Goal: Information Seeking & Learning: Learn about a topic

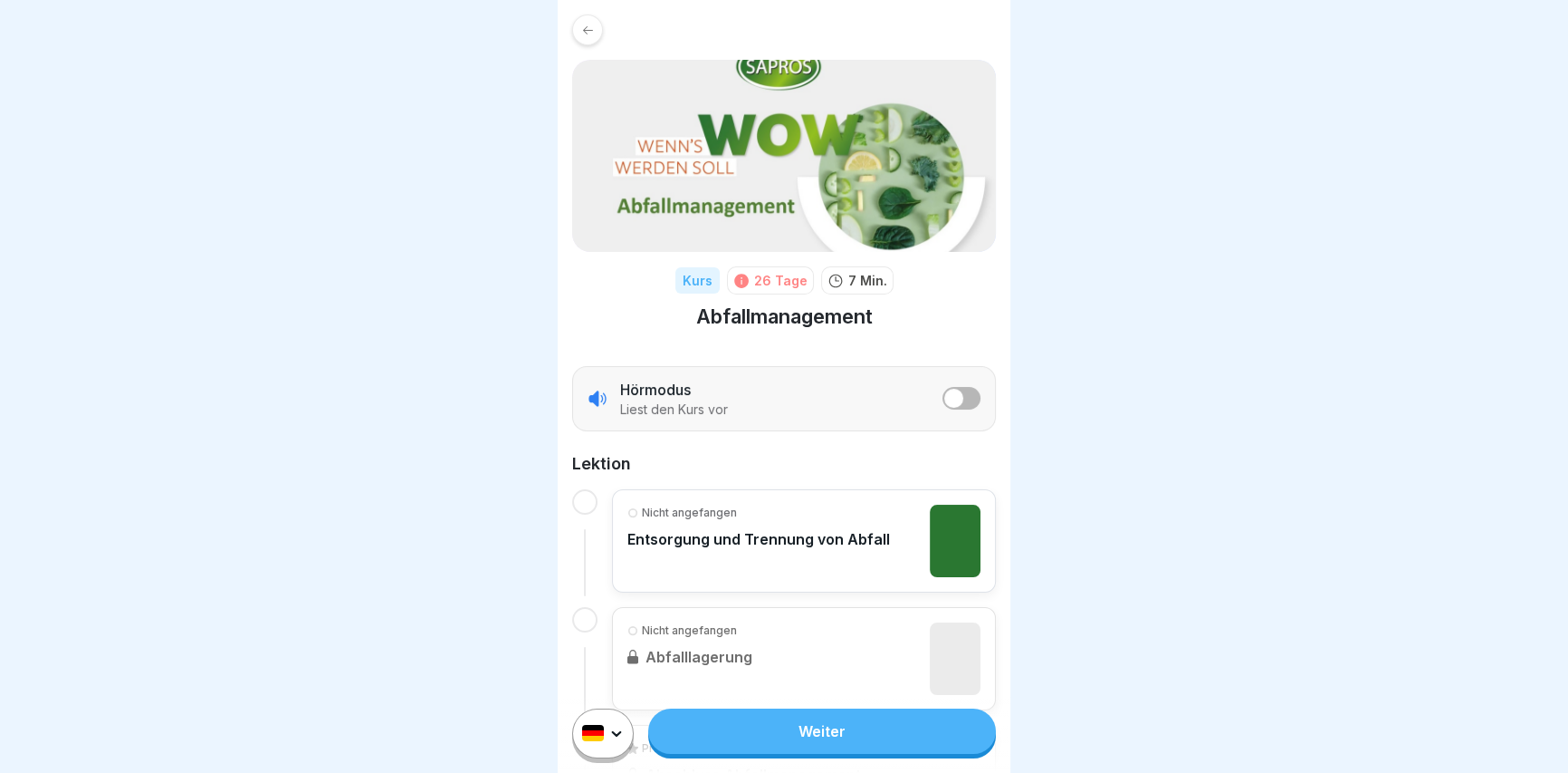
scroll to position [149, 0]
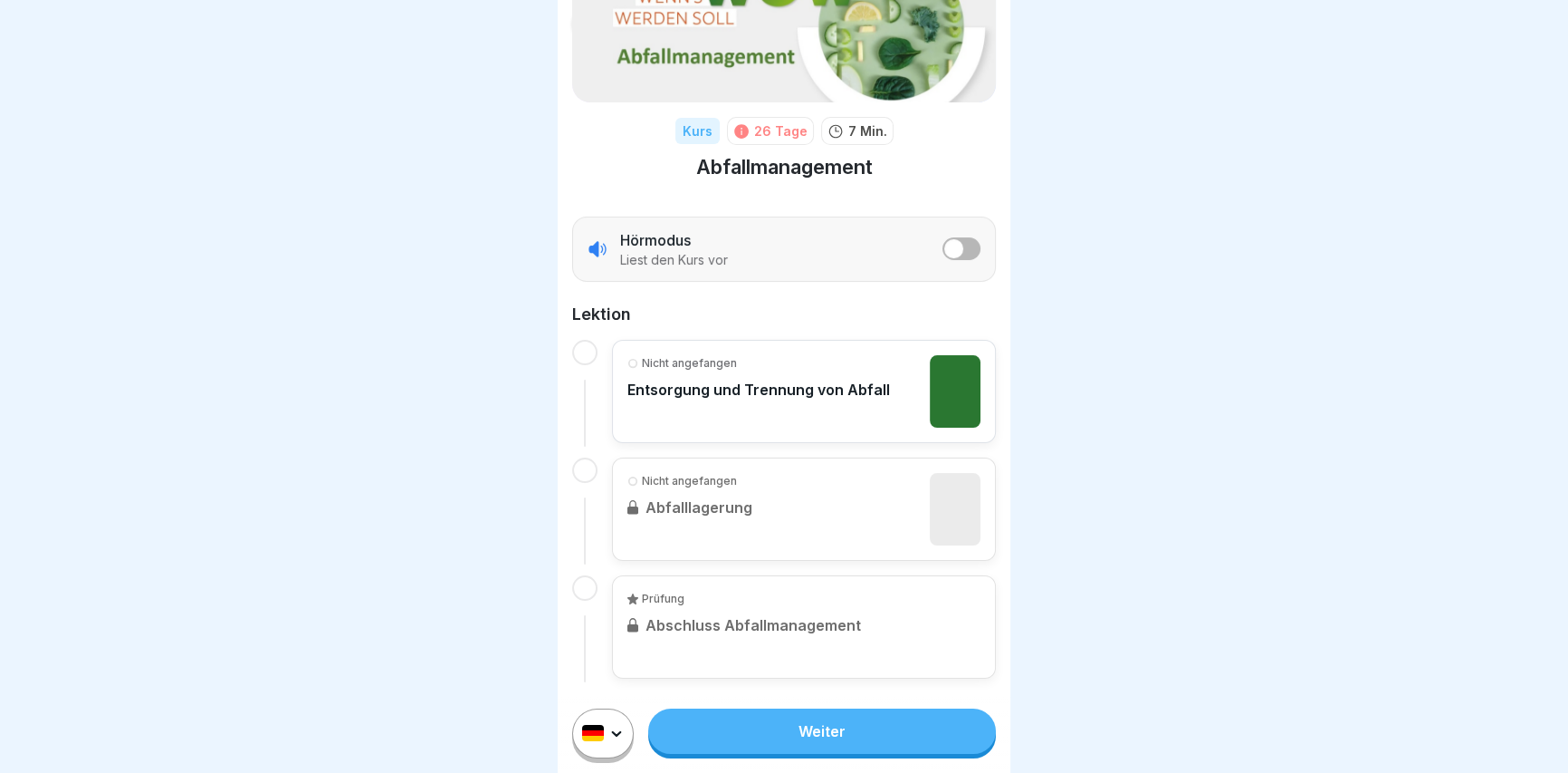
click at [586, 354] on div at bounding box center [584, 352] width 25 height 25
click at [586, 464] on div at bounding box center [584, 469] width 25 height 25
click at [786, 752] on link "Weiter" at bounding box center [821, 730] width 347 height 45
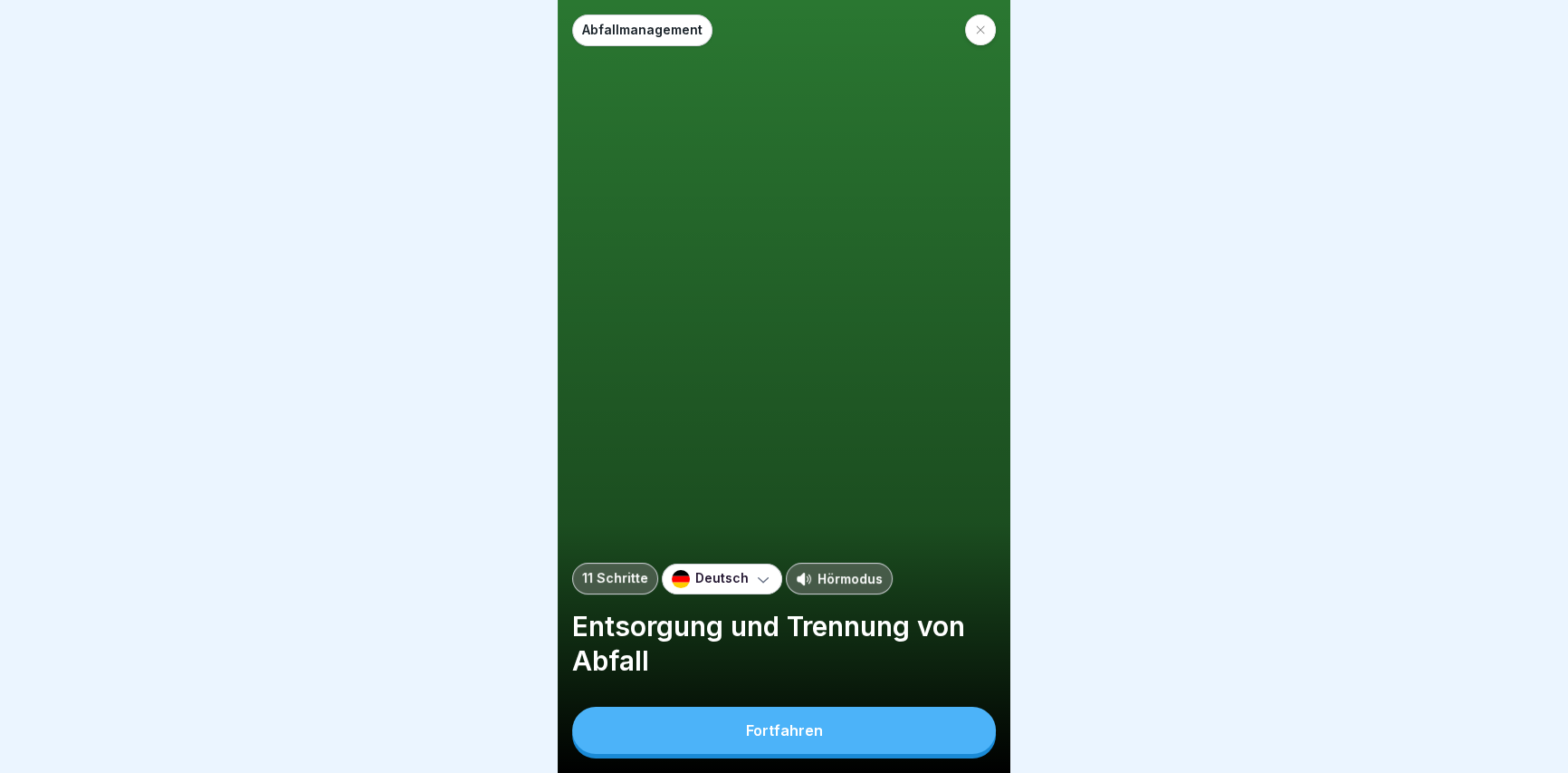
scroll to position [12, 0]
click at [778, 725] on div "Fortfahren" at bounding box center [784, 730] width 77 height 16
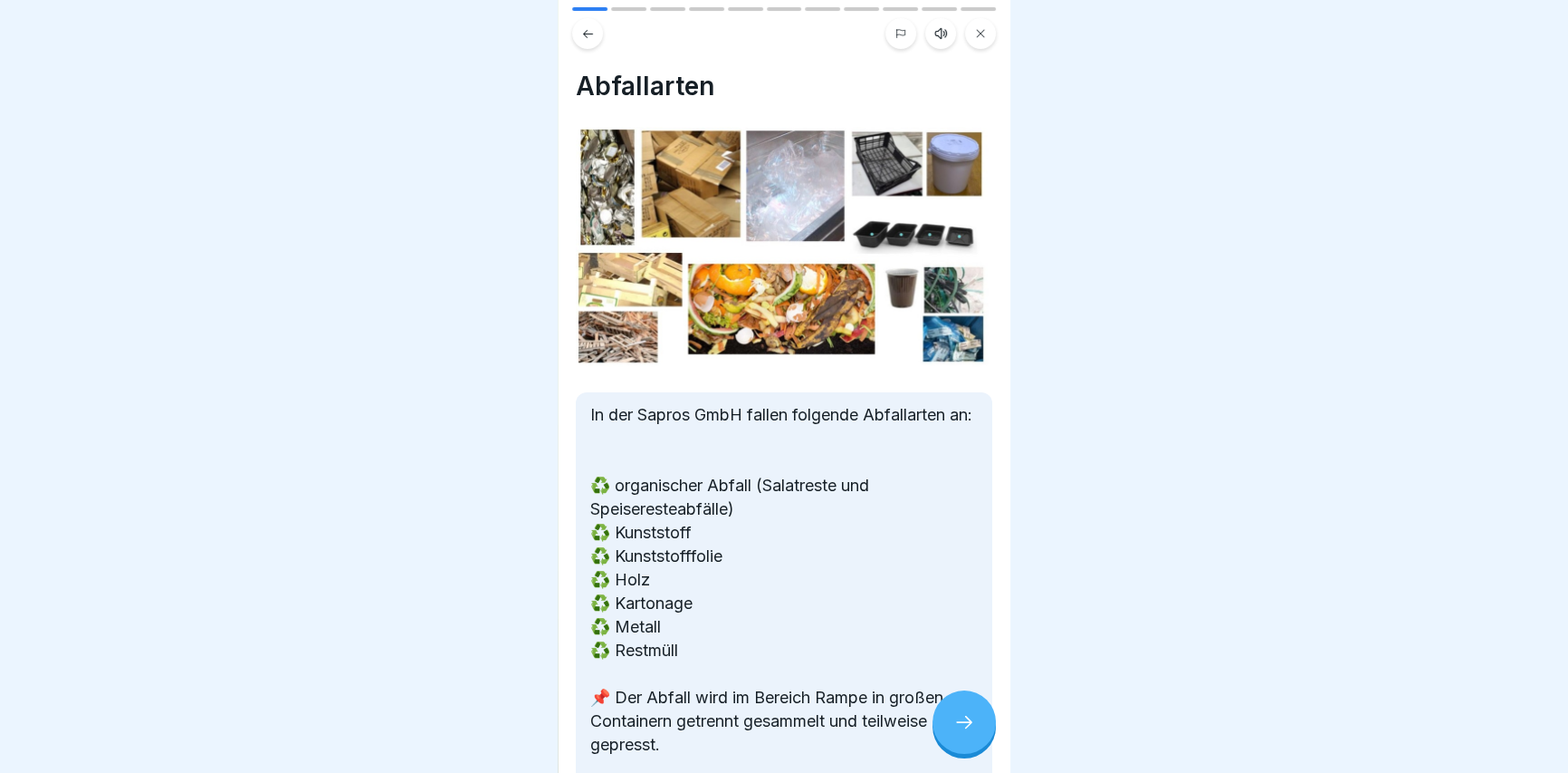
click at [966, 722] on icon at bounding box center [964, 722] width 22 height 22
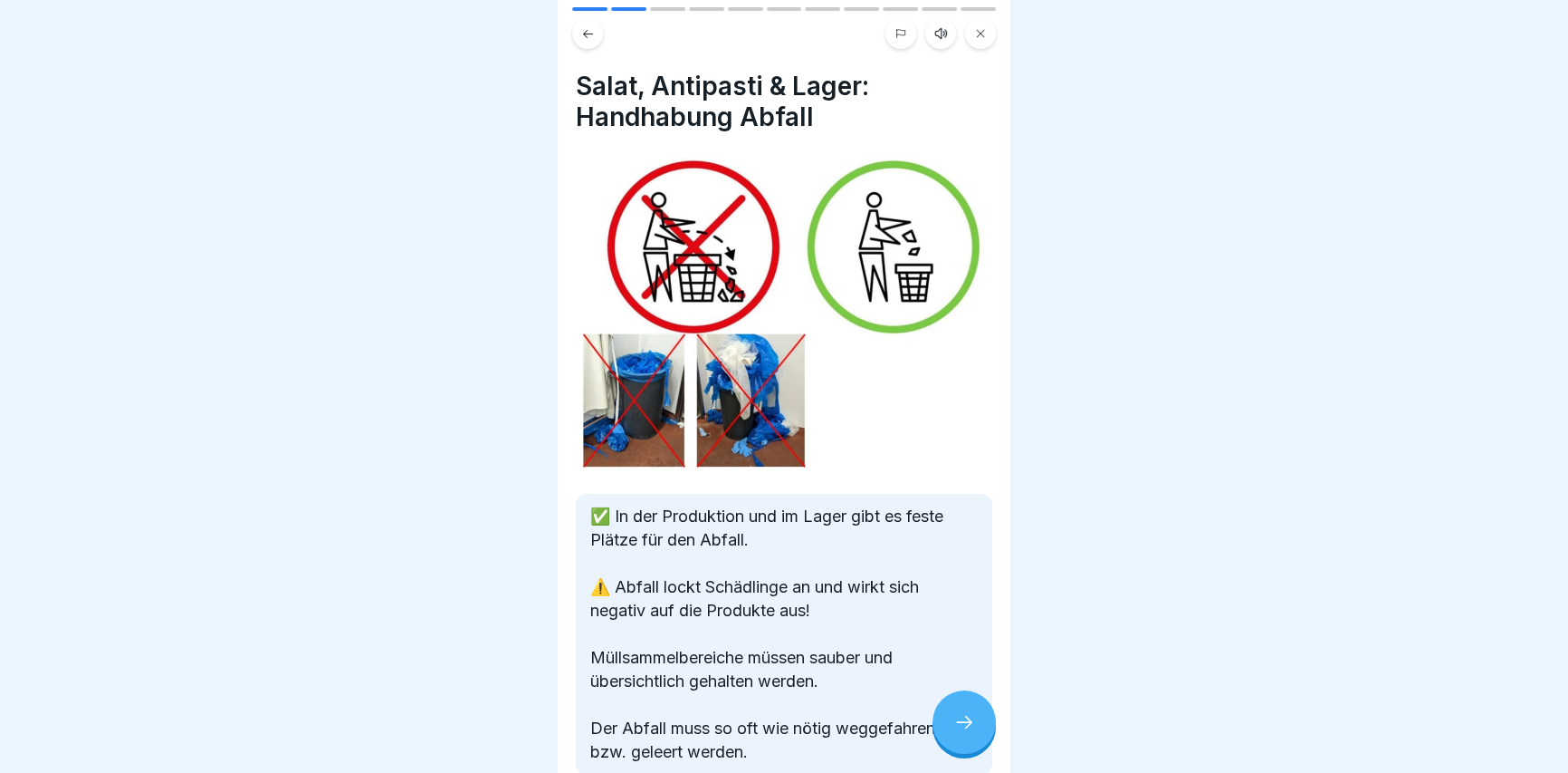
click at [956, 732] on icon at bounding box center [964, 722] width 22 height 22
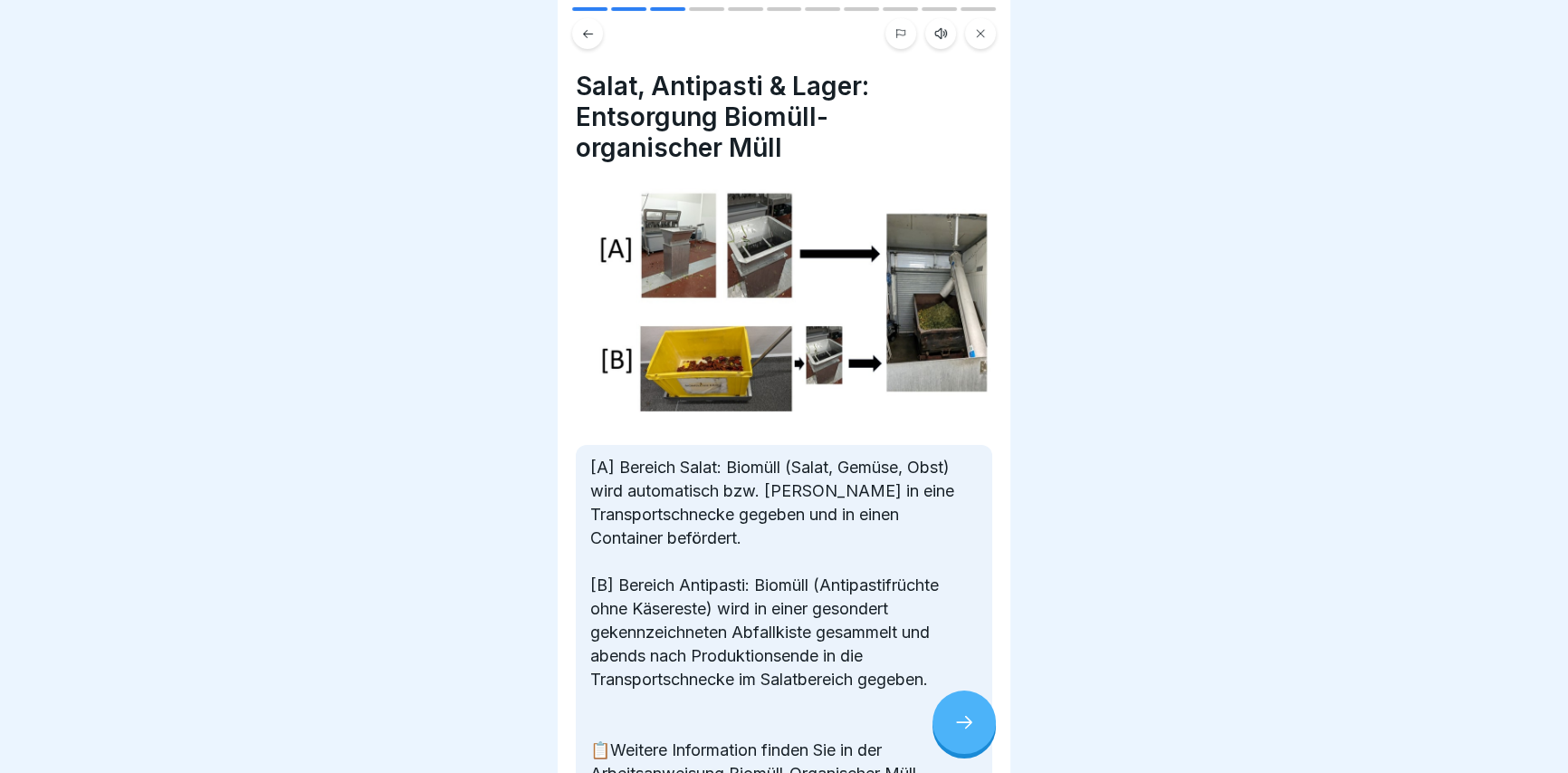
click at [953, 731] on icon at bounding box center [964, 722] width 22 height 22
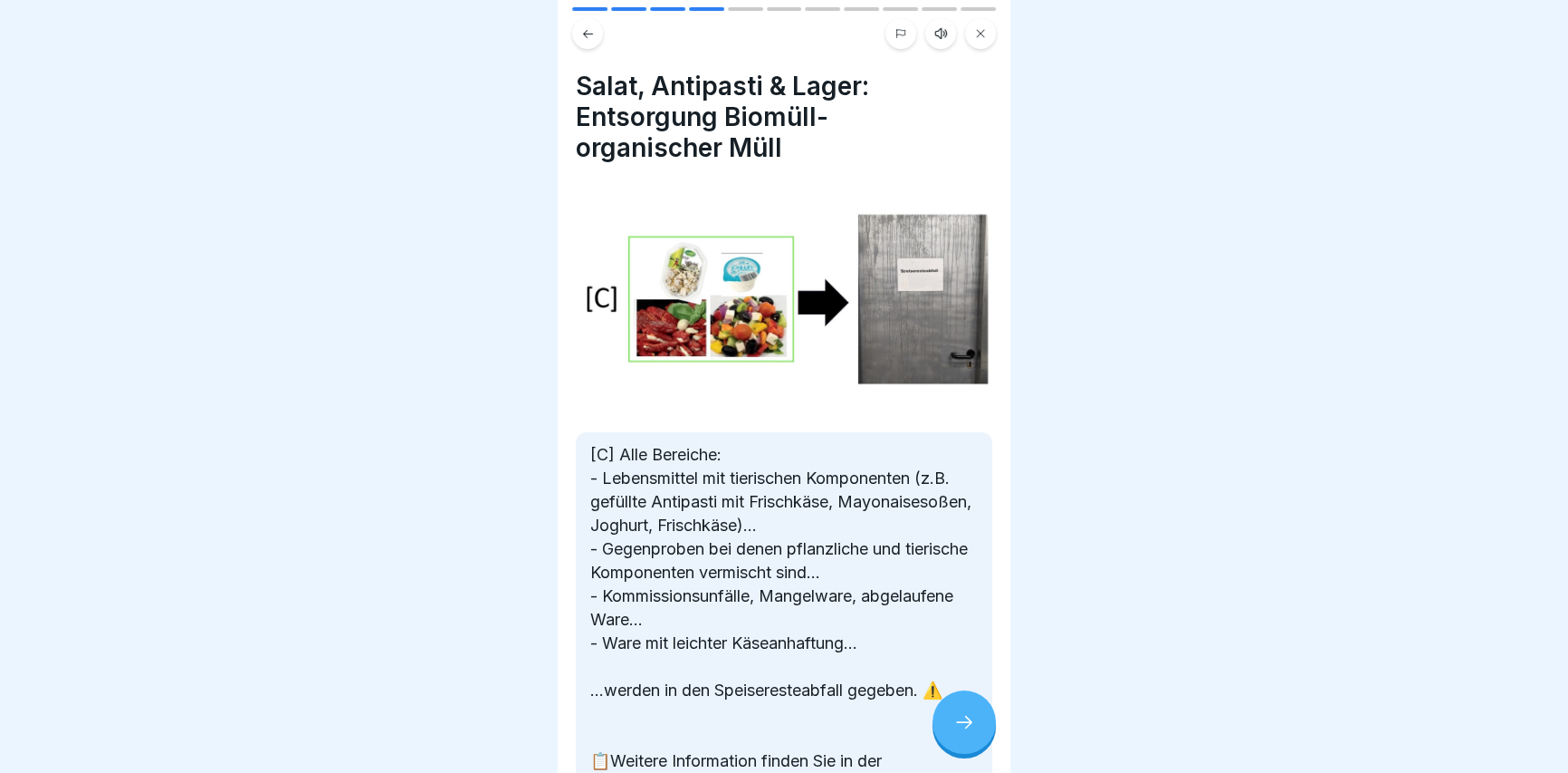
click at [952, 733] on div at bounding box center [964, 722] width 64 height 64
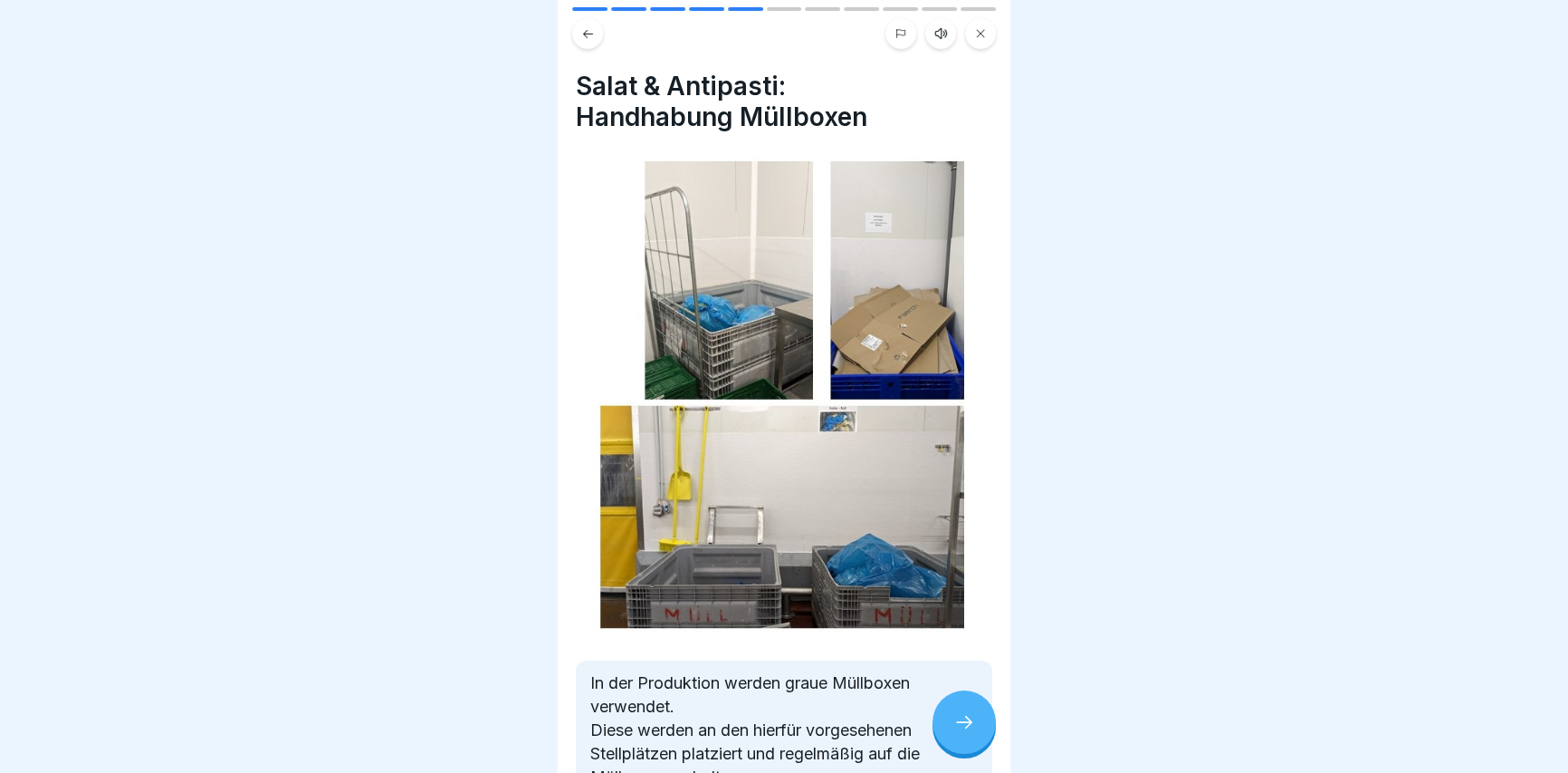
click at [952, 733] on div at bounding box center [964, 722] width 64 height 64
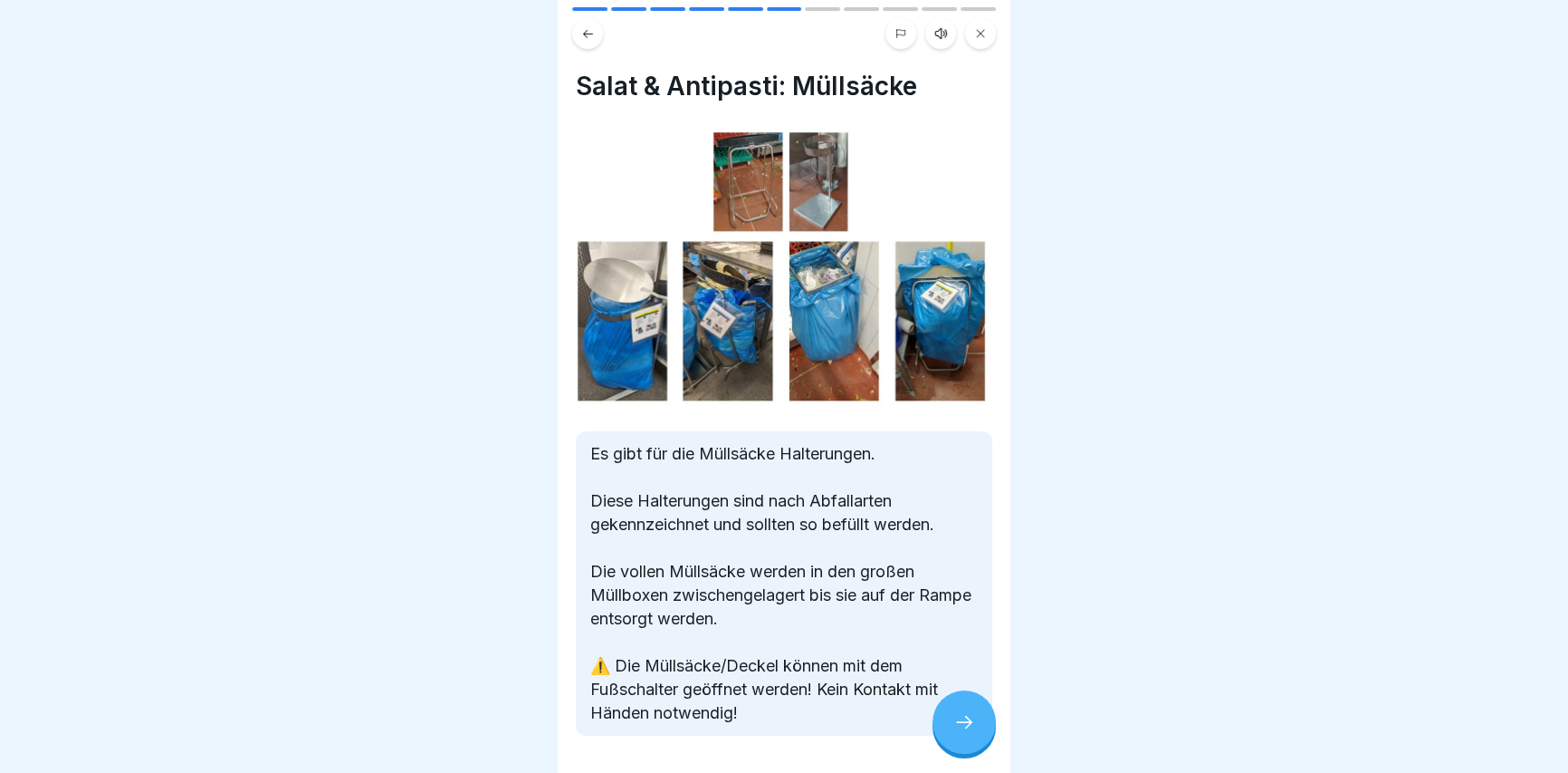
click at [952, 733] on div at bounding box center [964, 722] width 64 height 64
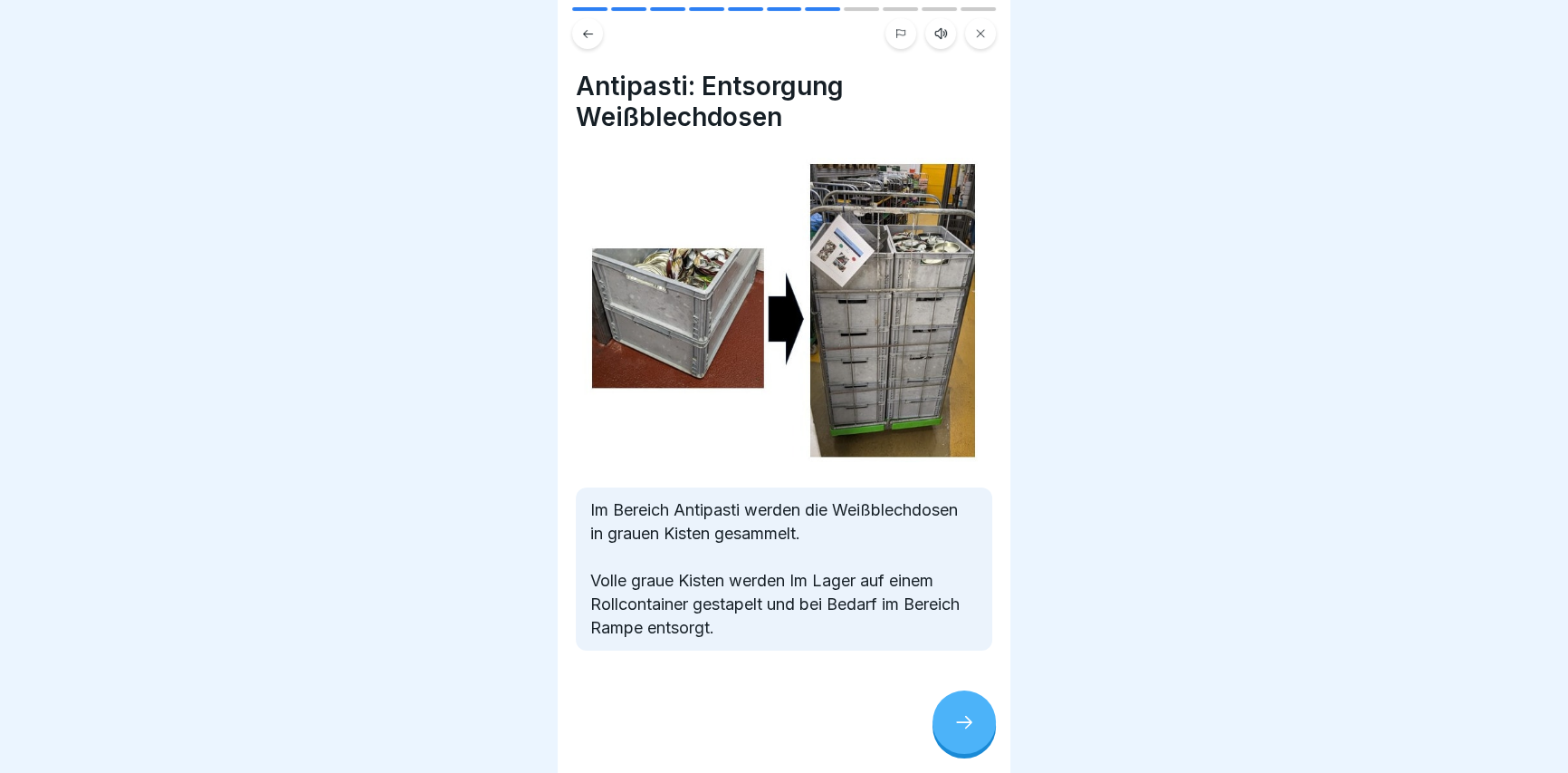
click at [952, 733] on div at bounding box center [964, 722] width 64 height 64
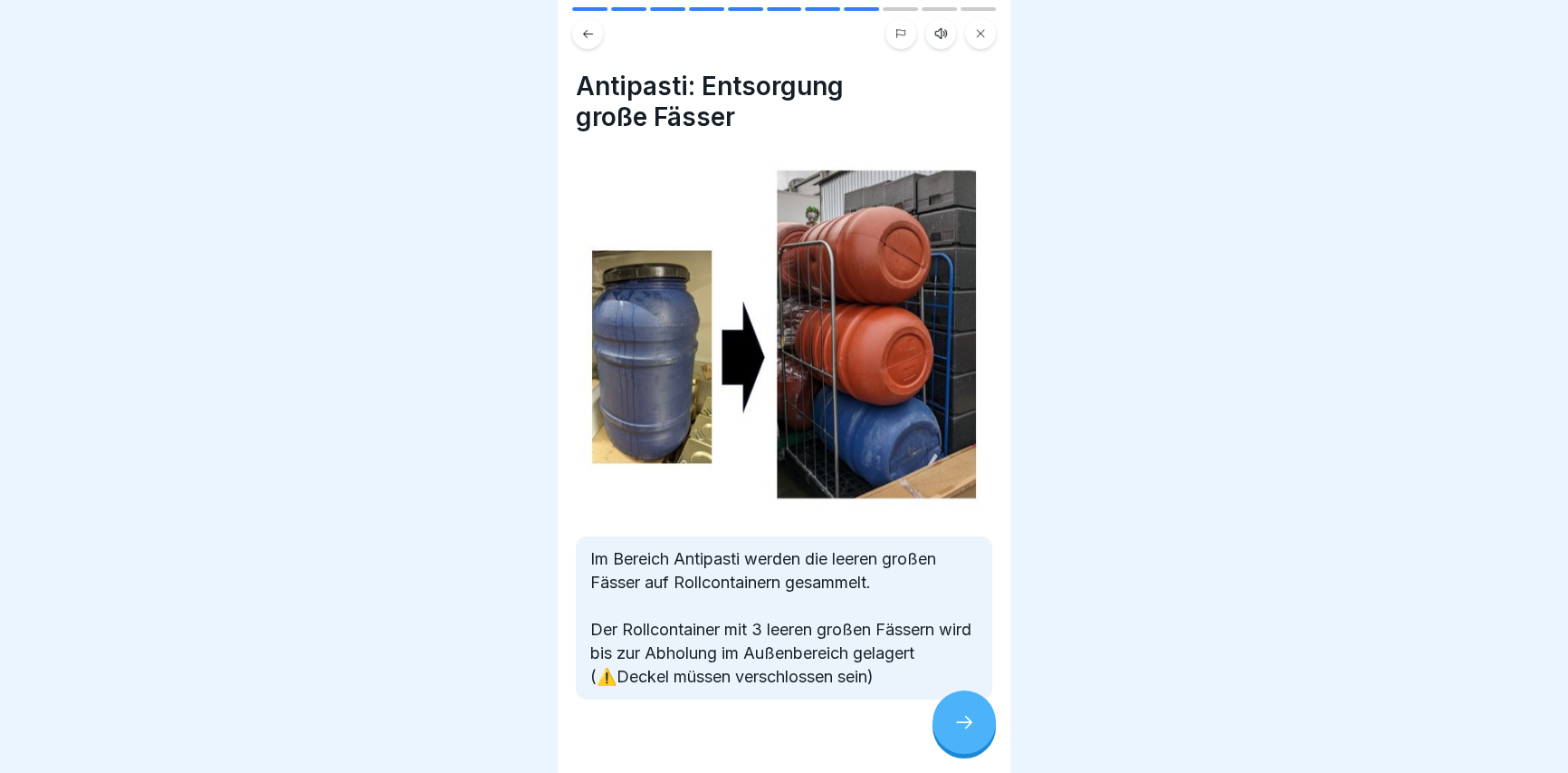
click at [952, 733] on div at bounding box center [964, 722] width 64 height 64
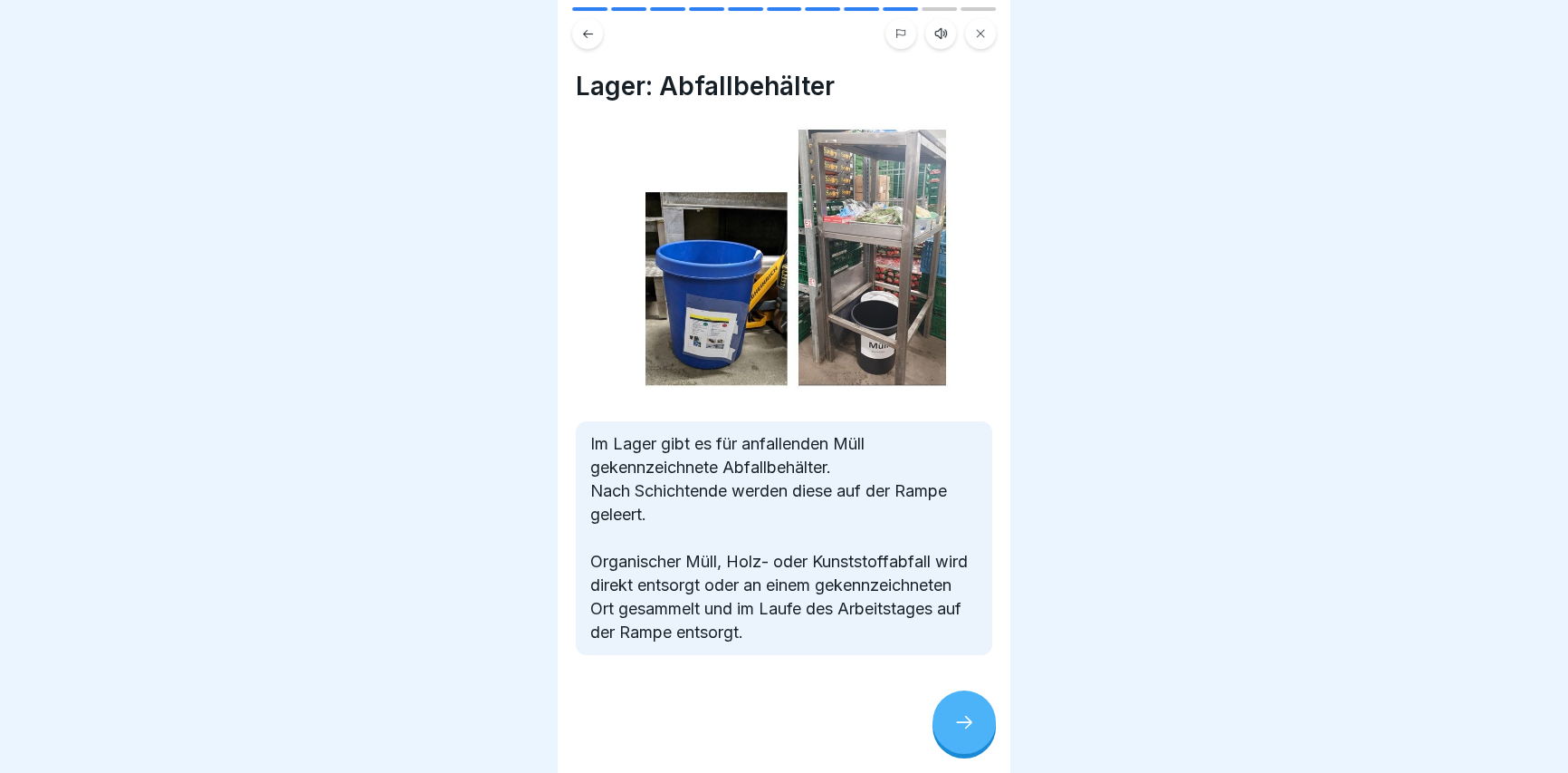
click at [956, 727] on icon at bounding box center [964, 722] width 22 height 22
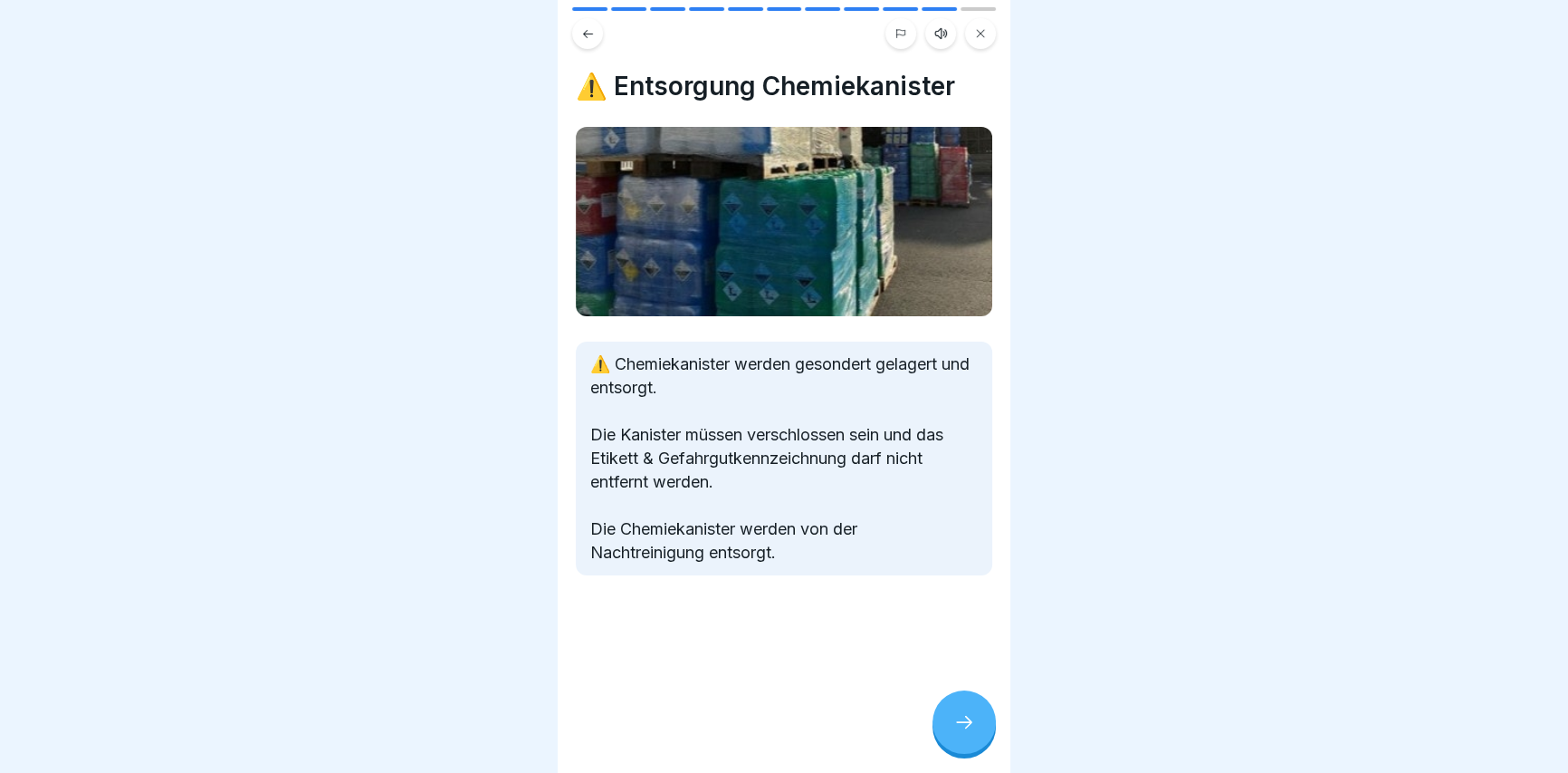
click at [956, 727] on icon at bounding box center [964, 722] width 22 height 22
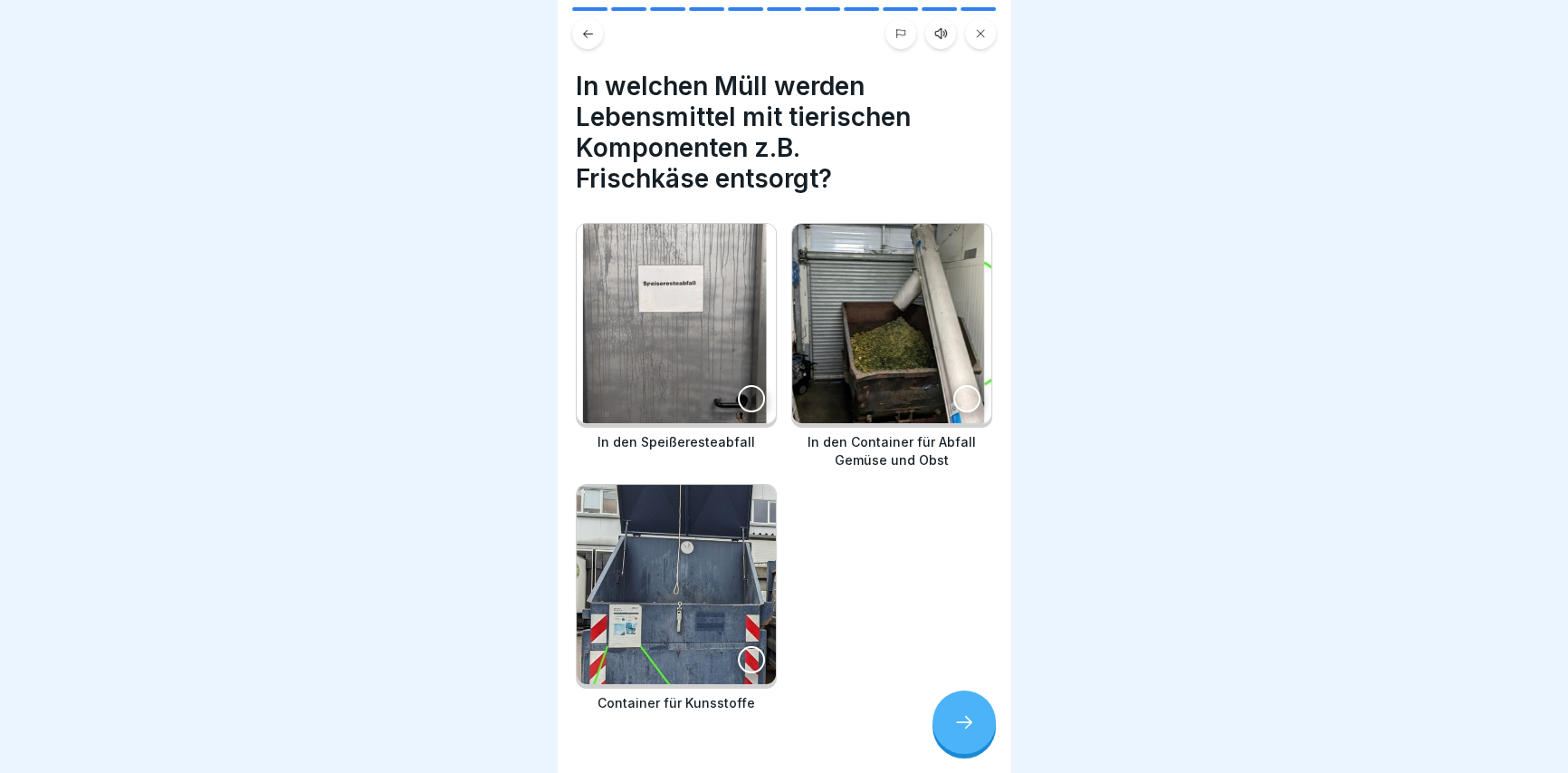
click at [955, 728] on icon at bounding box center [964, 722] width 22 height 22
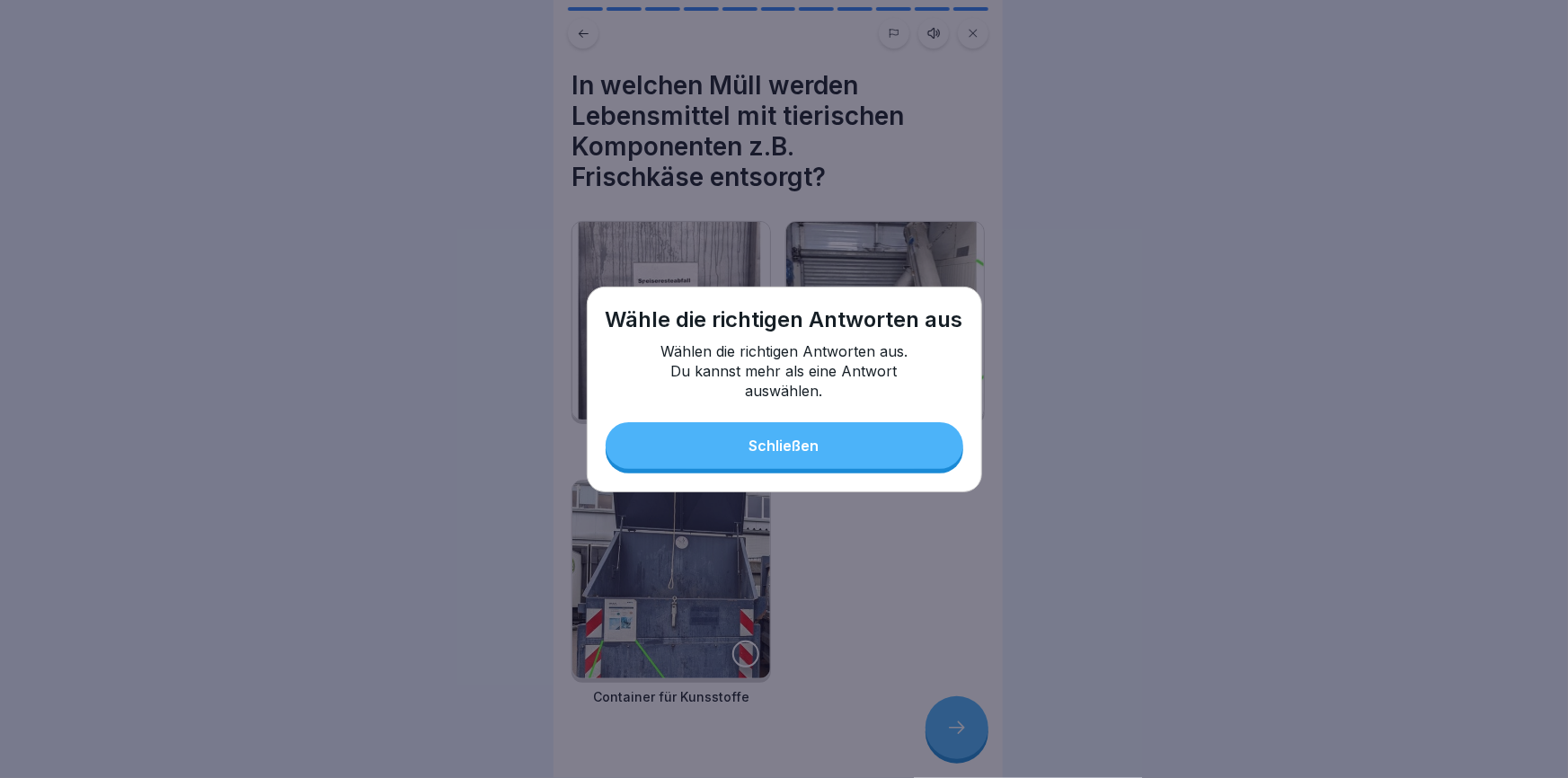
click at [807, 450] on div "Schließen" at bounding box center [784, 446] width 70 height 16
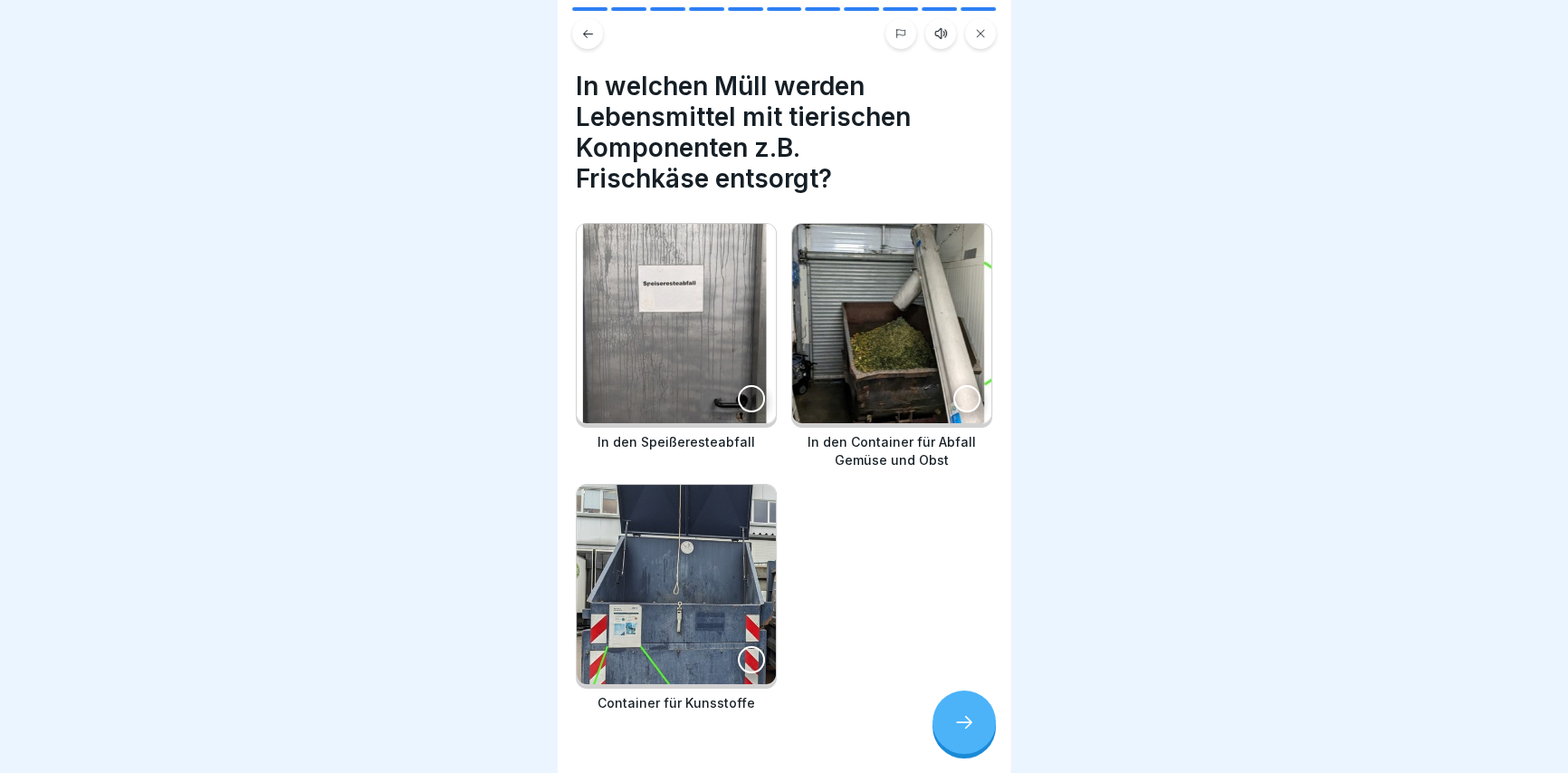
click at [963, 733] on icon at bounding box center [964, 722] width 22 height 22
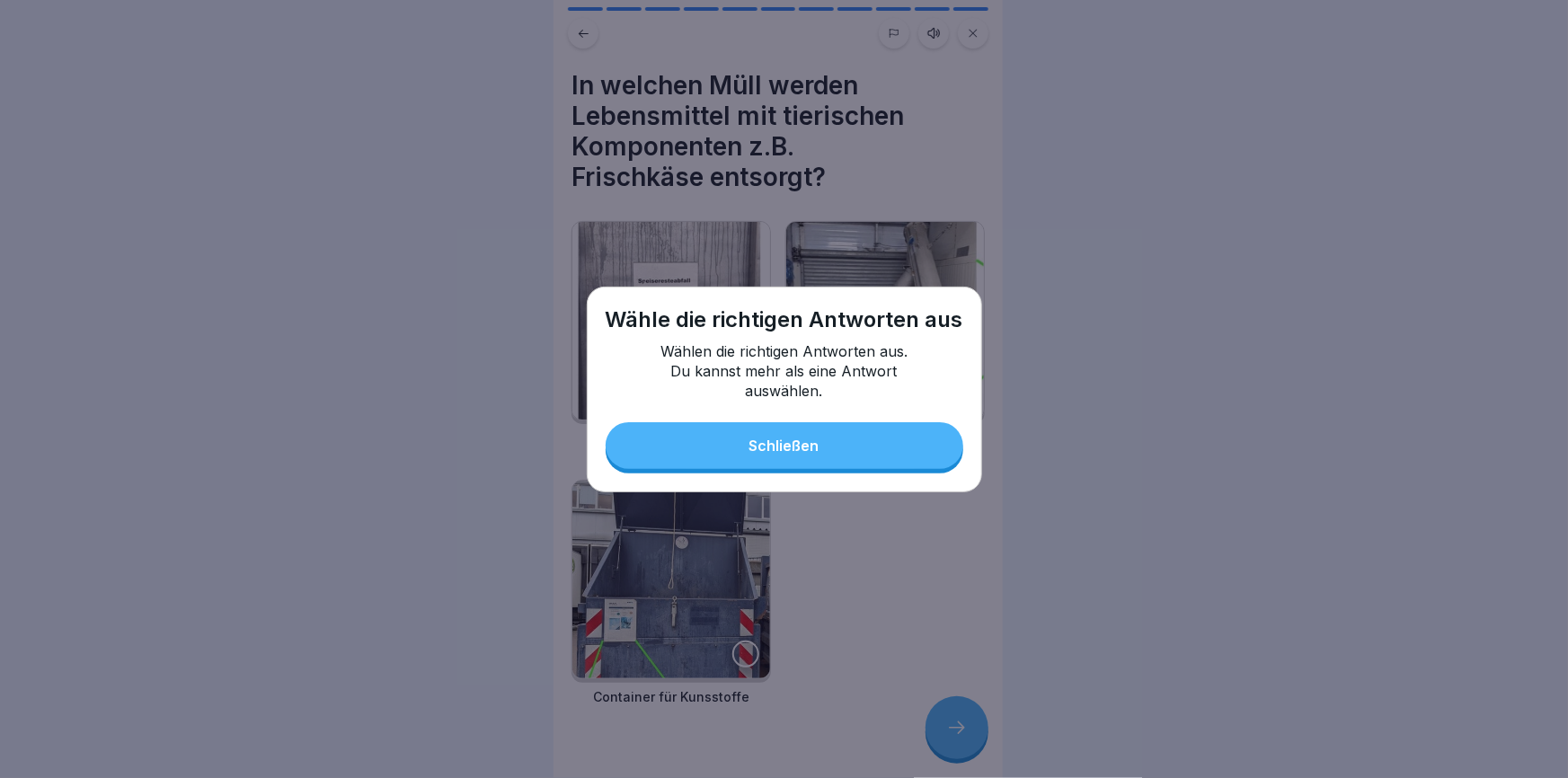
drag, startPoint x: 865, startPoint y: 446, endPoint x: 872, endPoint y: 440, distance: 9.2
click at [865, 445] on button "Schließen" at bounding box center [784, 445] width 358 height 46
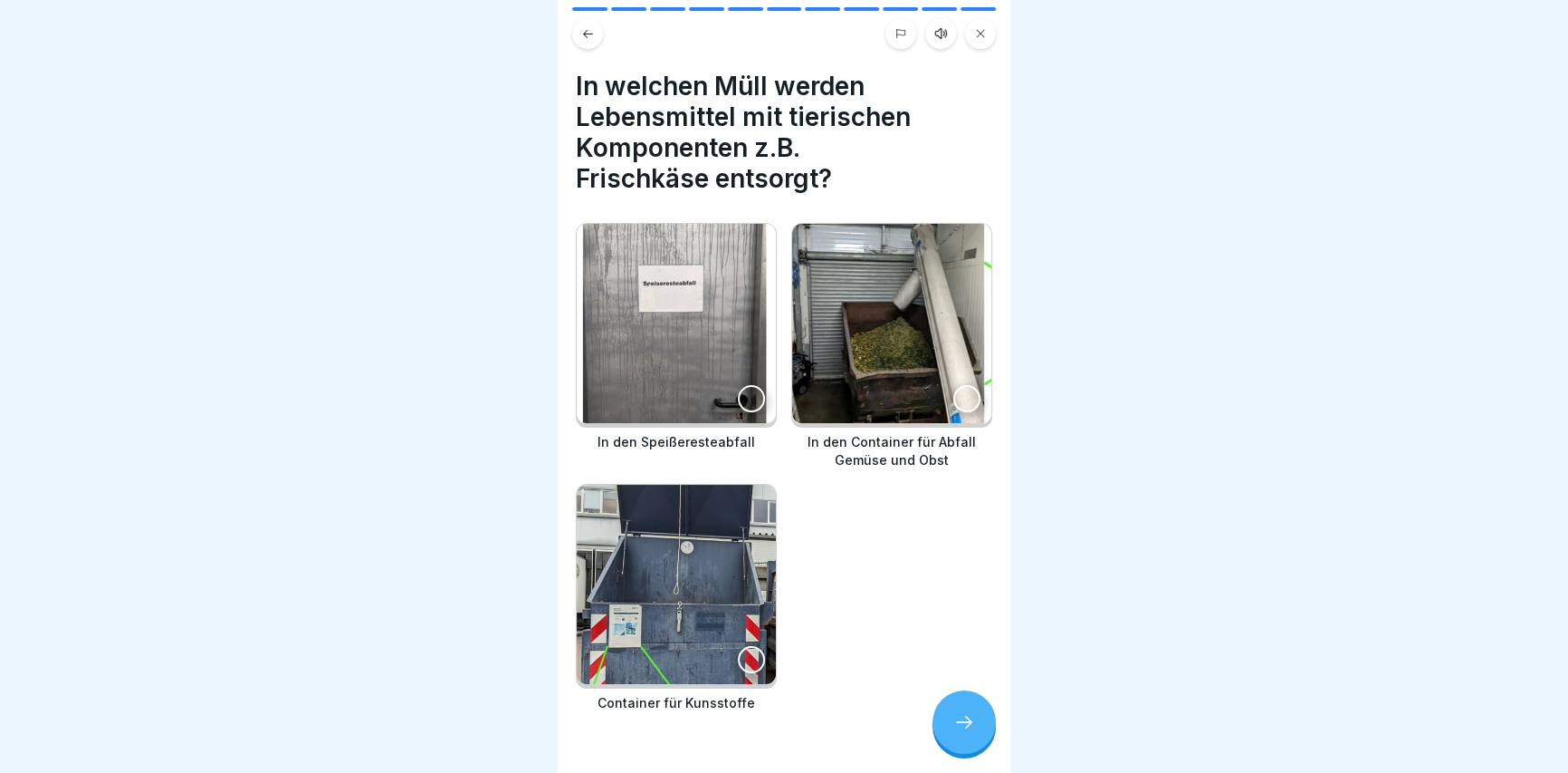
click at [748, 385] on div at bounding box center [751, 397] width 27 height 27
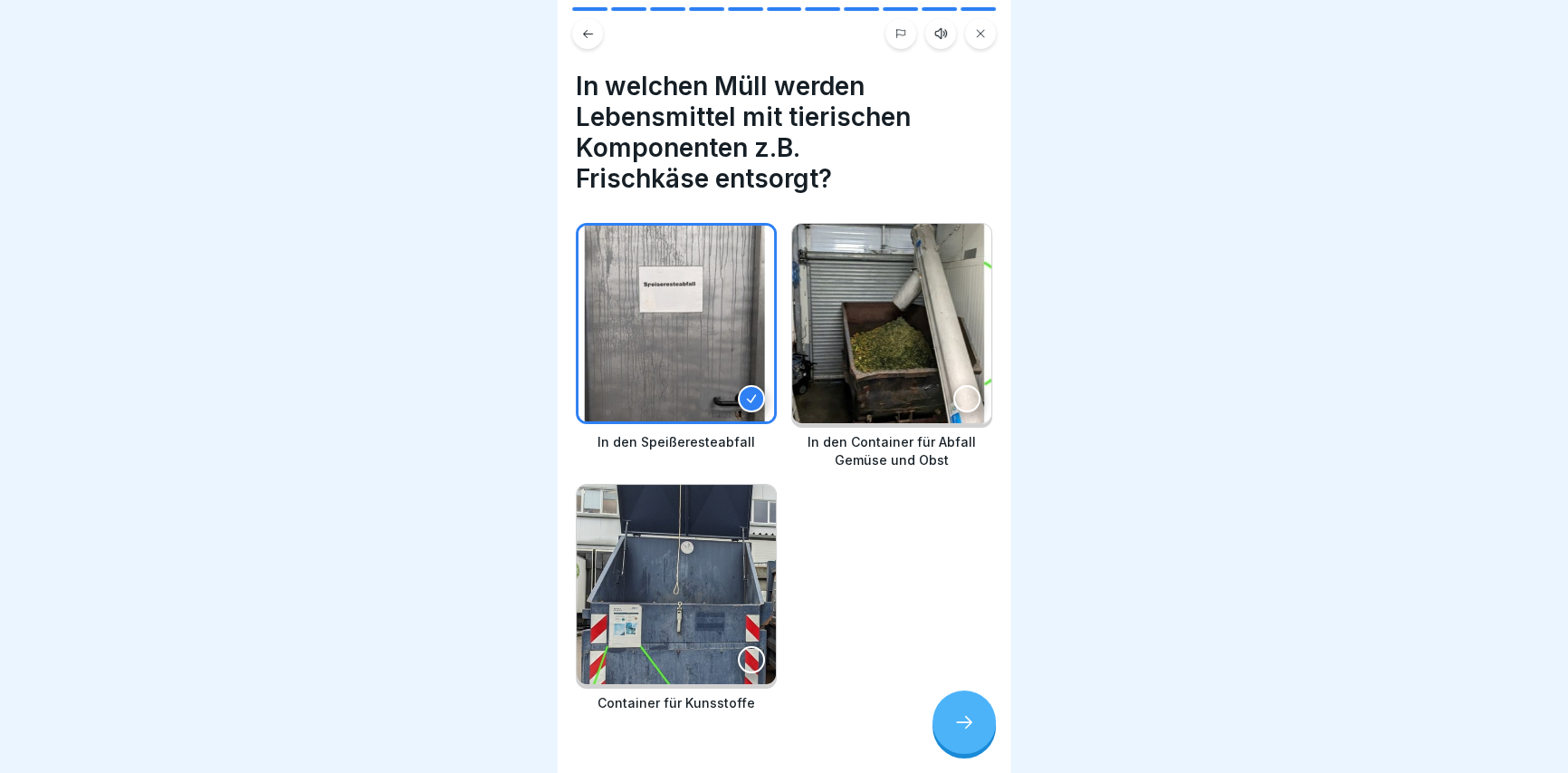
click at [975, 732] on div at bounding box center [964, 722] width 64 height 64
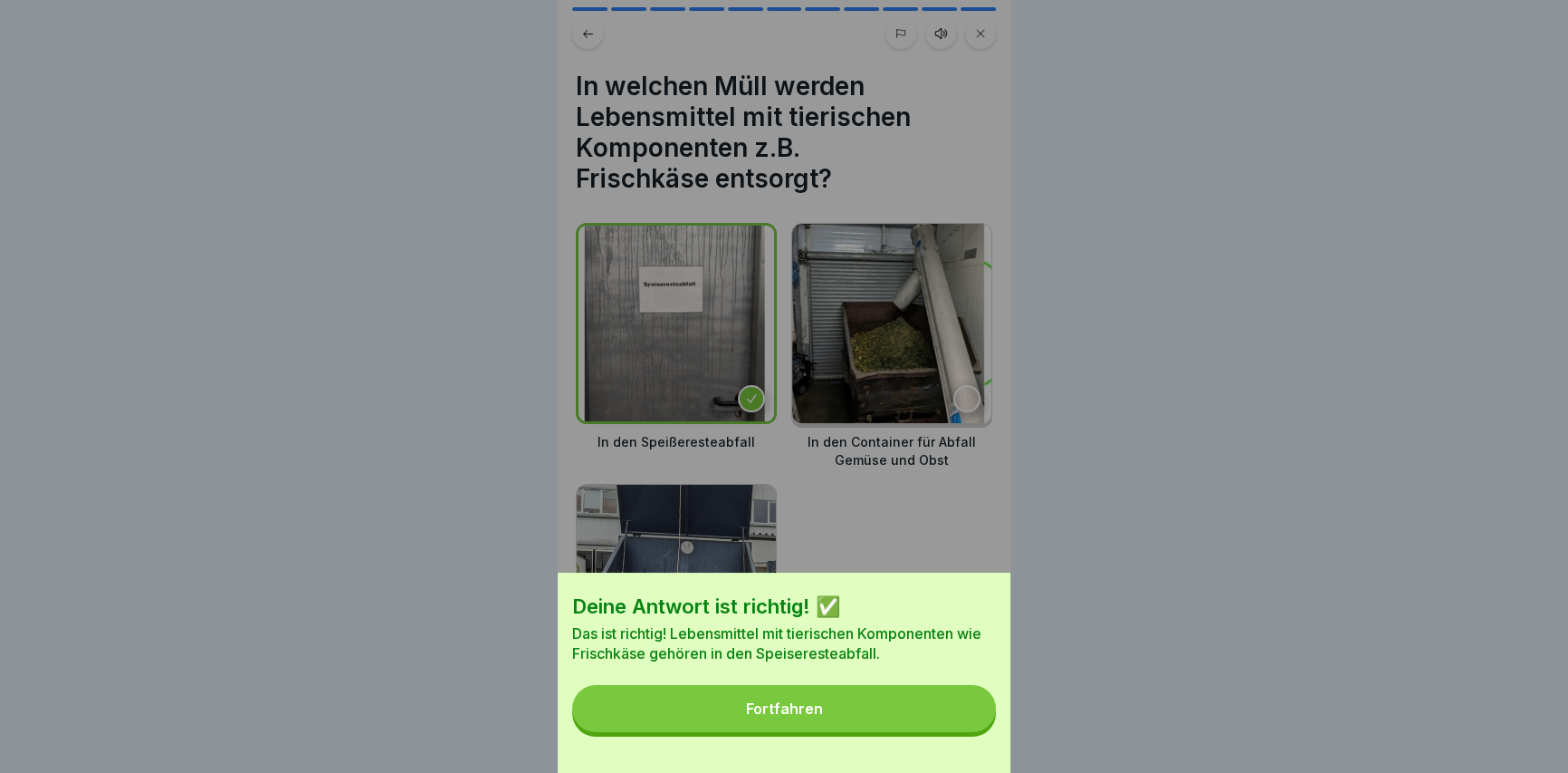
click at [770, 716] on div "Fortfahren" at bounding box center [784, 708] width 77 height 16
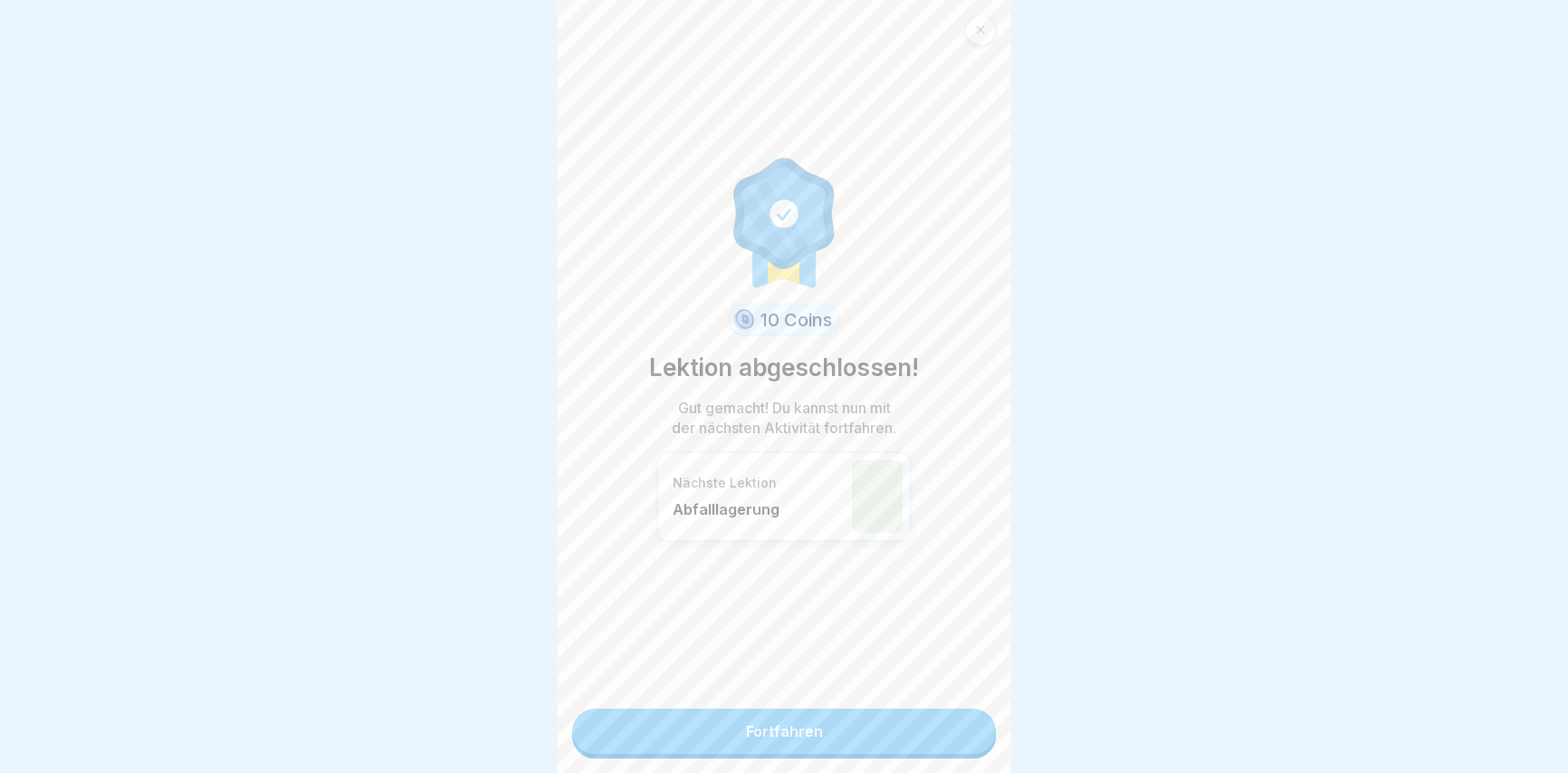
click at [783, 738] on link "Fortfahren" at bounding box center [784, 730] width 424 height 45
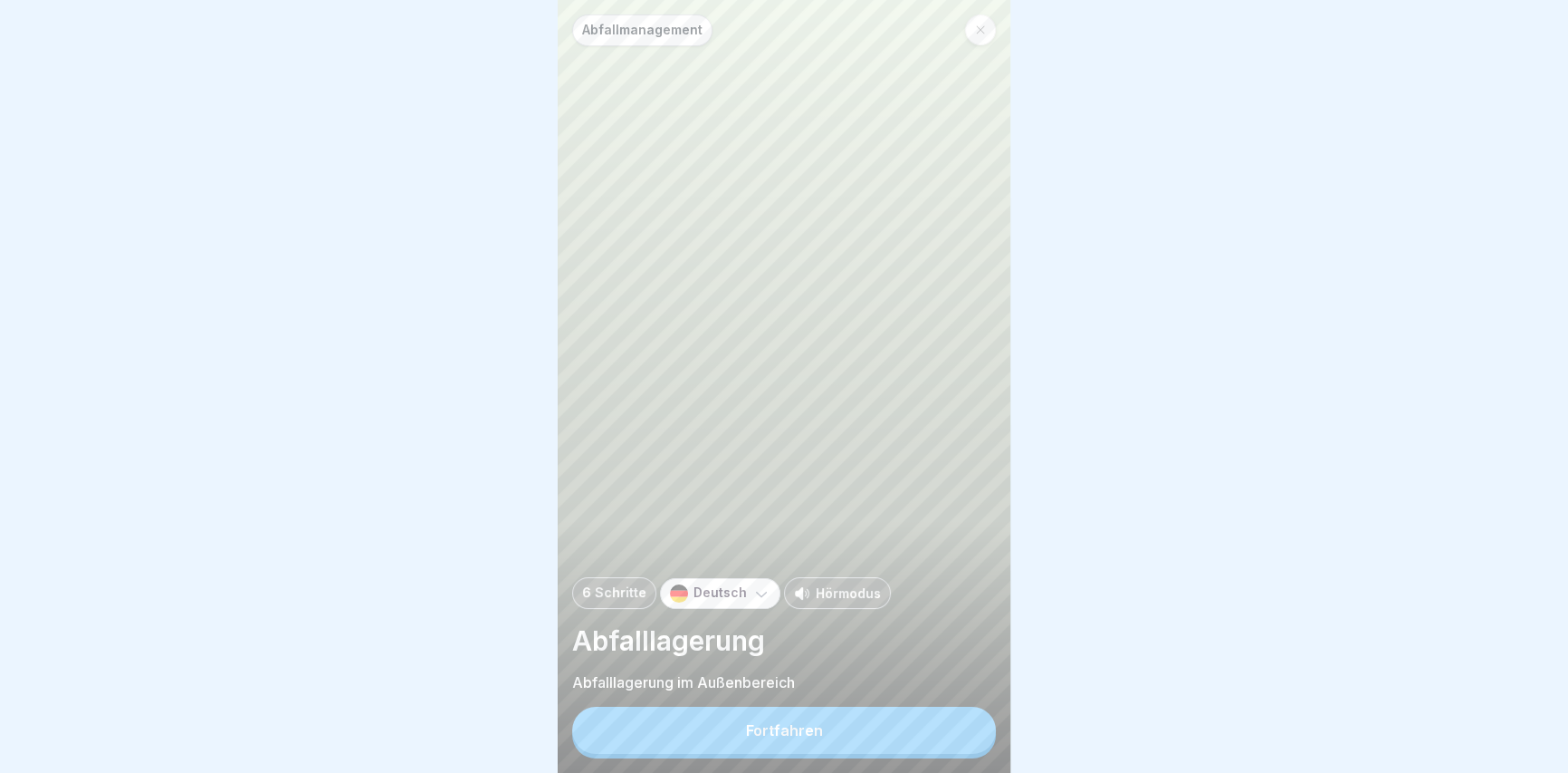
click at [804, 738] on div "Fortfahren" at bounding box center [784, 730] width 77 height 16
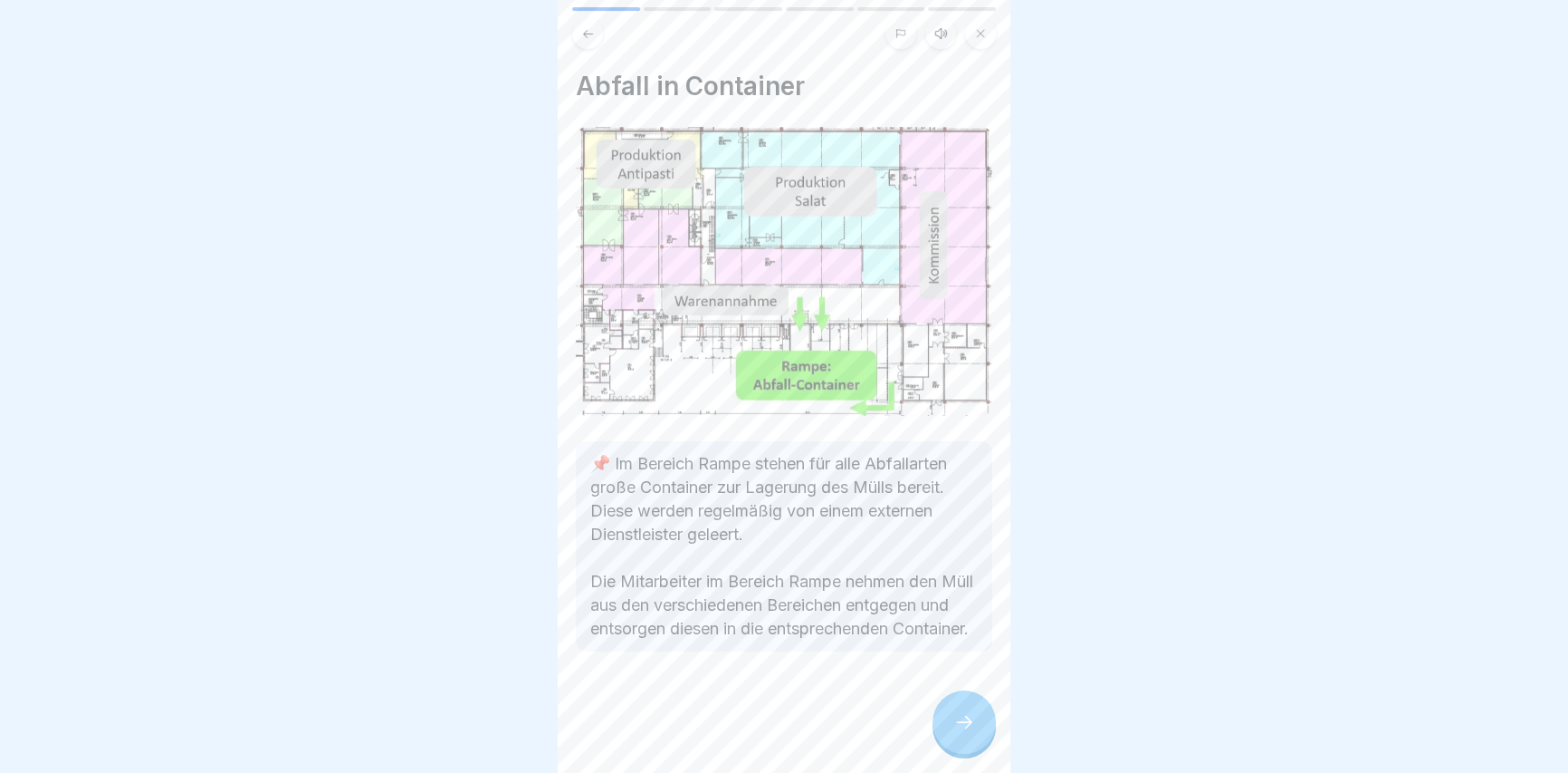
click at [978, 725] on div at bounding box center [964, 722] width 64 height 64
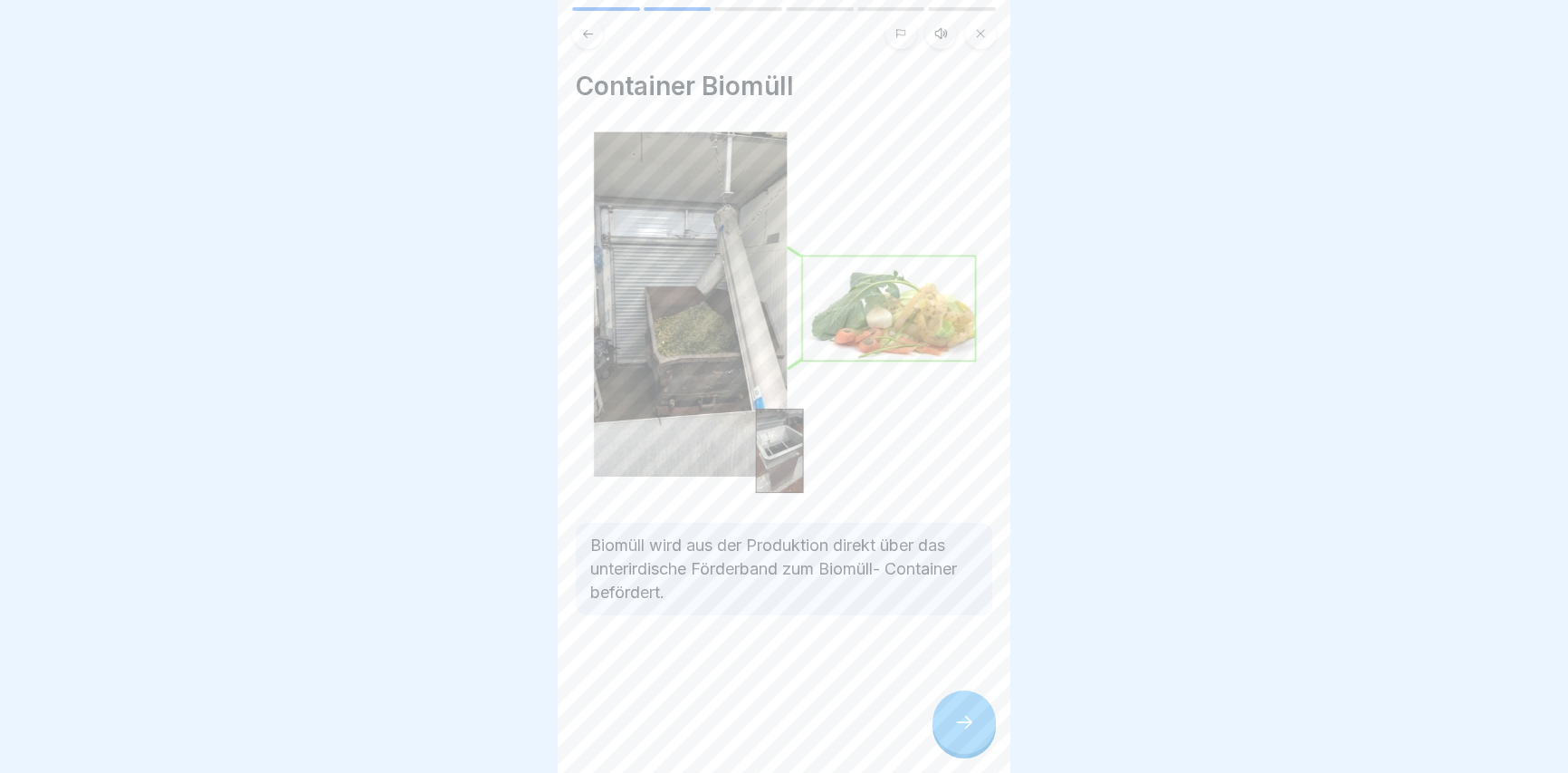
click at [976, 725] on div at bounding box center [964, 722] width 64 height 64
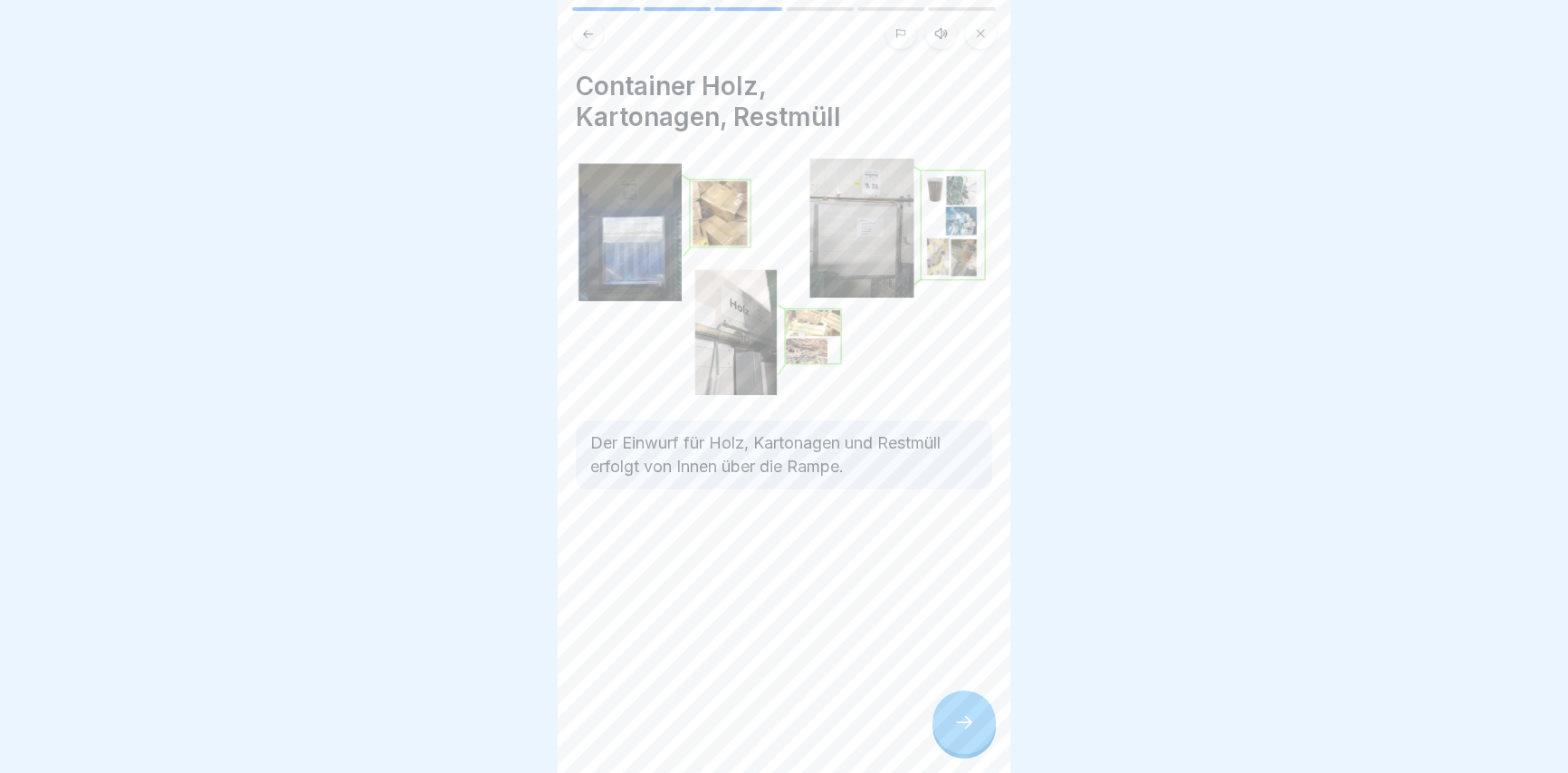
click at [960, 733] on icon at bounding box center [964, 722] width 22 height 22
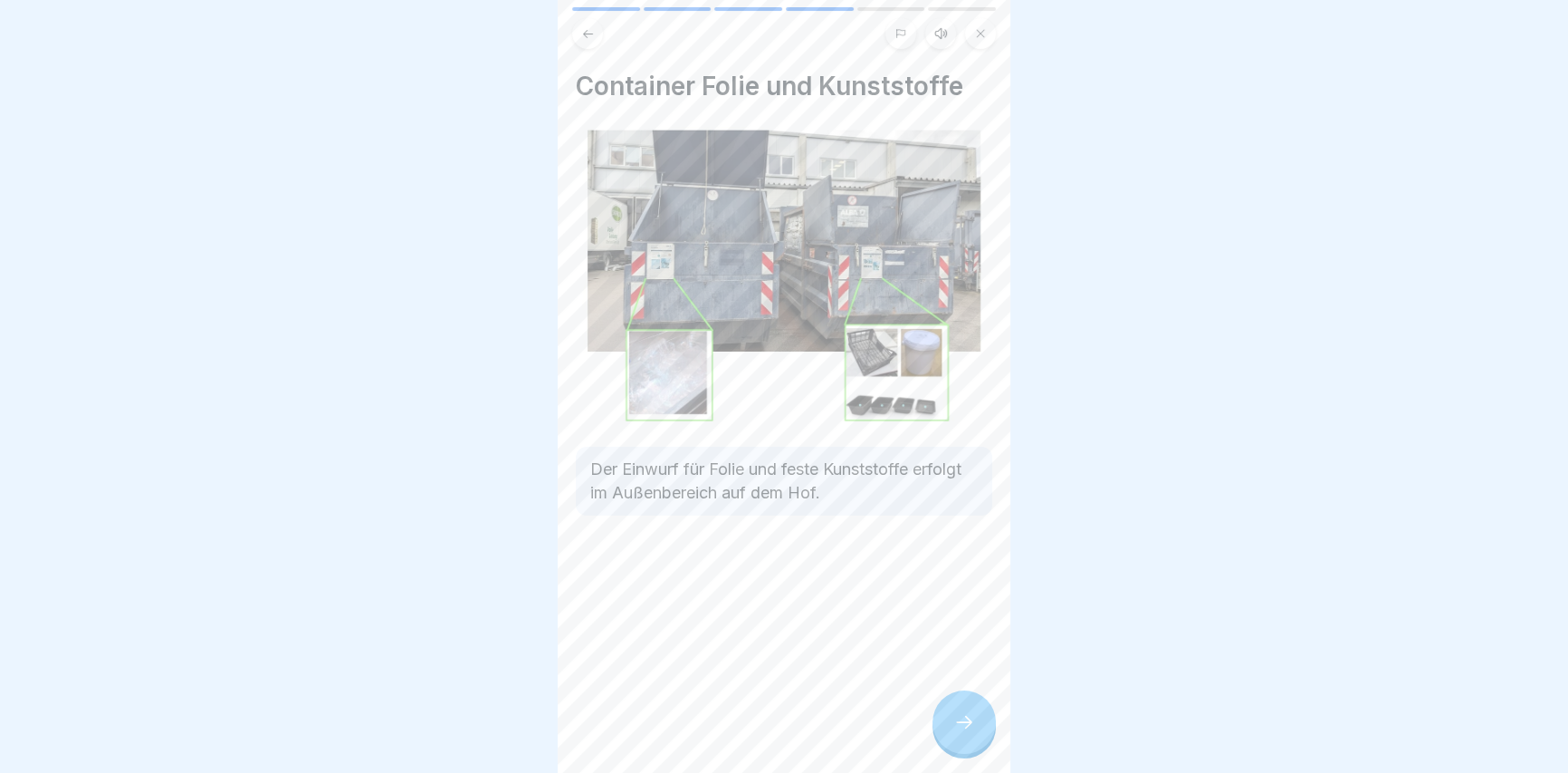
click at [960, 733] on icon at bounding box center [964, 722] width 22 height 22
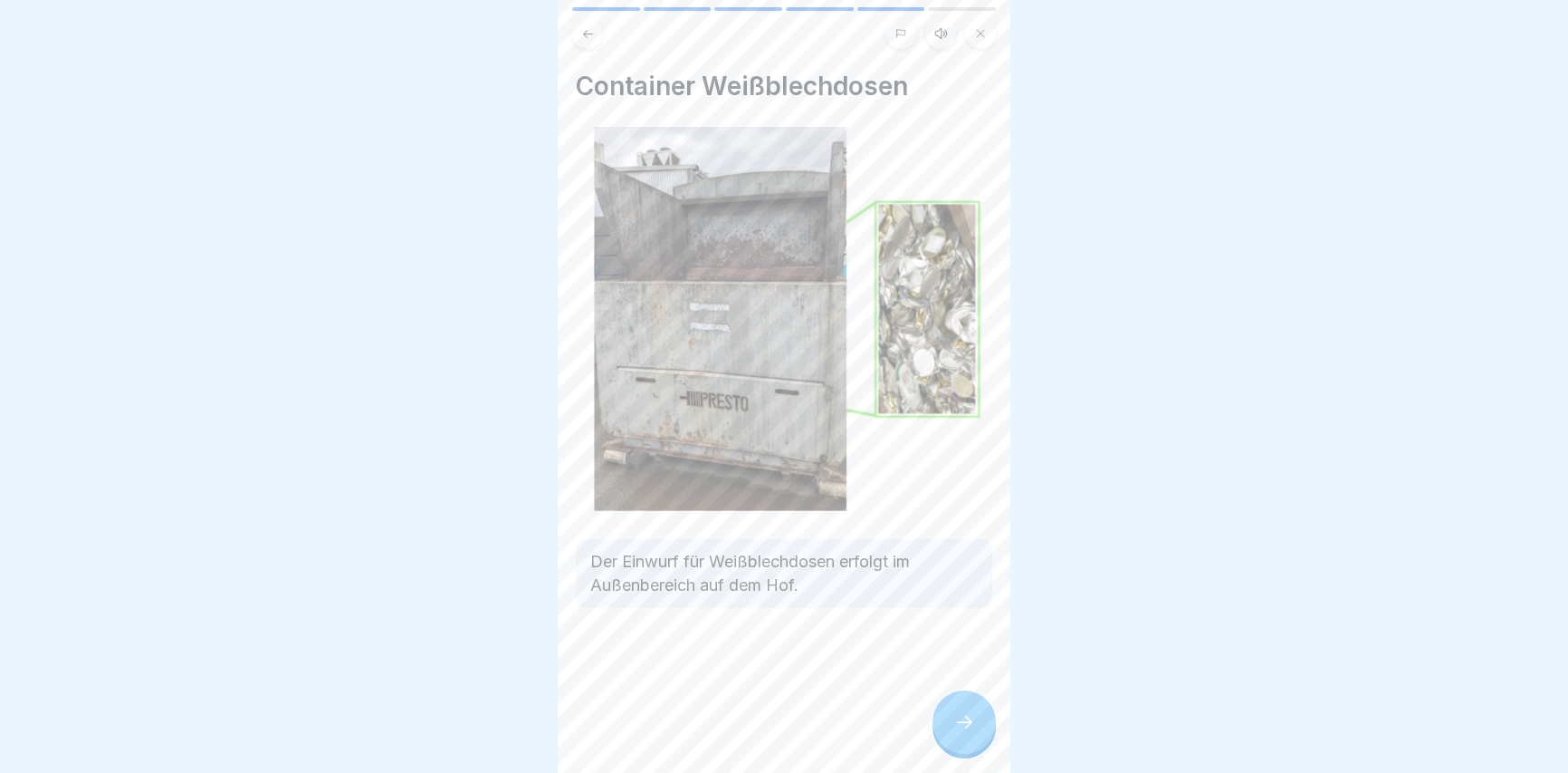
click at [960, 733] on icon at bounding box center [964, 722] width 22 height 22
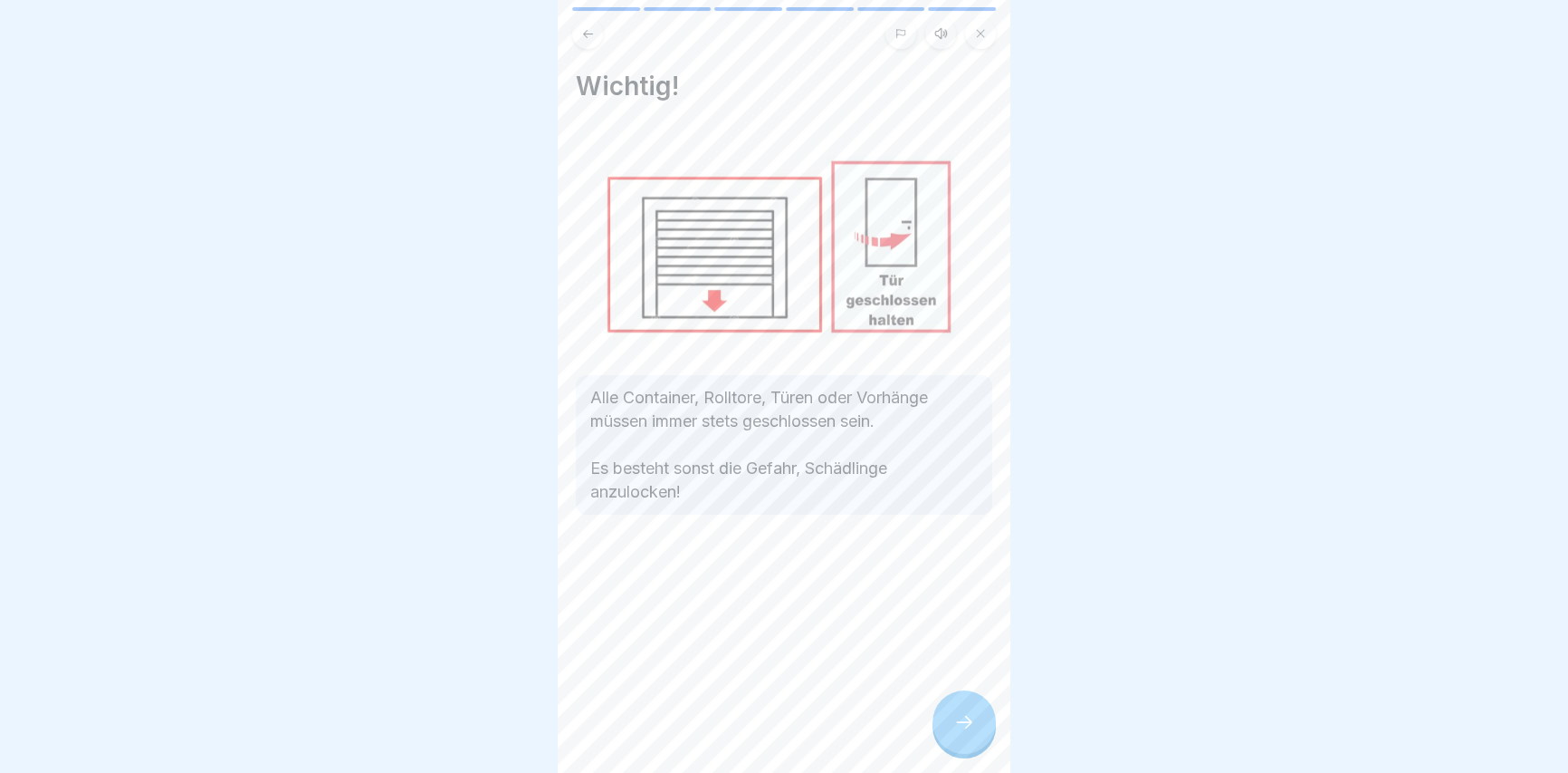
click at [960, 733] on icon at bounding box center [964, 722] width 22 height 22
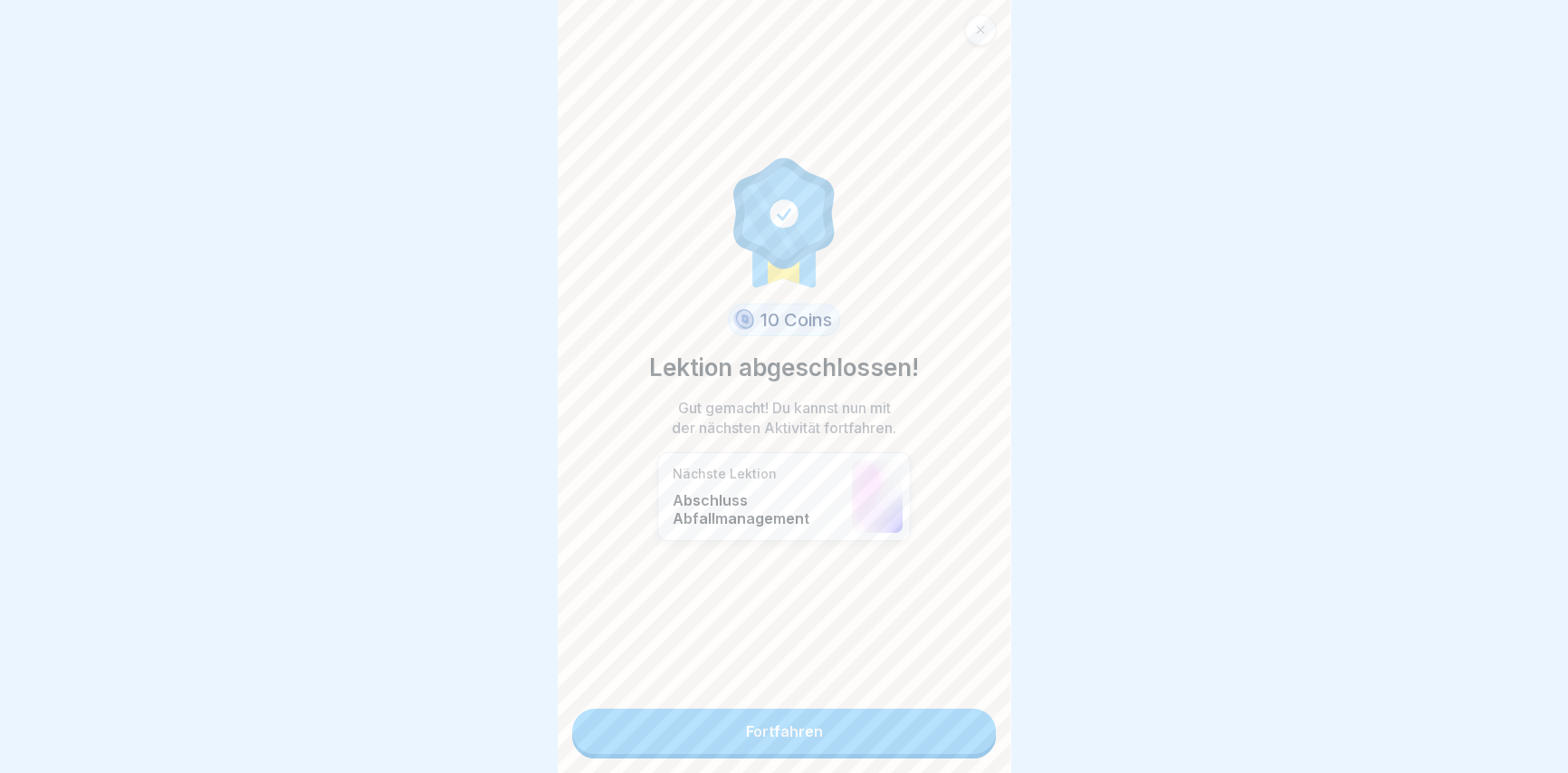
click at [797, 728] on link "Fortfahren" at bounding box center [784, 730] width 424 height 45
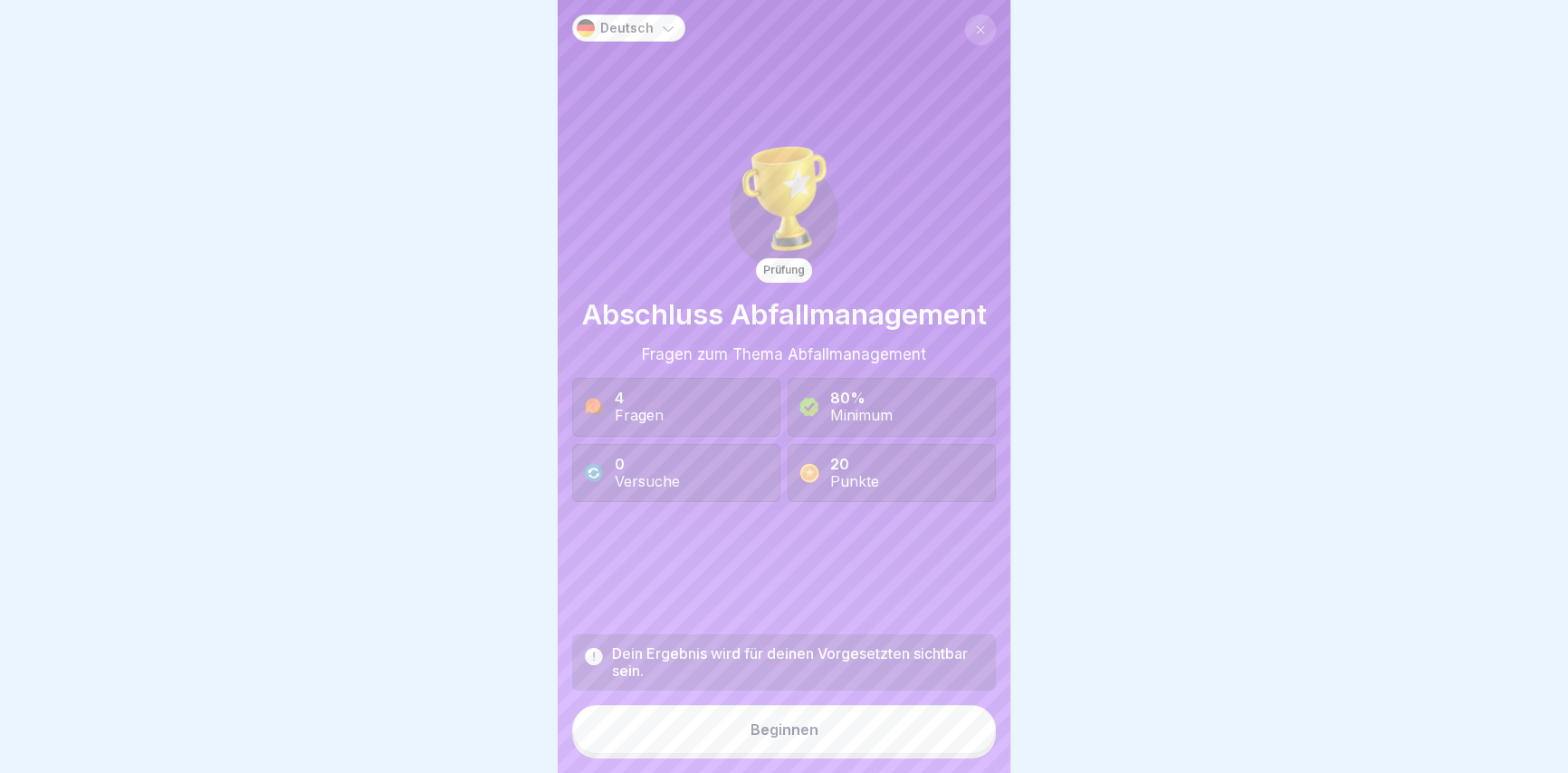
click at [797, 728] on button "Beginnen" at bounding box center [784, 728] width 424 height 49
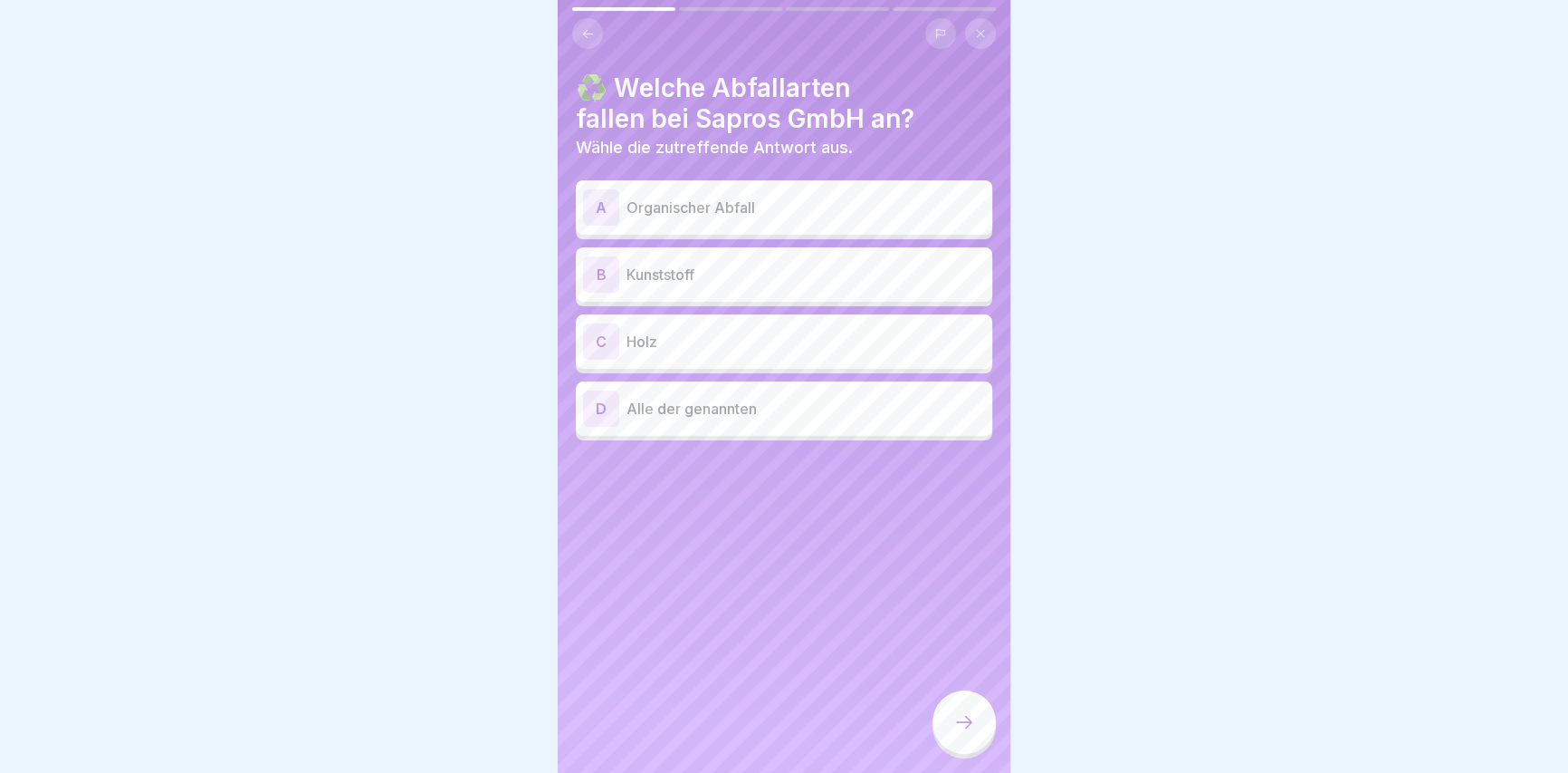
click at [738, 203] on p "Organischer Abfall" at bounding box center [805, 207] width 358 height 22
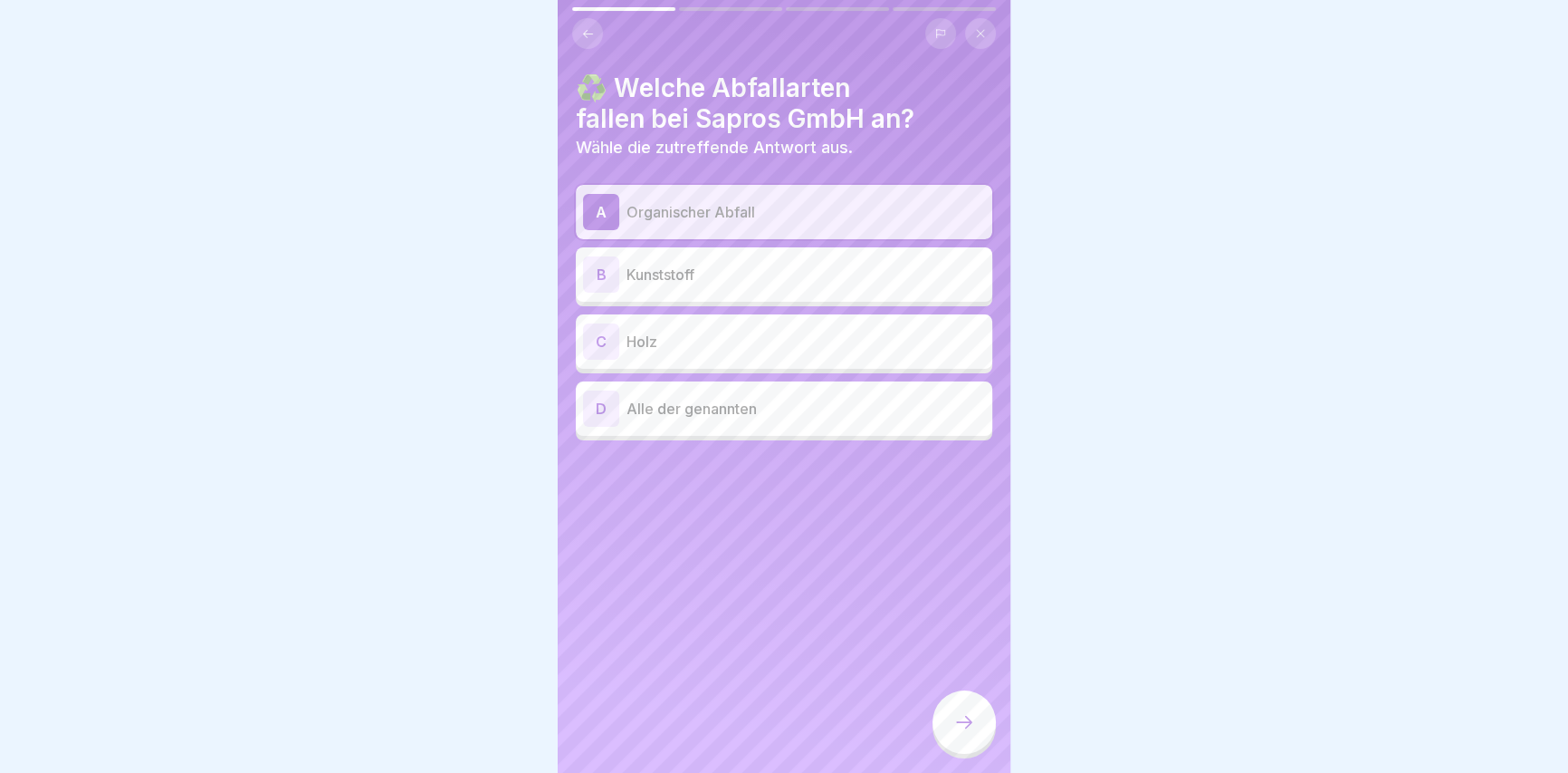
click at [688, 286] on div "B Kunststoff" at bounding box center [784, 274] width 402 height 36
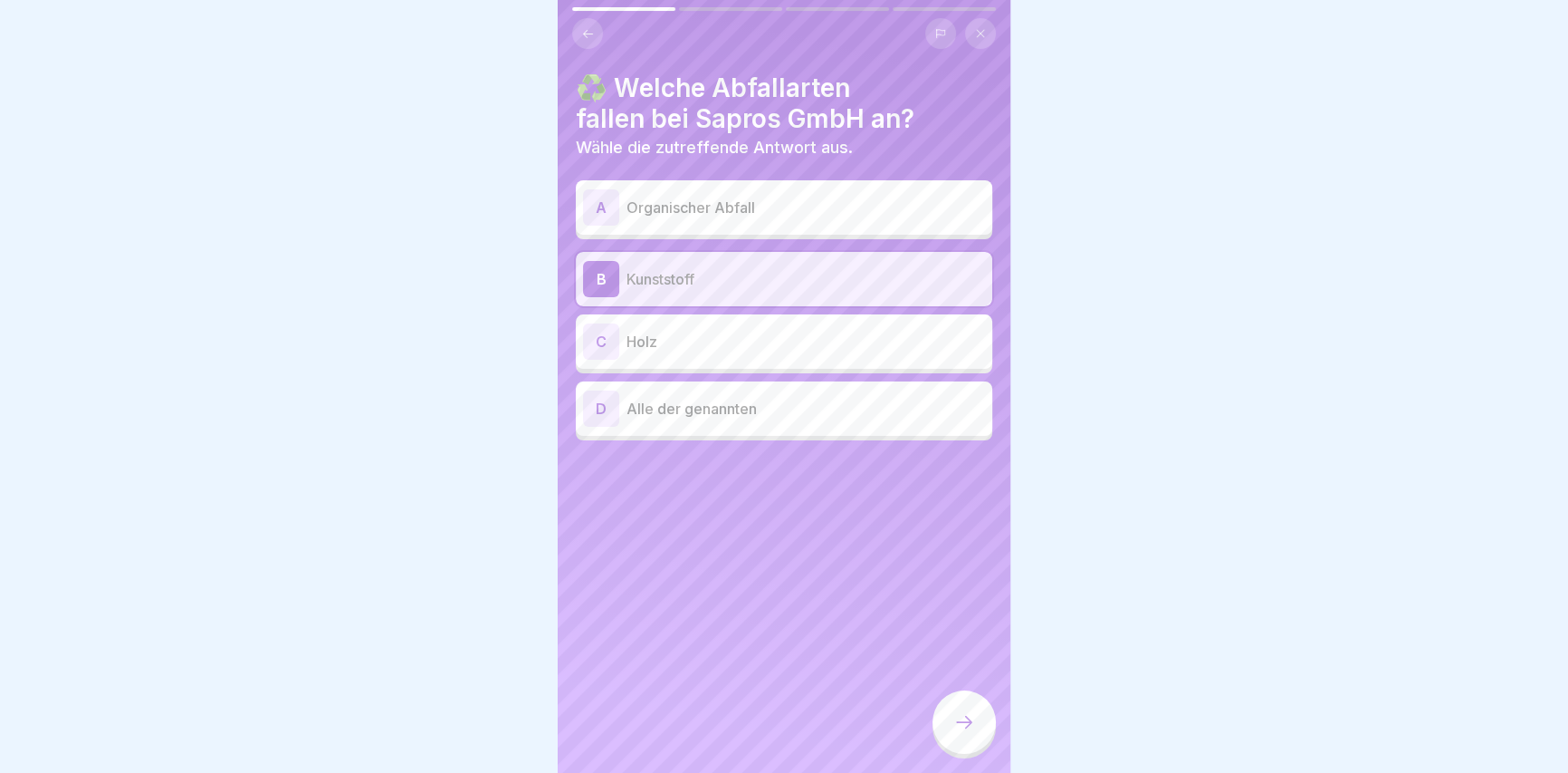
click at [663, 338] on p "Holz" at bounding box center [805, 342] width 358 height 22
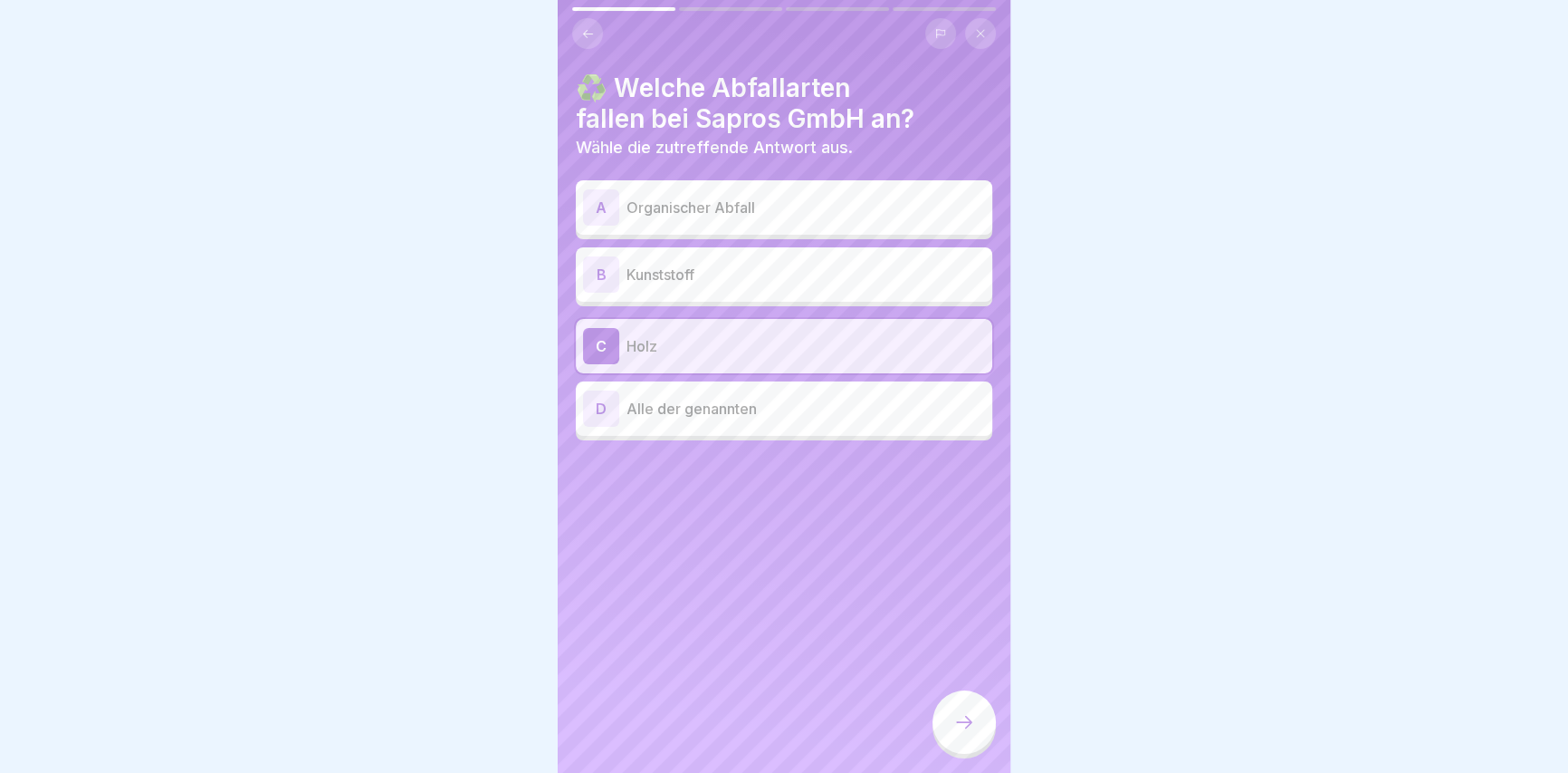
click at [679, 388] on div "D Alle der genannten" at bounding box center [784, 408] width 416 height 55
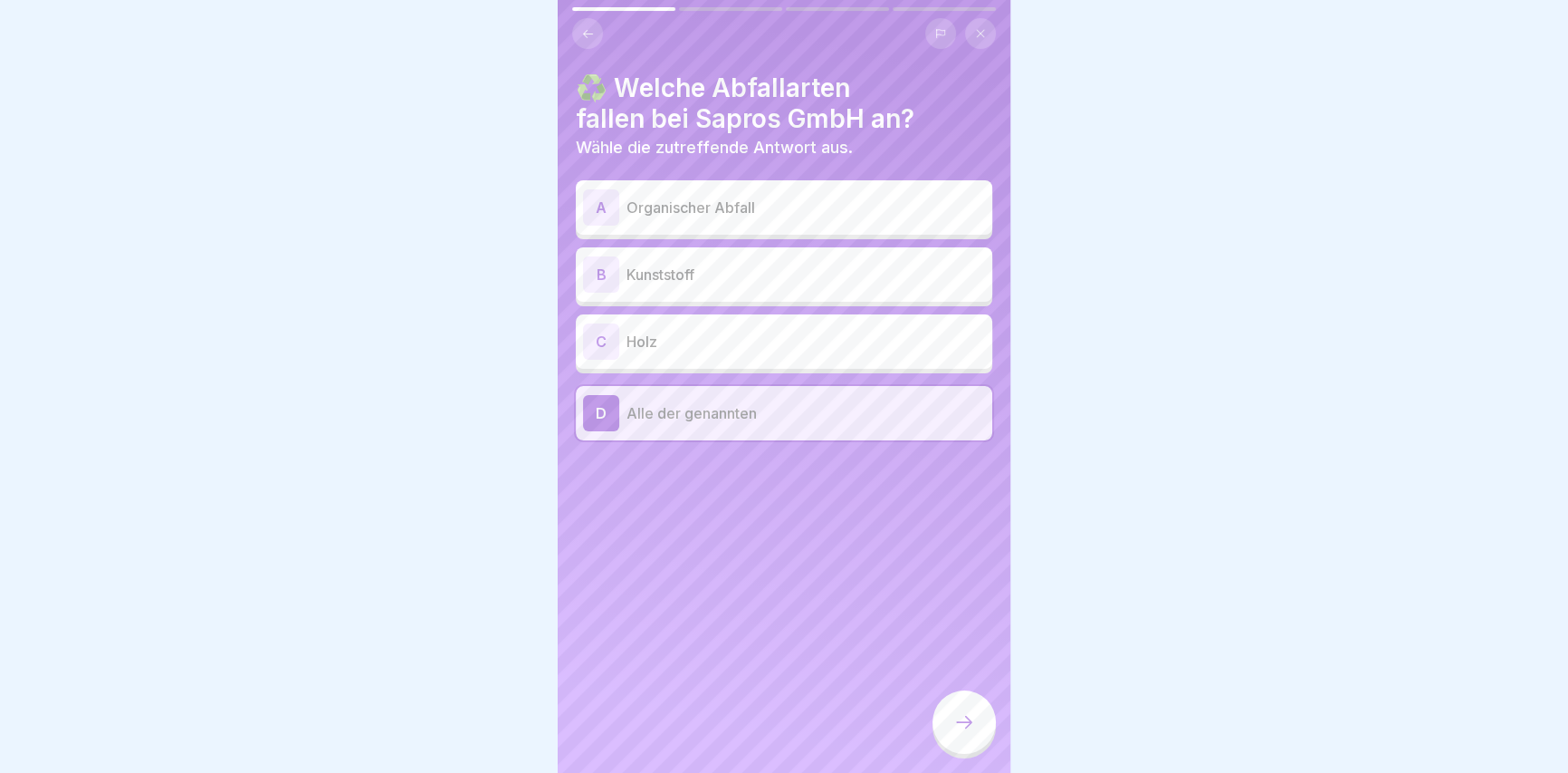
click at [958, 724] on div at bounding box center [964, 722] width 64 height 64
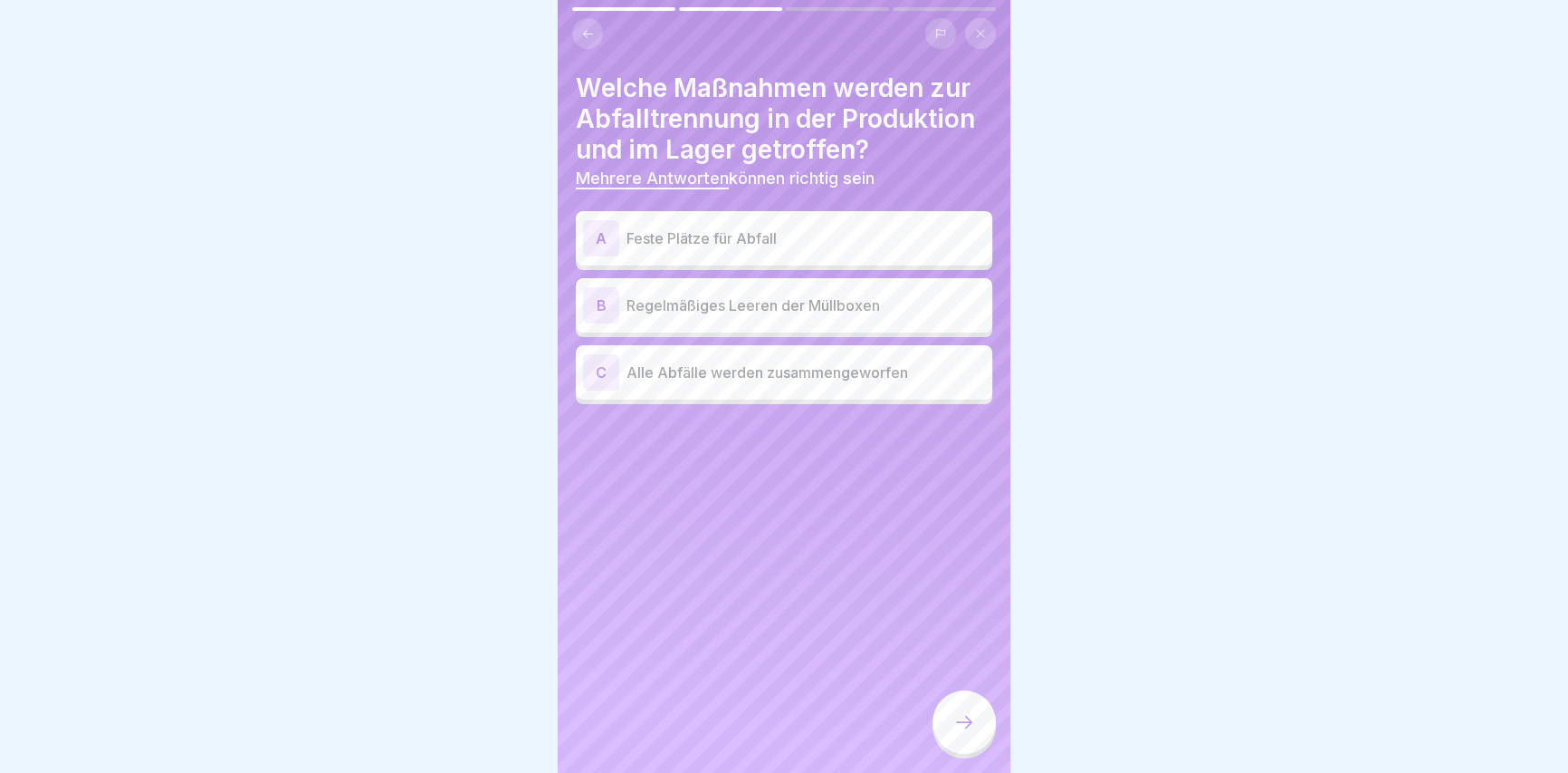
click at [664, 296] on p "Regelmäßiges Leeren der Müllboxen" at bounding box center [805, 305] width 358 height 22
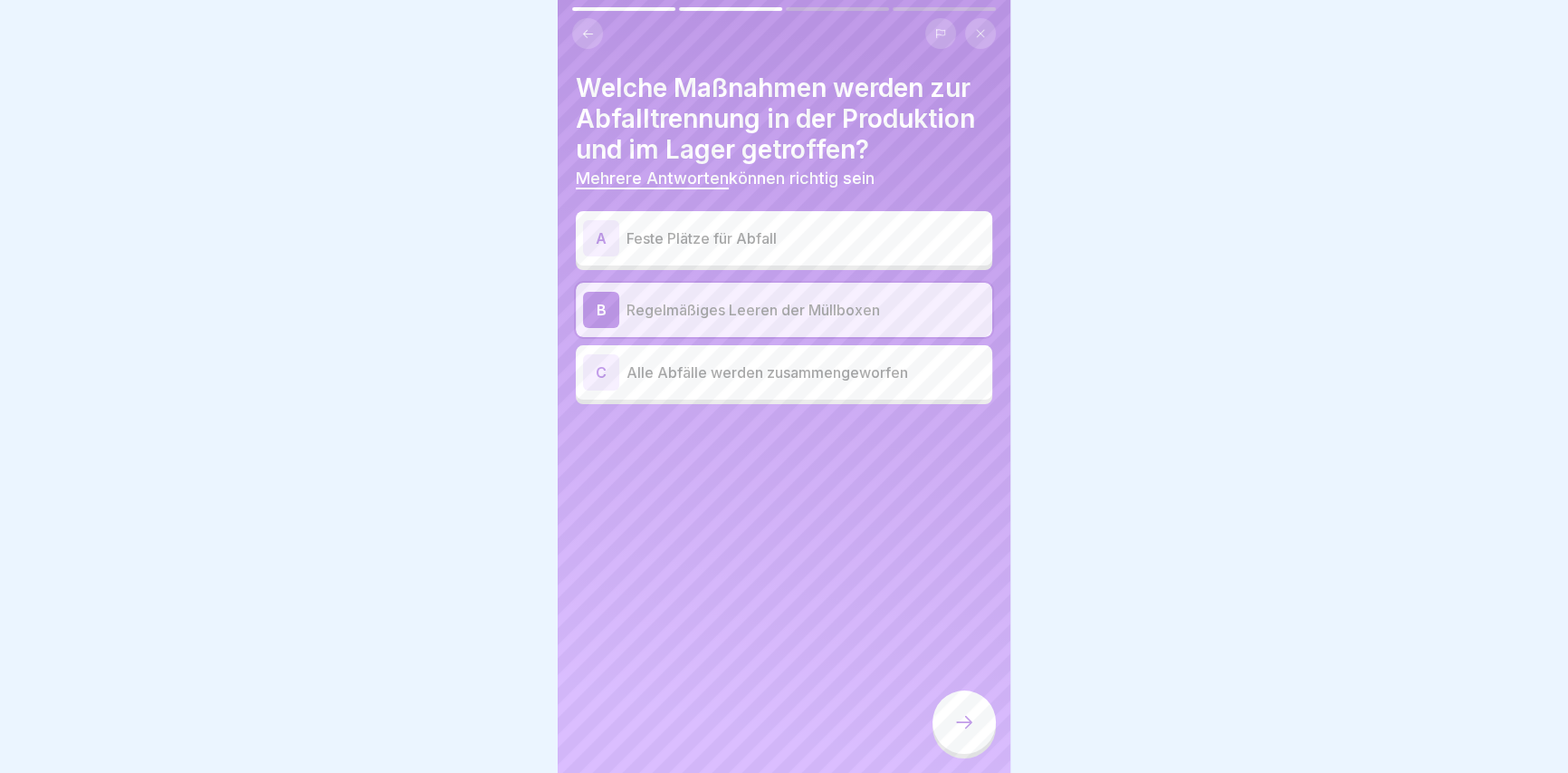
click at [663, 231] on p "Feste Plätze für Abfall" at bounding box center [805, 238] width 358 height 22
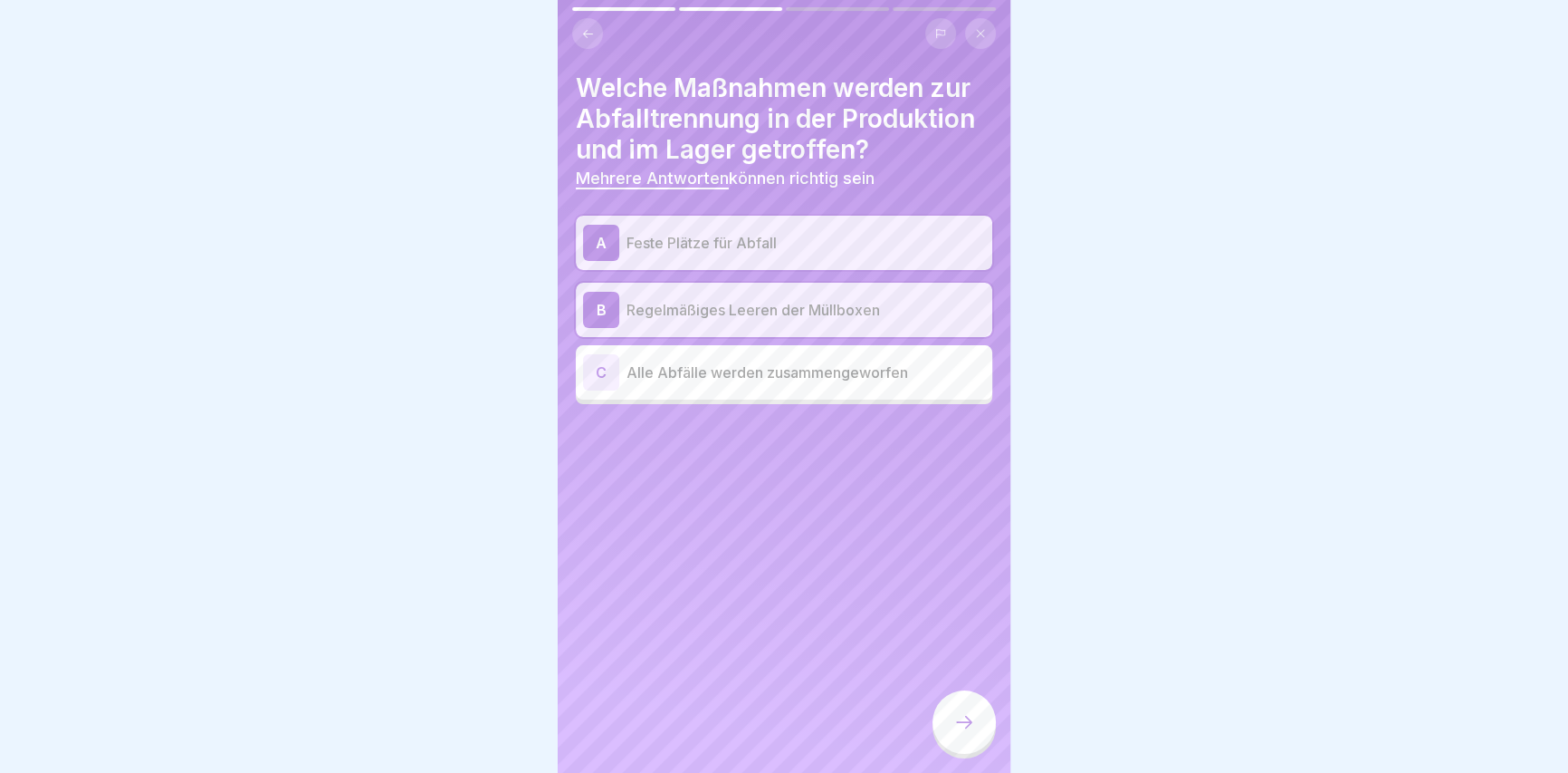
click at [950, 737] on div at bounding box center [964, 722] width 64 height 64
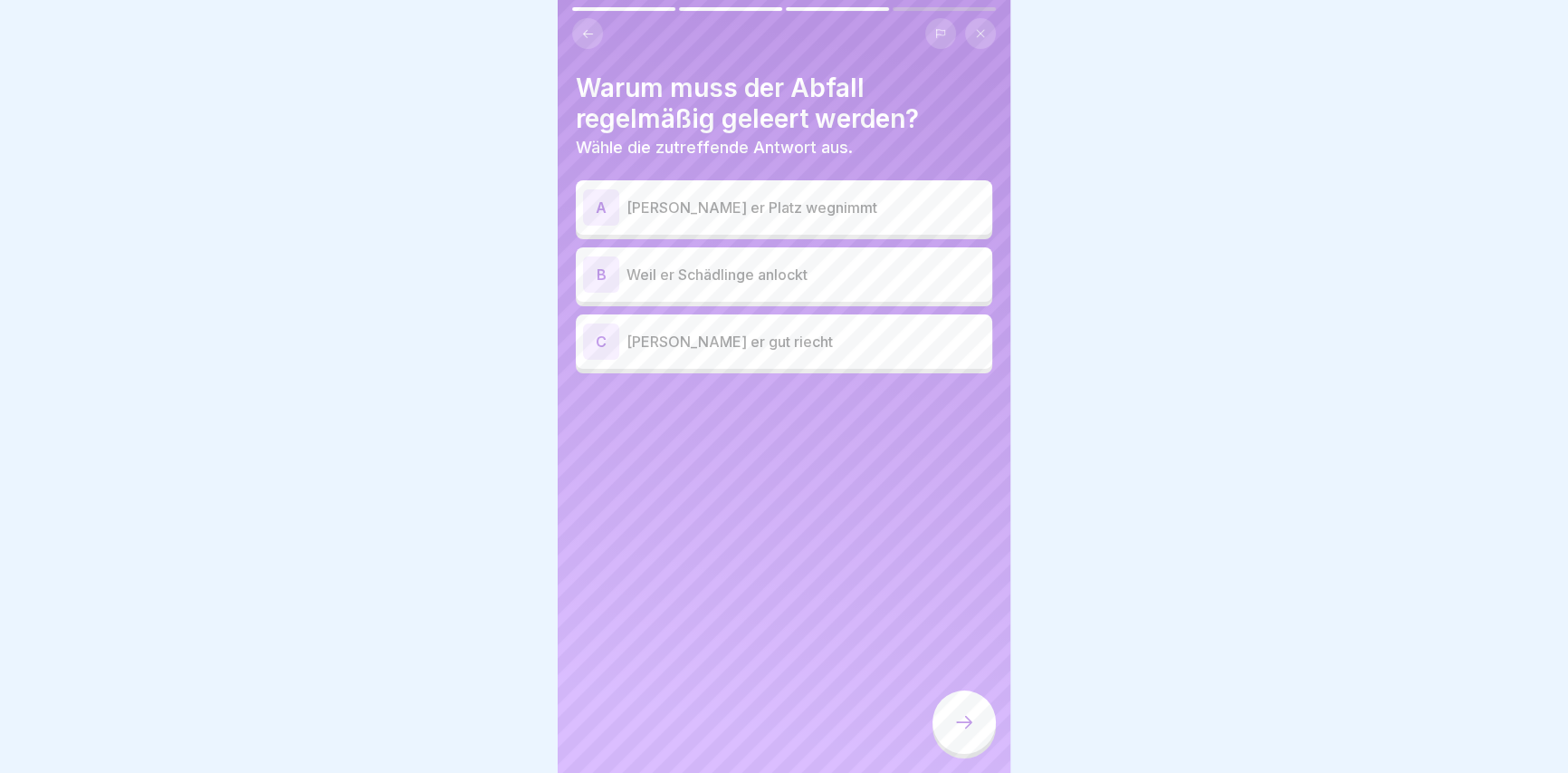
click at [640, 268] on p "Weil er Schädlinge anlockt" at bounding box center [805, 275] width 358 height 22
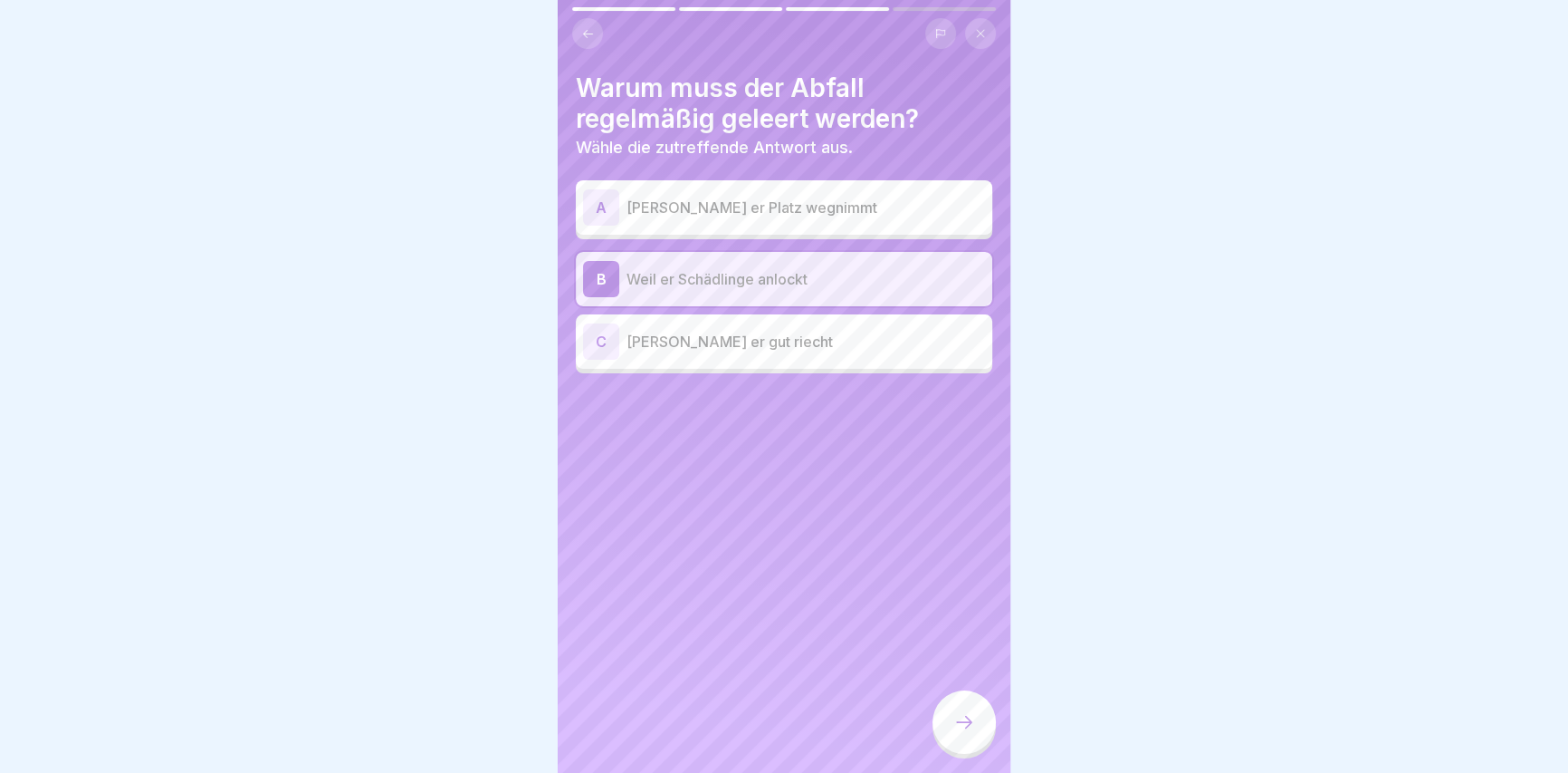
click at [654, 190] on div "A Weil er Platz wegnimmt" at bounding box center [784, 207] width 402 height 36
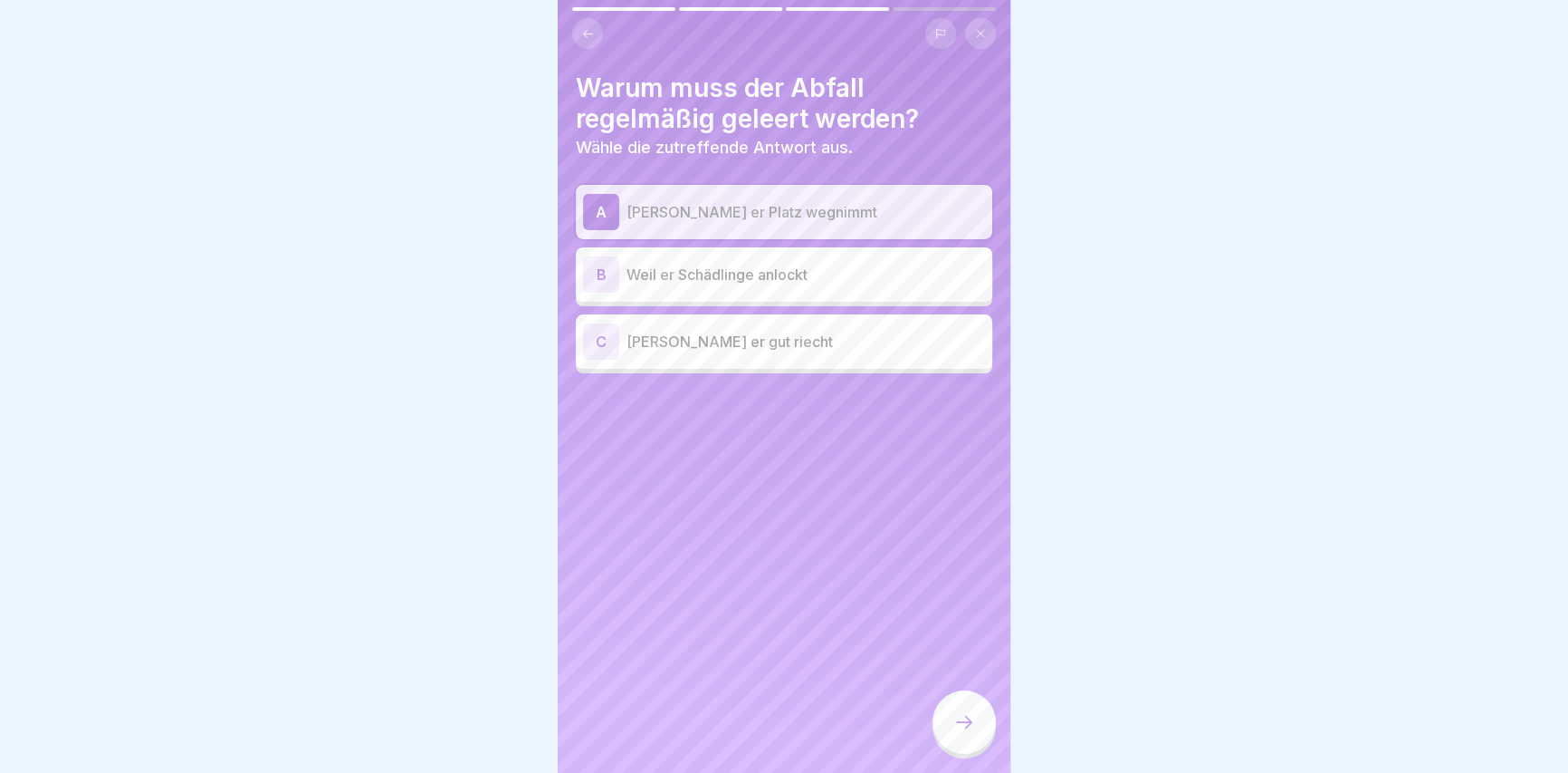
click at [697, 224] on div "A Weil er Platz wegnimmt" at bounding box center [784, 212] width 402 height 36
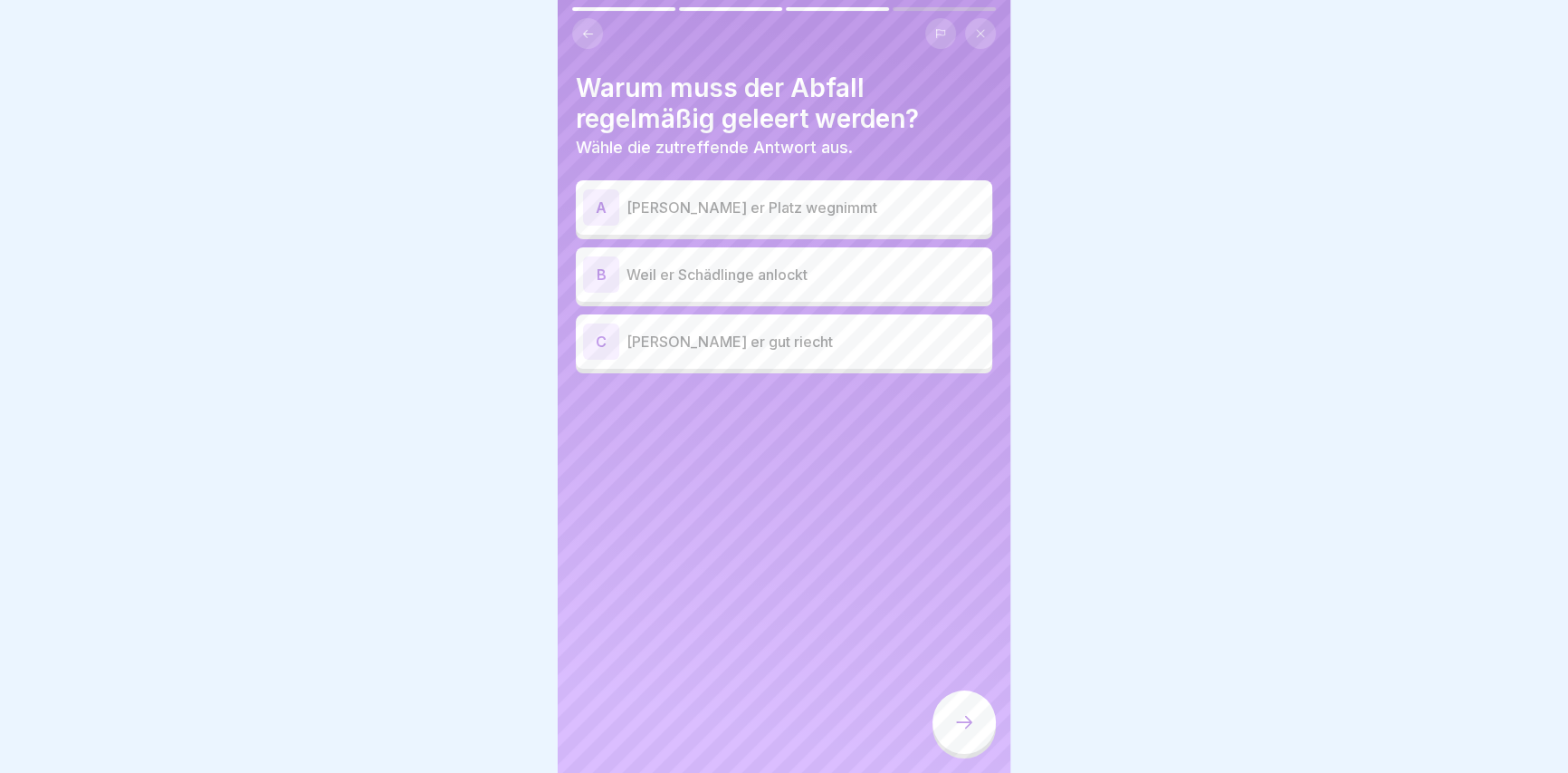
click at [984, 724] on div at bounding box center [964, 722] width 64 height 64
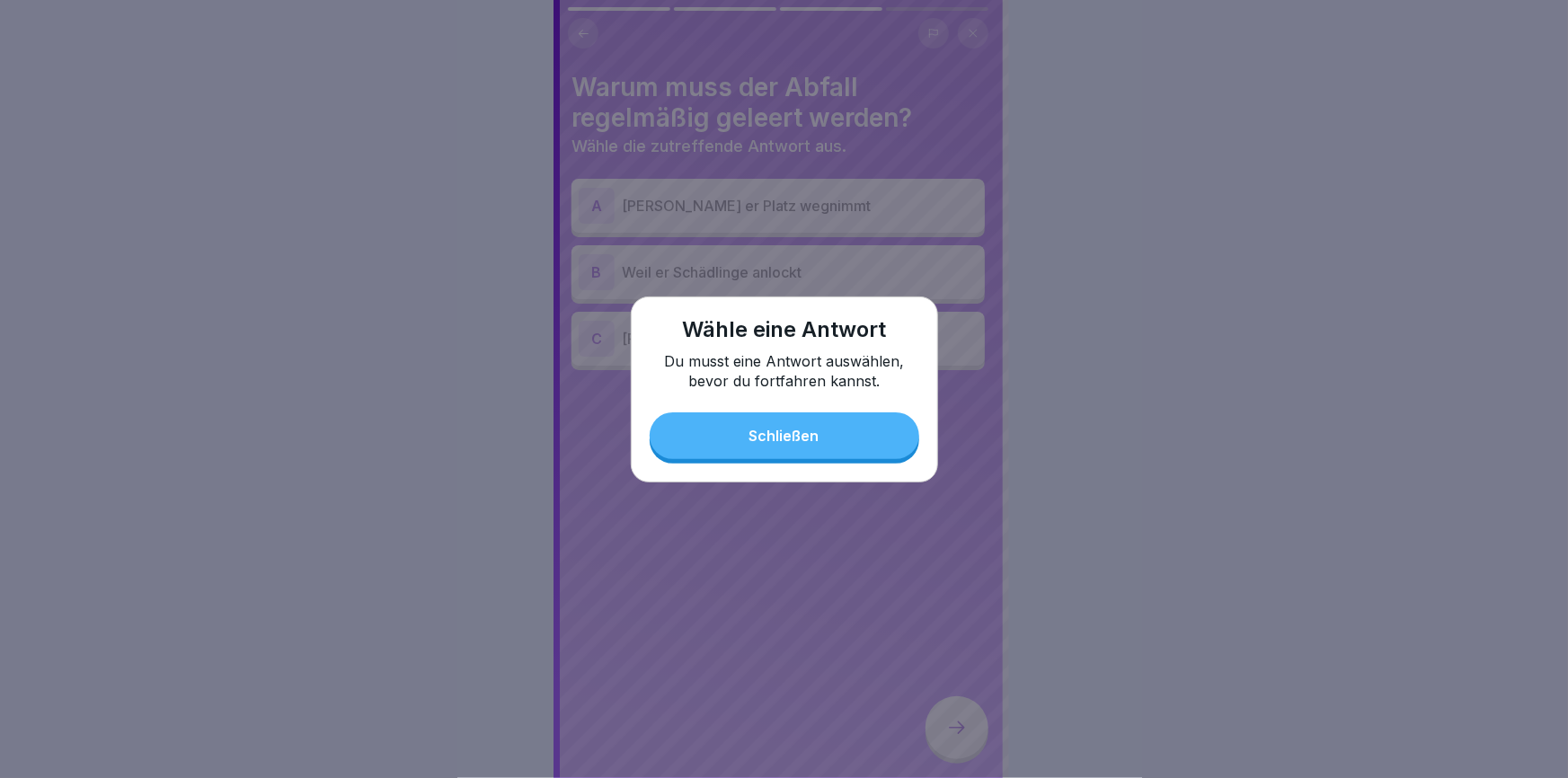
click at [811, 437] on div "Schließen" at bounding box center [784, 436] width 70 height 16
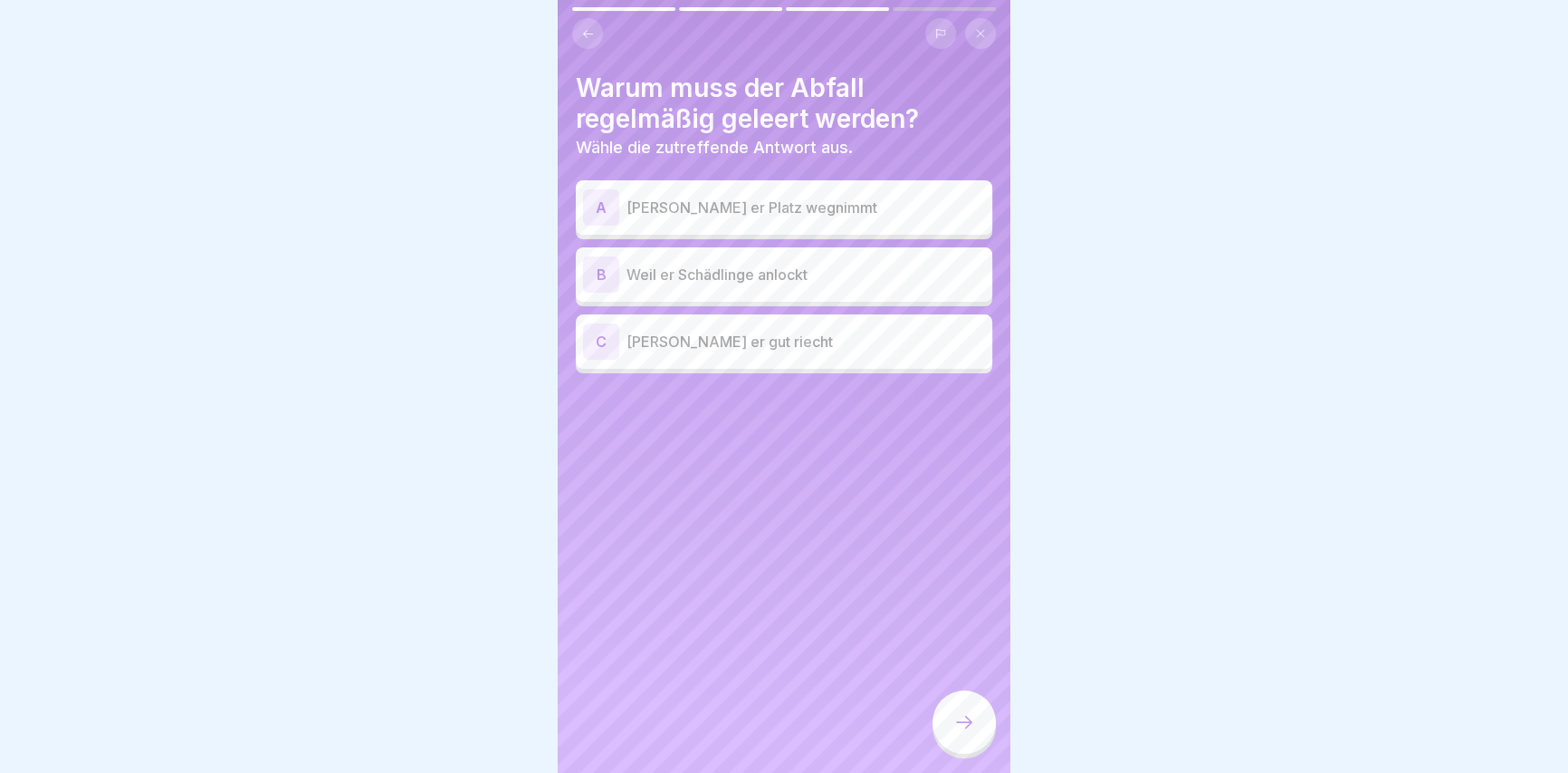
click at [577, 207] on div "A Weil er Platz wegnimmt" at bounding box center [784, 207] width 416 height 55
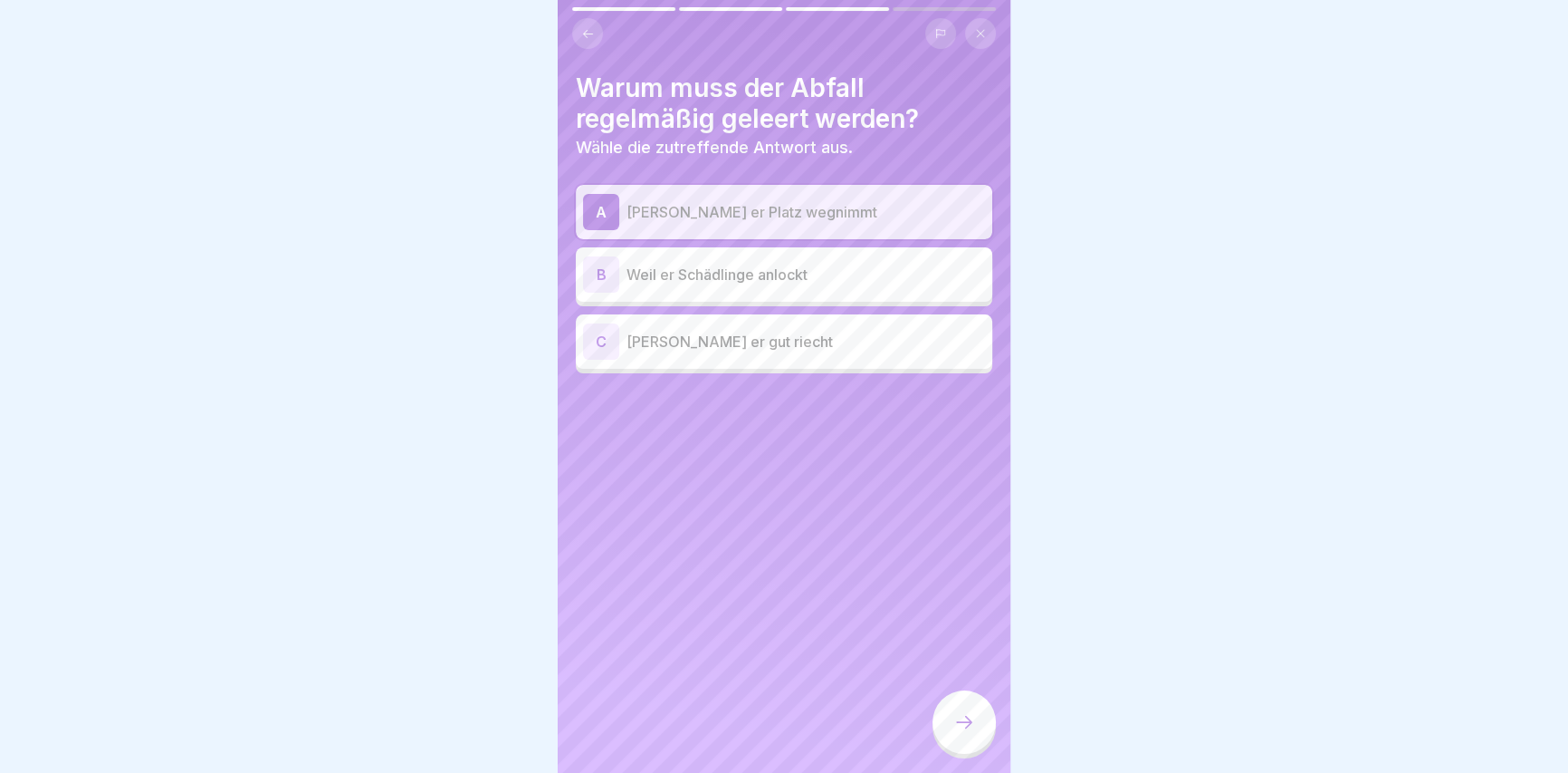
click at [969, 726] on icon at bounding box center [964, 722] width 22 height 22
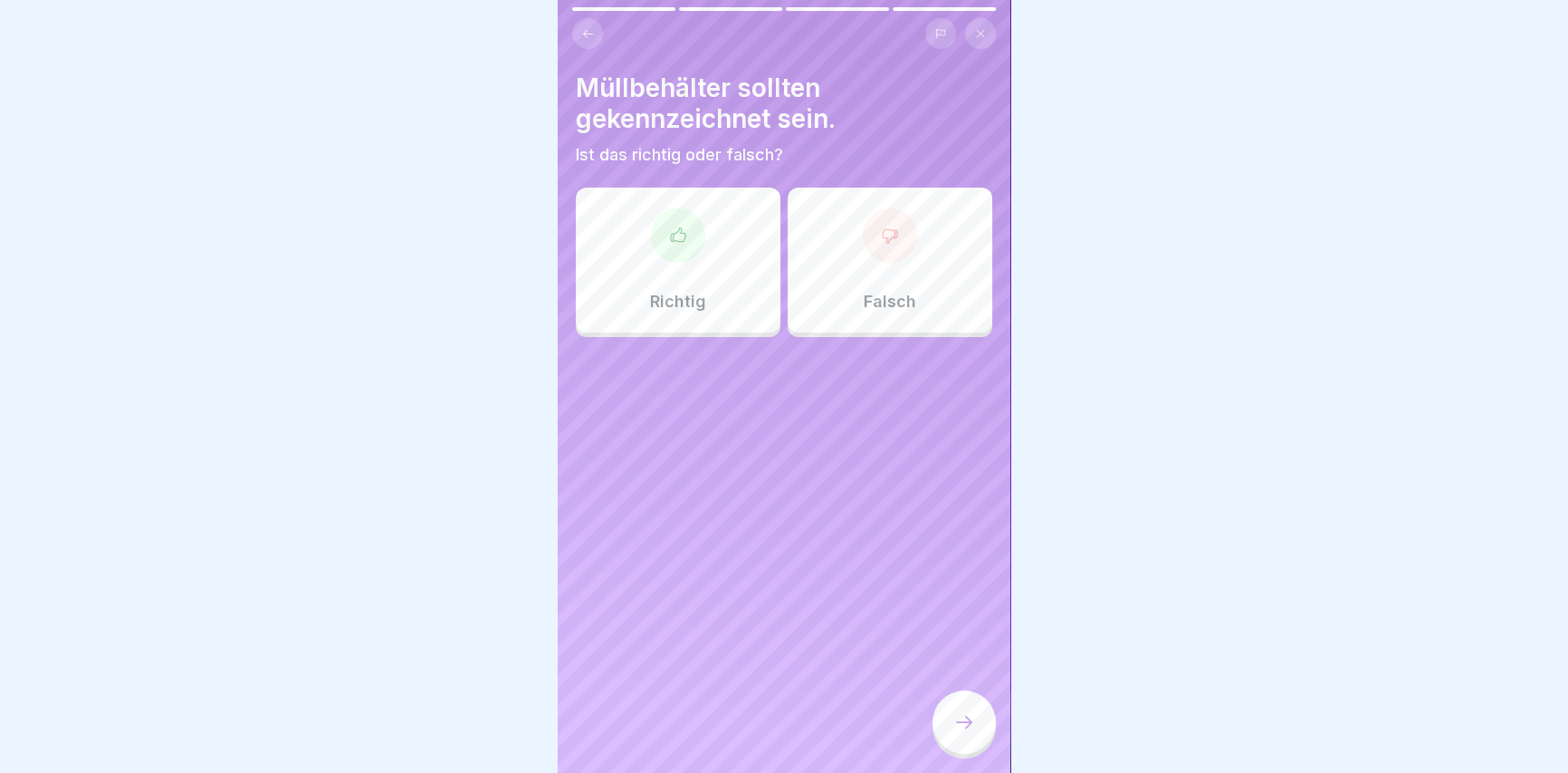
click at [676, 237] on icon at bounding box center [678, 235] width 18 height 18
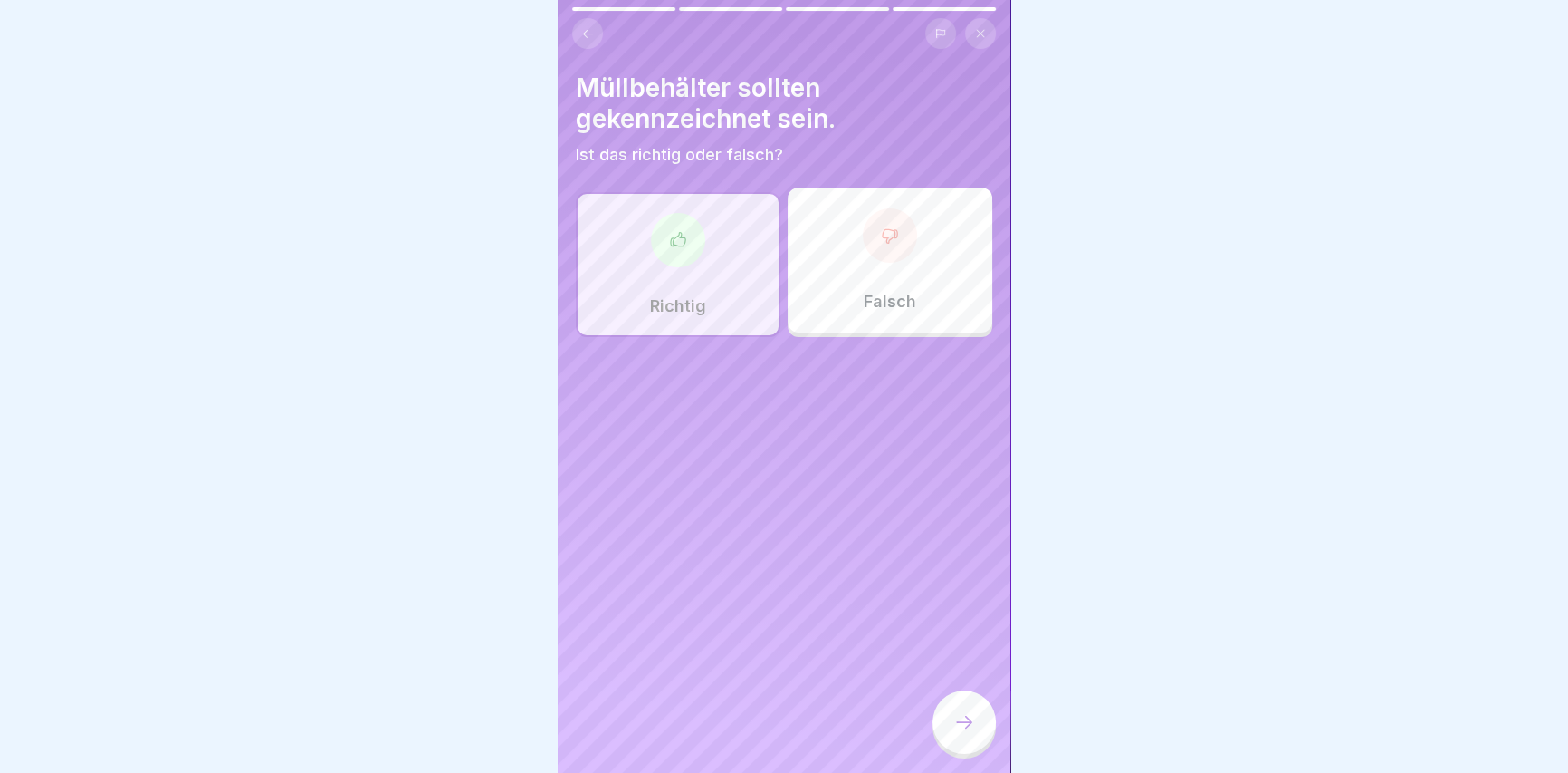
click at [985, 727] on div at bounding box center [964, 722] width 64 height 64
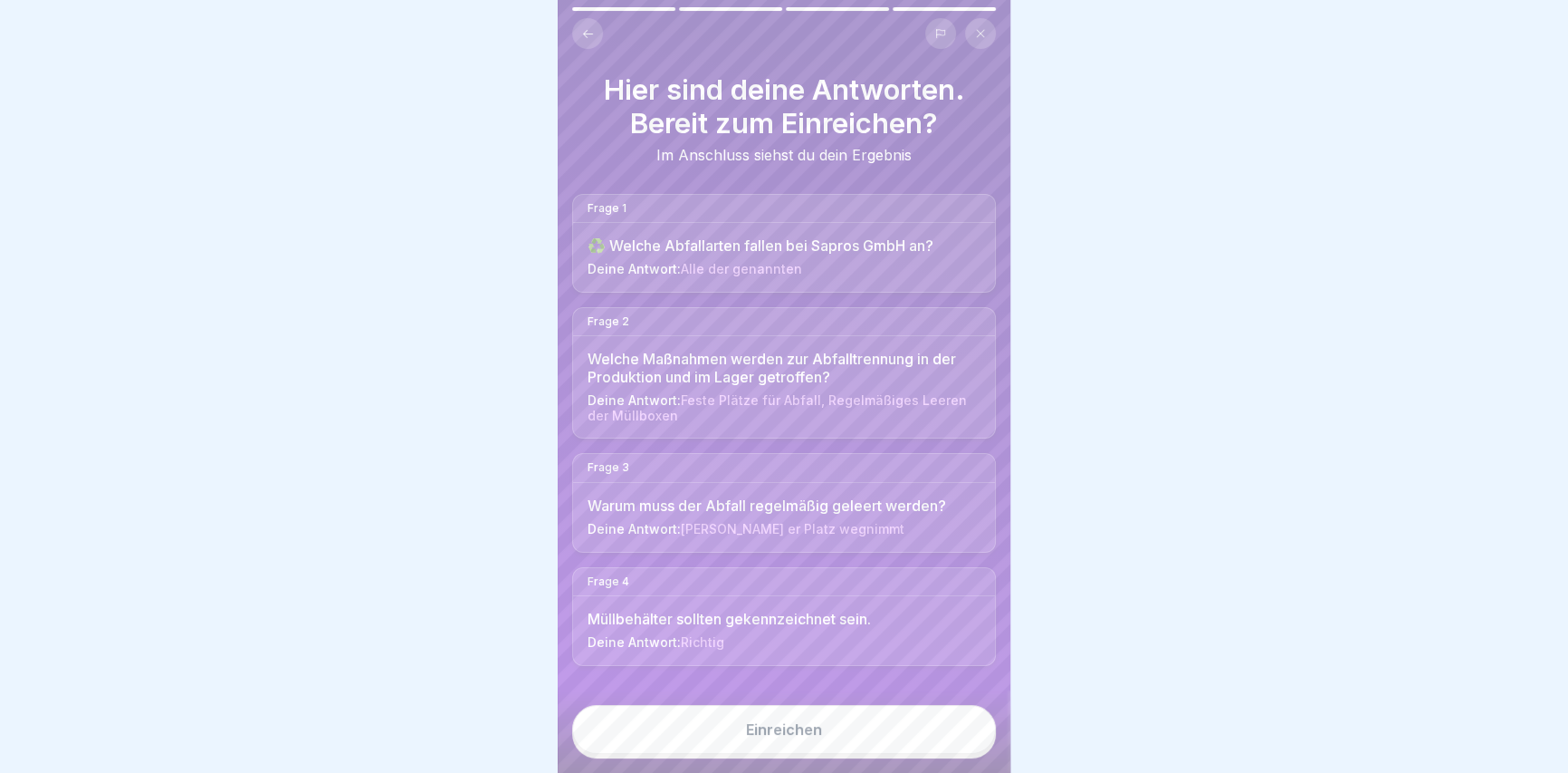
click at [771, 737] on div "Einreichen" at bounding box center [784, 729] width 76 height 16
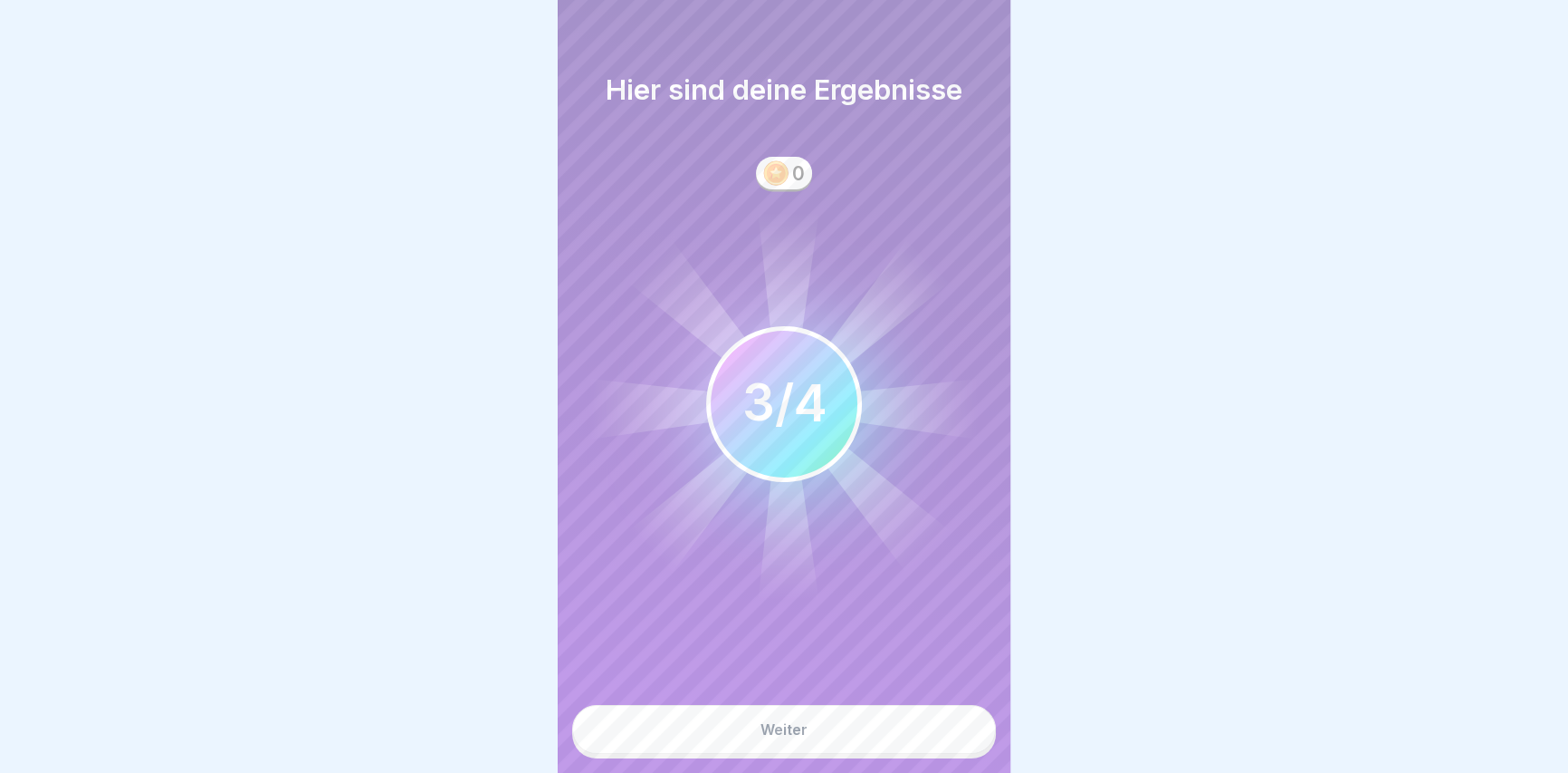
click at [725, 441] on icon at bounding box center [784, 403] width 398 height 398
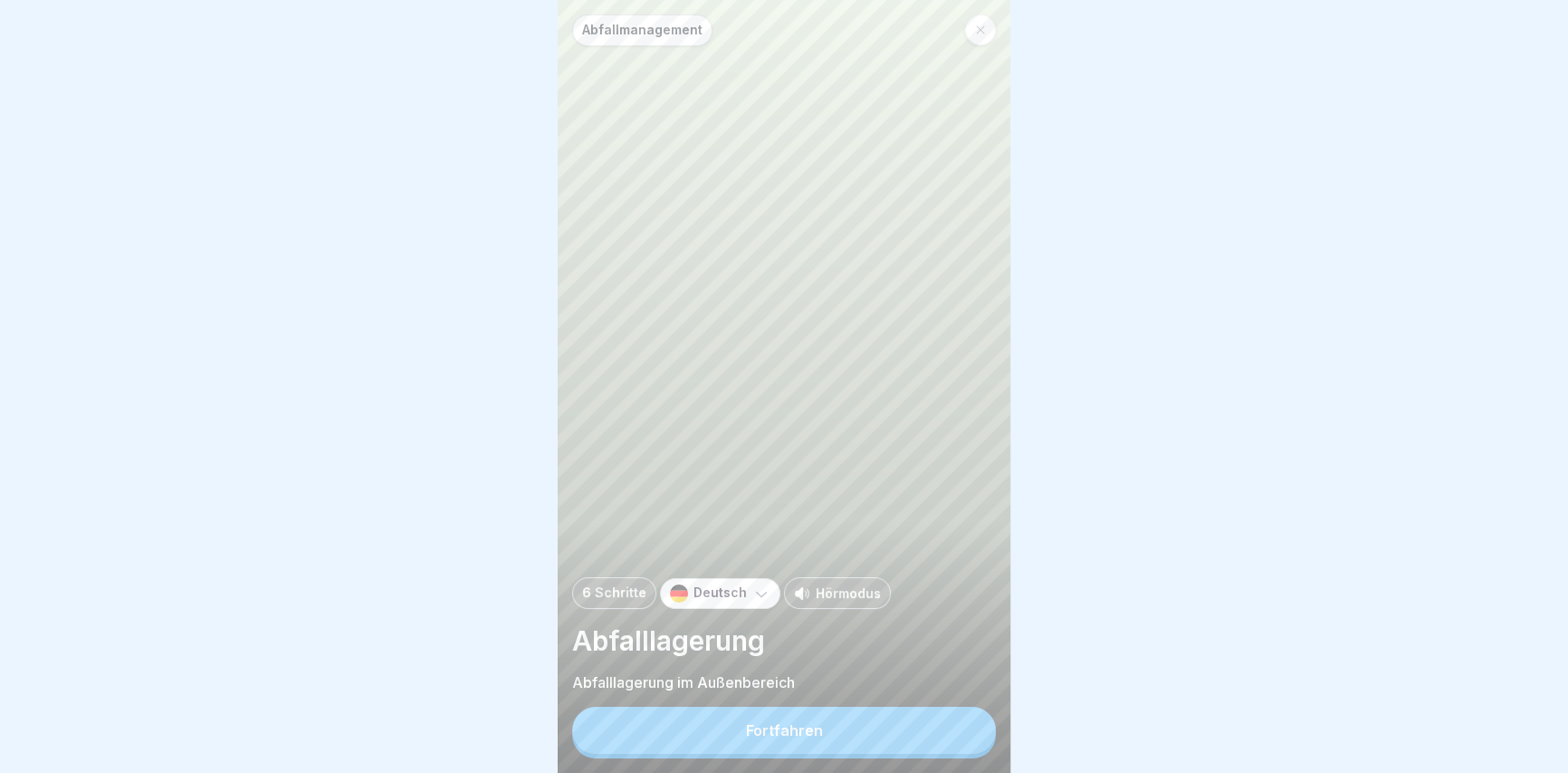
click at [787, 737] on div "Fortfahren" at bounding box center [784, 730] width 77 height 16
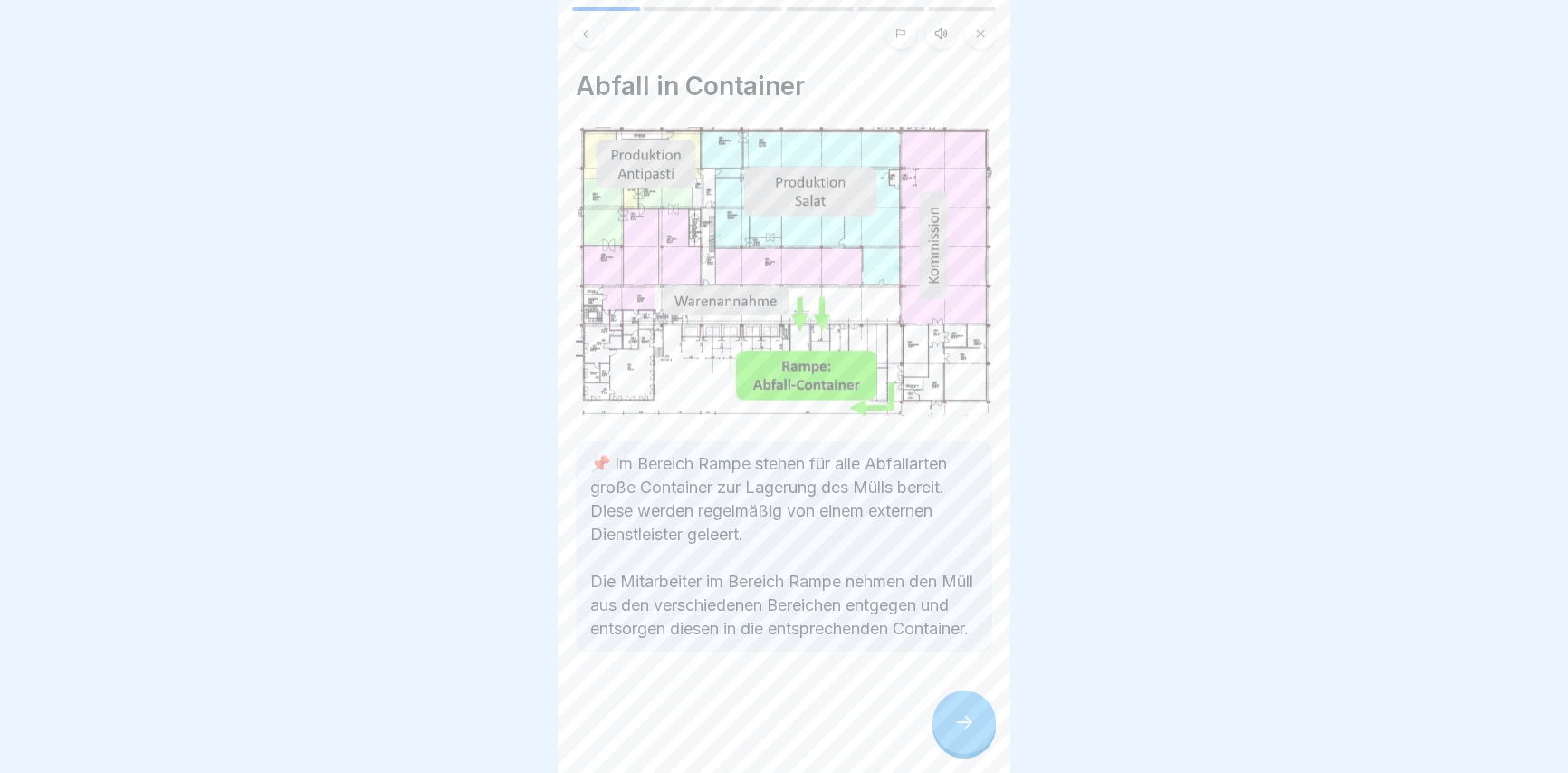
click at [955, 732] on icon at bounding box center [964, 722] width 22 height 22
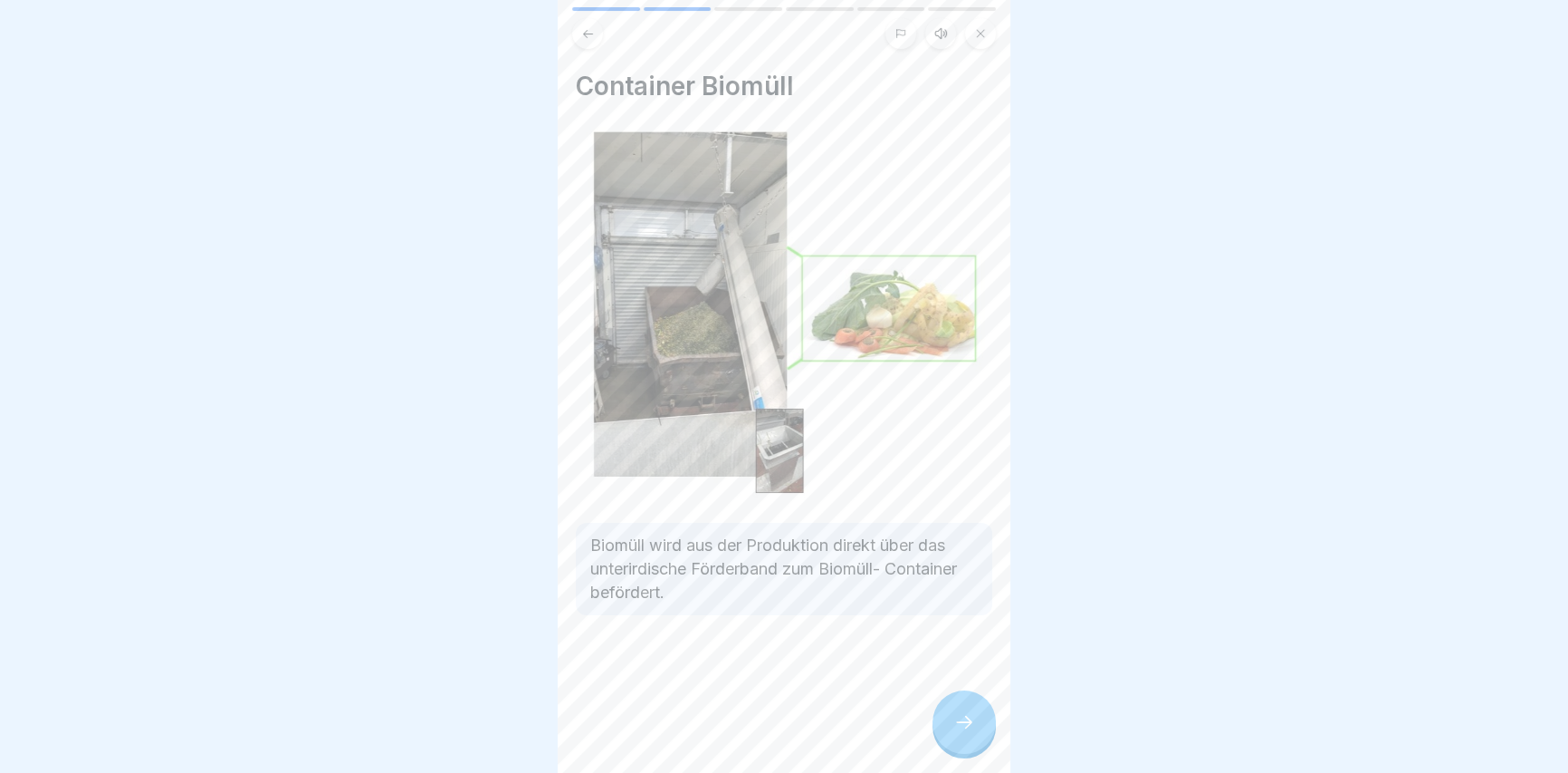
click at [955, 732] on icon at bounding box center [964, 722] width 22 height 22
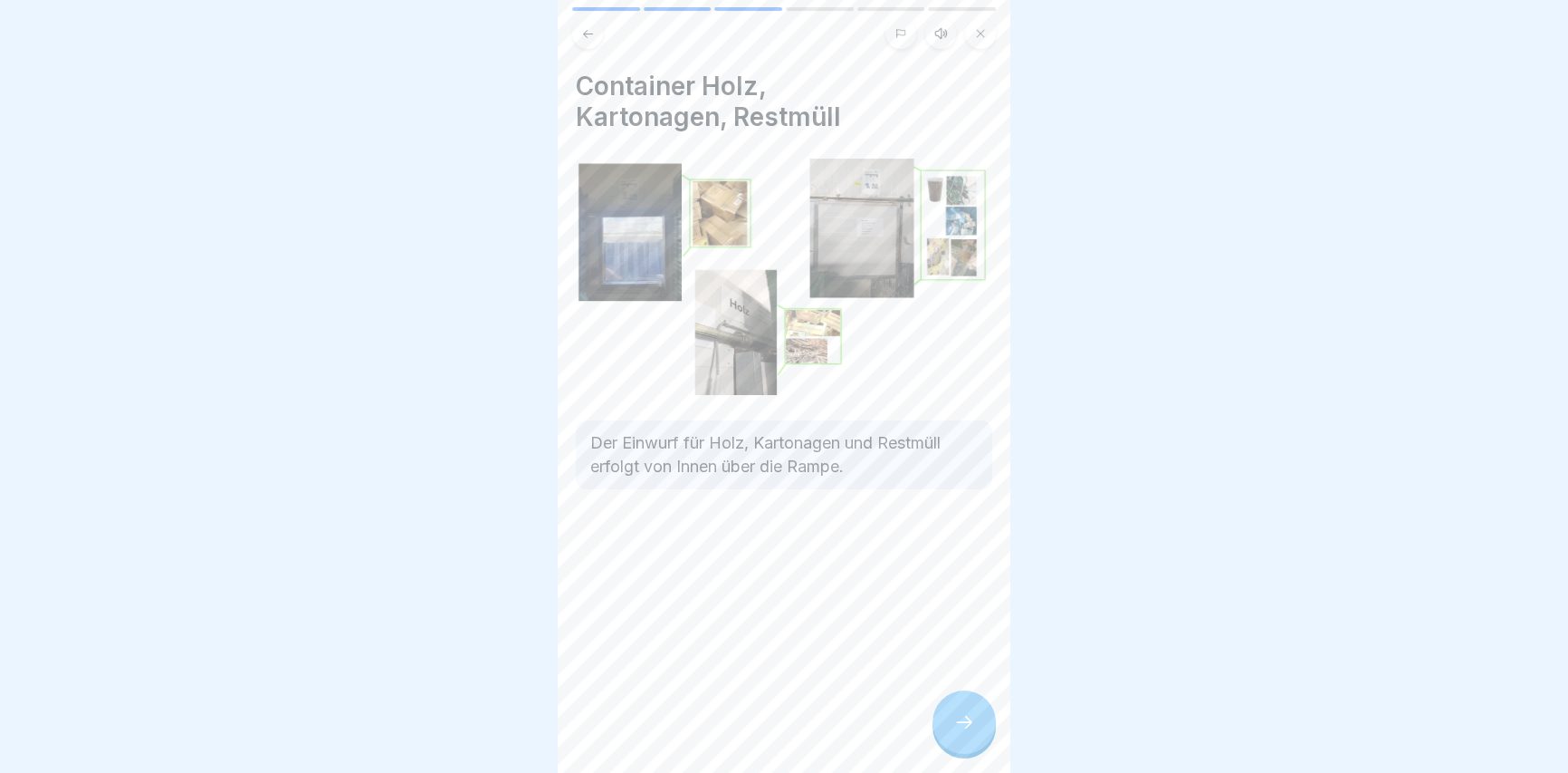
click at [955, 732] on icon at bounding box center [964, 722] width 22 height 22
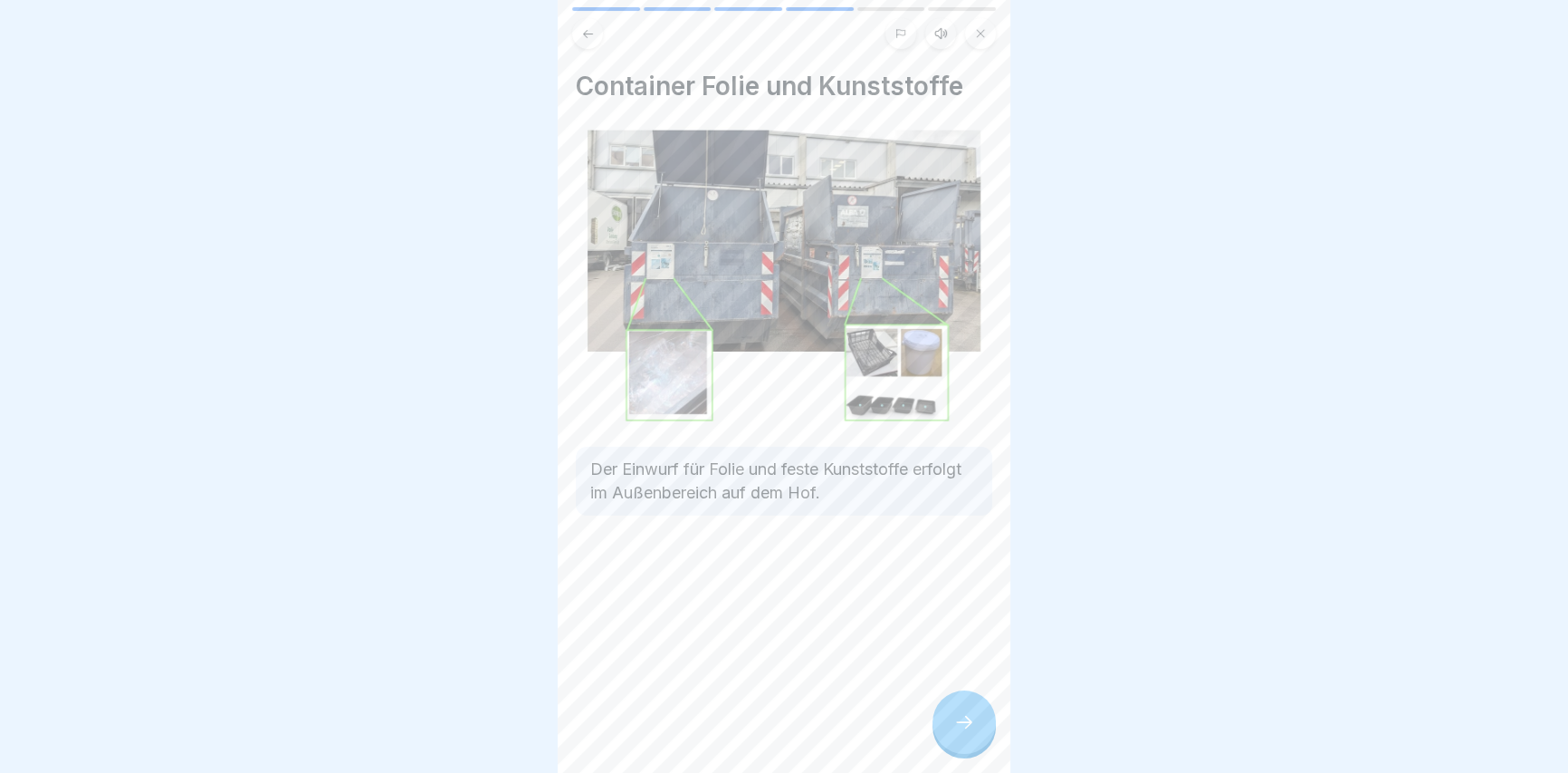
click at [955, 732] on icon at bounding box center [964, 722] width 22 height 22
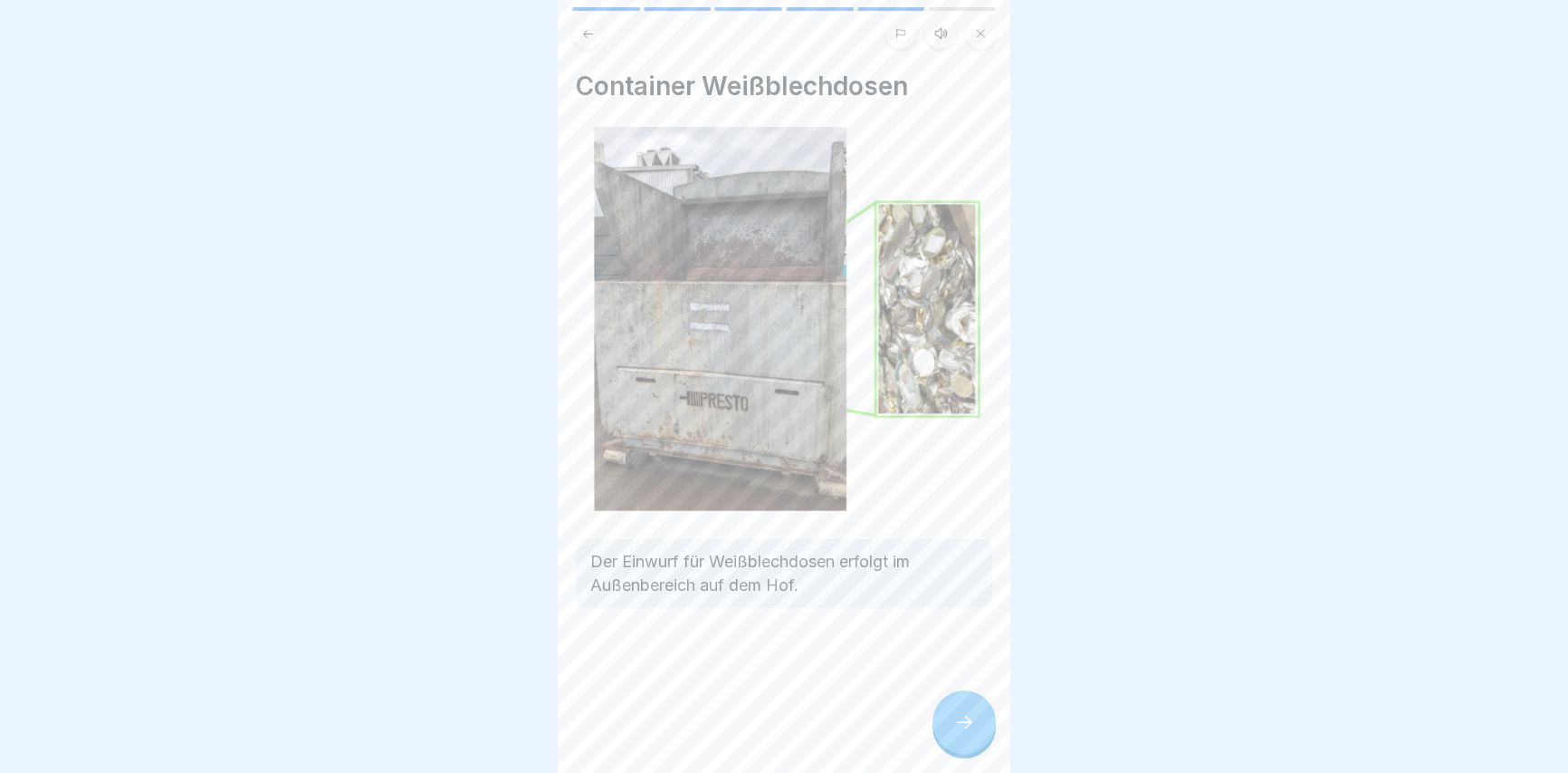
click at [955, 732] on icon at bounding box center [964, 722] width 22 height 22
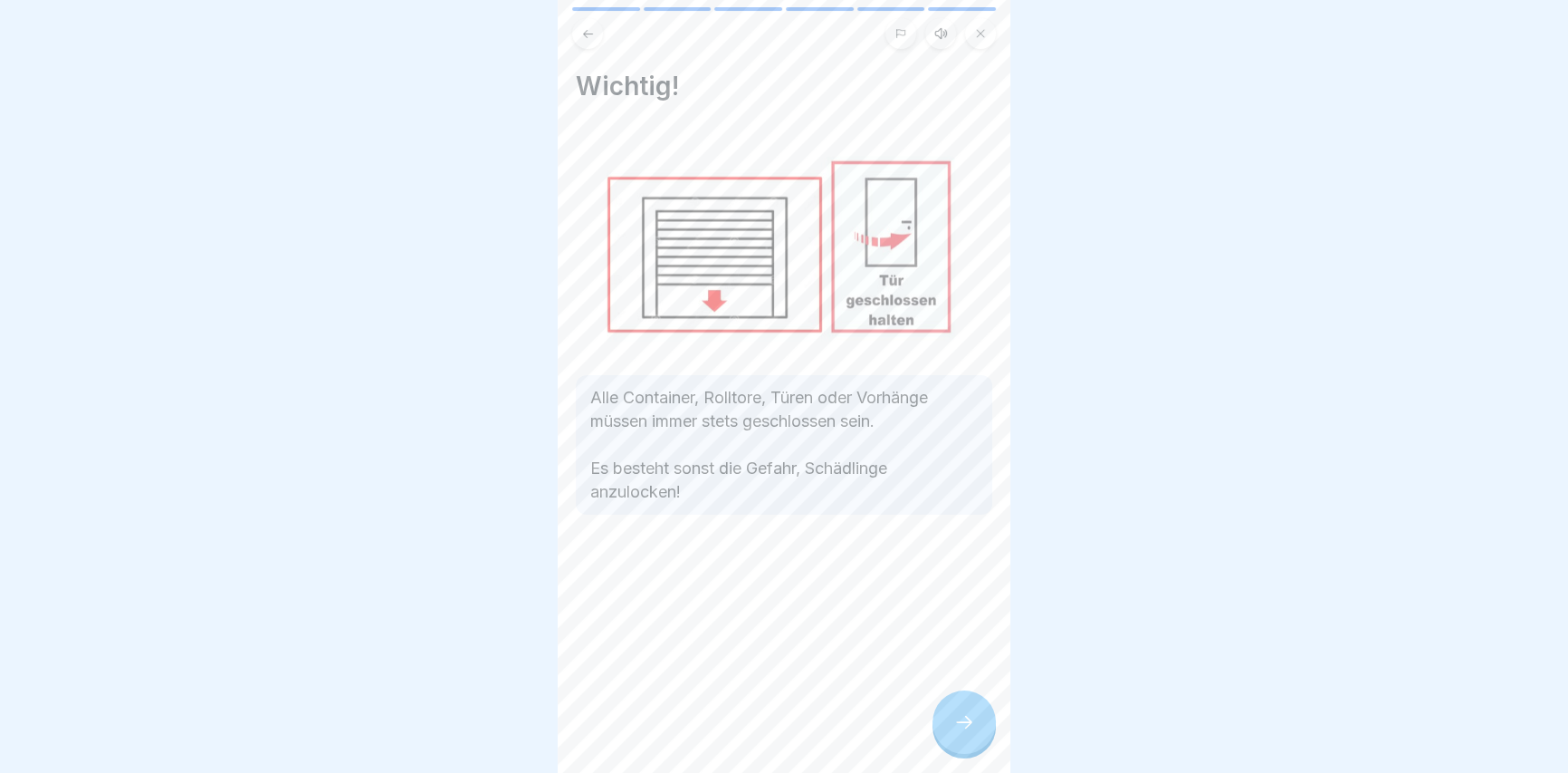
click at [954, 733] on icon at bounding box center [964, 722] width 22 height 22
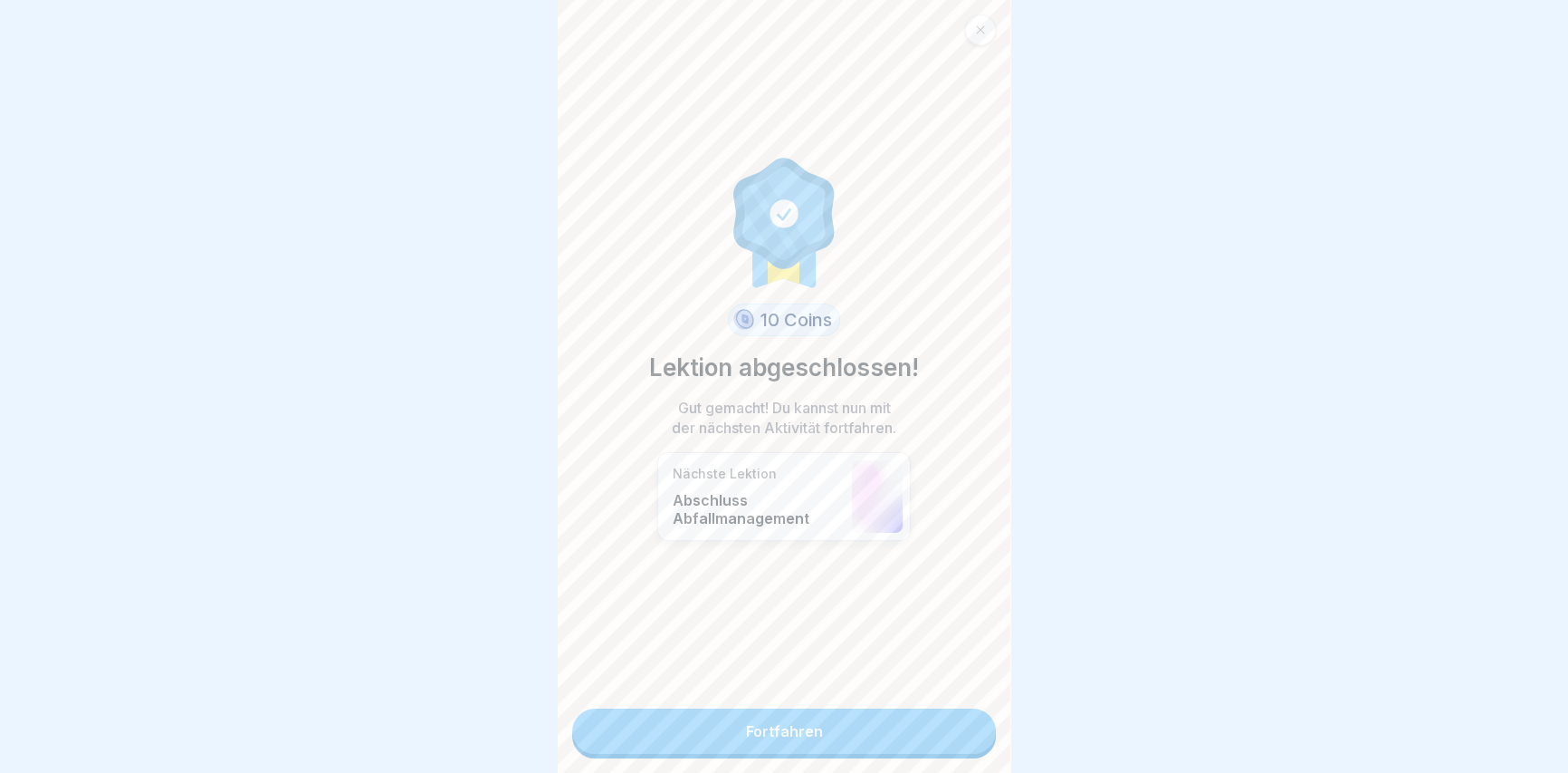
click at [948, 733] on link "Fortfahren" at bounding box center [784, 730] width 424 height 45
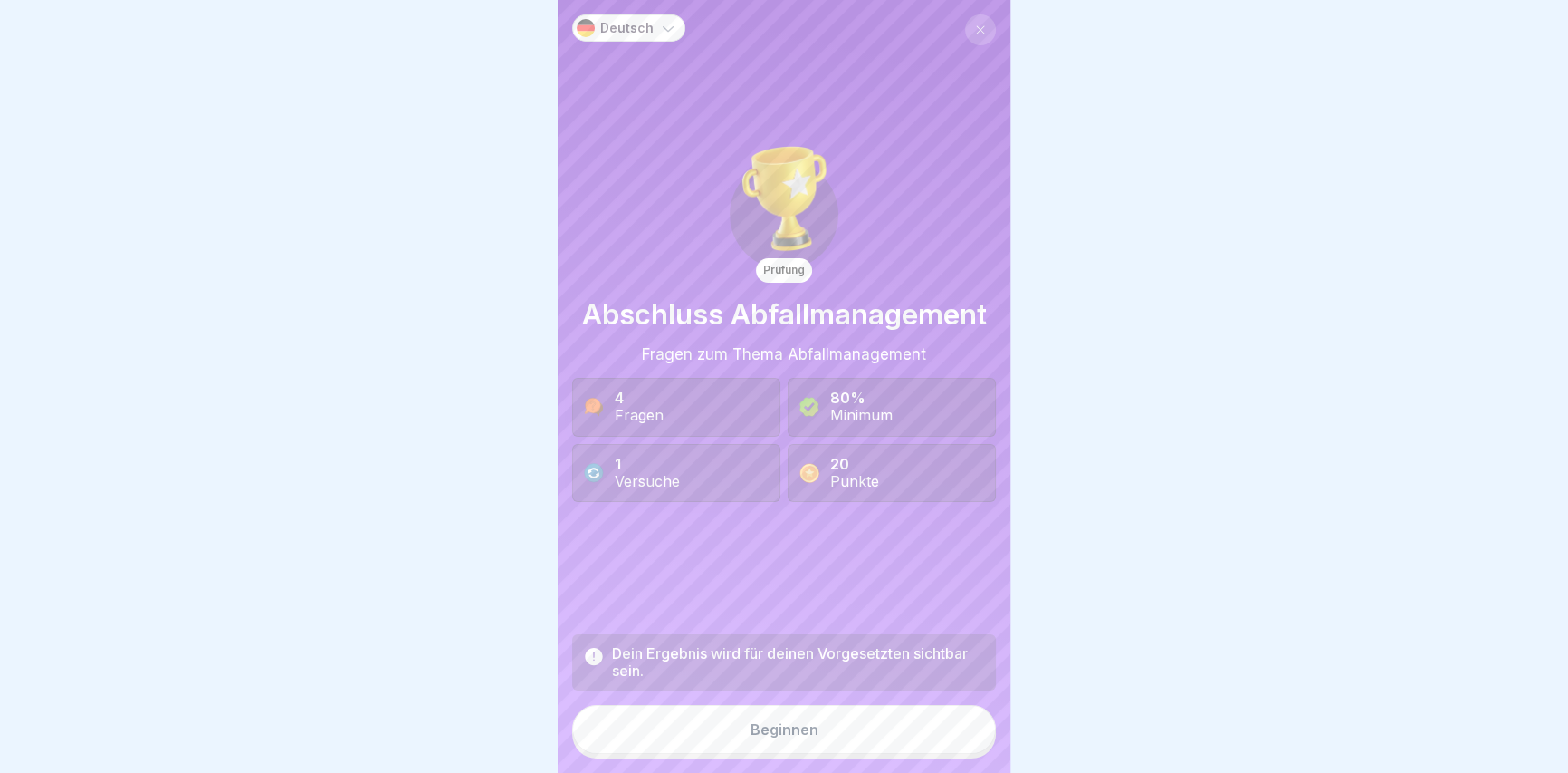
click at [888, 742] on button "Beginnen" at bounding box center [784, 728] width 424 height 49
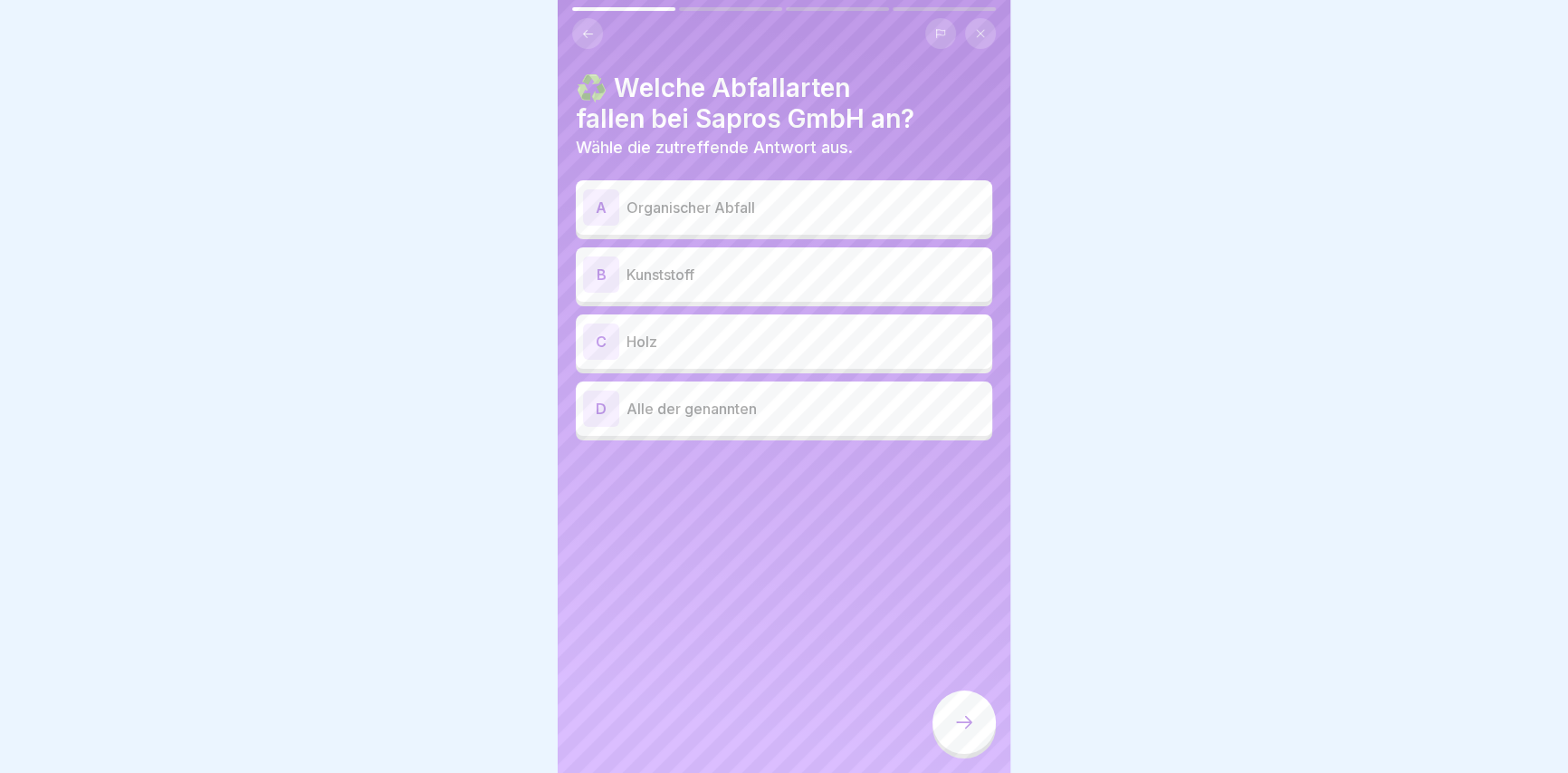
click at [745, 416] on p "Alle der genannten" at bounding box center [805, 408] width 358 height 22
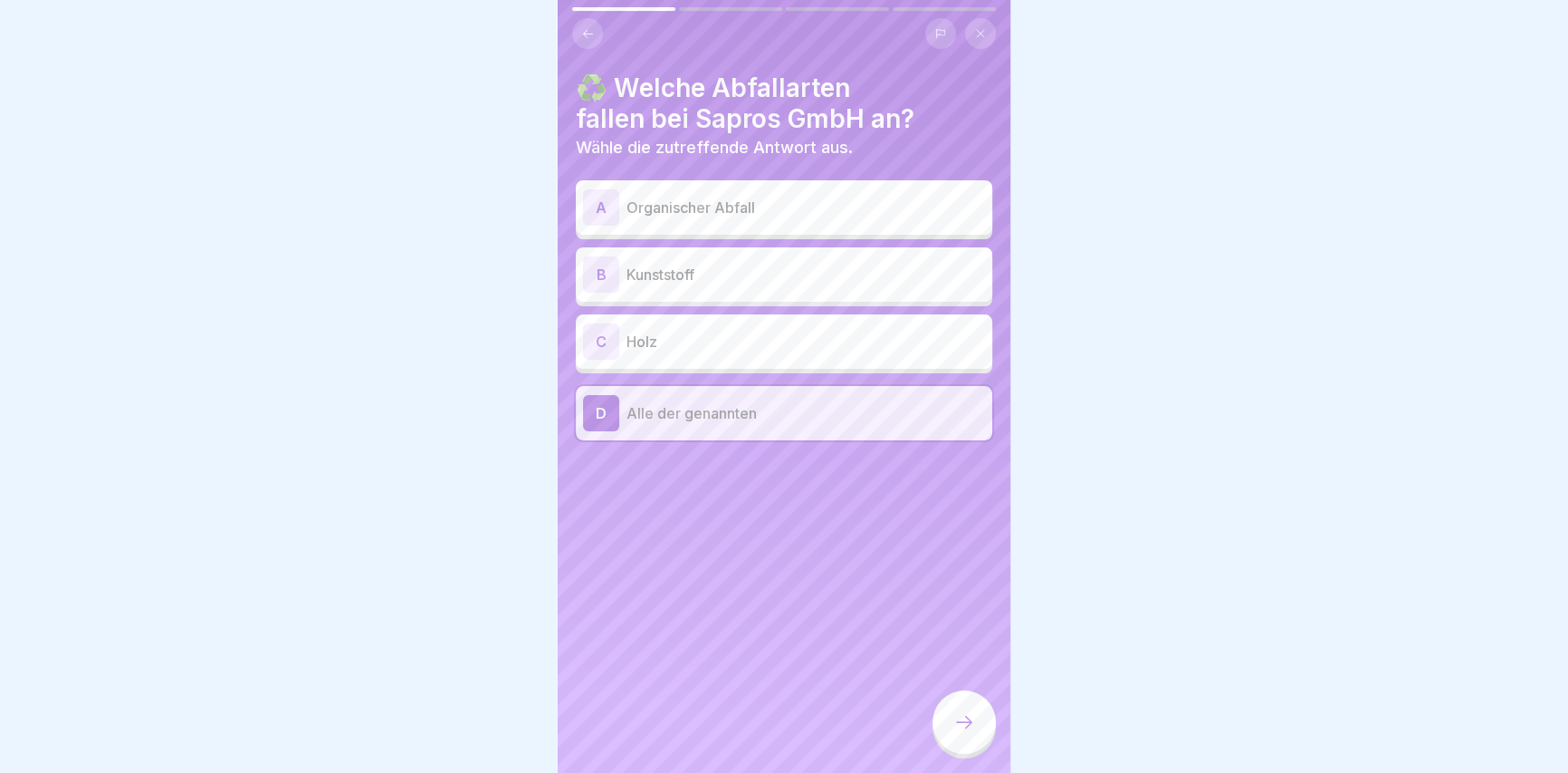
click at [954, 745] on div at bounding box center [964, 722] width 64 height 64
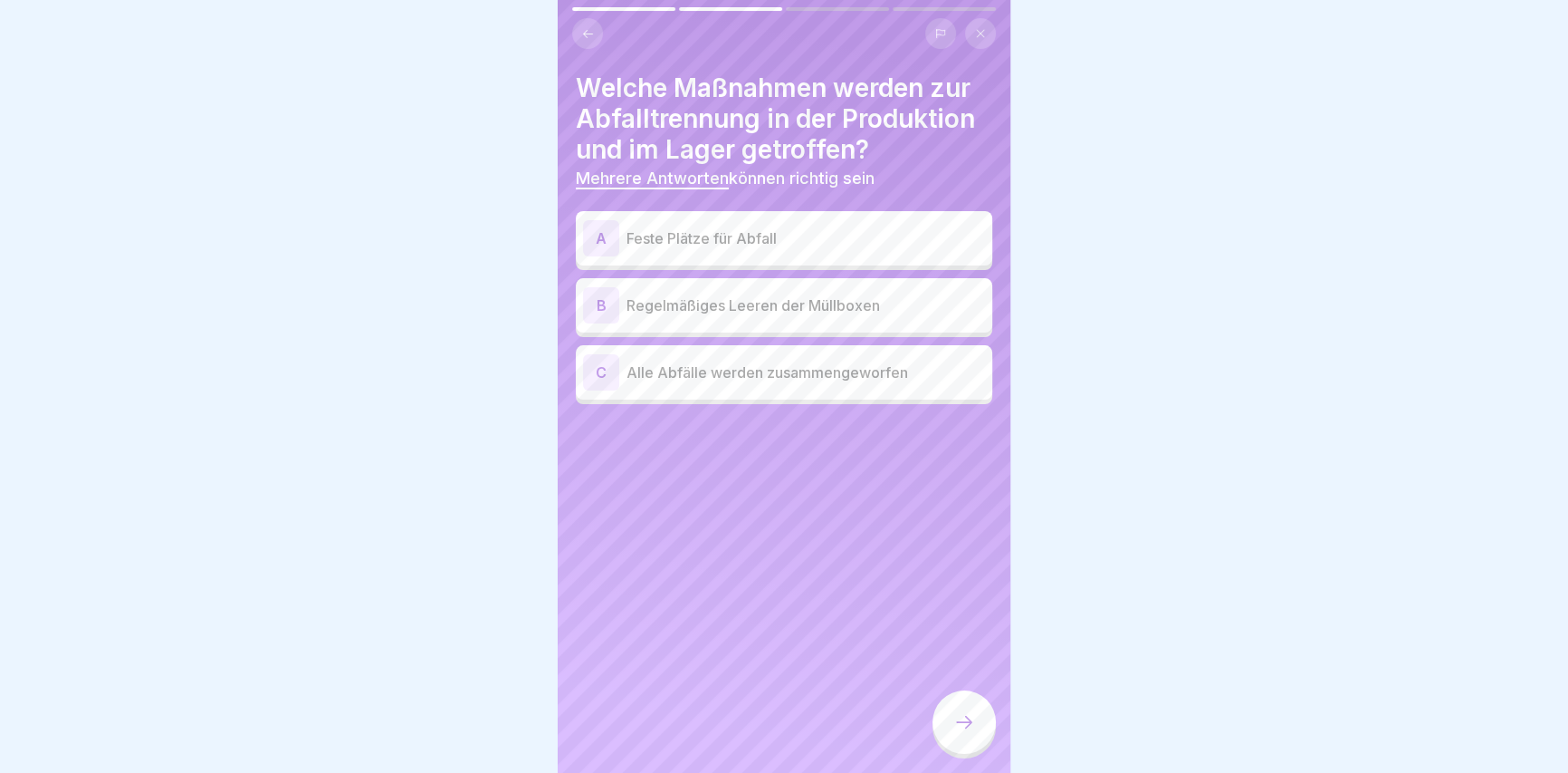
click at [613, 302] on div "B" at bounding box center [601, 305] width 36 height 36
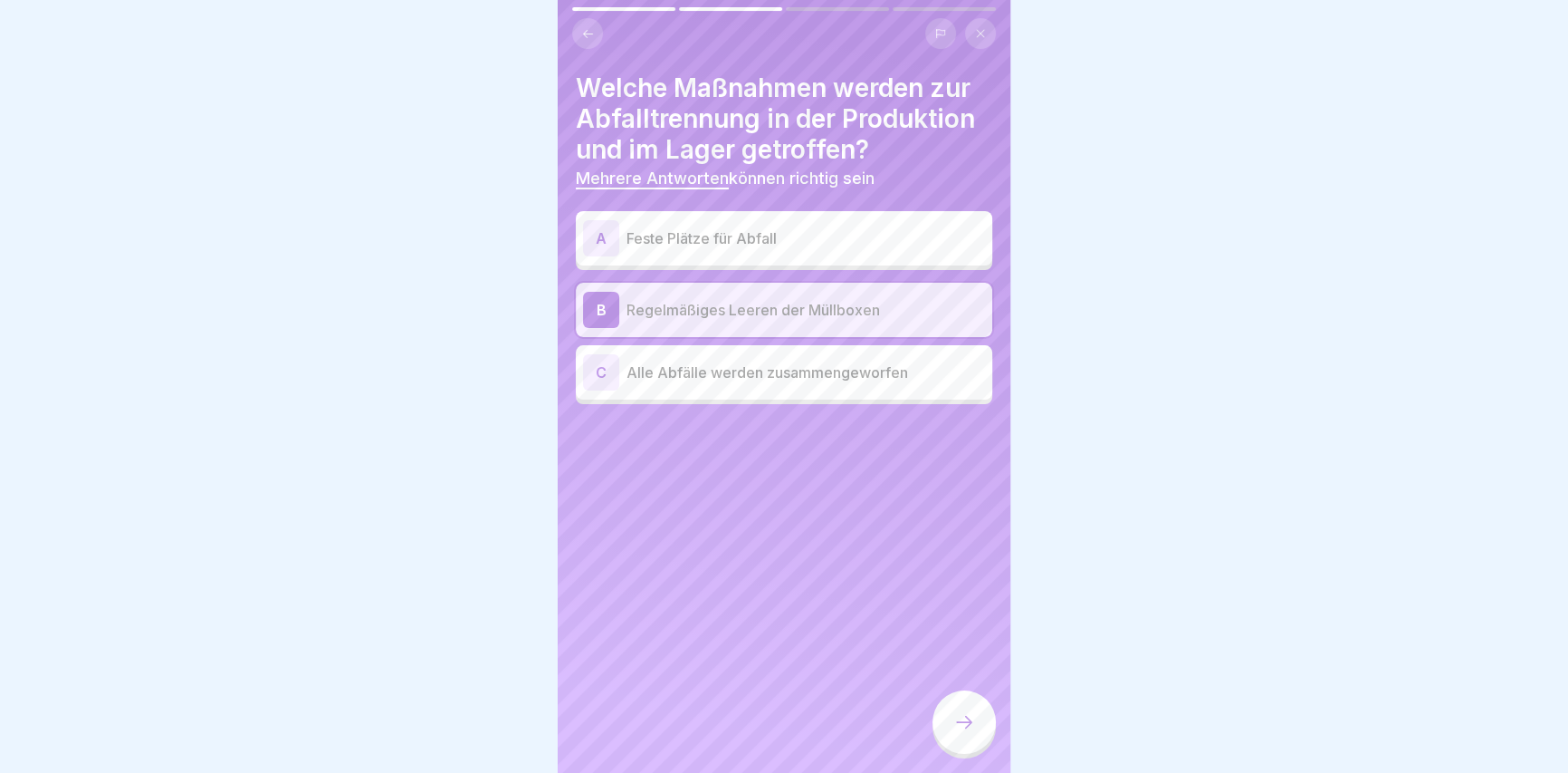
click at [631, 229] on p "Feste Plätze für Abfall" at bounding box center [805, 238] width 358 height 22
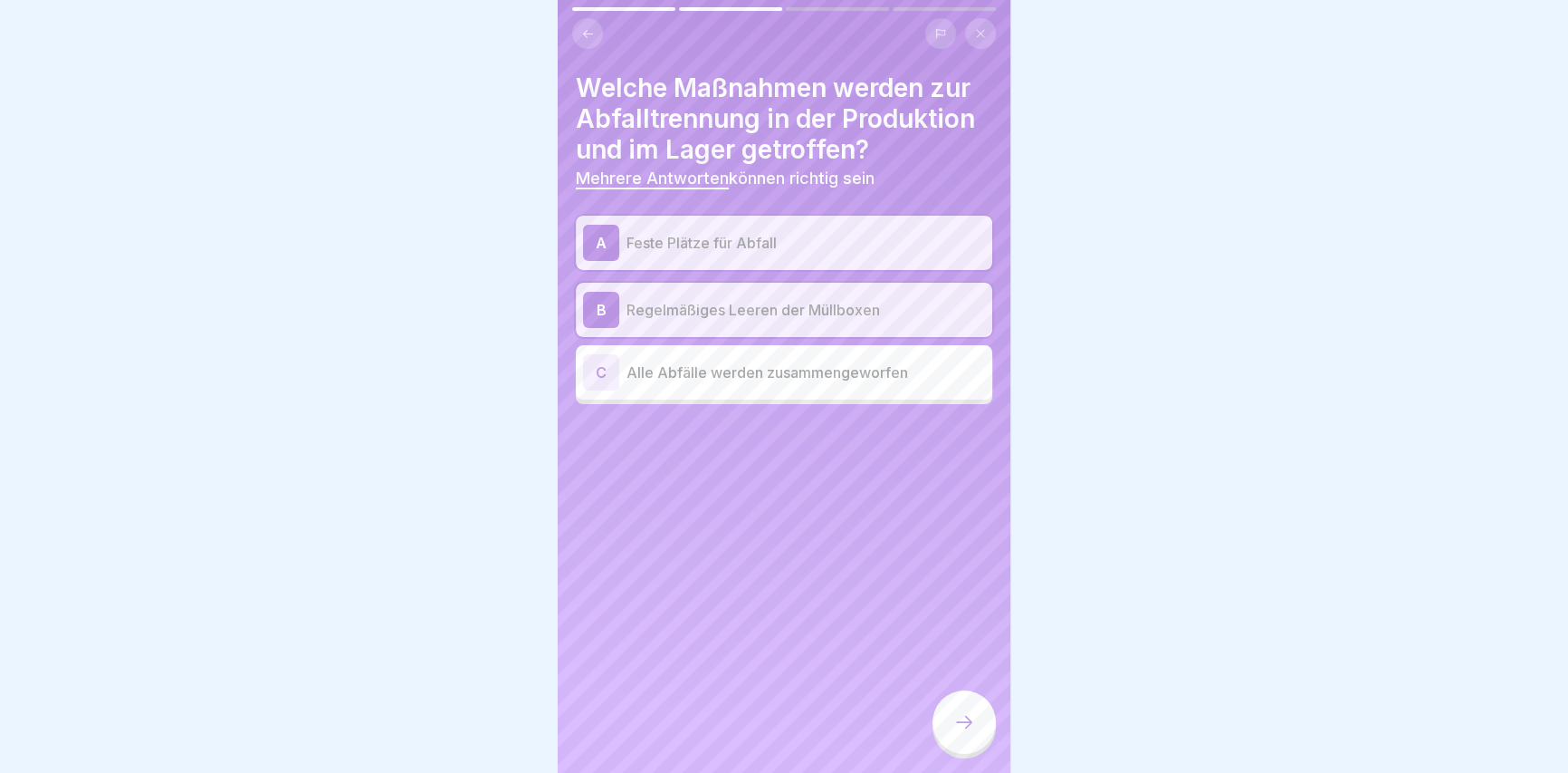
click at [974, 733] on icon at bounding box center [964, 722] width 22 height 22
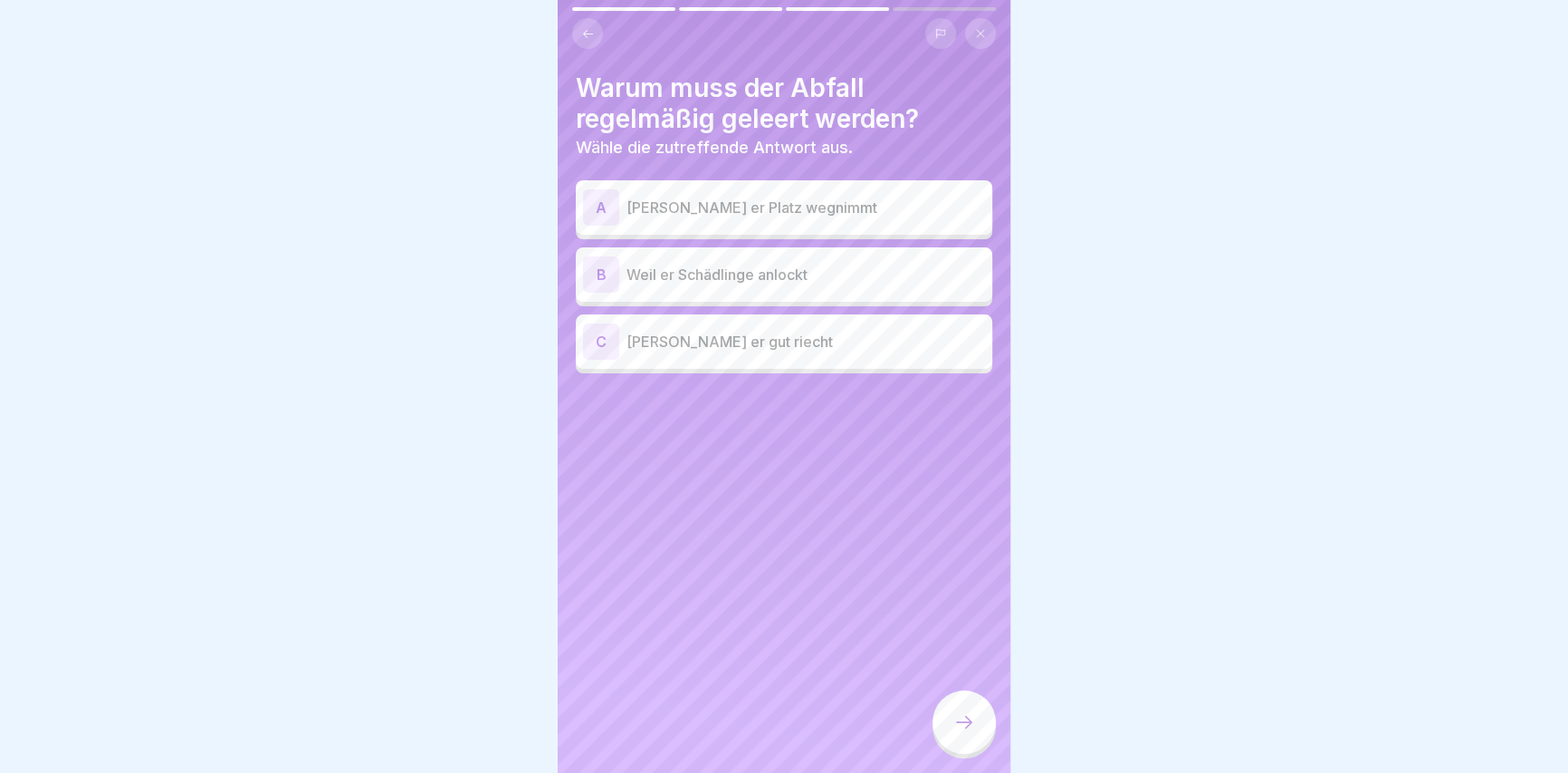
click at [652, 272] on p "Weil er Schädlinge anlockt" at bounding box center [805, 275] width 358 height 22
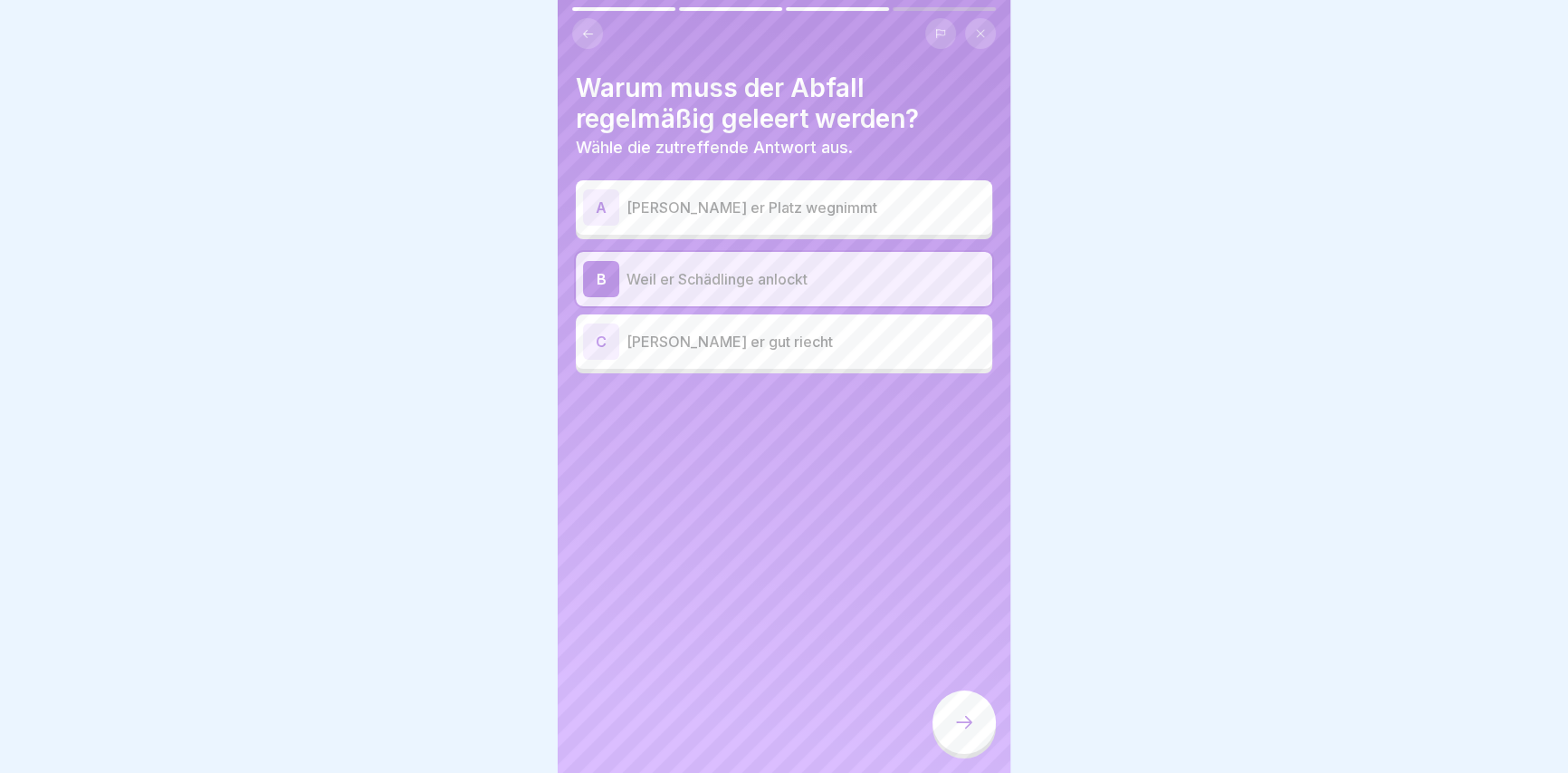
click at [981, 736] on div at bounding box center [964, 722] width 64 height 64
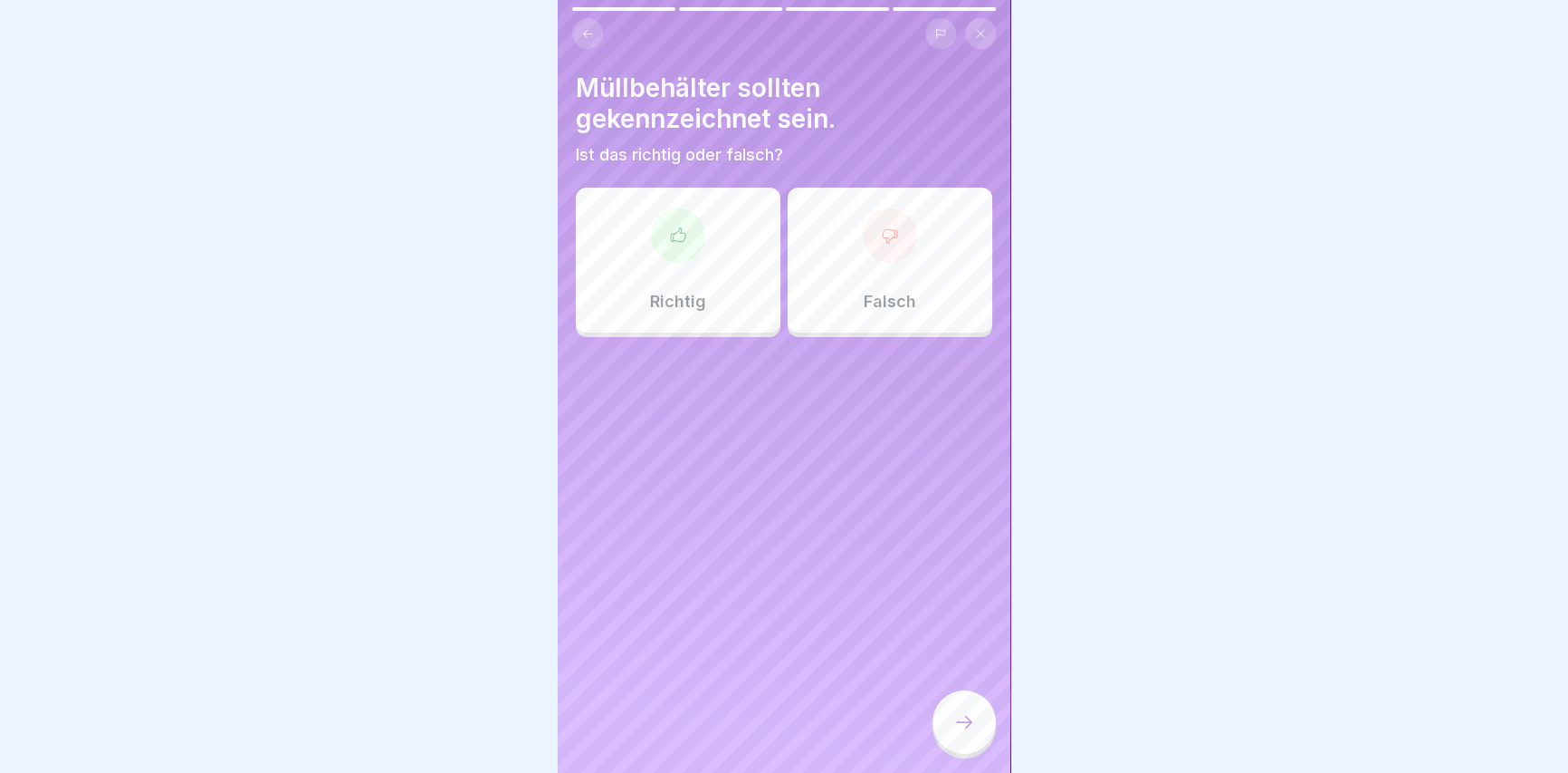
click at [697, 279] on div "Richtig" at bounding box center [677, 259] width 204 height 144
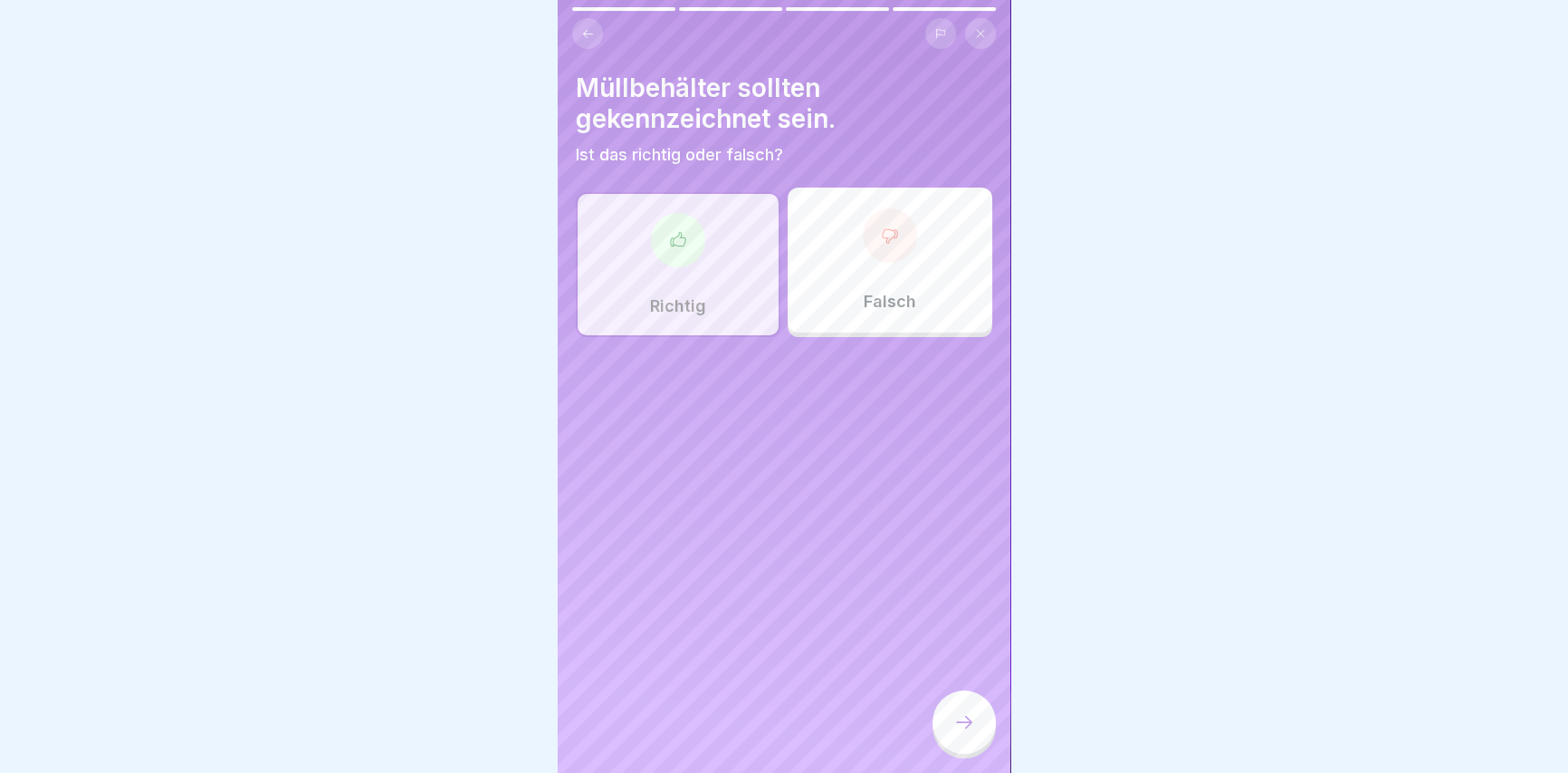
click at [978, 725] on div at bounding box center [964, 722] width 64 height 64
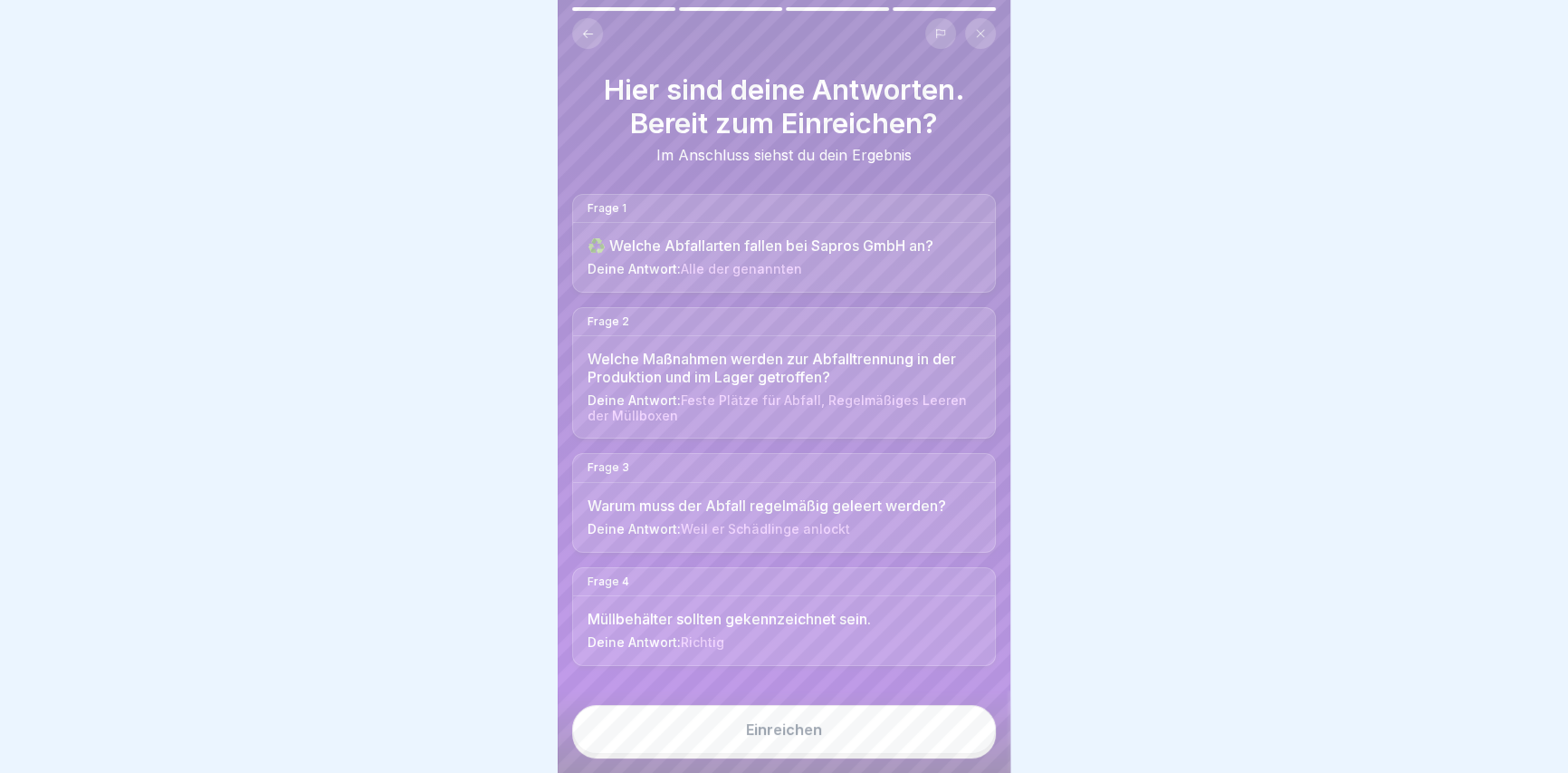
click at [959, 724] on button "Einreichen" at bounding box center [784, 728] width 424 height 49
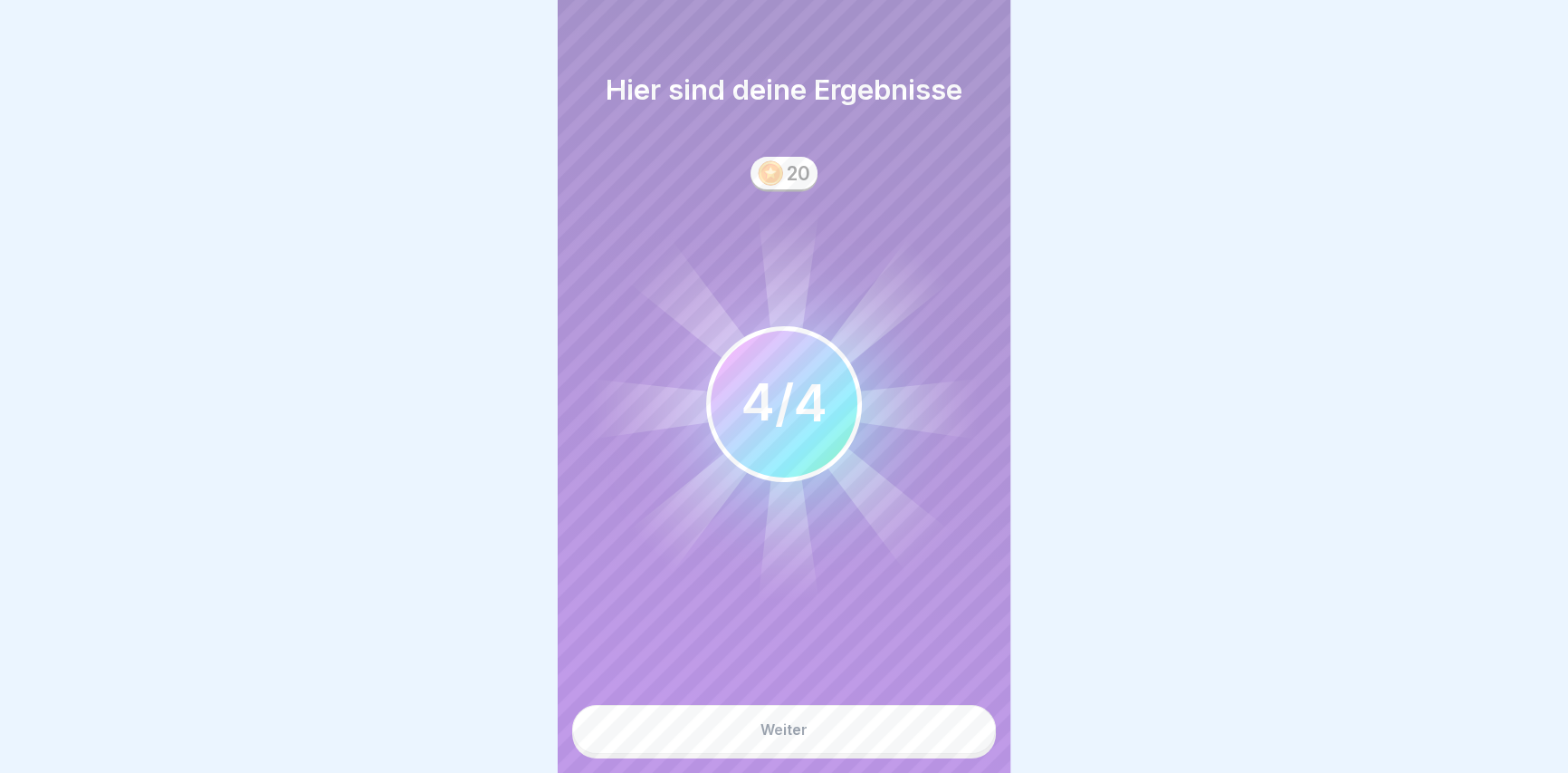
click at [910, 738] on button "Weiter" at bounding box center [784, 728] width 424 height 49
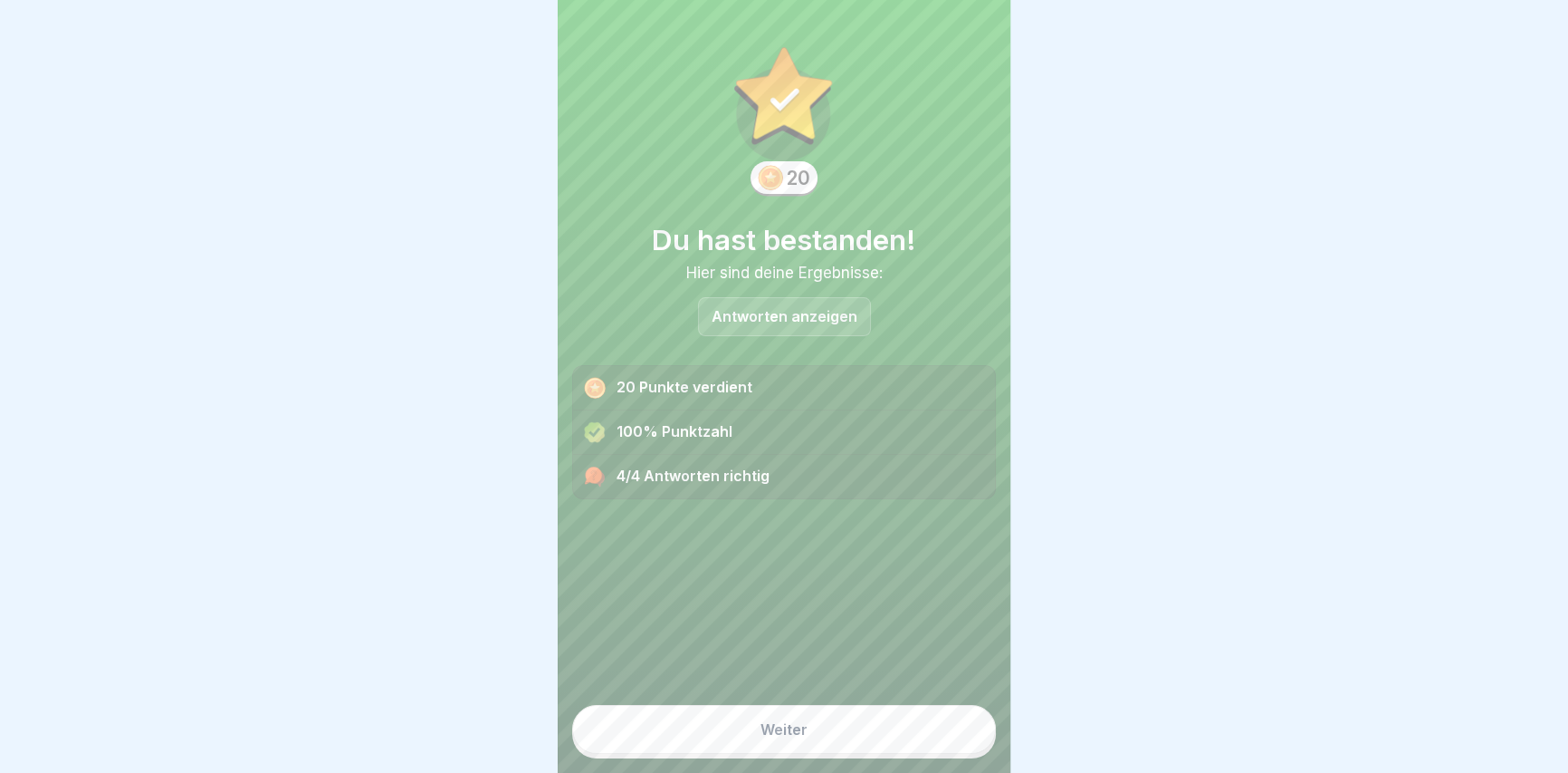
click at [733, 741] on button "Weiter" at bounding box center [784, 728] width 424 height 49
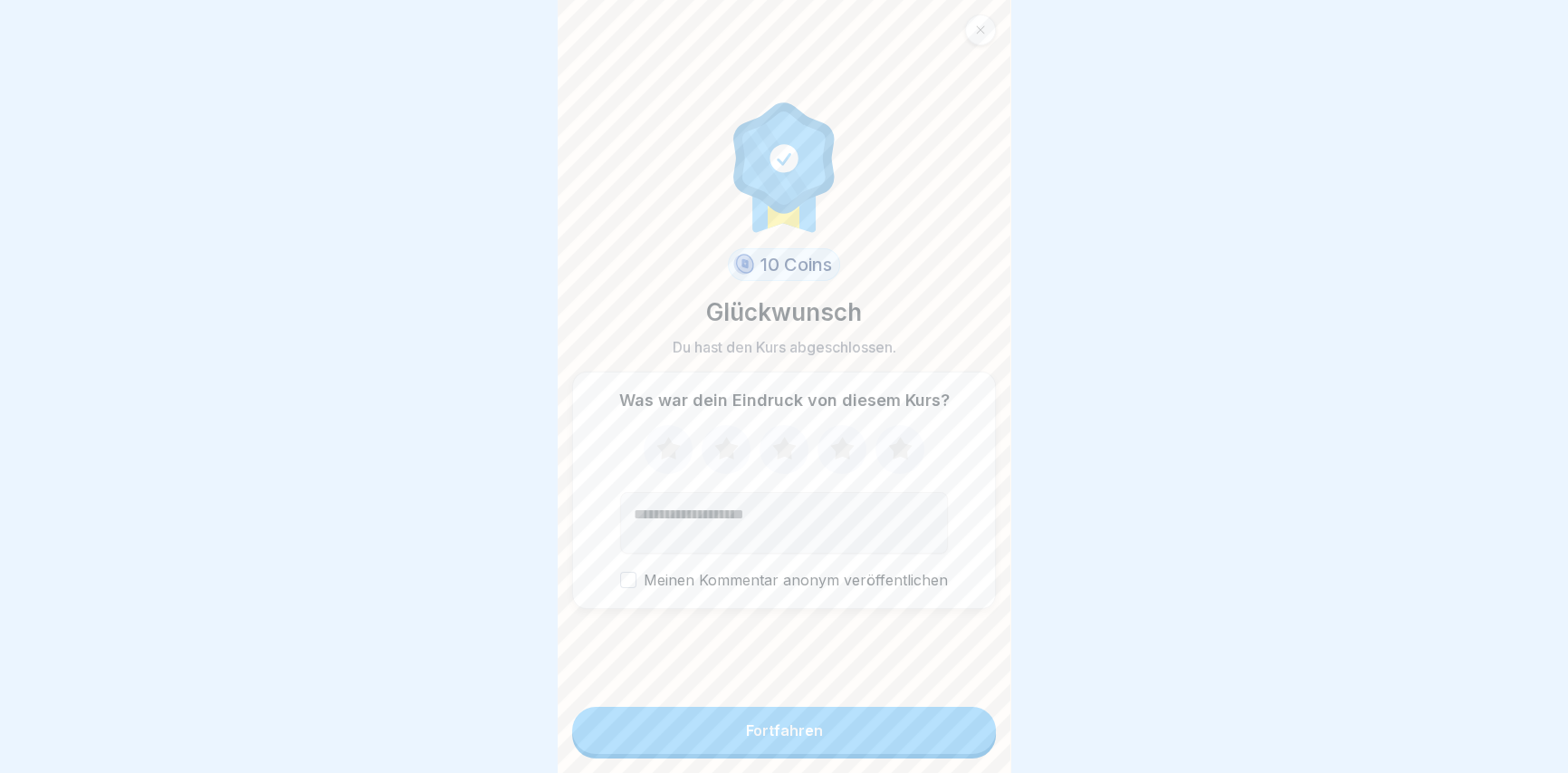
click at [746, 738] on div "Fortfahren" at bounding box center [784, 730] width 77 height 16
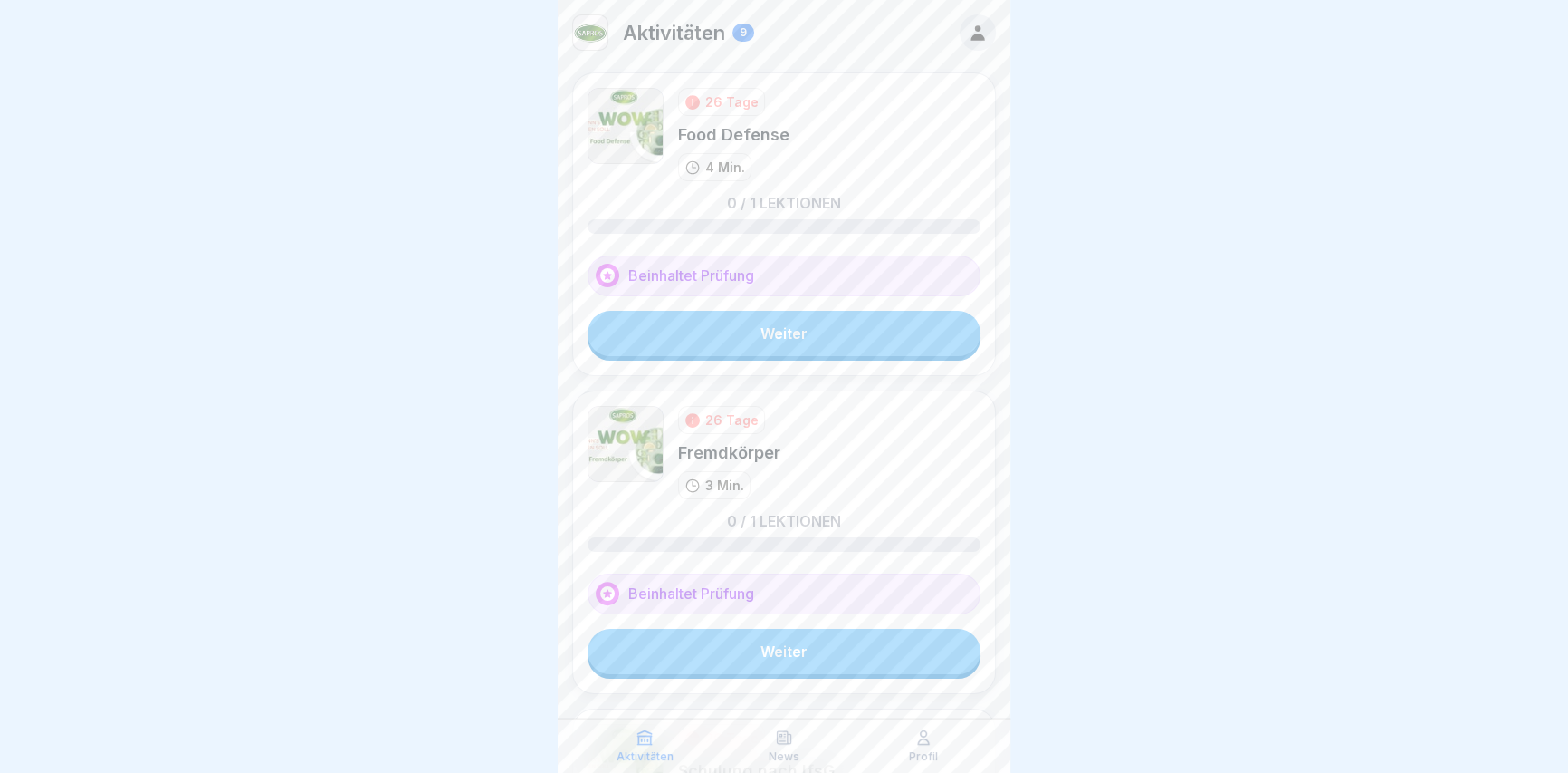
click at [768, 324] on link "Weiter" at bounding box center [784, 333] width 393 height 45
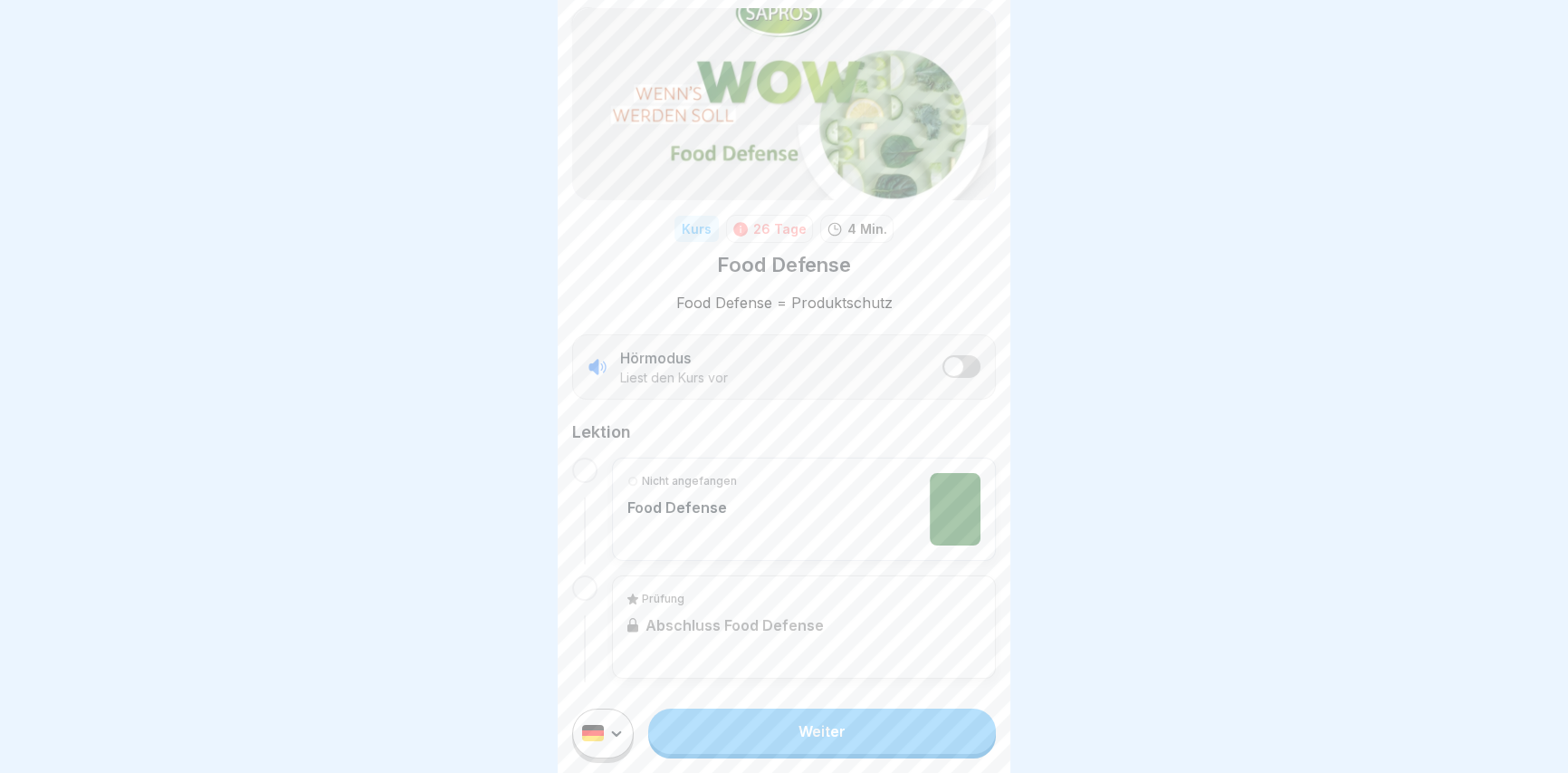
scroll to position [12, 0]
click at [773, 731] on link "Weiter" at bounding box center [821, 730] width 347 height 45
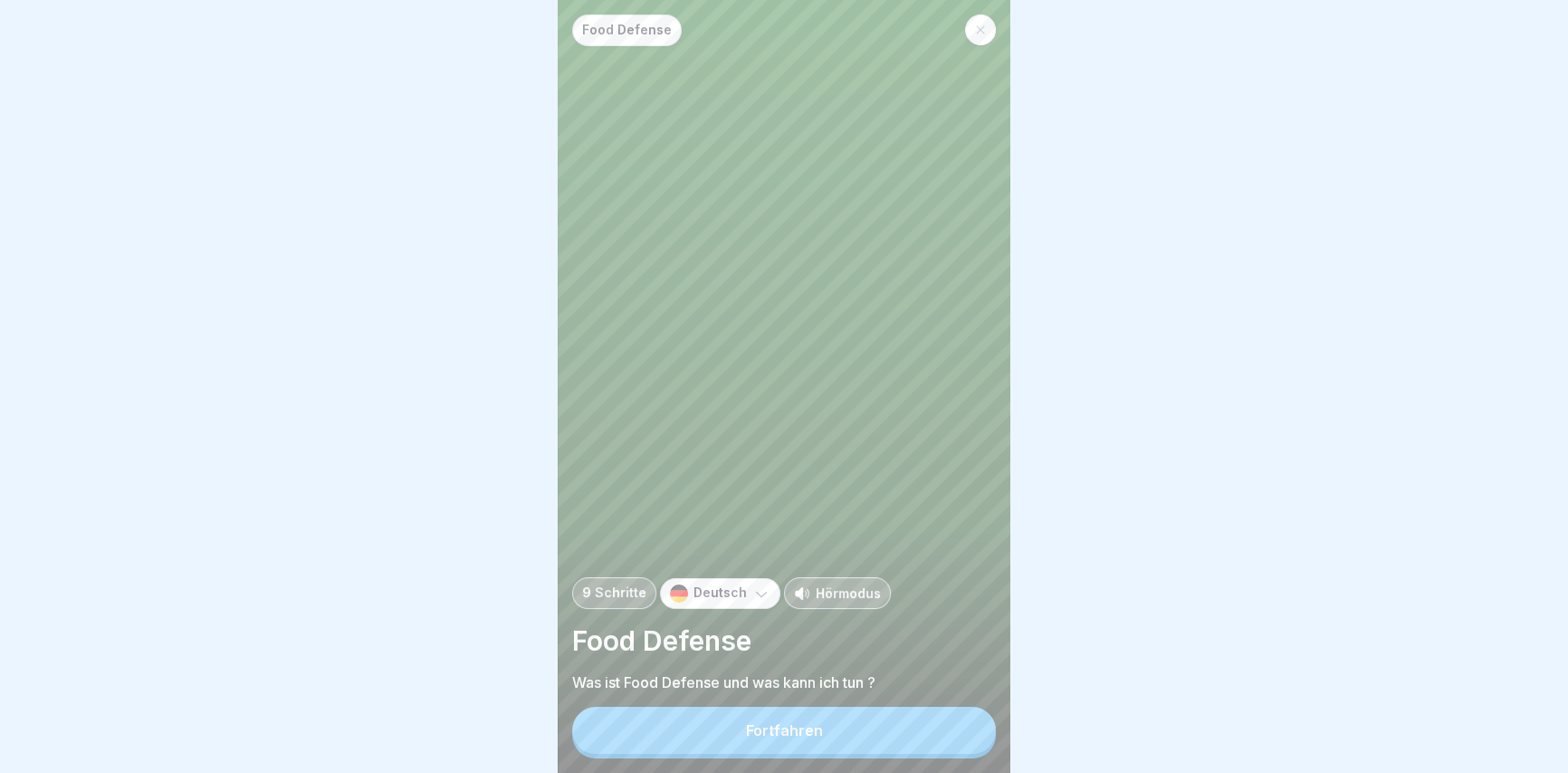
click at [770, 729] on button "Fortfahren" at bounding box center [784, 729] width 424 height 47
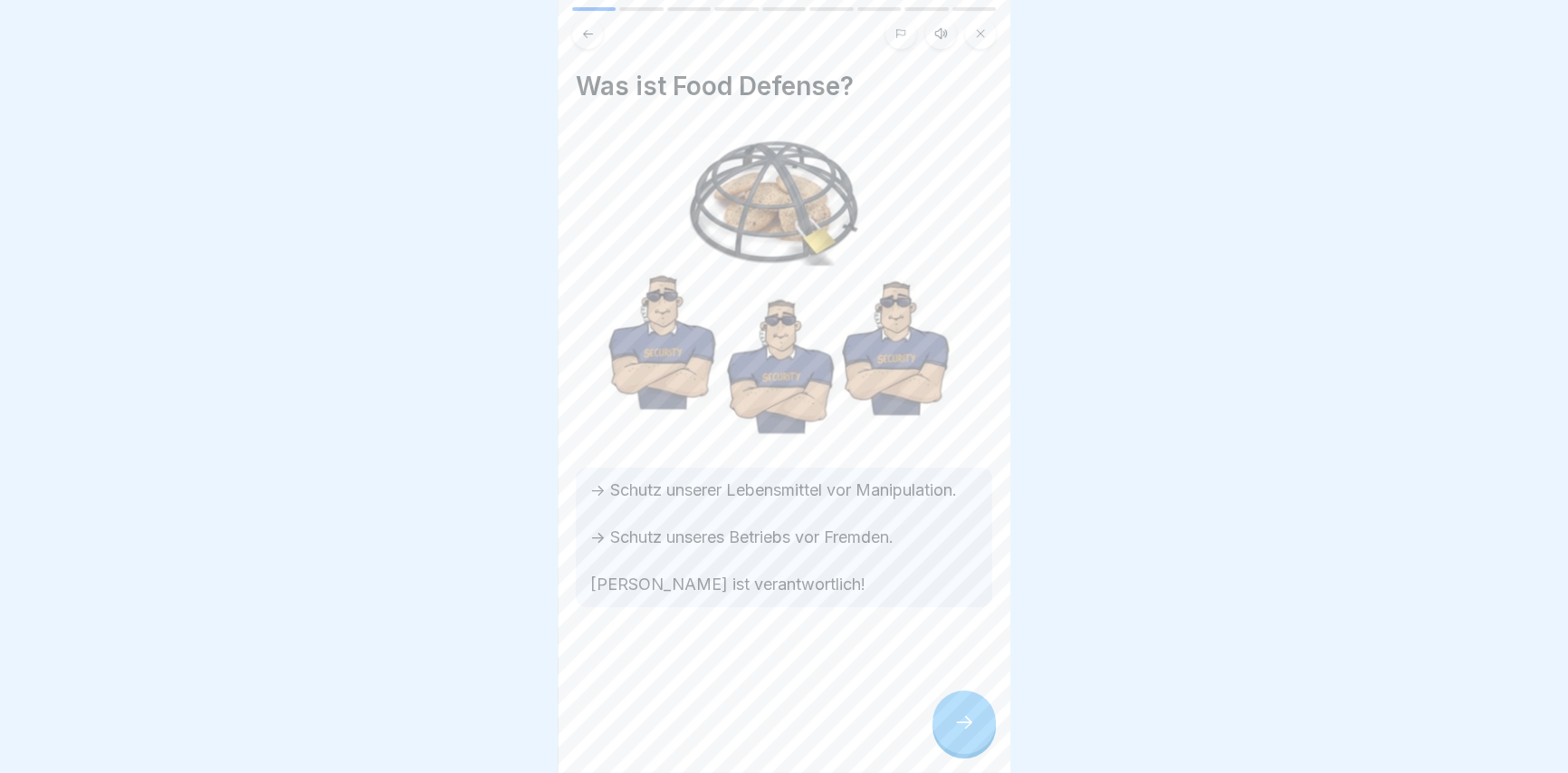
click at [946, 753] on div at bounding box center [964, 722] width 64 height 64
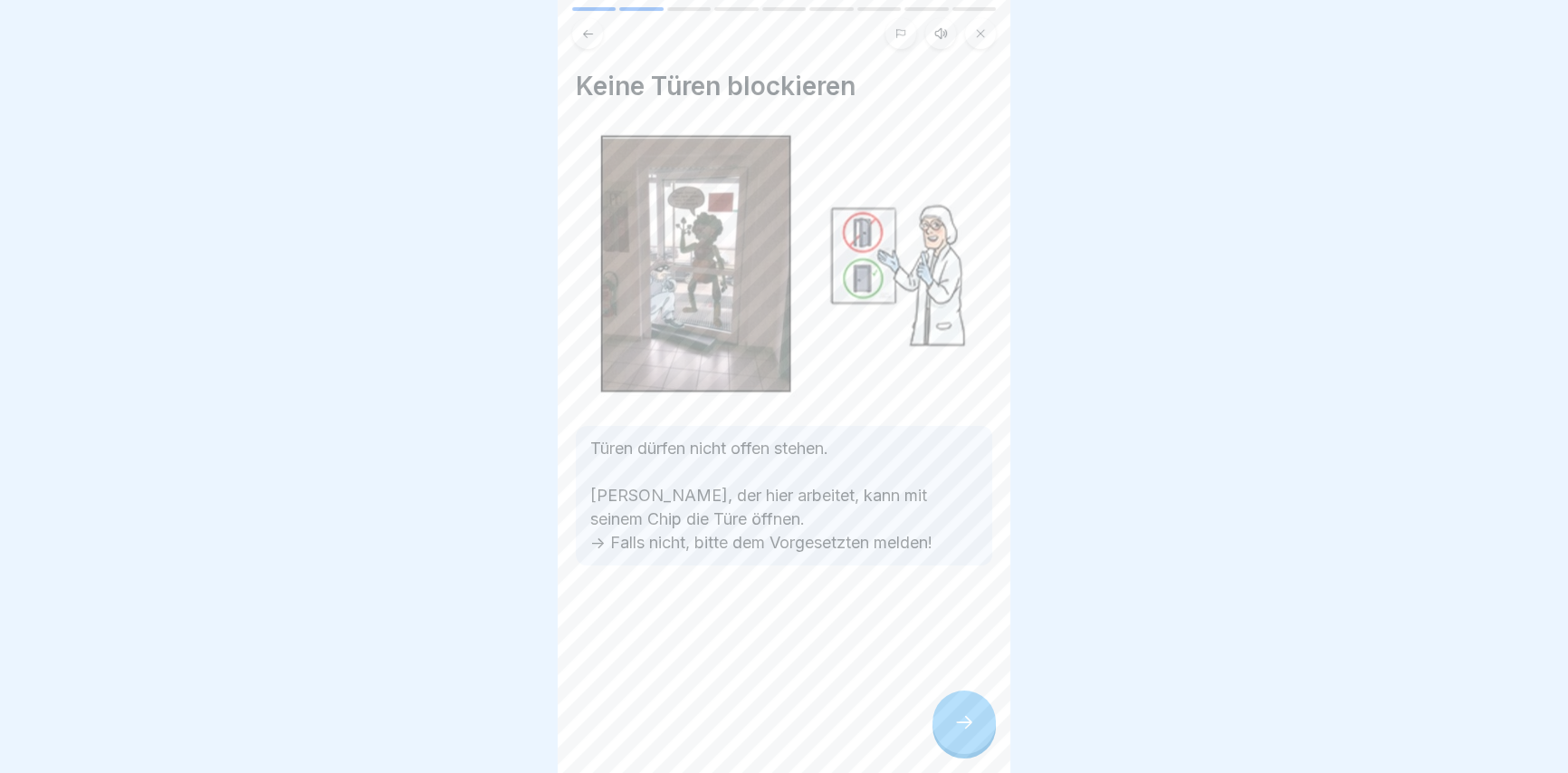
click at [964, 748] on div at bounding box center [964, 722] width 64 height 64
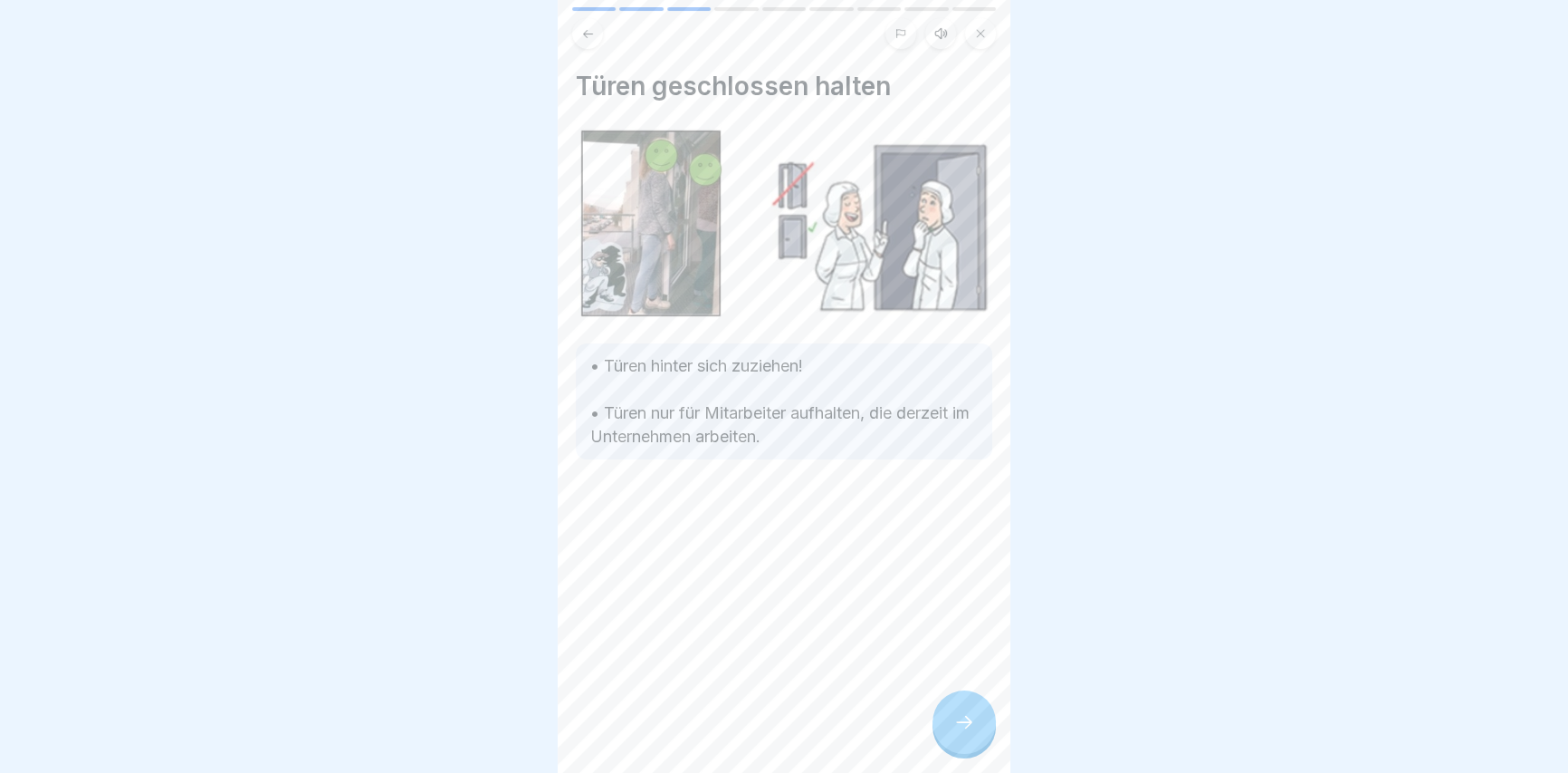
click at [974, 733] on icon at bounding box center [964, 722] width 22 height 22
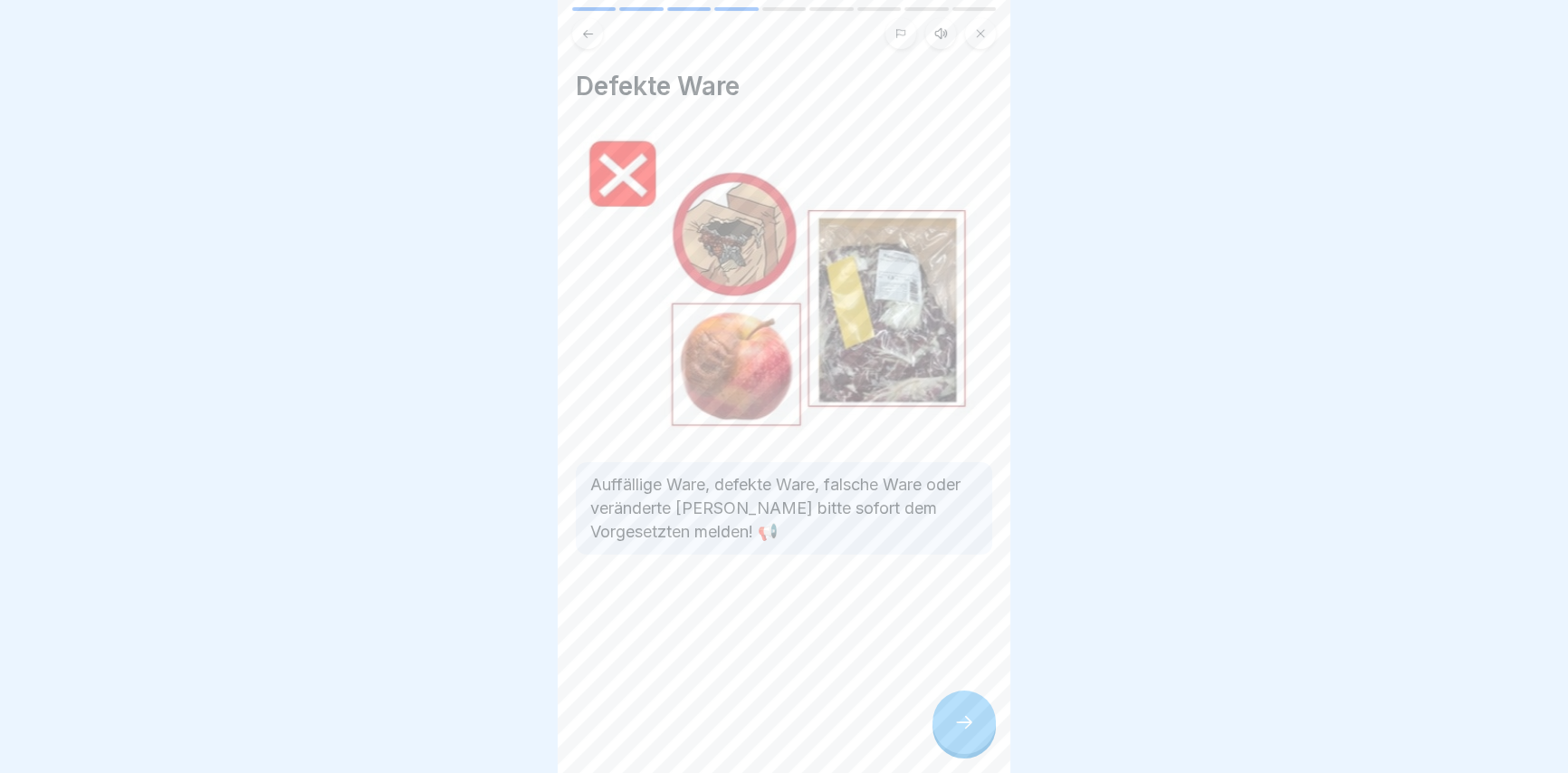
click at [972, 733] on icon at bounding box center [964, 722] width 22 height 22
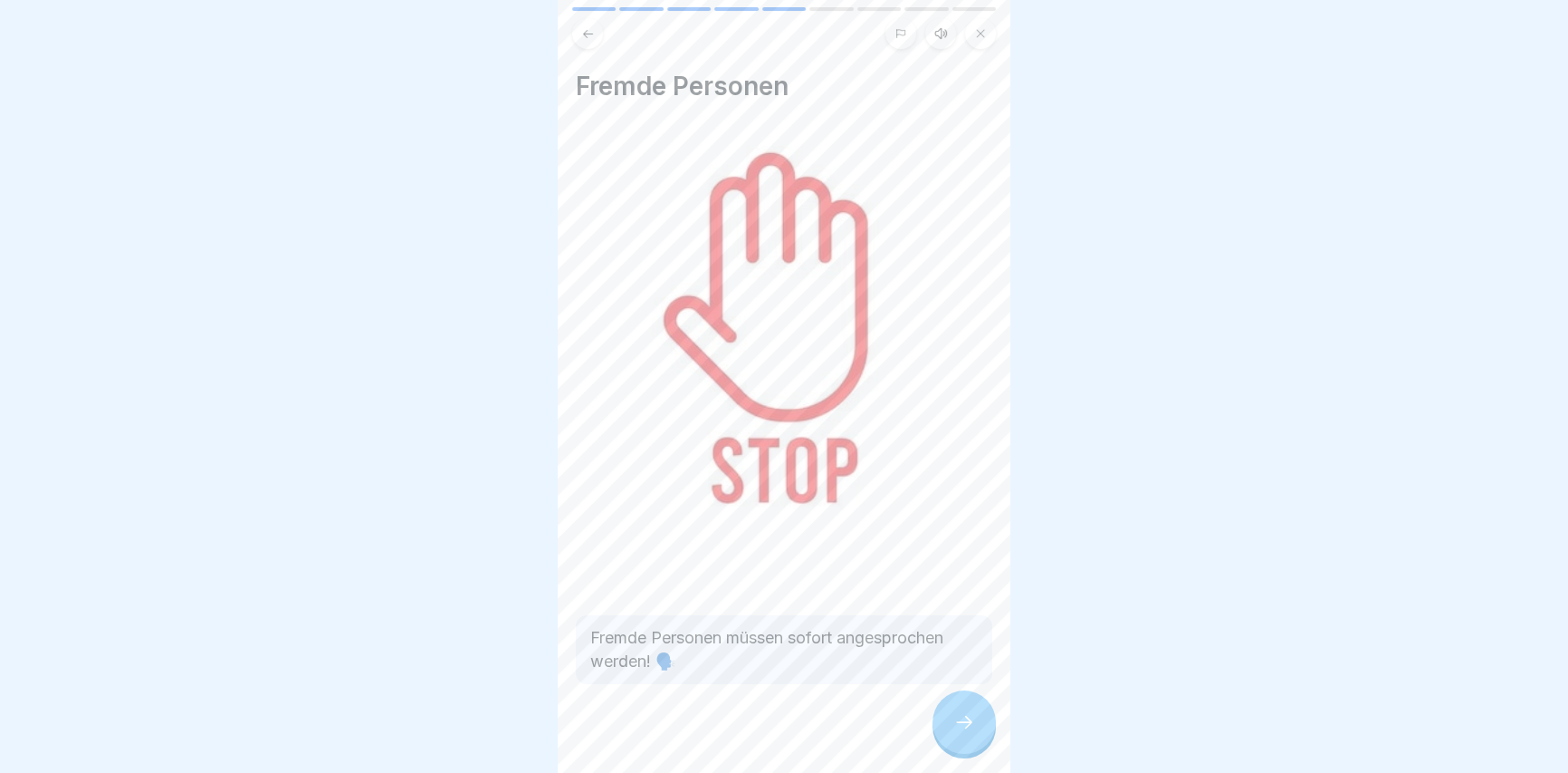
click at [973, 715] on div at bounding box center [964, 722] width 64 height 64
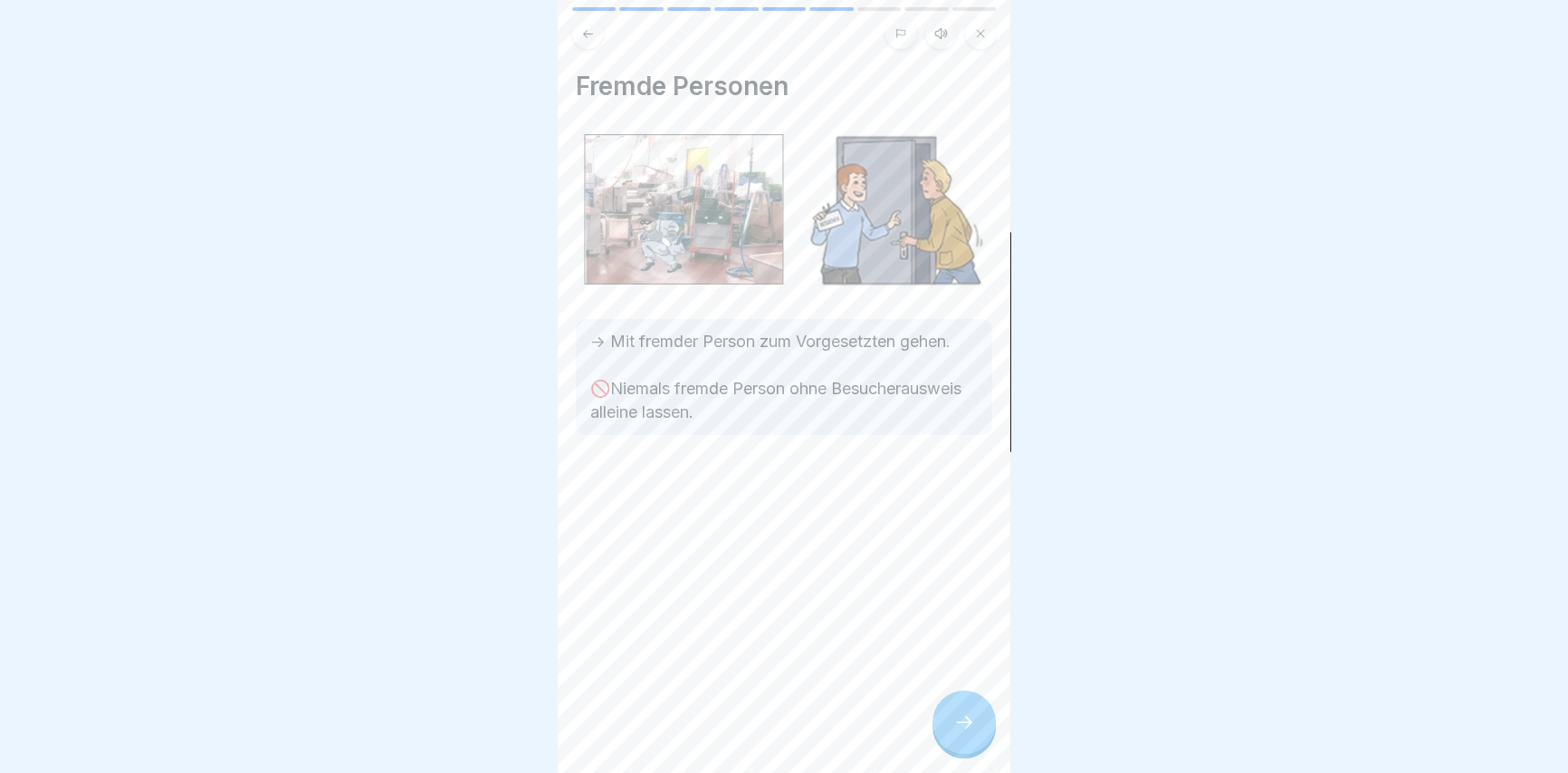
click at [973, 715] on div at bounding box center [964, 722] width 64 height 64
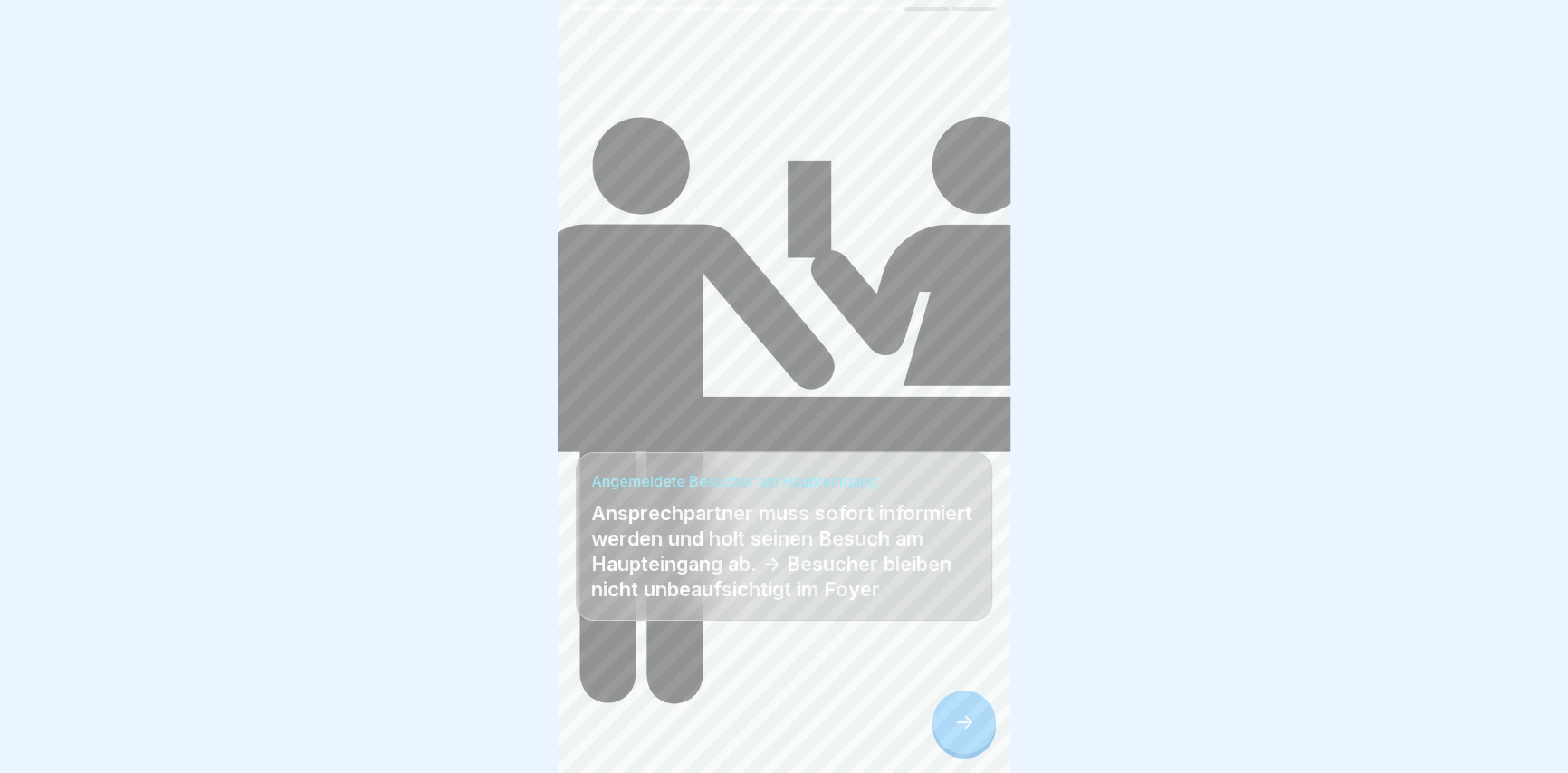
click at [967, 715] on div at bounding box center [964, 722] width 64 height 64
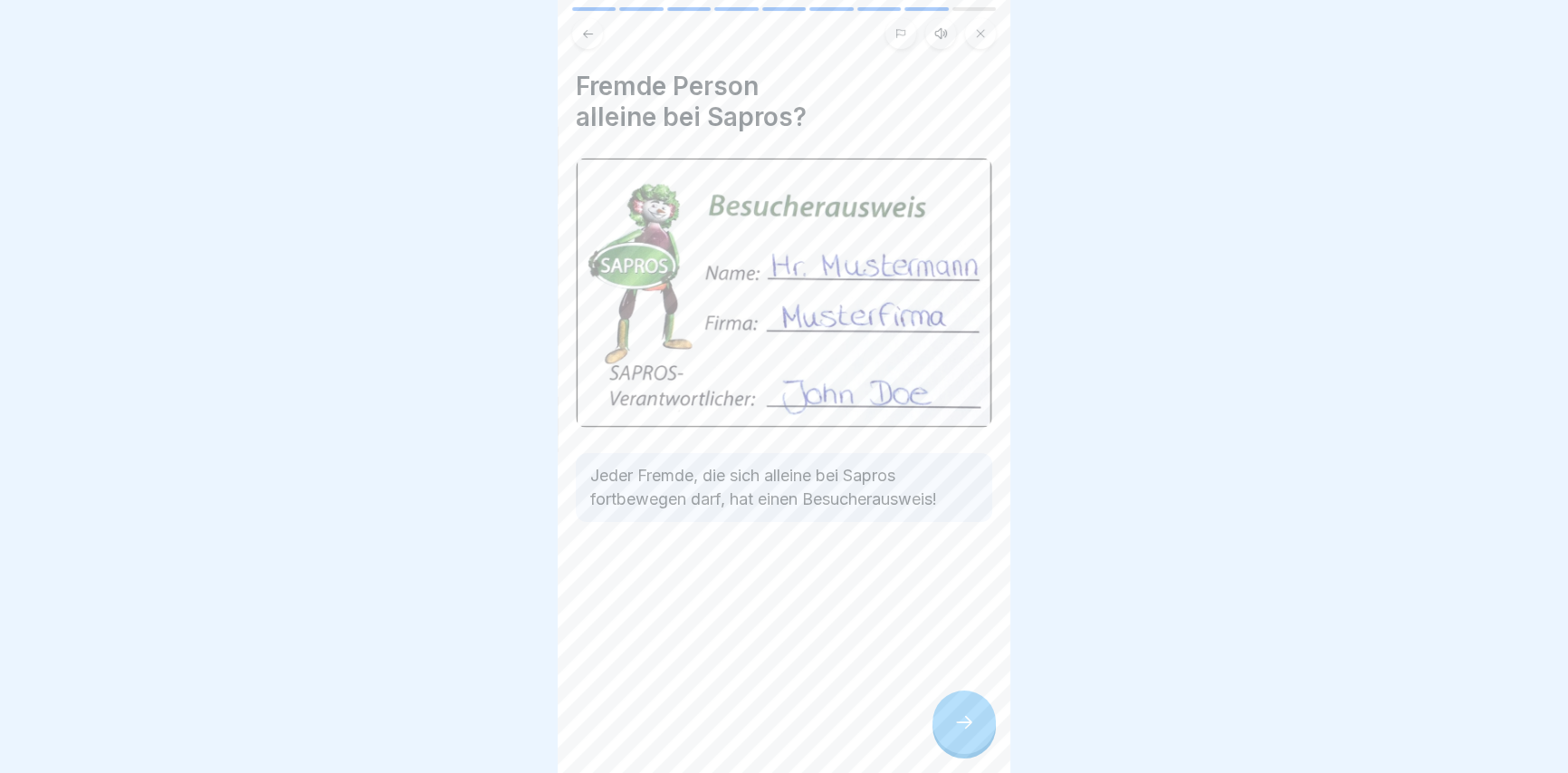
click at [959, 718] on div at bounding box center [964, 722] width 64 height 64
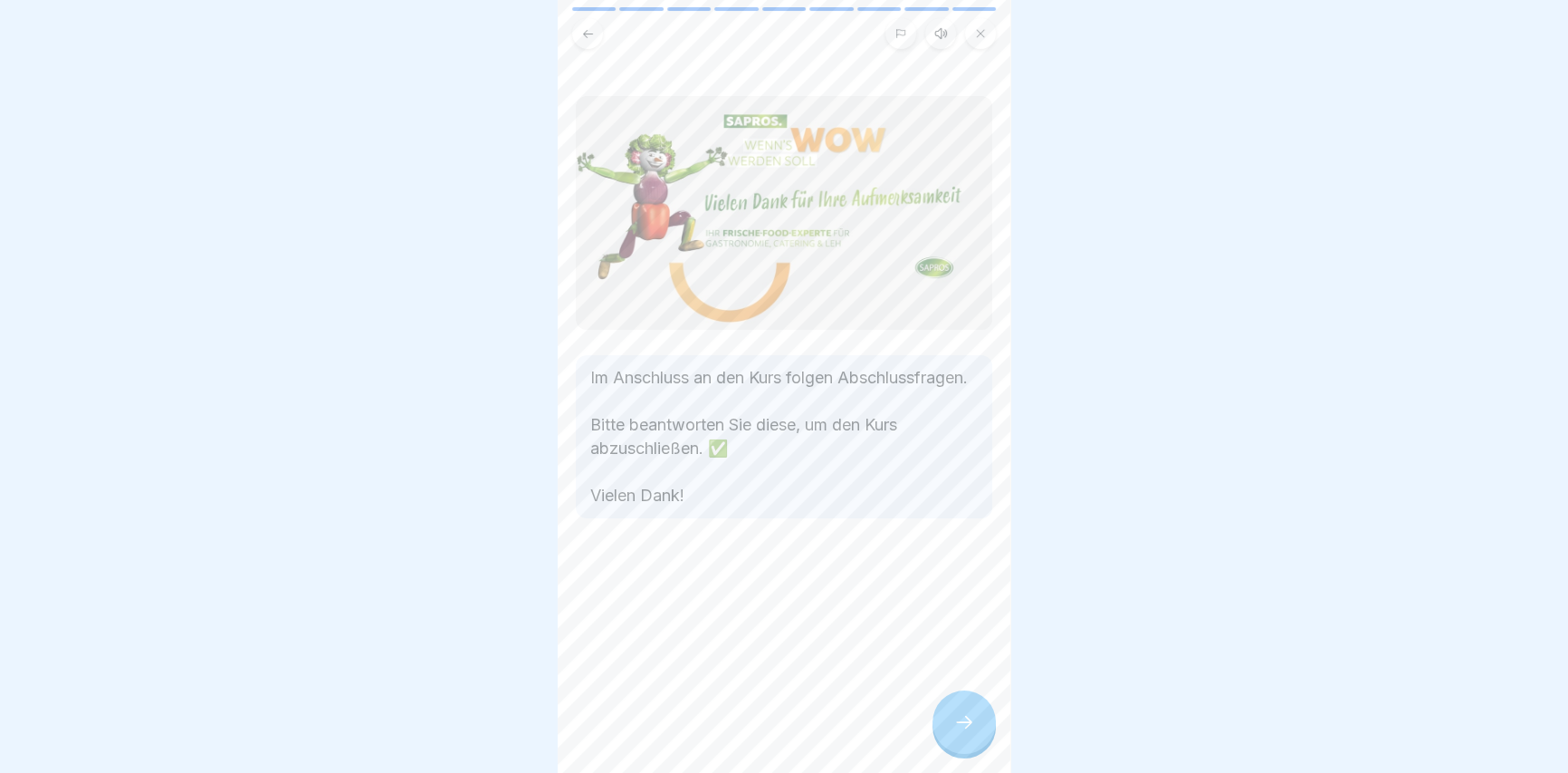
click at [952, 722] on div at bounding box center [964, 722] width 64 height 64
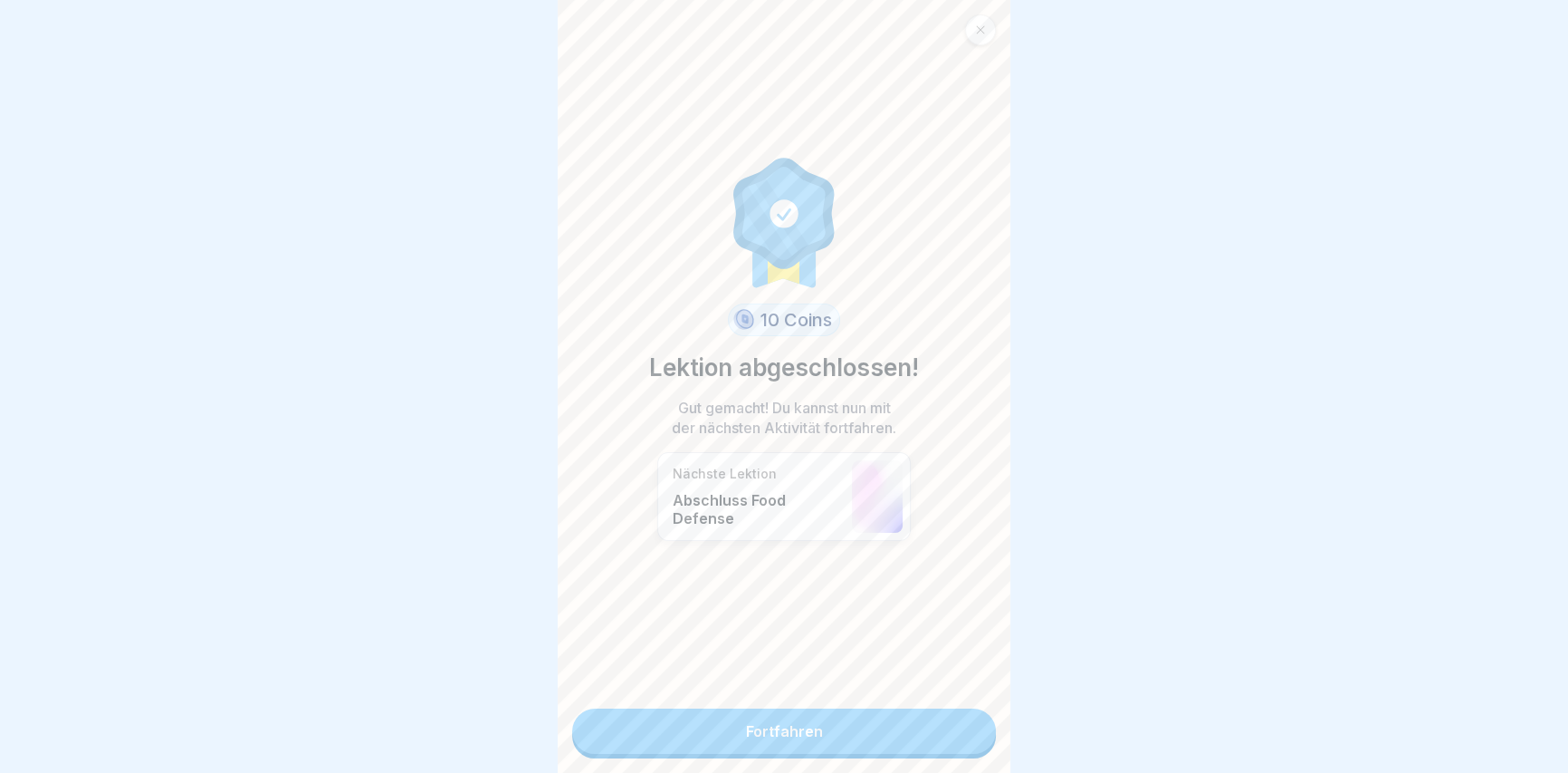
click at [892, 732] on link "Fortfahren" at bounding box center [784, 730] width 424 height 45
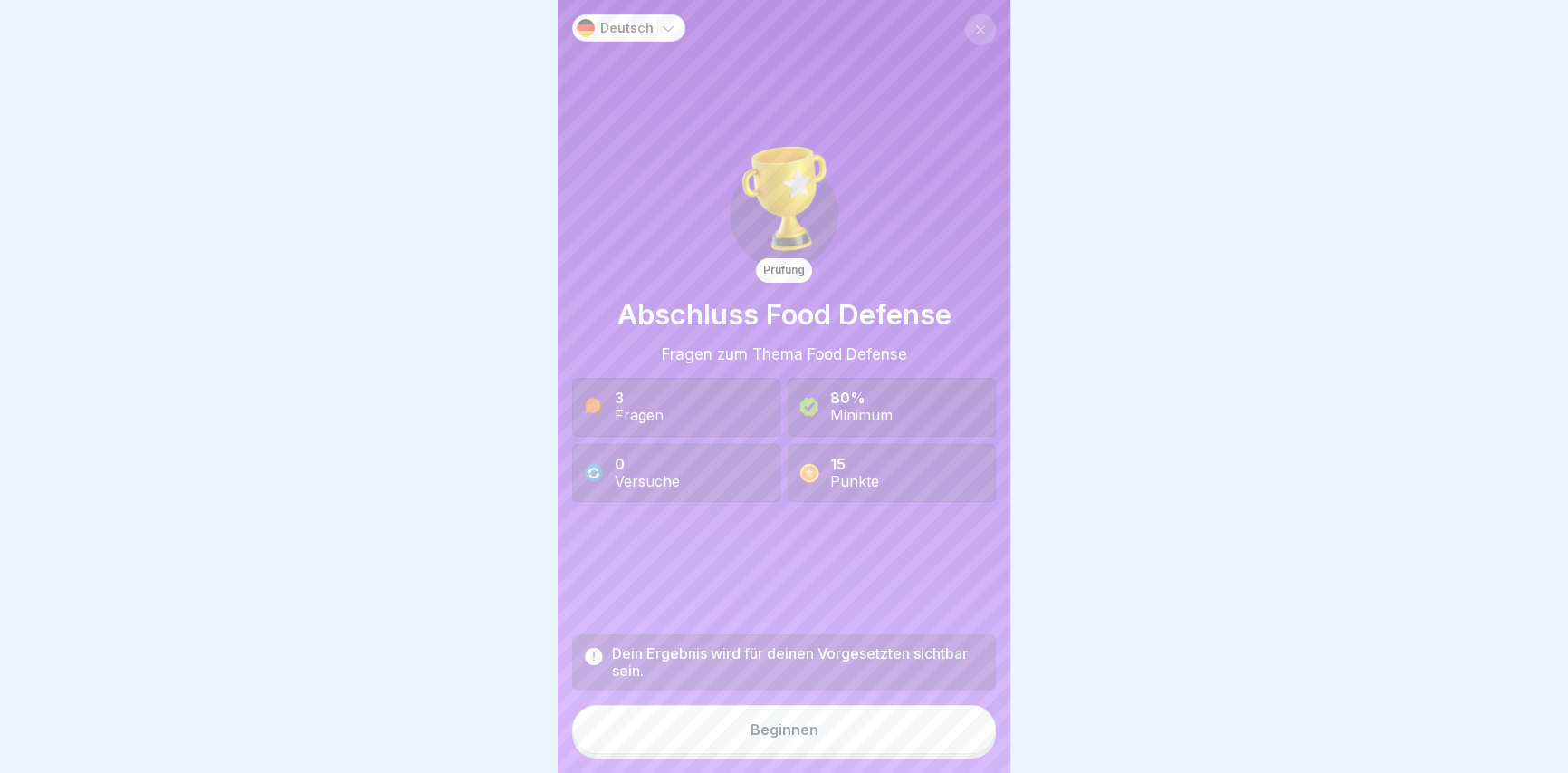
click at [800, 737] on div "Beginnen" at bounding box center [784, 729] width 68 height 16
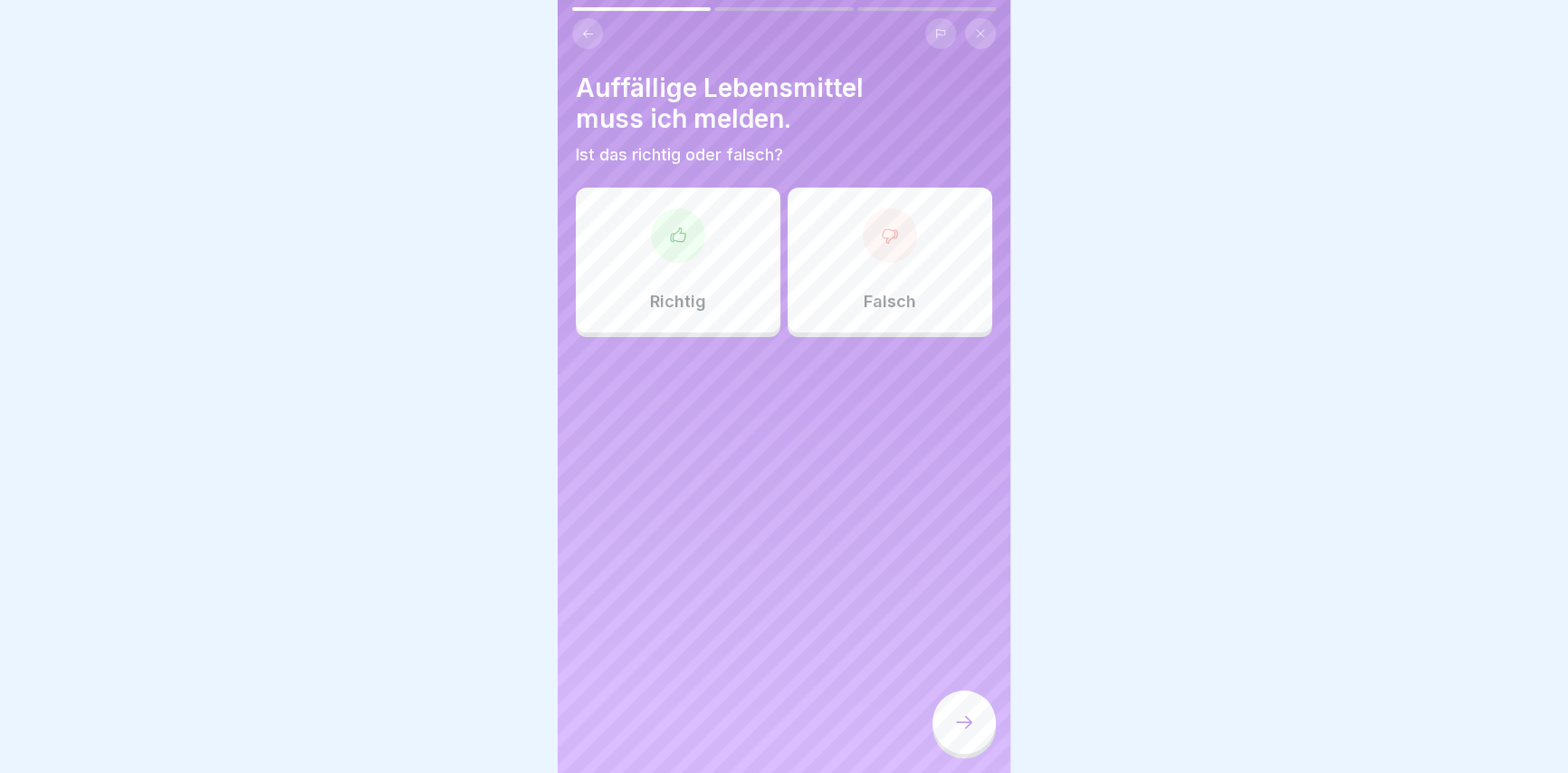
click at [664, 233] on div at bounding box center [678, 235] width 55 height 55
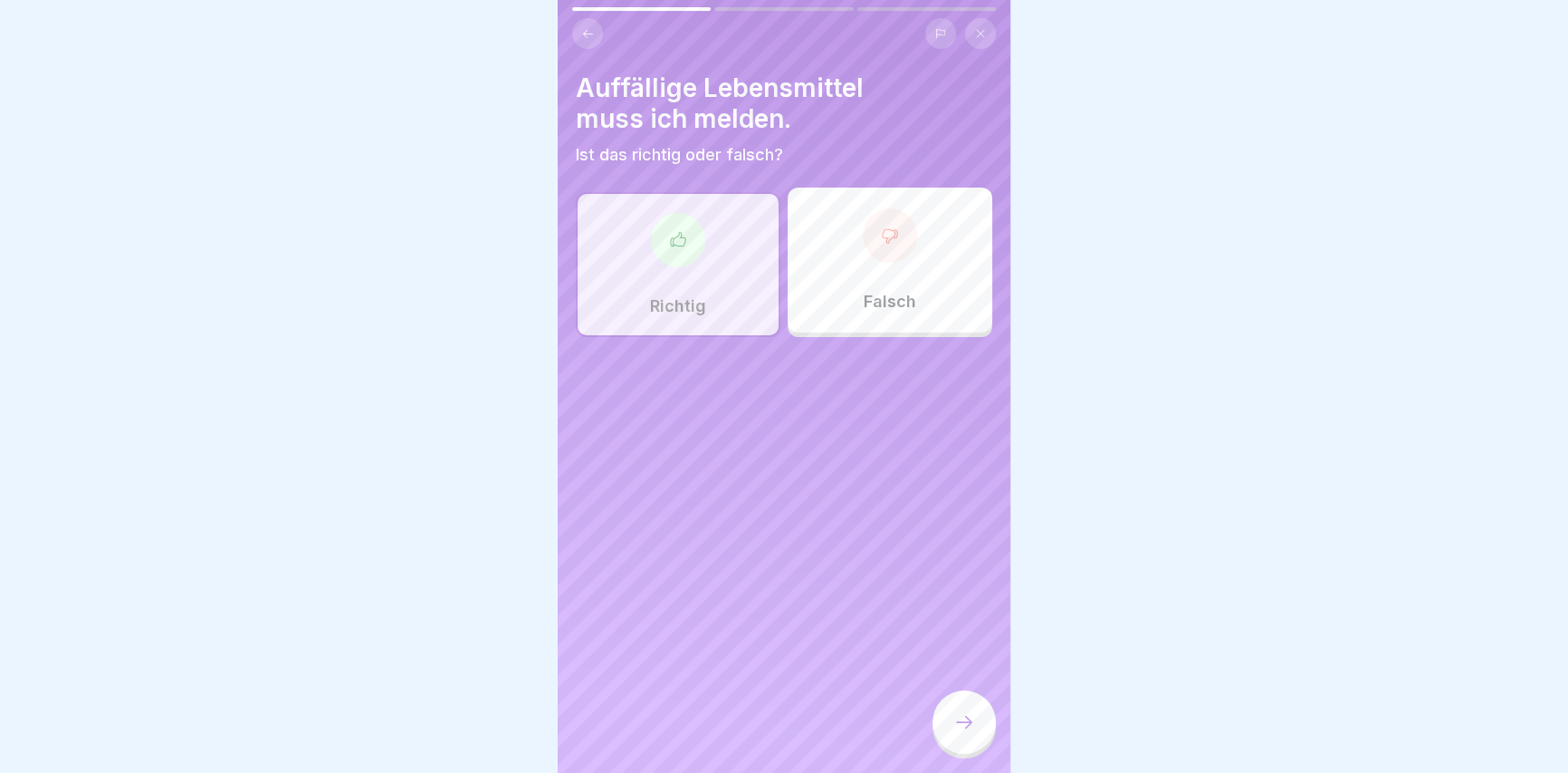
click at [959, 733] on icon at bounding box center [964, 722] width 22 height 22
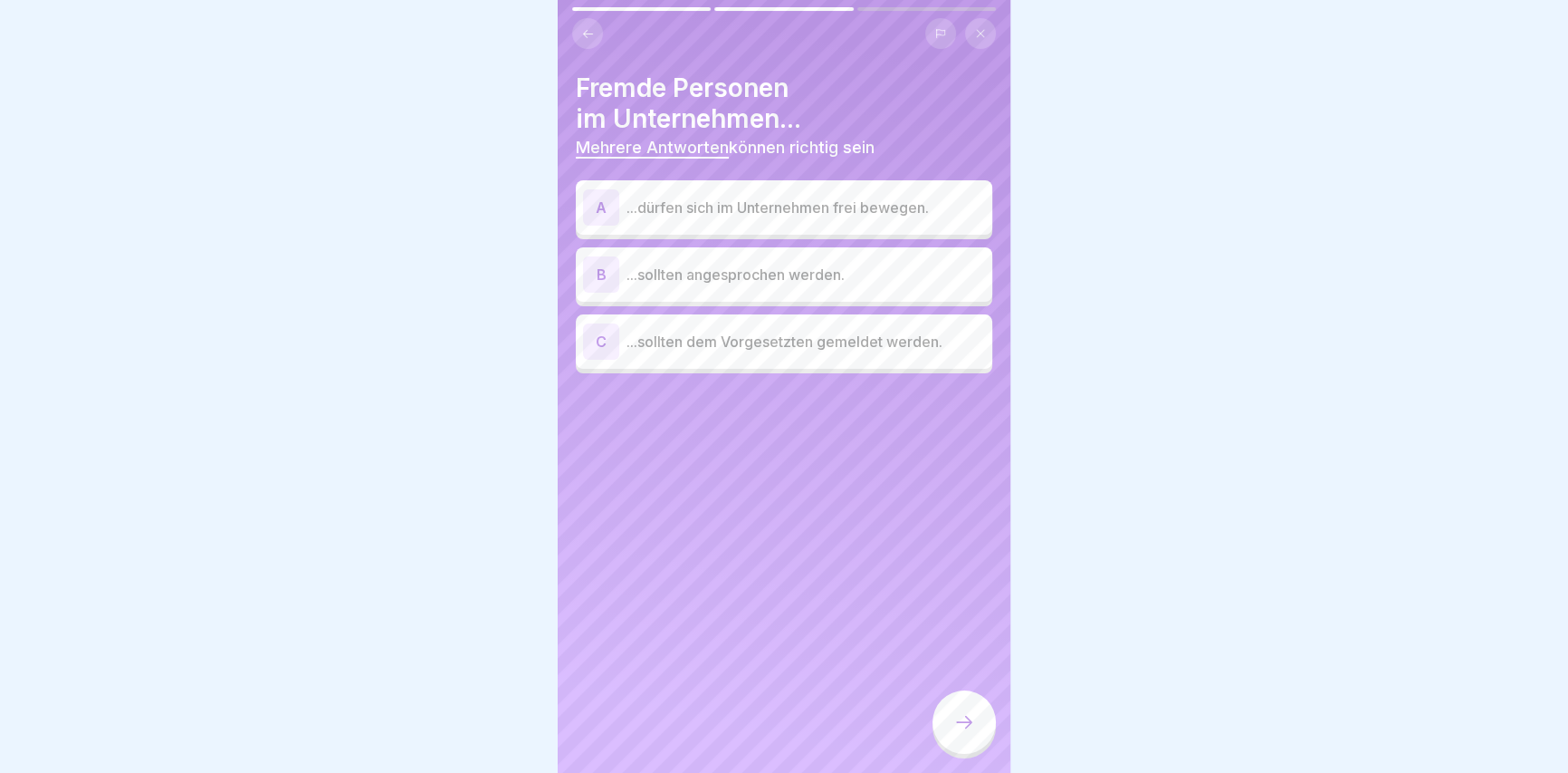
click at [829, 337] on p "...sollten dem Vorgesetzten gemeldet werden." at bounding box center [805, 342] width 358 height 22
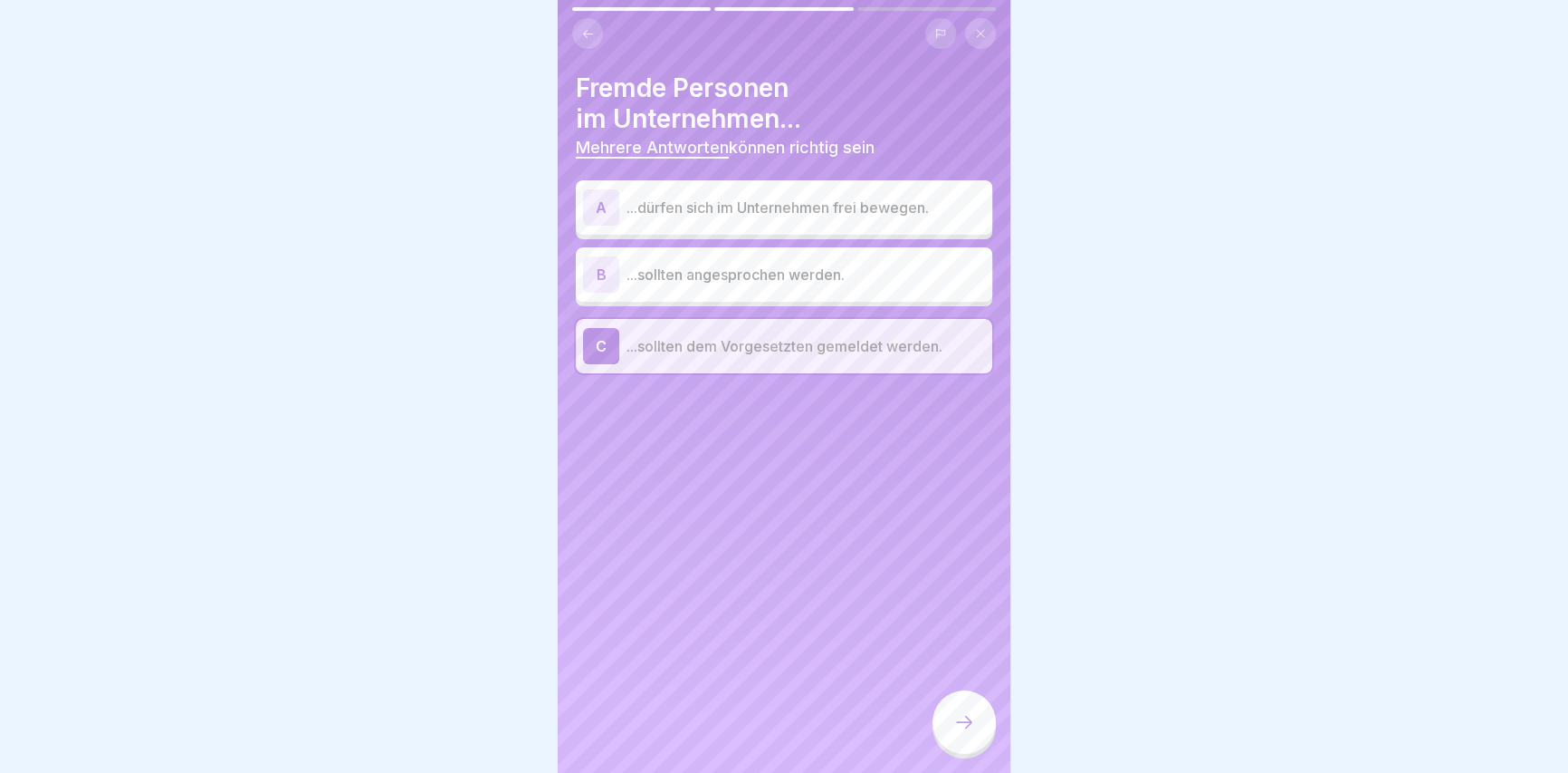
click at [803, 279] on p "...sollten angesprochen werden." at bounding box center [805, 275] width 358 height 22
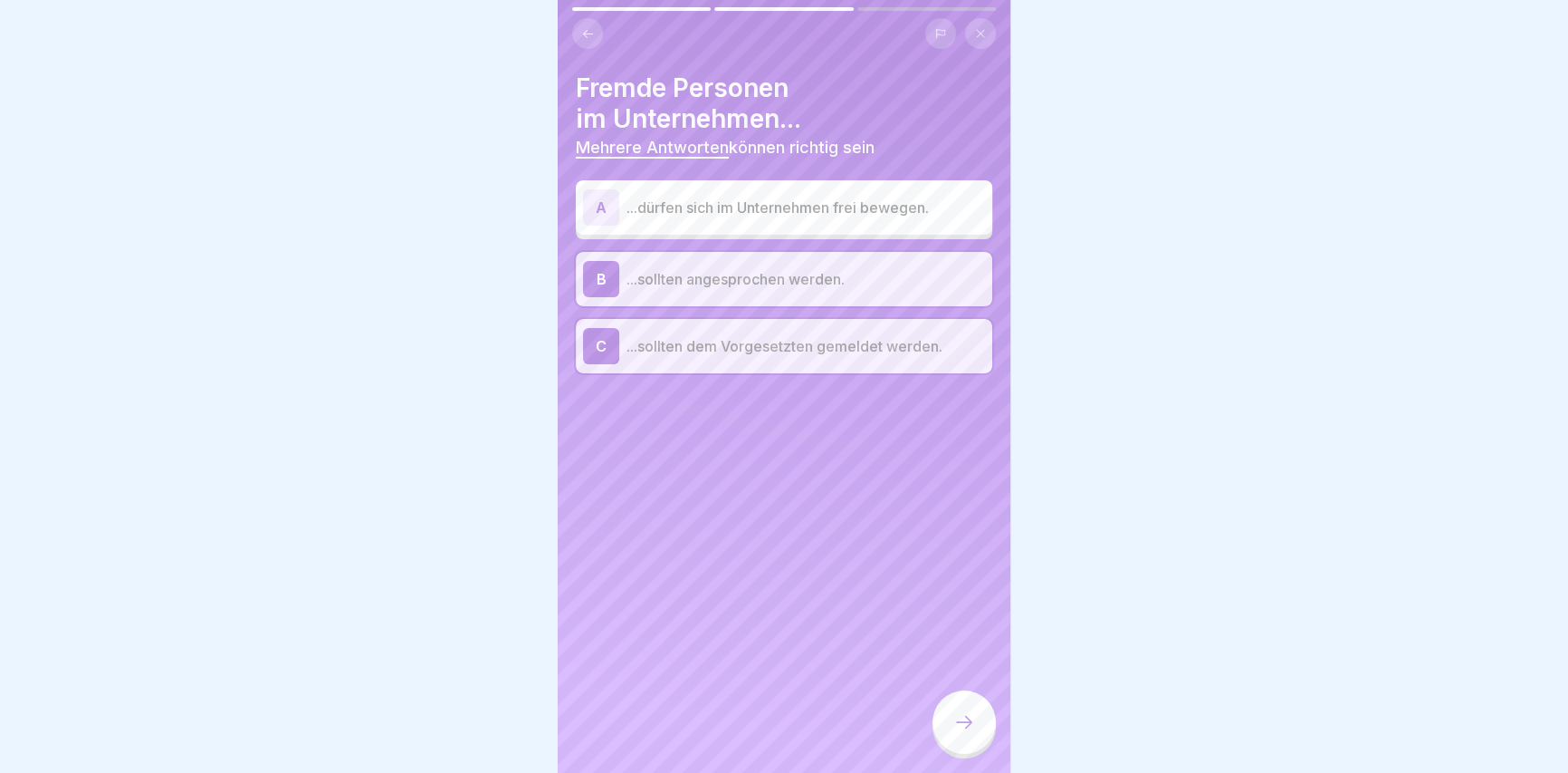
click at [962, 724] on div at bounding box center [964, 722] width 64 height 64
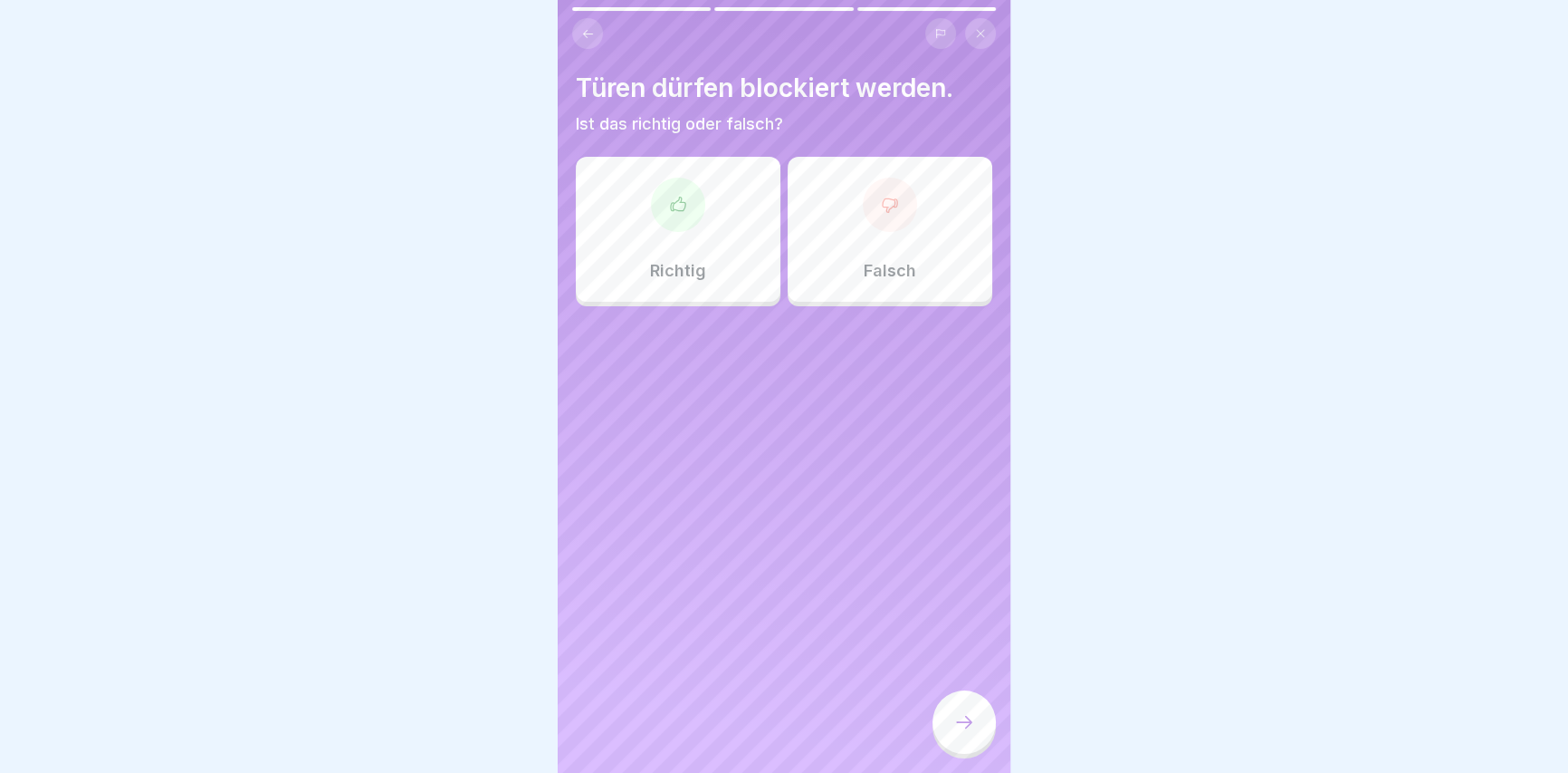
click at [878, 235] on div "Falsch" at bounding box center [889, 228] width 204 height 144
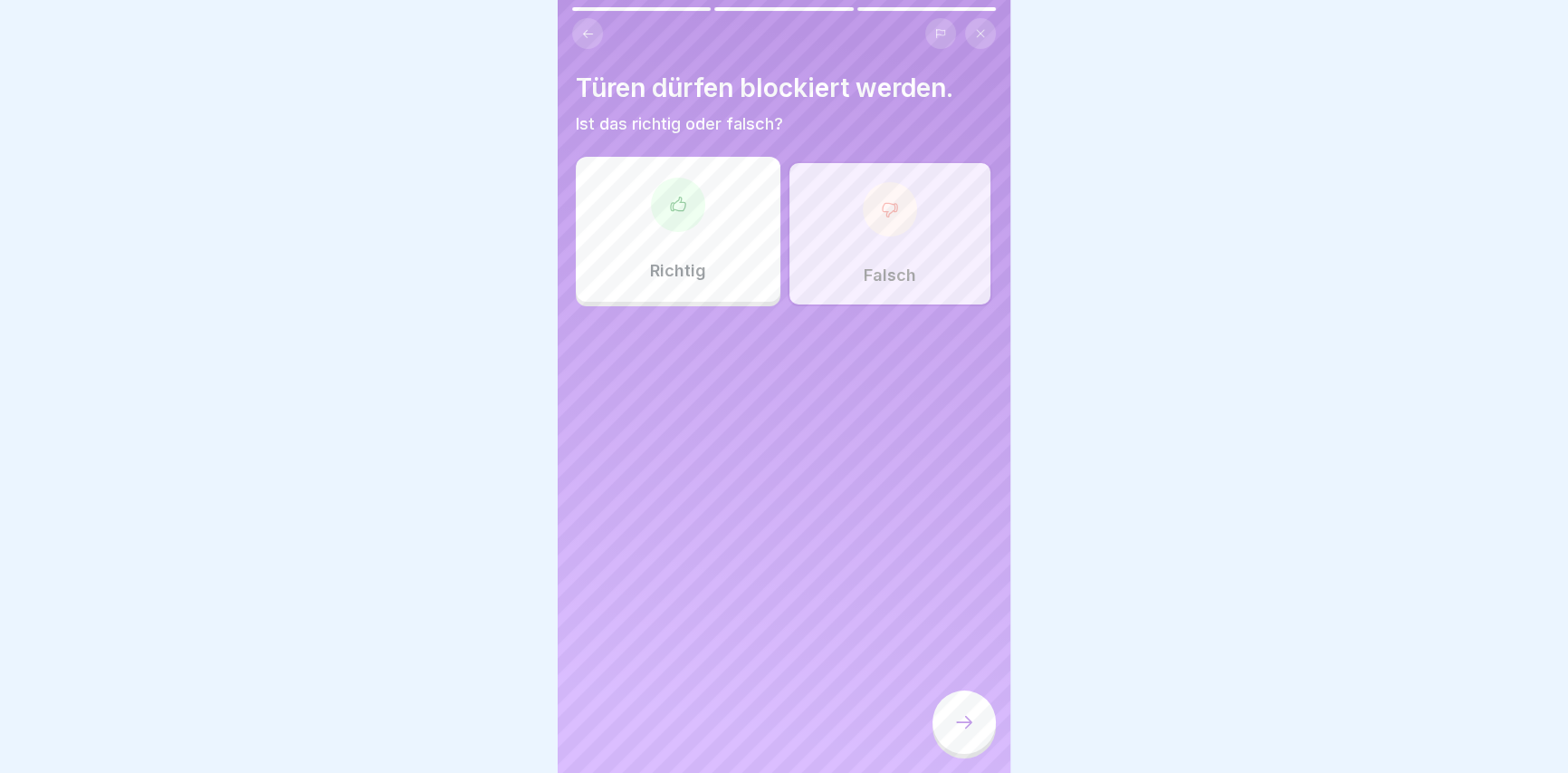
click at [979, 729] on div at bounding box center [964, 722] width 64 height 64
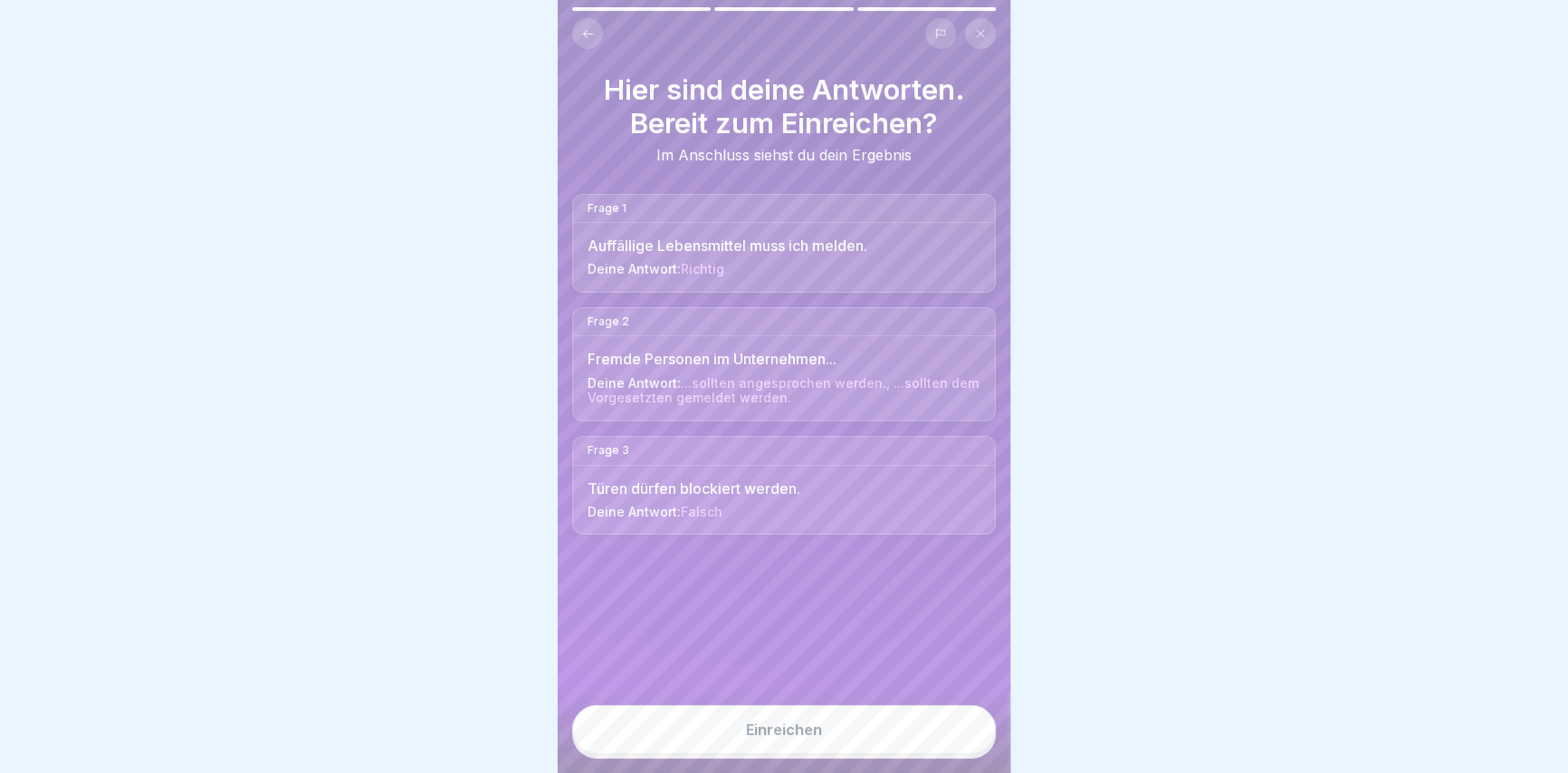
click at [874, 739] on button "Einreichen" at bounding box center [784, 728] width 424 height 49
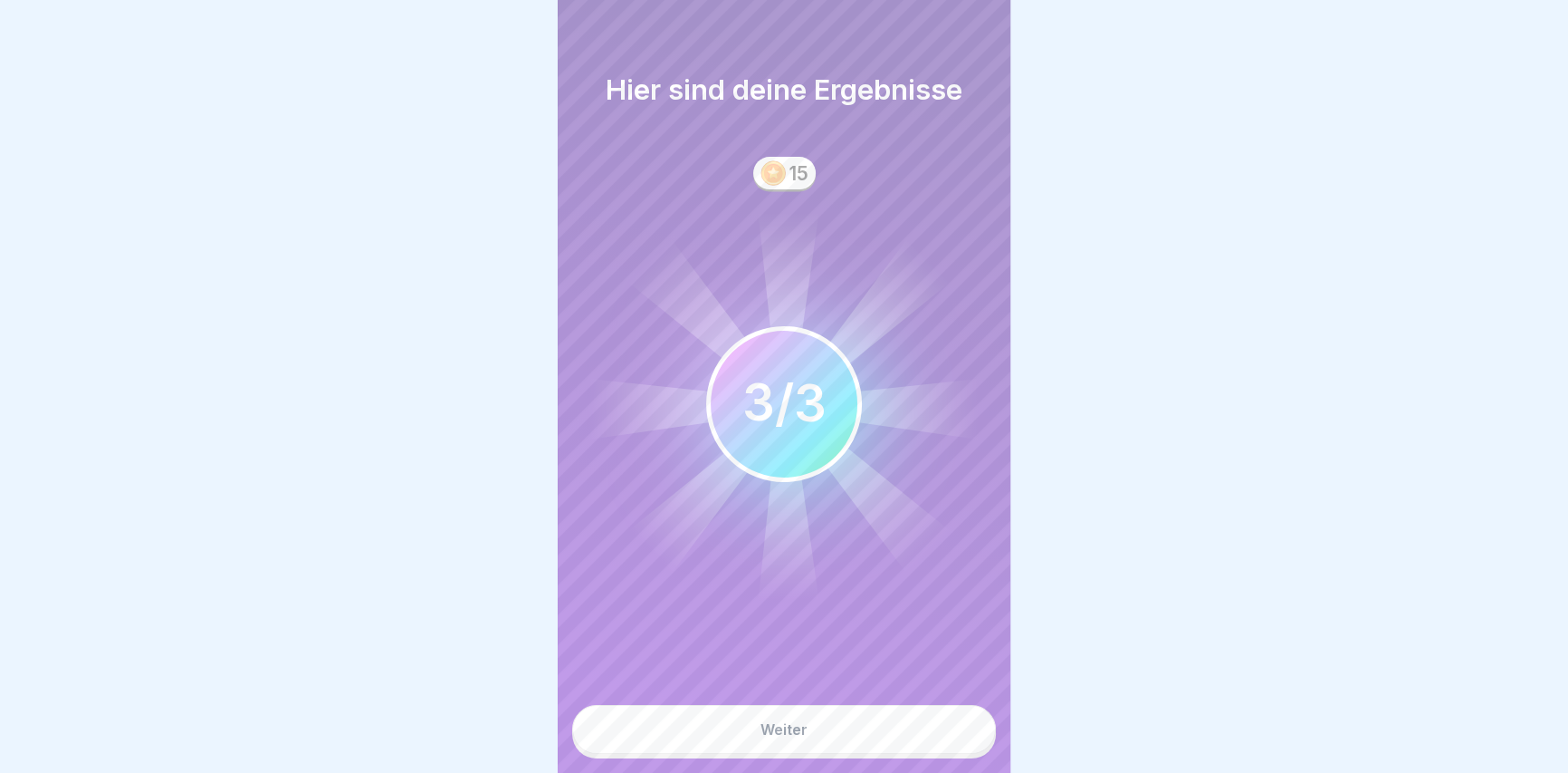
click at [868, 743] on button "Weiter" at bounding box center [784, 728] width 424 height 49
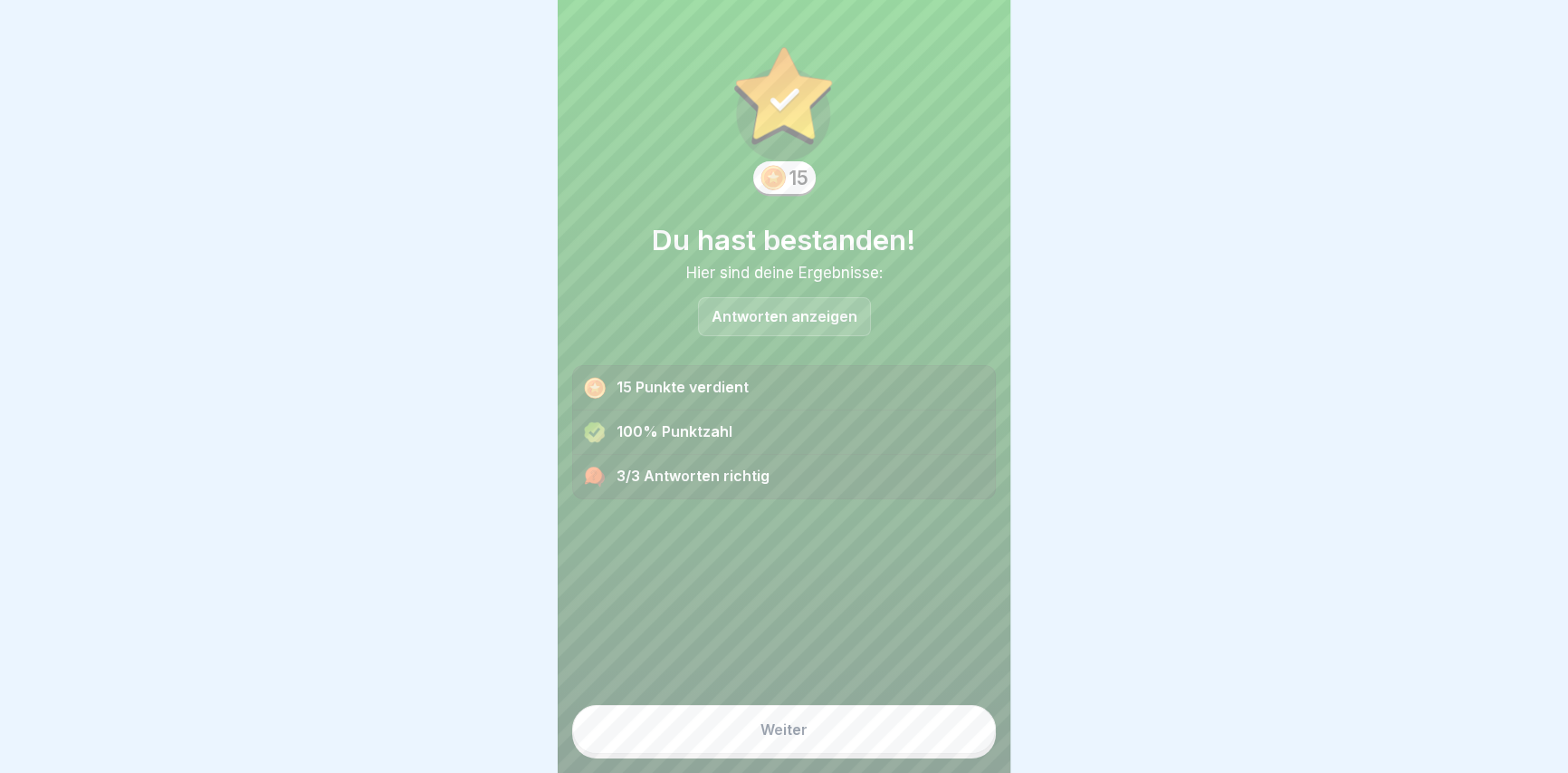
click at [867, 743] on button "Weiter" at bounding box center [784, 728] width 424 height 49
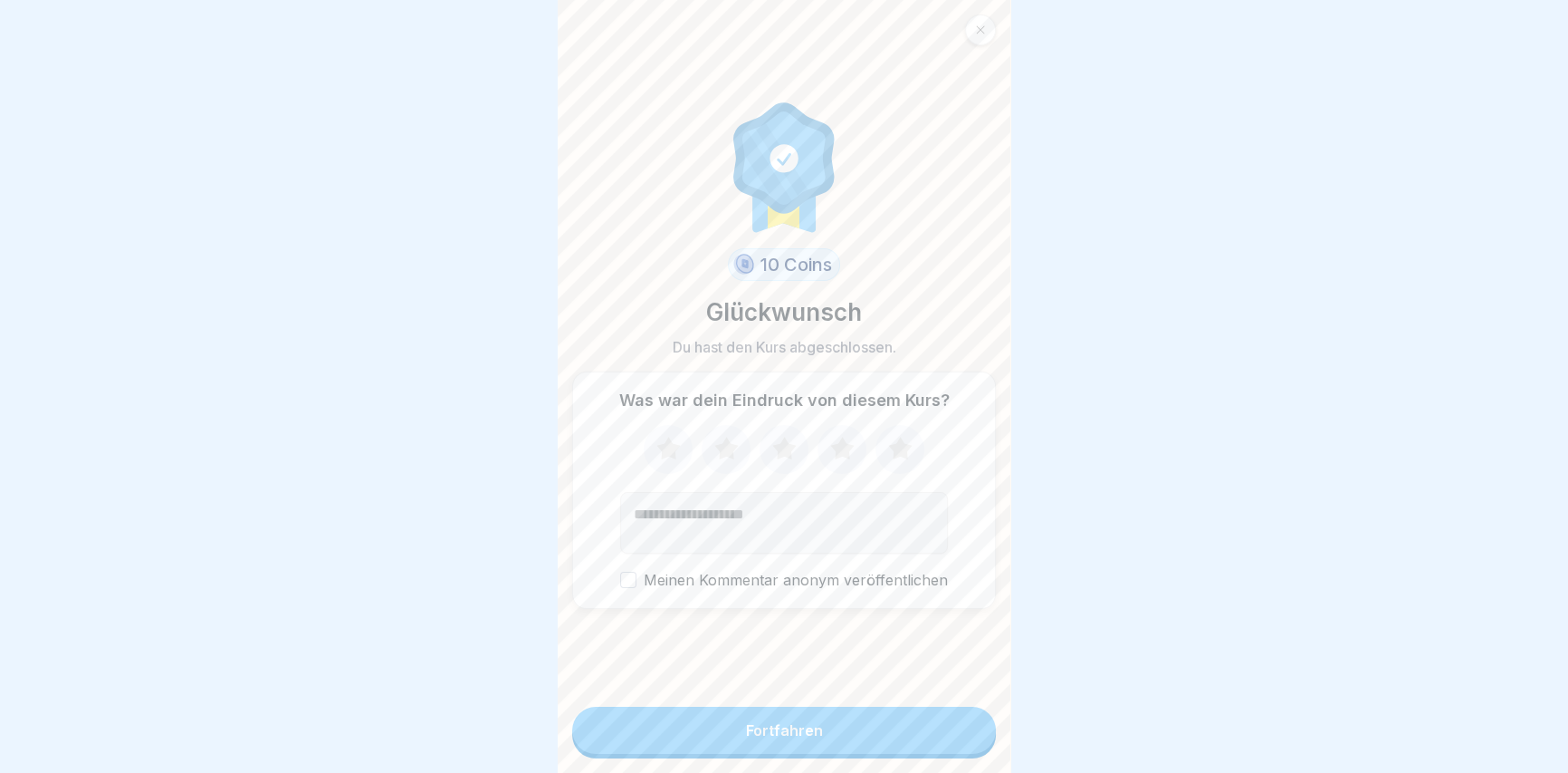
click at [867, 743] on button "Fortfahren" at bounding box center [784, 729] width 424 height 47
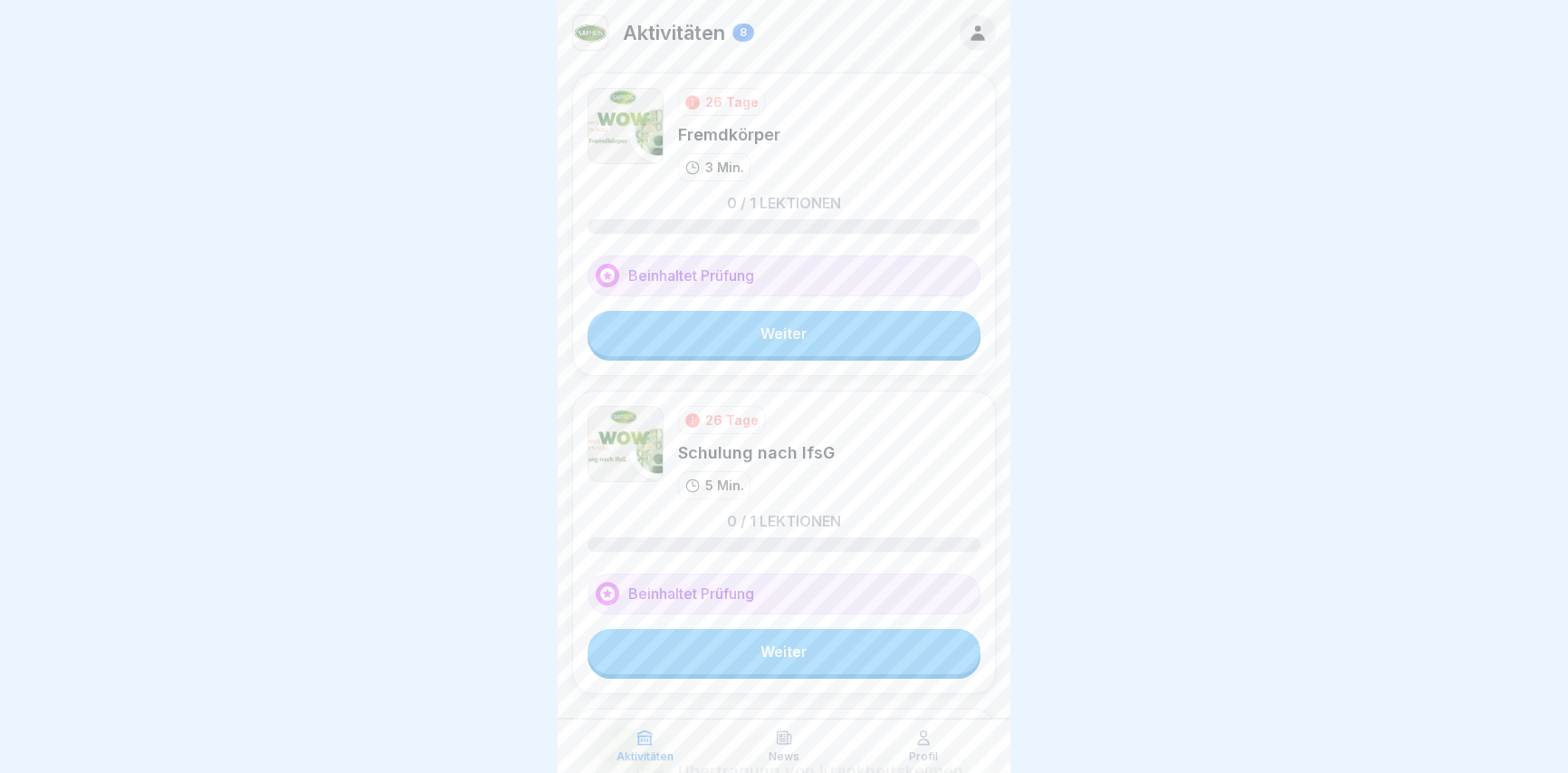
click at [815, 327] on link "Weiter" at bounding box center [784, 333] width 393 height 45
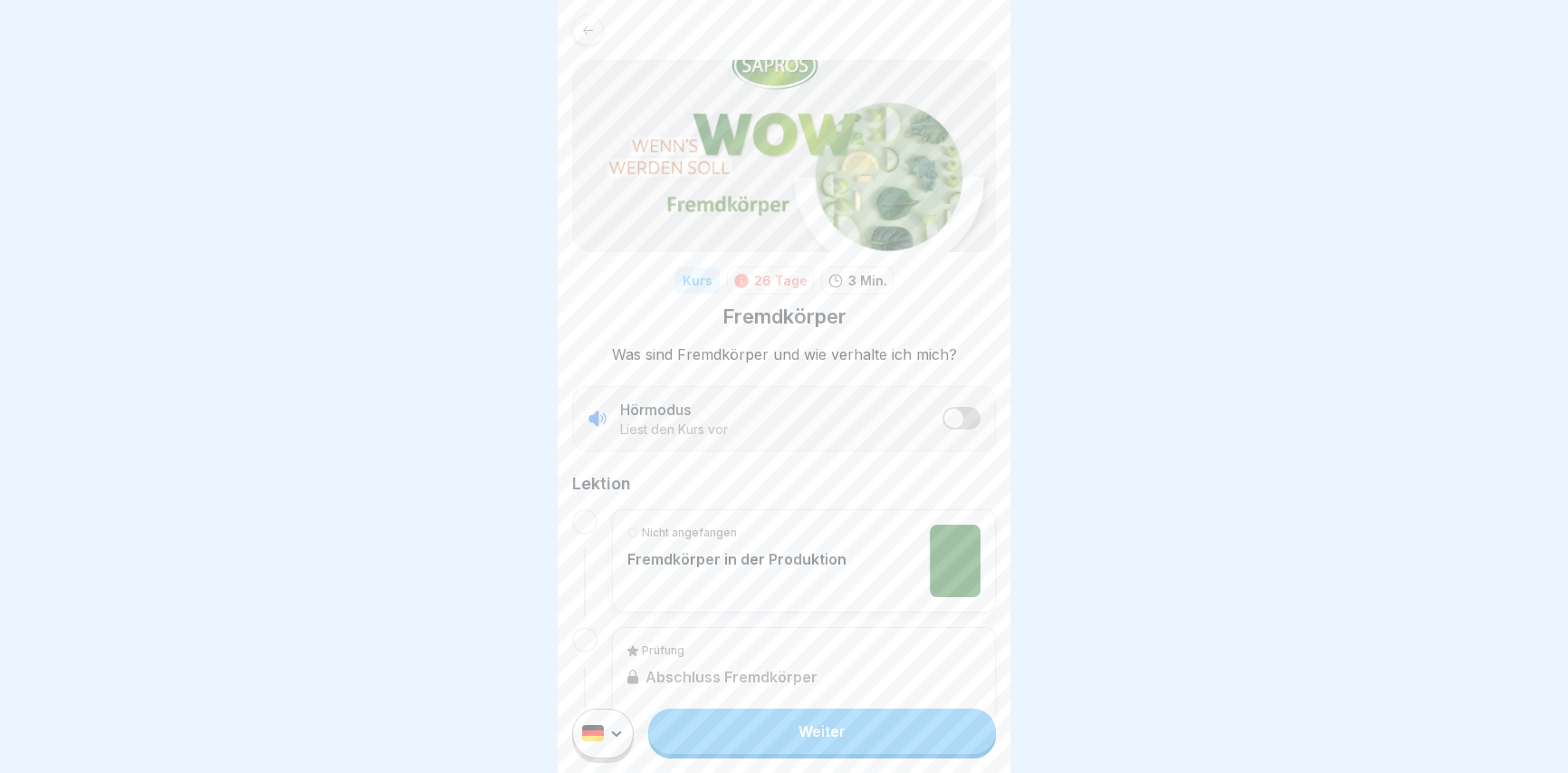
click at [778, 733] on link "Weiter" at bounding box center [821, 730] width 347 height 45
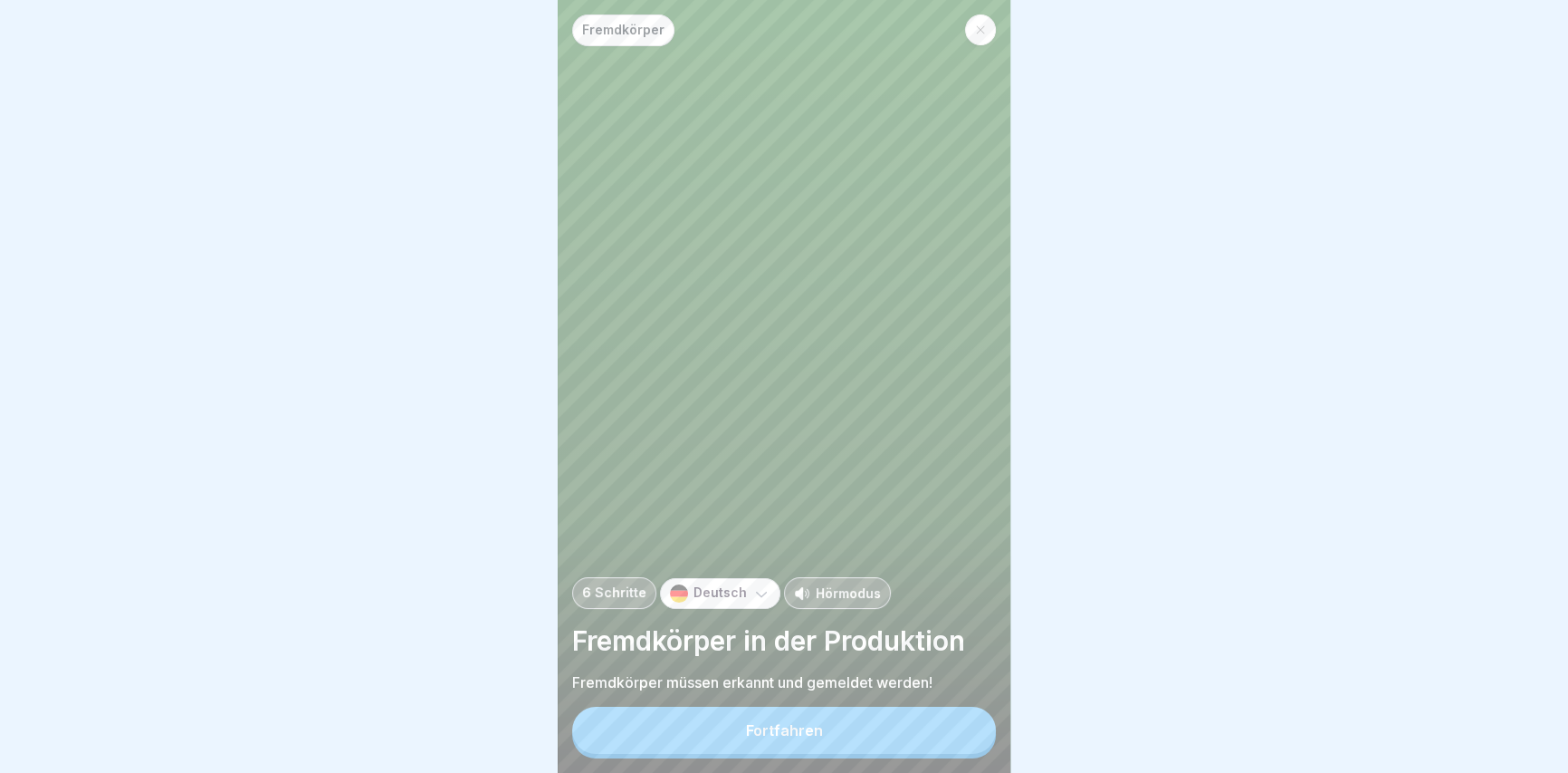
click at [777, 733] on button "Fortfahren" at bounding box center [784, 729] width 424 height 47
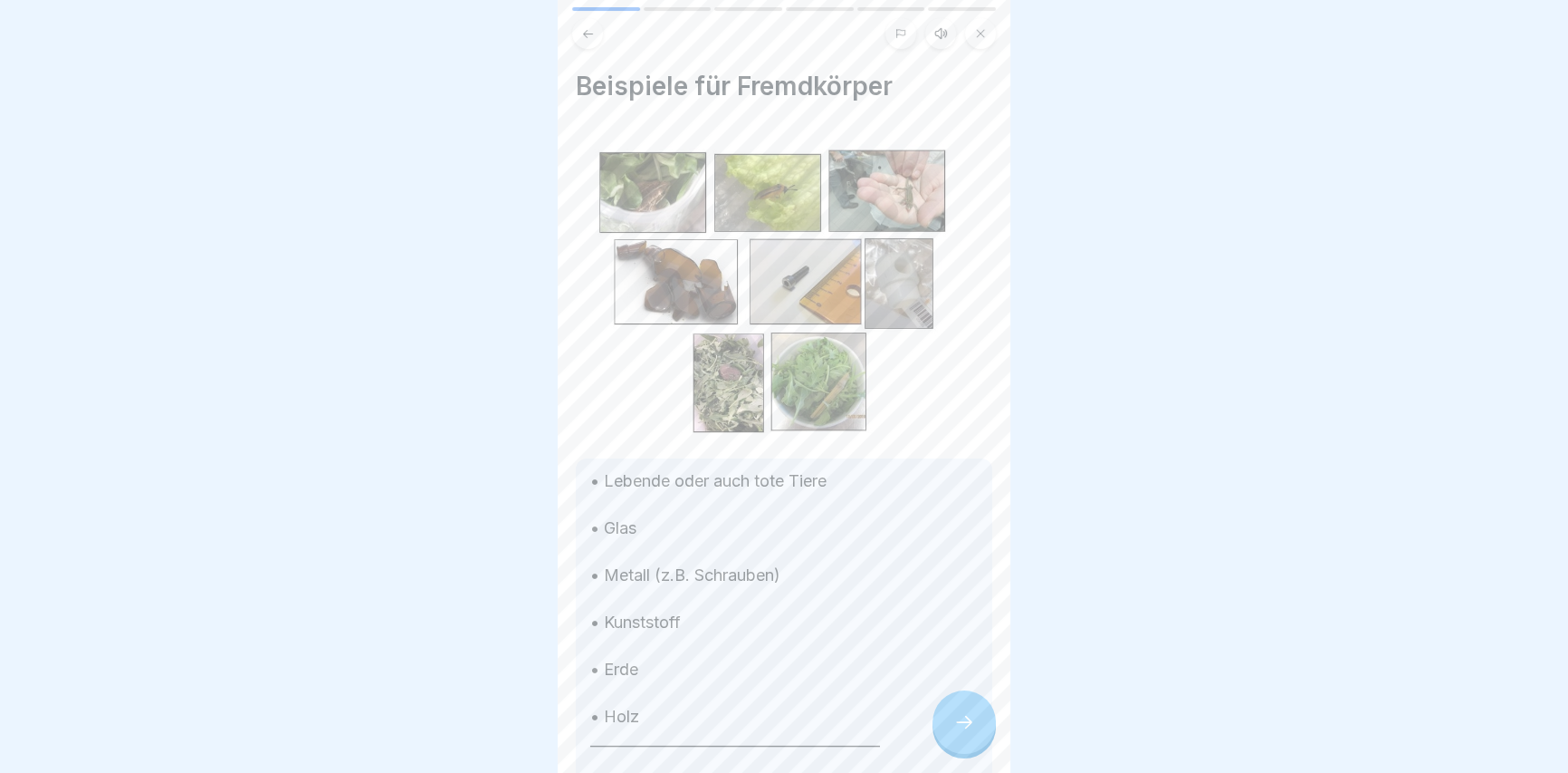
click at [960, 733] on icon at bounding box center [964, 722] width 22 height 22
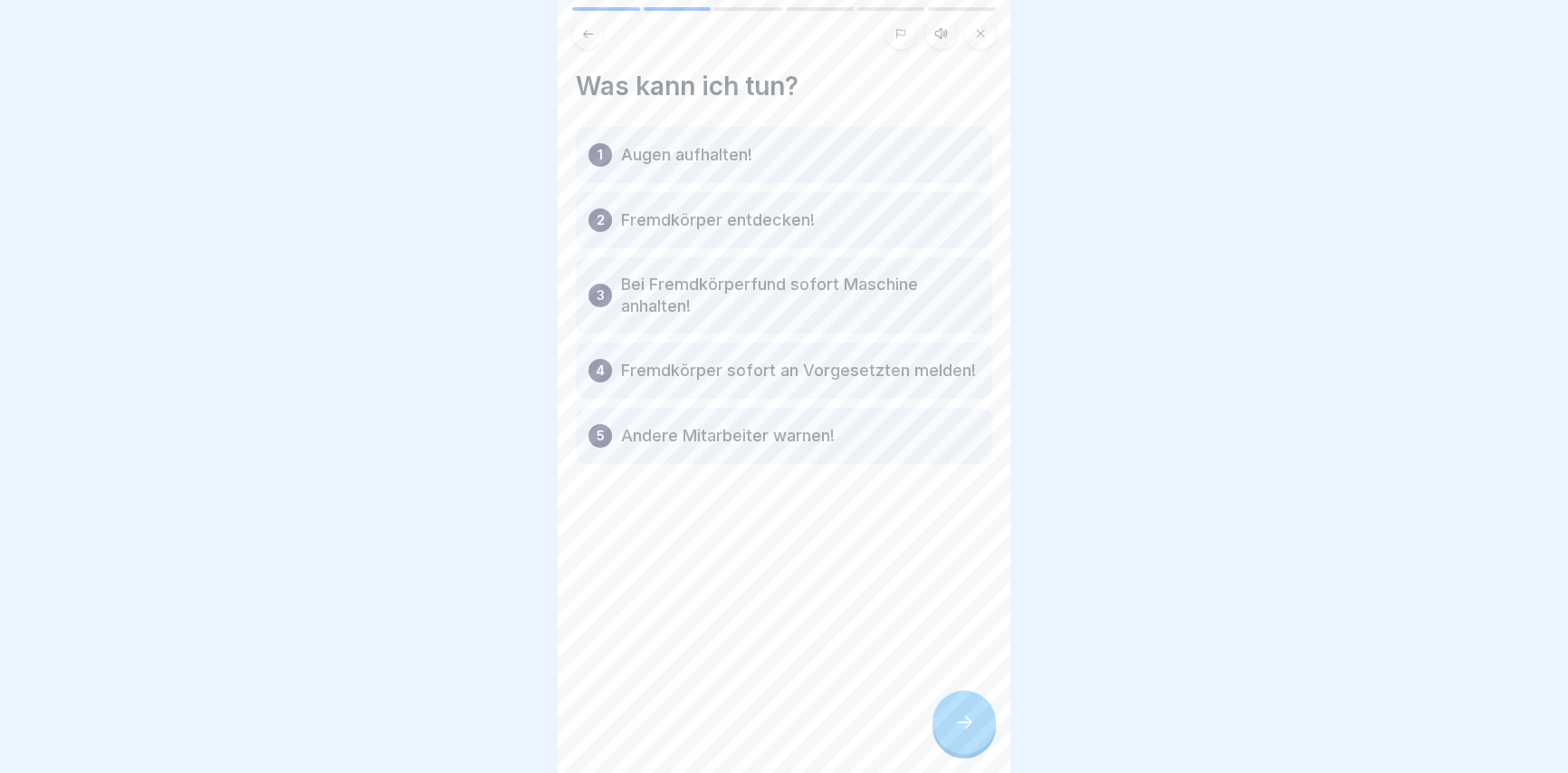
click at [960, 733] on icon at bounding box center [964, 722] width 22 height 22
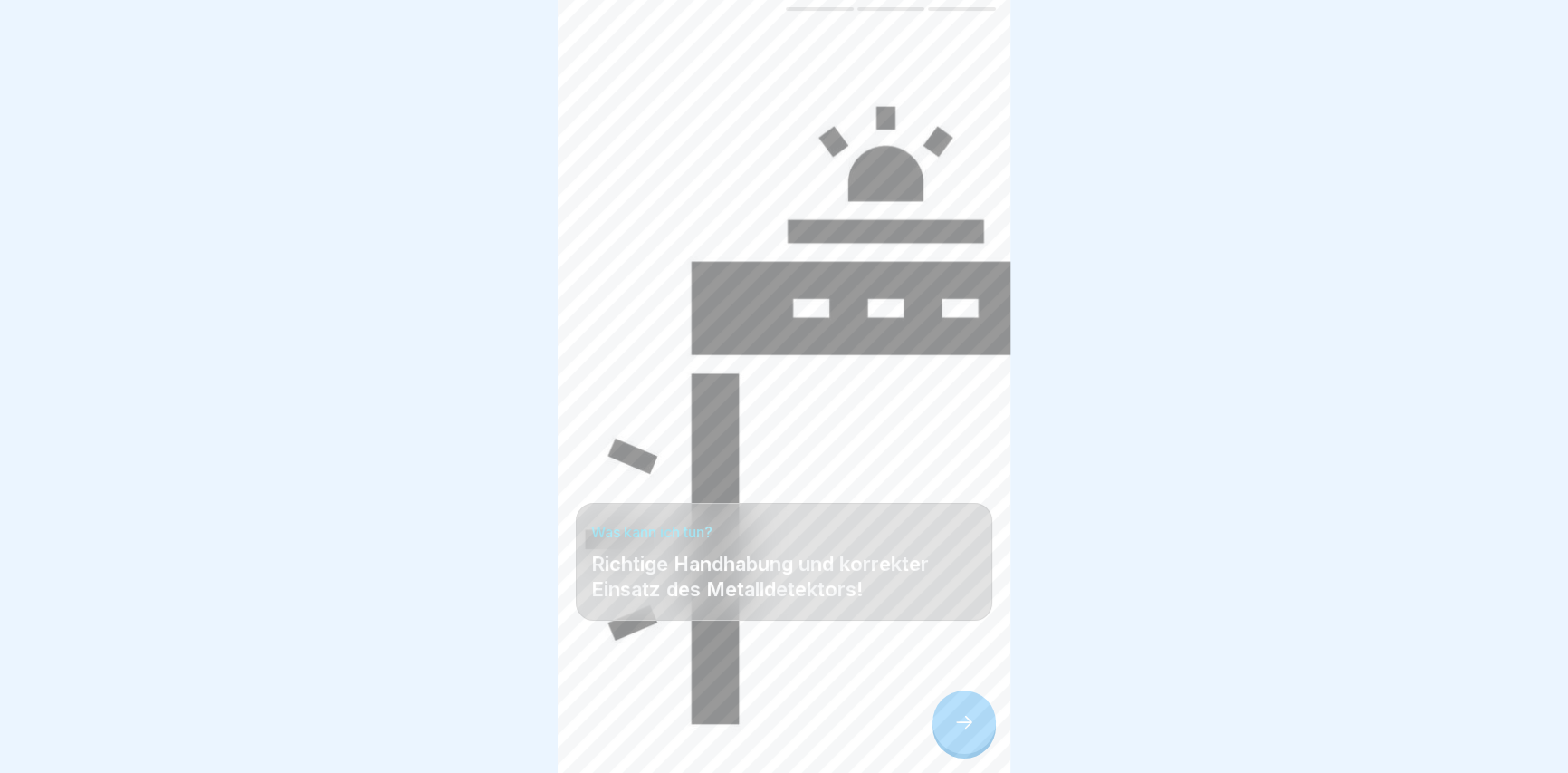
click at [960, 733] on icon at bounding box center [964, 722] width 22 height 22
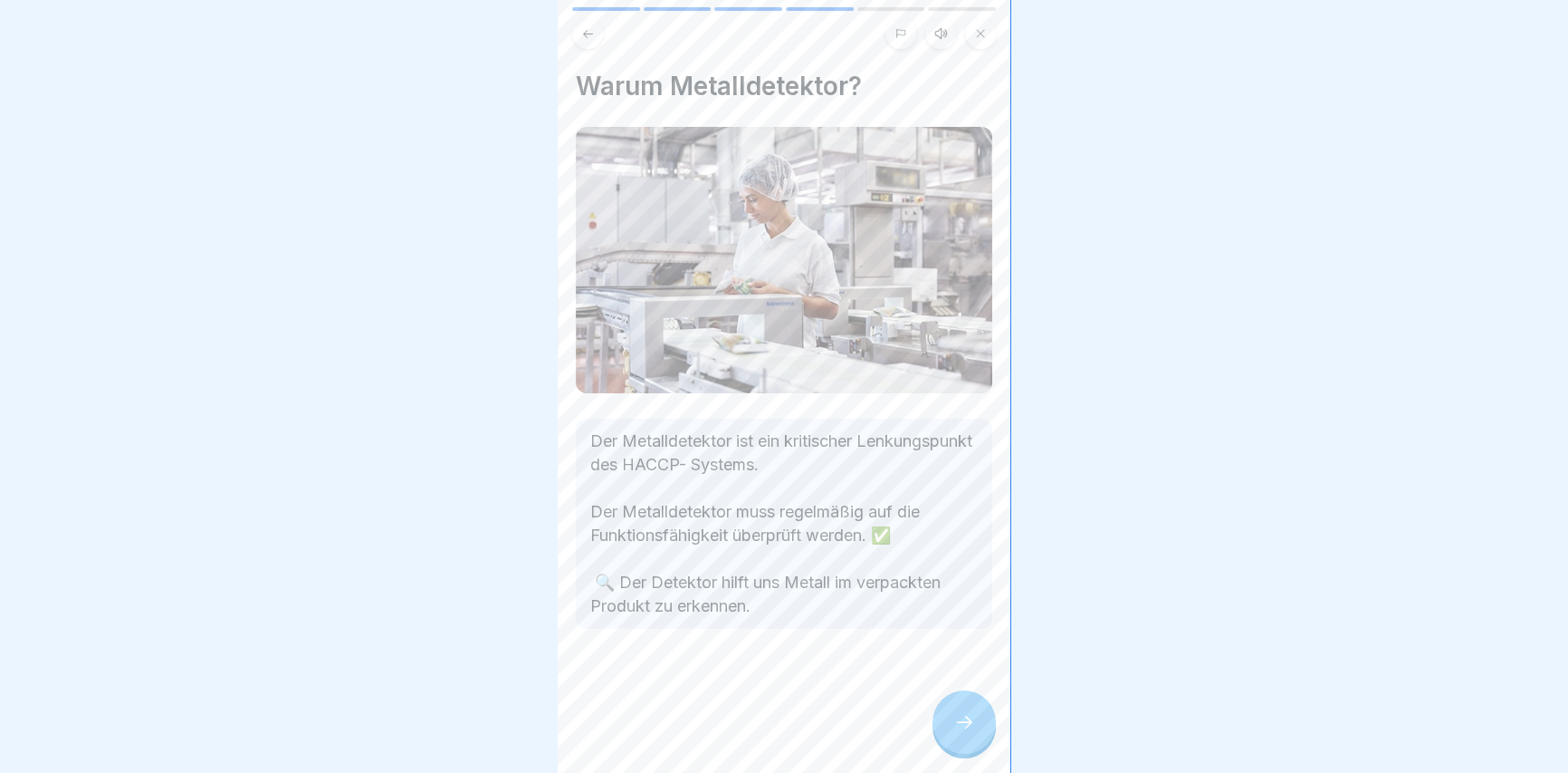
click at [960, 733] on icon at bounding box center [964, 722] width 22 height 22
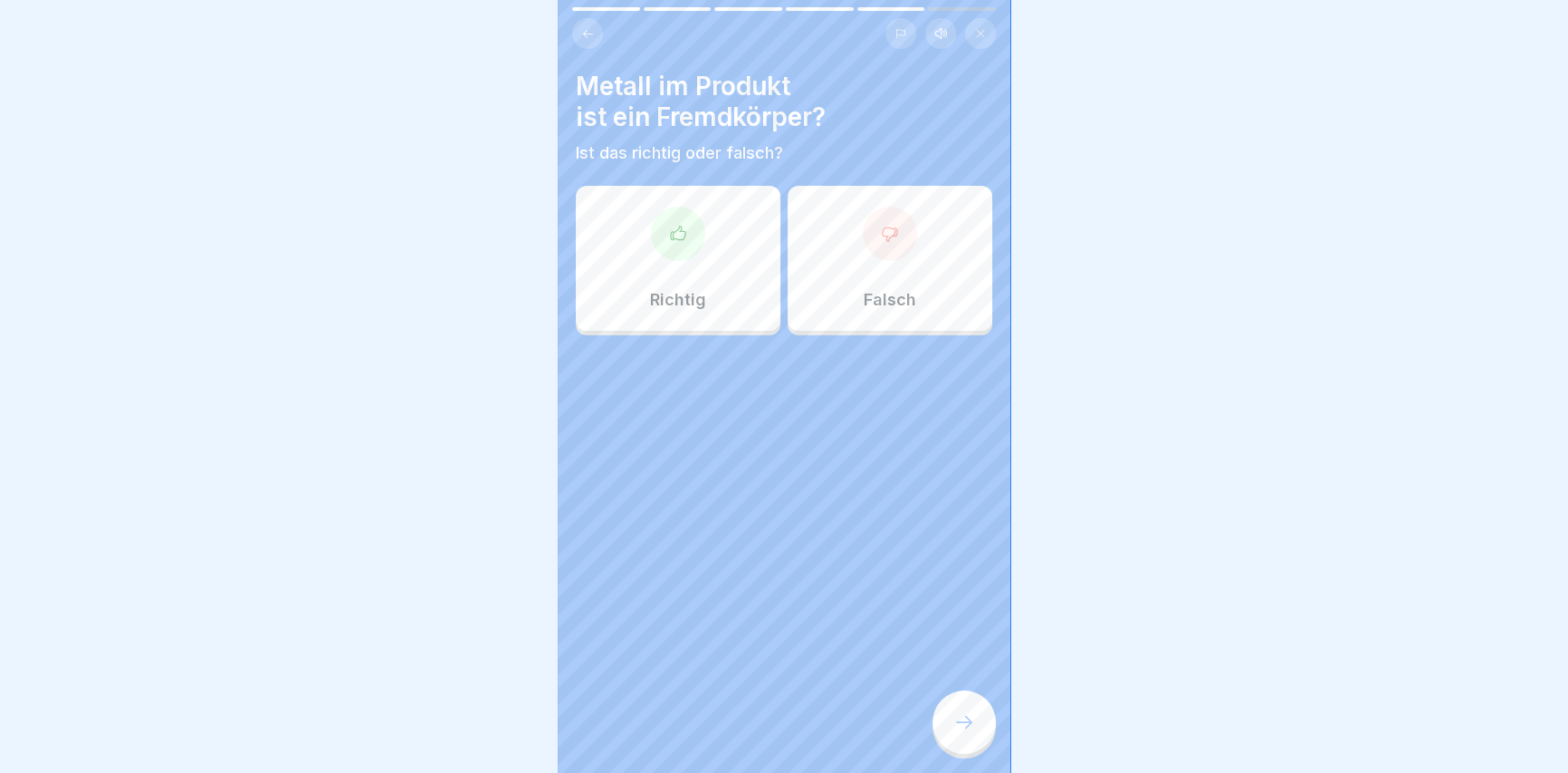
click at [695, 255] on div "Richtig" at bounding box center [677, 257] width 204 height 144
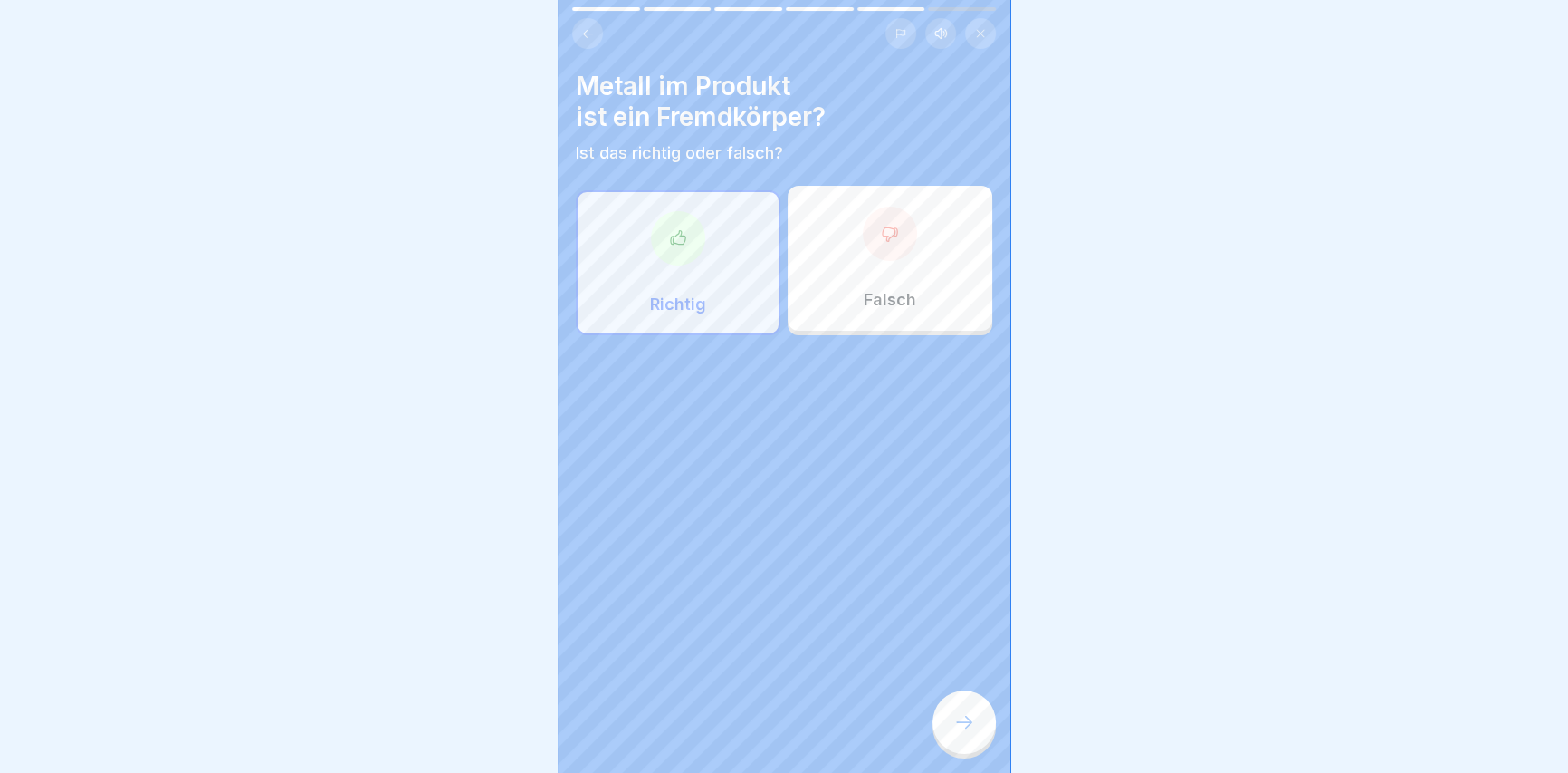
click at [967, 733] on icon at bounding box center [964, 722] width 22 height 22
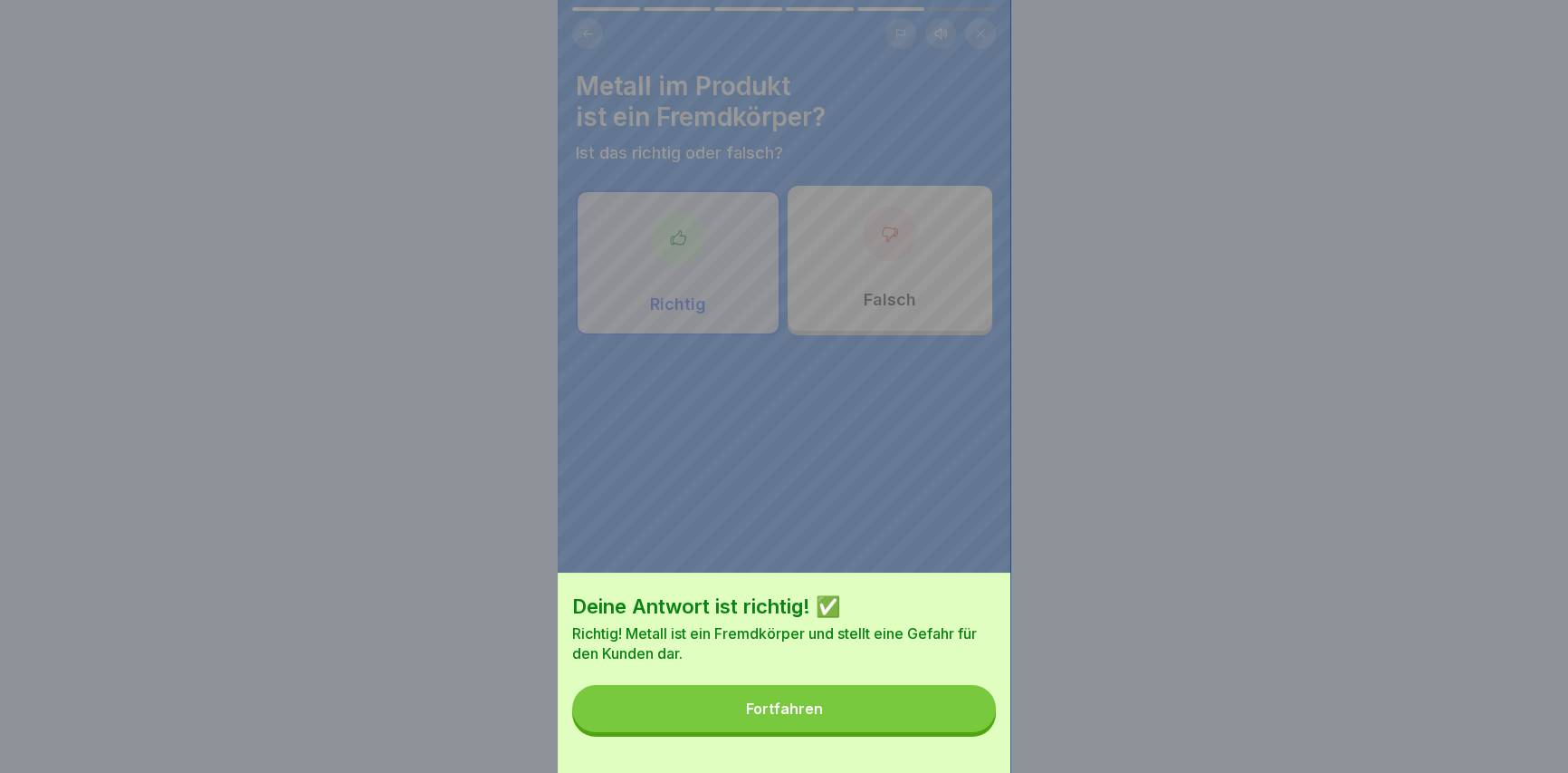
click at [788, 716] on div "Fortfahren" at bounding box center [784, 708] width 77 height 16
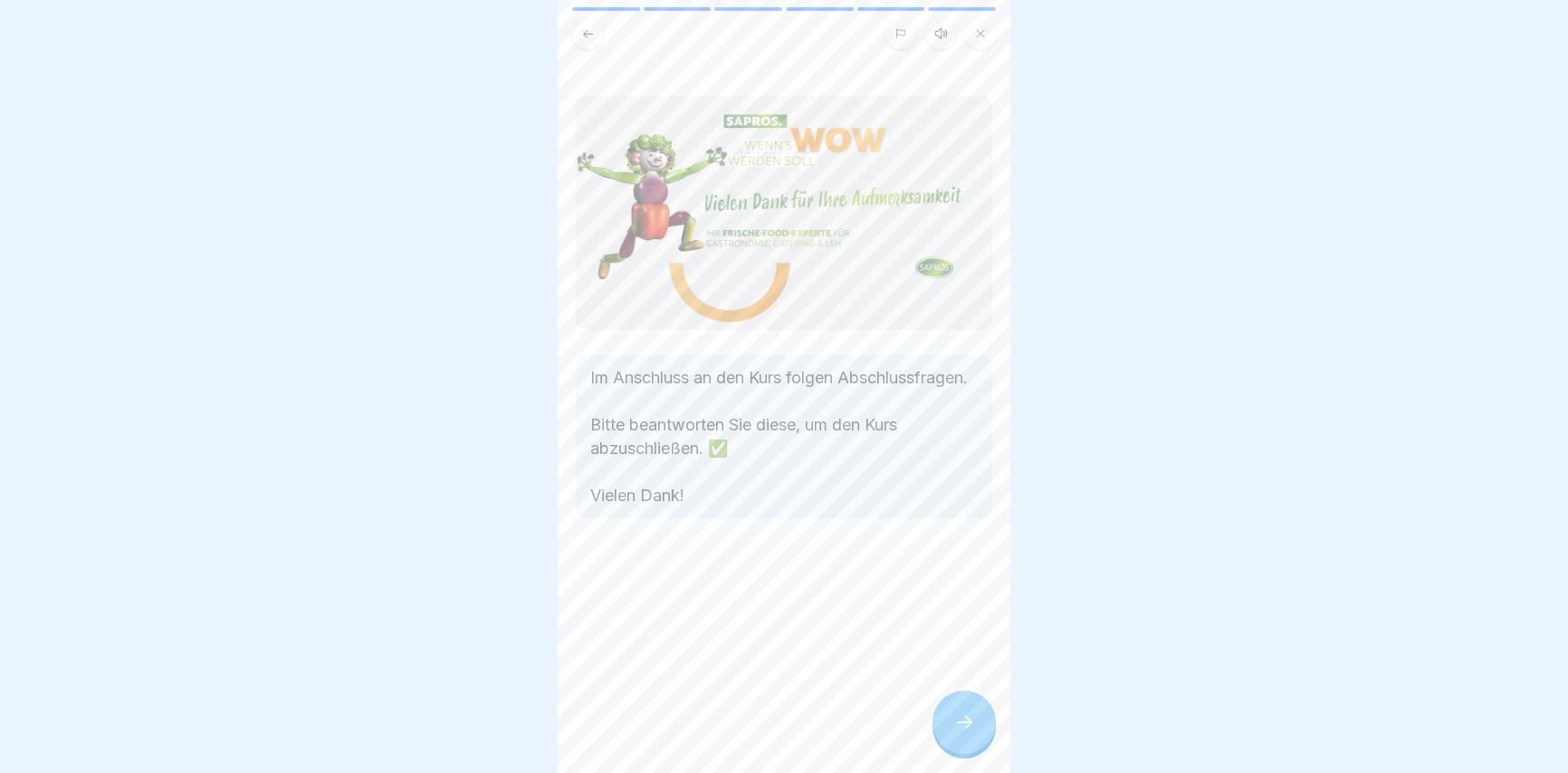
click at [955, 730] on div at bounding box center [964, 722] width 64 height 64
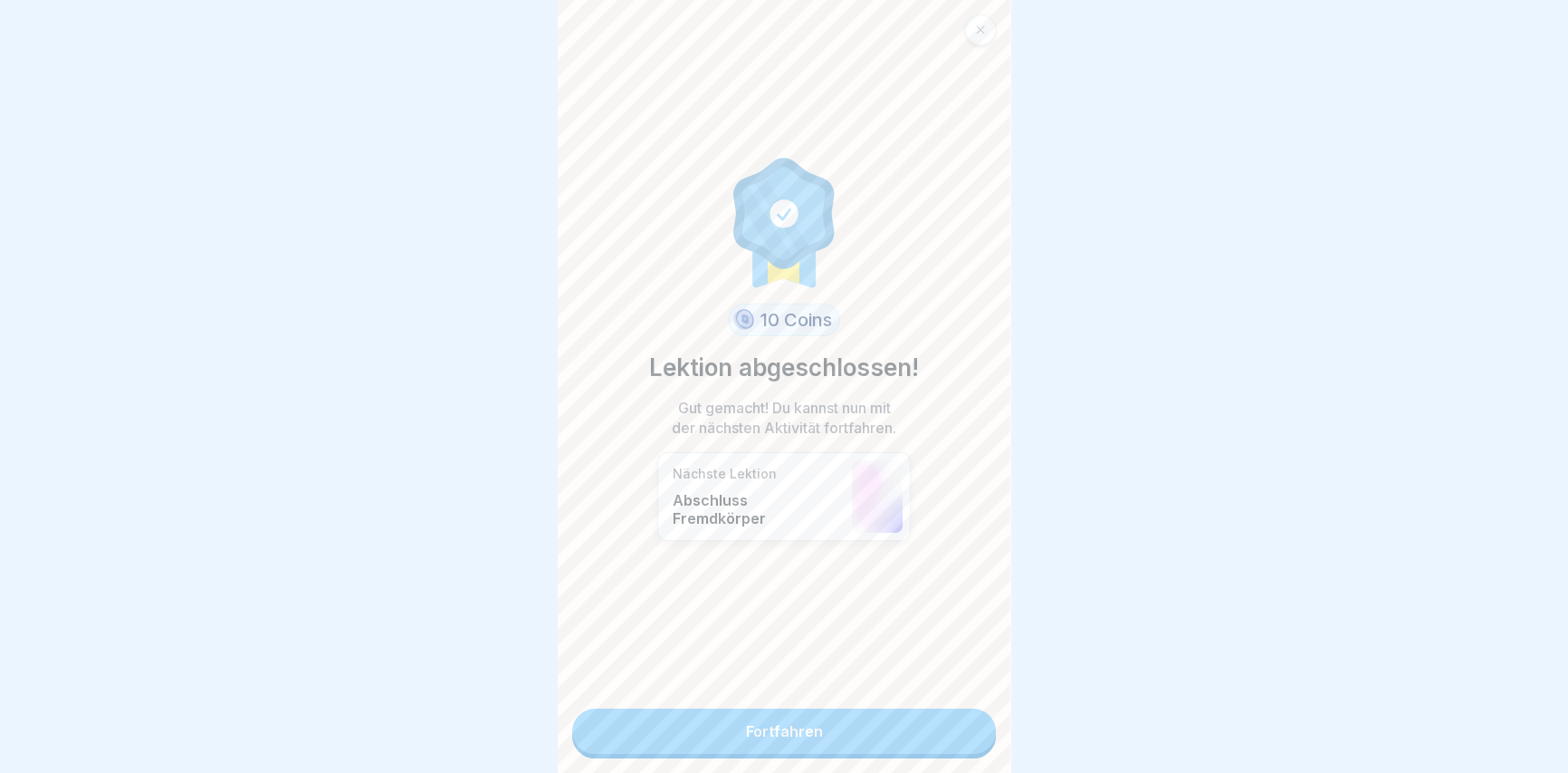
click at [847, 753] on div "10 Coins Lektion abgeschlossen! Gut gemacht! Du kannst nun mit der nächsten Akt…" at bounding box center [784, 386] width 453 height 773
click at [845, 732] on link "Fortfahren" at bounding box center [784, 730] width 424 height 45
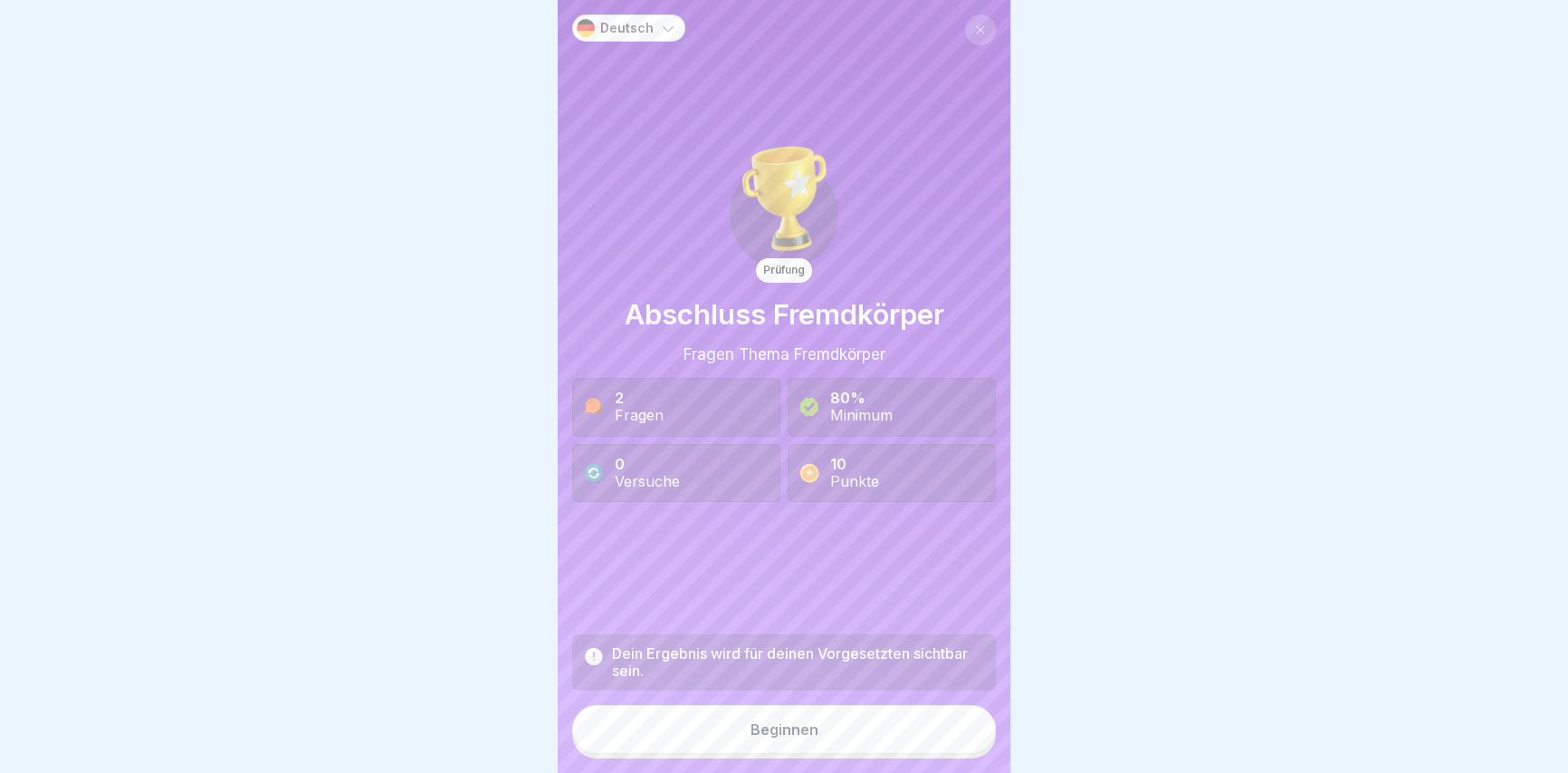
click at [849, 734] on button "Beginnen" at bounding box center [784, 728] width 424 height 49
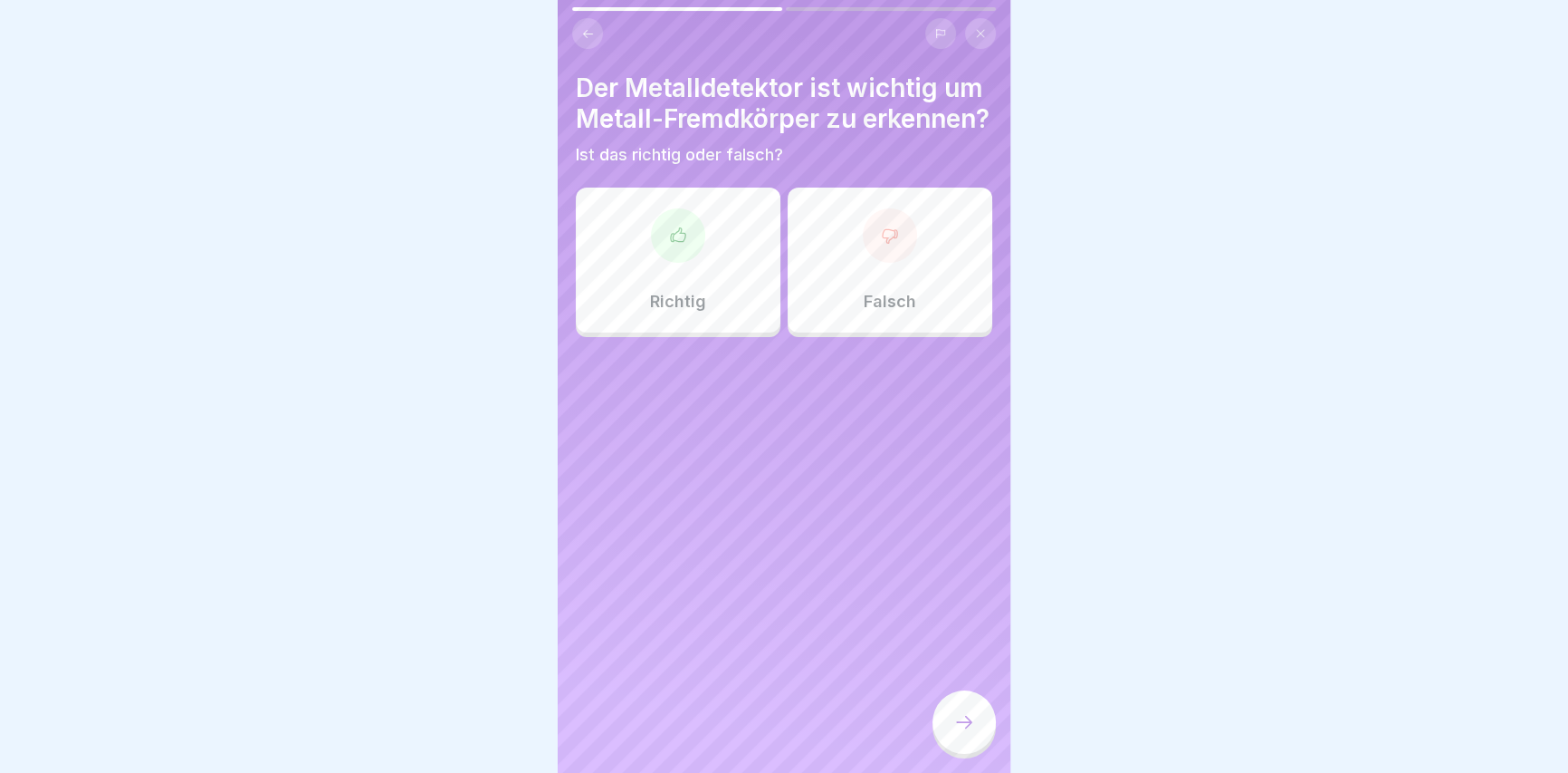
click at [680, 263] on div at bounding box center [678, 235] width 55 height 55
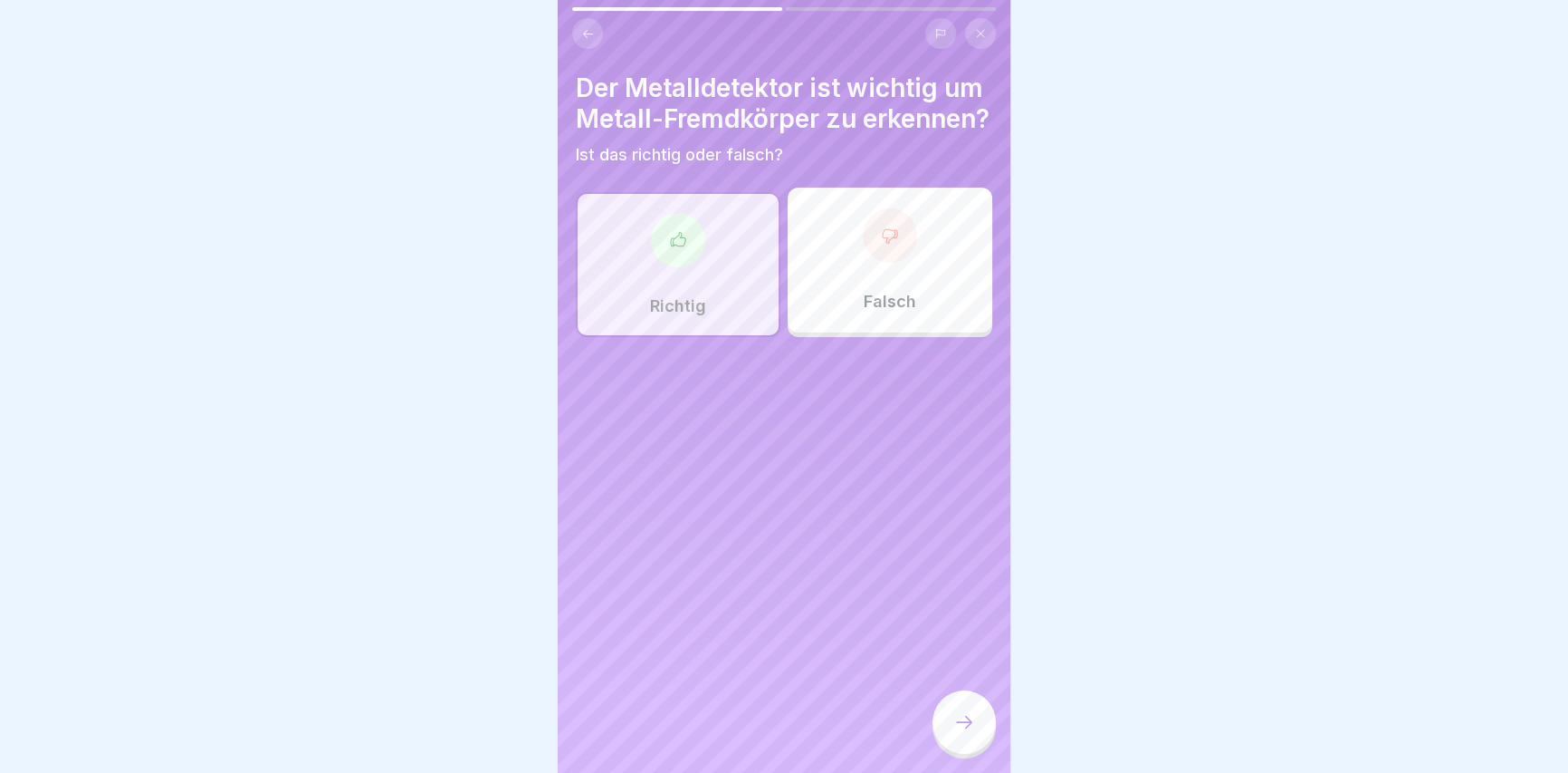
click at [978, 720] on div at bounding box center [964, 722] width 64 height 64
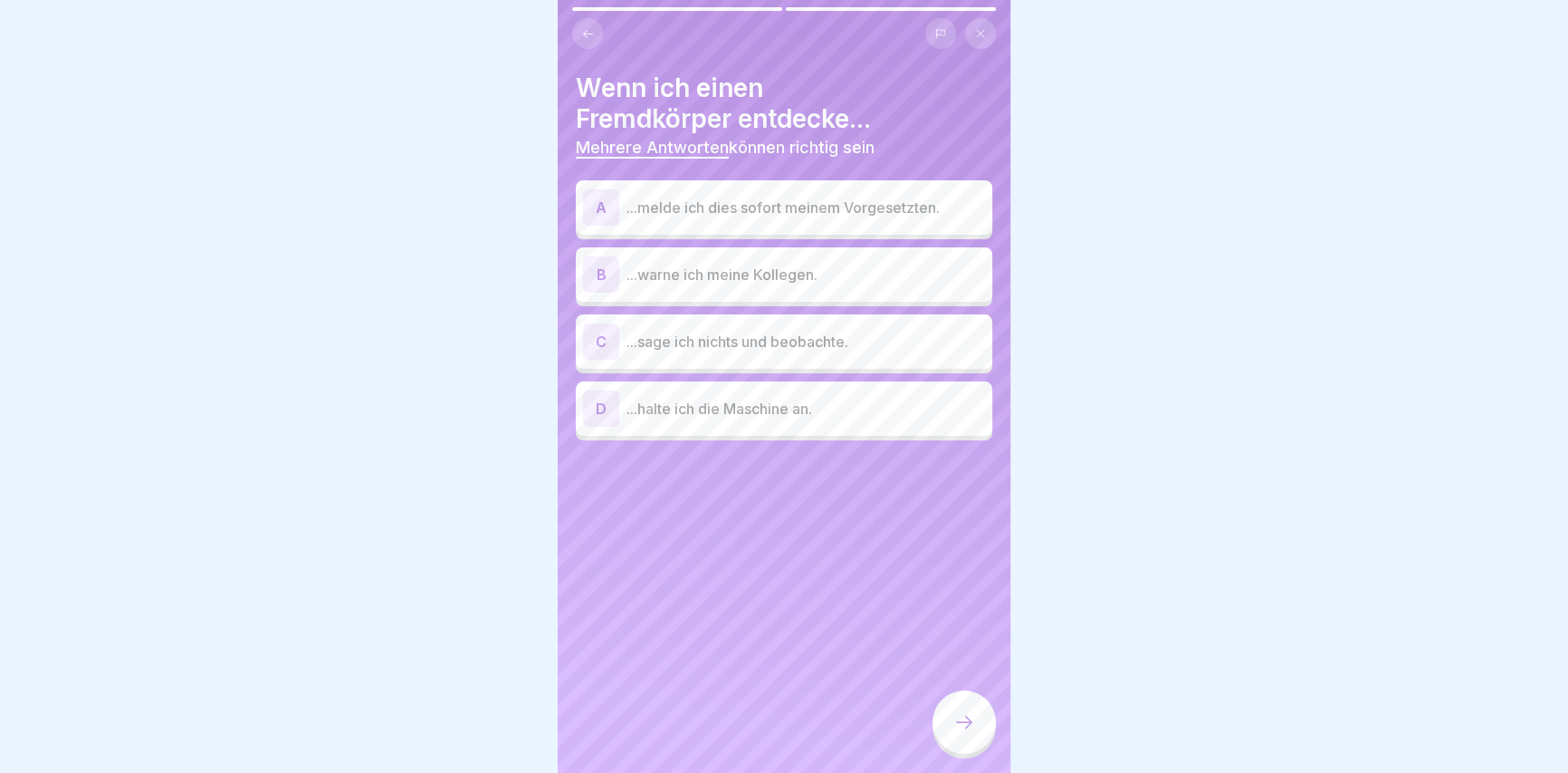
click at [895, 216] on p "...melde ich dies sofort meinem Vorgesetzten." at bounding box center [805, 207] width 358 height 22
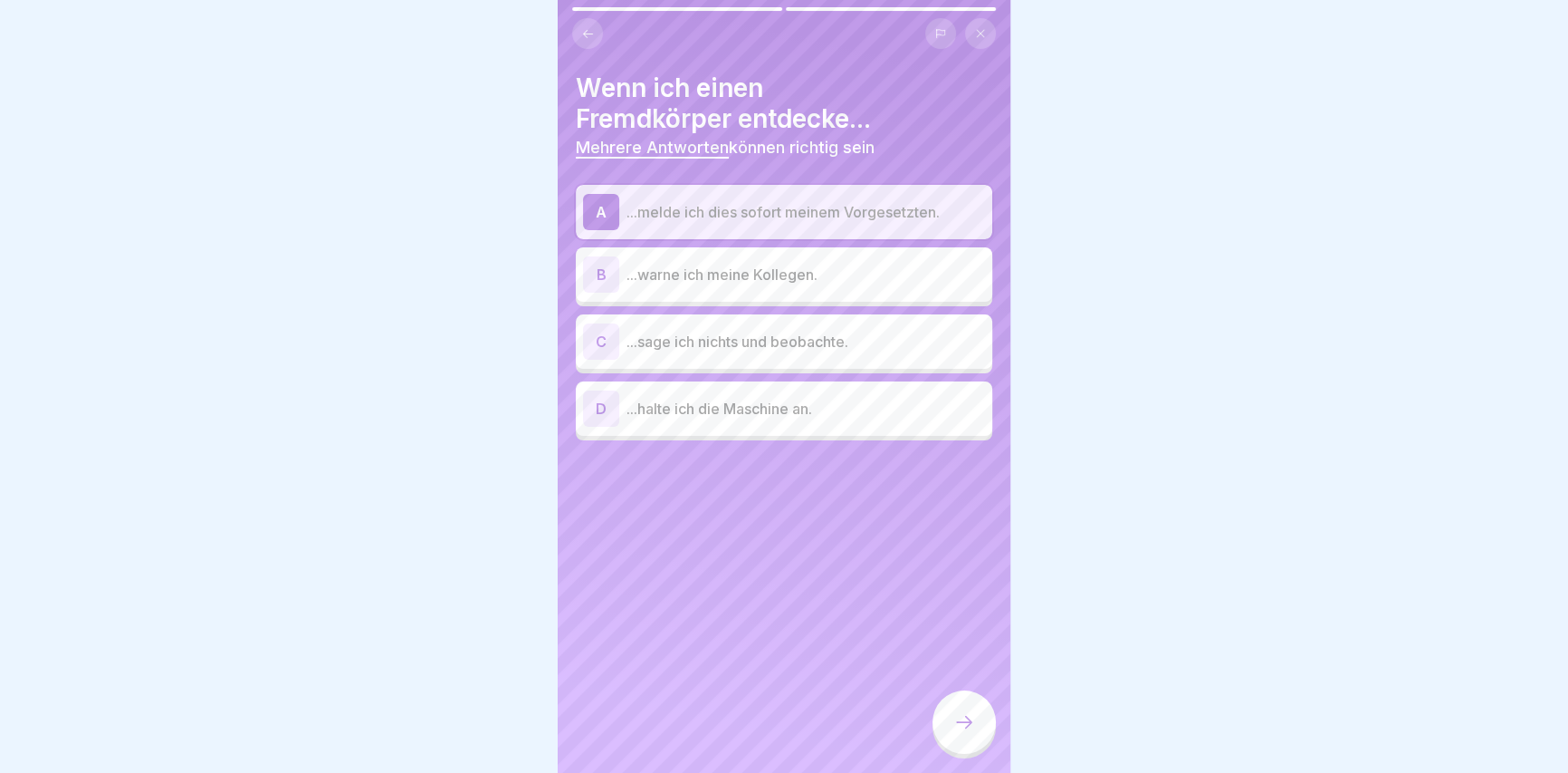
click at [825, 276] on p "...warne ich meine Kollegen." at bounding box center [805, 275] width 358 height 22
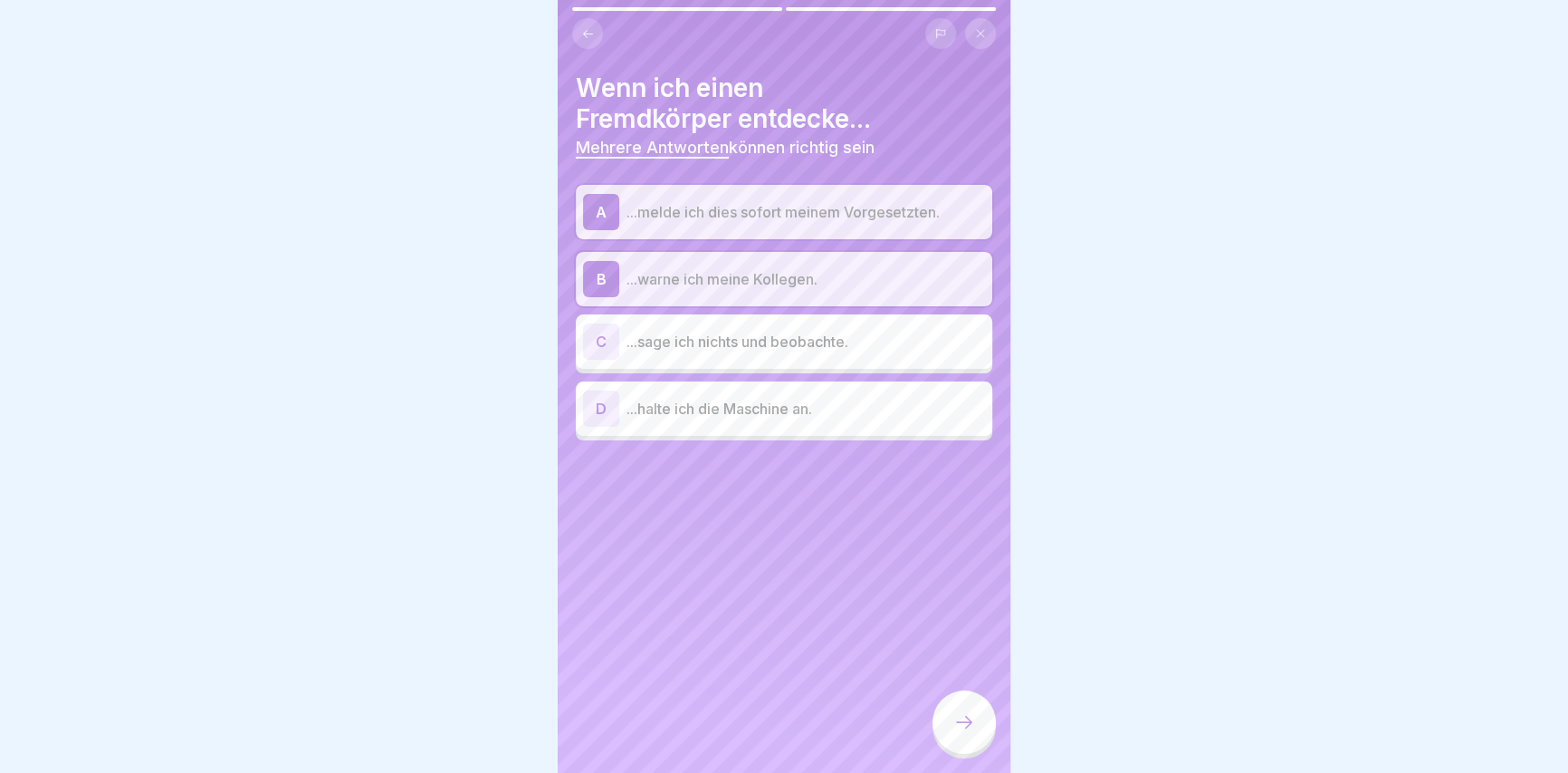
click at [956, 733] on icon at bounding box center [964, 722] width 22 height 22
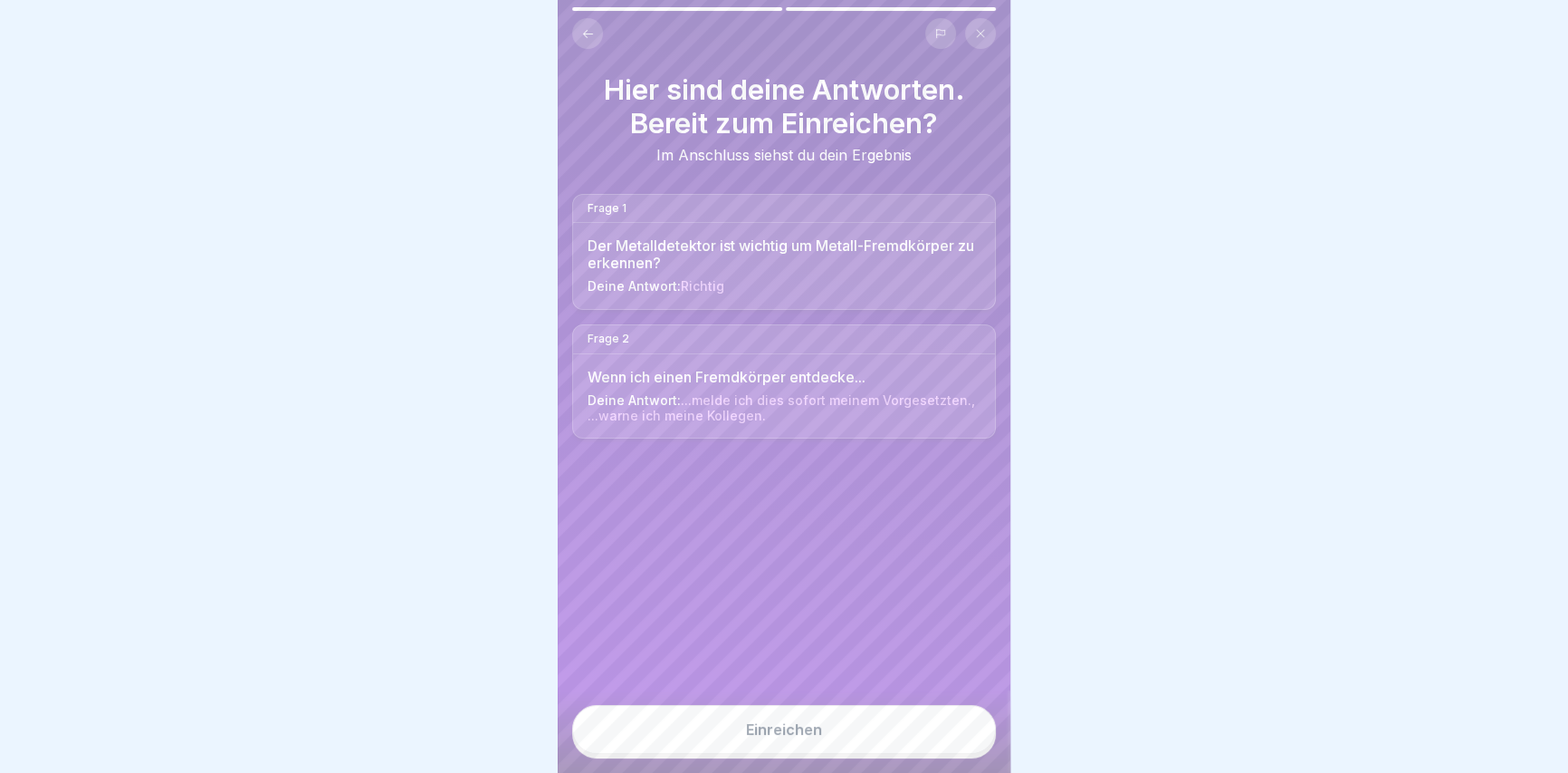
click at [898, 733] on button "Einreichen" at bounding box center [784, 728] width 424 height 49
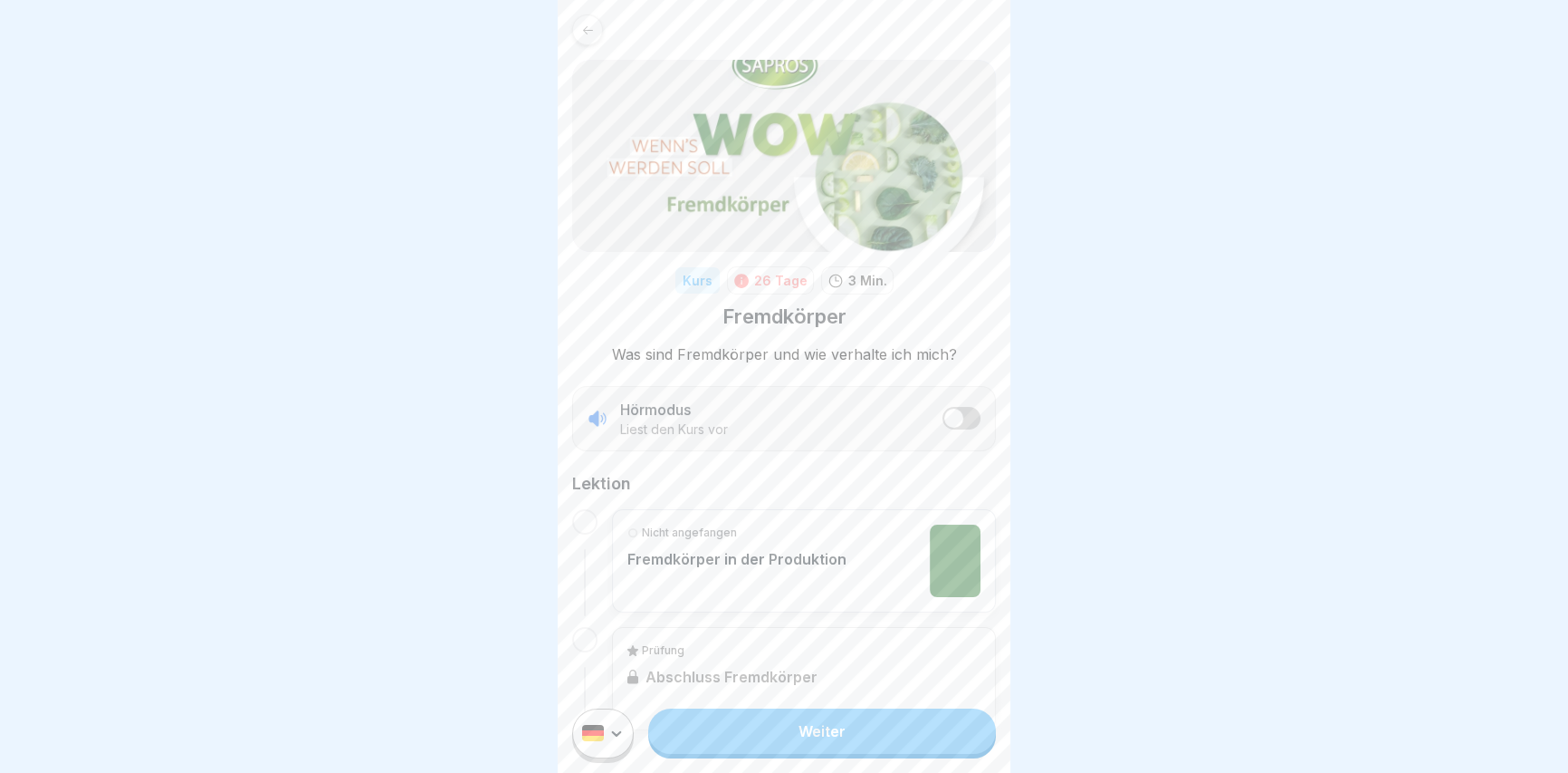
click at [715, 753] on link "Weiter" at bounding box center [821, 730] width 347 height 45
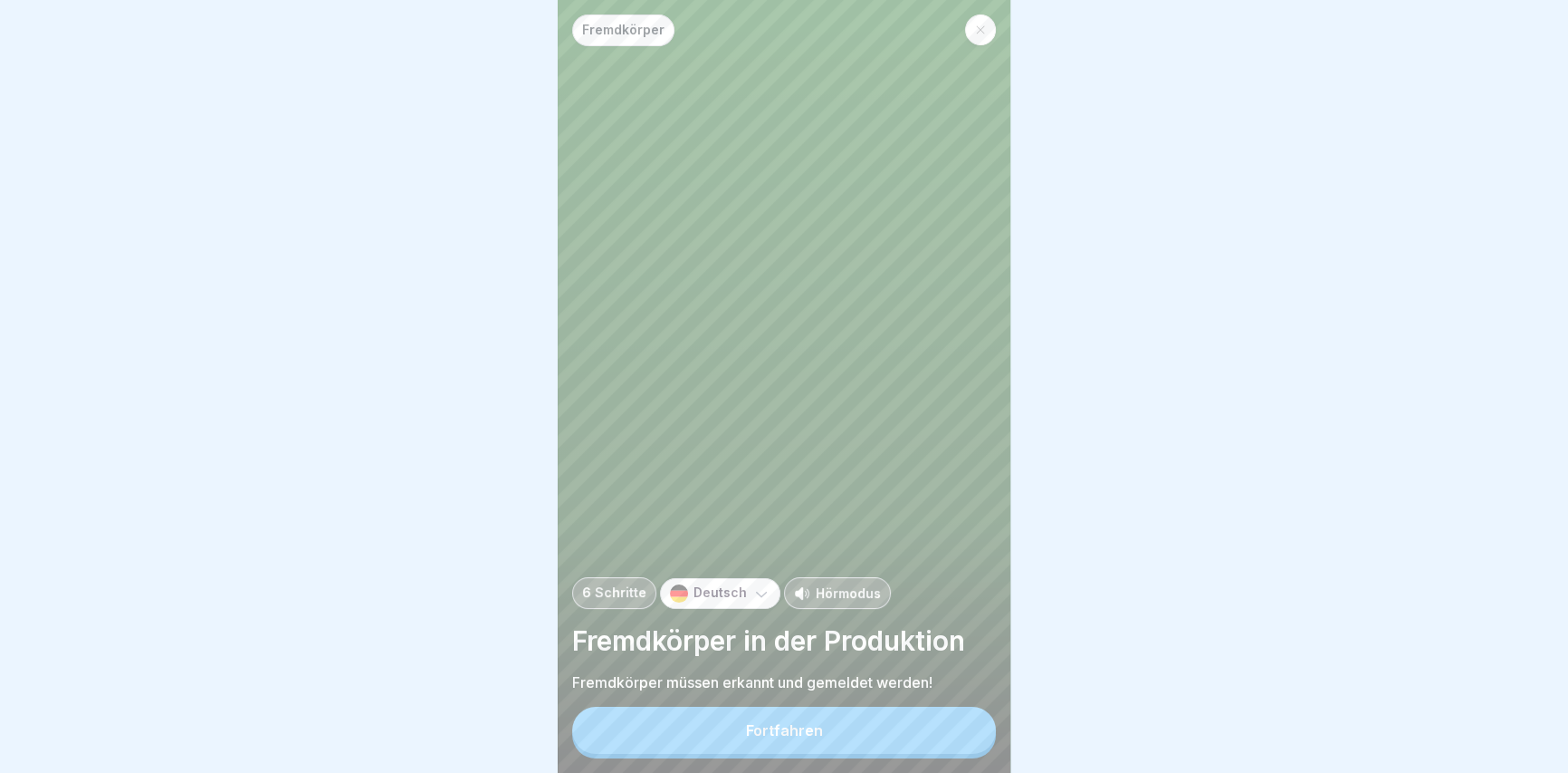
click at [715, 753] on button "Fortfahren" at bounding box center [784, 729] width 424 height 47
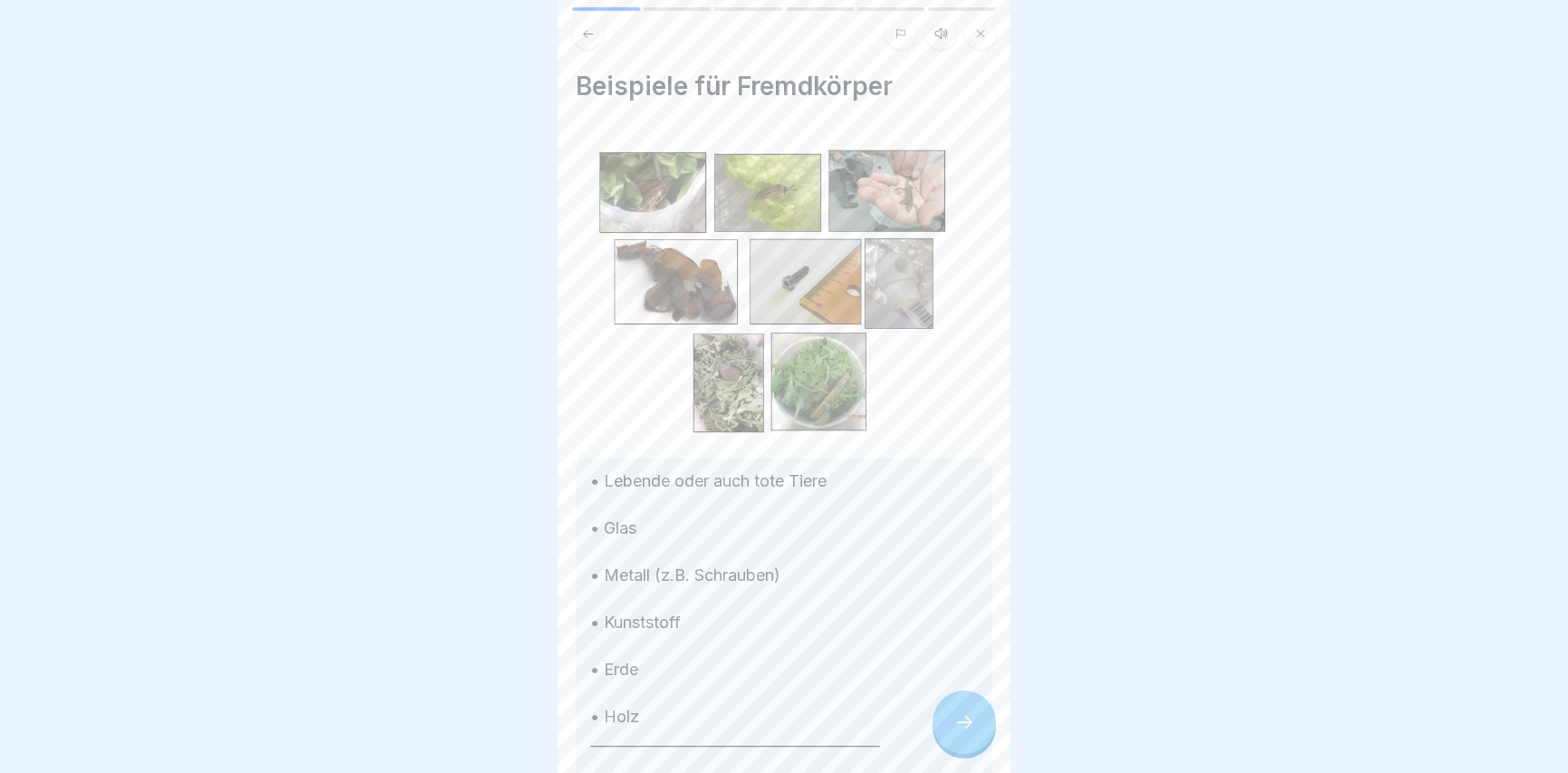
click at [943, 730] on div at bounding box center [964, 722] width 64 height 64
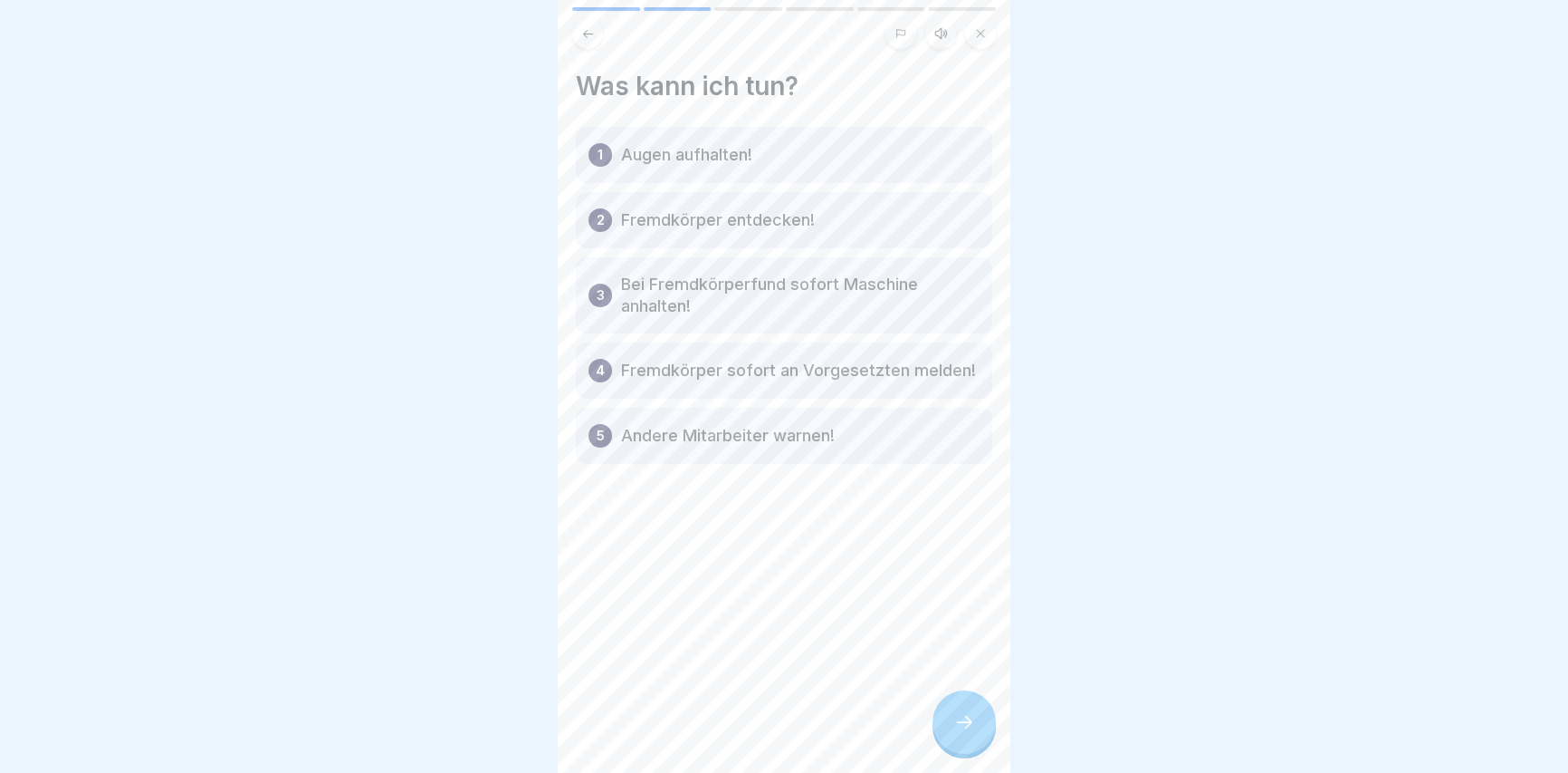
click at [943, 730] on div at bounding box center [964, 722] width 64 height 64
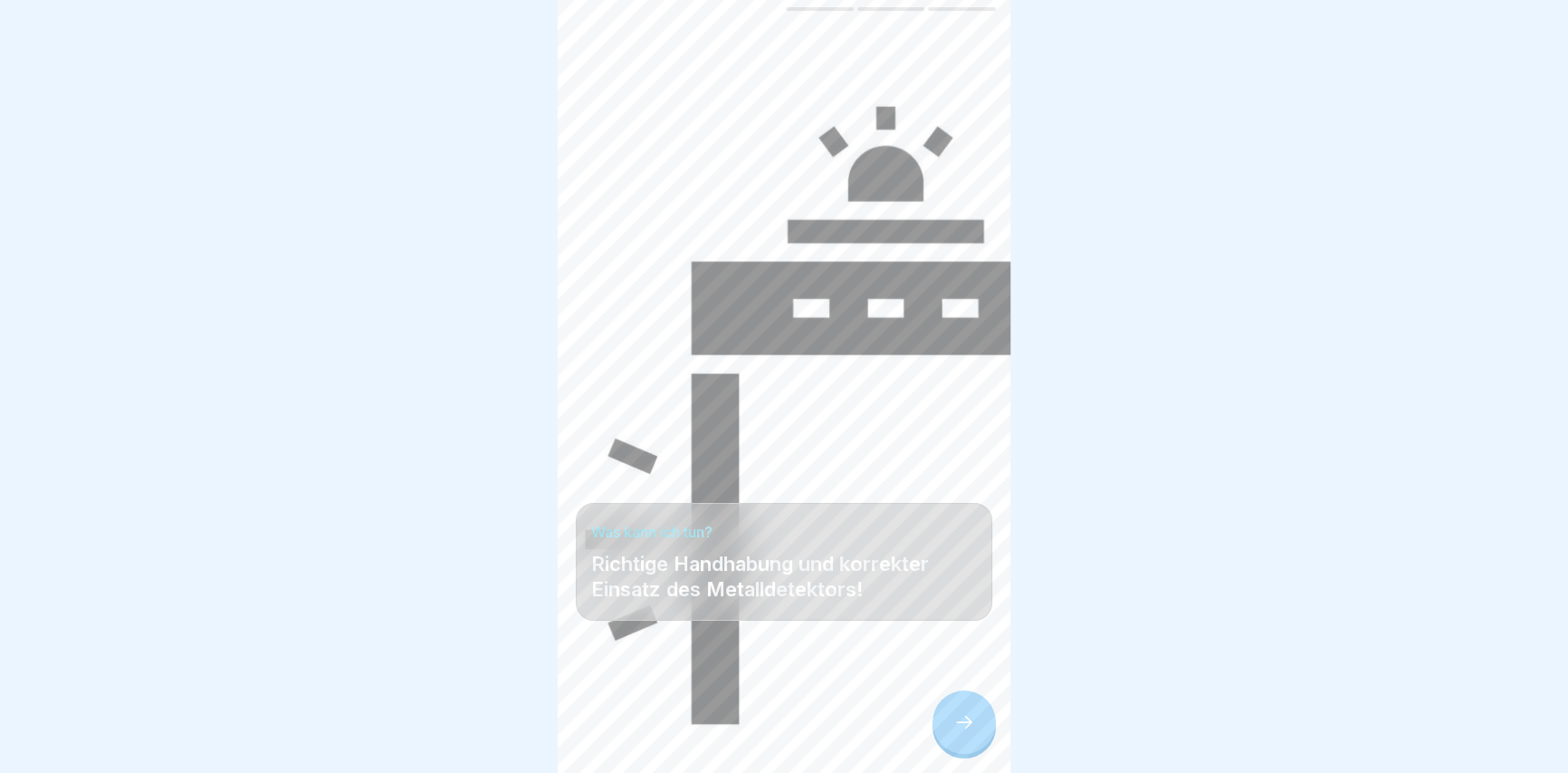
click at [943, 730] on div at bounding box center [964, 722] width 64 height 64
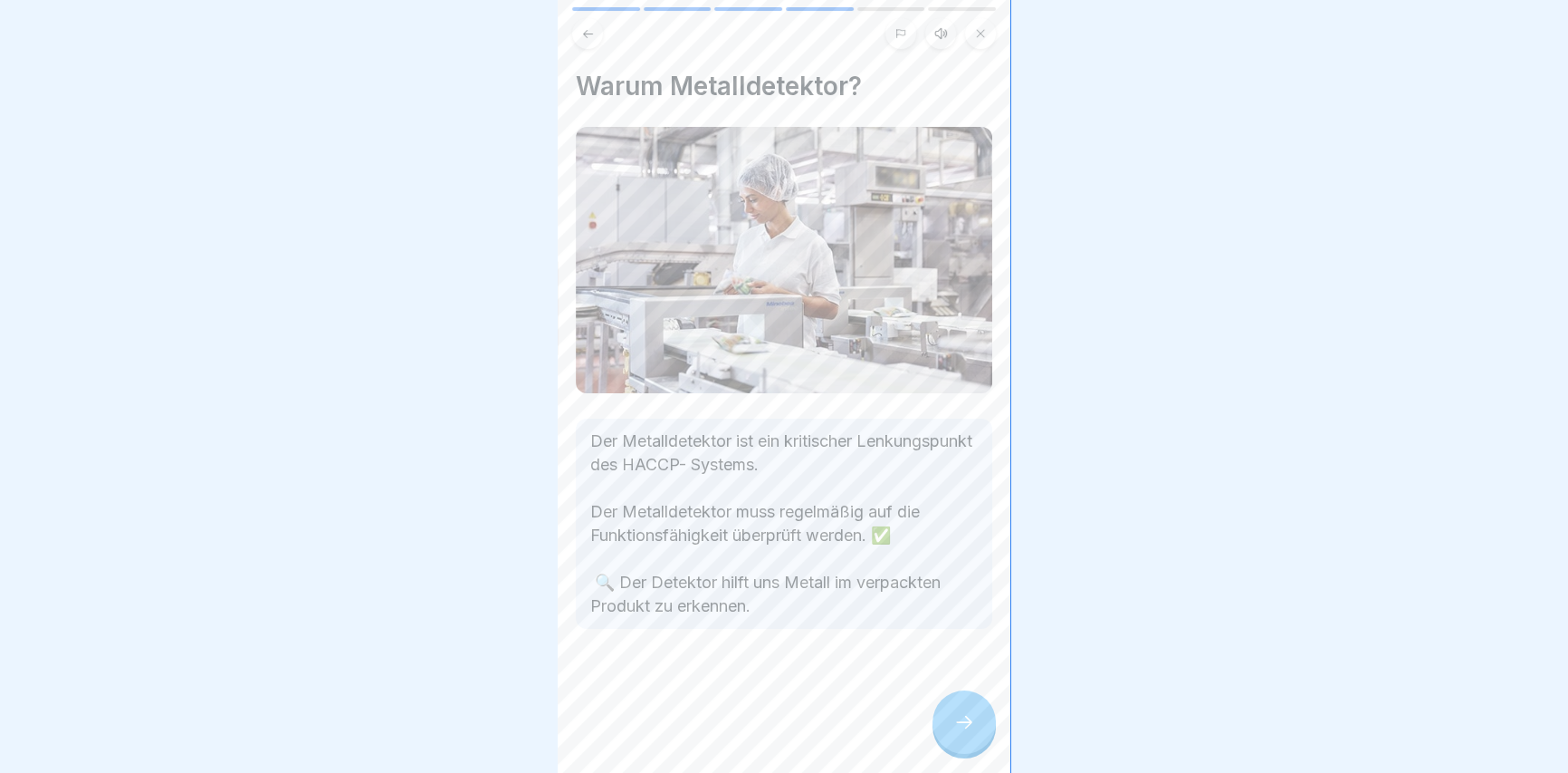
click at [943, 730] on div at bounding box center [964, 722] width 64 height 64
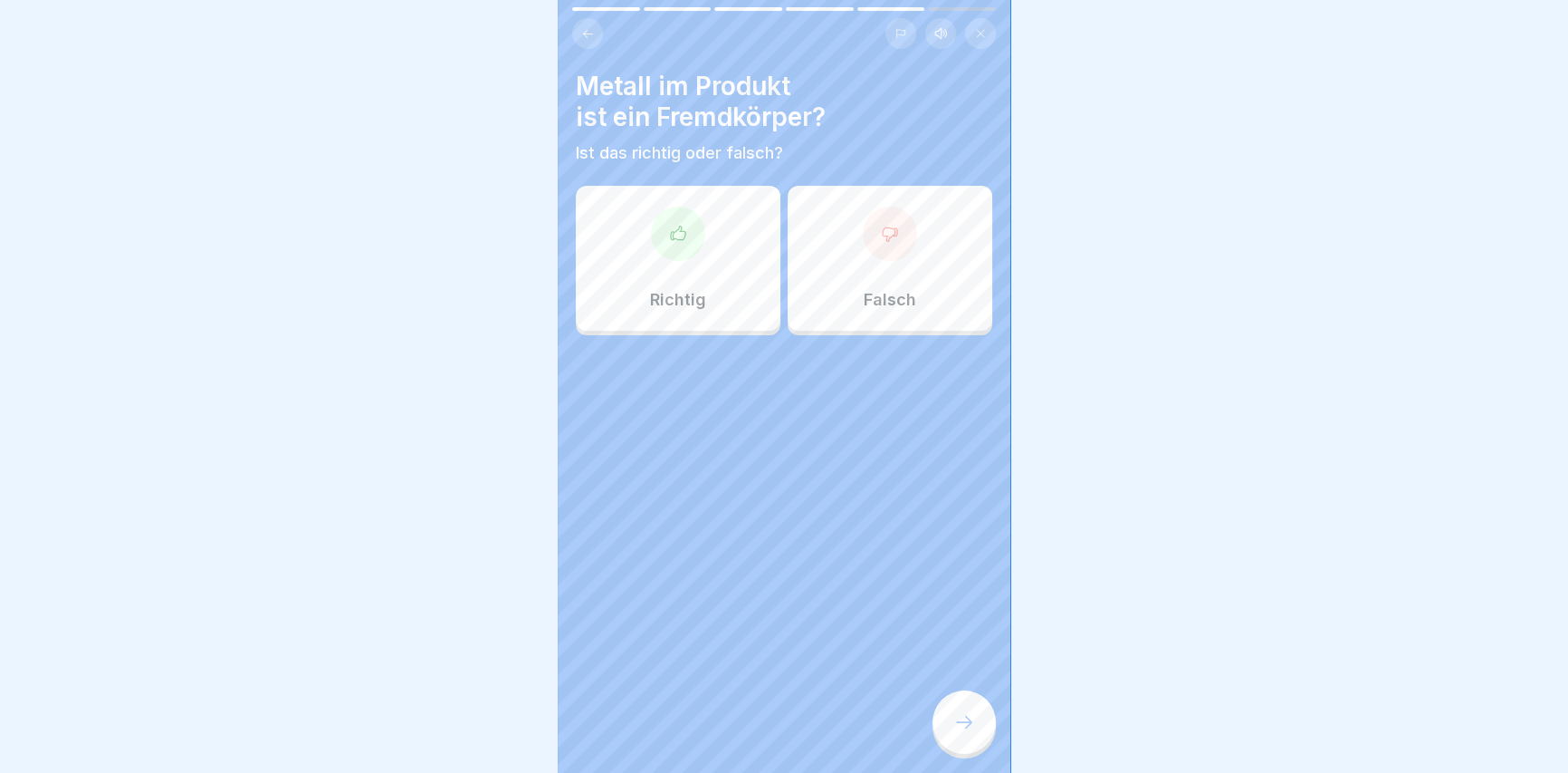
click at [943, 730] on div at bounding box center [964, 722] width 64 height 64
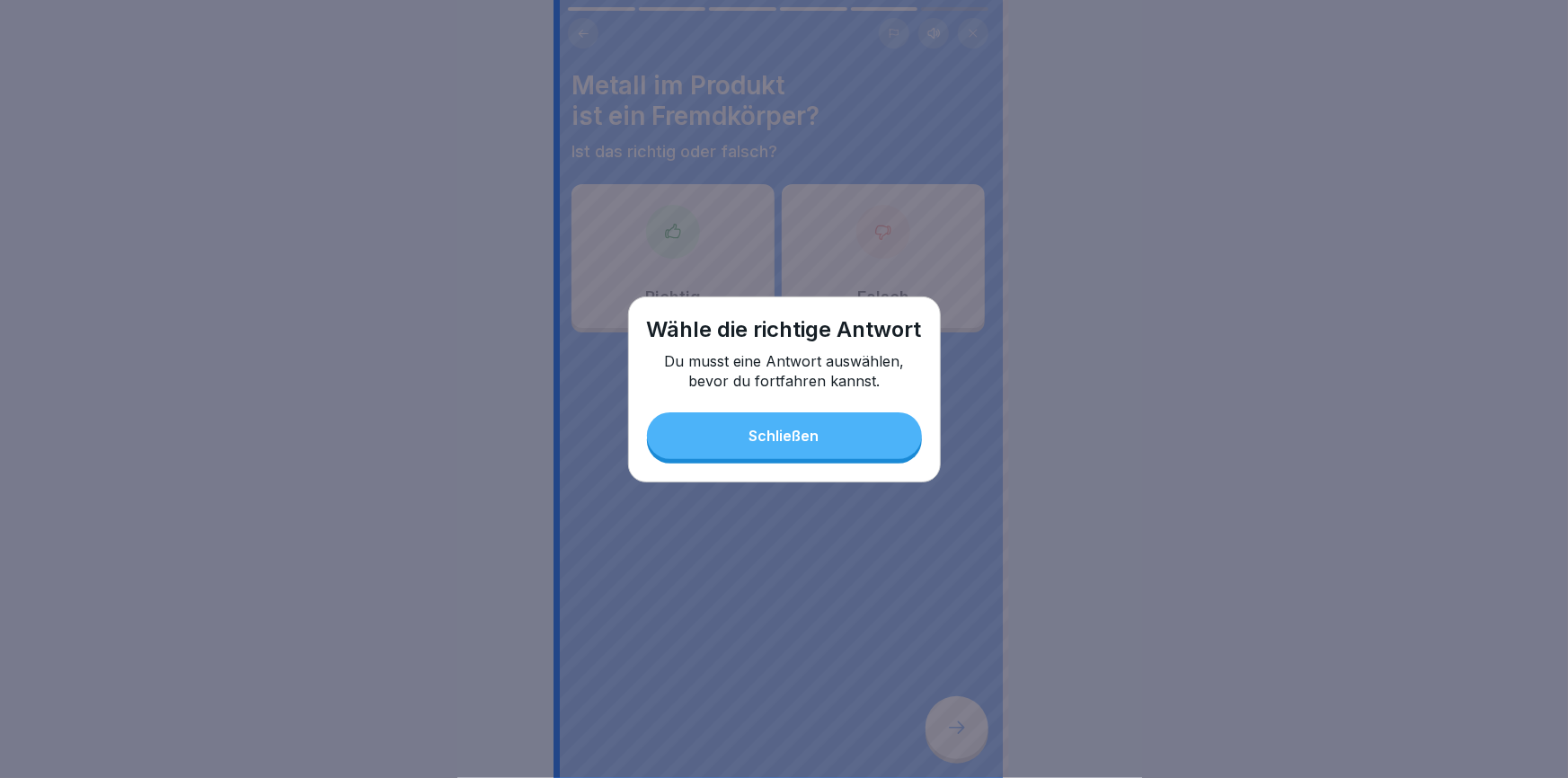
click at [784, 444] on div "Schließen" at bounding box center [784, 436] width 70 height 16
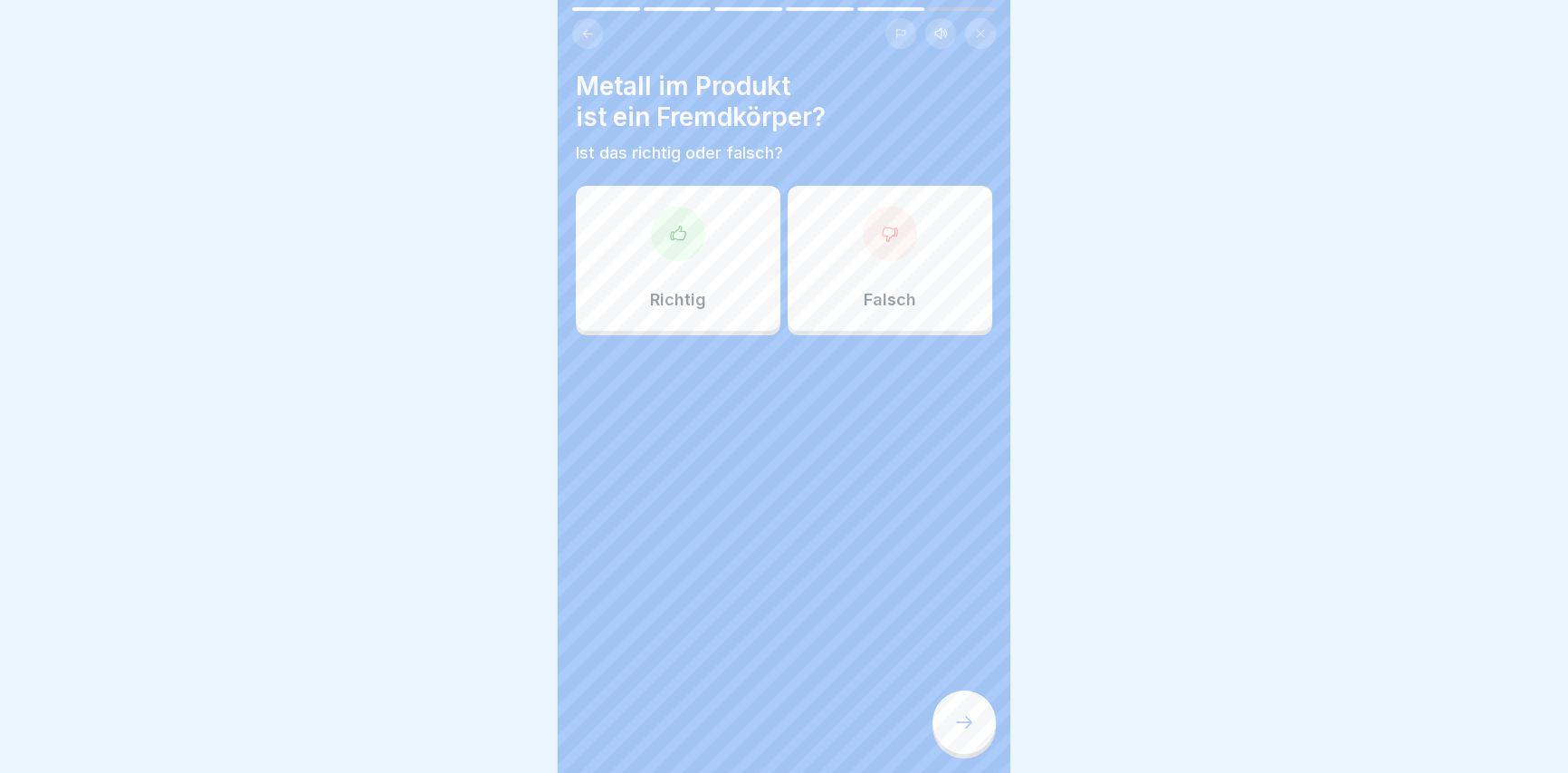
click at [667, 274] on div "Richtig" at bounding box center [677, 257] width 204 height 144
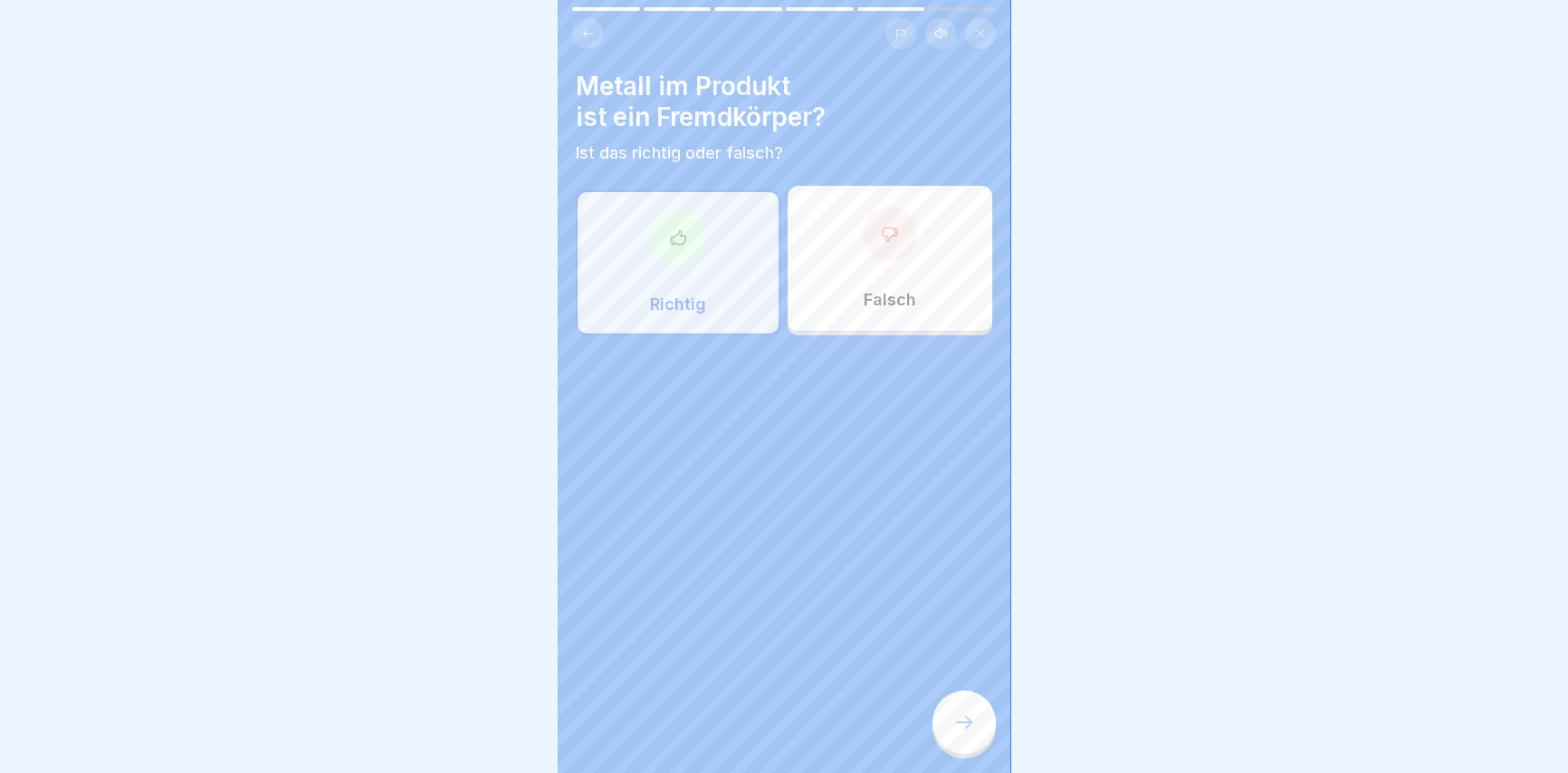
click at [965, 733] on icon at bounding box center [964, 722] width 22 height 22
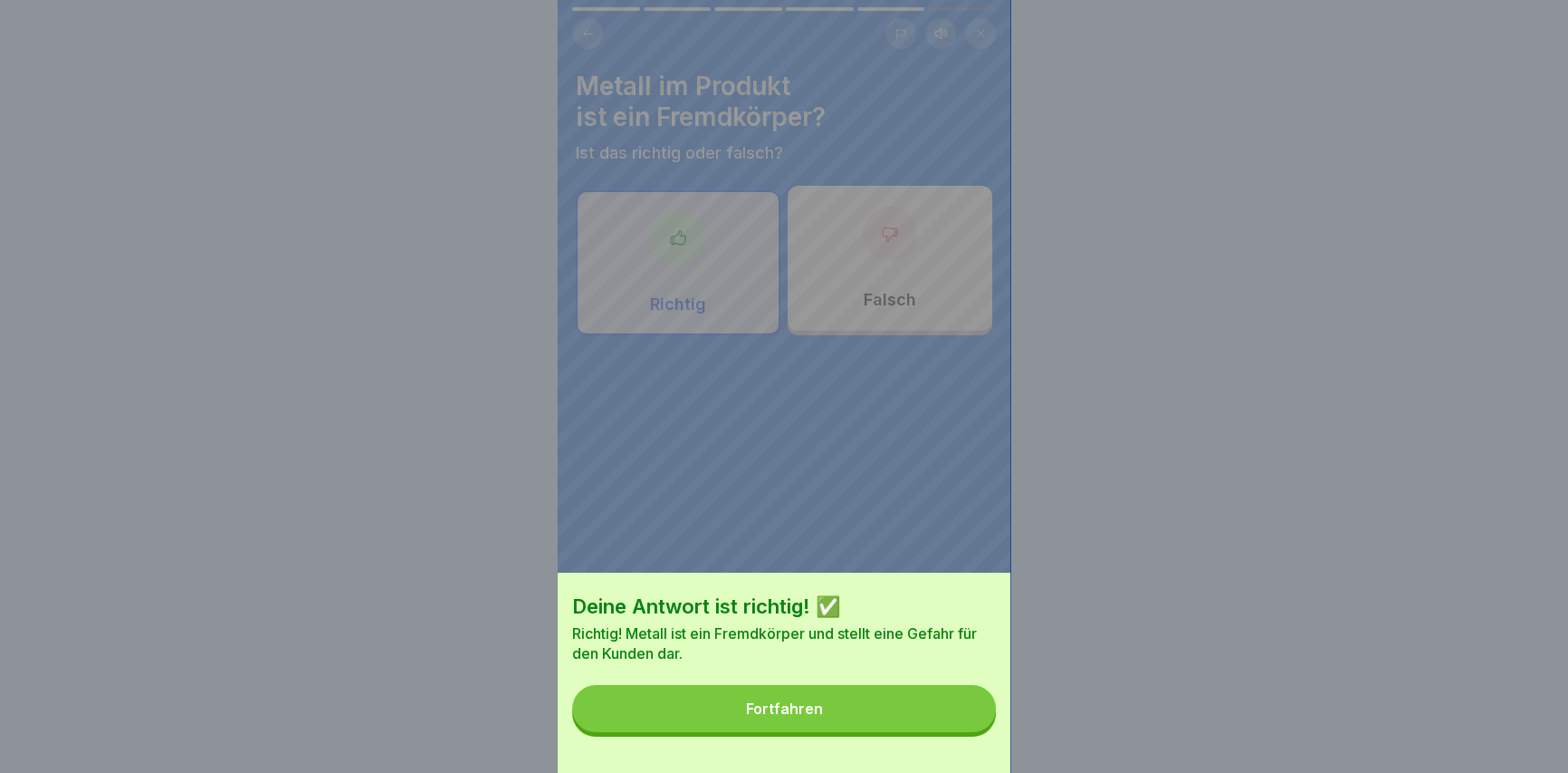
click at [933, 724] on button "Fortfahren" at bounding box center [784, 707] width 424 height 47
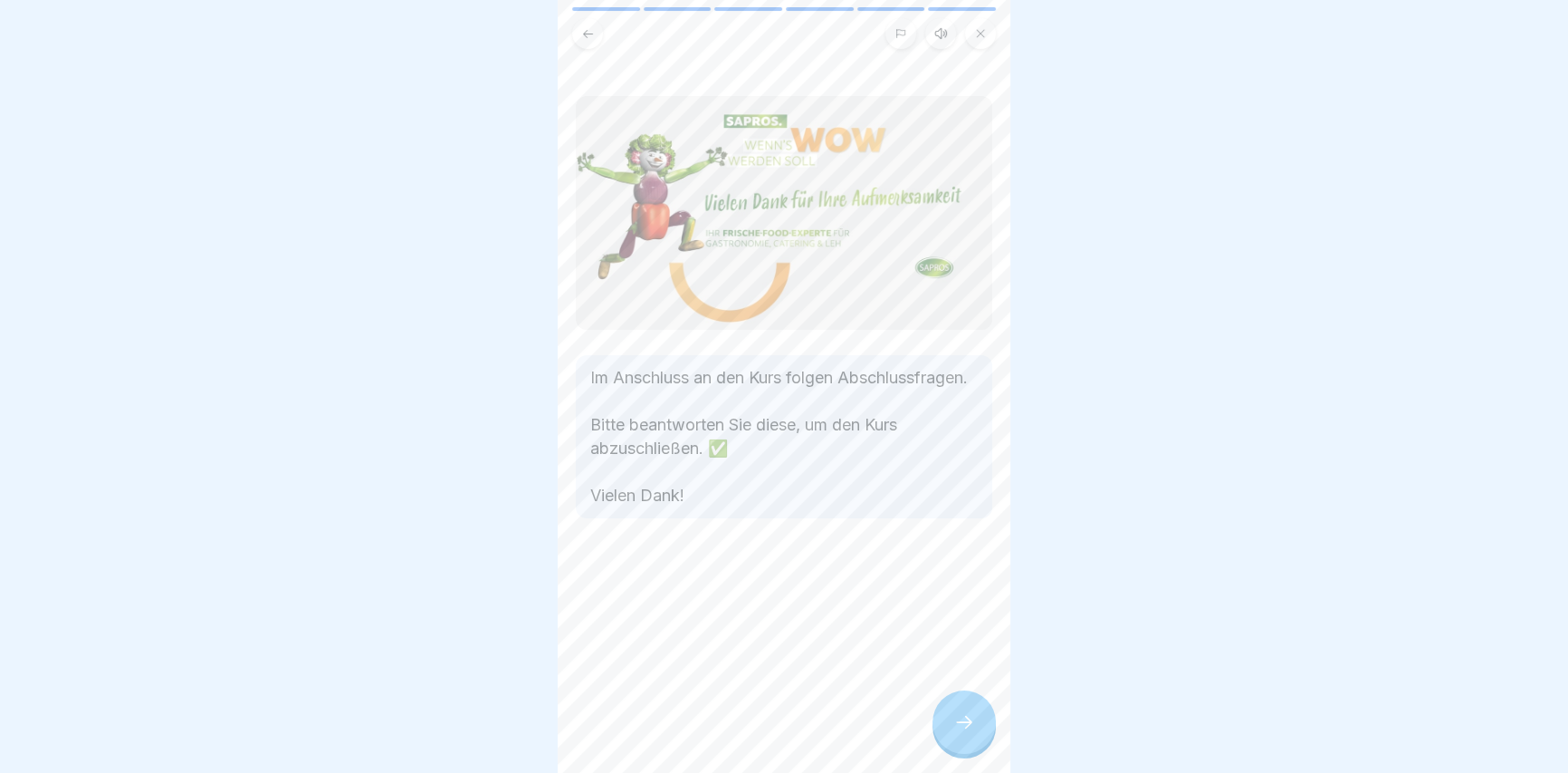
click at [955, 720] on div at bounding box center [964, 722] width 64 height 64
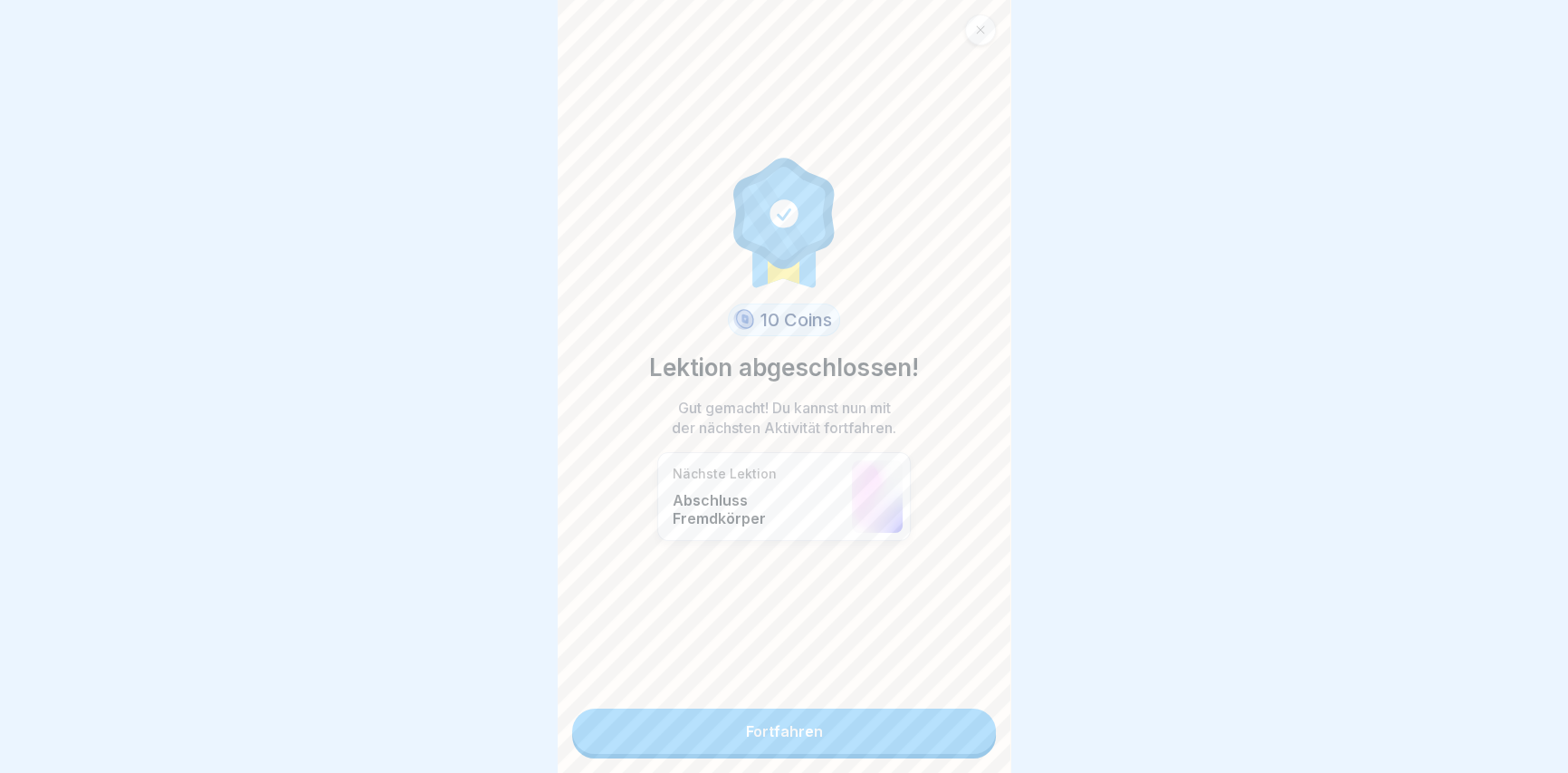
click at [789, 710] on link "Fortfahren" at bounding box center [784, 730] width 424 height 45
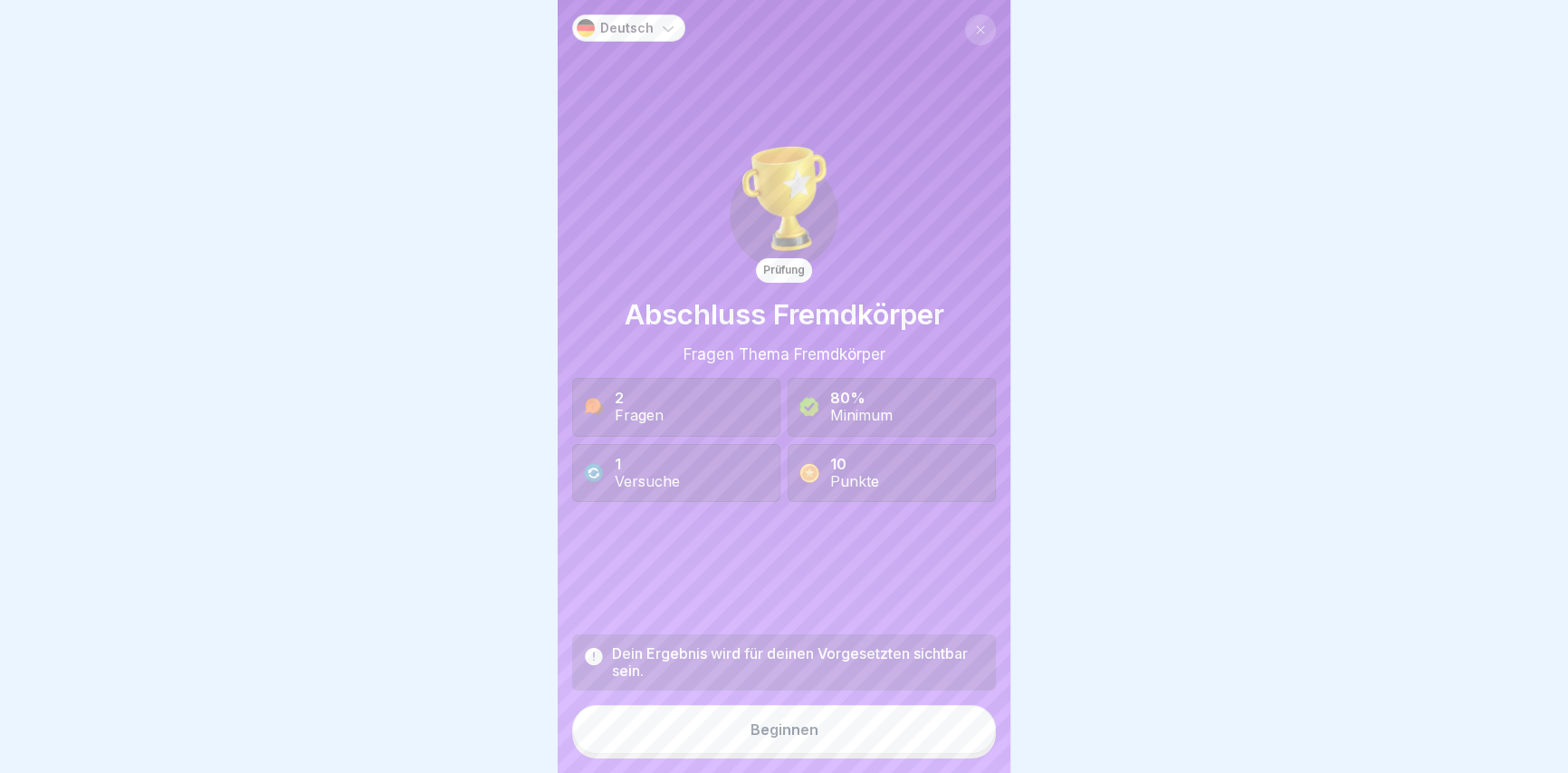
click at [775, 734] on div "Beginnen" at bounding box center [784, 729] width 68 height 16
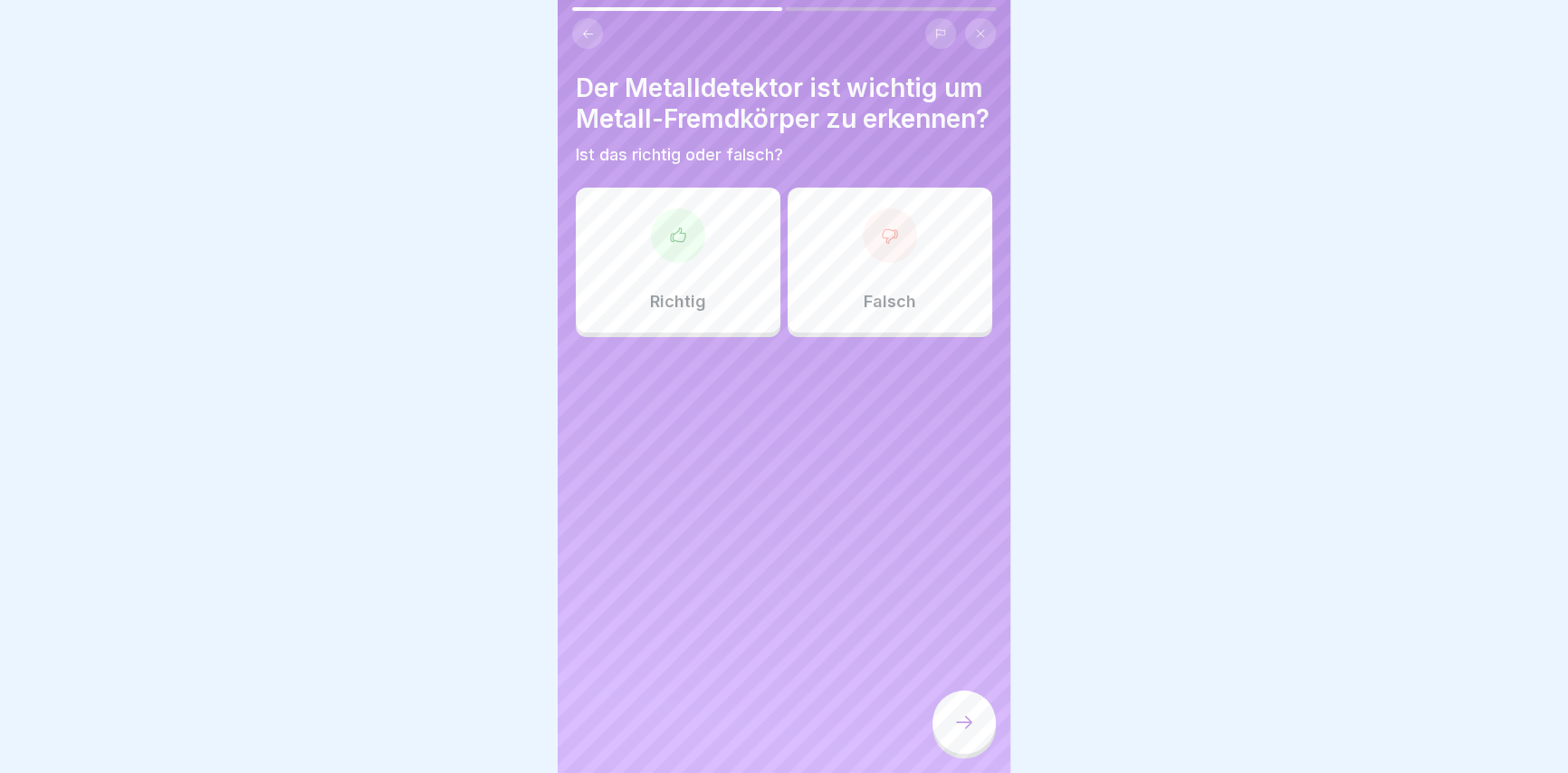
click at [653, 232] on div "Richtig" at bounding box center [677, 259] width 204 height 144
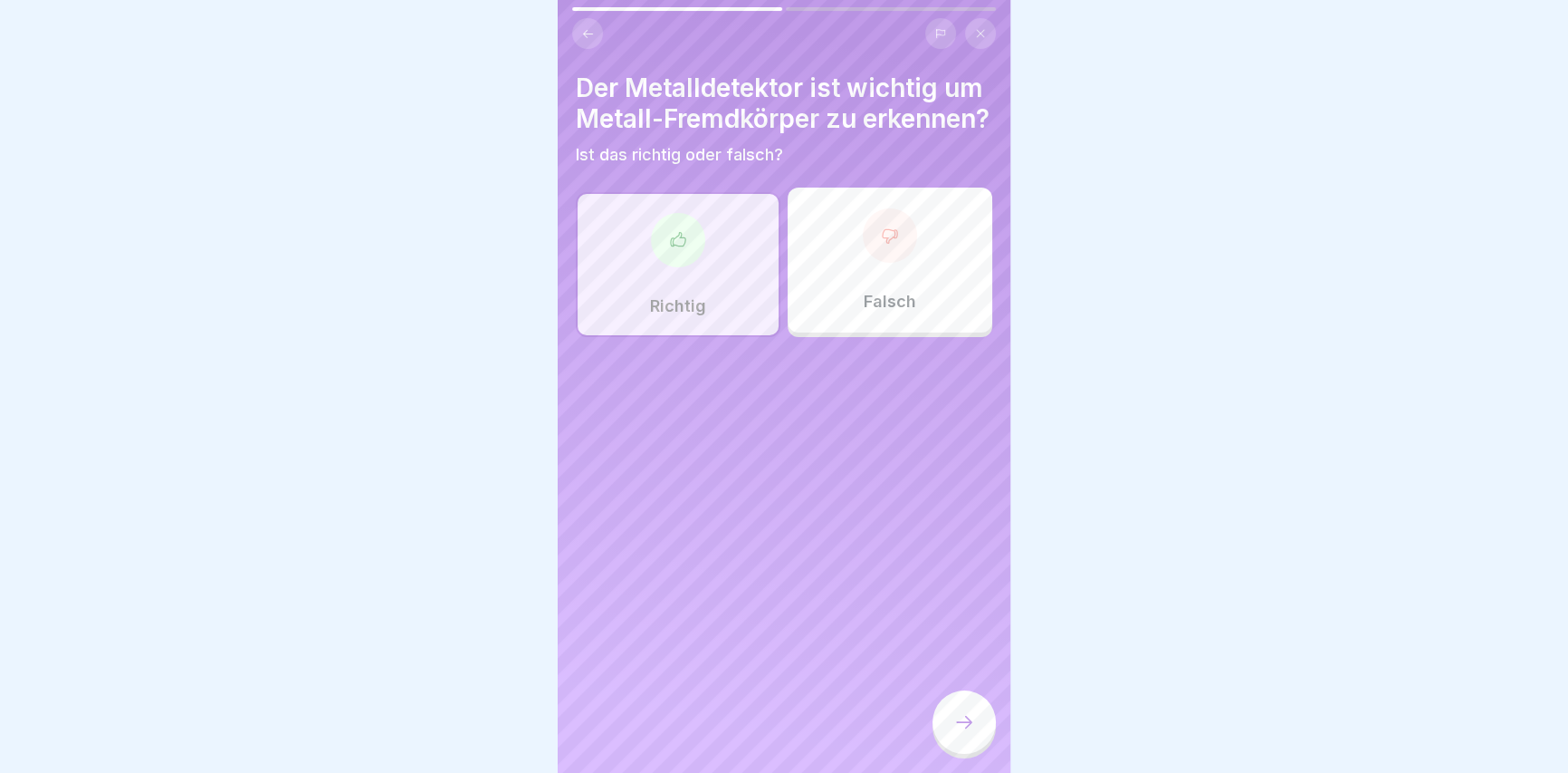
click at [957, 733] on icon at bounding box center [964, 722] width 22 height 22
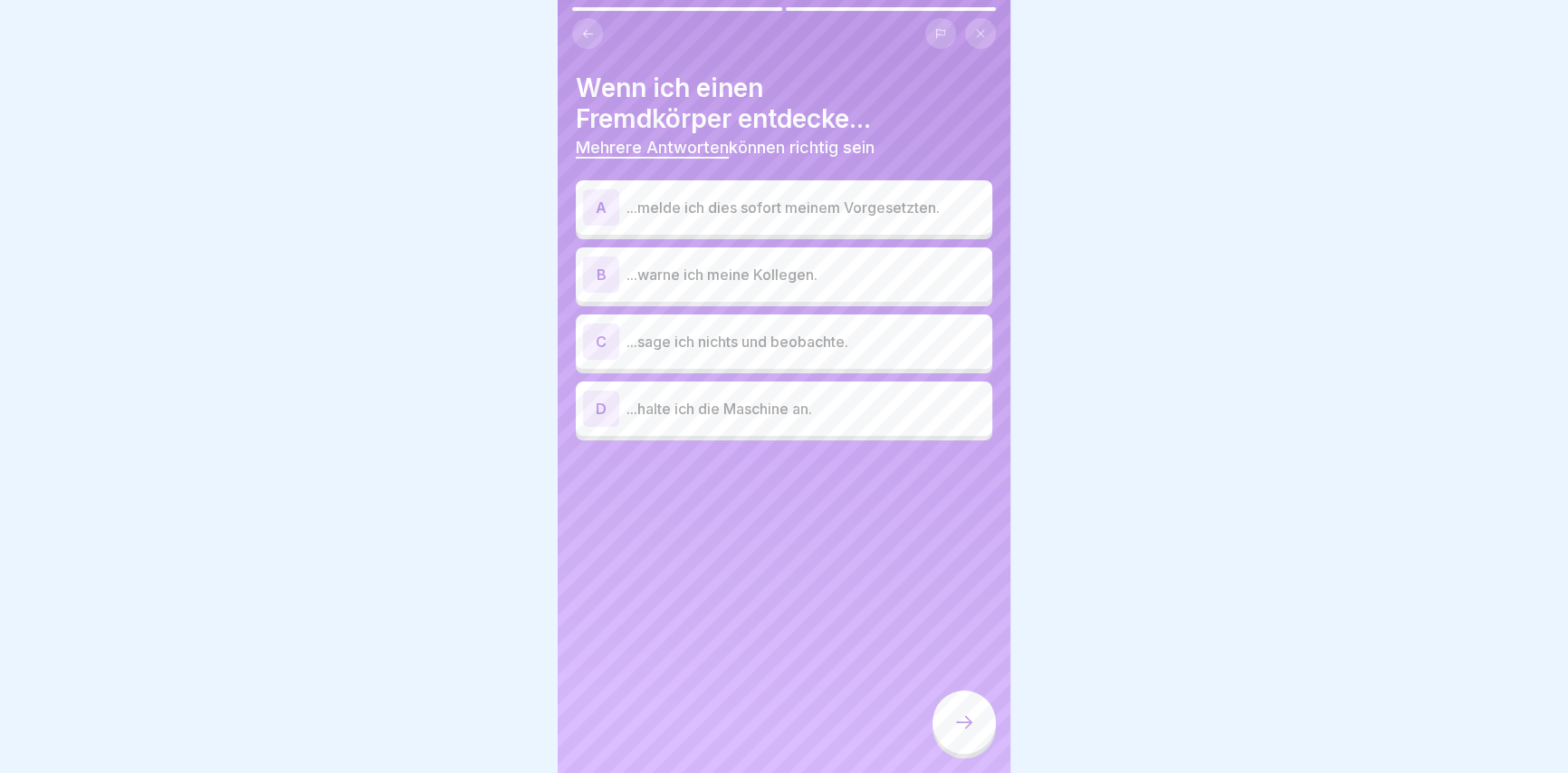
click at [786, 214] on p "...melde ich dies sofort meinem Vorgesetzten." at bounding box center [805, 207] width 358 height 22
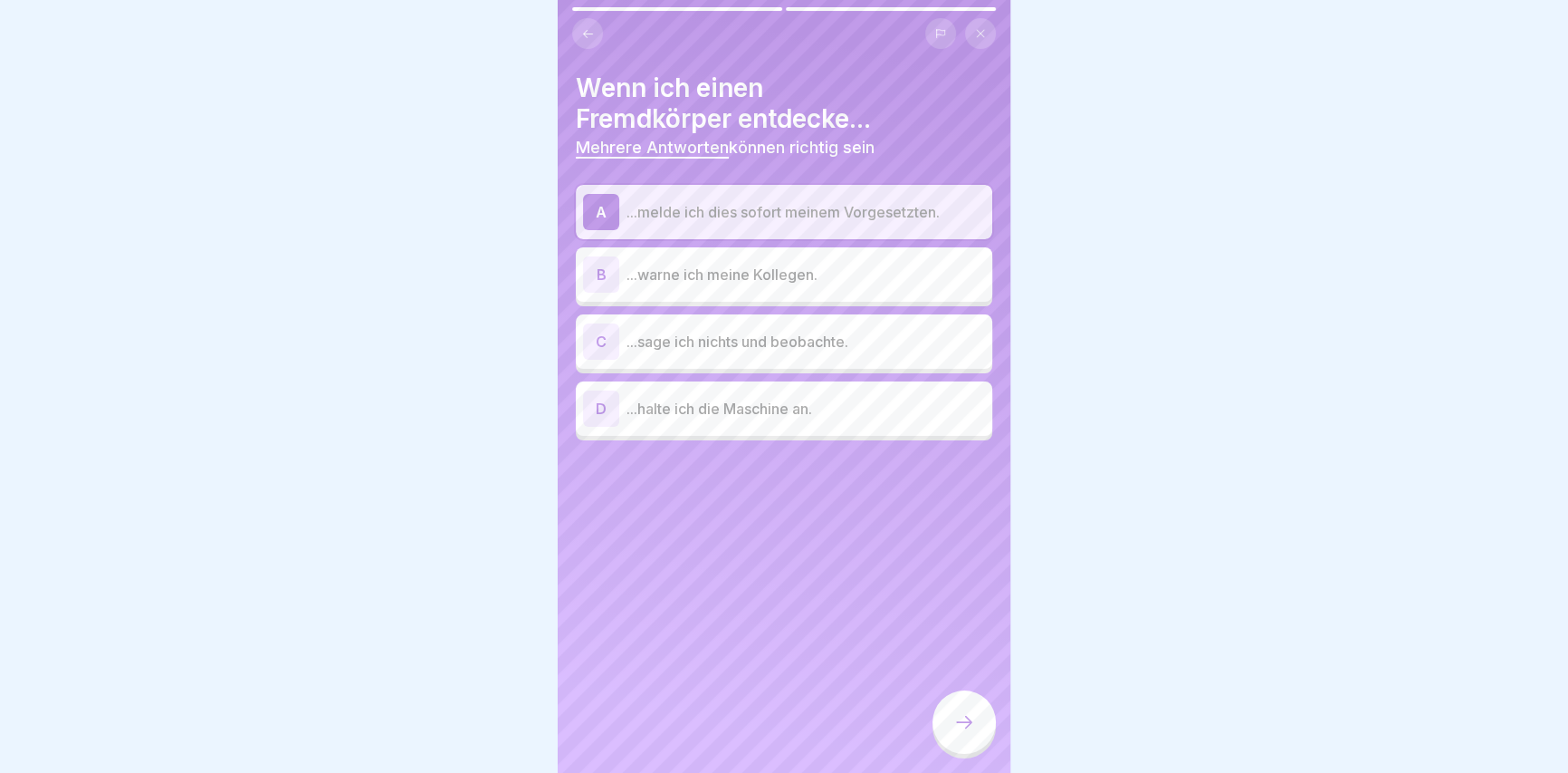
click at [969, 724] on icon at bounding box center [964, 722] width 22 height 22
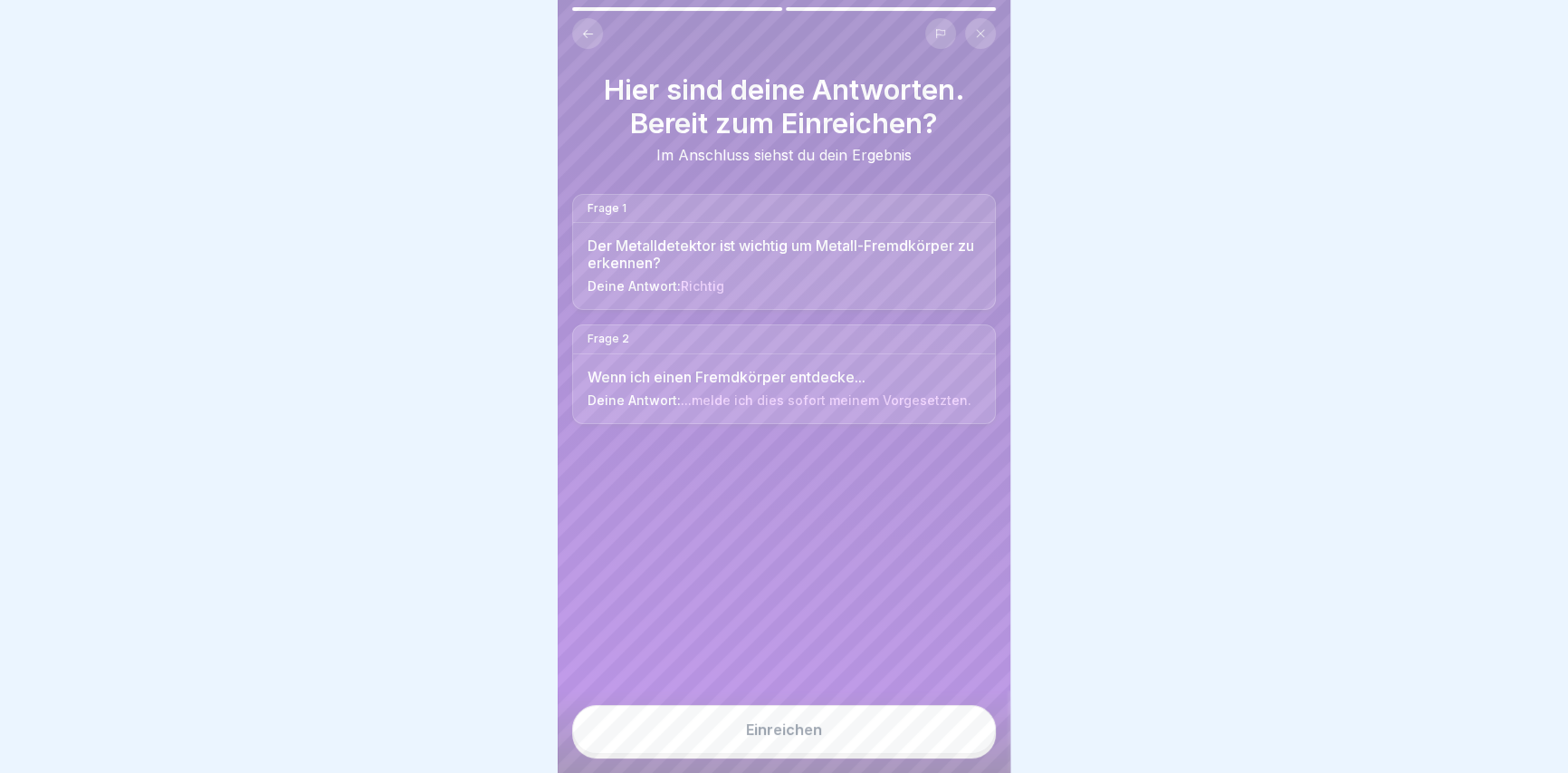
click at [784, 735] on div "Einreichen" at bounding box center [784, 729] width 76 height 16
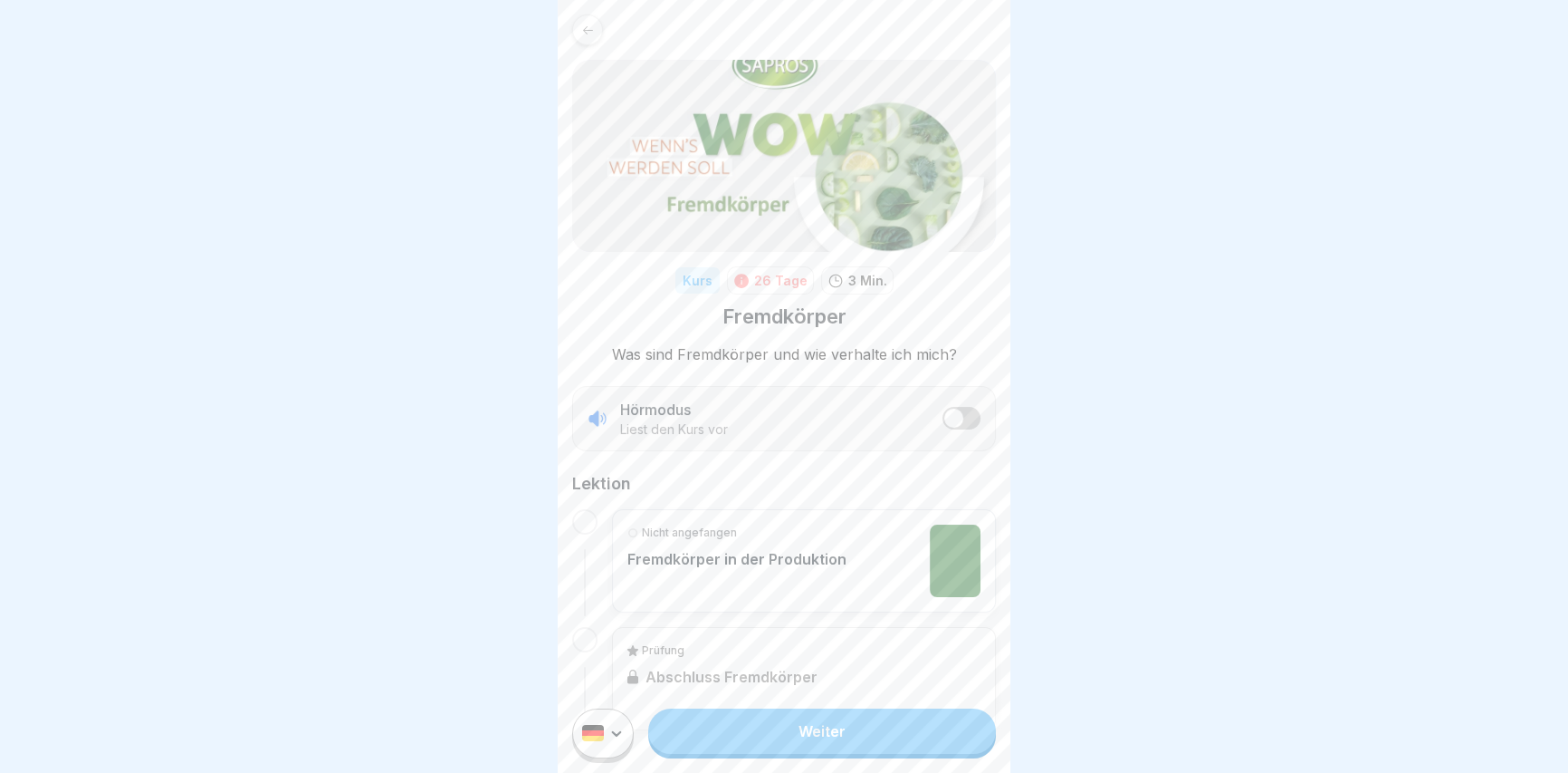
drag, startPoint x: 708, startPoint y: 770, endPoint x: 715, endPoint y: 754, distance: 17.5
click at [707, 770] on div "Weiter" at bounding box center [784, 732] width 453 height 79
click at [714, 753] on link "Weiter" at bounding box center [821, 730] width 347 height 45
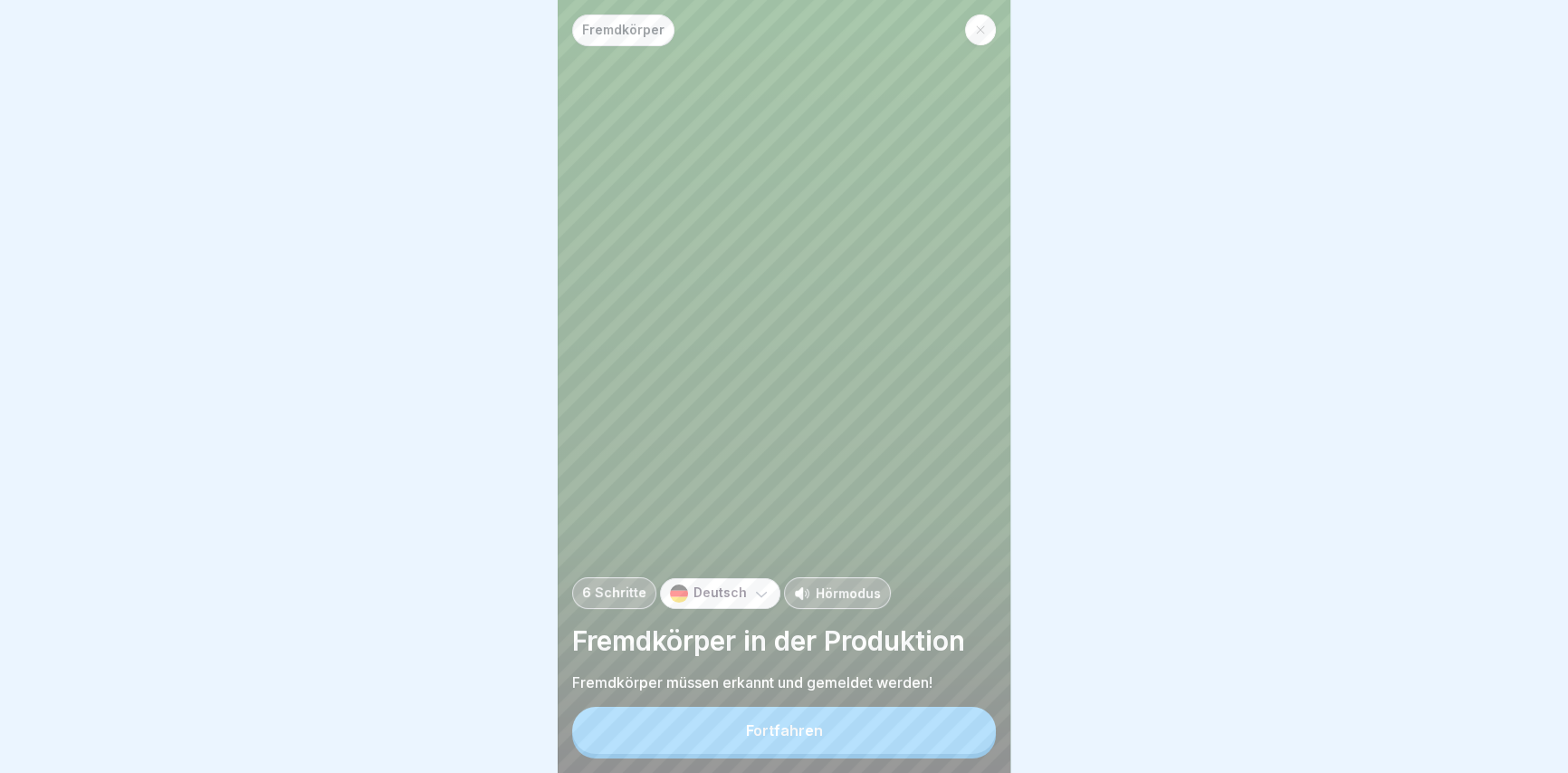
click at [713, 753] on button "Fortfahren" at bounding box center [784, 729] width 424 height 47
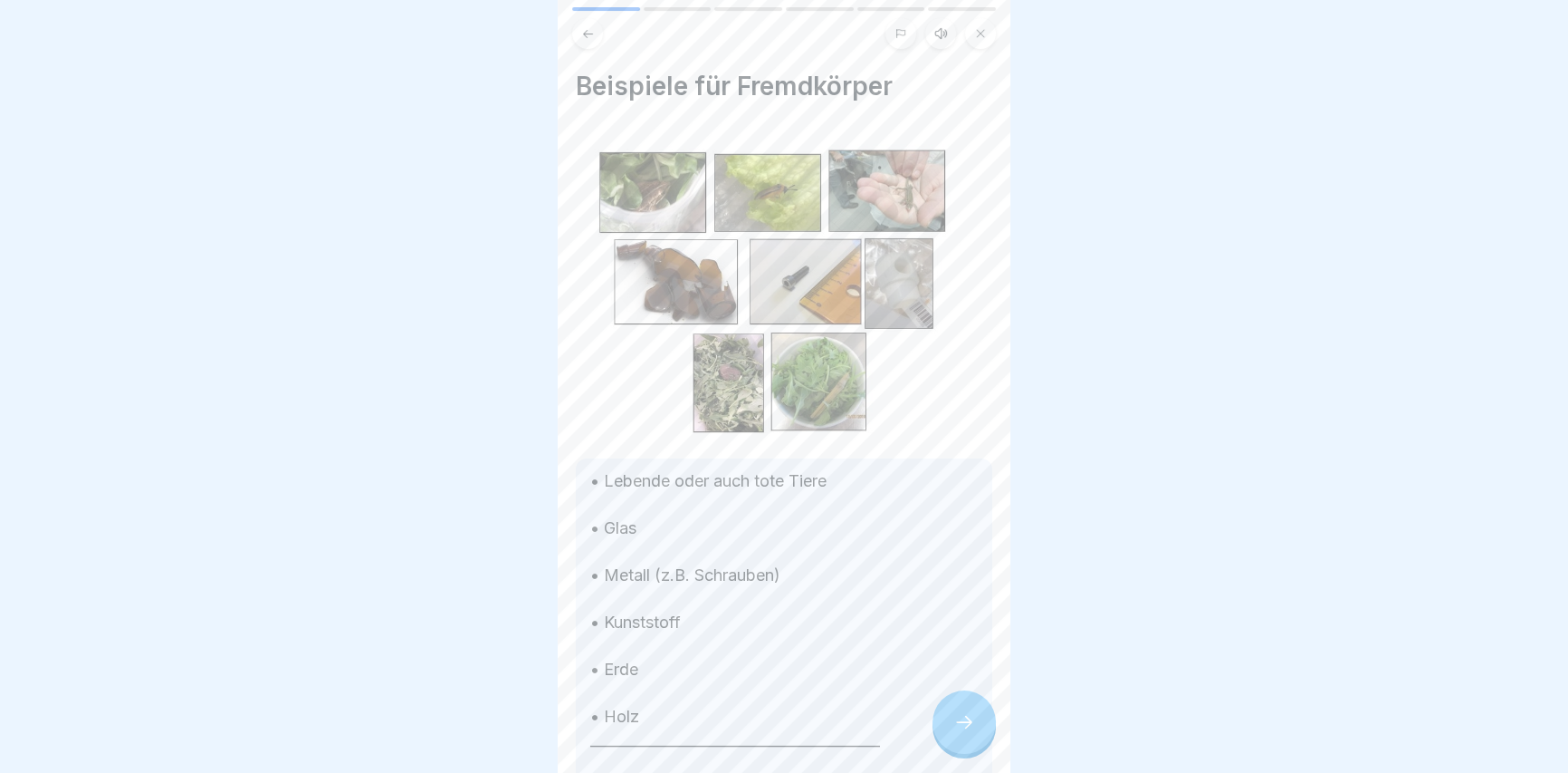
click at [974, 732] on icon at bounding box center [964, 722] width 22 height 22
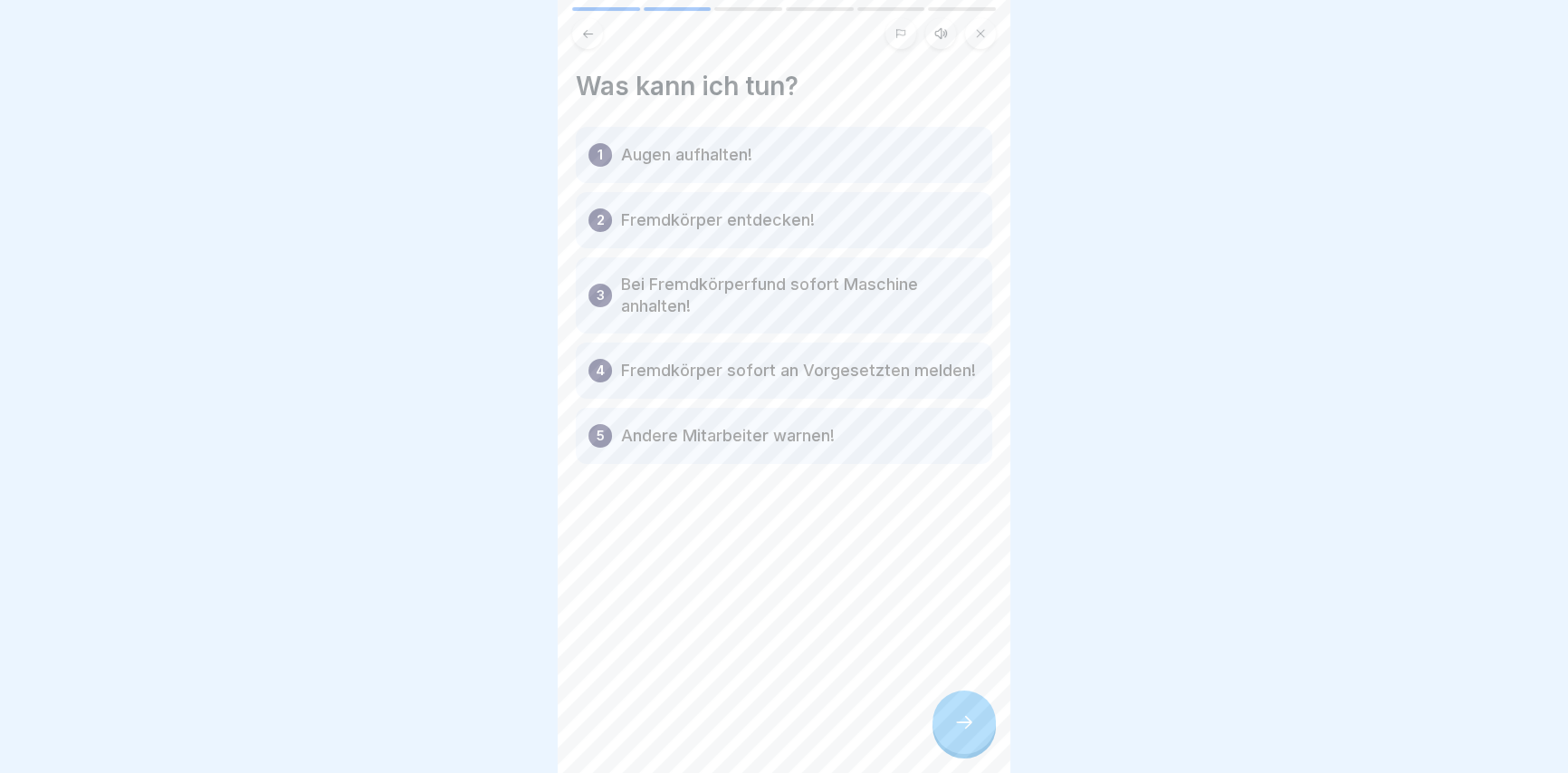
click at [973, 733] on icon at bounding box center [964, 722] width 22 height 22
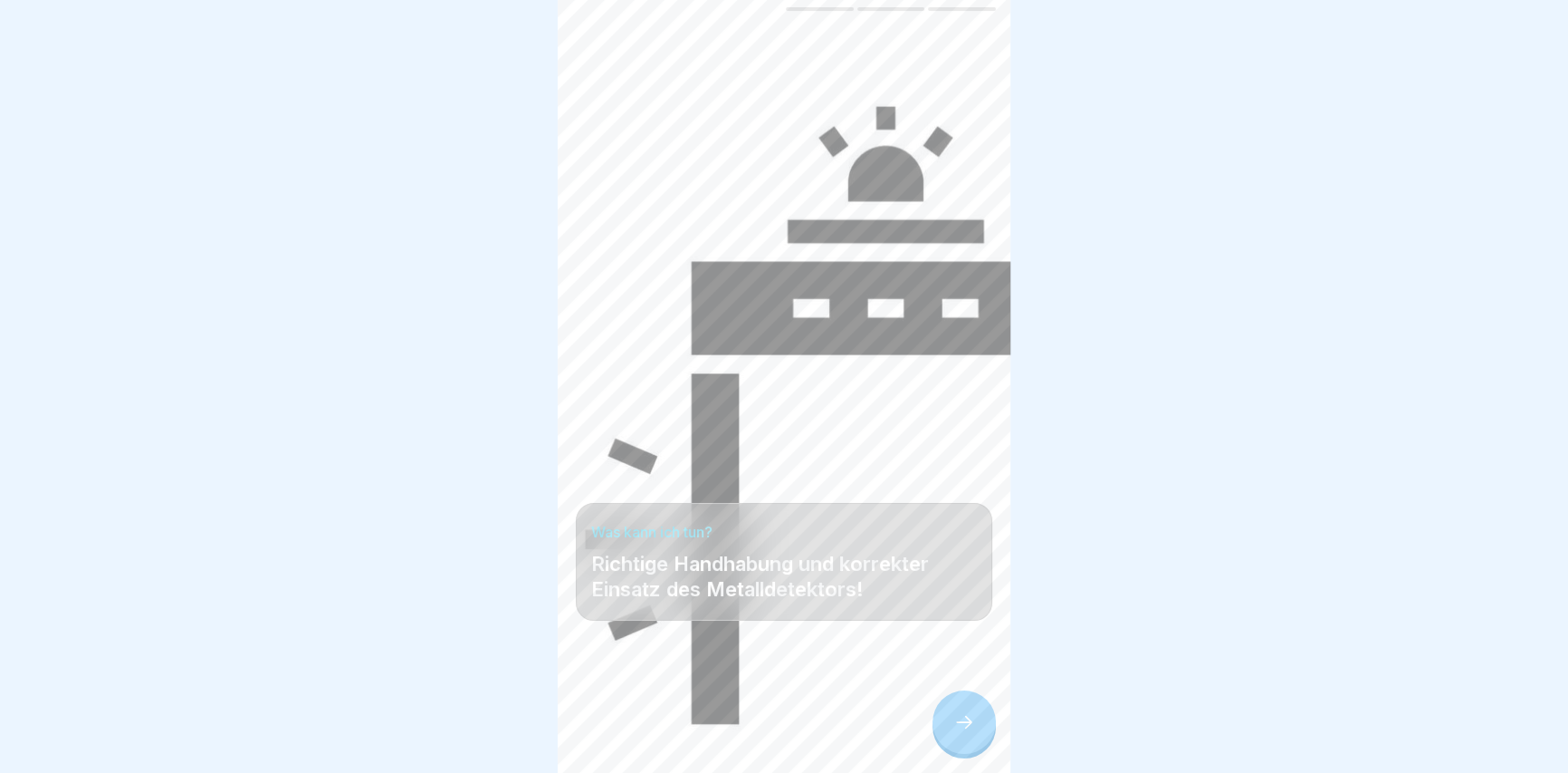
click at [973, 733] on icon at bounding box center [964, 722] width 22 height 22
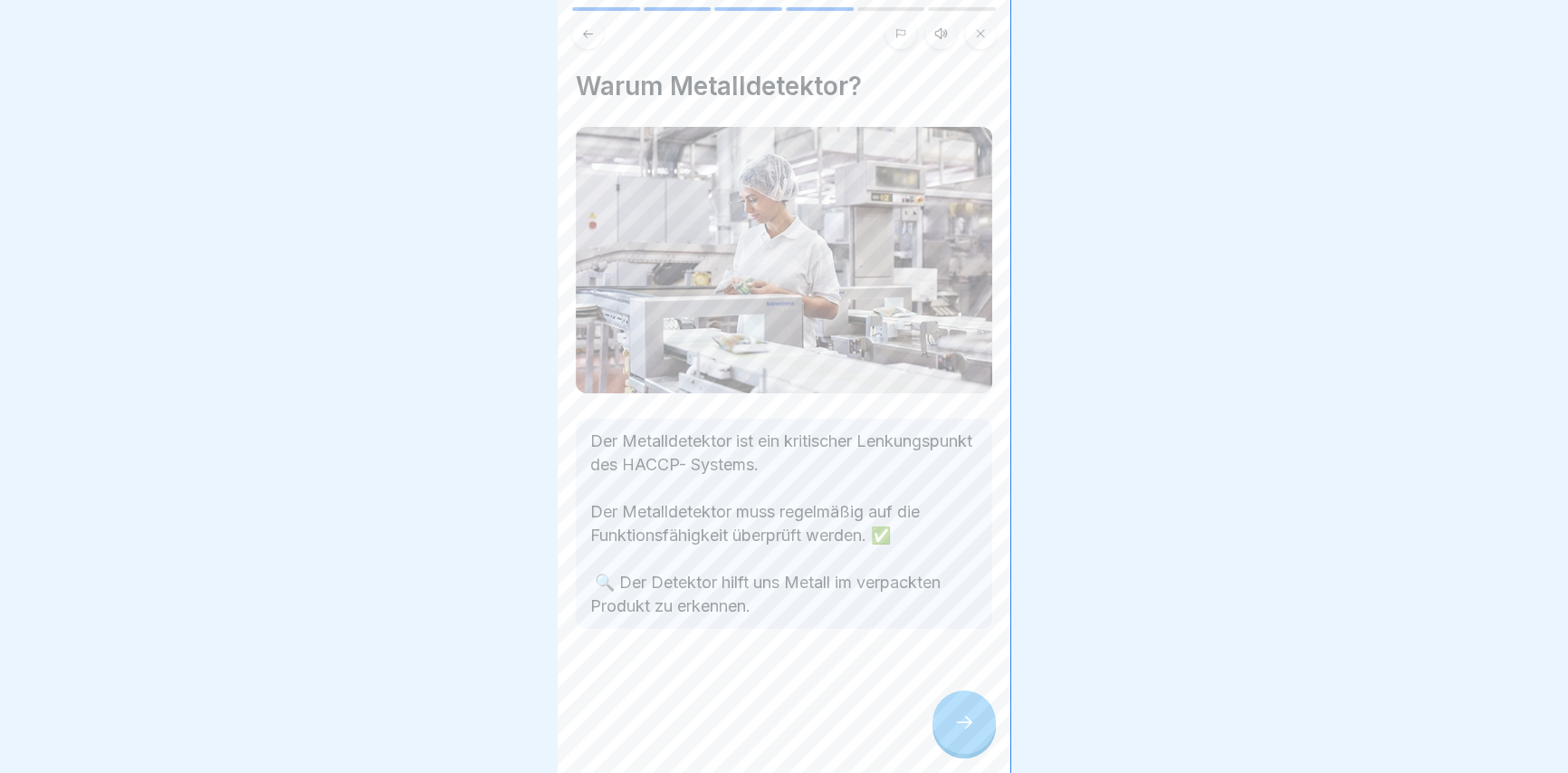
click at [973, 733] on icon at bounding box center [964, 722] width 22 height 22
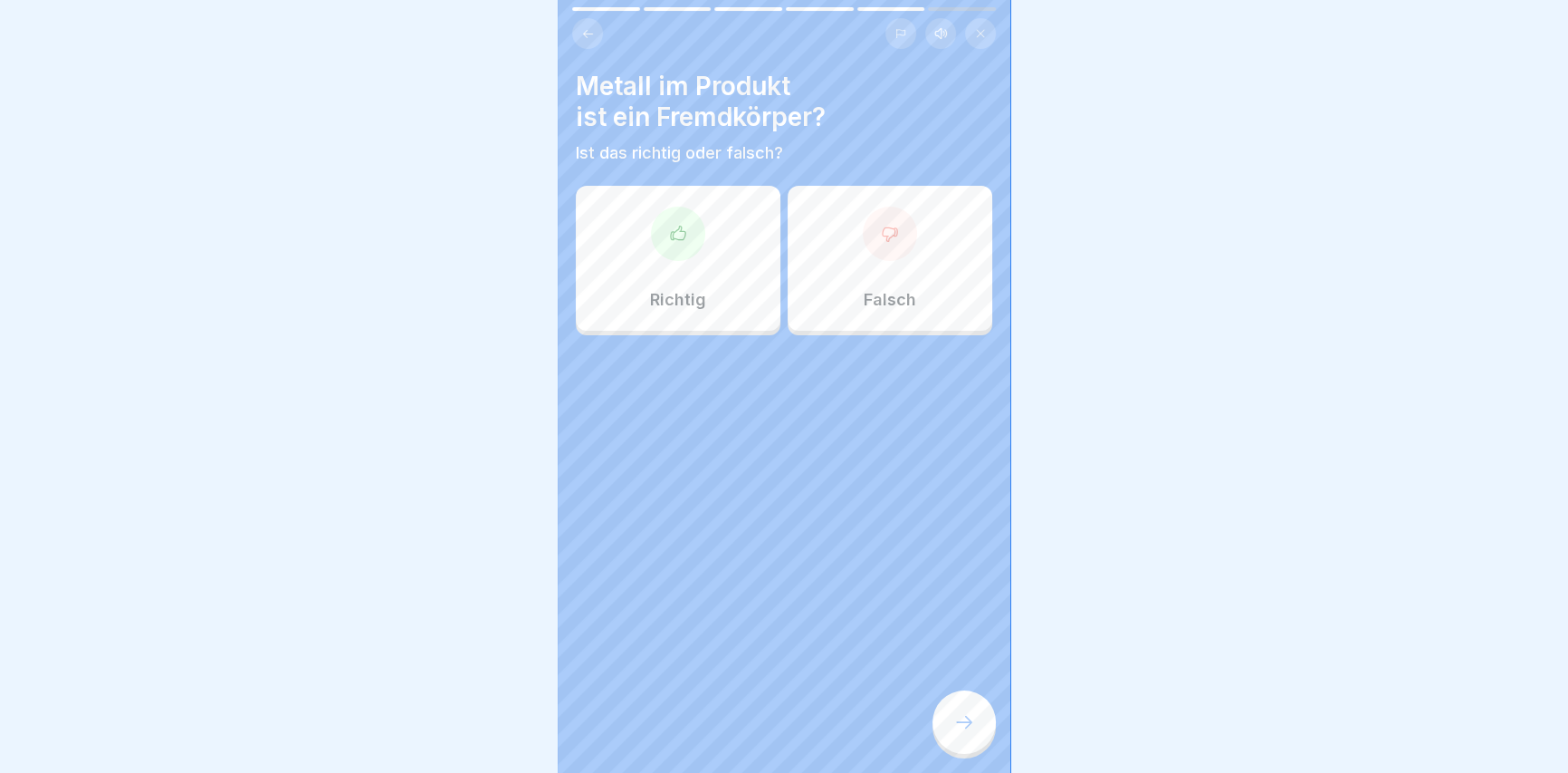
click at [973, 733] on icon at bounding box center [964, 722] width 22 height 22
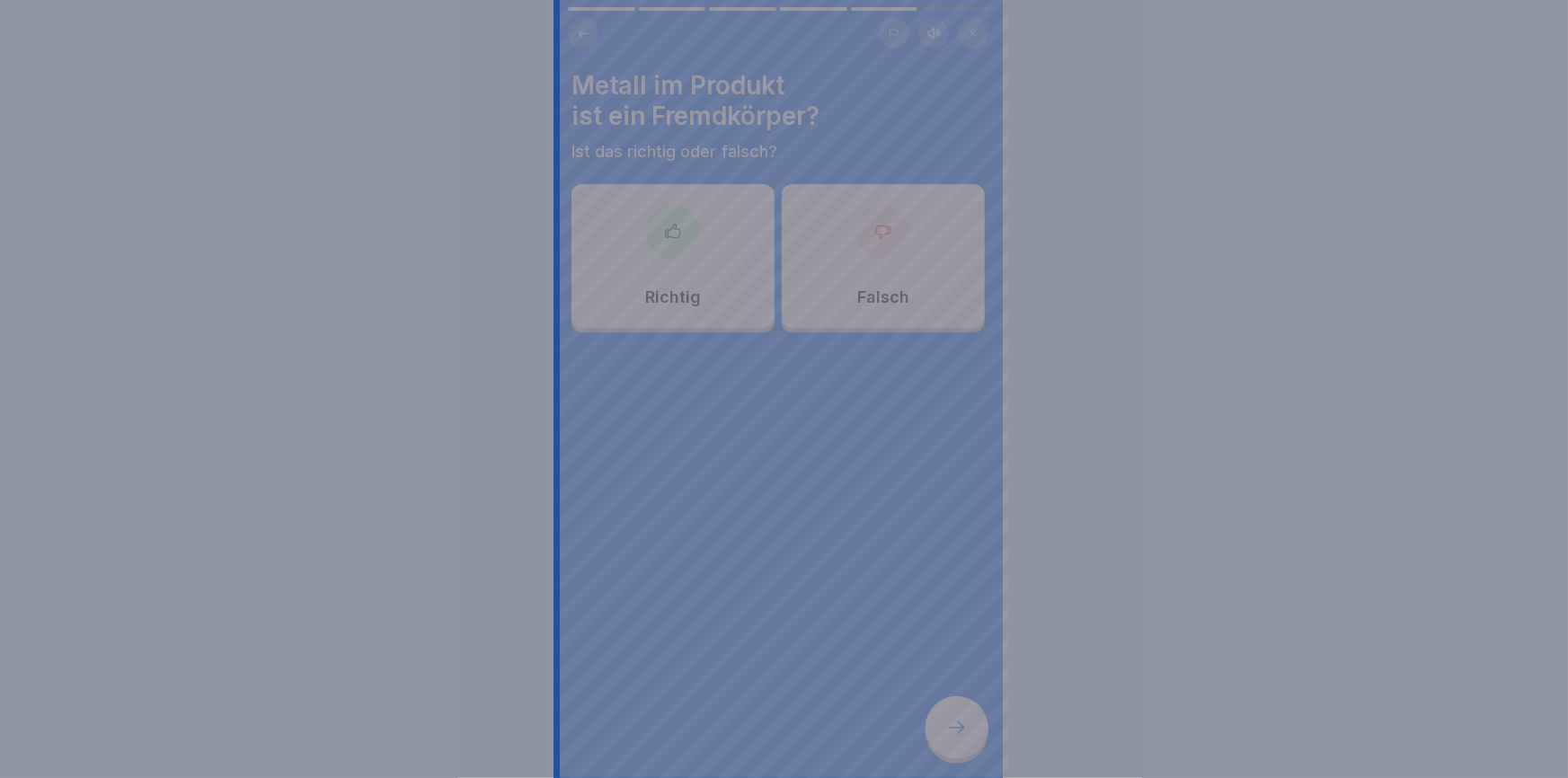
click at [965, 730] on div at bounding box center [784, 389] width 1568 height 778
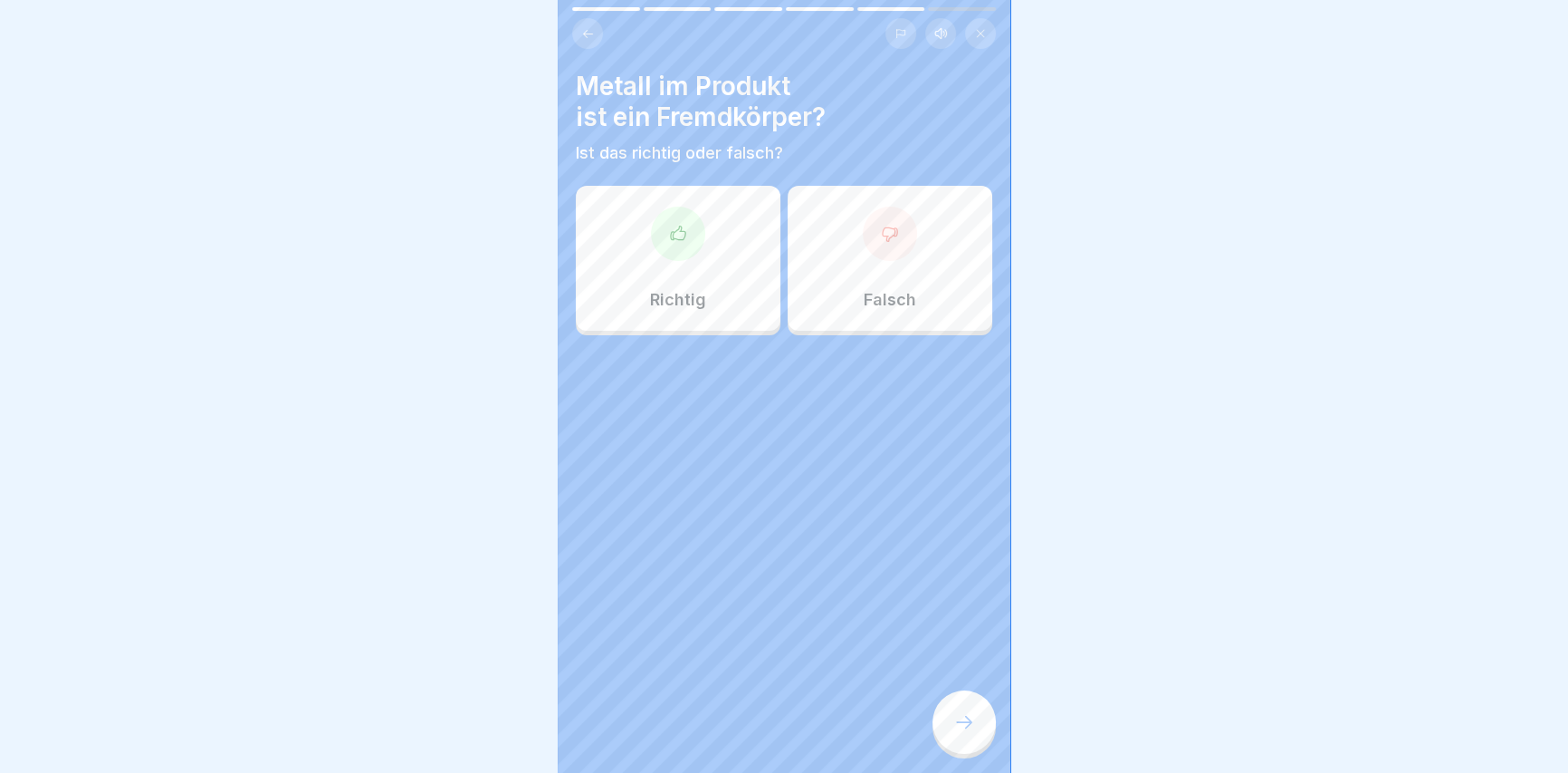
click at [699, 242] on div at bounding box center [678, 233] width 55 height 55
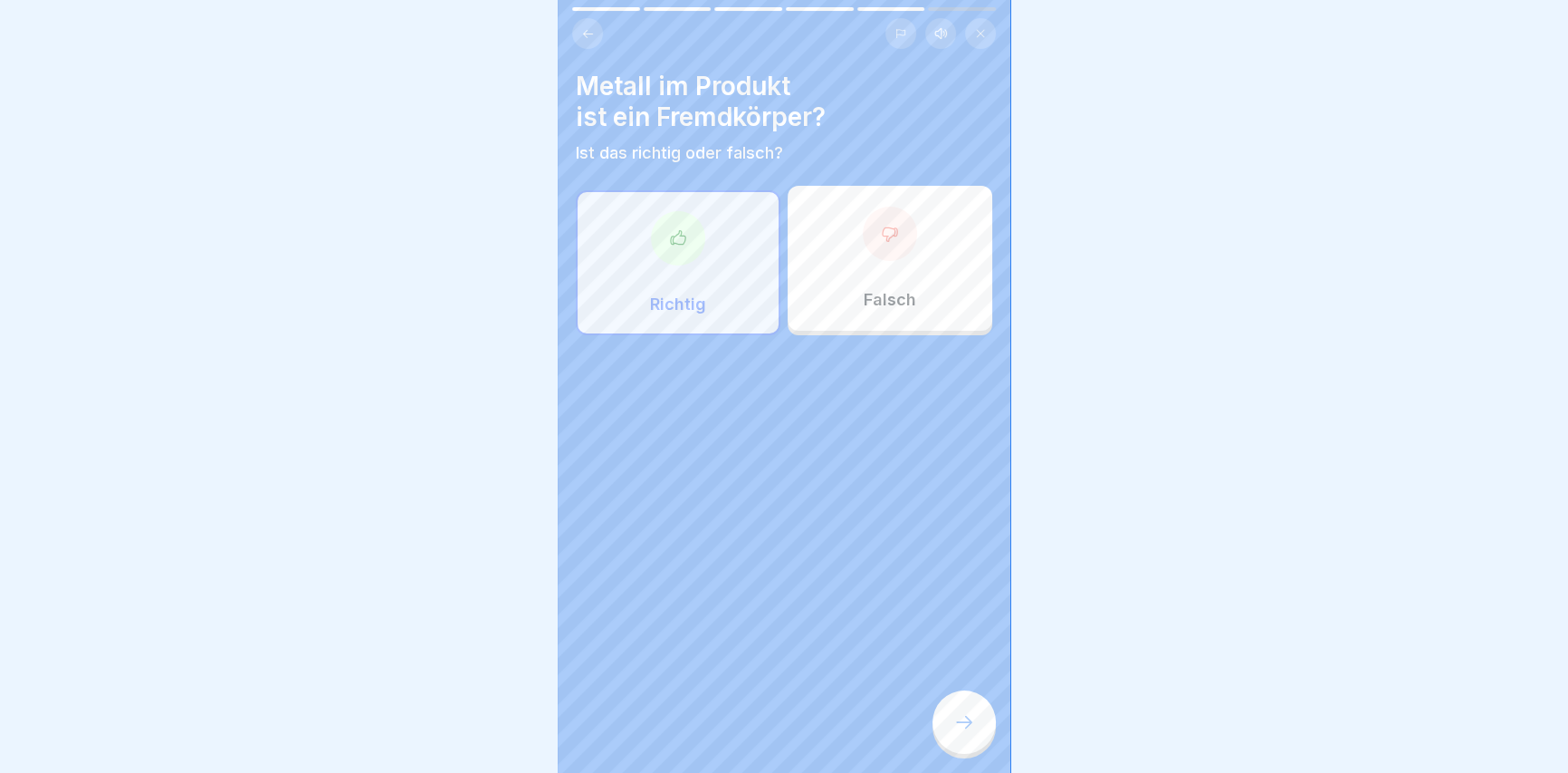
click at [987, 741] on div at bounding box center [964, 722] width 64 height 64
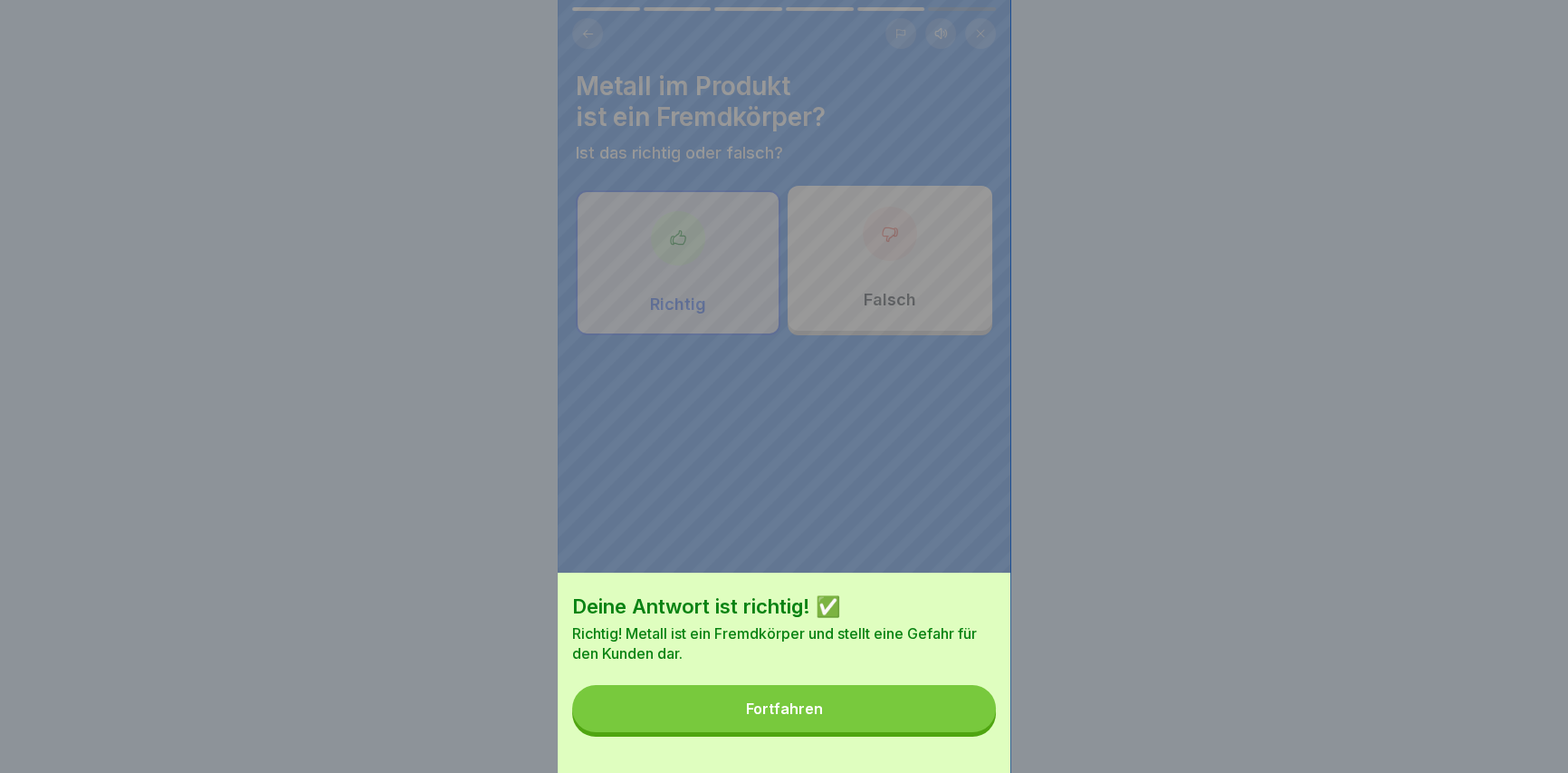
click at [912, 712] on button "Fortfahren" at bounding box center [784, 707] width 424 height 47
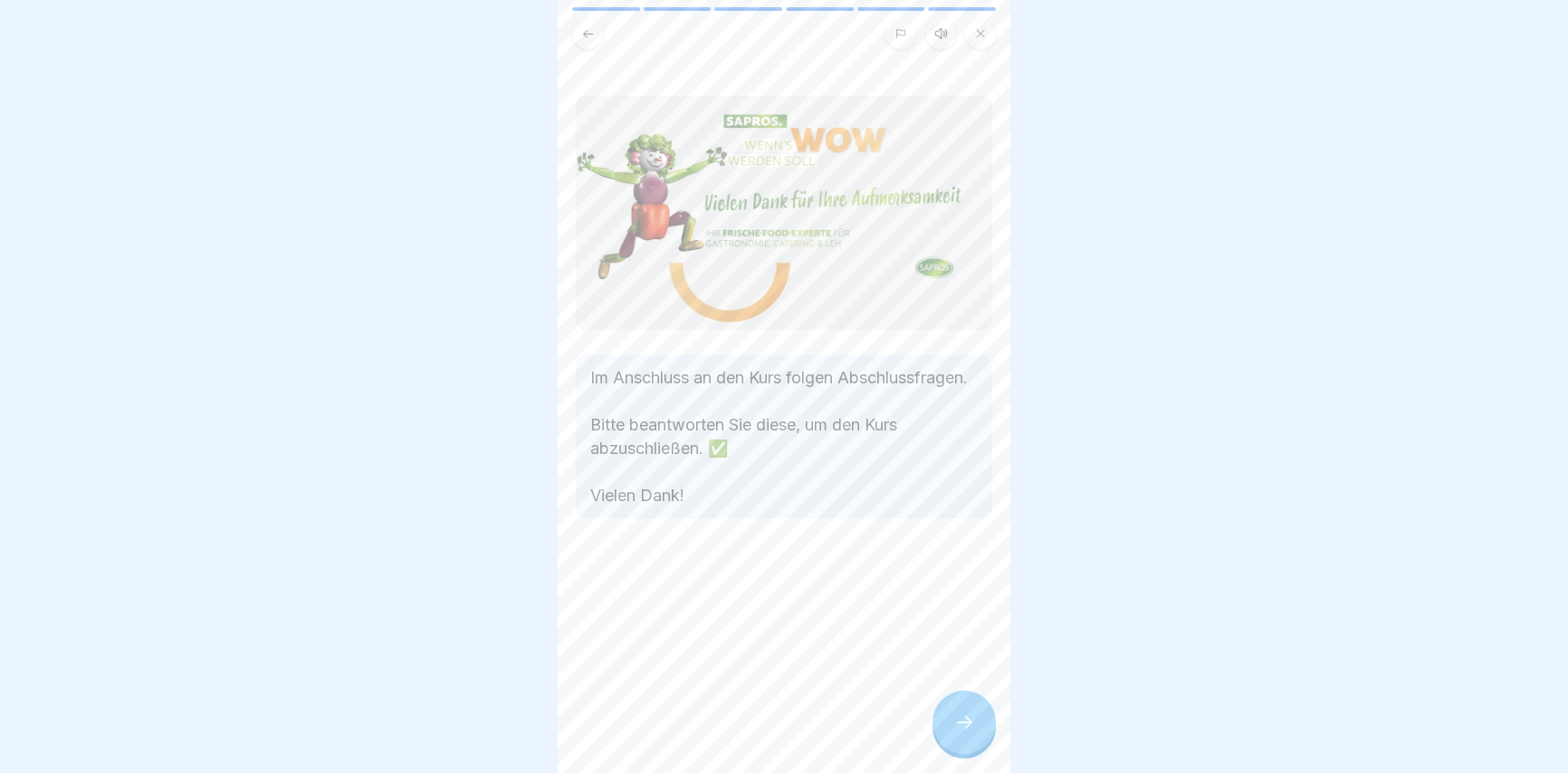
click at [932, 715] on div "Im Anschluss an den Kurs folgen Abschlussfragen. Bitte beantworten Sie diese, u…" at bounding box center [784, 386] width 453 height 773
click at [976, 743] on div at bounding box center [964, 722] width 64 height 64
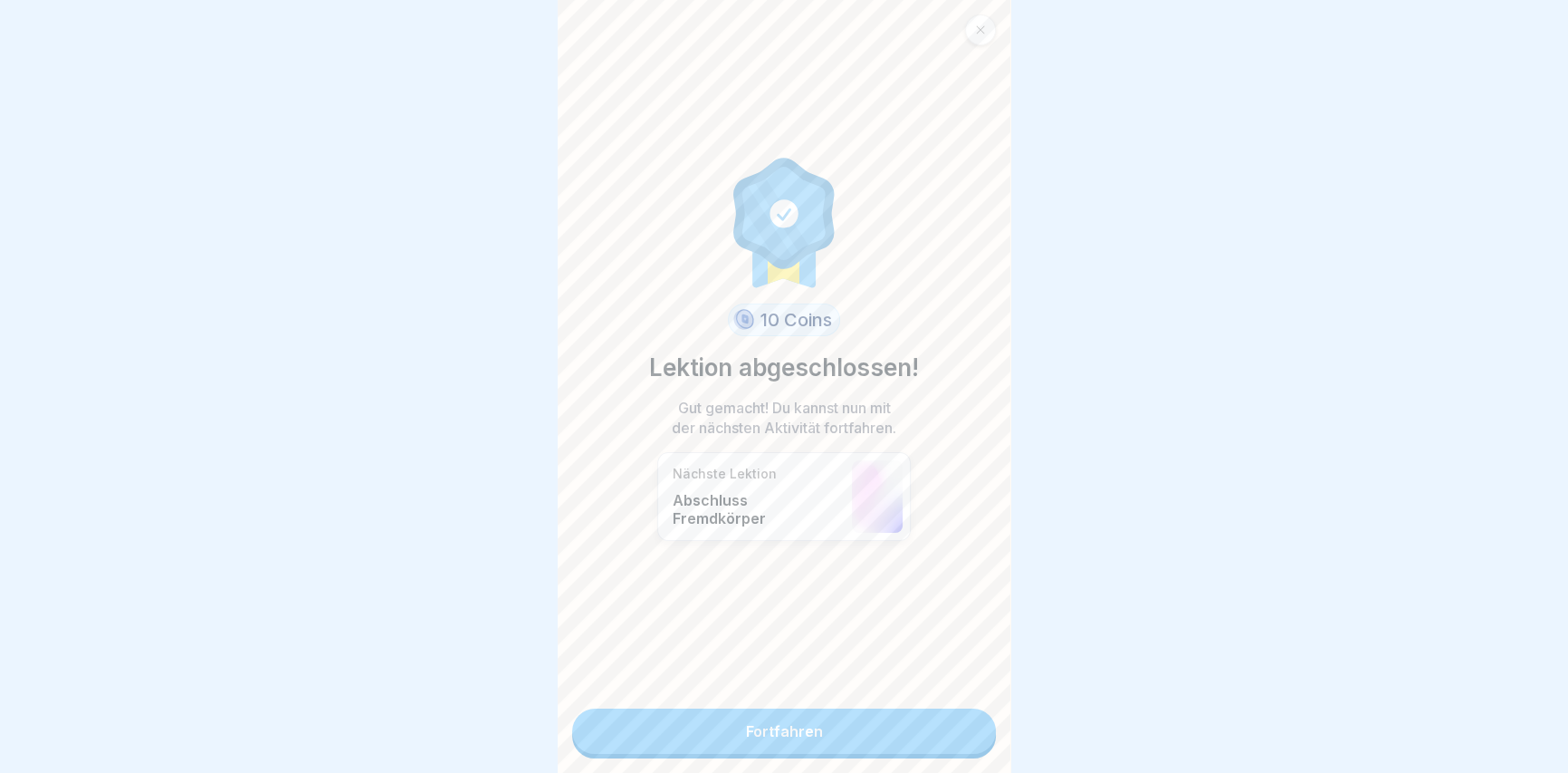
click at [976, 743] on link "Fortfahren" at bounding box center [784, 730] width 424 height 45
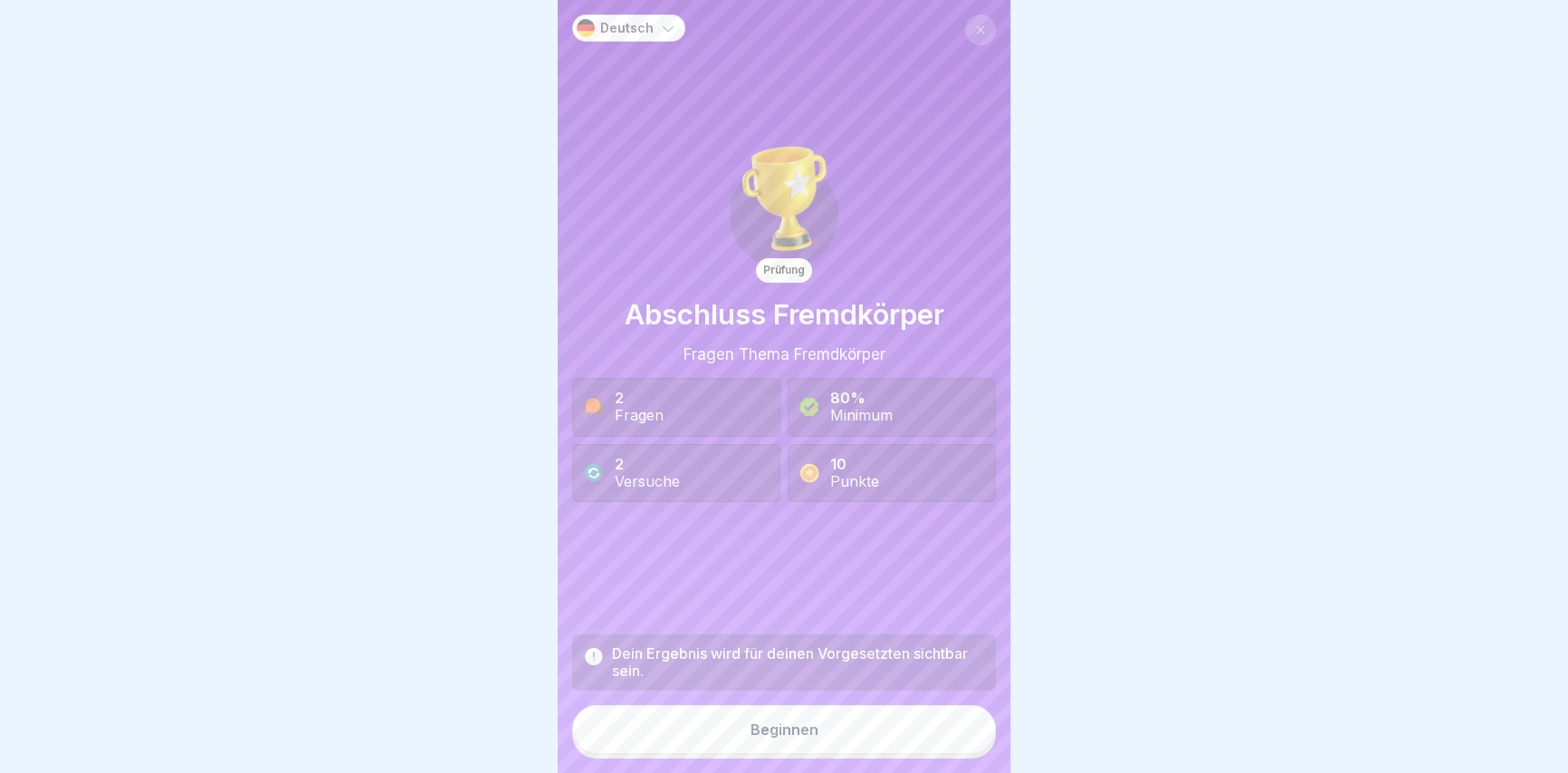
click at [930, 733] on button "Beginnen" at bounding box center [784, 728] width 424 height 49
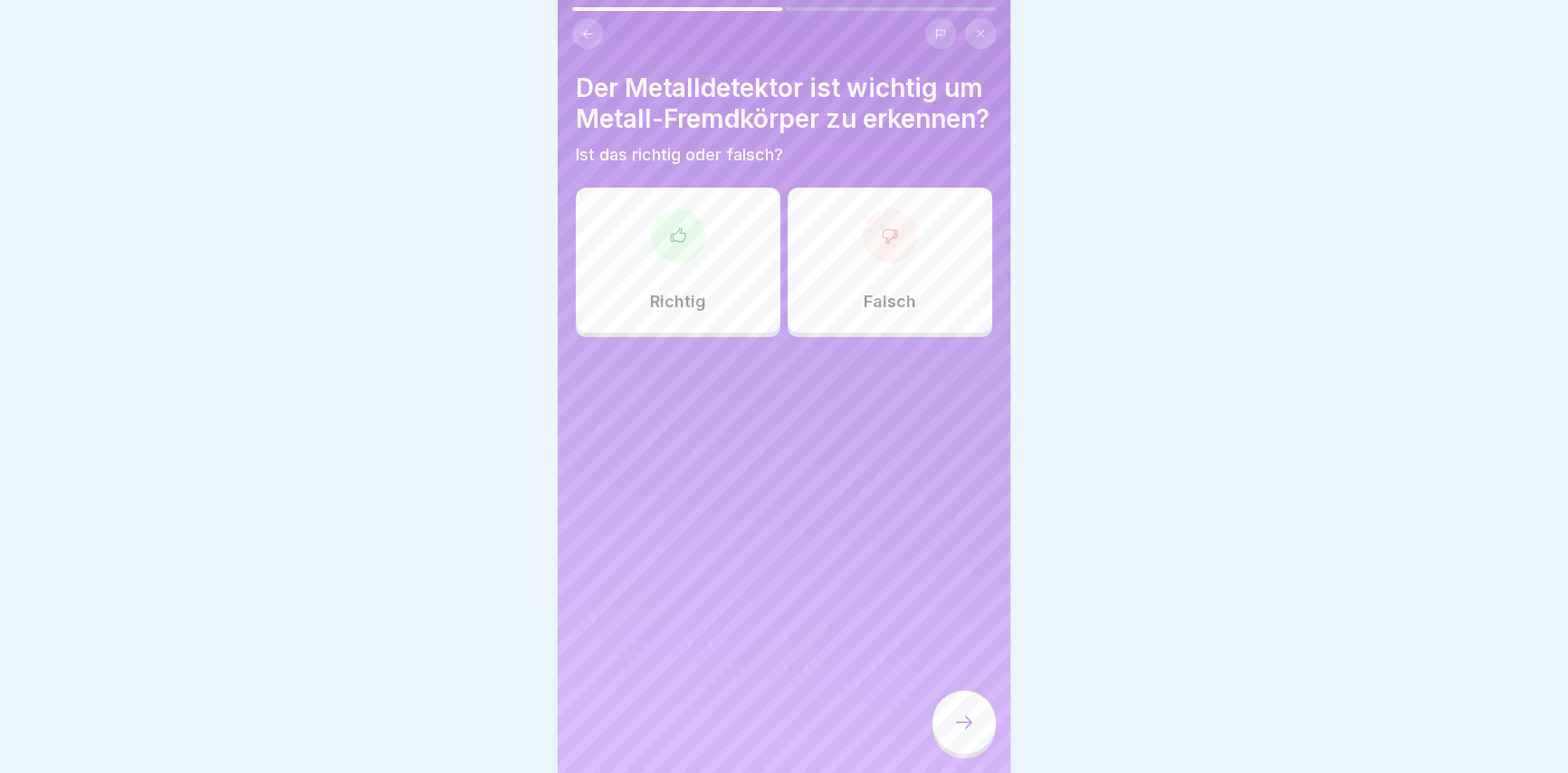
click at [723, 281] on div "Richtig" at bounding box center [677, 259] width 204 height 144
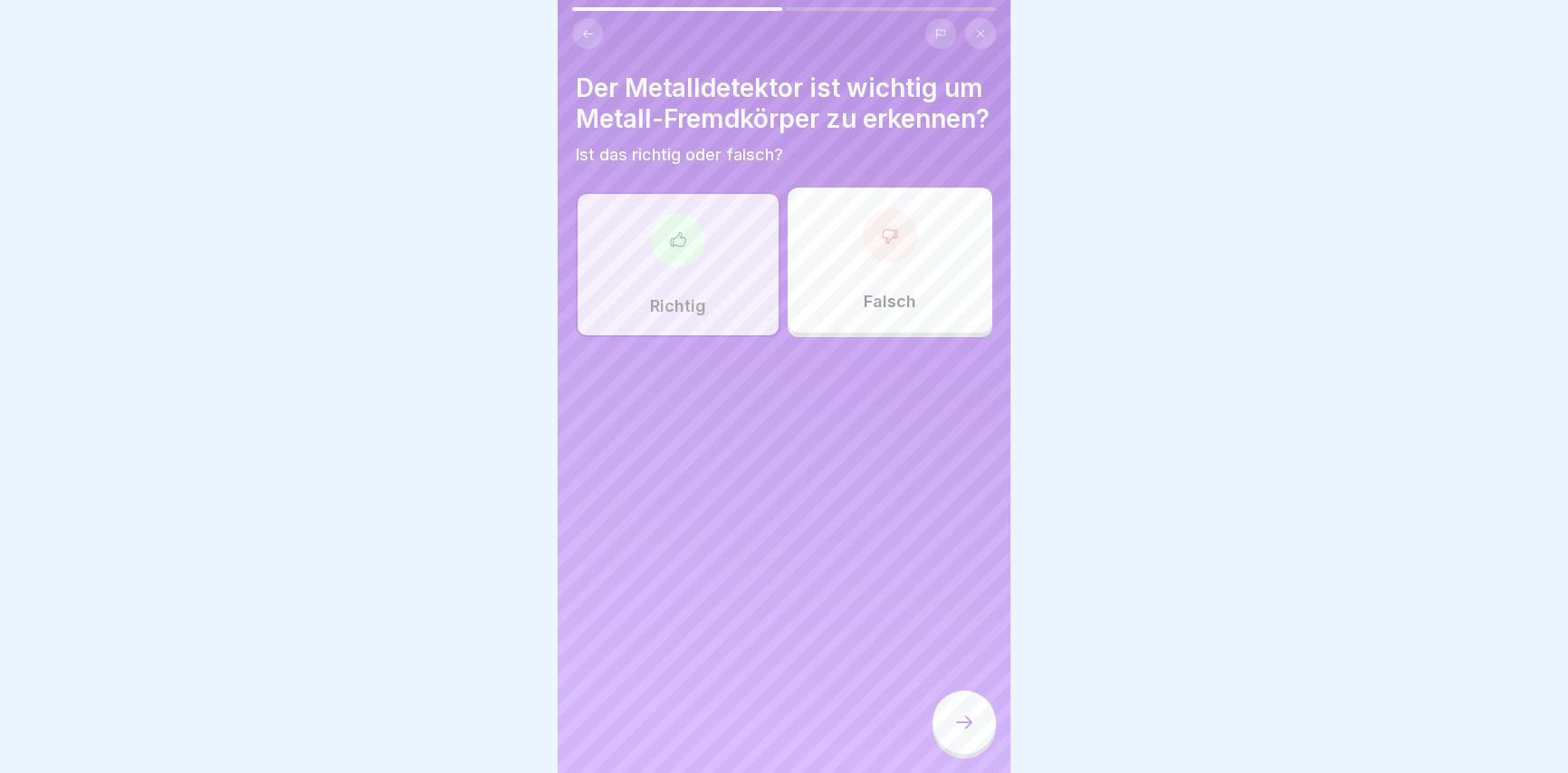
click at [973, 750] on div at bounding box center [964, 722] width 64 height 64
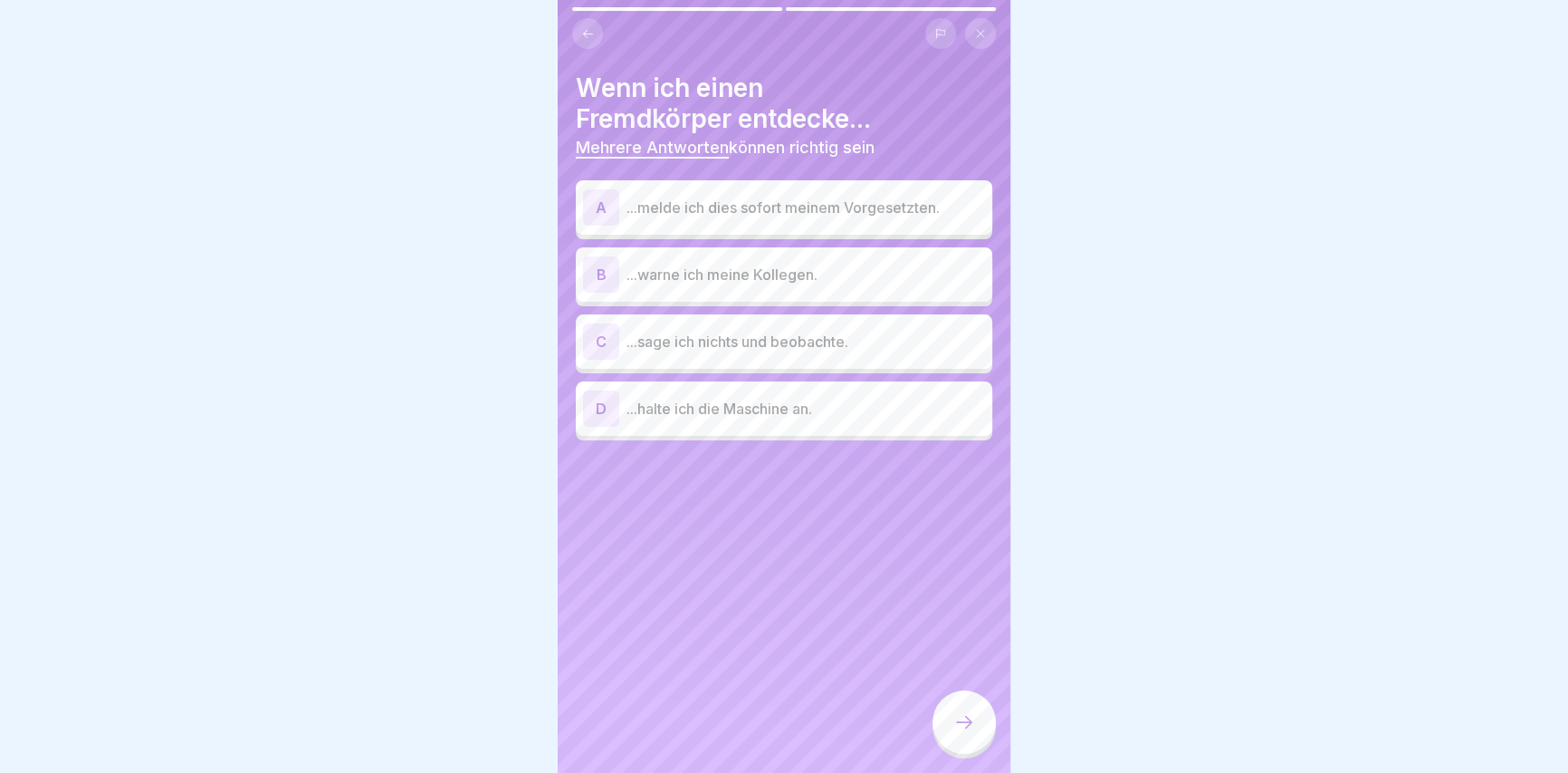
drag, startPoint x: 966, startPoint y: 744, endPoint x: 724, endPoint y: 502, distance: 342.2
click at [724, 584] on div "Deutsch Prüfung Abschluss Fremdkörper Fragen Thema Fremdkörper 2 Fragen 80% Min…" at bounding box center [784, 386] width 453 height 773
click at [737, 197] on p "...melde ich dies sofort meinem Vorgesetzten." at bounding box center [805, 207] width 358 height 22
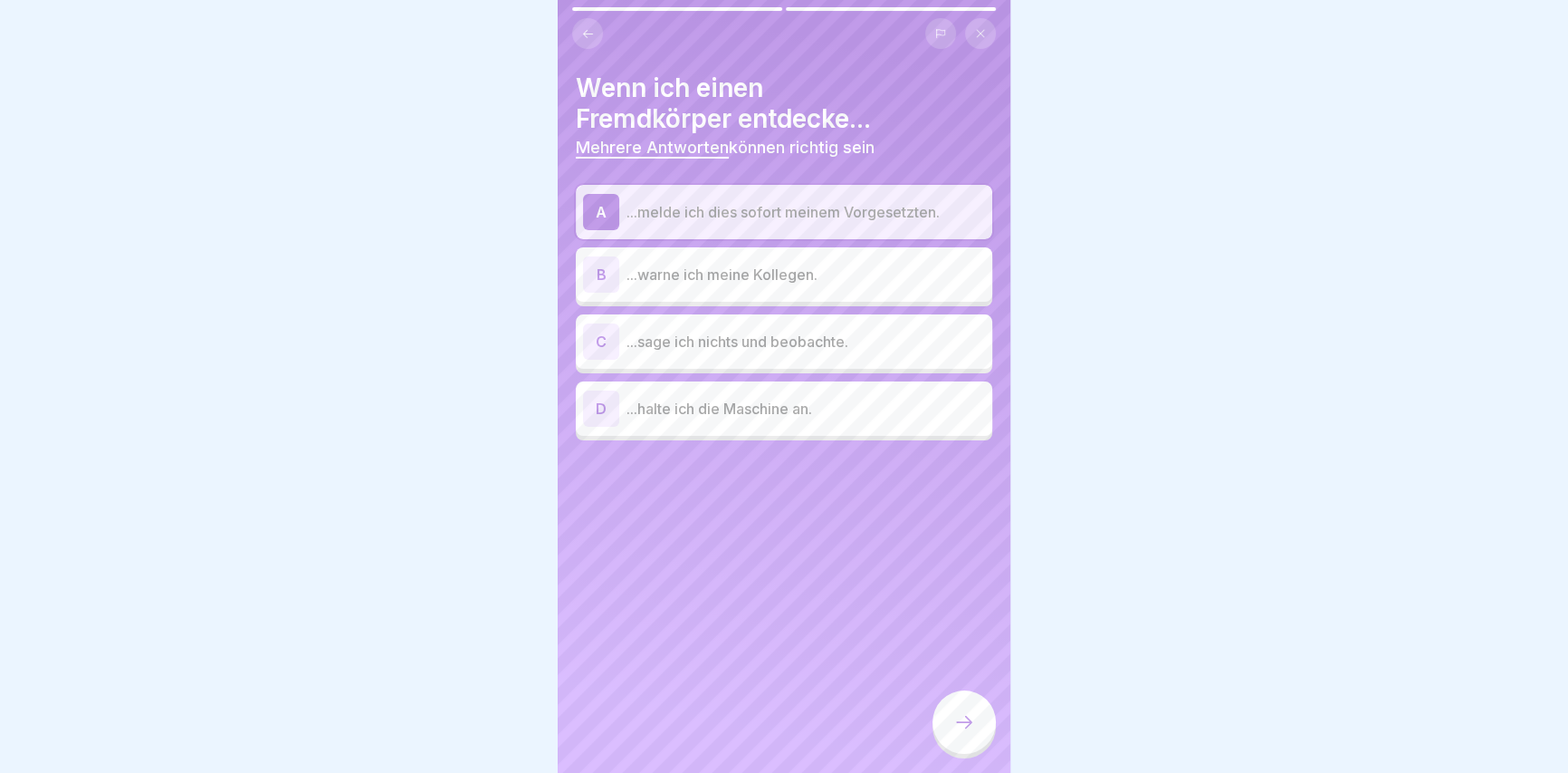
click at [753, 423] on div "D ...halte ich die Maschine an." at bounding box center [784, 408] width 402 height 36
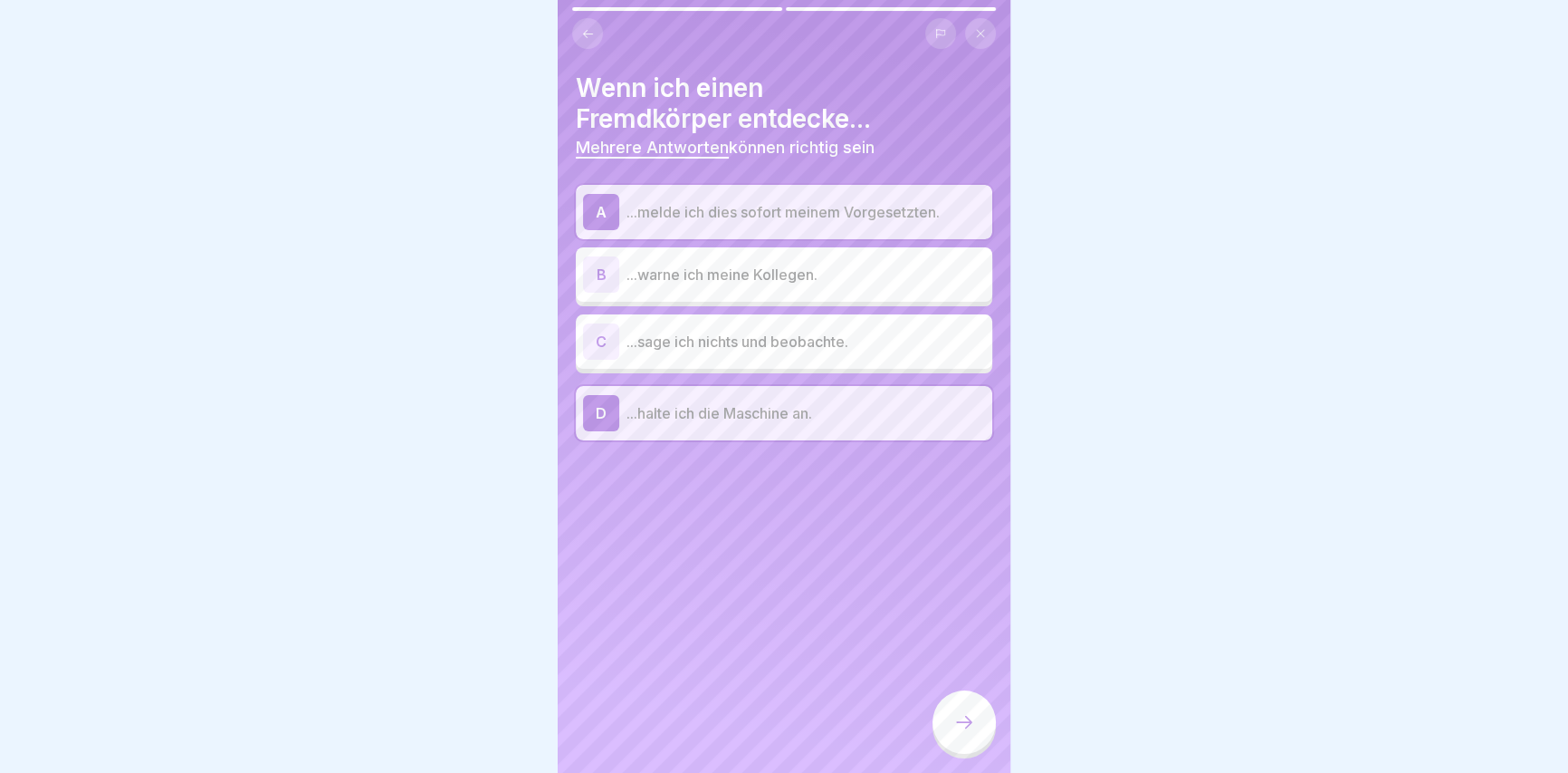
click at [969, 730] on icon at bounding box center [964, 722] width 22 height 22
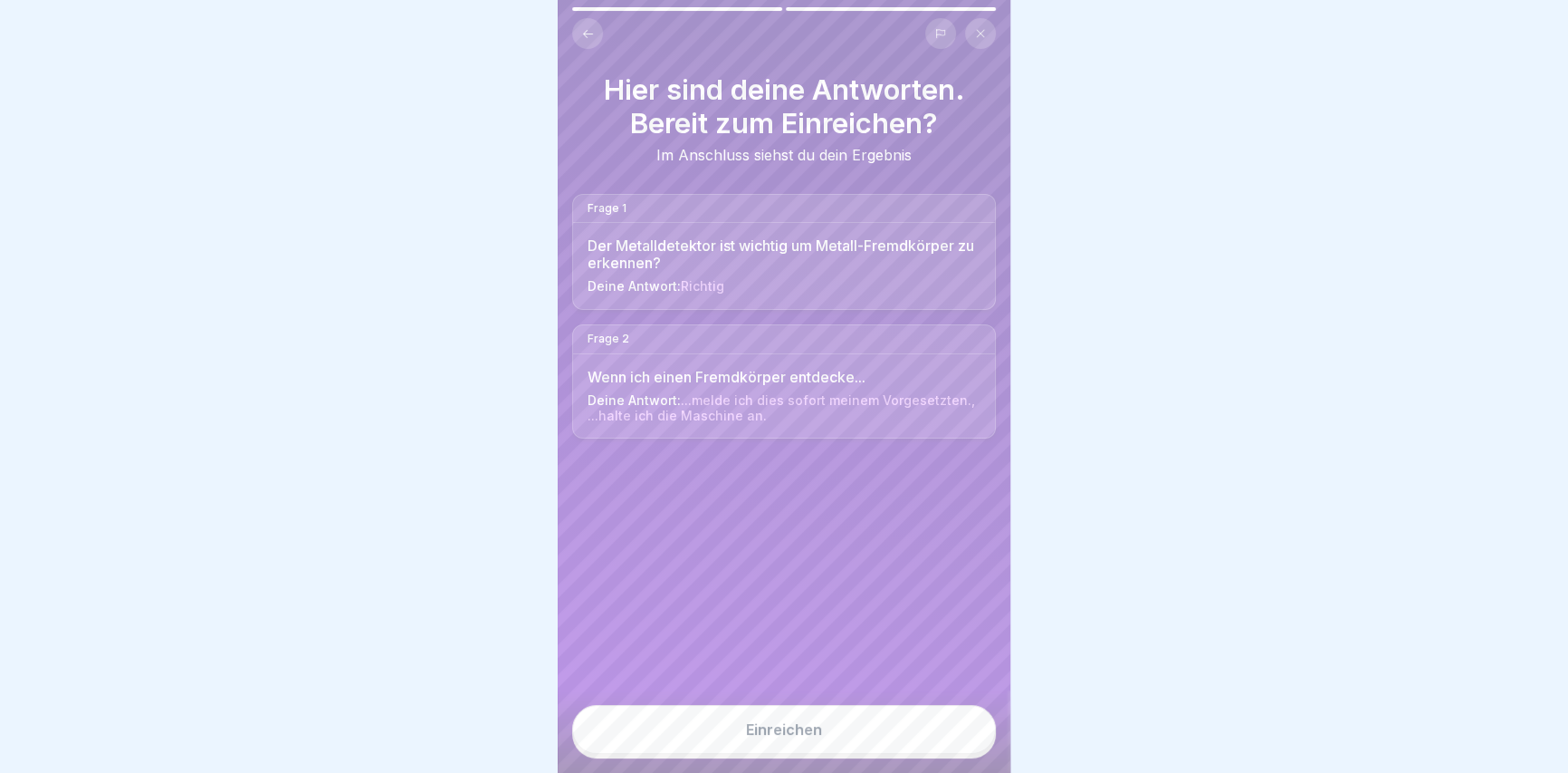
click at [924, 733] on button "Einreichen" at bounding box center [784, 728] width 424 height 49
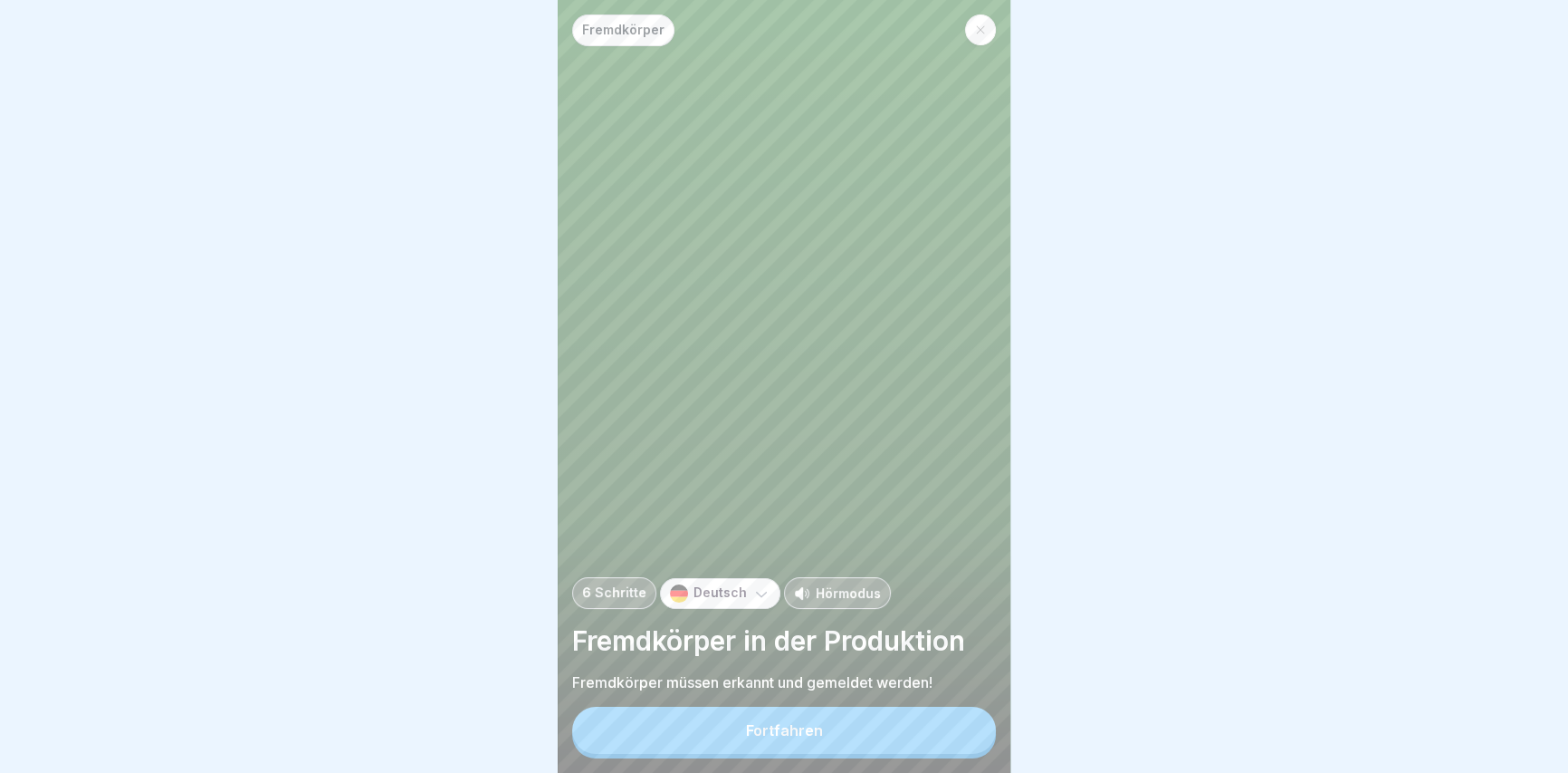
click at [773, 758] on div "Fortfahren" at bounding box center [784, 732] width 424 height 52
click at [768, 753] on button "Fortfahren" at bounding box center [784, 729] width 424 height 47
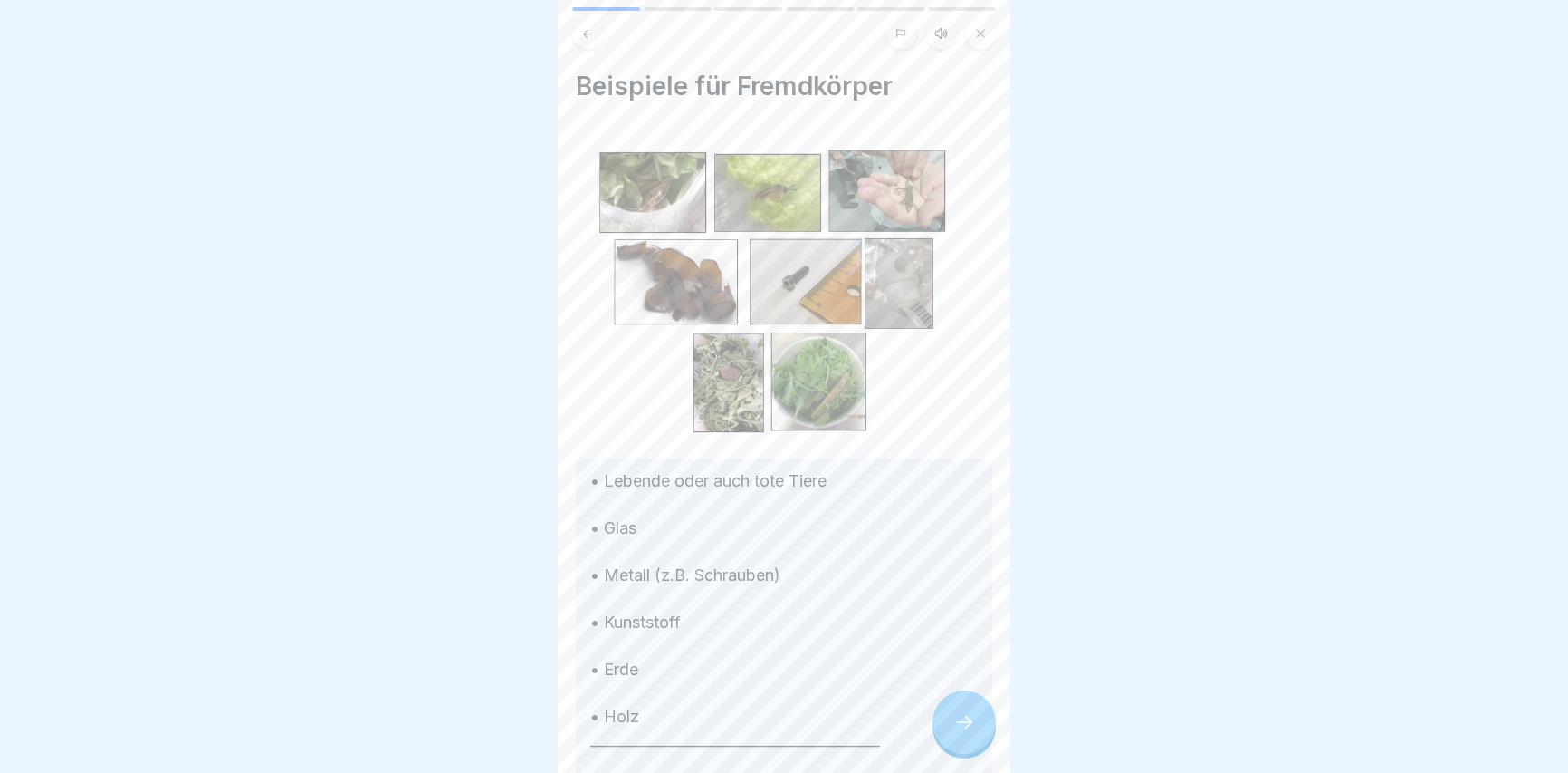
click at [987, 761] on div "Beispiele für Fremdkörper • Lebende oder auch tote Tiere • Glas • Metall (z.B. …" at bounding box center [784, 386] width 453 height 773
click at [977, 725] on div at bounding box center [964, 722] width 64 height 64
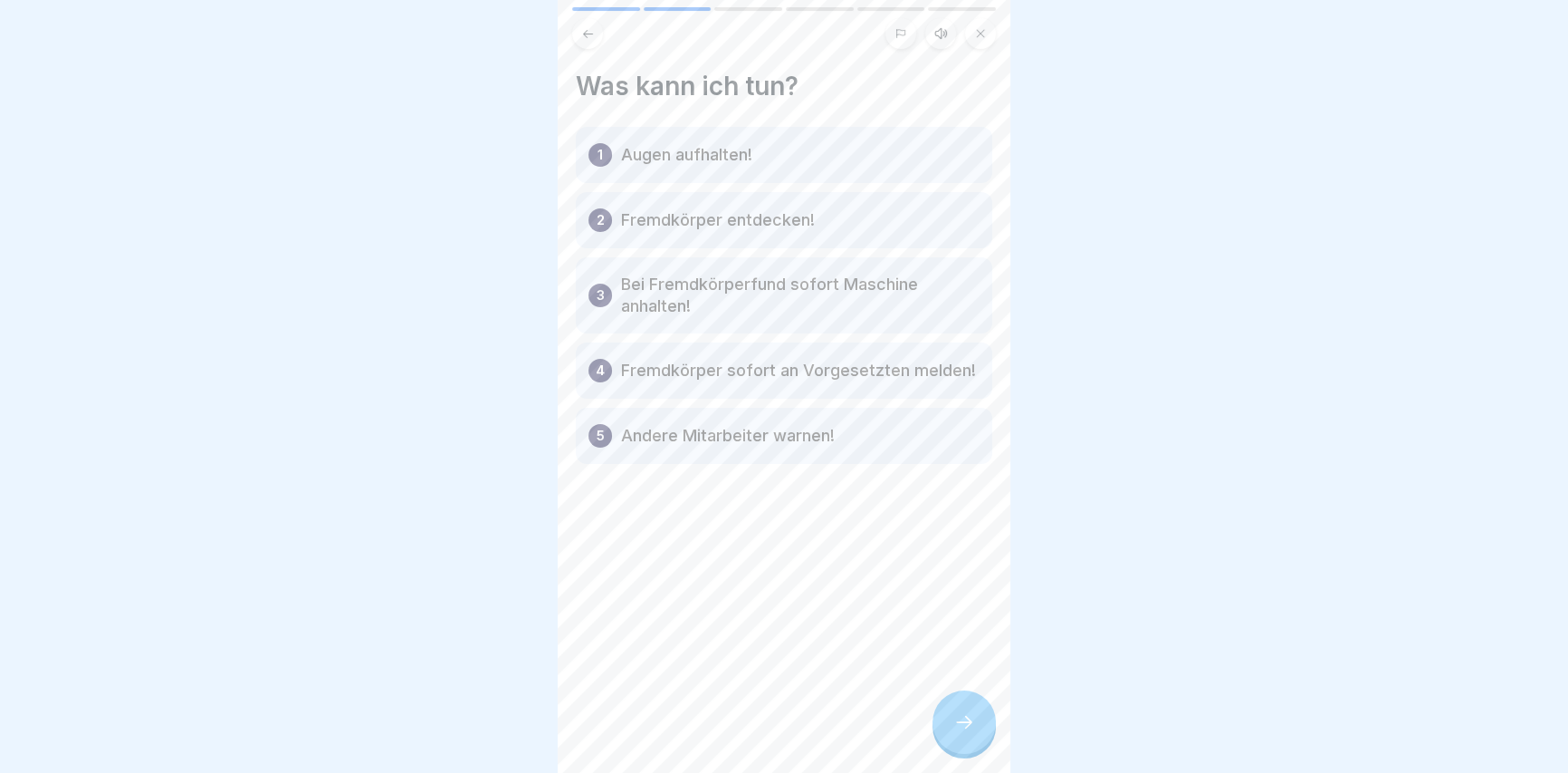
click at [974, 725] on div at bounding box center [964, 722] width 64 height 64
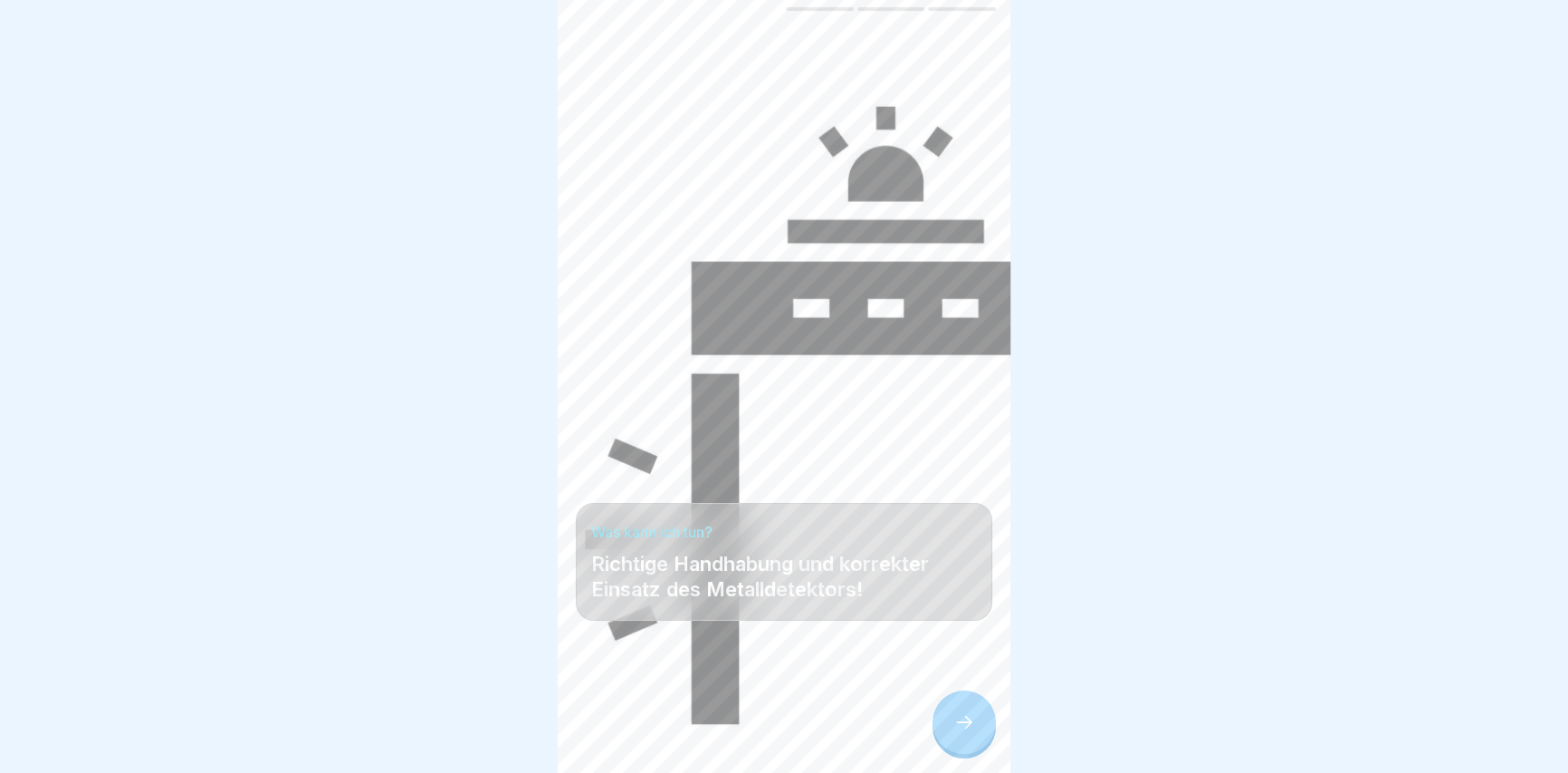
click at [969, 725] on icon at bounding box center [964, 722] width 22 height 22
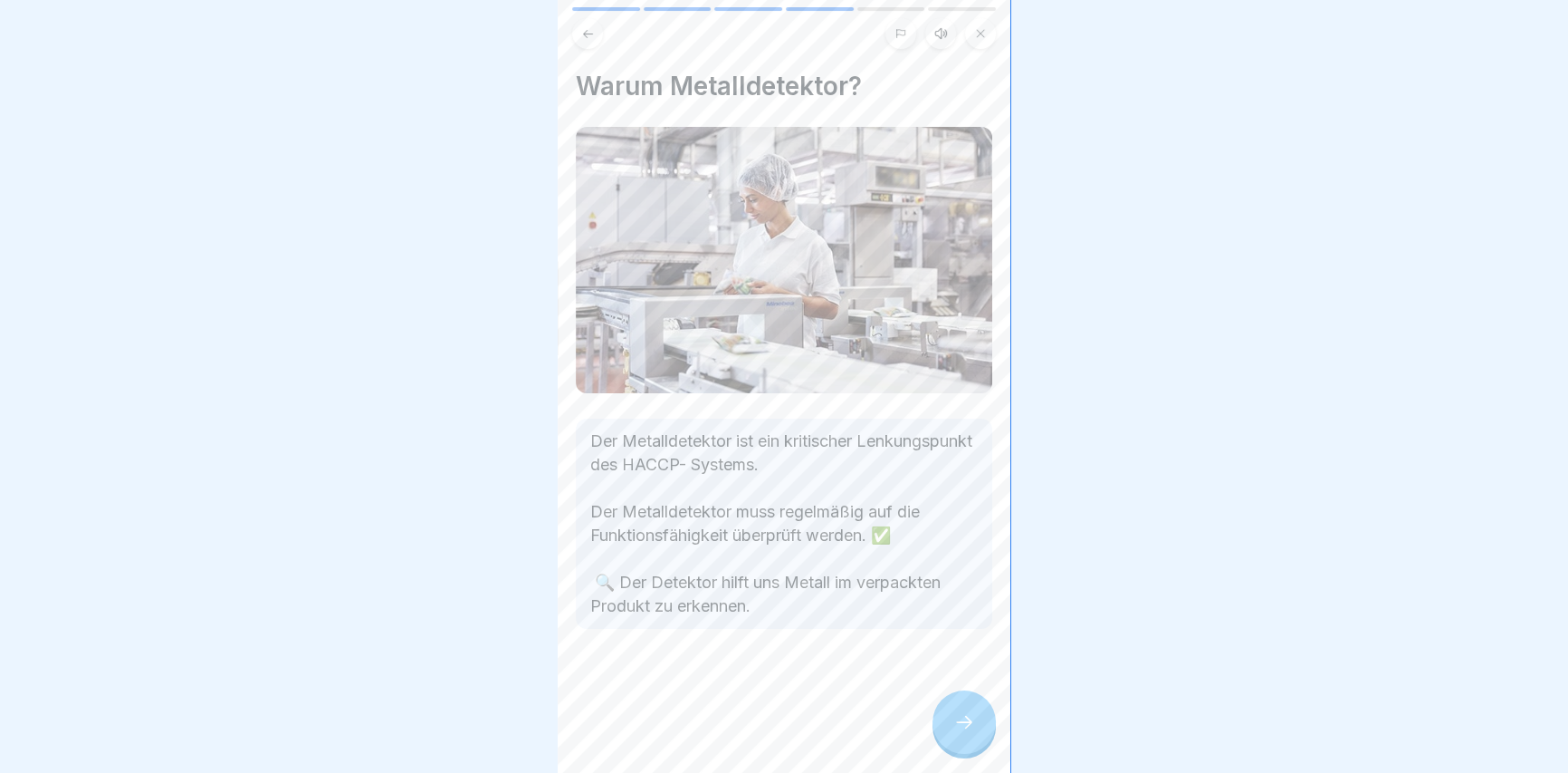
click at [969, 725] on icon at bounding box center [964, 722] width 22 height 22
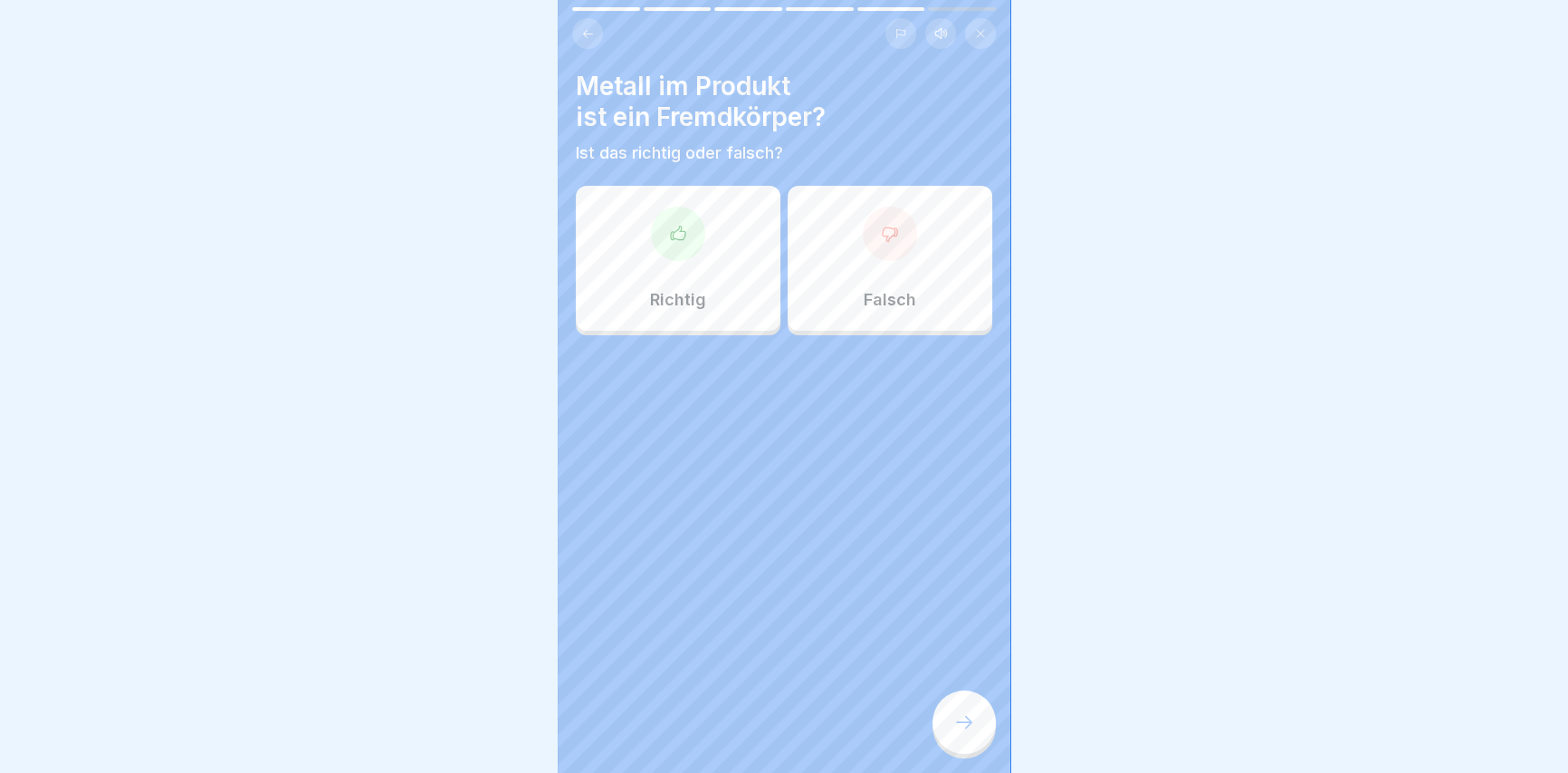
click at [677, 244] on div at bounding box center [678, 233] width 55 height 55
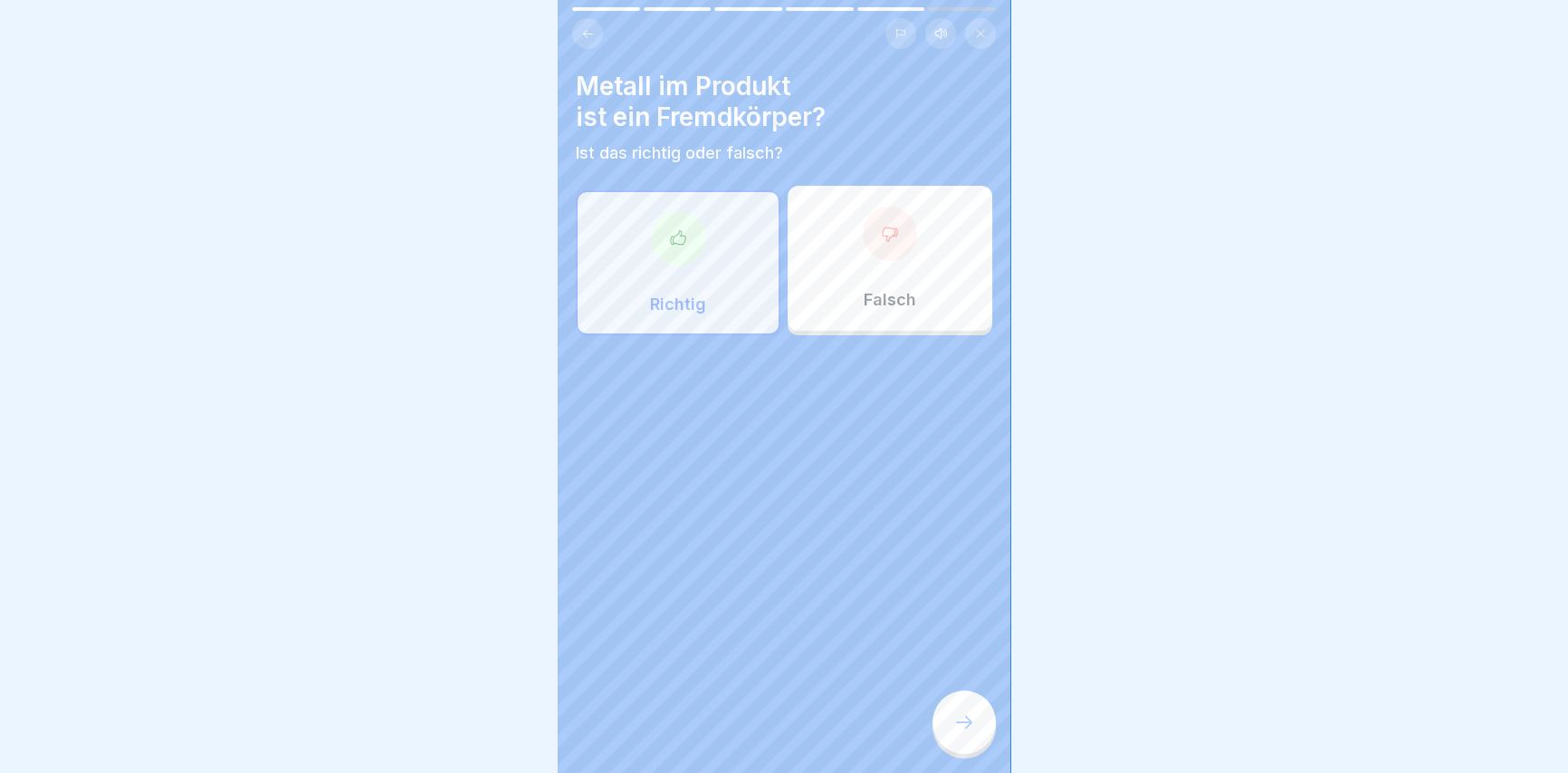
click at [973, 724] on icon at bounding box center [964, 722] width 22 height 22
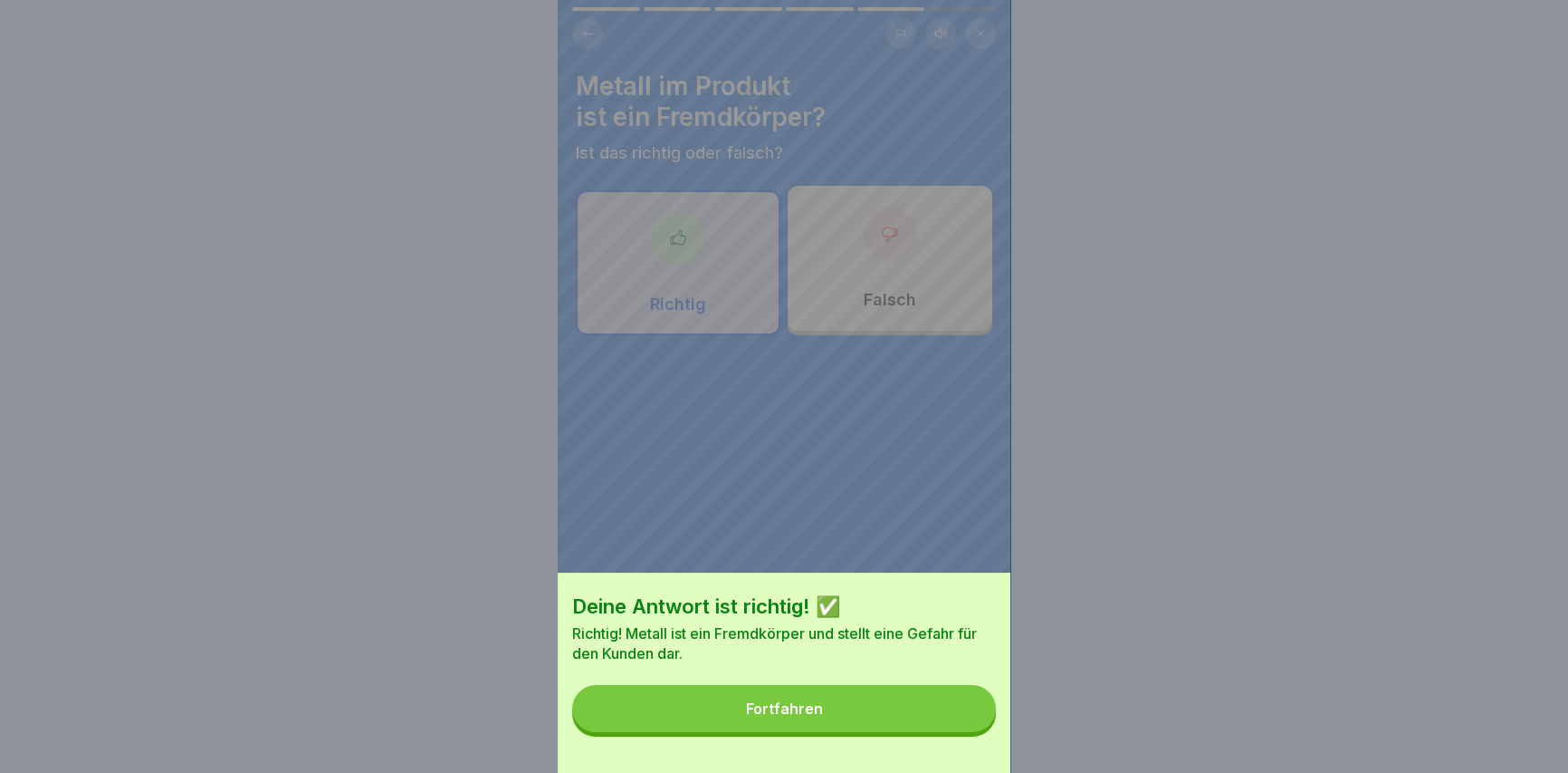
click at [932, 720] on button "Fortfahren" at bounding box center [784, 707] width 424 height 47
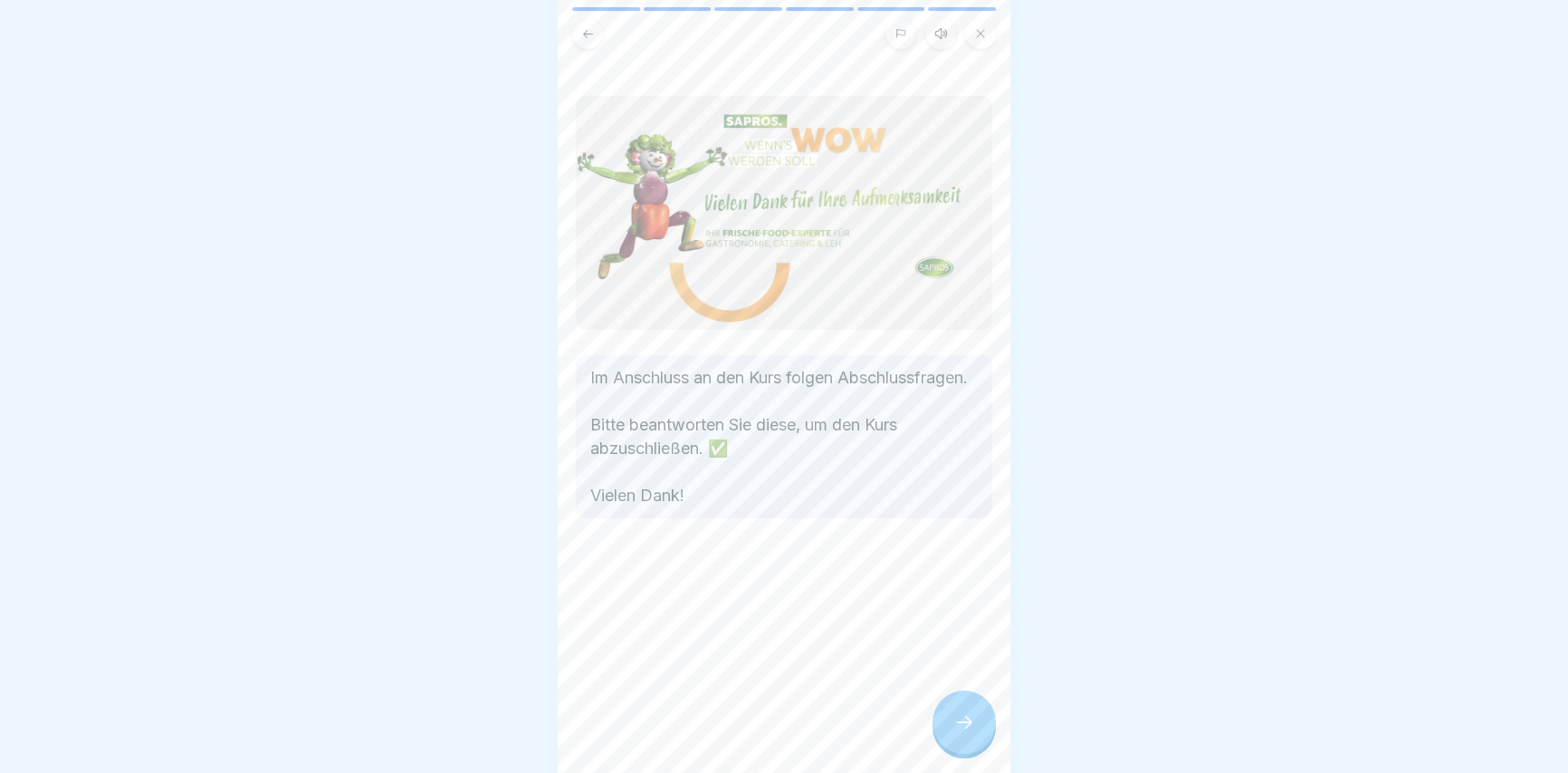
click at [943, 728] on div at bounding box center [964, 722] width 64 height 64
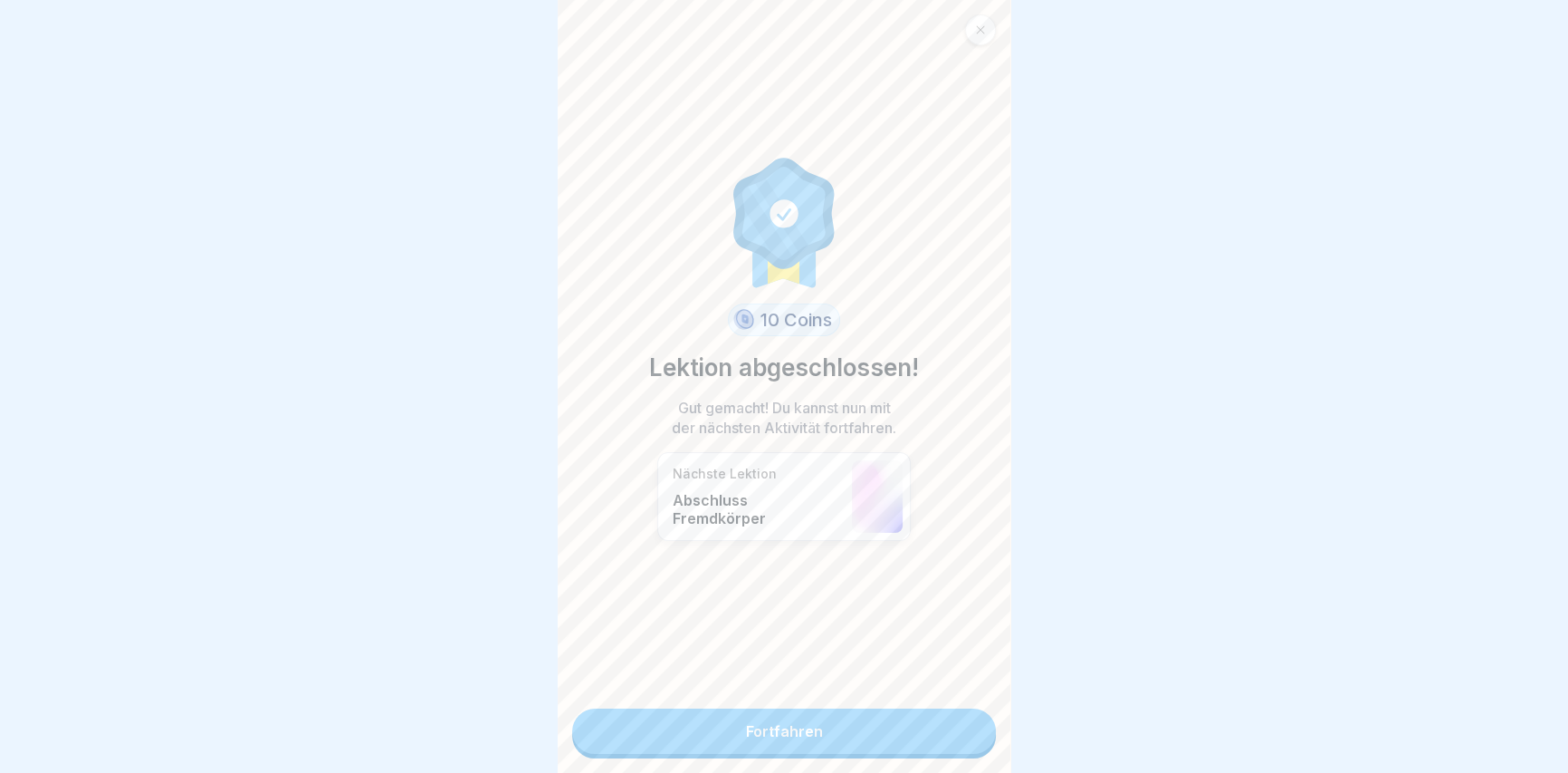
click at [929, 722] on link "Fortfahren" at bounding box center [784, 730] width 424 height 45
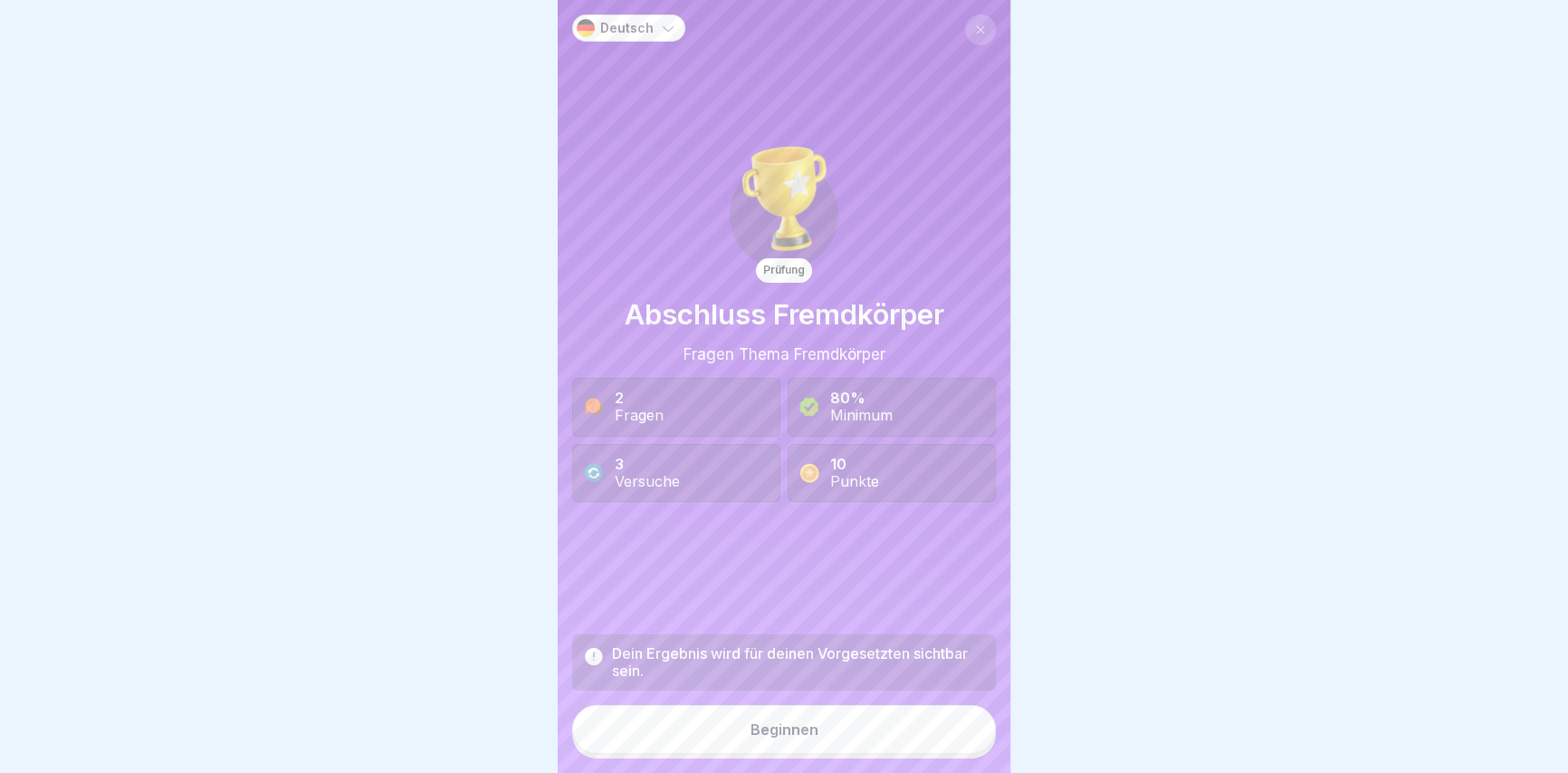
click at [805, 733] on button "Beginnen" at bounding box center [784, 728] width 424 height 49
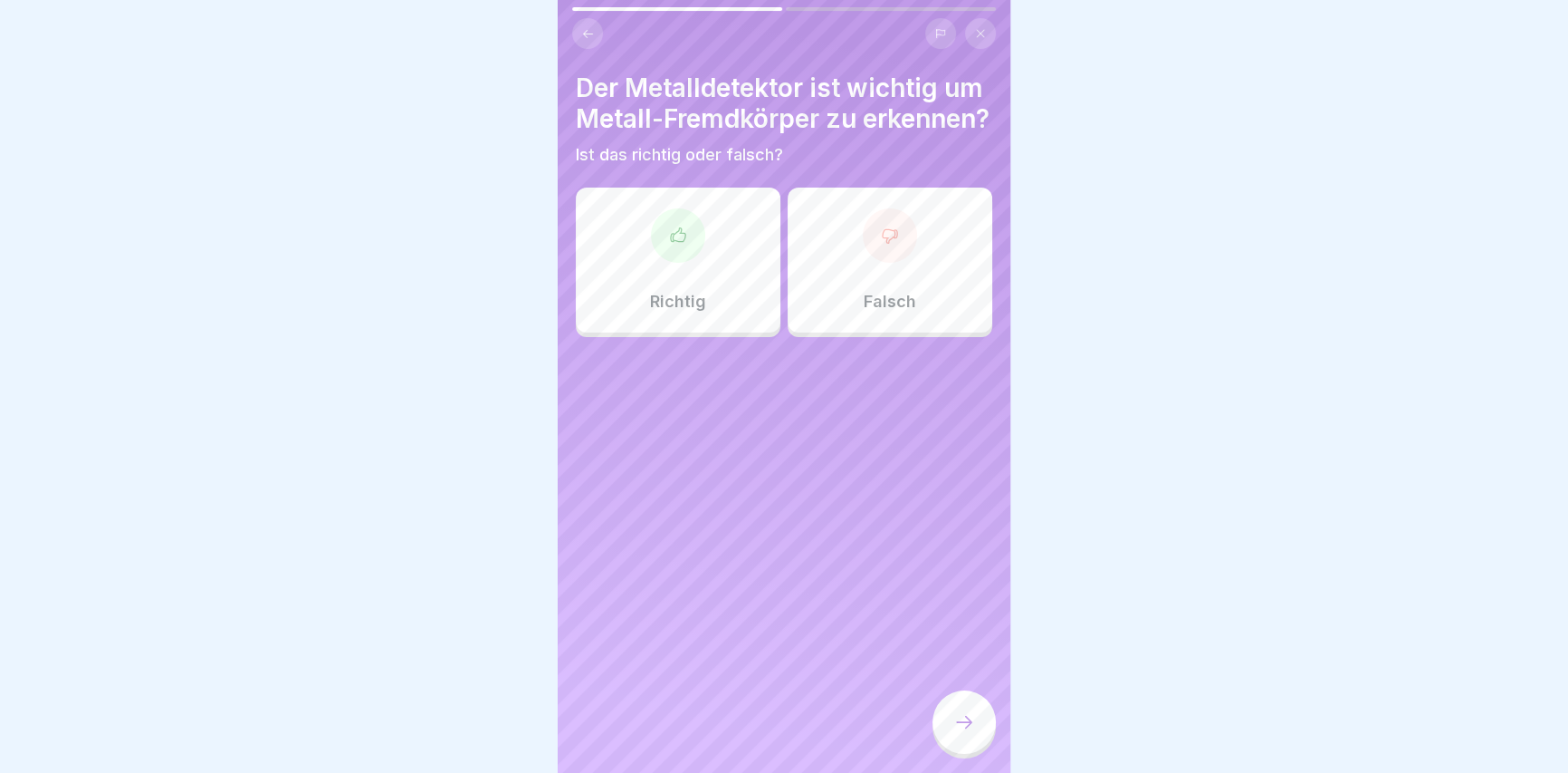
click at [662, 252] on div at bounding box center [678, 235] width 55 height 55
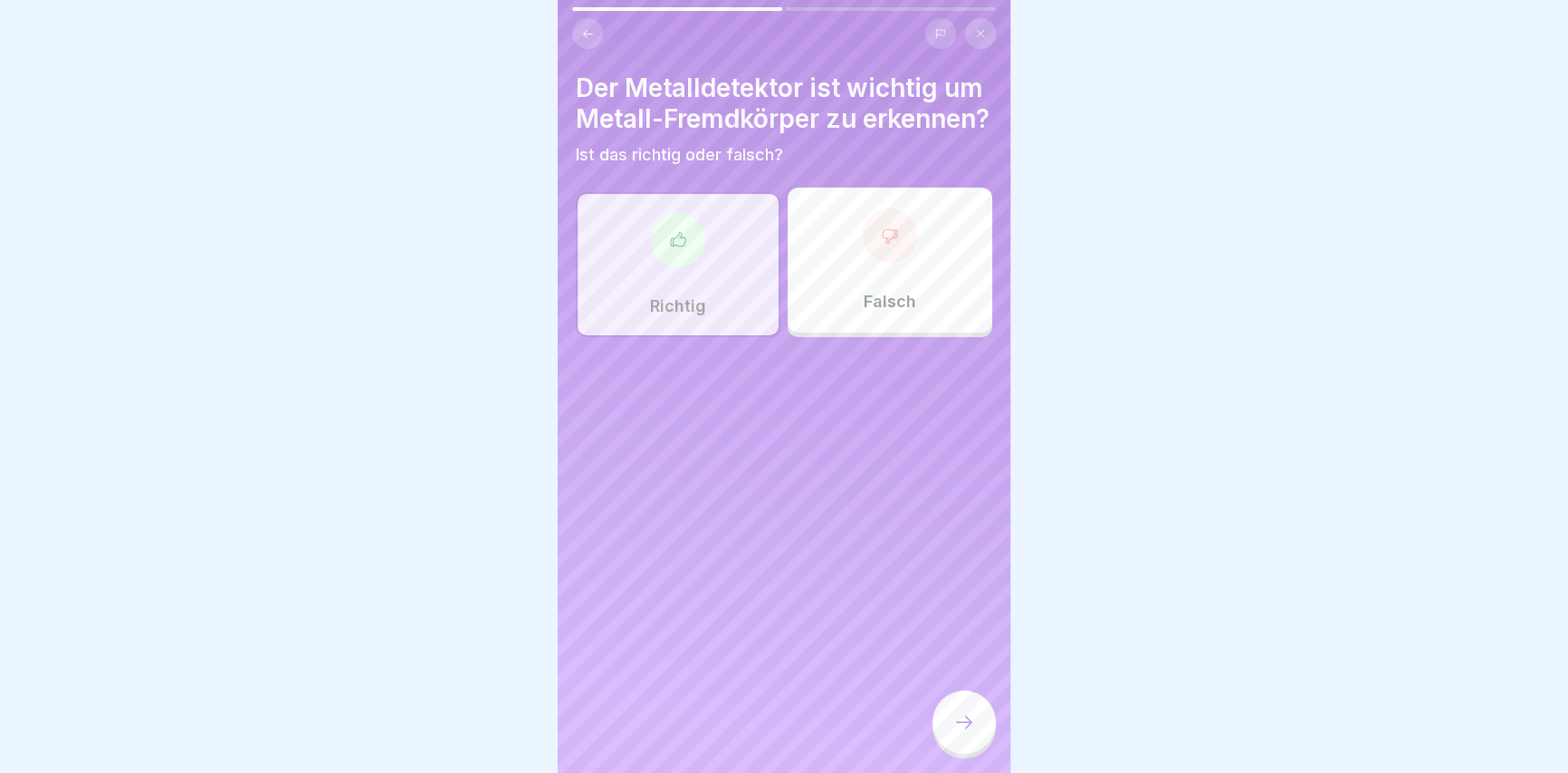
click at [963, 715] on div at bounding box center [964, 722] width 64 height 64
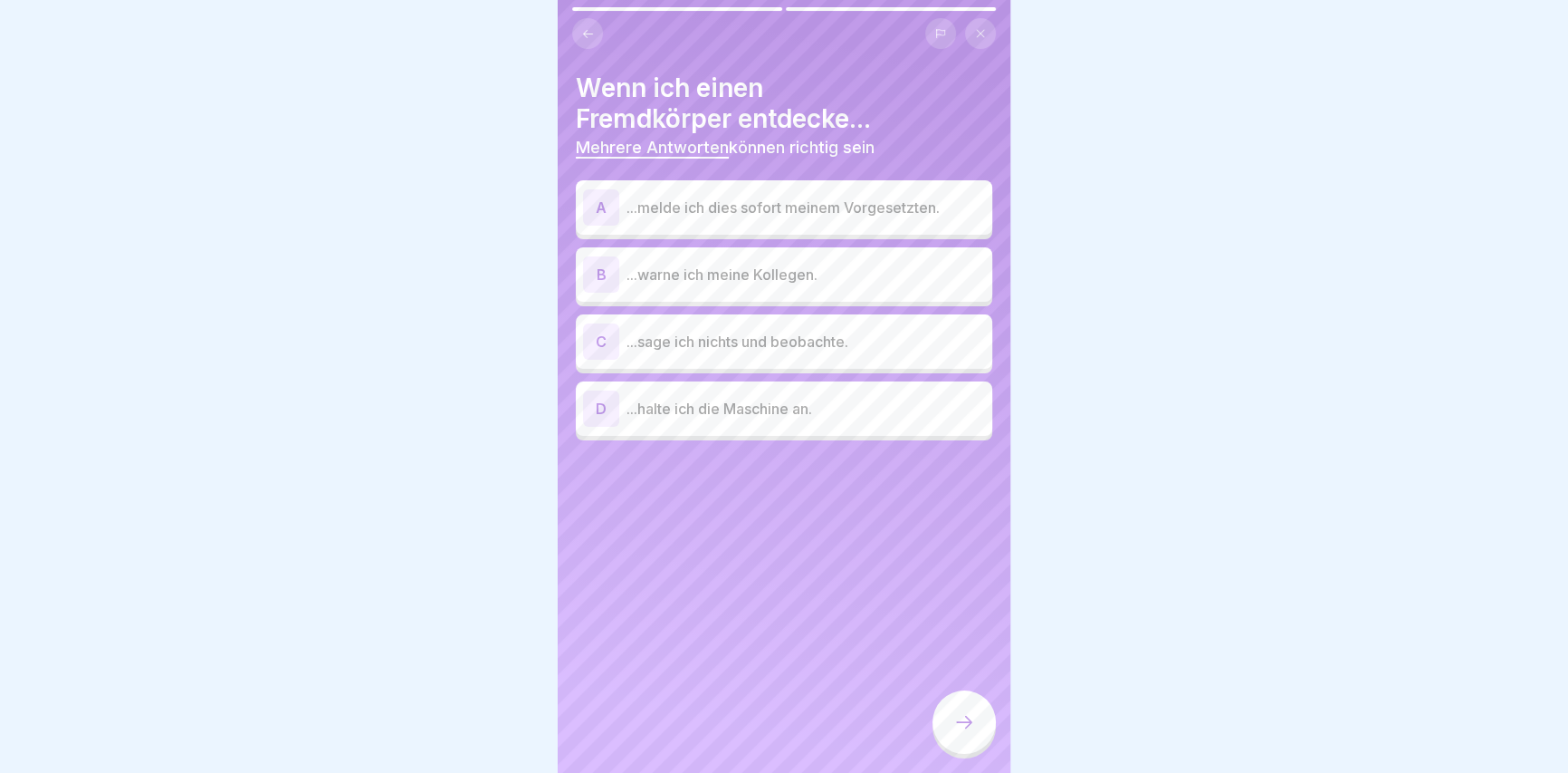
click at [790, 217] on div "A ...melde ich dies sofort meinem Vorgesetzten." at bounding box center [784, 207] width 402 height 36
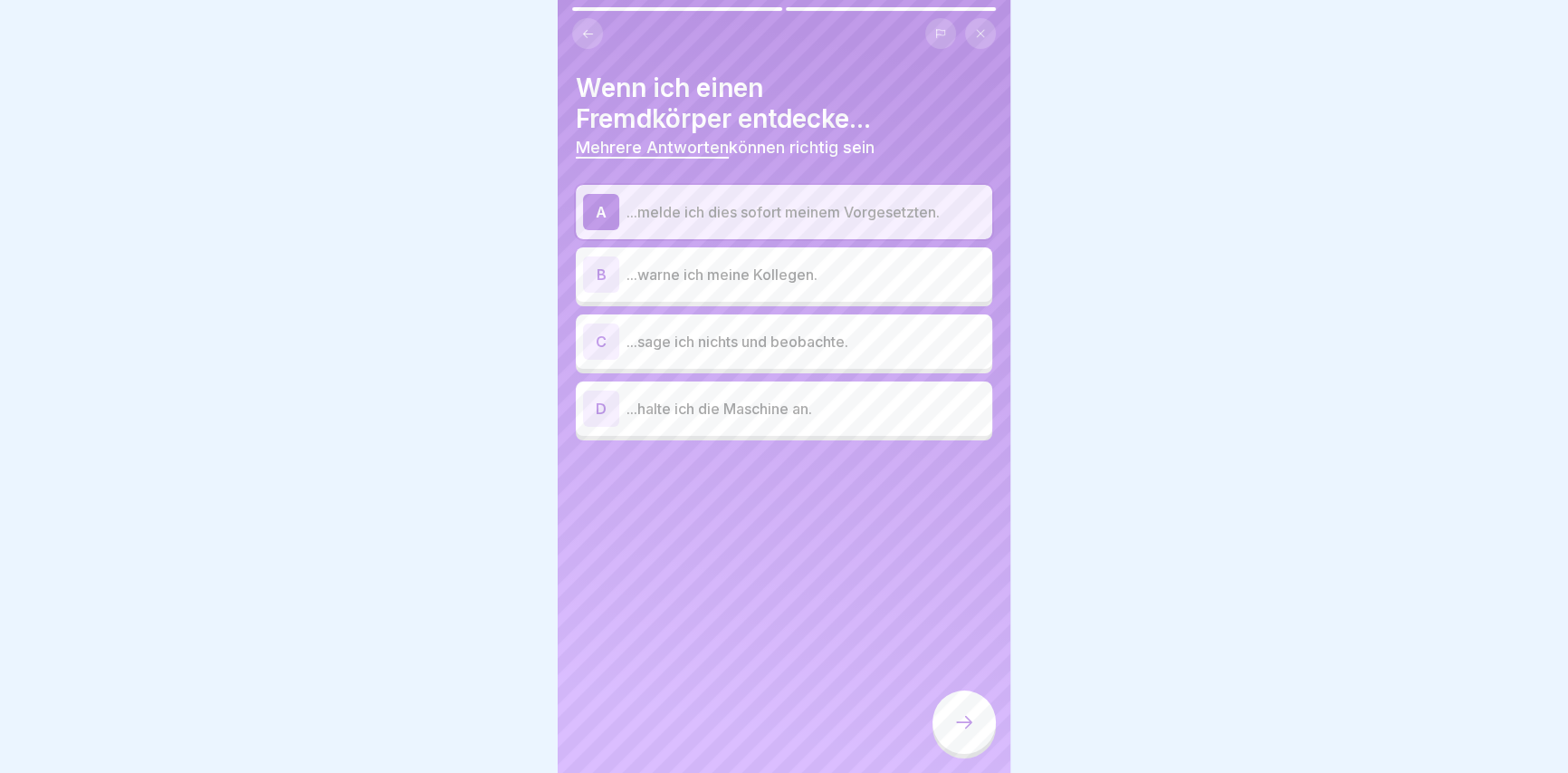
click at [946, 745] on div at bounding box center [964, 722] width 64 height 64
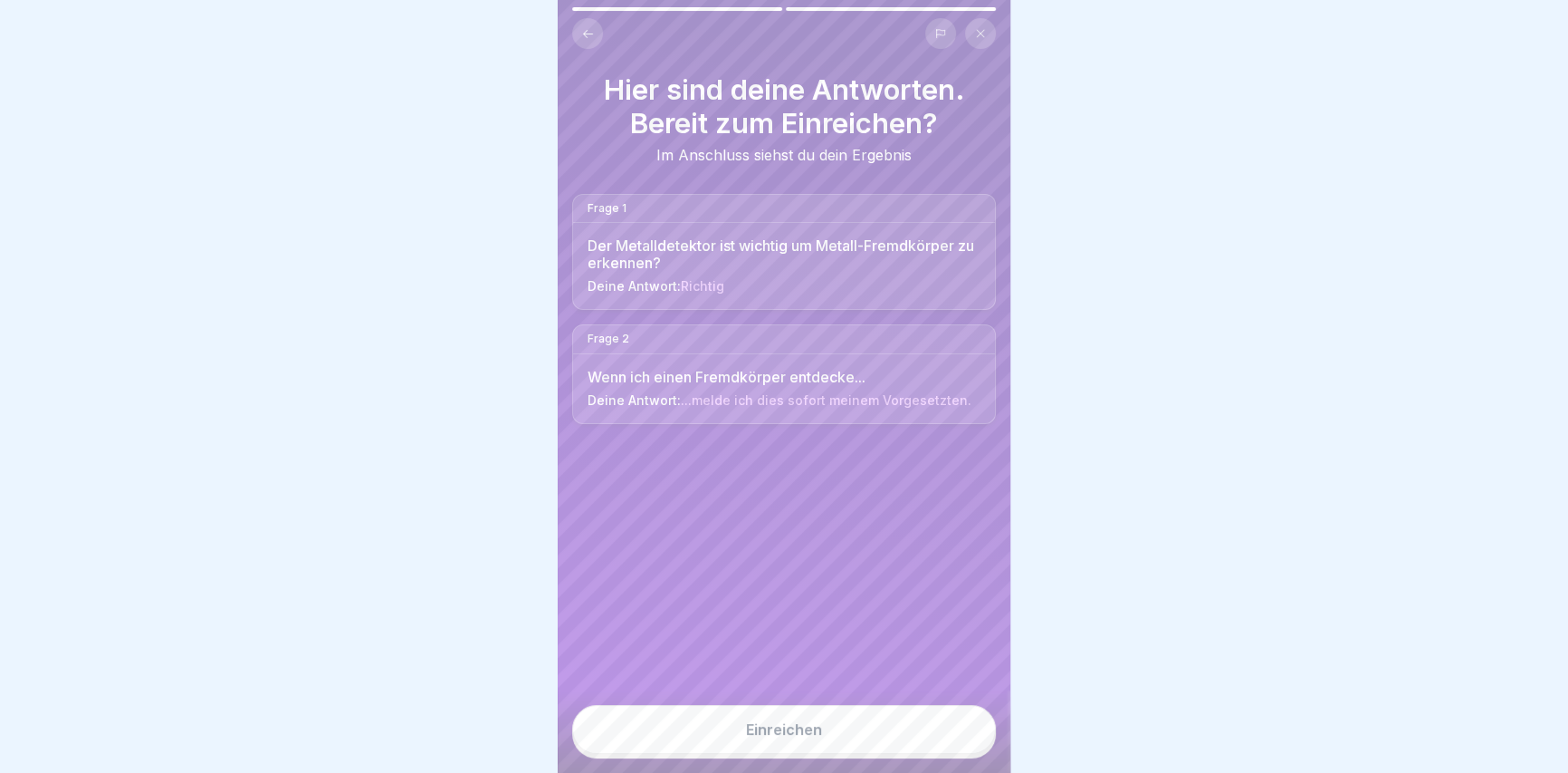
click at [931, 753] on button "Einreichen" at bounding box center [784, 728] width 424 height 49
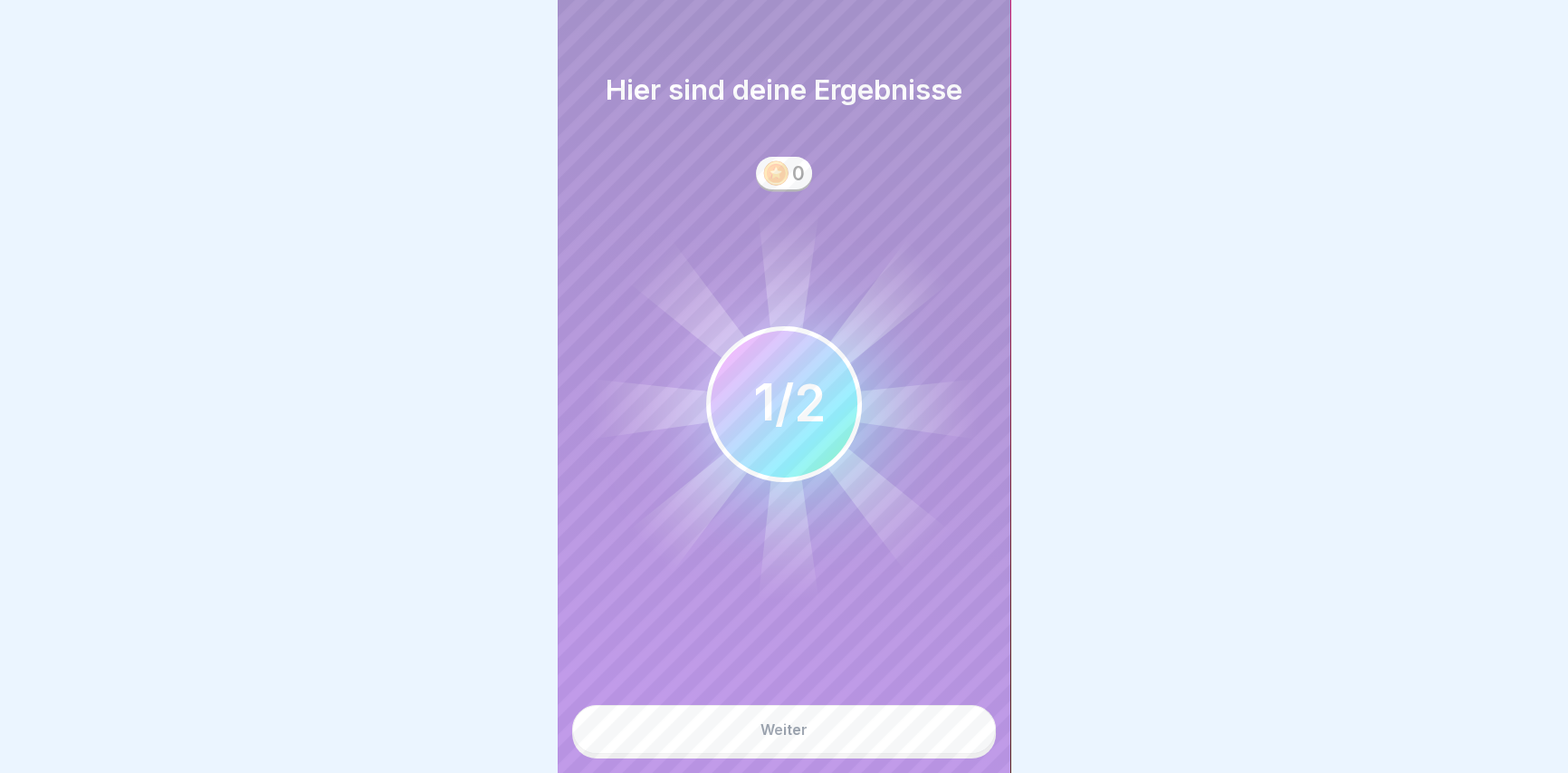
scroll to position [12, 0]
drag, startPoint x: 827, startPoint y: 733, endPoint x: 588, endPoint y: 629, distance: 260.6
click at [588, 629] on div "Hier sind deine Ergebnisse 0 1 2 / 2 Weiter" at bounding box center [784, 386] width 453 height 773
click at [639, 733] on button "Weiter" at bounding box center [784, 728] width 424 height 49
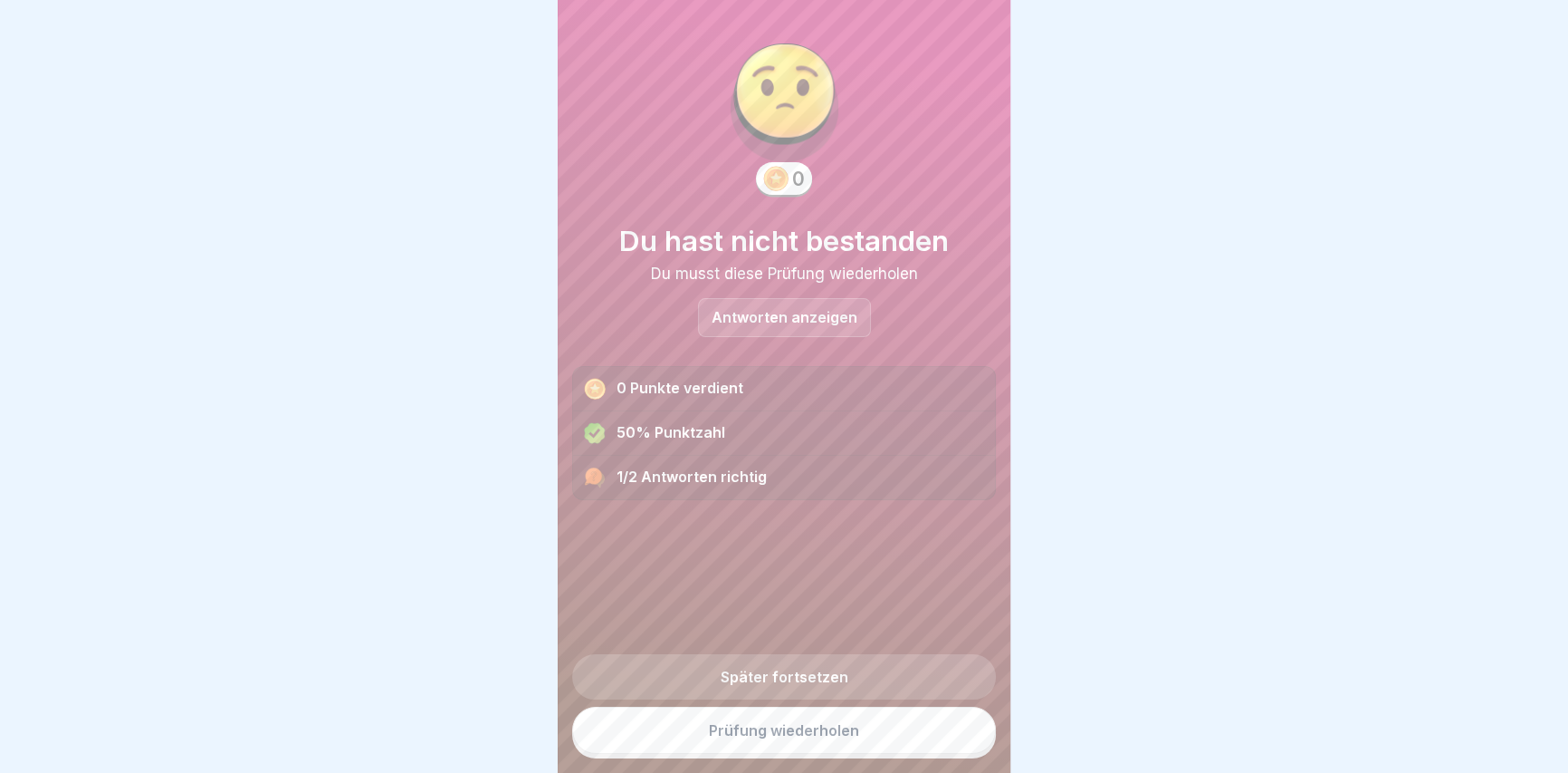
click at [789, 733] on link "Prüfung wiederholen" at bounding box center [784, 729] width 424 height 47
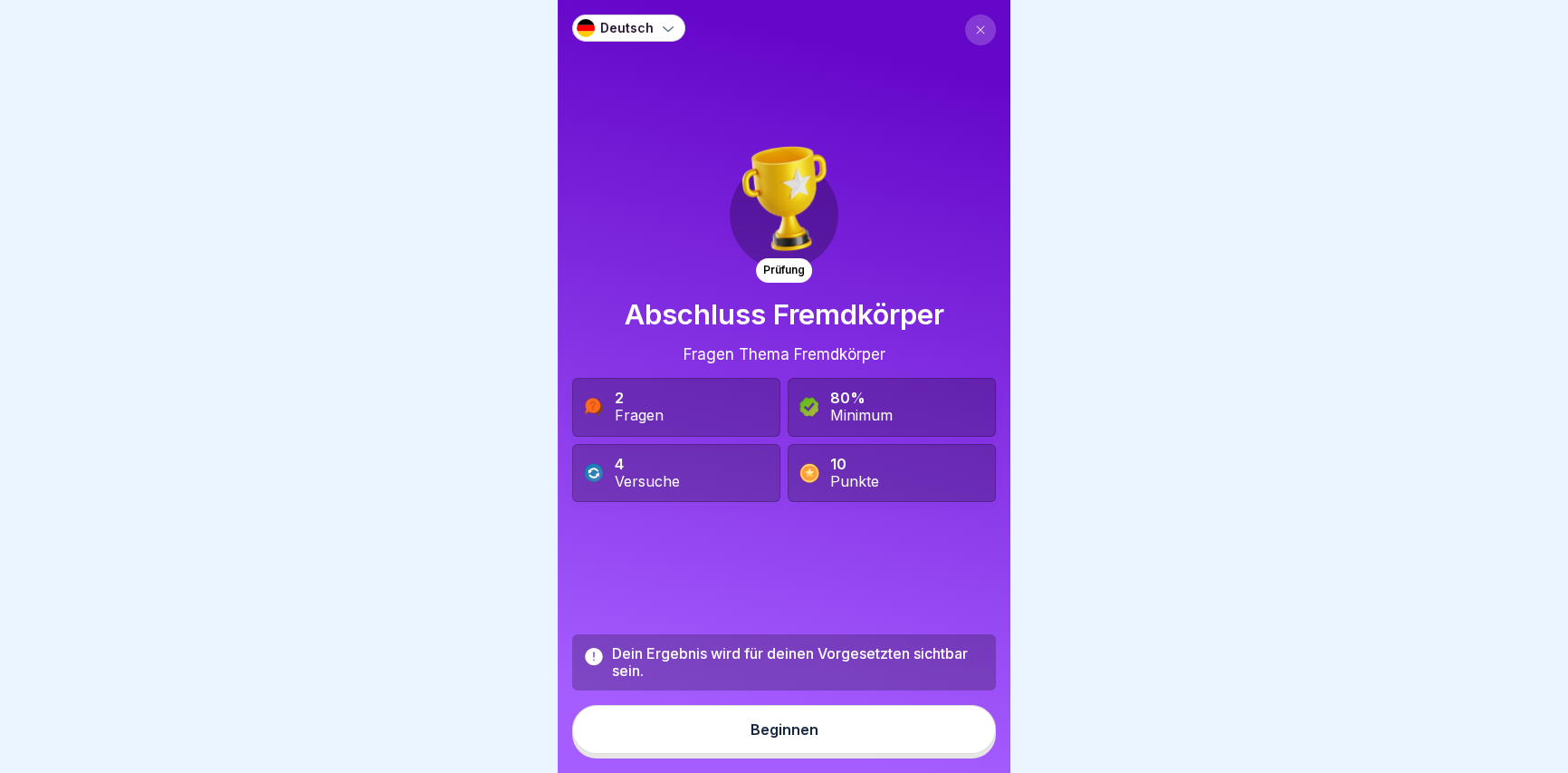
click at [793, 724] on button "Beginnen" at bounding box center [784, 728] width 424 height 49
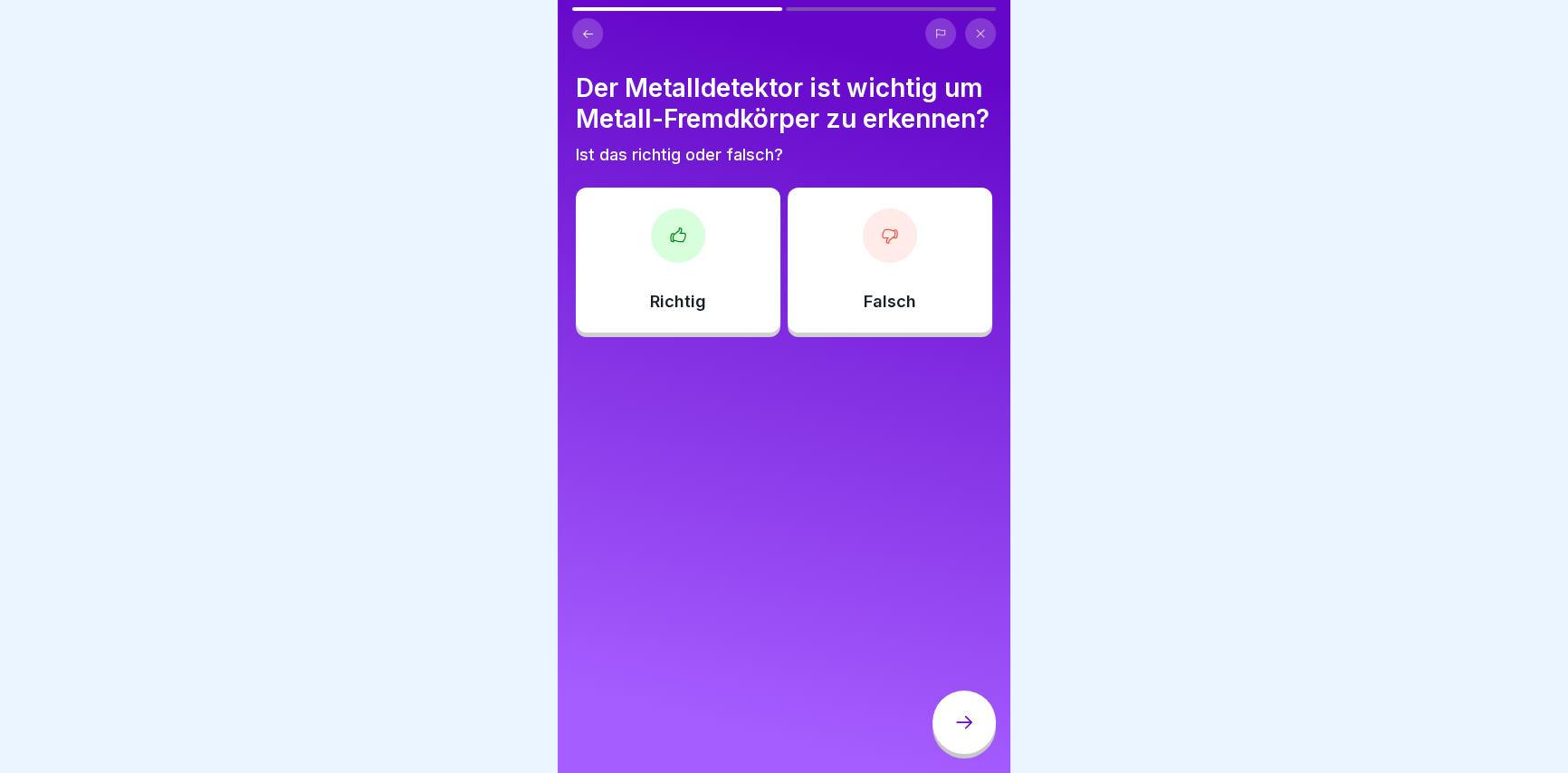
click at [729, 314] on div "Richtig" at bounding box center [677, 259] width 204 height 144
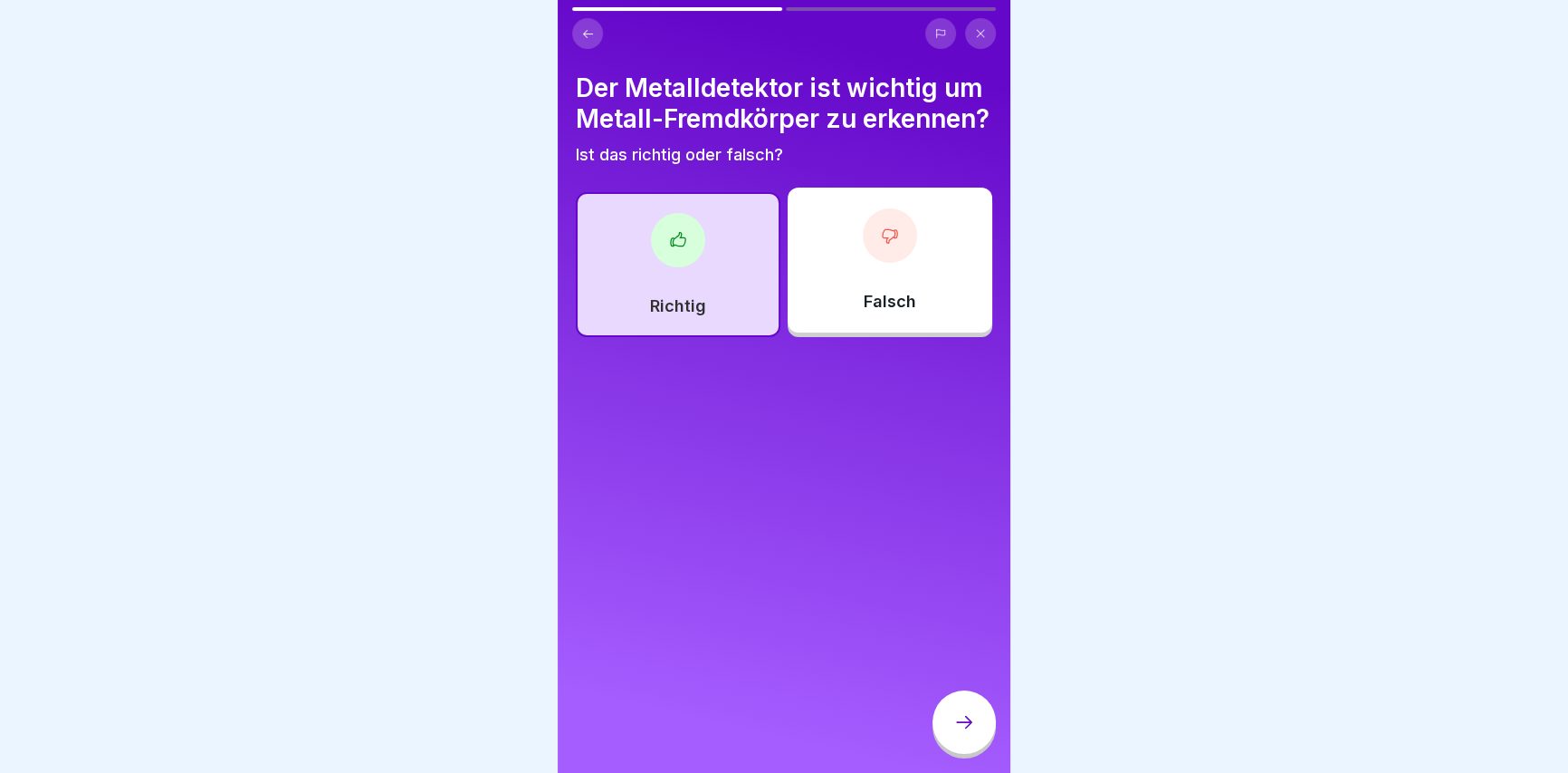
click at [951, 735] on div at bounding box center [964, 722] width 64 height 64
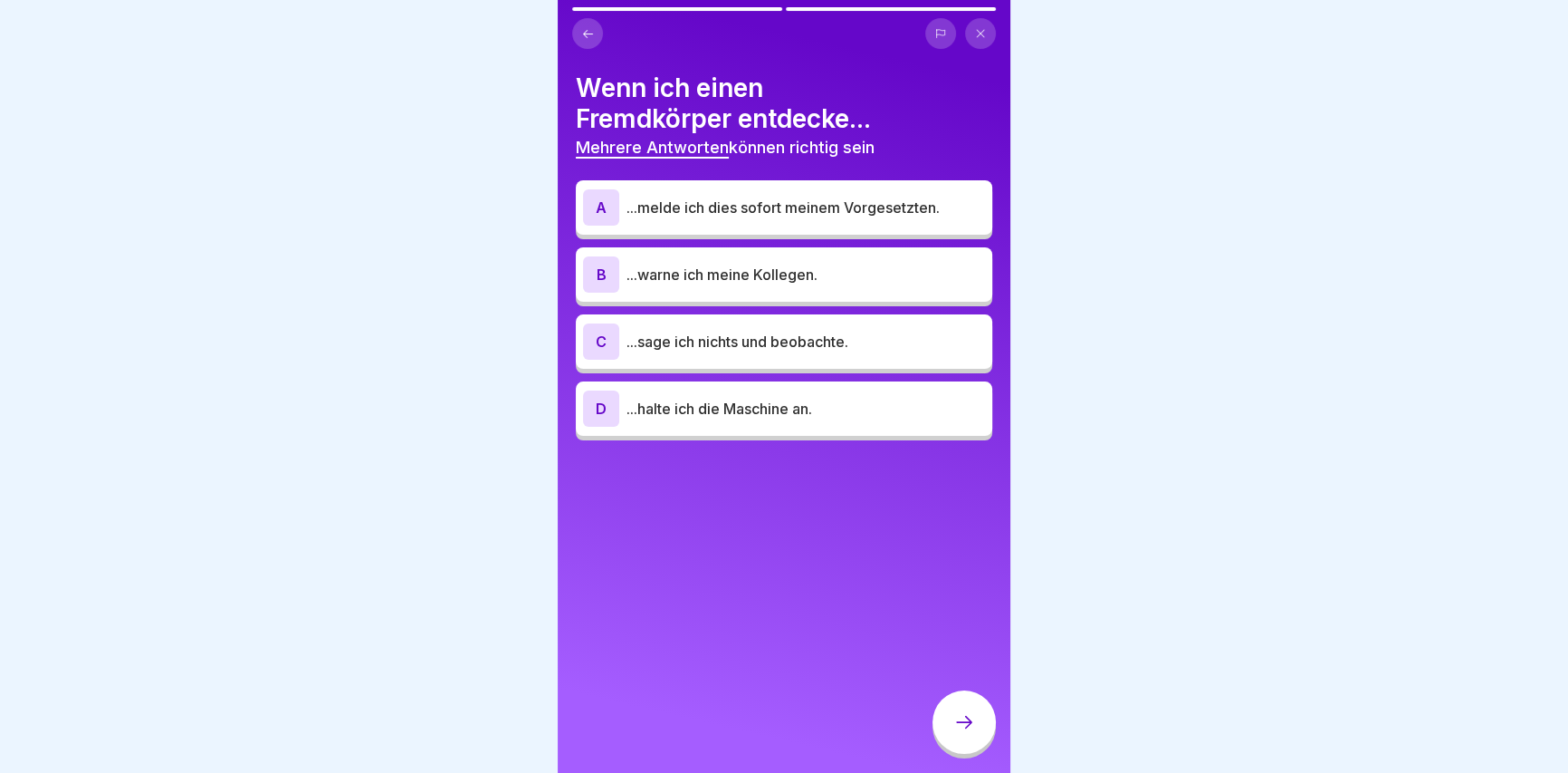
click at [799, 202] on p "...melde ich dies sofort meinem Vorgesetzten." at bounding box center [805, 207] width 358 height 22
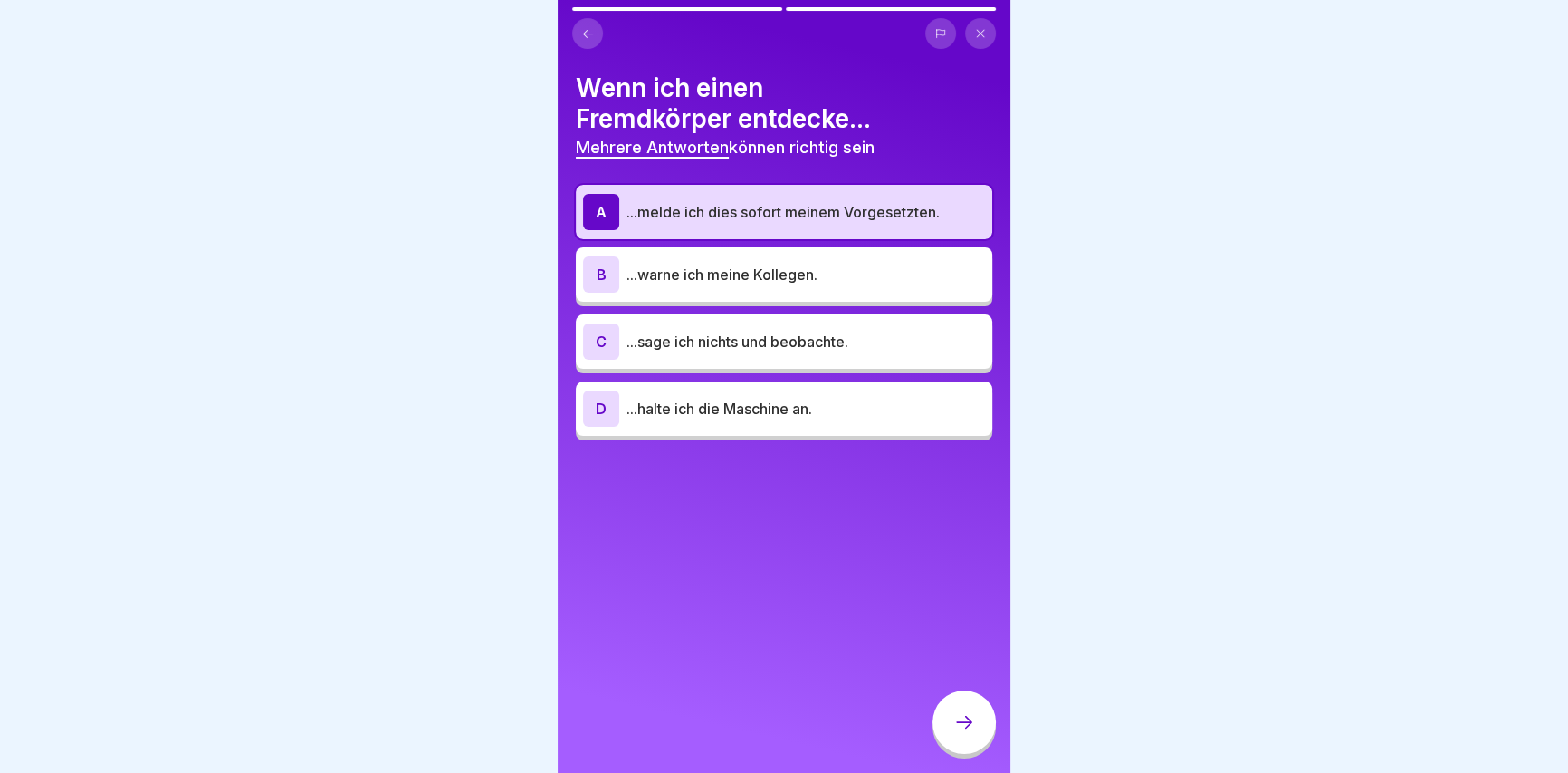
click at [697, 268] on p "...warne ich meine Kollegen." at bounding box center [805, 275] width 358 height 22
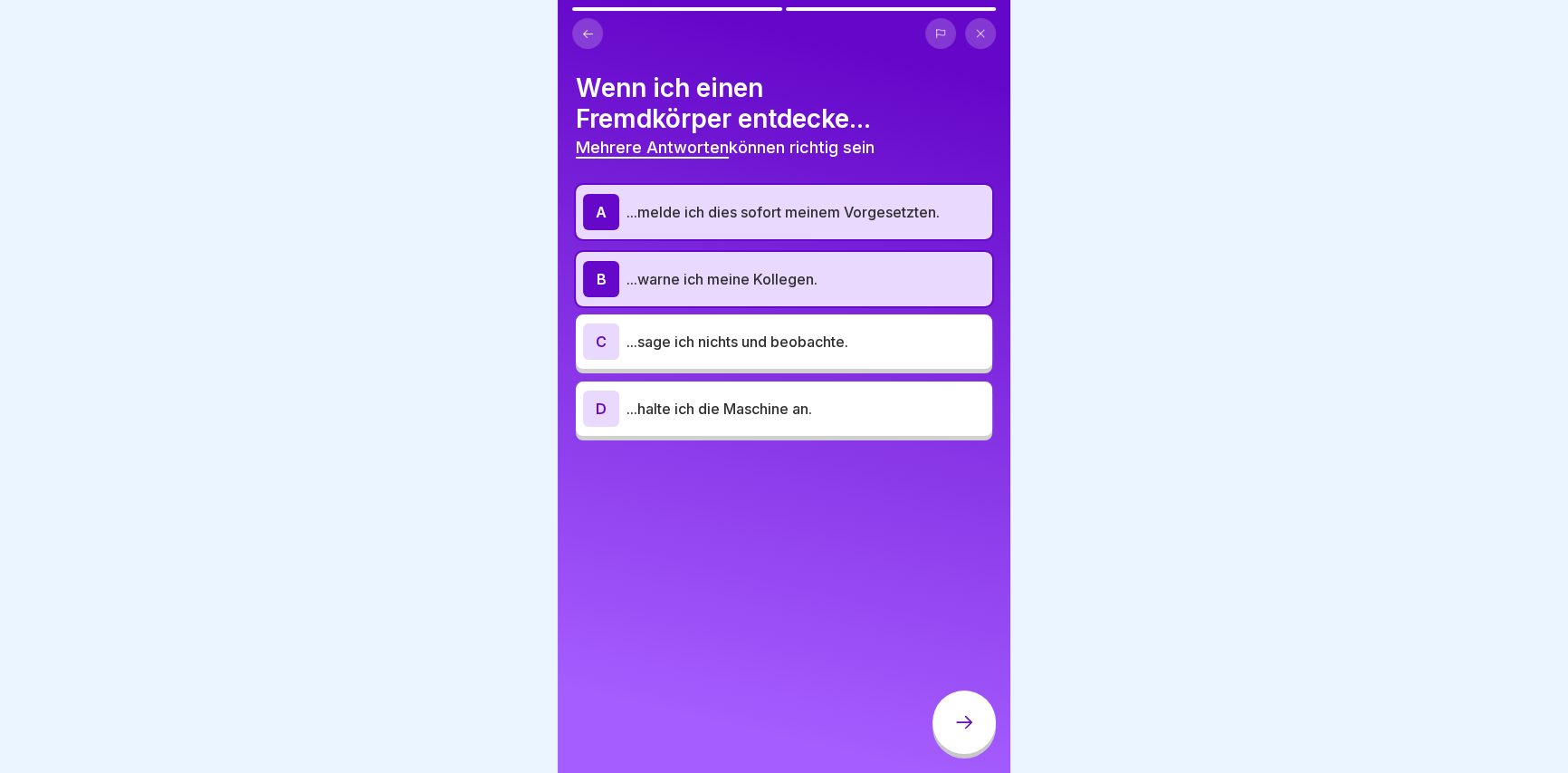
click at [763, 424] on div "D ...halte ich die Maschine an." at bounding box center [784, 408] width 402 height 36
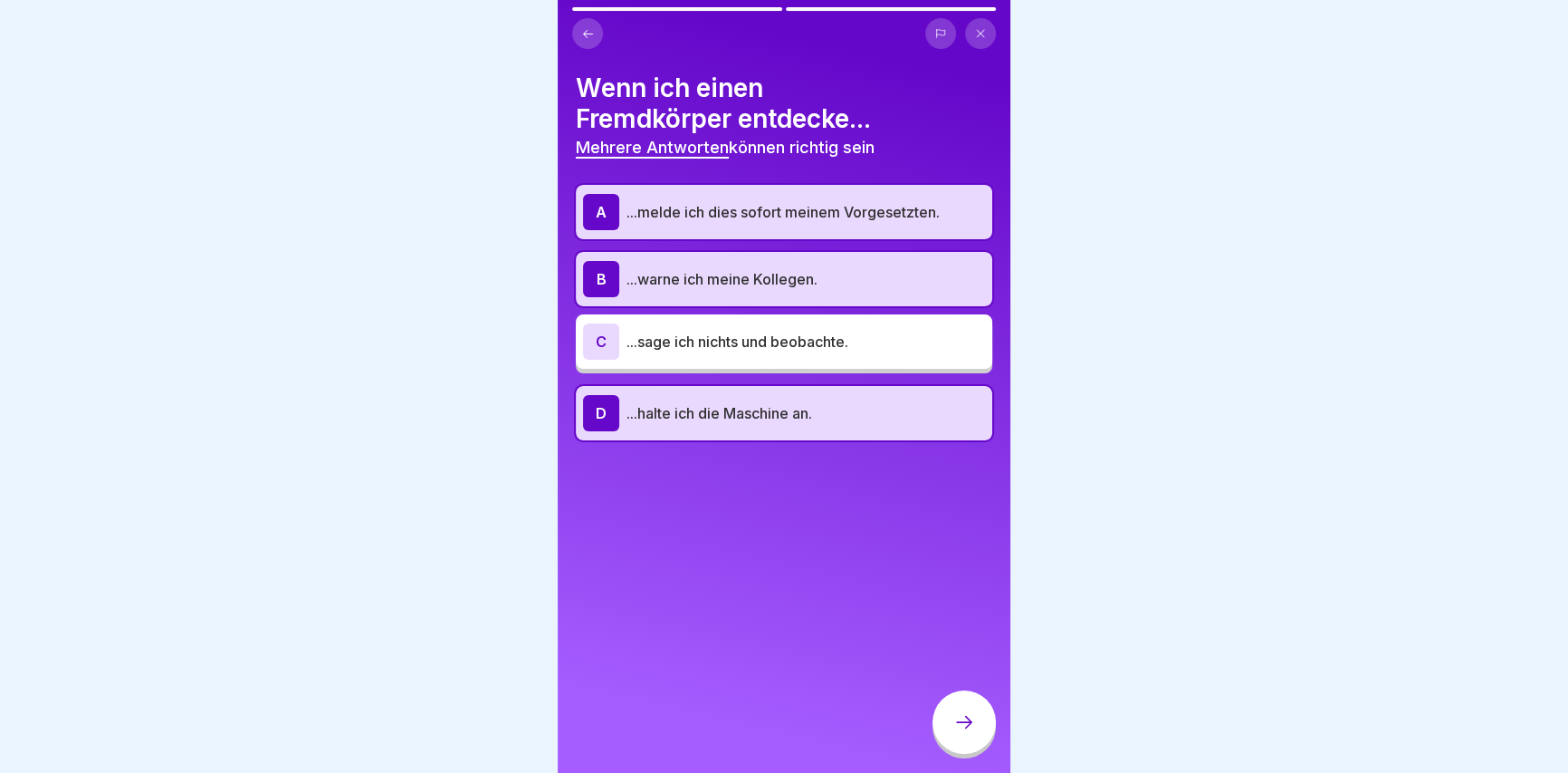
click at [939, 743] on div "Deutsch Prüfung Abschluss Fremdkörper Fragen Thema Fremdkörper 2 Fragen 80% Min…" at bounding box center [784, 386] width 453 height 773
click at [966, 730] on icon at bounding box center [964, 722] width 22 height 22
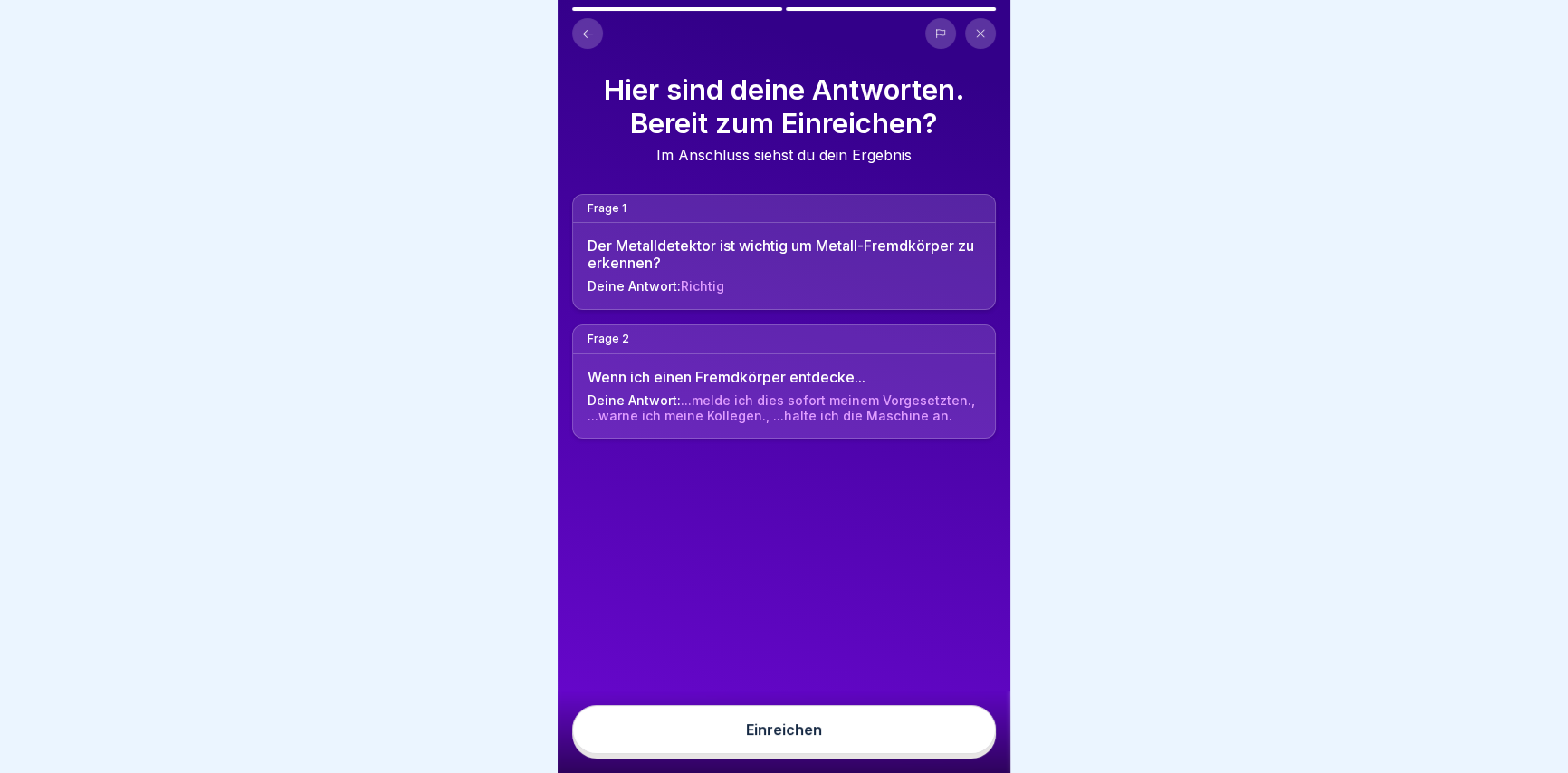
click at [753, 733] on button "Einreichen" at bounding box center [784, 728] width 424 height 49
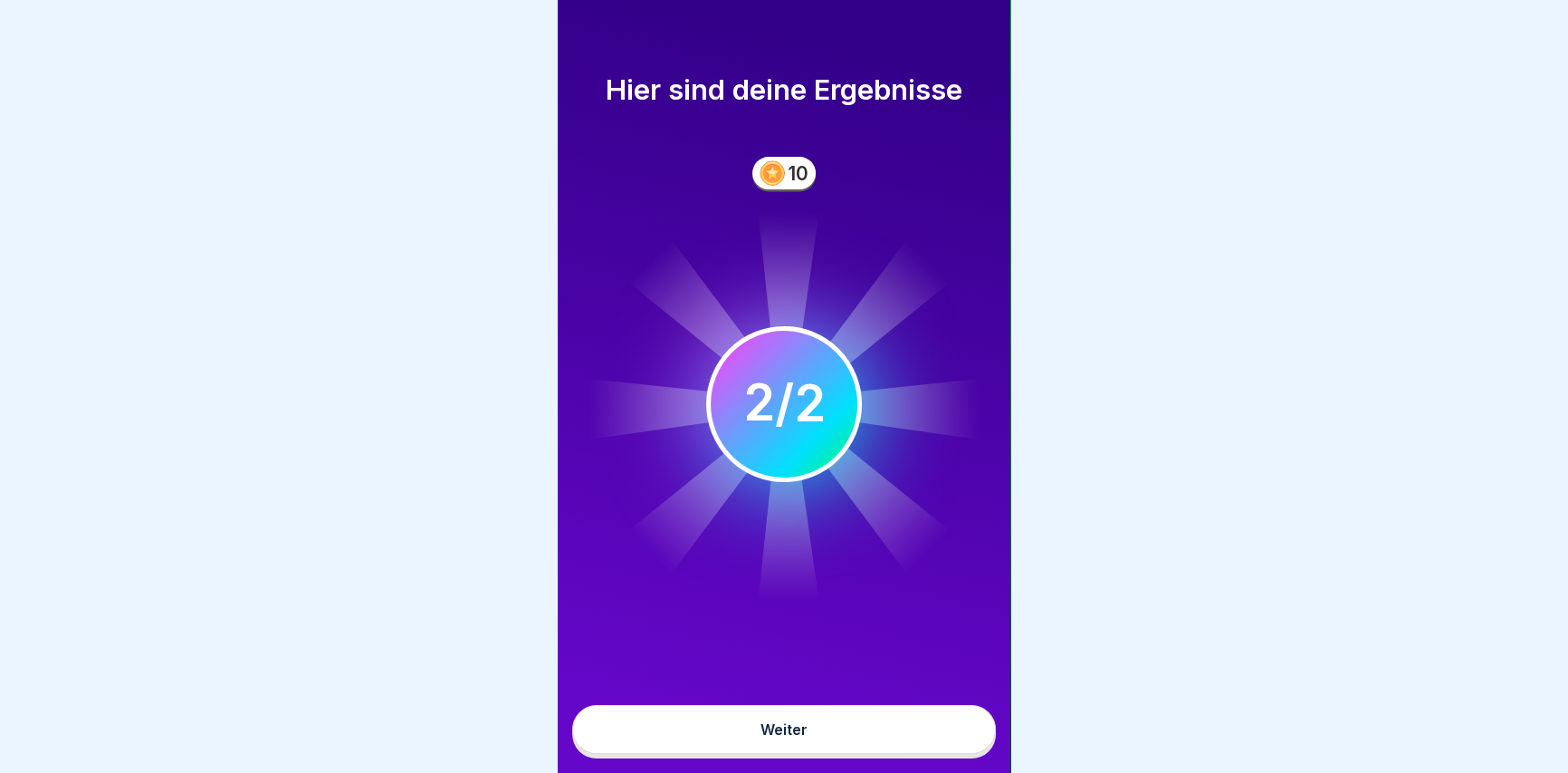
drag, startPoint x: 726, startPoint y: 728, endPoint x: 735, endPoint y: 723, distance: 10.3
click at [735, 723] on button "Weiter" at bounding box center [784, 728] width 424 height 49
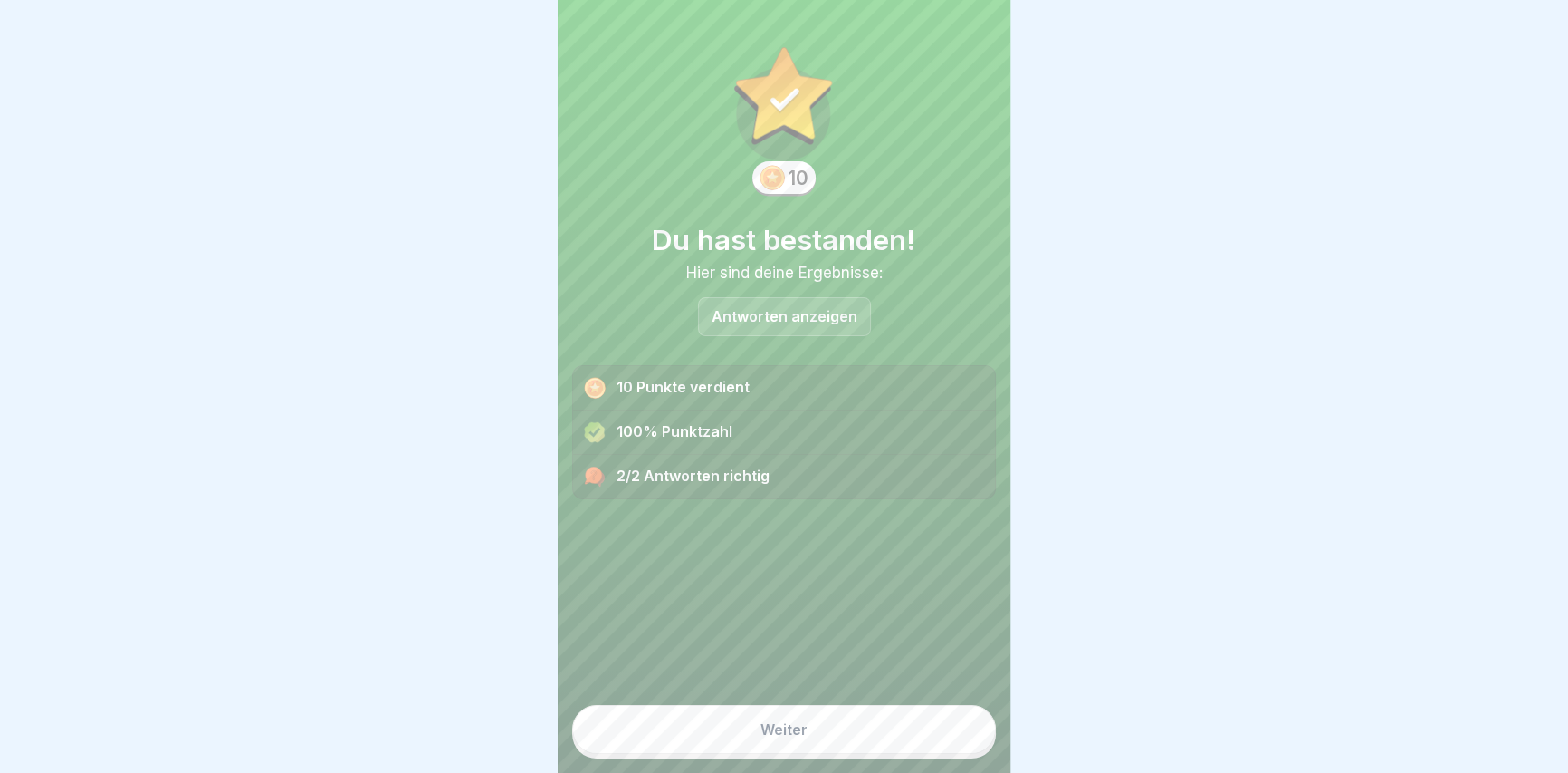
click at [762, 735] on div "Weiter" at bounding box center [784, 729] width 47 height 16
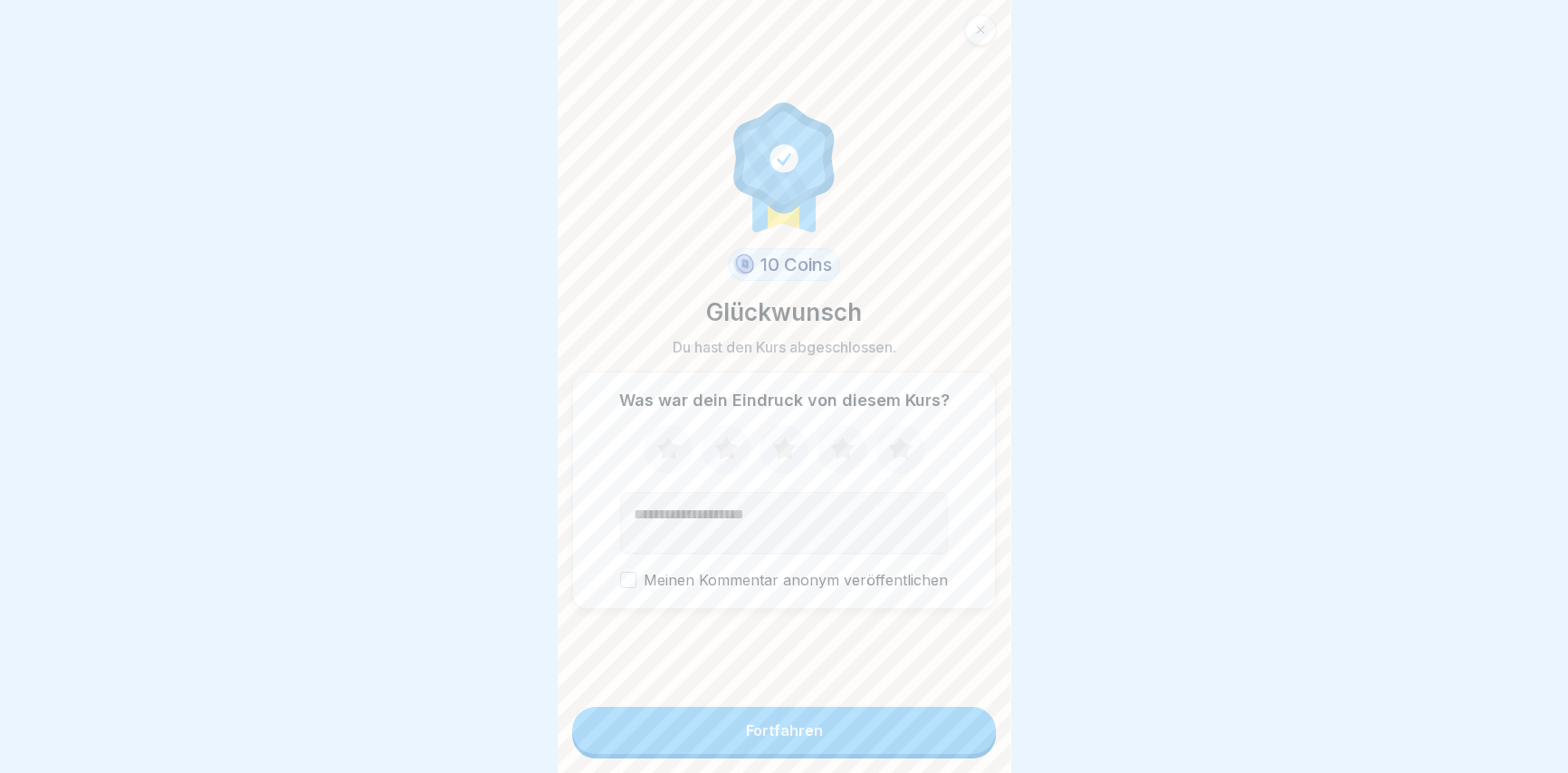
click at [794, 735] on div "Fortfahren" at bounding box center [784, 730] width 77 height 16
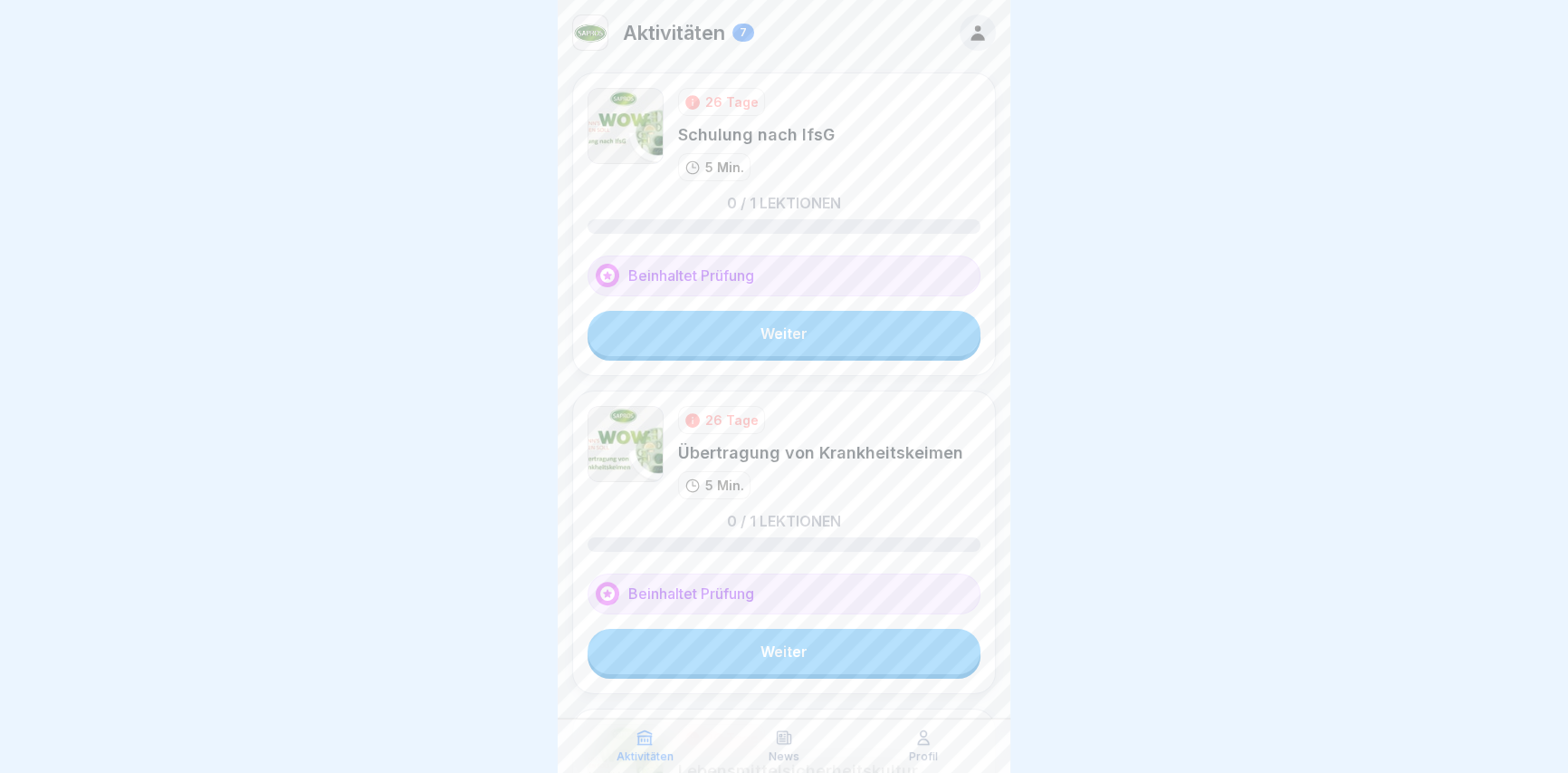
click at [742, 324] on link "Weiter" at bounding box center [784, 333] width 393 height 45
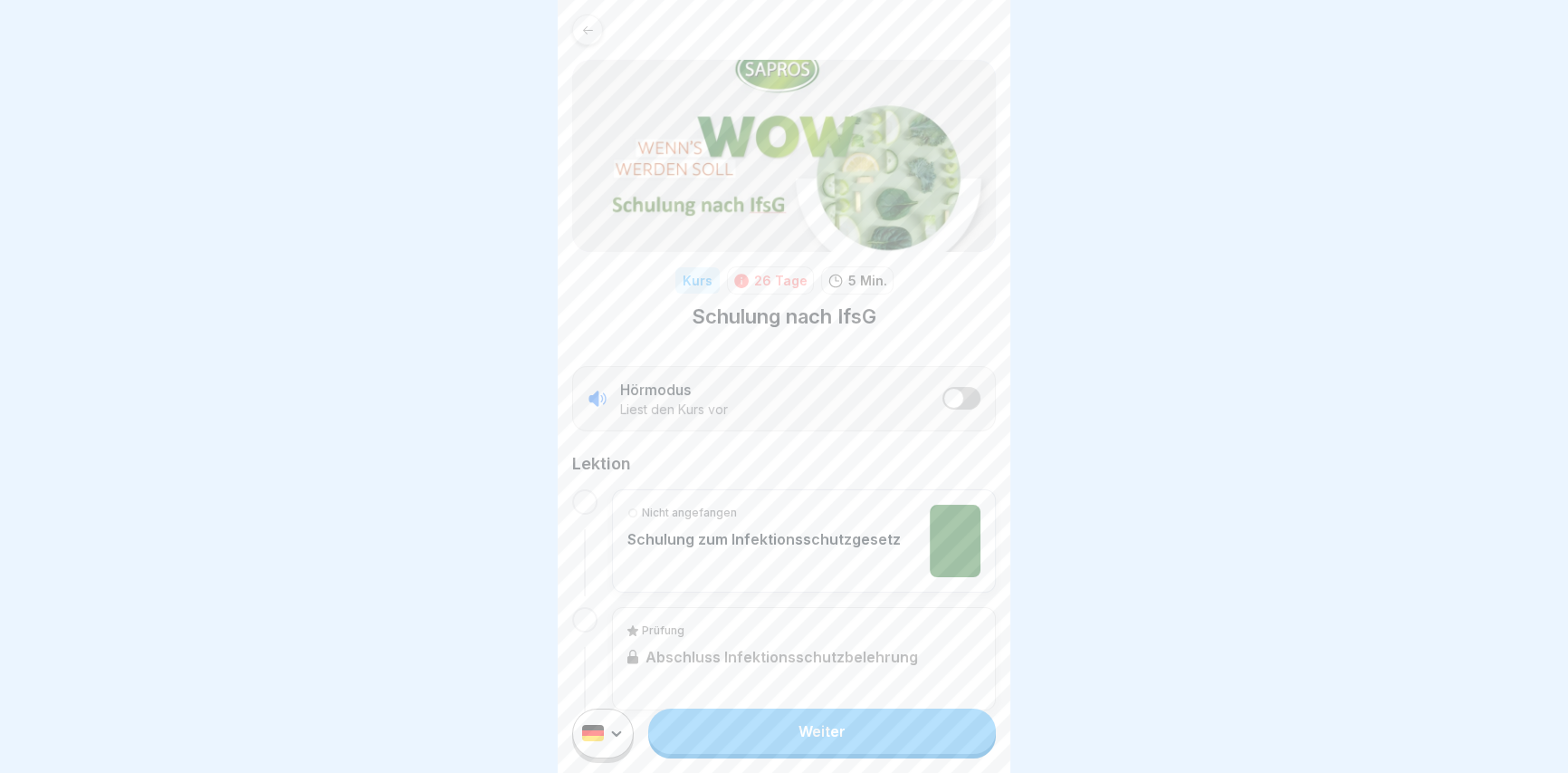
click at [786, 741] on link "Weiter" at bounding box center [821, 730] width 347 height 45
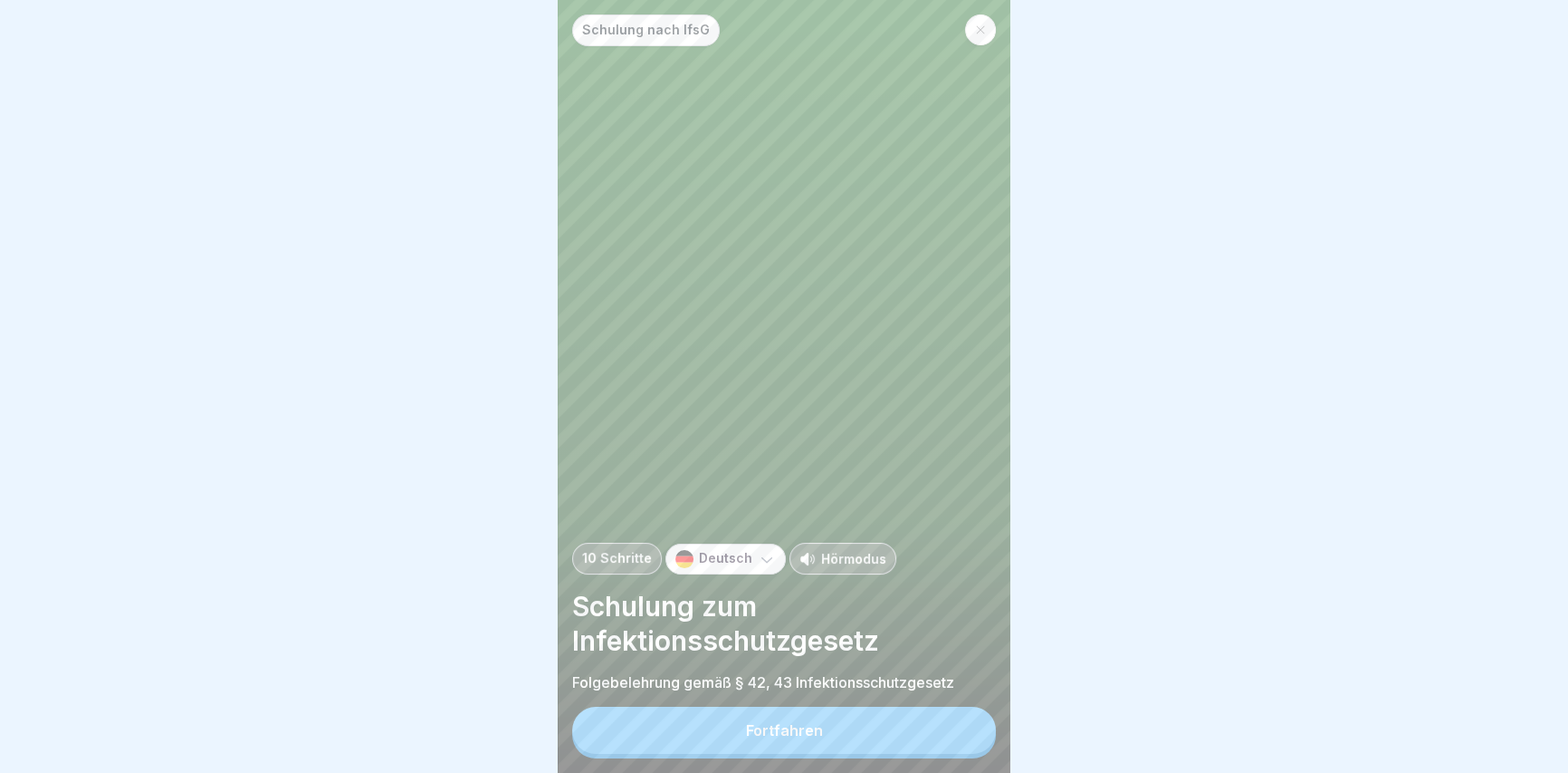
click at [802, 738] on div "Fortfahren" at bounding box center [784, 730] width 77 height 16
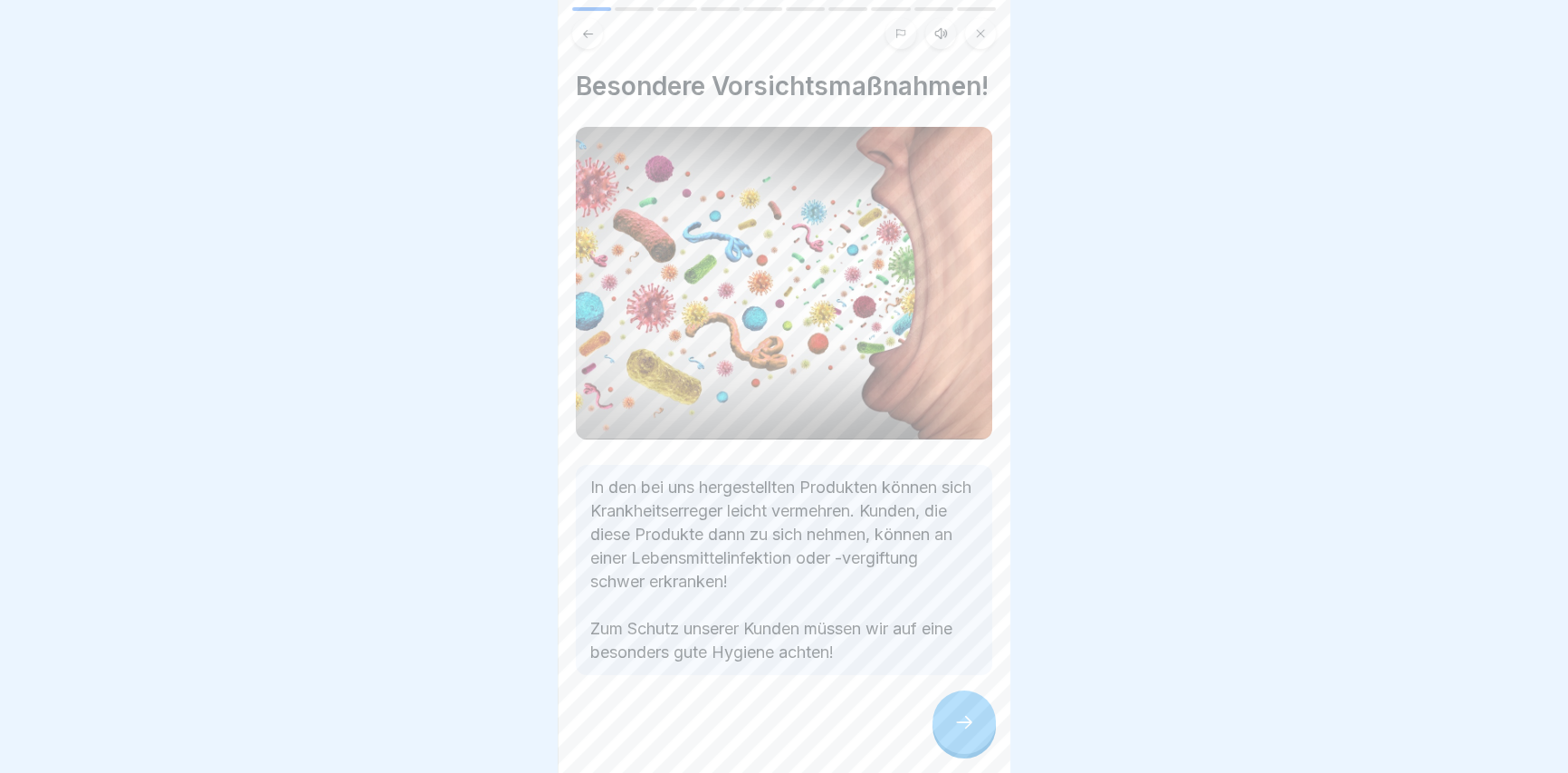
click at [952, 720] on div at bounding box center [964, 722] width 64 height 64
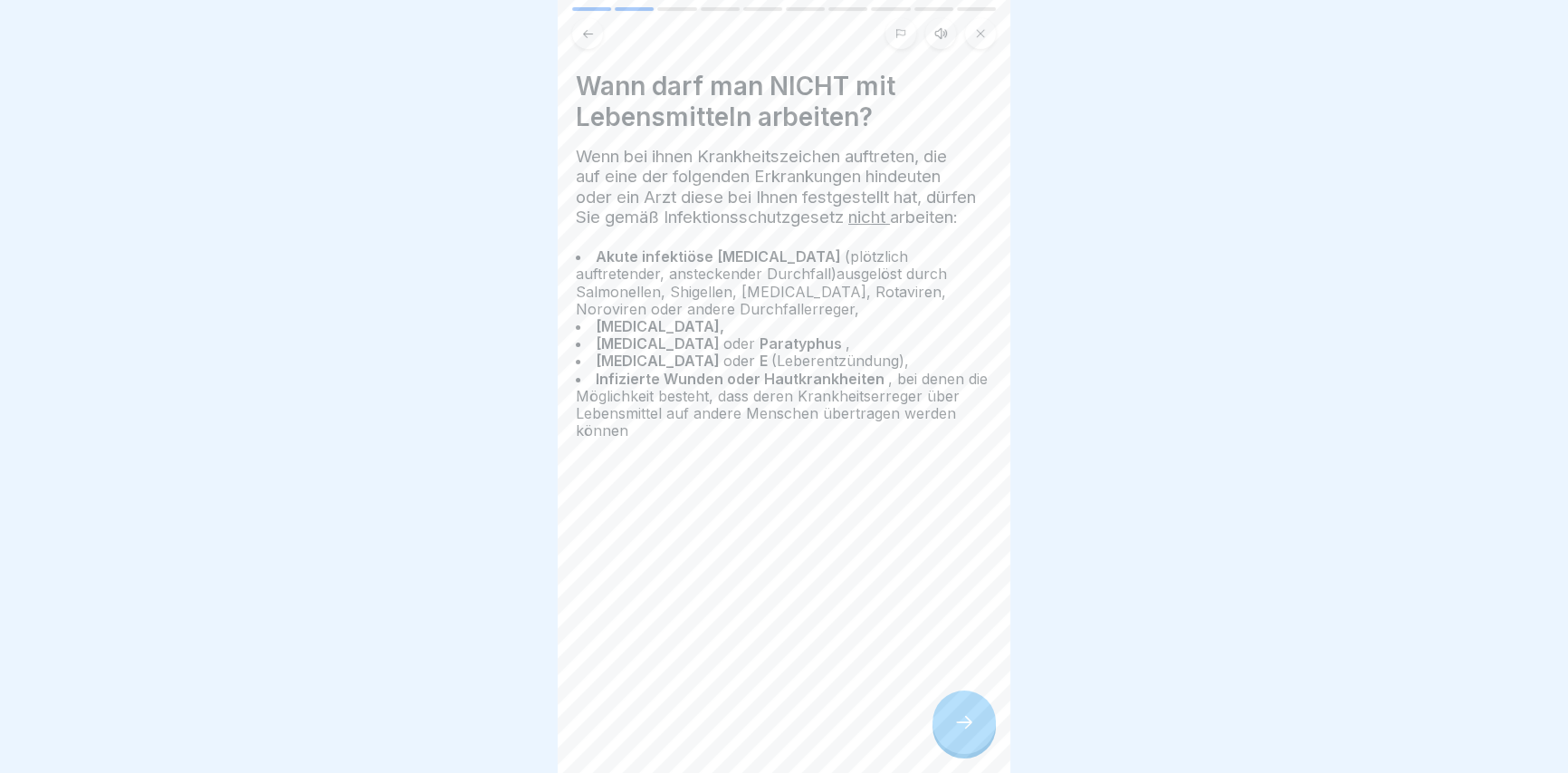
click at [960, 723] on div at bounding box center [964, 722] width 64 height 64
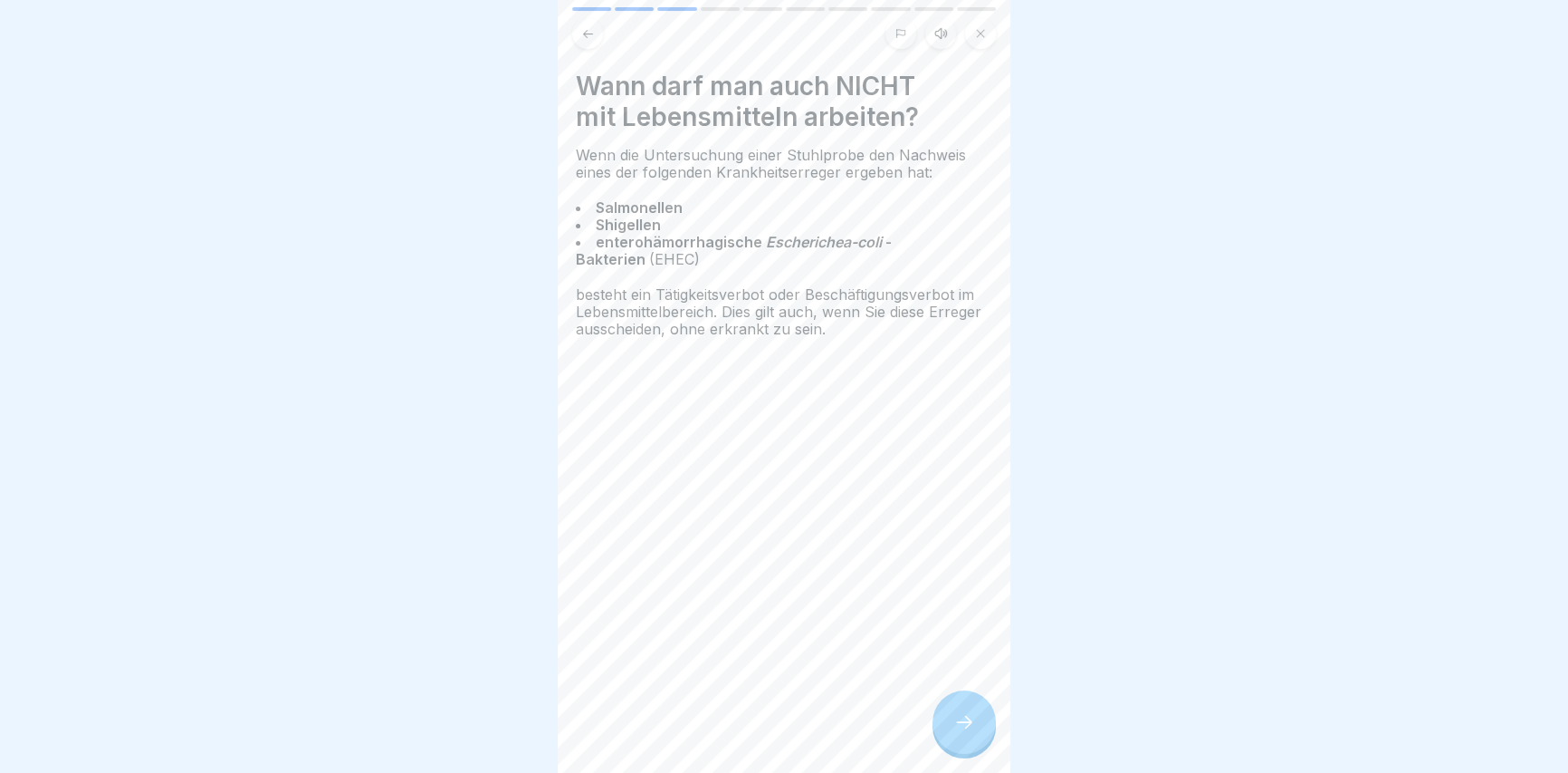
click at [960, 730] on icon at bounding box center [964, 722] width 22 height 22
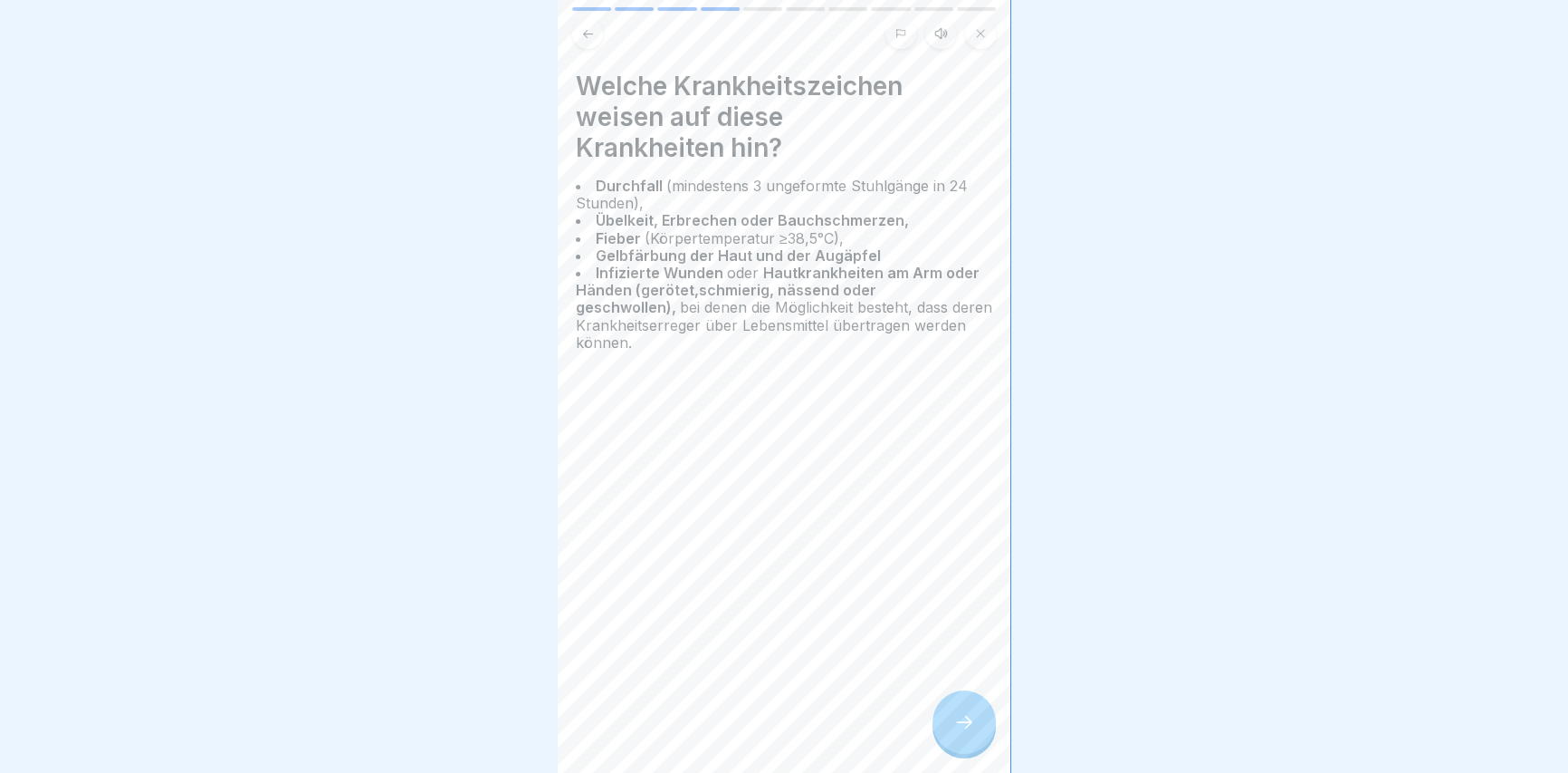
click at [960, 731] on icon at bounding box center [964, 722] width 22 height 22
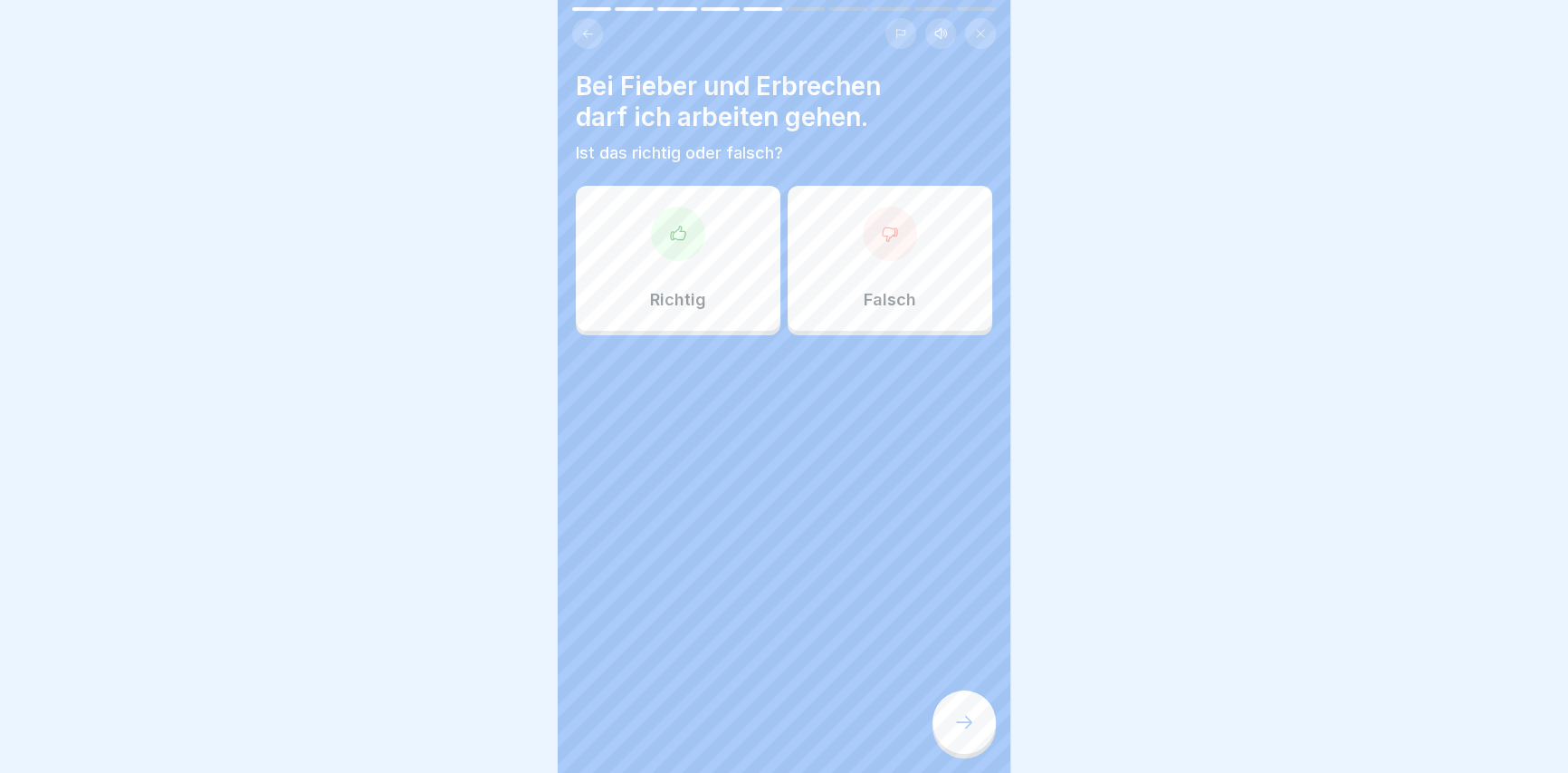
click at [851, 247] on div "Falsch" at bounding box center [889, 257] width 204 height 144
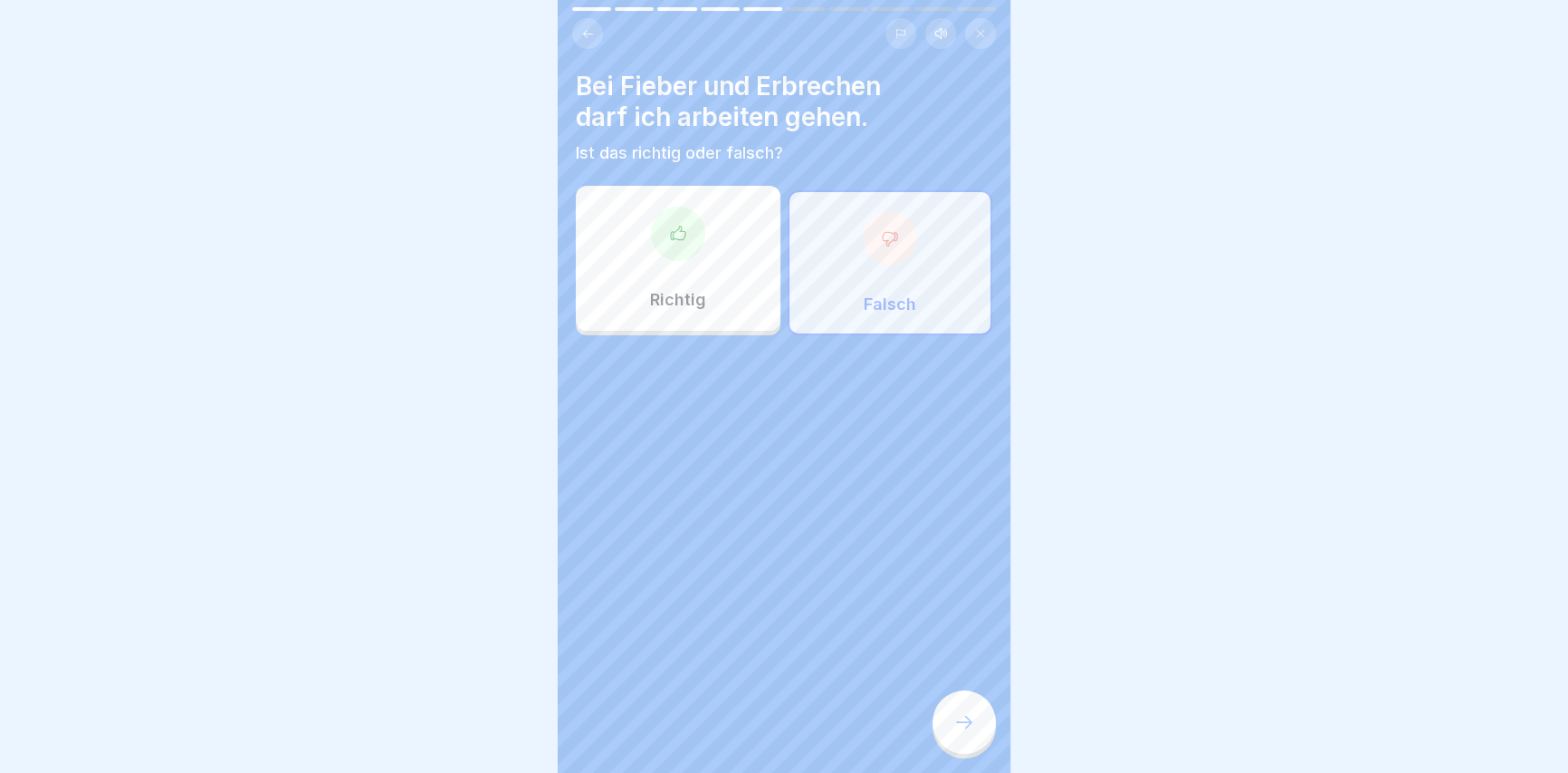
click at [966, 733] on icon at bounding box center [964, 722] width 22 height 22
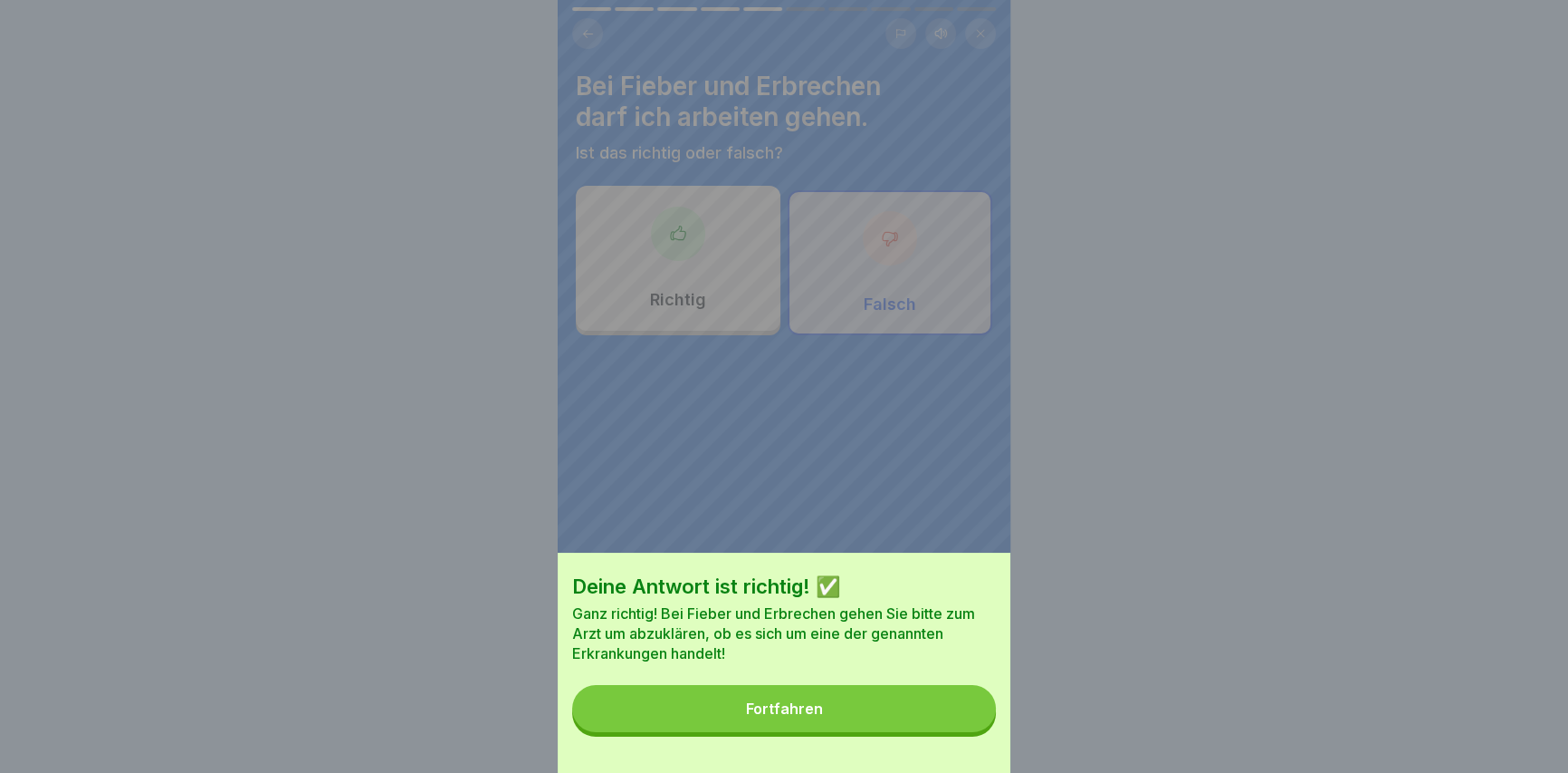
click at [923, 732] on button "Fortfahren" at bounding box center [784, 707] width 424 height 47
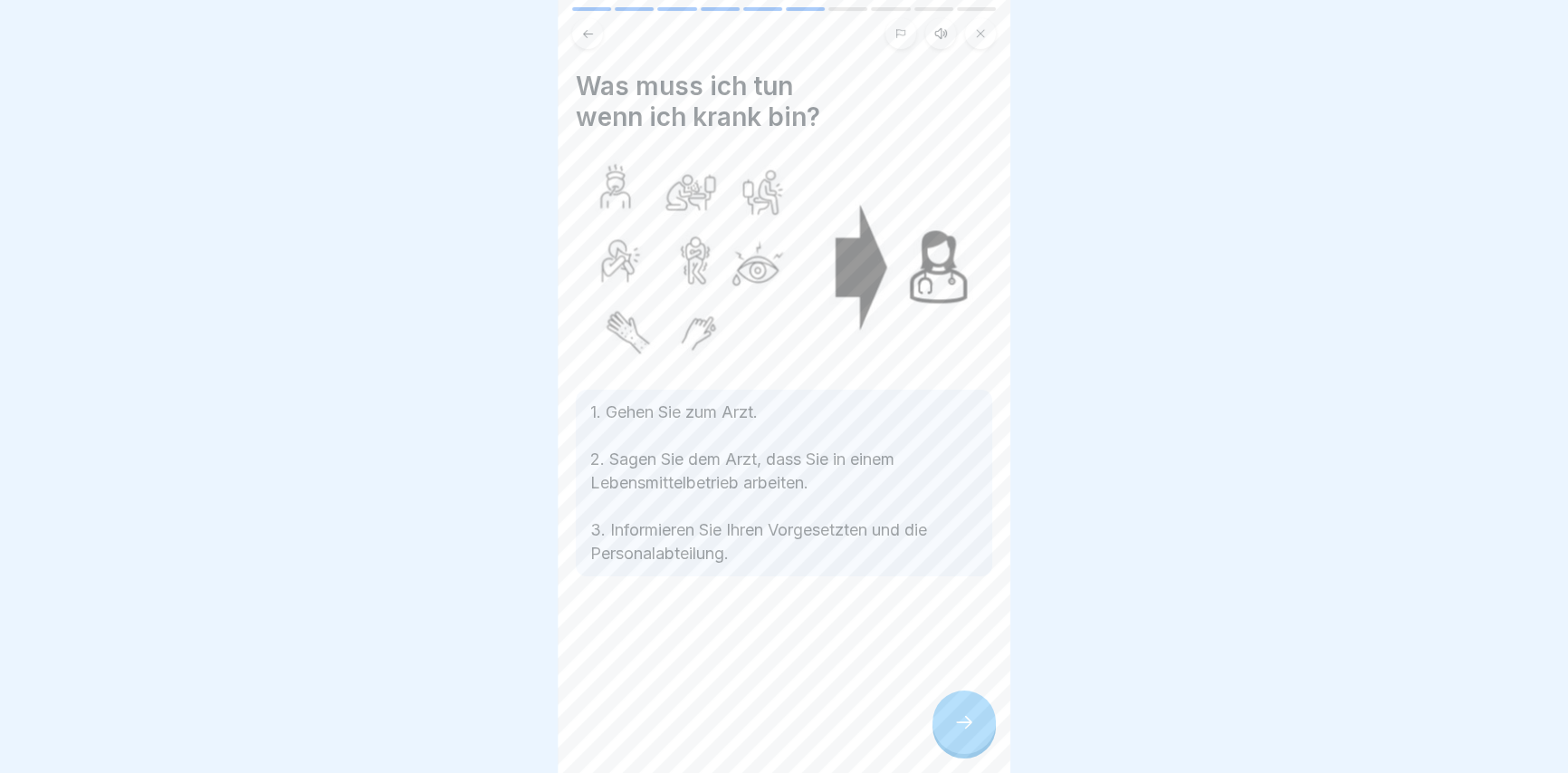
click at [955, 733] on icon at bounding box center [964, 722] width 22 height 22
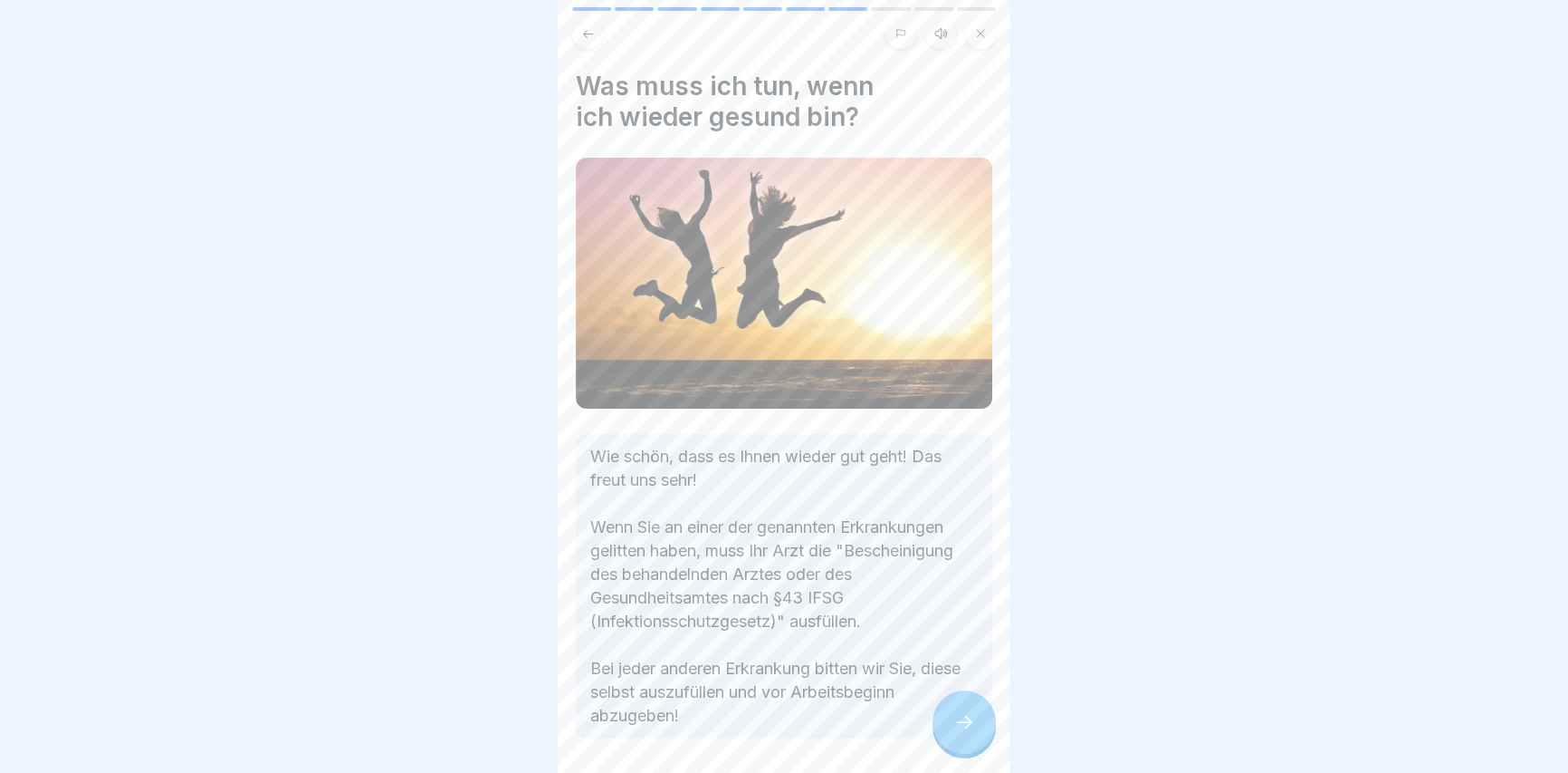
click at [966, 733] on icon at bounding box center [964, 722] width 22 height 22
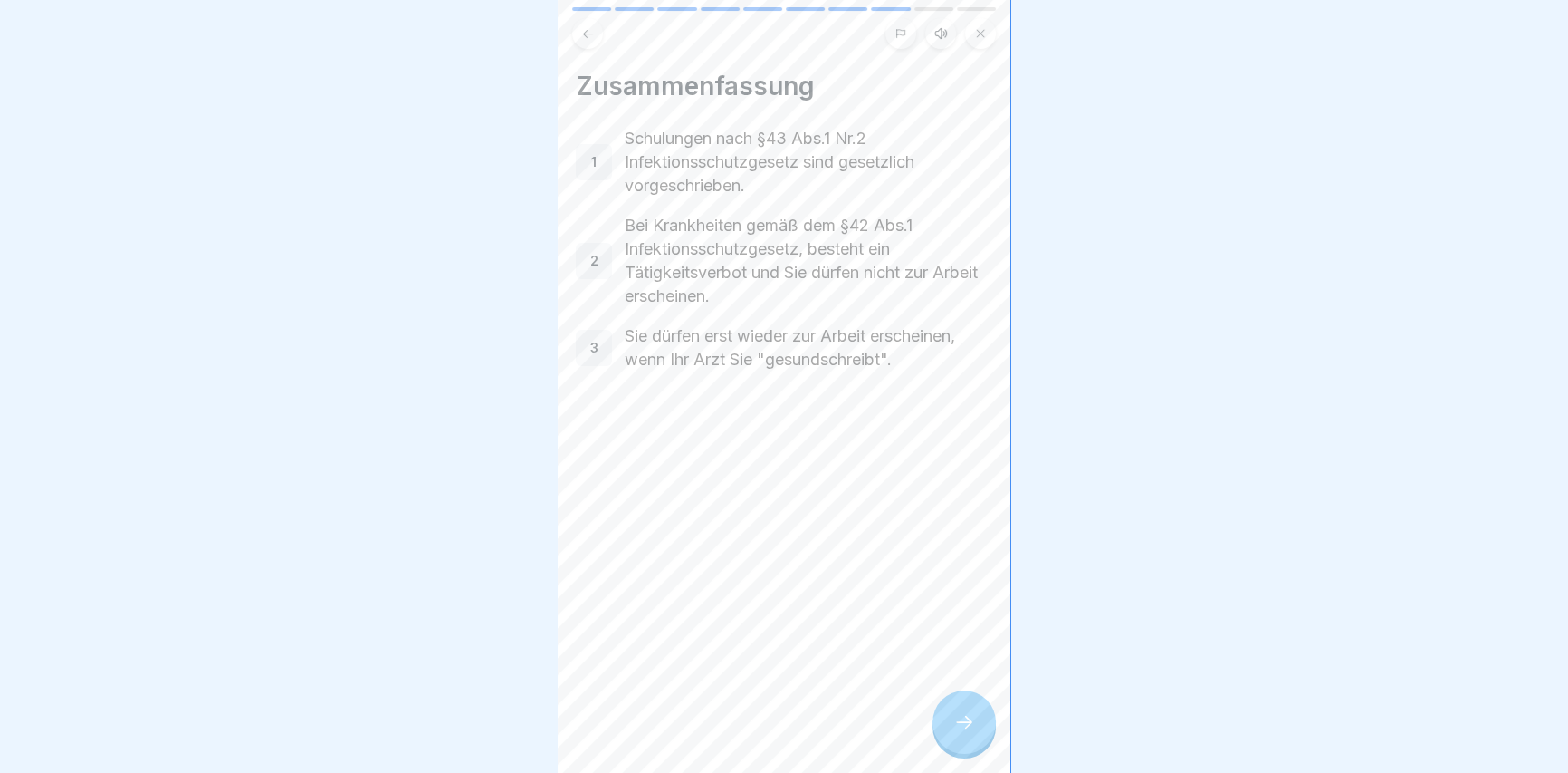
click at [968, 733] on icon at bounding box center [964, 722] width 22 height 22
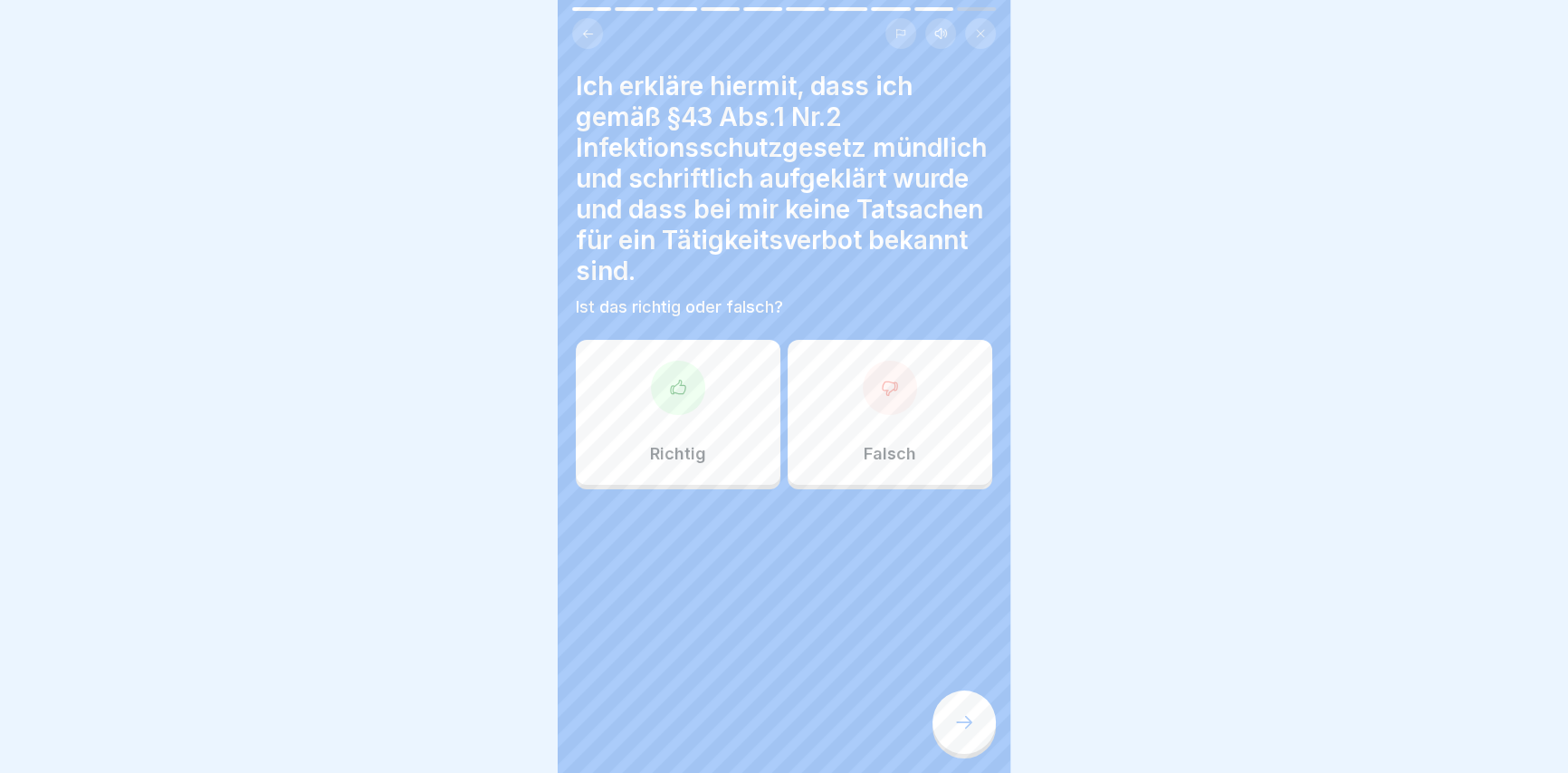
click at [733, 397] on div "Richtig" at bounding box center [677, 411] width 204 height 144
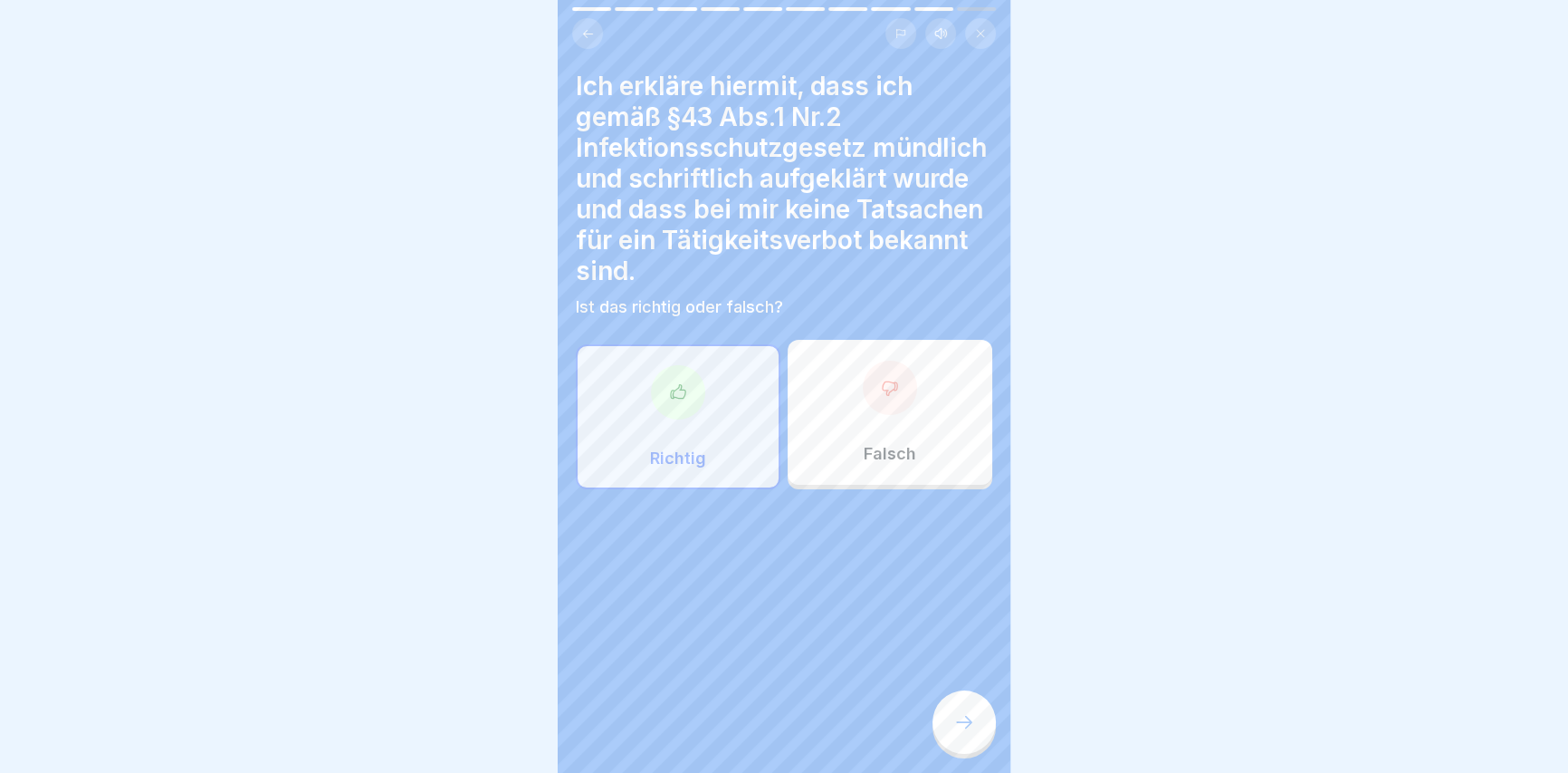
click at [967, 748] on div at bounding box center [964, 722] width 64 height 64
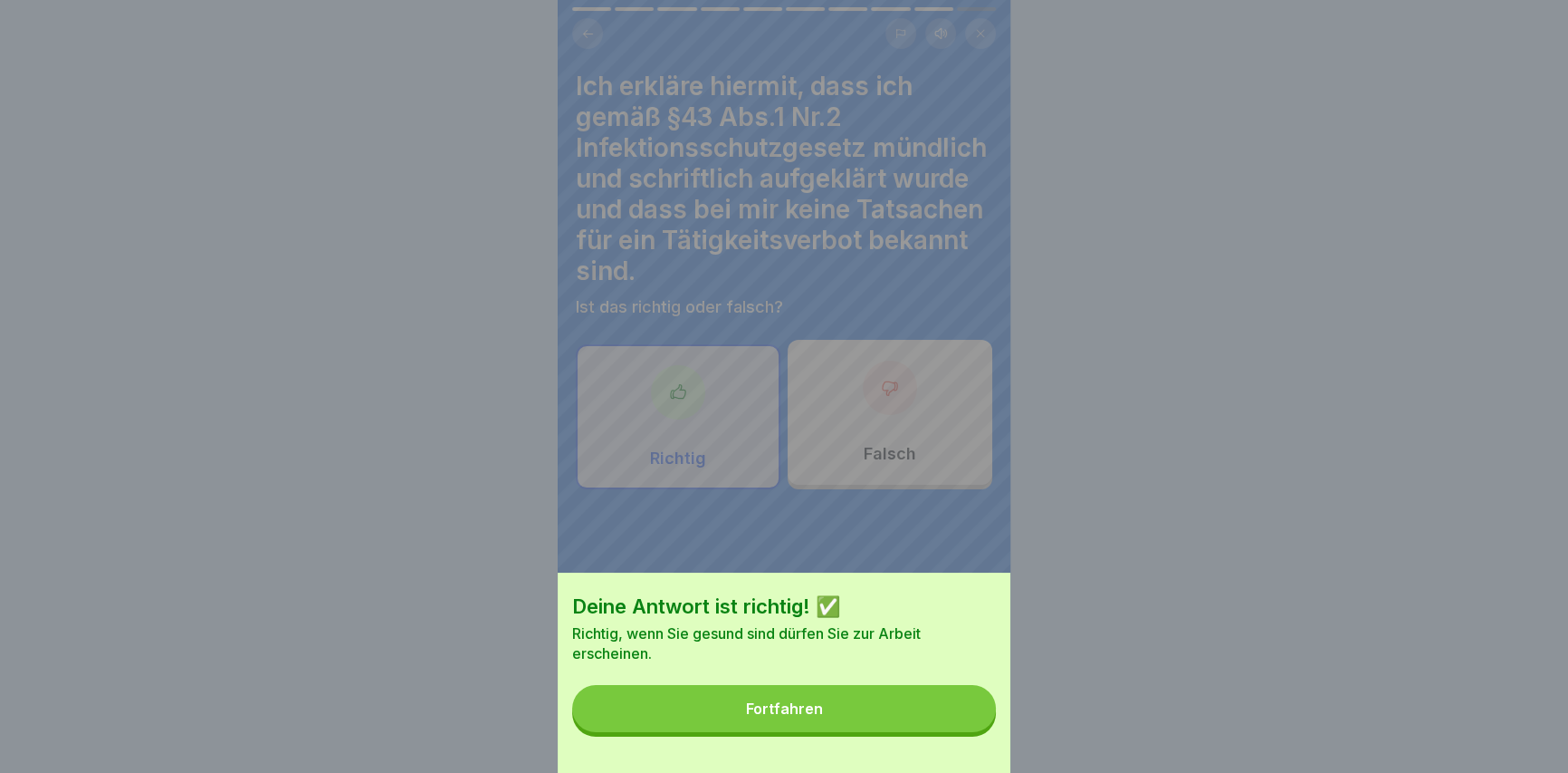
click at [960, 732] on button "Fortfahren" at bounding box center [784, 707] width 424 height 47
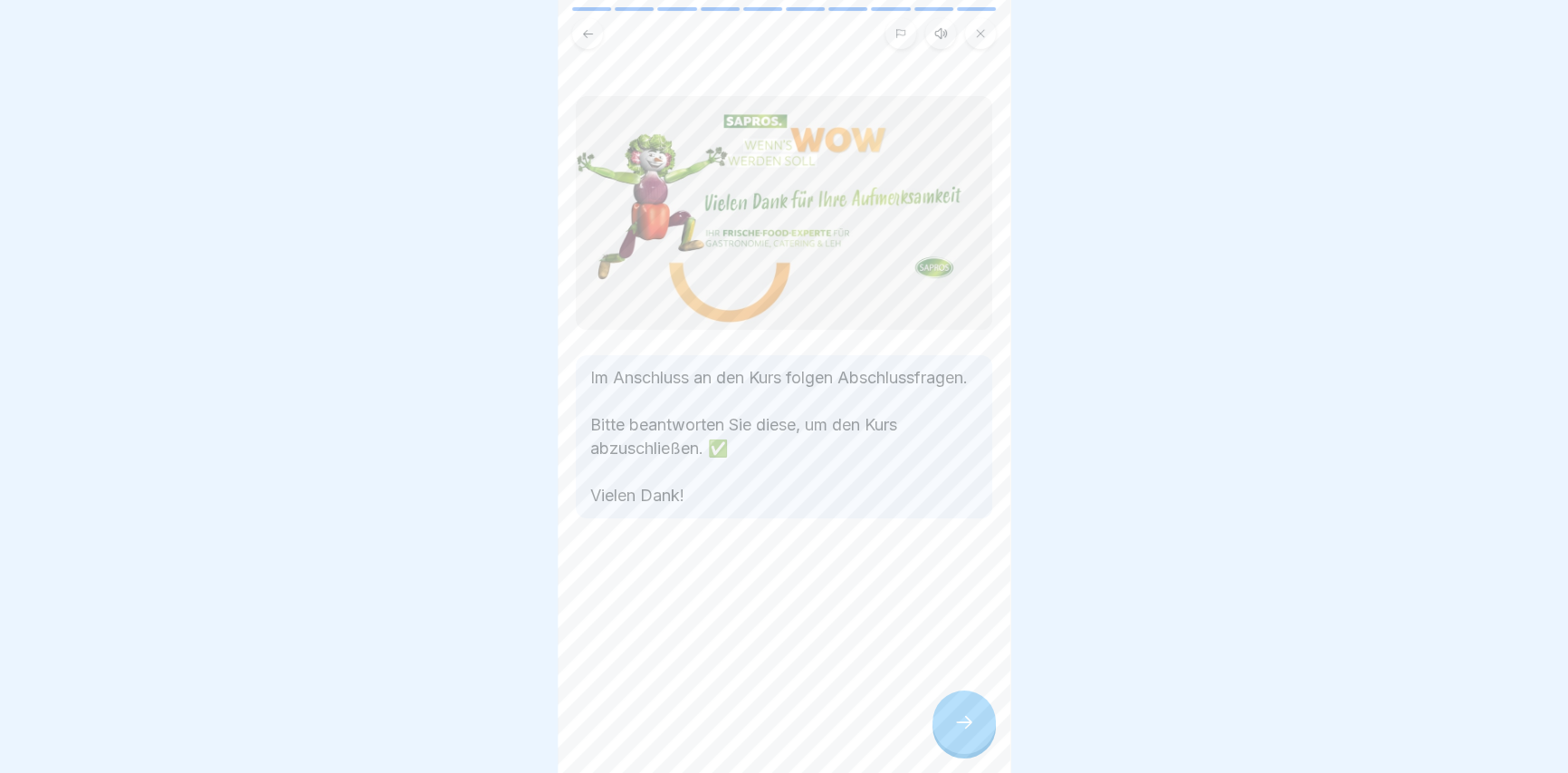
click at [957, 730] on icon at bounding box center [964, 722] width 22 height 22
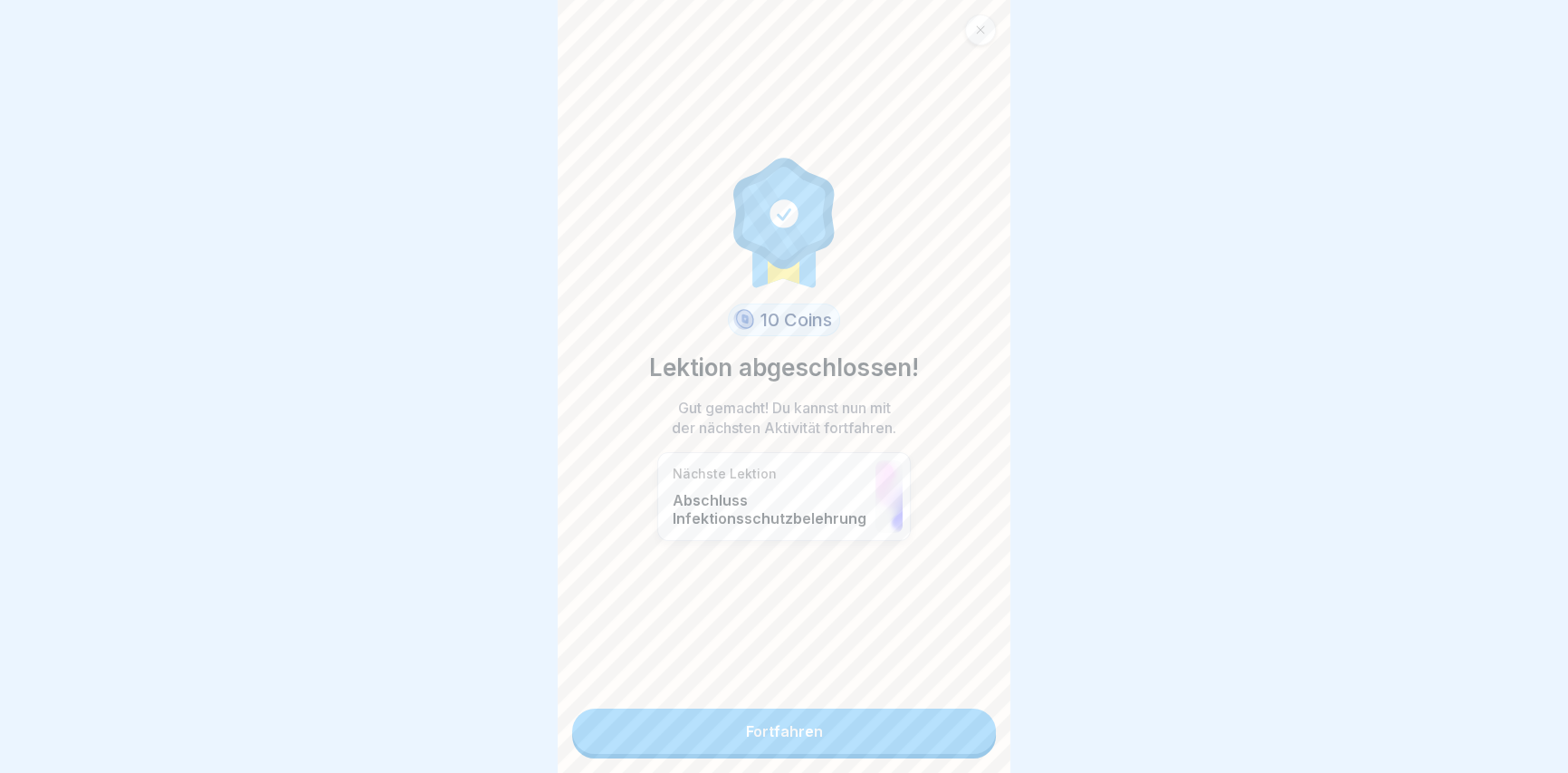
click at [962, 733] on link "Fortfahren" at bounding box center [784, 730] width 424 height 45
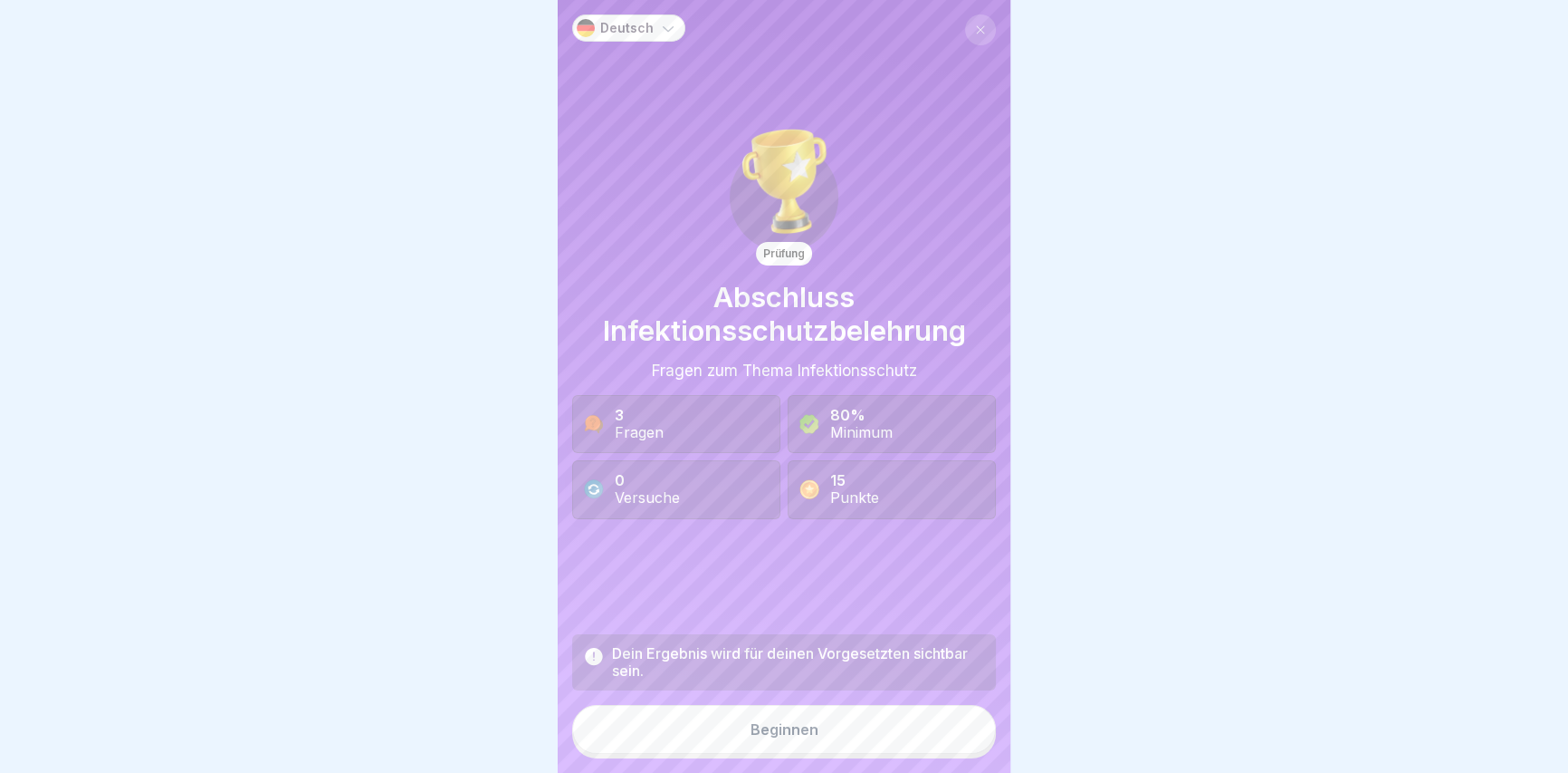
click at [962, 738] on button "Beginnen" at bounding box center [784, 728] width 424 height 49
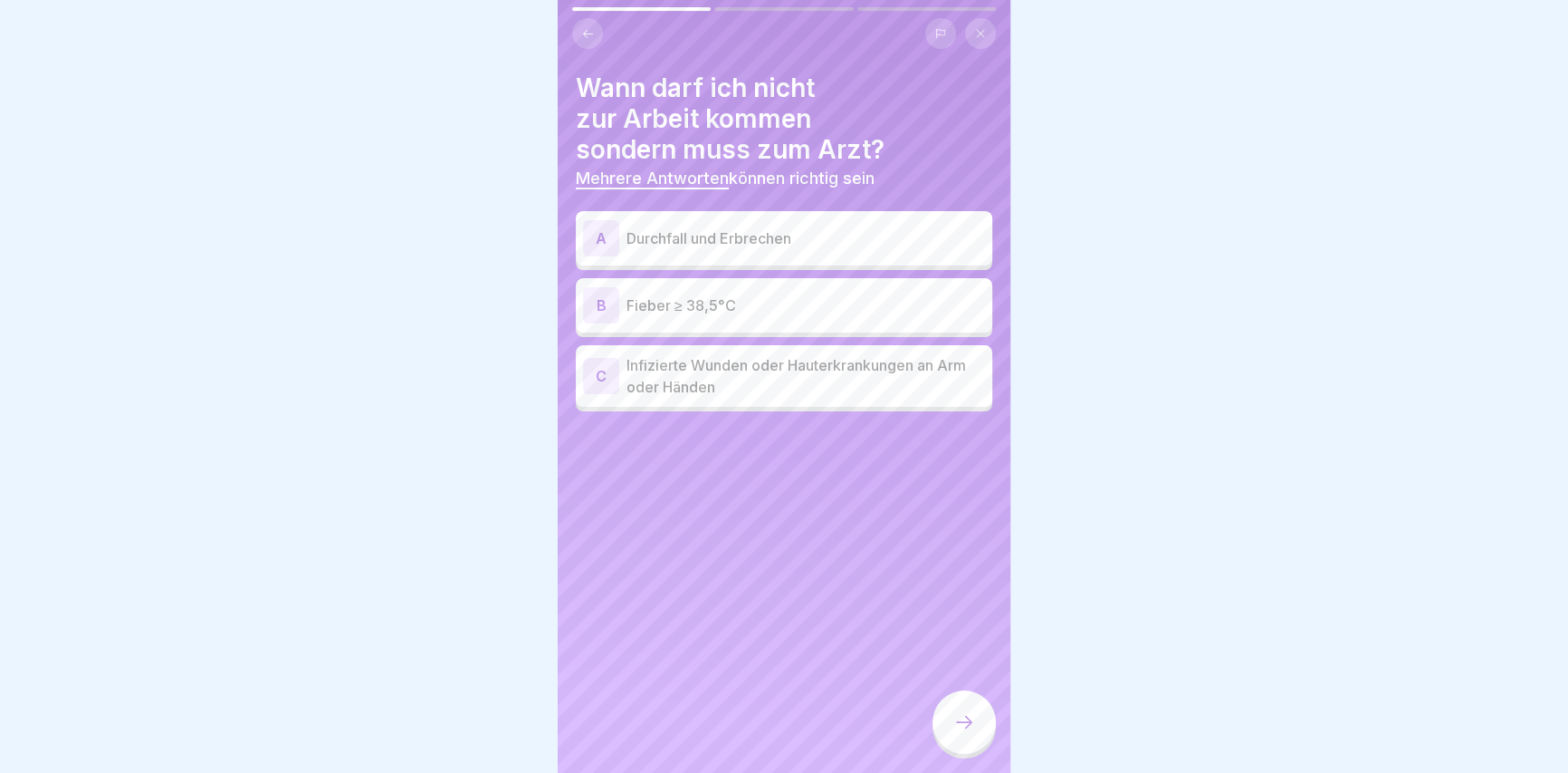
click at [799, 232] on p "Durchfall und Erbrechen" at bounding box center [805, 238] width 358 height 22
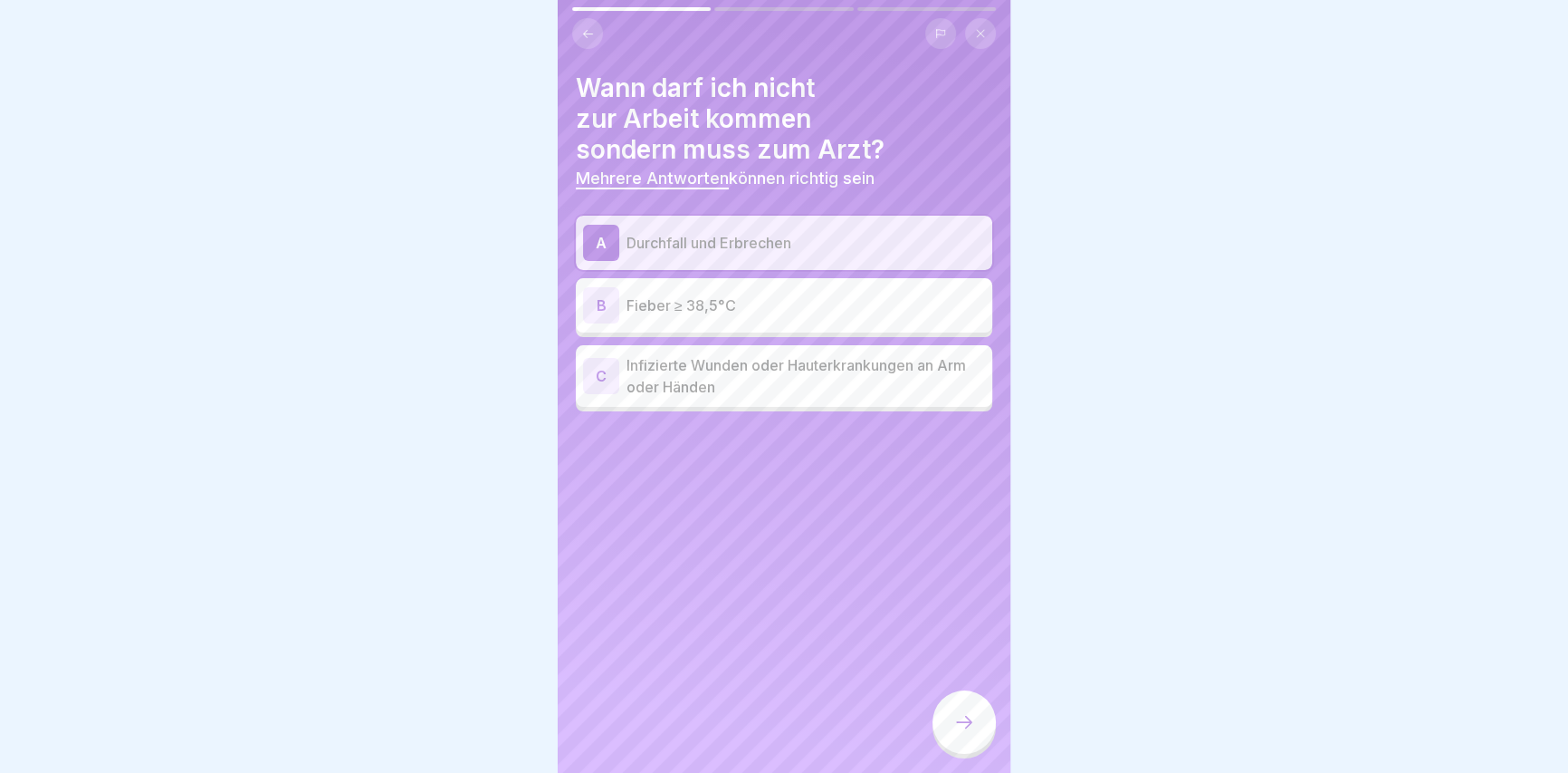
click at [741, 304] on p "Fieber ≥ 38,5°C" at bounding box center [805, 305] width 358 height 22
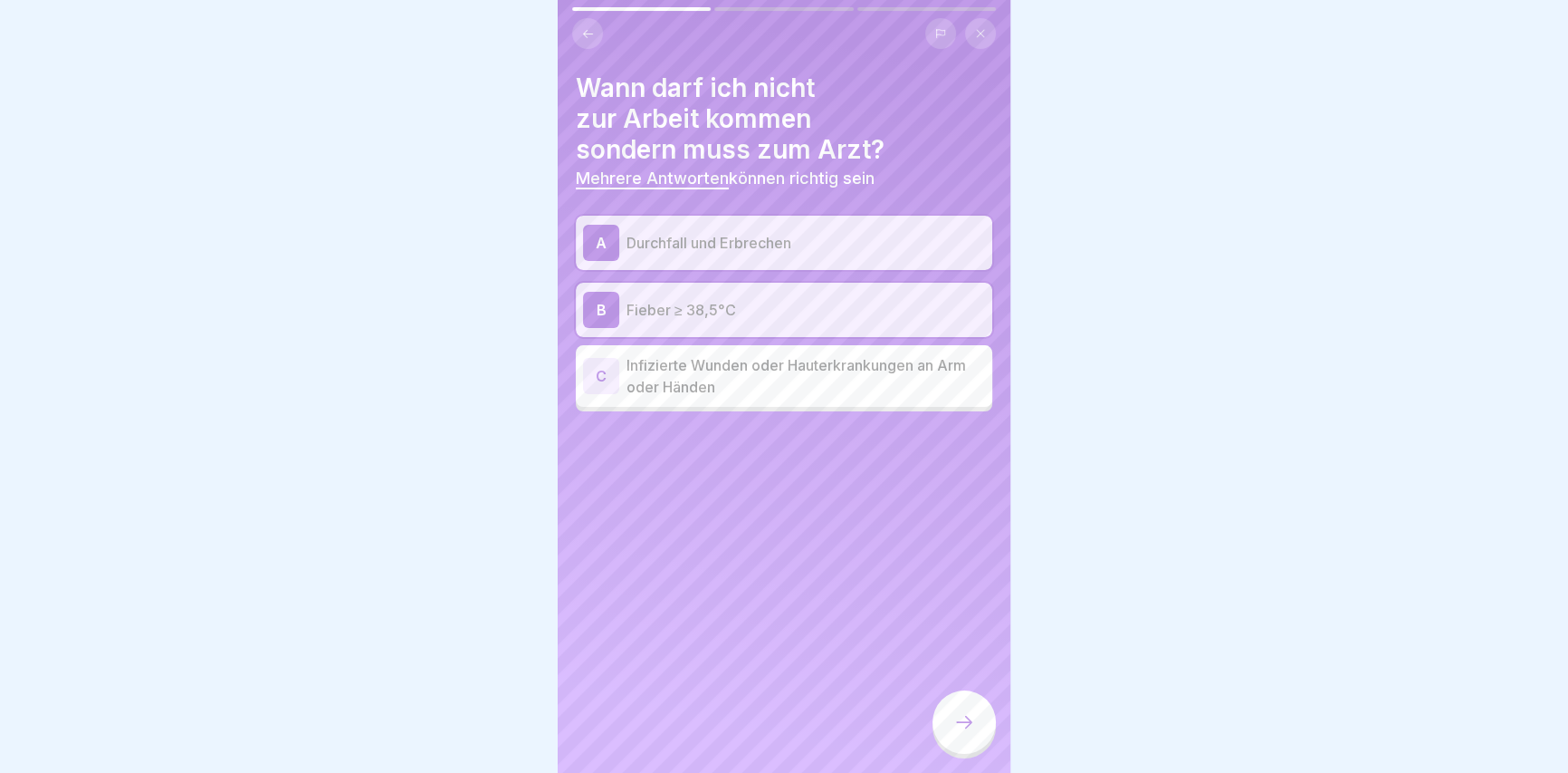
click at [962, 723] on div at bounding box center [964, 722] width 64 height 64
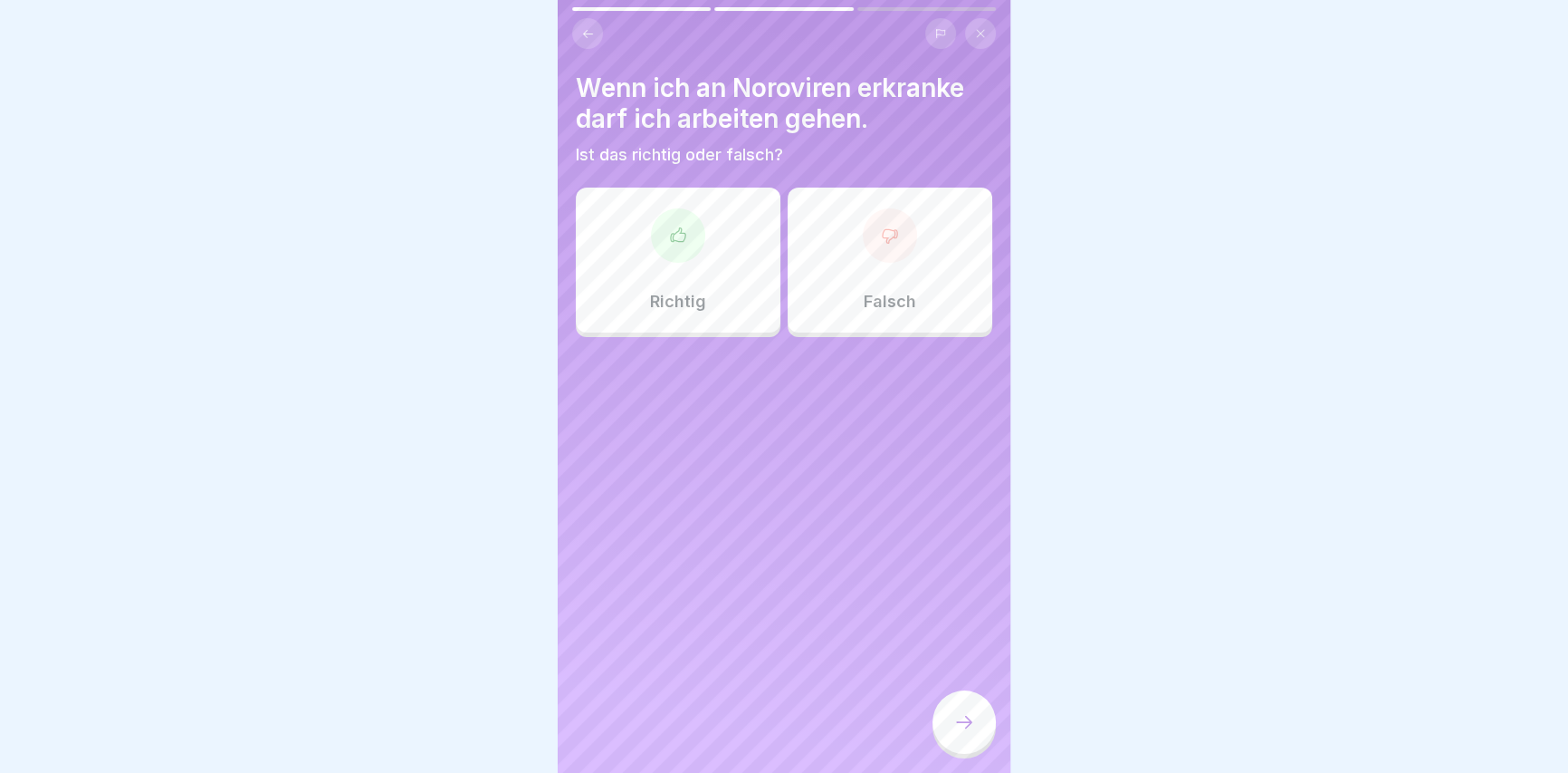
click at [908, 264] on div "Falsch" at bounding box center [889, 259] width 204 height 144
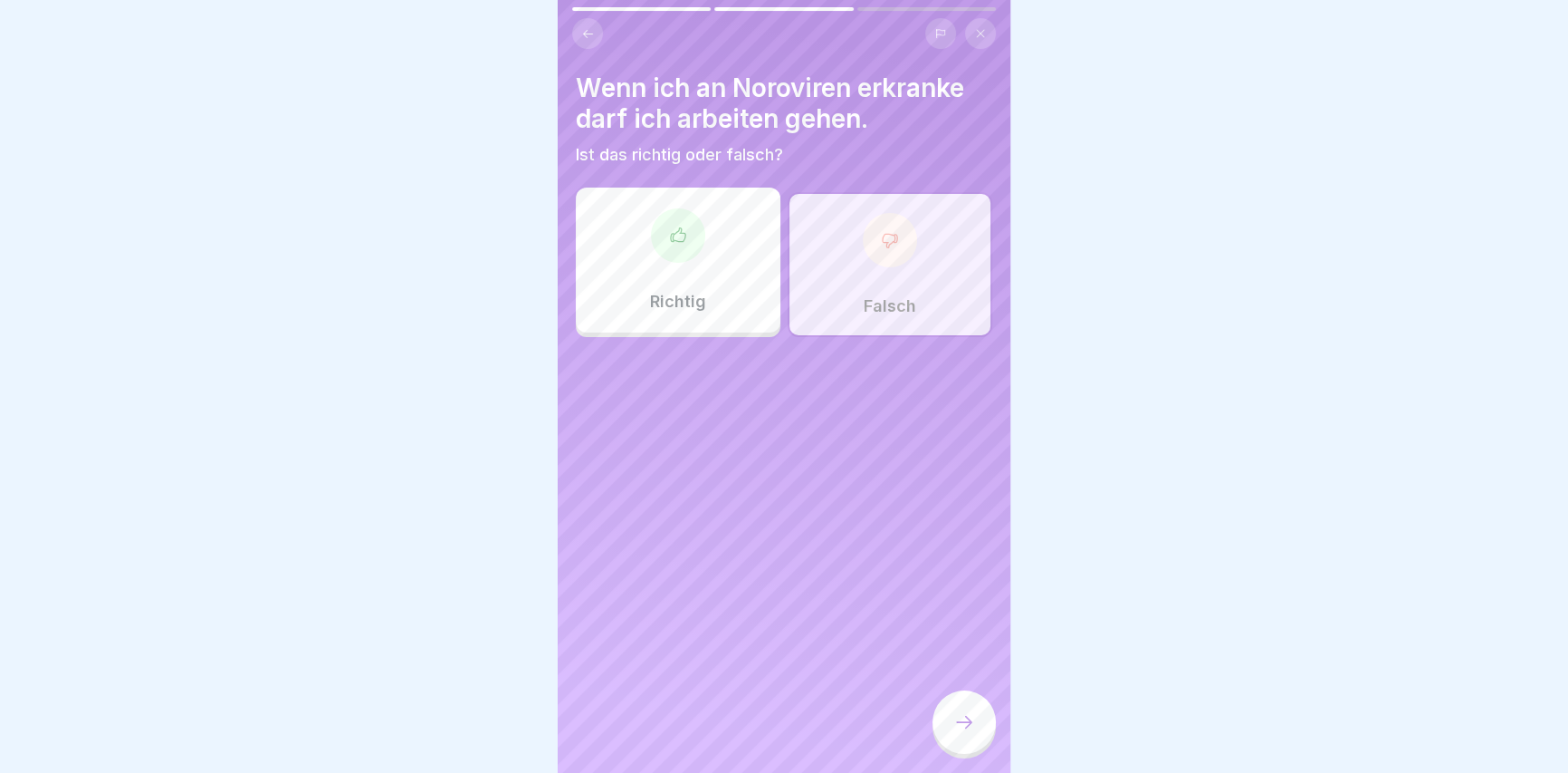
click at [969, 721] on div at bounding box center [964, 722] width 64 height 64
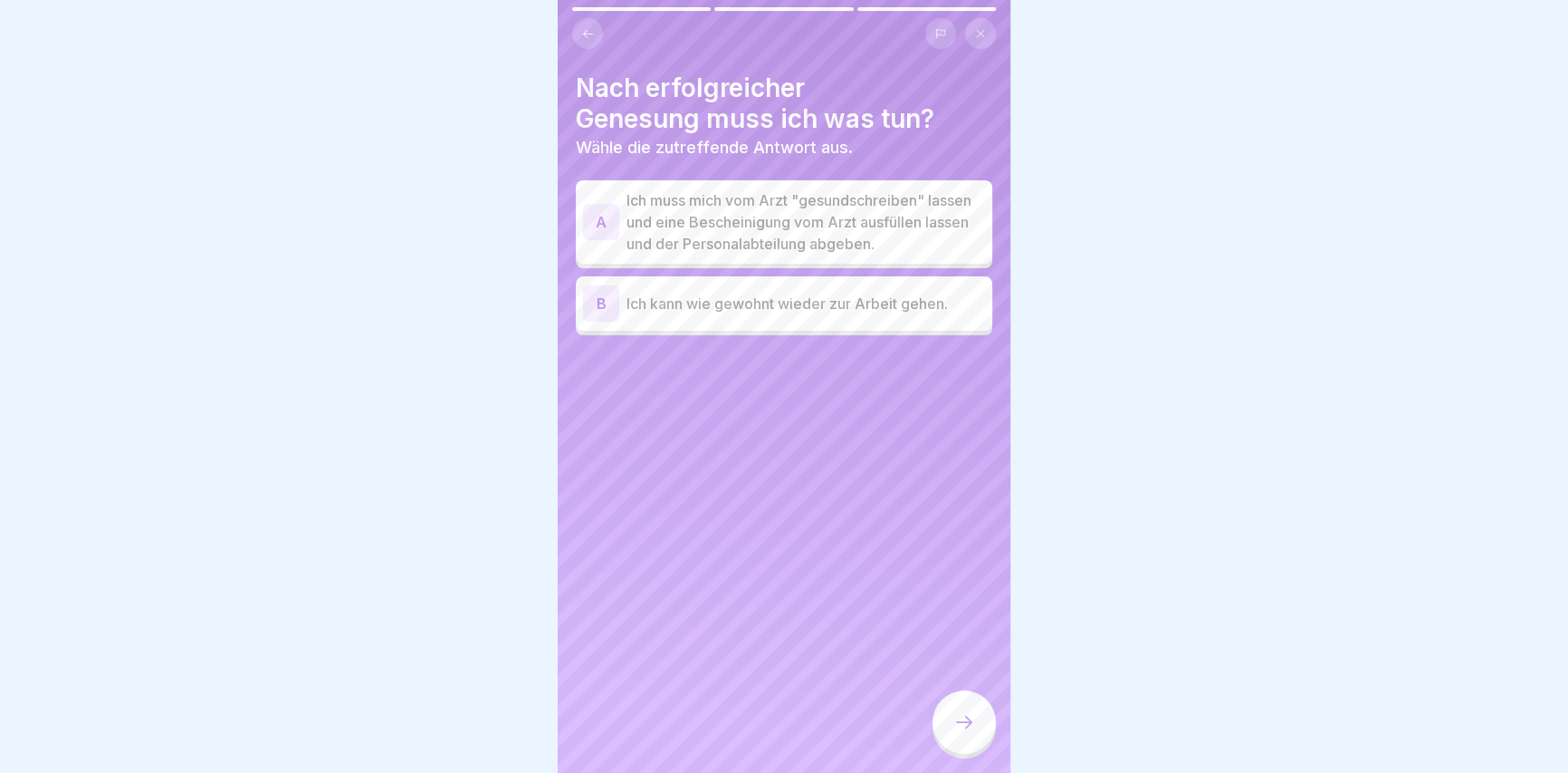
click at [920, 250] on p "Ich muss mich vom Arzt "gesundschreiben" lassen und eine Bescheinigung vom Arzt…" at bounding box center [805, 221] width 358 height 65
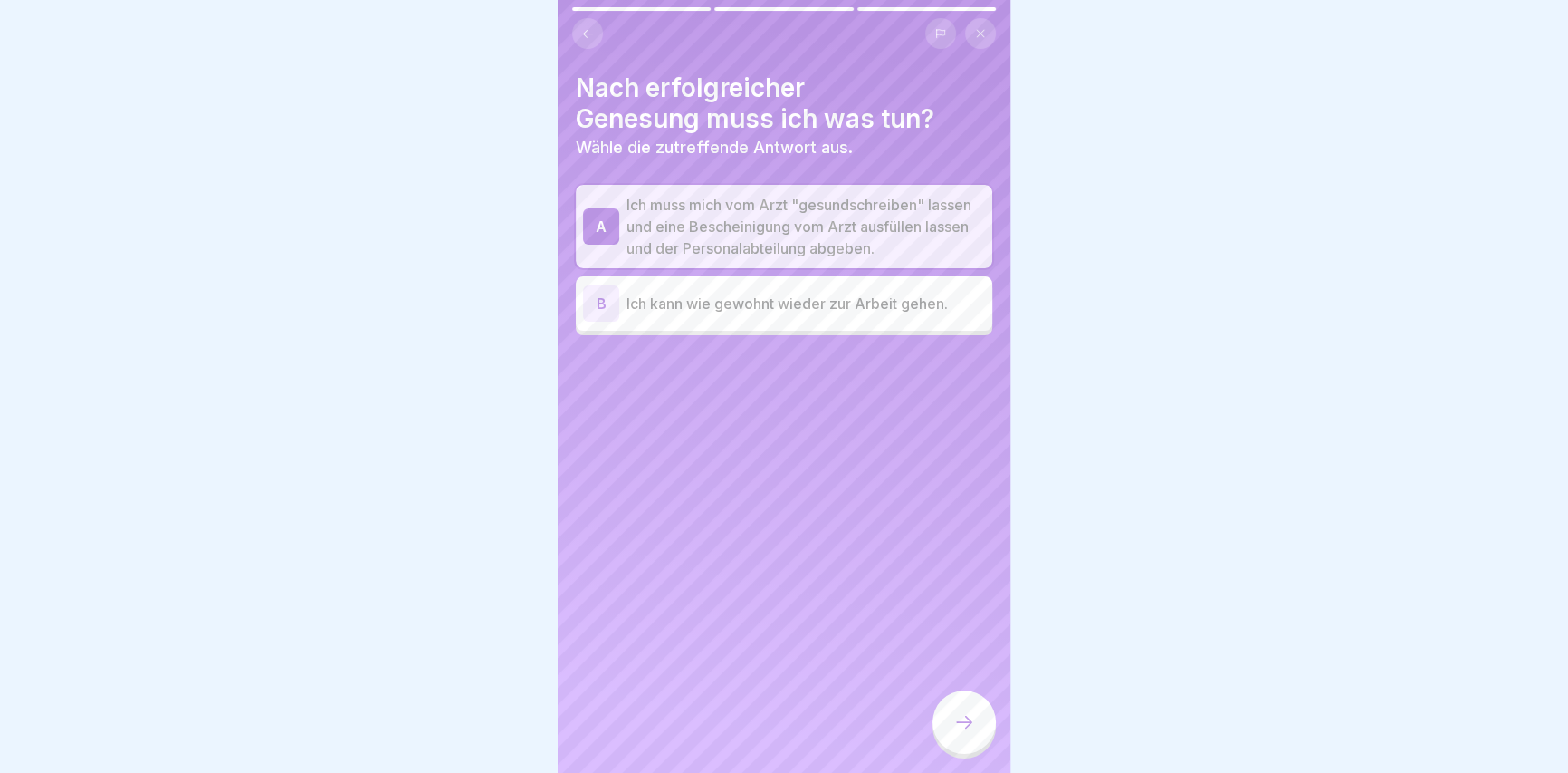
click at [972, 729] on icon at bounding box center [964, 722] width 22 height 22
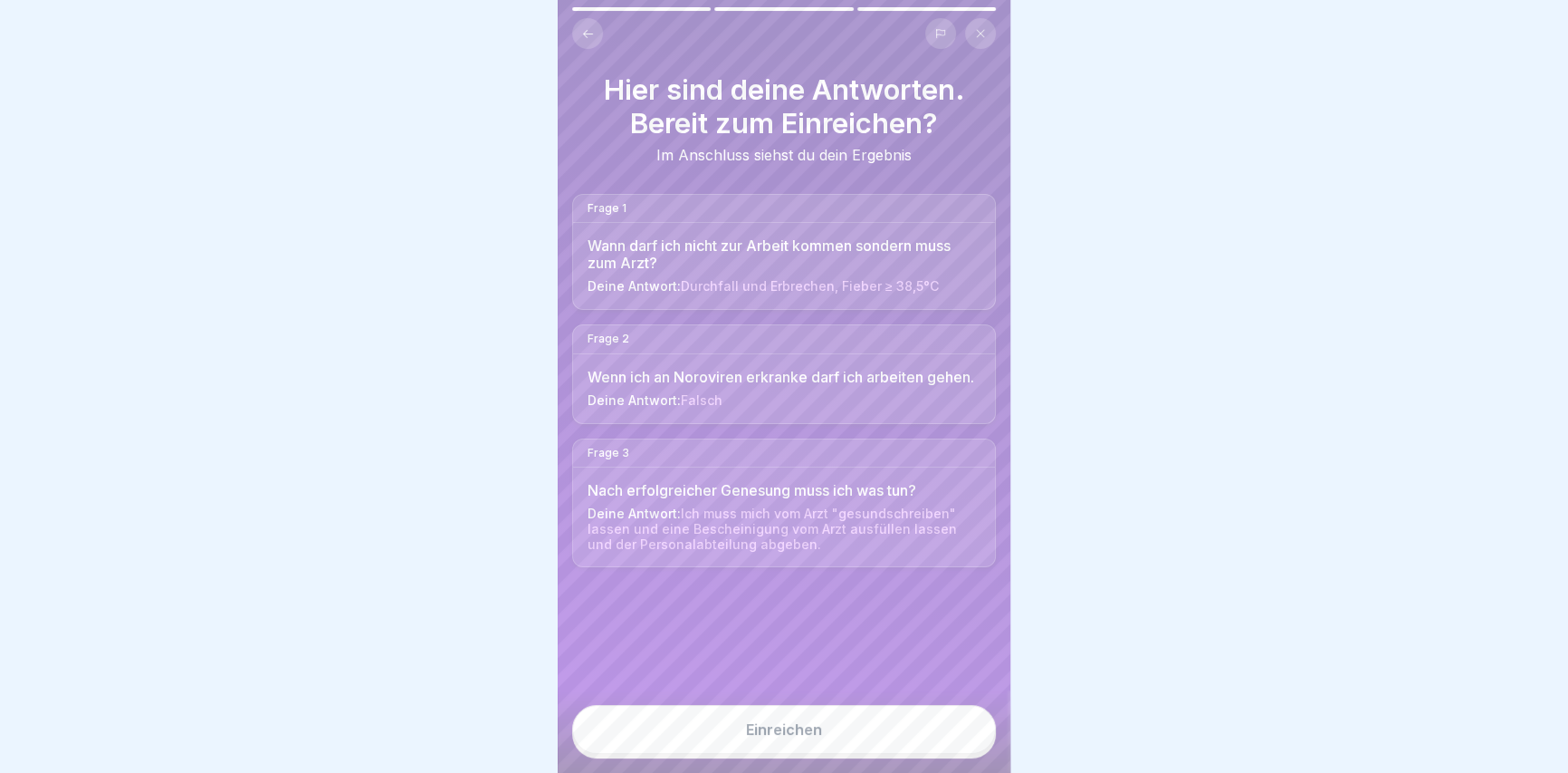
click at [817, 726] on button "Einreichen" at bounding box center [784, 728] width 424 height 49
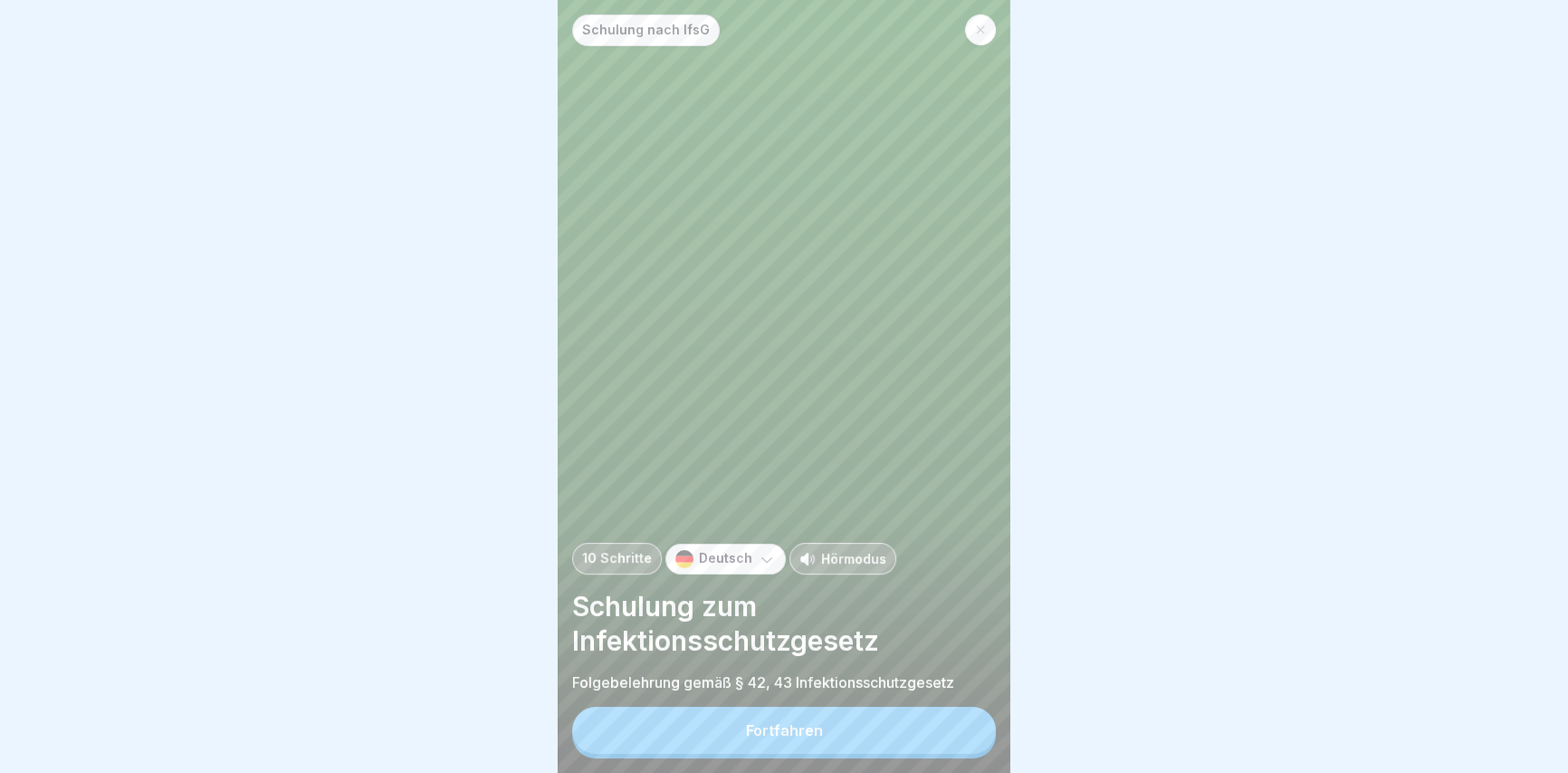
scroll to position [12, 0]
click at [787, 743] on button "Fortfahren" at bounding box center [784, 729] width 424 height 47
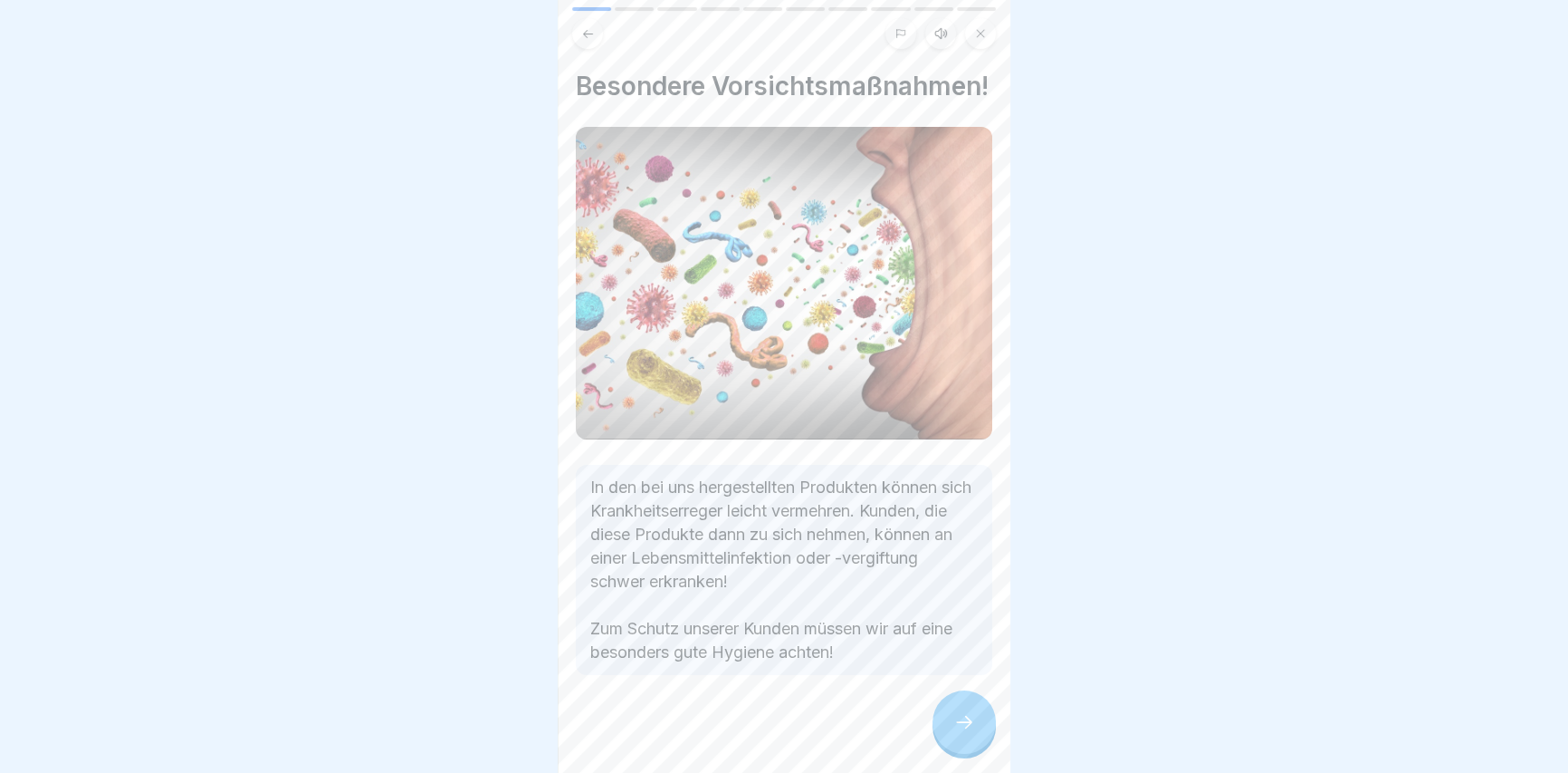
scroll to position [33, 0]
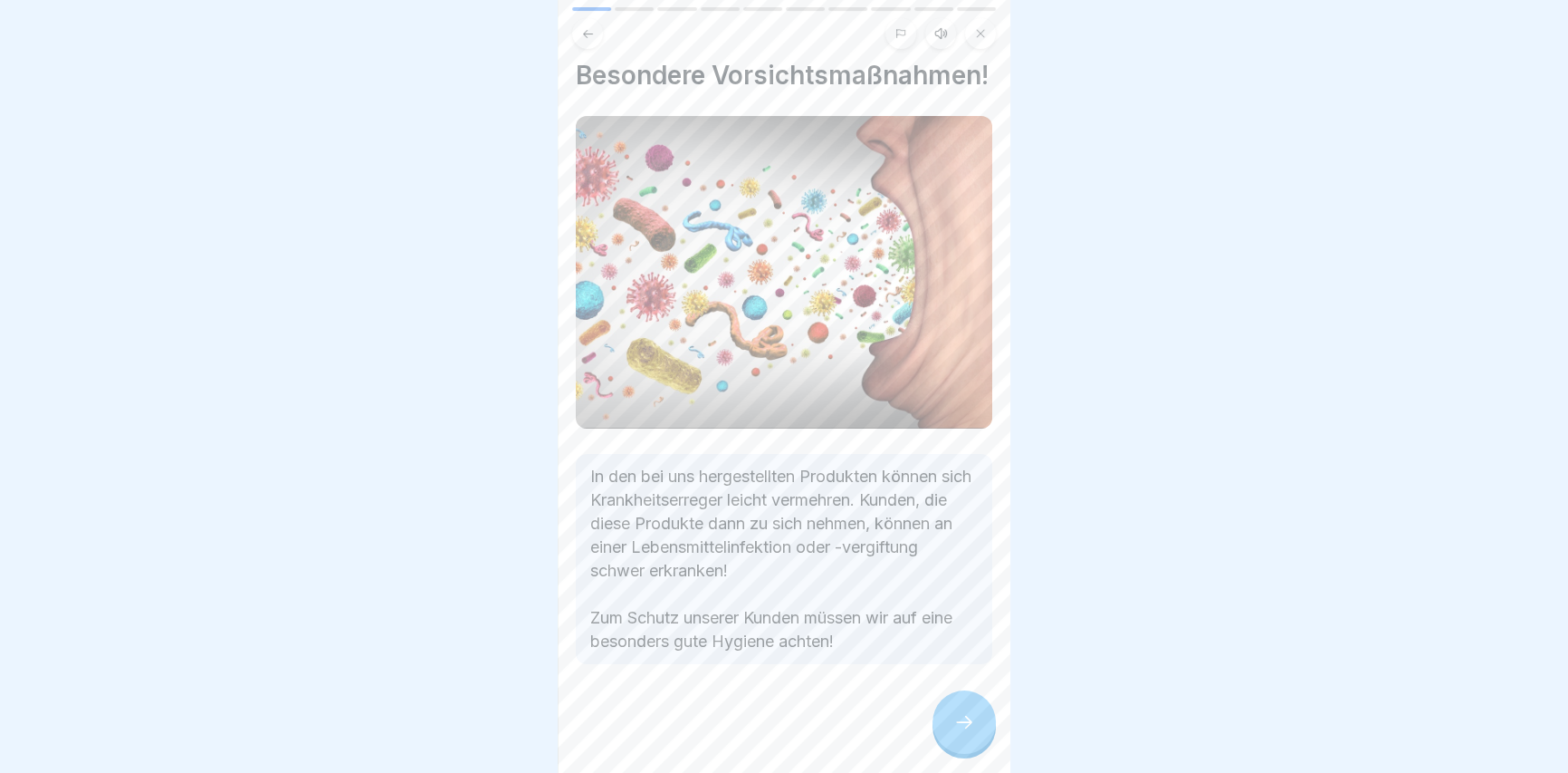
click at [978, 718] on div at bounding box center [964, 722] width 64 height 64
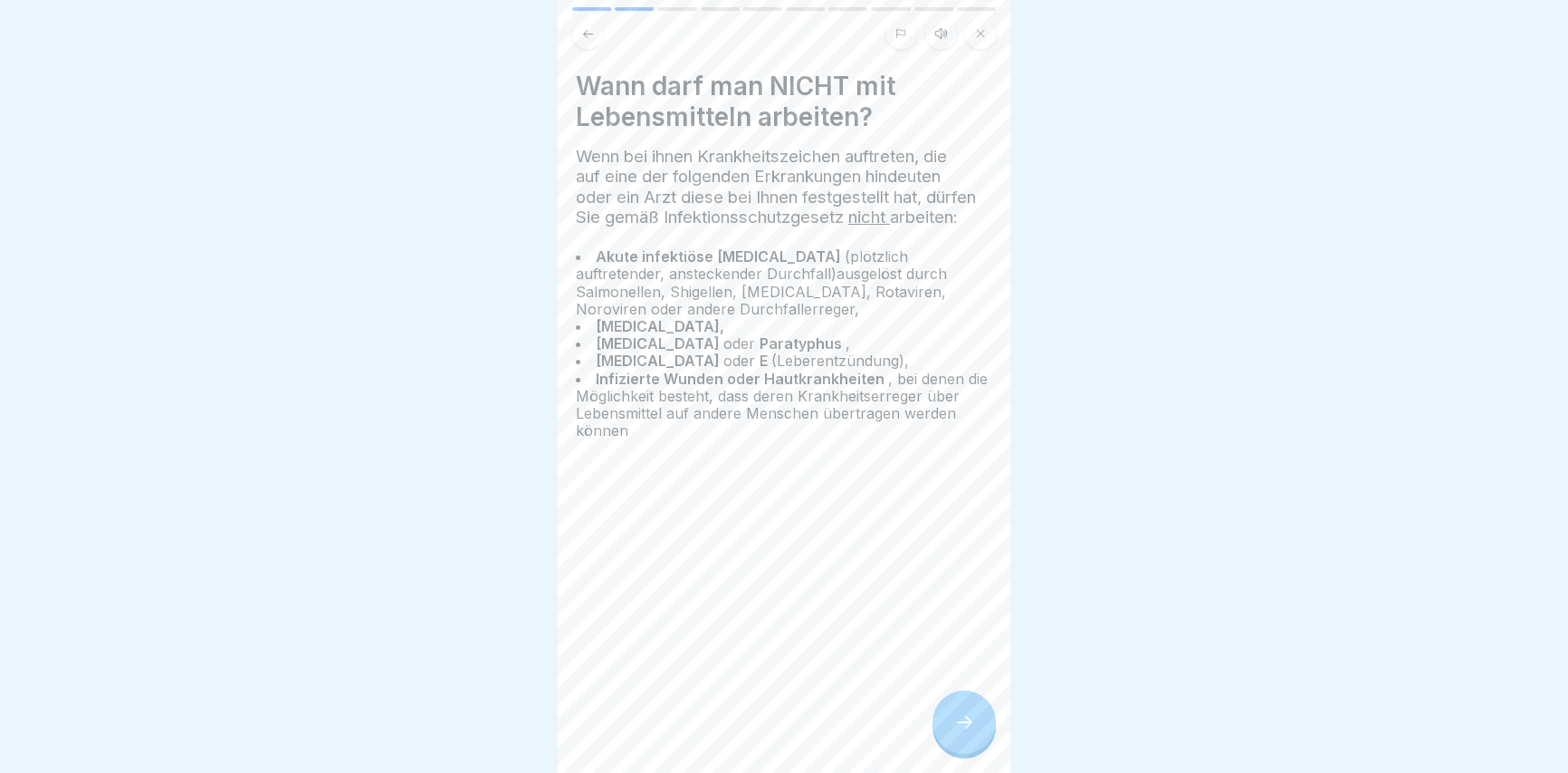
click at [978, 718] on div at bounding box center [964, 722] width 64 height 64
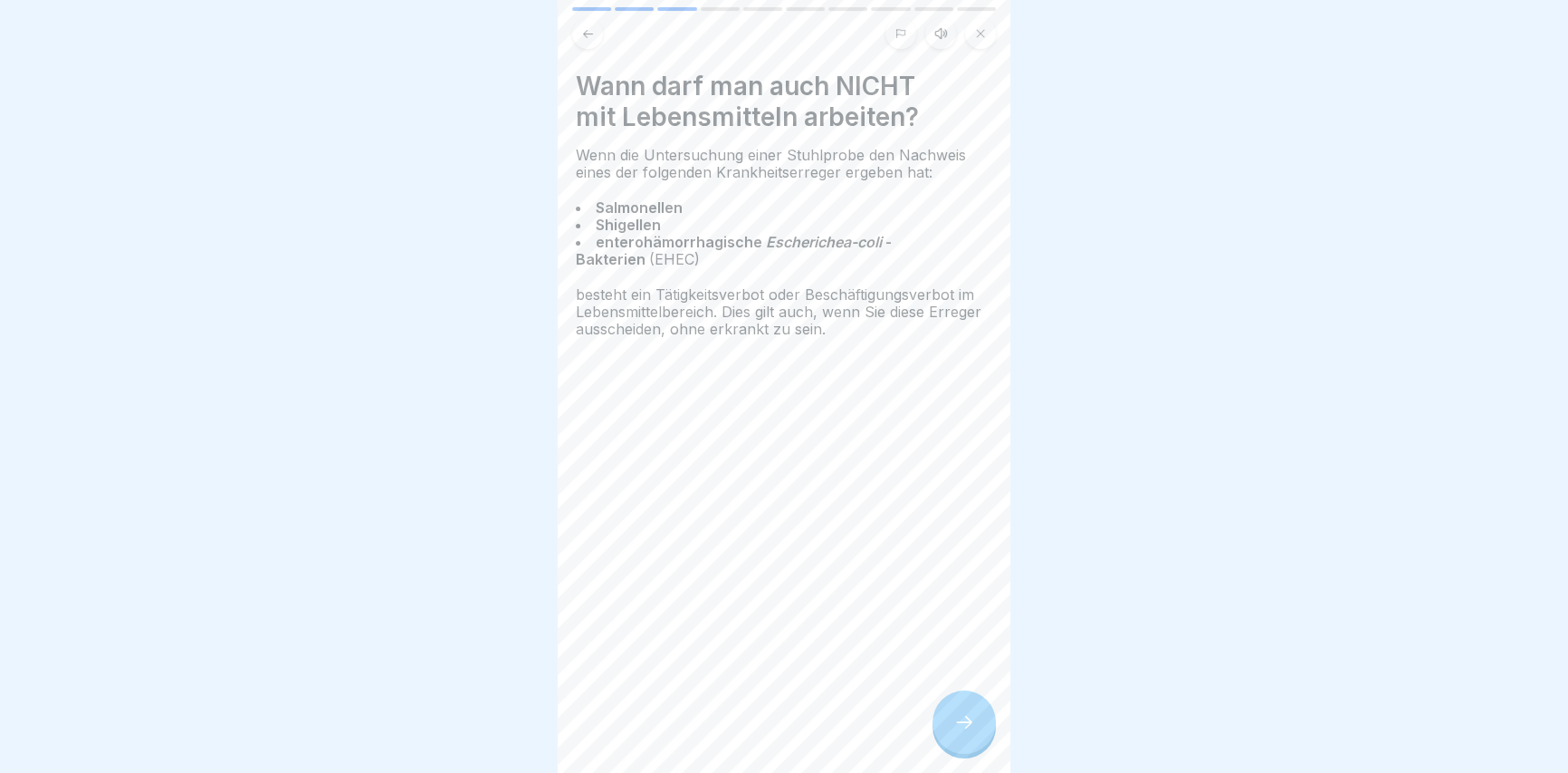
click at [978, 716] on div at bounding box center [964, 722] width 64 height 64
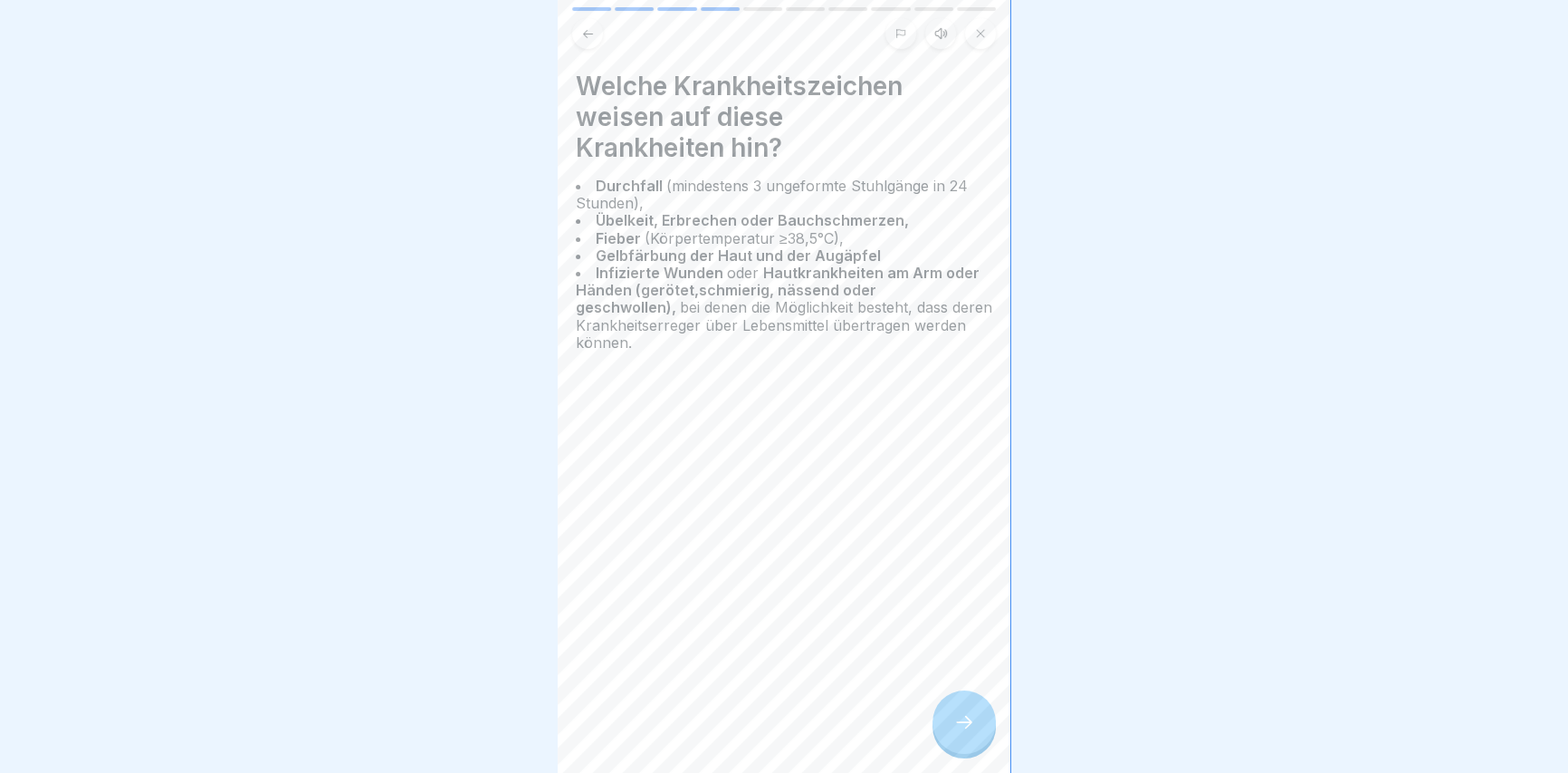
click at [979, 714] on div at bounding box center [964, 722] width 64 height 64
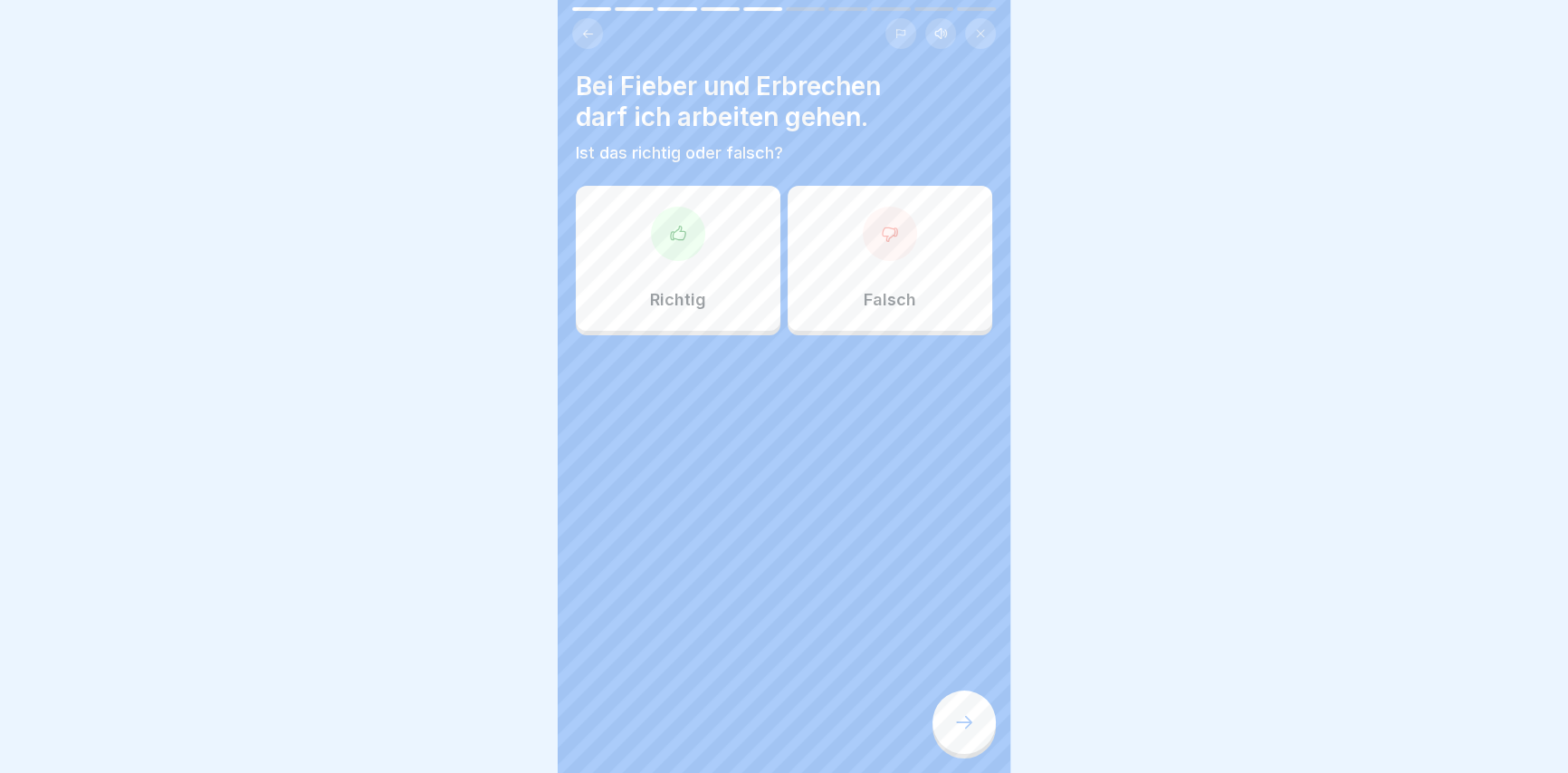
click at [890, 255] on div "Falsch" at bounding box center [889, 257] width 204 height 144
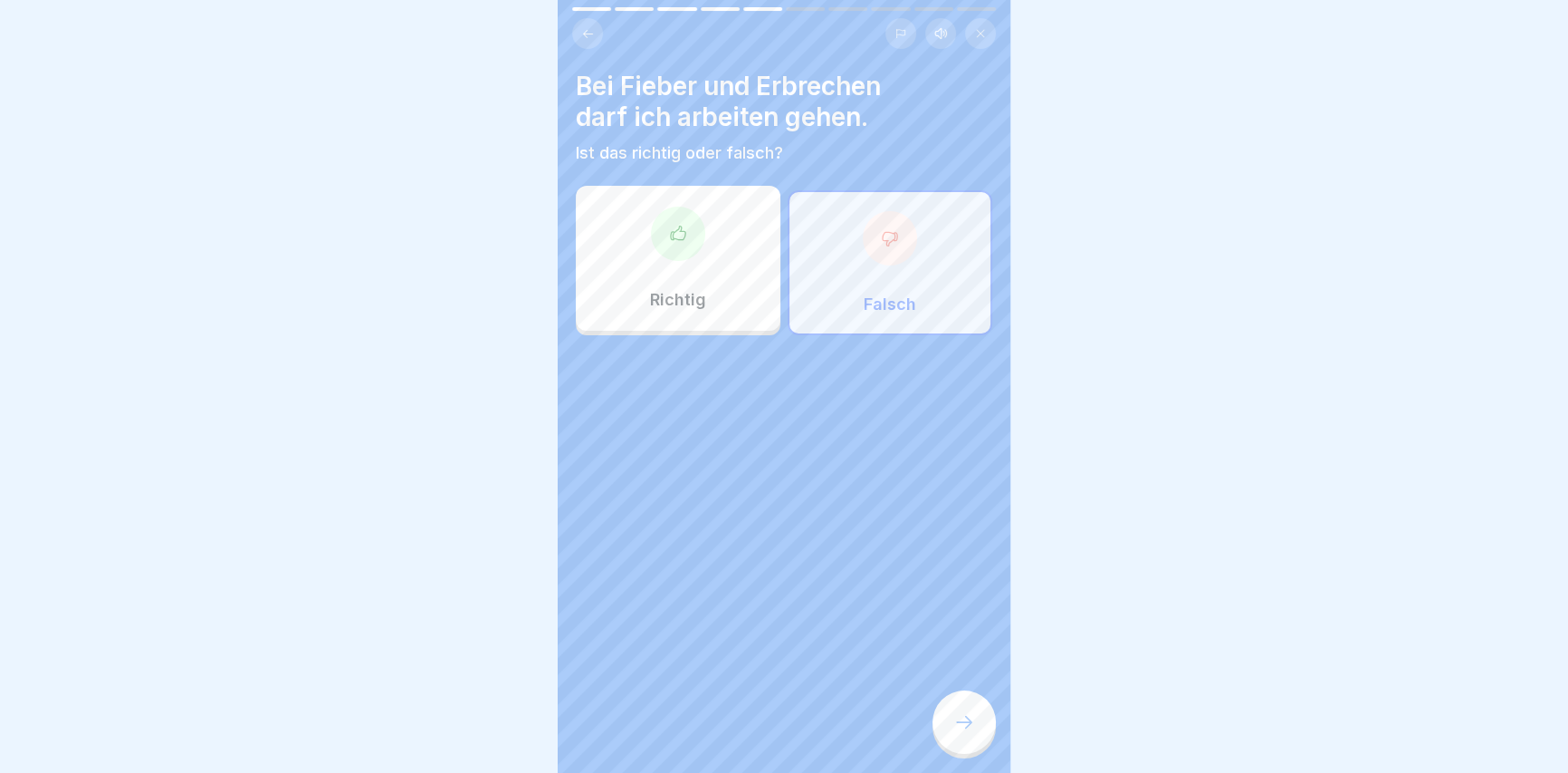
click at [970, 724] on icon at bounding box center [964, 722] width 22 height 22
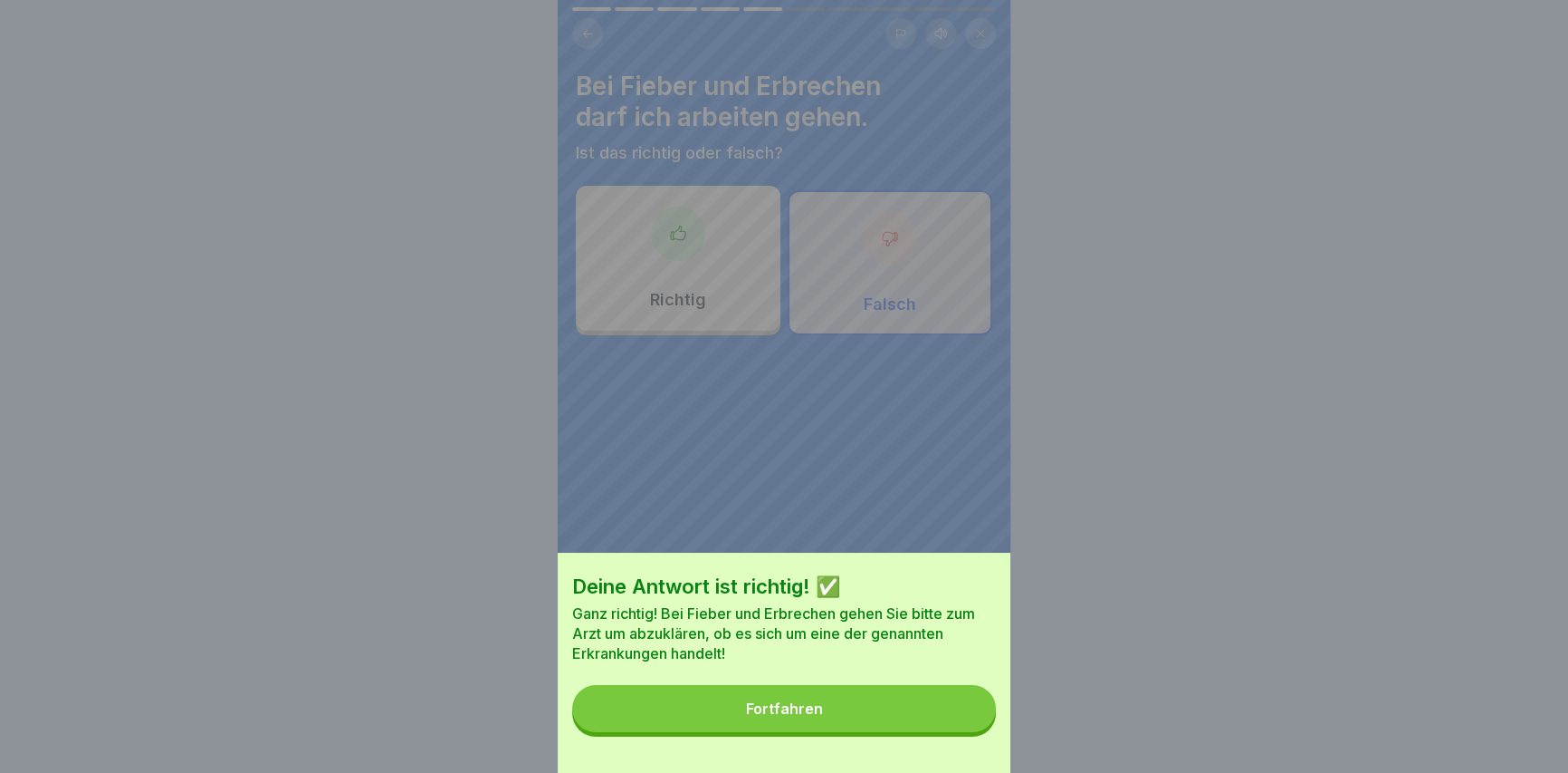
click at [948, 726] on button "Fortfahren" at bounding box center [784, 707] width 424 height 47
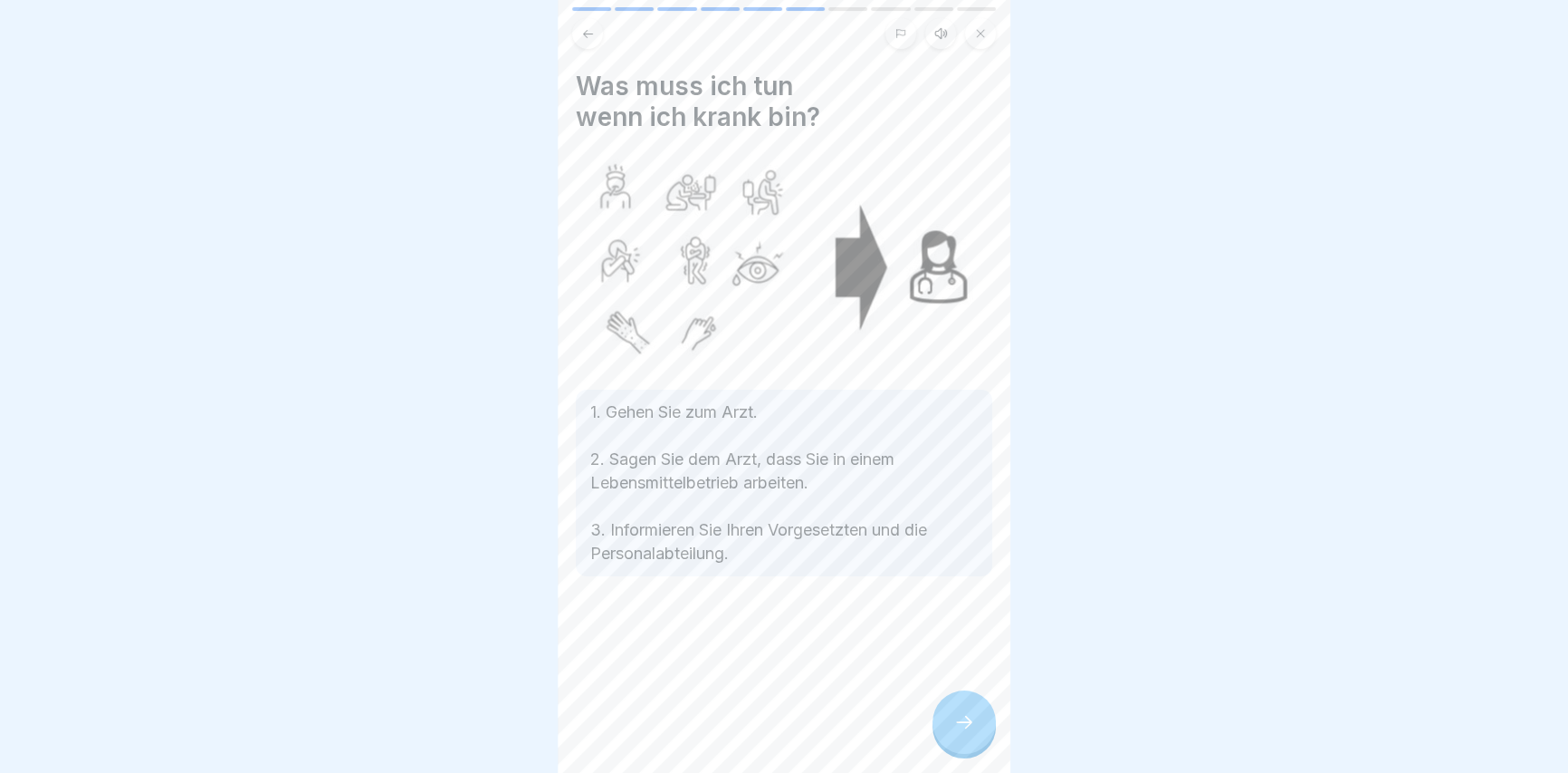
click at [951, 725] on div at bounding box center [964, 722] width 64 height 64
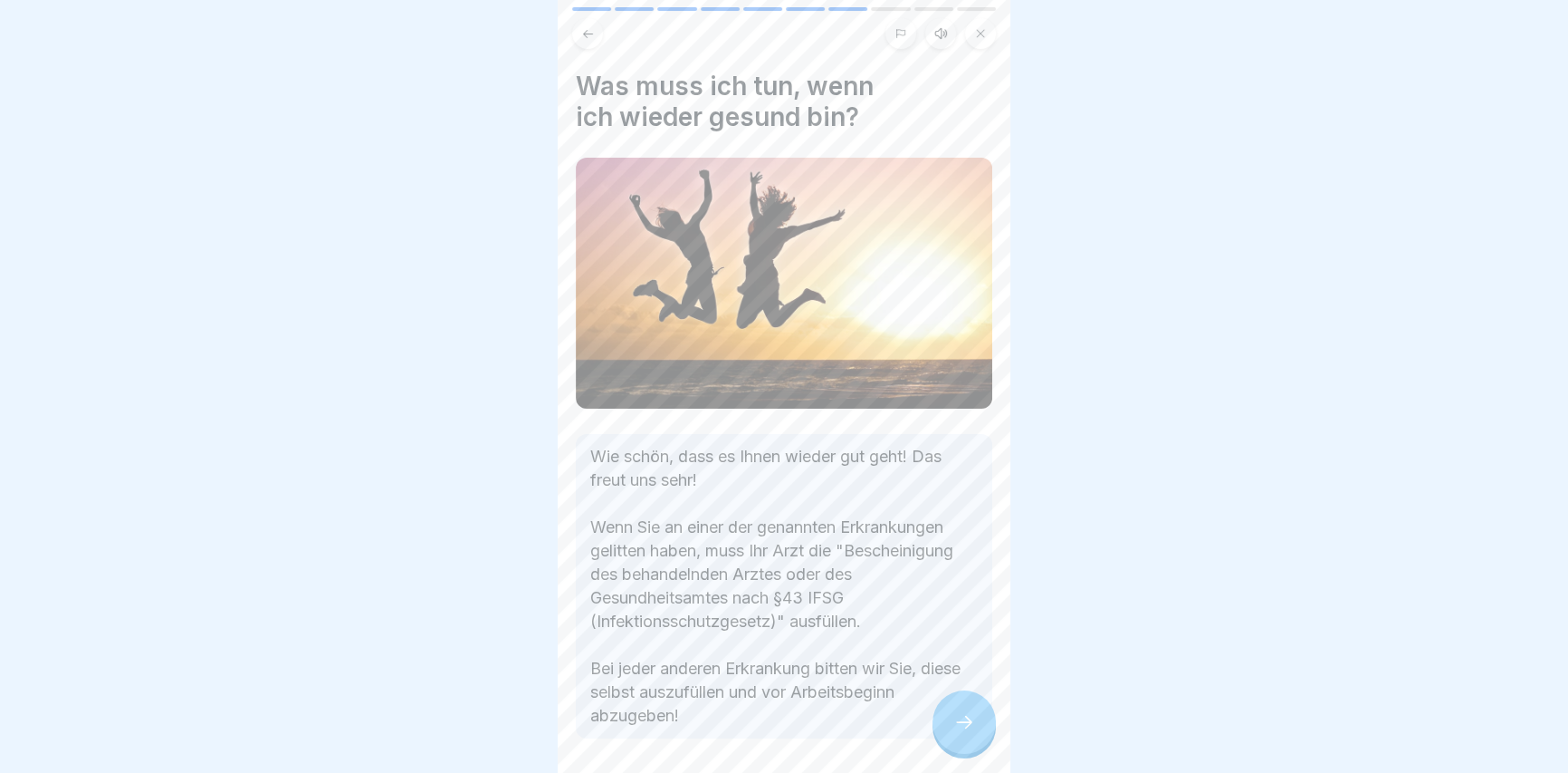
click at [950, 724] on div at bounding box center [964, 722] width 64 height 64
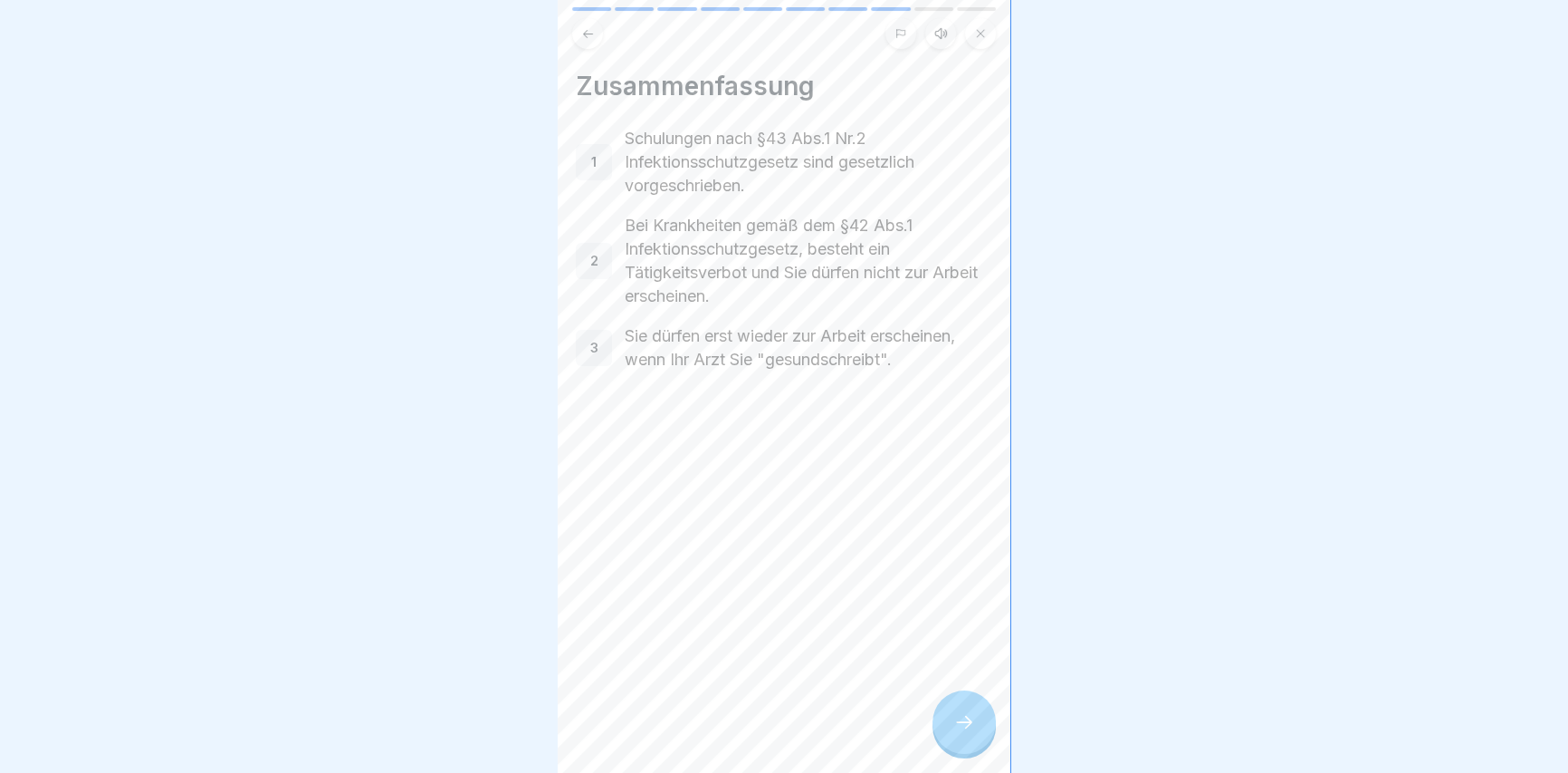
click at [949, 724] on div at bounding box center [964, 722] width 64 height 64
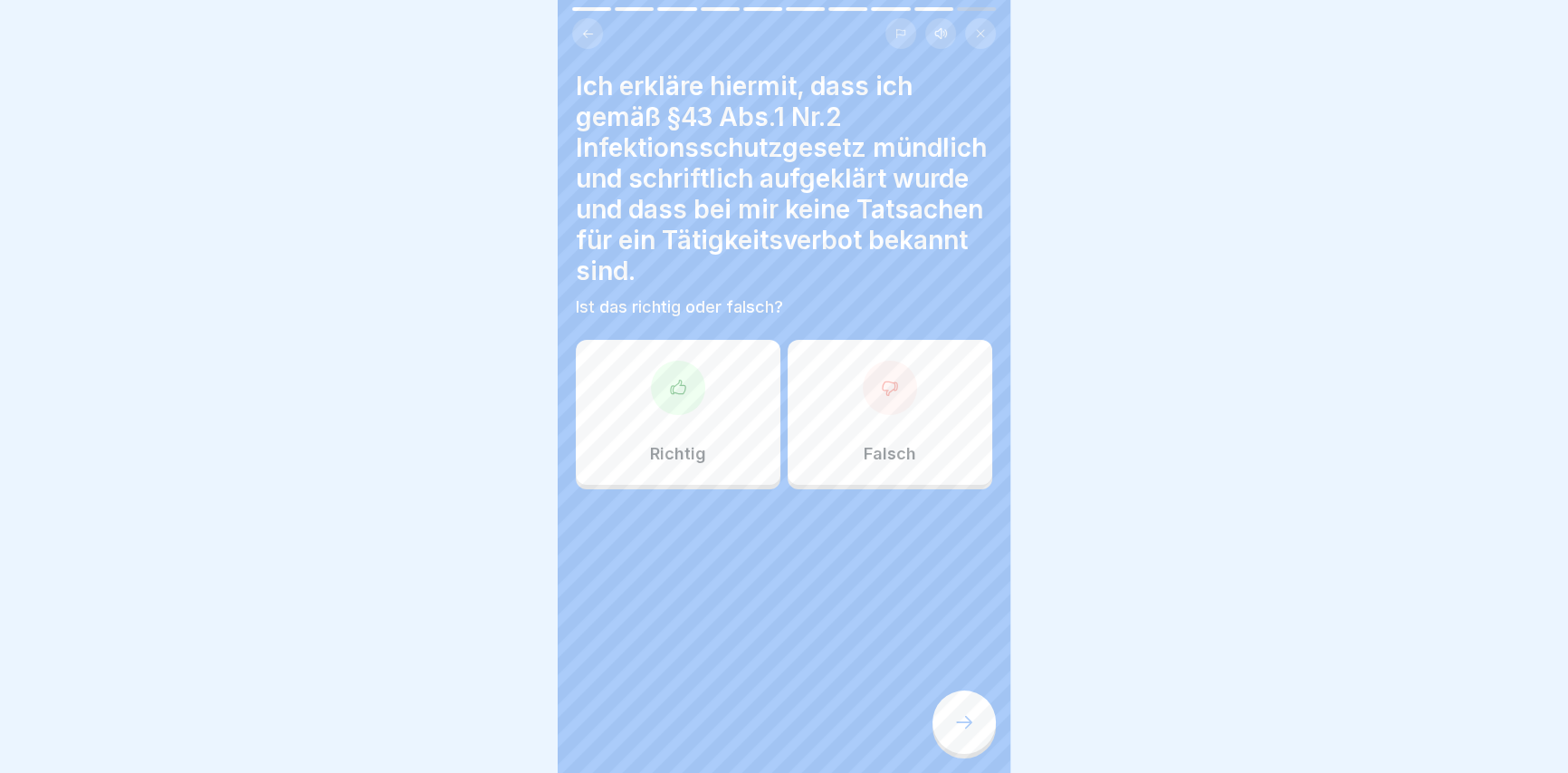
click at [653, 454] on div "Richtig" at bounding box center [677, 411] width 204 height 144
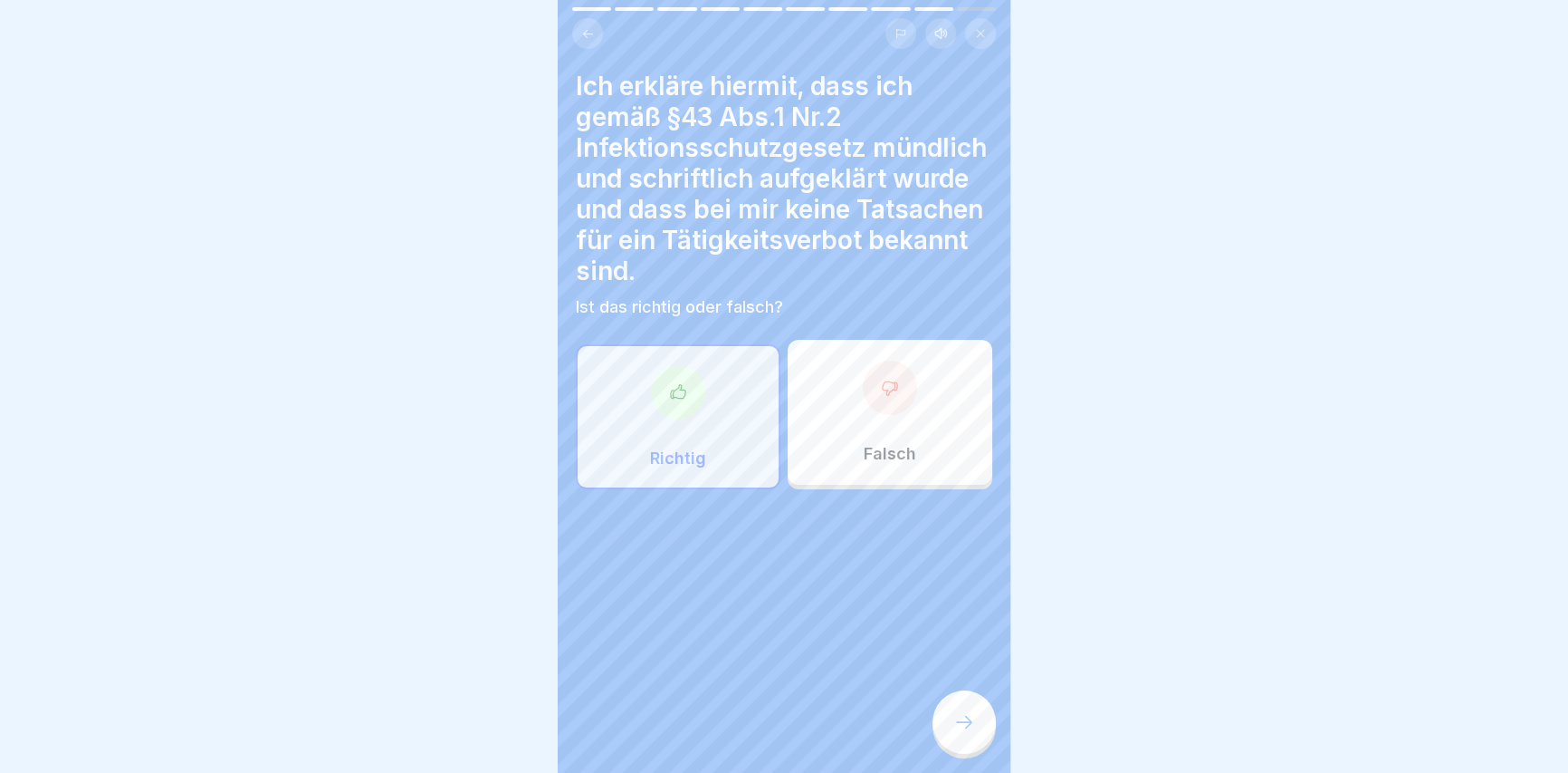
click at [695, 397] on div "Richtig" at bounding box center [677, 416] width 204 height 144
click at [702, 414] on div "Richtig" at bounding box center [677, 416] width 204 height 144
click at [964, 714] on icon at bounding box center [964, 722] width 22 height 22
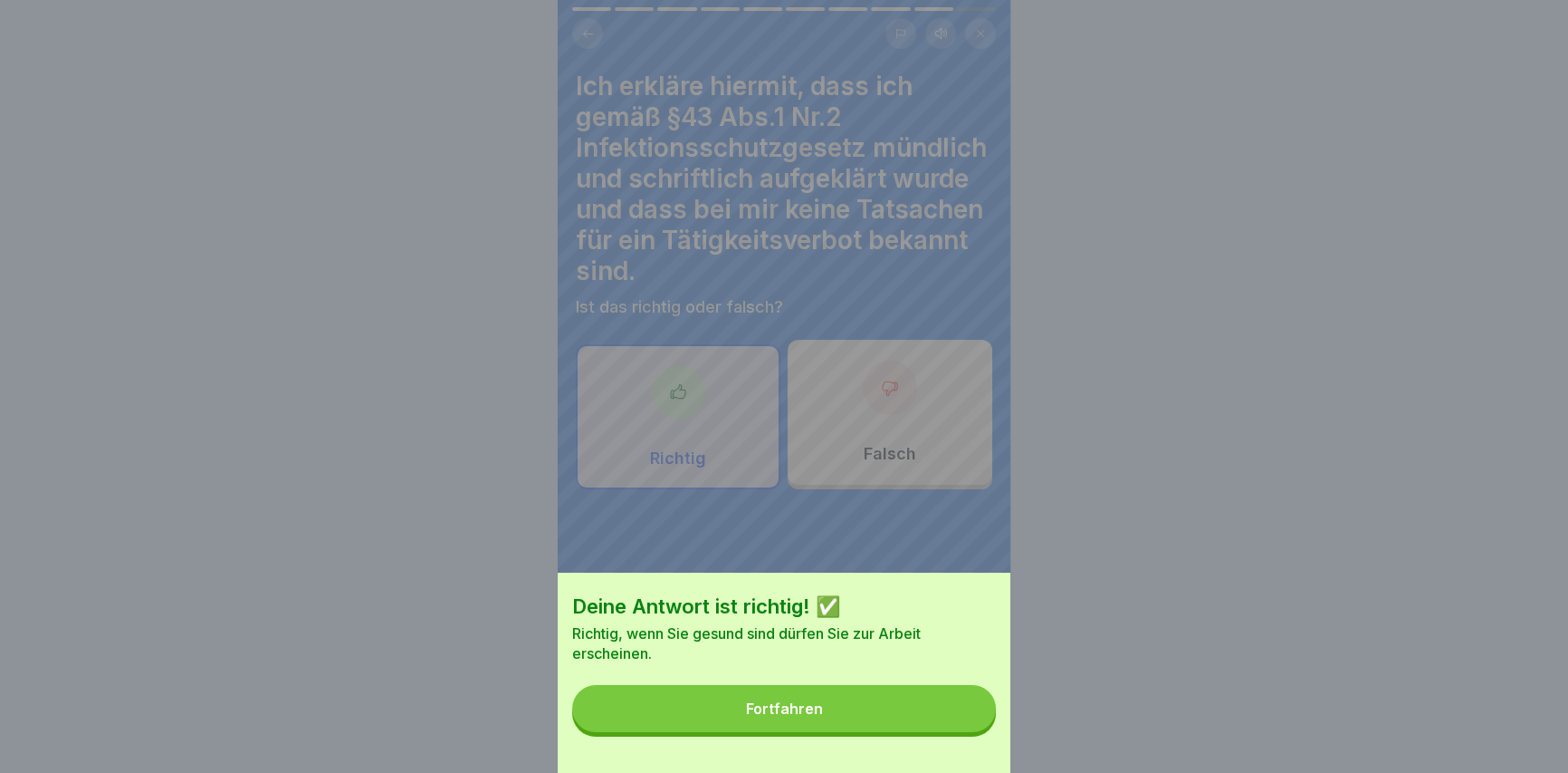
click at [813, 762] on div "Deine Antwort ist richtig! ✅ Richtig, wenn Sie gesund sind dürfen Sie zur Arbei…" at bounding box center [784, 672] width 453 height 200
click at [813, 732] on button "Fortfahren" at bounding box center [784, 707] width 424 height 47
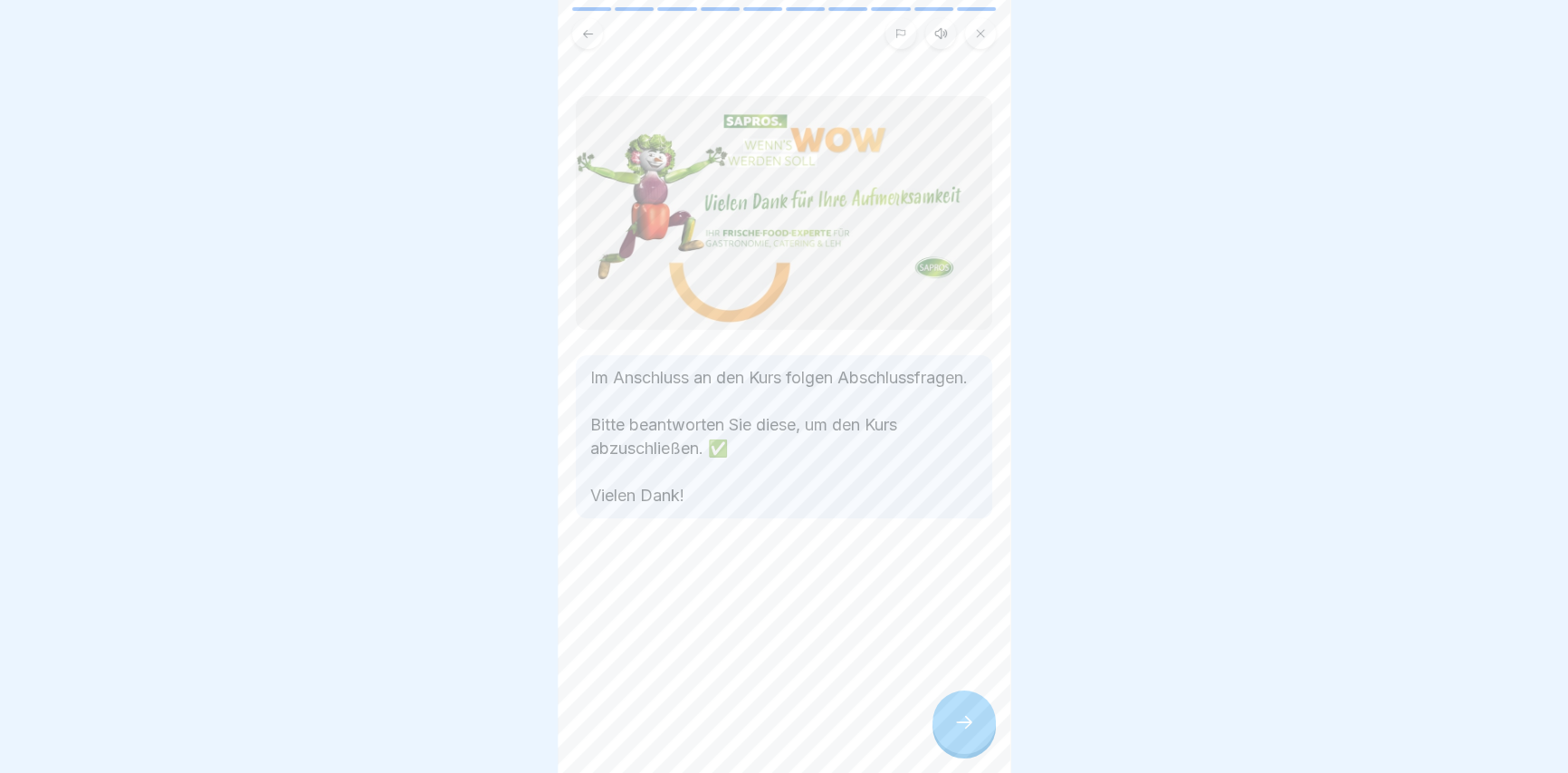
click at [960, 732] on div at bounding box center [964, 722] width 64 height 64
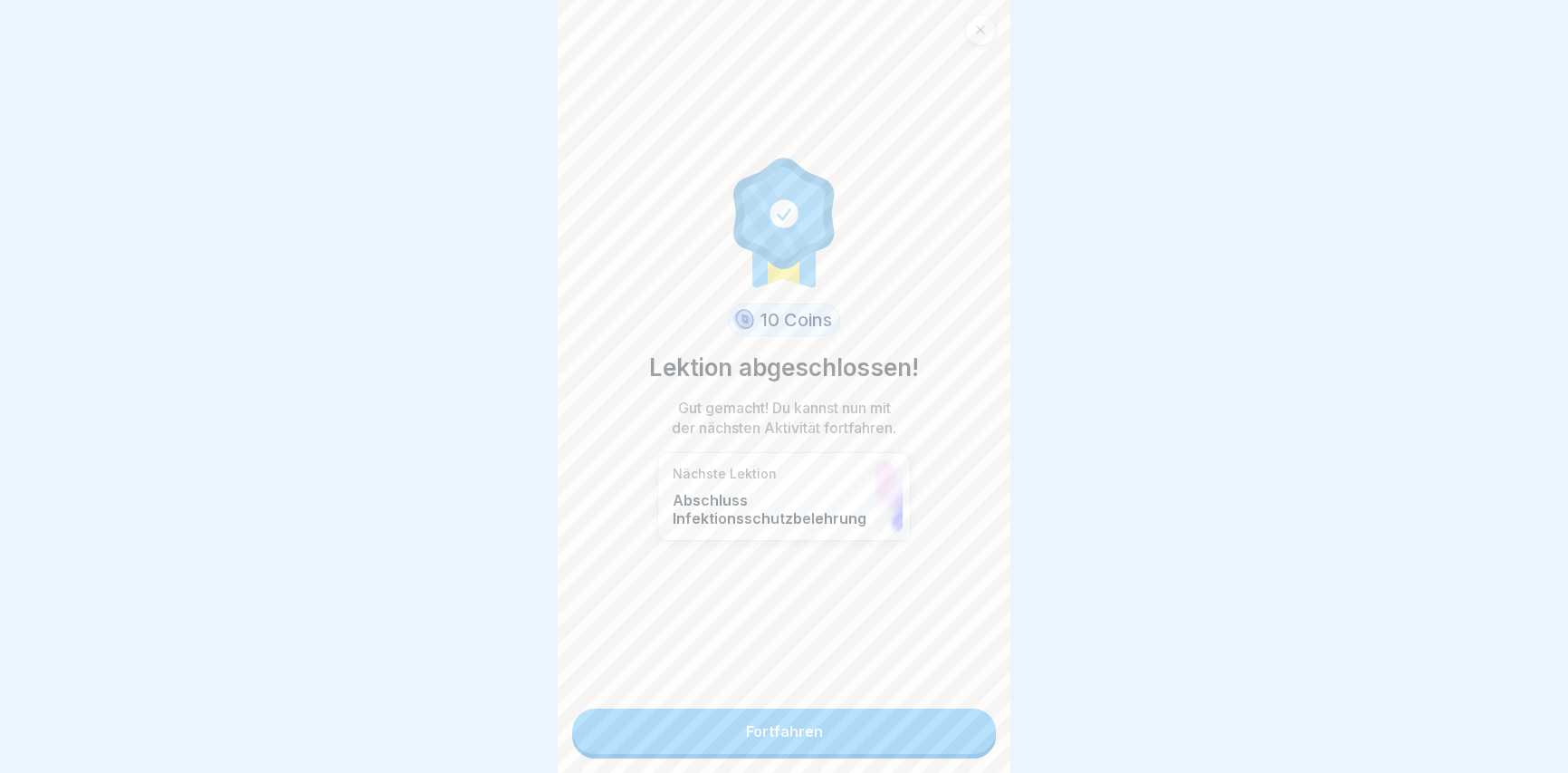
click at [882, 743] on div "10 Coins Lektion abgeschlossen! Gut gemacht! Du kannst nun mit der nächsten Akt…" at bounding box center [784, 386] width 453 height 773
click at [915, 708] on link "Fortfahren" at bounding box center [784, 730] width 424 height 45
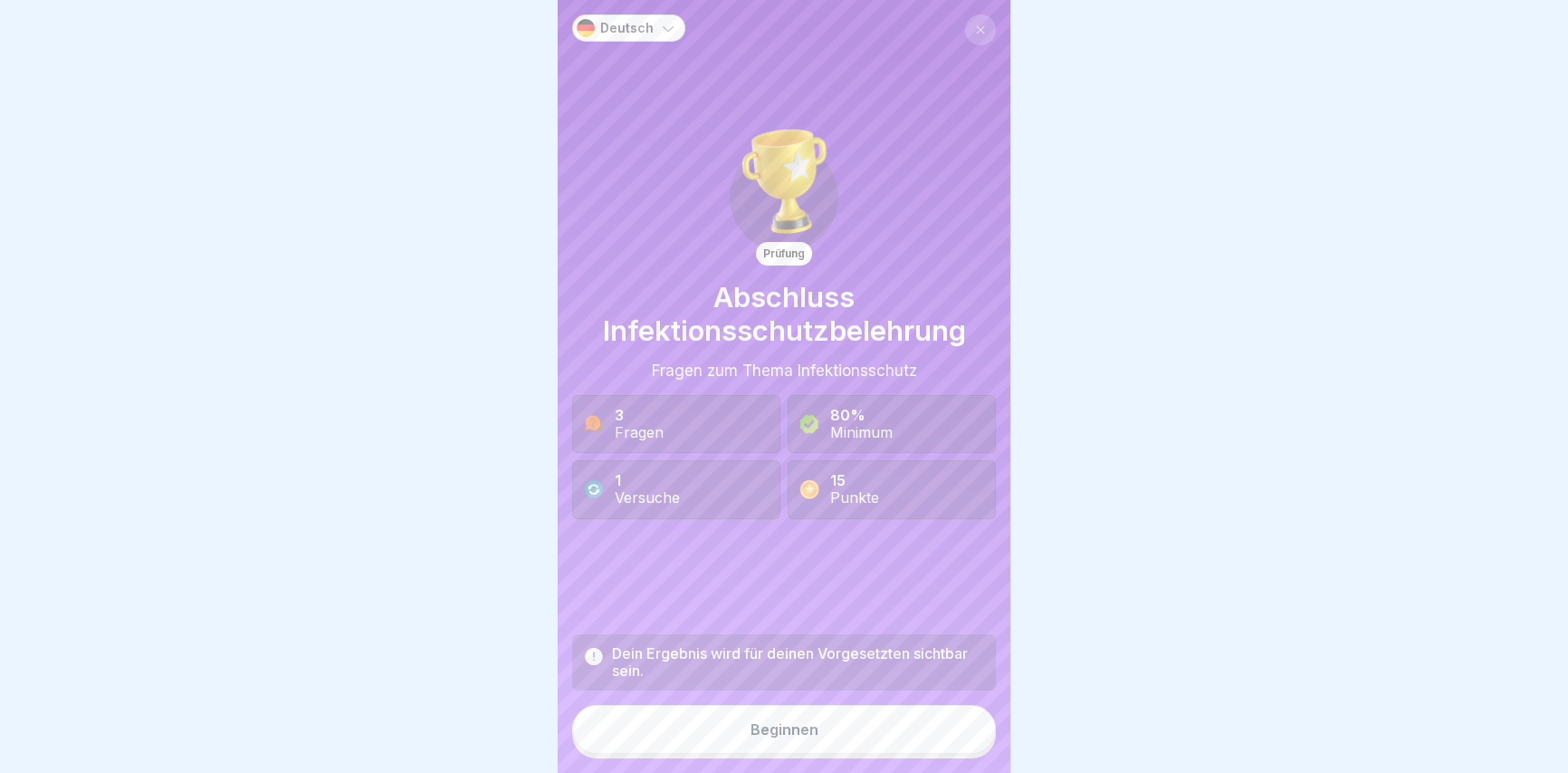
click at [852, 731] on button "Beginnen" at bounding box center [784, 728] width 424 height 49
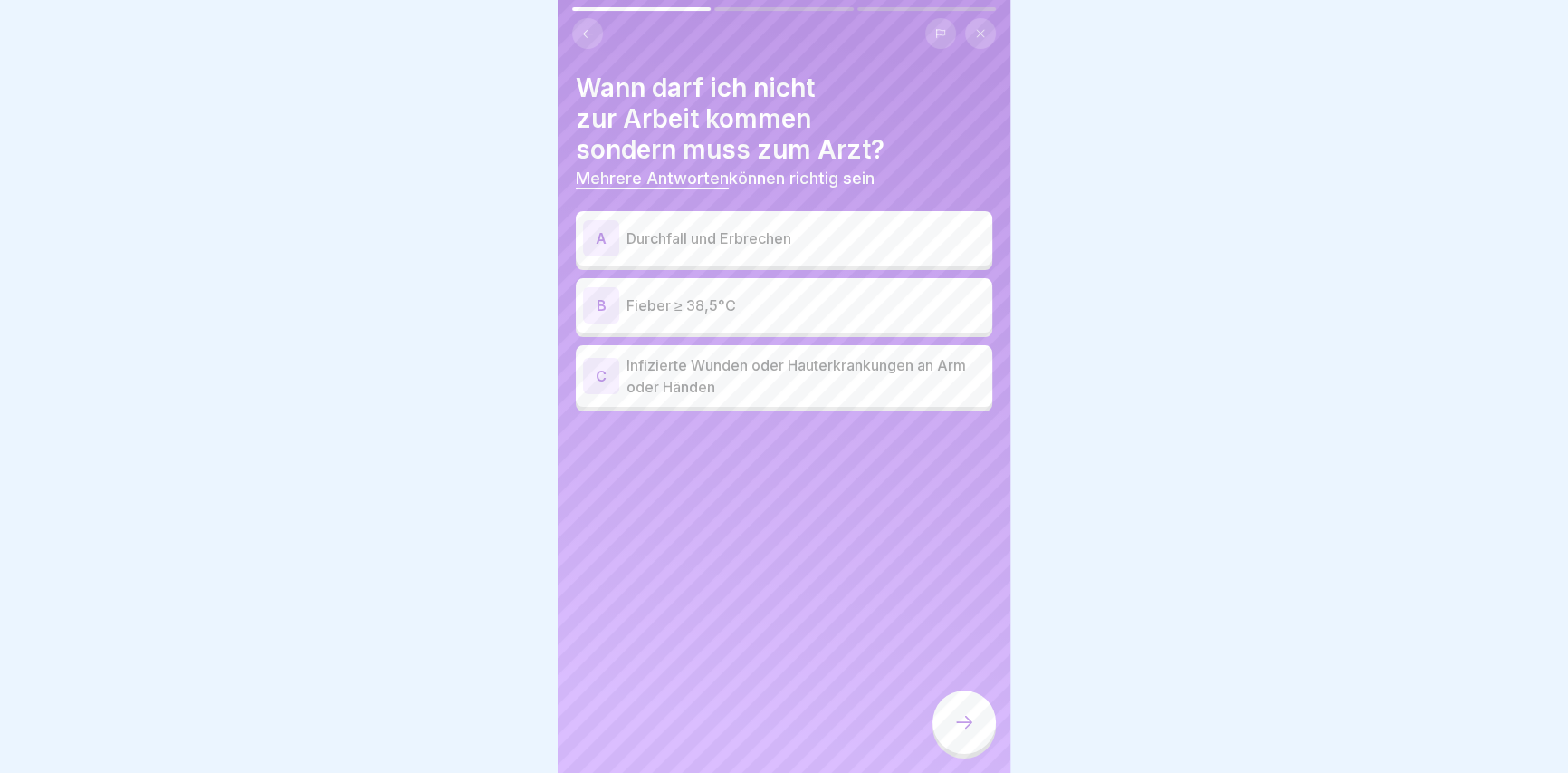
click at [830, 228] on p "Durchfall und Erbrechen" at bounding box center [805, 238] width 358 height 22
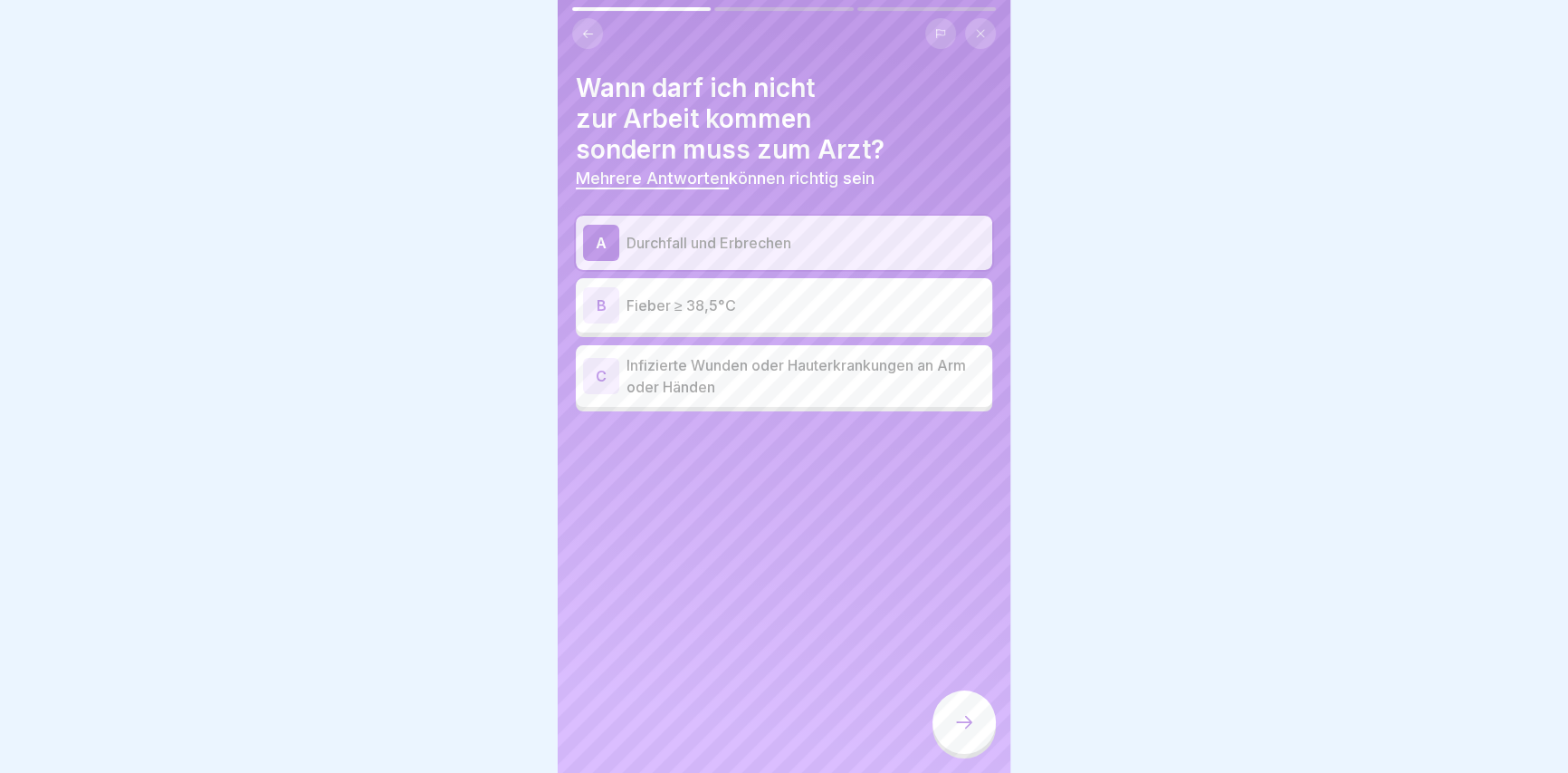
click at [696, 303] on p "Fieber ≥ 38,5°C" at bounding box center [805, 305] width 358 height 22
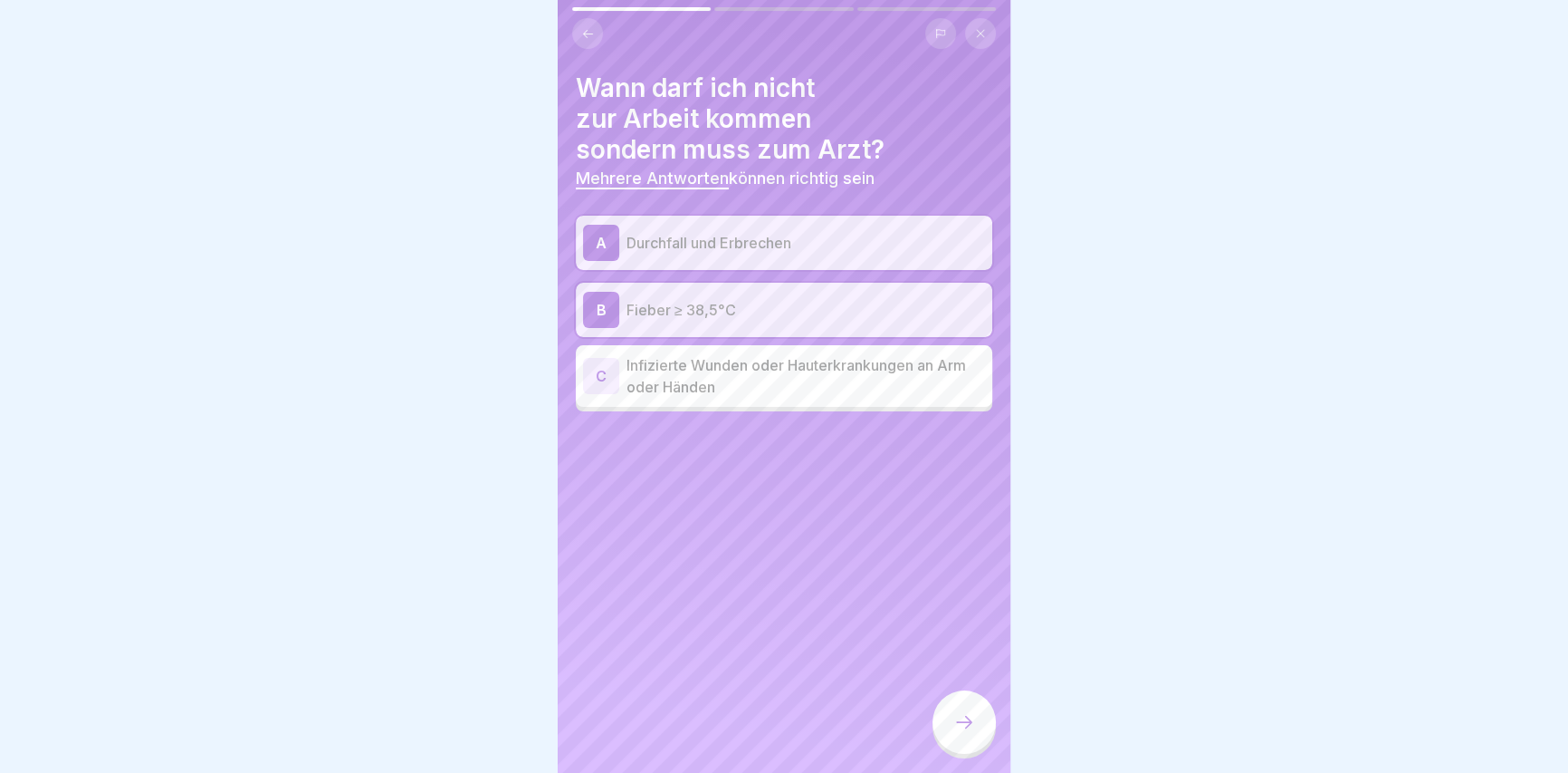
click at [968, 730] on icon at bounding box center [964, 722] width 22 height 22
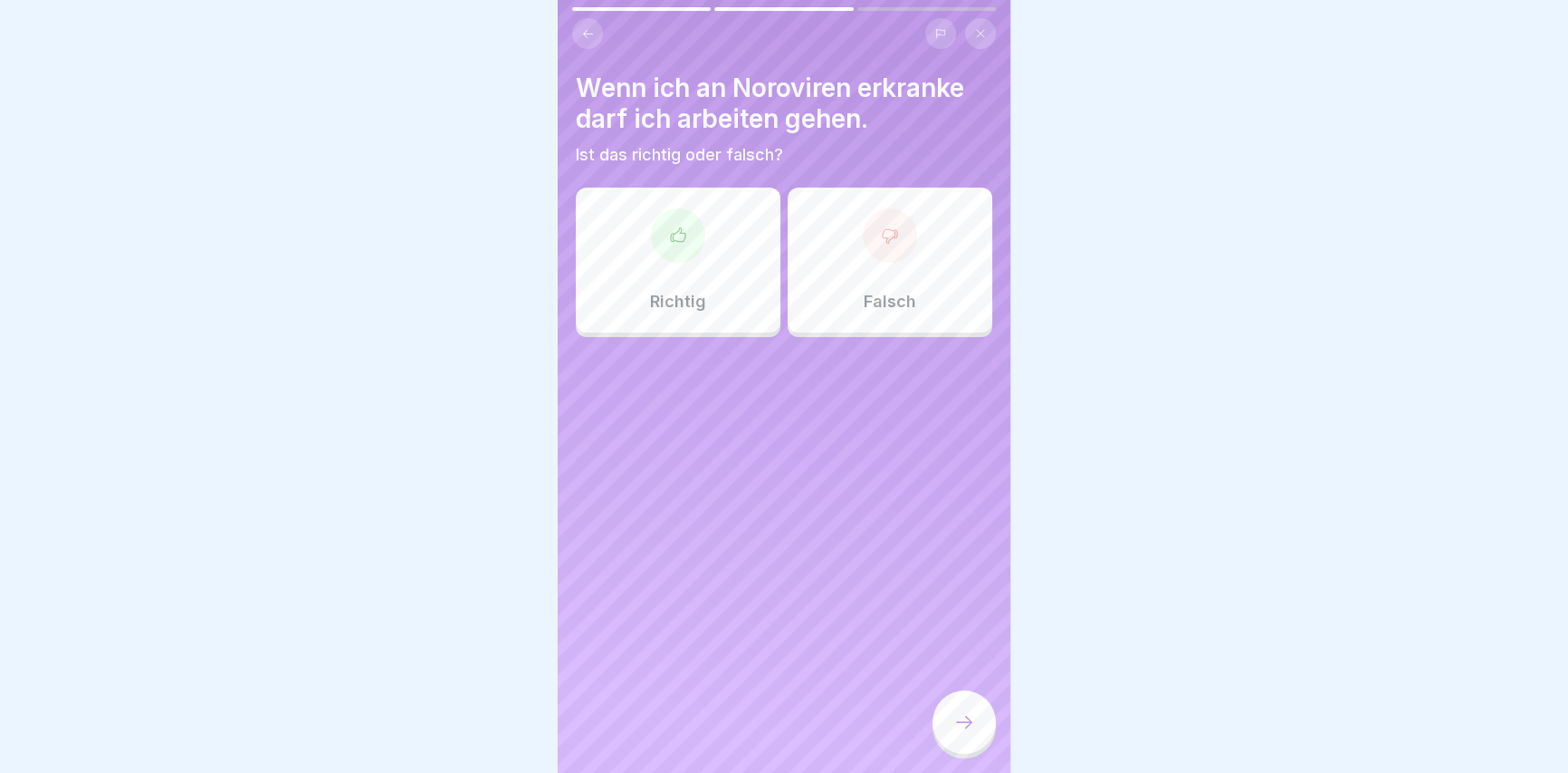
click at [907, 225] on div "Falsch" at bounding box center [889, 259] width 204 height 144
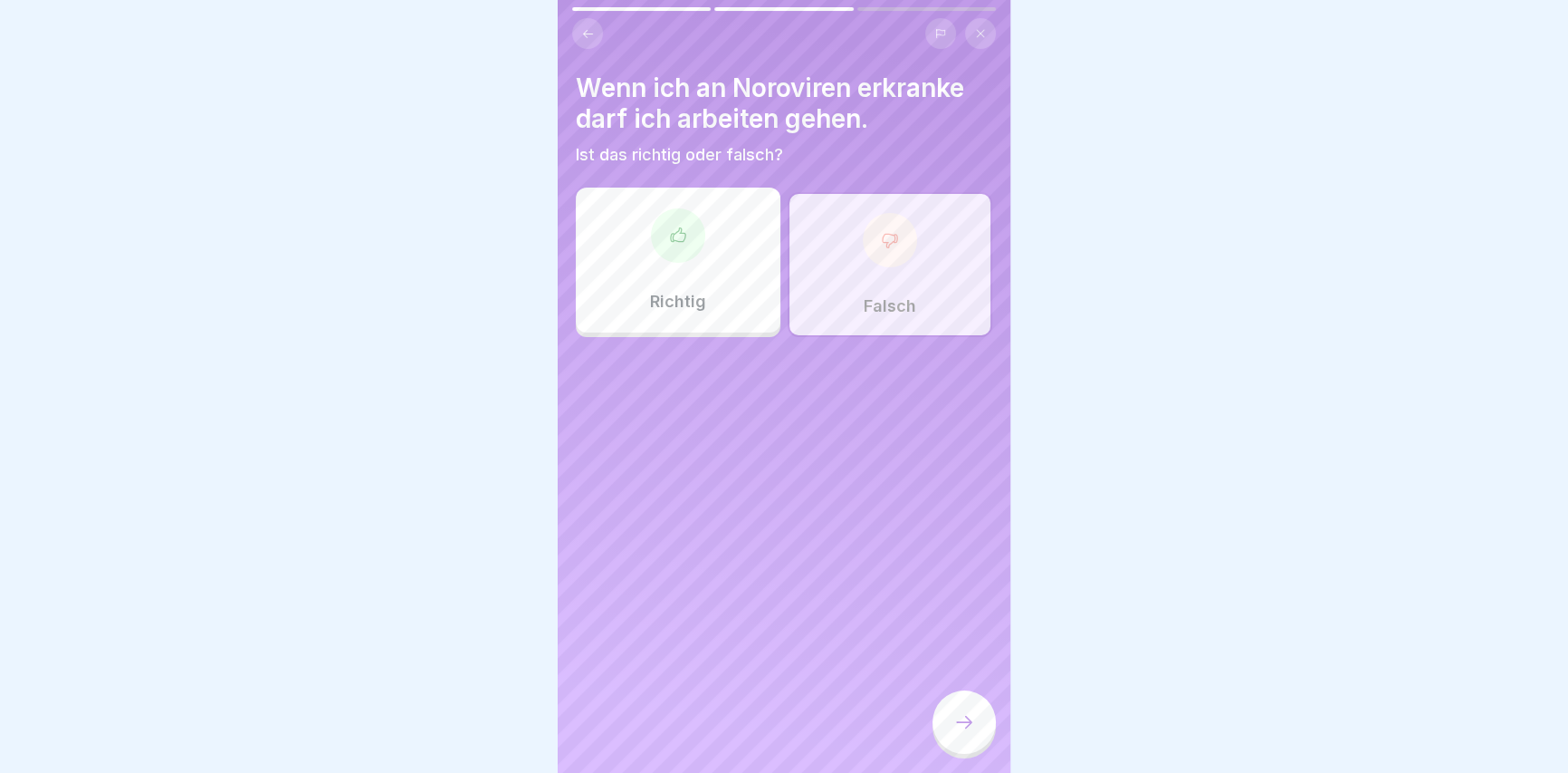
click at [978, 736] on div at bounding box center [964, 722] width 64 height 64
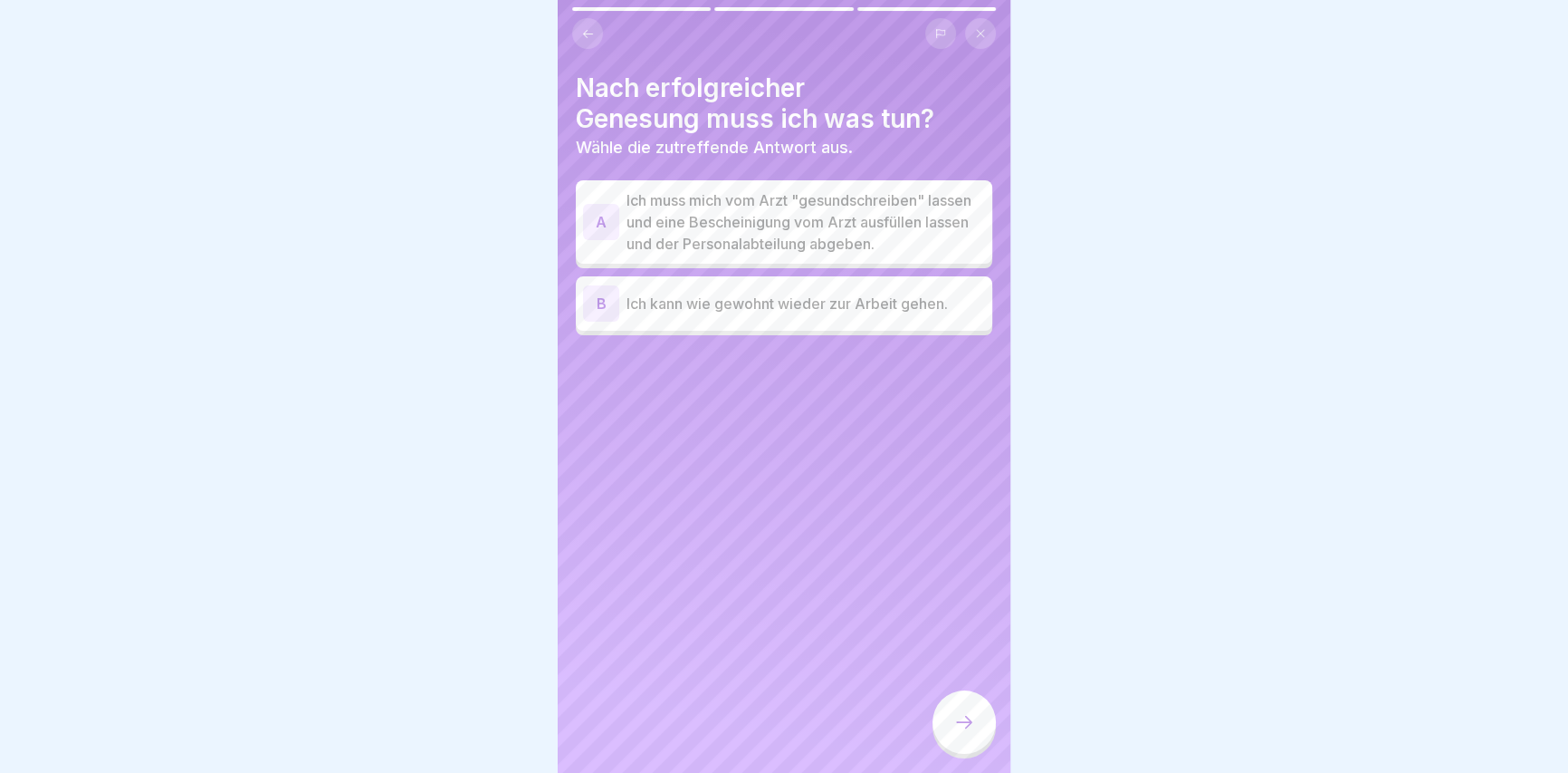
click at [784, 216] on p "Ich muss mich vom Arzt "gesundschreiben" lassen und eine Bescheinigung vom Arzt…" at bounding box center [805, 221] width 358 height 65
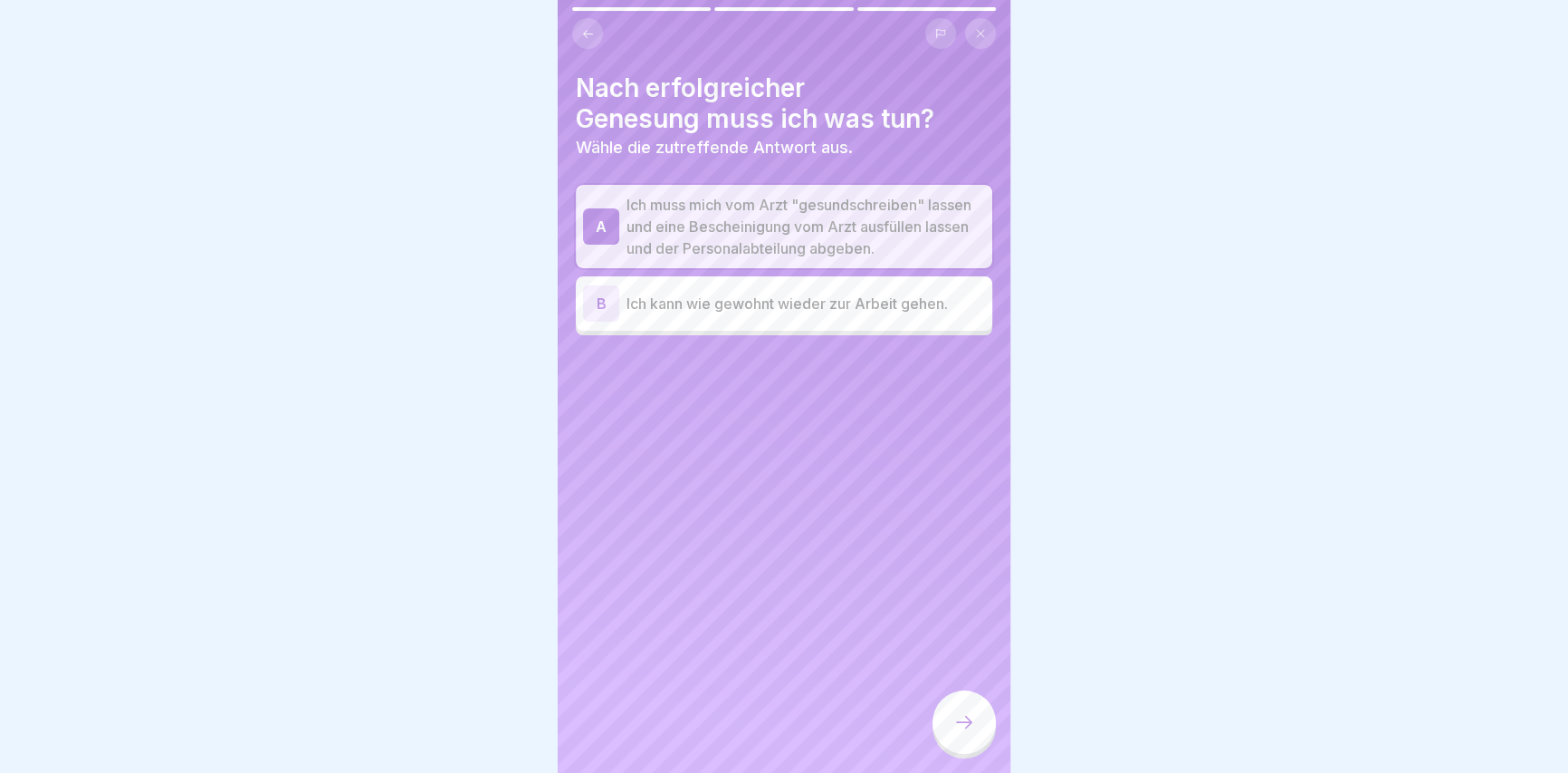
click at [971, 728] on icon at bounding box center [964, 722] width 22 height 22
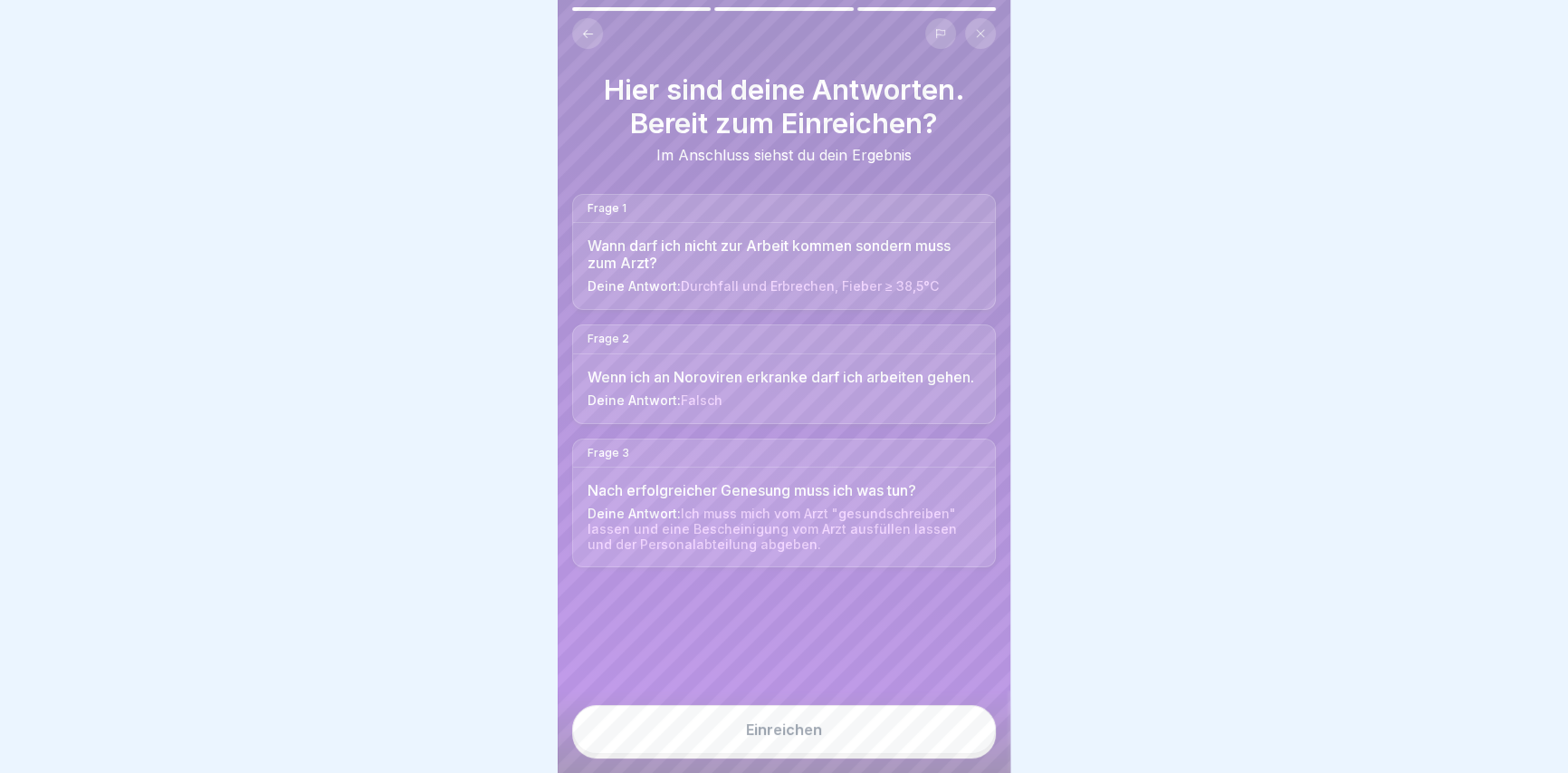
click at [812, 751] on button "Einreichen" at bounding box center [784, 728] width 424 height 49
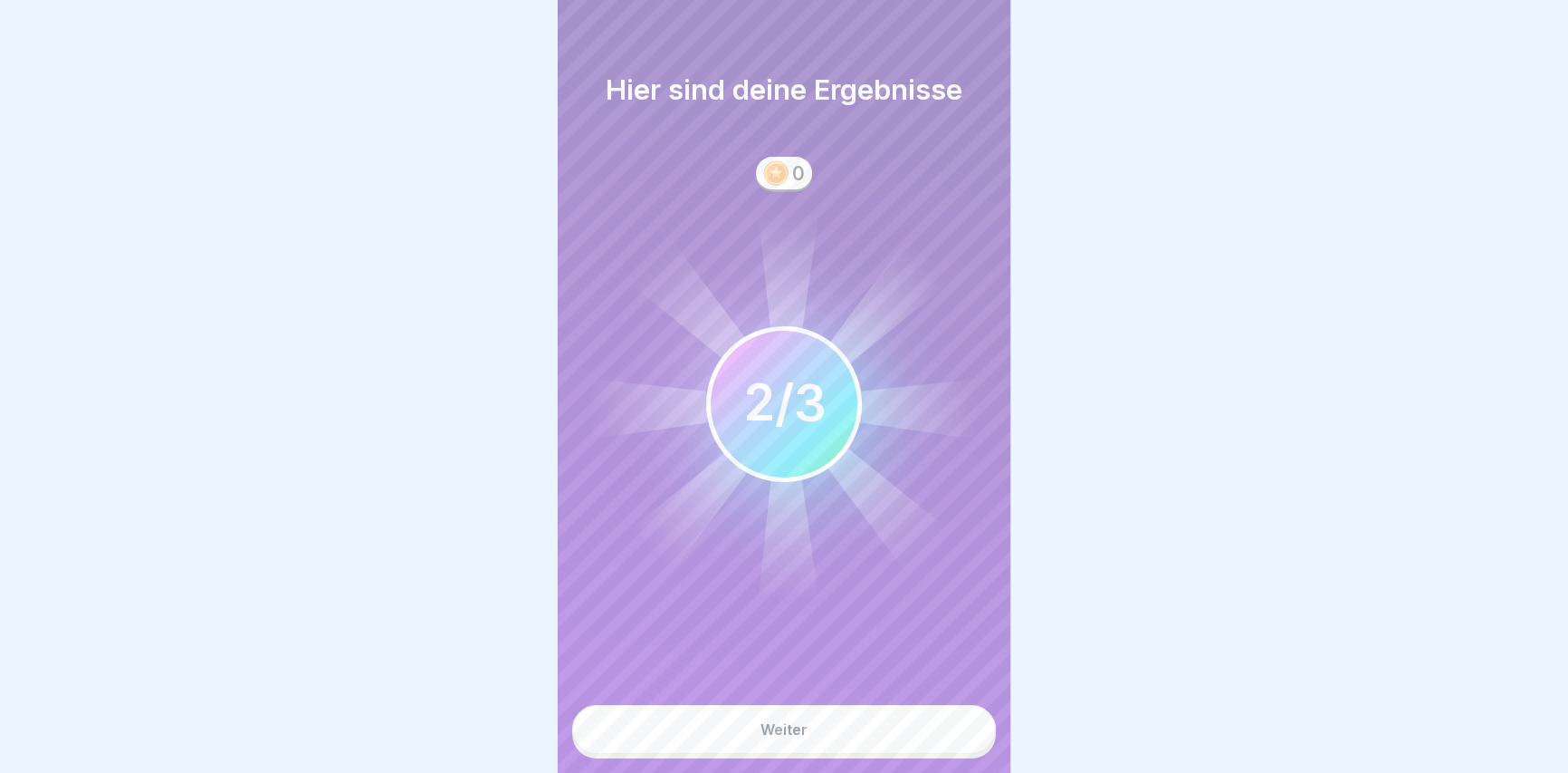
scroll to position [12, 0]
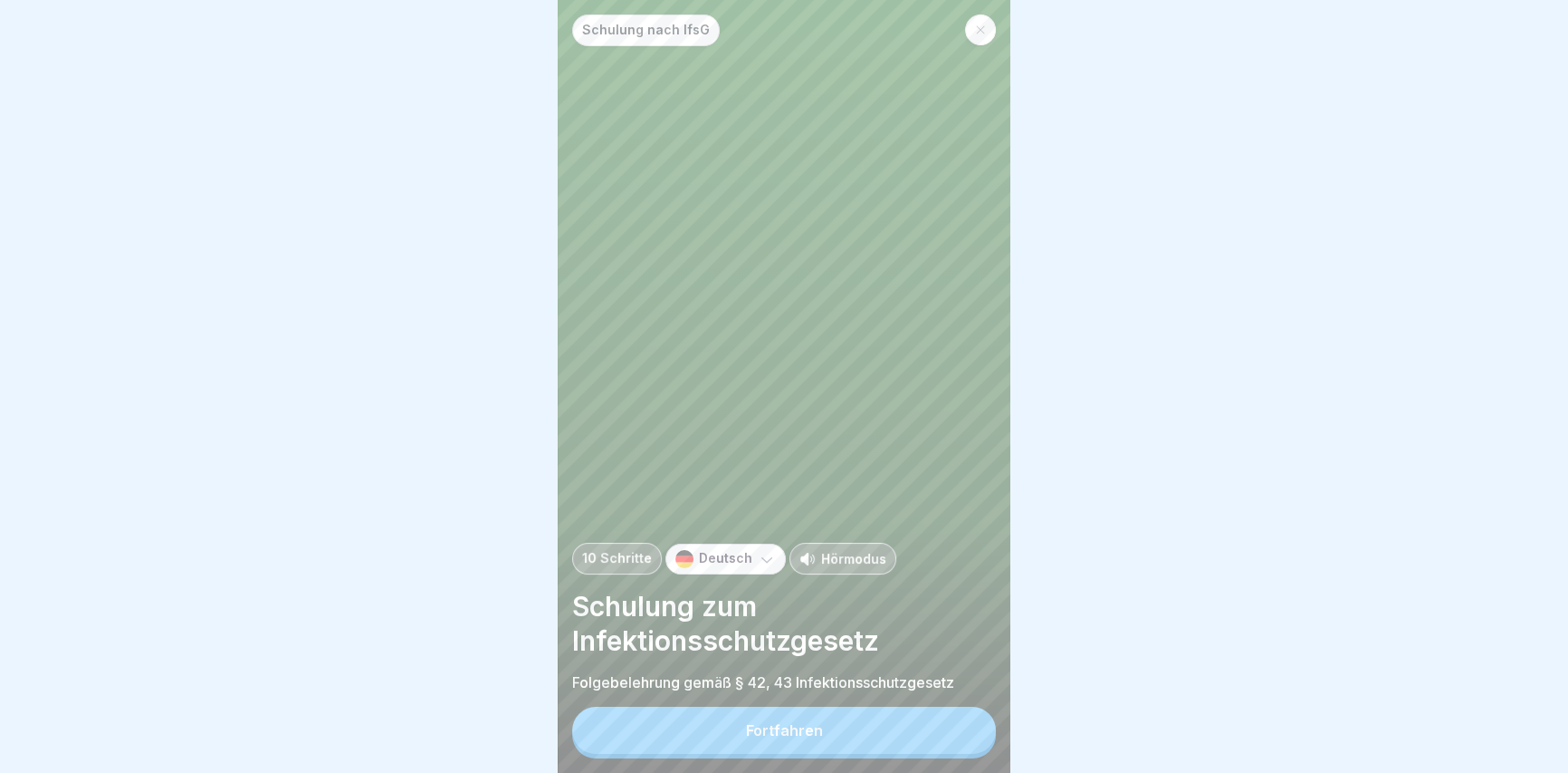
click at [738, 724] on button "Fortfahren" at bounding box center [784, 729] width 424 height 47
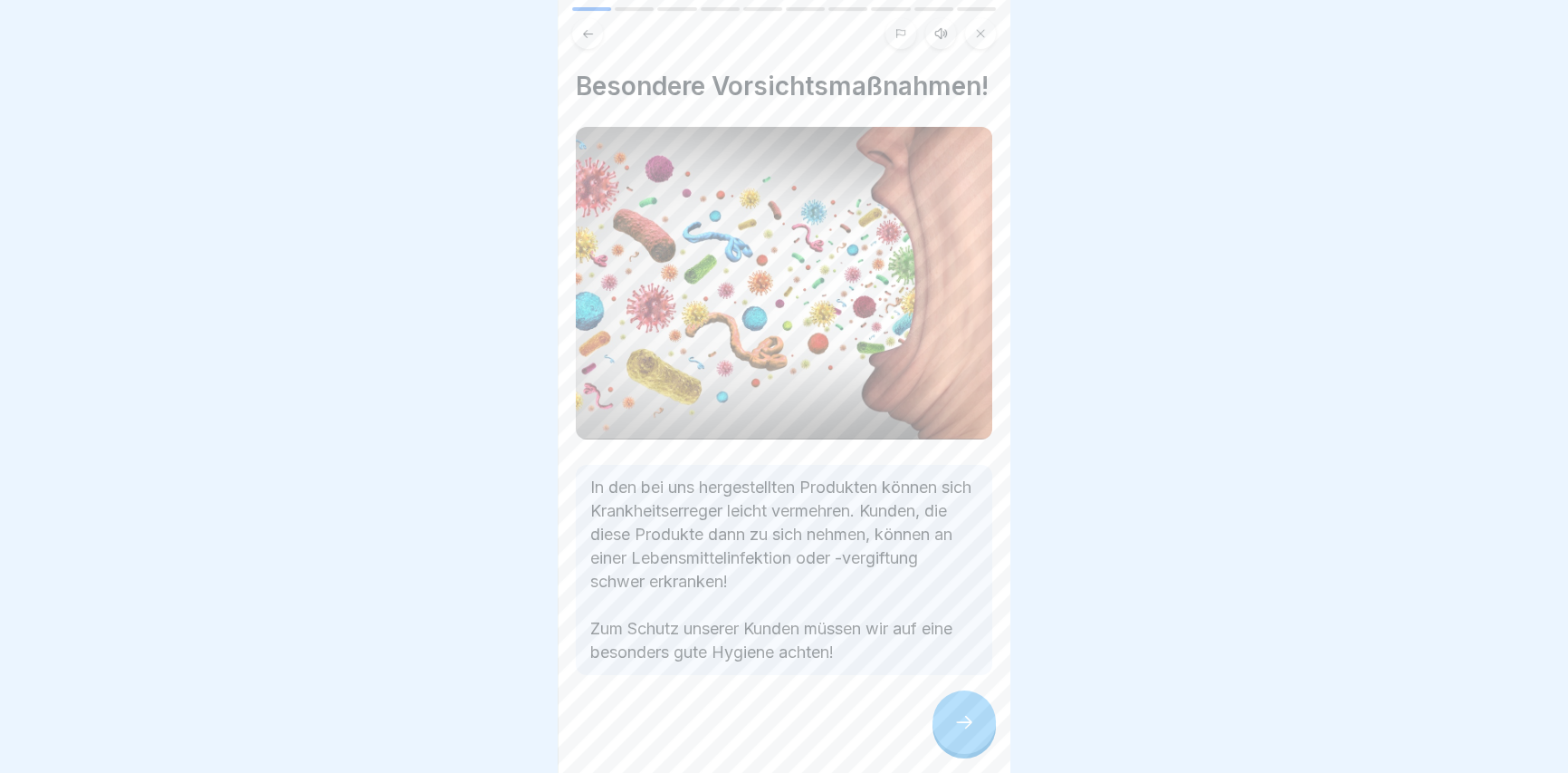
click at [951, 733] on div at bounding box center [964, 722] width 64 height 64
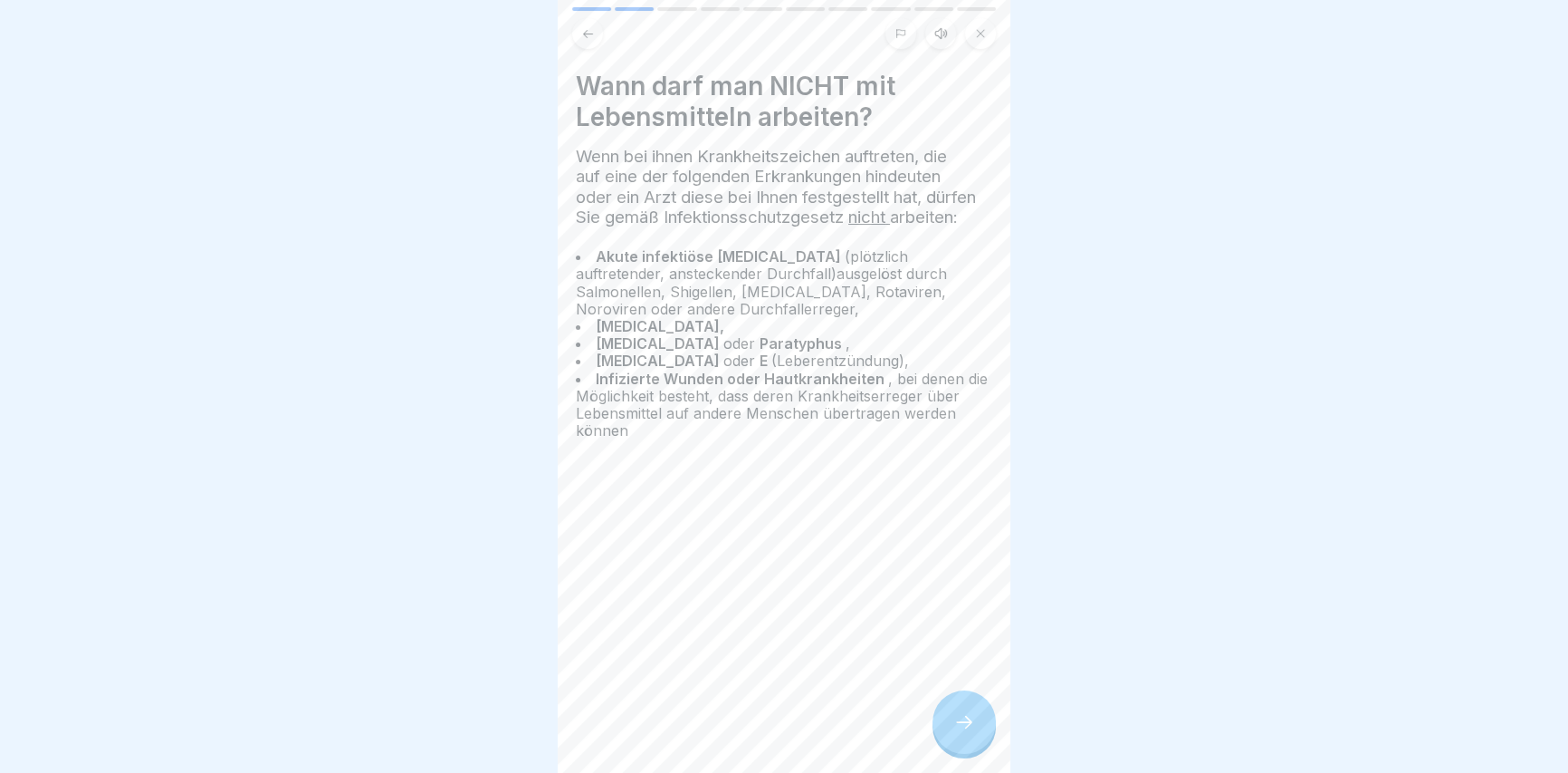
click at [951, 733] on div at bounding box center [964, 722] width 64 height 64
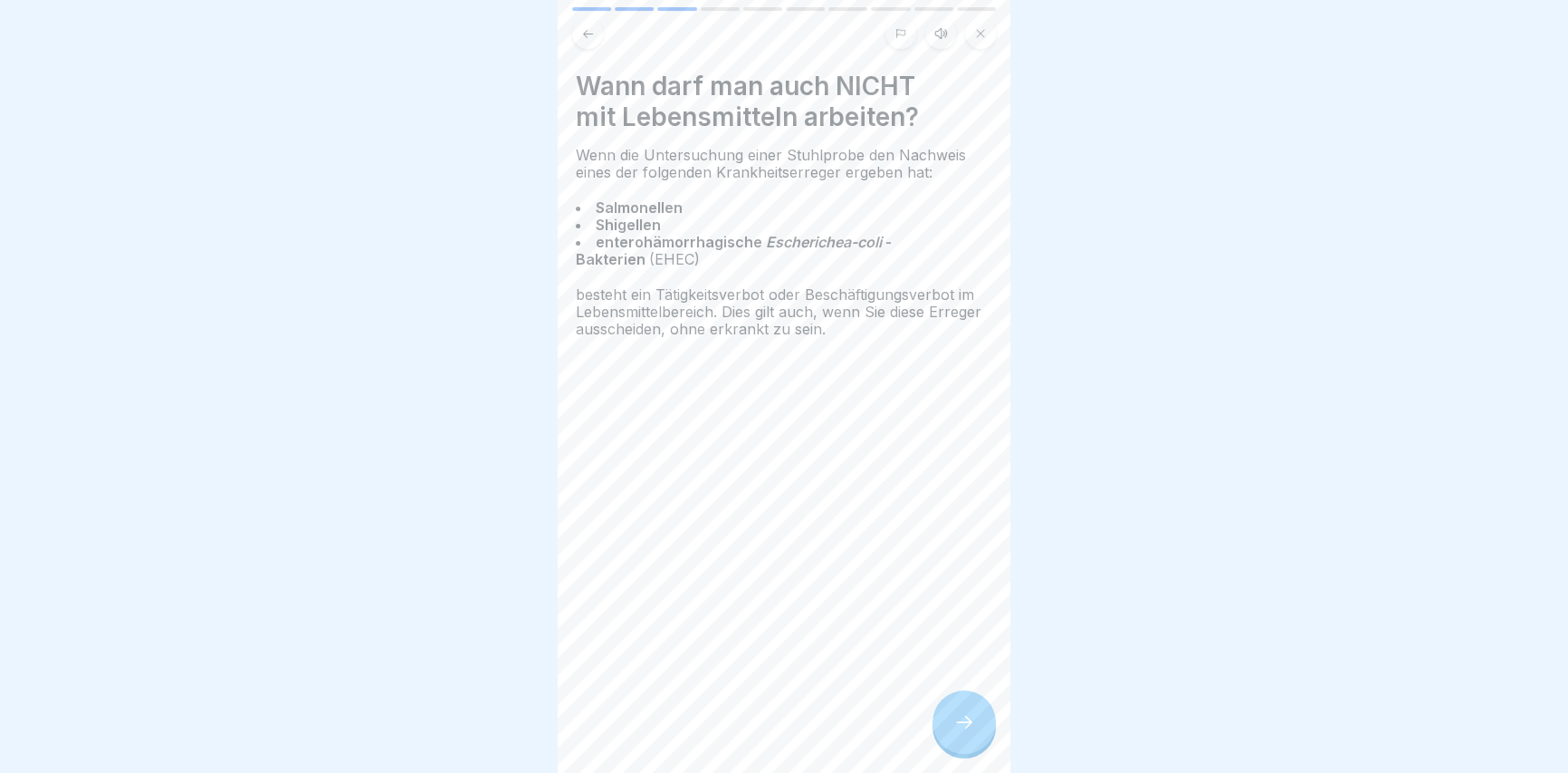
click at [951, 733] on div at bounding box center [964, 722] width 64 height 64
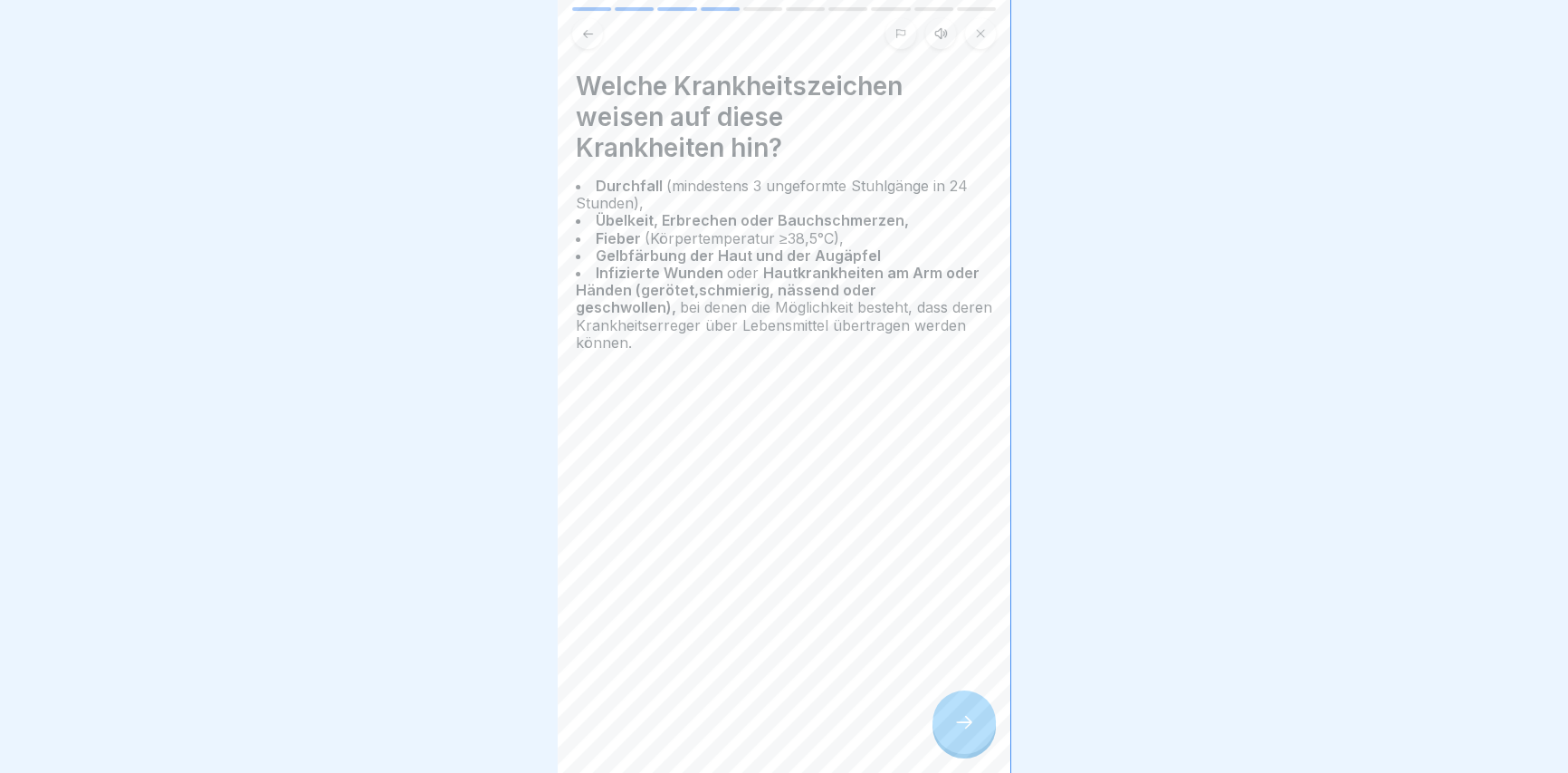
click at [951, 733] on div at bounding box center [964, 722] width 64 height 64
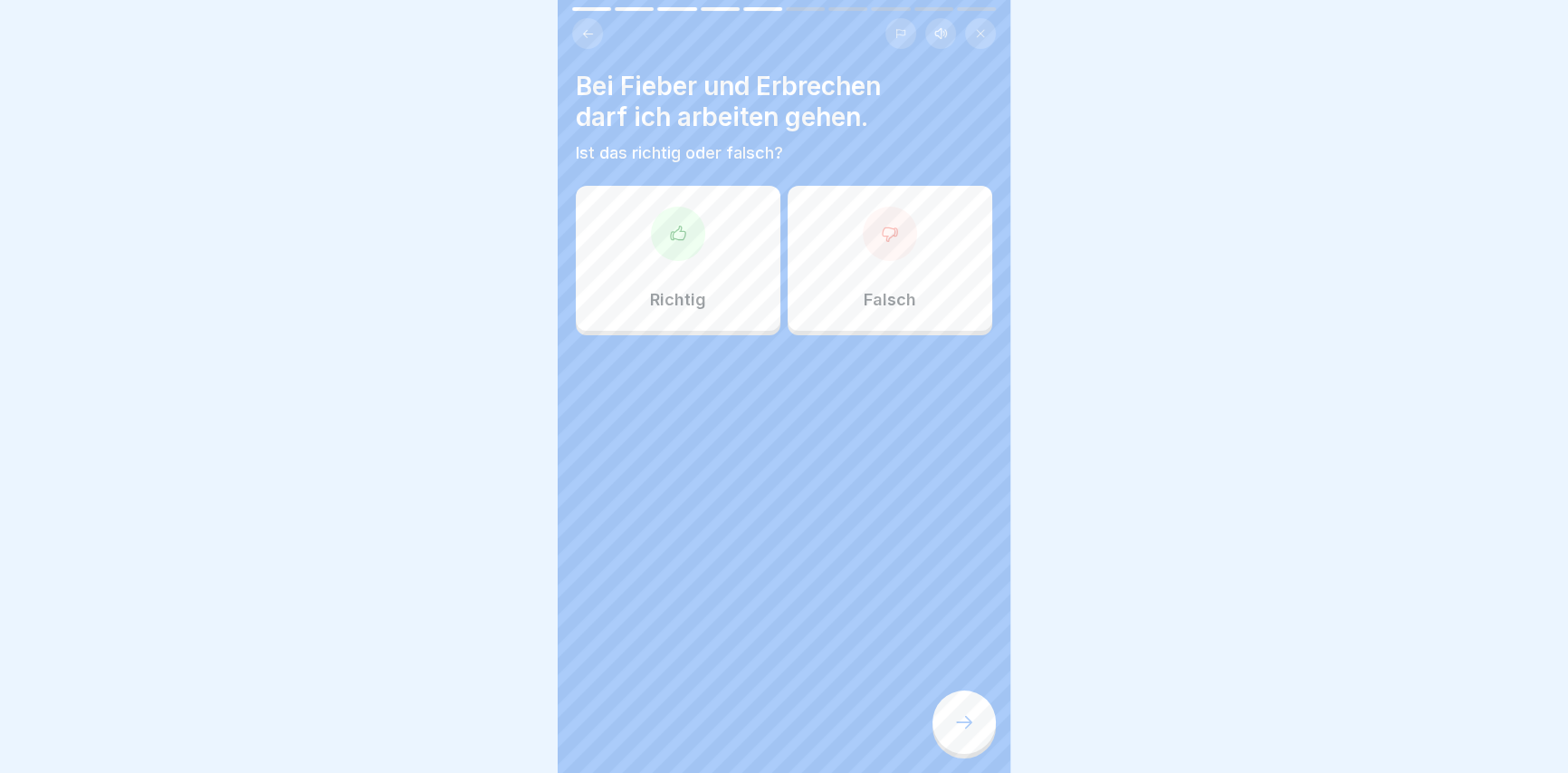
click at [594, 18] on button at bounding box center [587, 33] width 31 height 31
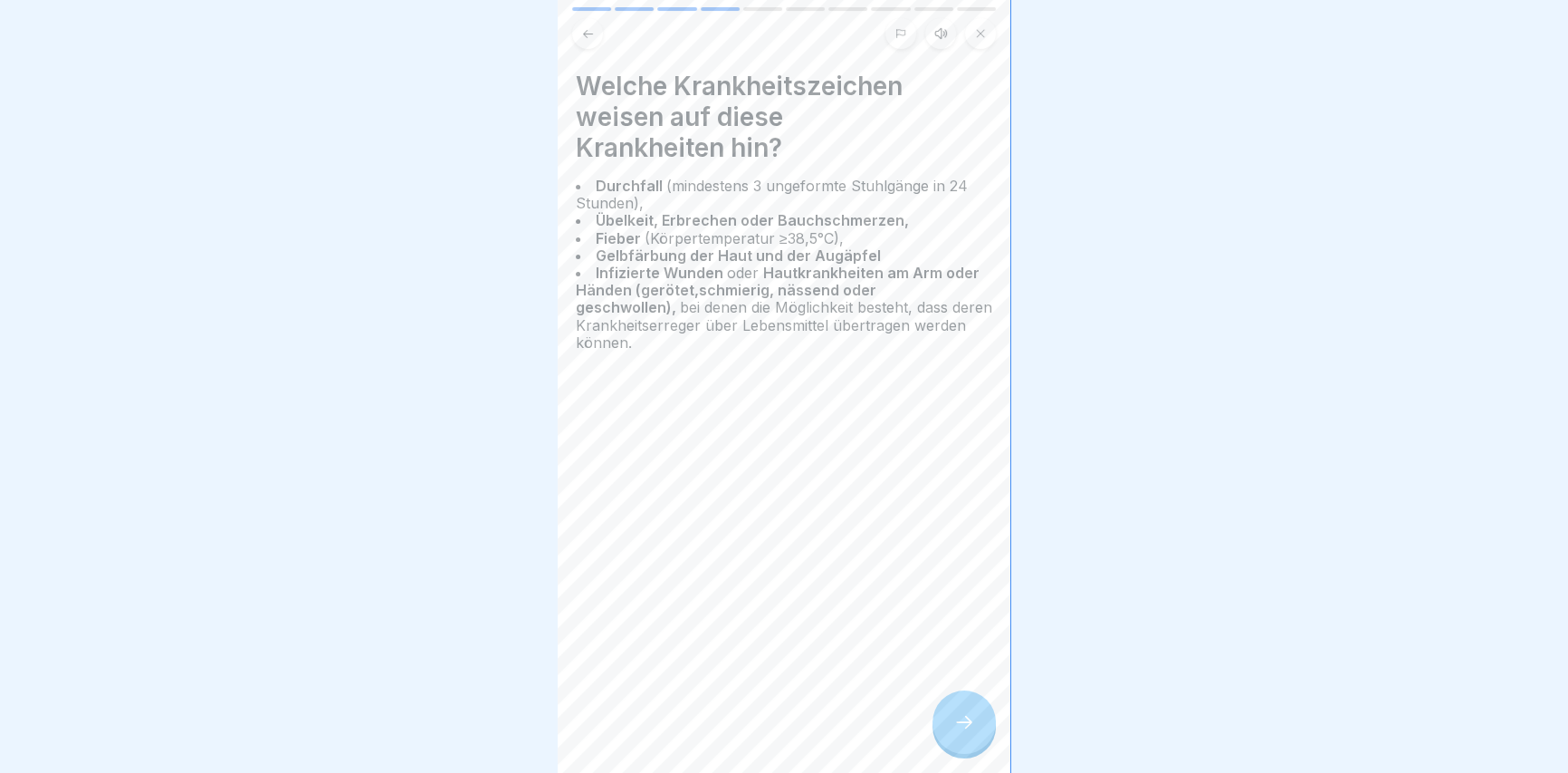
click at [982, 719] on div at bounding box center [964, 722] width 64 height 64
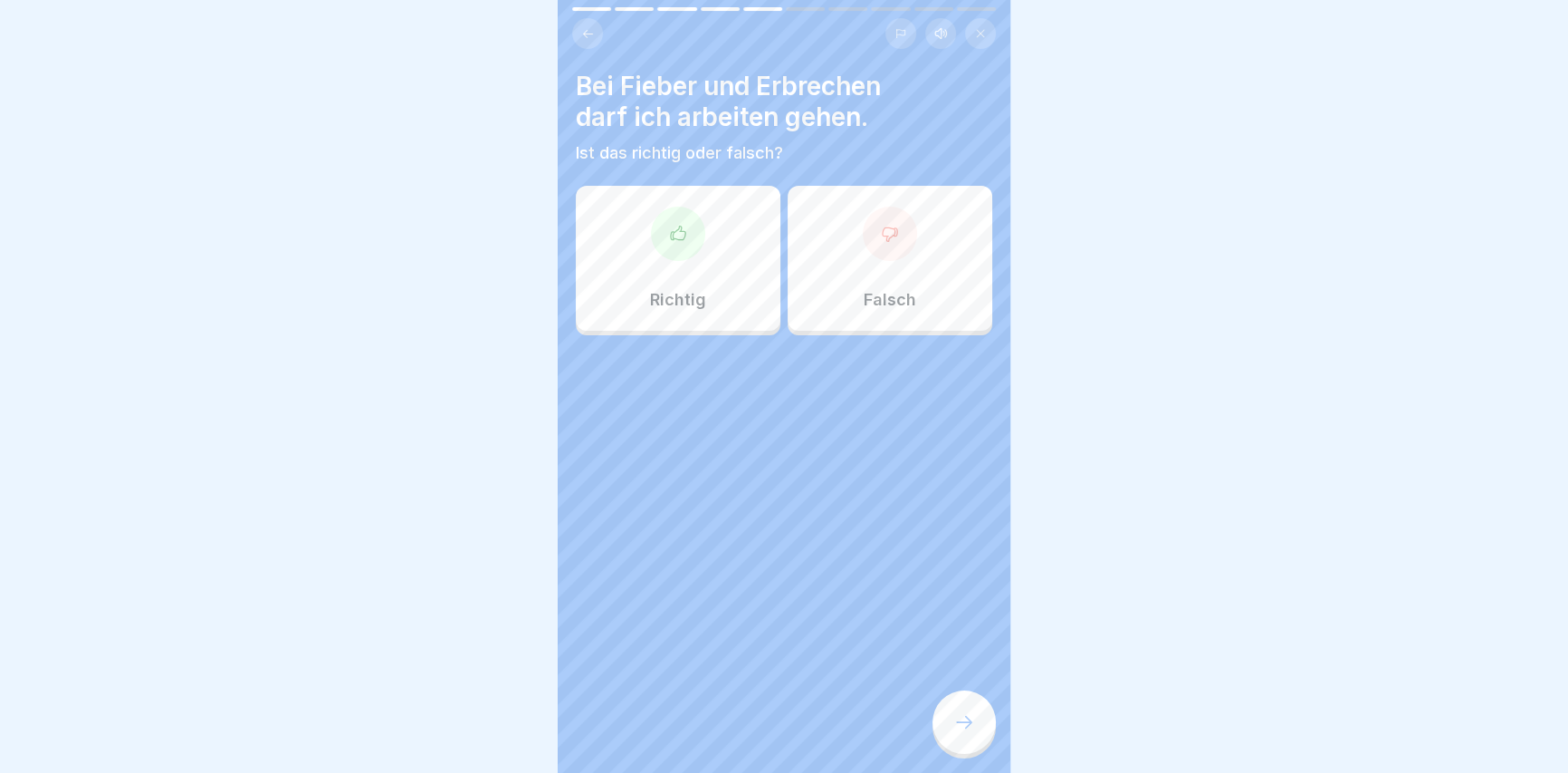
click at [628, 234] on div "Richtig" at bounding box center [677, 257] width 204 height 144
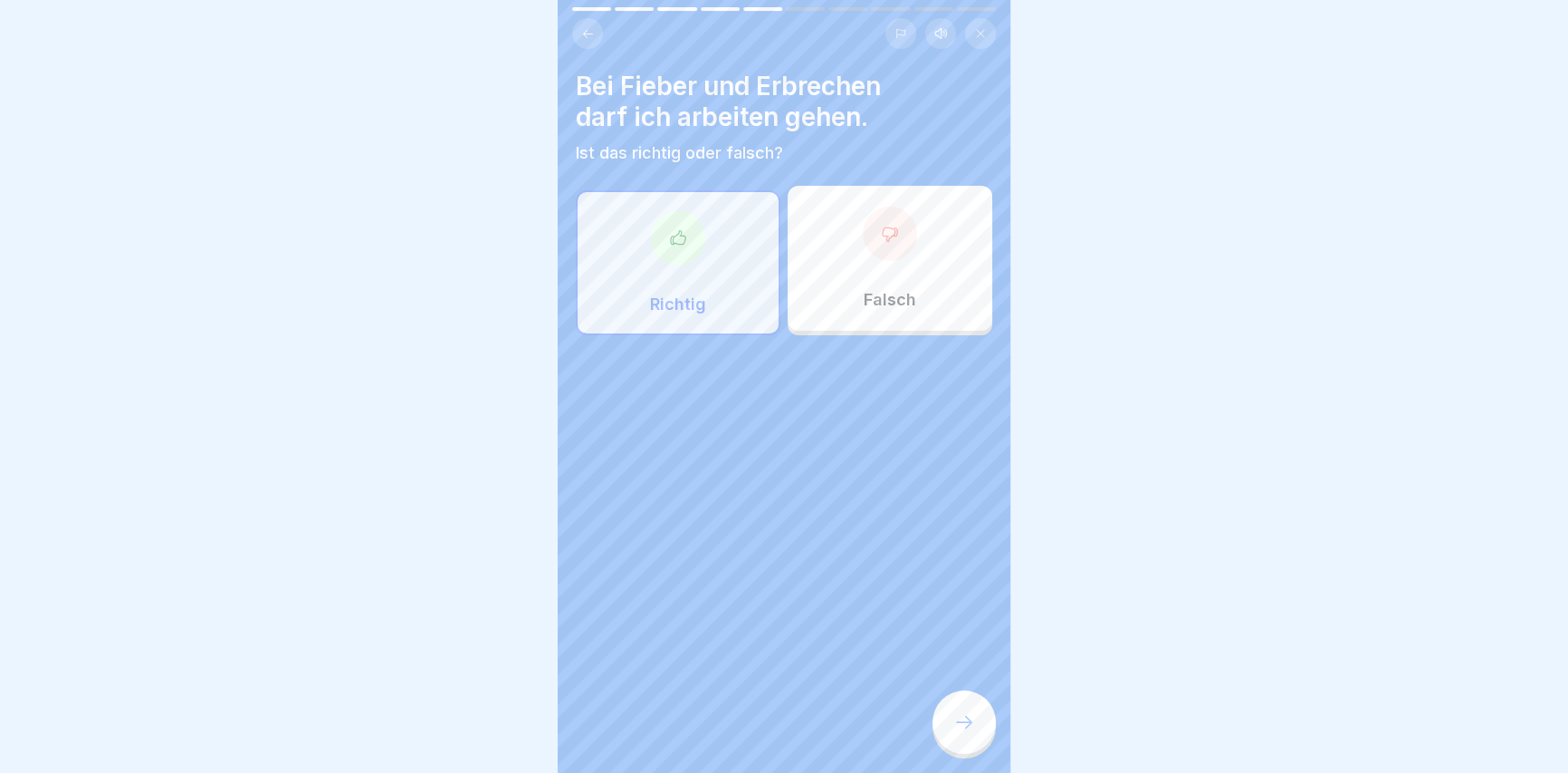
click at [957, 723] on icon at bounding box center [964, 722] width 22 height 22
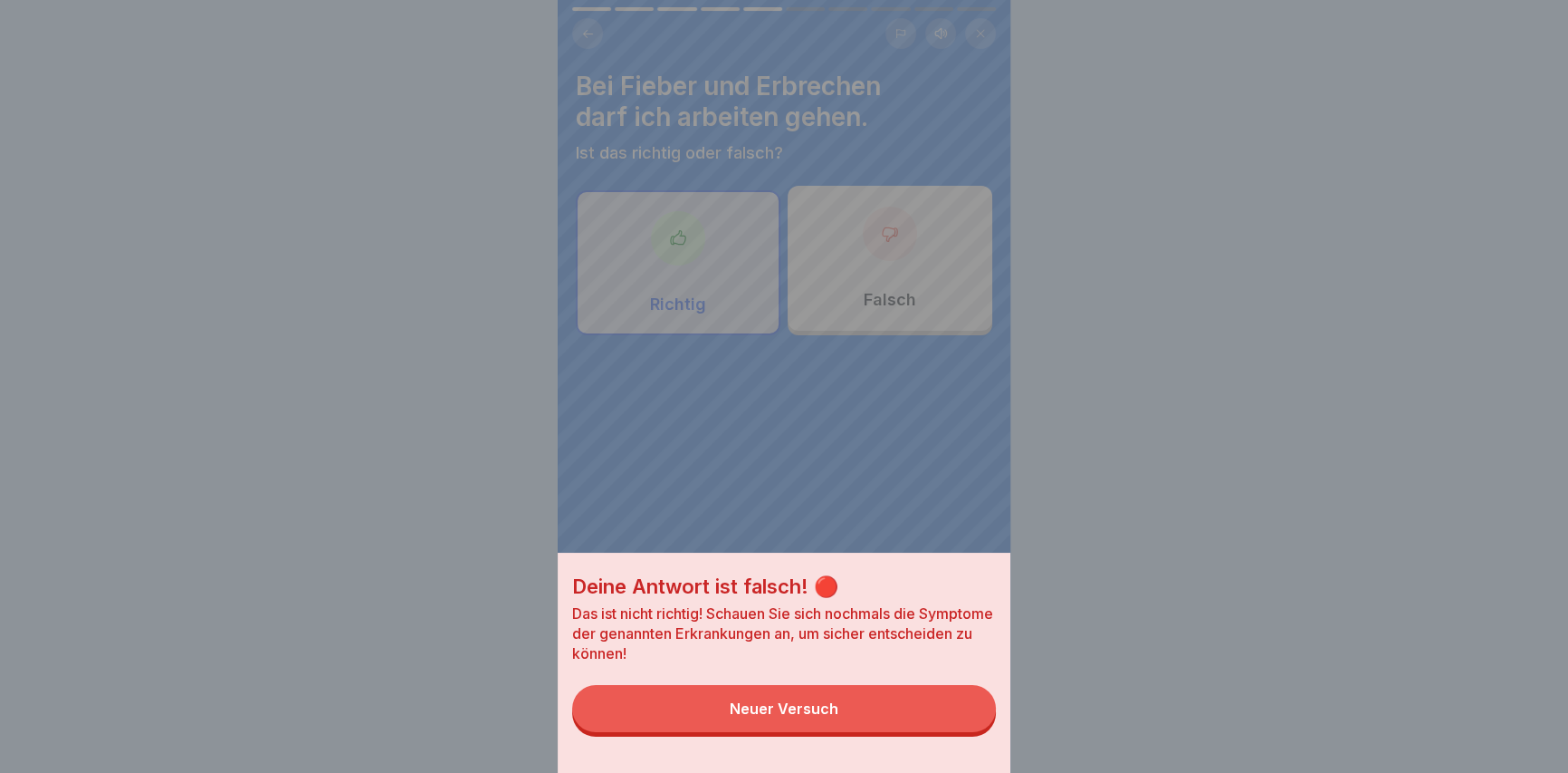
click at [913, 454] on div "Deine Antwort ist falsch! 🔴 Das ist nicht richtig! Schauen Sie sich nochmals di…" at bounding box center [784, 386] width 453 height 773
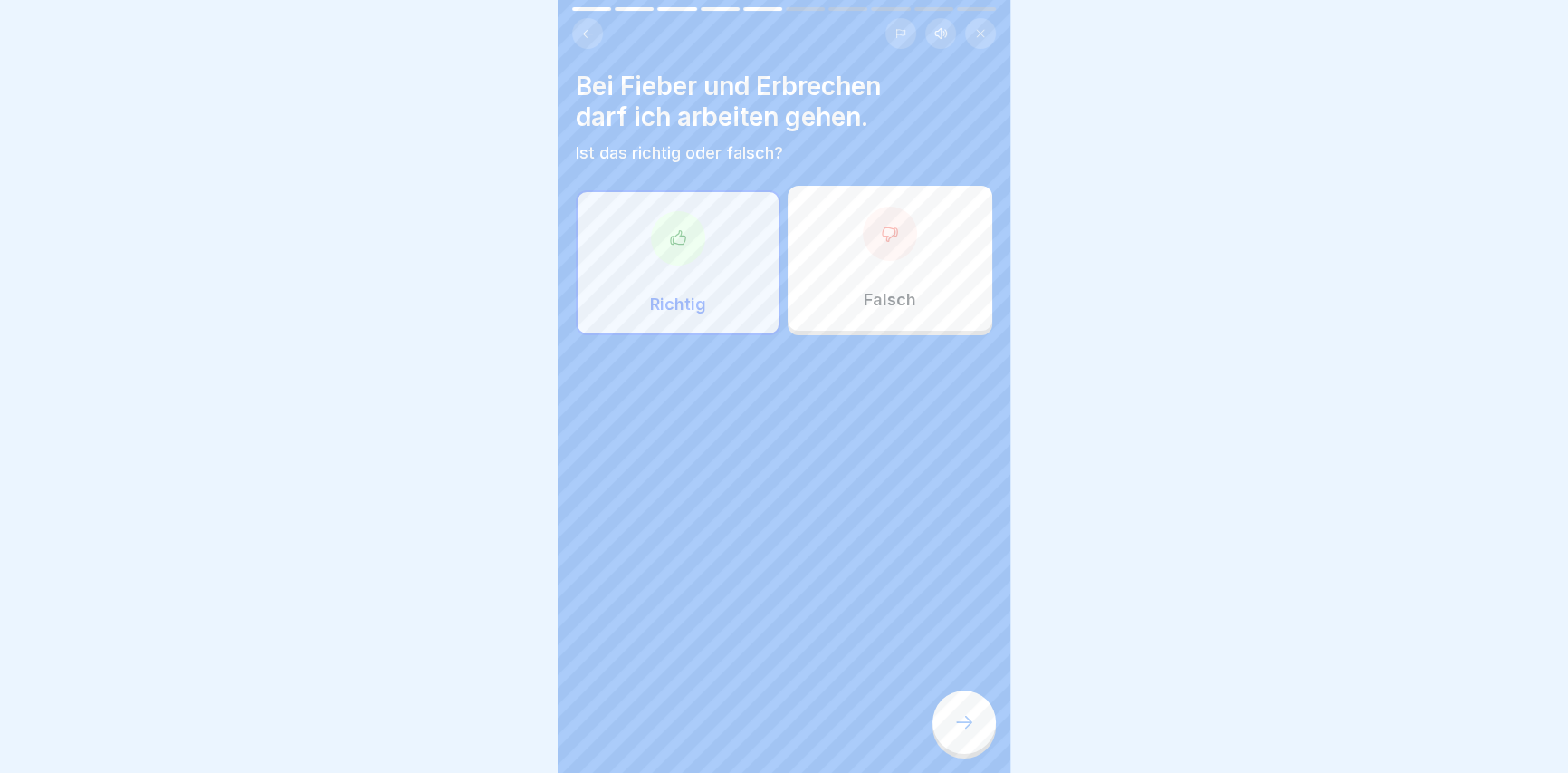
click at [663, 221] on div at bounding box center [678, 238] width 55 height 55
click at [980, 720] on div at bounding box center [964, 722] width 64 height 64
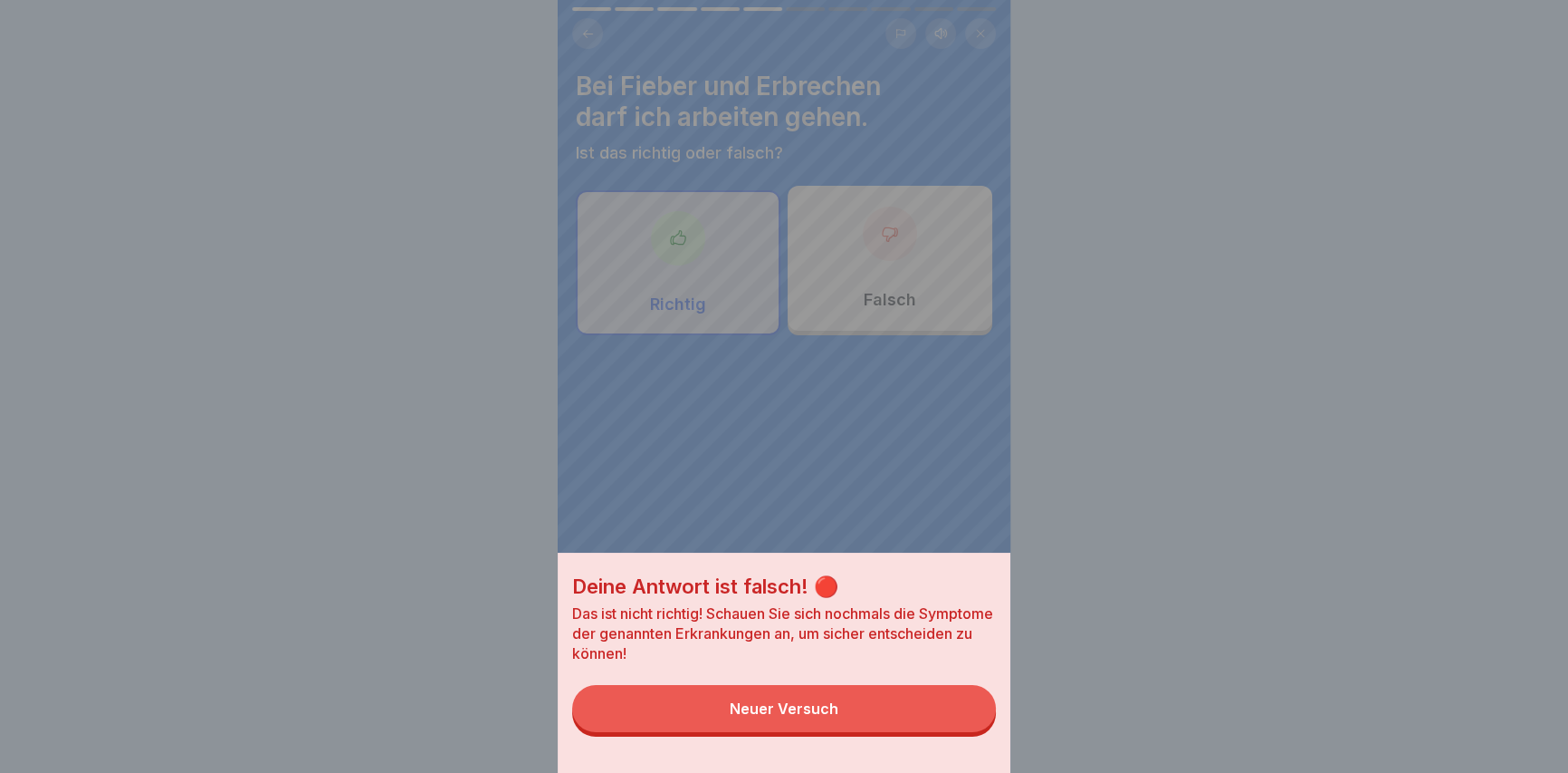
click at [932, 475] on div "Deine Antwort ist falsch! 🔴 Das ist nicht richtig! Schauen Sie sich nochmals di…" at bounding box center [784, 386] width 453 height 773
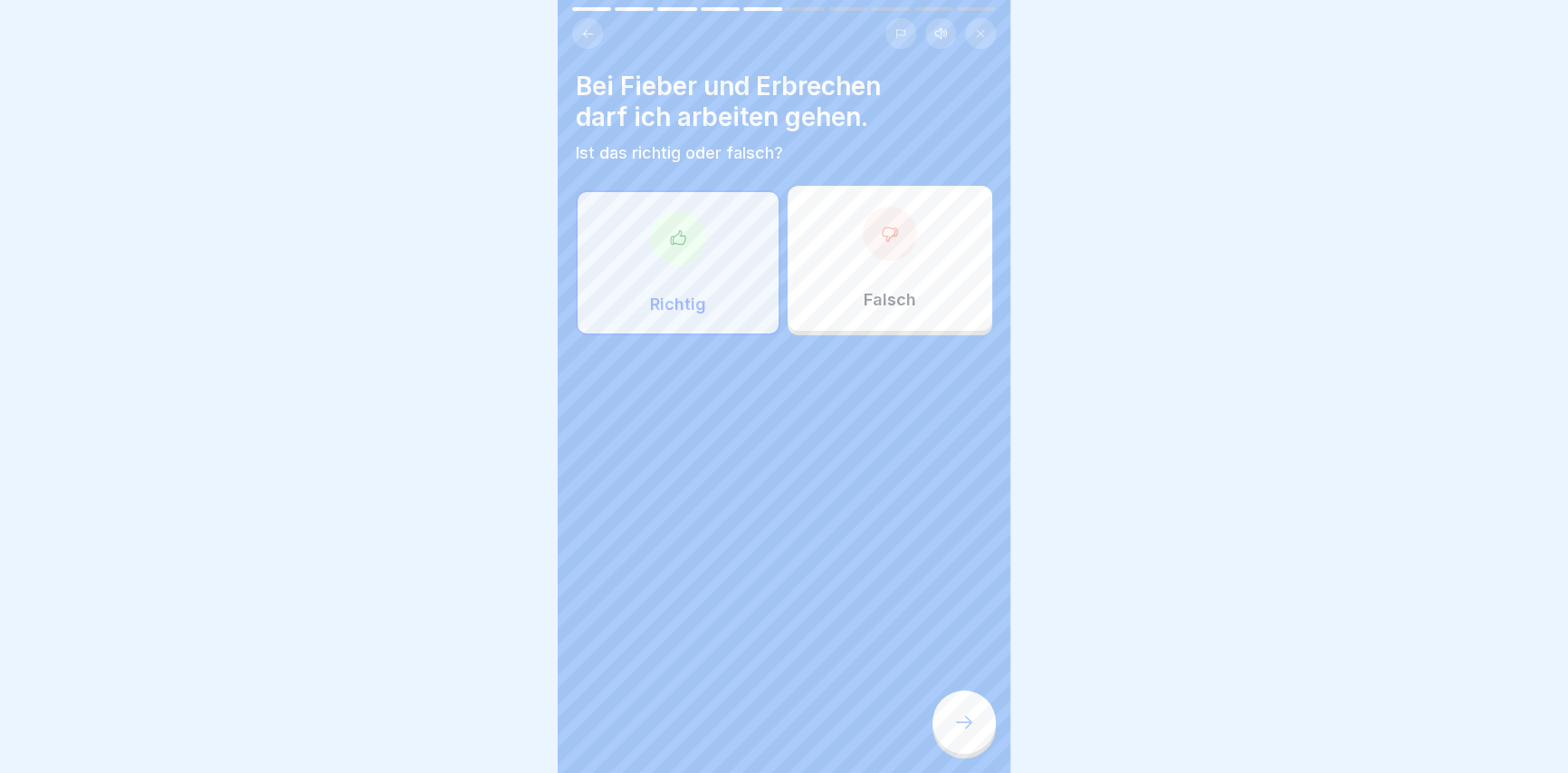
click at [862, 227] on div at bounding box center [889, 233] width 55 height 55
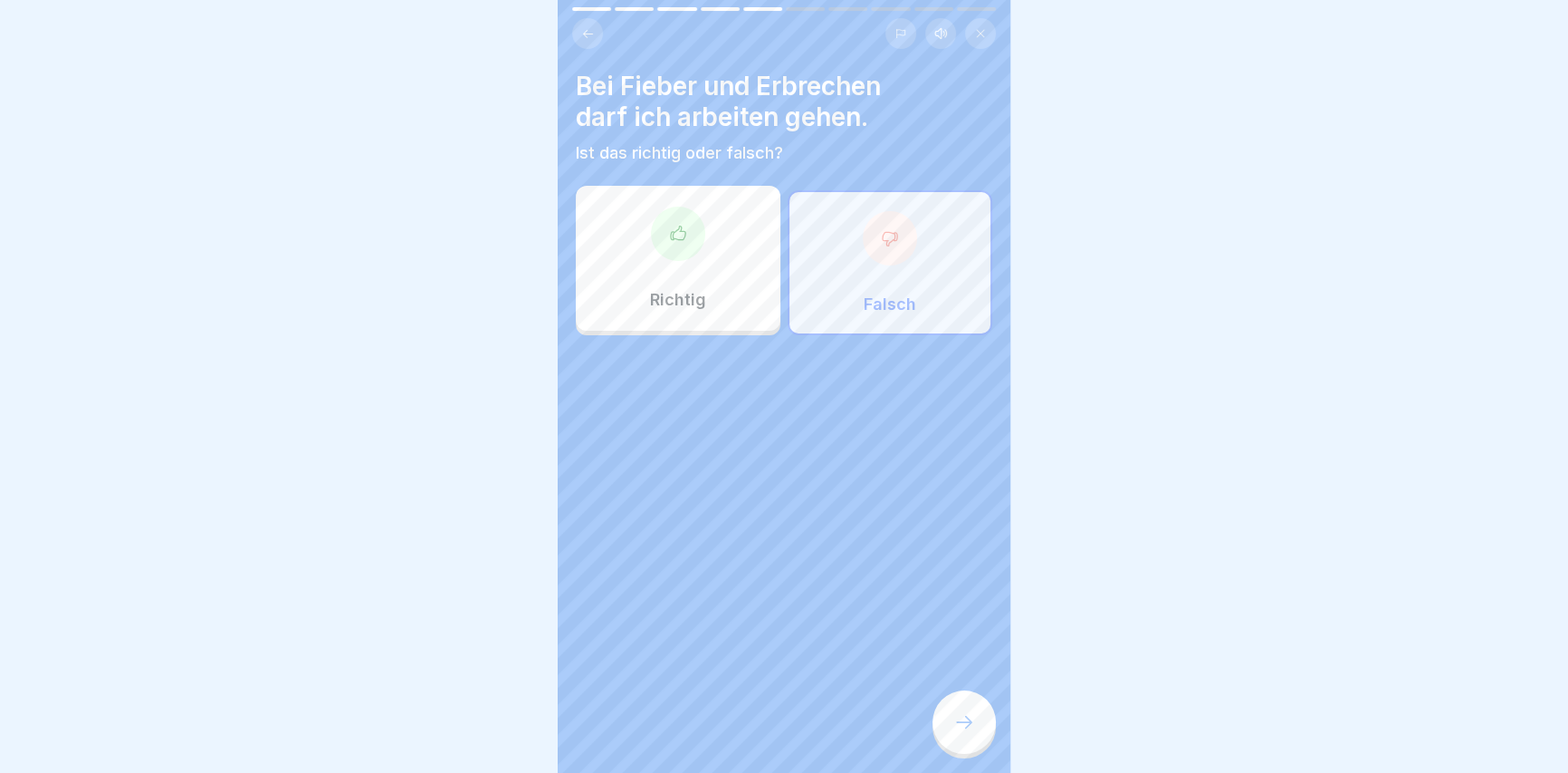
click at [966, 714] on icon at bounding box center [964, 722] width 22 height 22
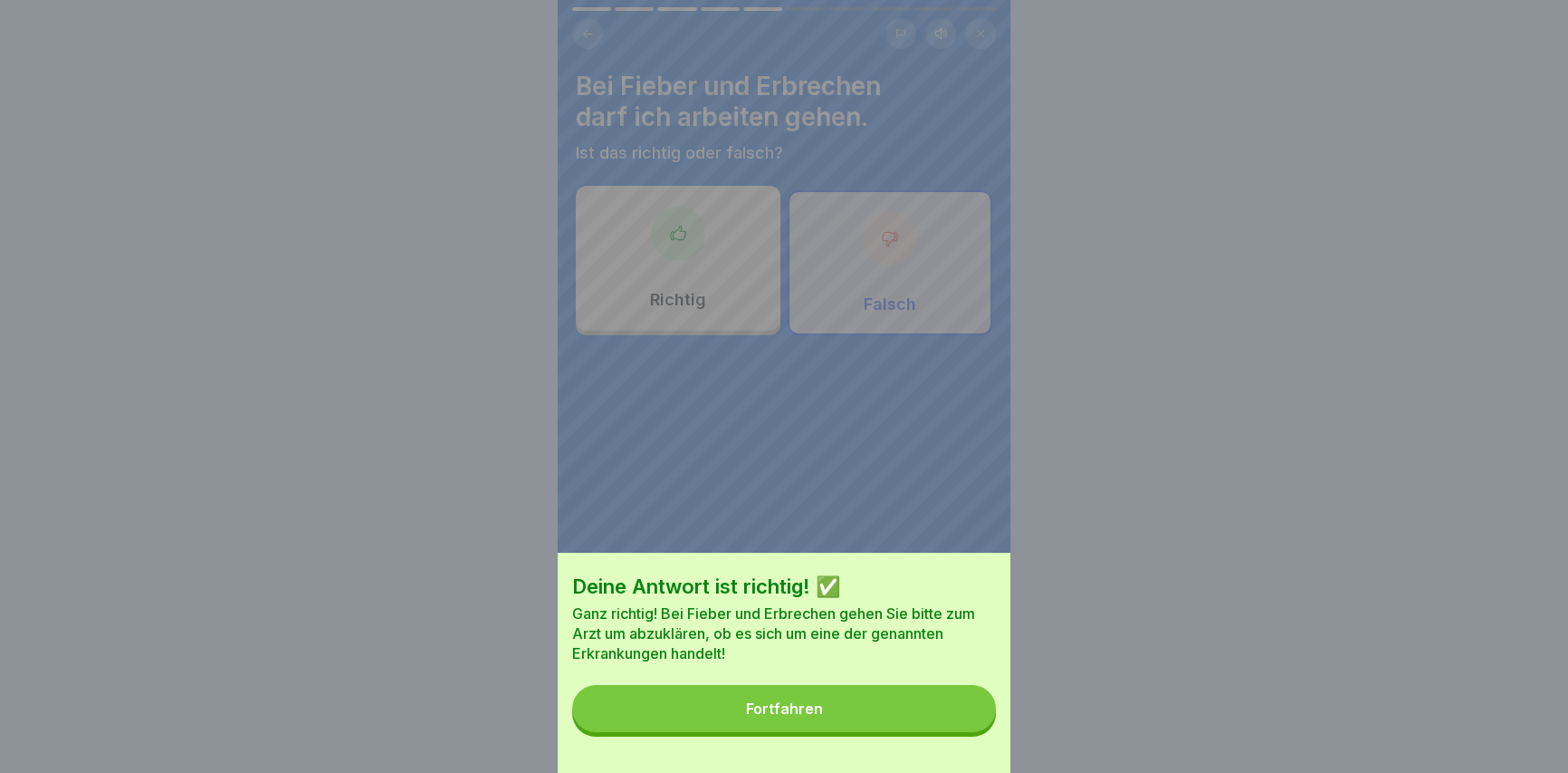
click at [942, 714] on button "Fortfahren" at bounding box center [784, 707] width 424 height 47
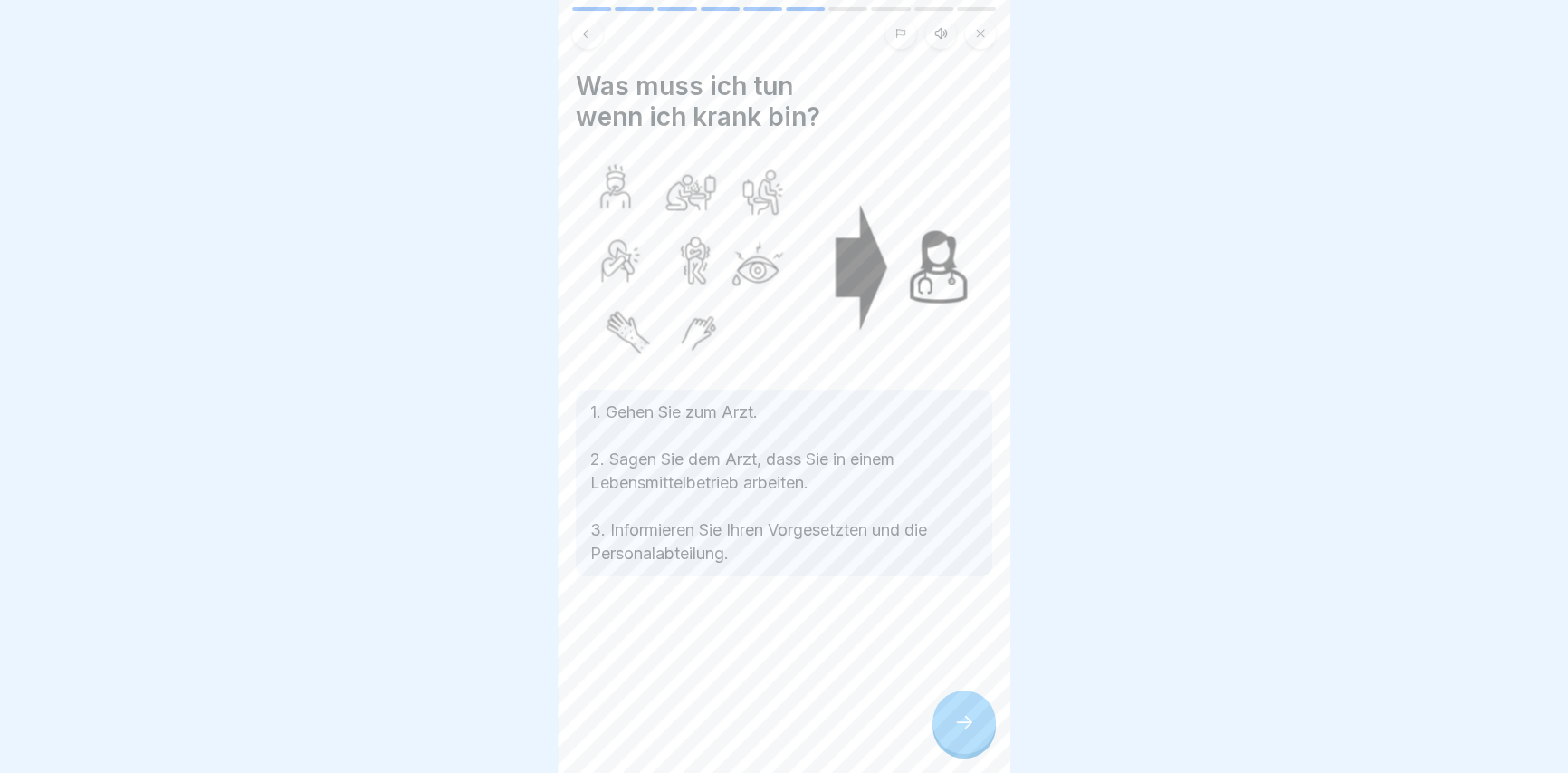
click at [966, 719] on icon at bounding box center [964, 722] width 22 height 22
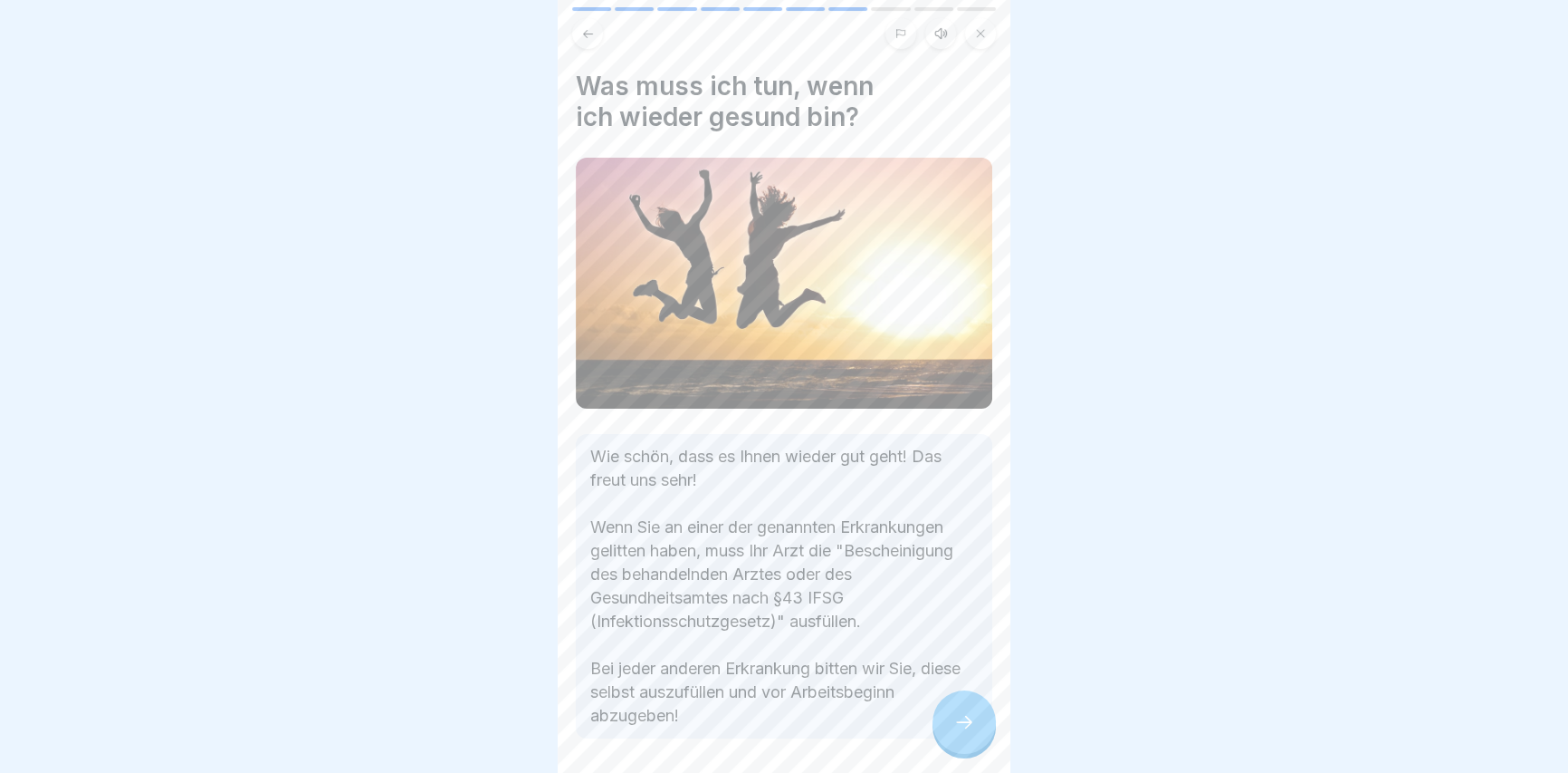
click at [966, 719] on icon at bounding box center [964, 722] width 22 height 22
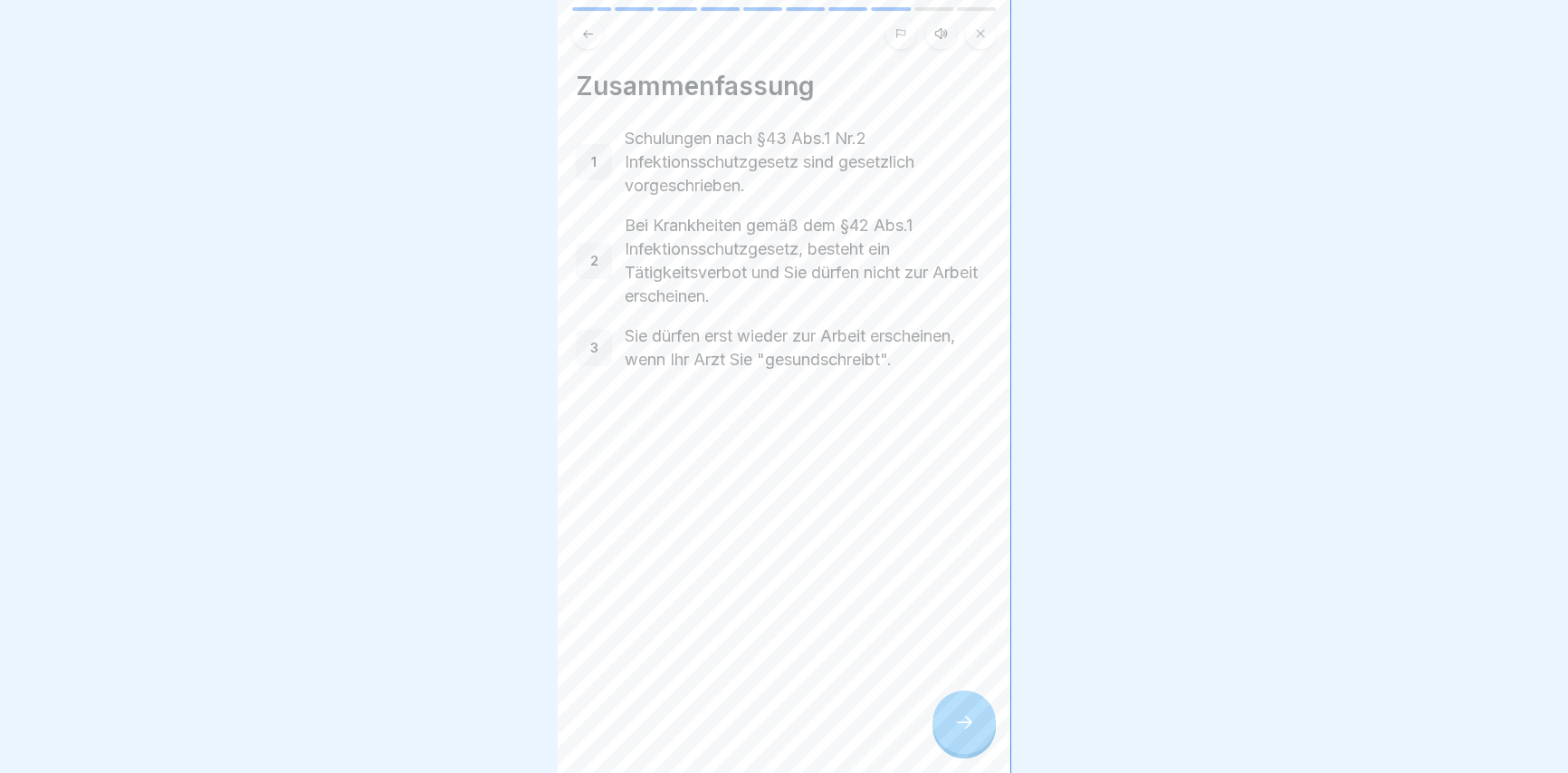
click at [966, 719] on icon at bounding box center [964, 722] width 22 height 22
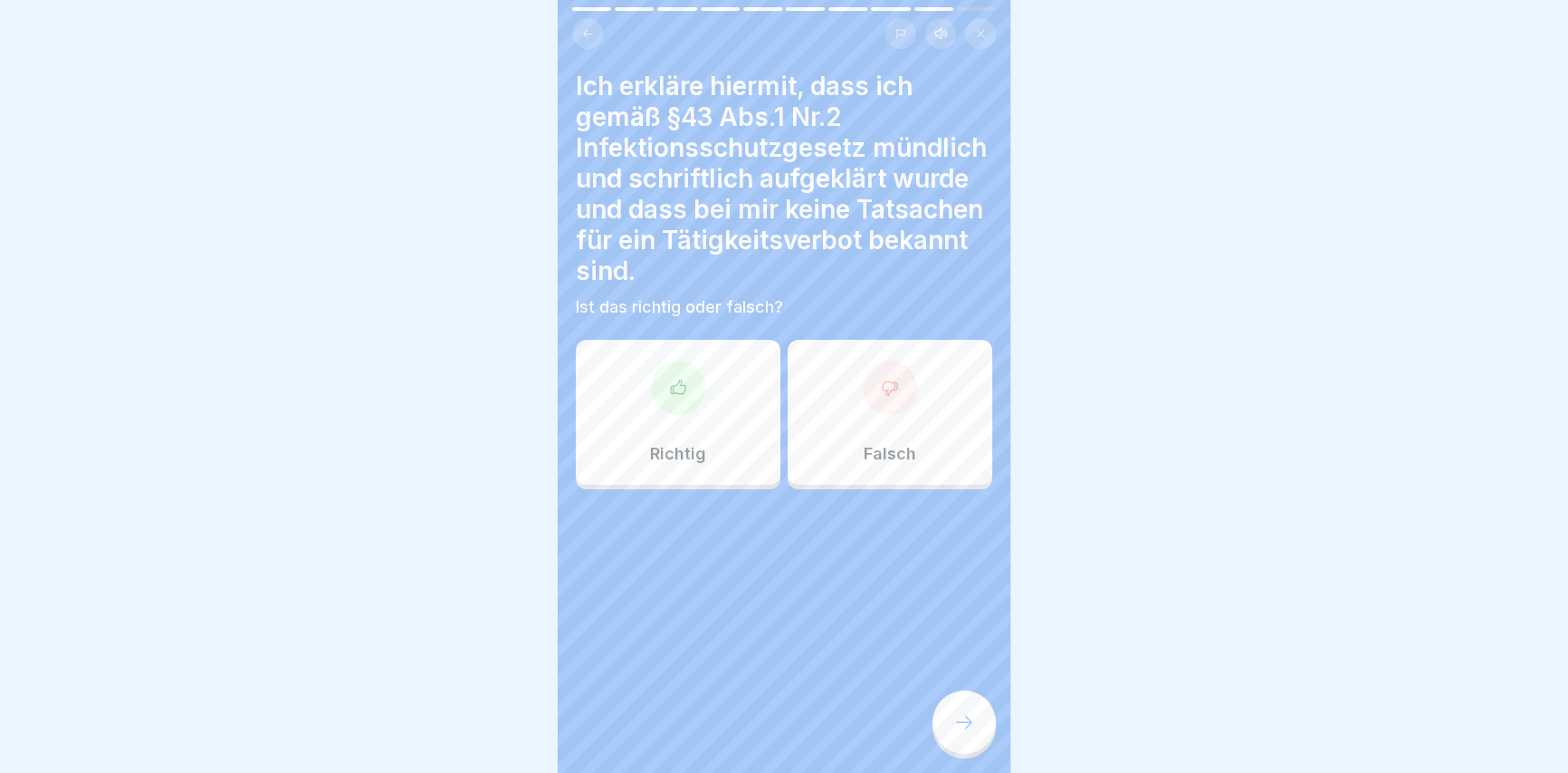
click at [722, 434] on div "Richtig" at bounding box center [677, 411] width 204 height 144
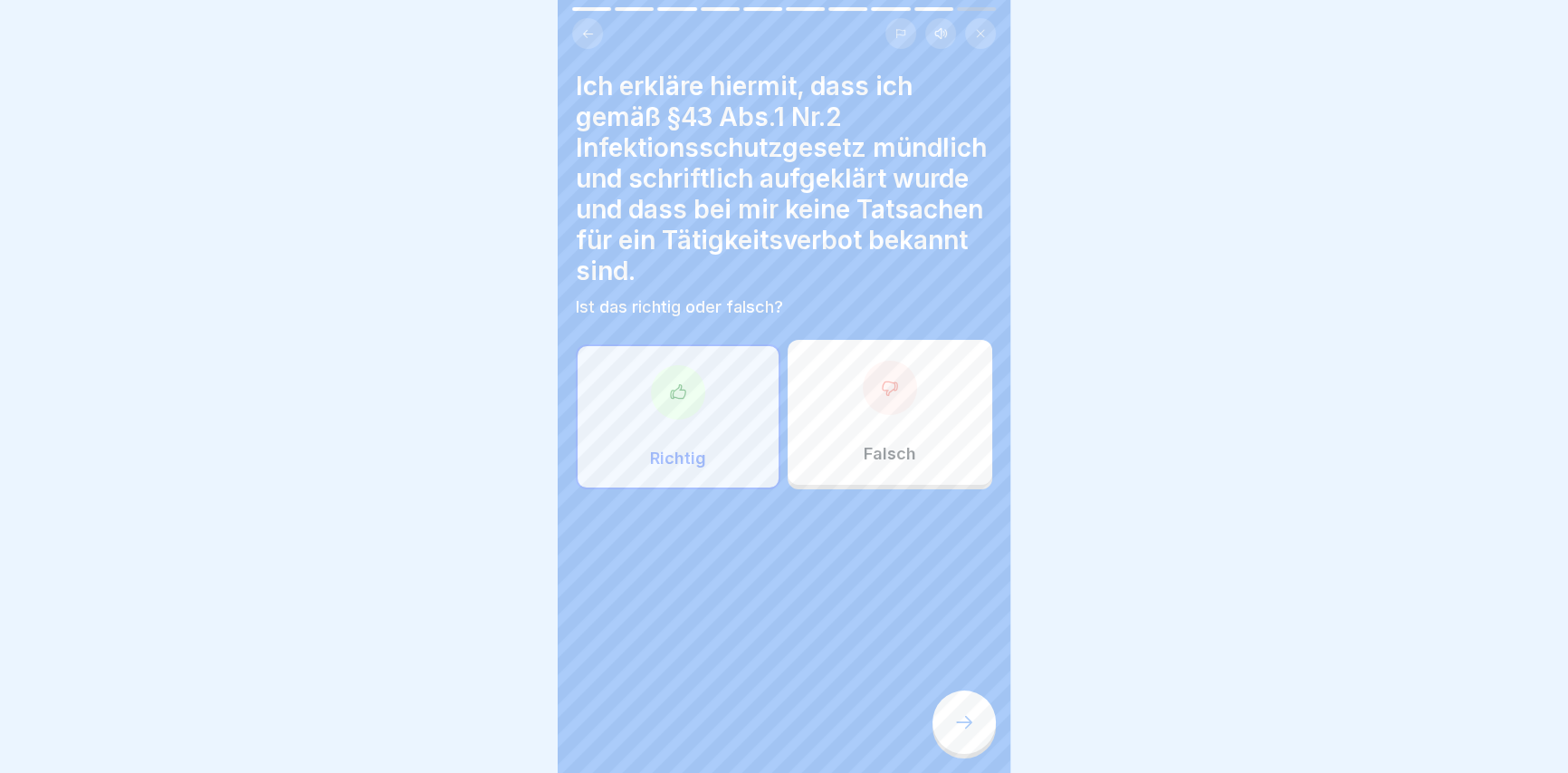
click at [973, 710] on div at bounding box center [964, 722] width 64 height 64
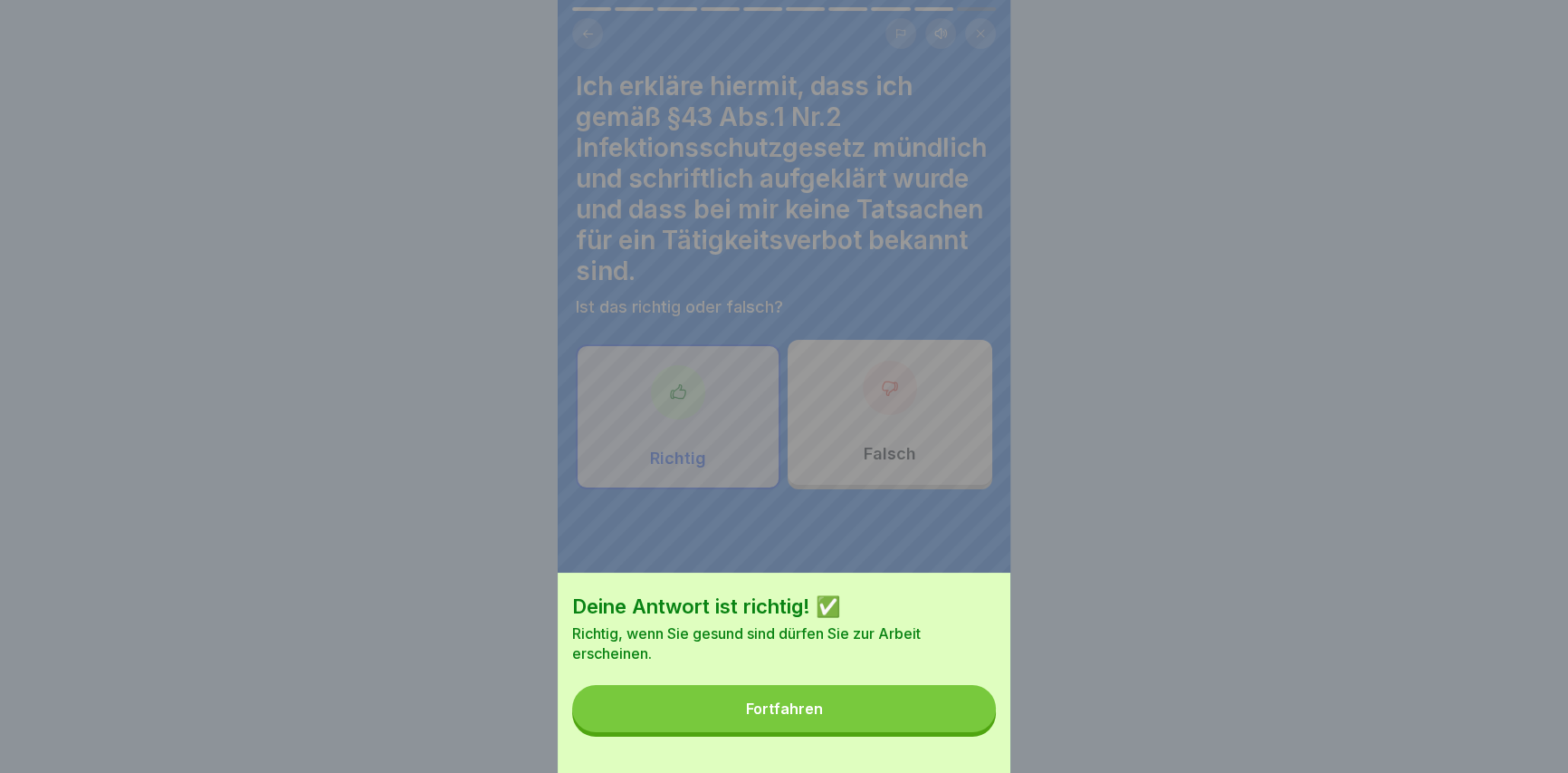
click at [953, 706] on button "Fortfahren" at bounding box center [784, 707] width 424 height 47
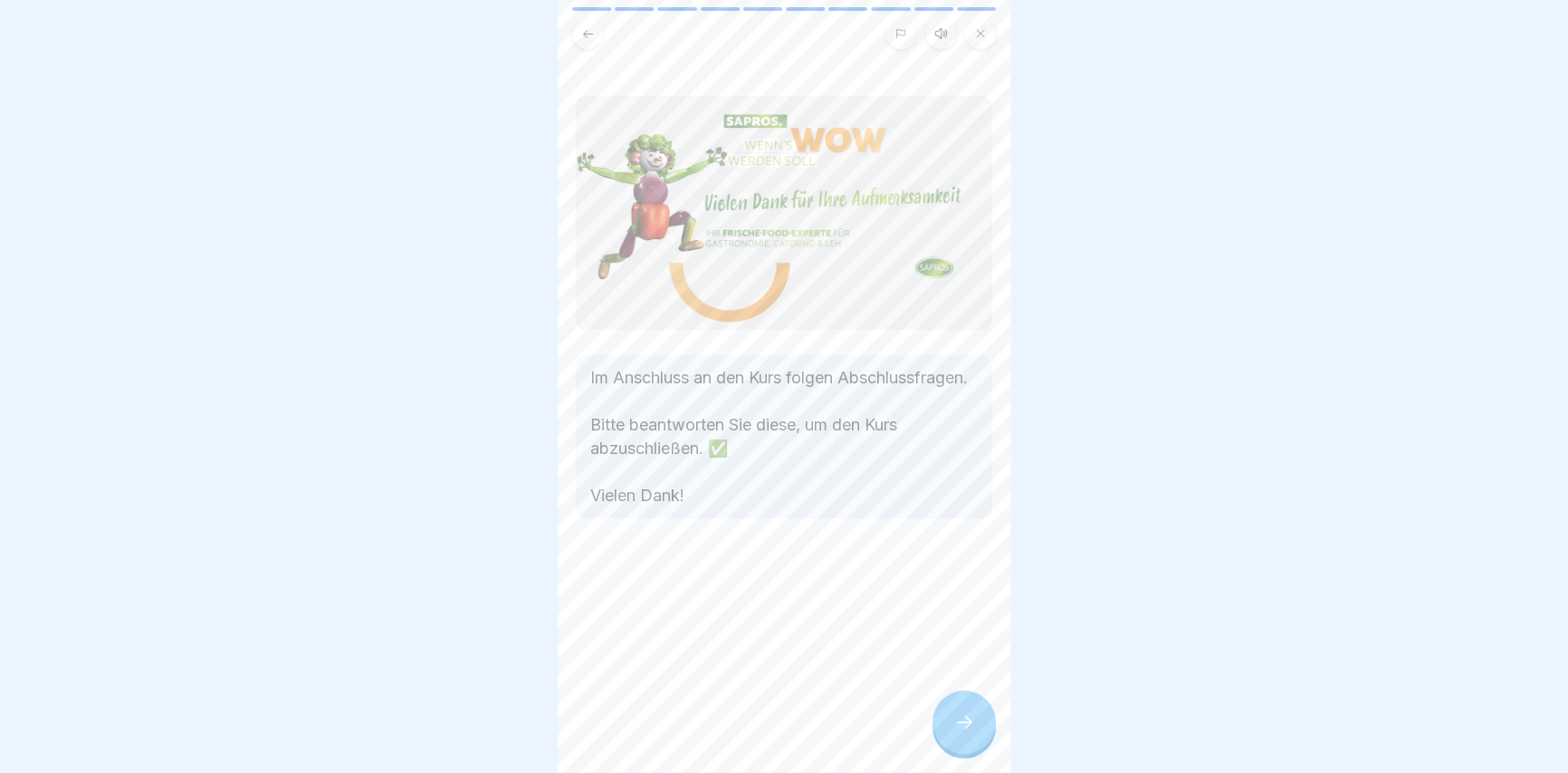
click at [956, 703] on div at bounding box center [964, 722] width 64 height 64
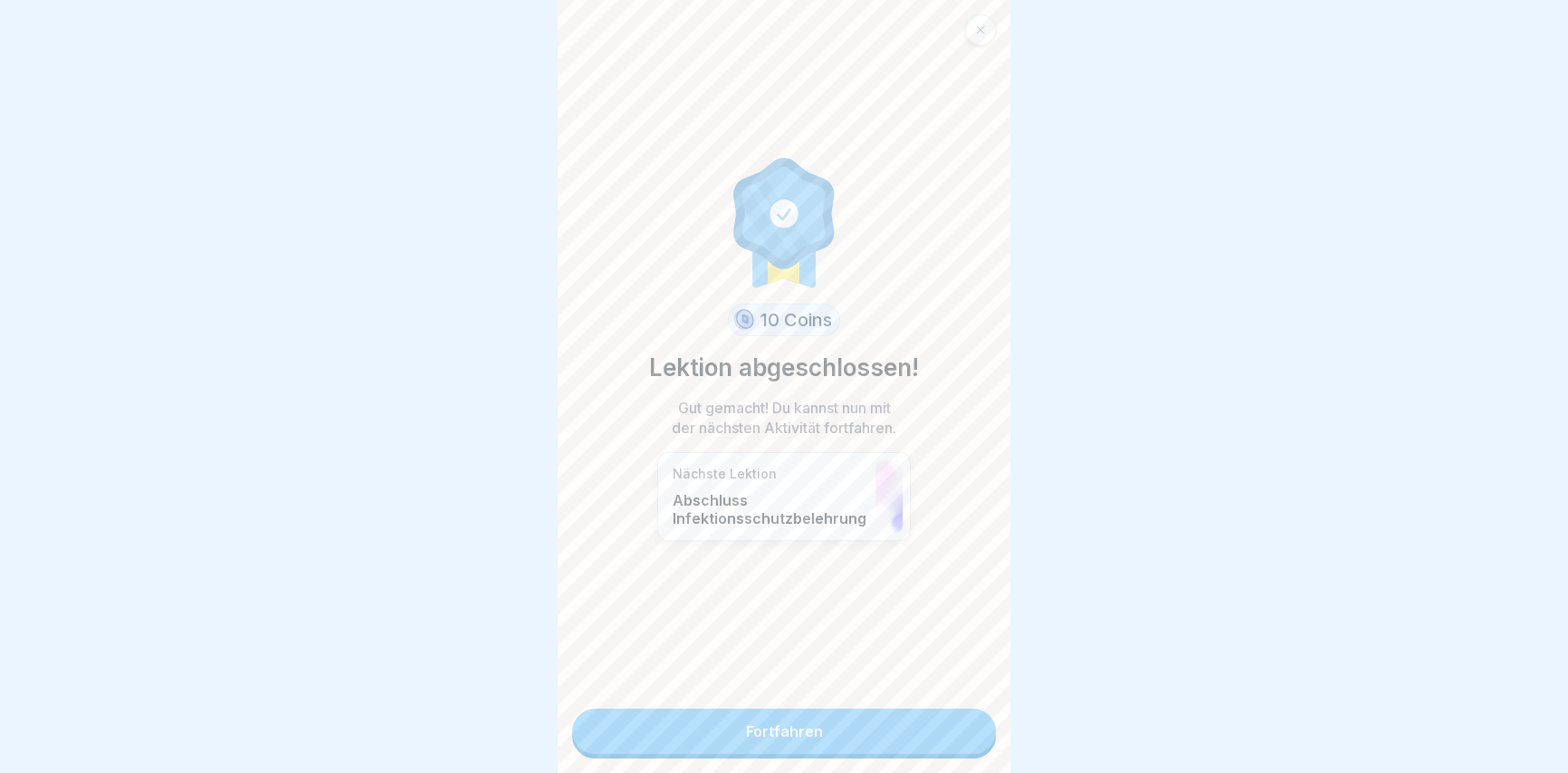
click at [955, 723] on link "Fortfahren" at bounding box center [784, 730] width 424 height 45
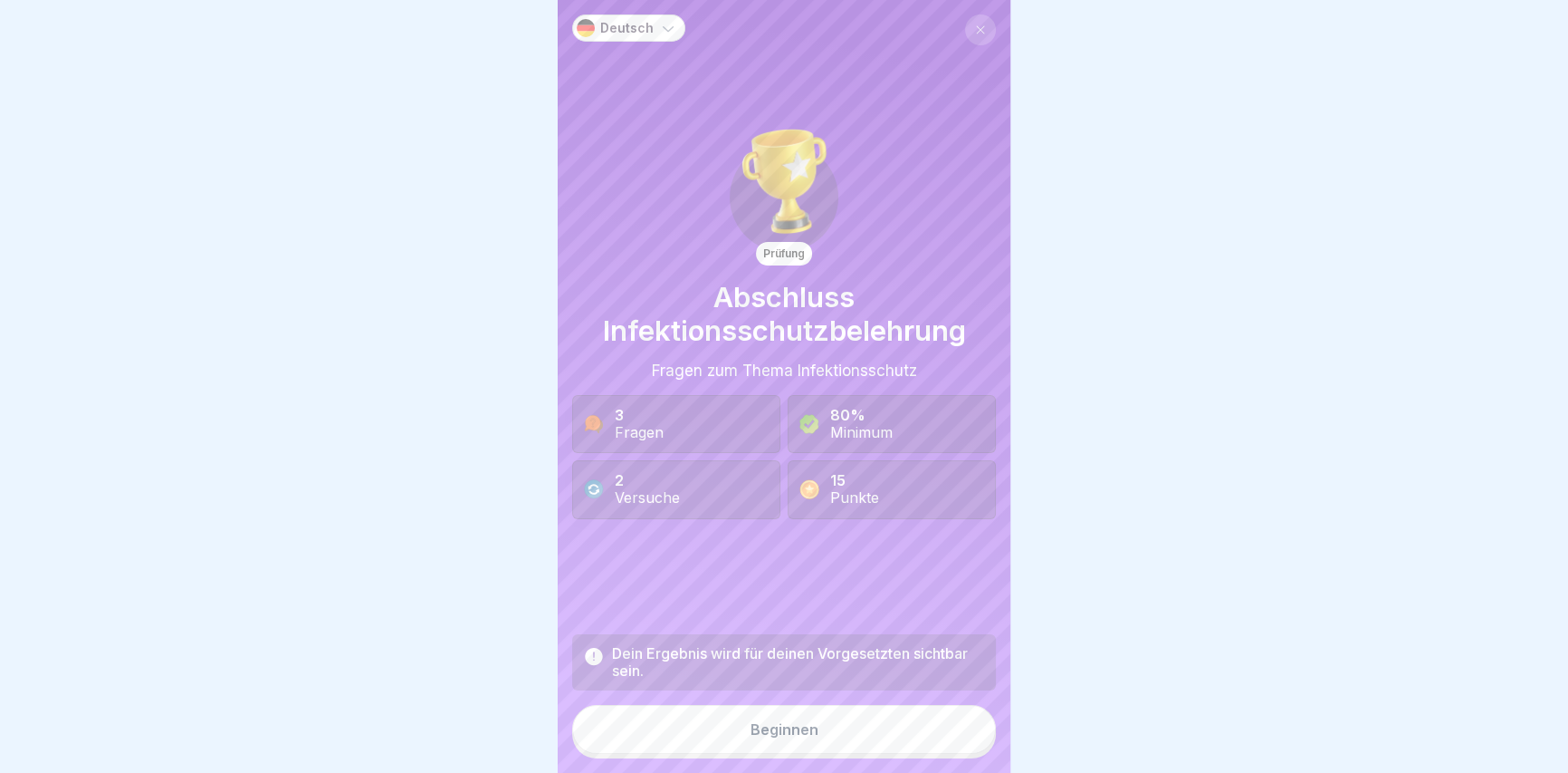
click at [942, 733] on button "Beginnen" at bounding box center [784, 728] width 424 height 49
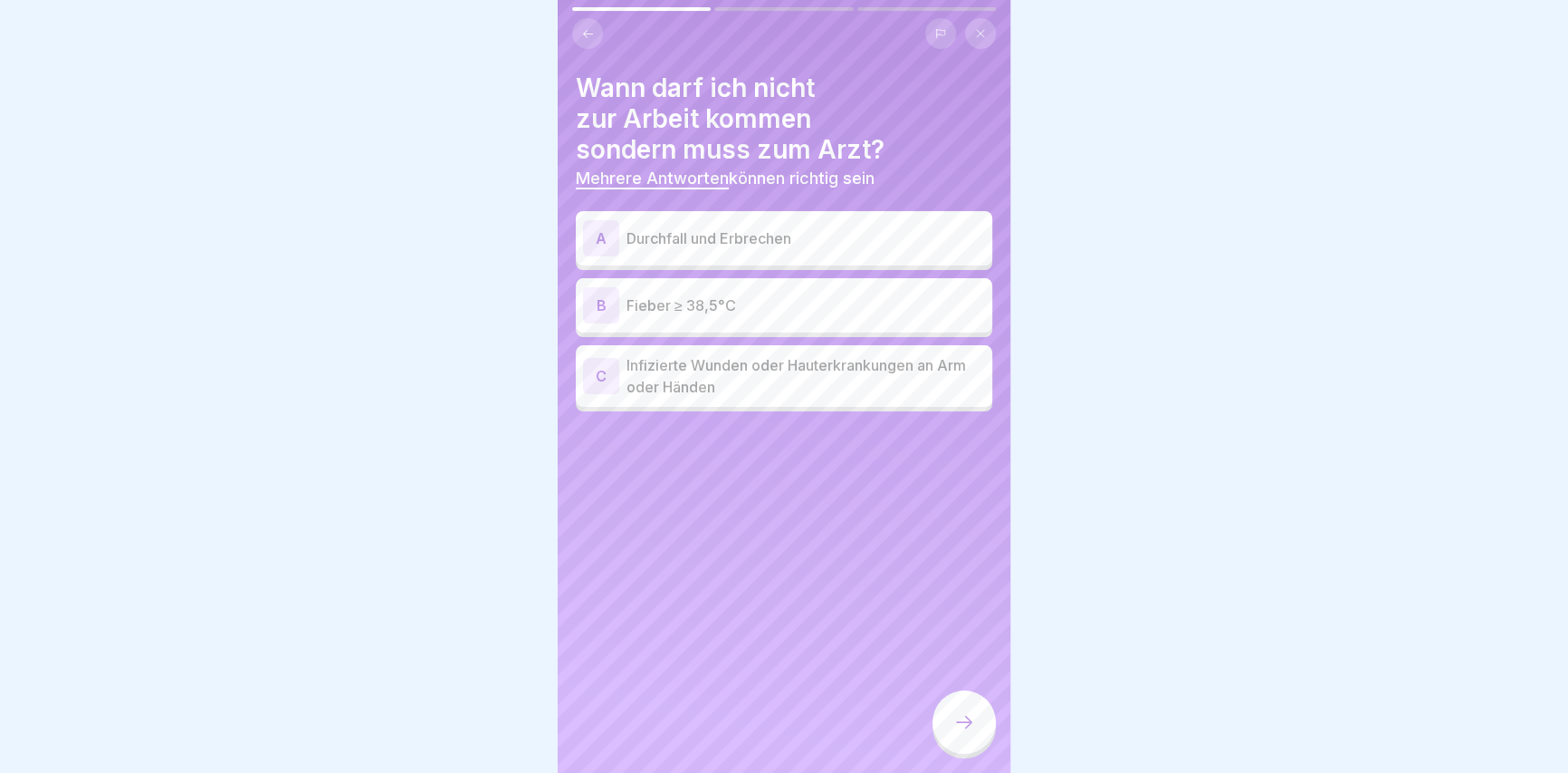
click at [757, 224] on div "A Durchfall und Erbrechen" at bounding box center [784, 238] width 402 height 36
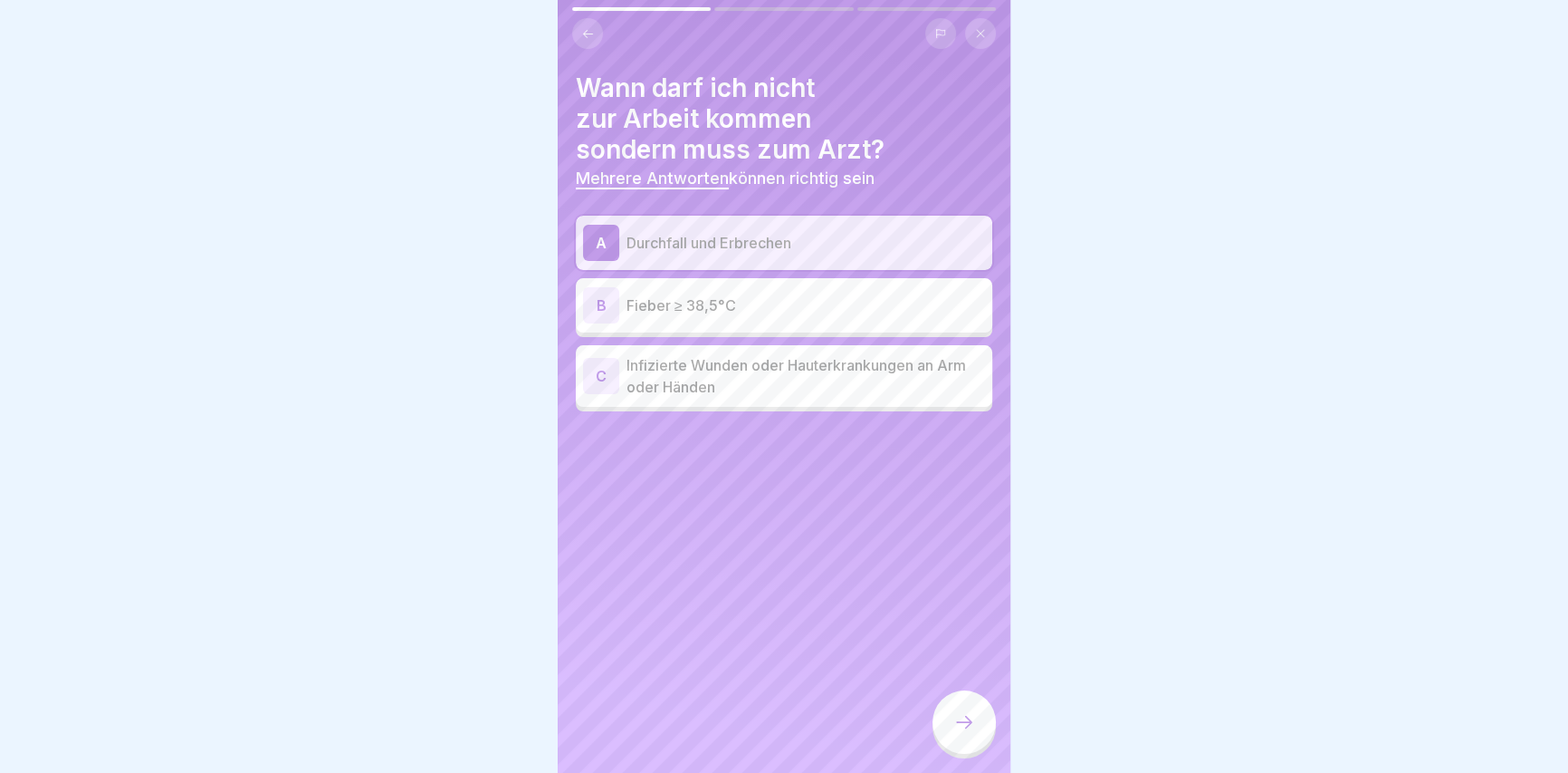
click at [764, 295] on p "Fieber ≥ 38,5°C" at bounding box center [805, 305] width 358 height 22
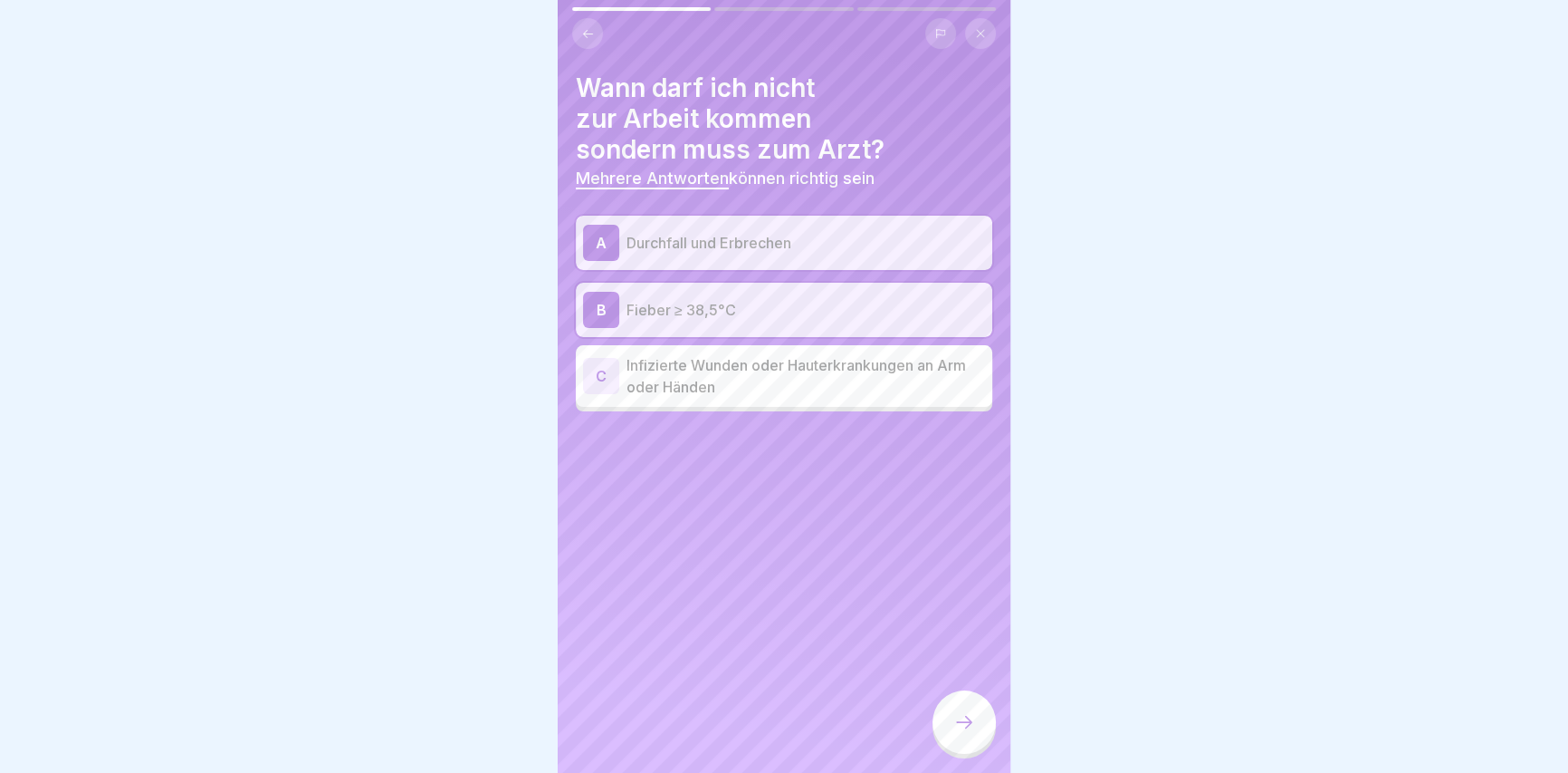
click at [822, 381] on p "Infizierte Wunden oder Hauterkrankungen an Arm oder Händen" at bounding box center [805, 377] width 358 height 44
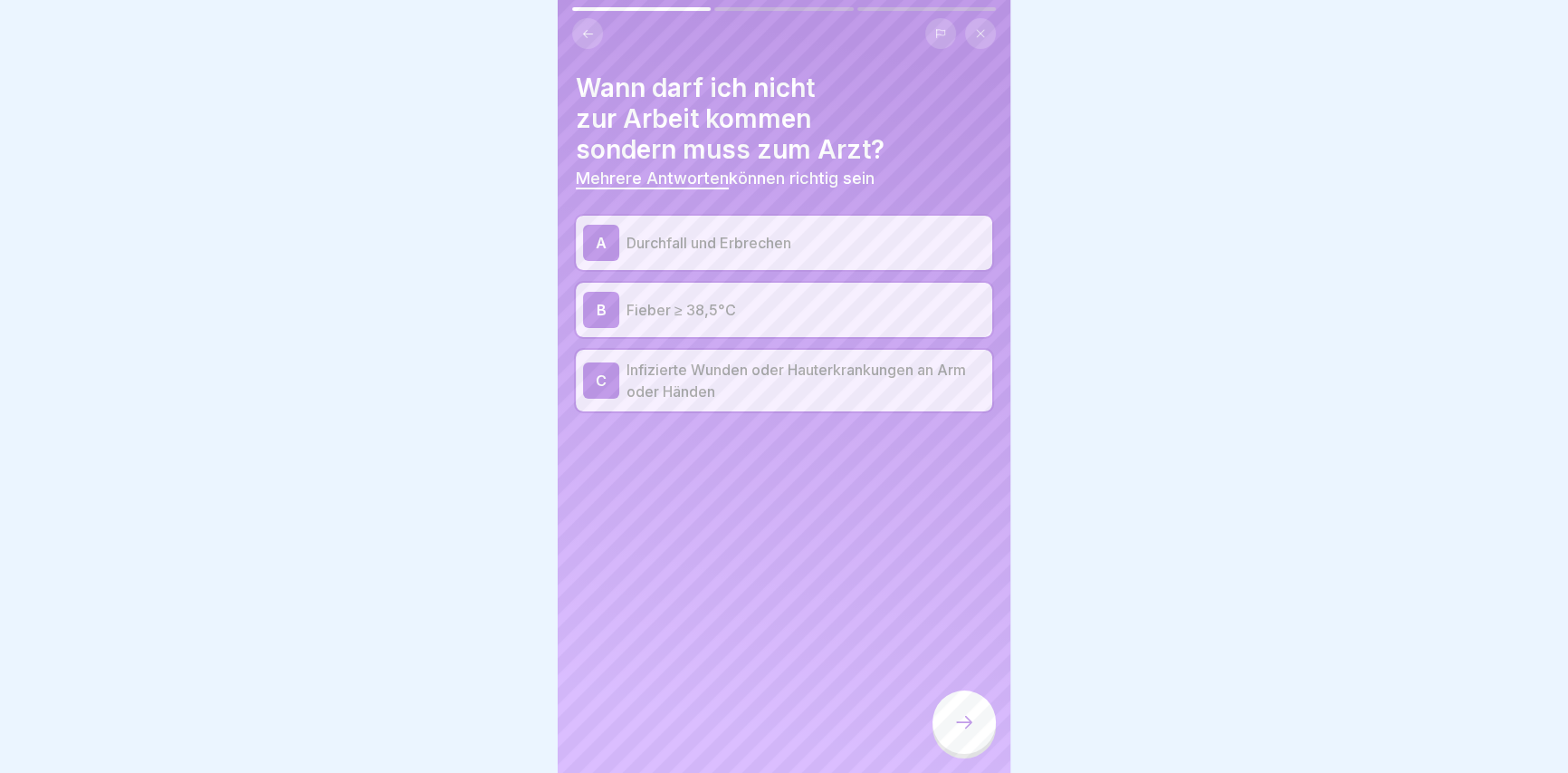
click at [970, 733] on icon at bounding box center [964, 722] width 22 height 22
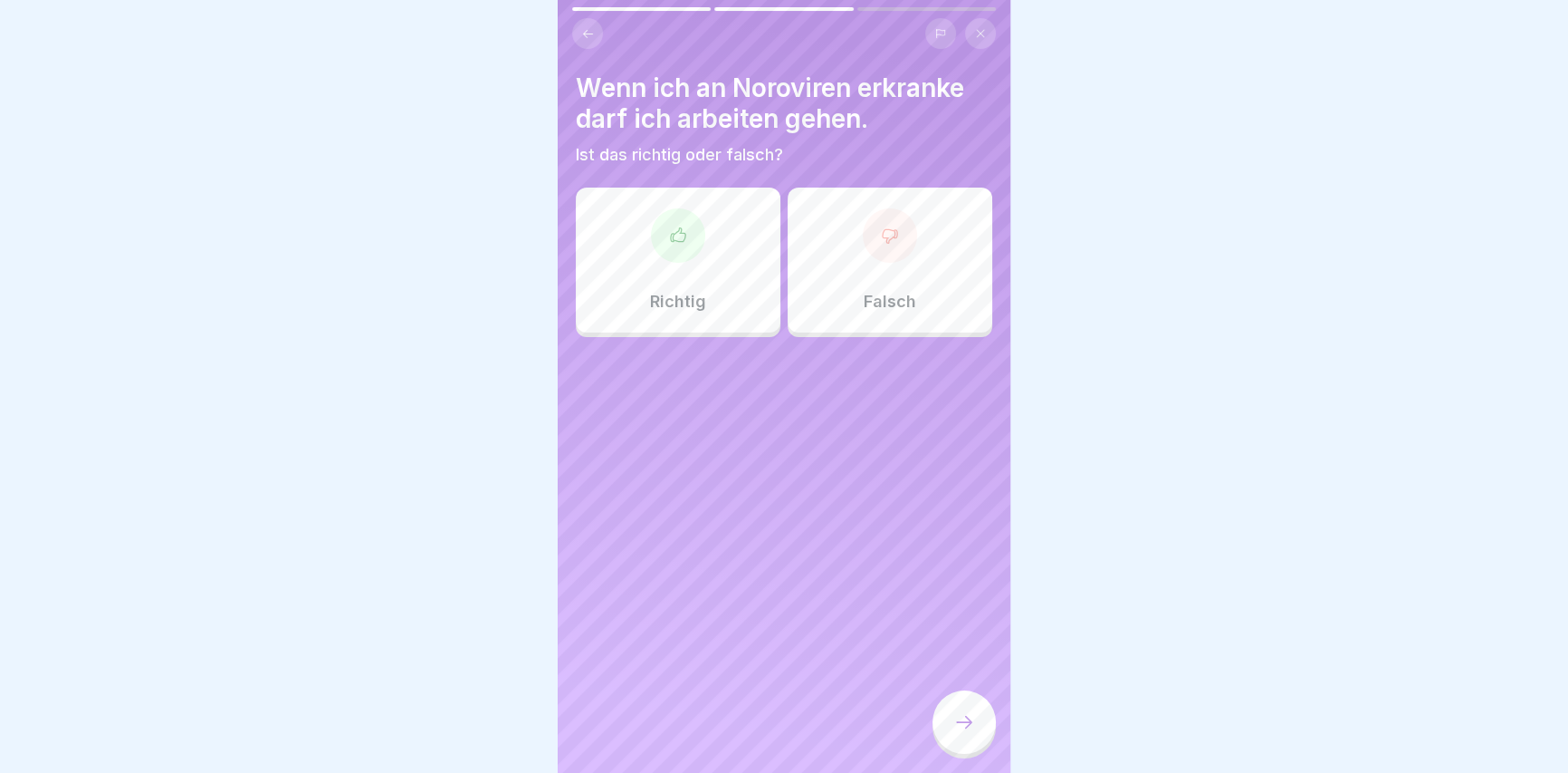
click at [689, 282] on div "Richtig" at bounding box center [677, 259] width 204 height 144
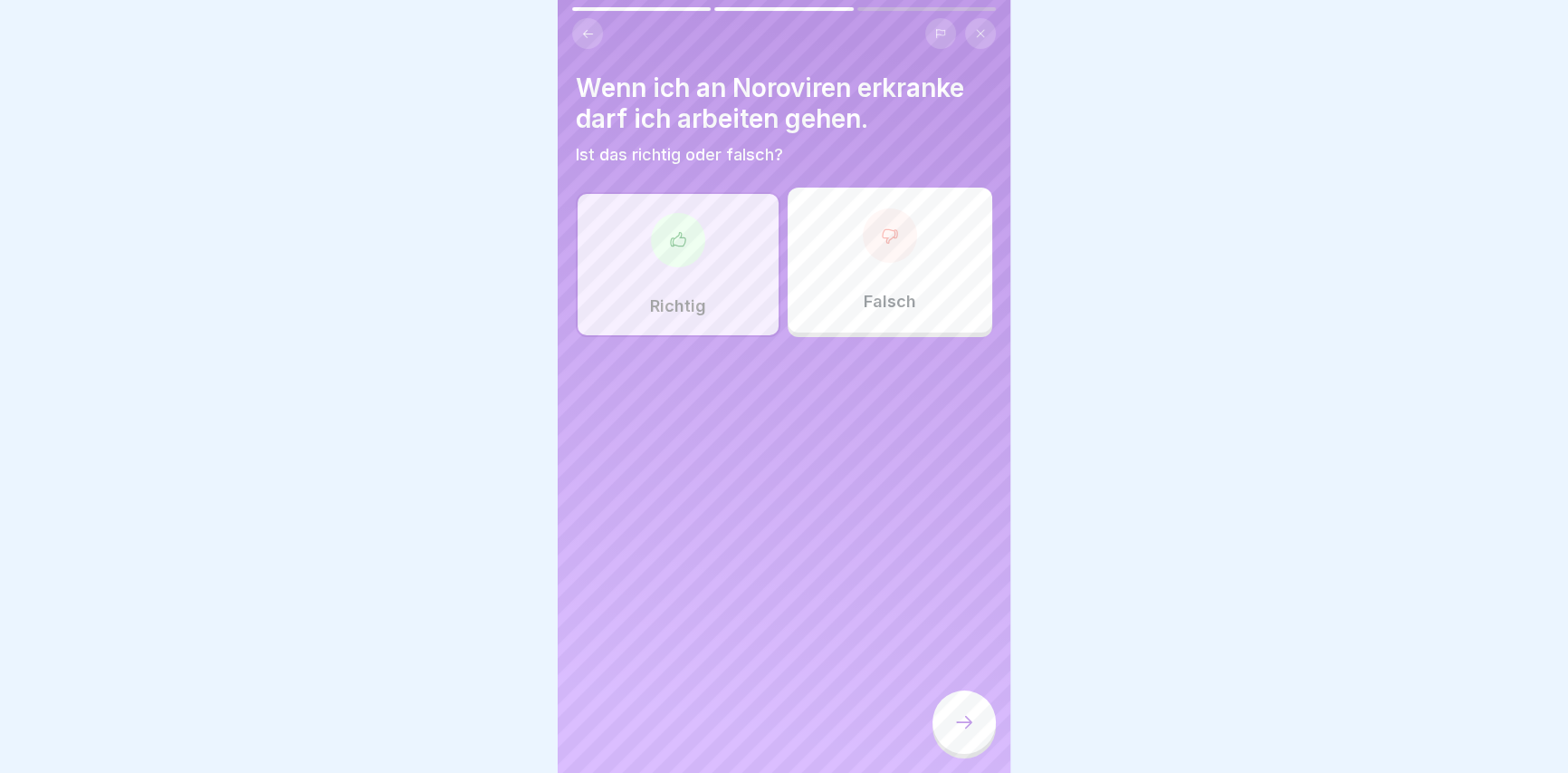
click at [854, 256] on div "Falsch" at bounding box center [889, 259] width 204 height 144
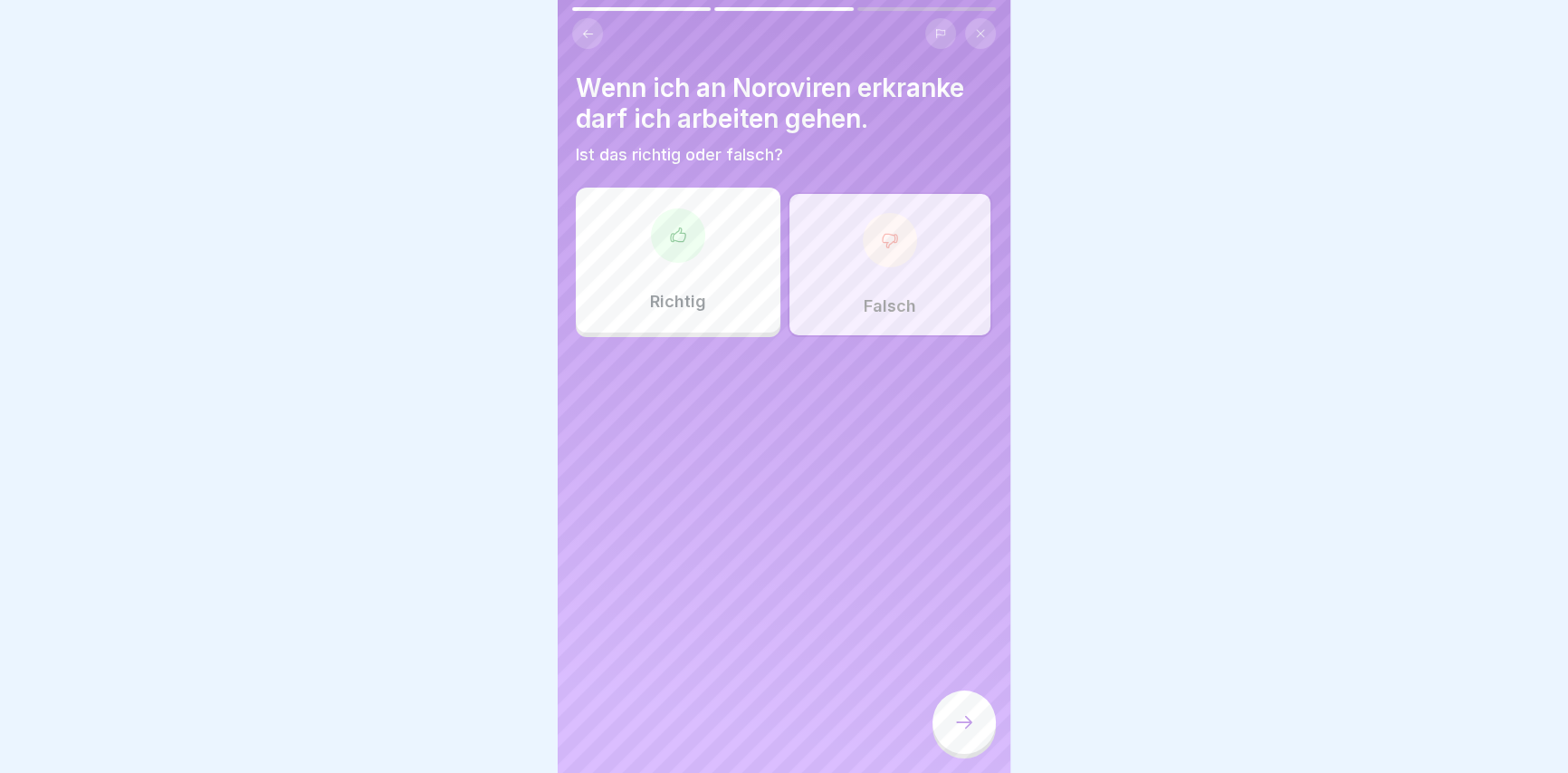
click at [969, 753] on div at bounding box center [964, 722] width 64 height 64
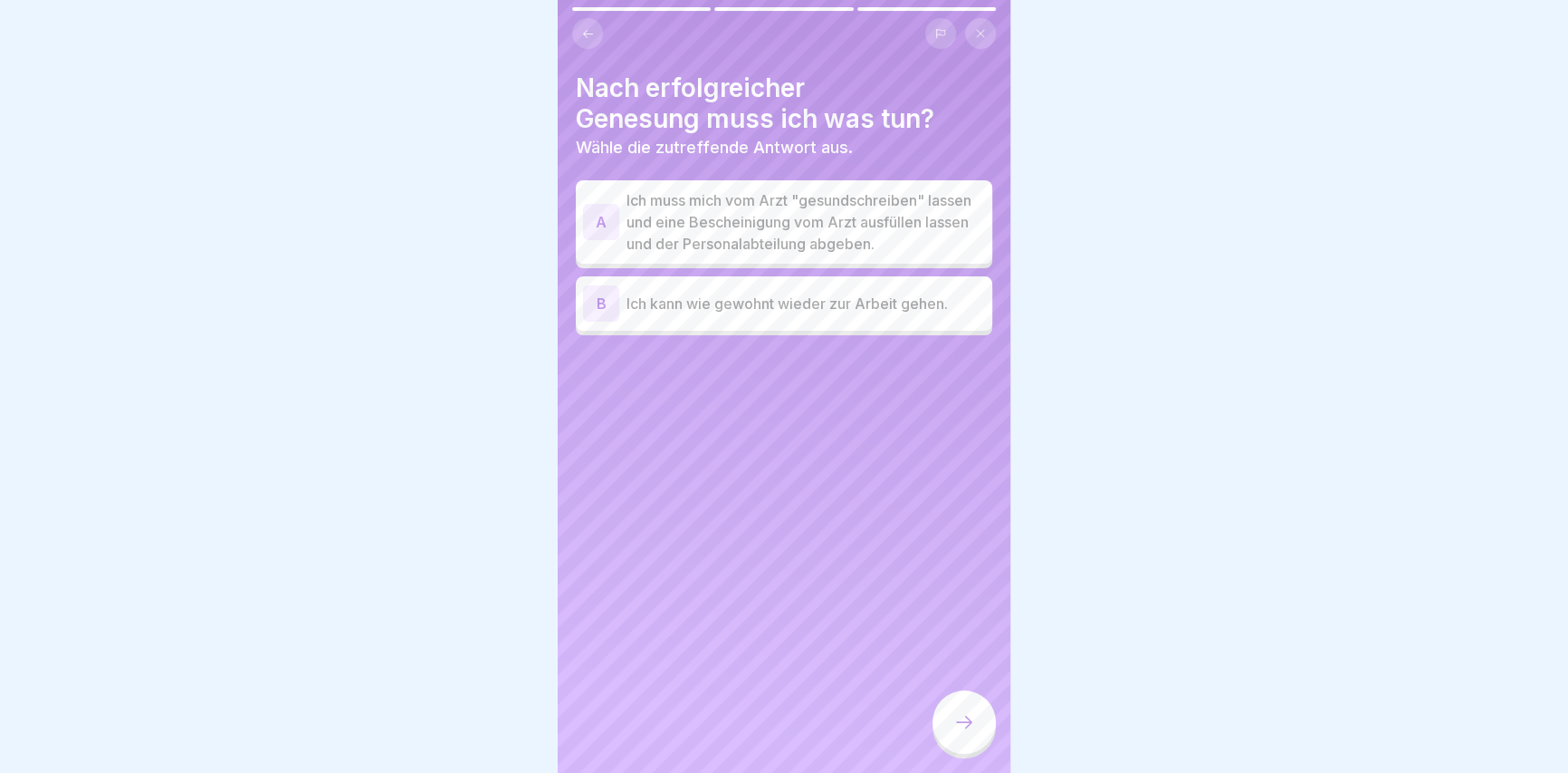
click at [852, 244] on p "Ich muss mich vom Arzt "gesundschreiben" lassen und eine Bescheinigung vom Arzt…" at bounding box center [805, 221] width 358 height 65
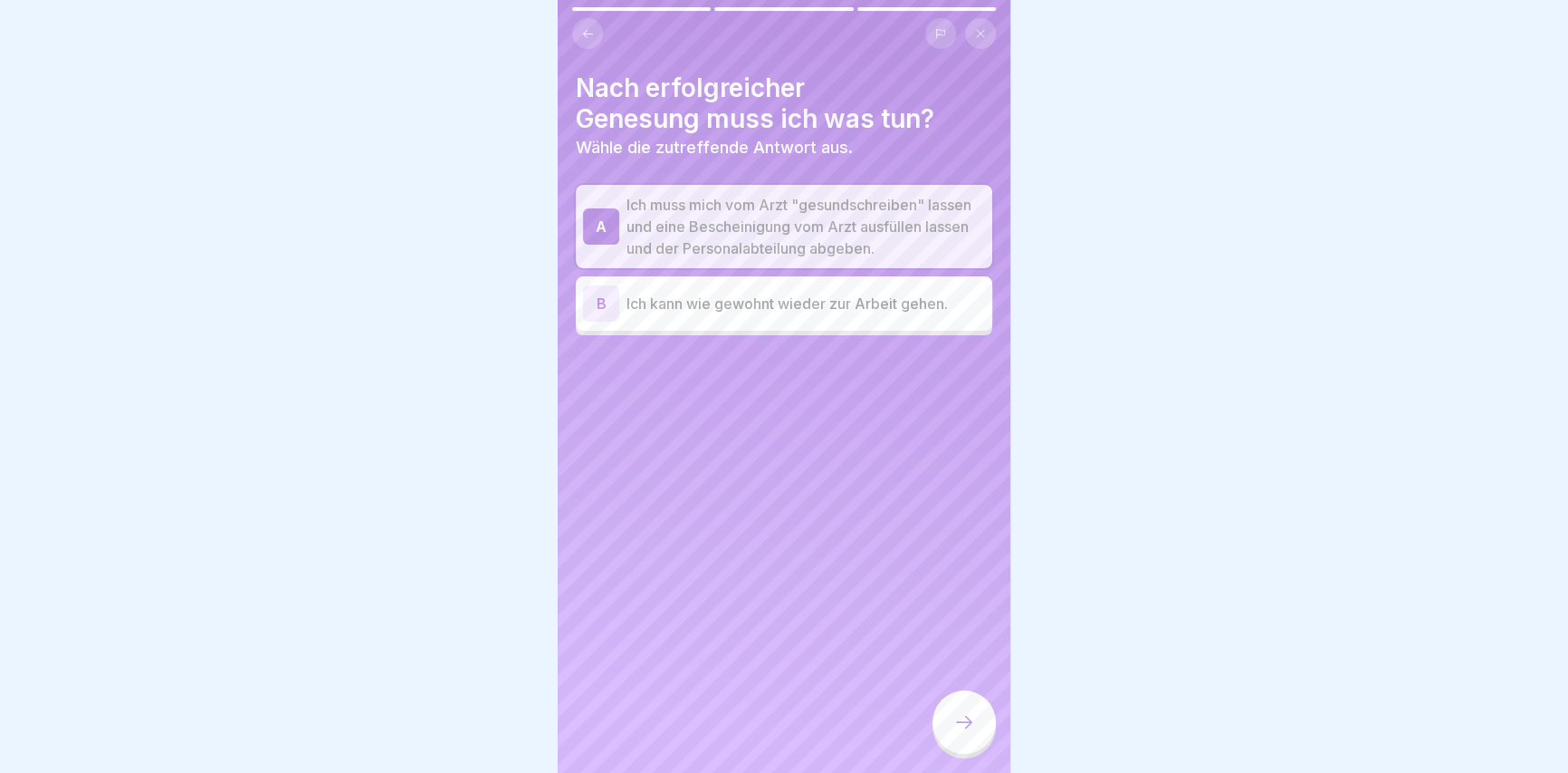
click at [984, 758] on div at bounding box center [964, 724] width 64 height 68
click at [970, 733] on icon at bounding box center [964, 722] width 22 height 22
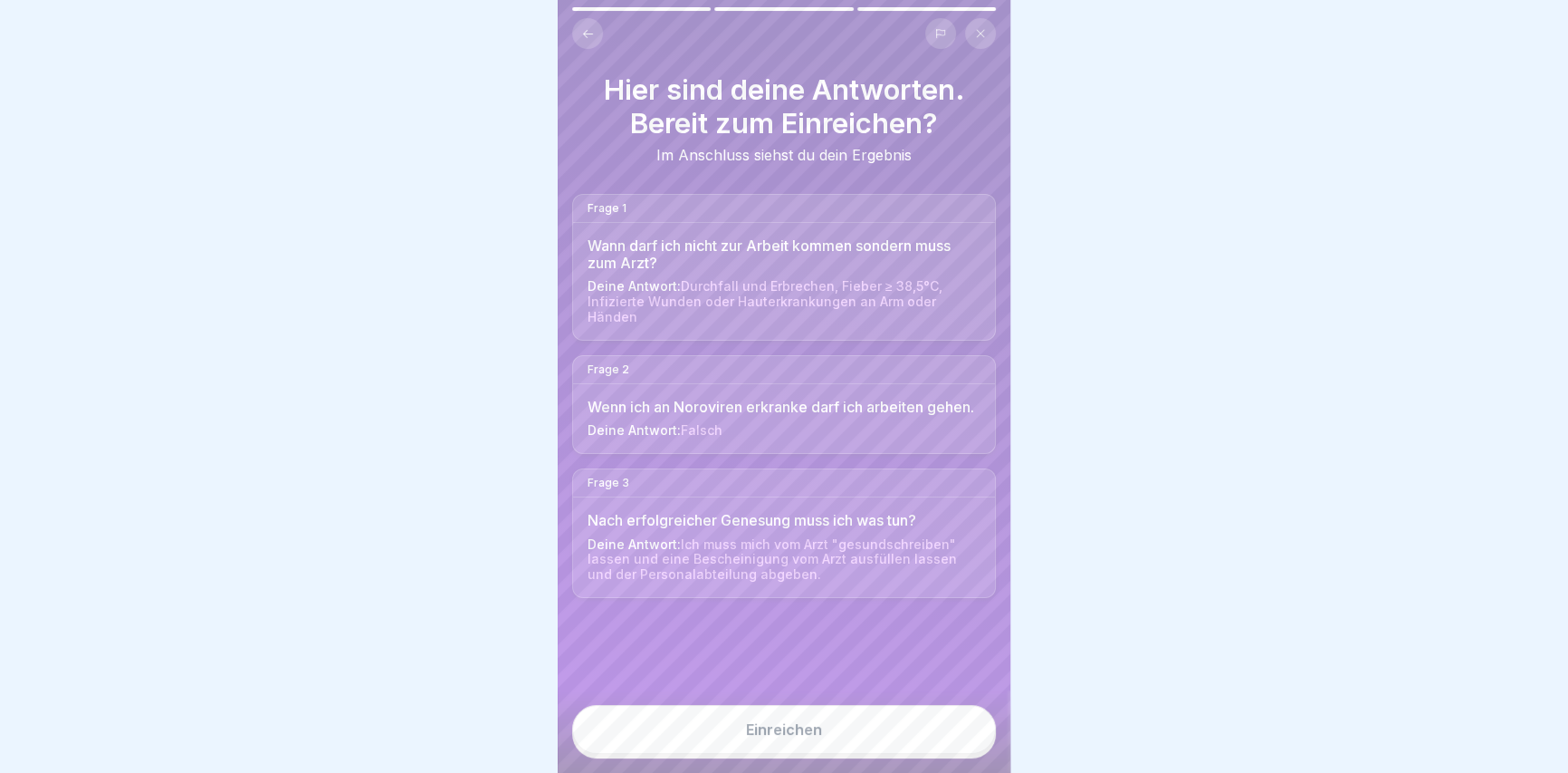
click at [895, 743] on button "Einreichen" at bounding box center [784, 728] width 424 height 49
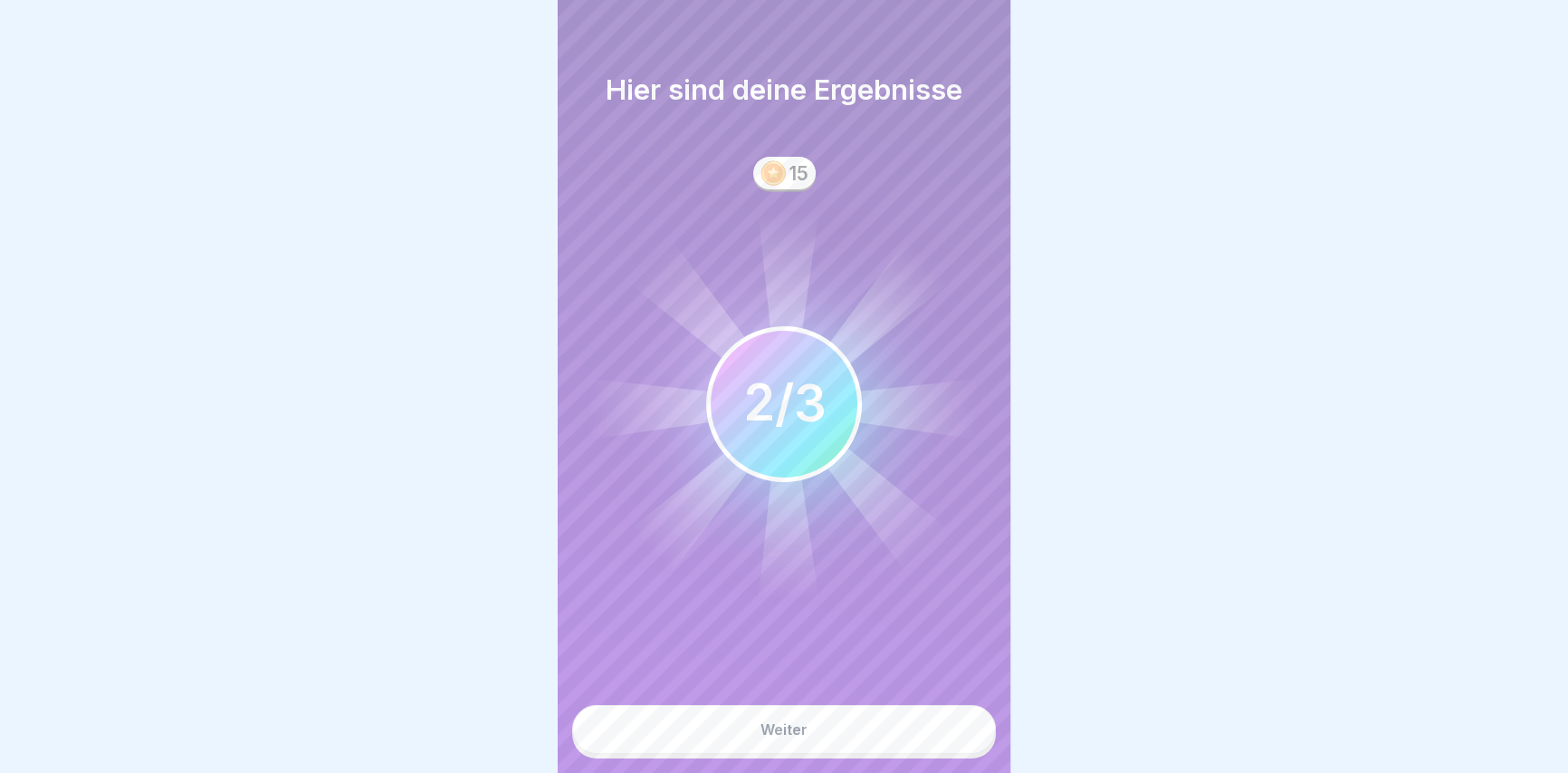
click at [901, 743] on button "Weiter" at bounding box center [784, 728] width 424 height 49
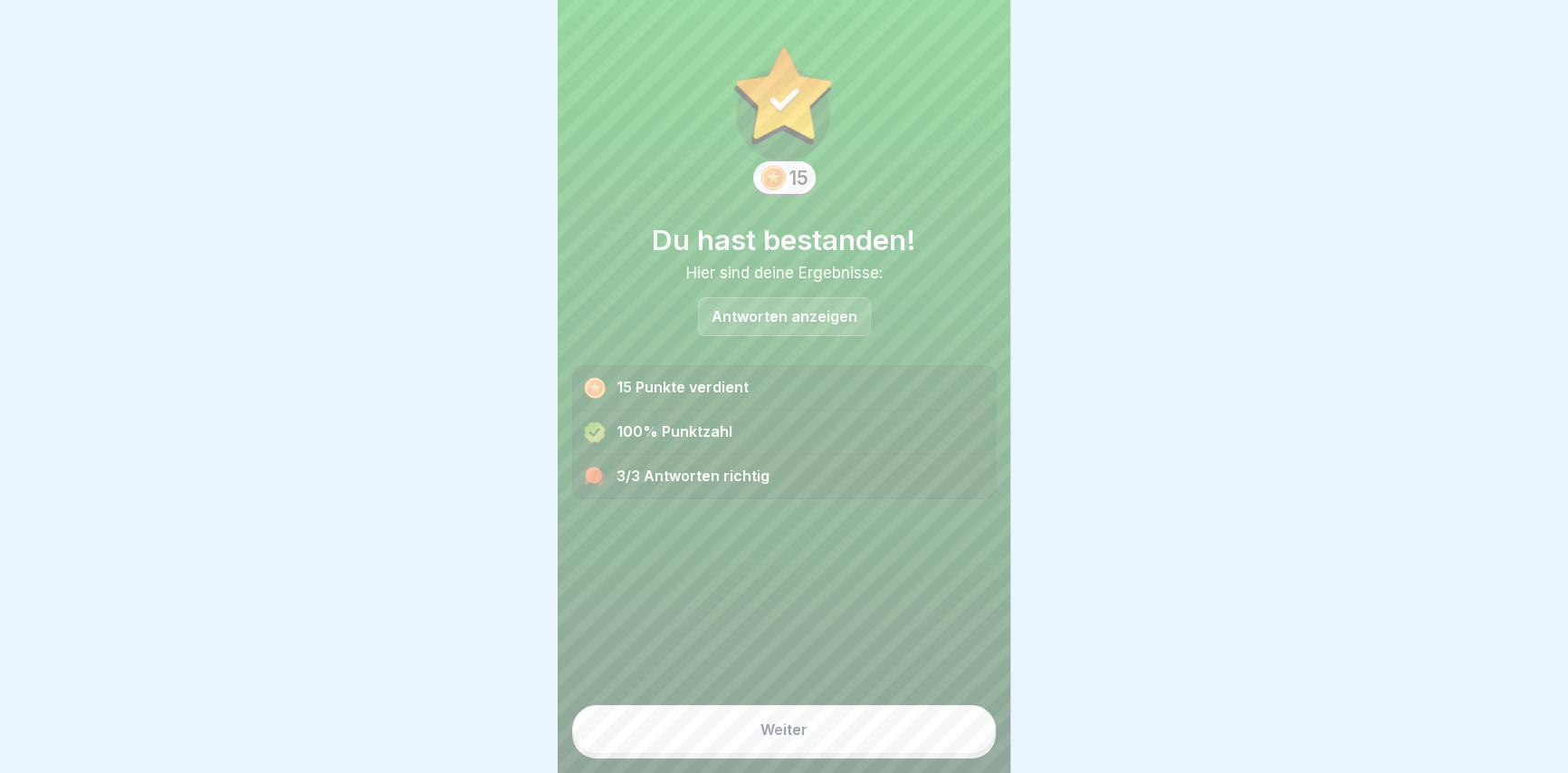
click at [820, 753] on button "Weiter" at bounding box center [784, 728] width 424 height 49
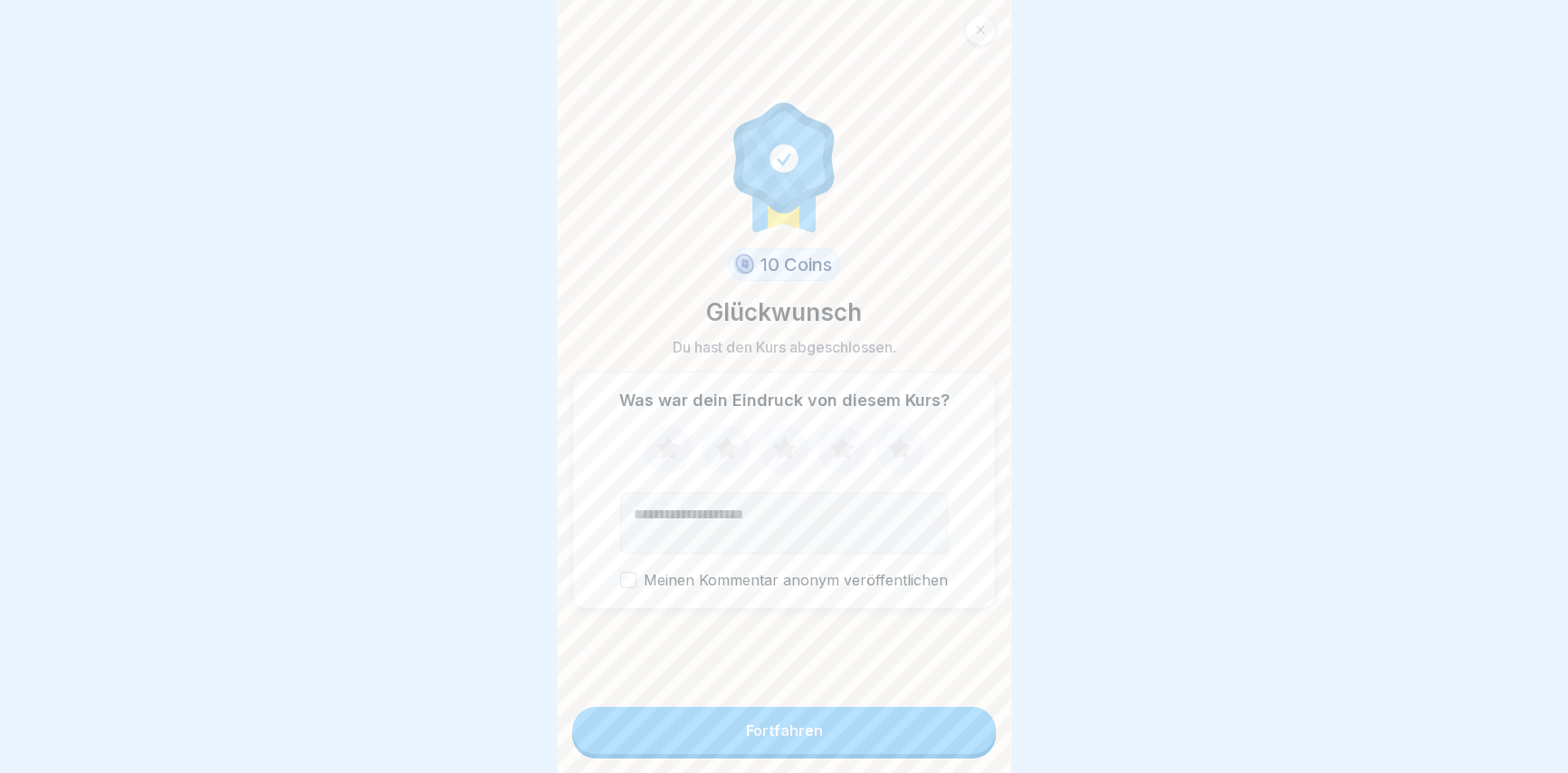
click at [819, 753] on button "Fortfahren" at bounding box center [784, 729] width 424 height 47
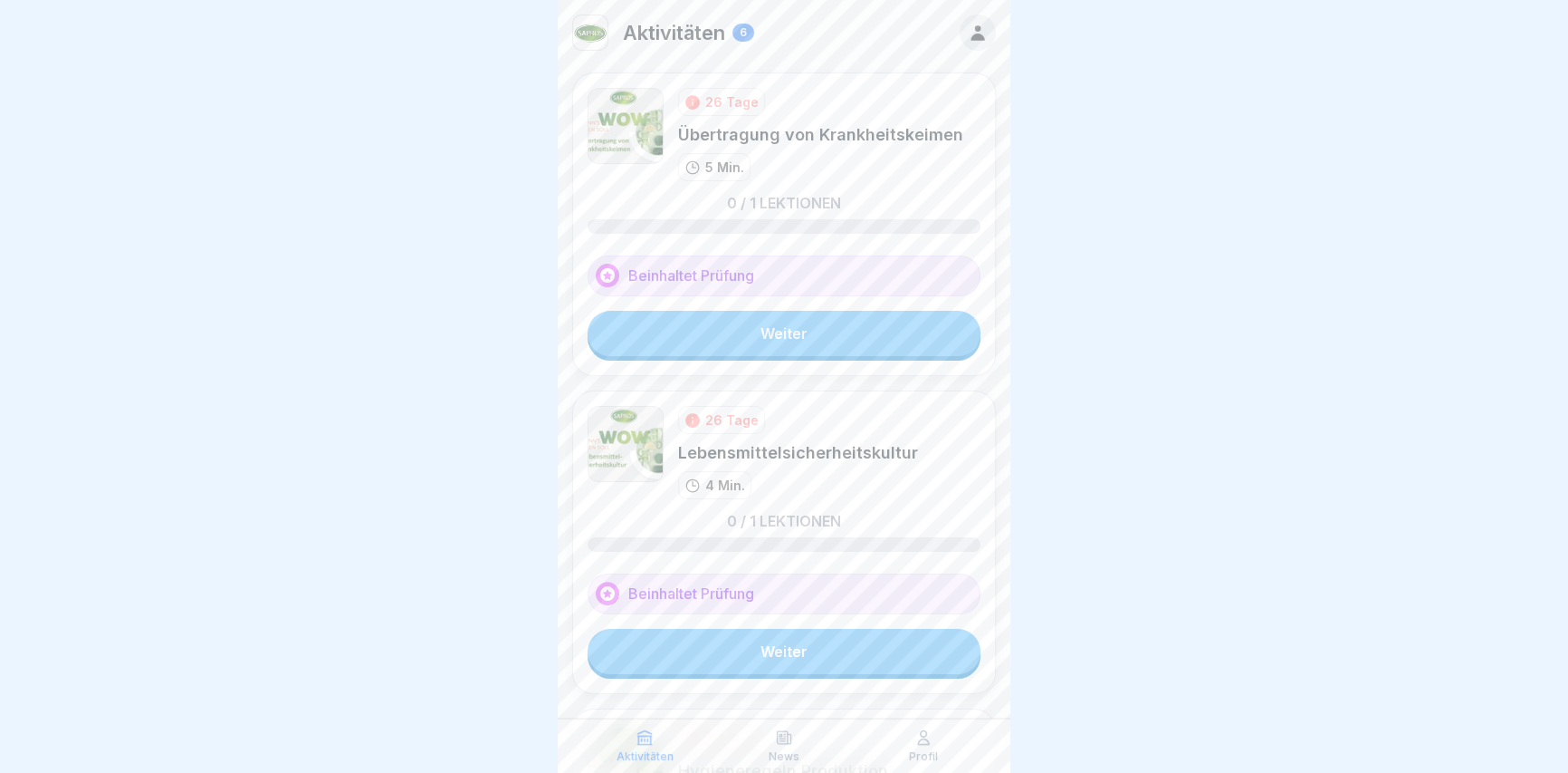
click at [738, 329] on link "Weiter" at bounding box center [784, 333] width 393 height 45
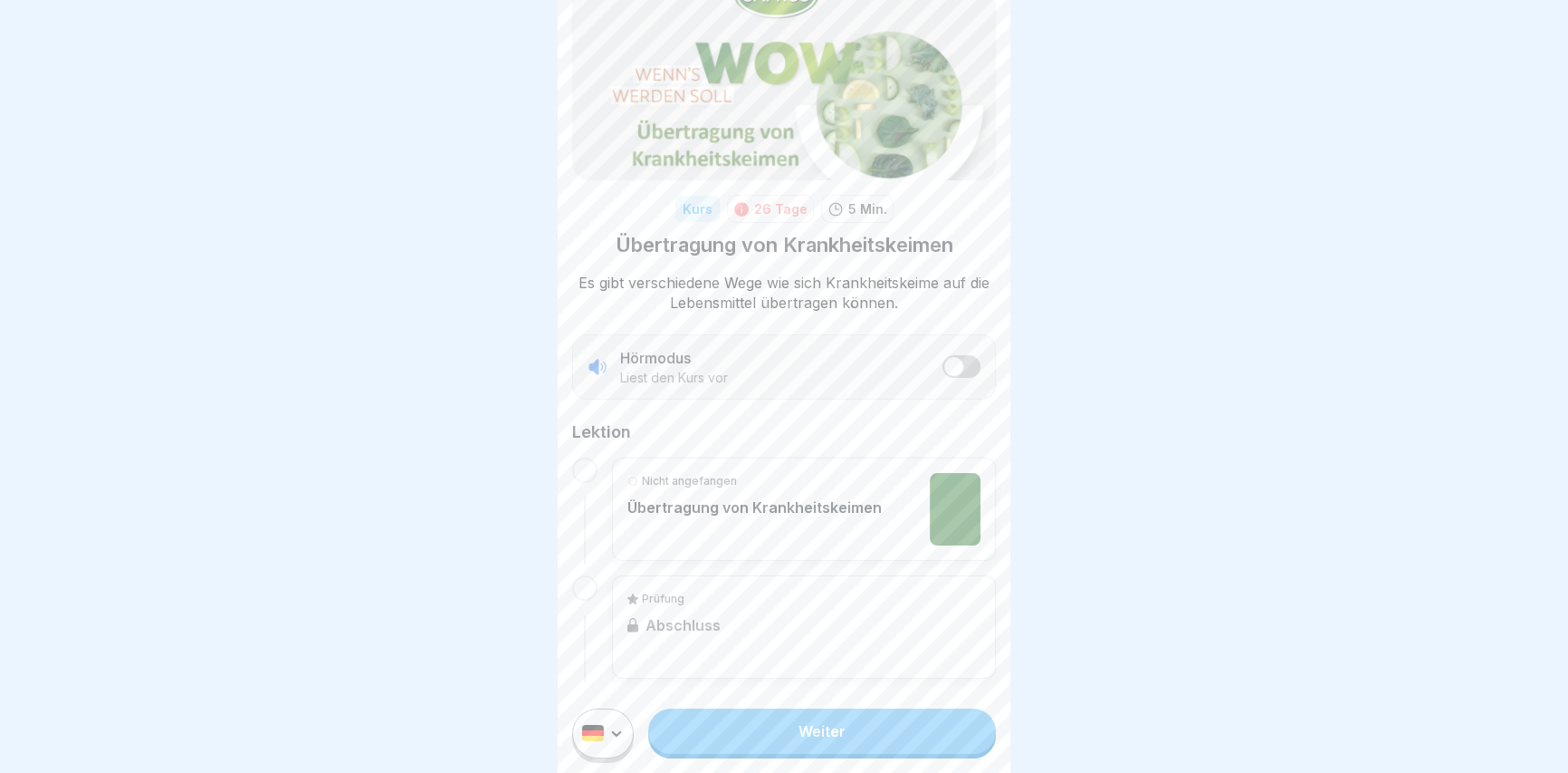
scroll to position [12, 0]
click at [829, 730] on link "Weiter" at bounding box center [821, 730] width 347 height 45
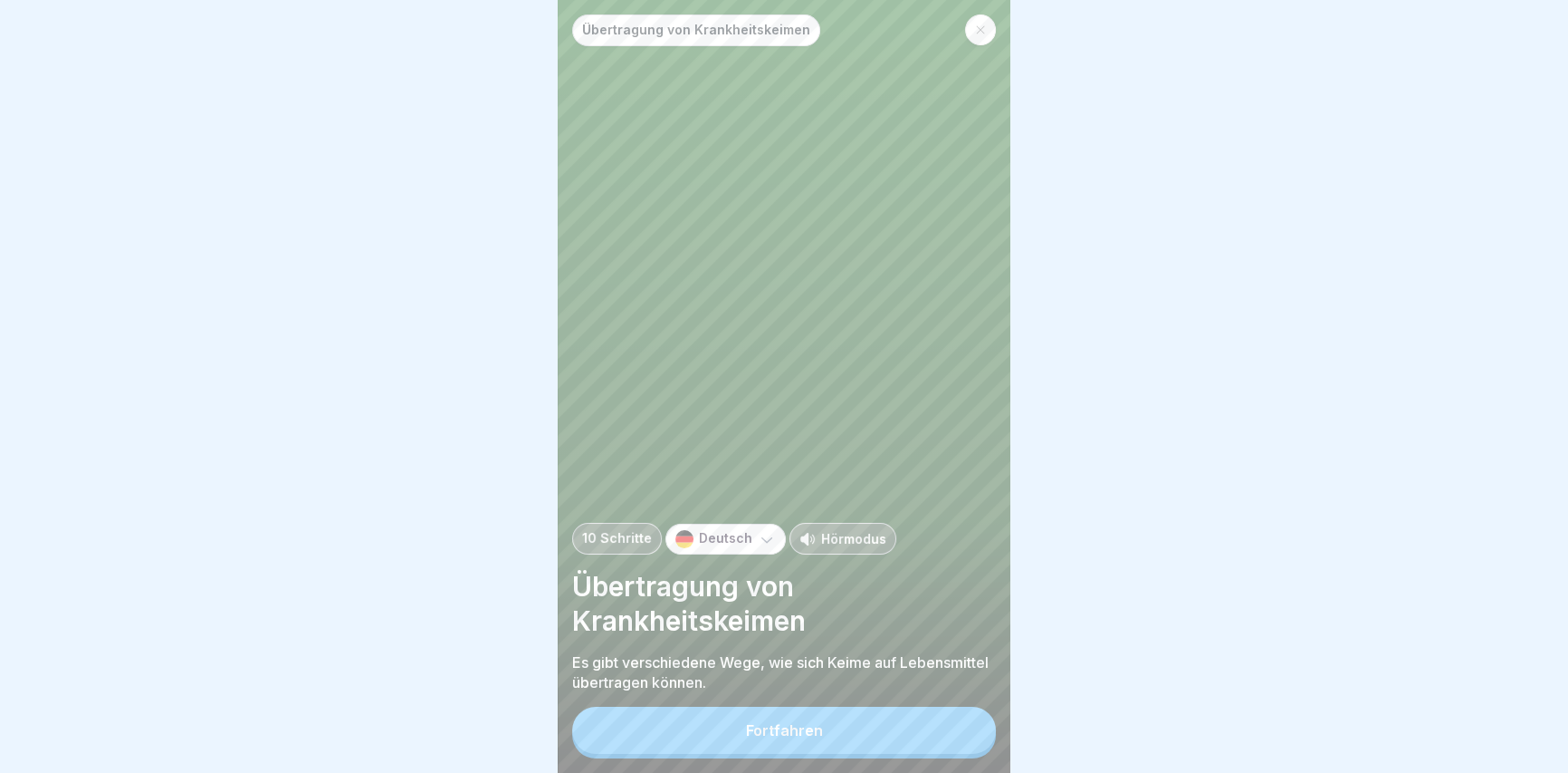
click at [806, 752] on button "Fortfahren" at bounding box center [784, 729] width 424 height 47
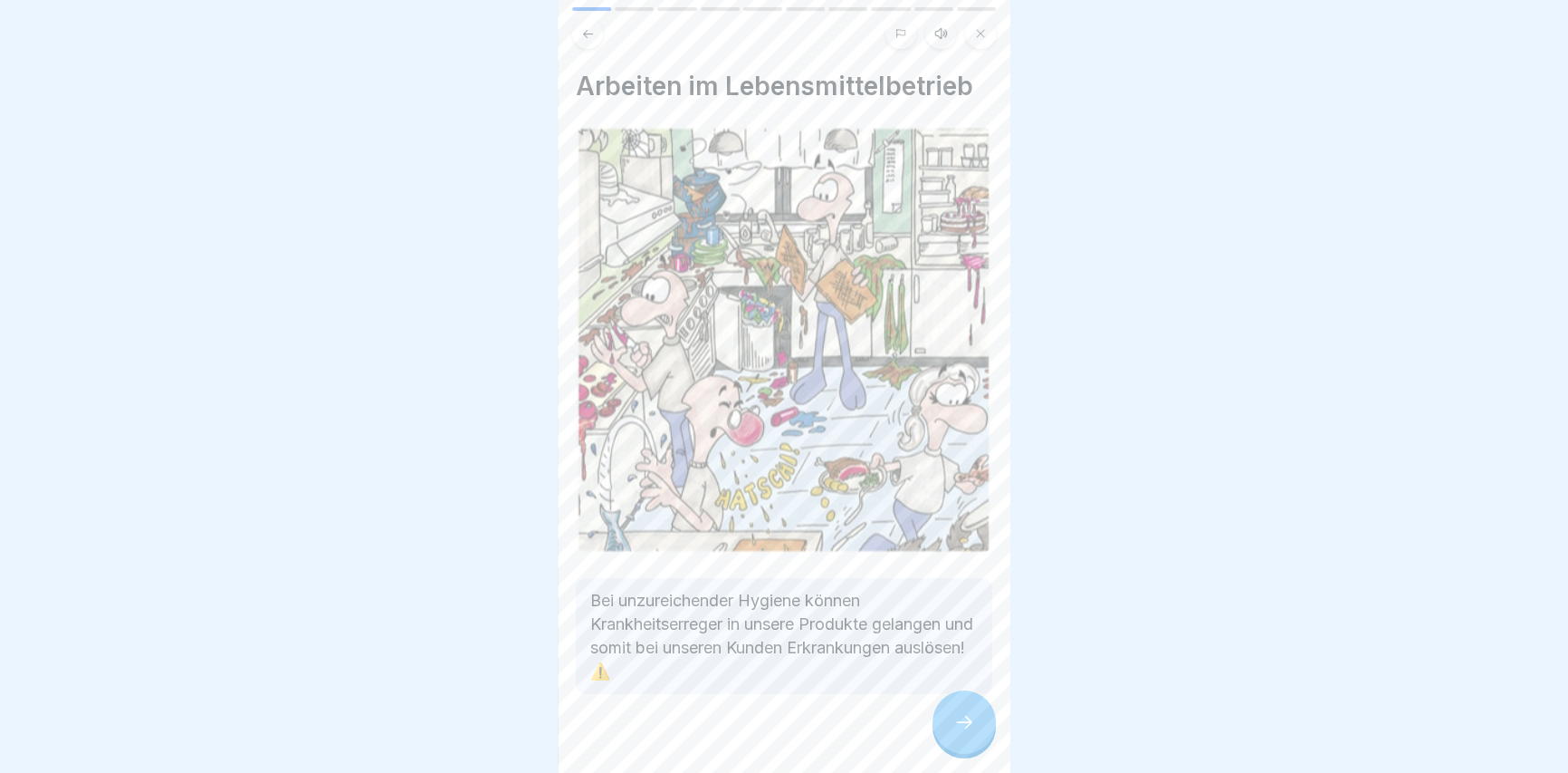
click at [977, 727] on div at bounding box center [964, 722] width 64 height 64
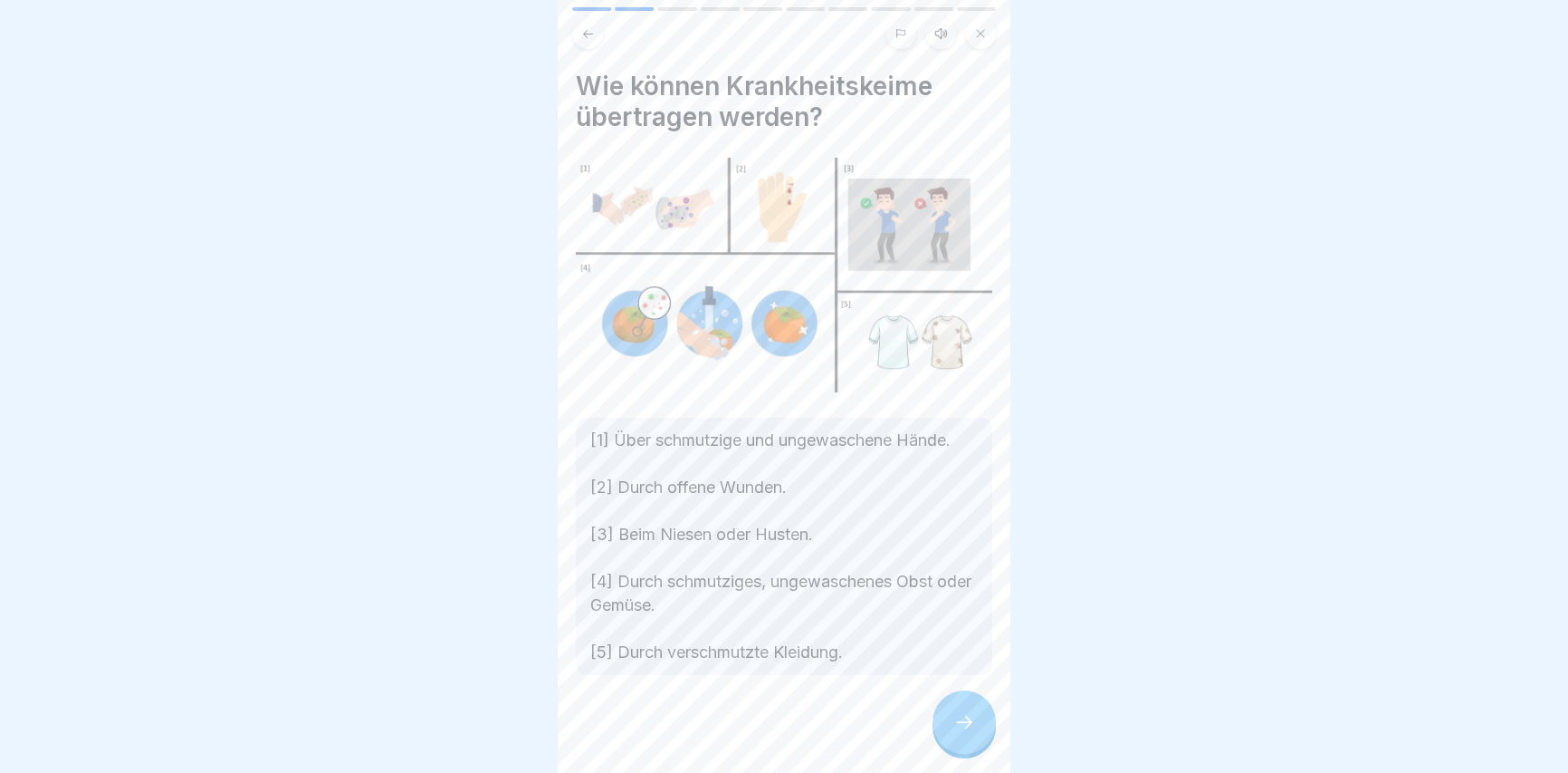
click at [973, 722] on div at bounding box center [964, 722] width 64 height 64
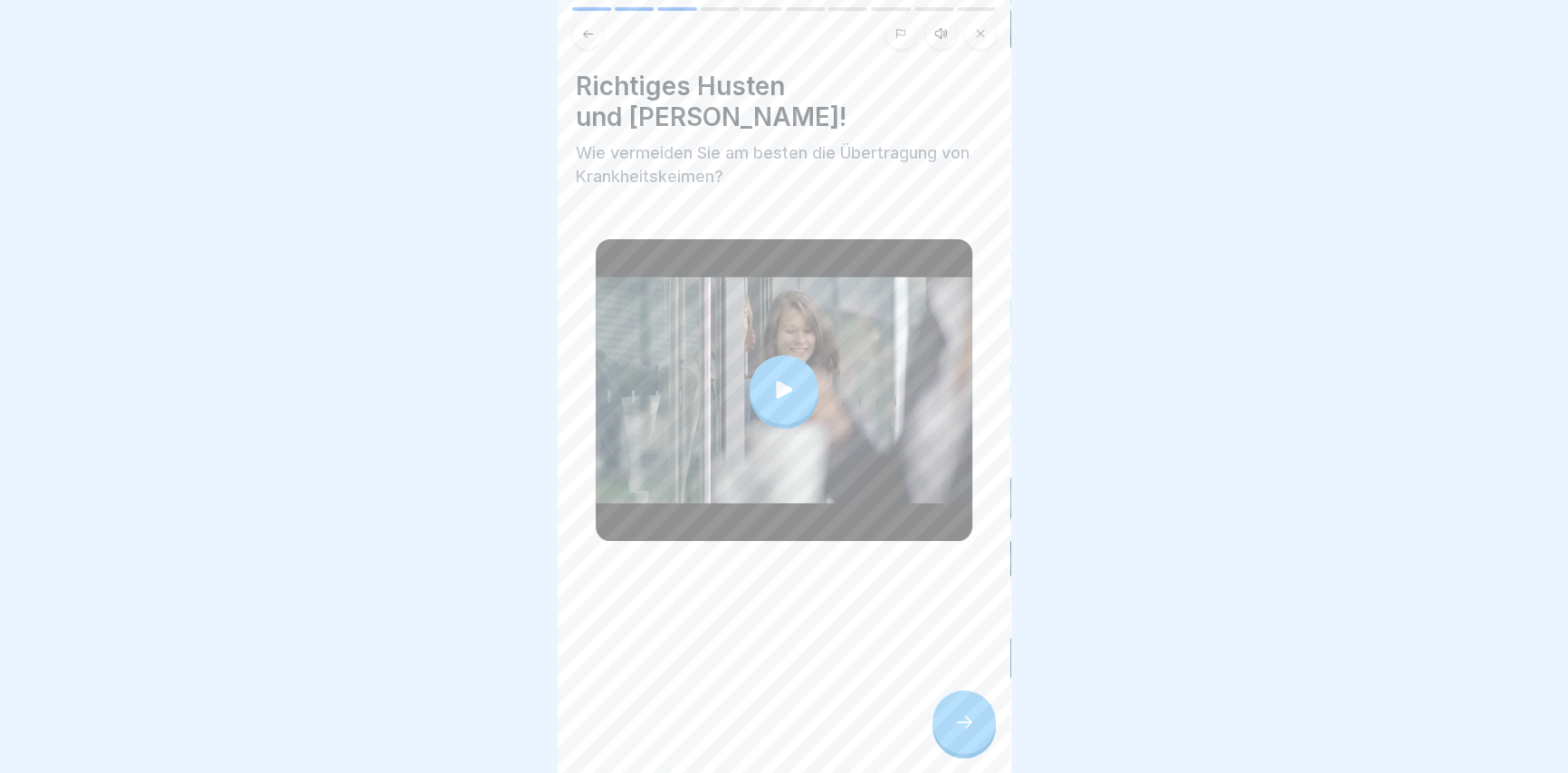
click at [987, 759] on div "Richtiges Husten und [PERSON_NAME]! Wie vermeiden Sie am besten die Übertragung…" at bounding box center [784, 386] width 453 height 773
click at [978, 737] on div at bounding box center [964, 722] width 64 height 64
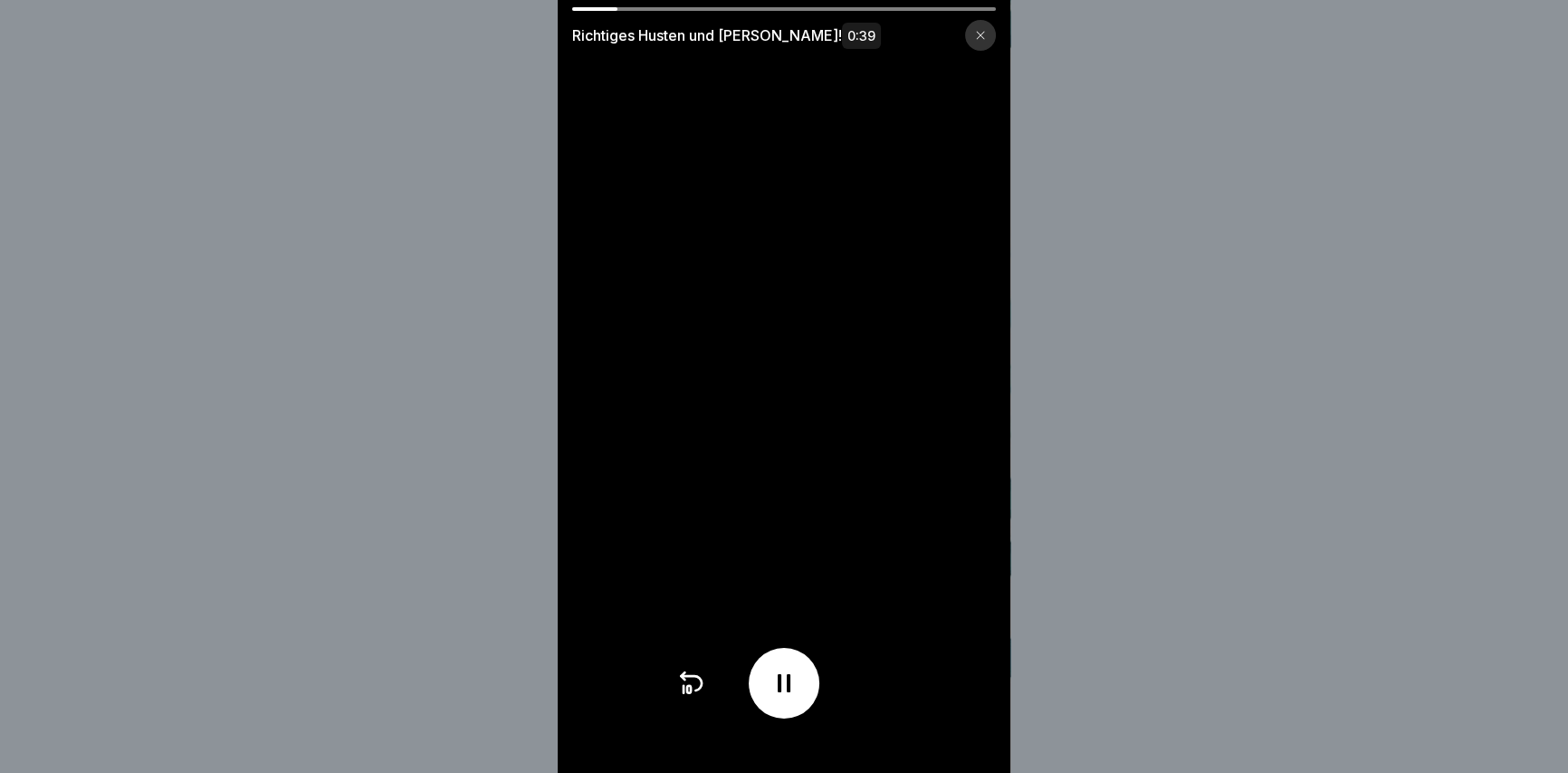
scroll to position [12, 0]
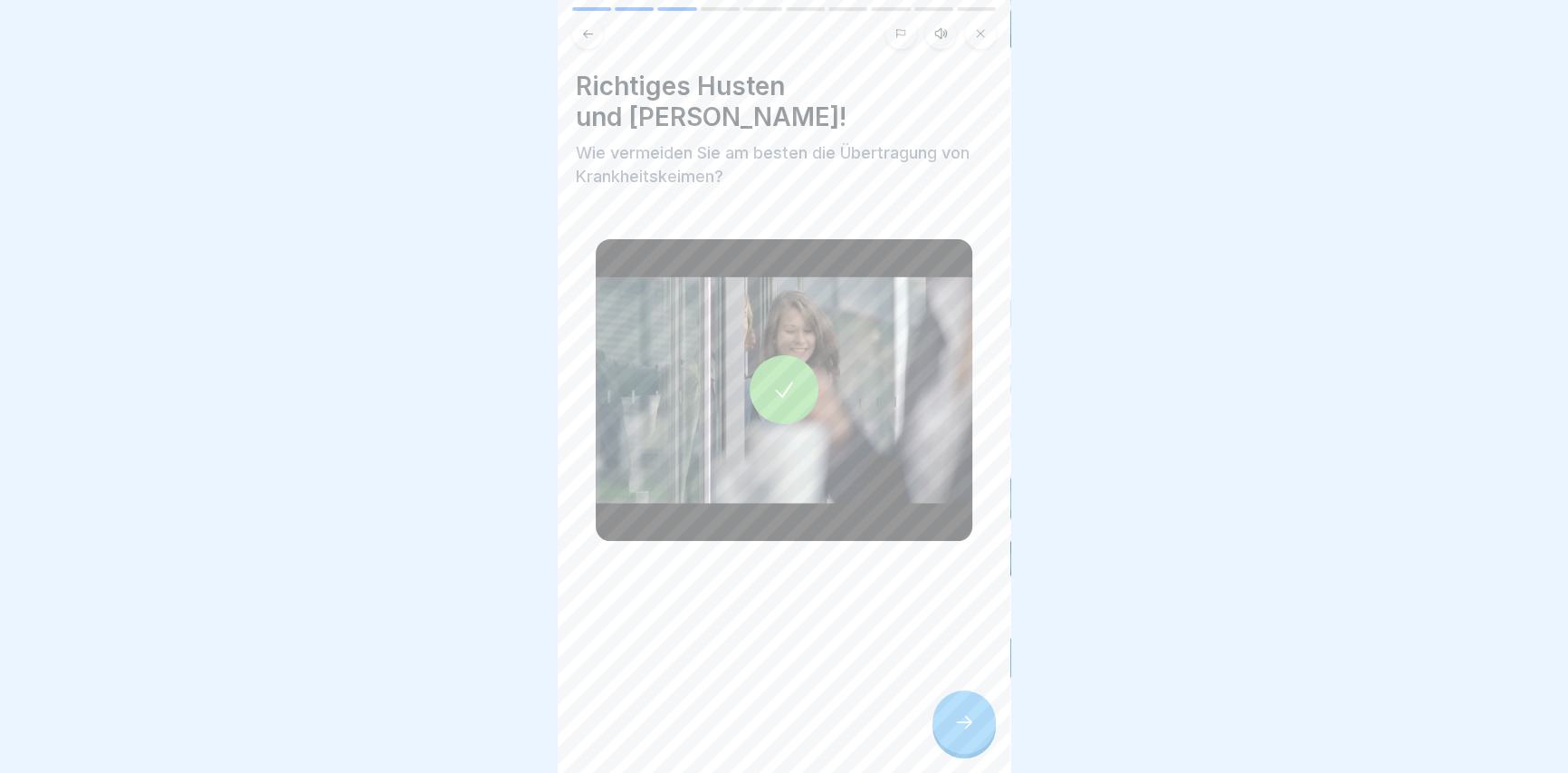
click at [988, 696] on div "Richtiges Husten und [PERSON_NAME]! Wie vermeiden Sie am besten die Übertragung…" at bounding box center [784, 386] width 453 height 773
click at [972, 721] on icon at bounding box center [964, 722] width 22 height 22
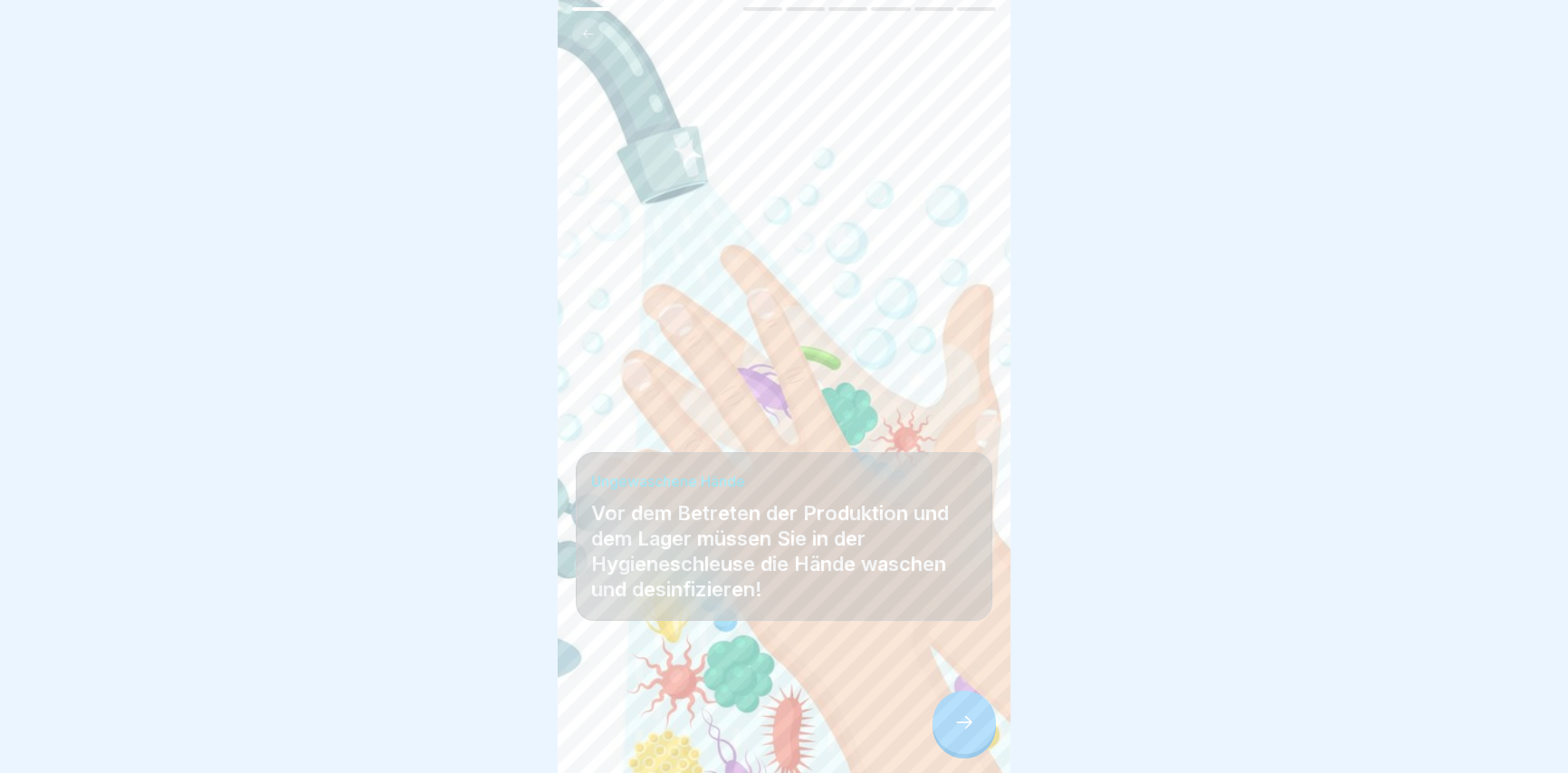
click at [980, 731] on div at bounding box center [964, 722] width 64 height 64
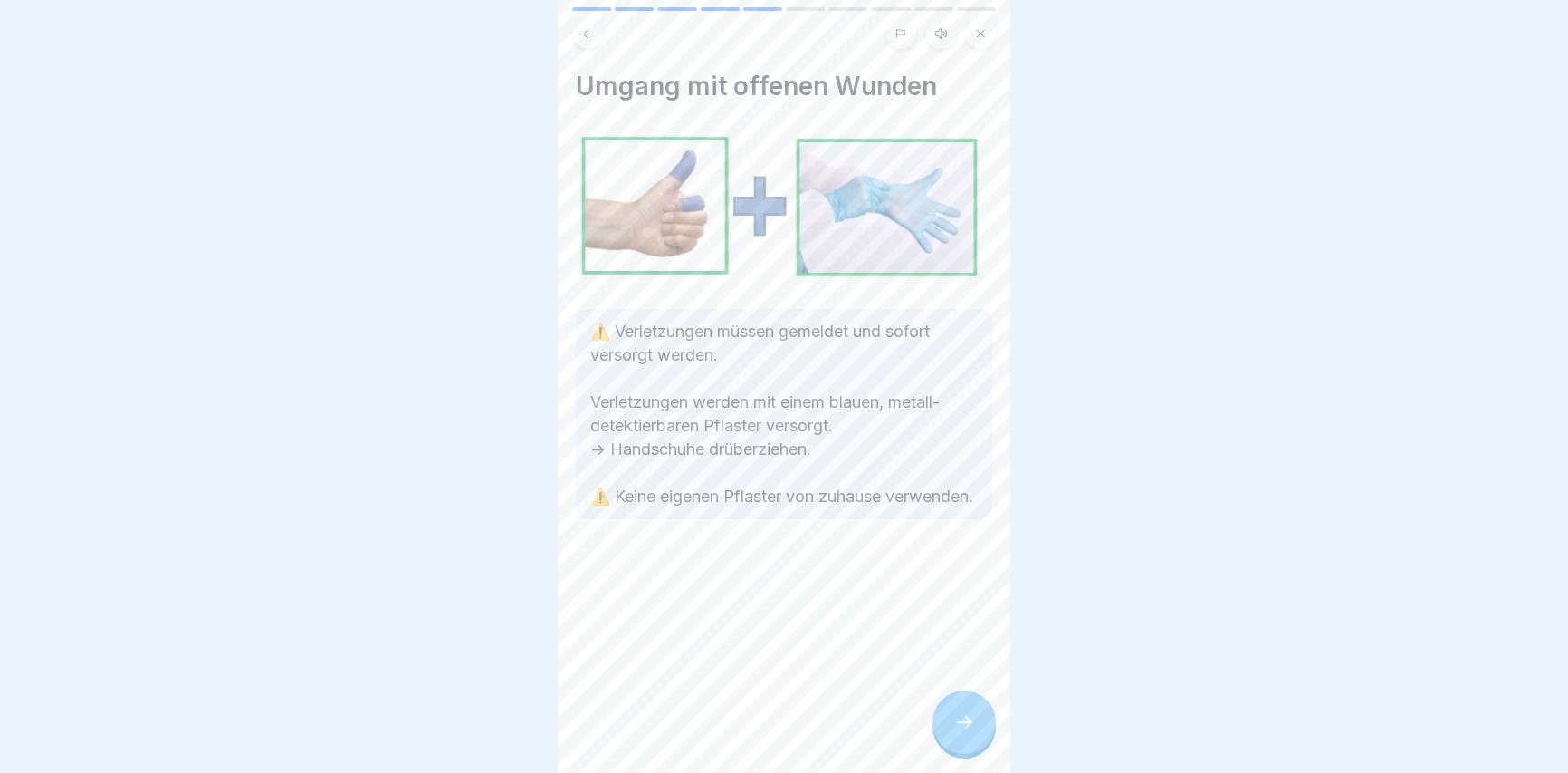
click at [980, 731] on div at bounding box center [964, 722] width 64 height 64
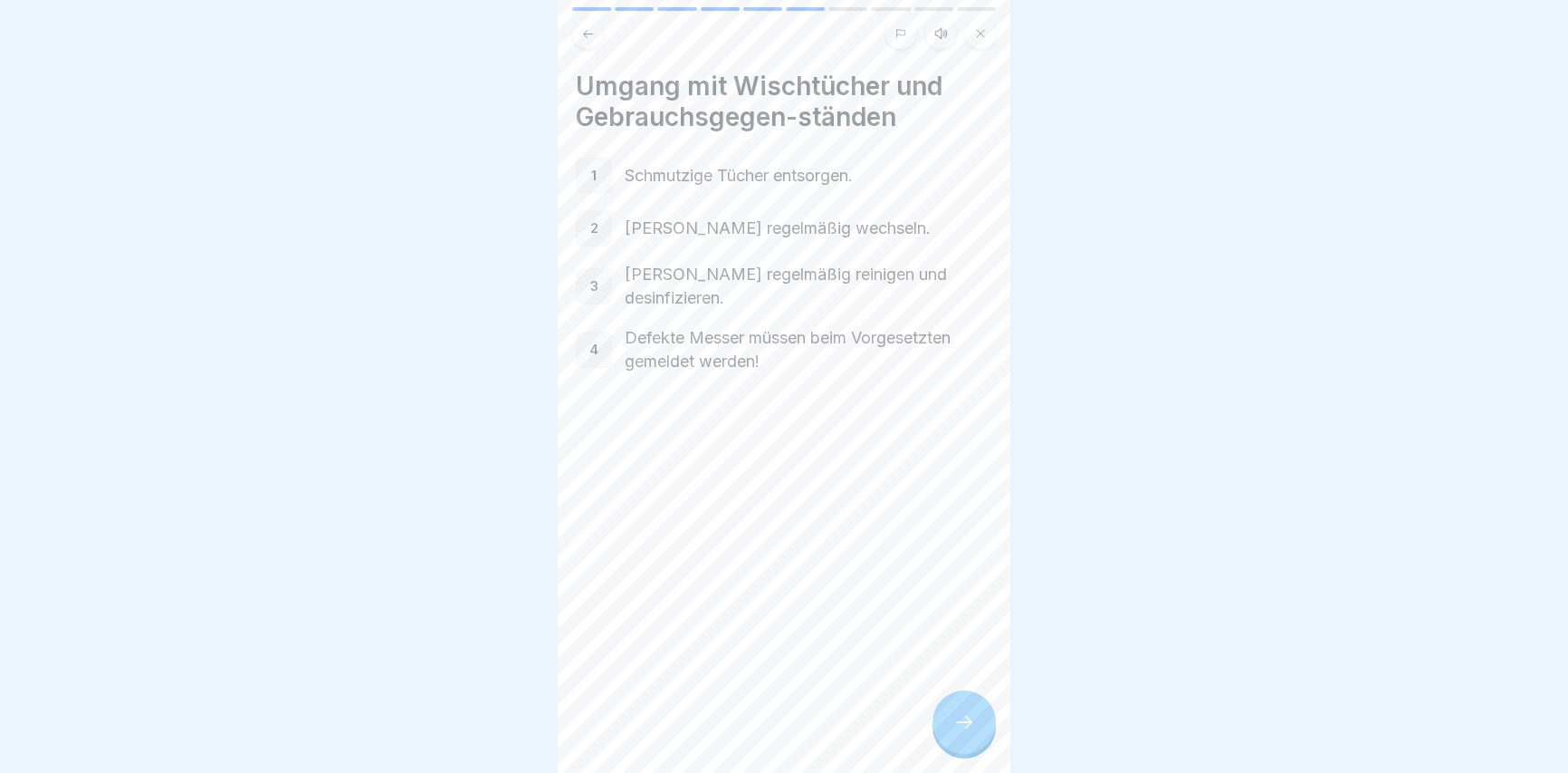
click at [980, 731] on div at bounding box center [964, 722] width 64 height 64
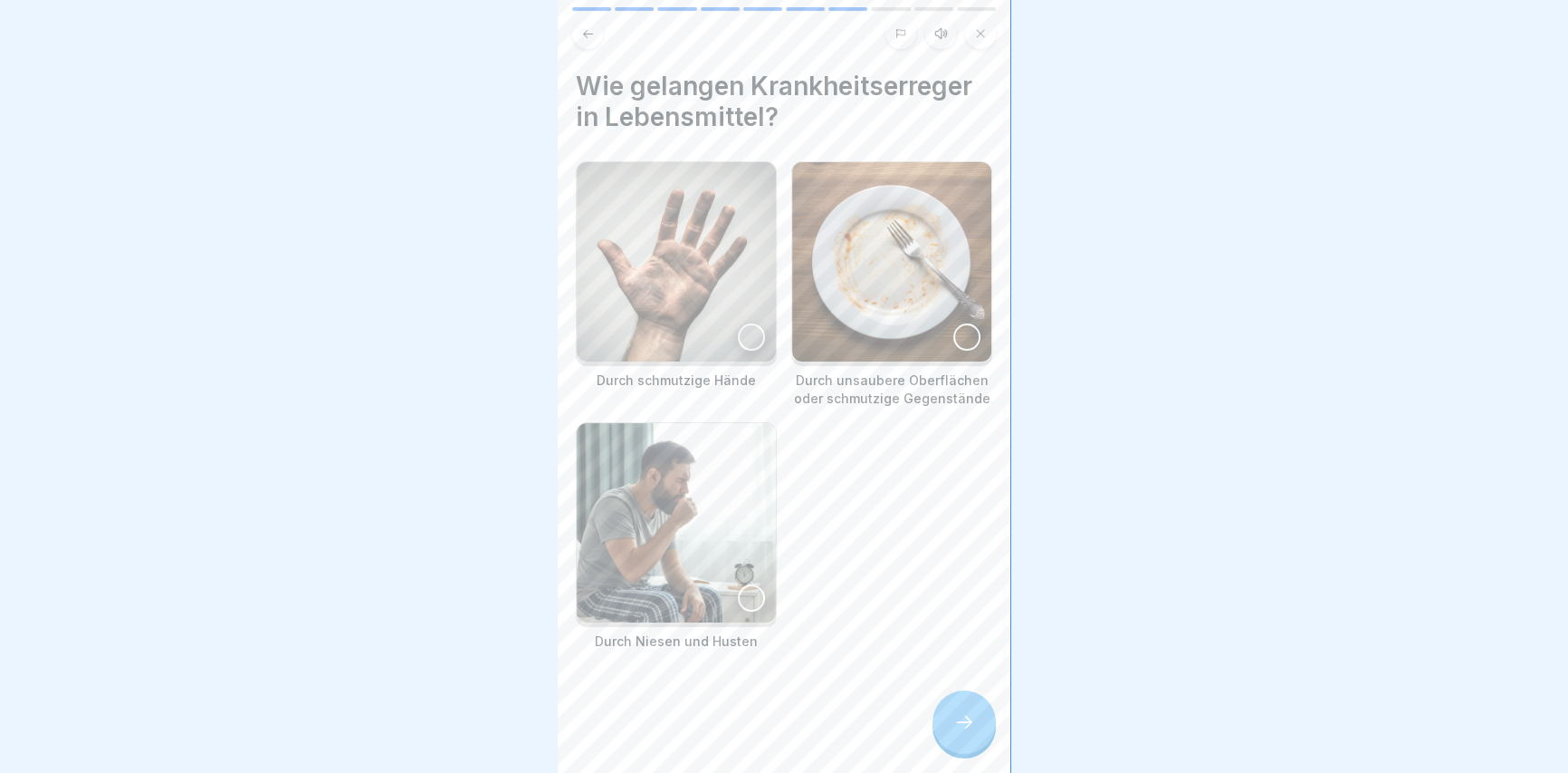
click at [971, 736] on div at bounding box center [964, 722] width 64 height 64
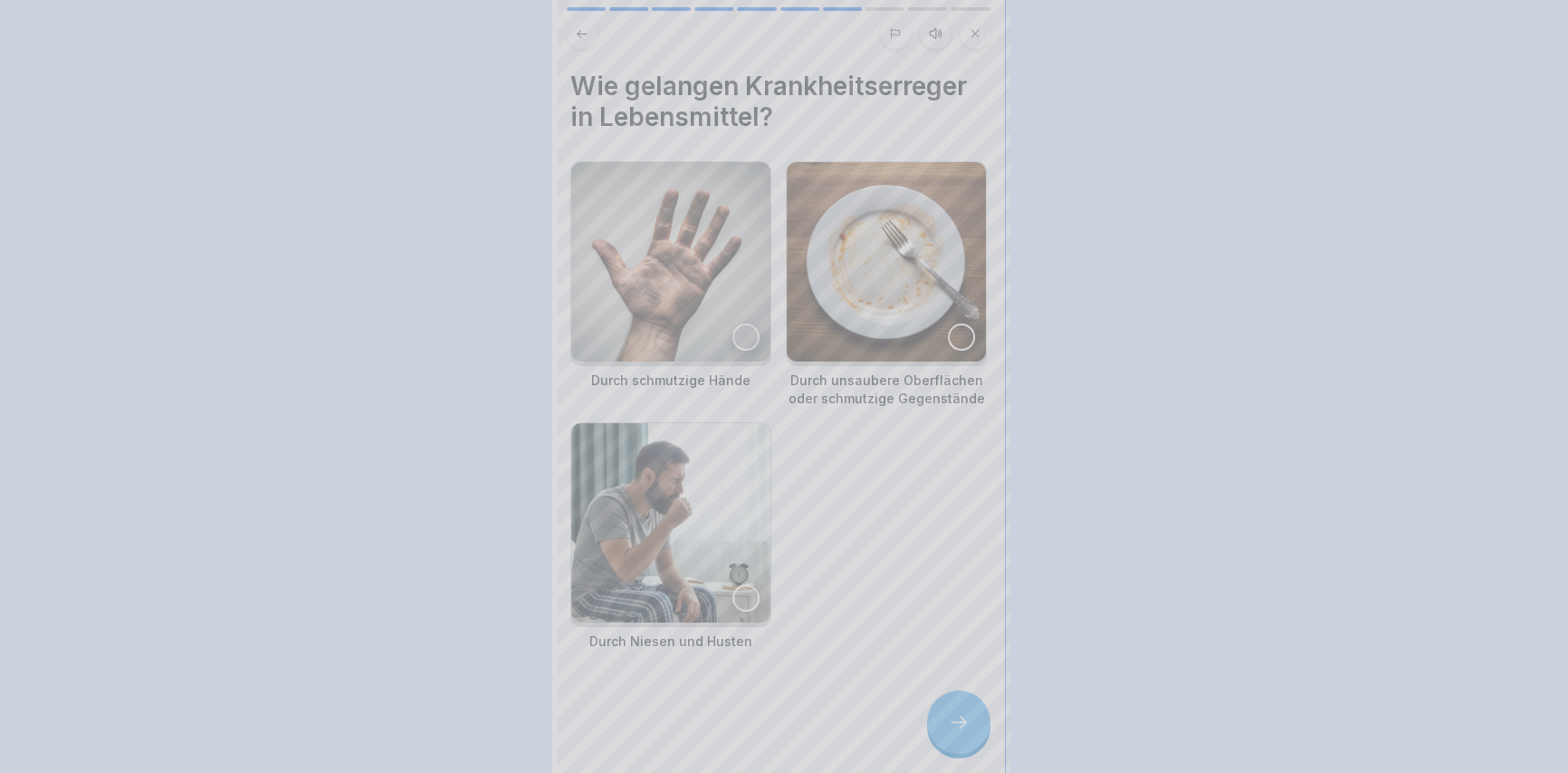
scroll to position [0, 0]
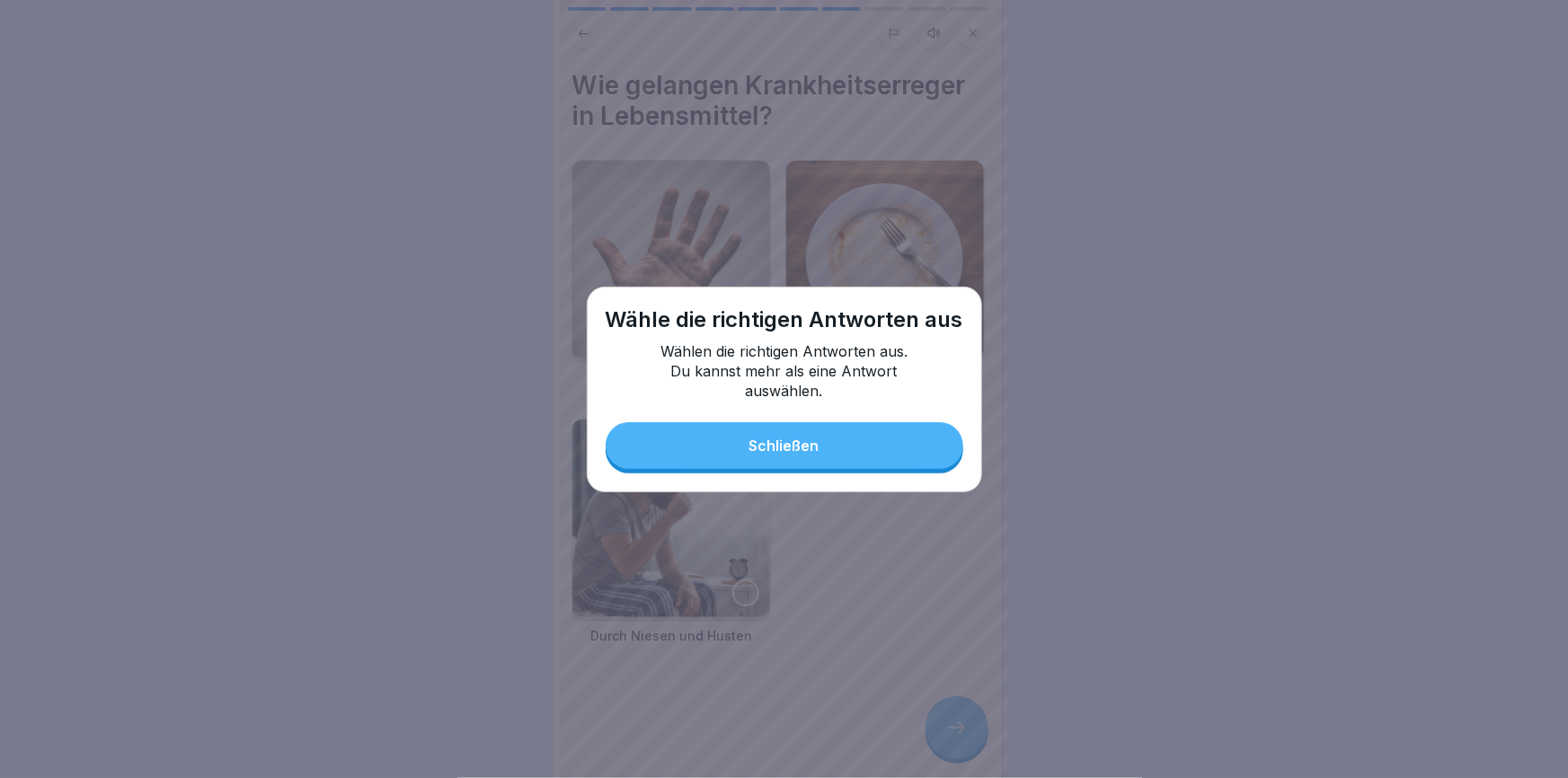
click at [721, 446] on button "Schließen" at bounding box center [784, 445] width 358 height 46
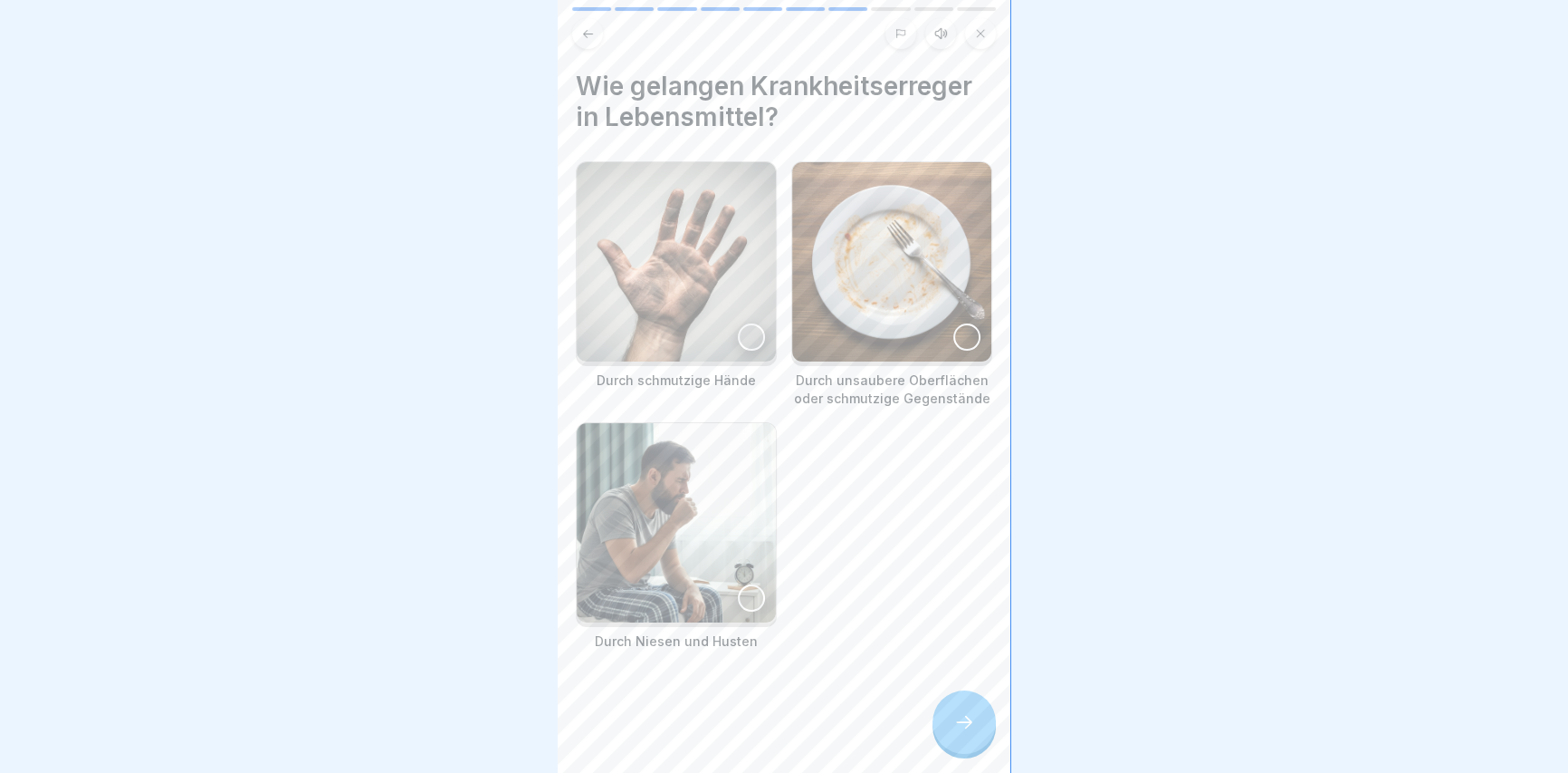
click at [730, 262] on img at bounding box center [676, 262] width 199 height 199
click at [735, 564] on img at bounding box center [676, 523] width 199 height 199
click at [889, 260] on img at bounding box center [892, 262] width 199 height 199
click at [971, 752] on div at bounding box center [964, 722] width 64 height 64
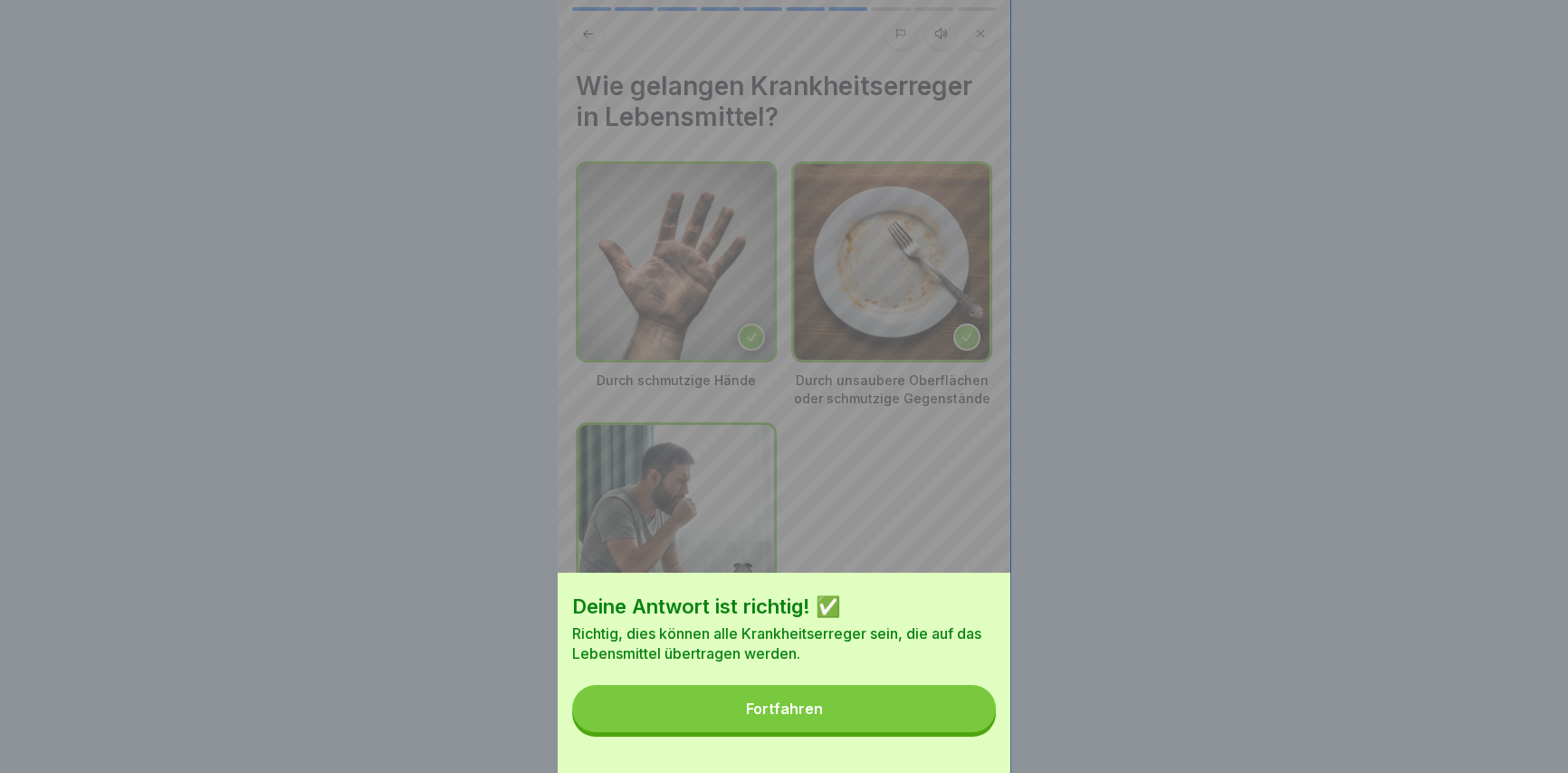
click at [950, 732] on button "Fortfahren" at bounding box center [784, 707] width 424 height 47
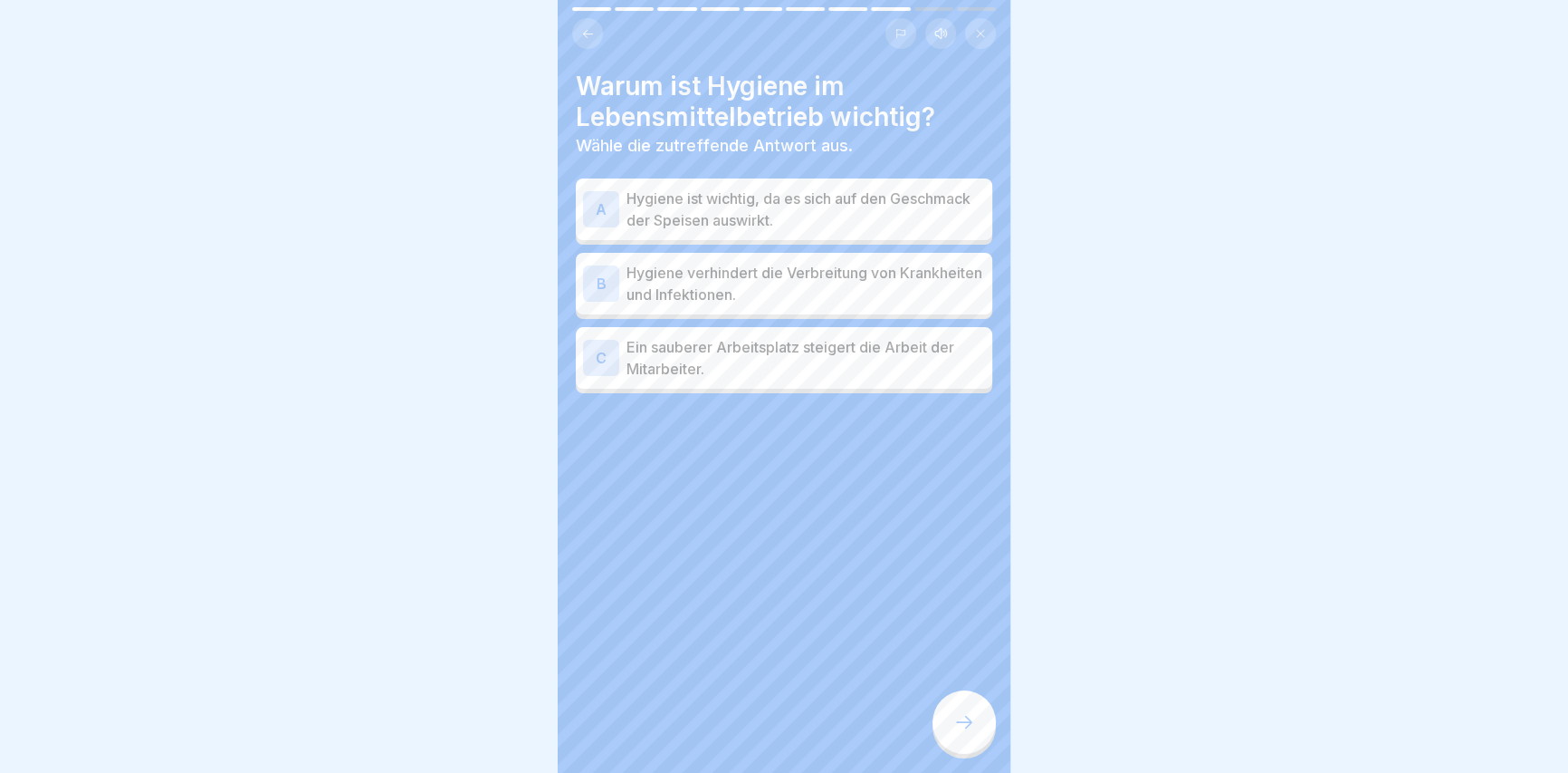
click at [770, 274] on p "Hygiene verhindert die Verbreitung von Krankheiten und Infektionen." at bounding box center [805, 284] width 358 height 44
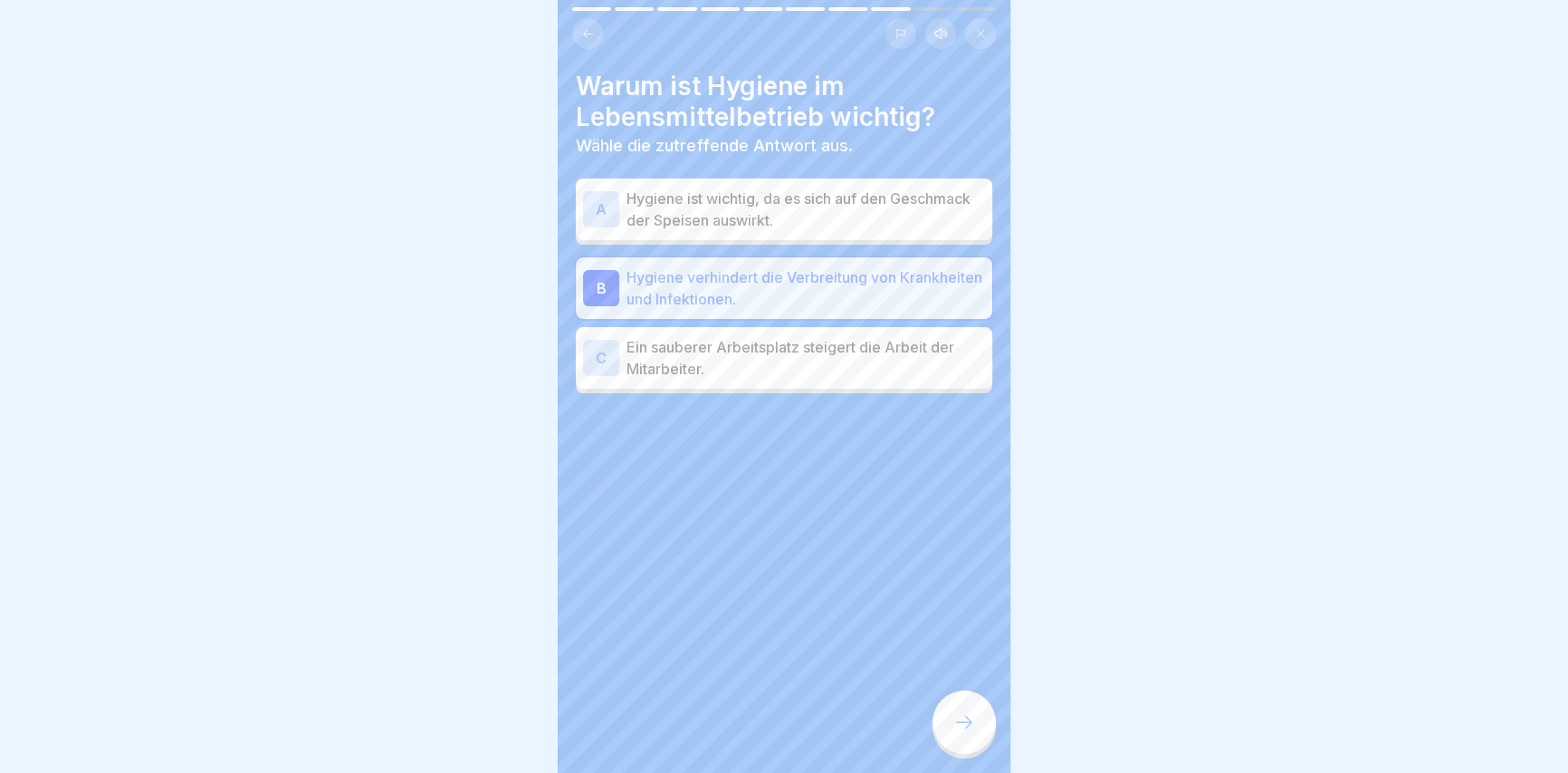
click at [959, 712] on div at bounding box center [964, 722] width 64 height 64
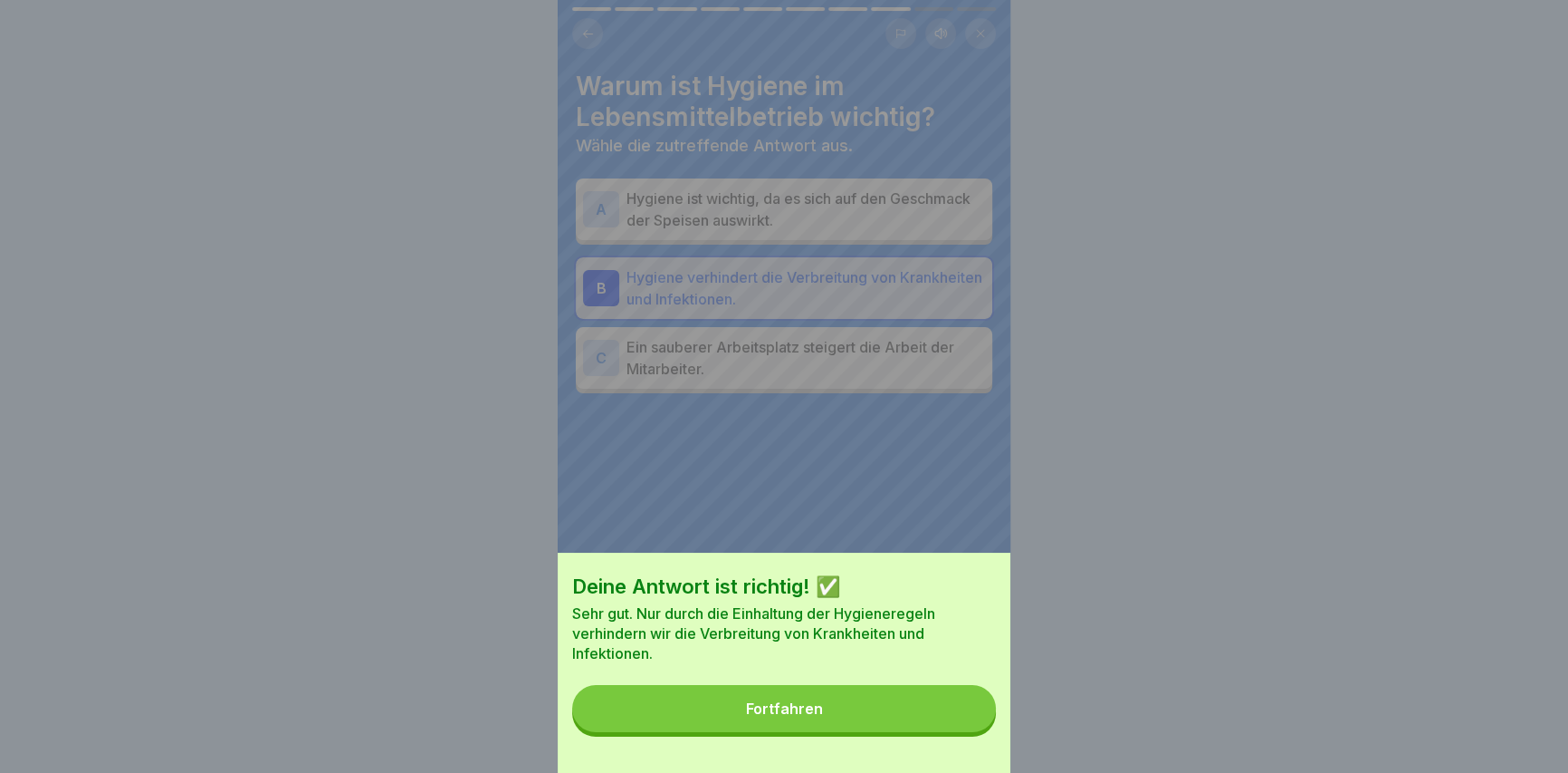
click at [956, 707] on button "Fortfahren" at bounding box center [784, 707] width 424 height 47
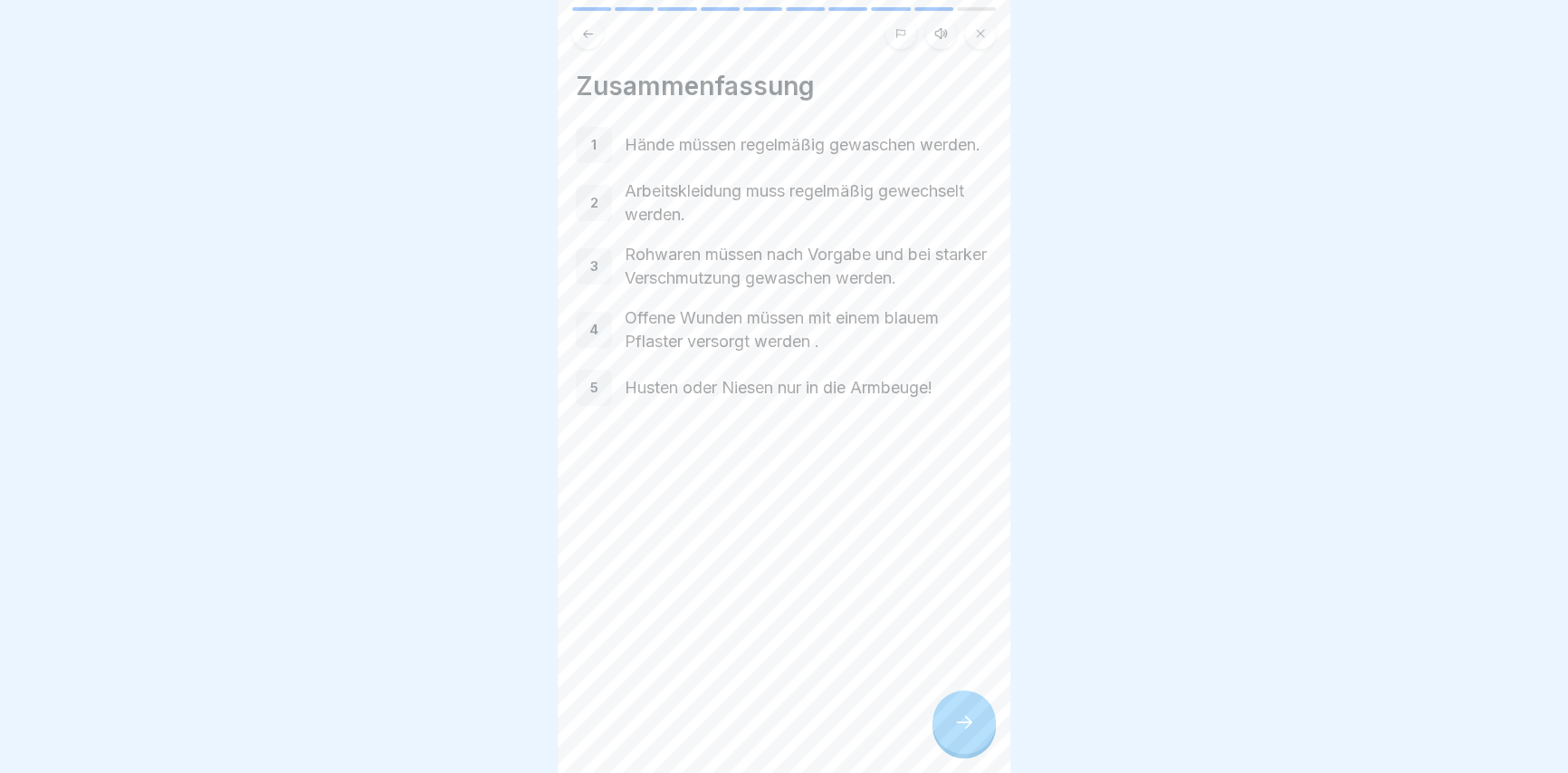
click at [969, 725] on icon at bounding box center [964, 722] width 22 height 22
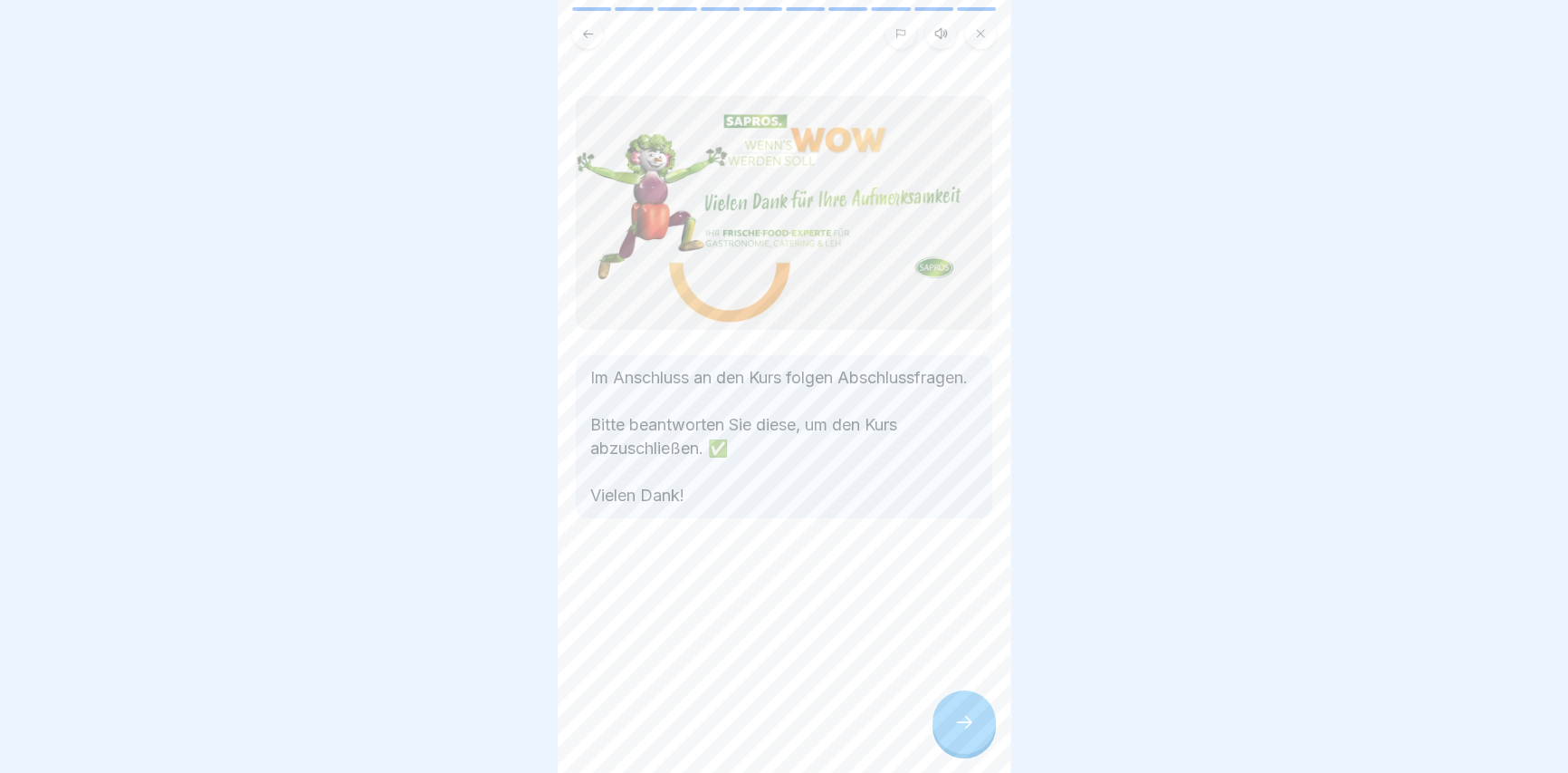
click at [970, 725] on icon at bounding box center [964, 722] width 22 height 22
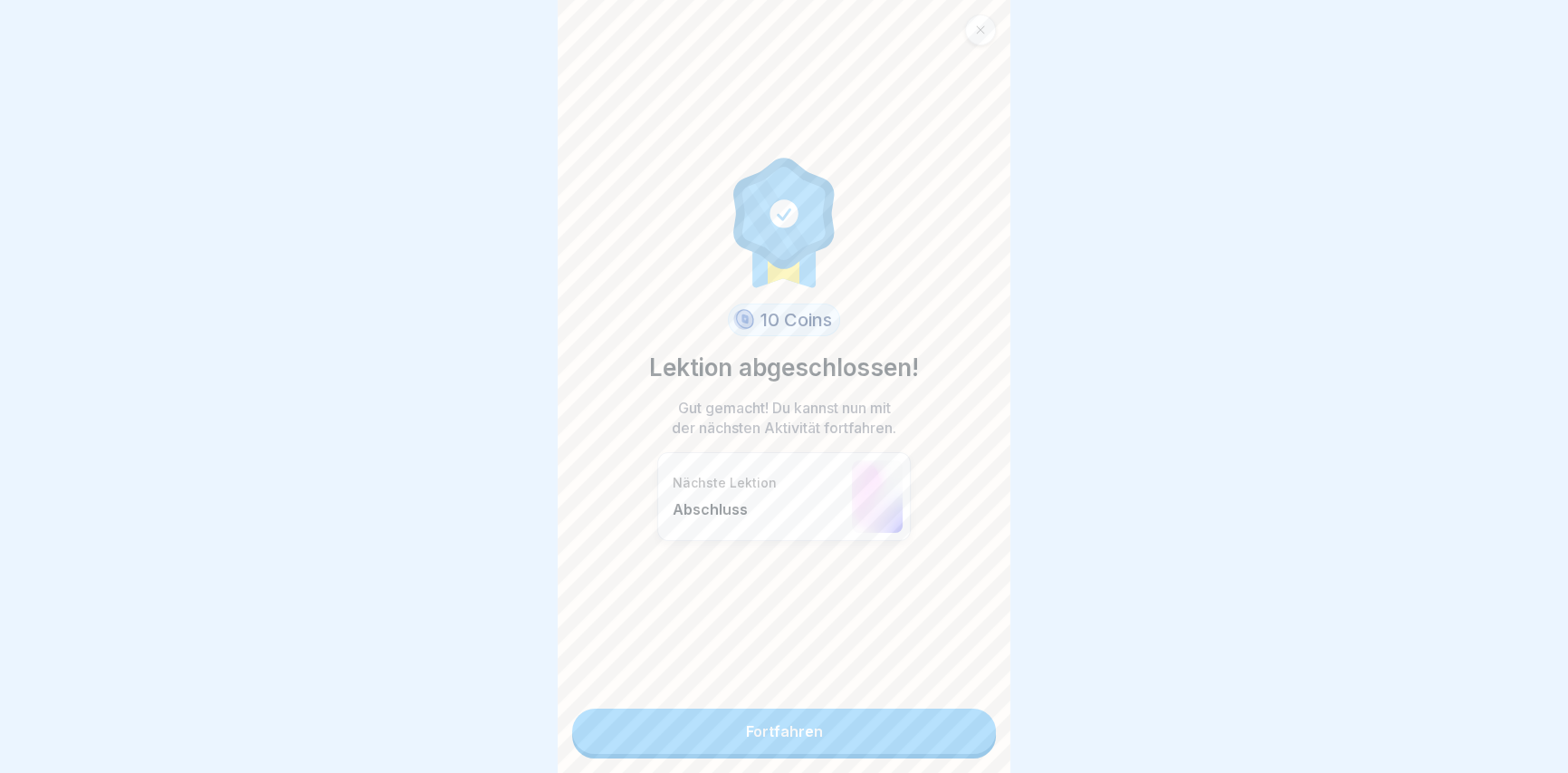
click at [842, 727] on link "Fortfahren" at bounding box center [784, 730] width 424 height 45
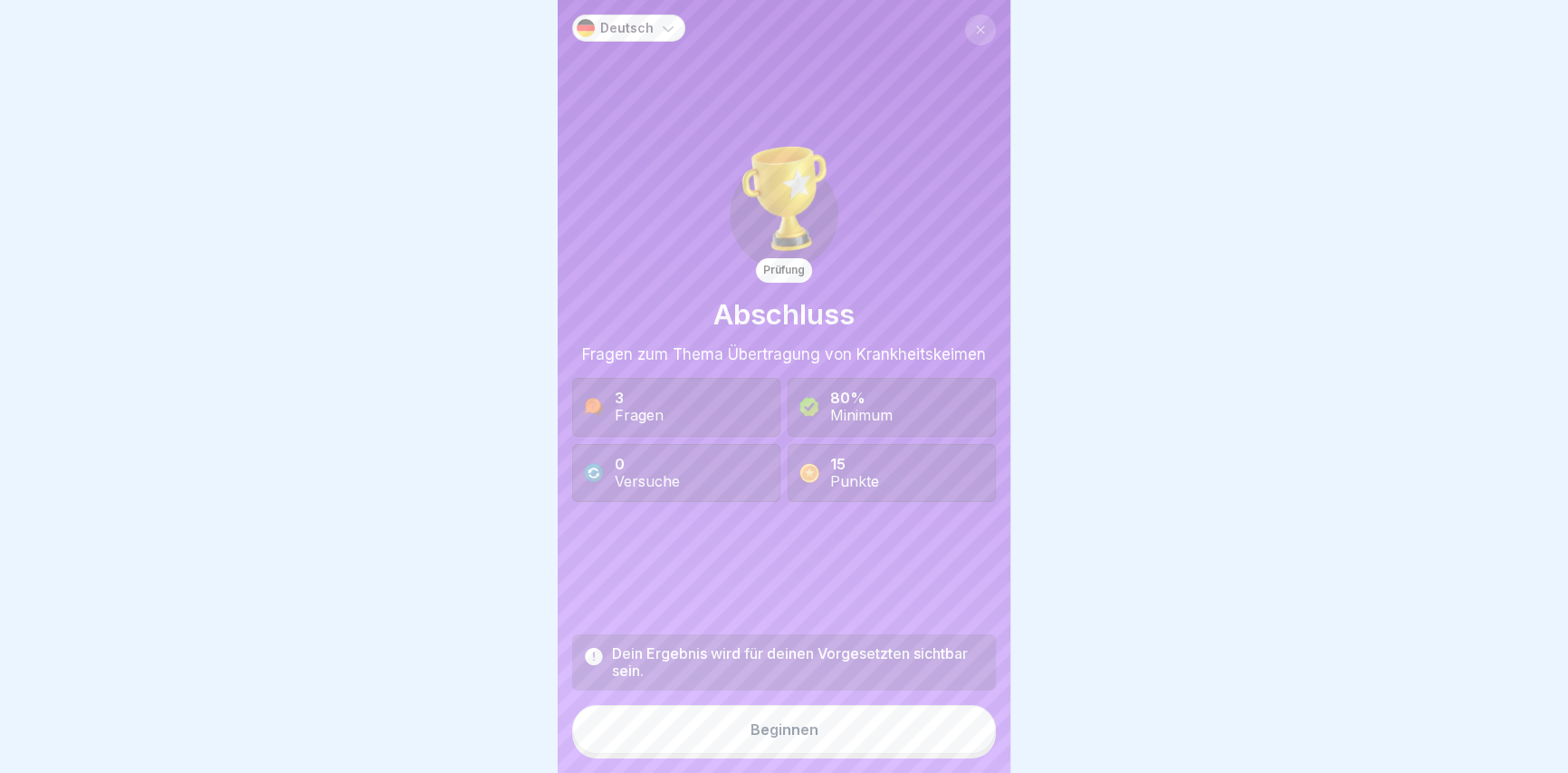
click at [848, 741] on button "Beginnen" at bounding box center [784, 728] width 424 height 49
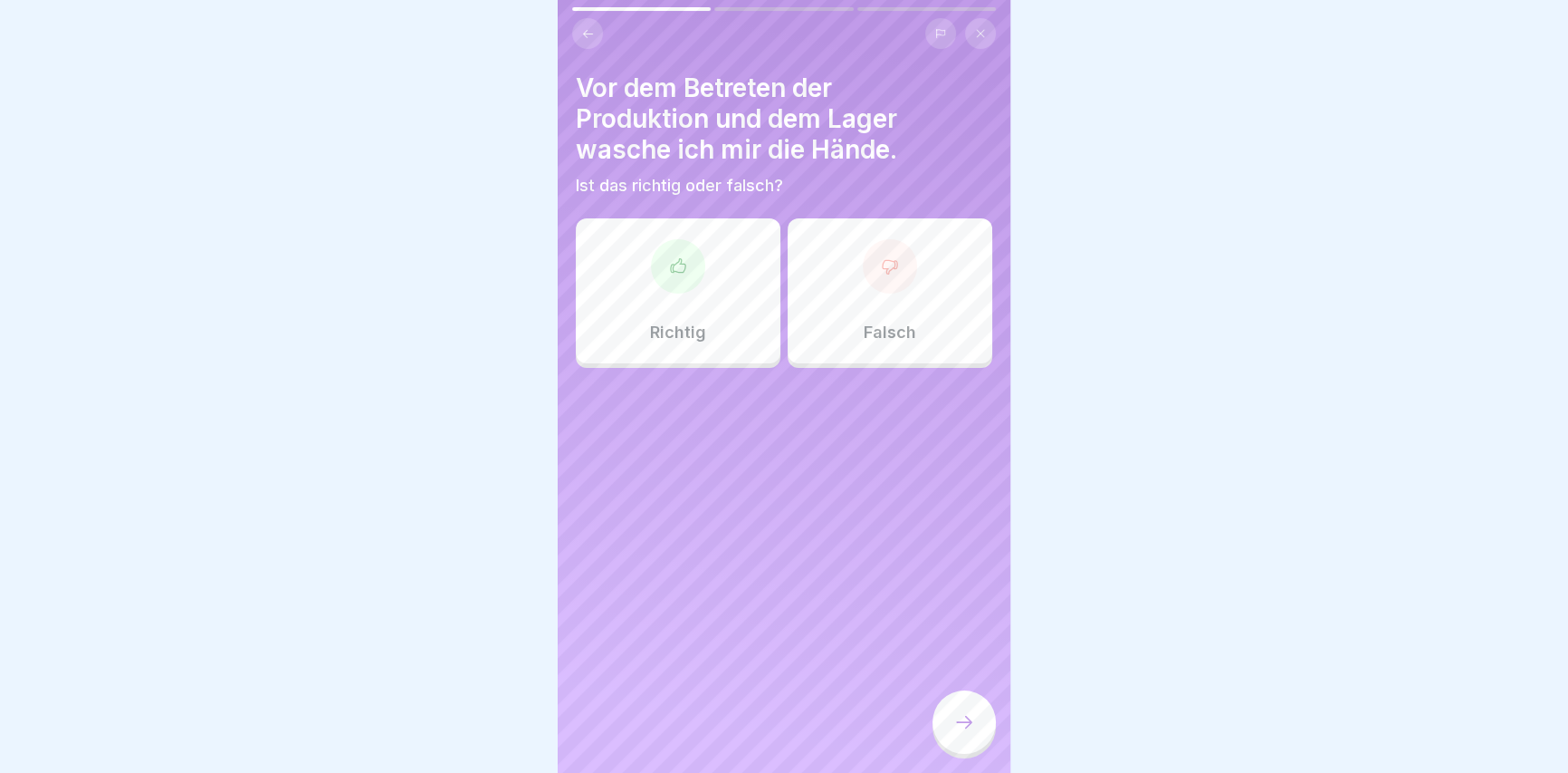
click at [709, 299] on div "Richtig" at bounding box center [677, 290] width 204 height 144
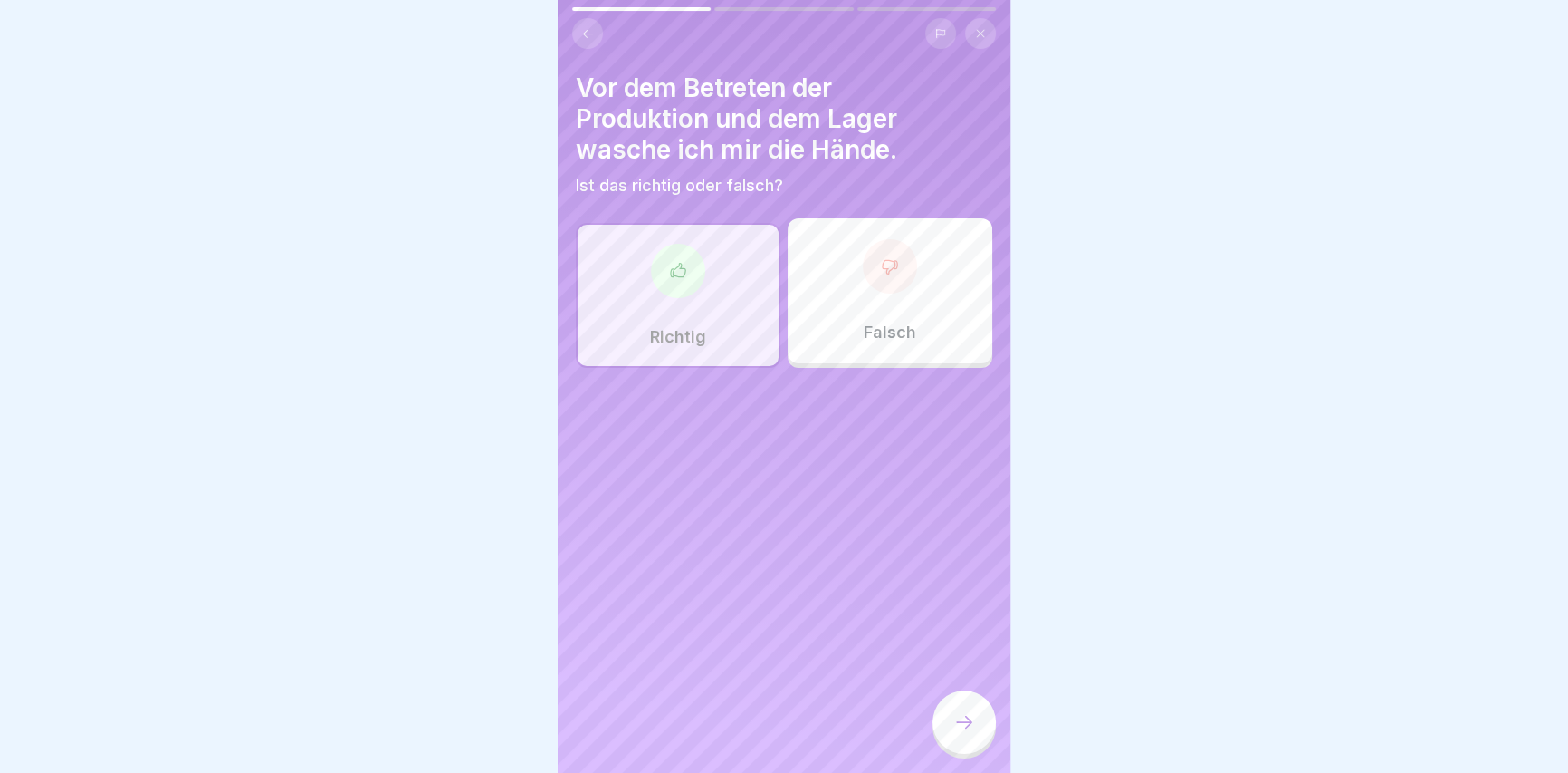
click at [973, 713] on div at bounding box center [964, 722] width 64 height 64
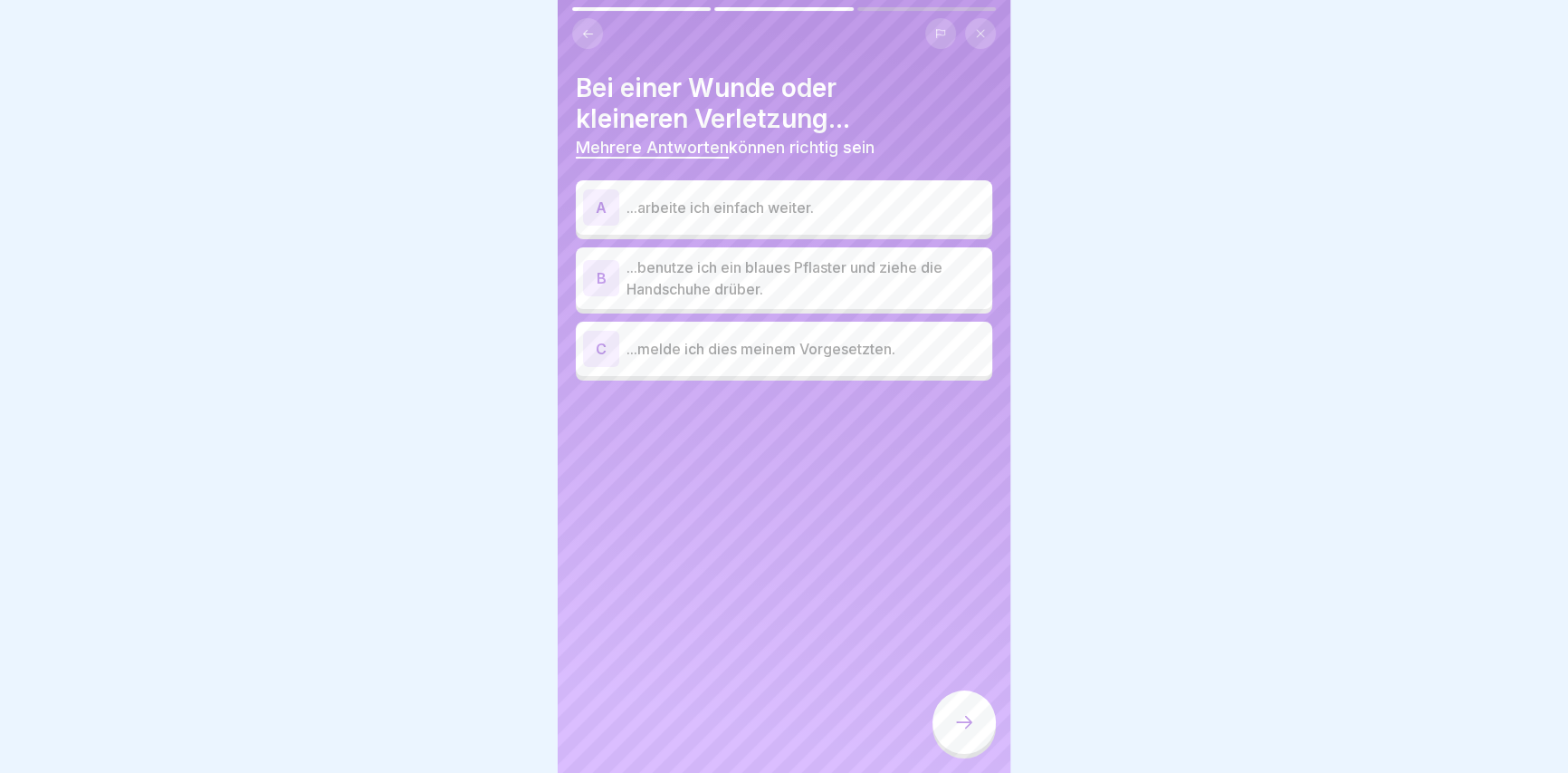
click at [830, 274] on p "...benutze ich ein blaues Pflaster und ziehe die Handschuhe drüber." at bounding box center [805, 278] width 358 height 44
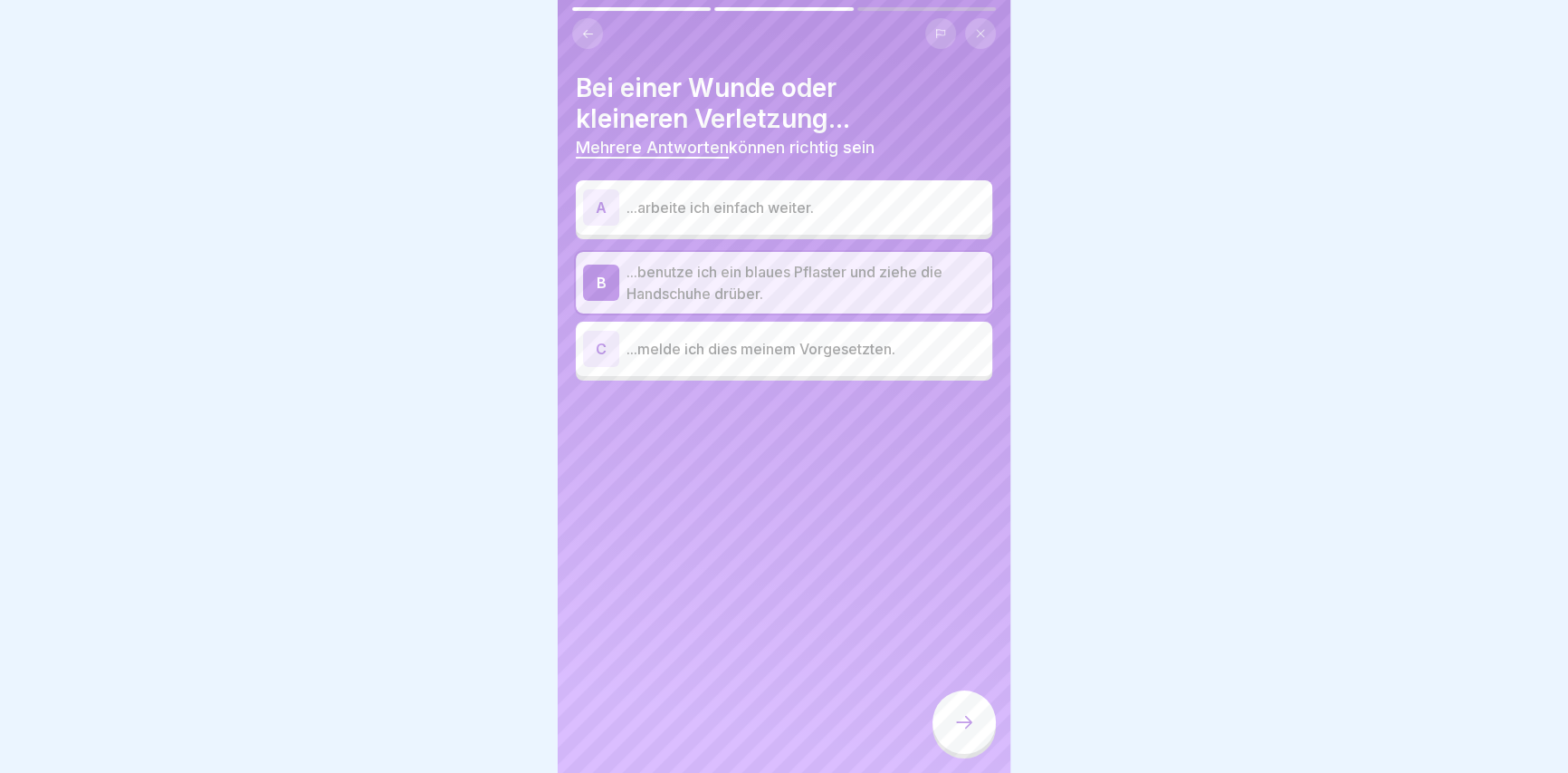
click at [945, 725] on div at bounding box center [964, 722] width 64 height 64
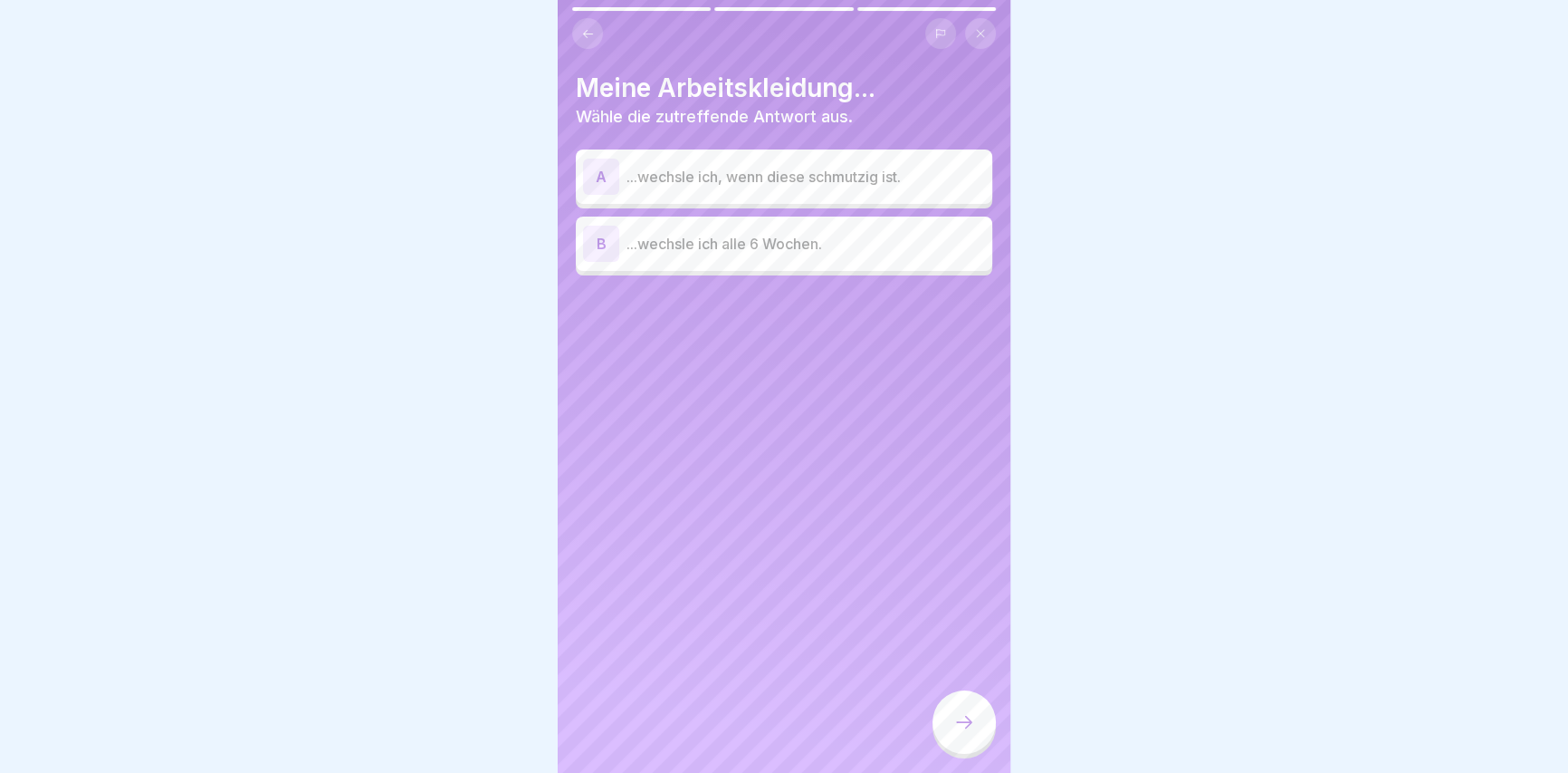
click at [864, 174] on p "...wechsle ich, wenn diese schmutzig ist." at bounding box center [805, 176] width 358 height 22
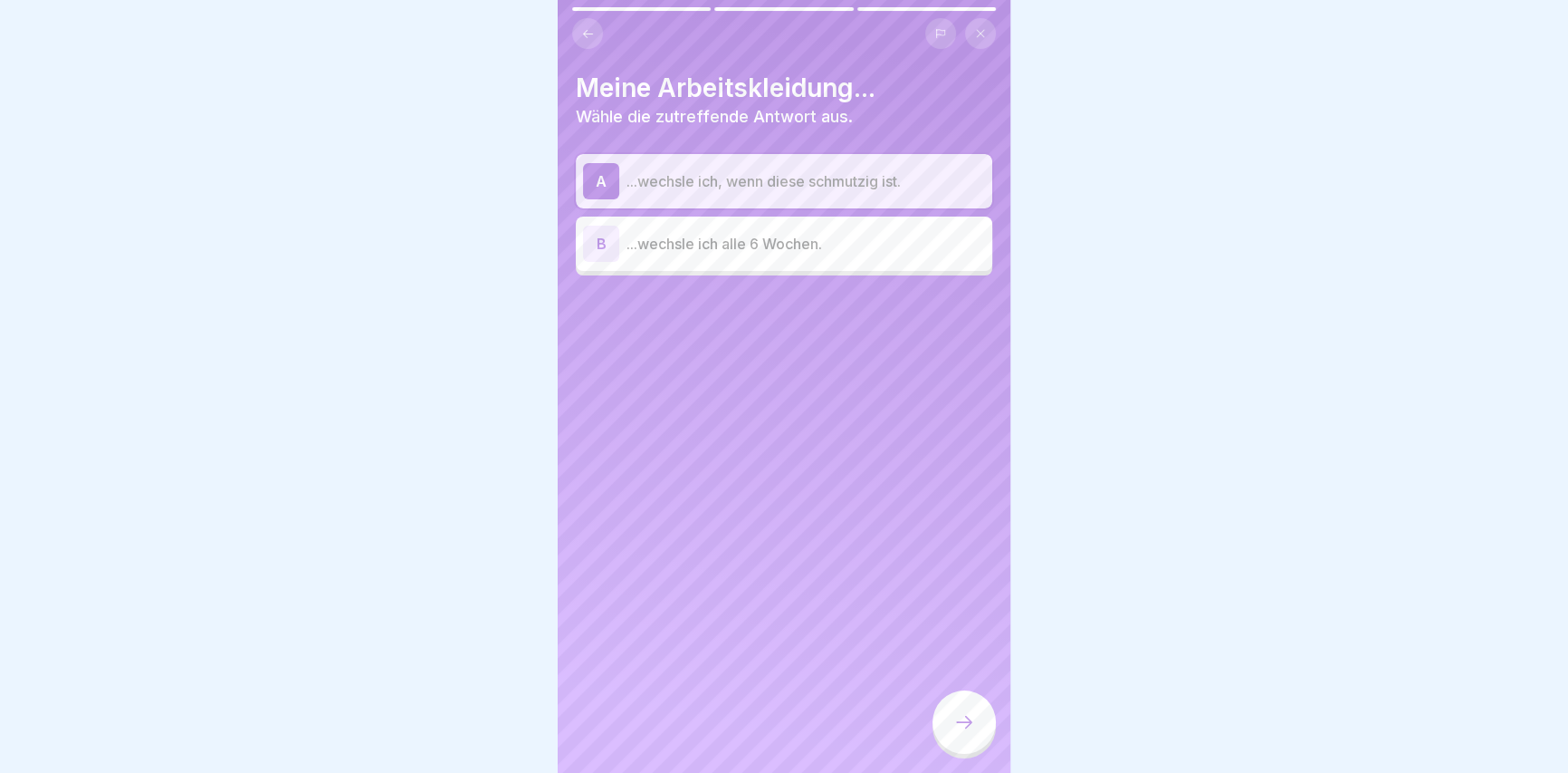
click at [969, 751] on div at bounding box center [964, 722] width 64 height 64
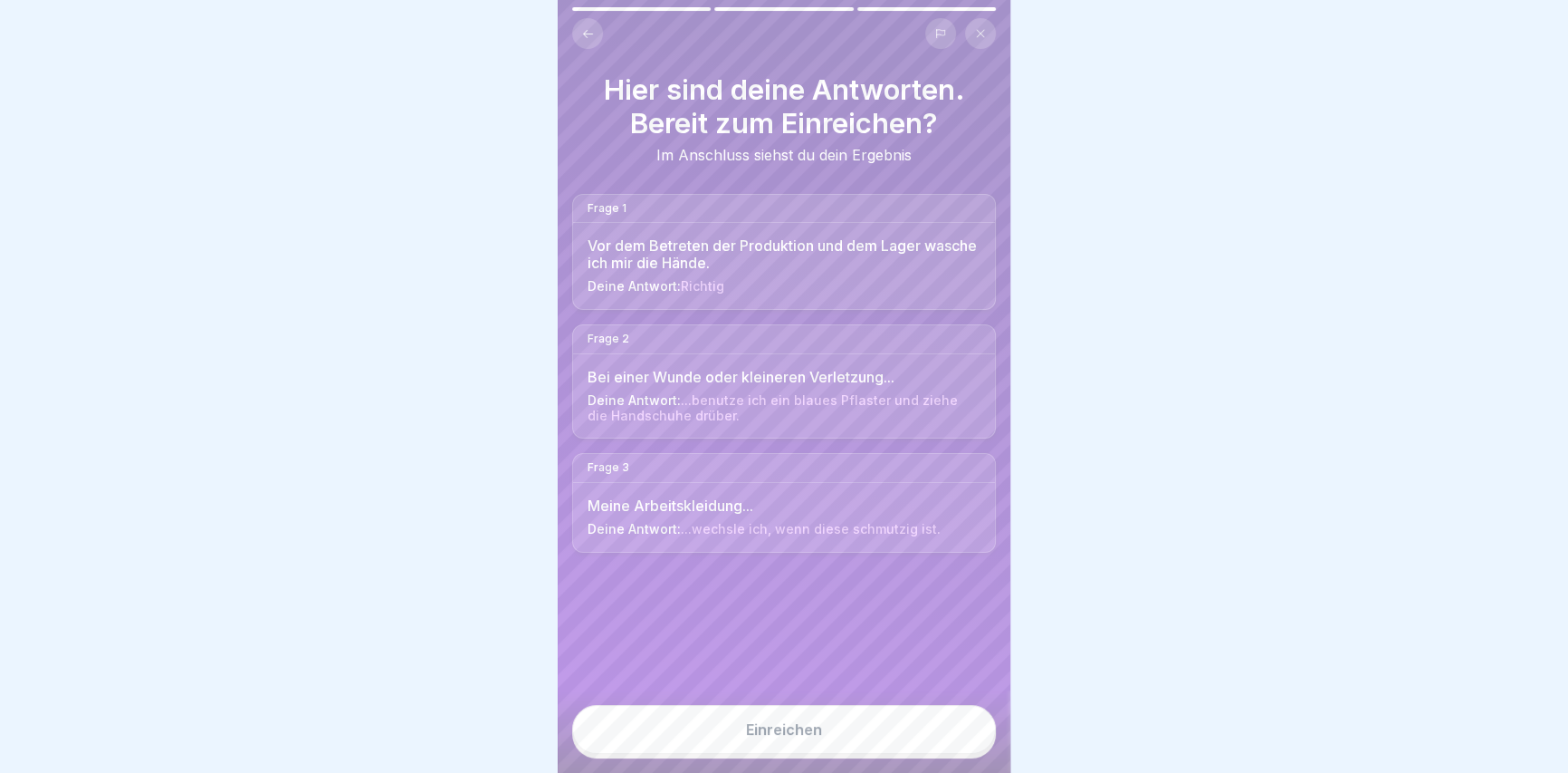
click at [942, 748] on button "Einreichen" at bounding box center [784, 728] width 424 height 49
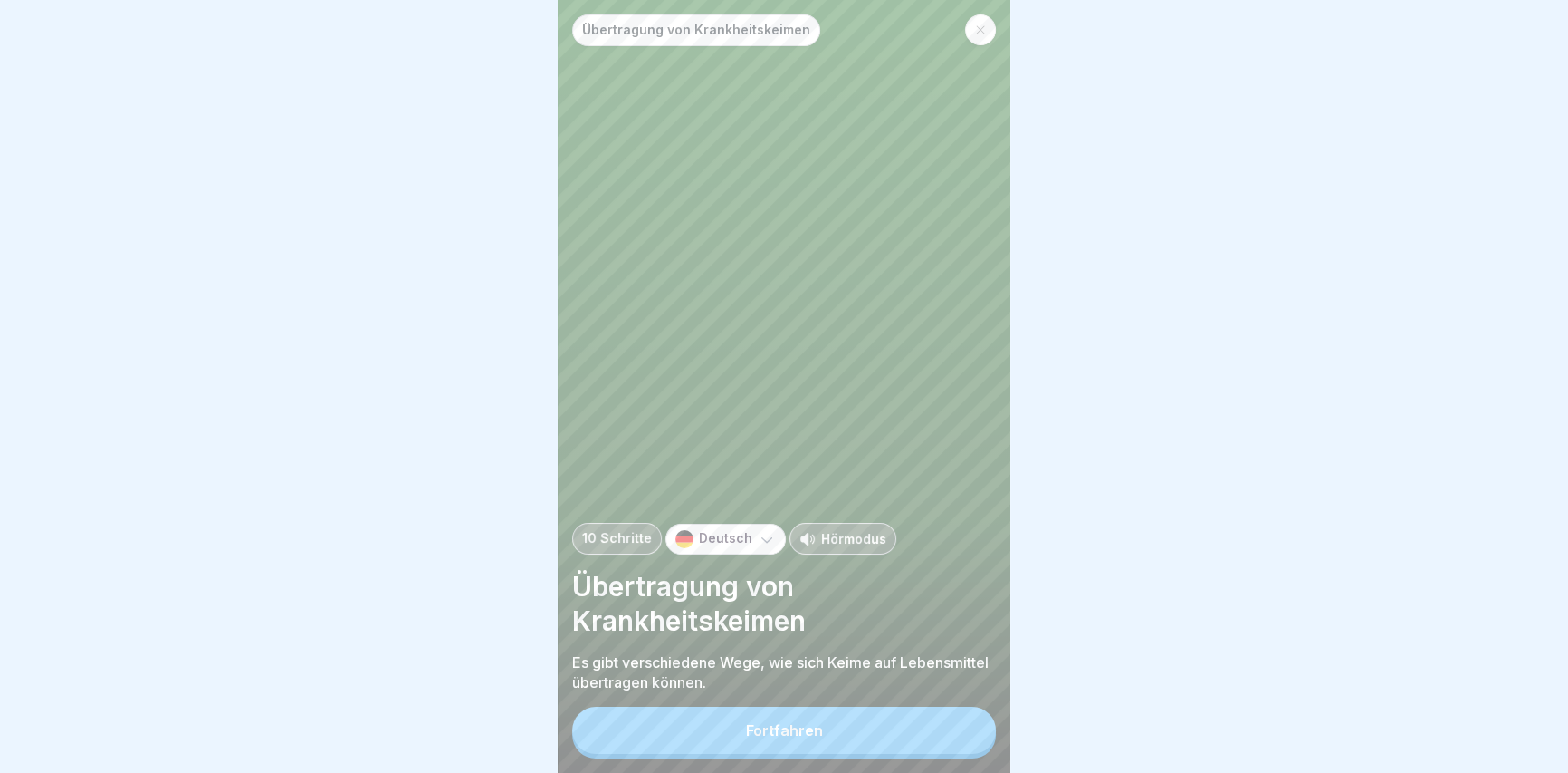
click at [719, 737] on button "Fortfahren" at bounding box center [784, 729] width 424 height 47
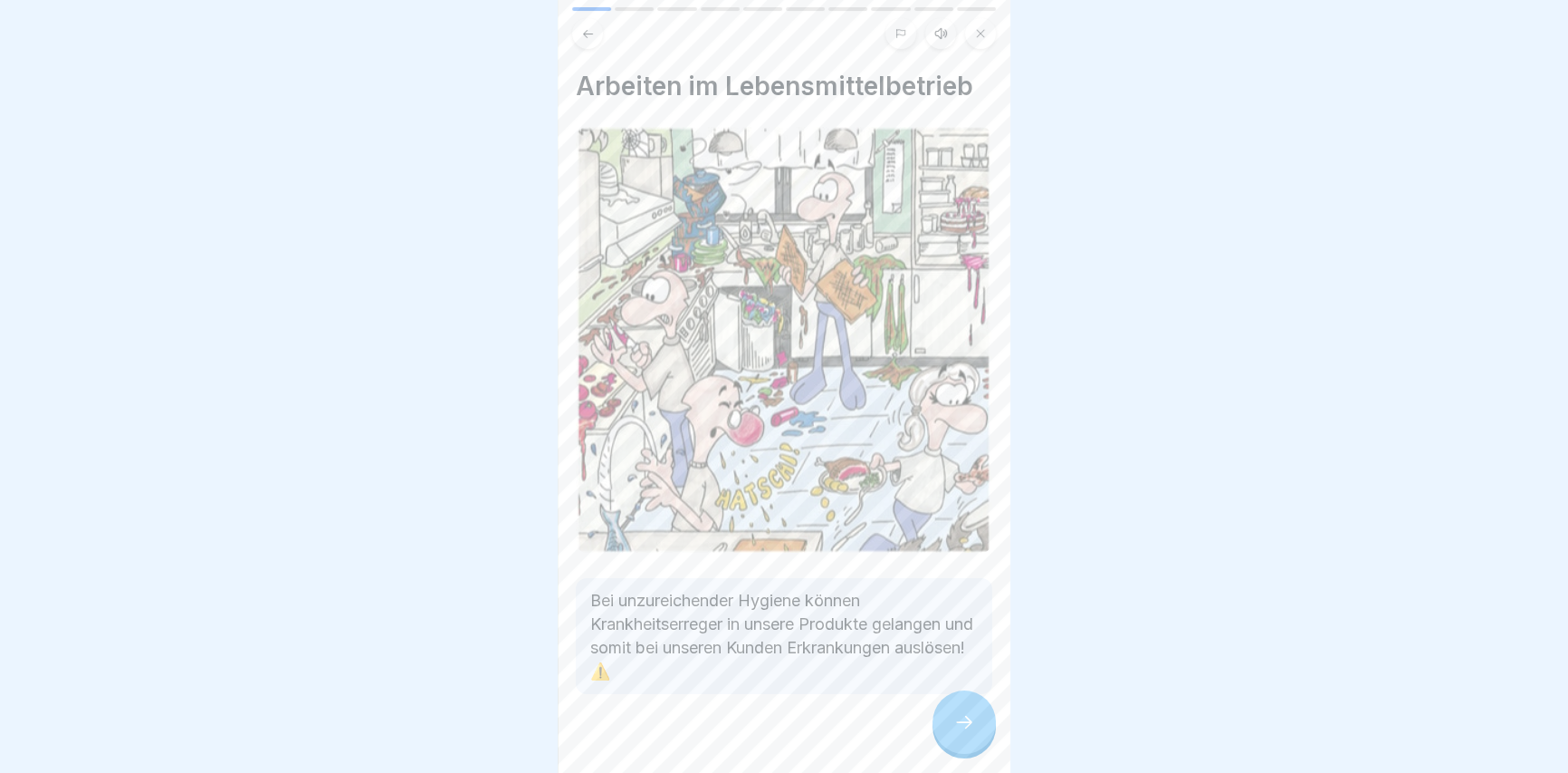
click at [954, 733] on icon at bounding box center [964, 722] width 22 height 22
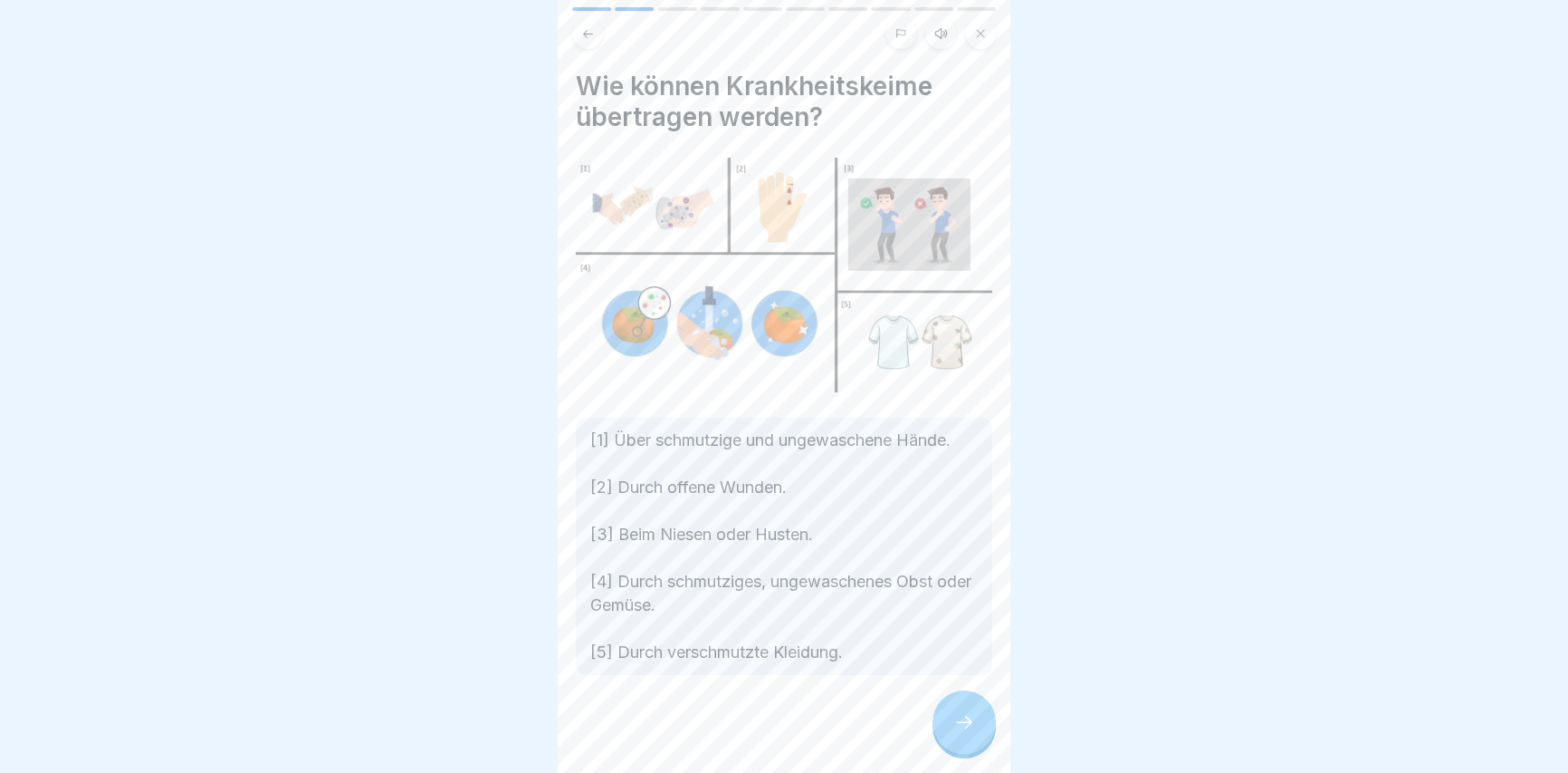
click at [954, 733] on icon at bounding box center [964, 722] width 22 height 22
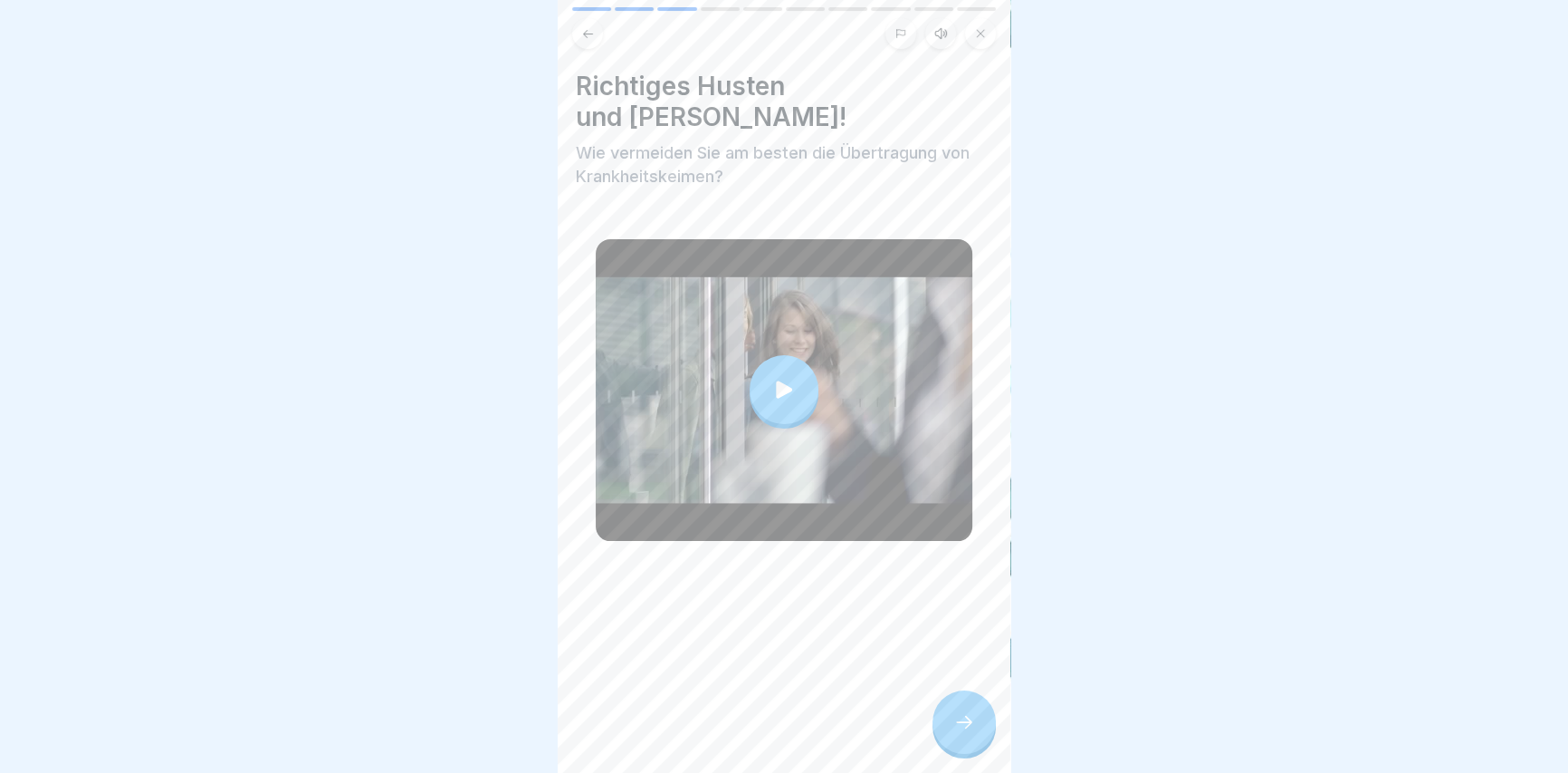
click at [950, 741] on div at bounding box center [964, 722] width 64 height 64
click at [949, 735] on div at bounding box center [964, 722] width 64 height 64
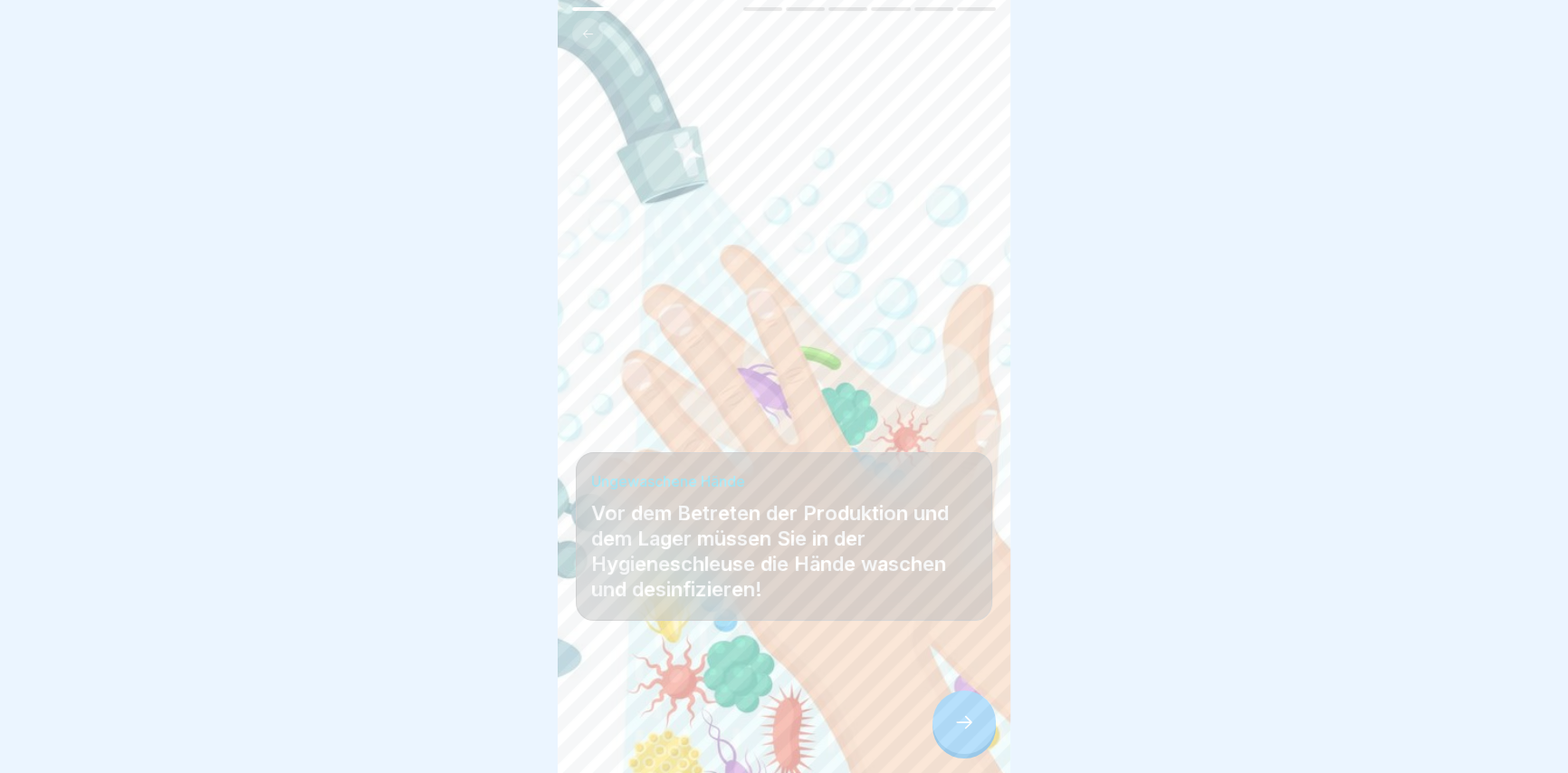
click at [953, 733] on icon at bounding box center [964, 722] width 22 height 22
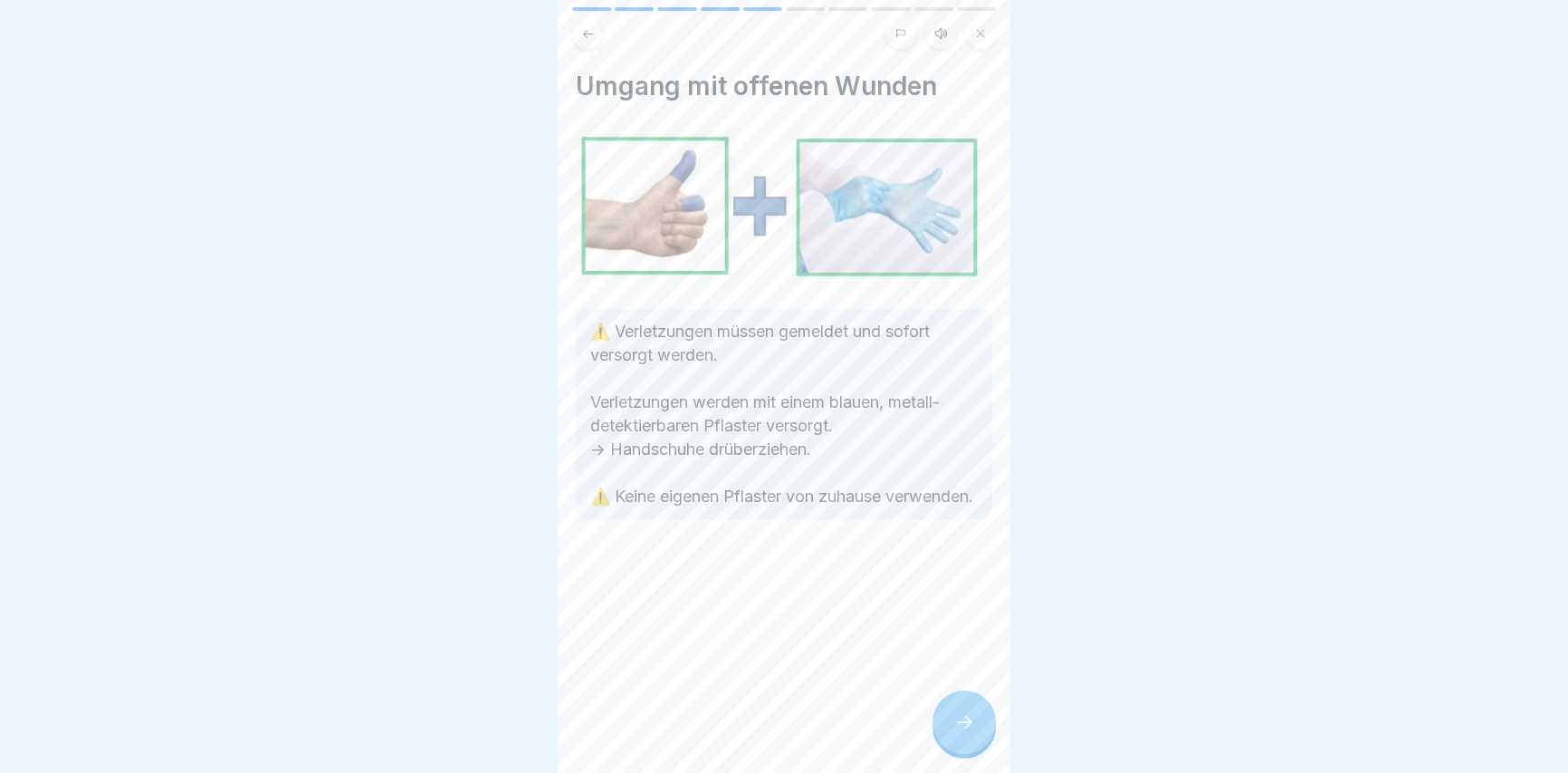
click at [960, 727] on icon at bounding box center [964, 722] width 22 height 22
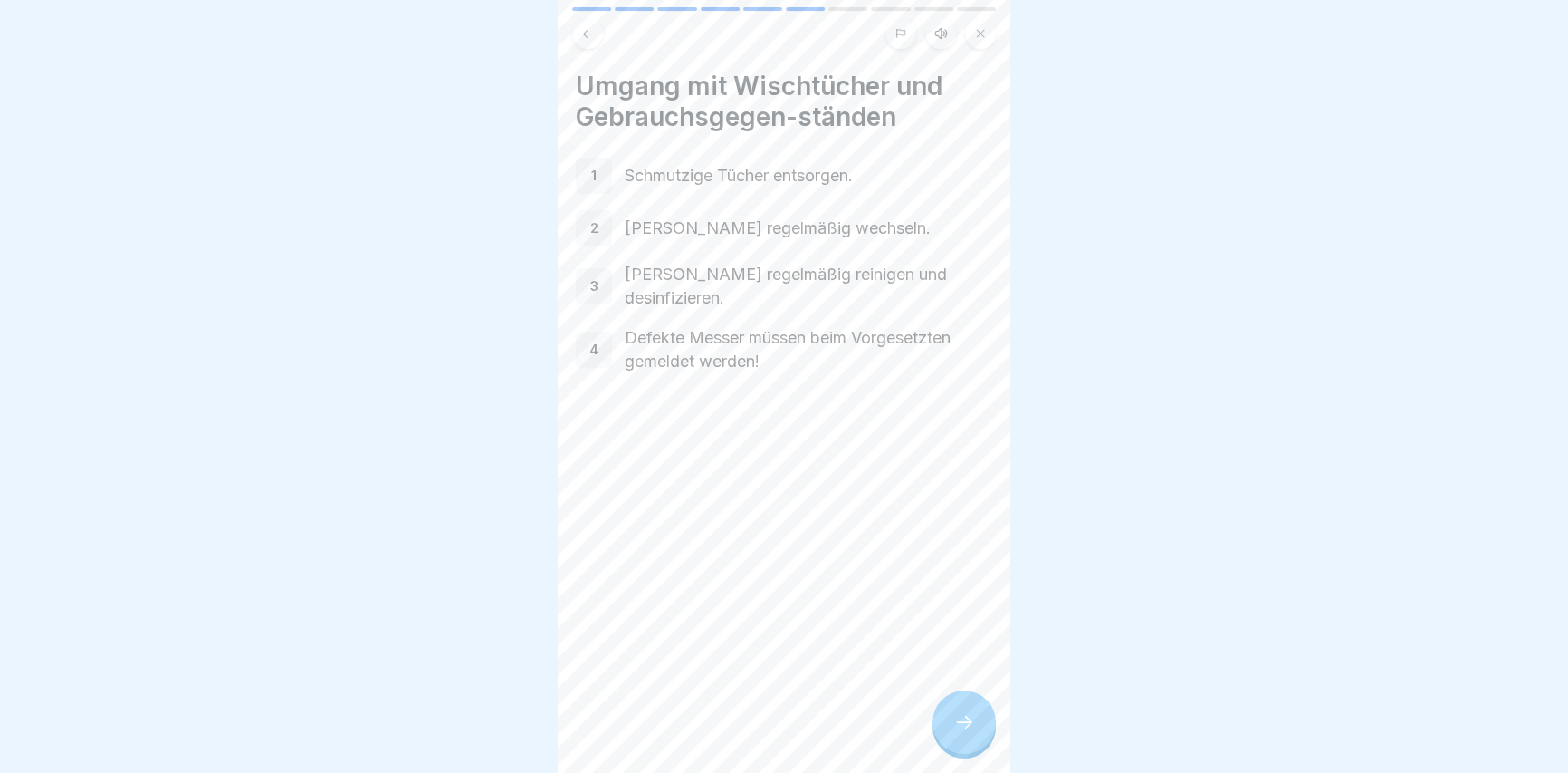
click at [960, 727] on icon at bounding box center [964, 722] width 22 height 22
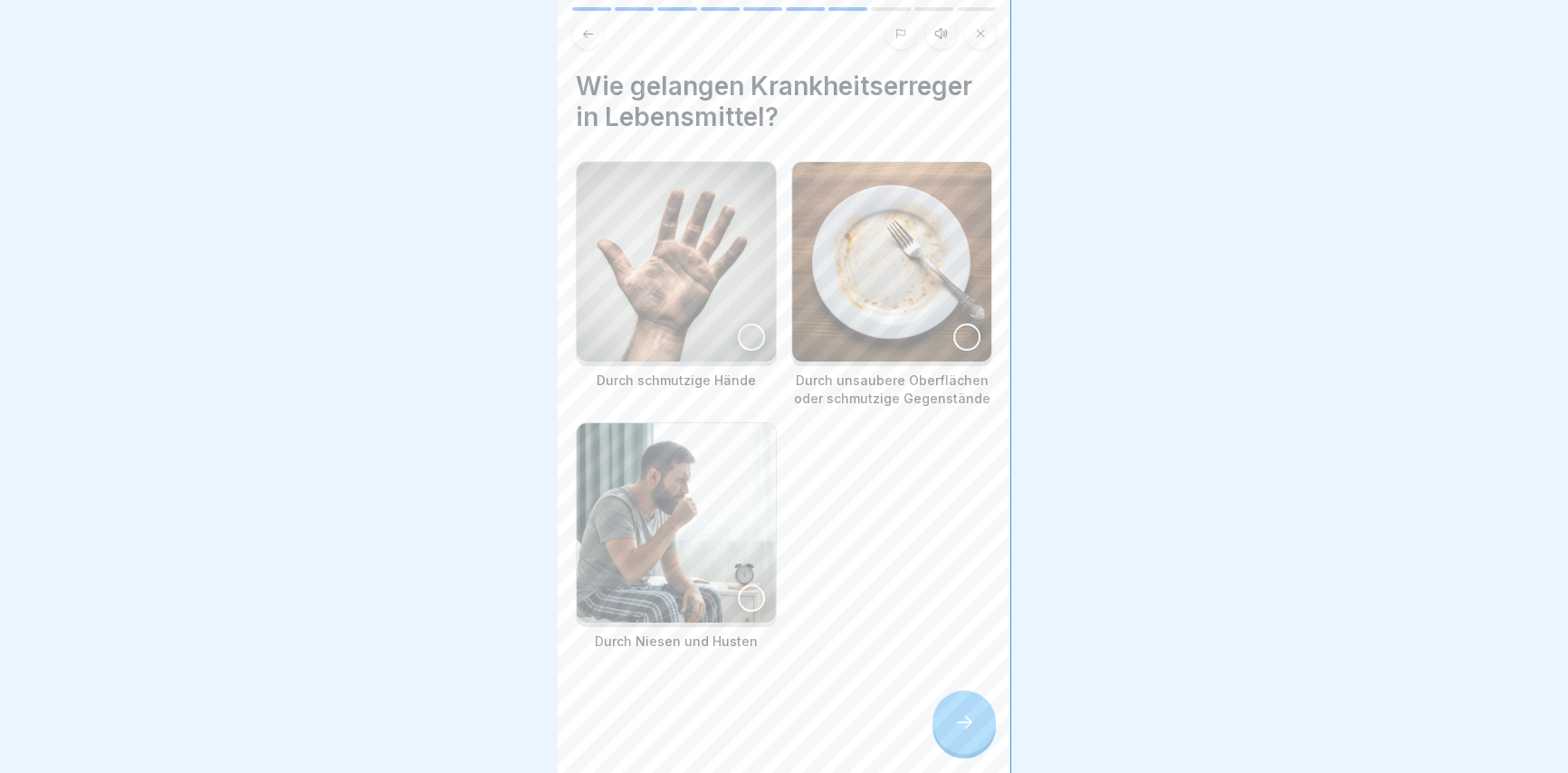
click at [749, 308] on img at bounding box center [676, 262] width 199 height 199
click at [747, 551] on img at bounding box center [676, 523] width 199 height 199
click at [912, 529] on div "Durch schmutzige Hände Durch unsaubere Oberflächen oder schmutzige Gegenstände …" at bounding box center [784, 405] width 416 height 489
click at [895, 301] on img at bounding box center [892, 262] width 199 height 199
click at [956, 731] on icon at bounding box center [964, 722] width 22 height 22
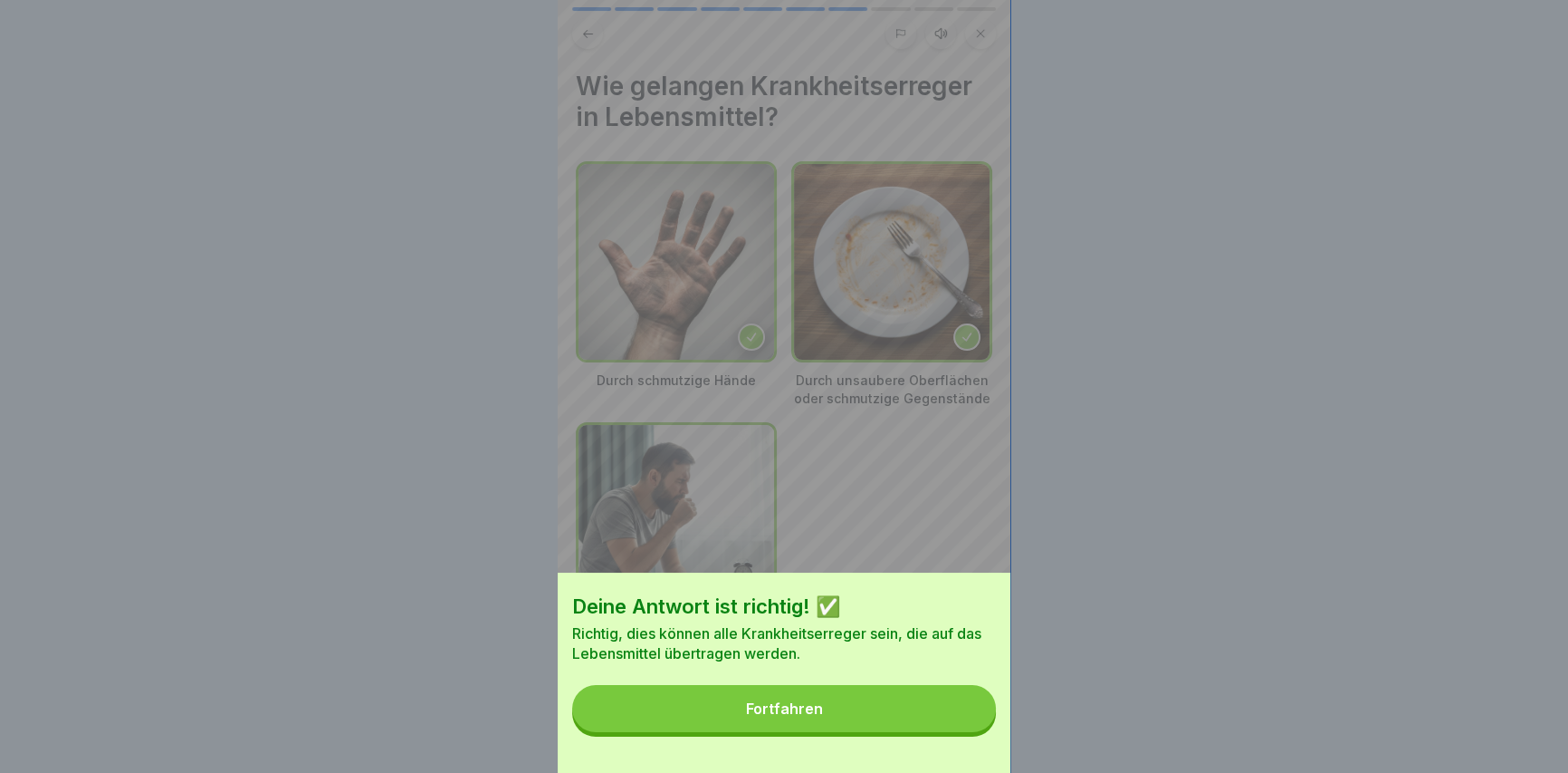
click at [933, 723] on button "Fortfahren" at bounding box center [784, 707] width 424 height 47
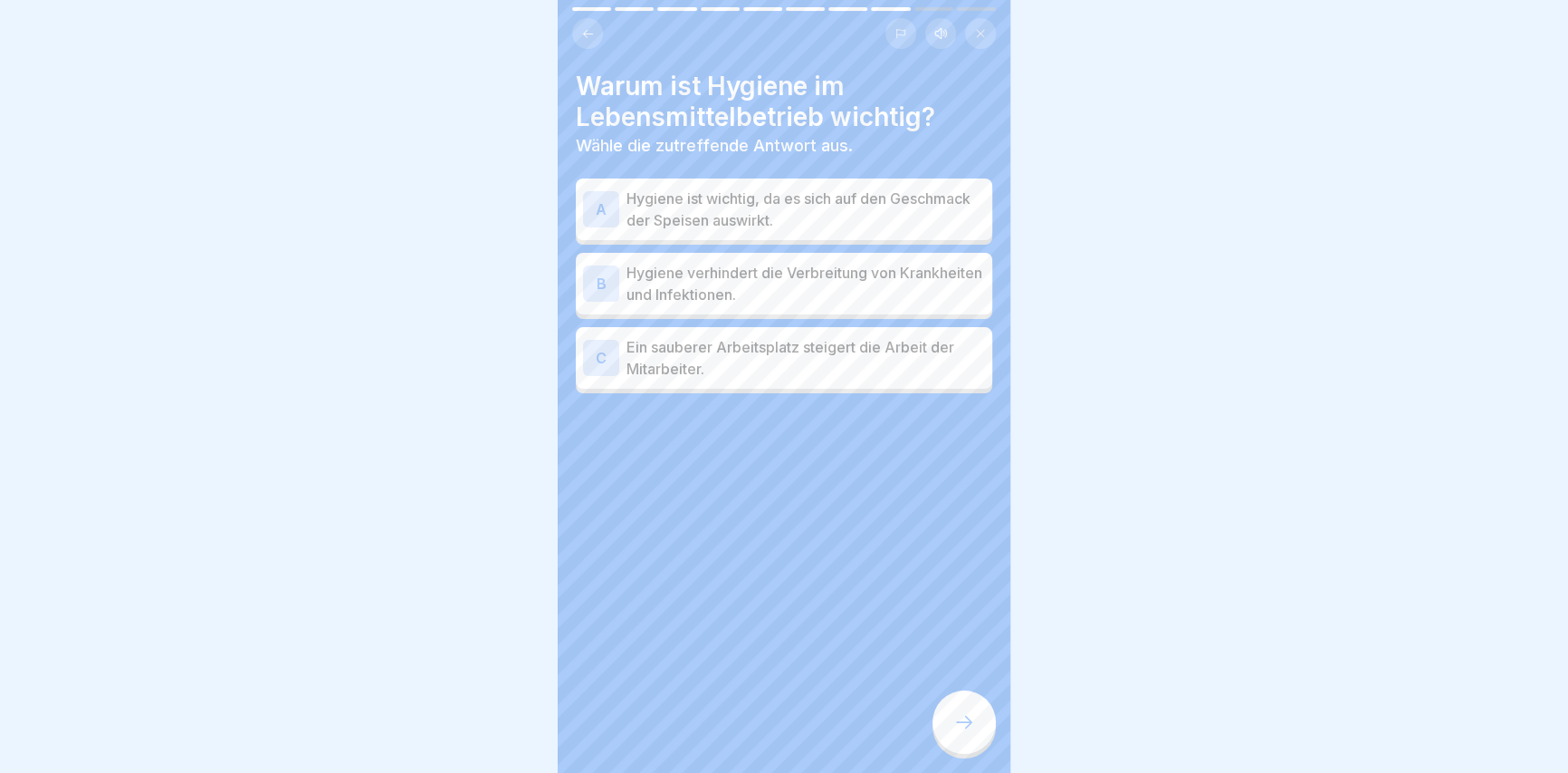
click at [802, 262] on p "Hygiene verhindert die Verbreitung von Krankheiten und Infektionen." at bounding box center [805, 284] width 358 height 44
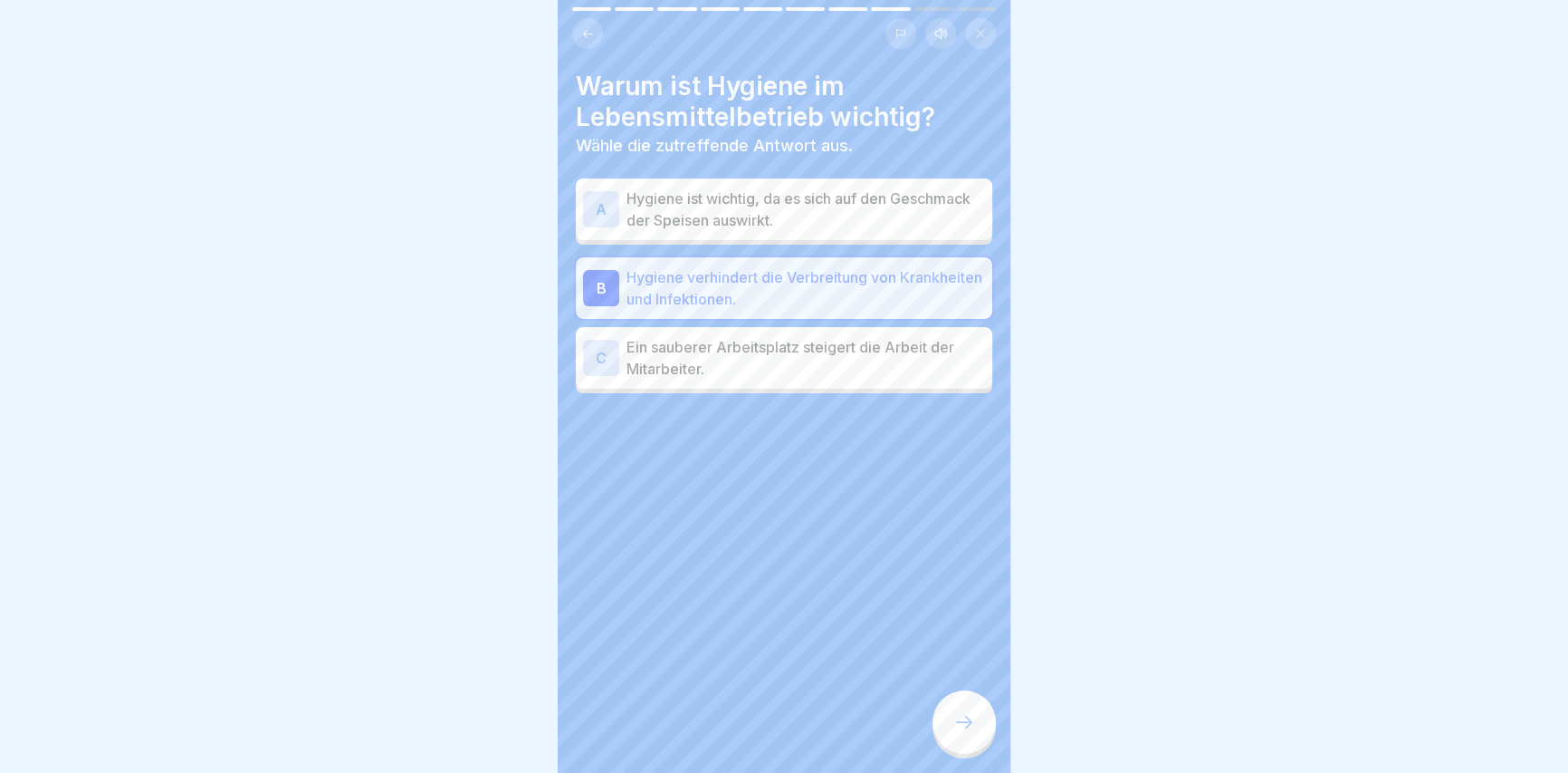
click at [983, 747] on div at bounding box center [964, 722] width 64 height 64
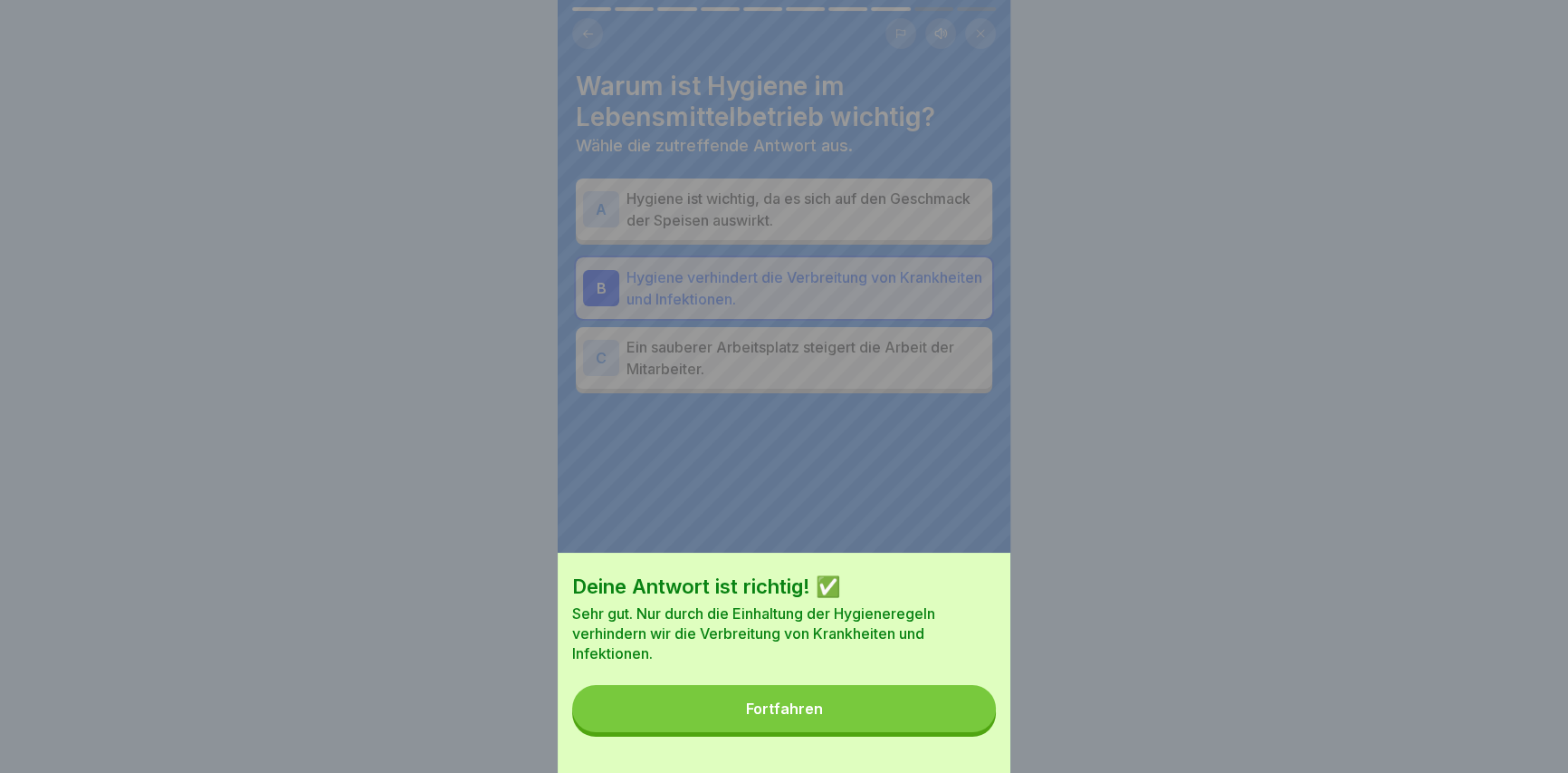
click at [983, 743] on div "Deine Antwort ist richtig! ✅ Sehr gut. Nur durch die Einhaltung der Hygienerege…" at bounding box center [784, 662] width 453 height 220
click at [978, 711] on button "Fortfahren" at bounding box center [784, 707] width 424 height 47
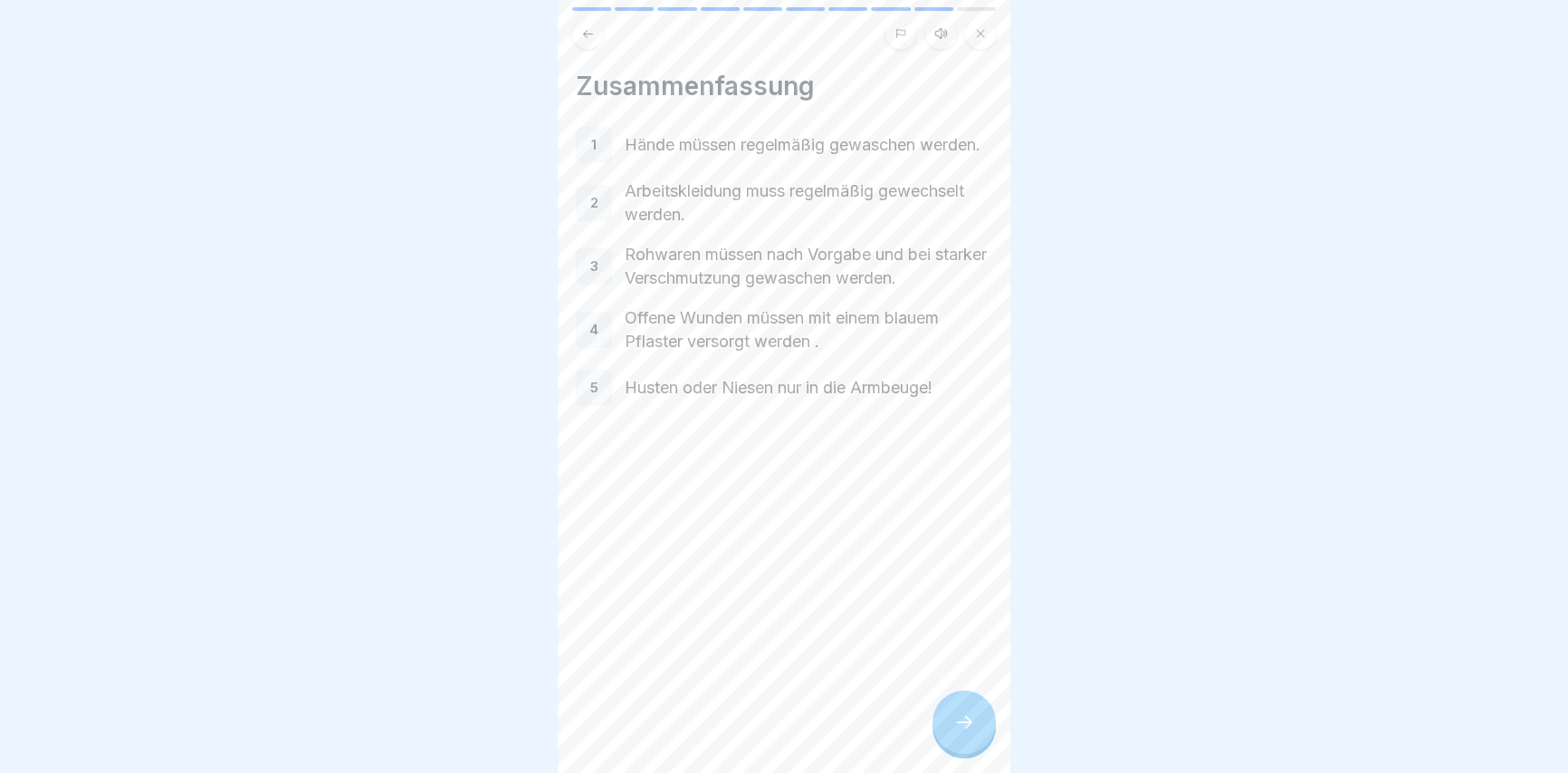
click at [972, 724] on div at bounding box center [964, 722] width 64 height 64
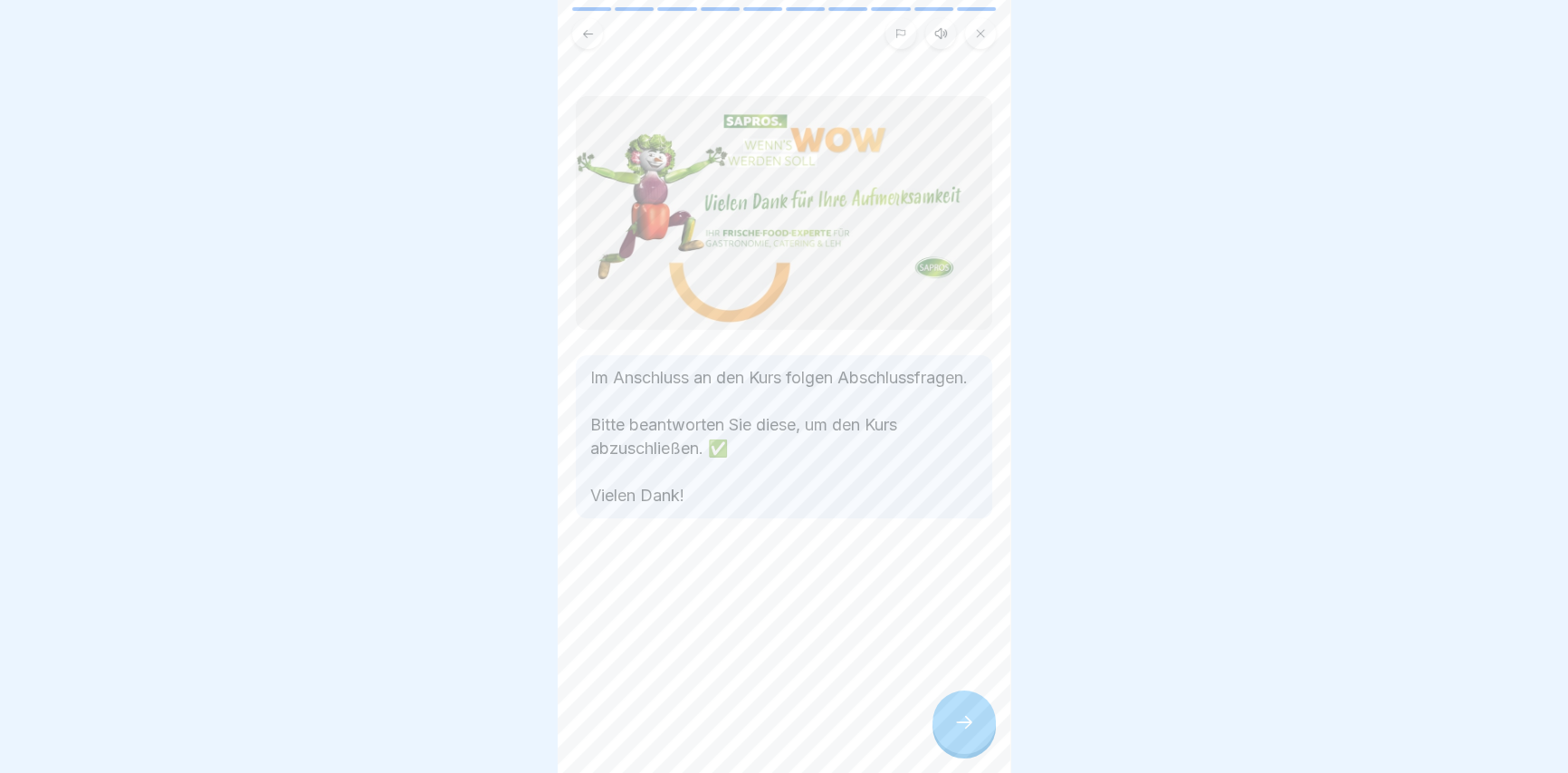
click at [971, 726] on icon at bounding box center [964, 722] width 22 height 22
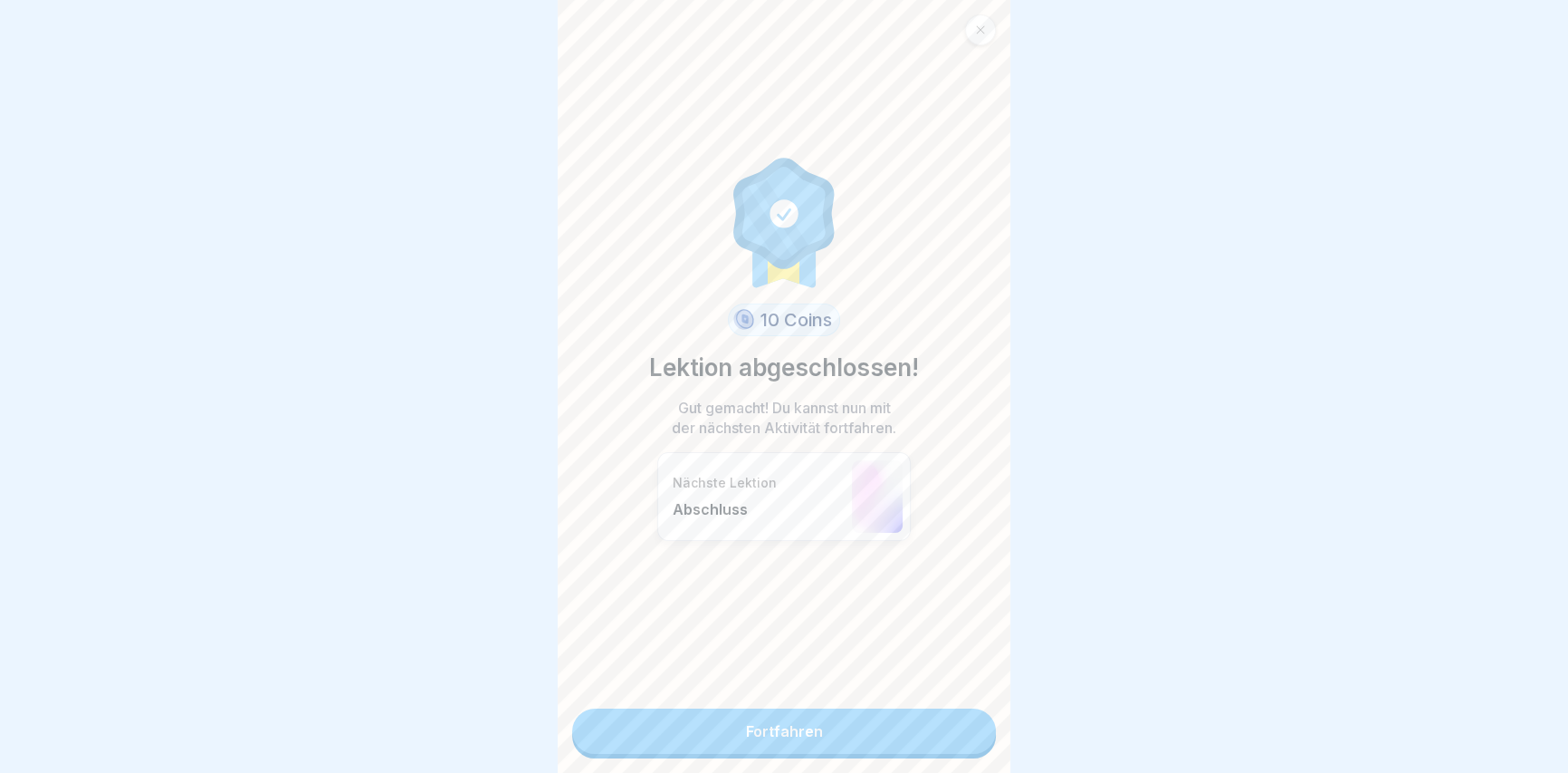
click at [961, 730] on link "Fortfahren" at bounding box center [784, 730] width 424 height 45
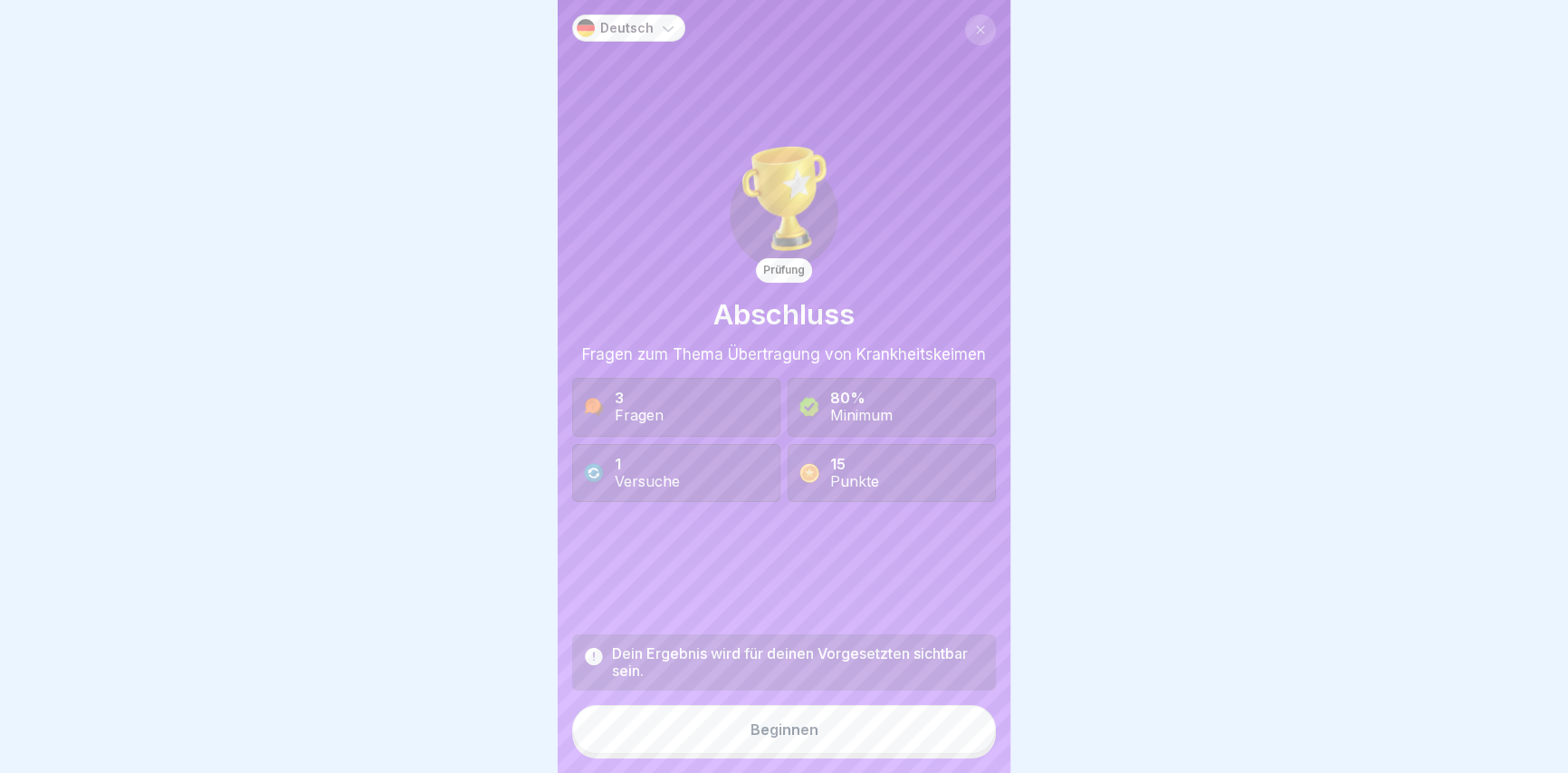
click at [958, 733] on button "Beginnen" at bounding box center [784, 728] width 424 height 49
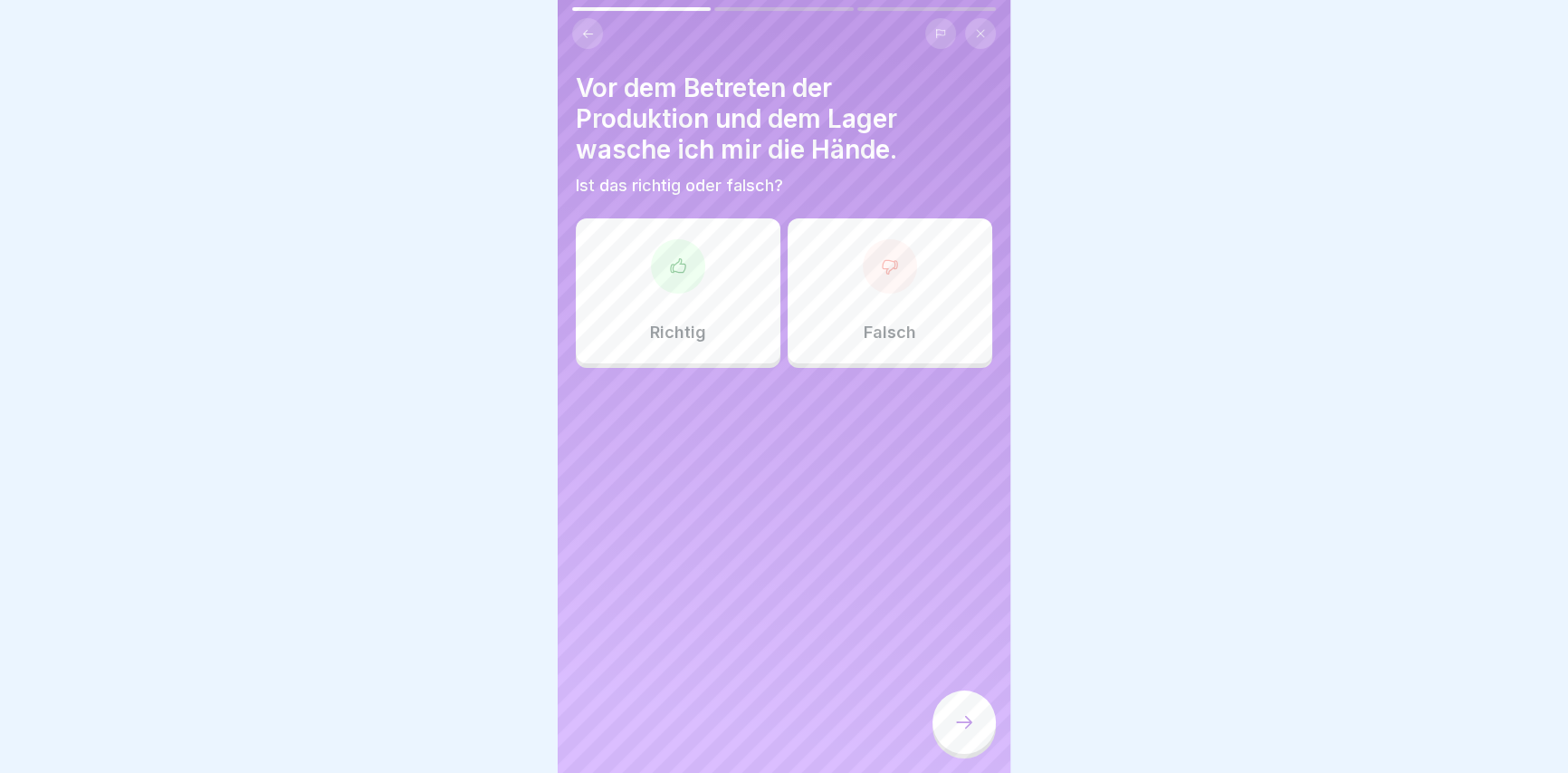
click at [714, 286] on div "Richtig" at bounding box center [677, 290] width 204 height 144
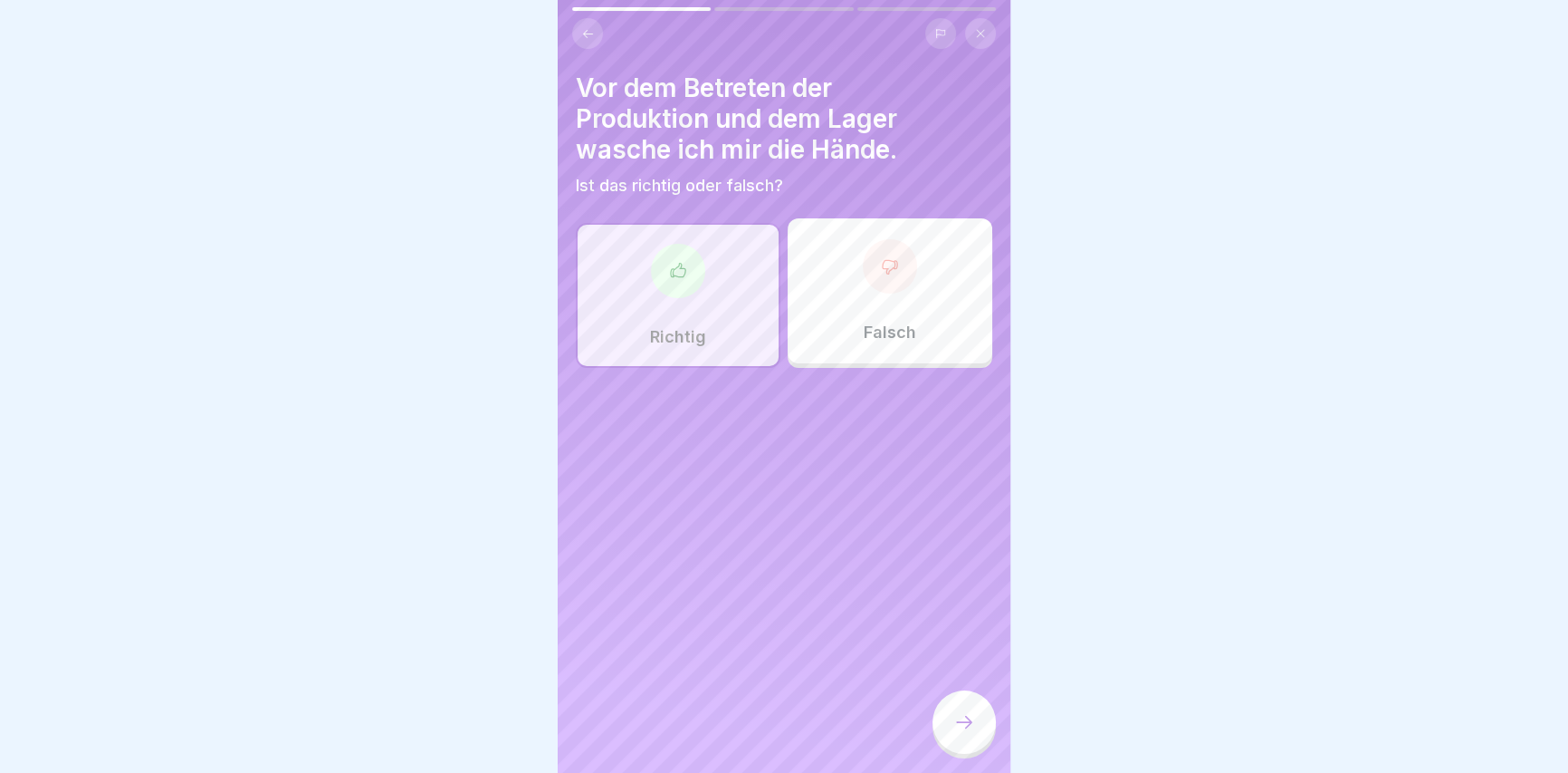
click at [950, 718] on div at bounding box center [964, 722] width 64 height 64
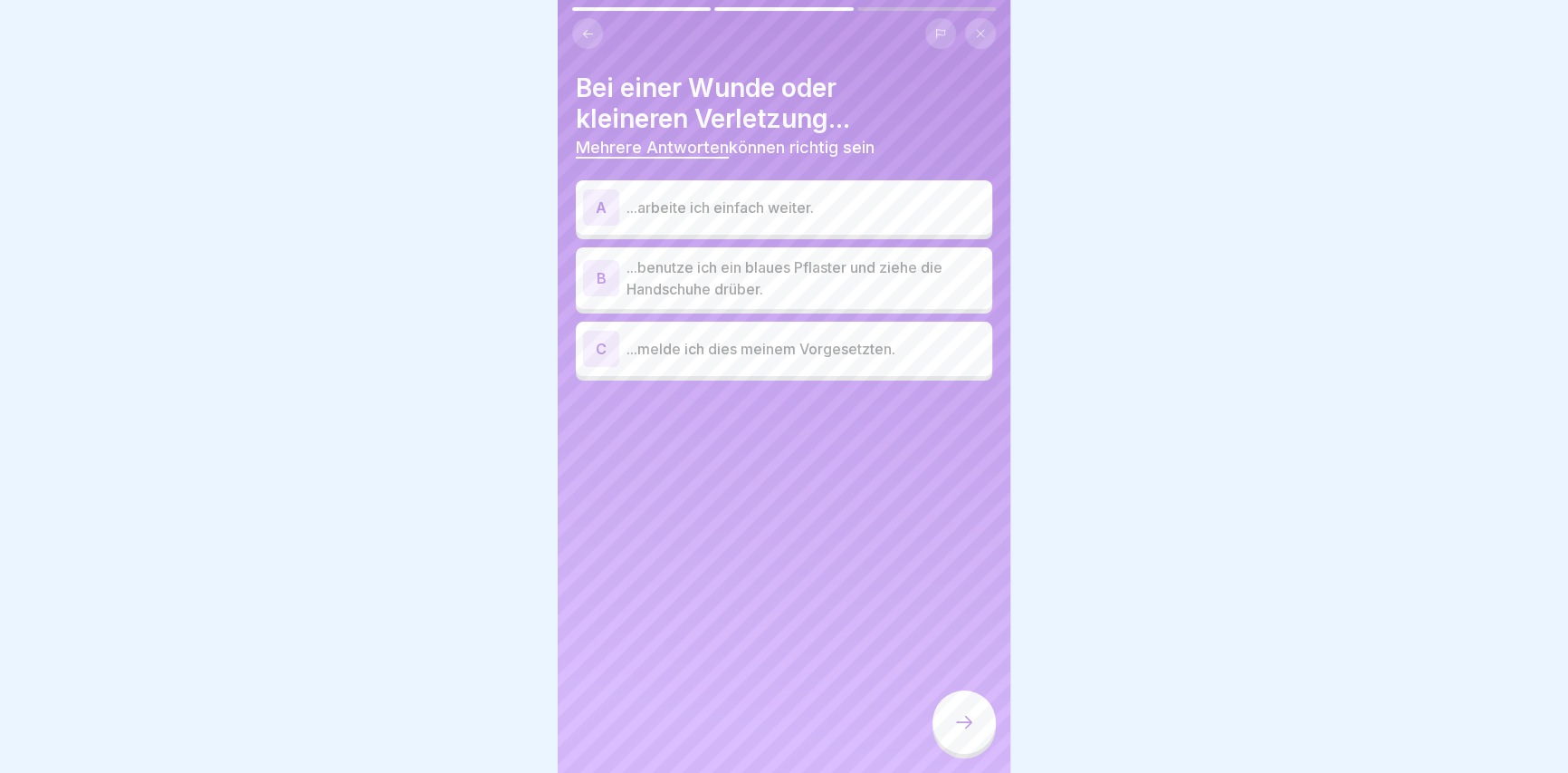
click at [698, 267] on p "...benutze ich ein blaues Pflaster und ziehe die Handschuhe drüber." at bounding box center [805, 278] width 358 height 44
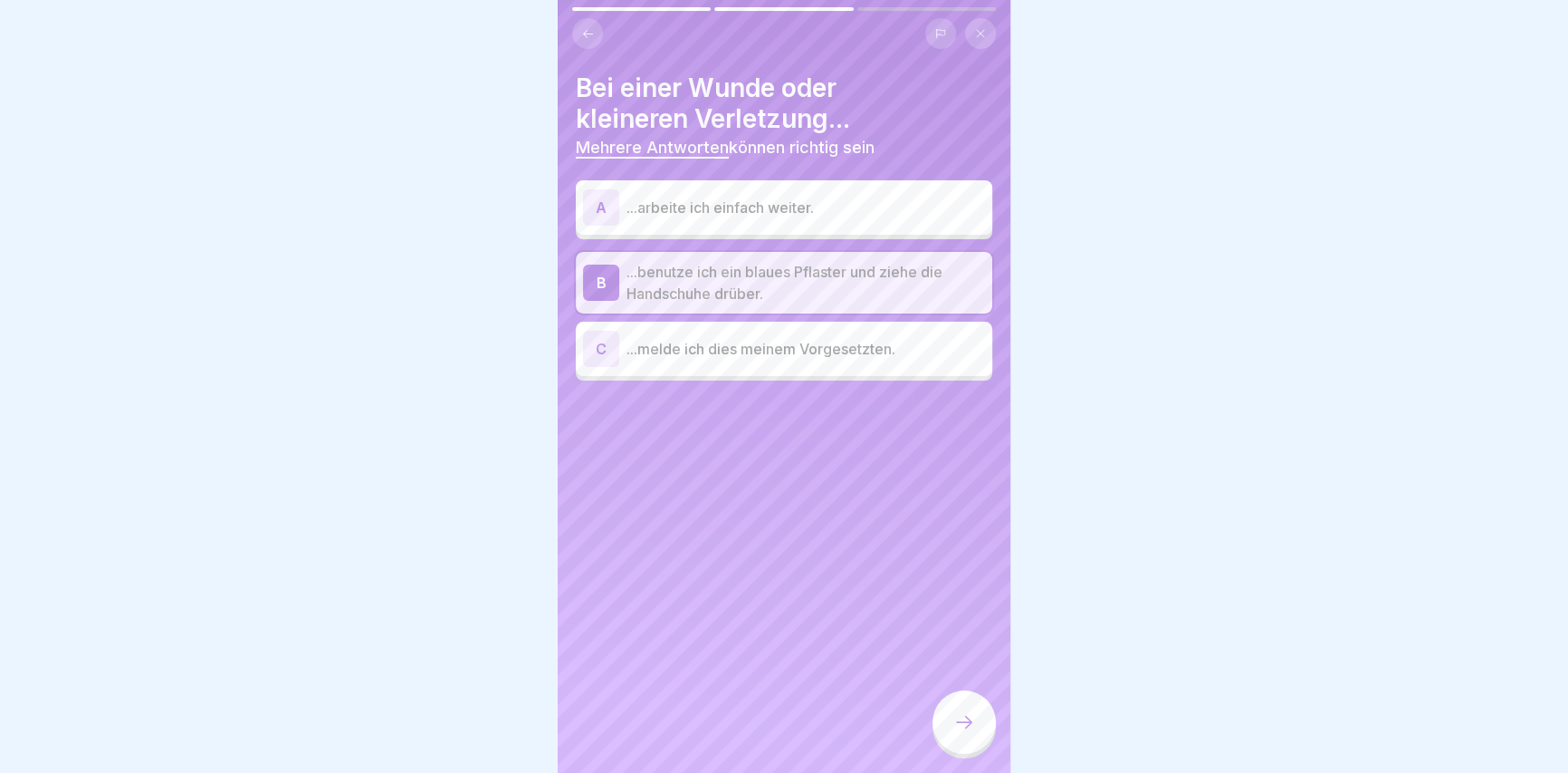
click at [724, 366] on div "C ...melde ich dies meinem Vorgesetzten." at bounding box center [784, 349] width 402 height 36
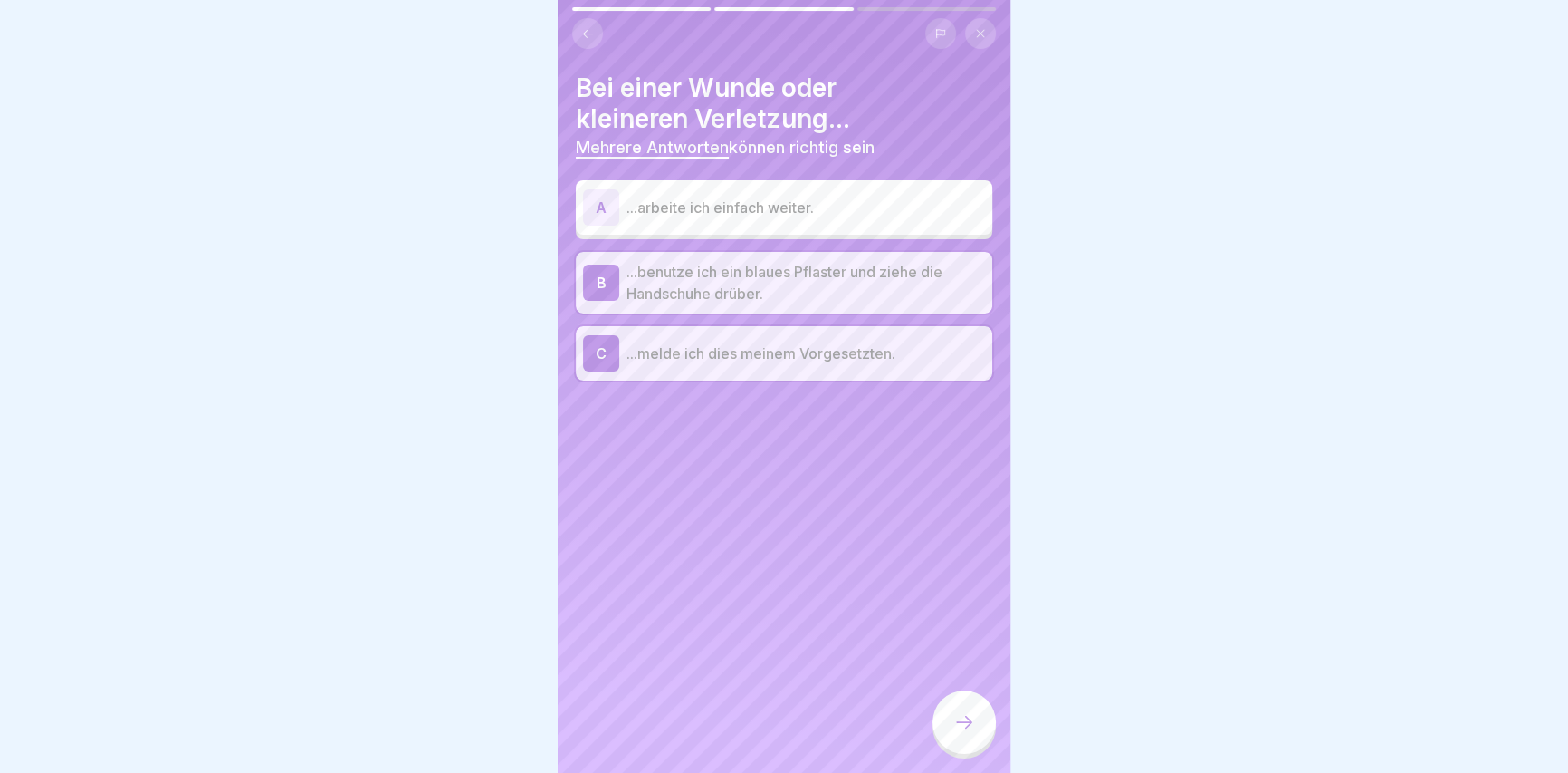
click at [976, 733] on div at bounding box center [964, 722] width 64 height 64
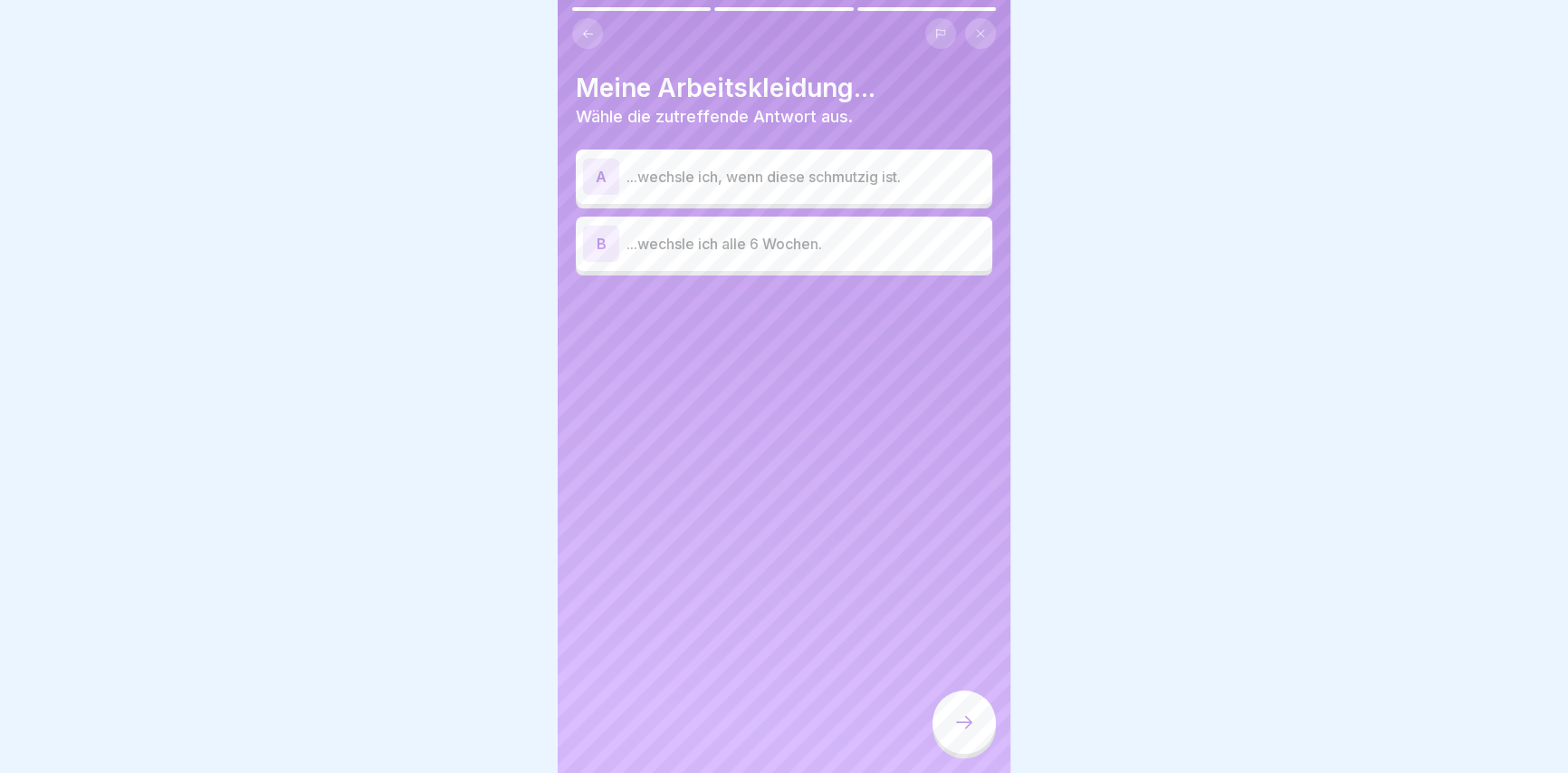
click at [793, 175] on p "...wechsle ich, wenn diese schmutzig ist." at bounding box center [805, 176] width 358 height 22
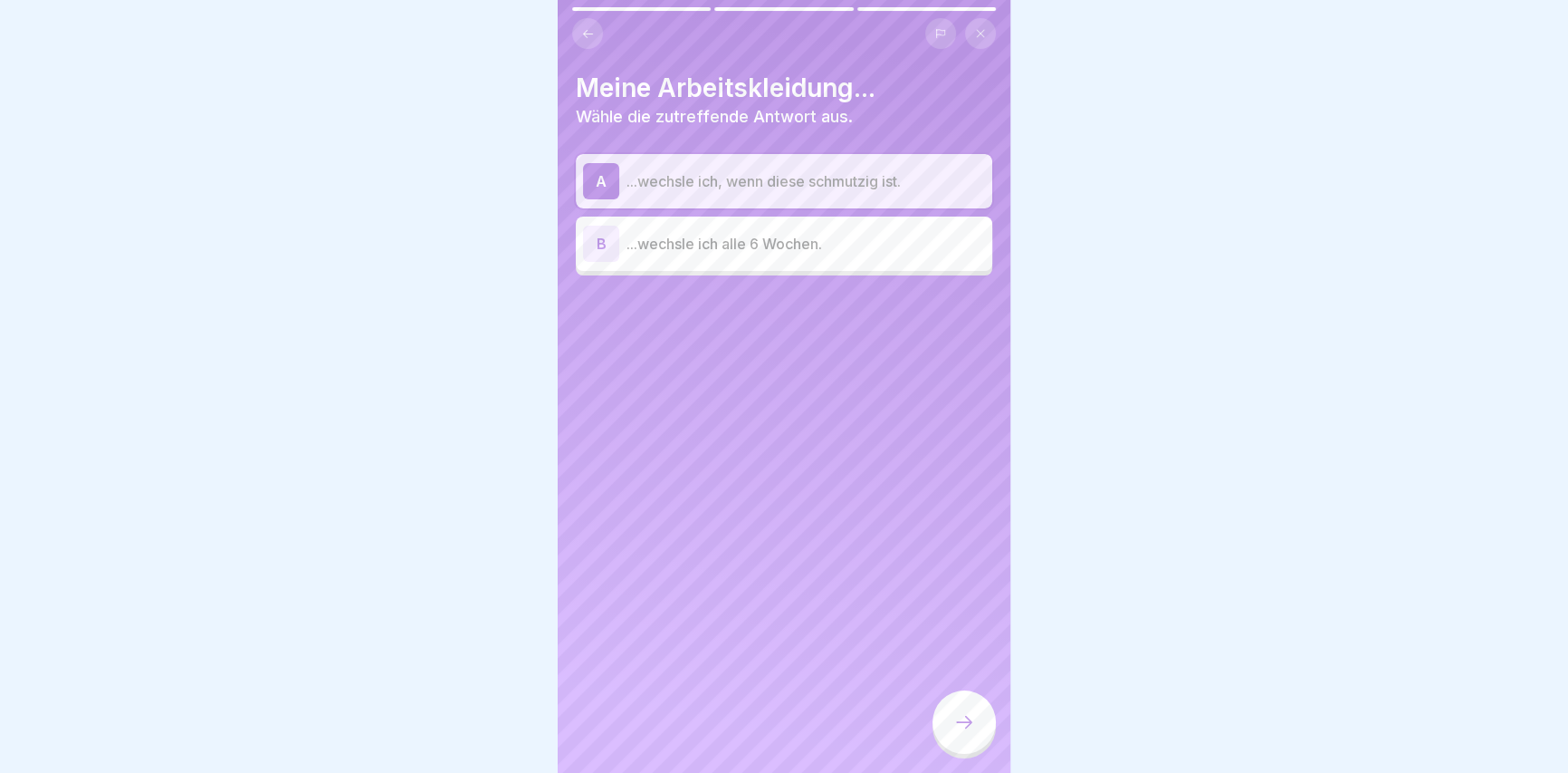
click at [949, 733] on div at bounding box center [964, 722] width 64 height 64
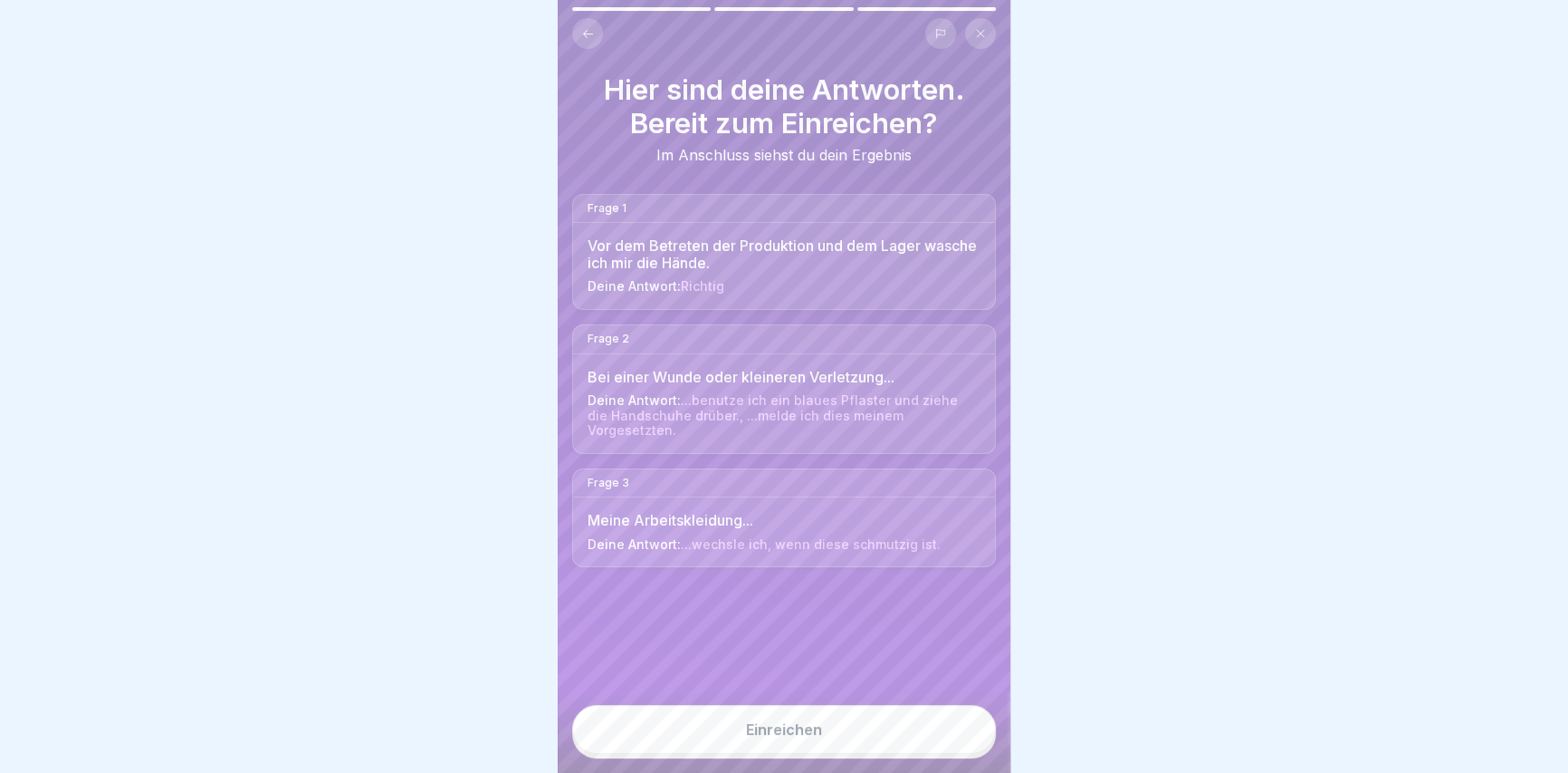
click at [882, 746] on button "Einreichen" at bounding box center [784, 728] width 424 height 49
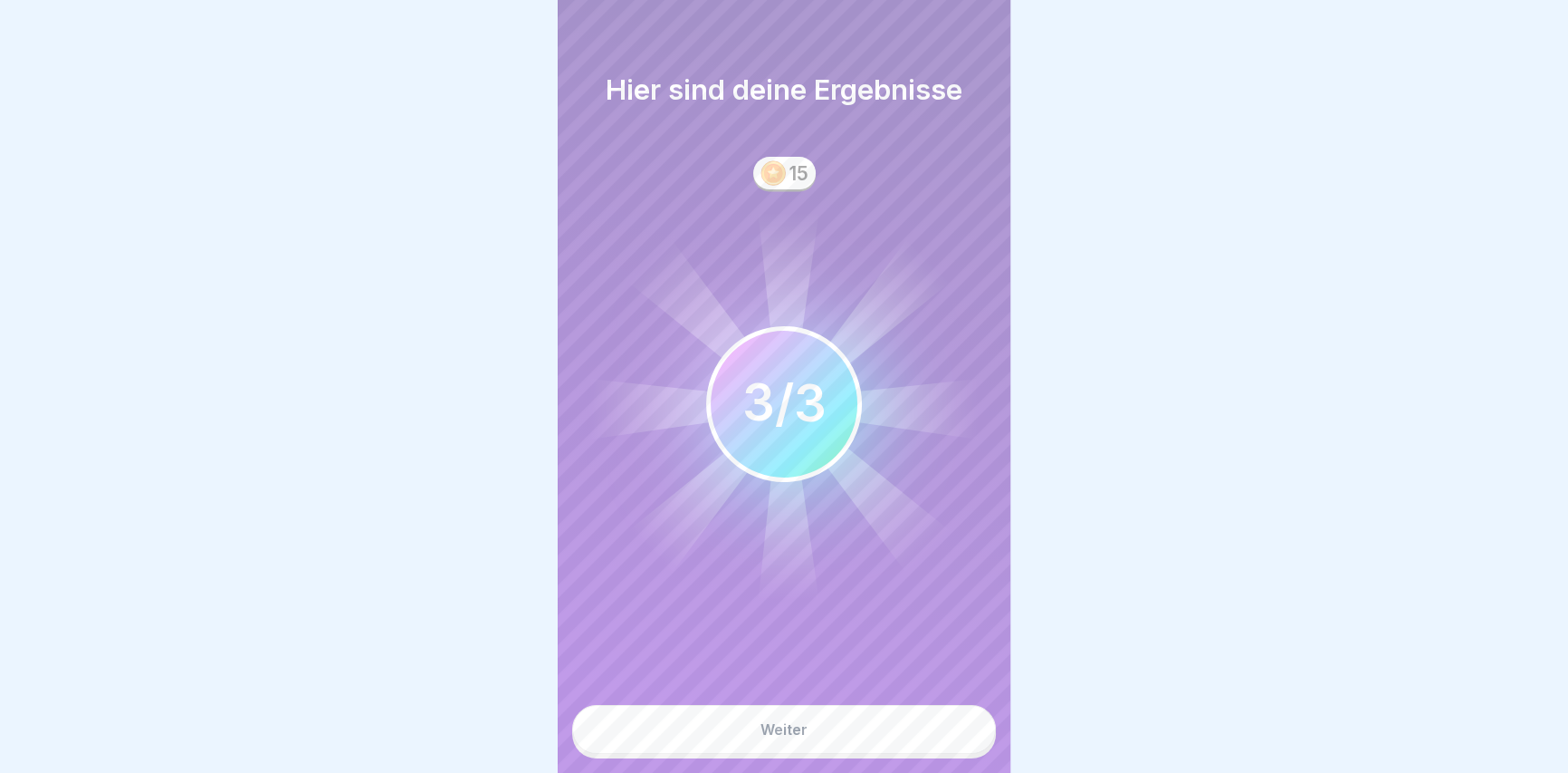
click at [722, 721] on button "Weiter" at bounding box center [784, 728] width 424 height 49
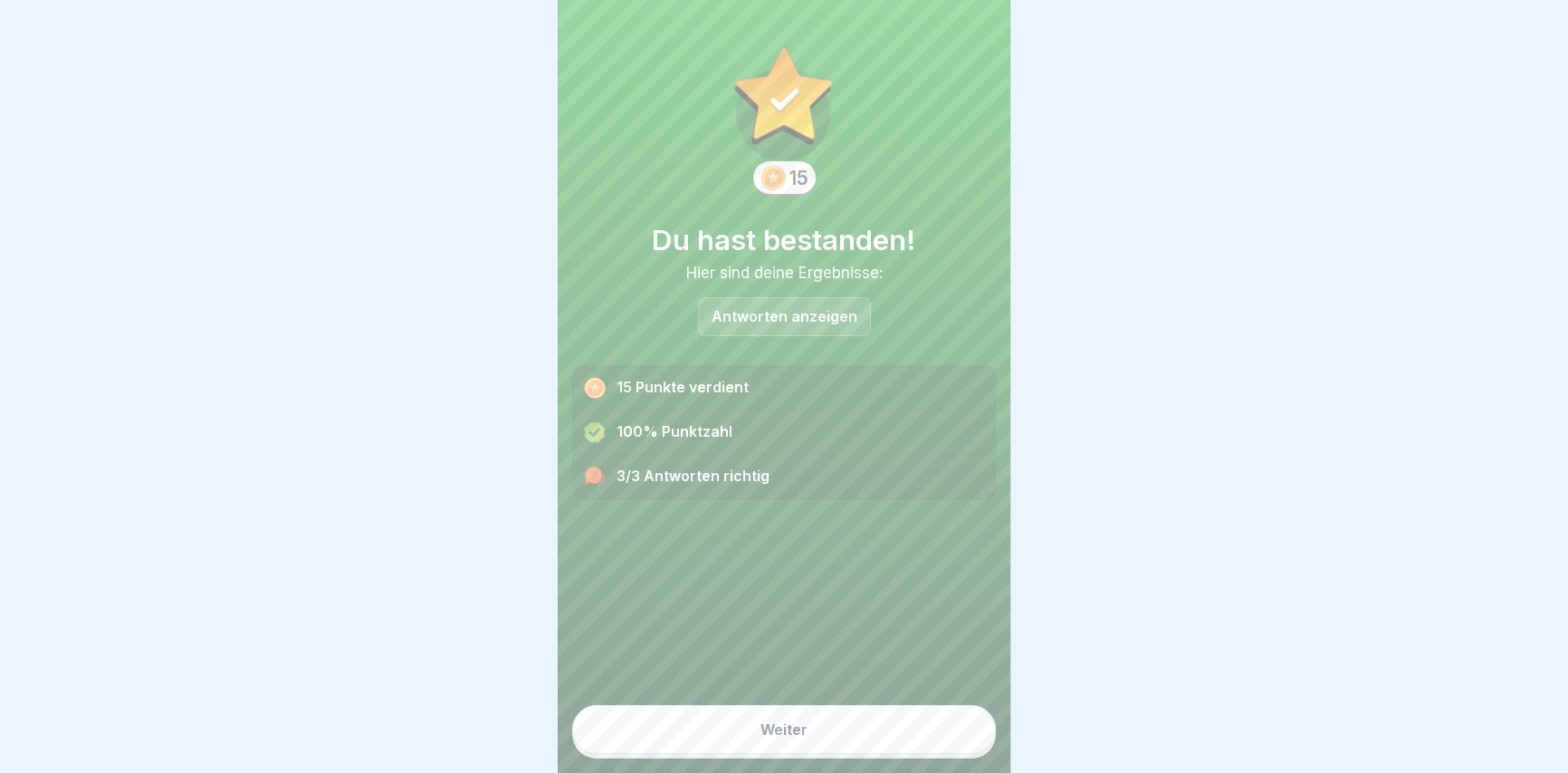
click at [775, 730] on button "Weiter" at bounding box center [784, 728] width 424 height 49
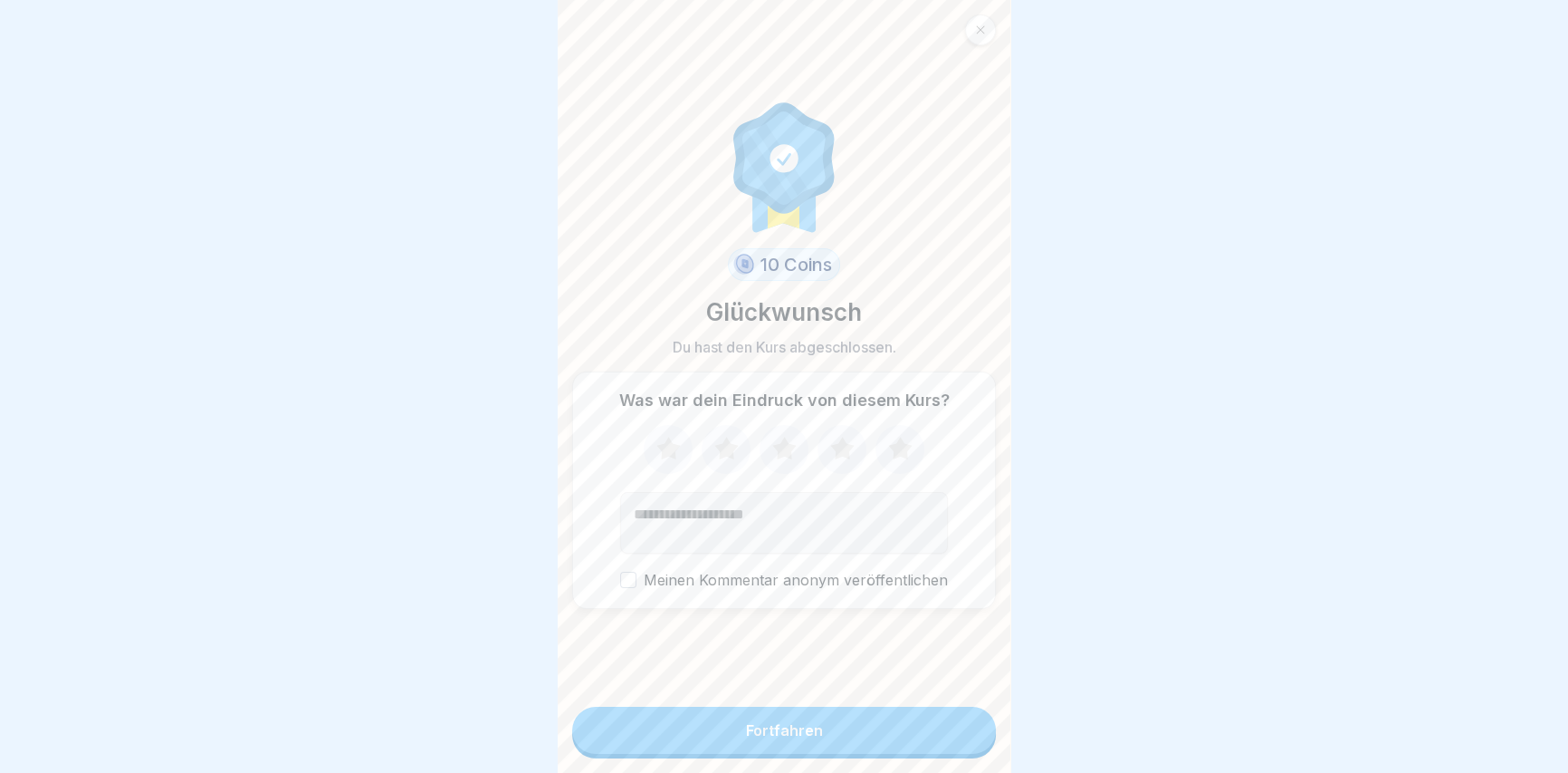
click at [815, 739] on button "Fortfahren" at bounding box center [784, 729] width 424 height 47
click at [802, 751] on button "Fortfahren" at bounding box center [784, 729] width 424 height 47
click at [769, 753] on button "Fortfahren" at bounding box center [784, 729] width 424 height 47
click at [850, 460] on icon at bounding box center [842, 448] width 48 height 47
click at [894, 457] on icon at bounding box center [900, 447] width 24 height 23
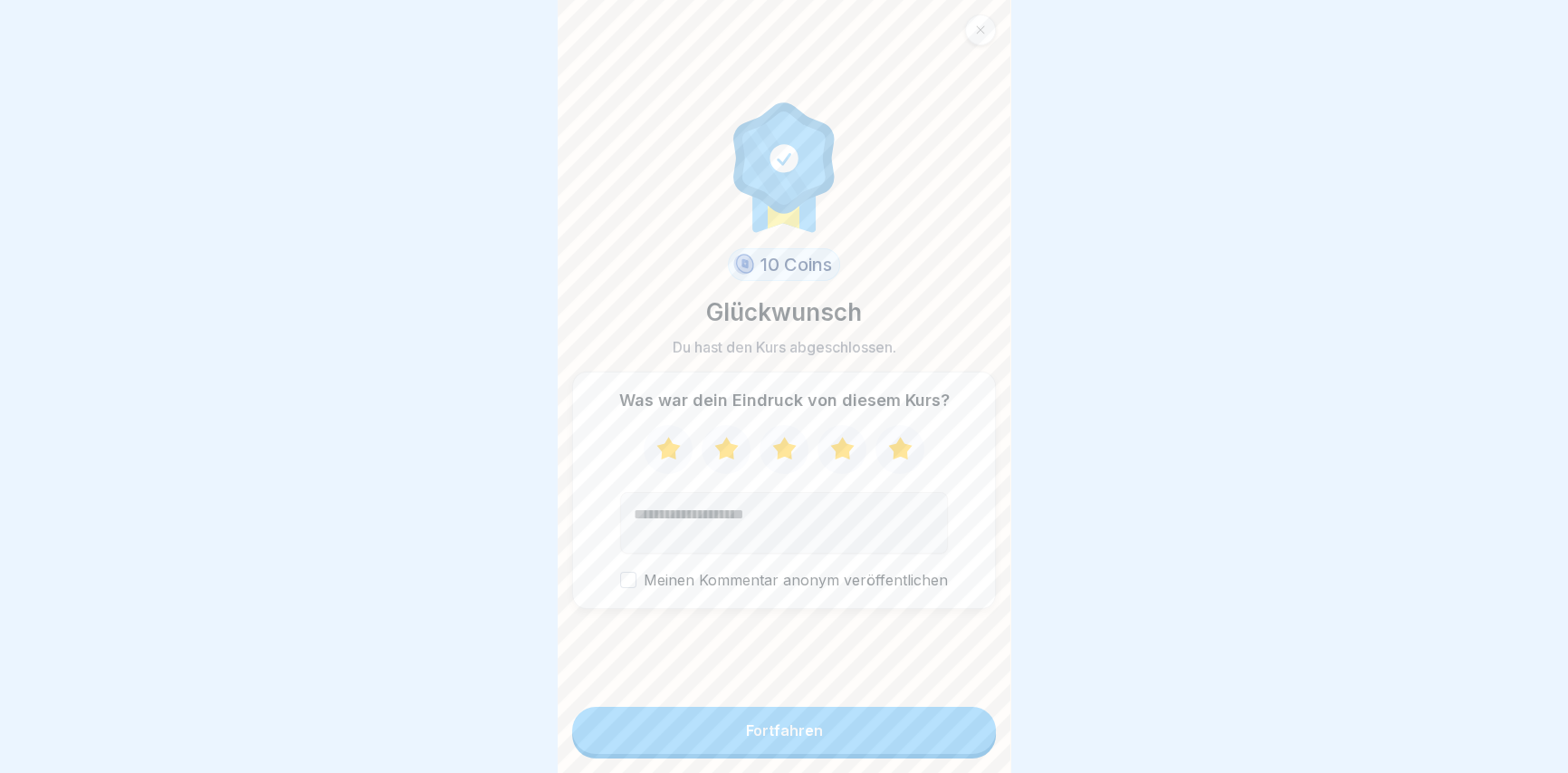
click at [620, 586] on button "Meinen Kommentar anonym veröffentlichen" at bounding box center [628, 580] width 16 height 16
click at [621, 587] on button "Meinen Kommentar anonym veröffentlichen" at bounding box center [628, 580] width 16 height 16
click at [746, 738] on div "Fortfahren" at bounding box center [784, 730] width 77 height 16
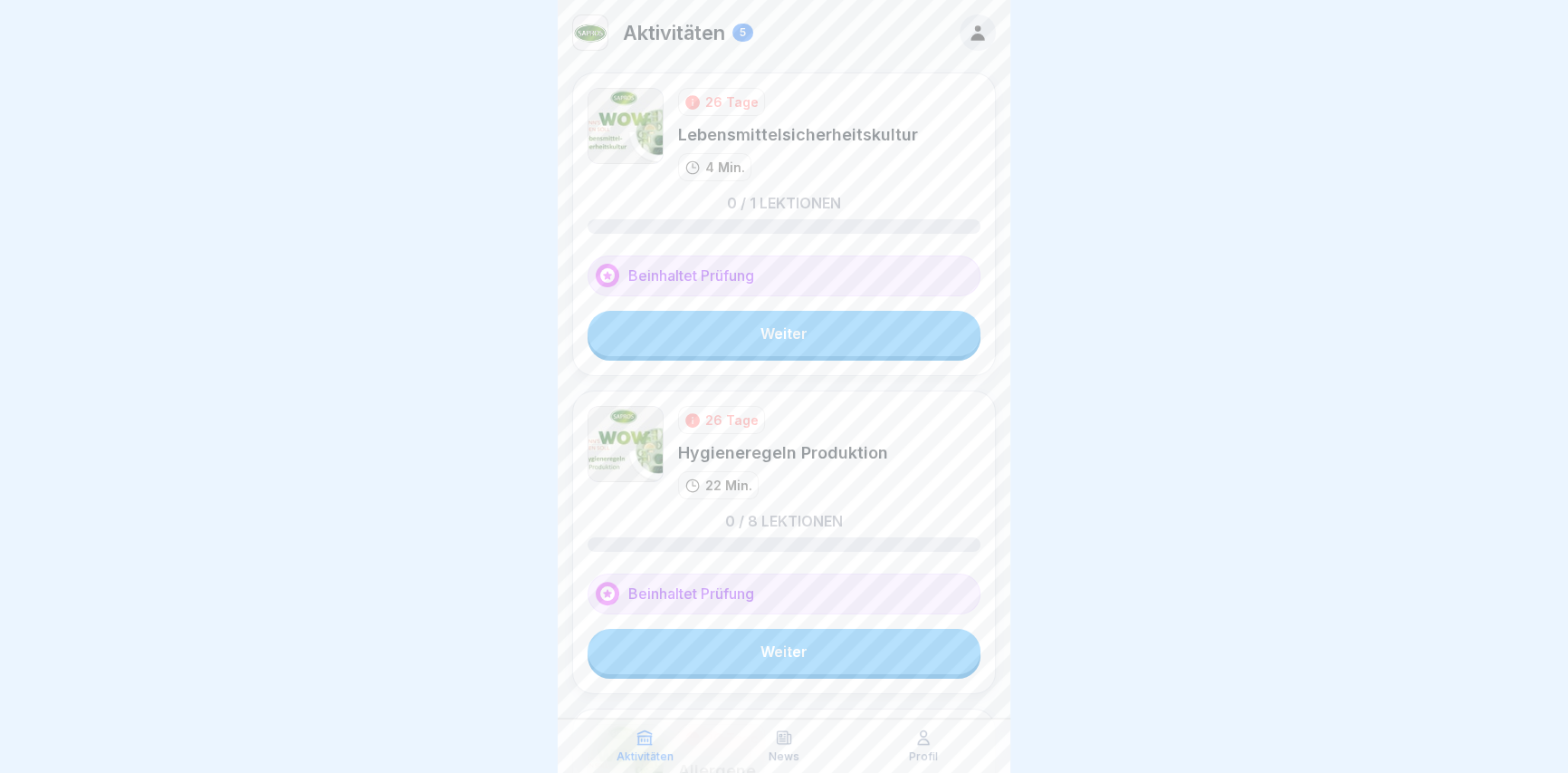
click at [731, 326] on link "Weiter" at bounding box center [784, 333] width 393 height 45
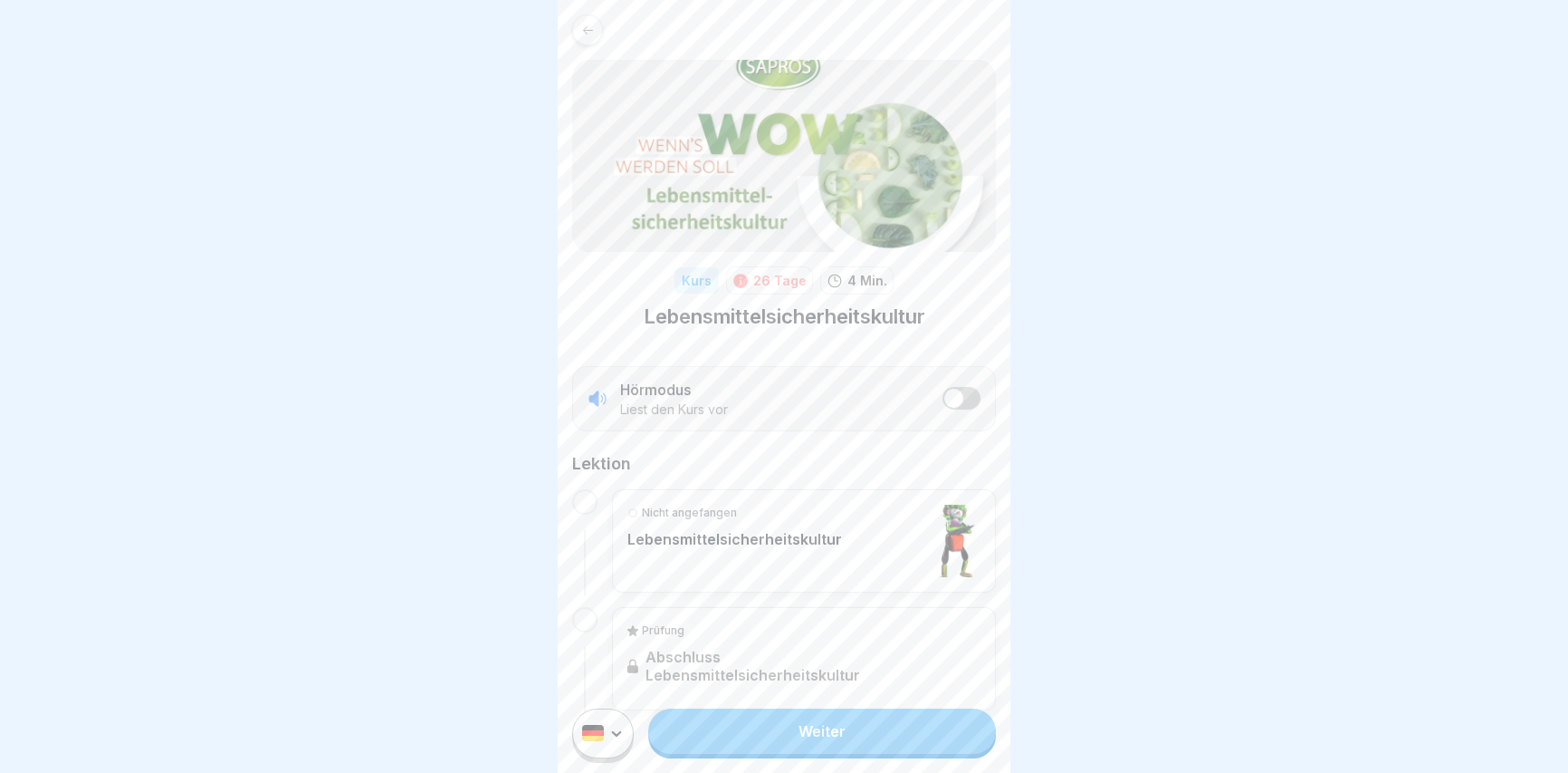
click at [748, 749] on link "Weiter" at bounding box center [821, 730] width 347 height 45
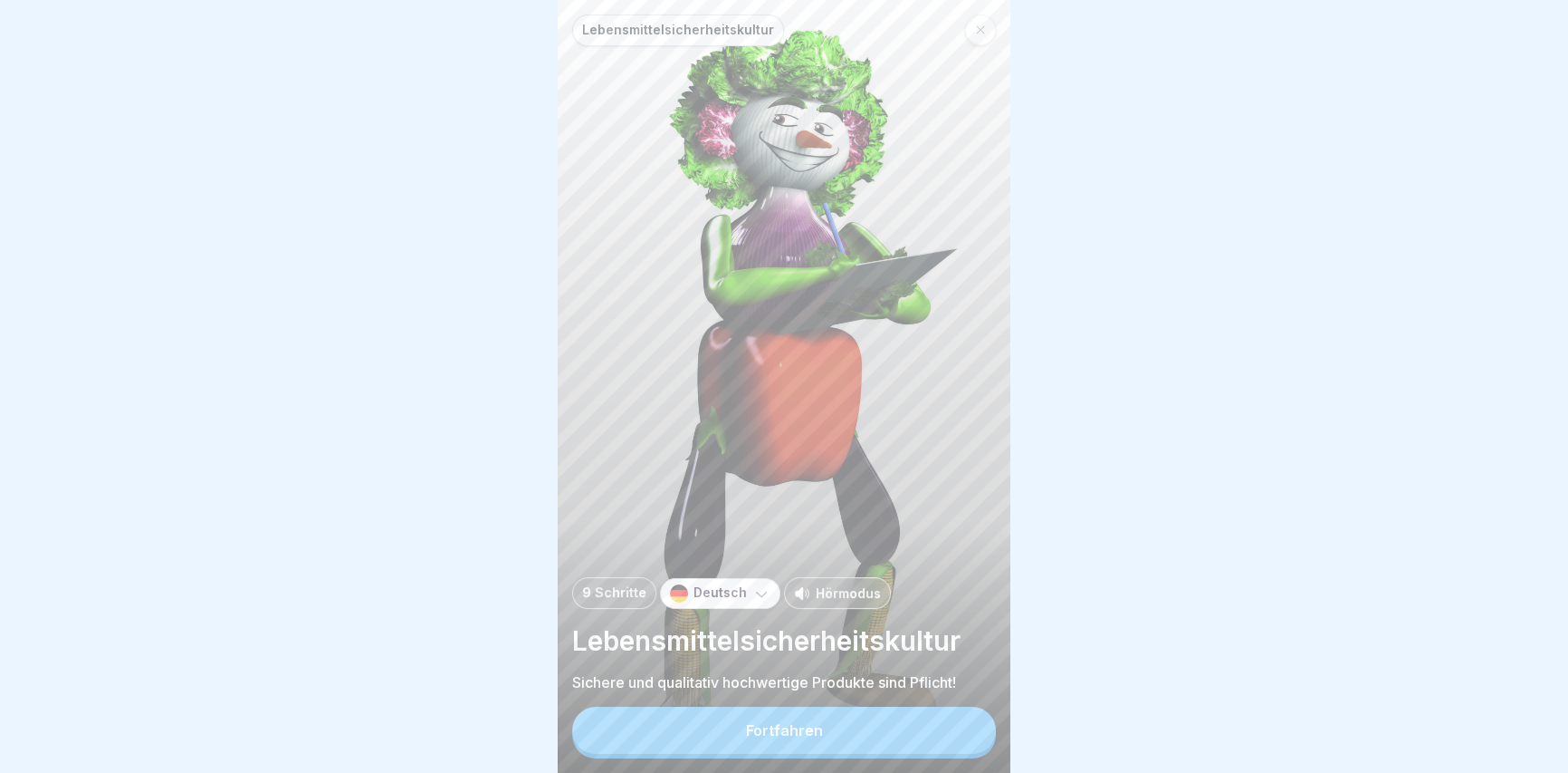
click at [749, 738] on div "Fortfahren" at bounding box center [784, 730] width 77 height 16
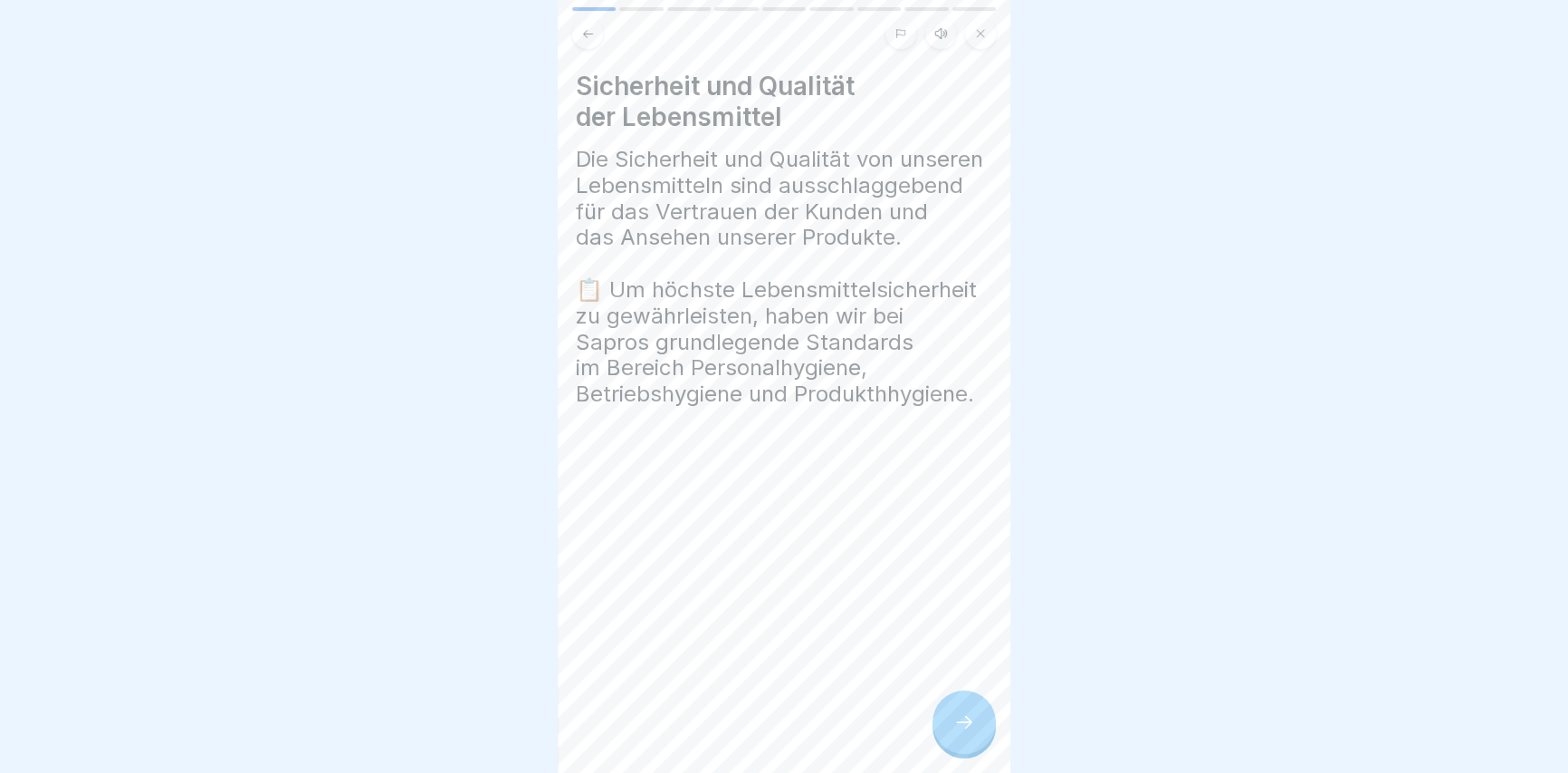
click at [970, 724] on icon at bounding box center [964, 722] width 22 height 22
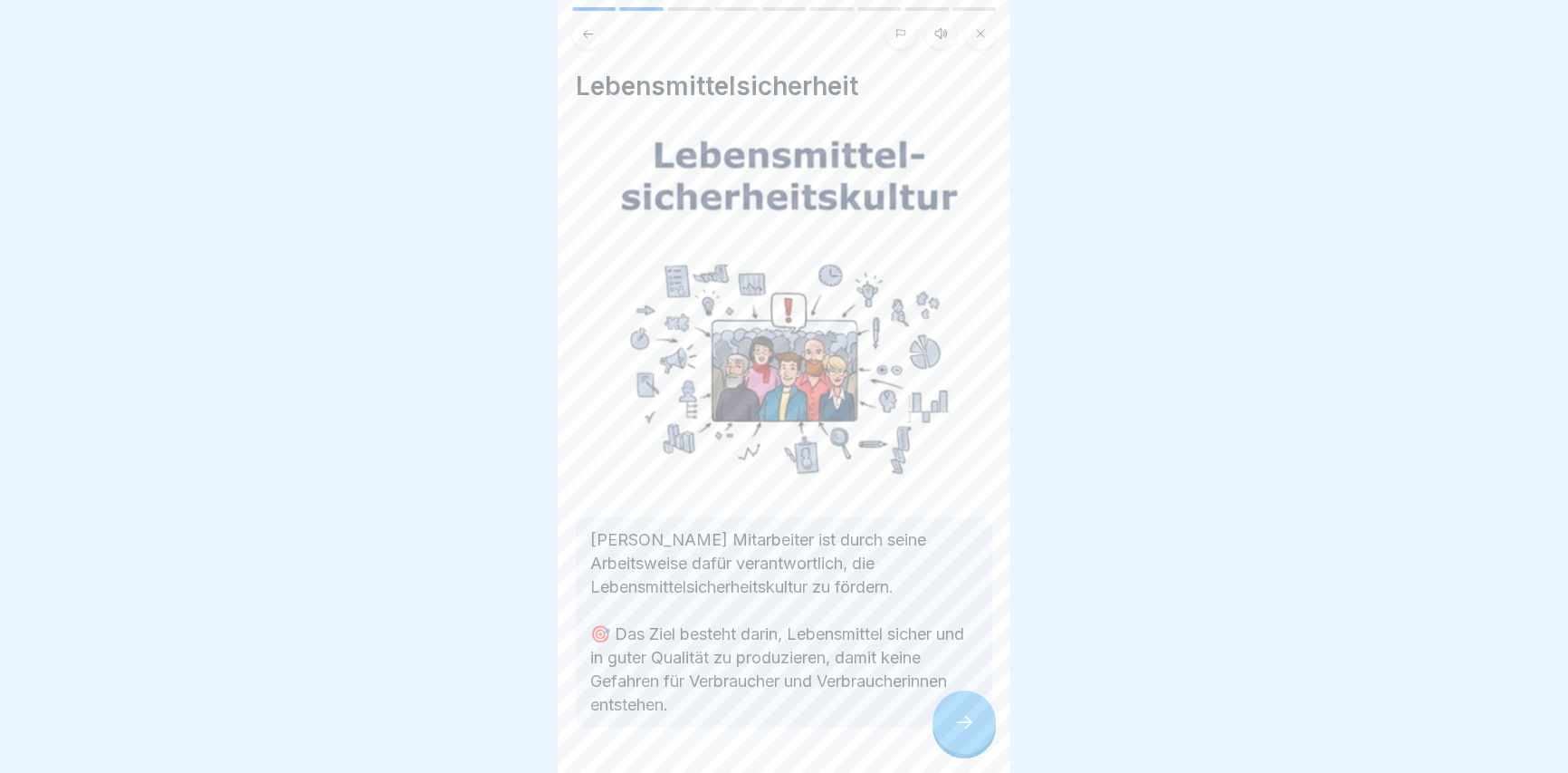
click at [954, 728] on icon at bounding box center [964, 722] width 22 height 22
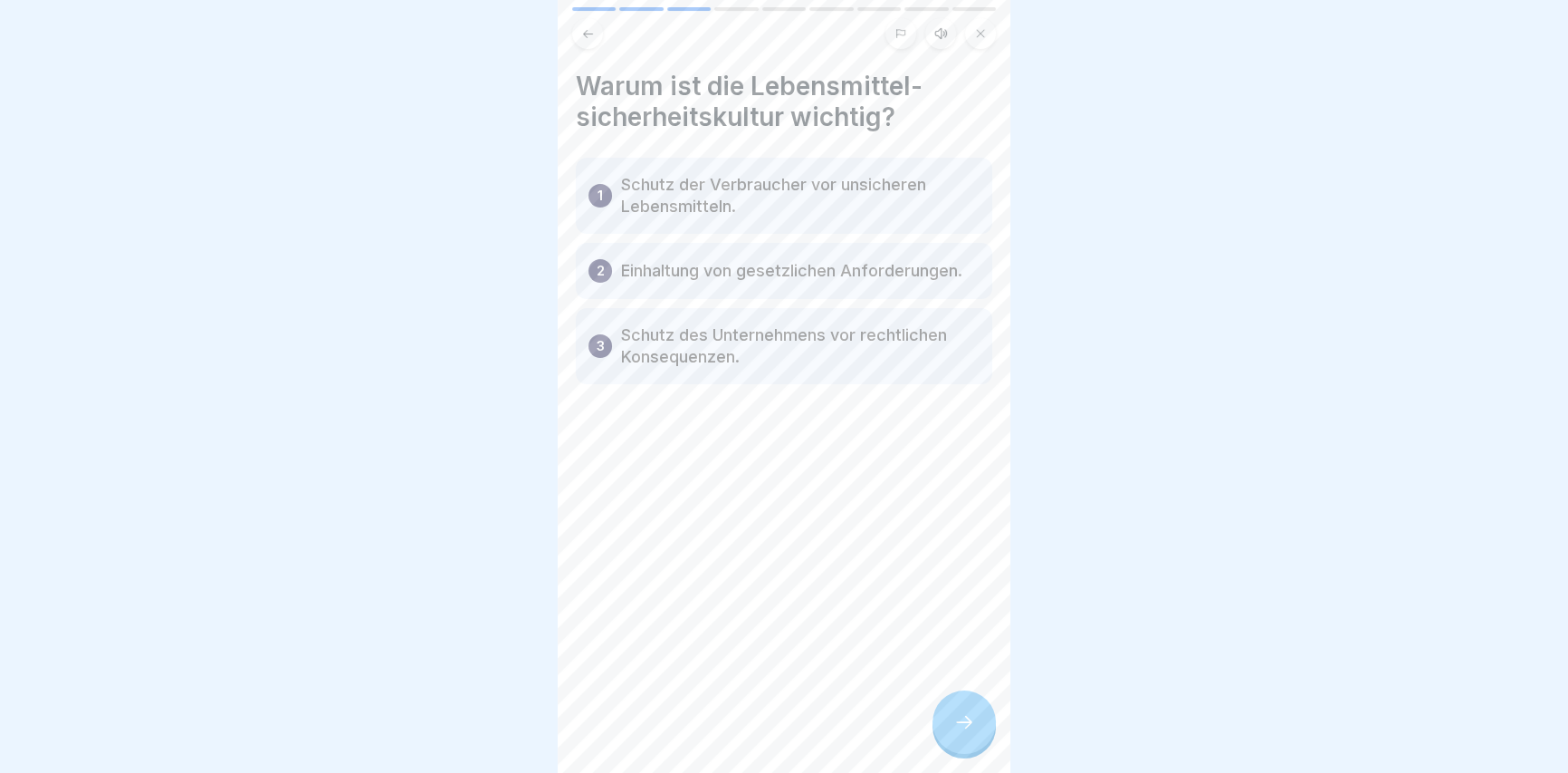
click at [954, 728] on icon at bounding box center [964, 722] width 22 height 22
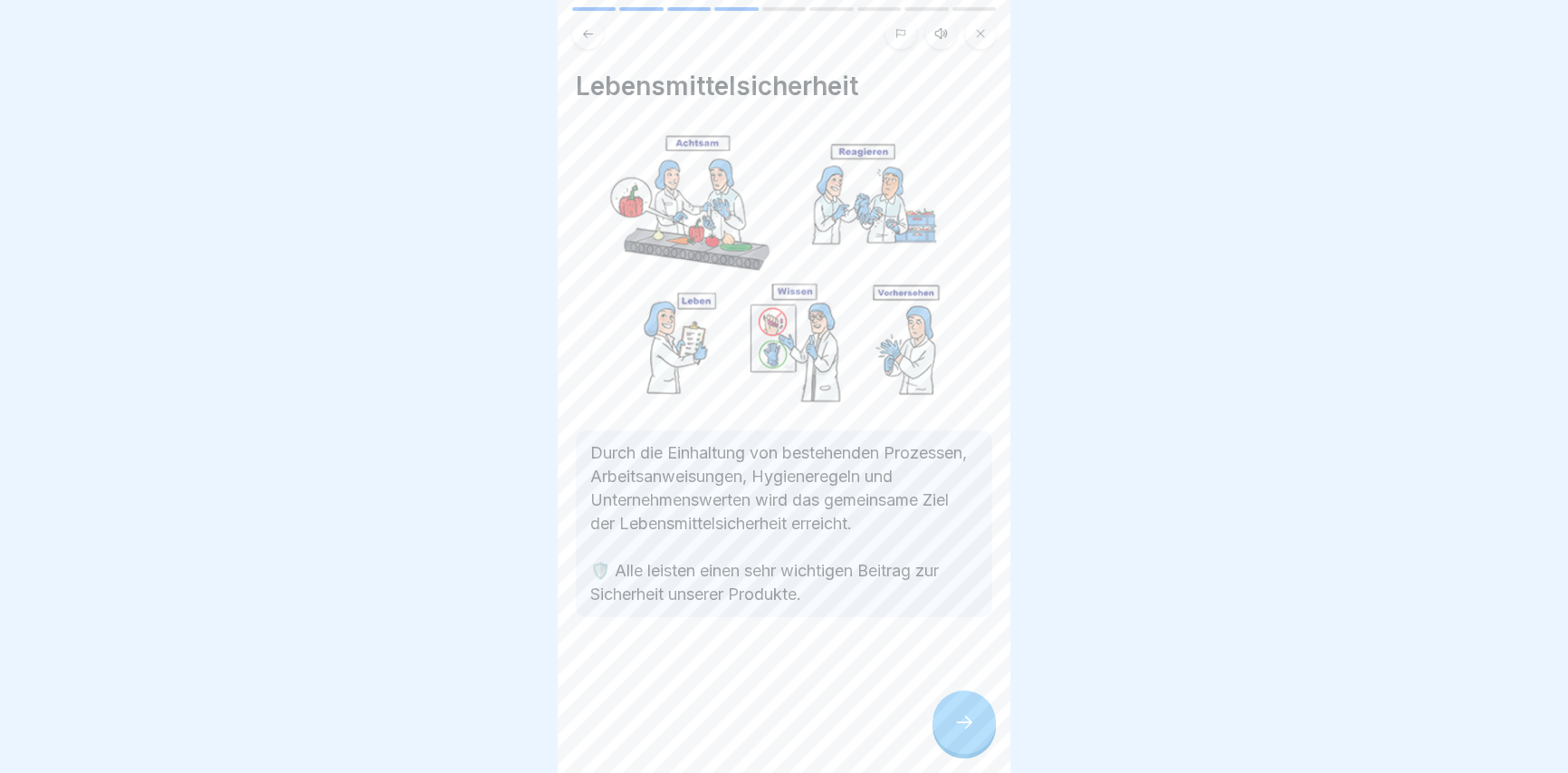
click at [954, 728] on icon at bounding box center [964, 722] width 22 height 22
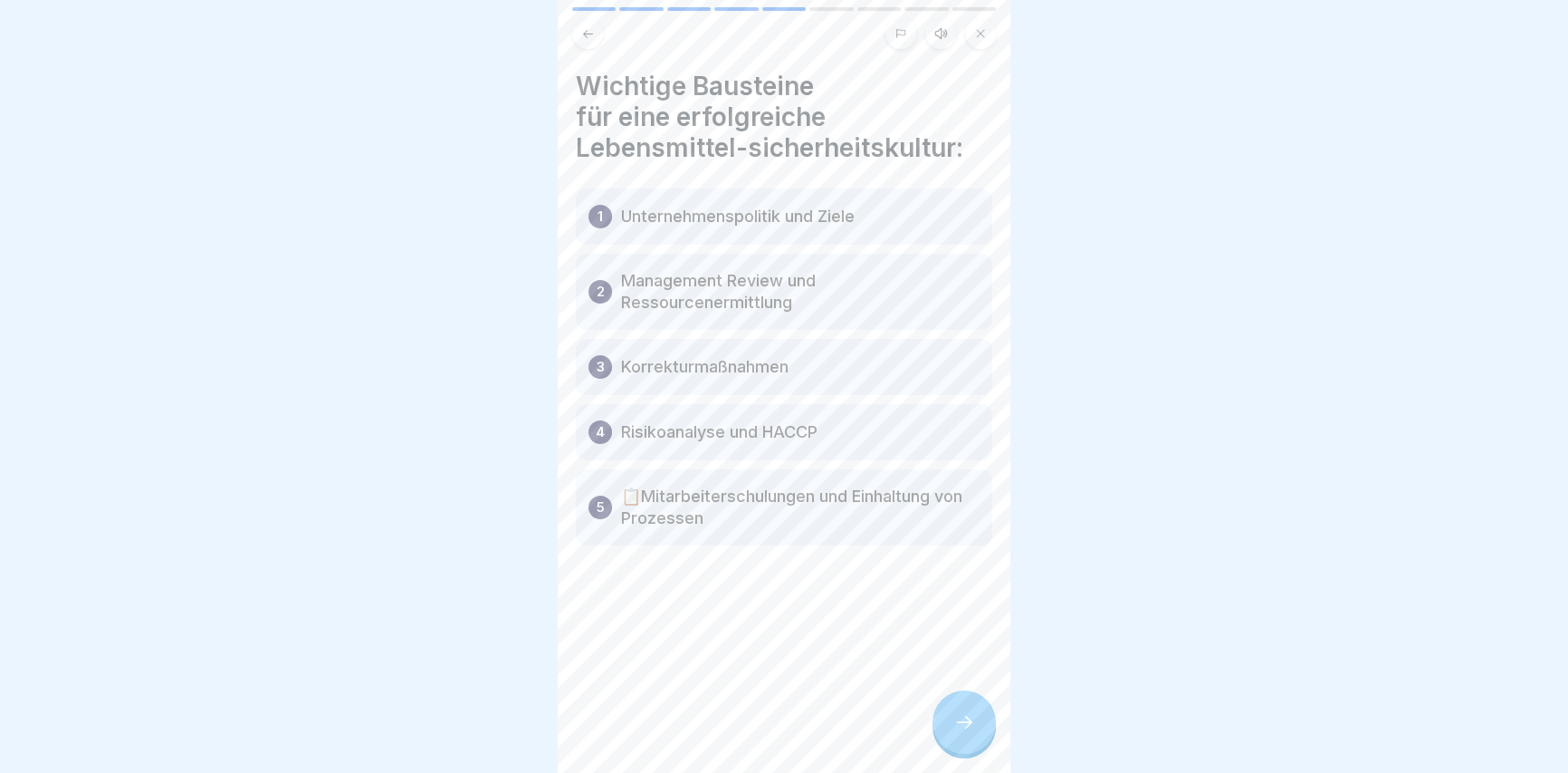
click at [956, 706] on div at bounding box center [964, 722] width 64 height 64
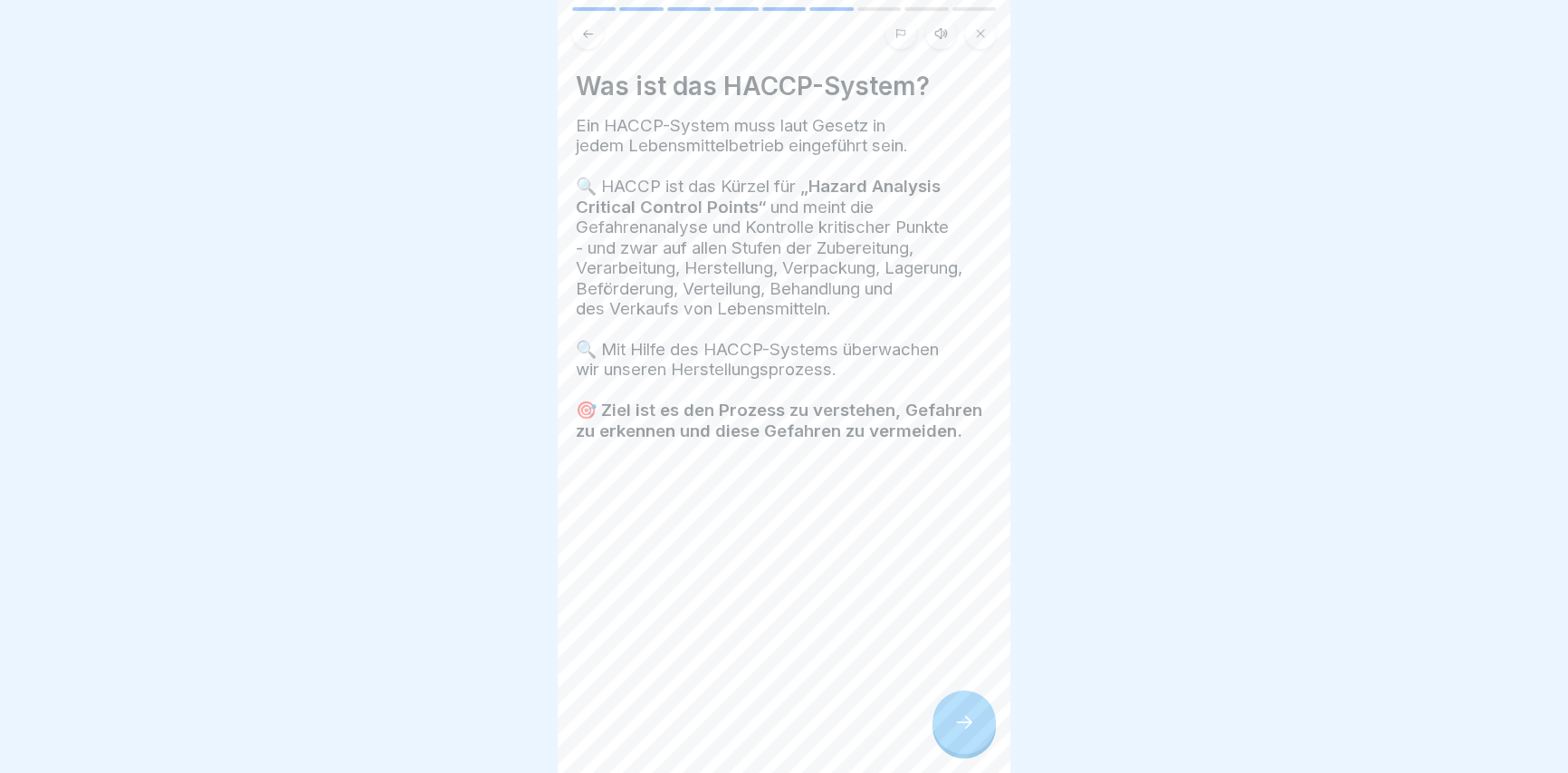
click at [946, 706] on div "Lebensmittelsicherheitskultur 9 Schritte Deutsch Hörmodus Lebensmittelsicherhei…" at bounding box center [784, 386] width 453 height 773
click at [965, 733] on icon at bounding box center [964, 722] width 22 height 22
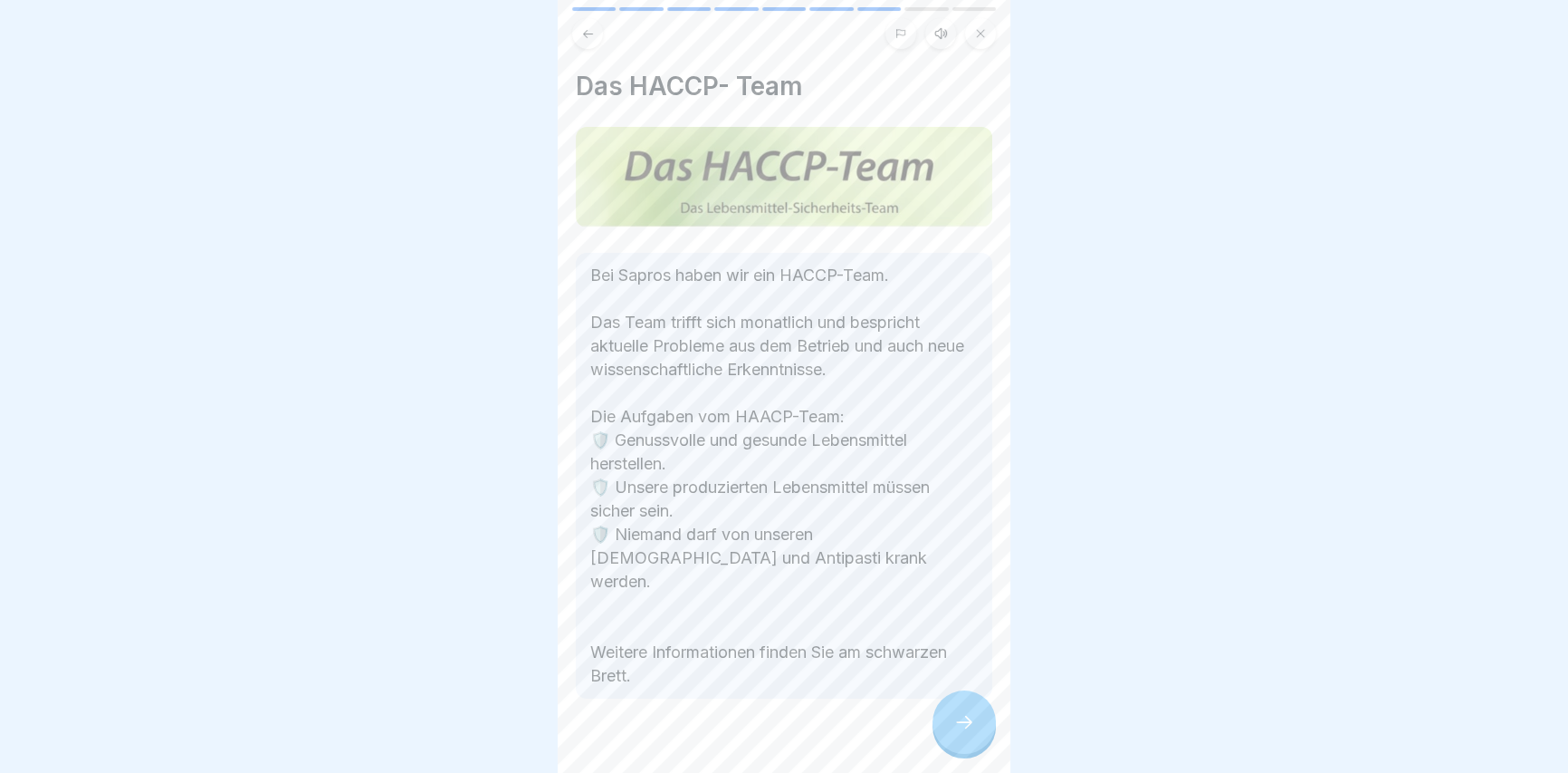
click at [966, 733] on icon at bounding box center [964, 722] width 22 height 22
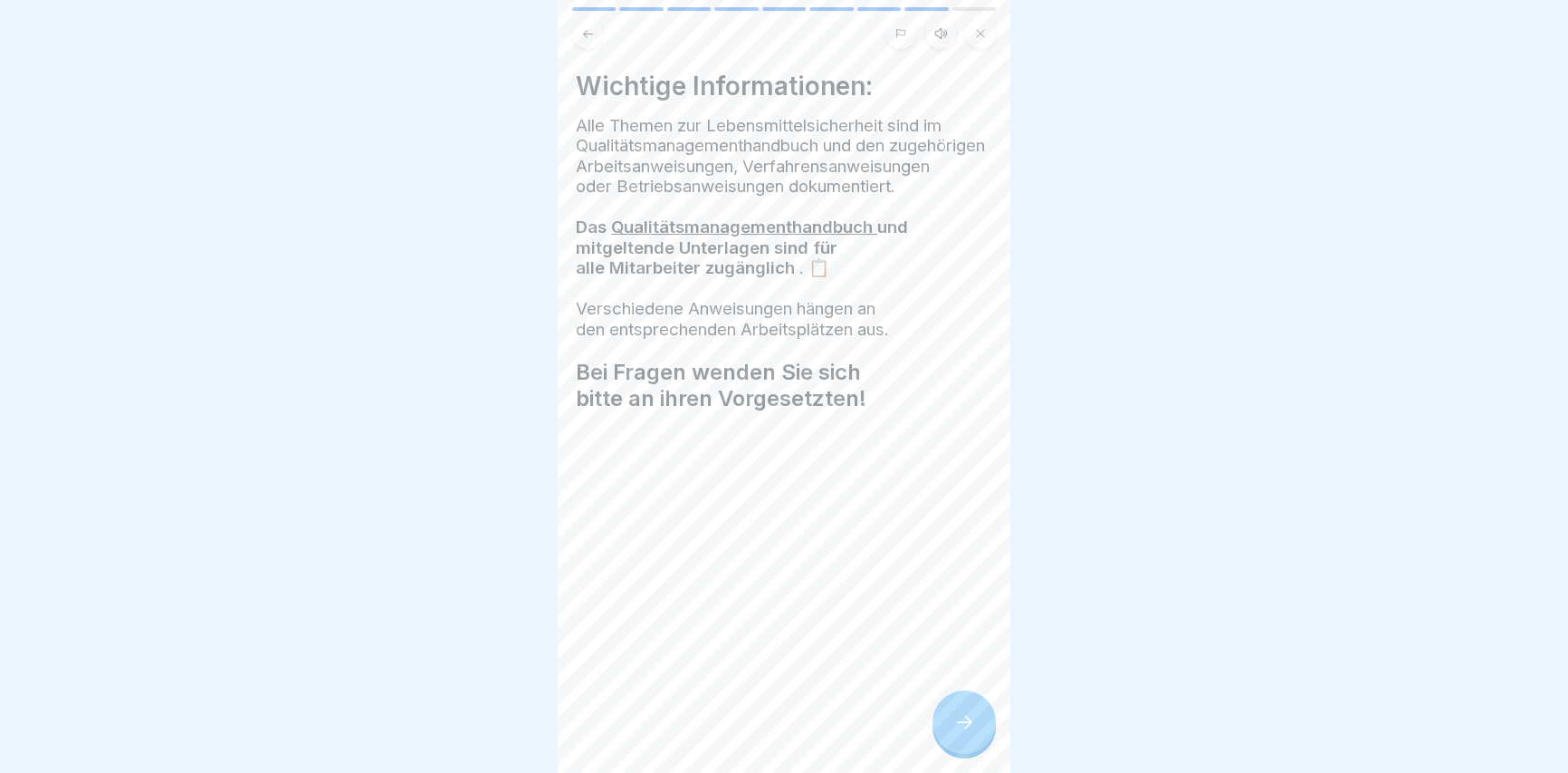
click at [965, 733] on icon at bounding box center [964, 722] width 22 height 22
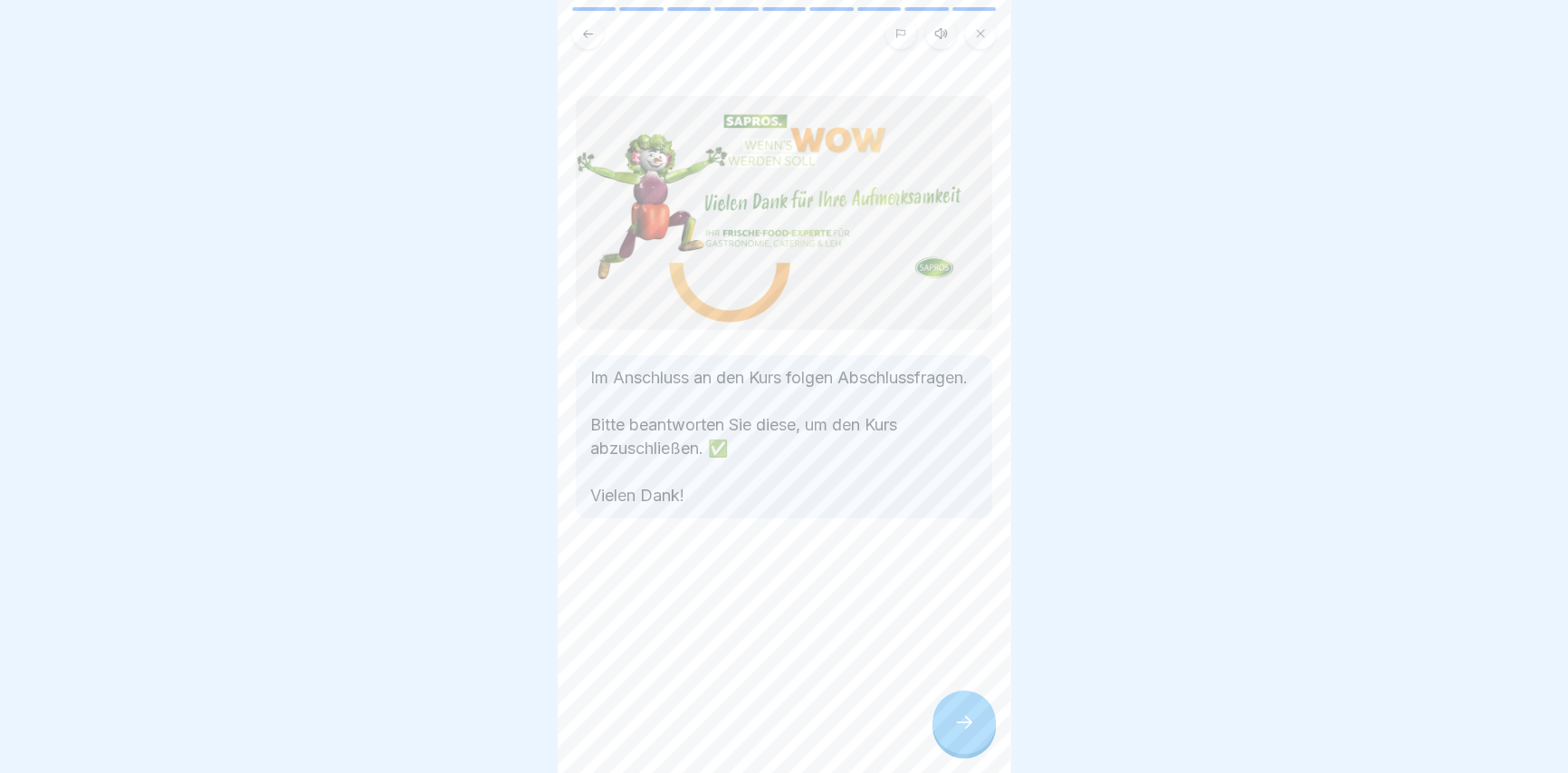
click at [964, 733] on icon at bounding box center [964, 722] width 22 height 22
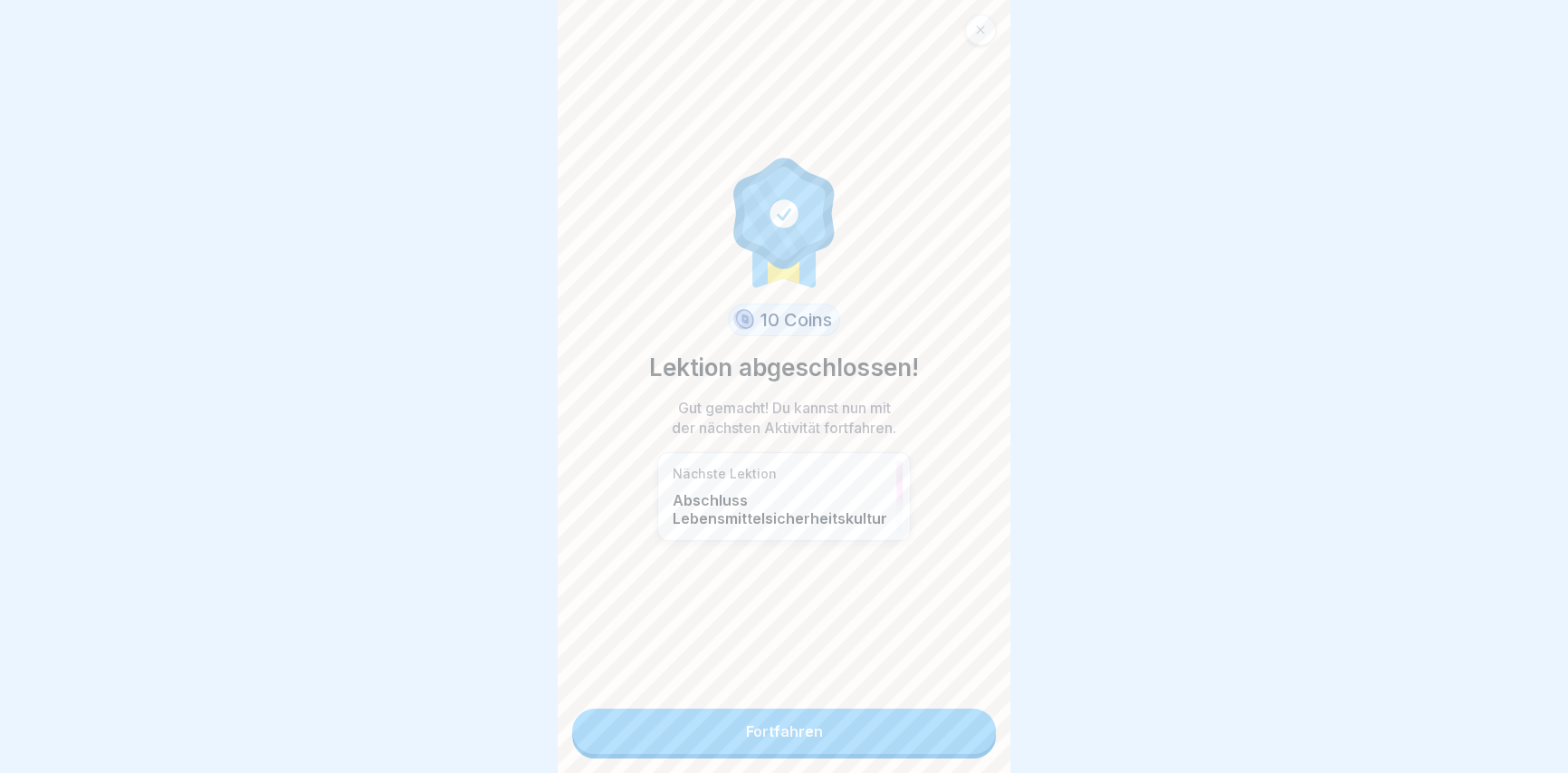
click at [922, 745] on link "Fortfahren" at bounding box center [784, 730] width 424 height 45
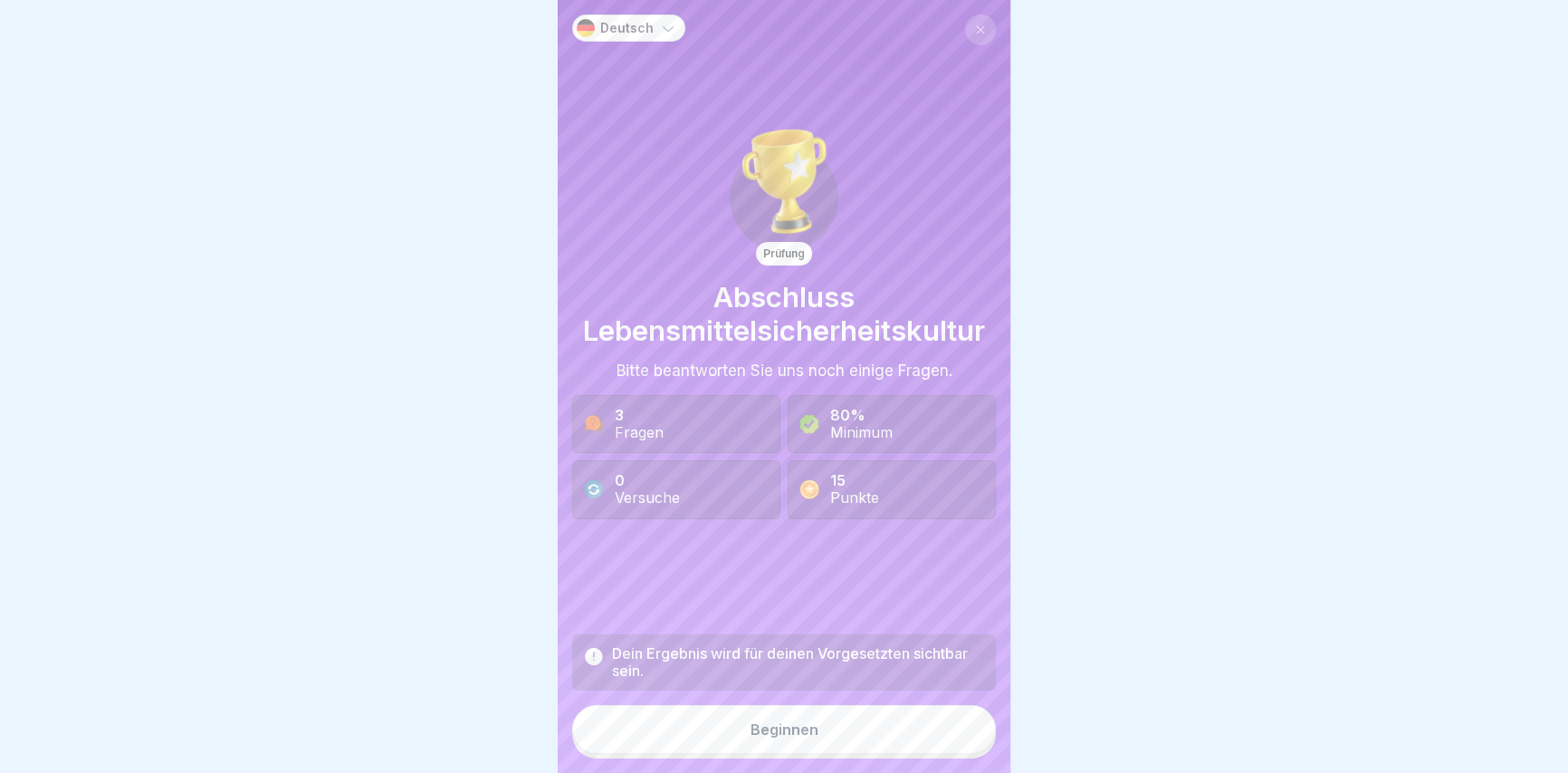
click at [919, 747] on button "Beginnen" at bounding box center [784, 728] width 424 height 49
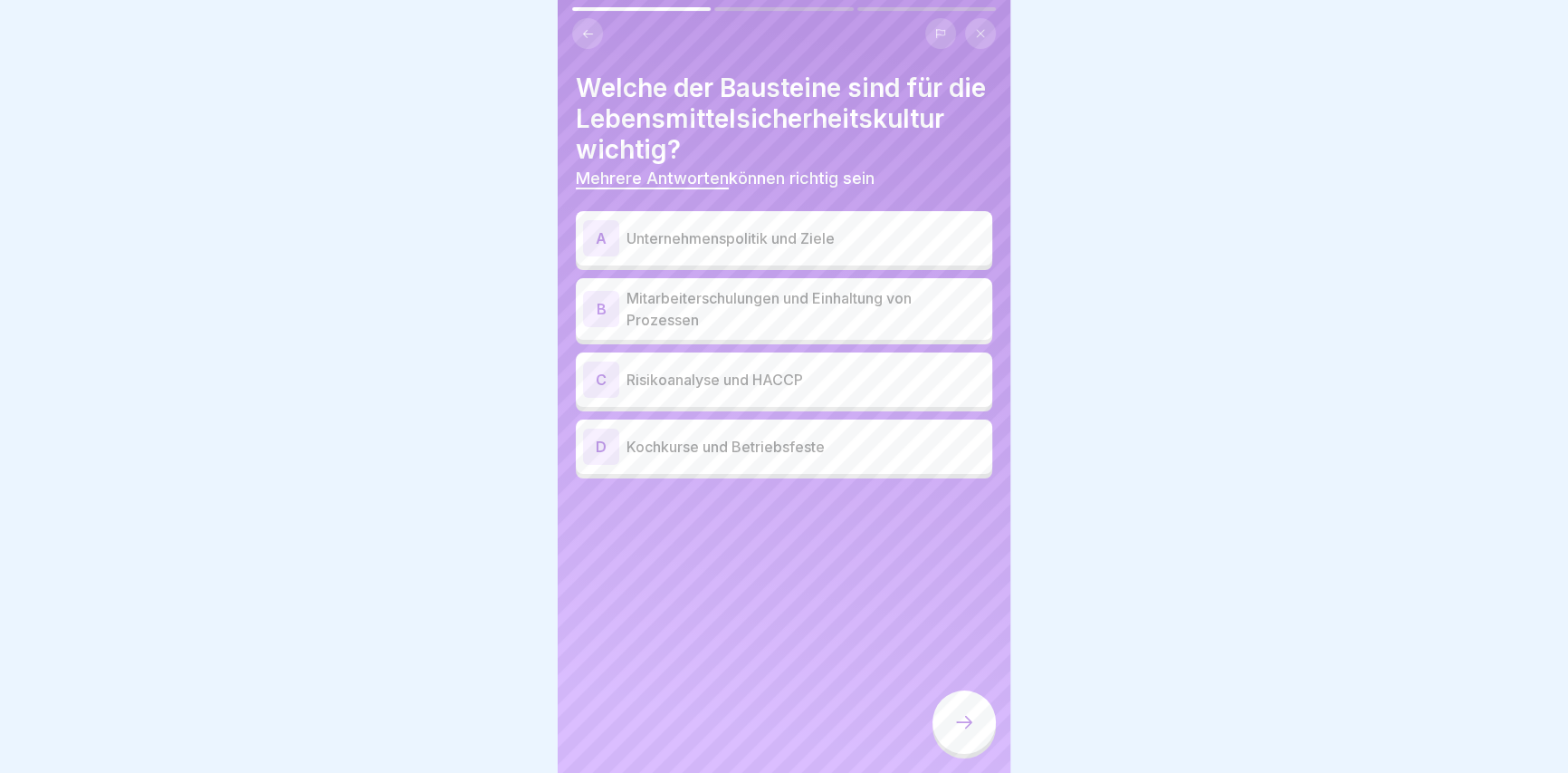
click at [826, 256] on div "A Unternehmenspolitik und Ziele" at bounding box center [784, 238] width 402 height 36
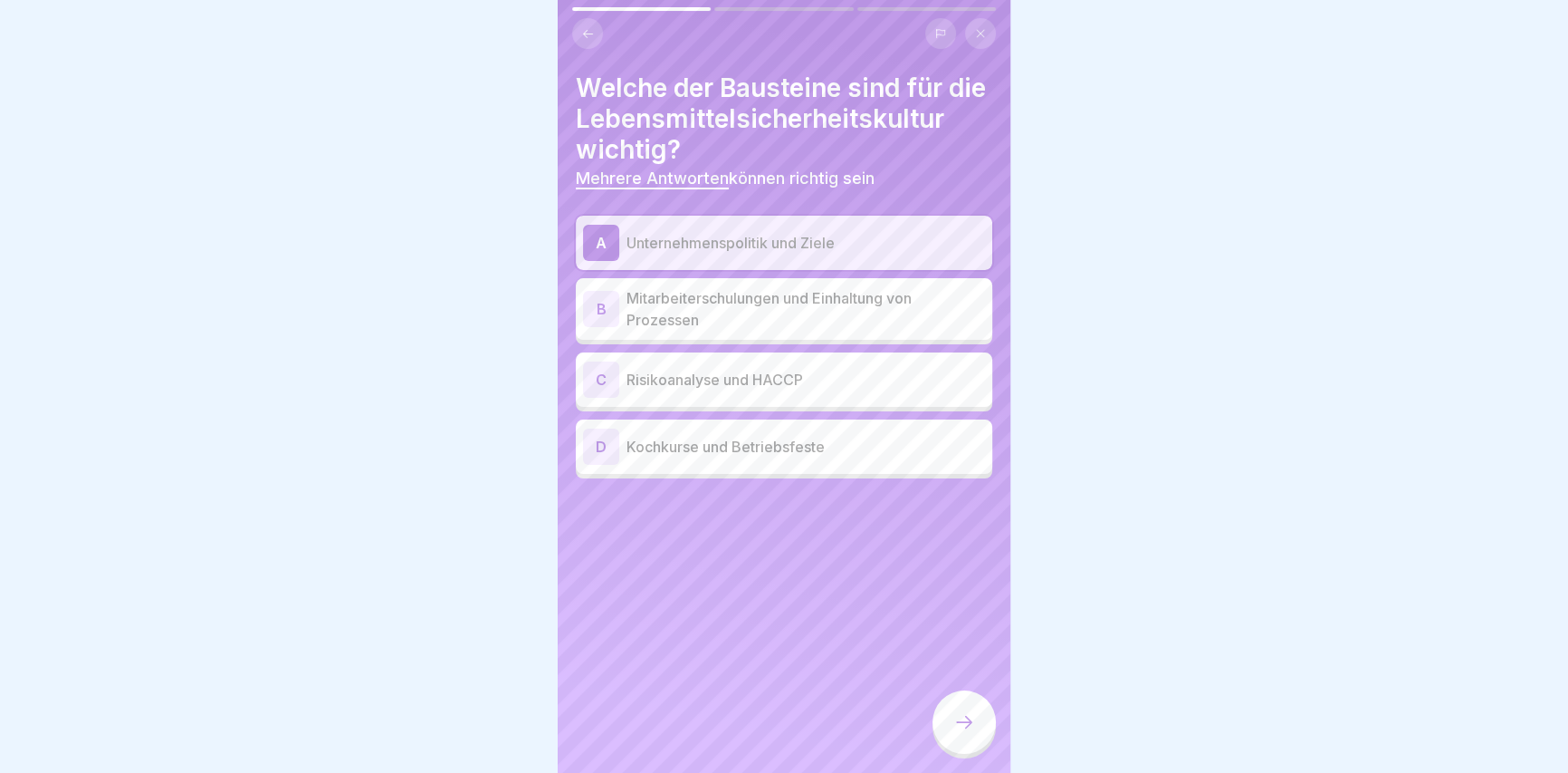
click at [771, 331] on p "Mitarbeiterschulungen und Einhaltung von Prozessen" at bounding box center [805, 309] width 358 height 44
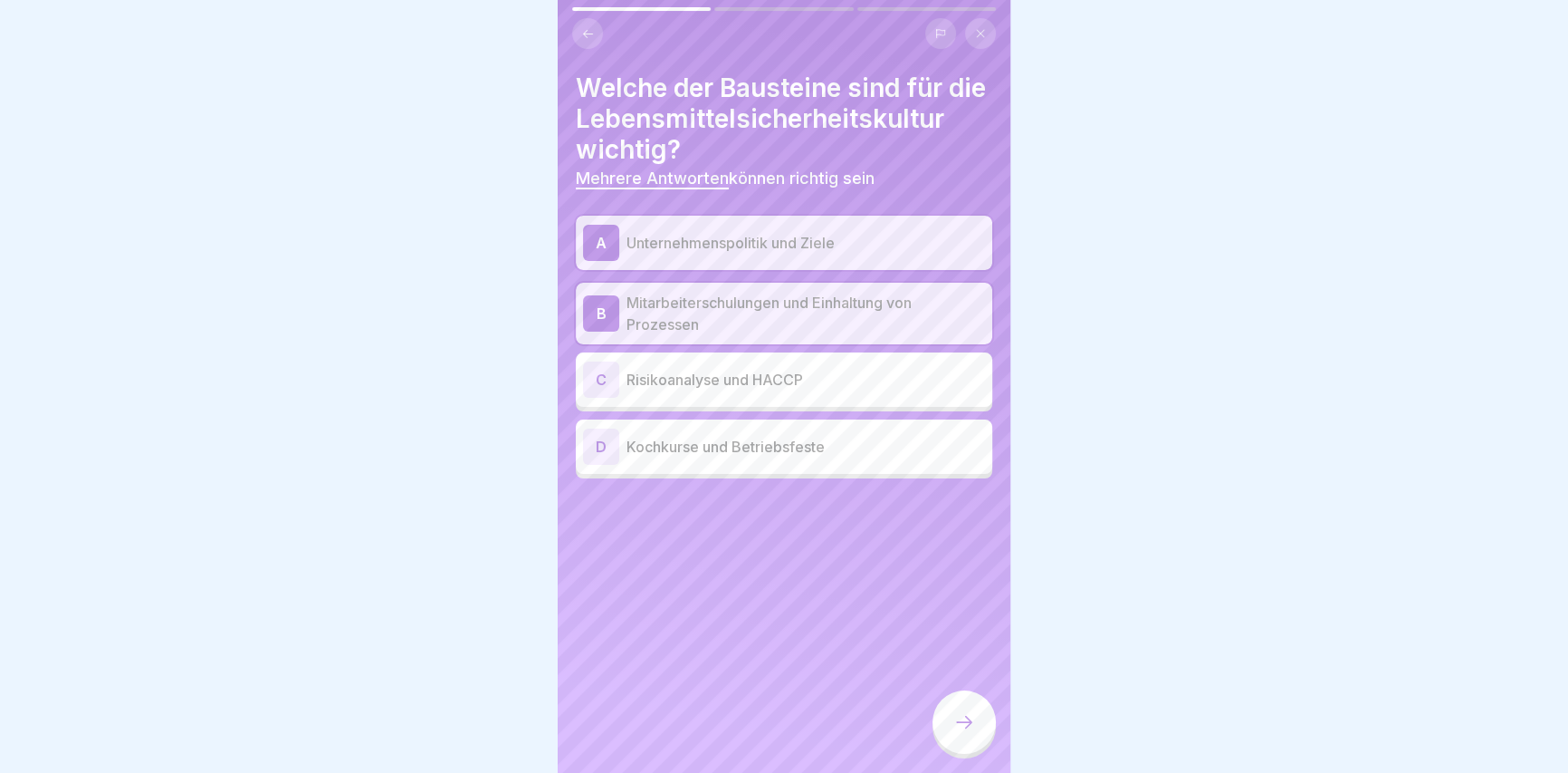
click at [779, 390] on p "Risikoanalyse und HACCP" at bounding box center [805, 380] width 358 height 22
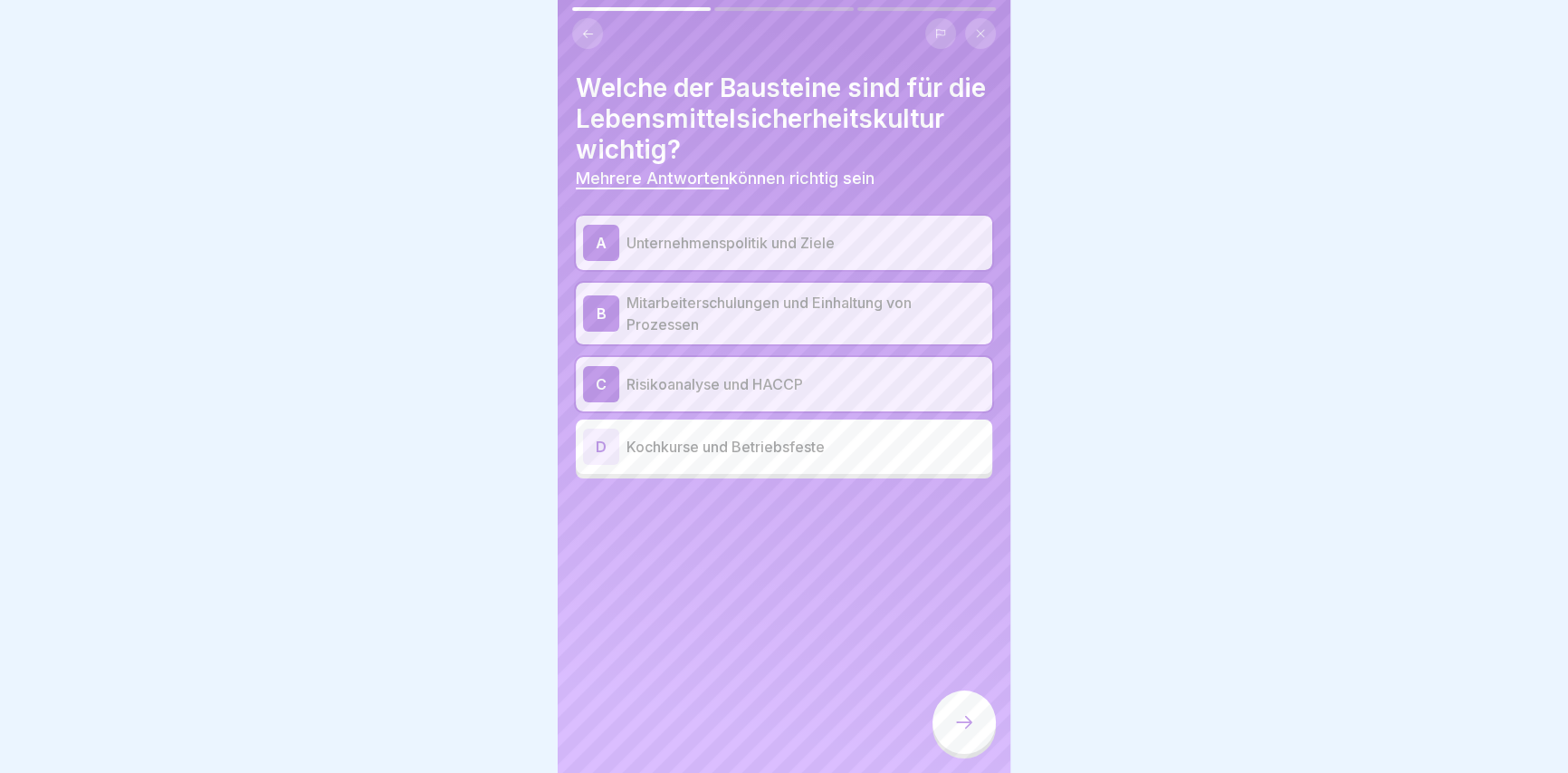
click at [960, 731] on icon at bounding box center [964, 722] width 22 height 22
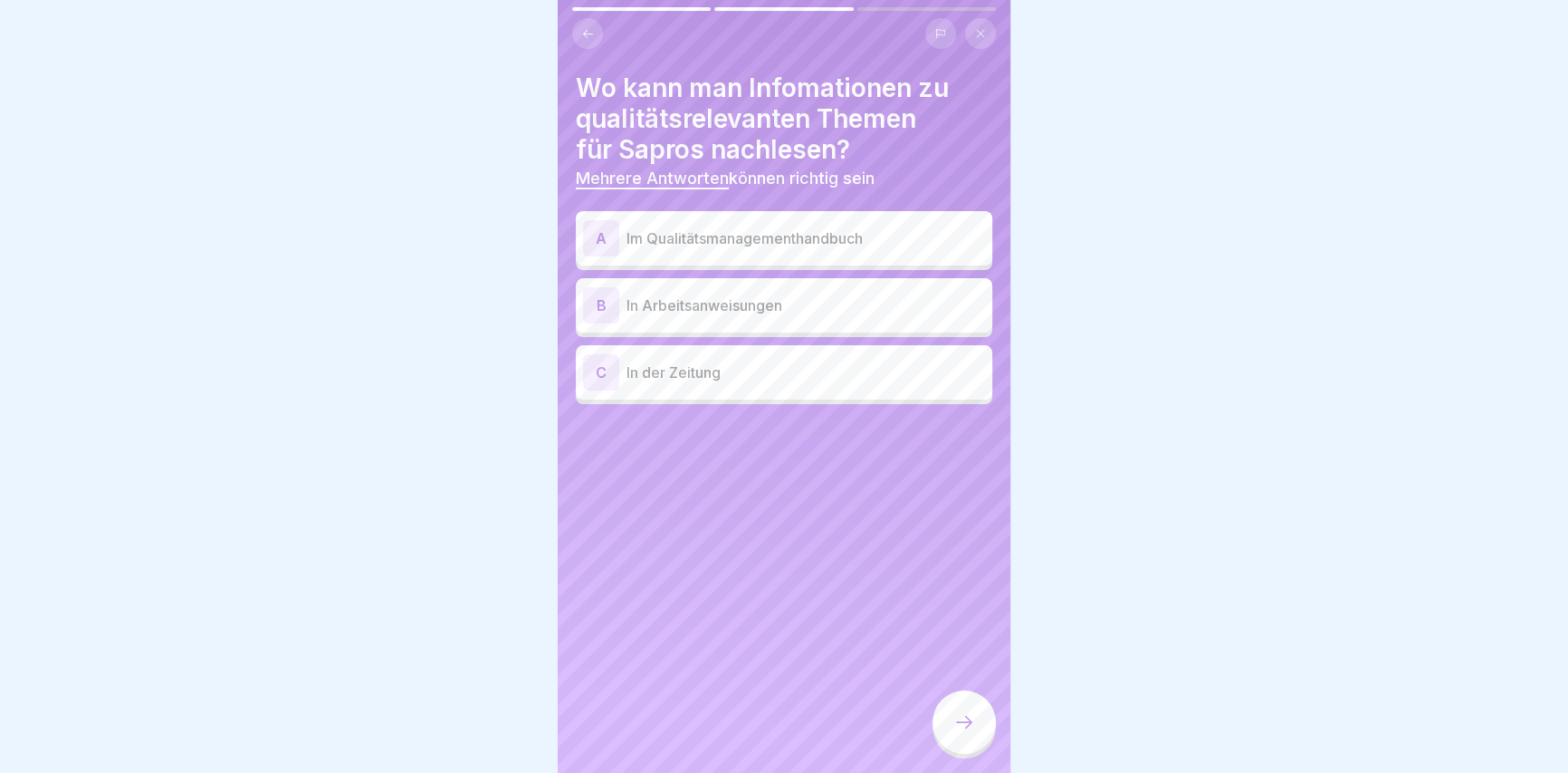
click at [739, 252] on div "A Im Qualitätsmanagementhandbuch" at bounding box center [784, 238] width 402 height 36
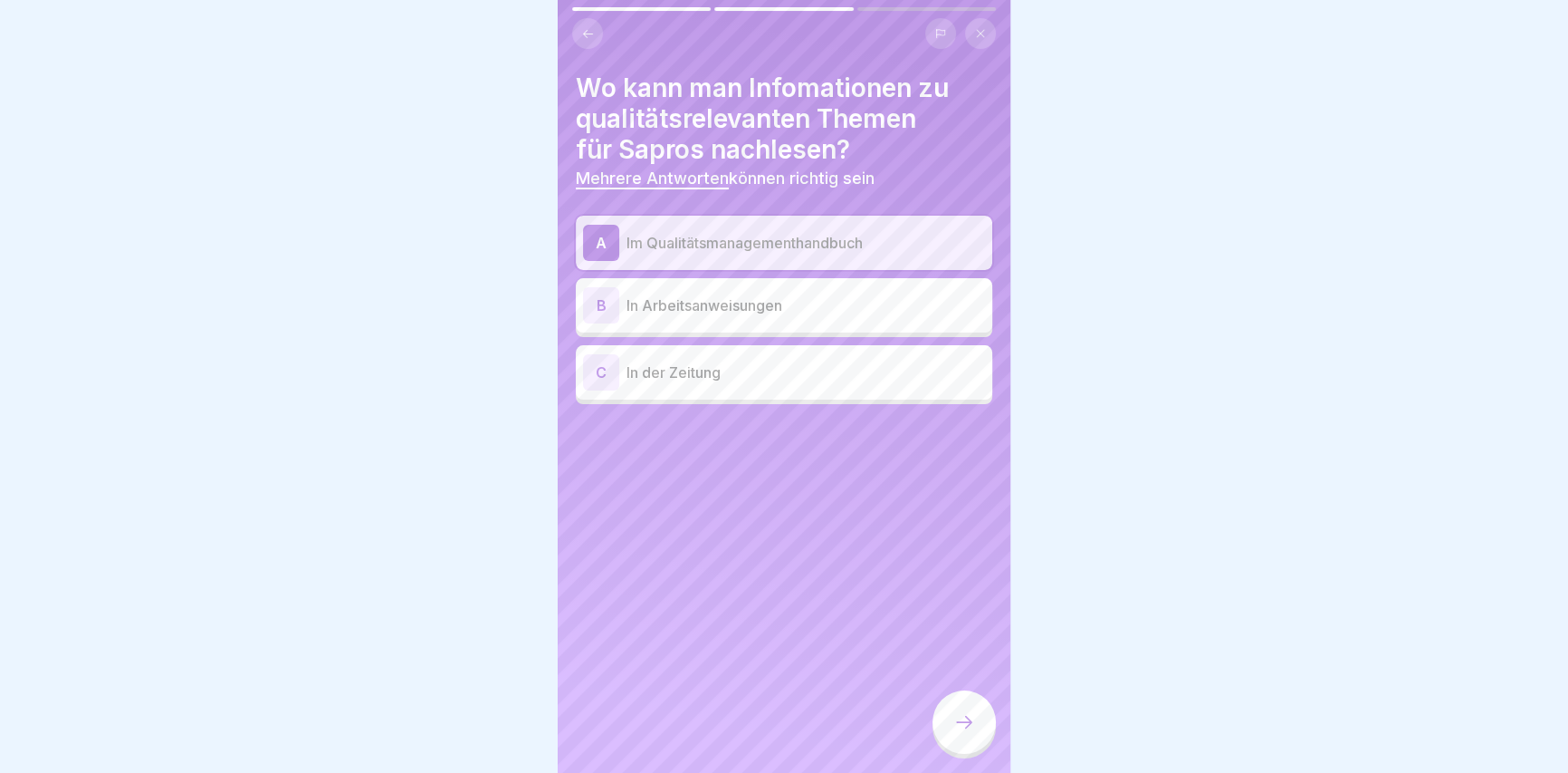
click at [739, 309] on p "In Arbeitsanweisungen" at bounding box center [805, 305] width 358 height 22
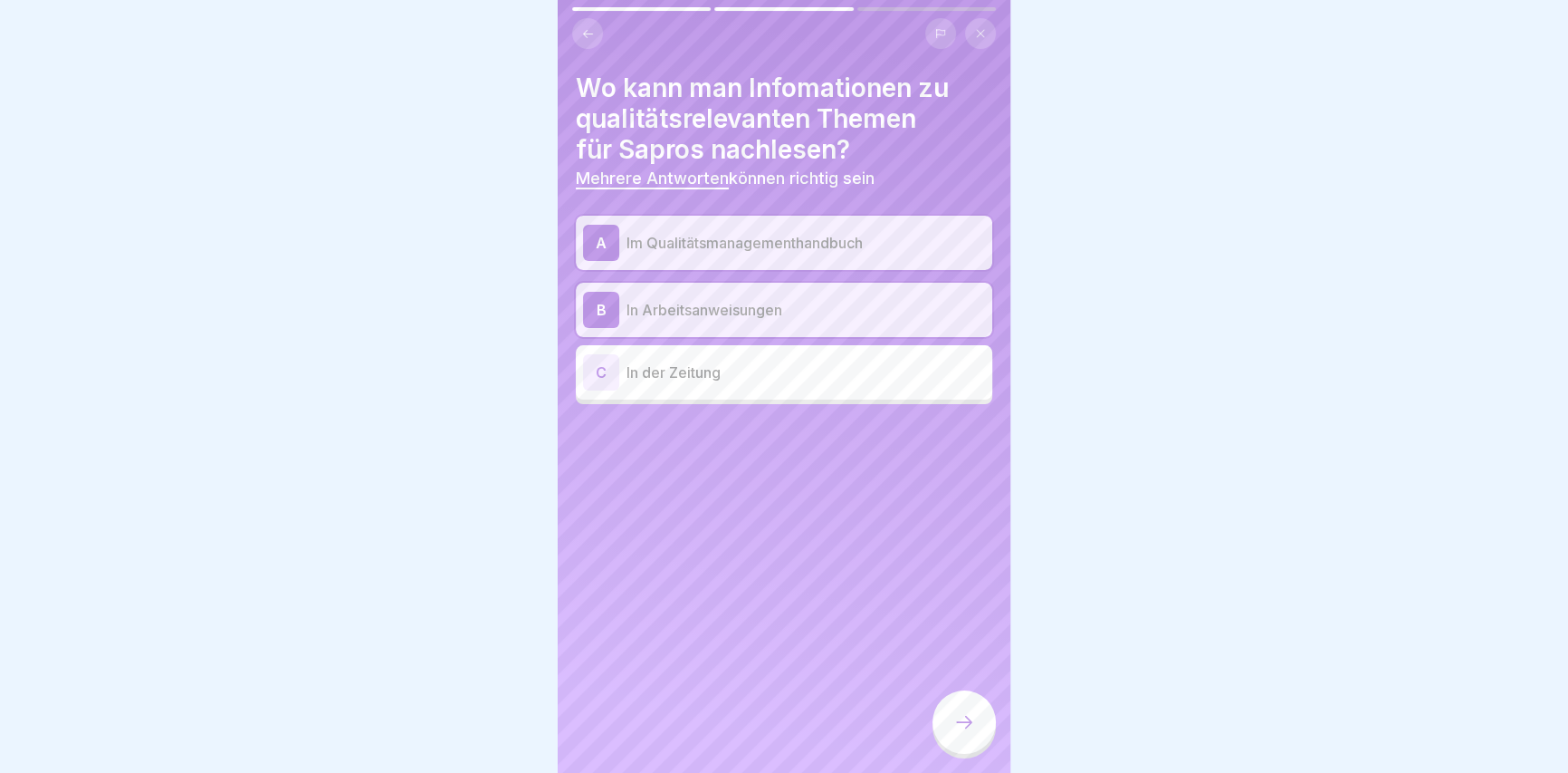
click at [972, 730] on icon at bounding box center [964, 722] width 22 height 22
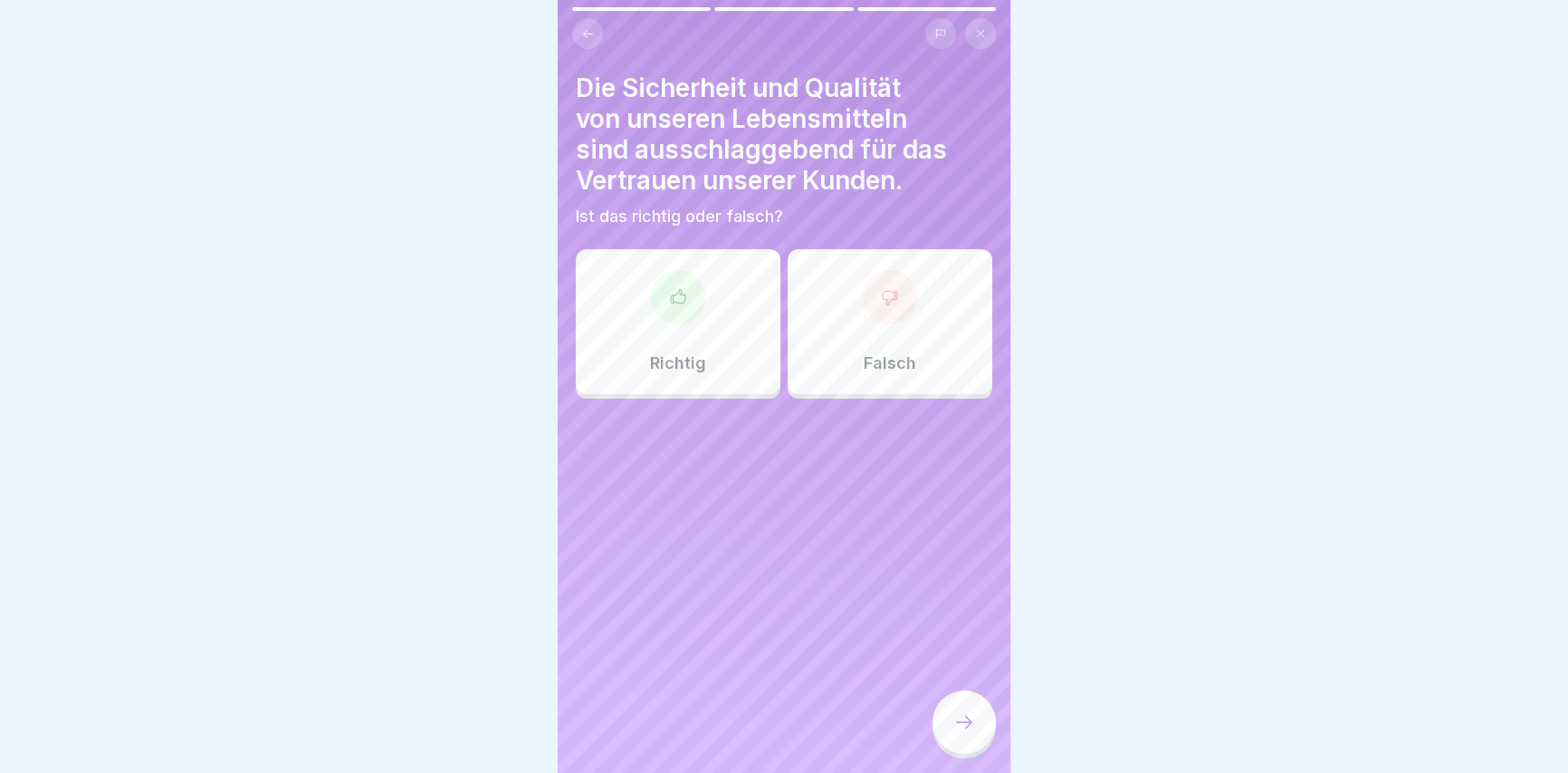
click at [733, 155] on h4 "Die Sicherheit und Qualität von unseren Lebensmitteln sind ausschlaggebend für …" at bounding box center [784, 134] width 416 height 124
click at [683, 326] on div "Richtig" at bounding box center [677, 321] width 204 height 144
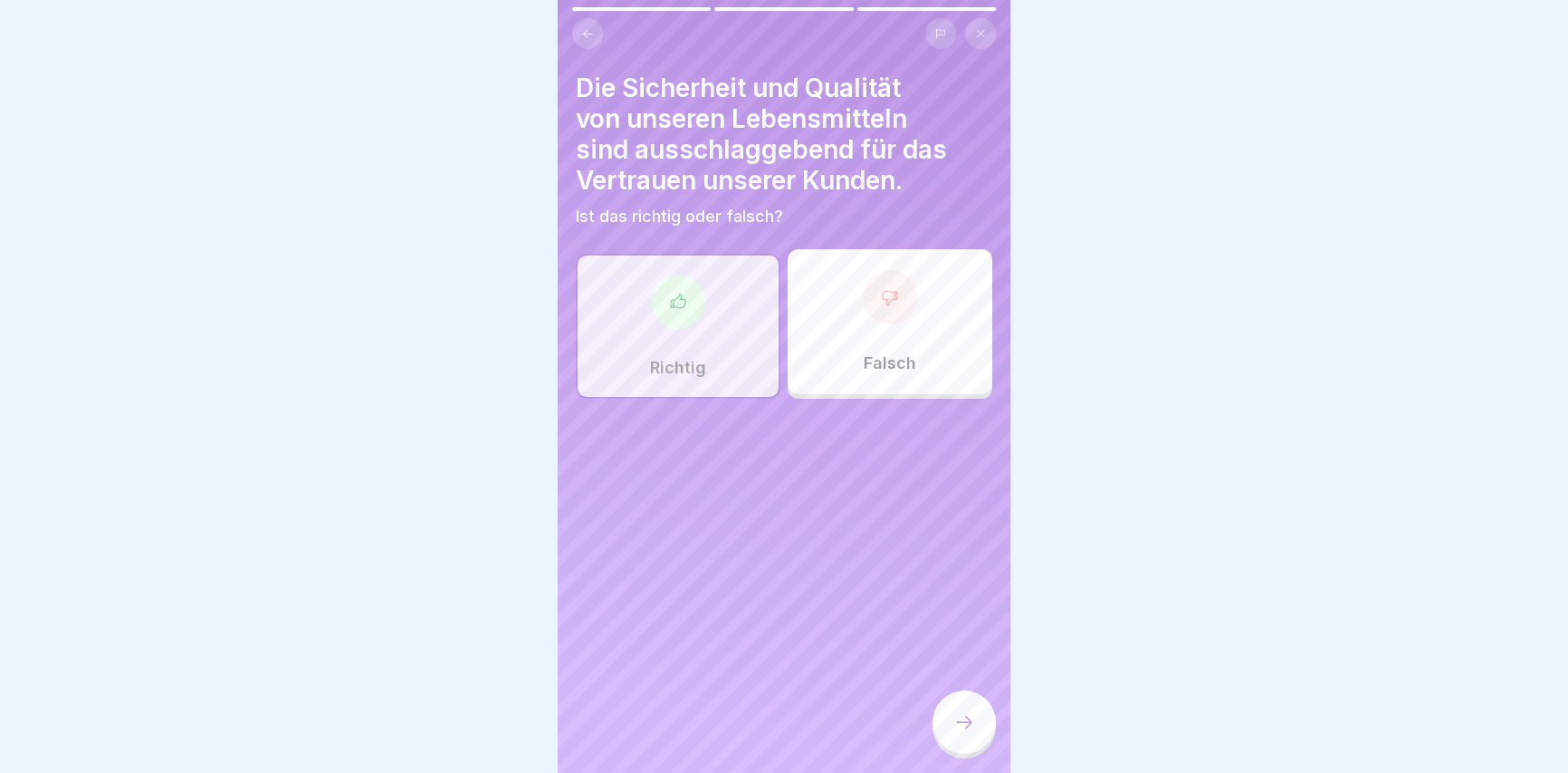
click at [960, 706] on div at bounding box center [964, 722] width 64 height 64
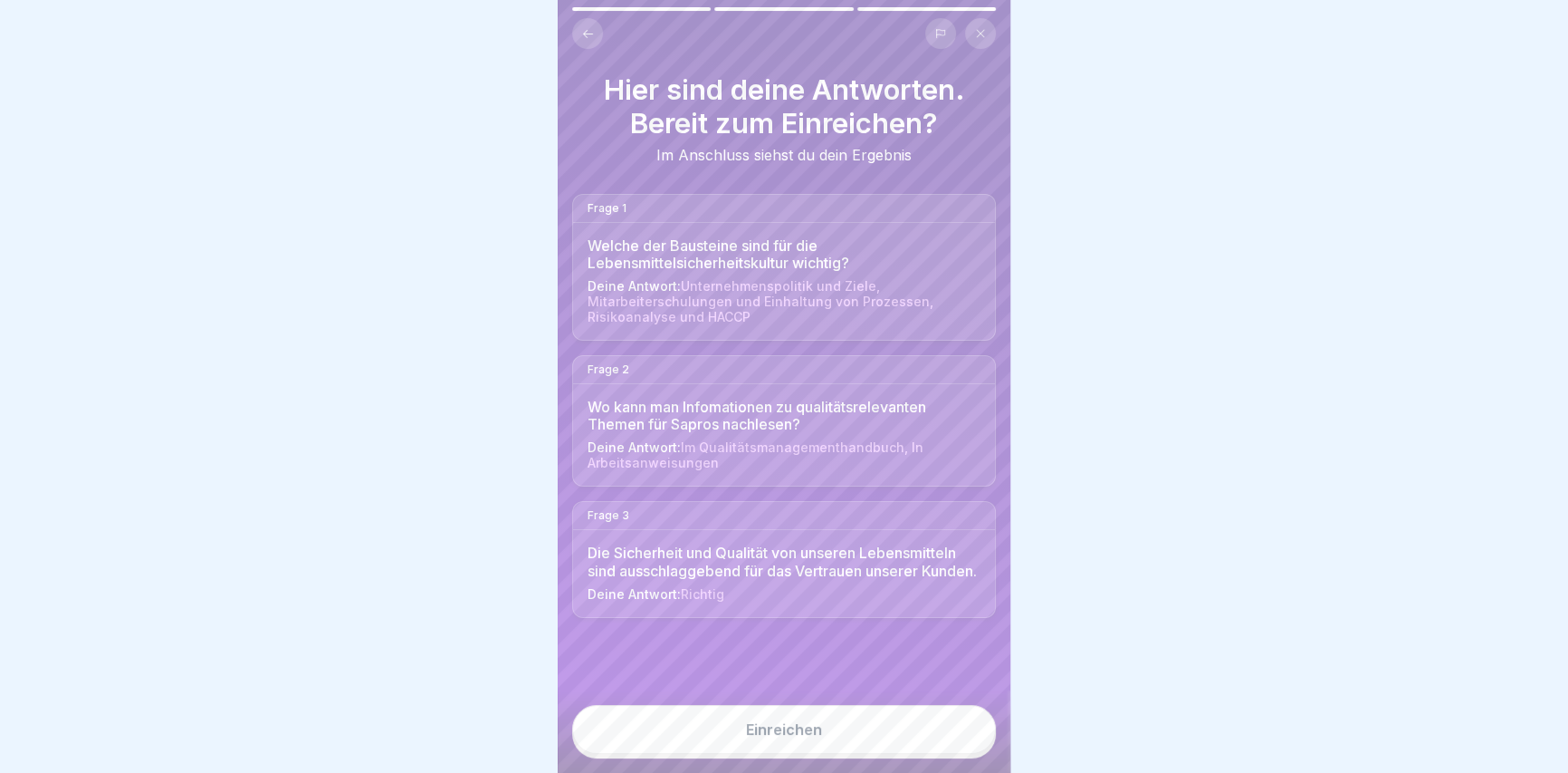
click at [831, 753] on button "Einreichen" at bounding box center [784, 728] width 424 height 49
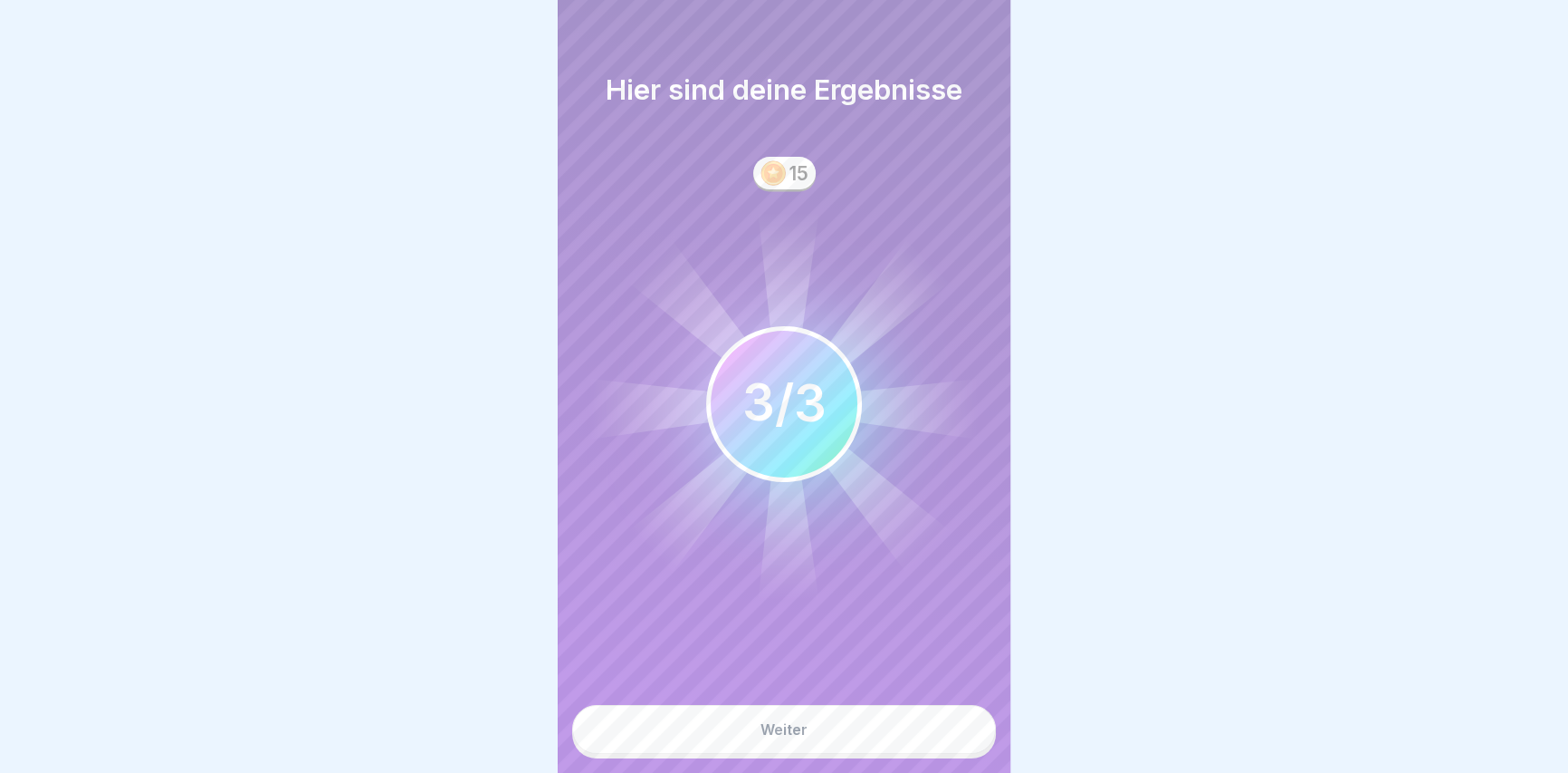
click at [833, 753] on button "Weiter" at bounding box center [784, 728] width 424 height 49
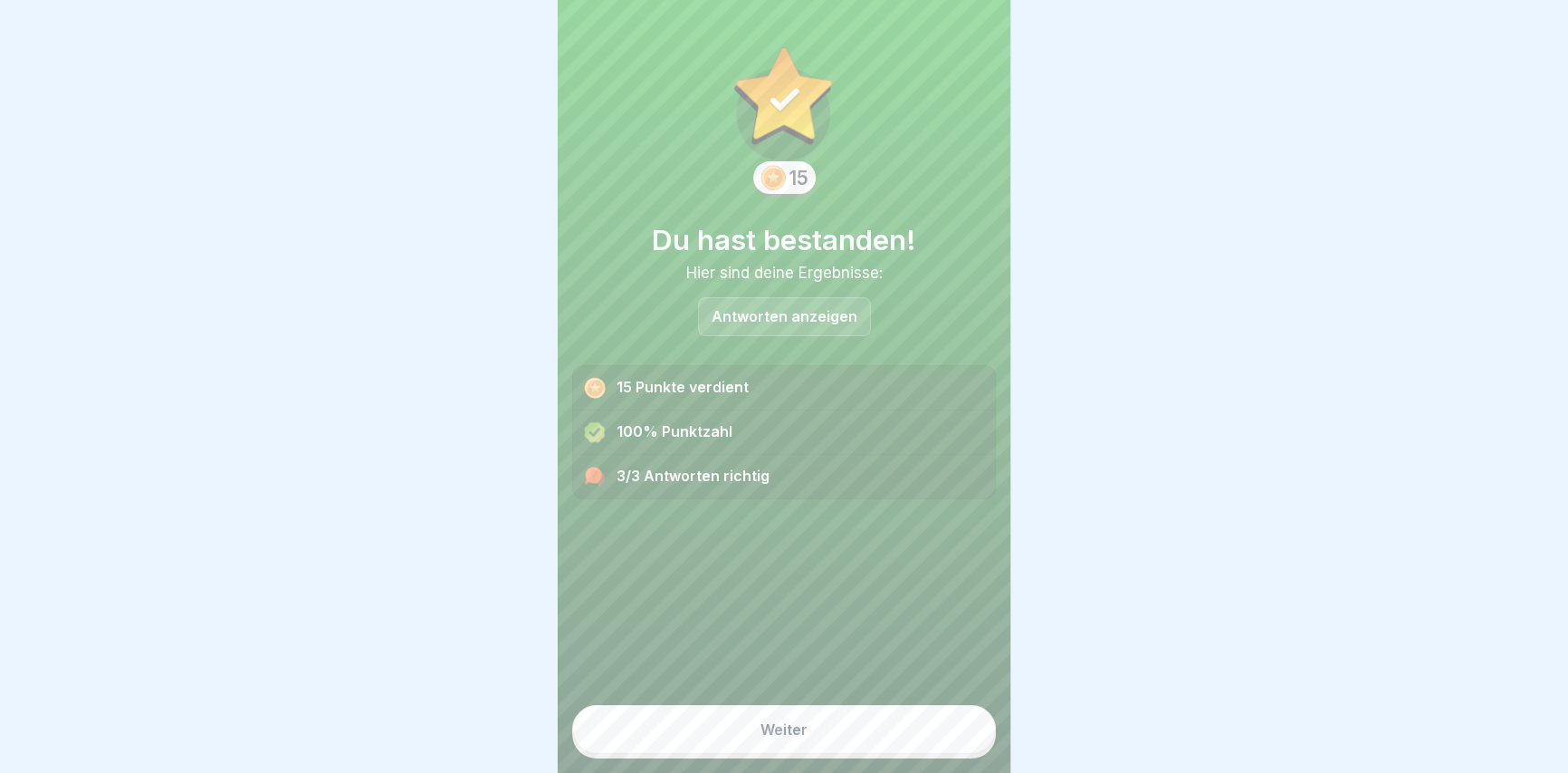
click at [853, 753] on button "Weiter" at bounding box center [784, 728] width 424 height 49
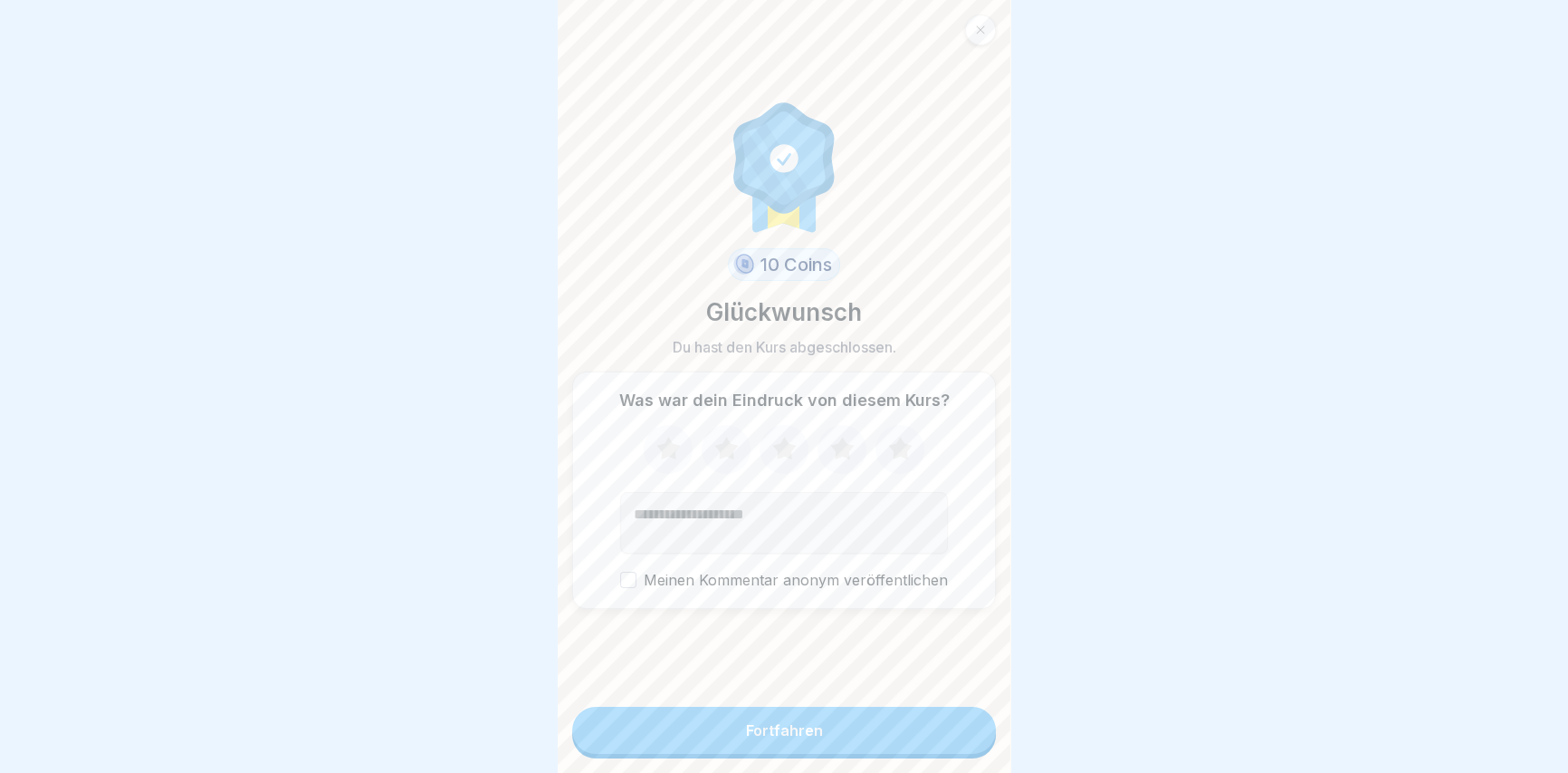
click at [853, 753] on button "Fortfahren" at bounding box center [784, 729] width 424 height 47
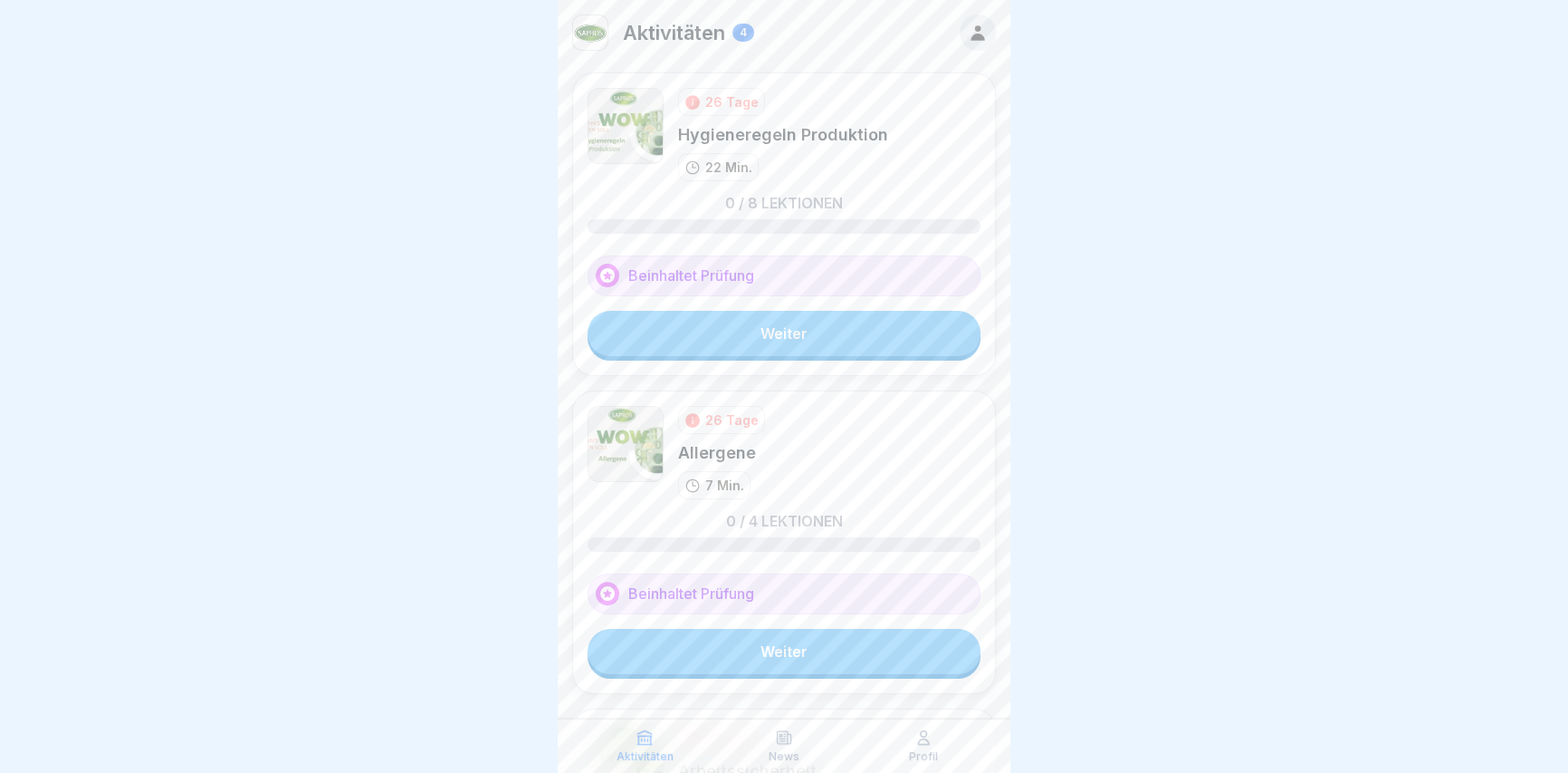
click at [768, 341] on link "Weiter" at bounding box center [784, 333] width 393 height 45
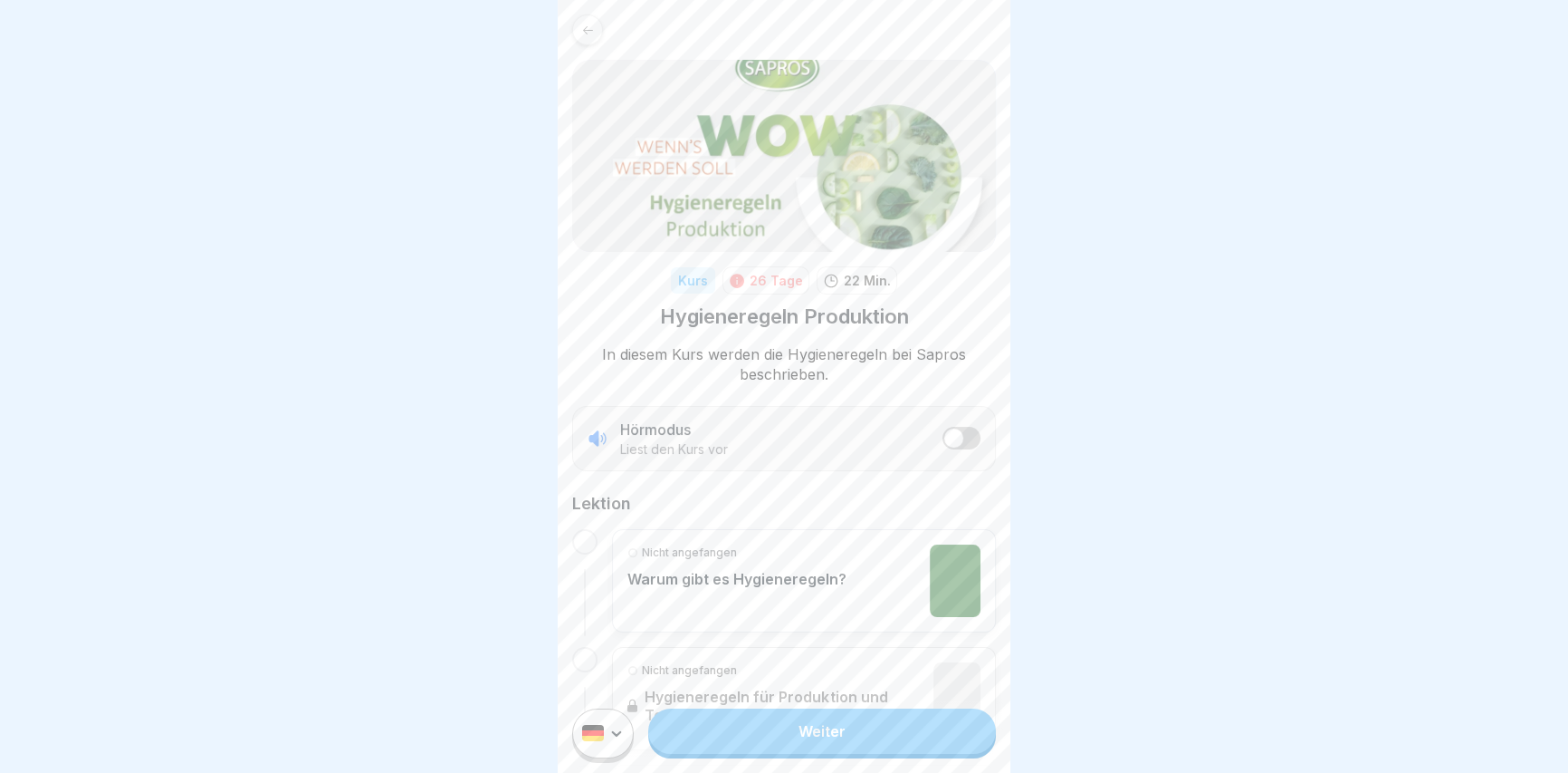
click at [782, 743] on link "Weiter" at bounding box center [821, 730] width 347 height 45
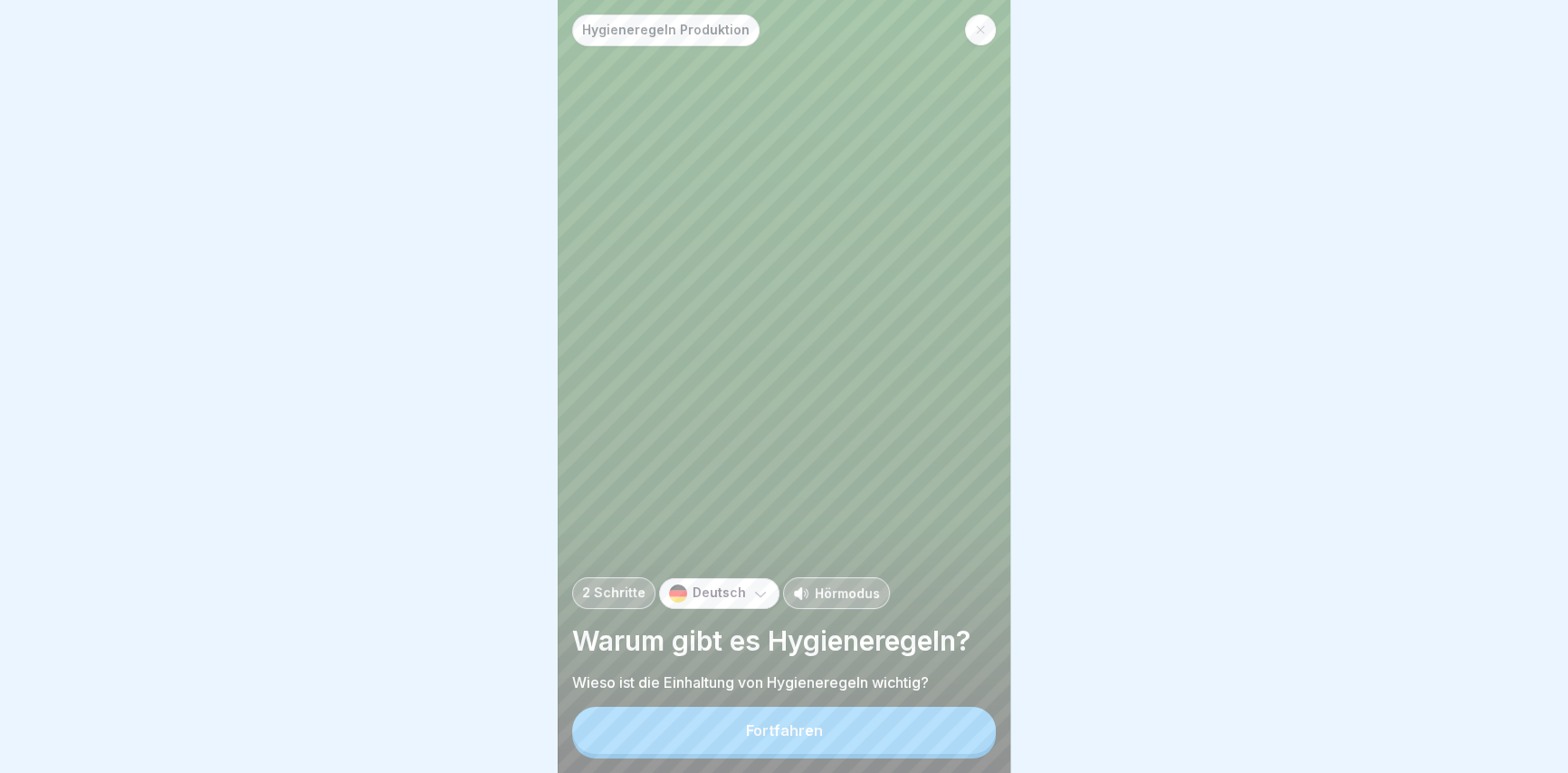
click at [783, 738] on div "Fortfahren" at bounding box center [784, 730] width 77 height 16
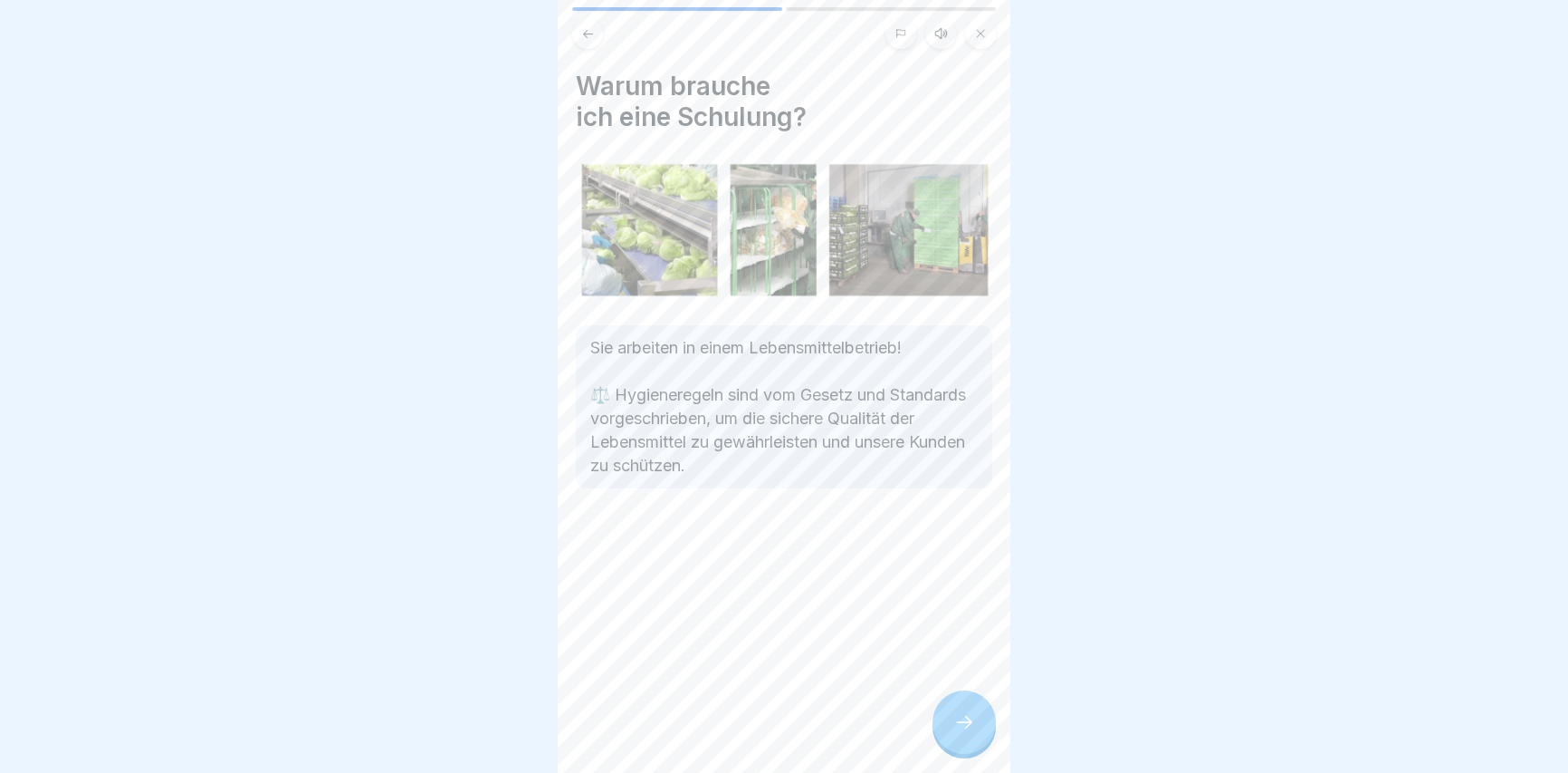
click at [975, 743] on div at bounding box center [964, 722] width 64 height 64
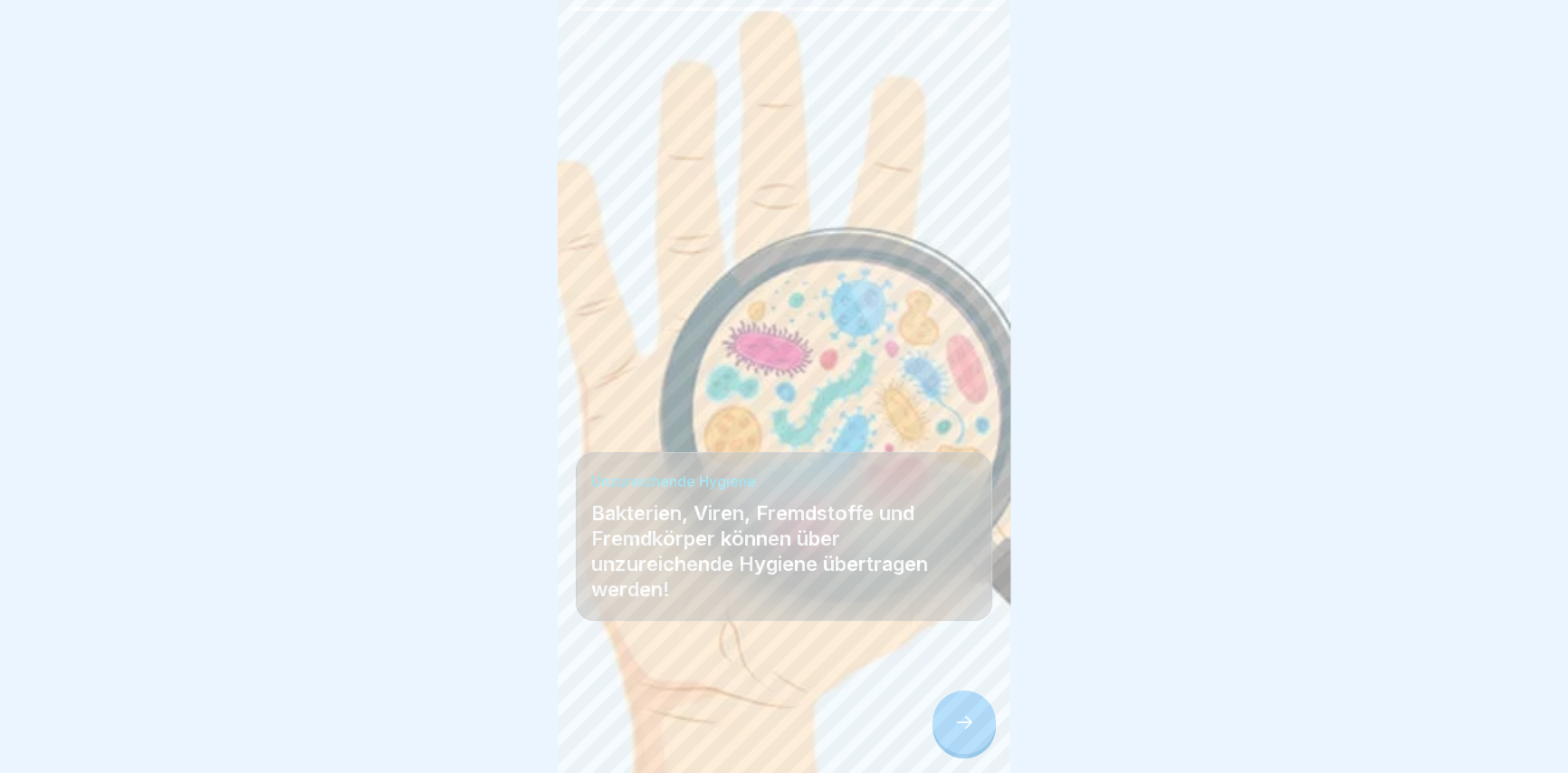
click at [975, 743] on div at bounding box center [964, 722] width 64 height 64
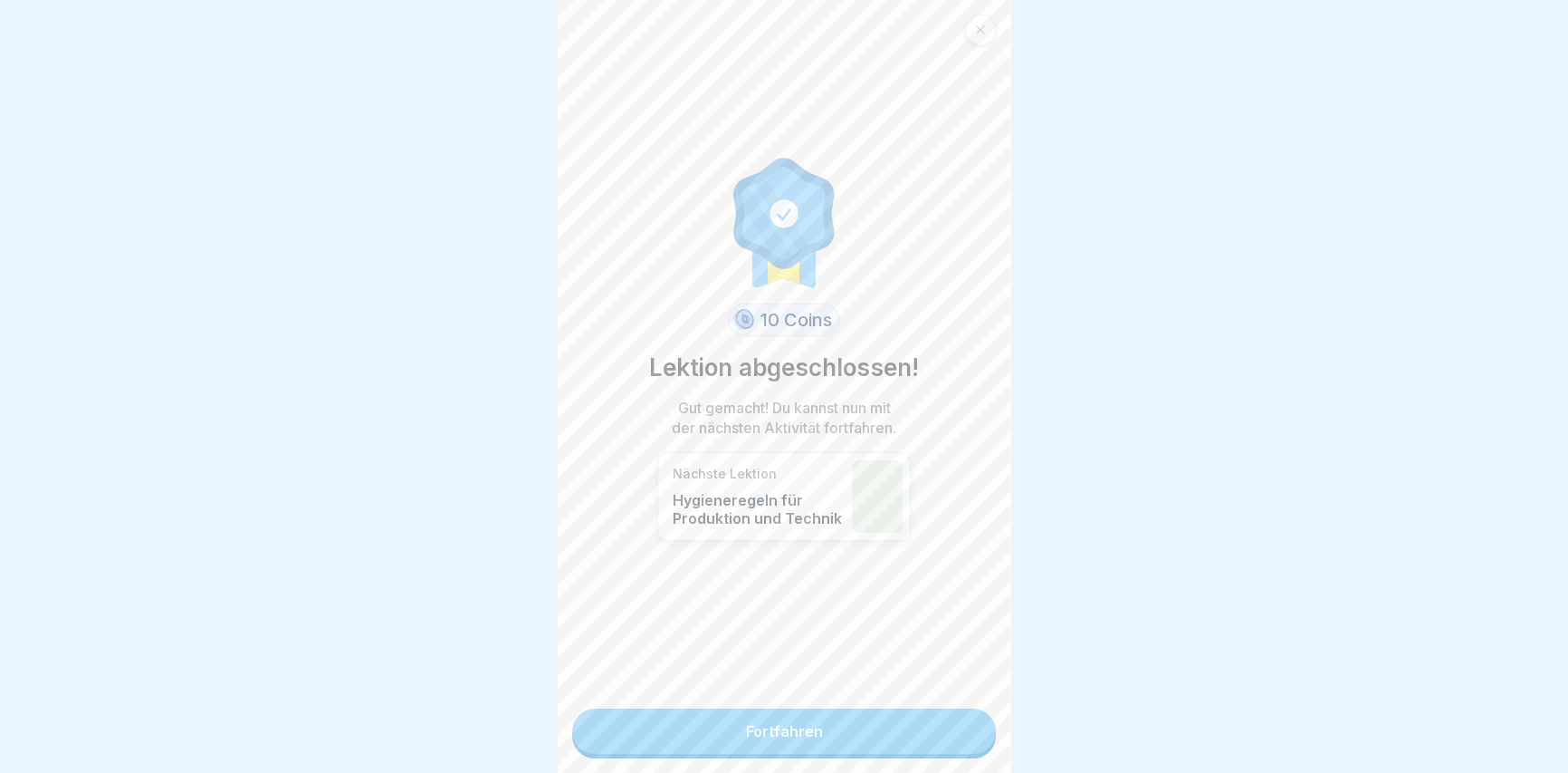
click at [975, 743] on link "Fortfahren" at bounding box center [784, 730] width 424 height 45
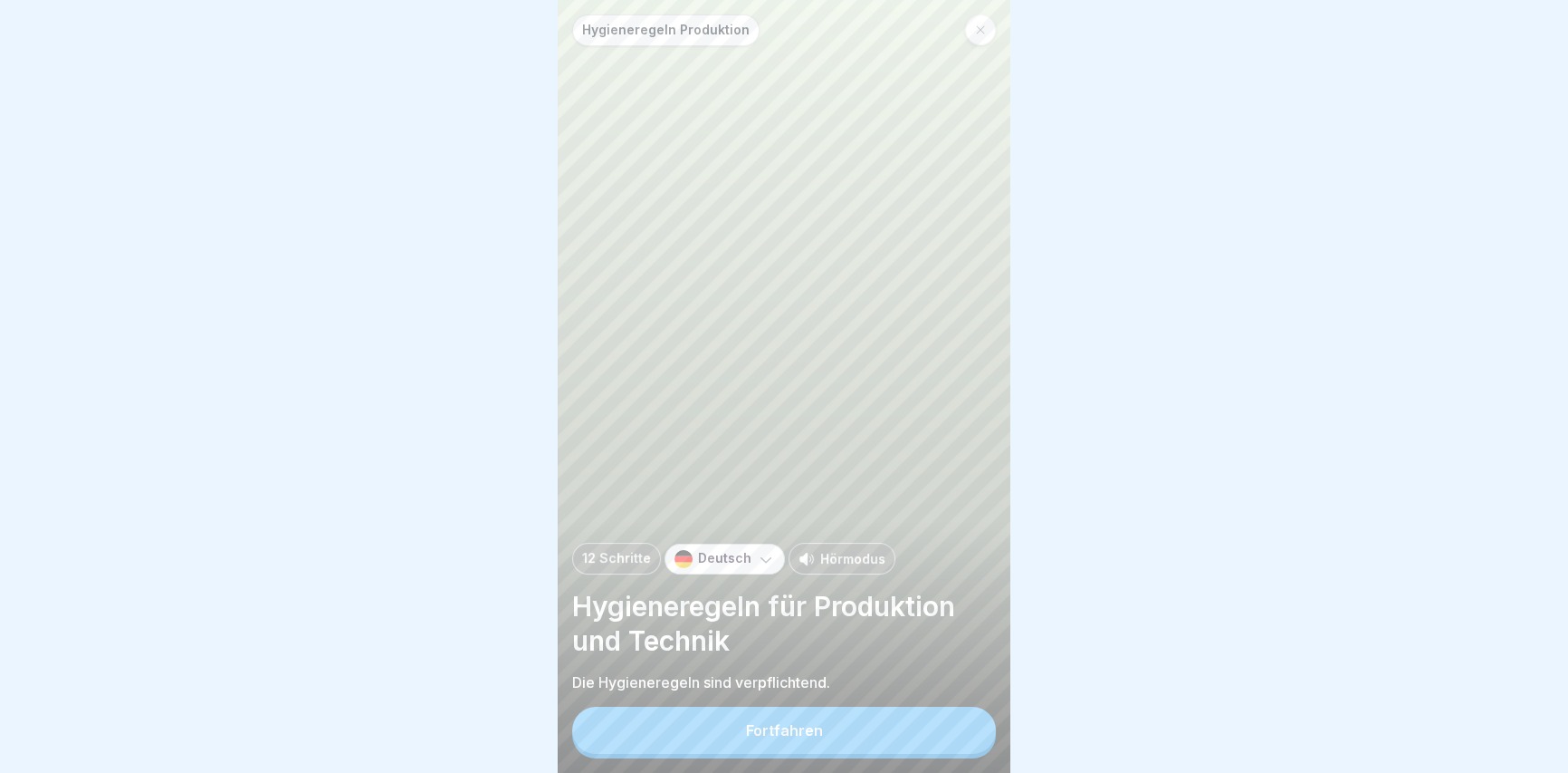
click at [975, 743] on button "Fortfahren" at bounding box center [784, 729] width 424 height 47
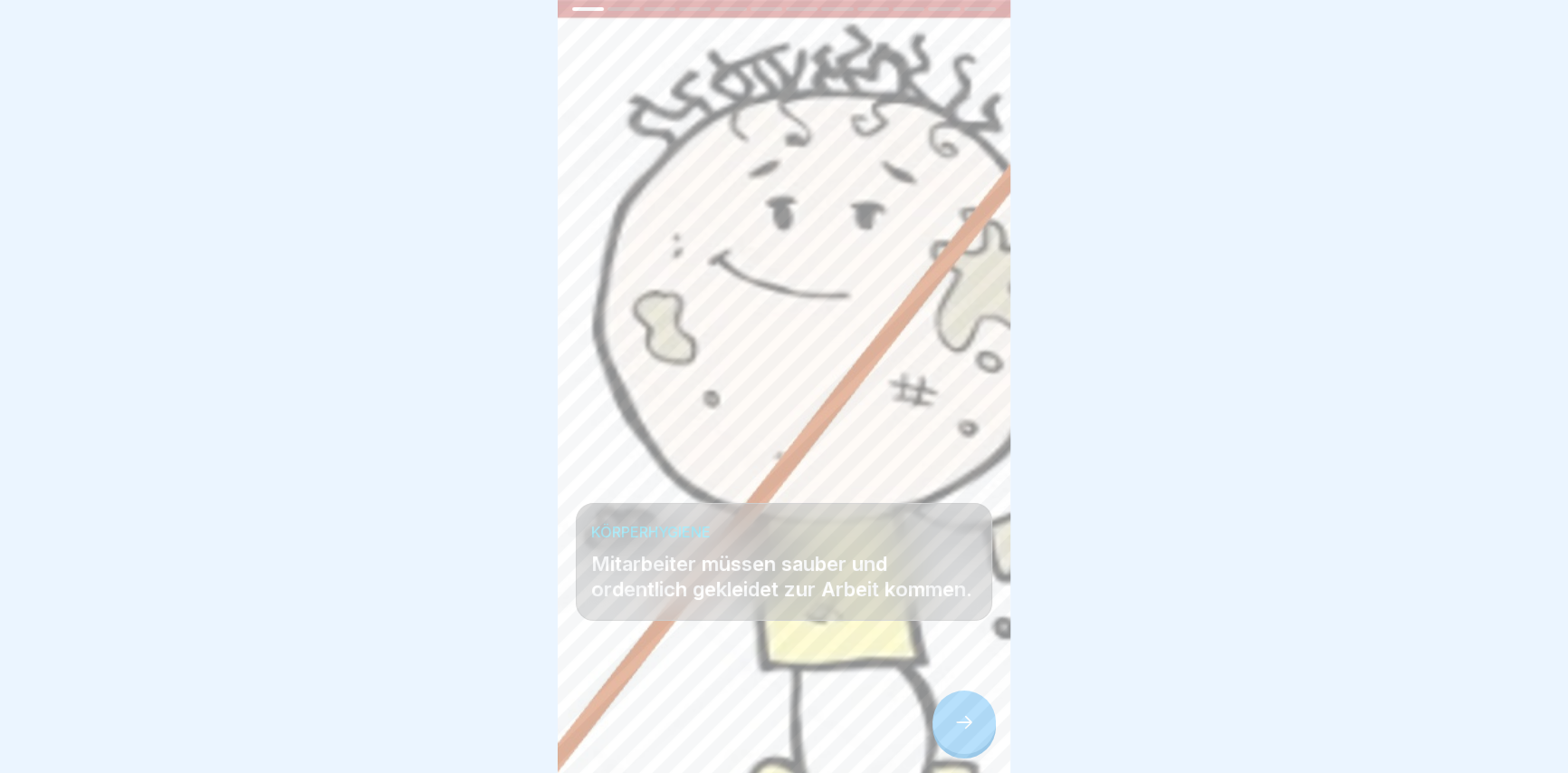
click at [973, 752] on div at bounding box center [964, 722] width 64 height 64
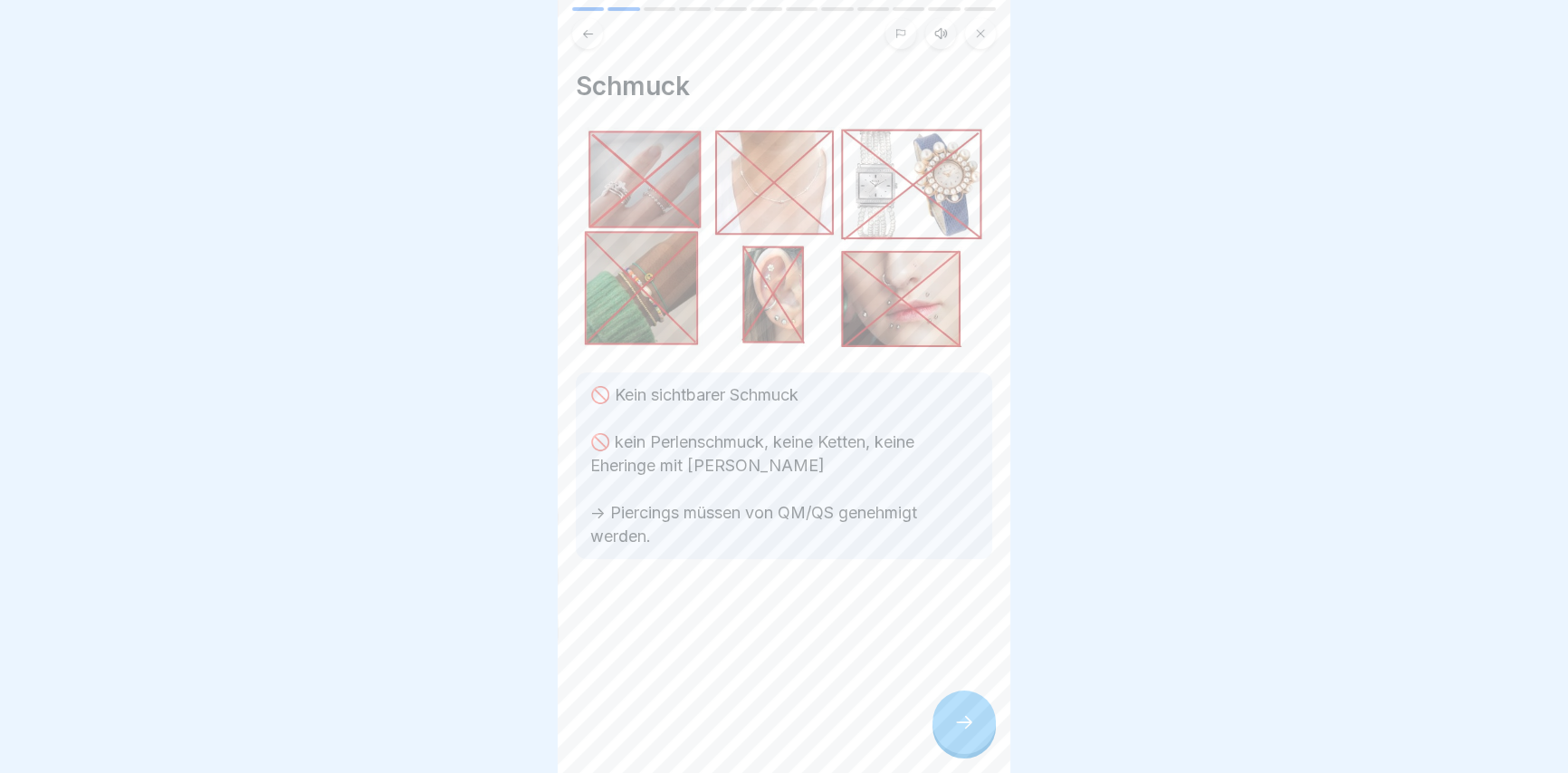
click at [989, 748] on div at bounding box center [964, 722] width 64 height 64
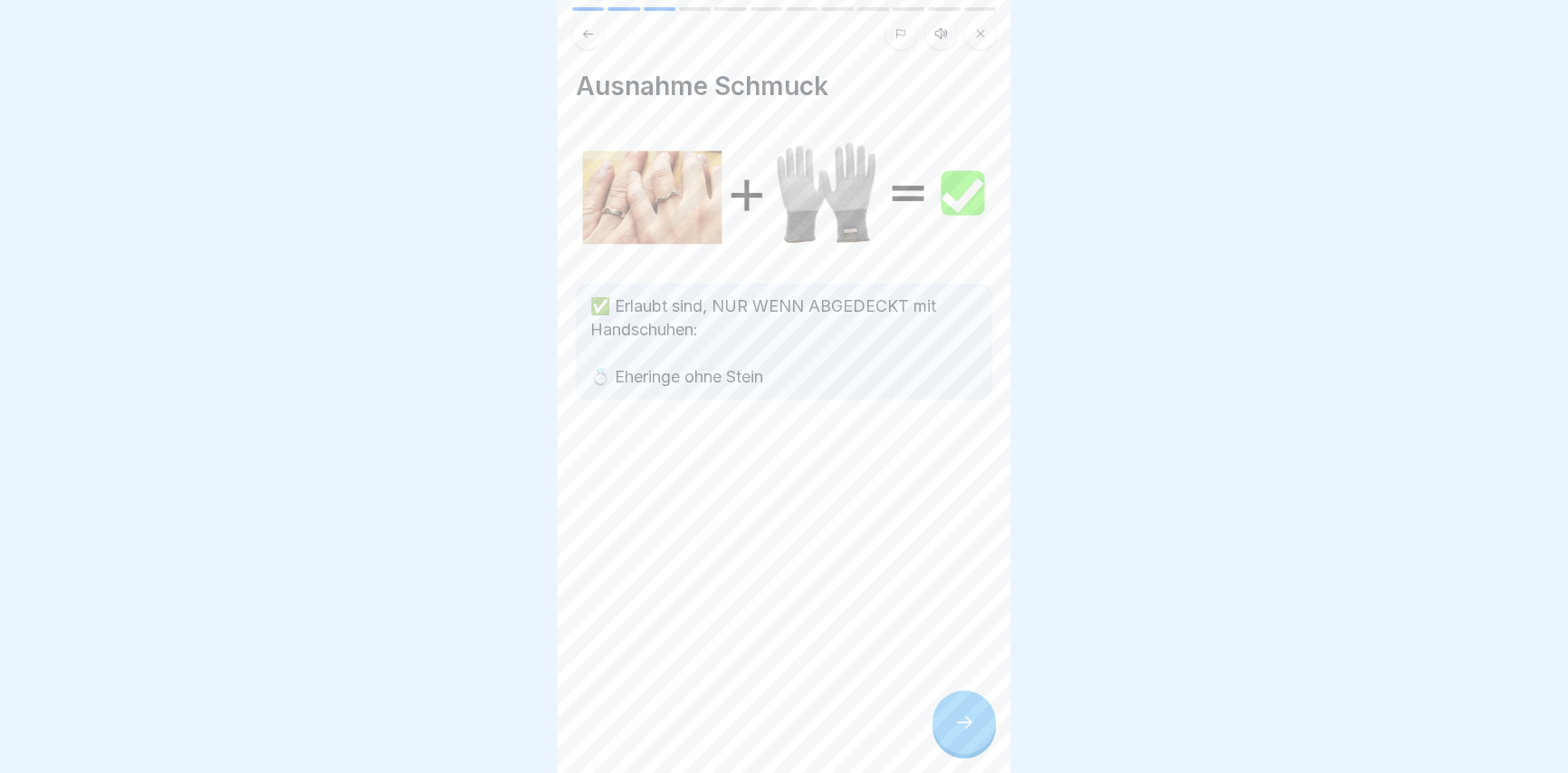
click at [969, 733] on icon at bounding box center [964, 722] width 22 height 22
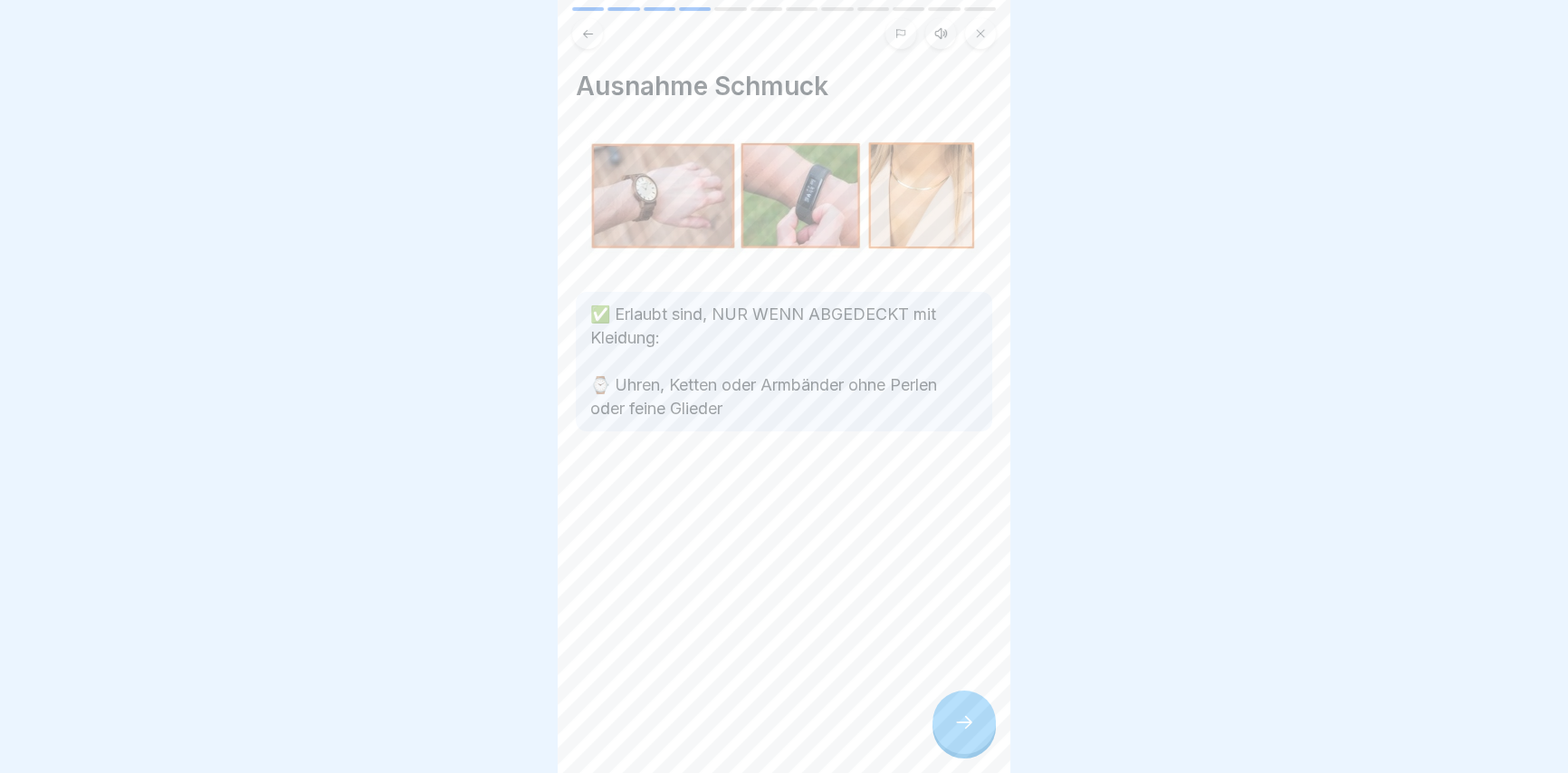
click at [970, 733] on icon at bounding box center [964, 722] width 22 height 22
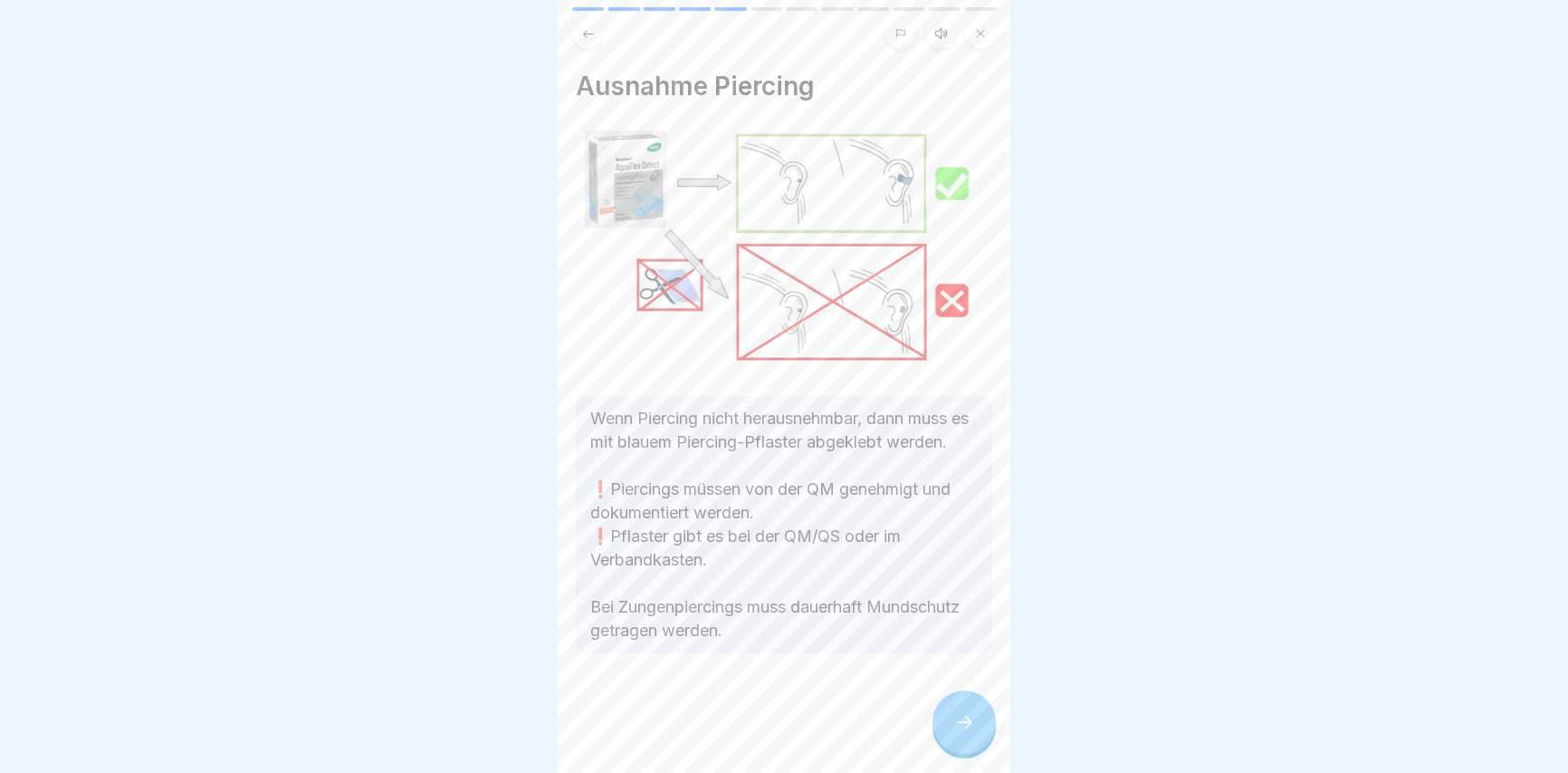
click at [970, 733] on icon at bounding box center [964, 722] width 22 height 22
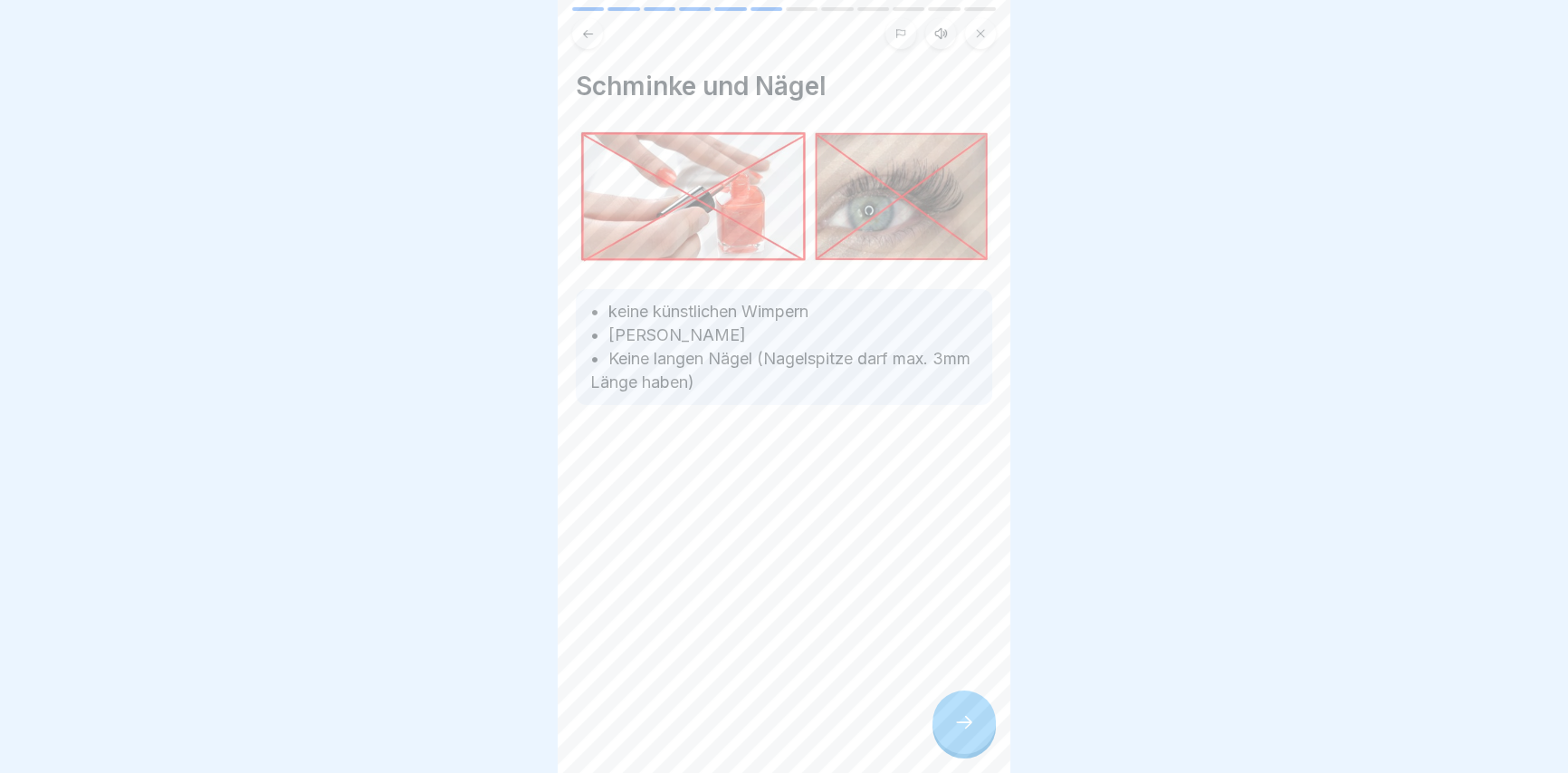
click at [969, 733] on icon at bounding box center [964, 722] width 22 height 22
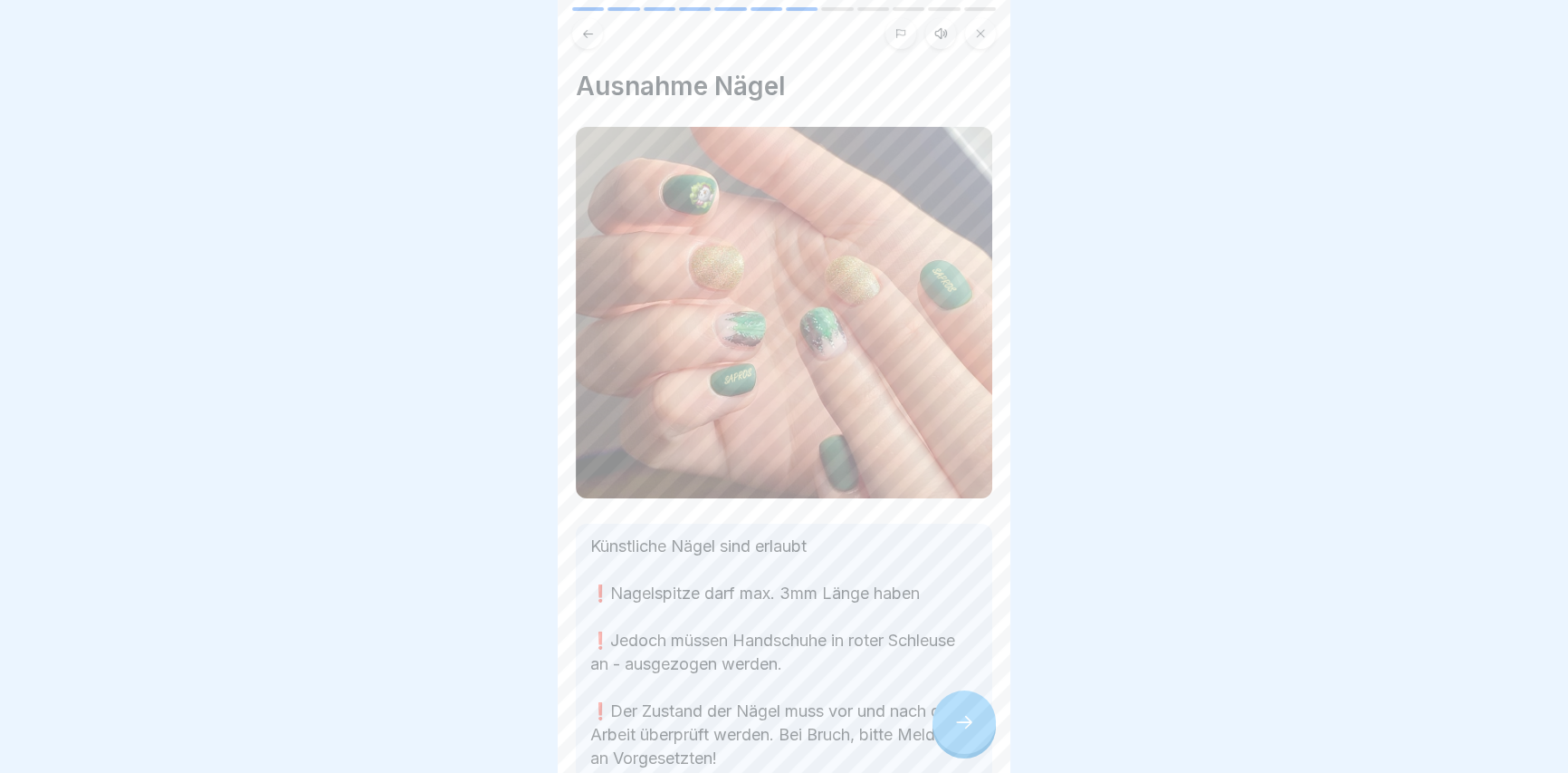
click at [969, 733] on icon at bounding box center [964, 722] width 22 height 22
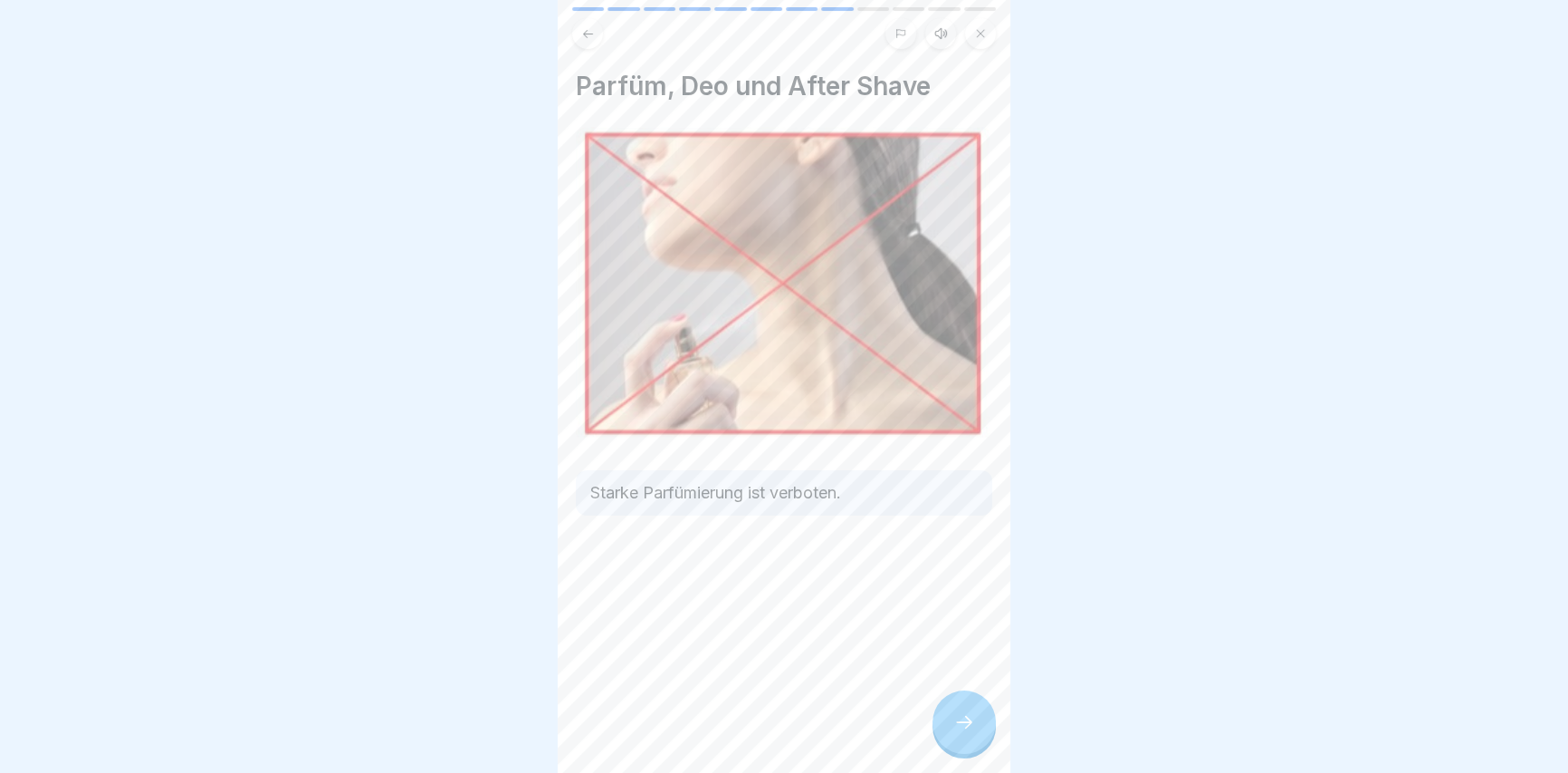
click at [969, 733] on icon at bounding box center [964, 722] width 22 height 22
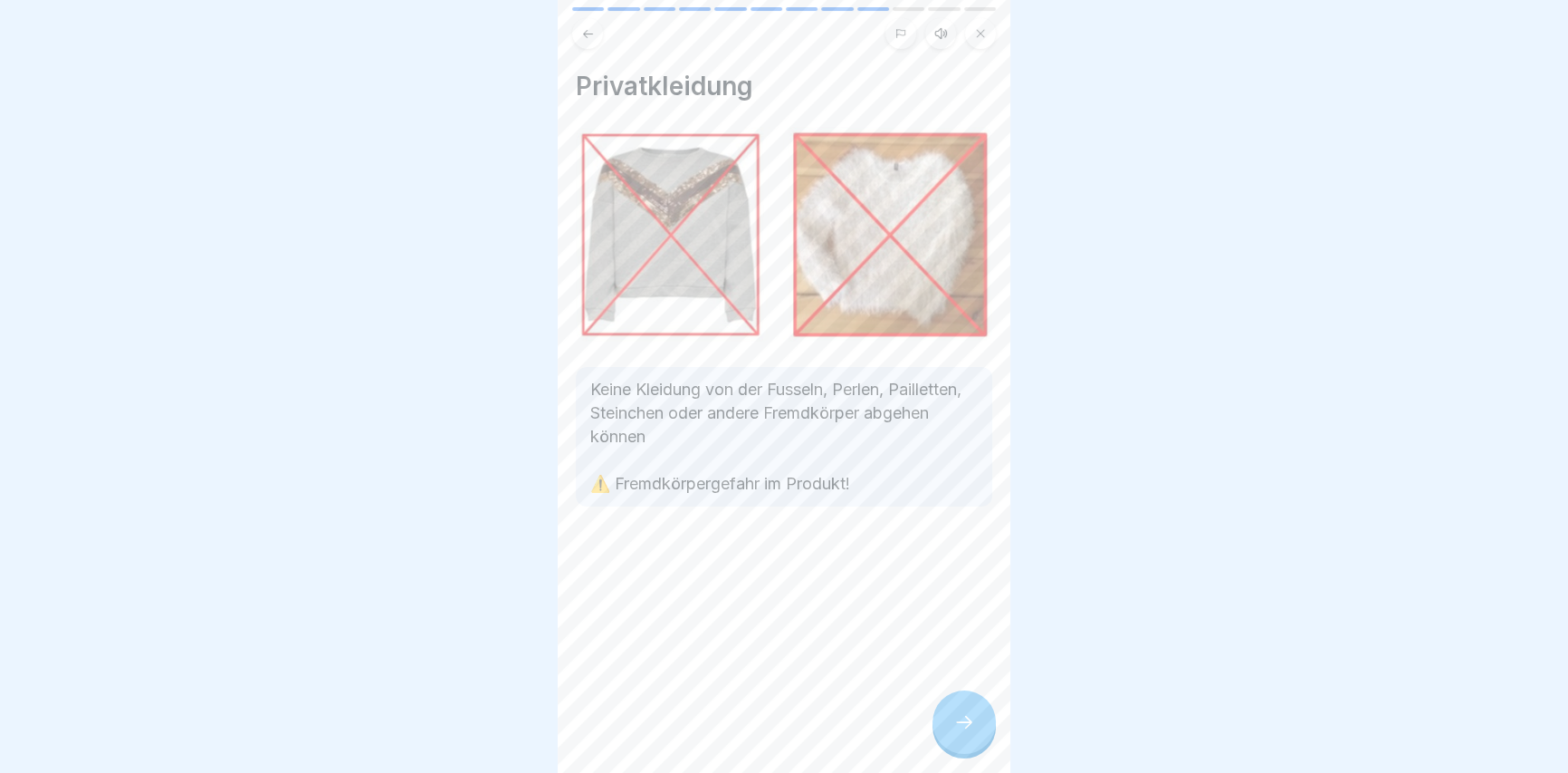
click at [961, 753] on div at bounding box center [964, 722] width 64 height 64
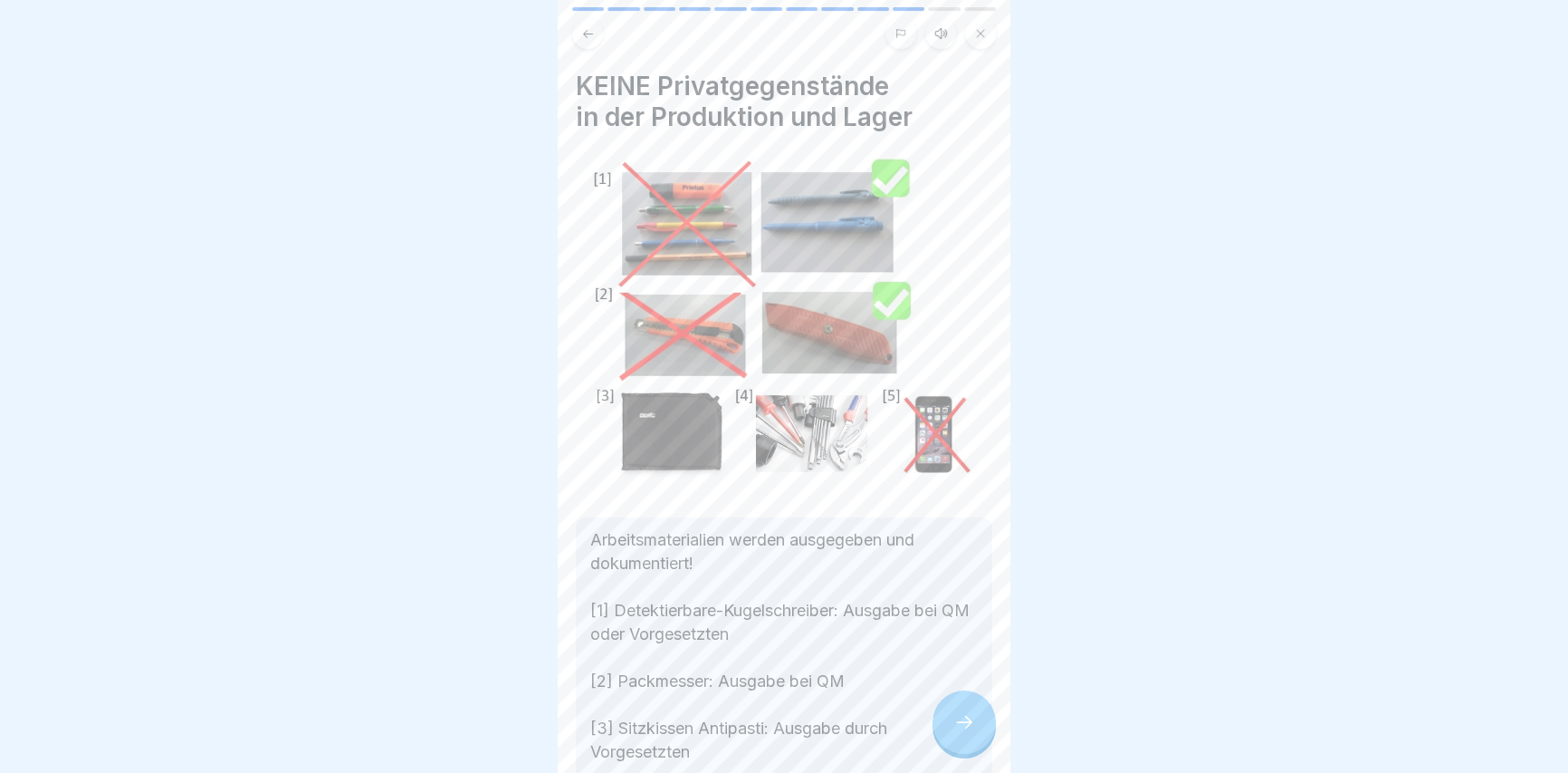
click at [968, 733] on icon at bounding box center [964, 722] width 22 height 22
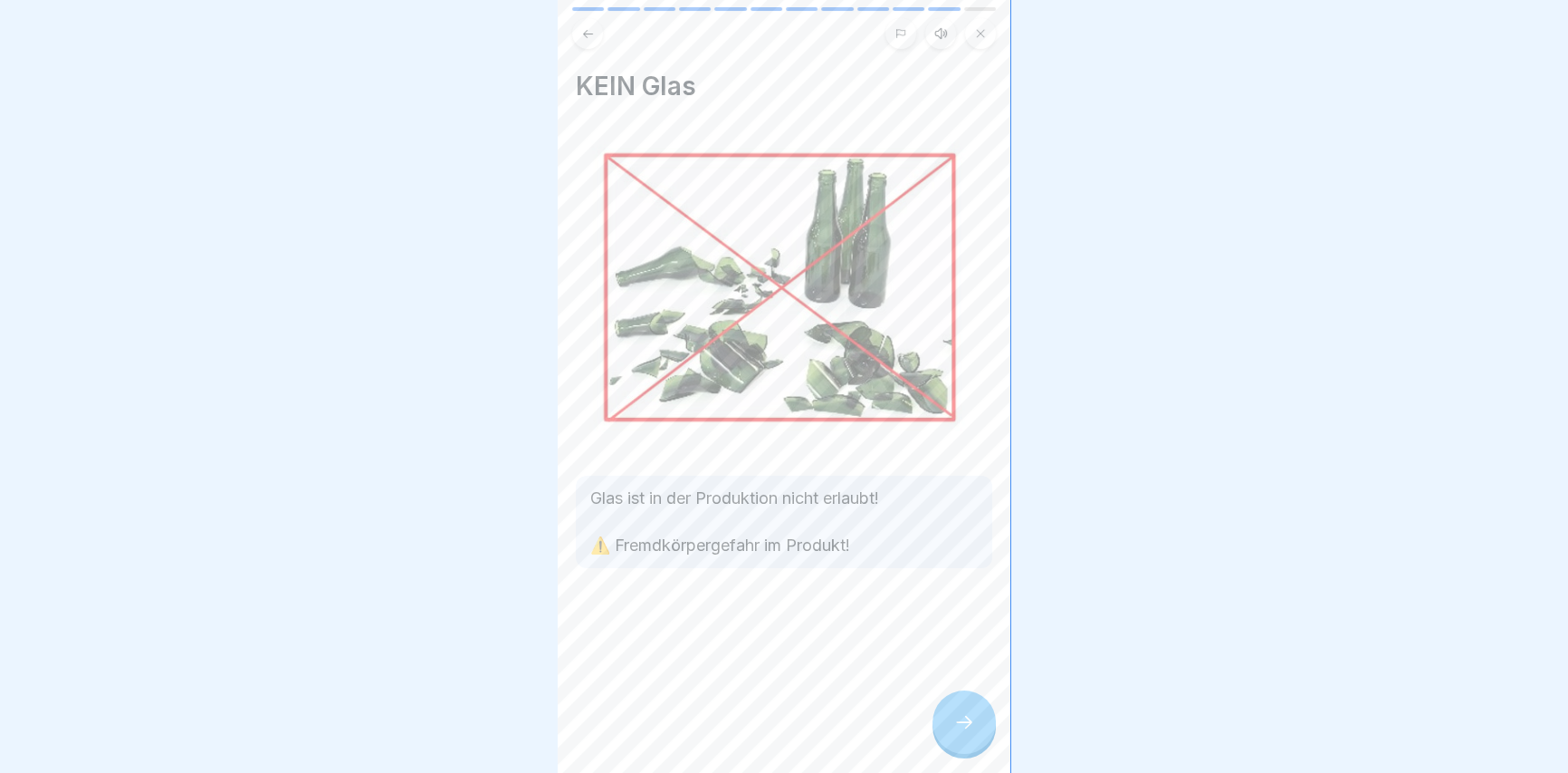
click at [968, 733] on icon at bounding box center [964, 722] width 22 height 22
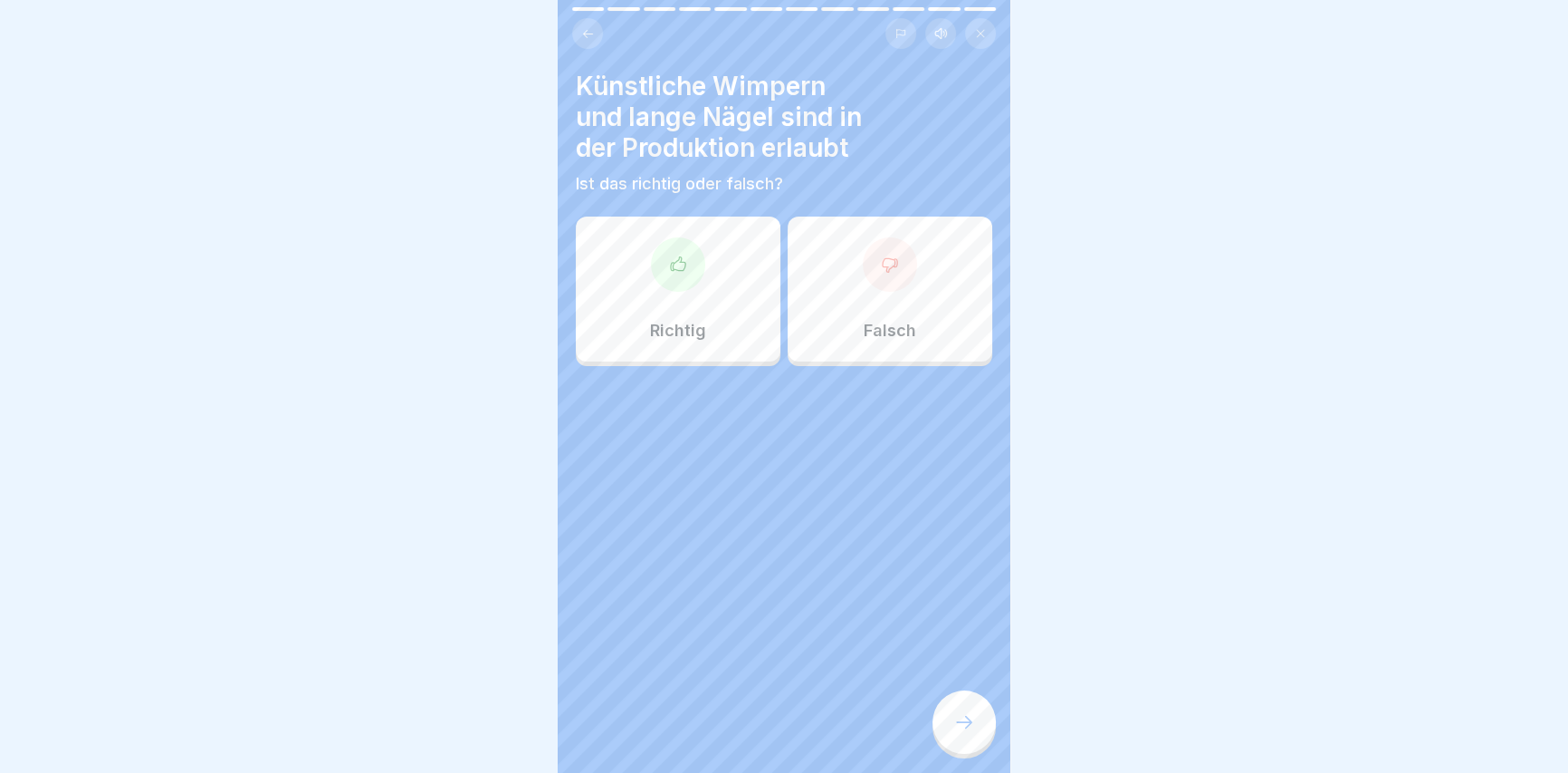
click at [926, 274] on div "Falsch" at bounding box center [889, 288] width 204 height 144
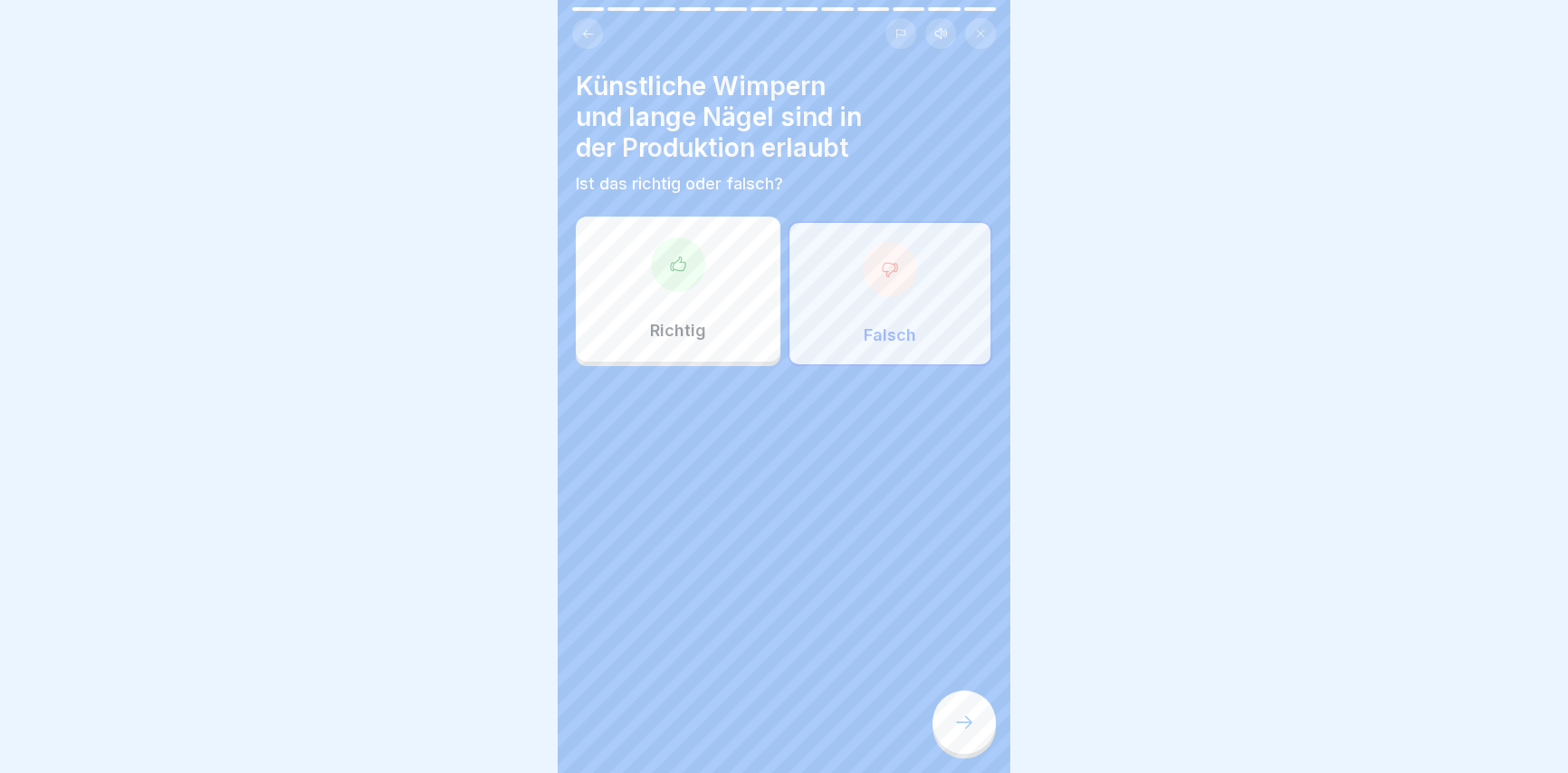
click at [961, 724] on icon at bounding box center [964, 722] width 22 height 22
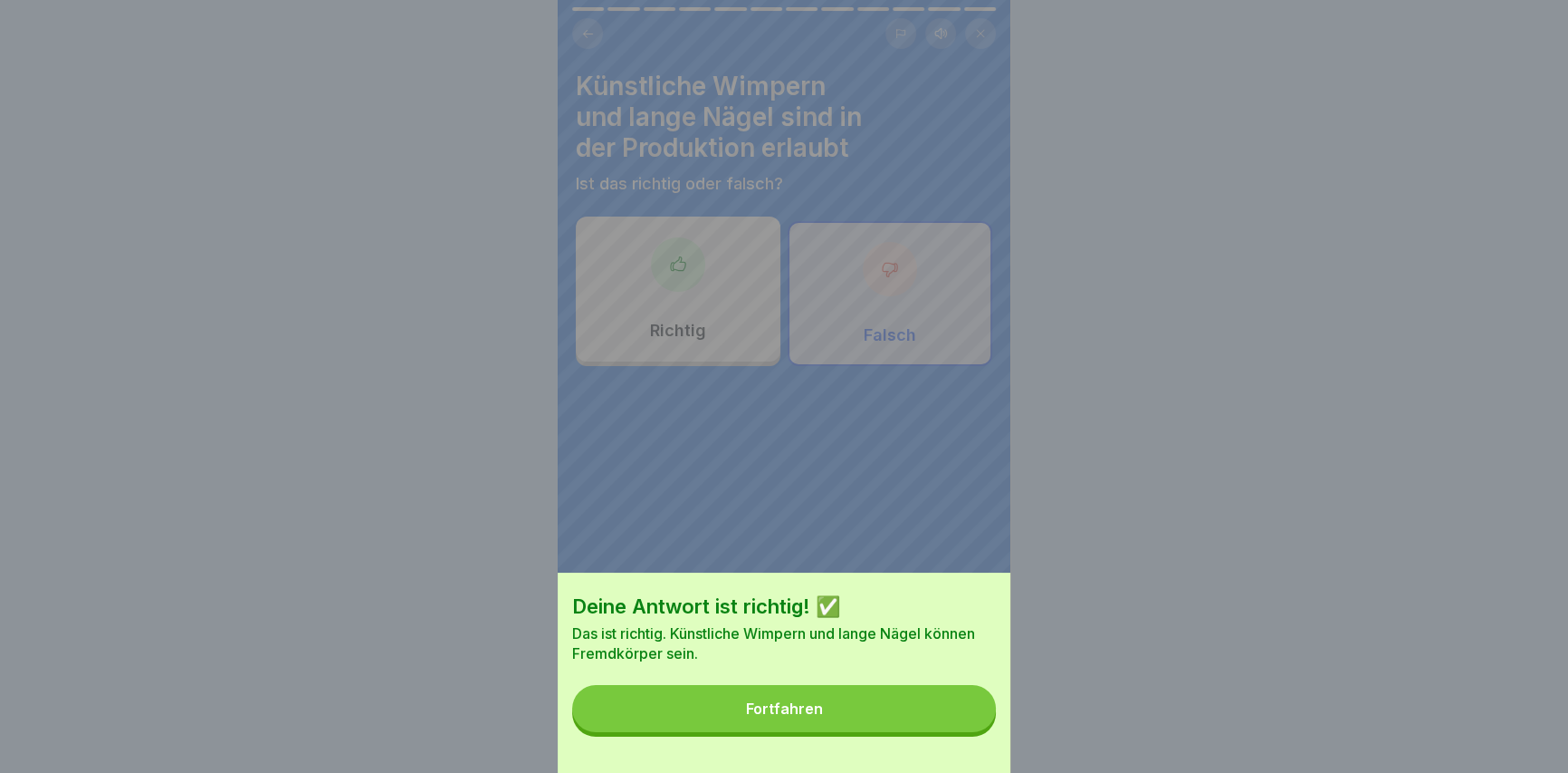
click at [961, 724] on button "Fortfahren" at bounding box center [784, 707] width 424 height 47
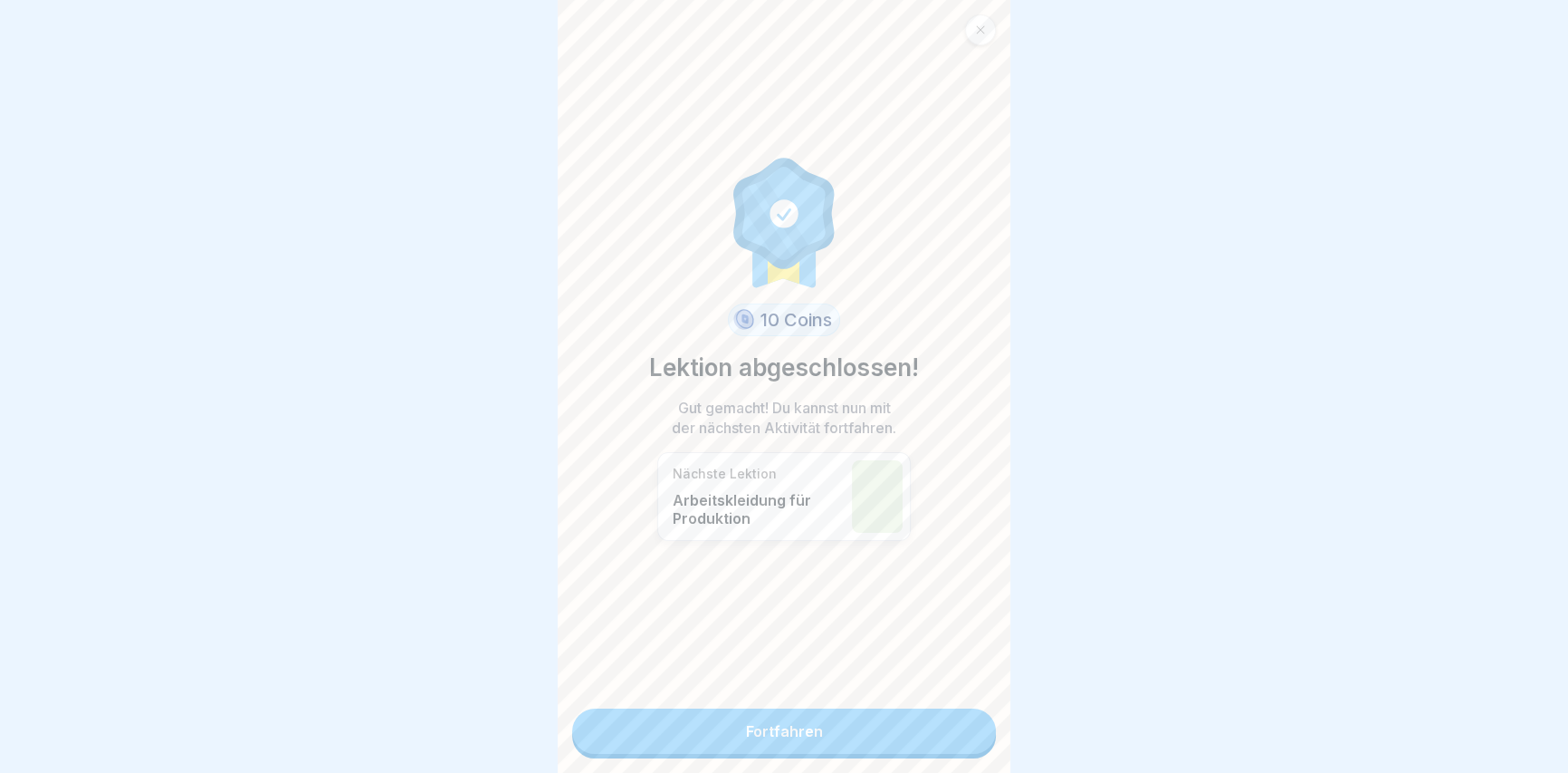
click at [942, 732] on link "Fortfahren" at bounding box center [784, 730] width 424 height 45
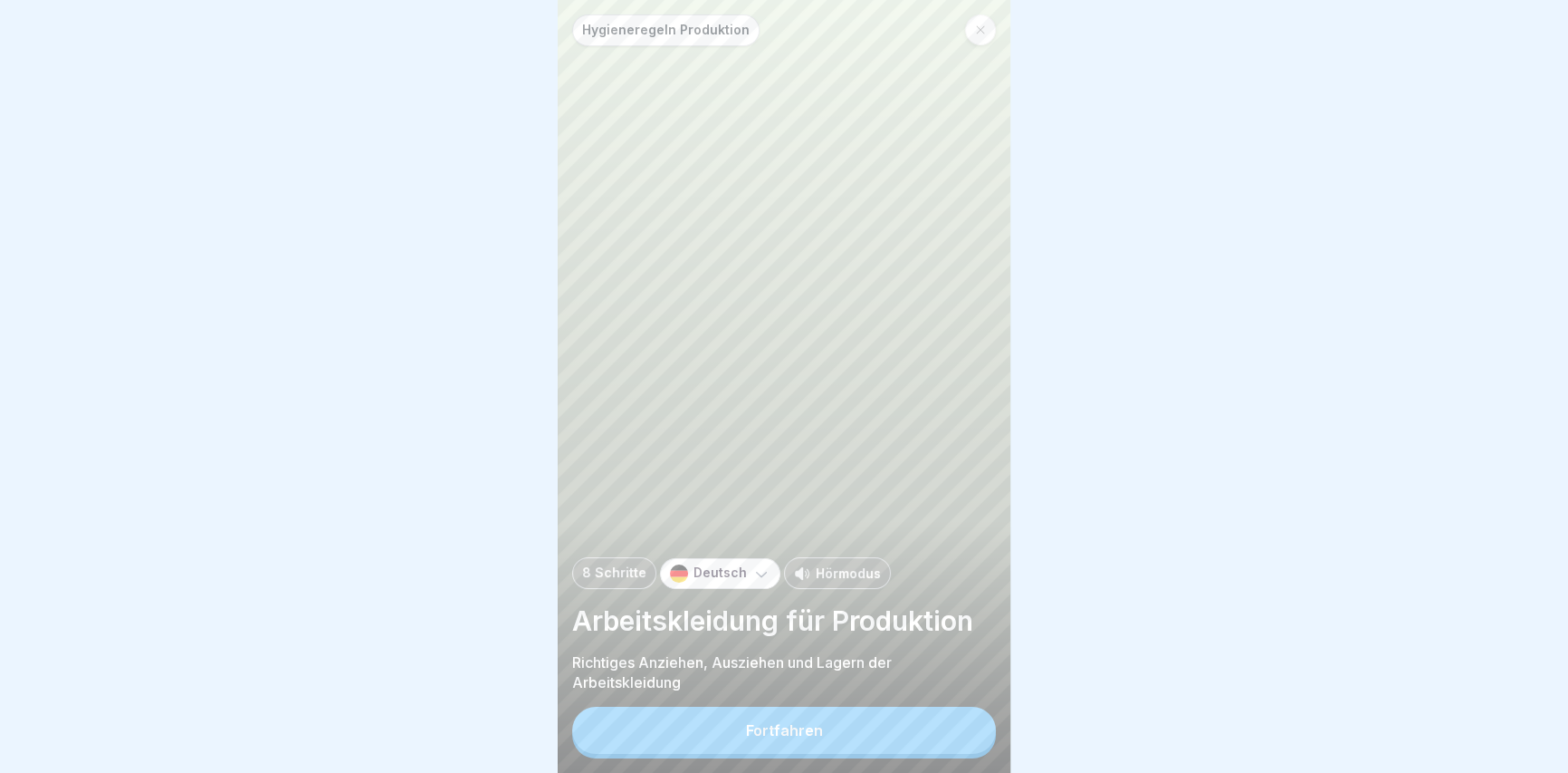
click at [942, 732] on button "Fortfahren" at bounding box center [784, 729] width 424 height 47
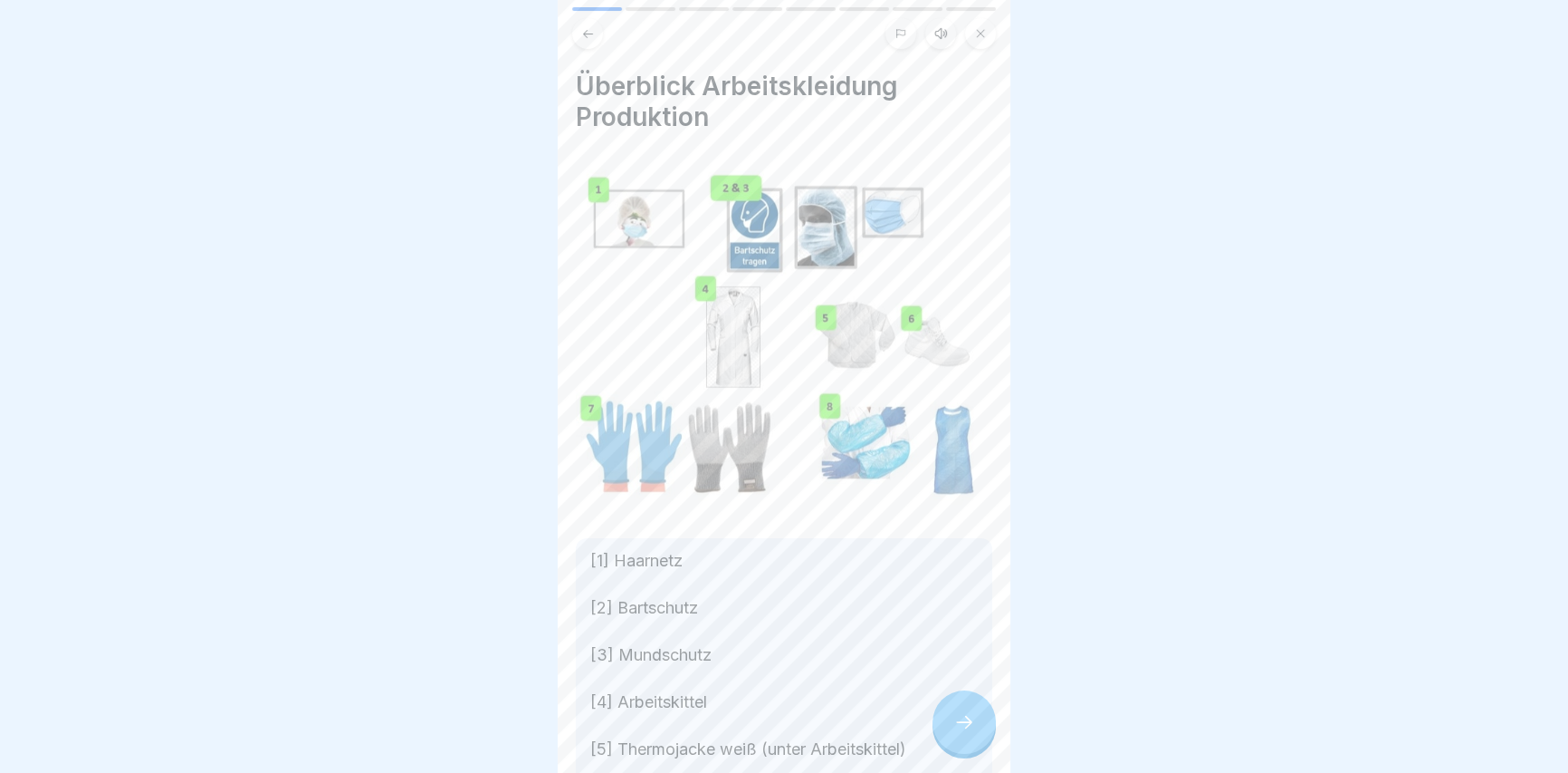
click at [953, 720] on div at bounding box center [964, 722] width 64 height 64
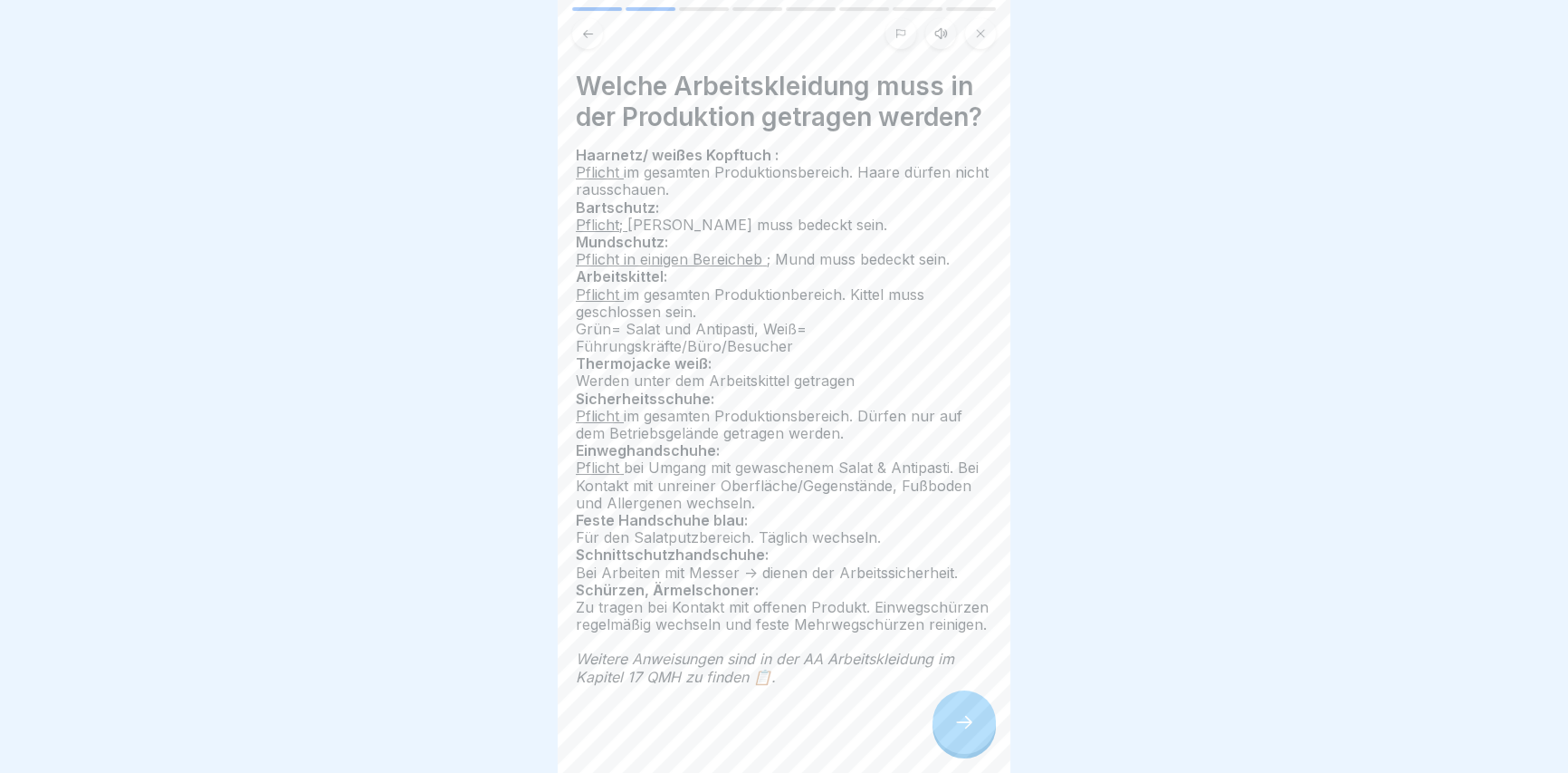
click at [950, 723] on div at bounding box center [964, 722] width 64 height 64
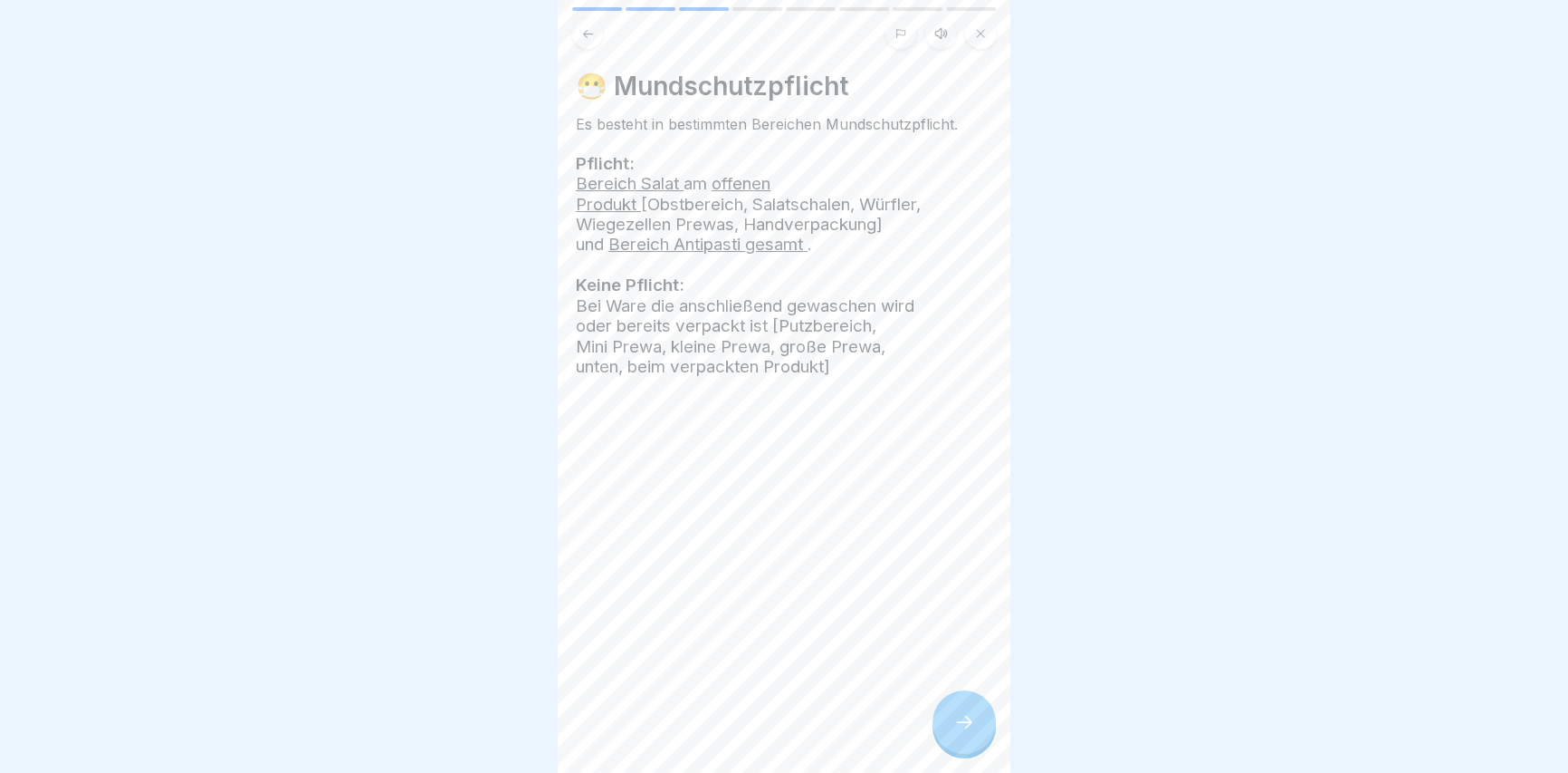
click at [949, 725] on div at bounding box center [964, 722] width 64 height 64
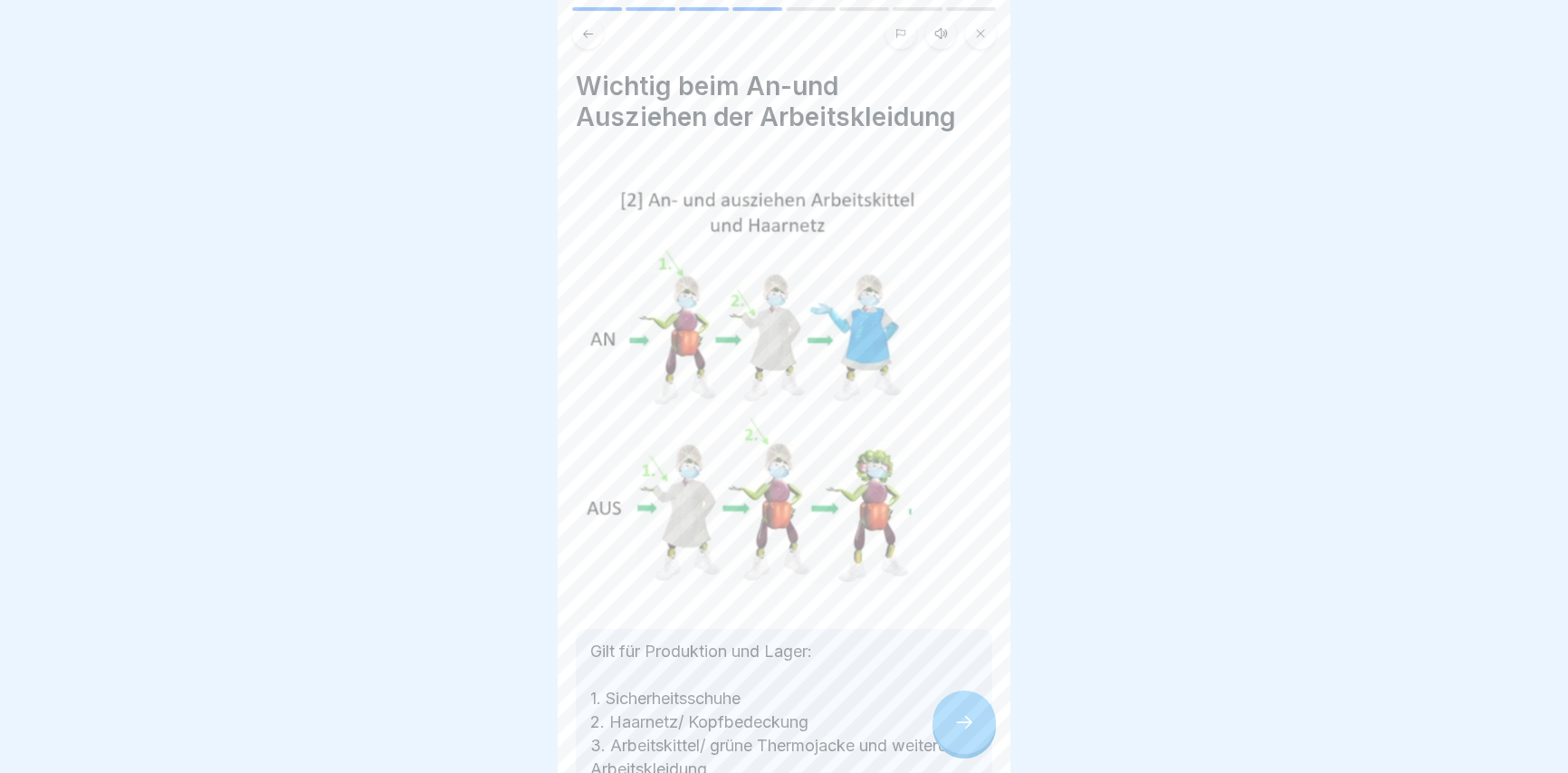
click at [962, 753] on div at bounding box center [964, 722] width 64 height 64
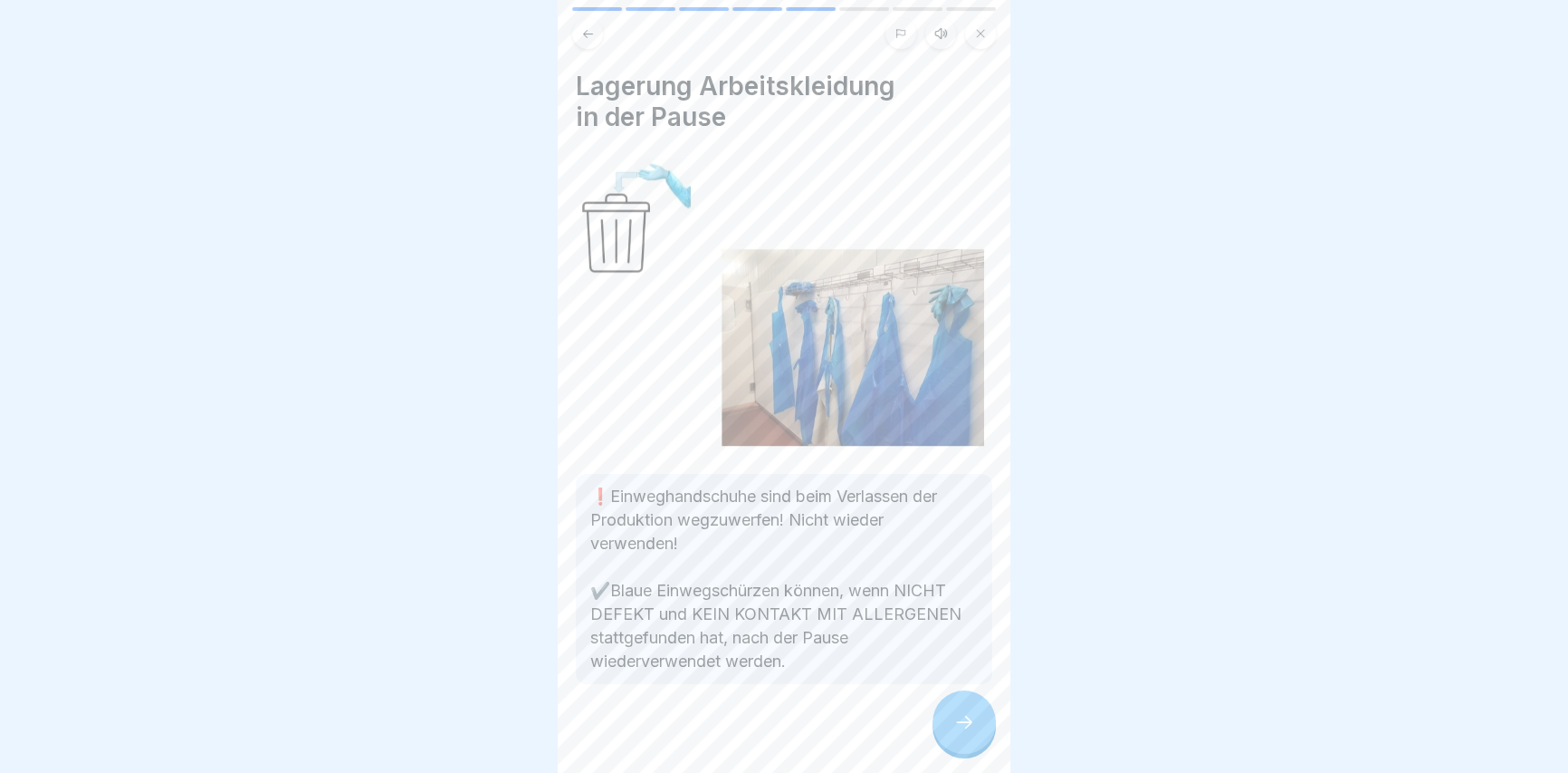
click at [960, 744] on div at bounding box center [964, 722] width 64 height 64
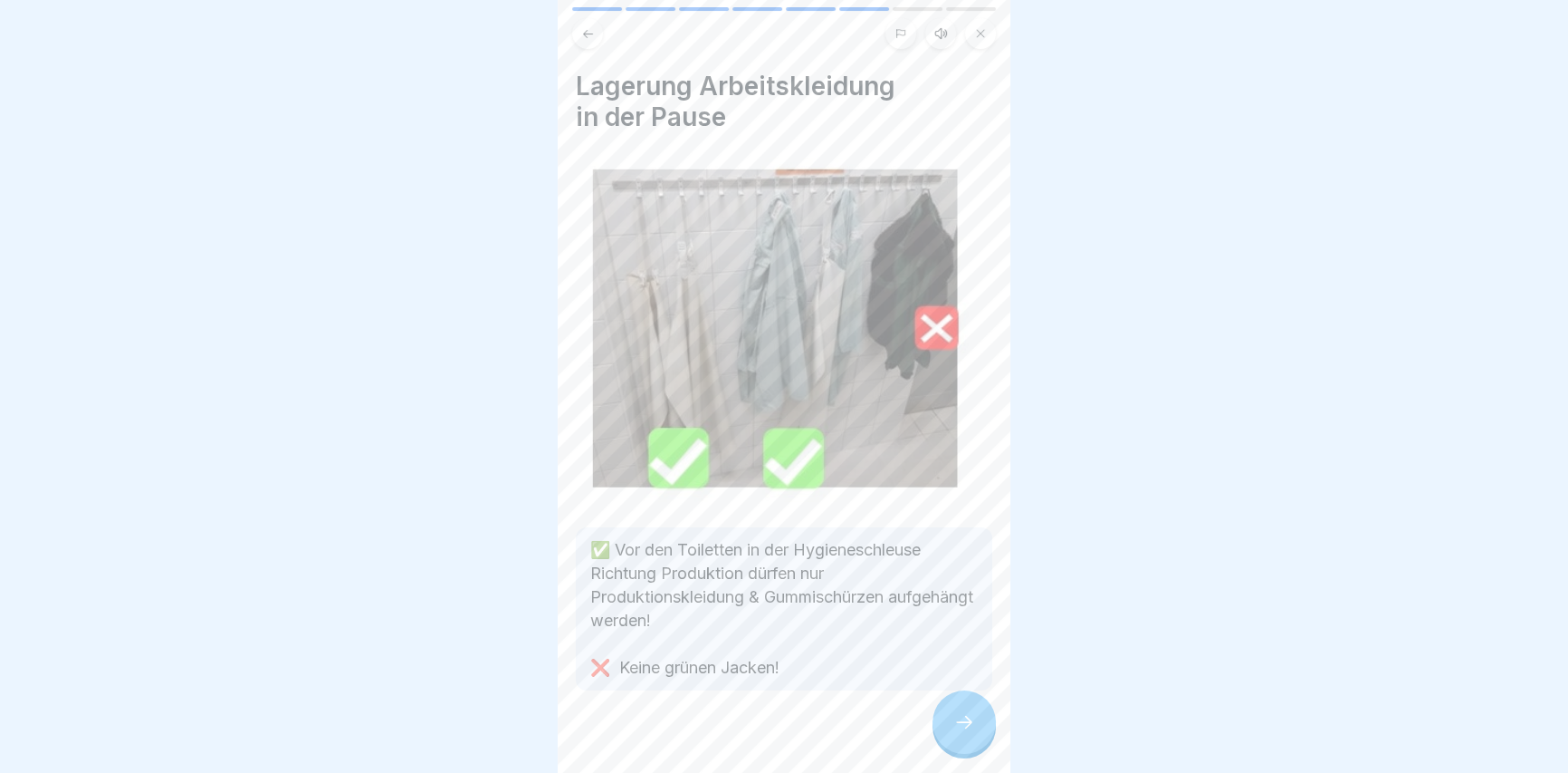
click at [958, 747] on div at bounding box center [964, 722] width 64 height 64
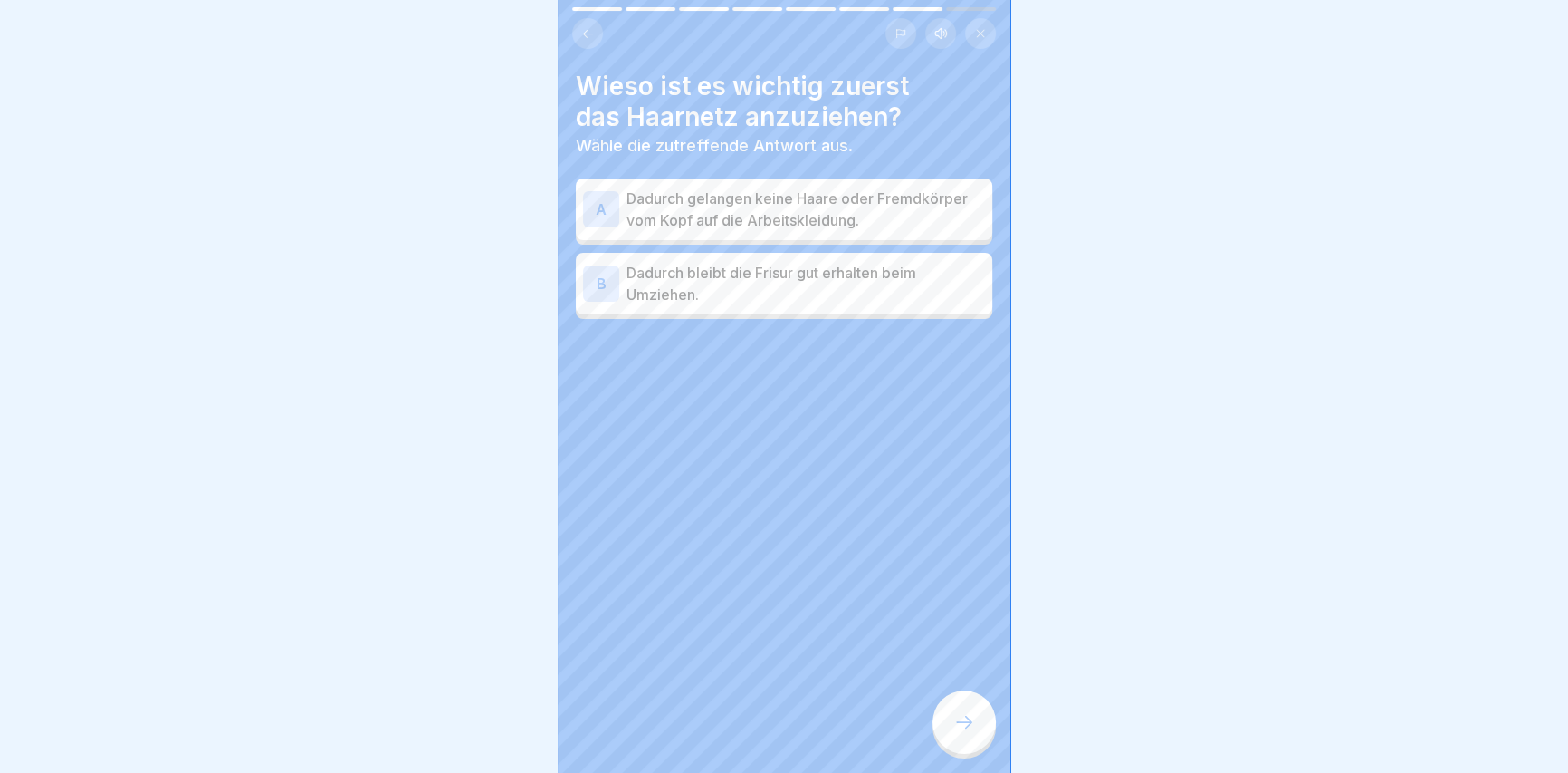
click at [930, 172] on div "Wieso ist es wichtig zuerst das Haarnetz anzuziehen? Wähle die zutreffende Antw…" at bounding box center [784, 194] width 416 height 248
click at [927, 189] on p "Dadurch gelangen keine Haare oder Fremdkörper vom Kopf auf die Arbeitskleidung." at bounding box center [805, 209] width 358 height 44
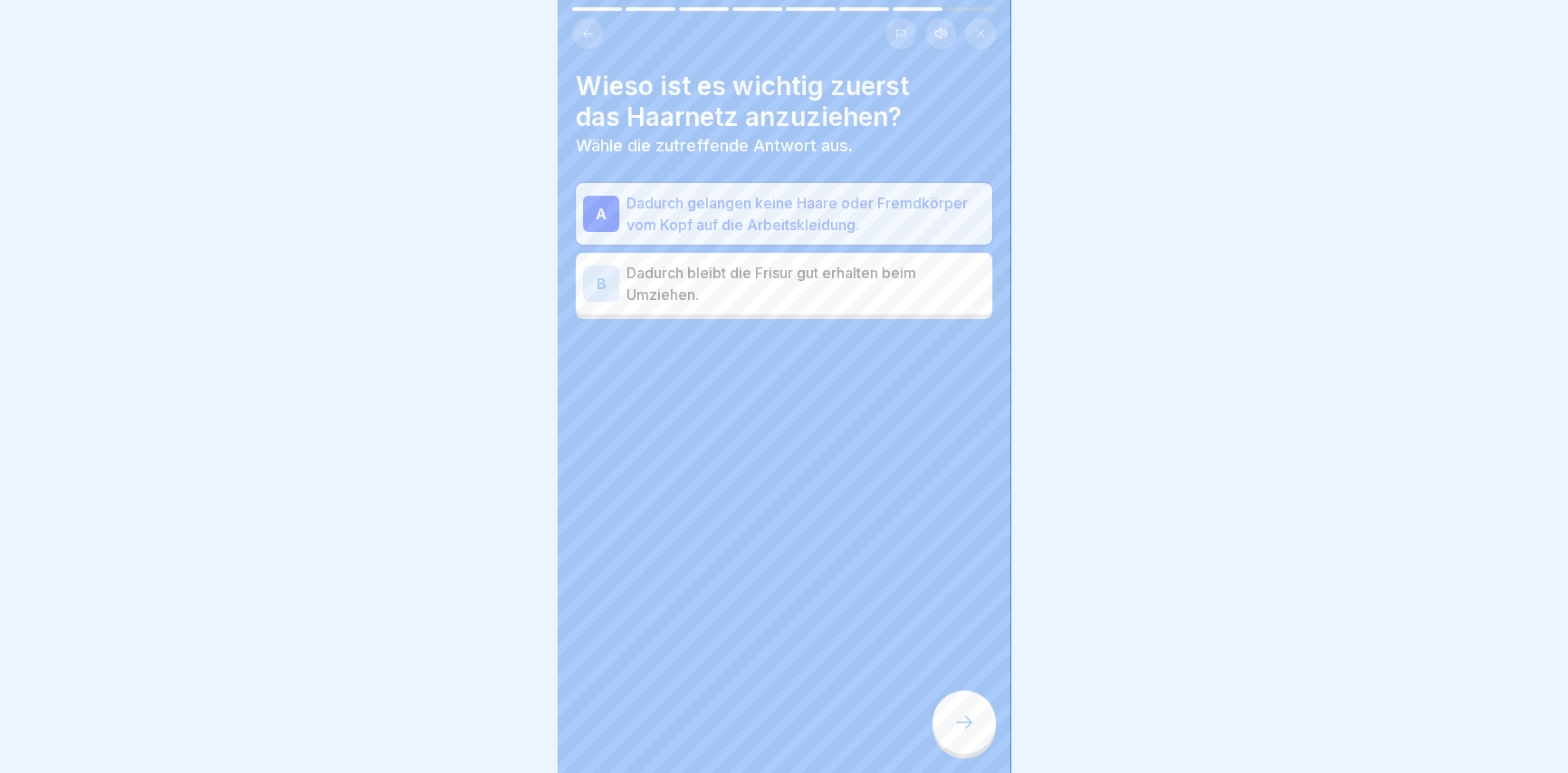
click at [971, 711] on div at bounding box center [964, 722] width 64 height 64
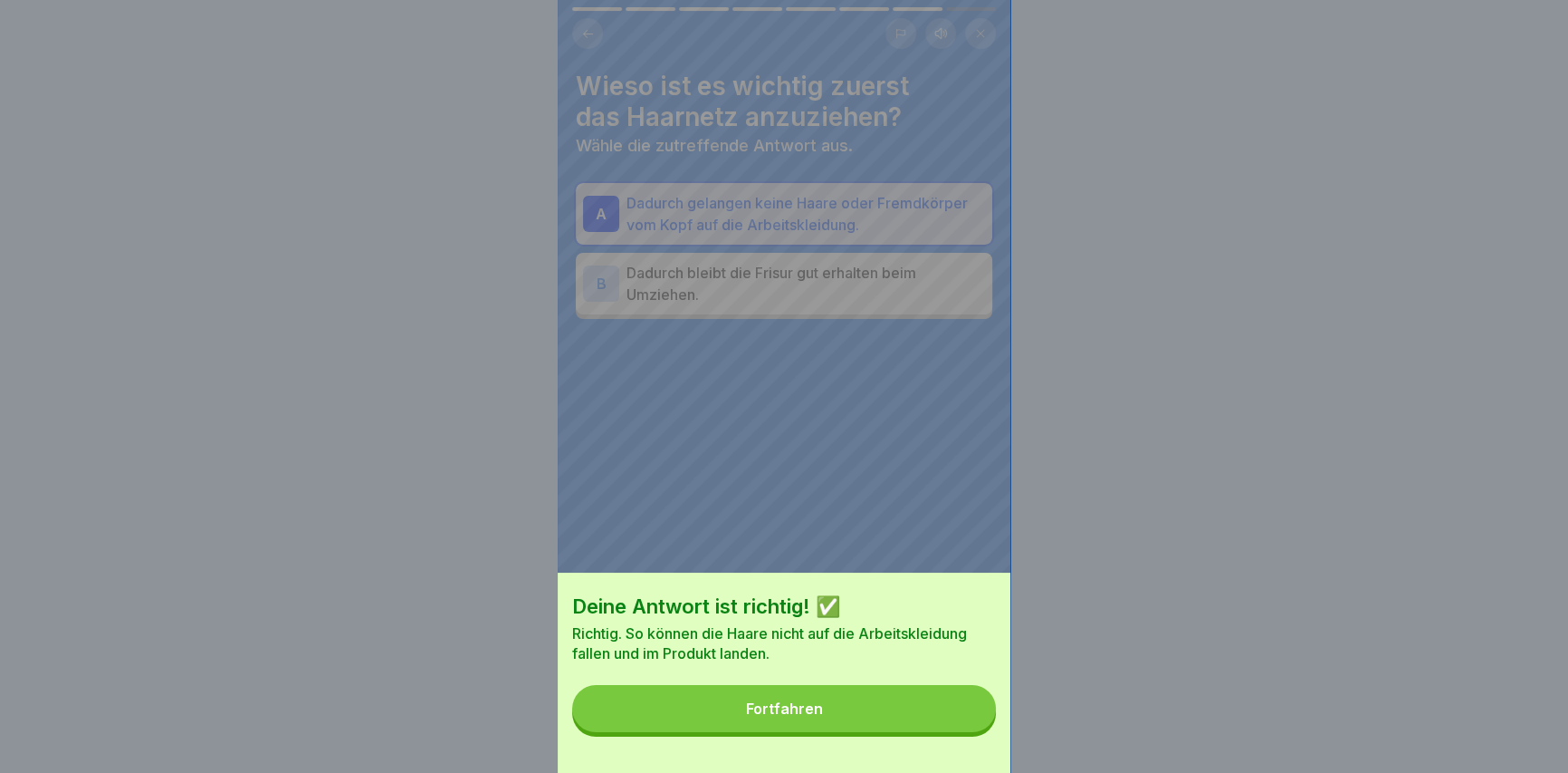
click at [788, 716] on div "Fortfahren" at bounding box center [784, 708] width 77 height 16
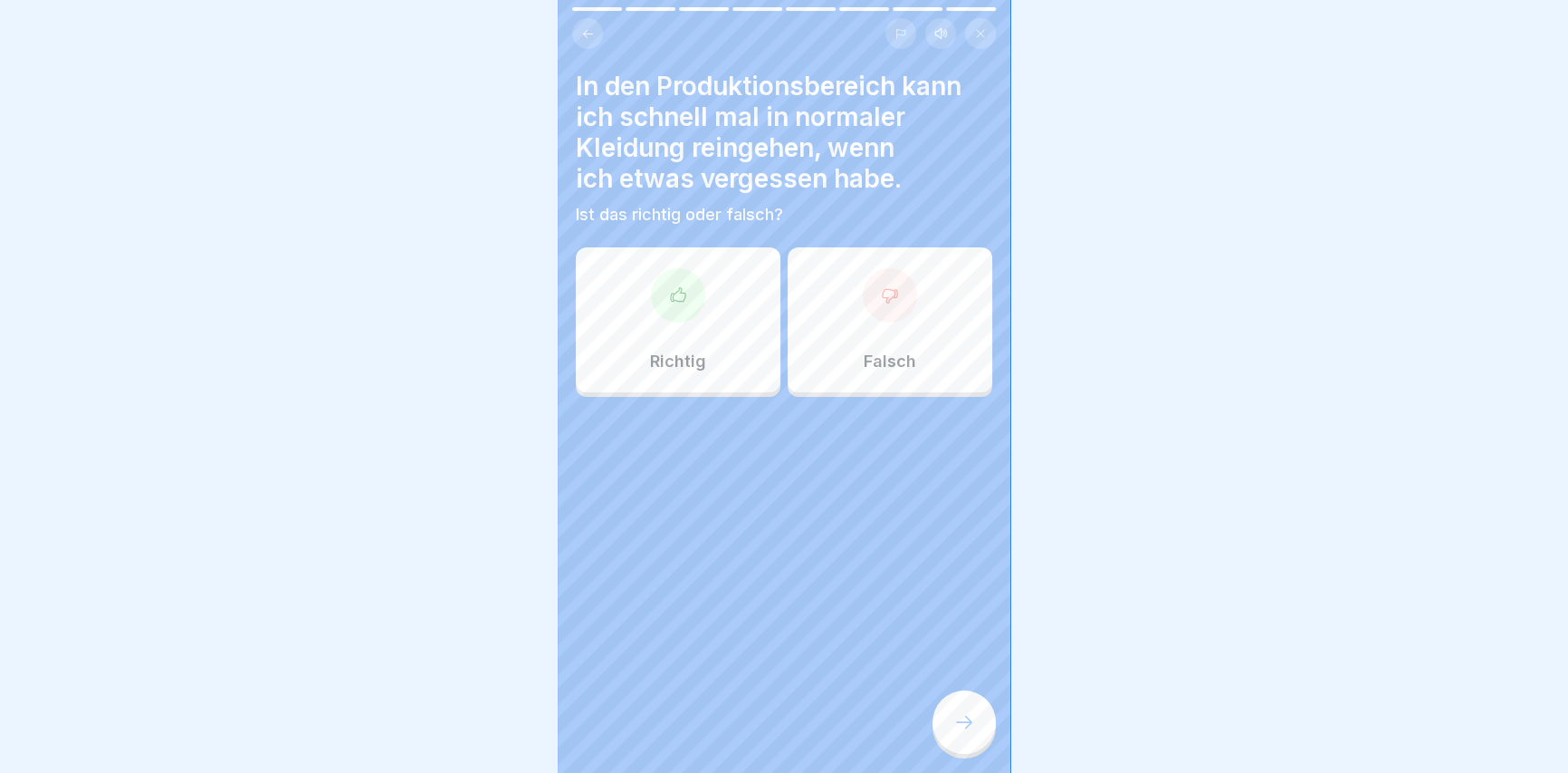
click at [836, 304] on div "Falsch" at bounding box center [889, 319] width 204 height 144
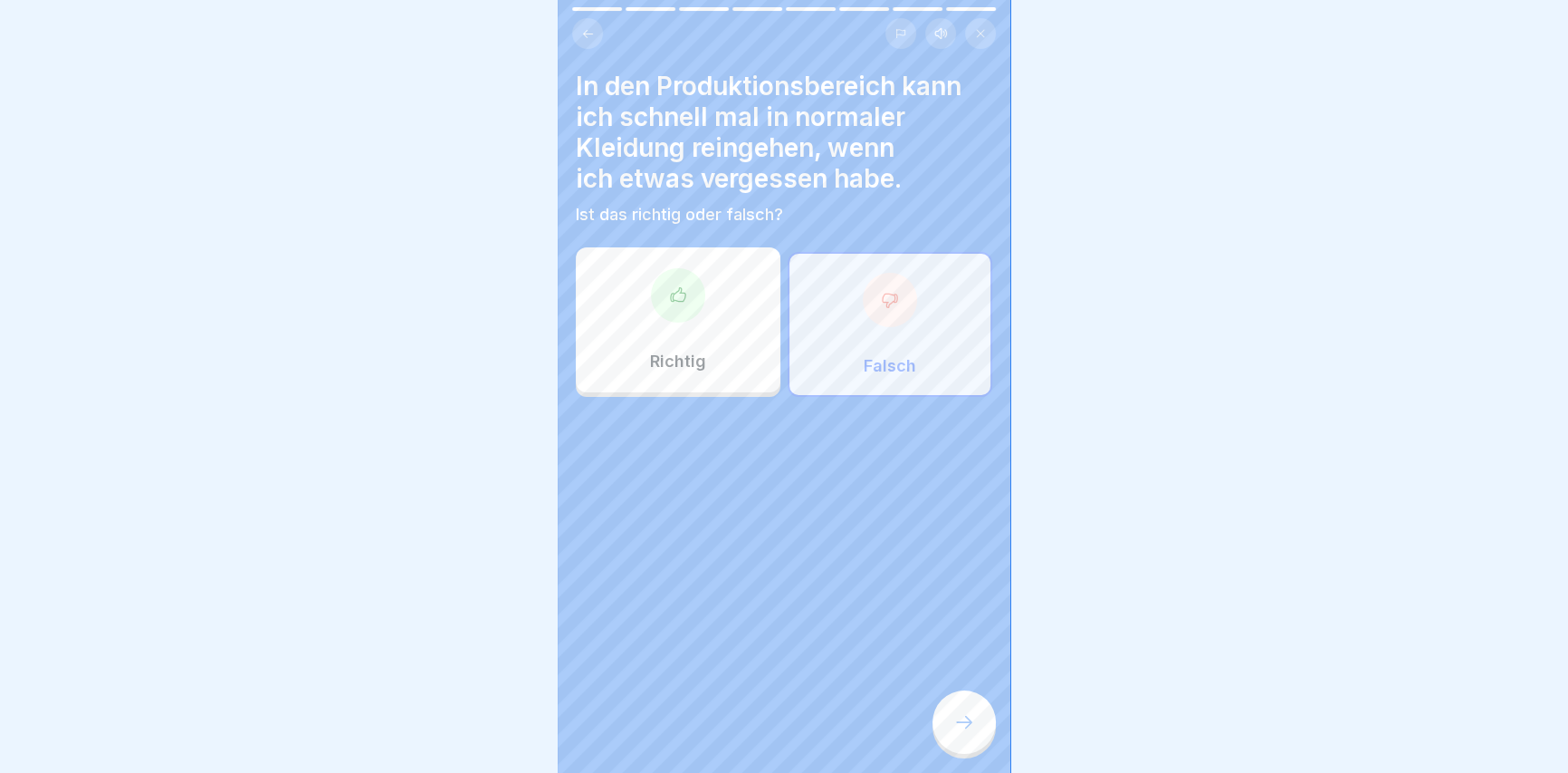
click at [948, 722] on div at bounding box center [964, 722] width 64 height 64
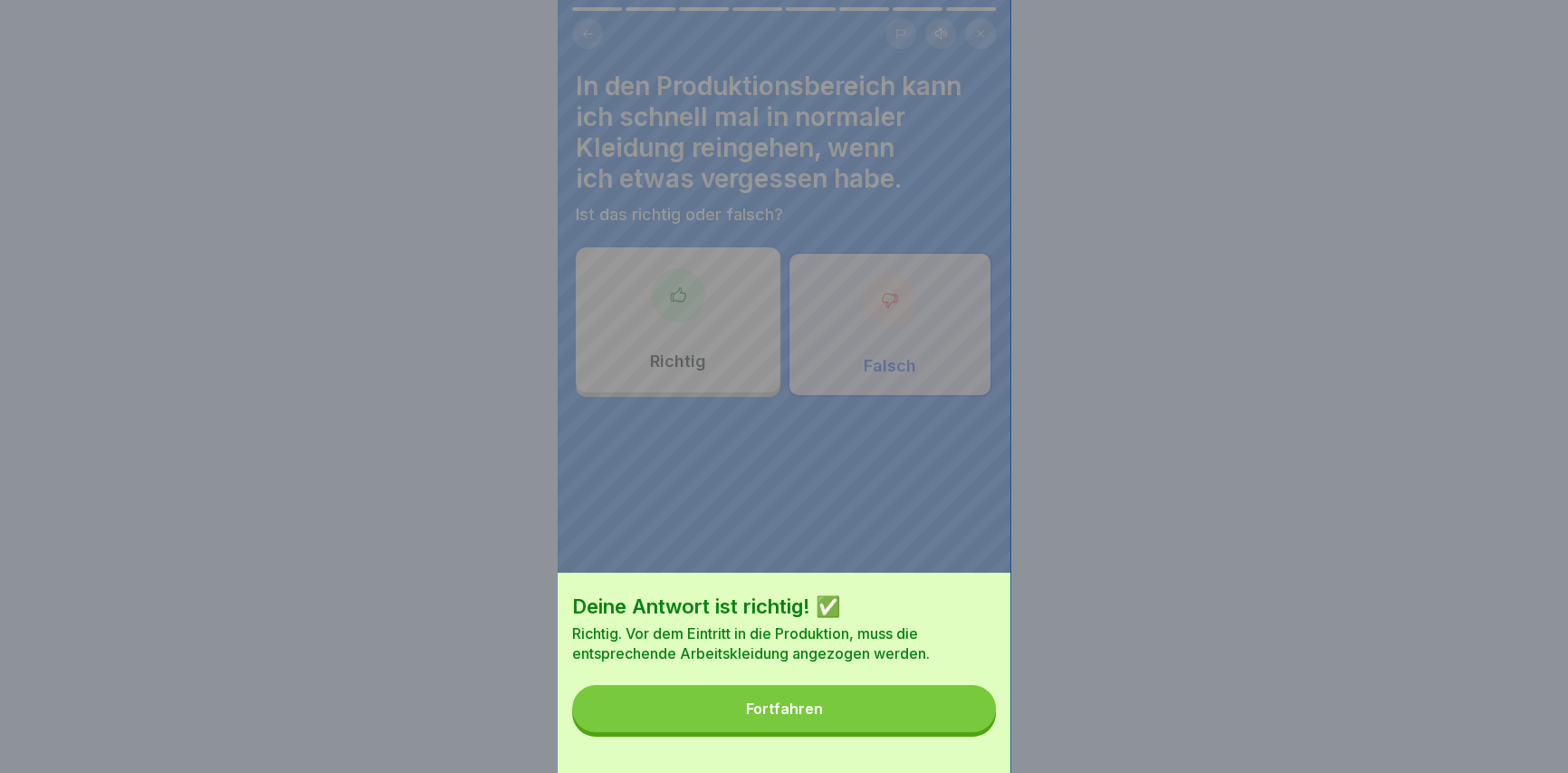
click at [822, 732] on button "Fortfahren" at bounding box center [784, 707] width 424 height 47
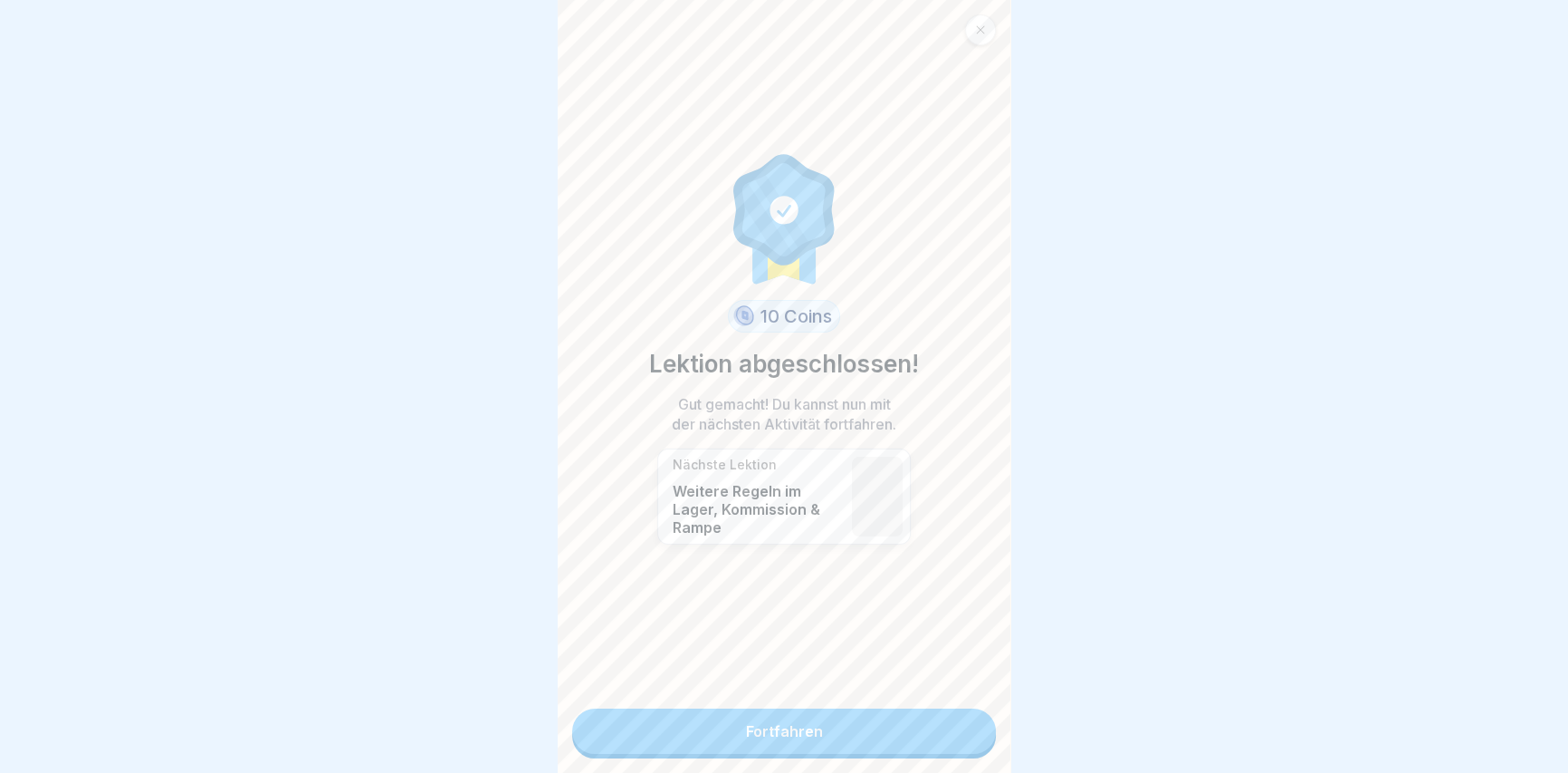
click at [822, 733] on link "Fortfahren" at bounding box center [784, 730] width 424 height 45
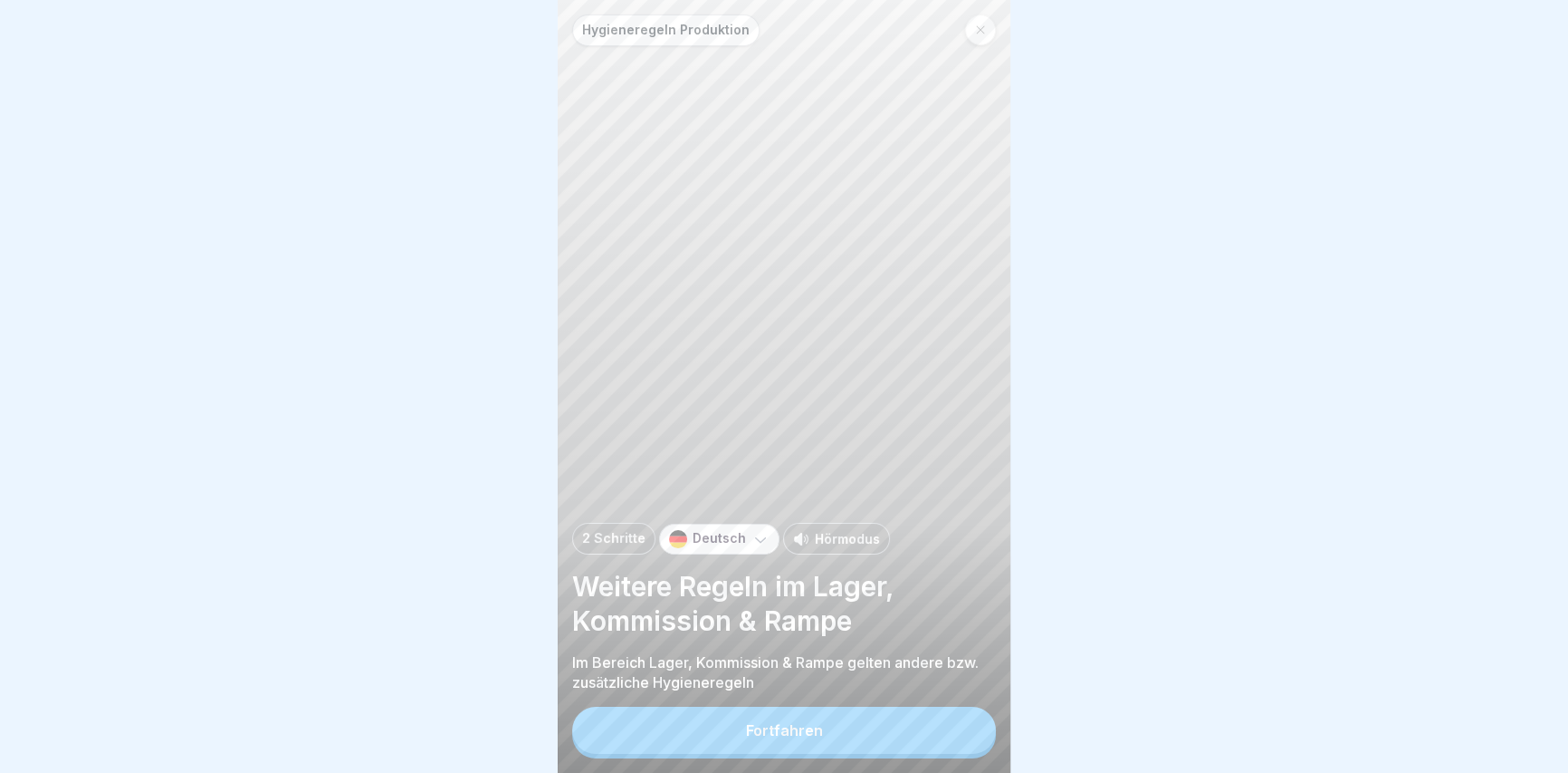
click at [825, 733] on button "Fortfahren" at bounding box center [784, 729] width 424 height 47
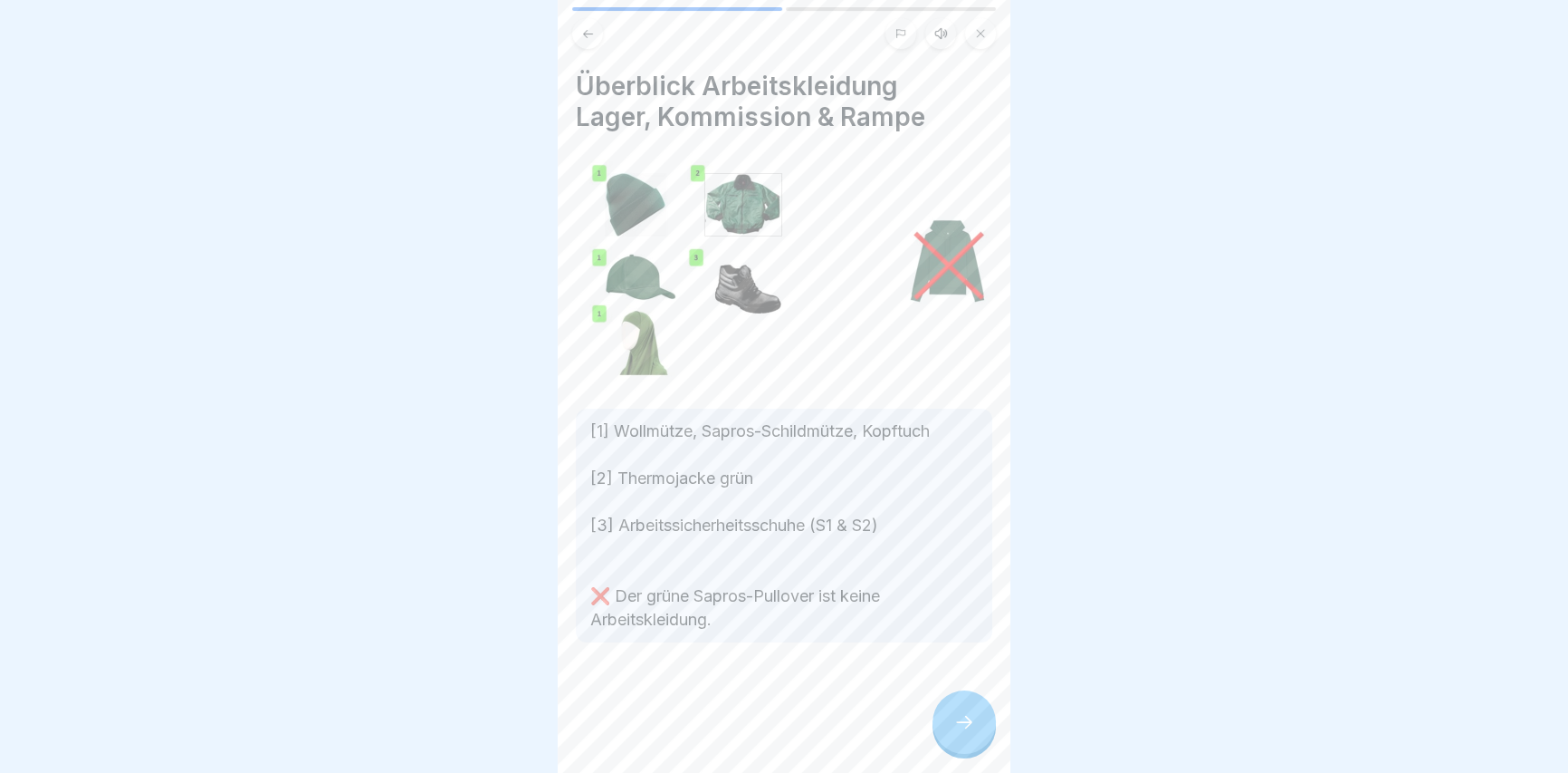
click at [950, 711] on div at bounding box center [964, 722] width 64 height 64
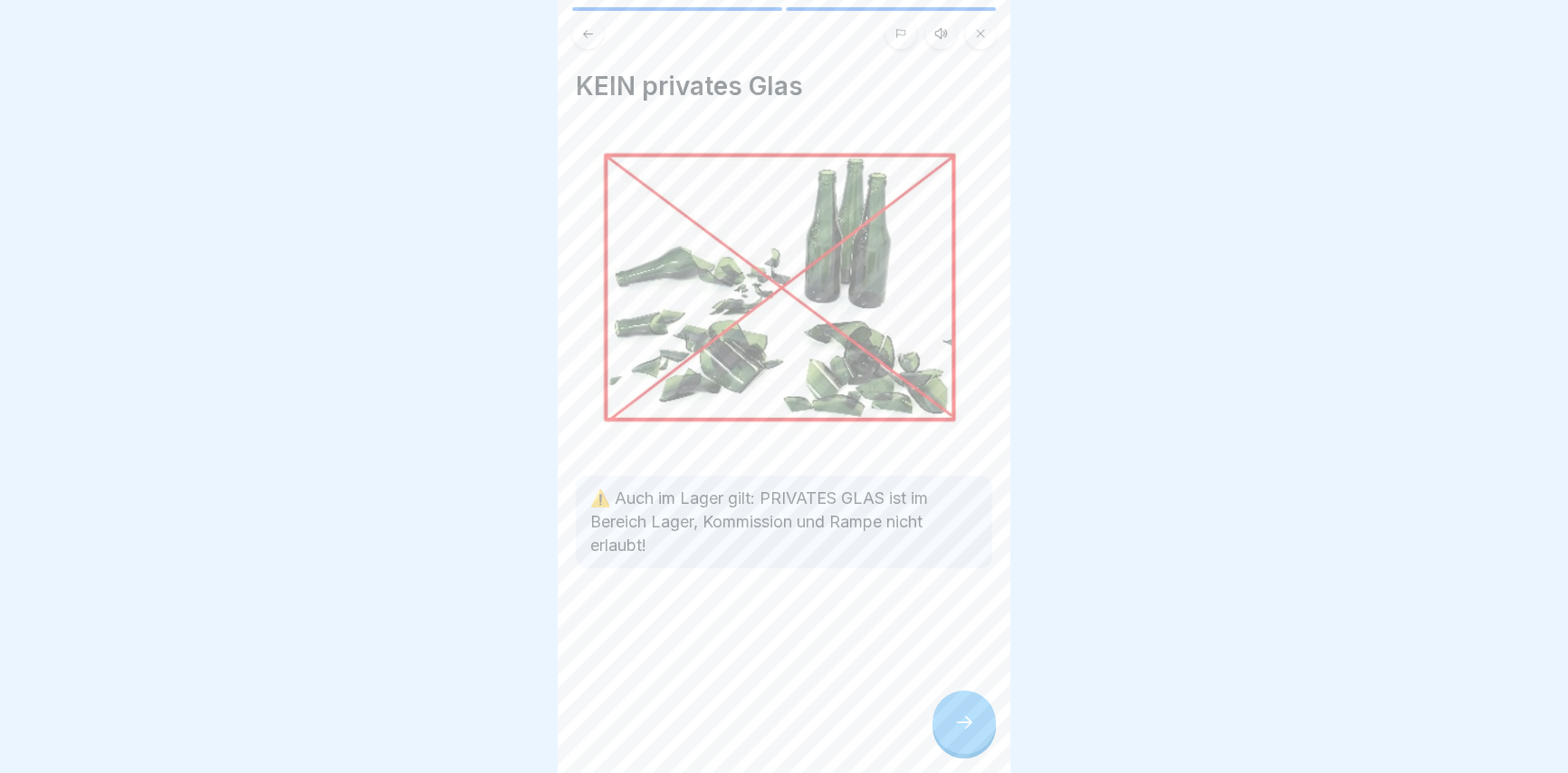
click at [962, 725] on icon at bounding box center [964, 722] width 22 height 22
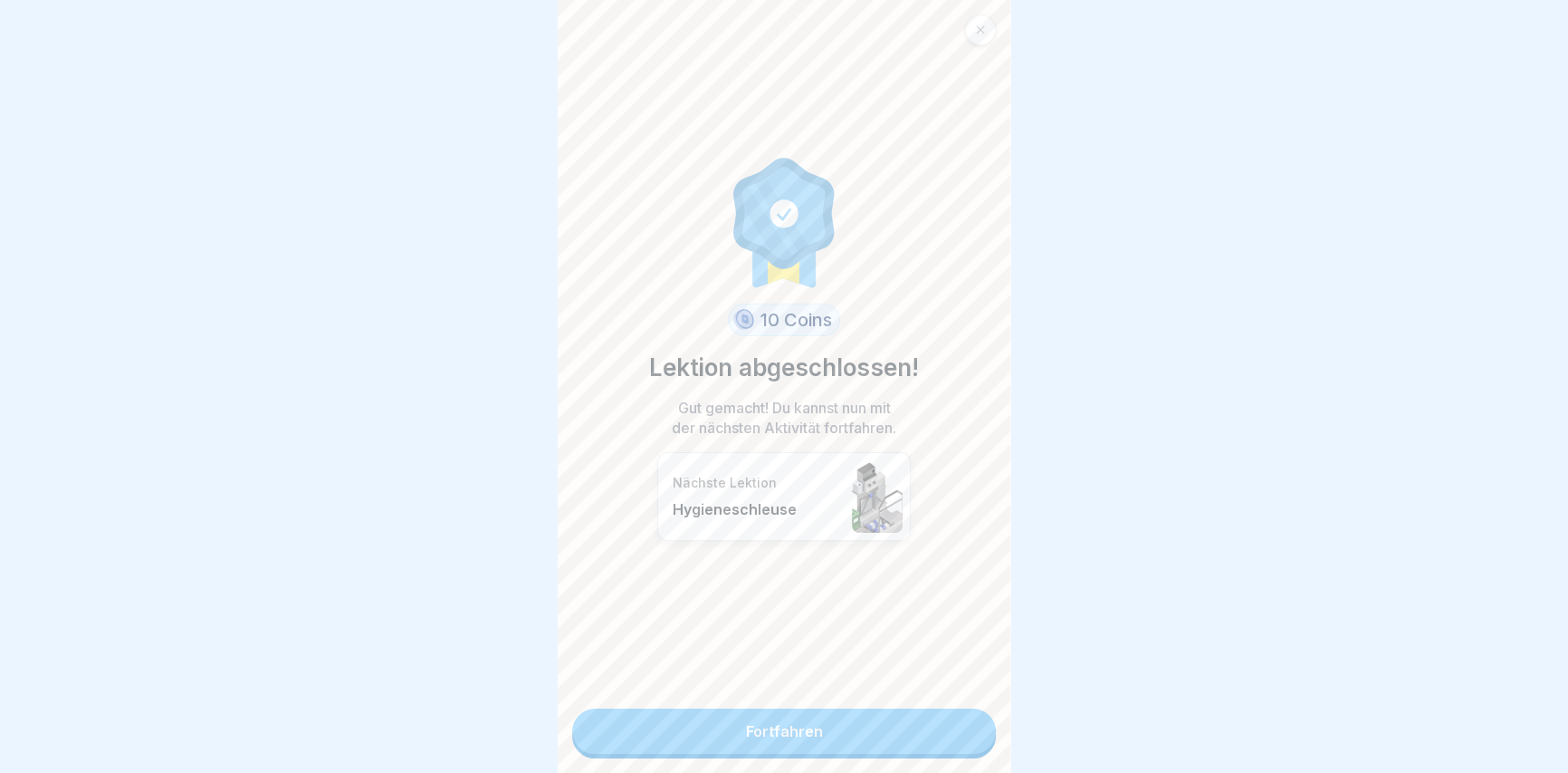
click at [967, 728] on link "Fortfahren" at bounding box center [784, 730] width 424 height 45
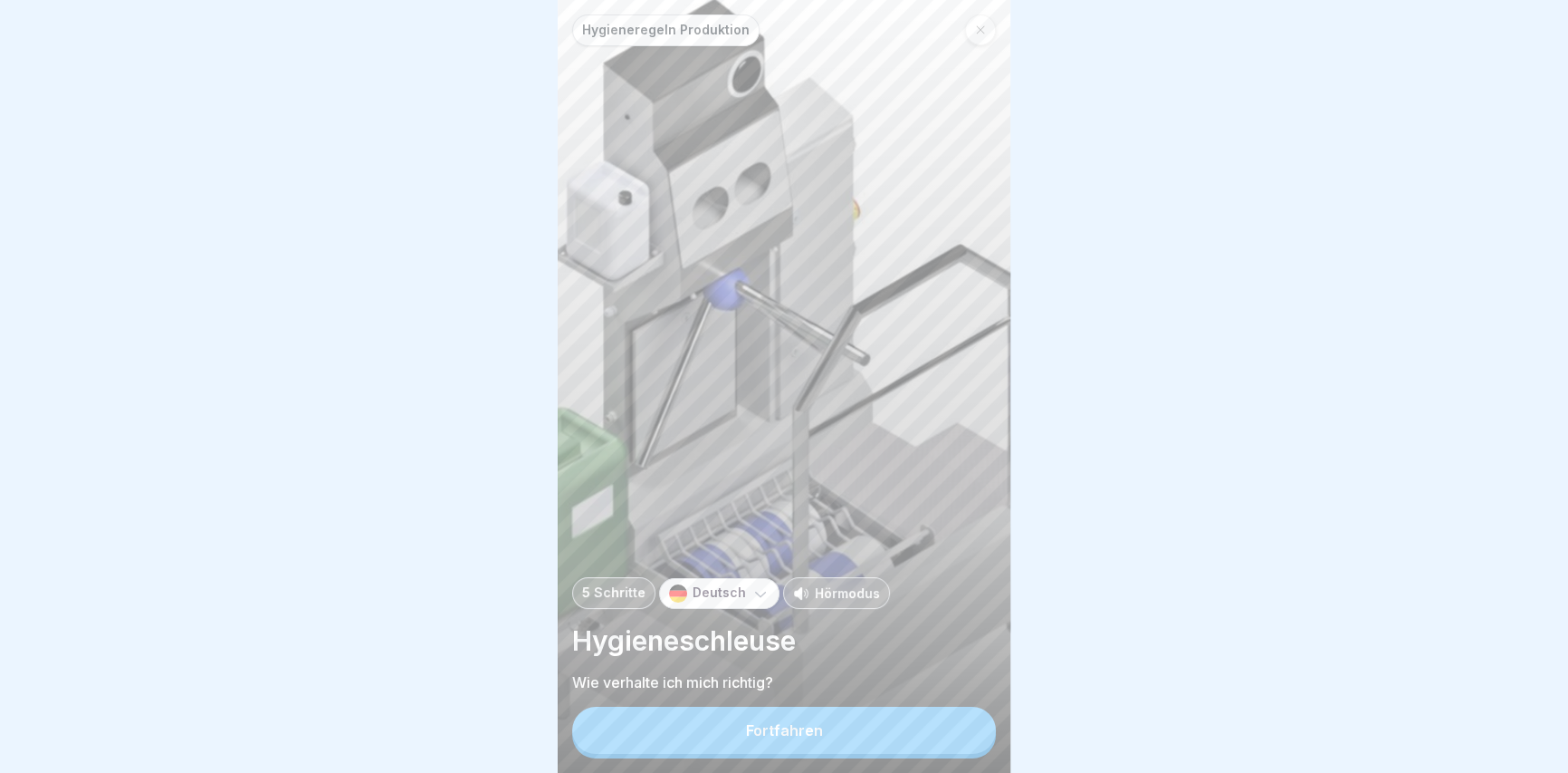
click at [723, 745] on button "Fortfahren" at bounding box center [784, 729] width 424 height 47
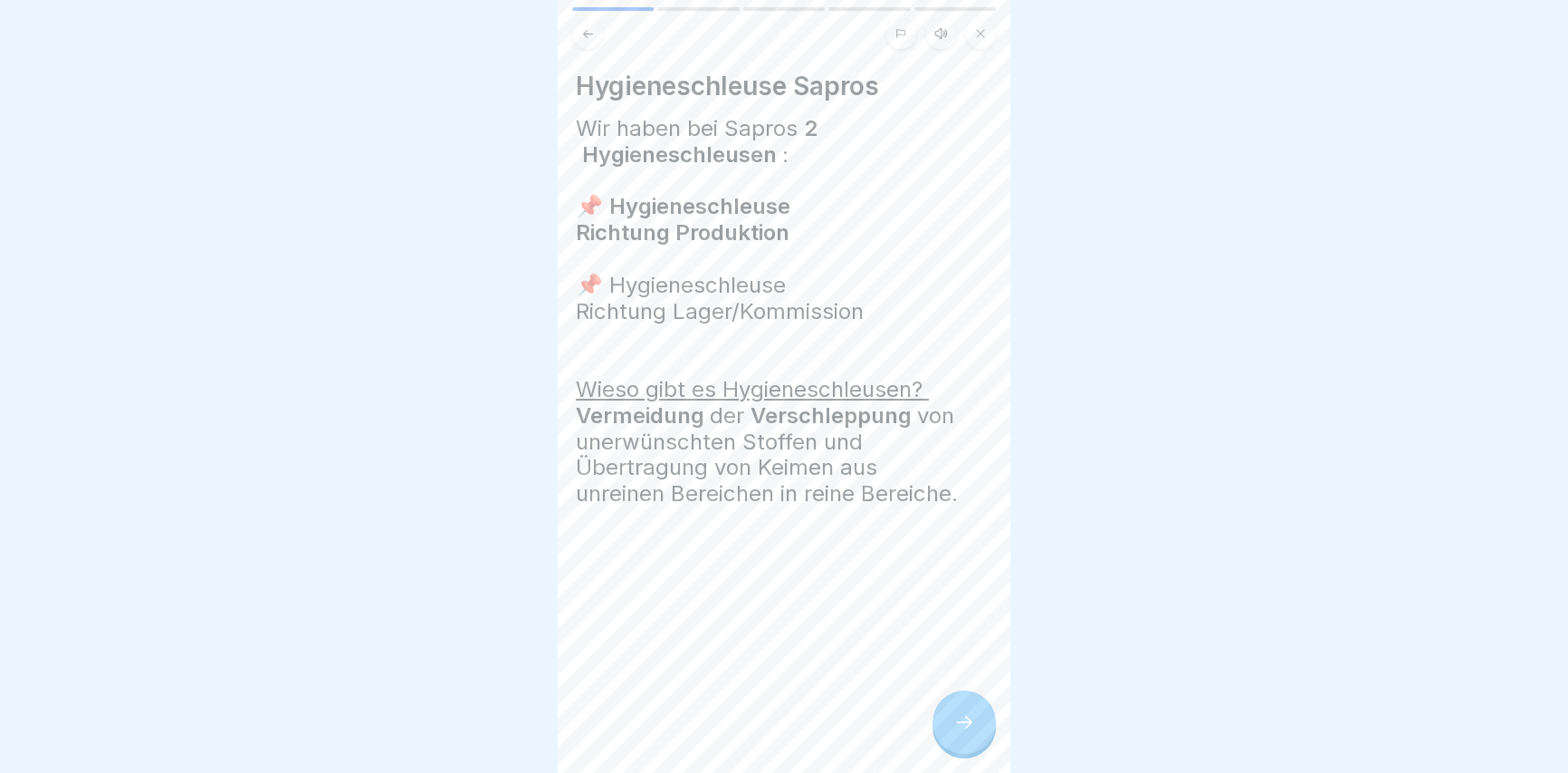
click at [969, 744] on div at bounding box center [964, 722] width 64 height 64
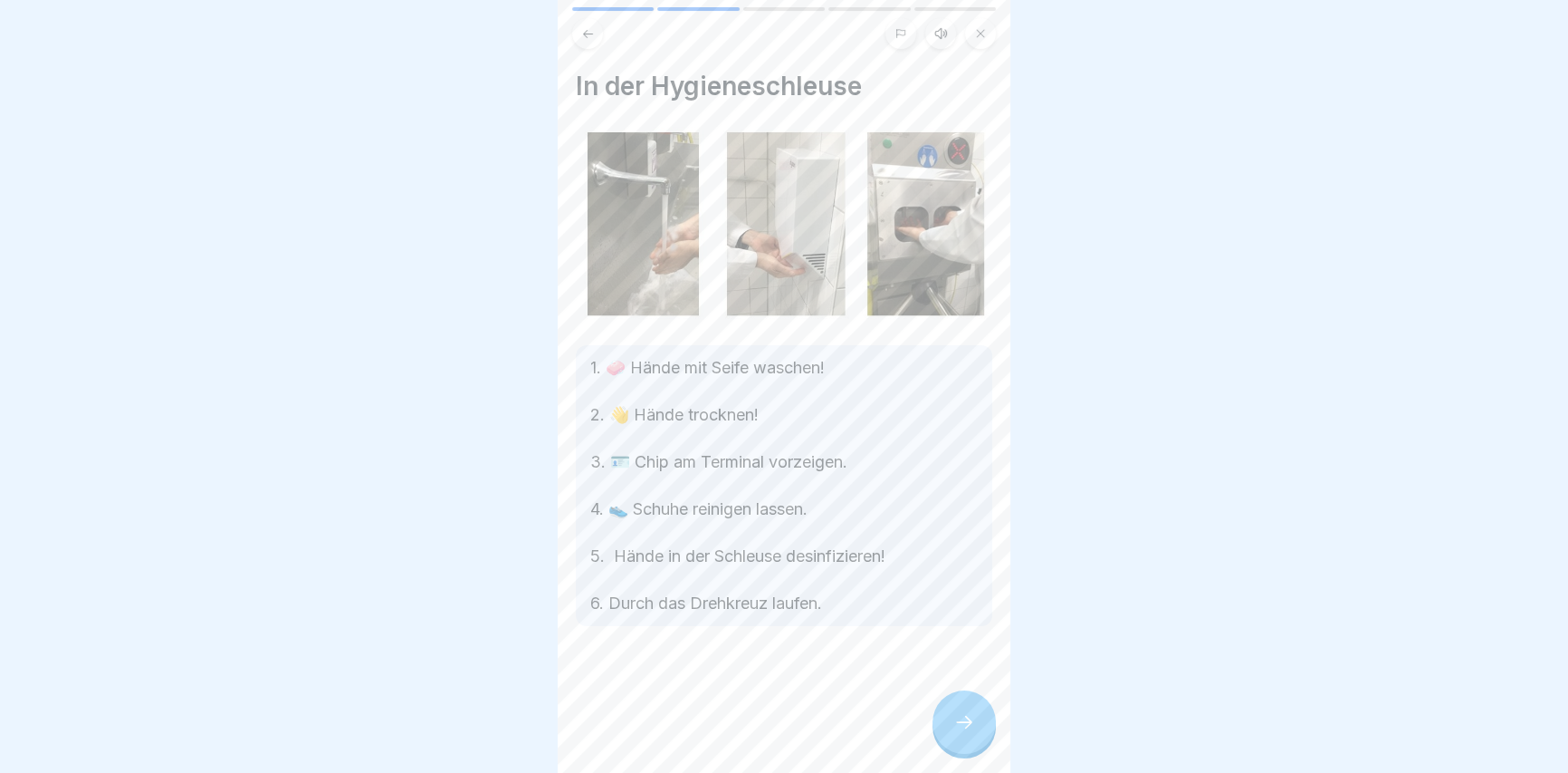
click at [960, 733] on icon at bounding box center [964, 722] width 22 height 22
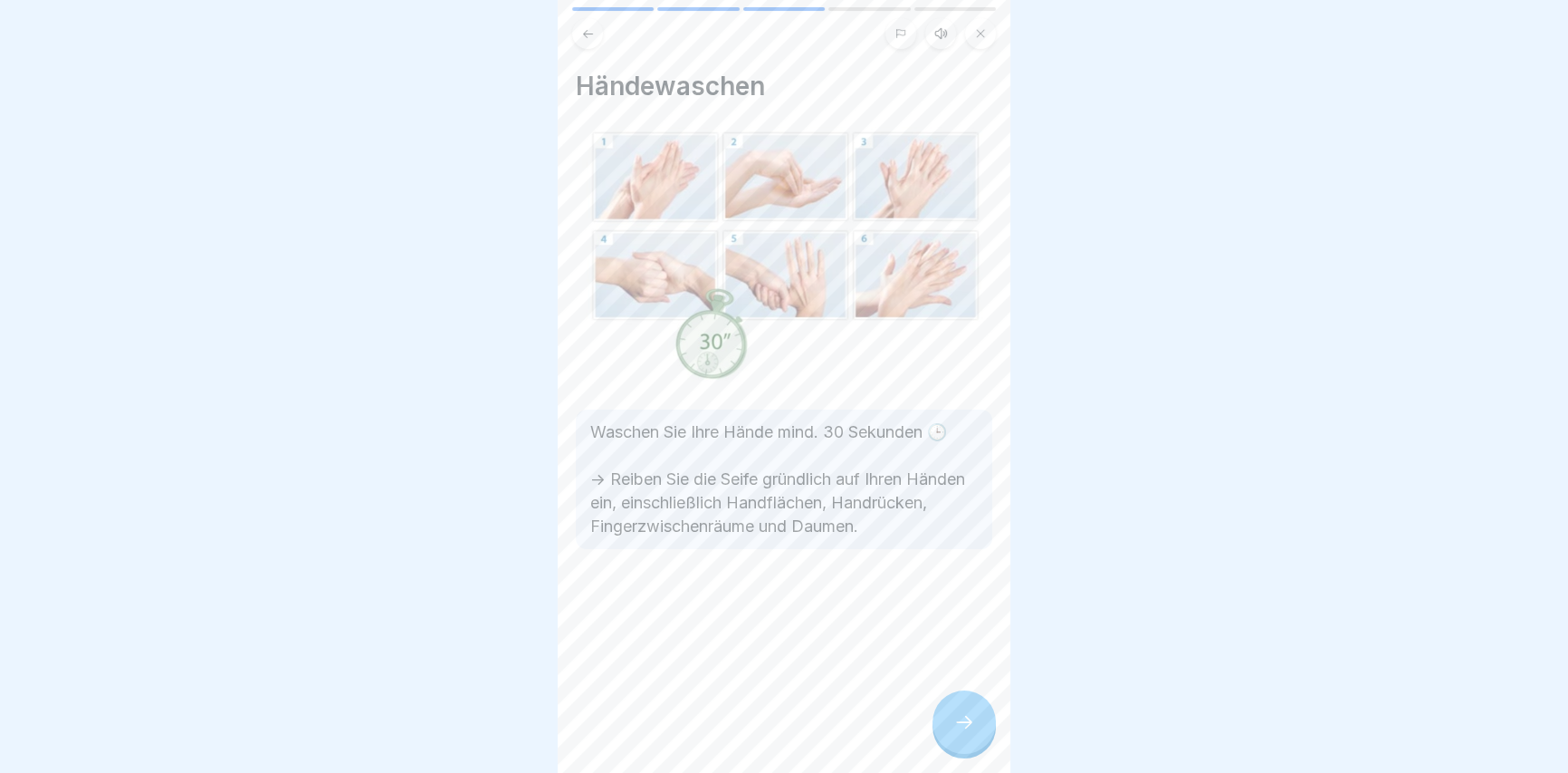
click at [960, 733] on icon at bounding box center [964, 722] width 22 height 22
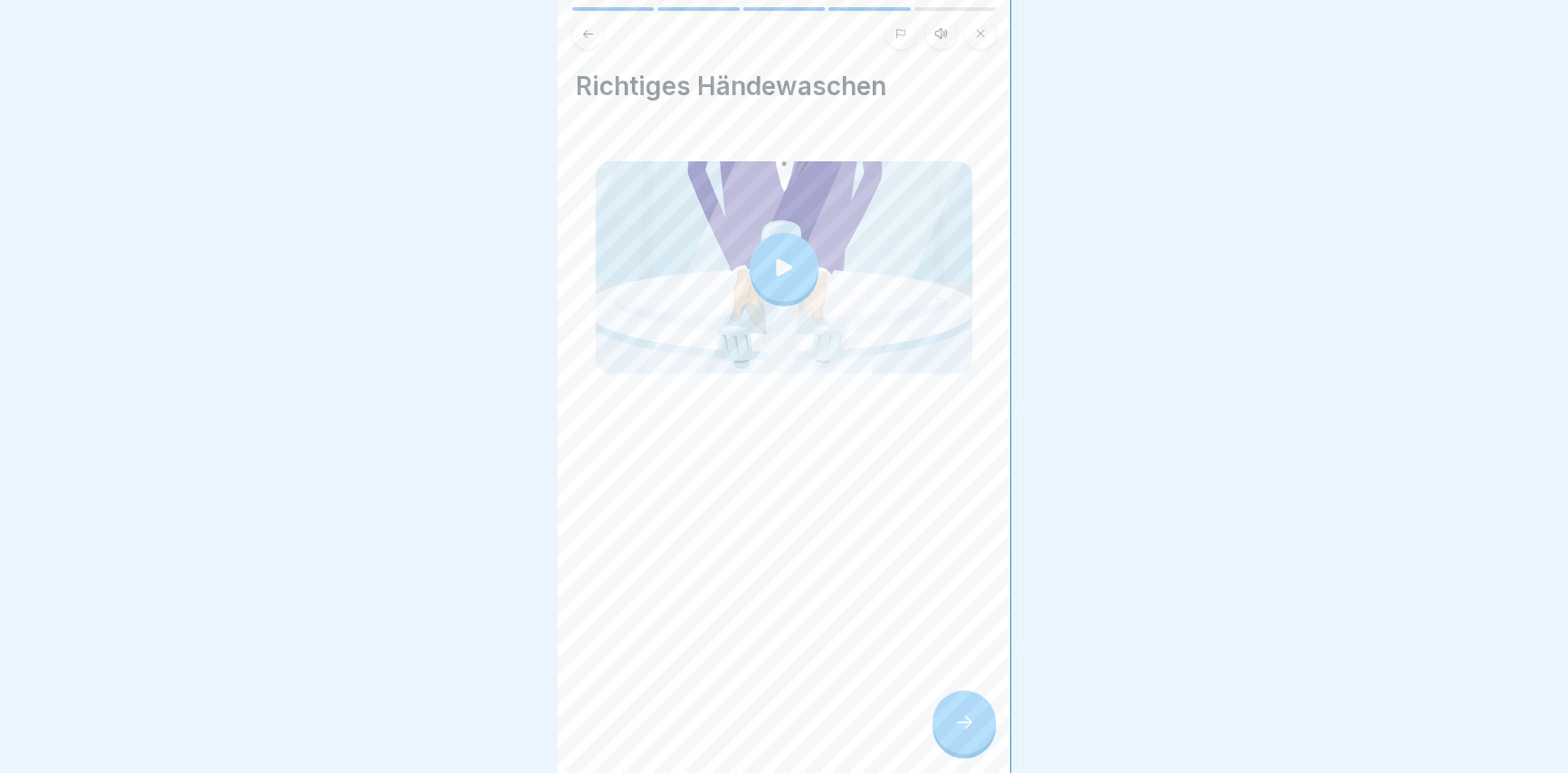
click at [960, 733] on icon at bounding box center [964, 722] width 22 height 22
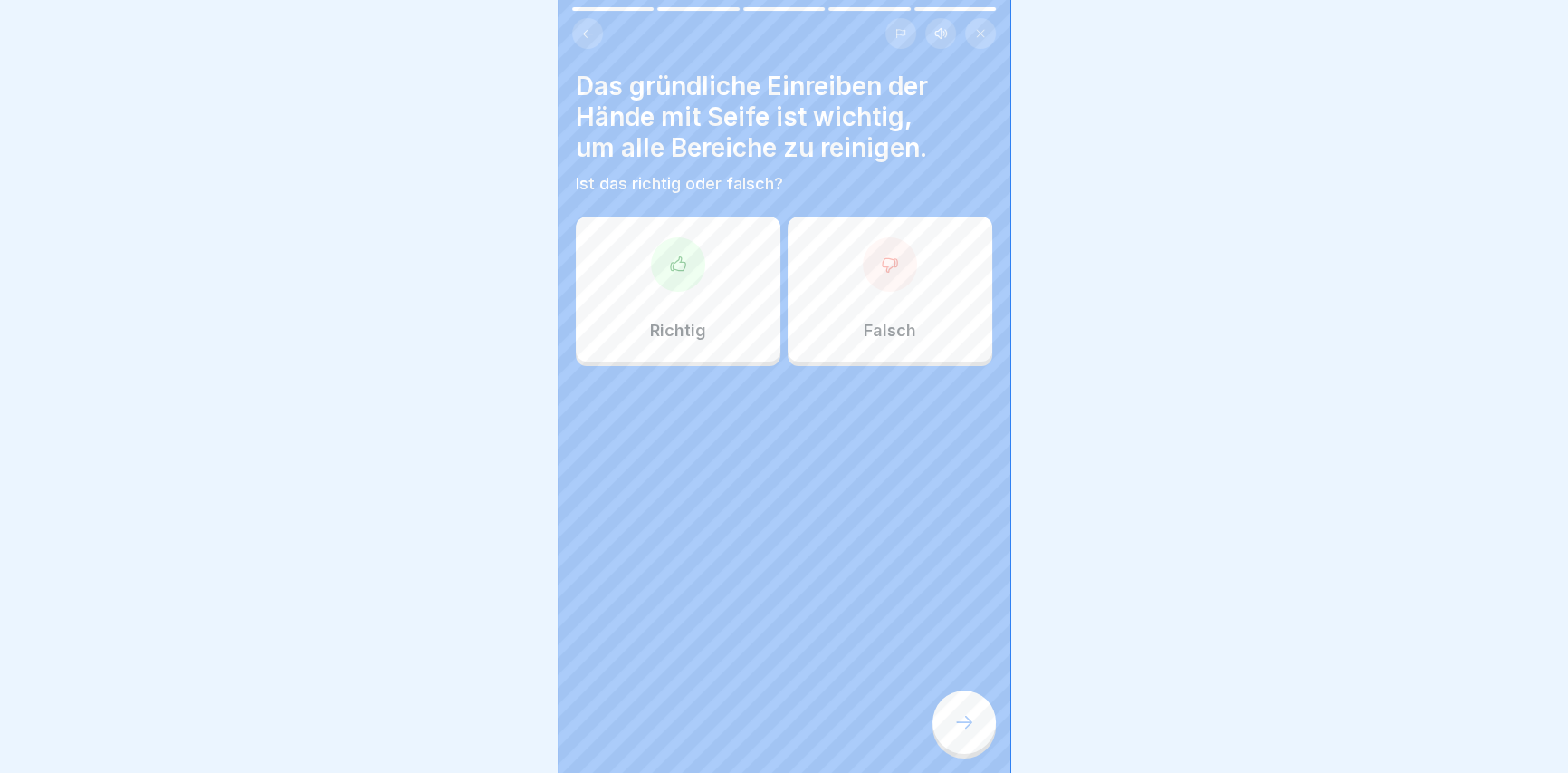
click at [752, 277] on div "Richtig" at bounding box center [677, 288] width 204 height 144
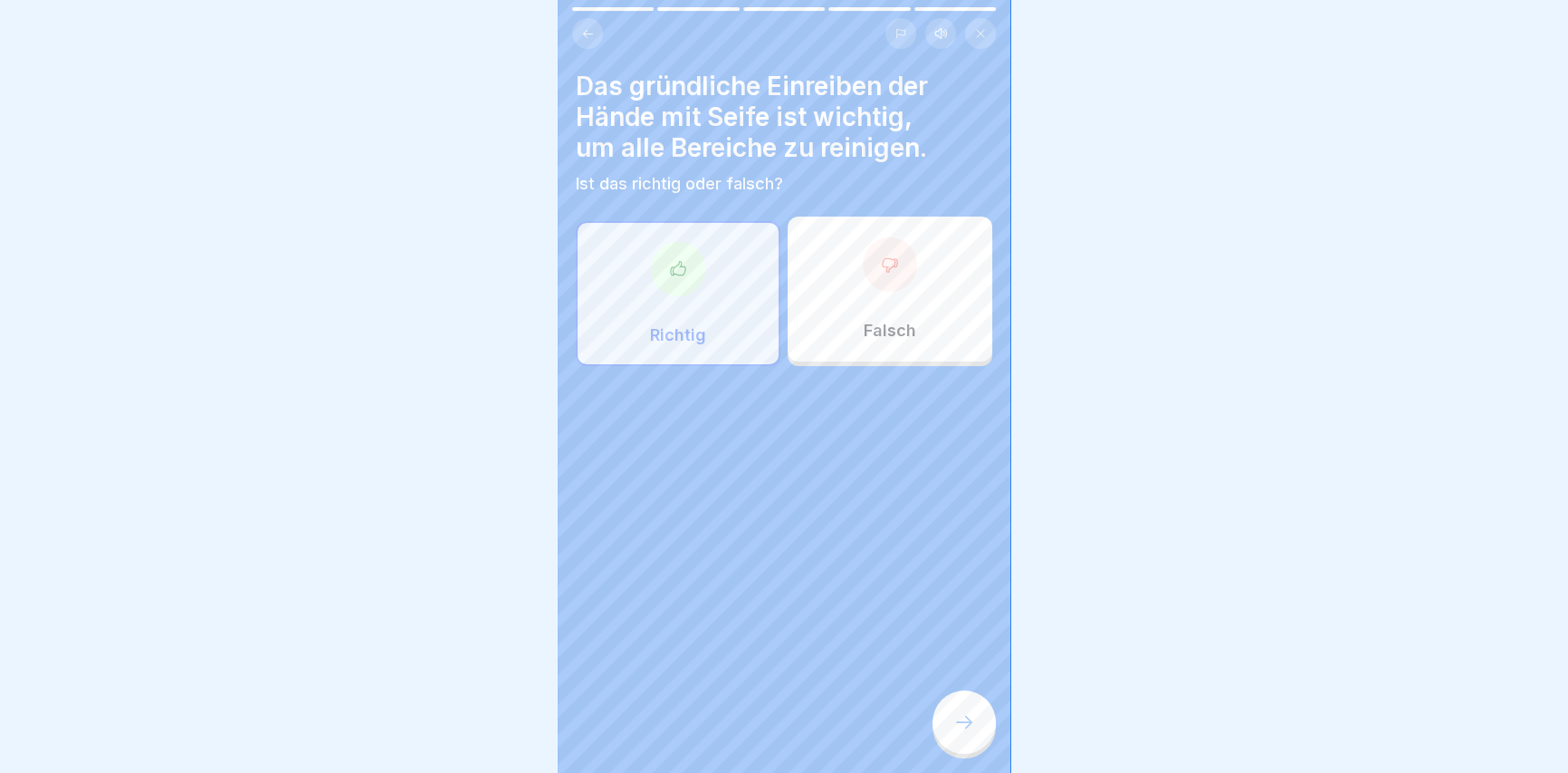
click at [939, 734] on div at bounding box center [964, 722] width 64 height 64
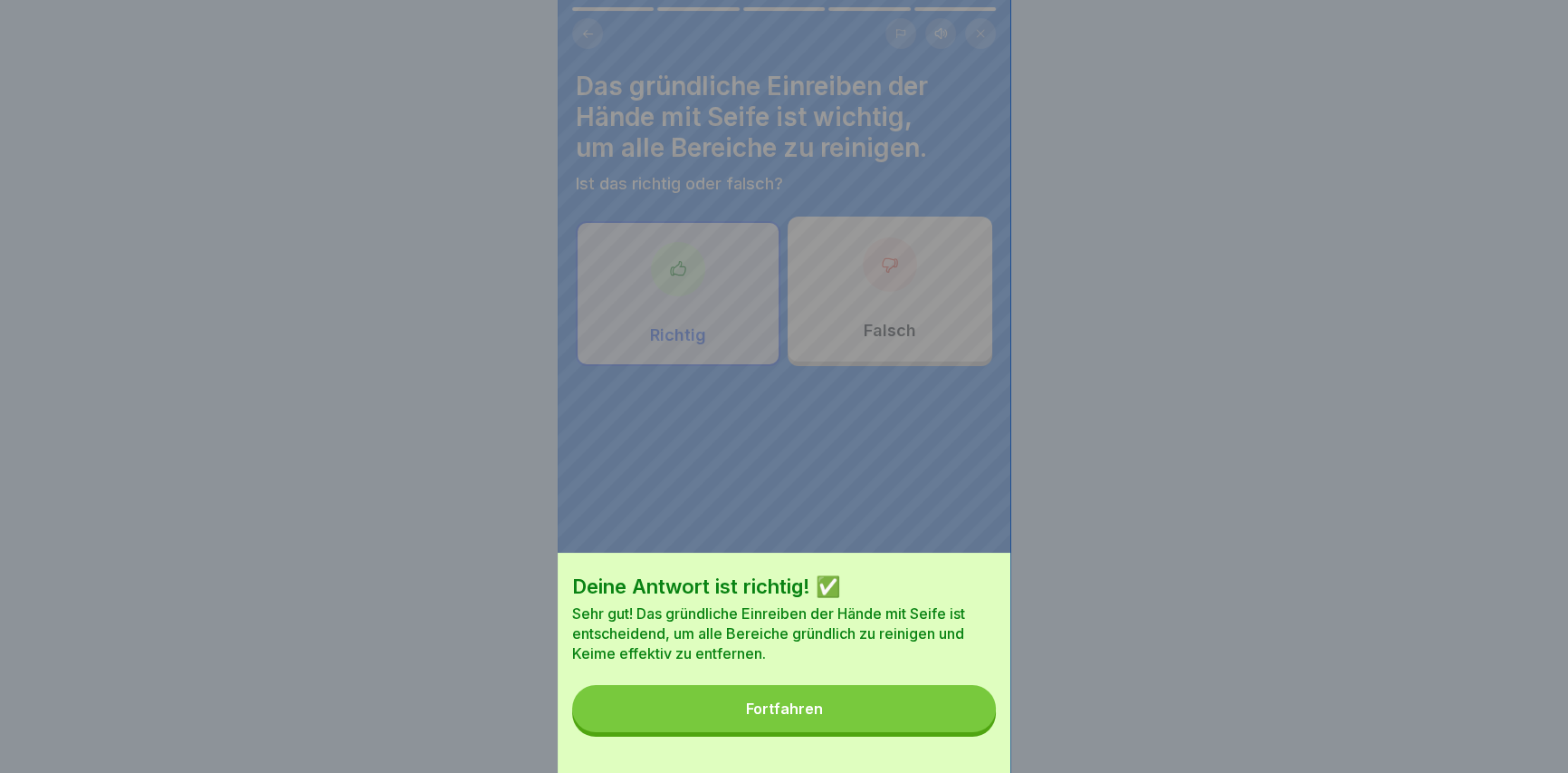
click at [935, 725] on button "Fortfahren" at bounding box center [784, 707] width 424 height 47
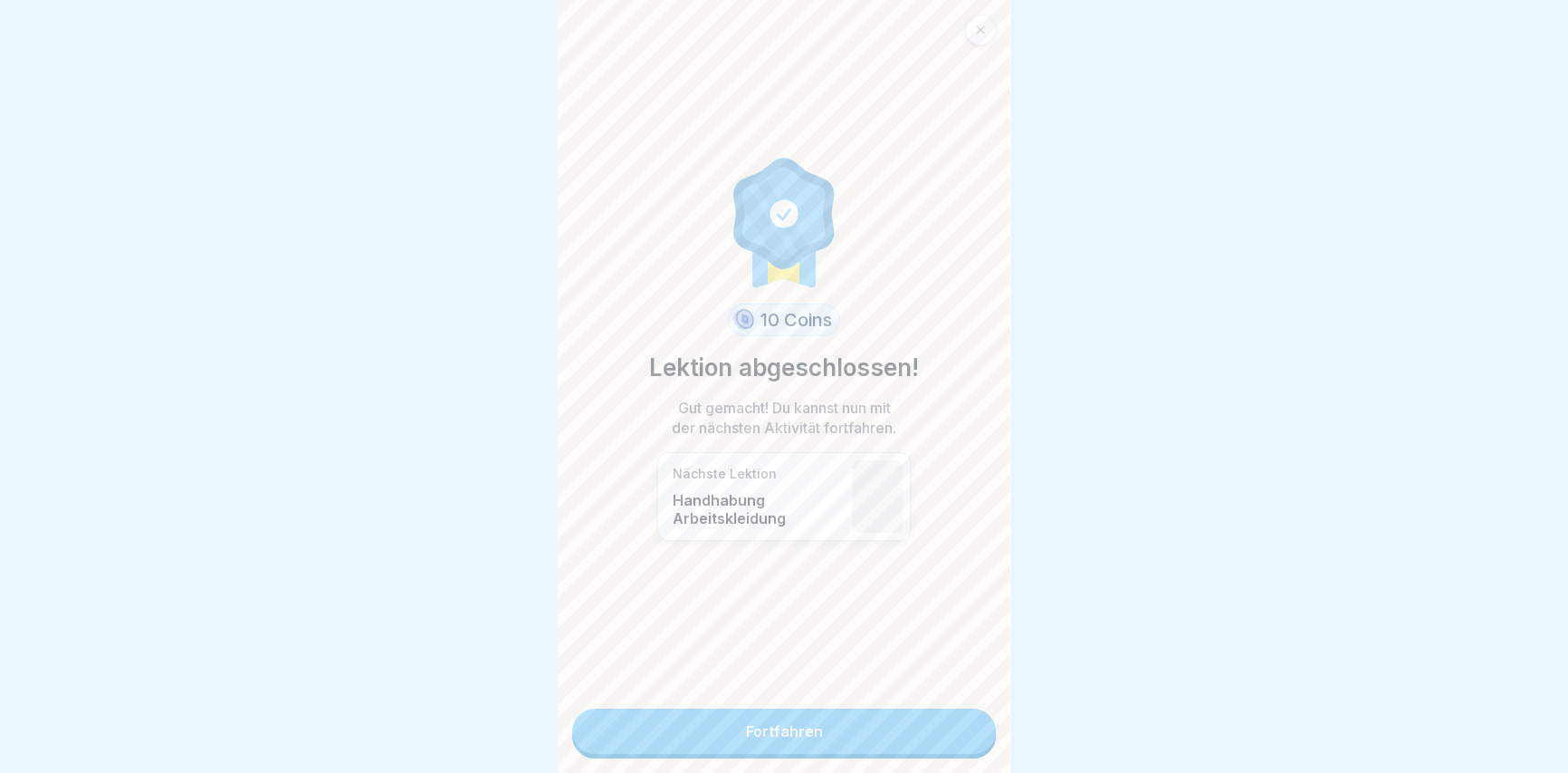
click at [798, 741] on link "Fortfahren" at bounding box center [784, 730] width 424 height 45
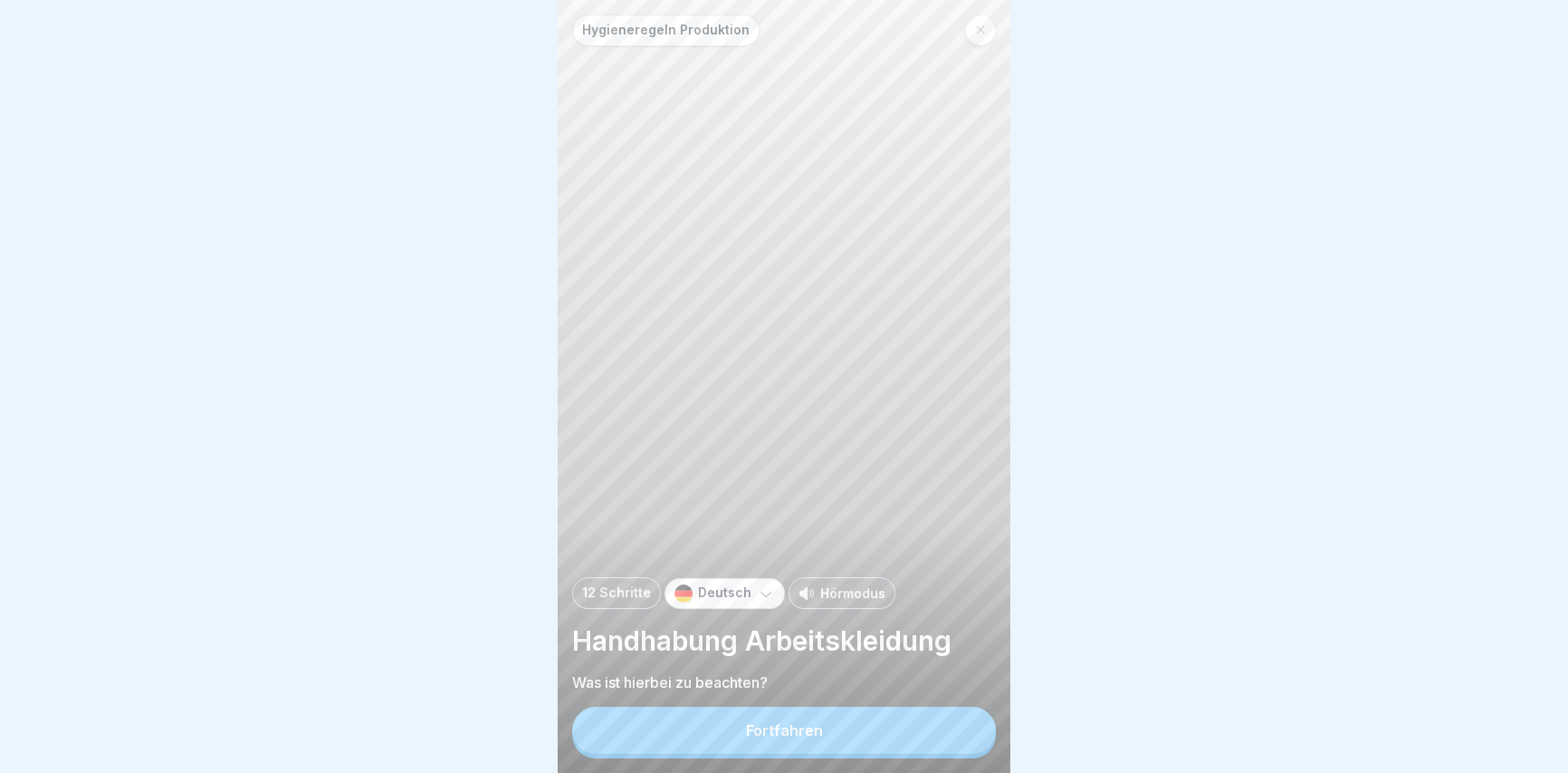
click at [812, 731] on button "Fortfahren" at bounding box center [784, 729] width 424 height 47
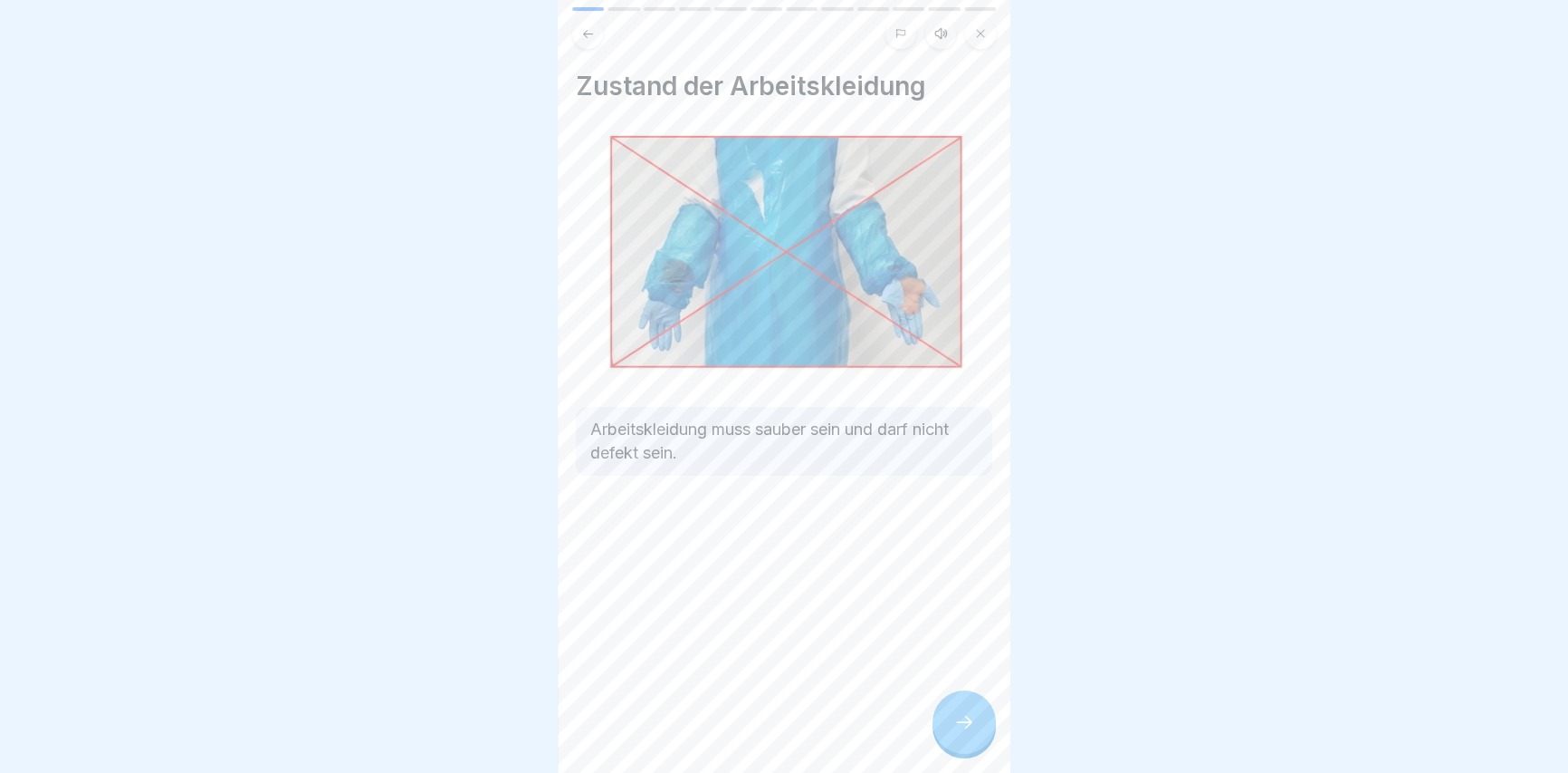
click at [927, 707] on div "Zustand der Arbeitskleidung Arbeitskleidung muss sauber sein und darf nicht def…" at bounding box center [784, 386] width 453 height 773
click at [981, 743] on div at bounding box center [964, 722] width 64 height 64
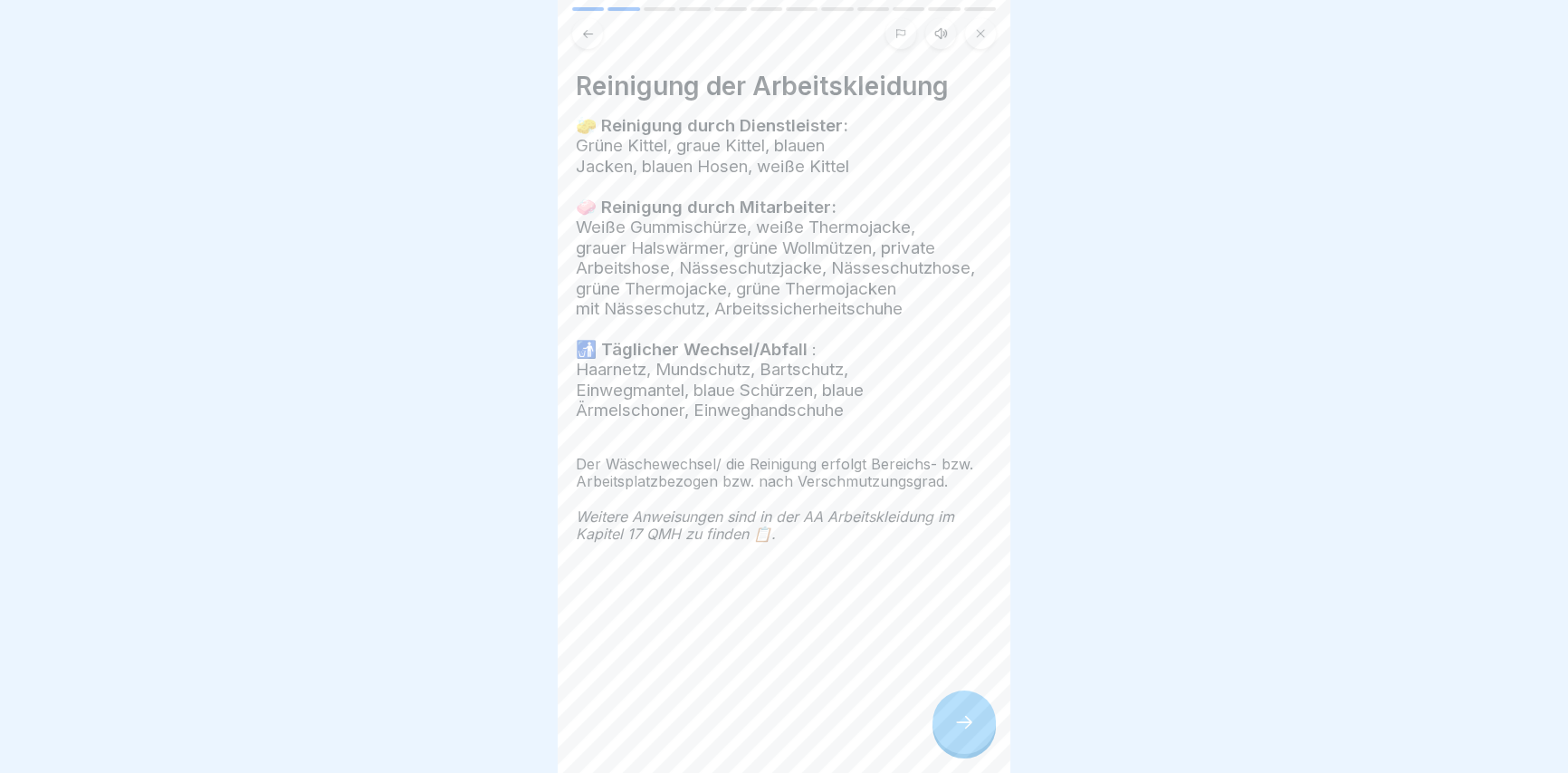
click at [973, 741] on div at bounding box center [964, 722] width 64 height 64
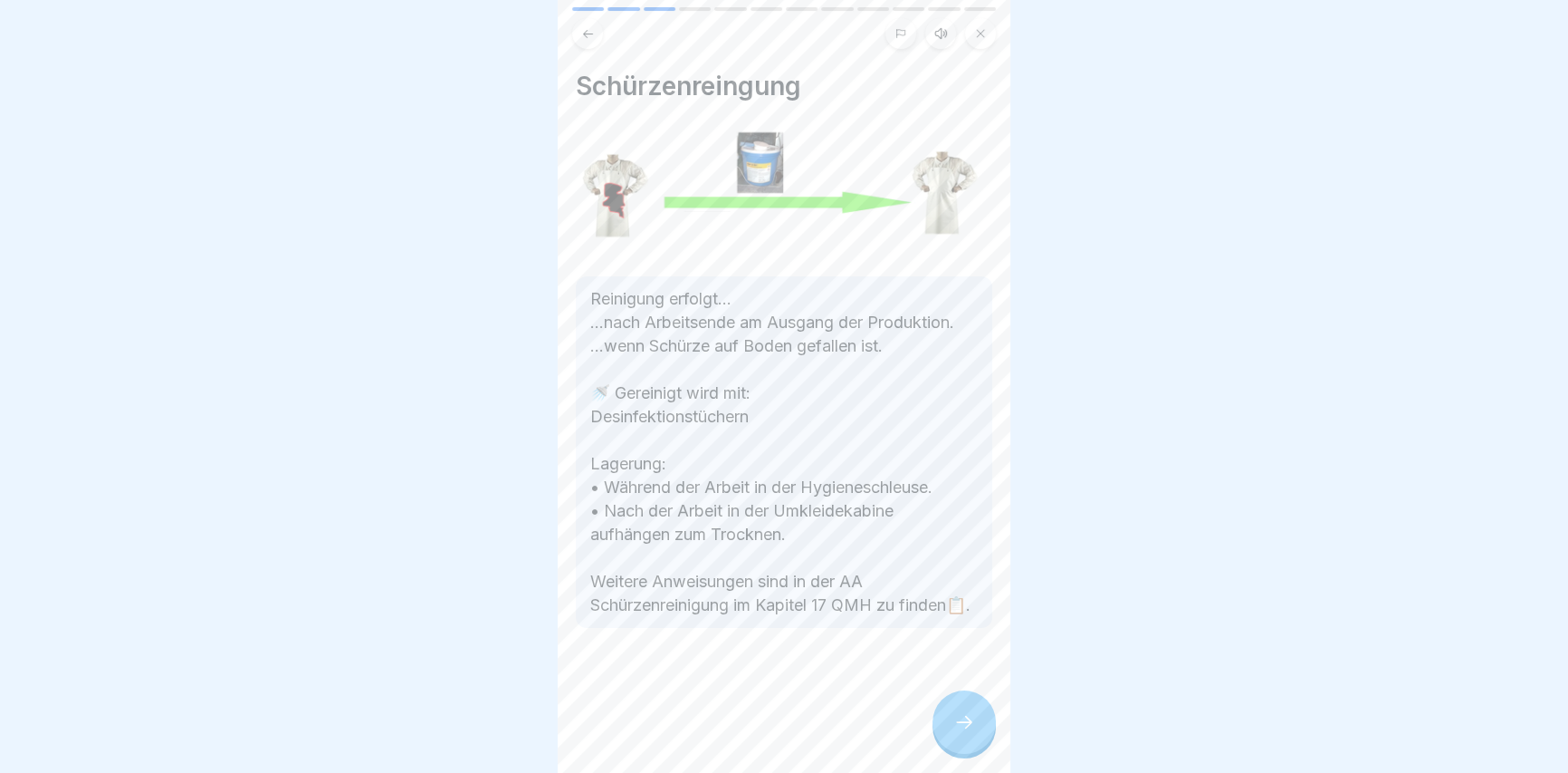
click at [971, 733] on icon at bounding box center [964, 722] width 22 height 22
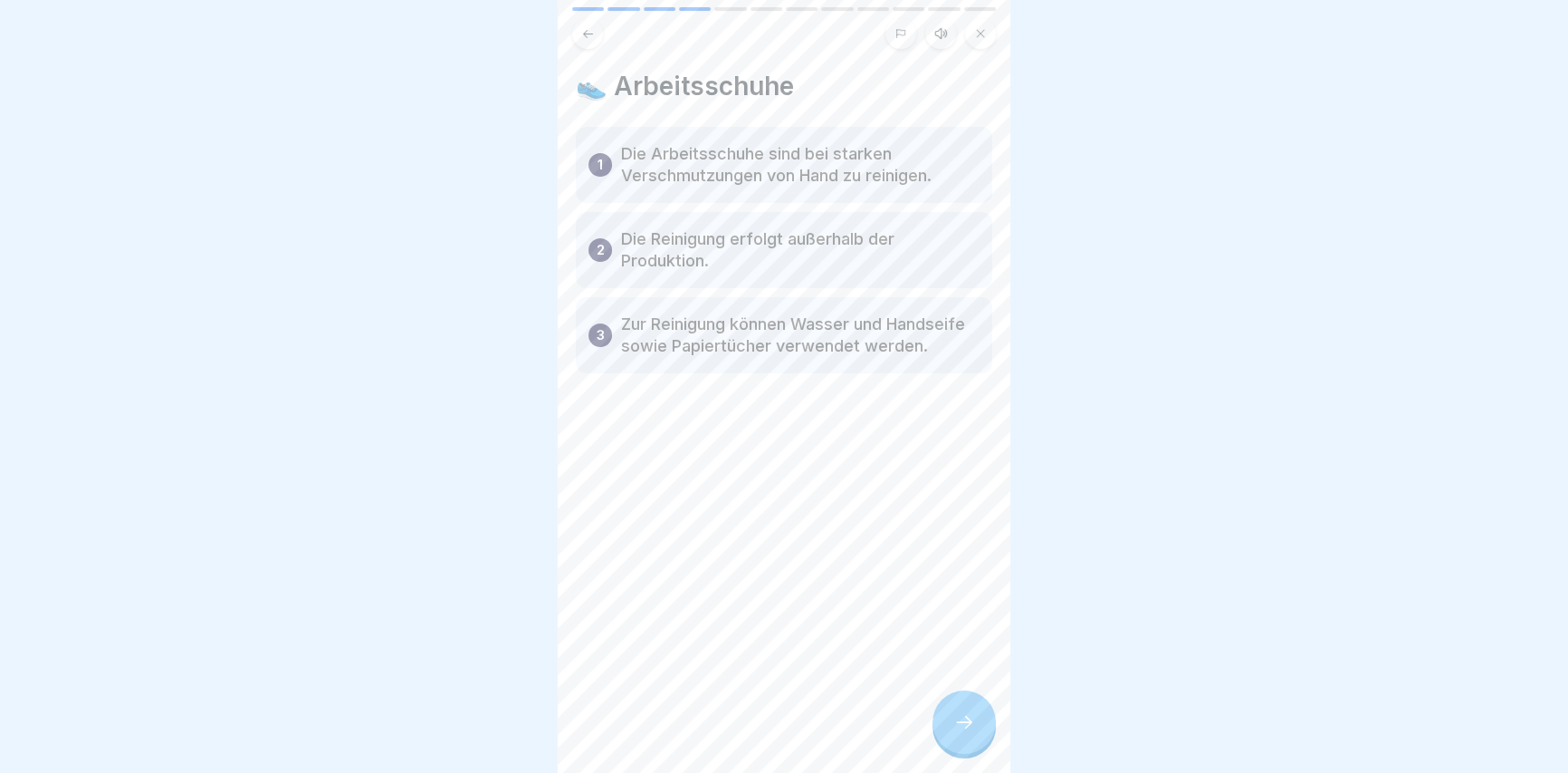
click at [972, 733] on icon at bounding box center [964, 722] width 22 height 22
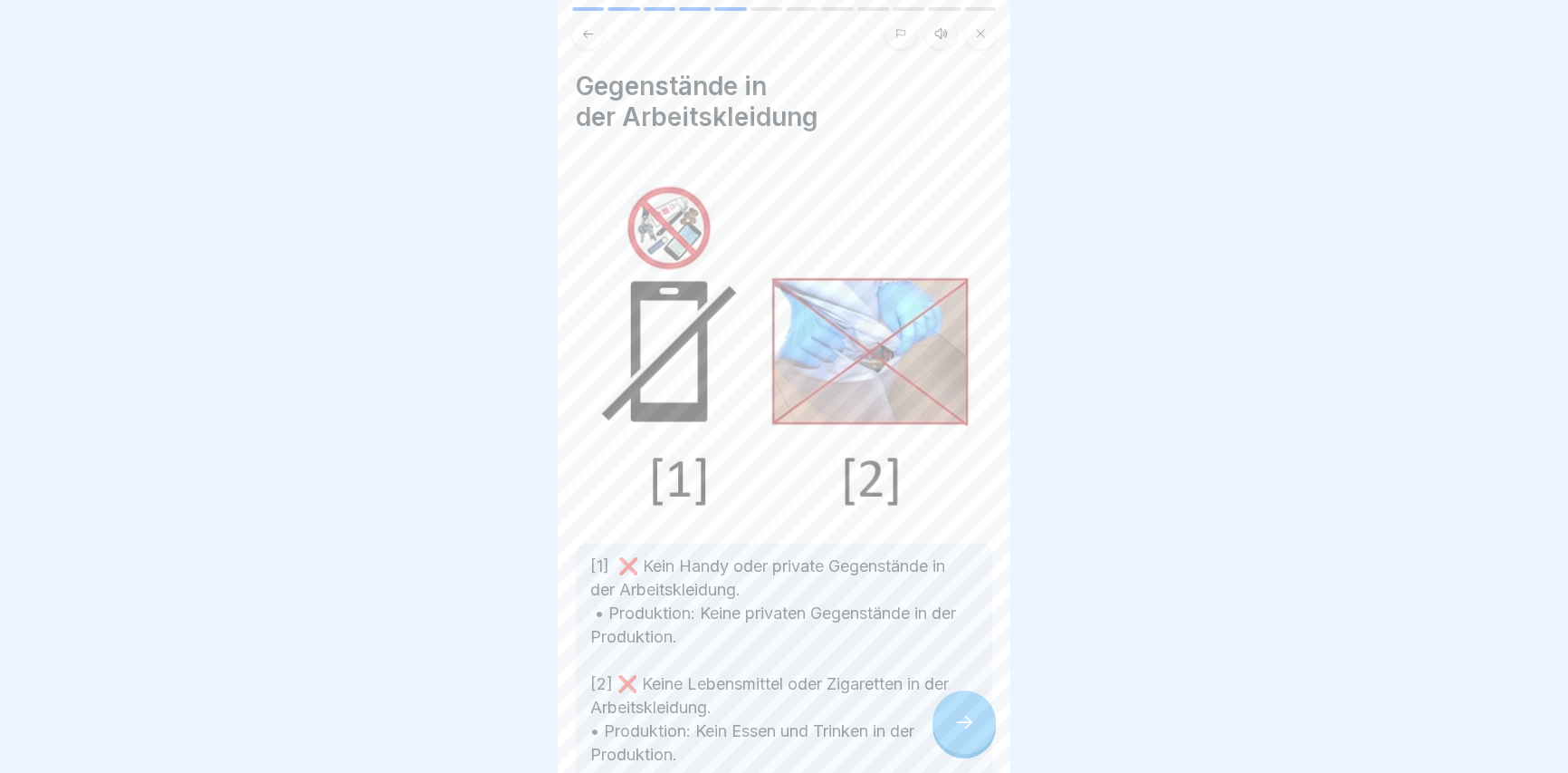
click at [975, 740] on div at bounding box center [964, 722] width 64 height 64
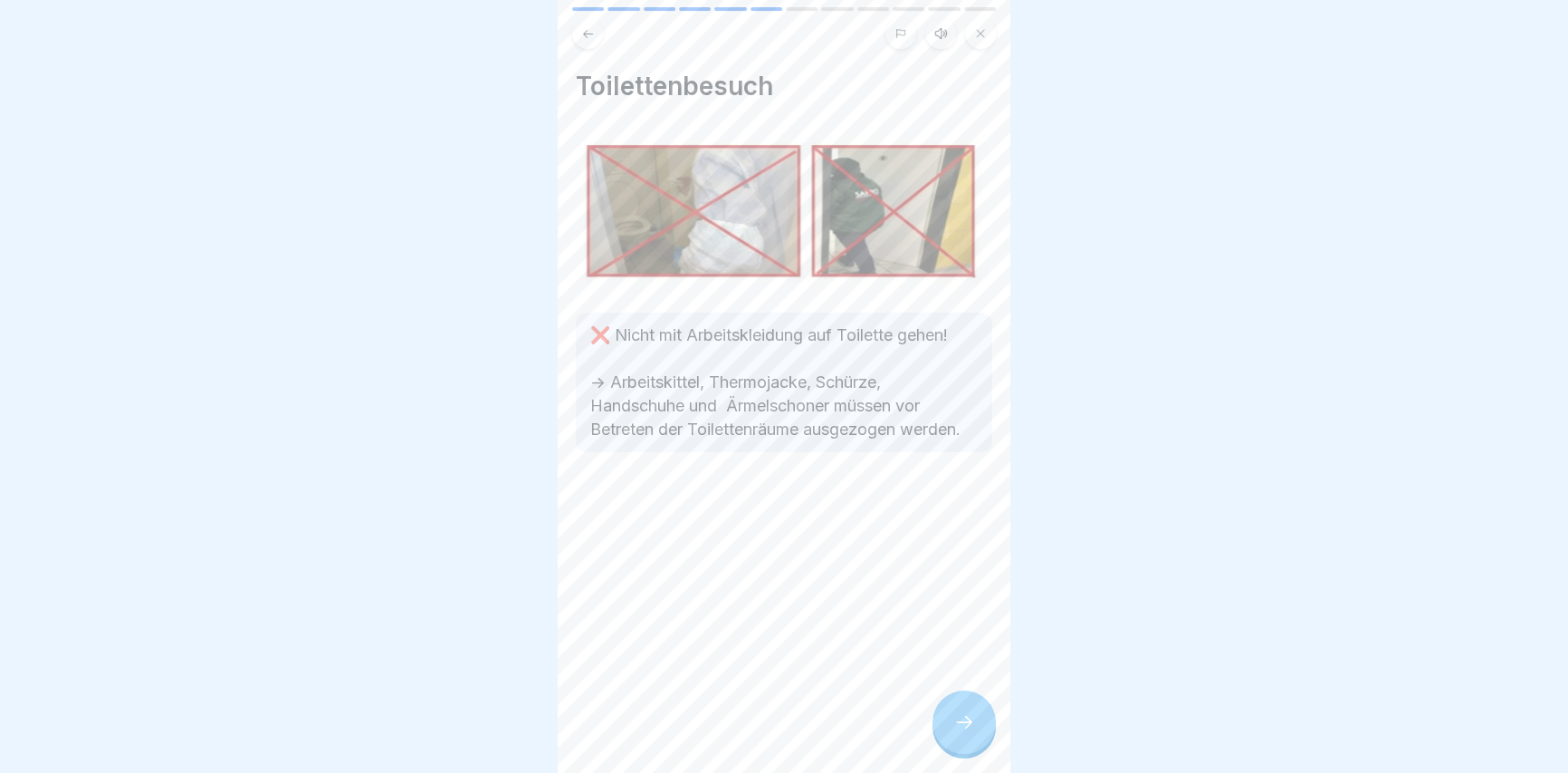
click at [976, 741] on div at bounding box center [964, 722] width 64 height 64
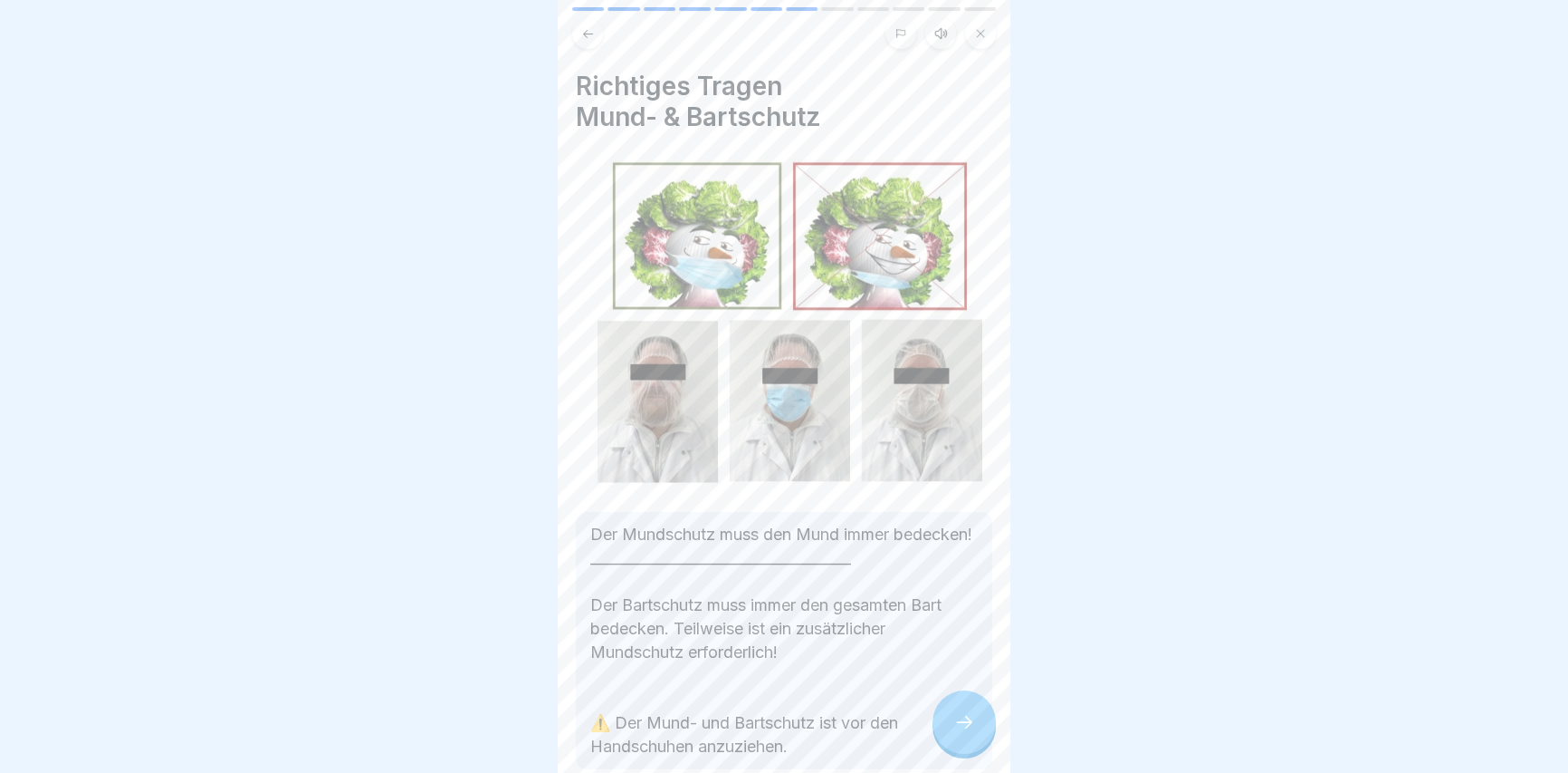
click at [964, 750] on div at bounding box center [964, 722] width 64 height 64
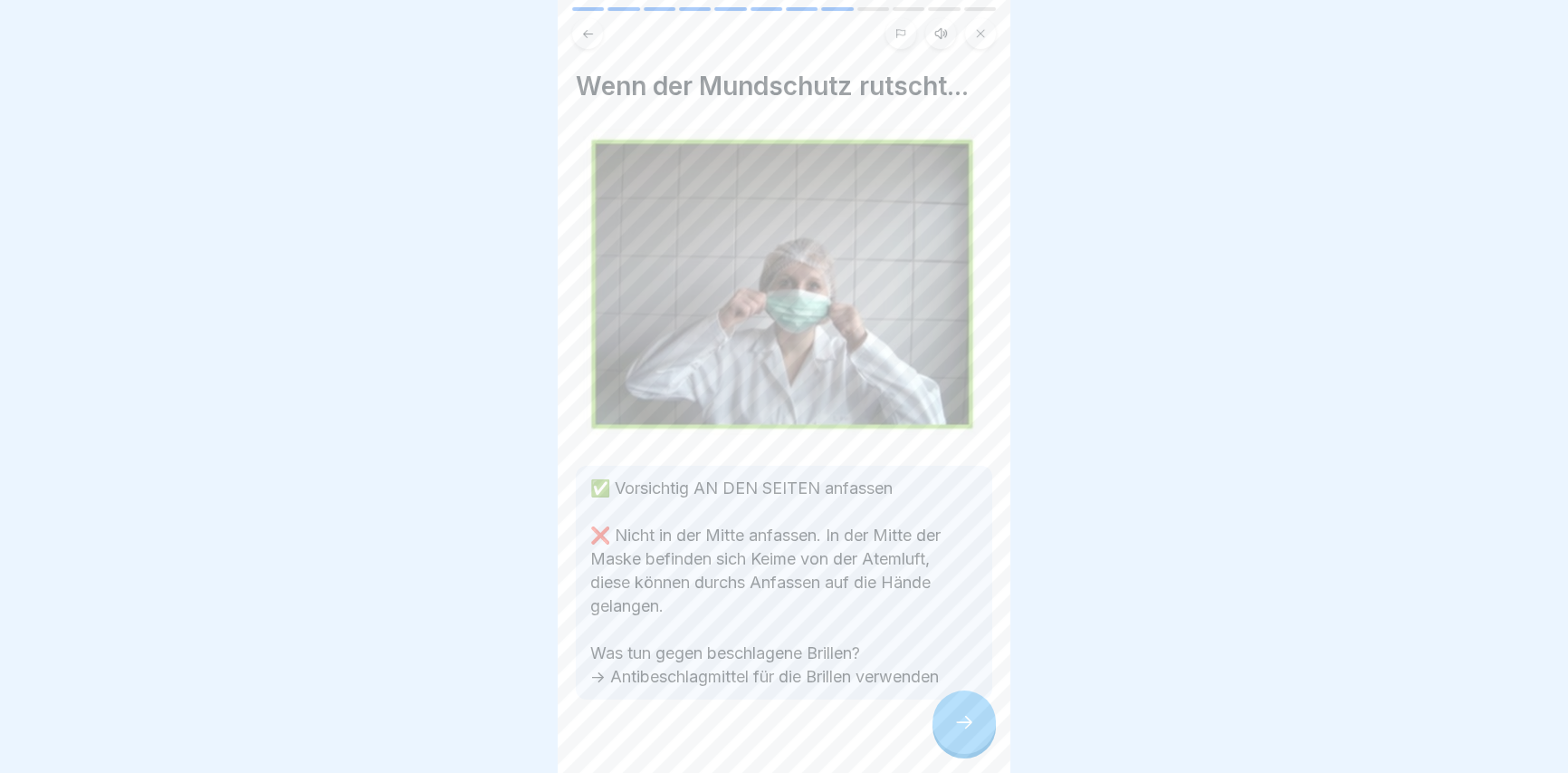
click at [960, 744] on div at bounding box center [964, 722] width 64 height 64
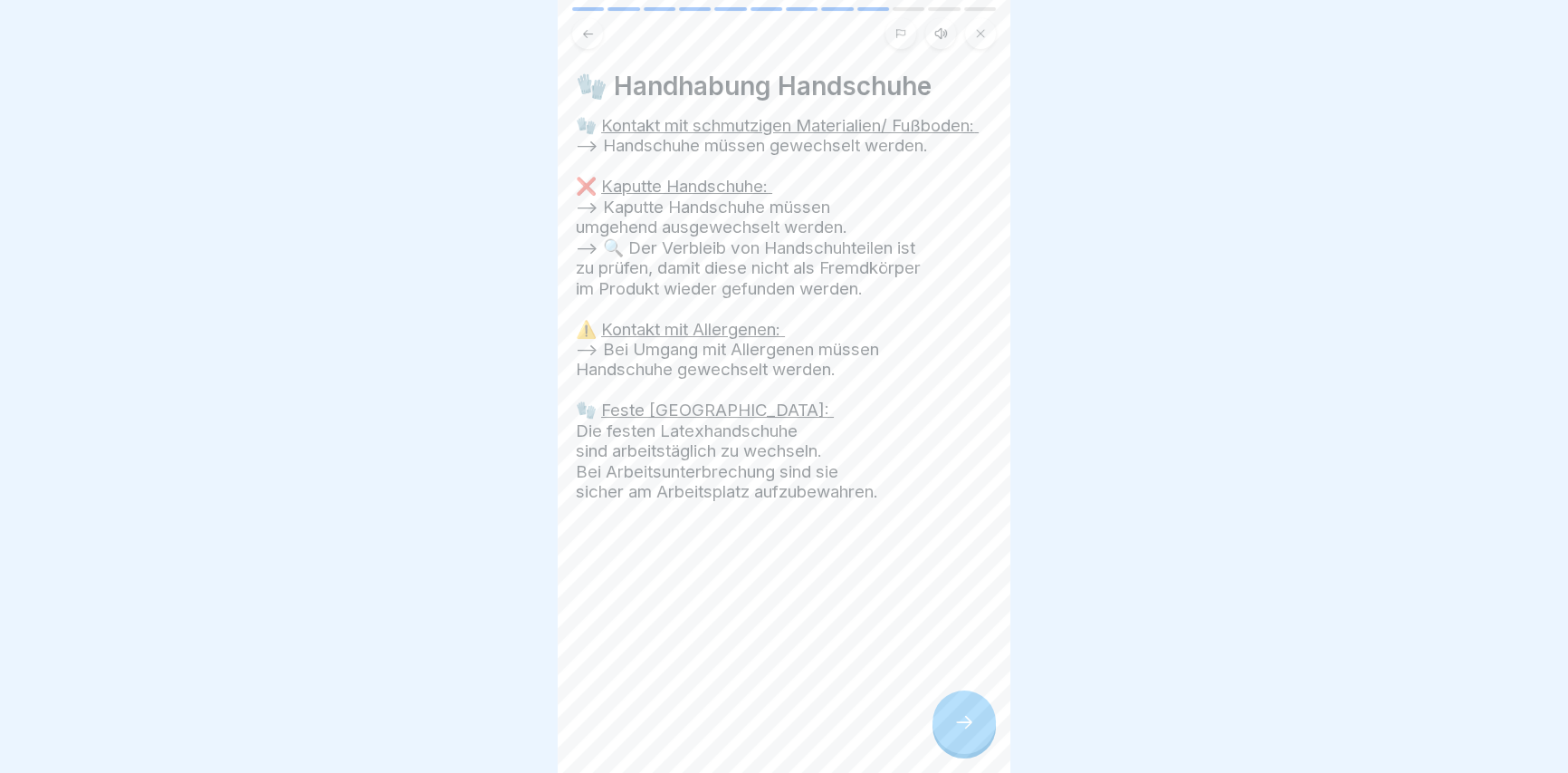
click at [960, 753] on div at bounding box center [964, 722] width 64 height 64
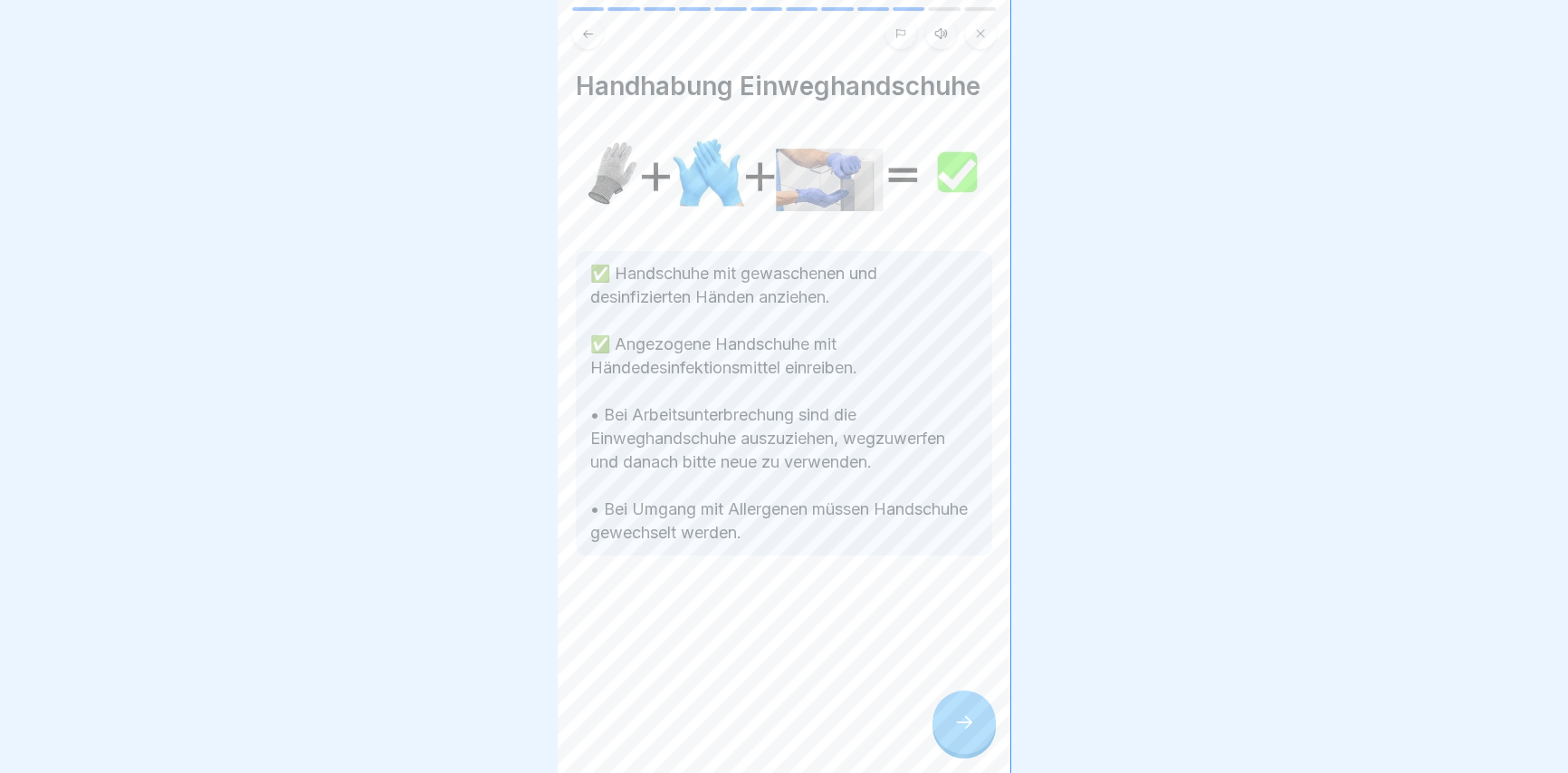
click at [960, 753] on div at bounding box center [964, 722] width 64 height 64
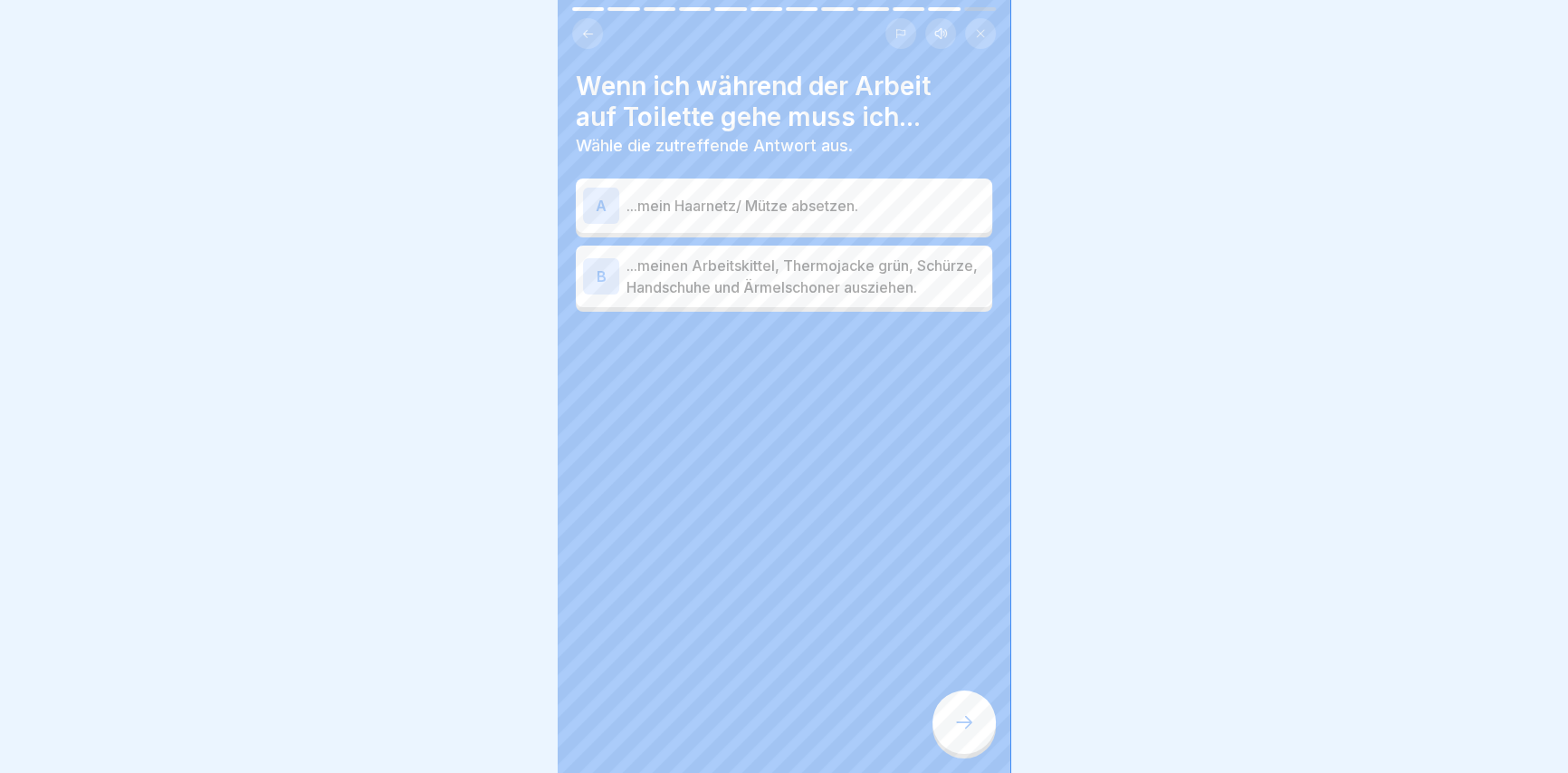
click at [1204, 279] on div at bounding box center [784, 386] width 1568 height 773
click at [868, 267] on p "...meinen Arbeitskittel, Thermojacke grün, Schürze, Handschuhe und Ärmelschoner…" at bounding box center [805, 276] width 358 height 44
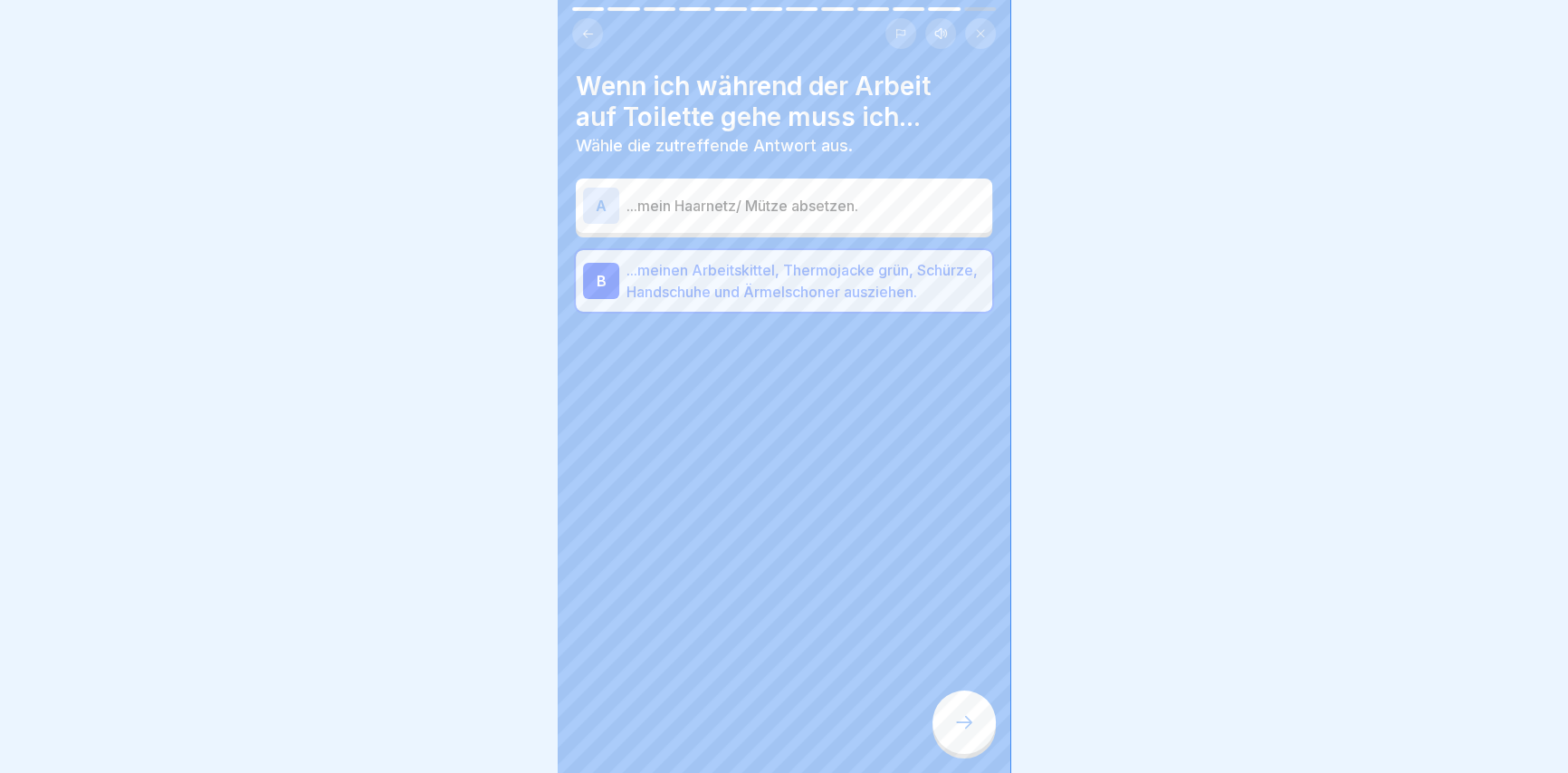
click at [956, 733] on icon at bounding box center [964, 722] width 22 height 22
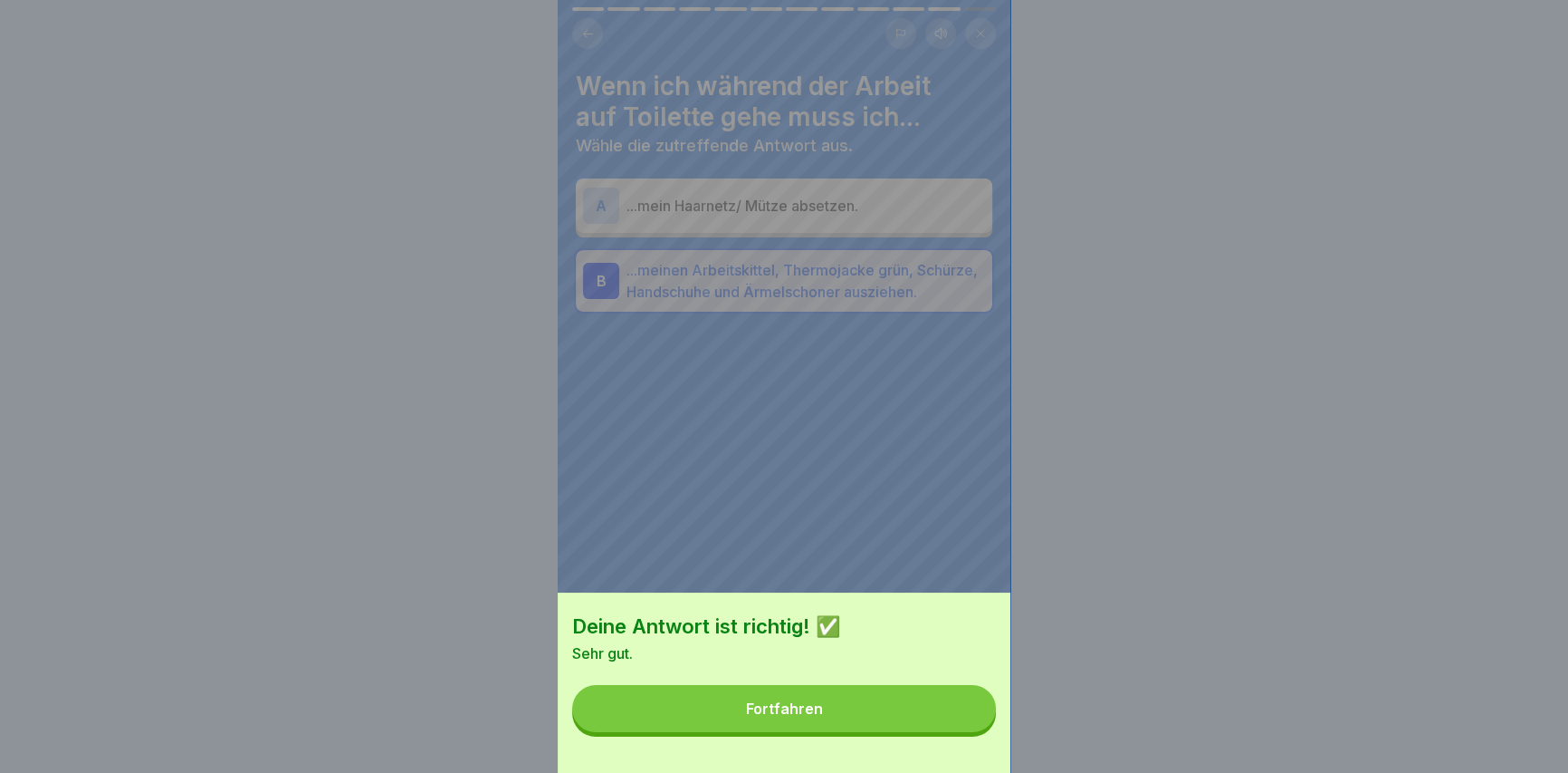
click at [943, 726] on button "Fortfahren" at bounding box center [784, 707] width 424 height 47
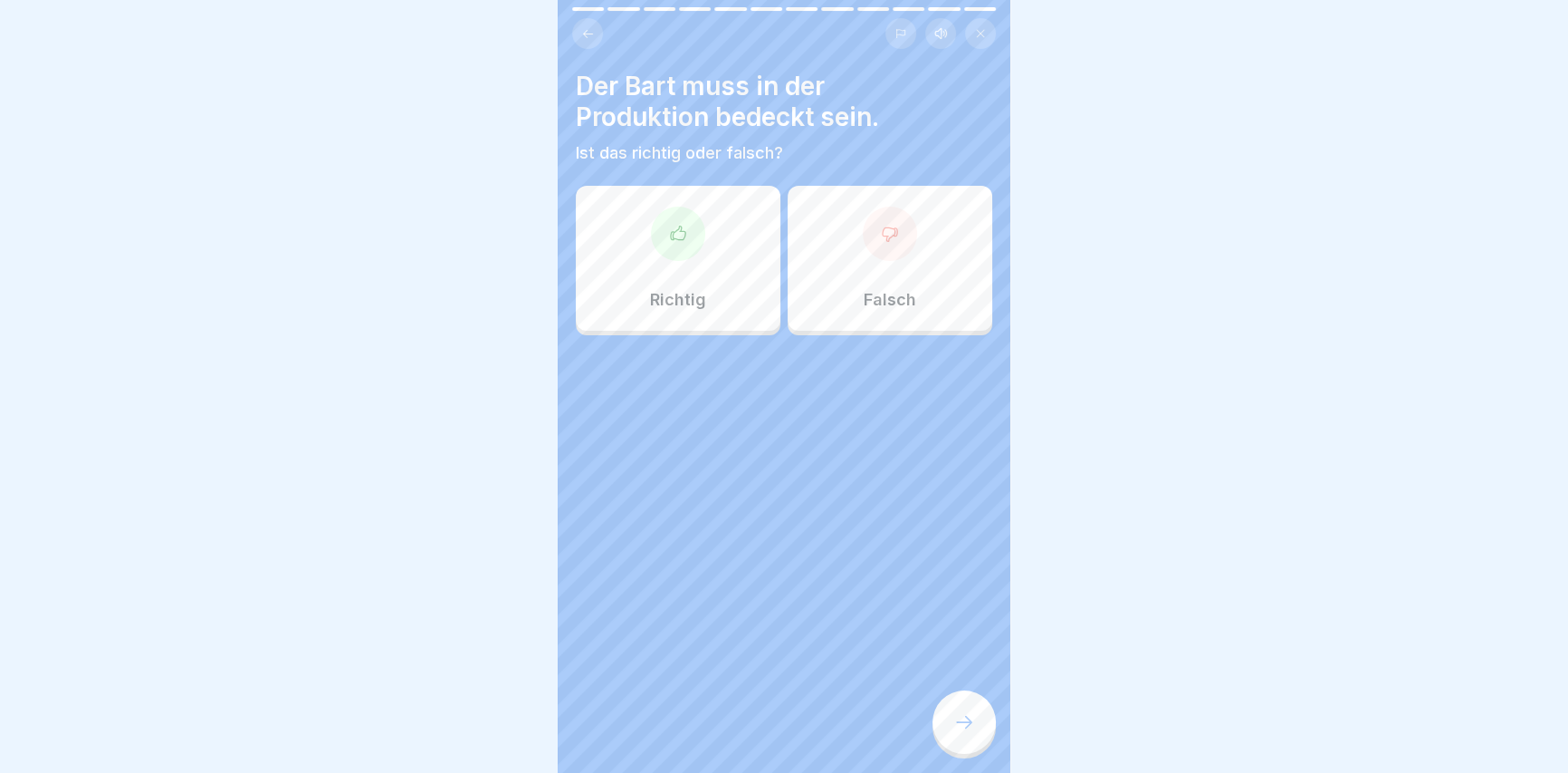
click at [733, 247] on div "Richtig" at bounding box center [677, 257] width 204 height 144
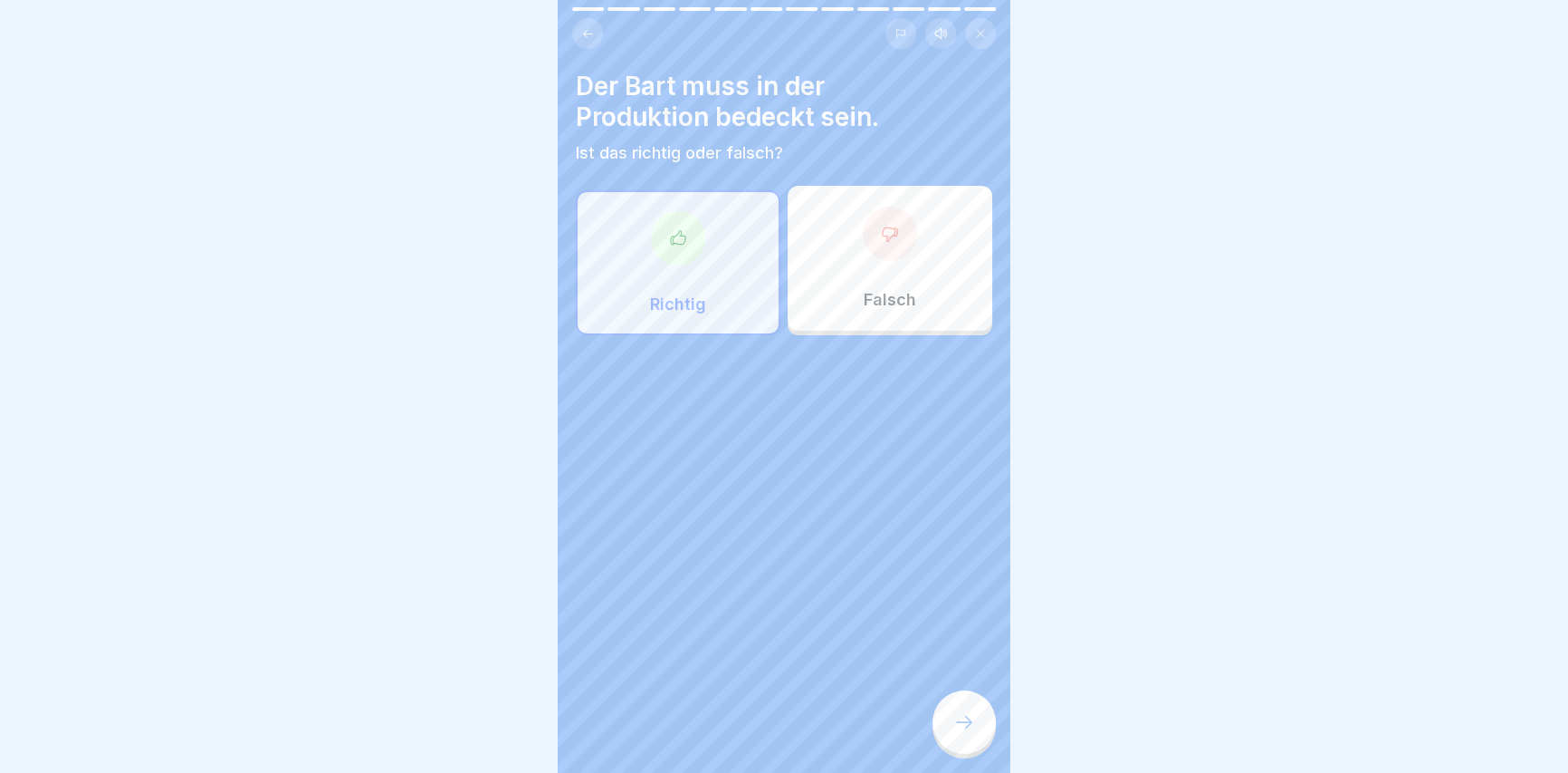
click at [951, 736] on div at bounding box center [964, 722] width 64 height 64
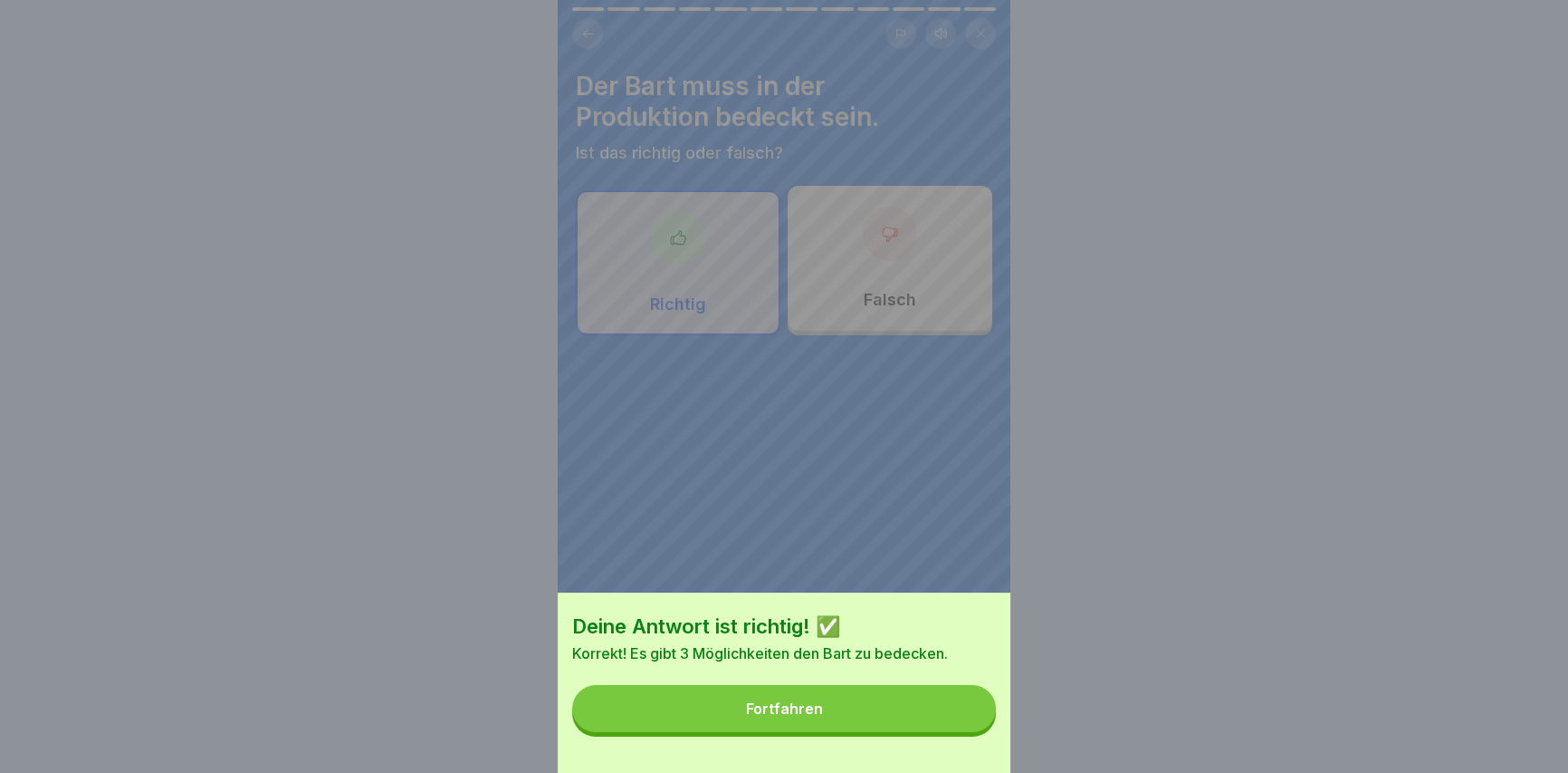
click at [961, 732] on button "Fortfahren" at bounding box center [784, 707] width 424 height 47
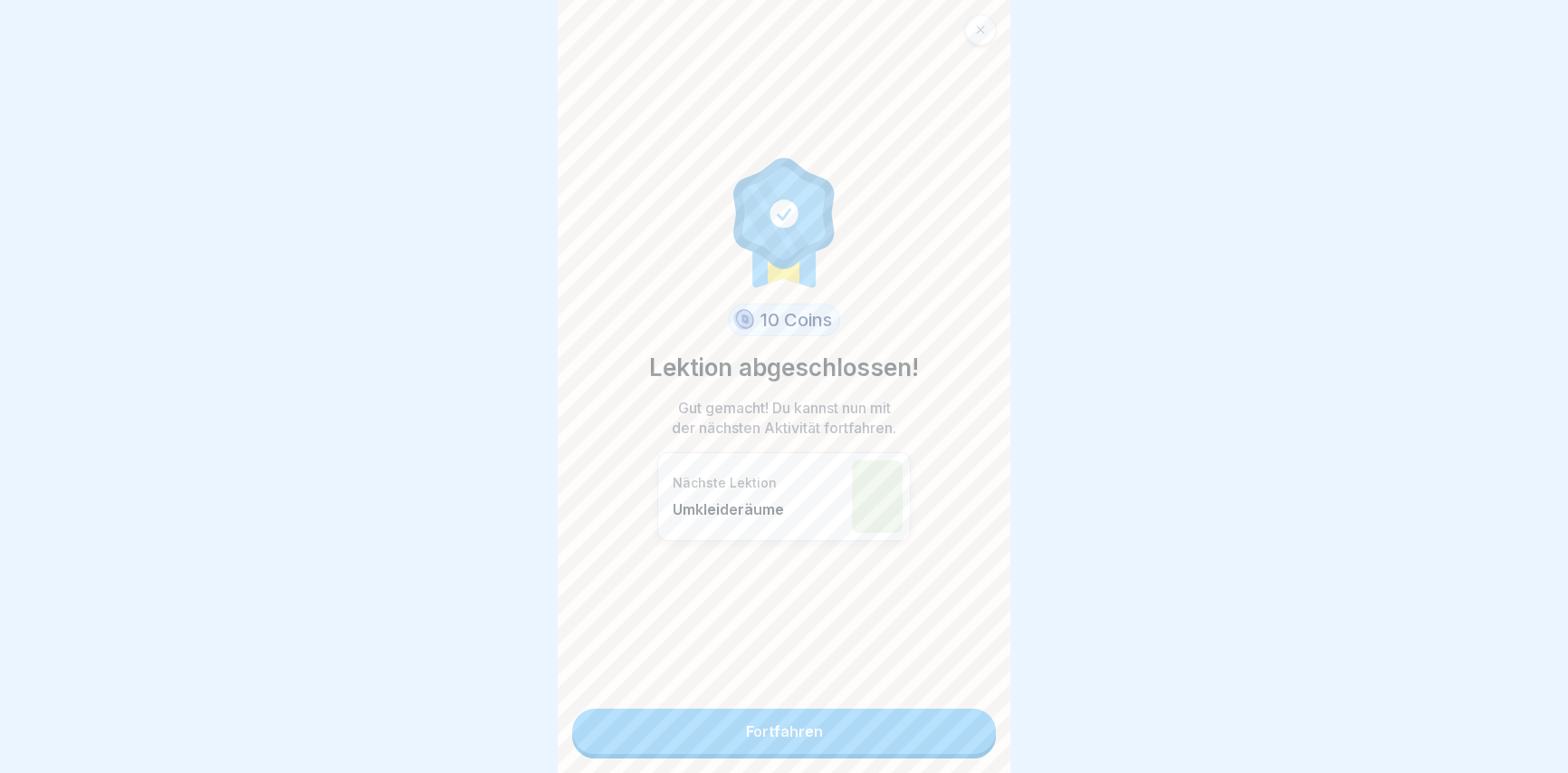
click at [725, 747] on link "Fortfahren" at bounding box center [784, 730] width 424 height 45
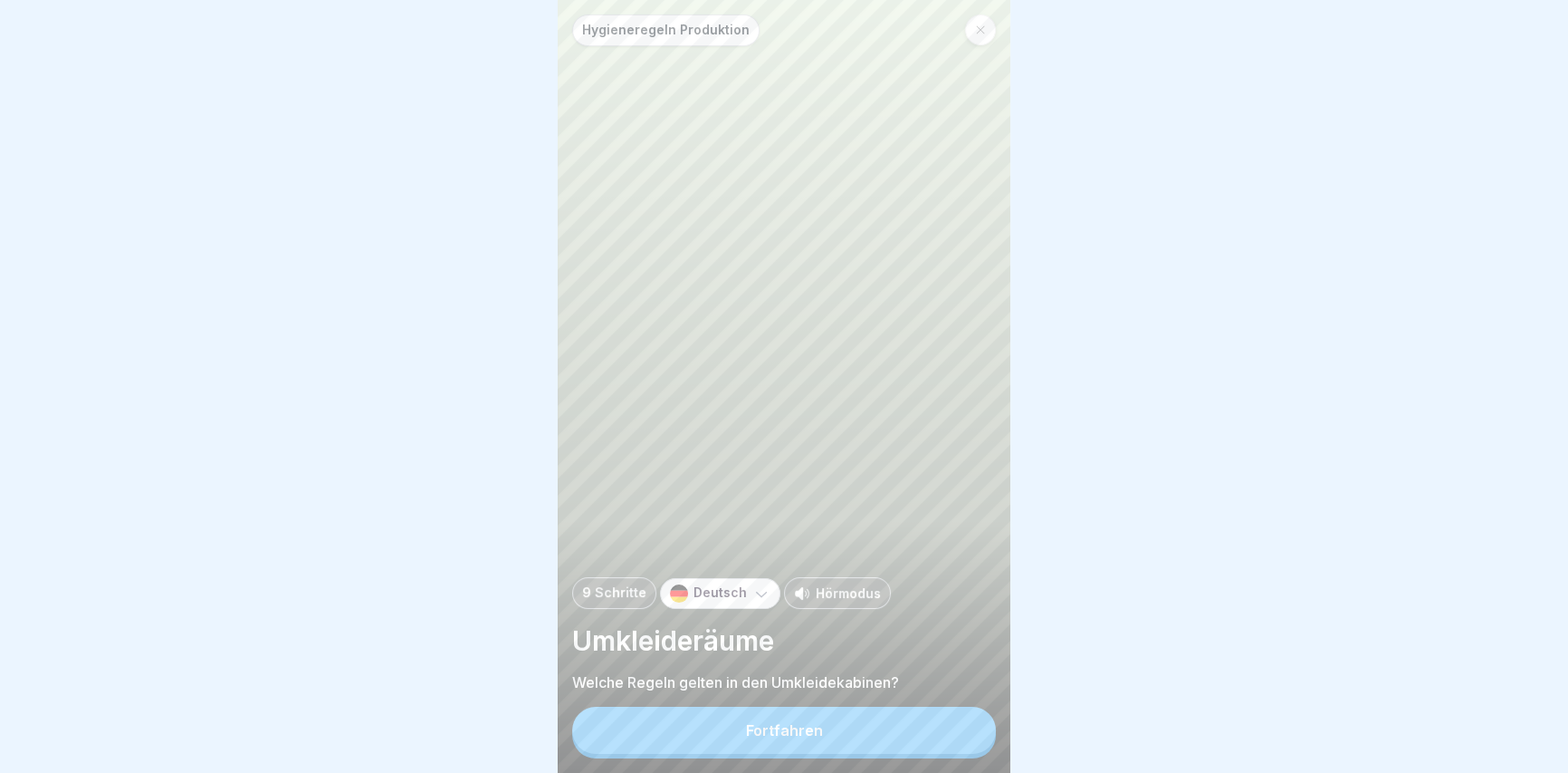
click at [739, 743] on button "Fortfahren" at bounding box center [784, 729] width 424 height 47
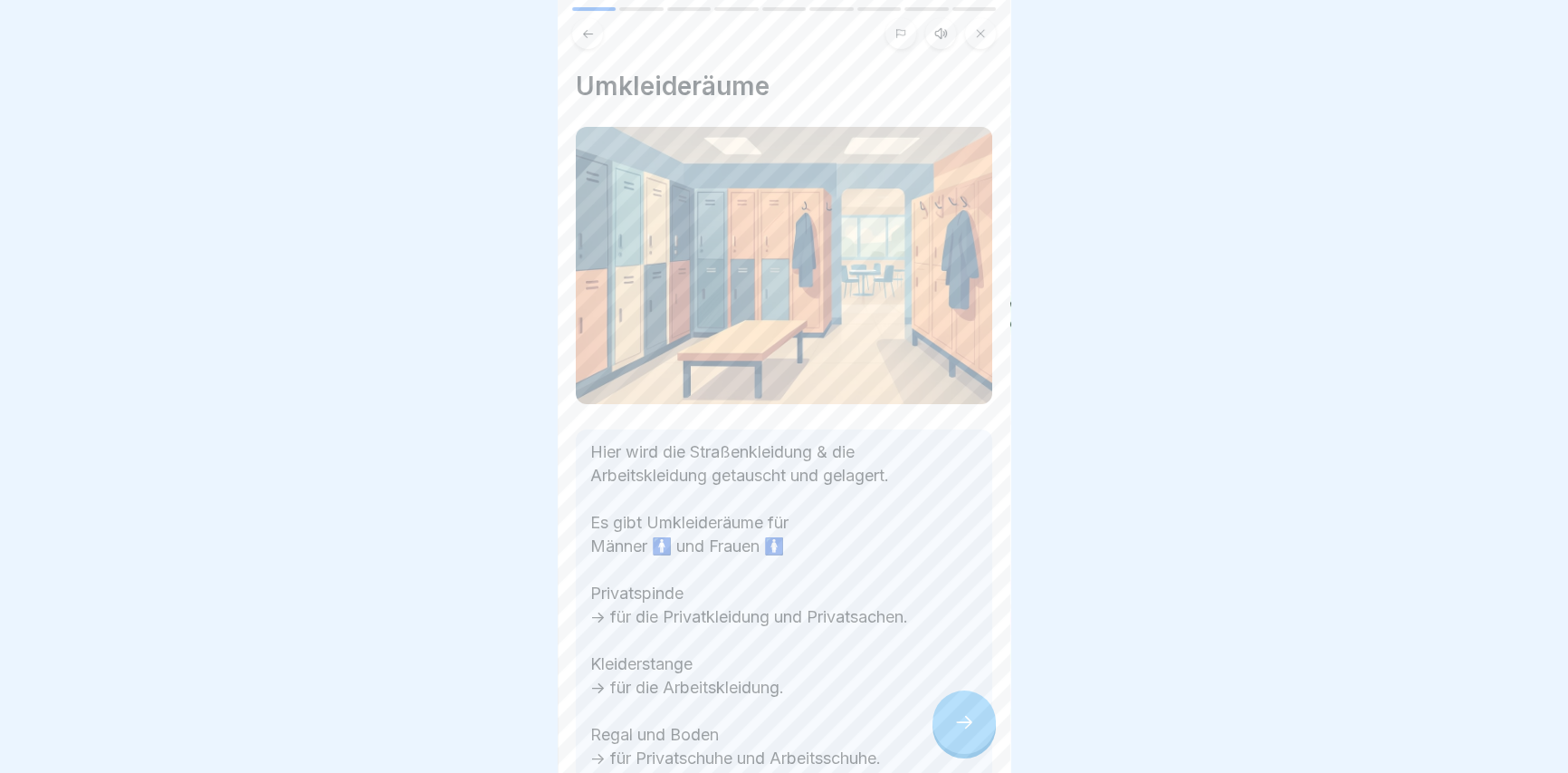
click at [952, 721] on div at bounding box center [964, 722] width 64 height 64
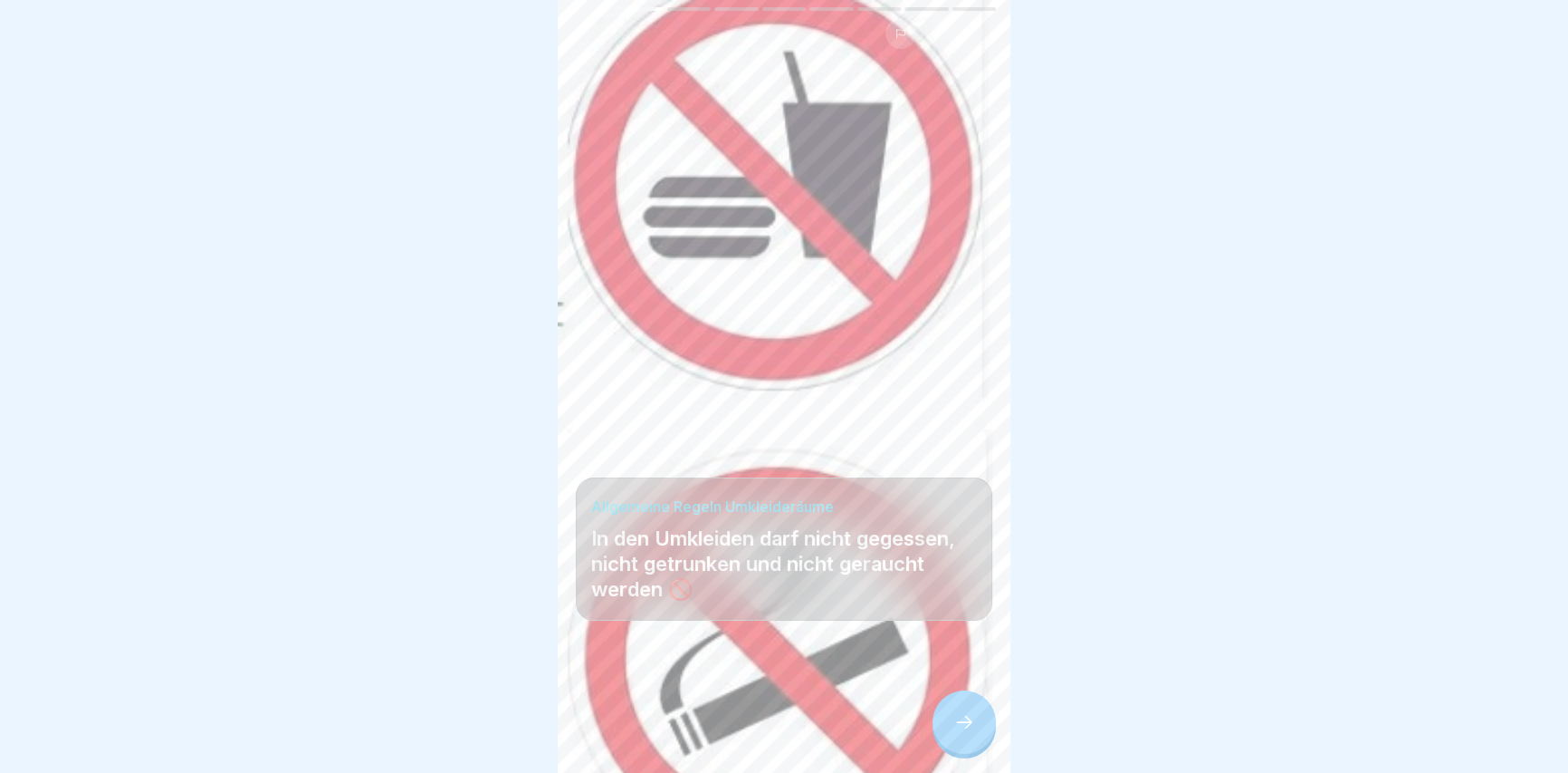
click at [953, 721] on div at bounding box center [964, 722] width 64 height 64
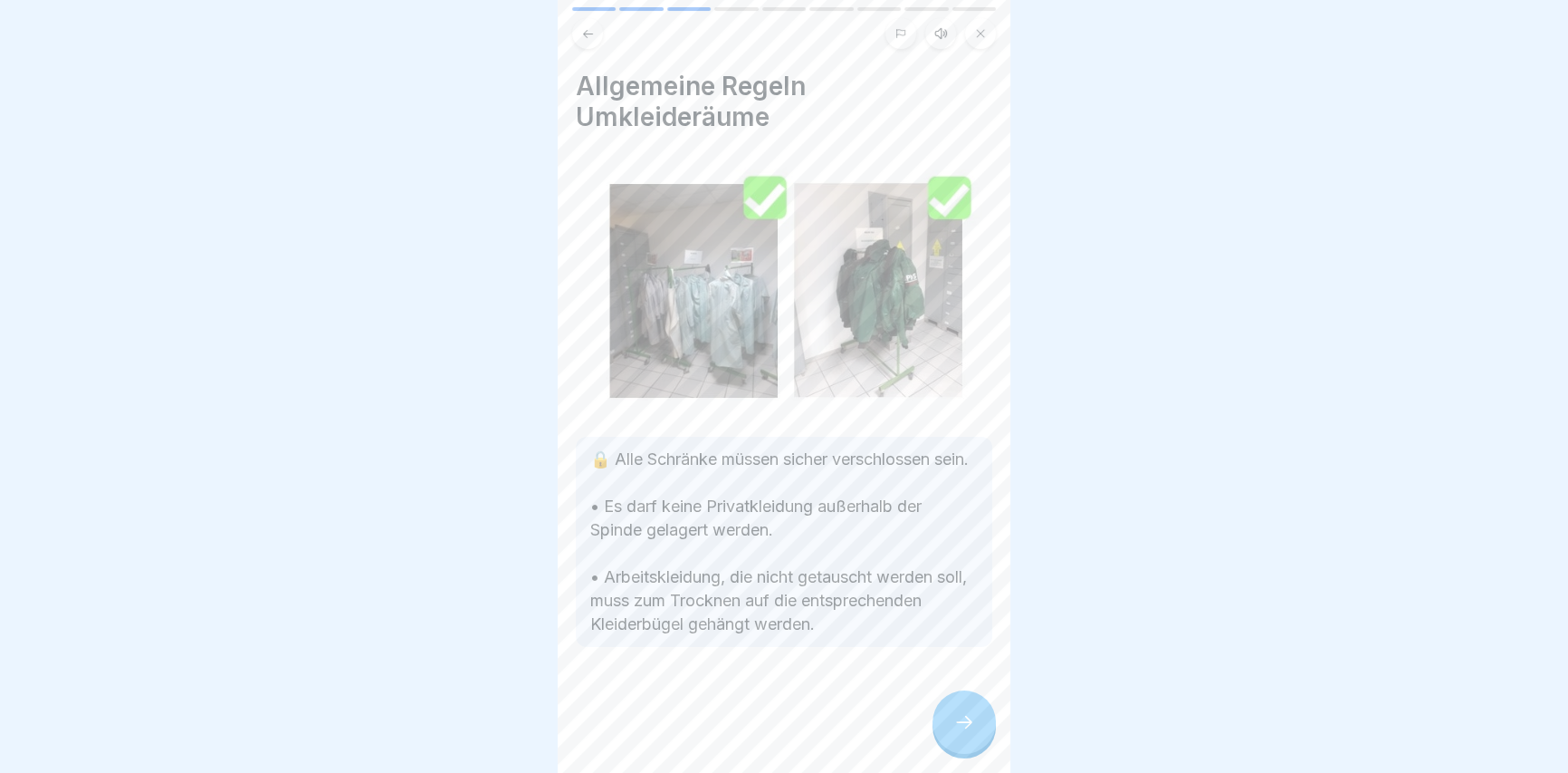
click at [962, 727] on icon at bounding box center [964, 722] width 22 height 22
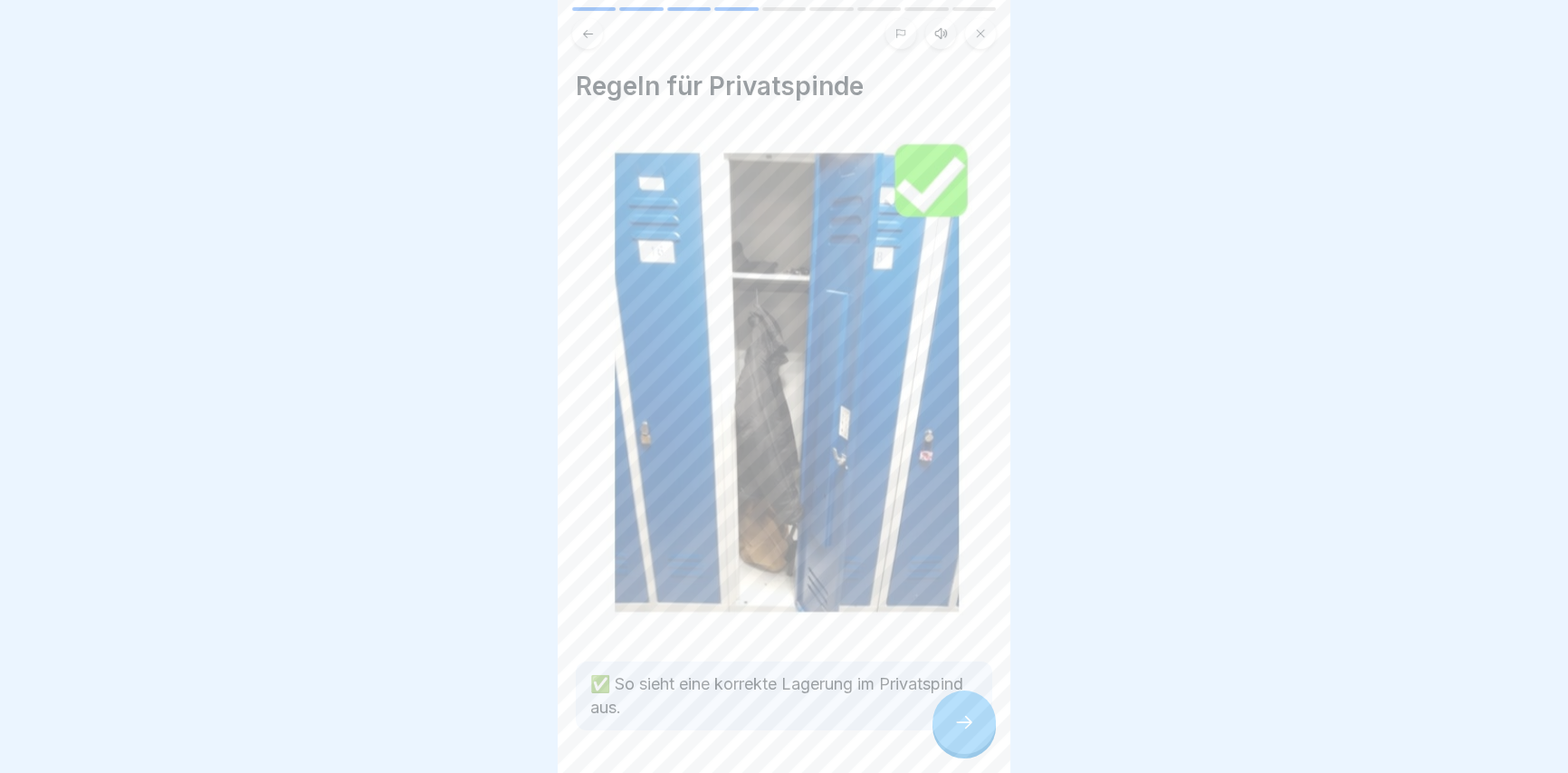
click at [962, 727] on icon at bounding box center [964, 722] width 22 height 22
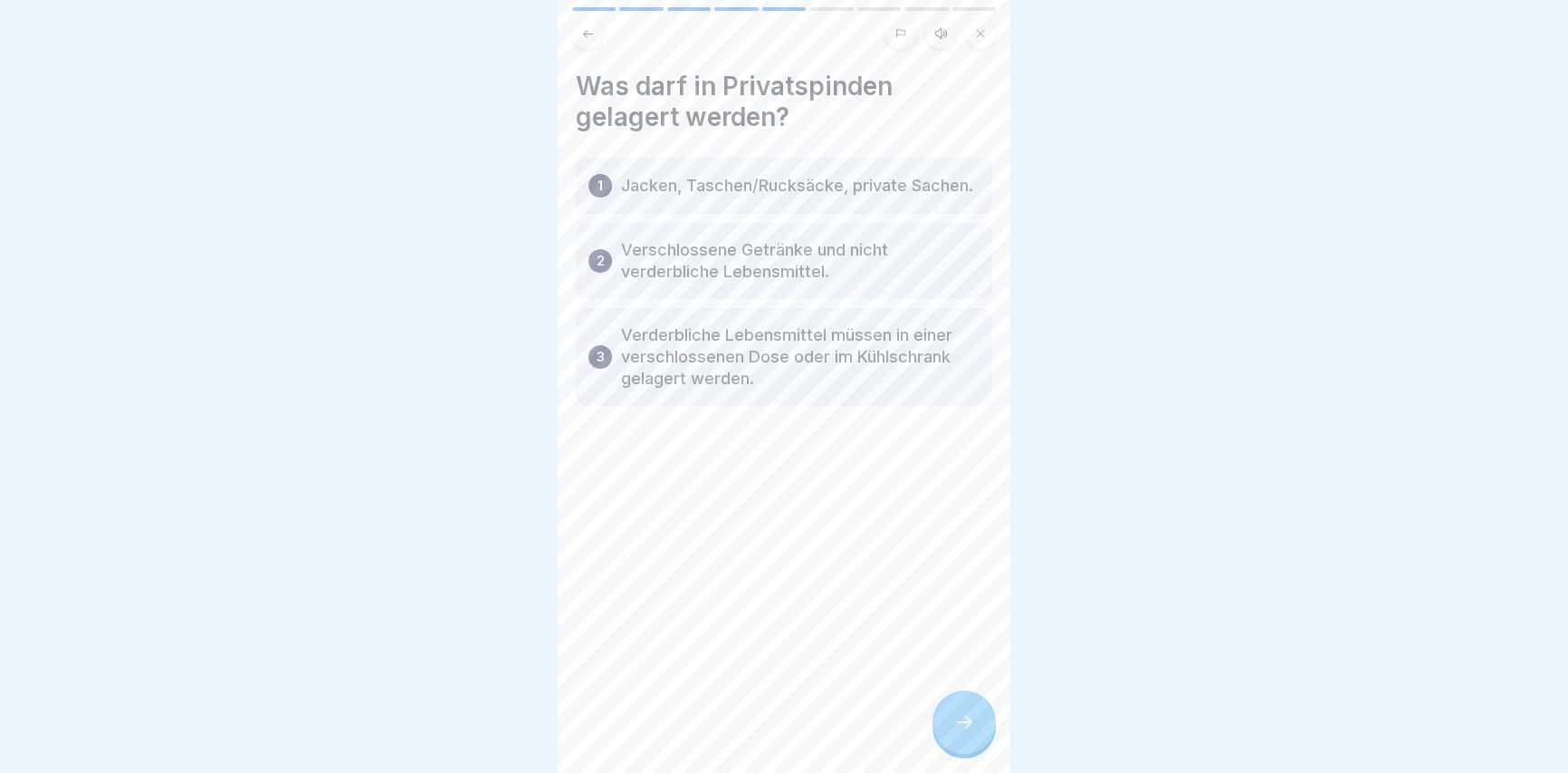
click at [960, 751] on div at bounding box center [964, 722] width 64 height 64
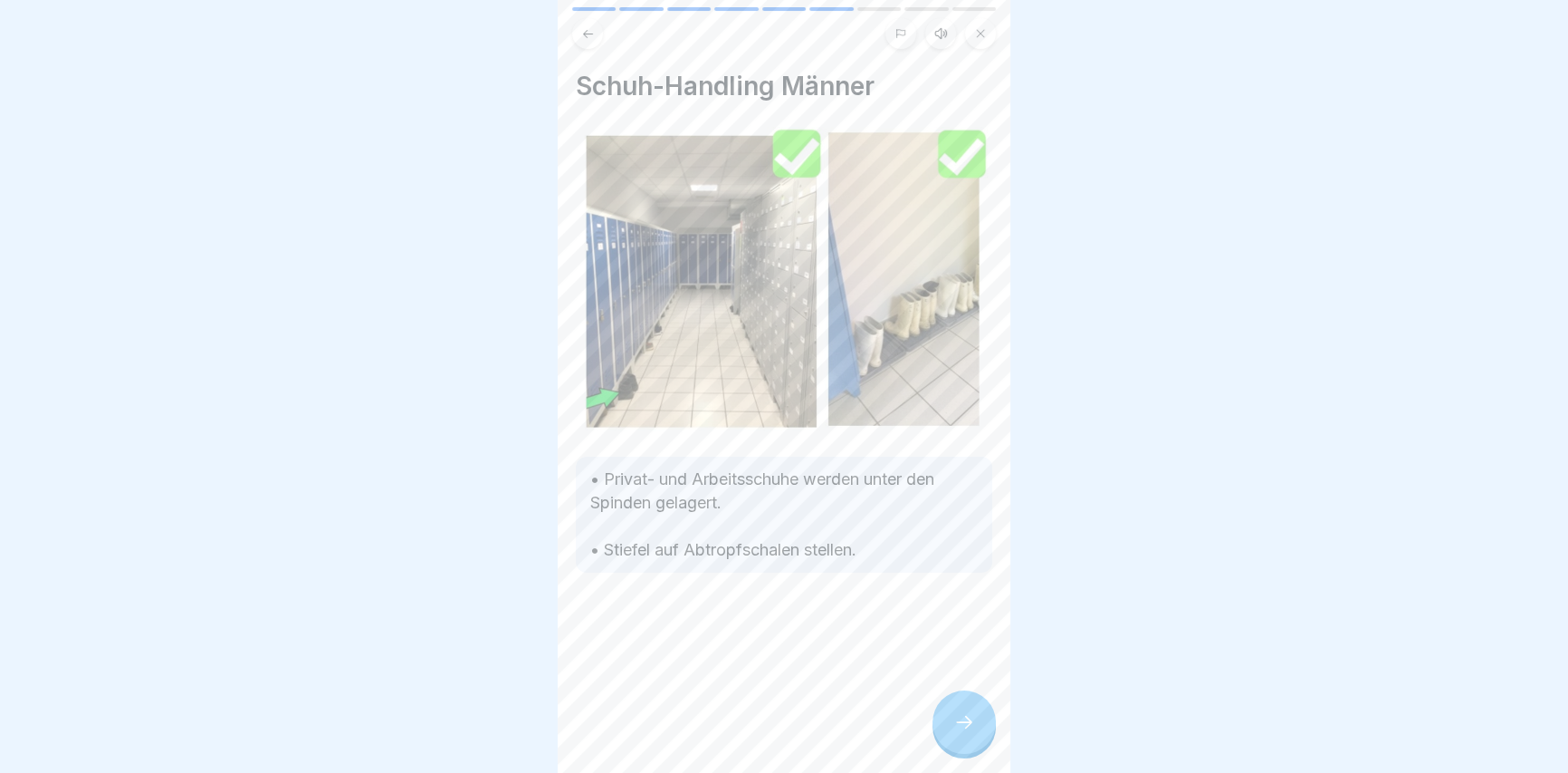
click at [962, 751] on div at bounding box center [964, 722] width 64 height 64
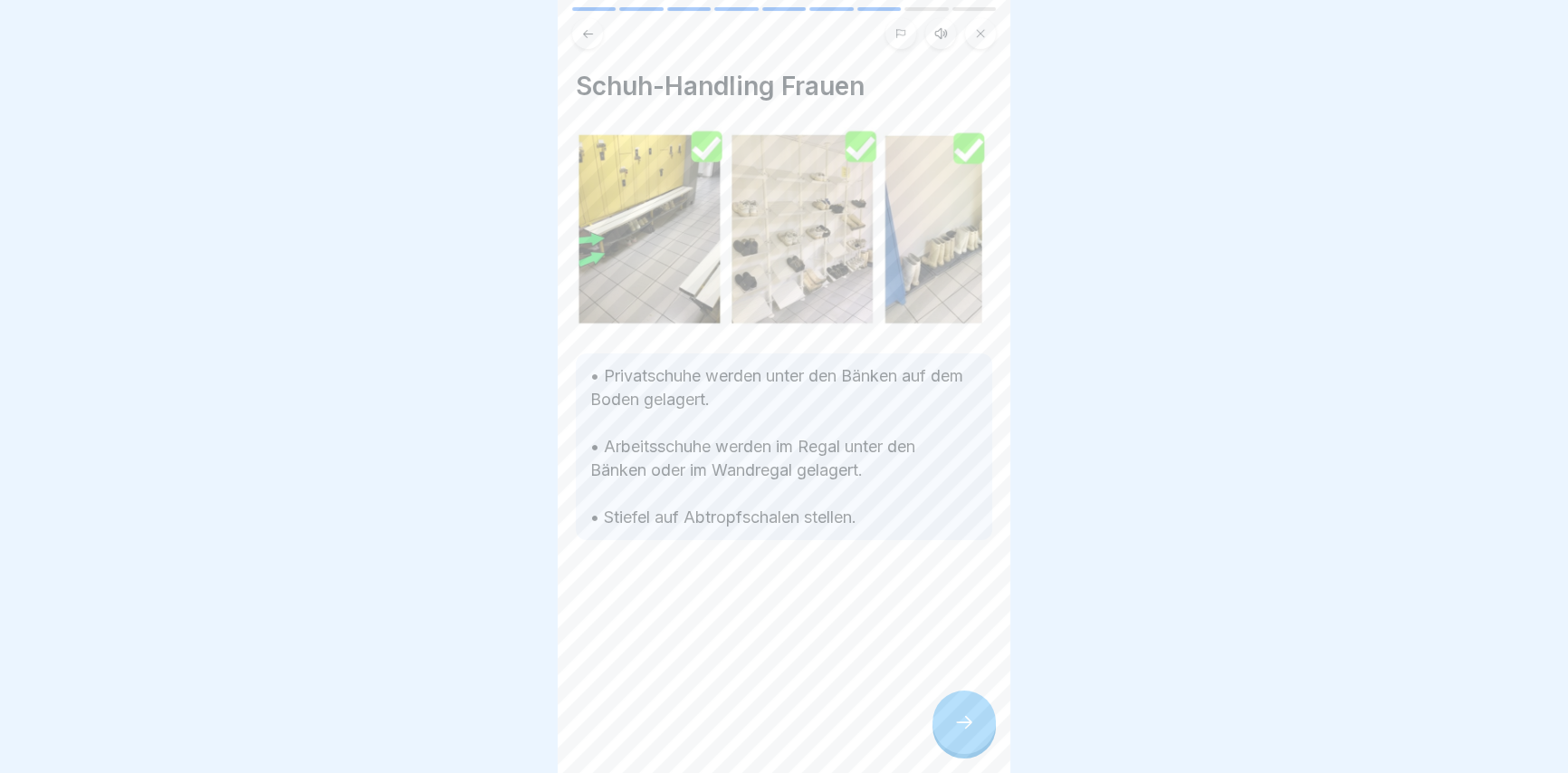
click at [961, 749] on div at bounding box center [964, 722] width 64 height 64
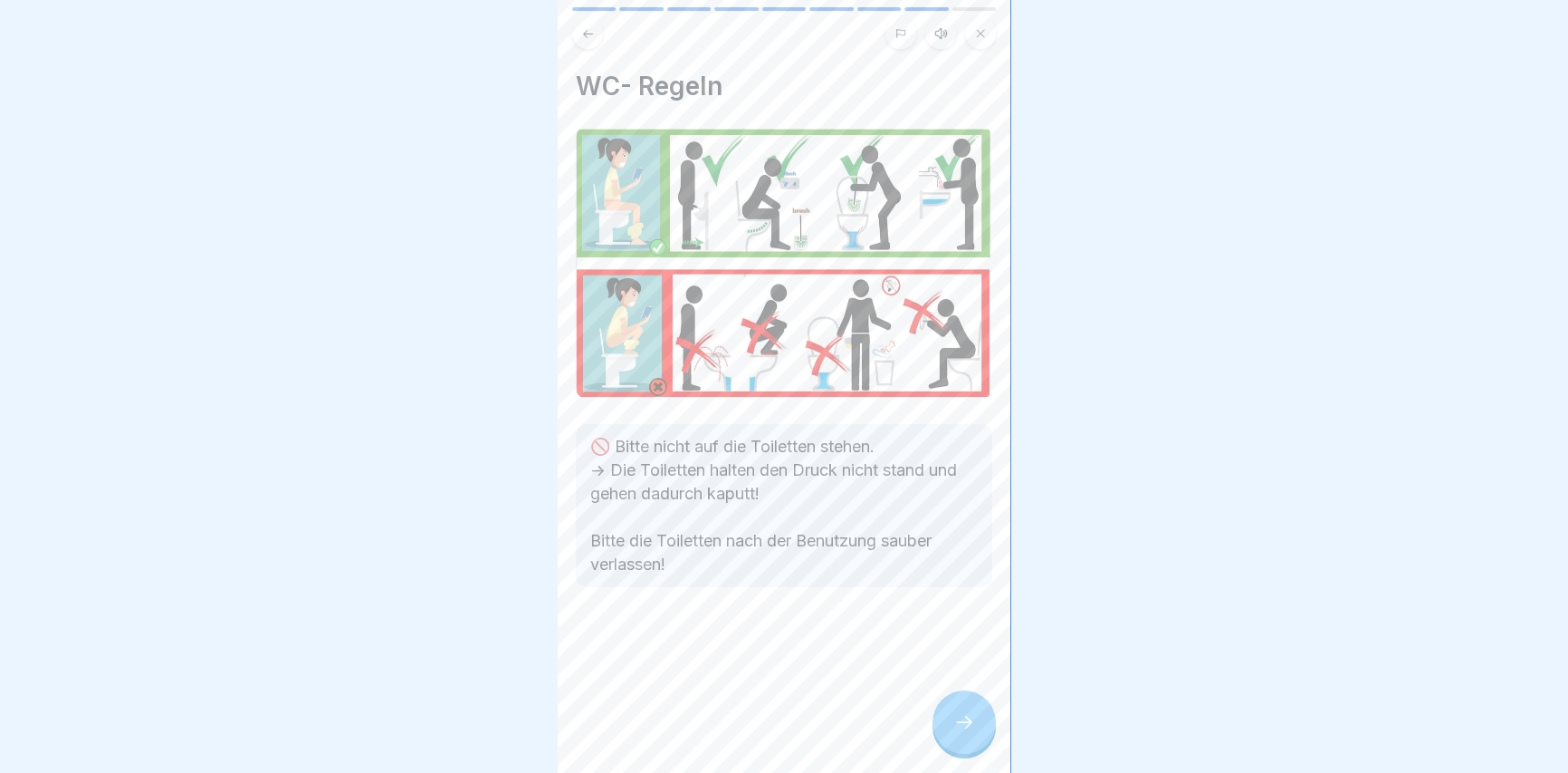
click at [965, 731] on icon at bounding box center [964, 722] width 22 height 22
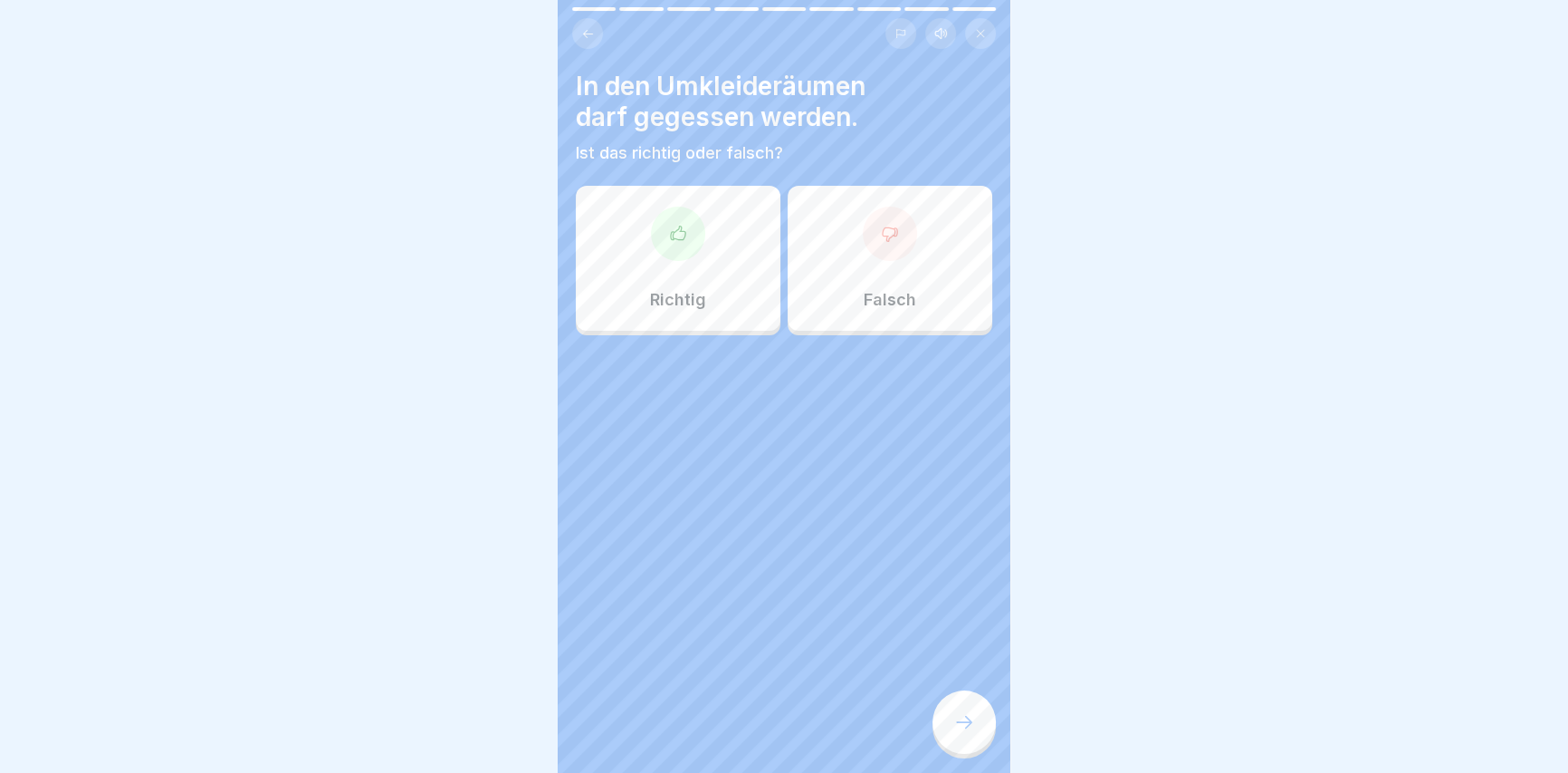
click at [870, 290] on p "Falsch" at bounding box center [889, 300] width 53 height 20
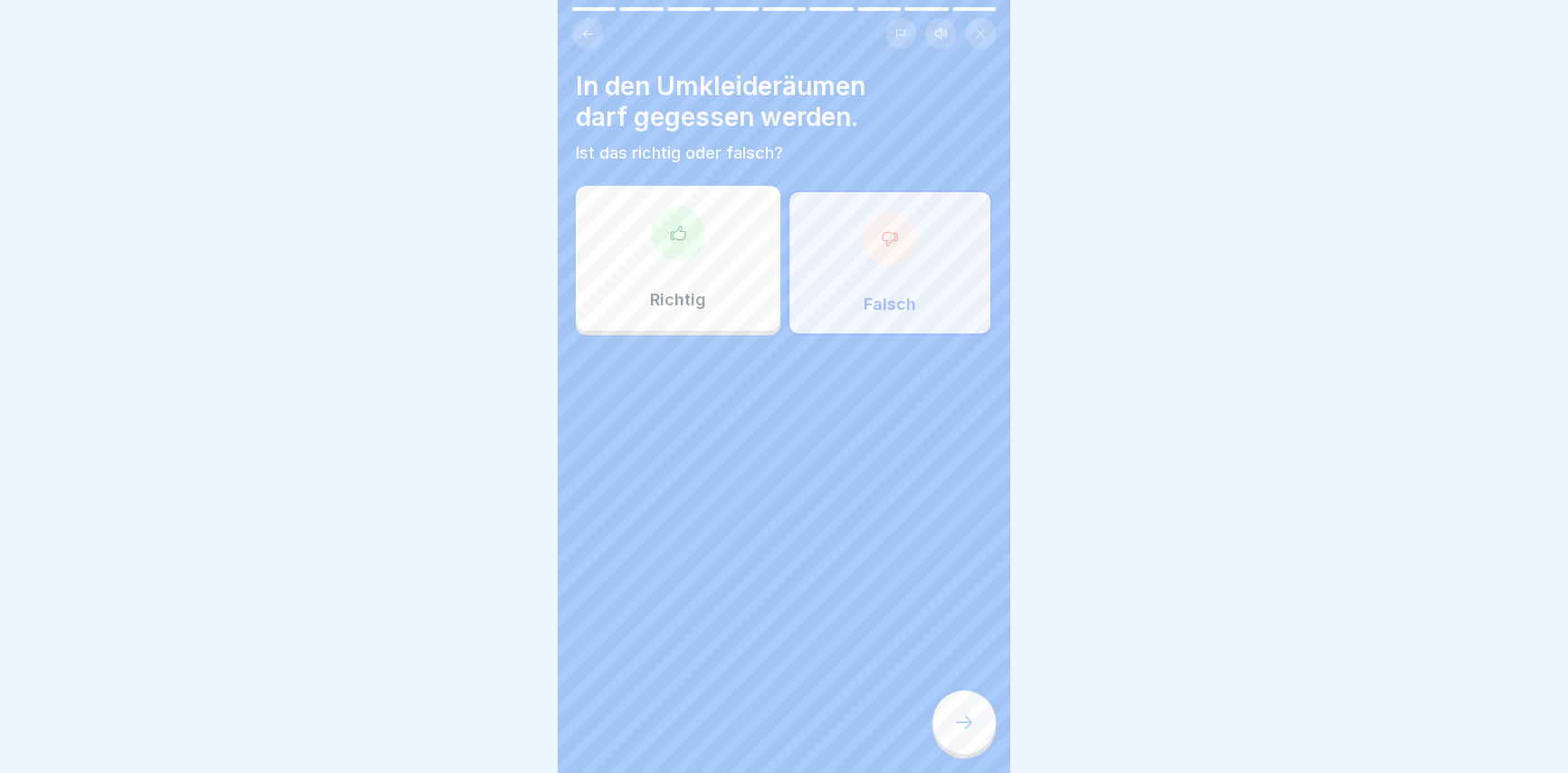
click at [979, 753] on div at bounding box center [964, 722] width 64 height 64
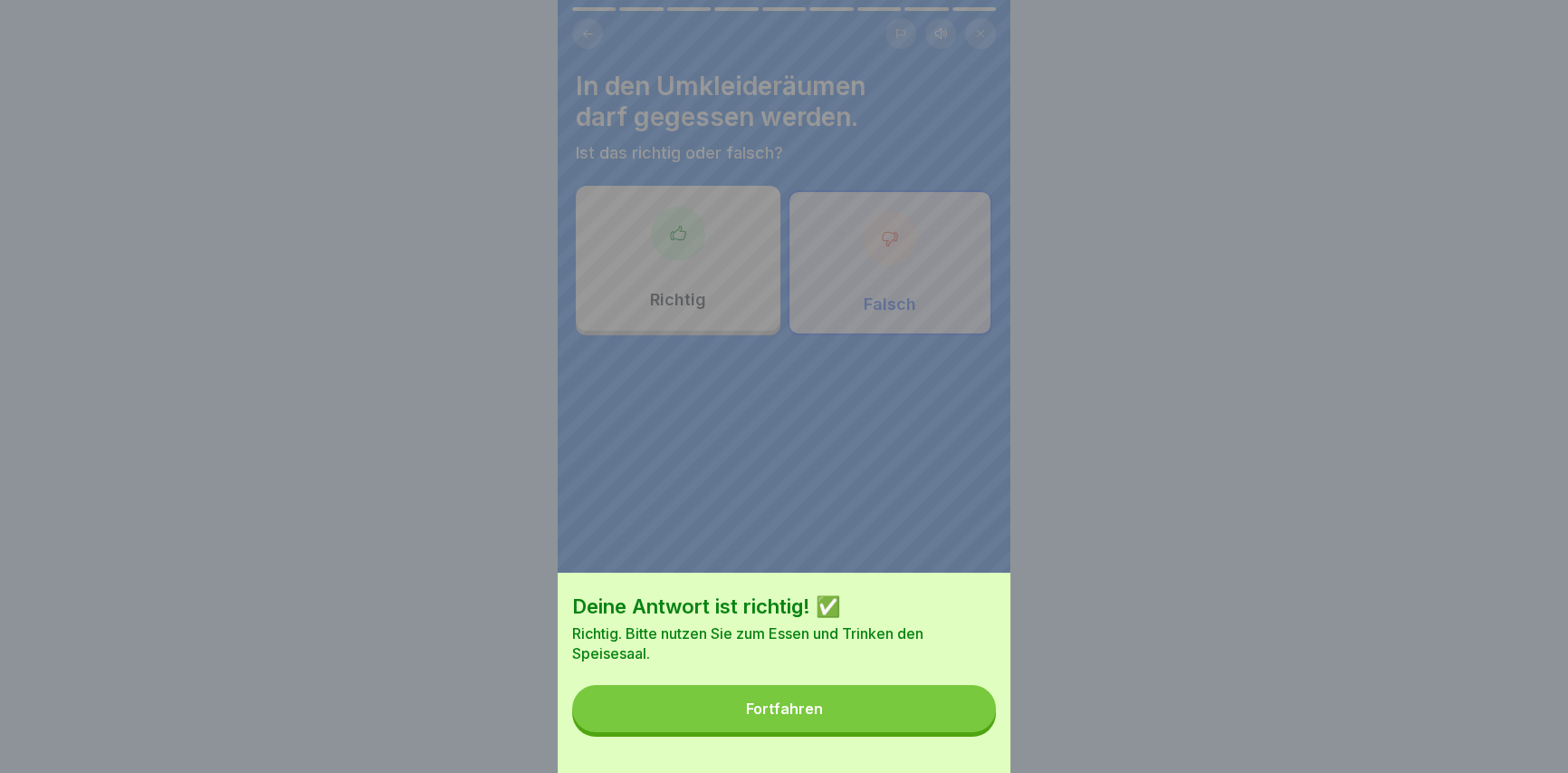
click at [959, 732] on button "Fortfahren" at bounding box center [784, 707] width 424 height 47
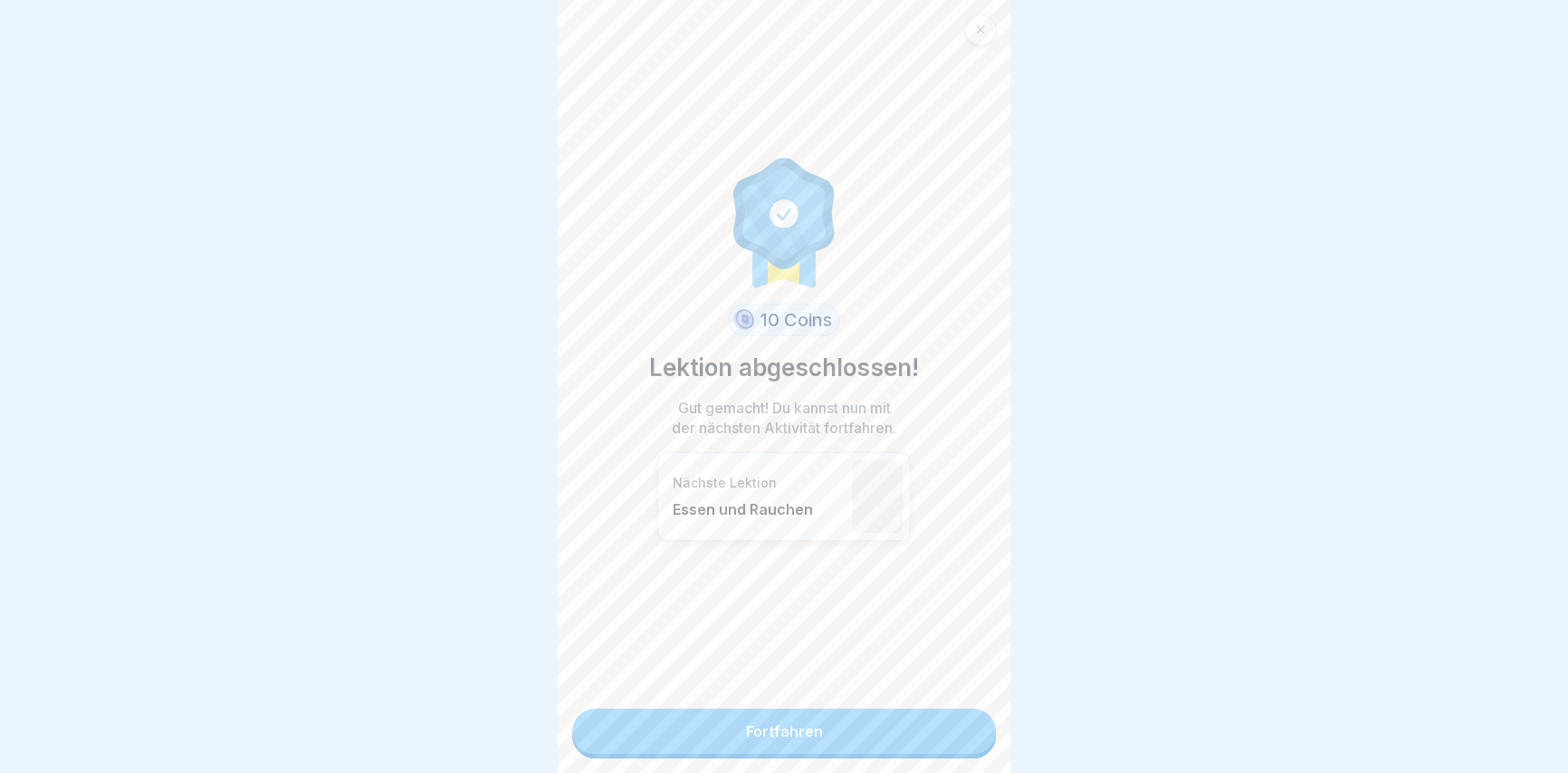
click at [959, 734] on link "Fortfahren" at bounding box center [784, 730] width 424 height 45
click at [863, 723] on link "Fortfahren" at bounding box center [784, 730] width 424 height 45
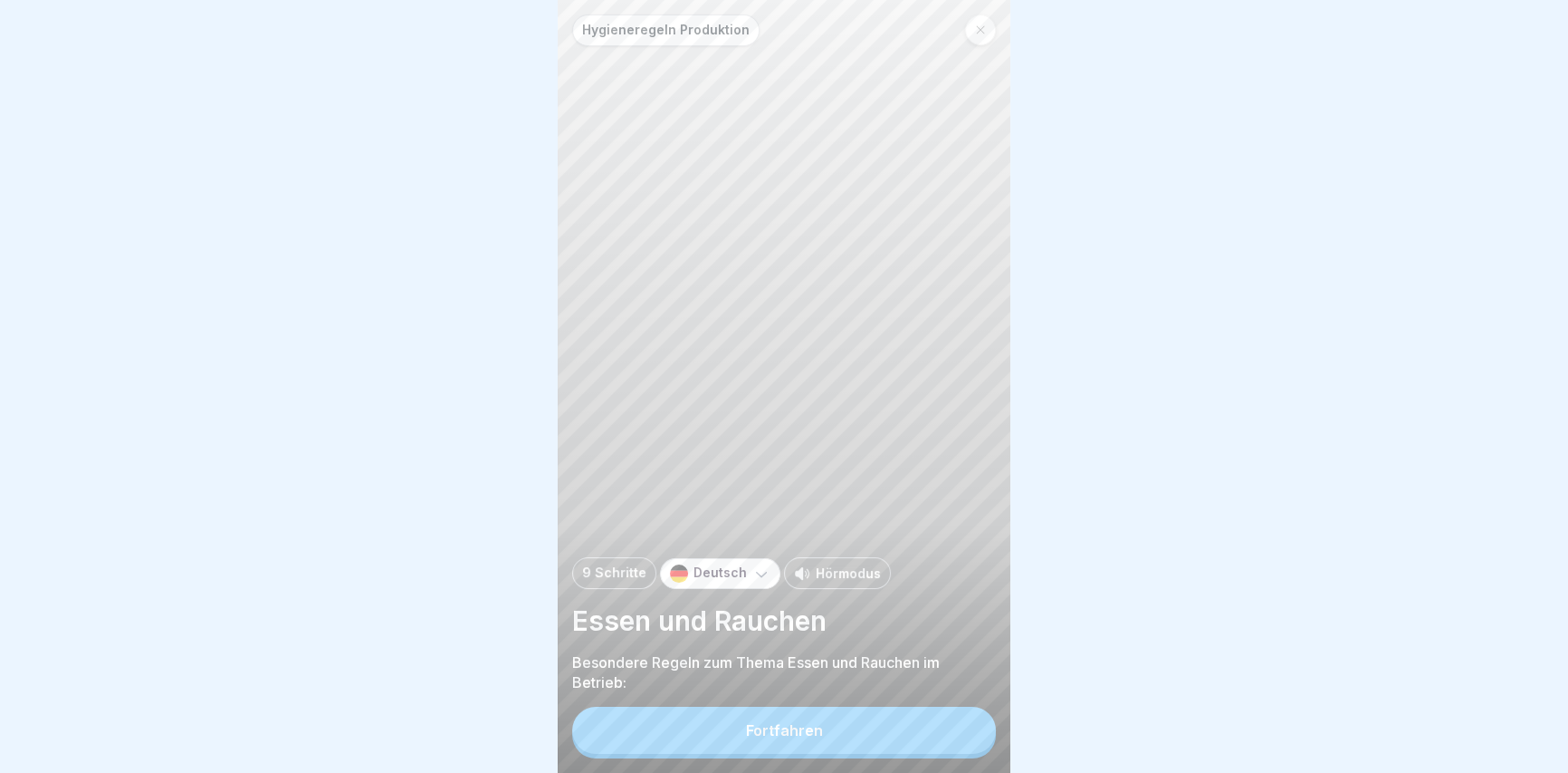
click at [871, 724] on button "Fortfahren" at bounding box center [784, 729] width 424 height 47
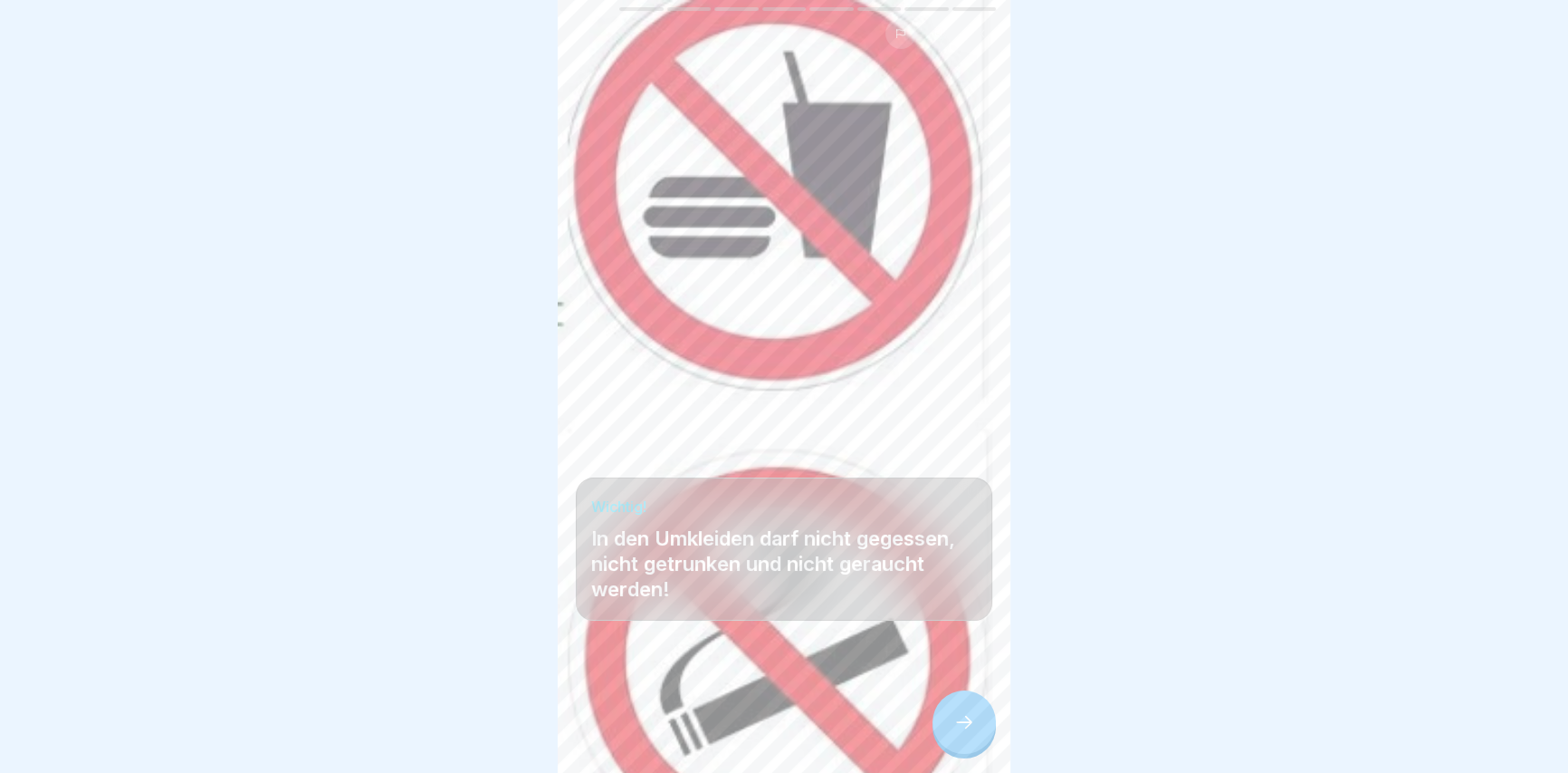
click at [962, 723] on div at bounding box center [964, 722] width 64 height 64
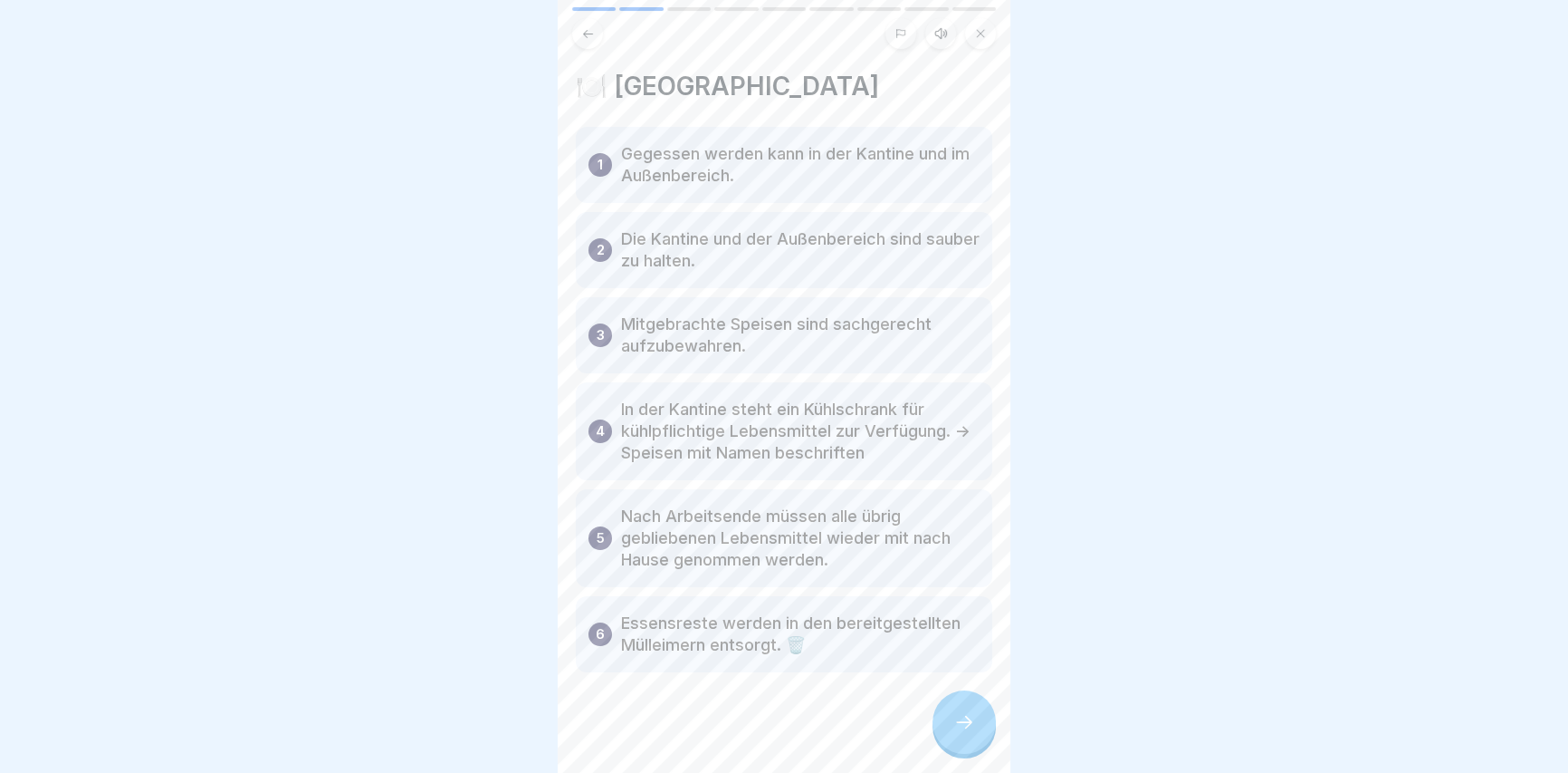
click at [962, 723] on div at bounding box center [964, 722] width 64 height 64
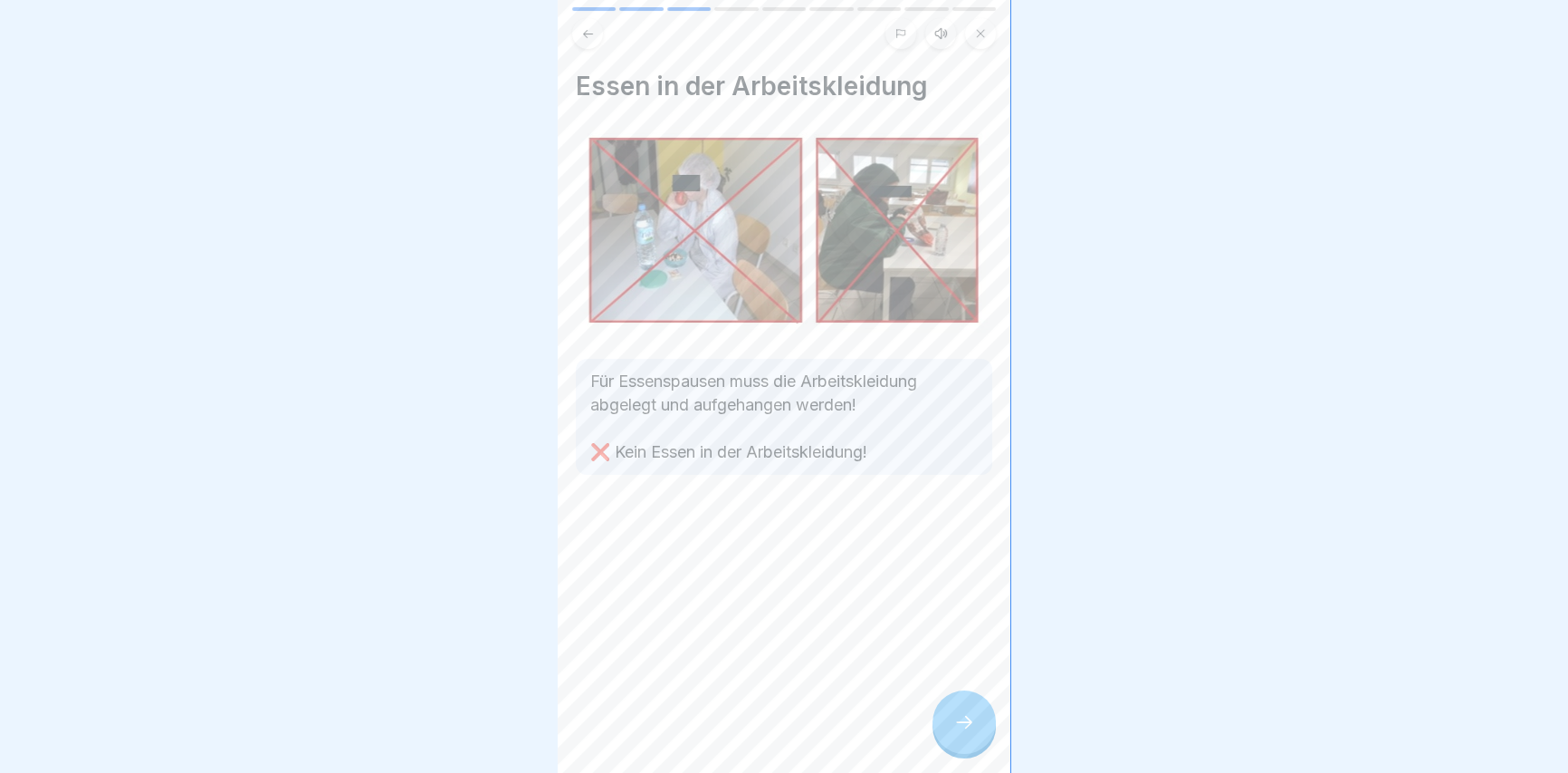
click at [962, 723] on div at bounding box center [964, 722] width 64 height 64
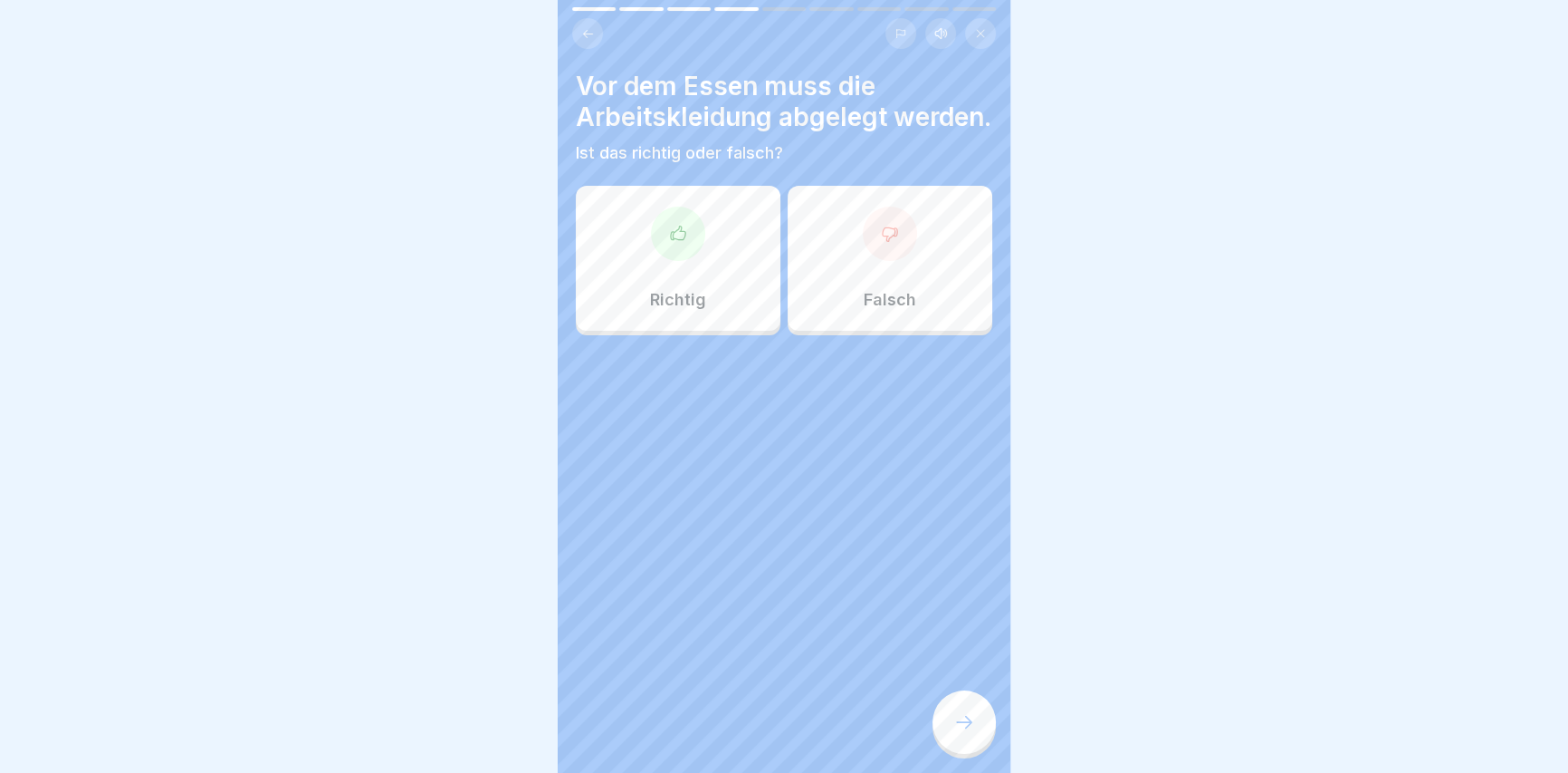
click at [962, 723] on div at bounding box center [964, 722] width 64 height 64
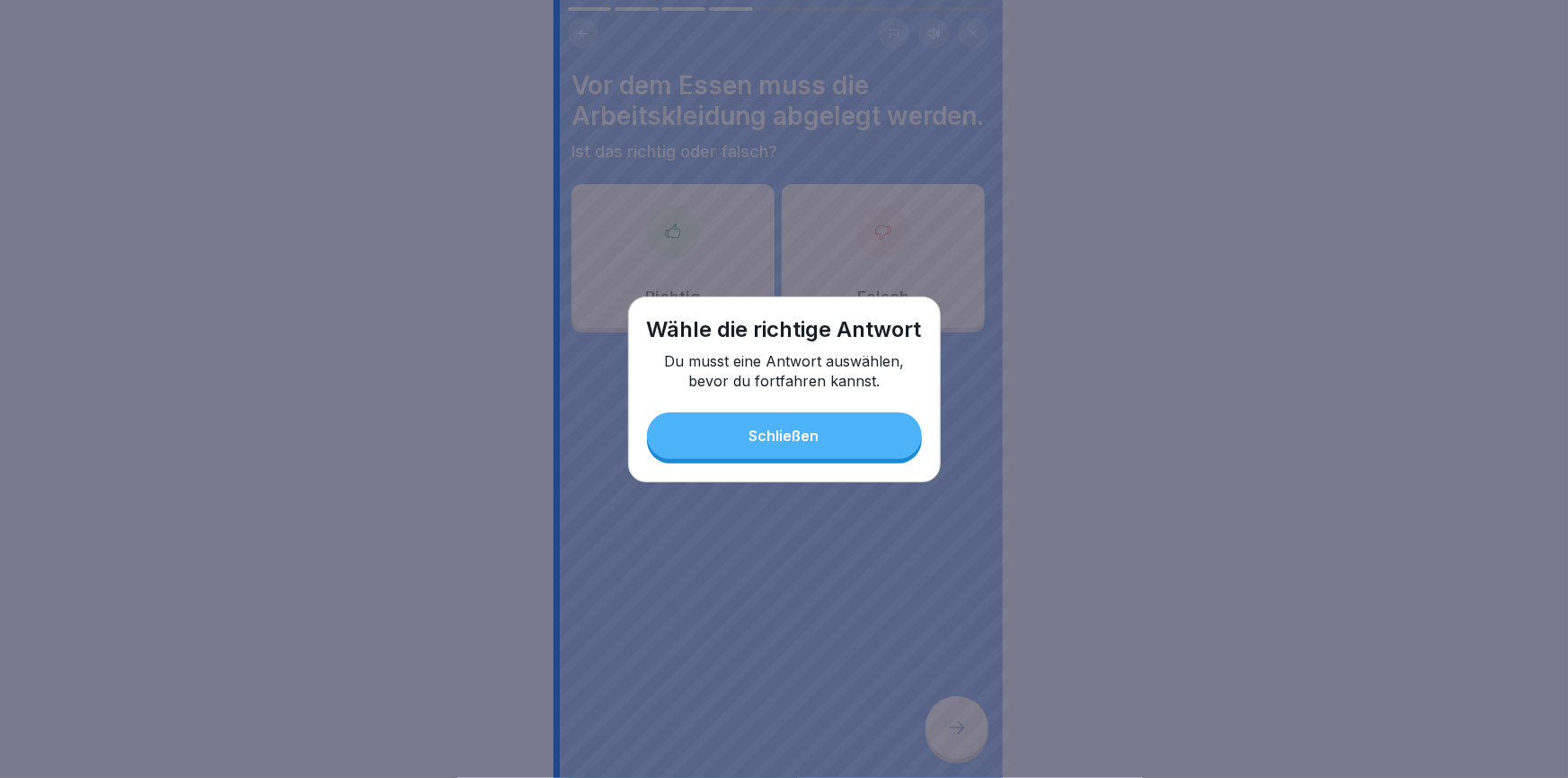
click at [772, 468] on div "Wähle die richtige Antwort Du musst eine Antwort auswählen, bevor du fortfahren…" at bounding box center [784, 389] width 312 height 186
click at [783, 452] on button "Schließen" at bounding box center [784, 435] width 275 height 46
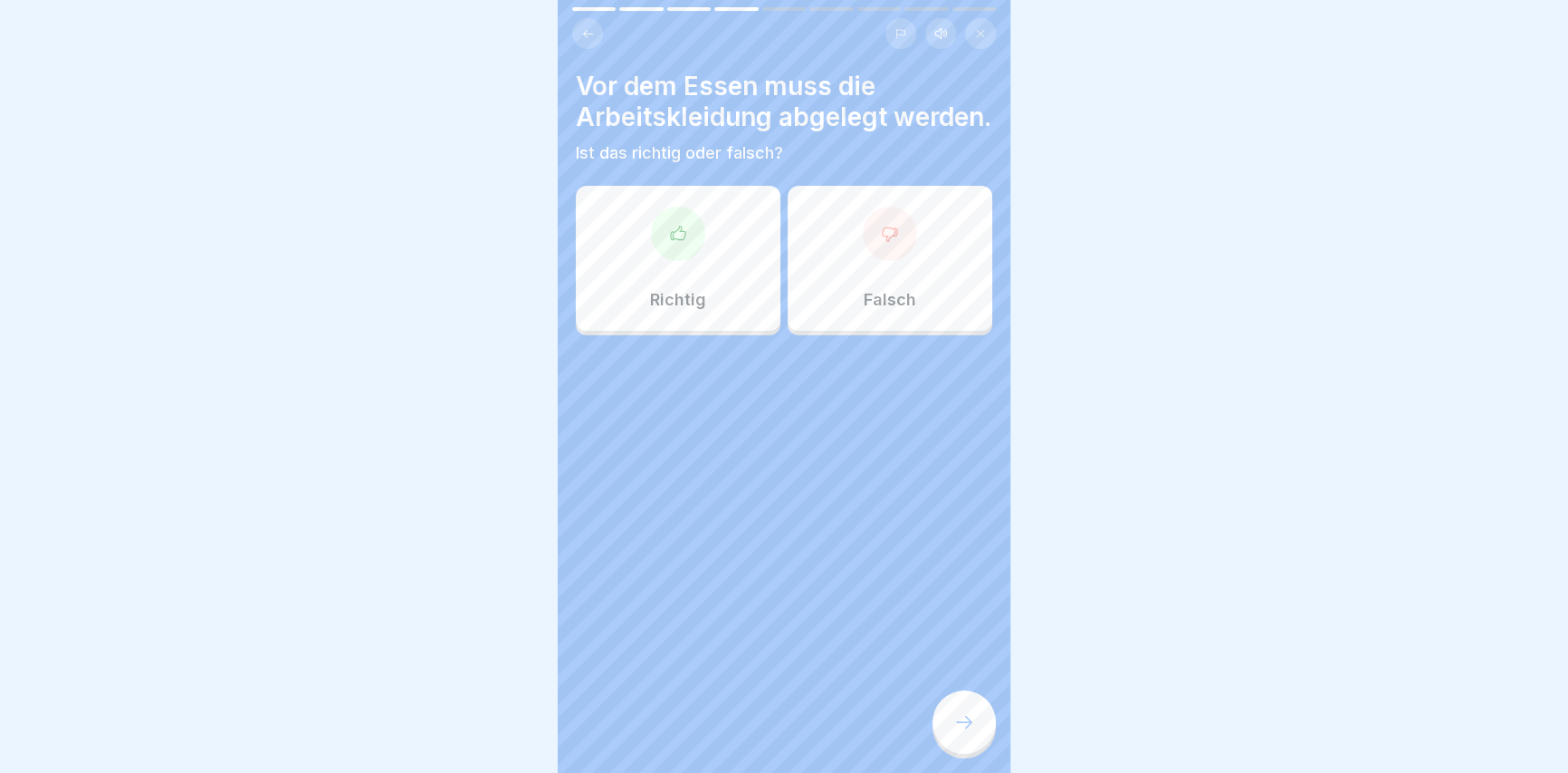
click at [739, 228] on div "Richtig" at bounding box center [677, 257] width 204 height 144
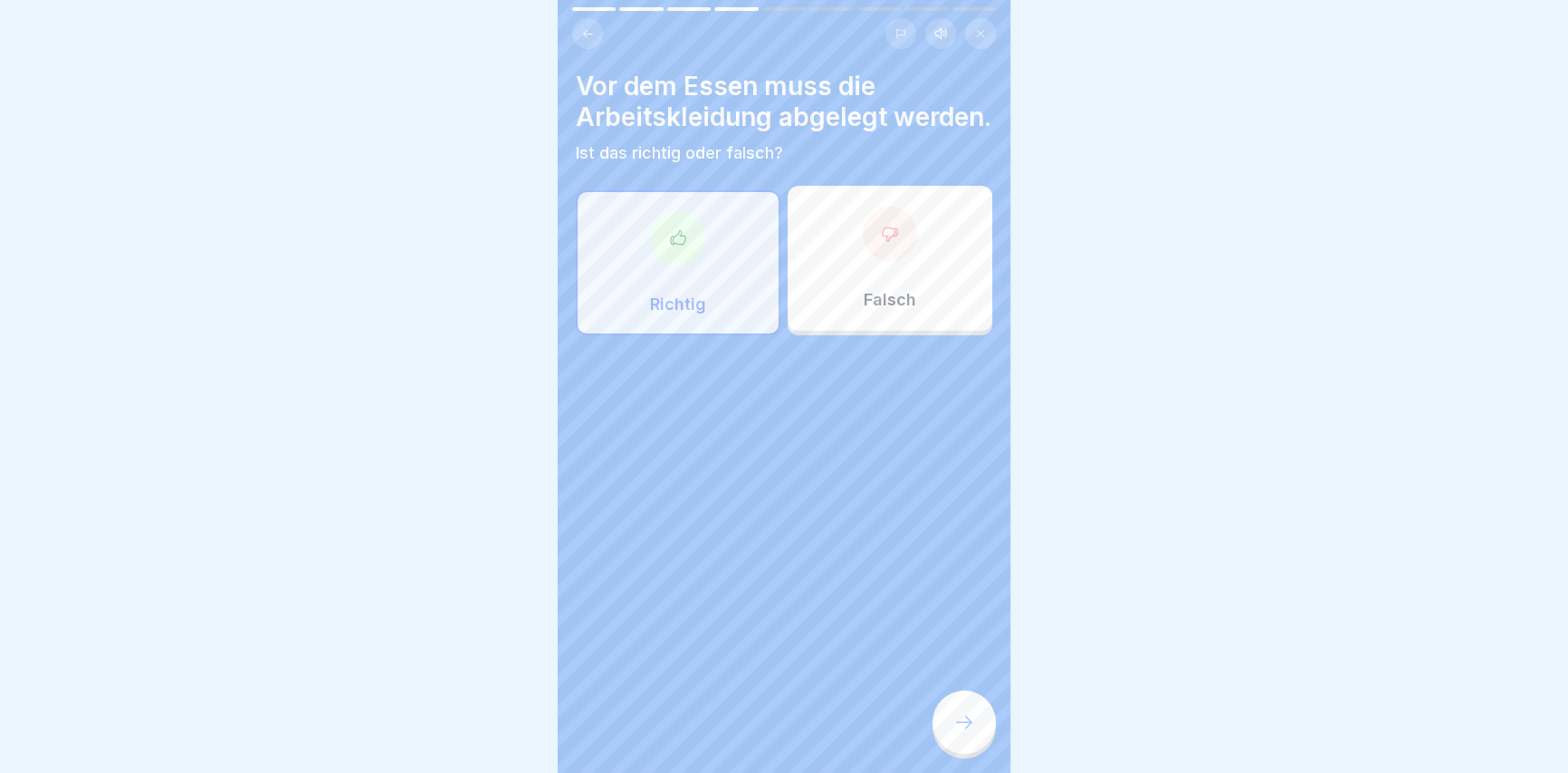
click at [971, 733] on icon at bounding box center [964, 722] width 22 height 22
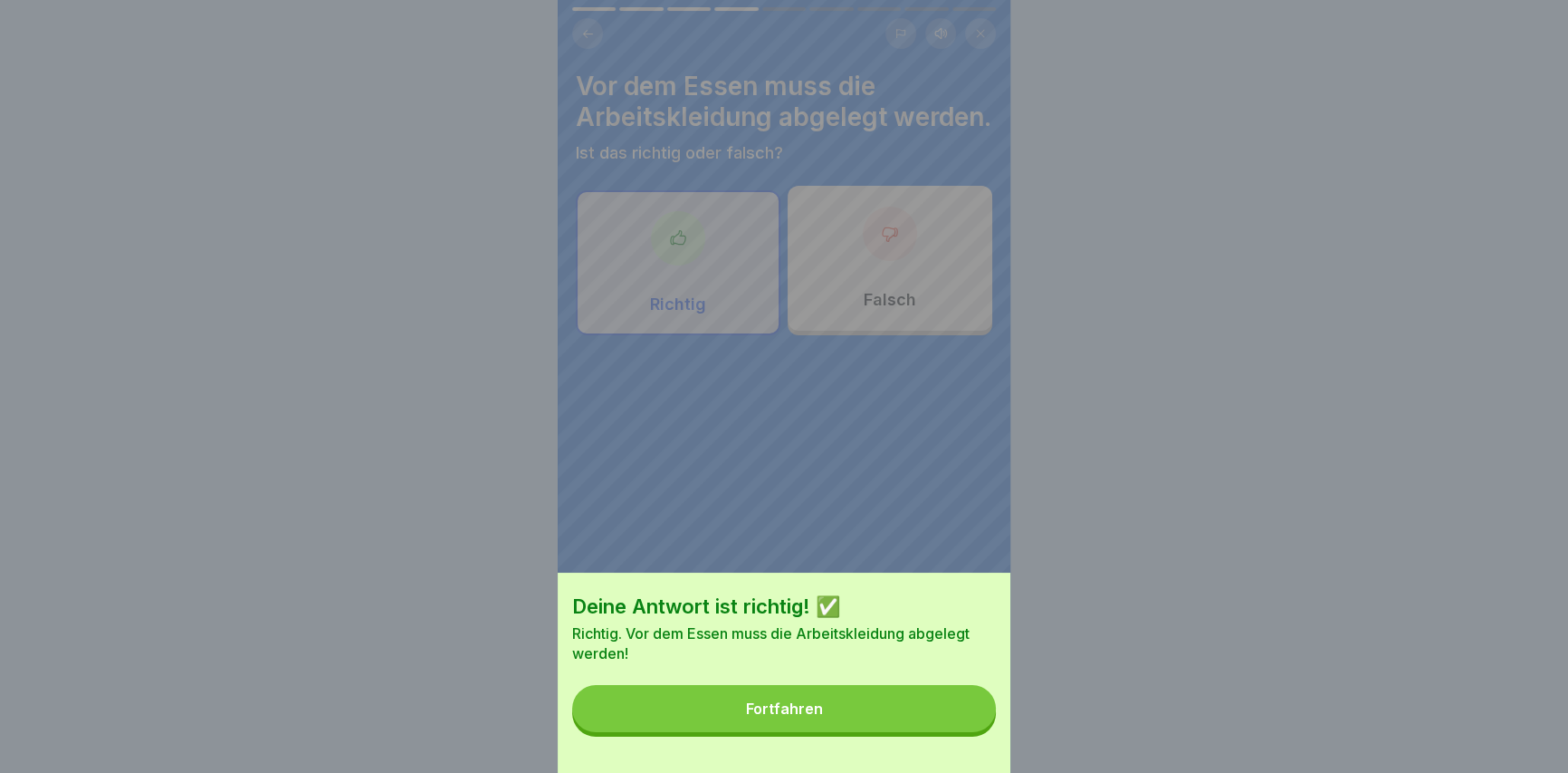
click at [963, 731] on button "Fortfahren" at bounding box center [784, 707] width 424 height 47
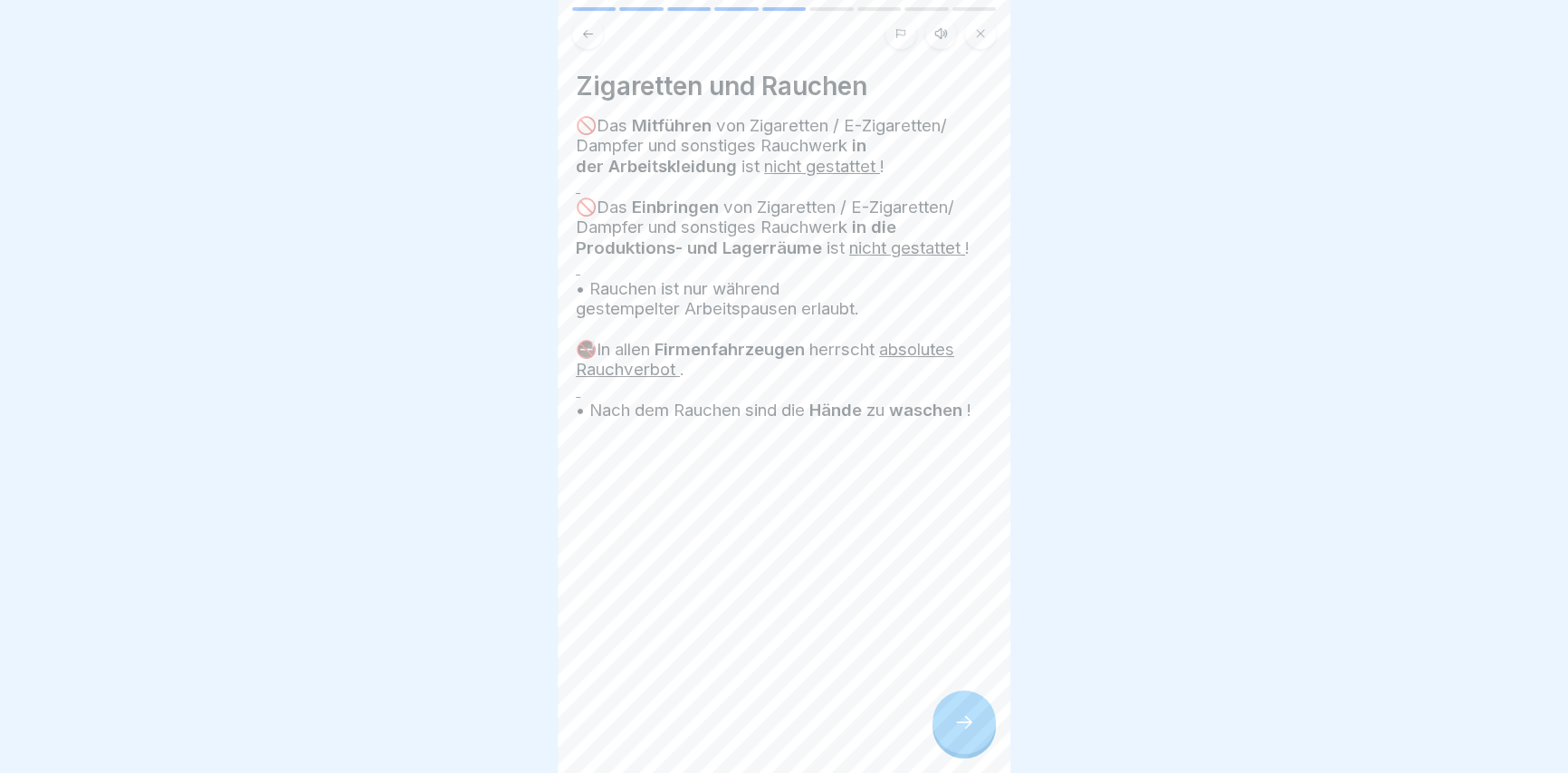
click at [962, 731] on icon at bounding box center [964, 722] width 22 height 22
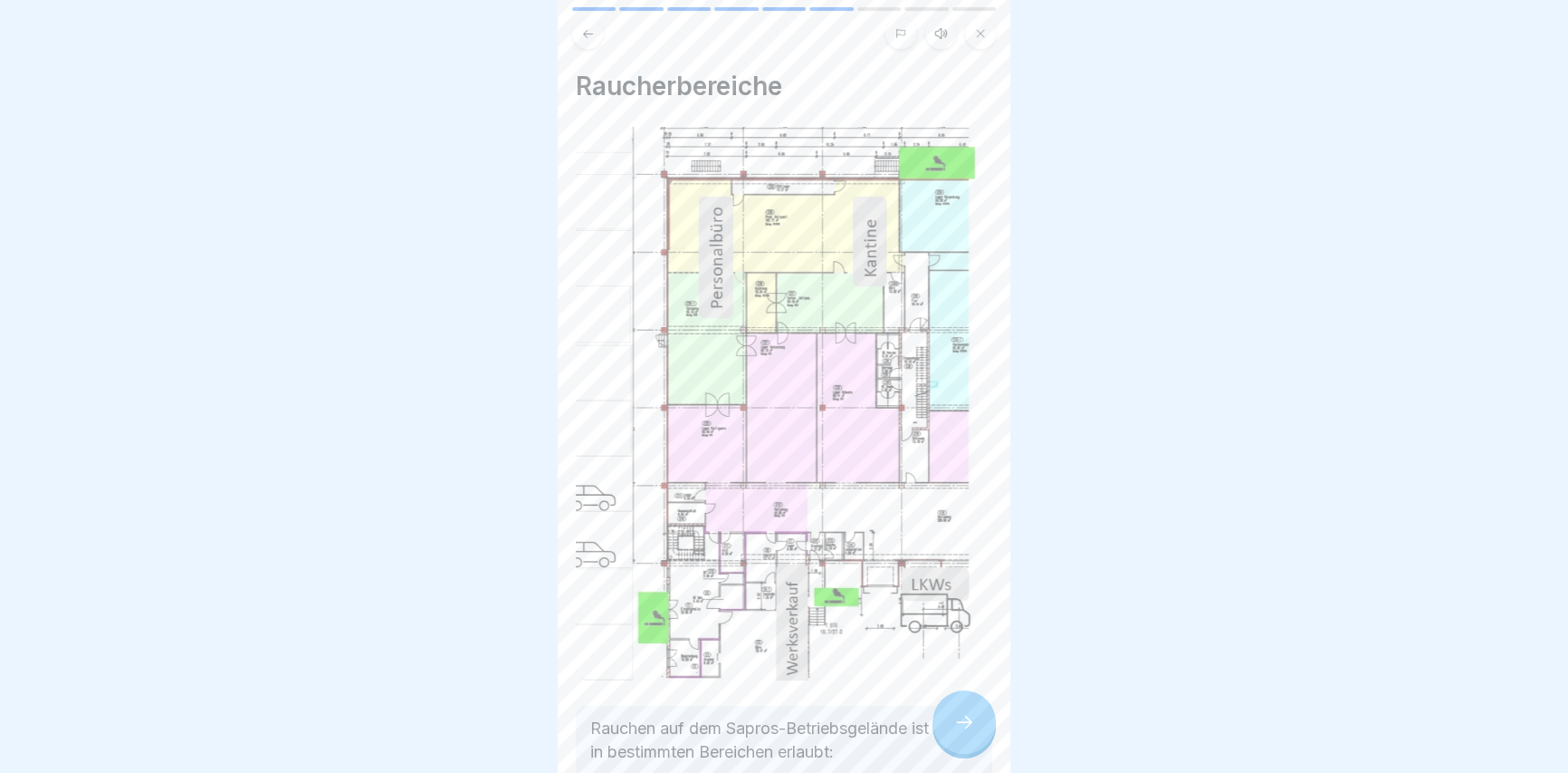
click at [977, 718] on div at bounding box center [964, 722] width 64 height 64
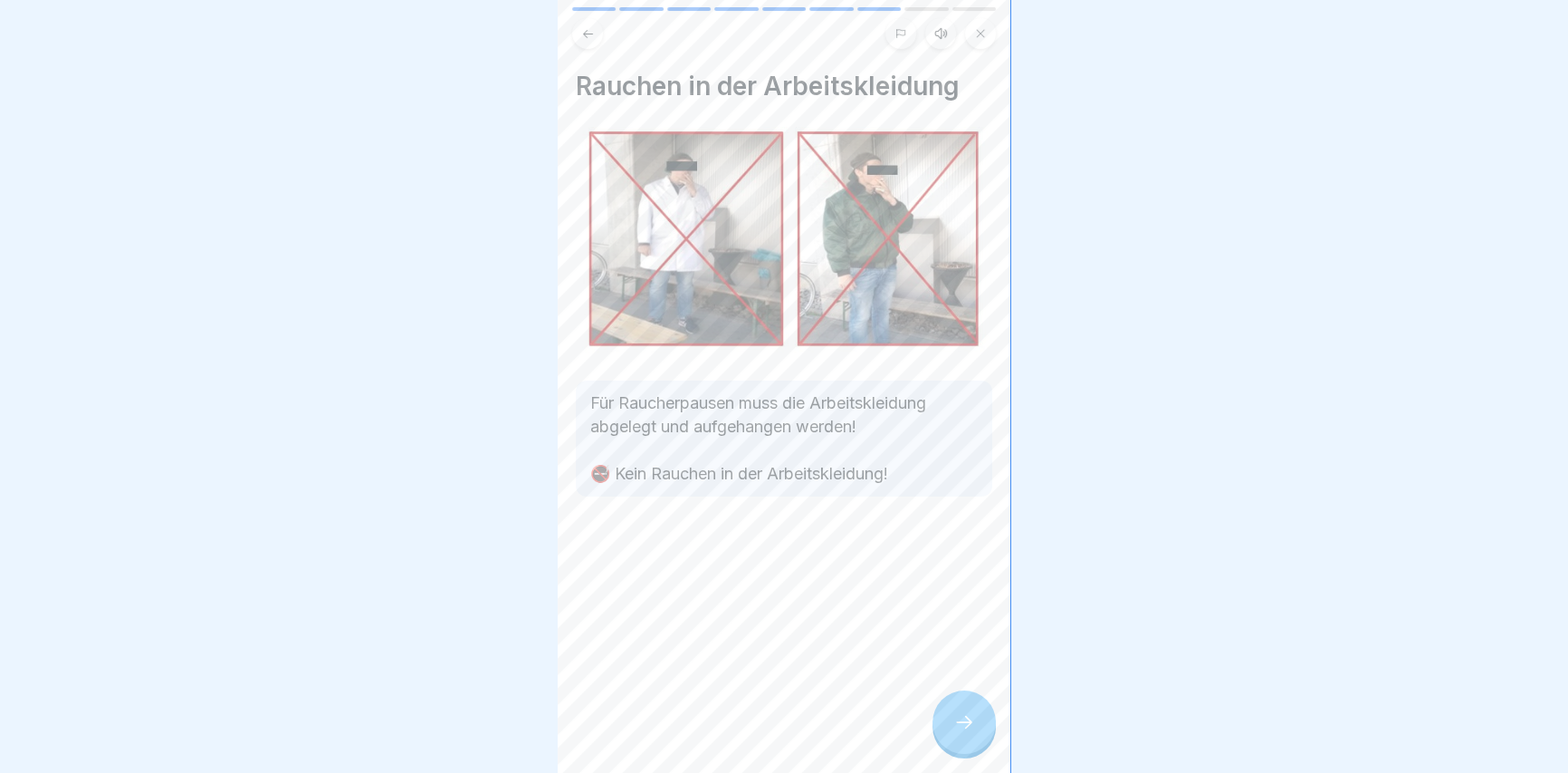
click at [962, 733] on icon at bounding box center [964, 722] width 22 height 22
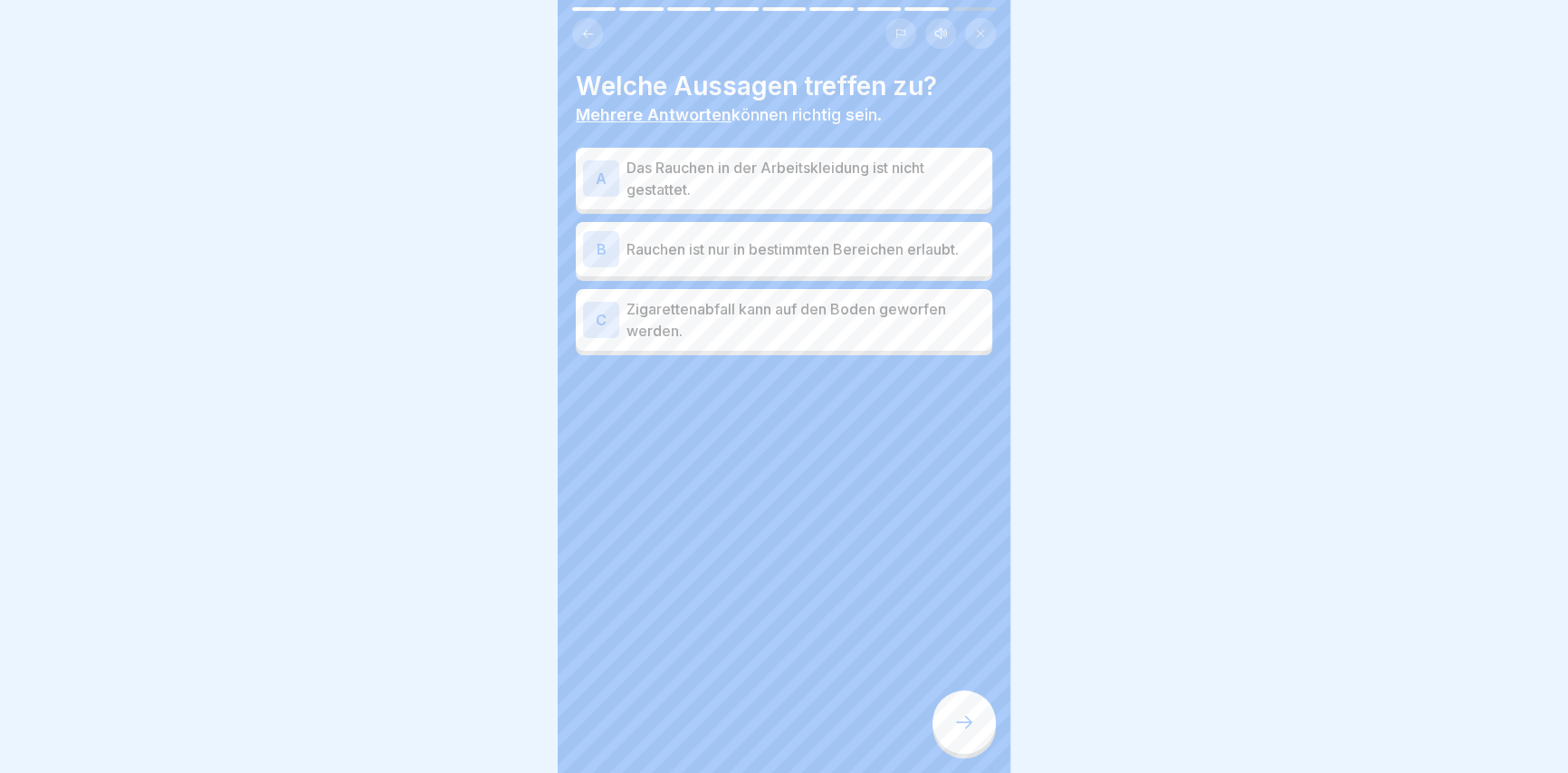
drag, startPoint x: 962, startPoint y: 739, endPoint x: 770, endPoint y: 434, distance: 360.4
click at [771, 434] on div "Hygieneregeln Produktion 9 Schritte Deutsch Hörmodus Essen und Rauchen Besonder…" at bounding box center [784, 386] width 453 height 773
click at [868, 184] on p "Das Rauchen in der Arbeitskleidung ist nicht gestattet." at bounding box center [805, 178] width 358 height 44
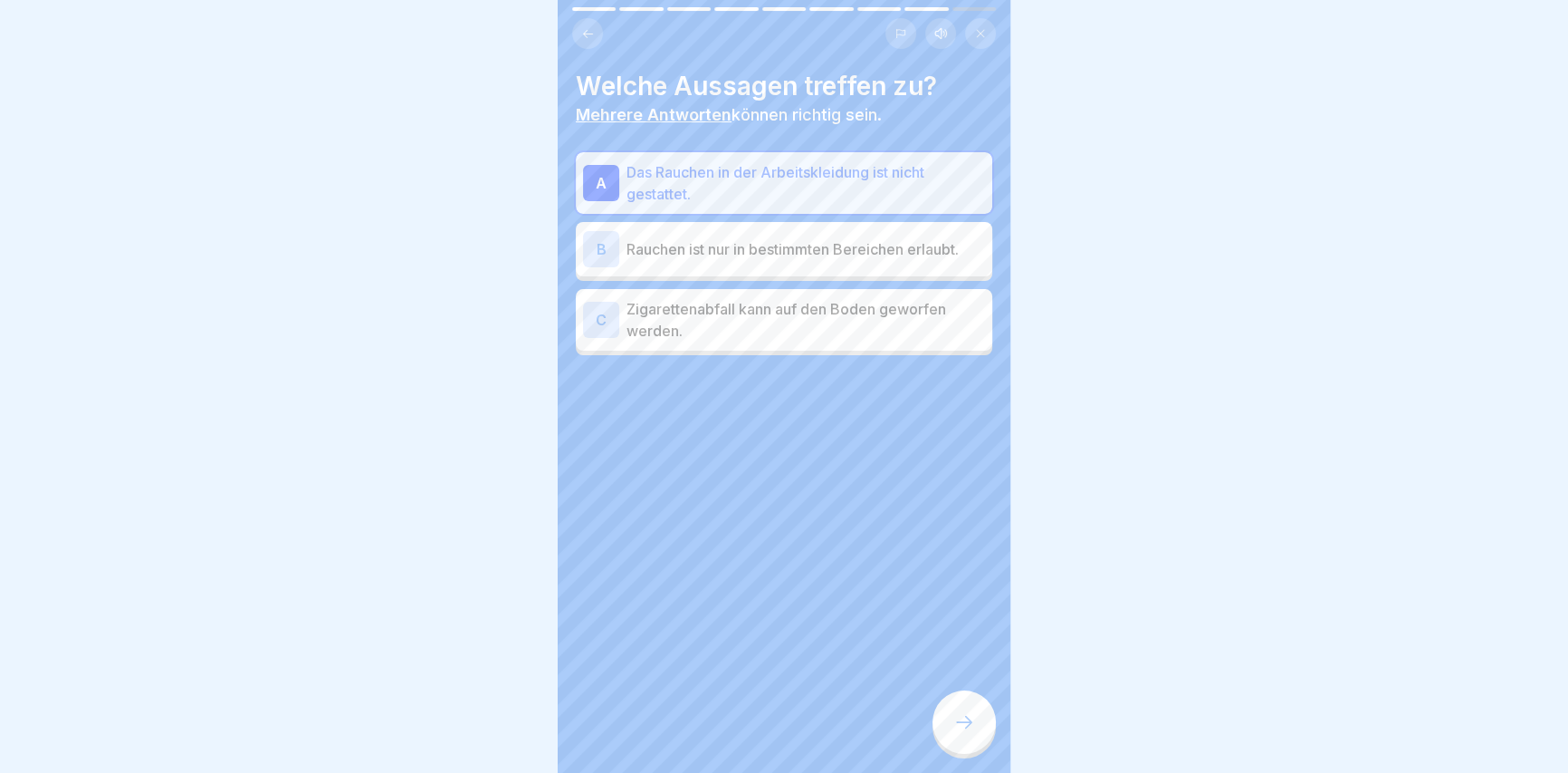
click at [832, 261] on div "B Rauchen ist nur in bestimmten Bereichen erlaubt." at bounding box center [784, 249] width 402 height 36
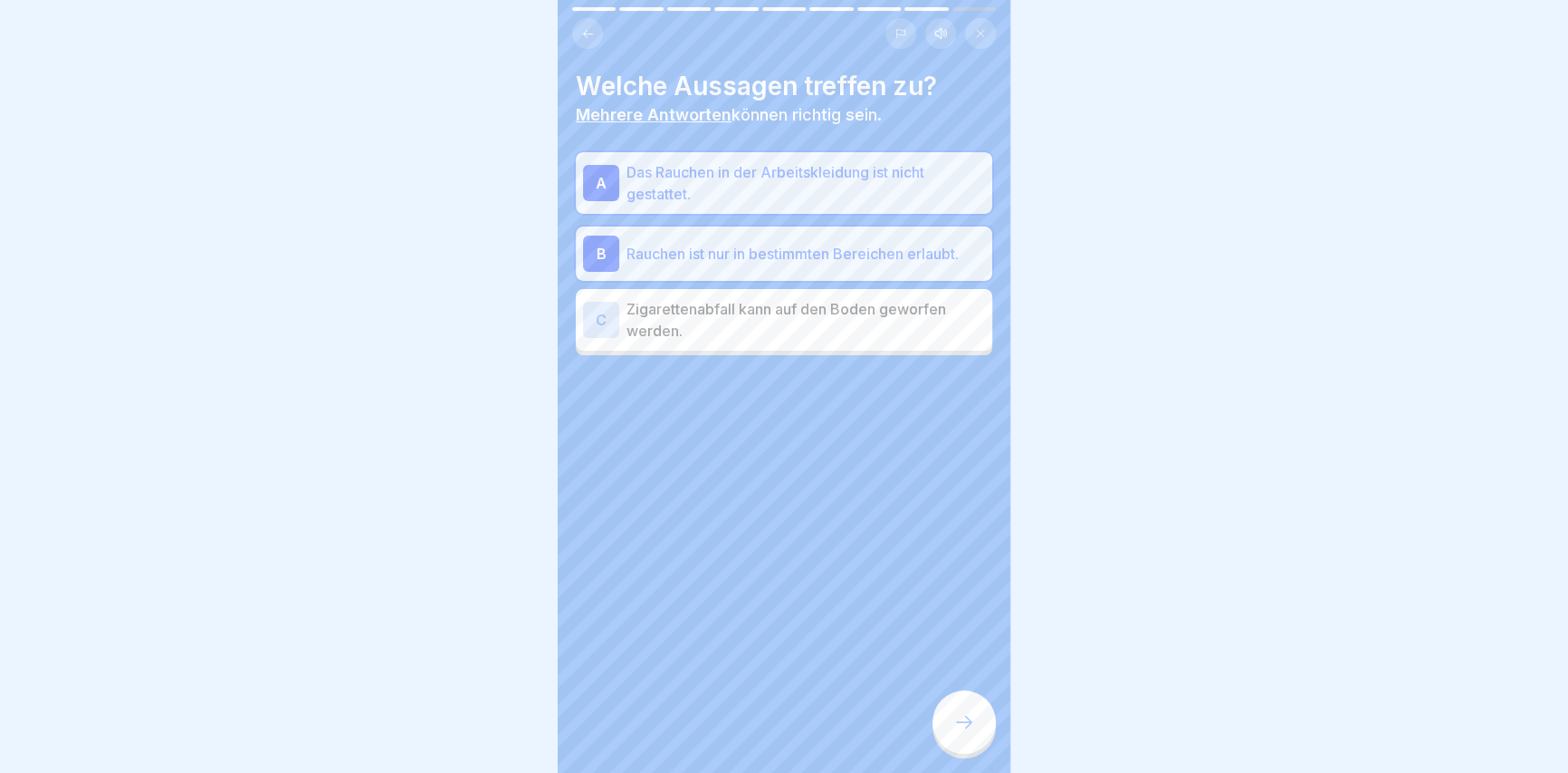
click at [963, 733] on icon at bounding box center [964, 722] width 22 height 22
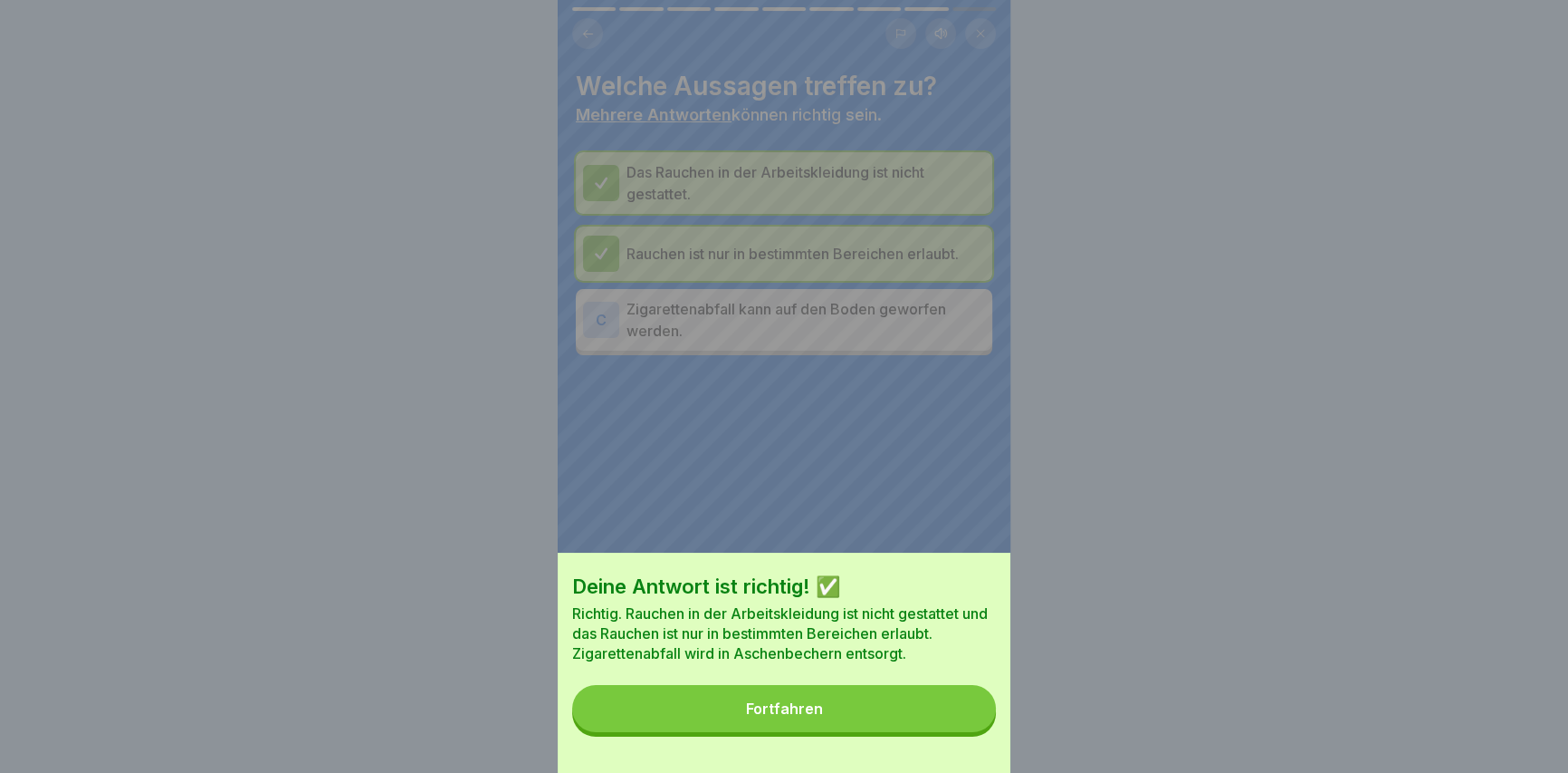
click at [951, 744] on div "Deine Antwort ist richtig! ✅ Richtig. Rauchen in der Arbeitskleidung ist nicht …" at bounding box center [784, 662] width 453 height 220
click at [951, 721] on button "Fortfahren" at bounding box center [784, 707] width 424 height 47
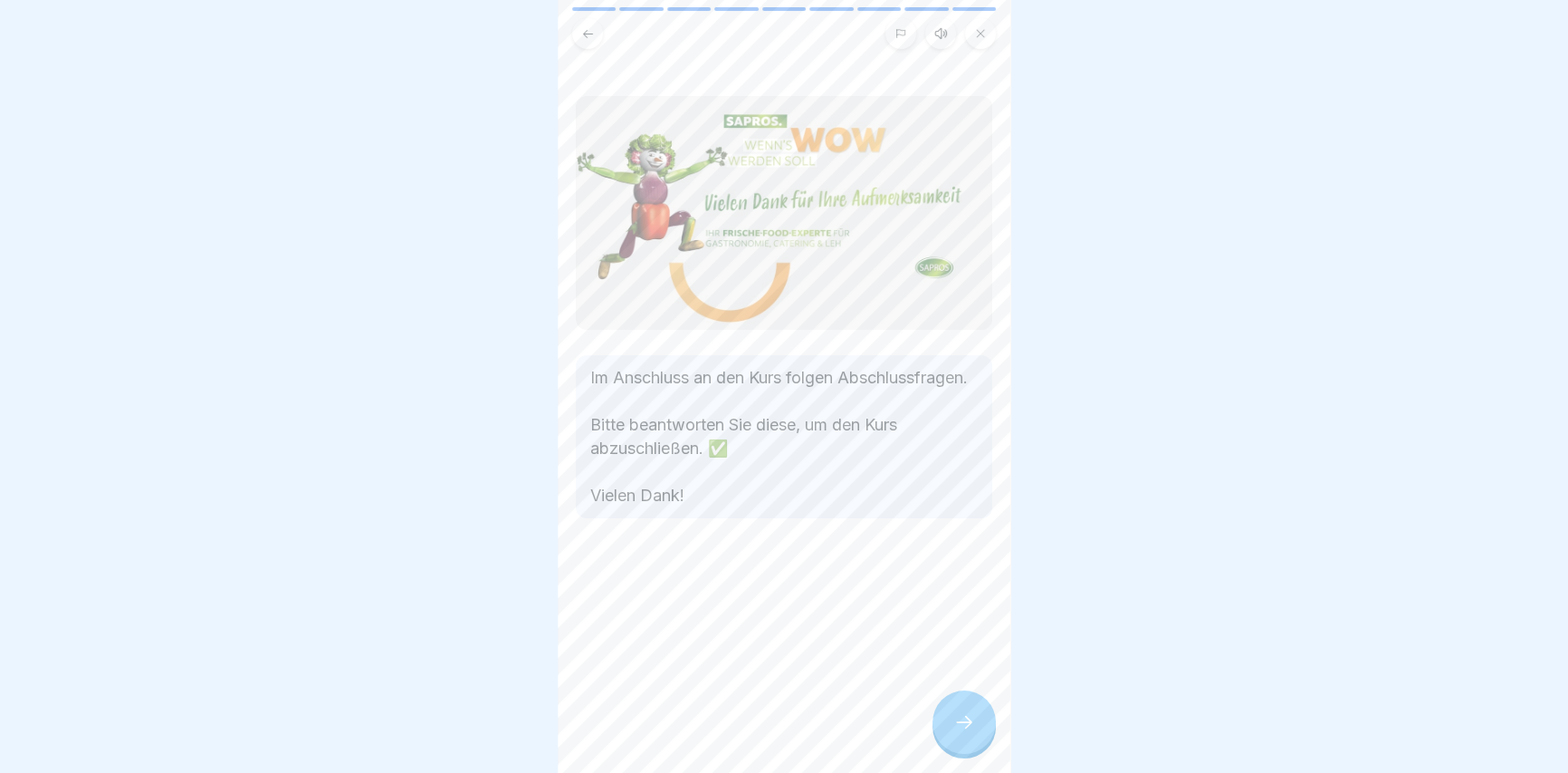
click at [949, 723] on div at bounding box center [964, 722] width 64 height 64
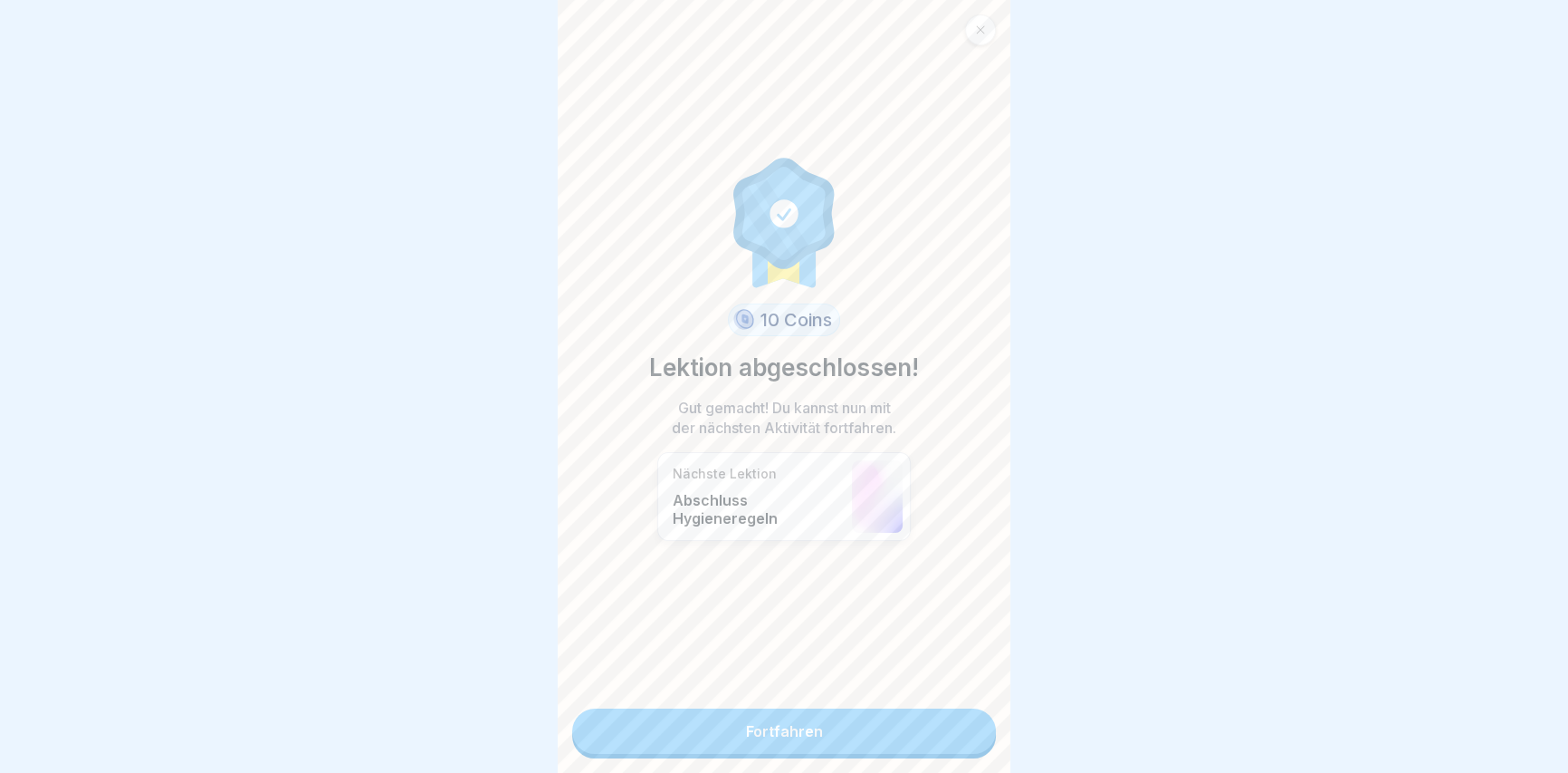
click at [950, 747] on link "Fortfahren" at bounding box center [784, 730] width 424 height 45
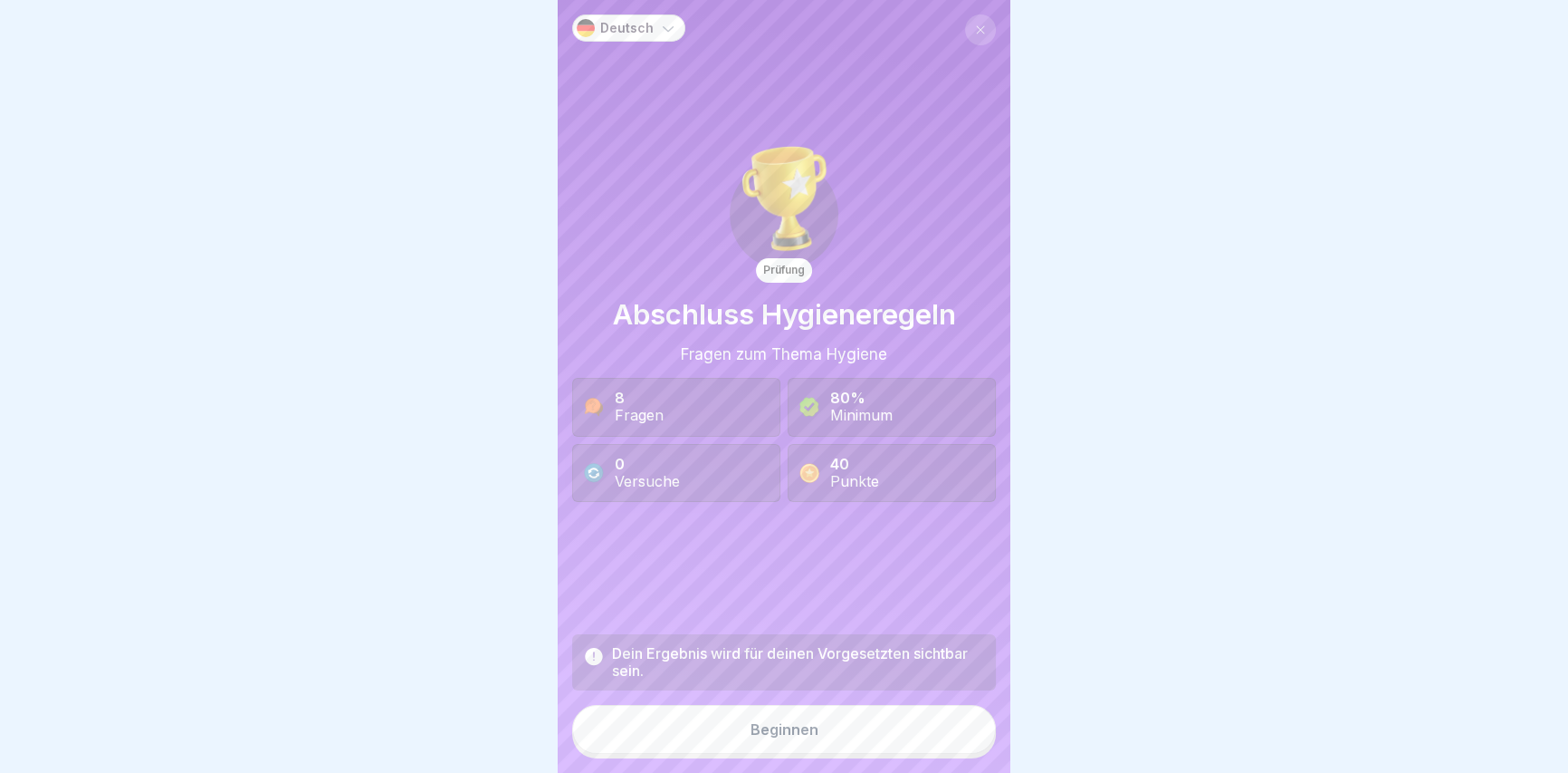
click at [948, 744] on button "Beginnen" at bounding box center [784, 728] width 424 height 49
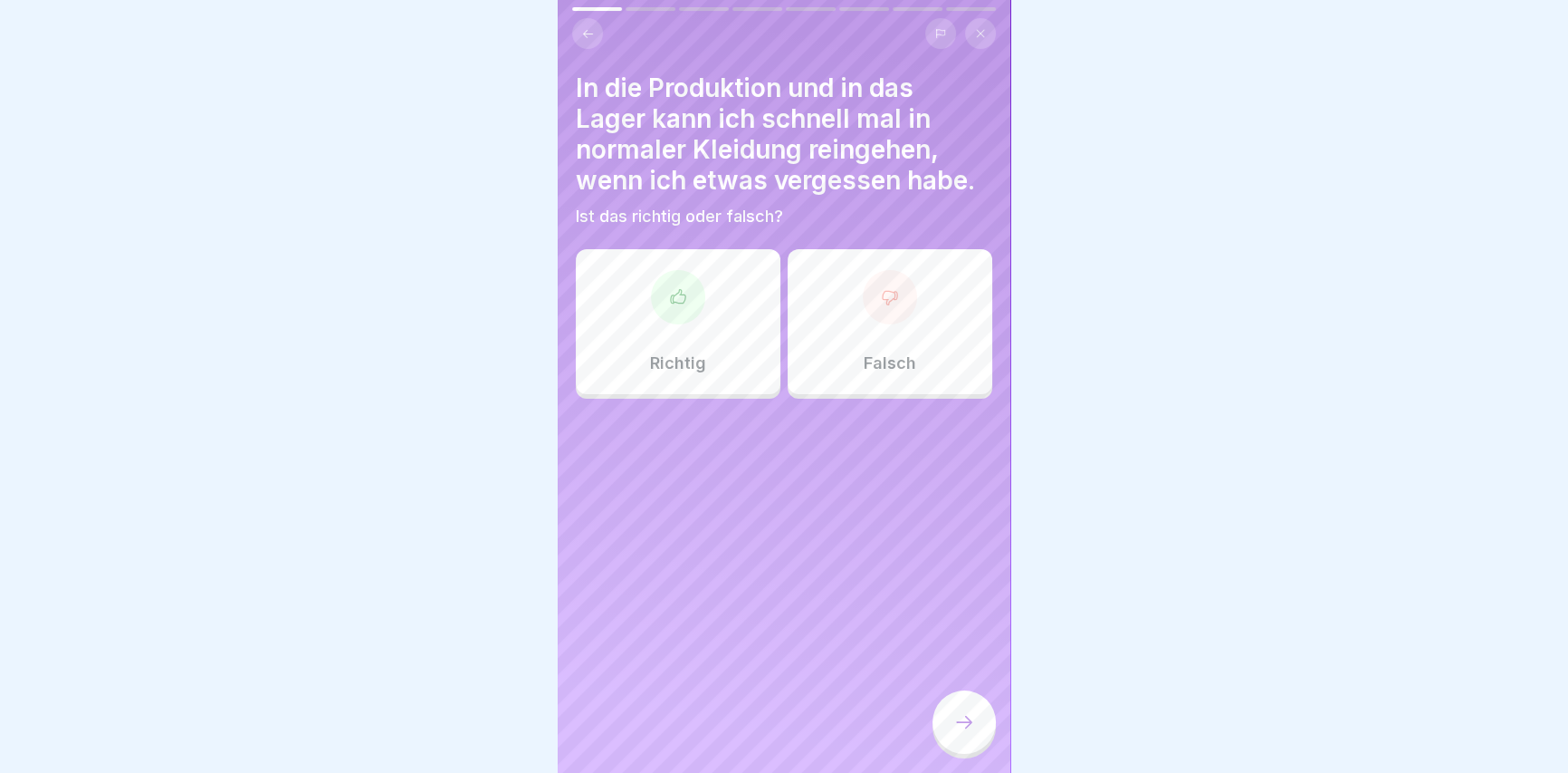
click at [868, 321] on div "Falsch" at bounding box center [889, 321] width 204 height 144
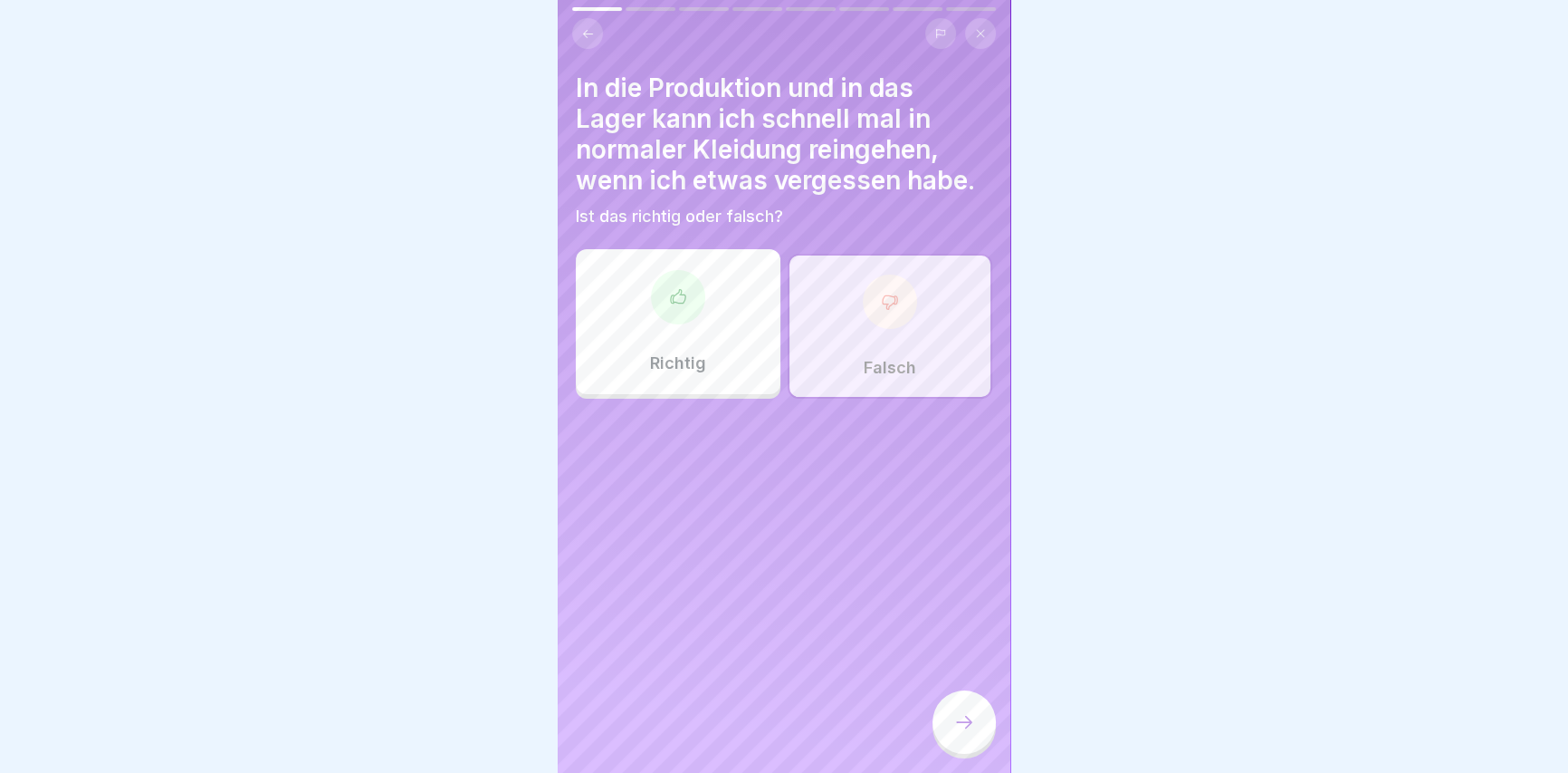
click at [965, 733] on icon at bounding box center [964, 722] width 22 height 22
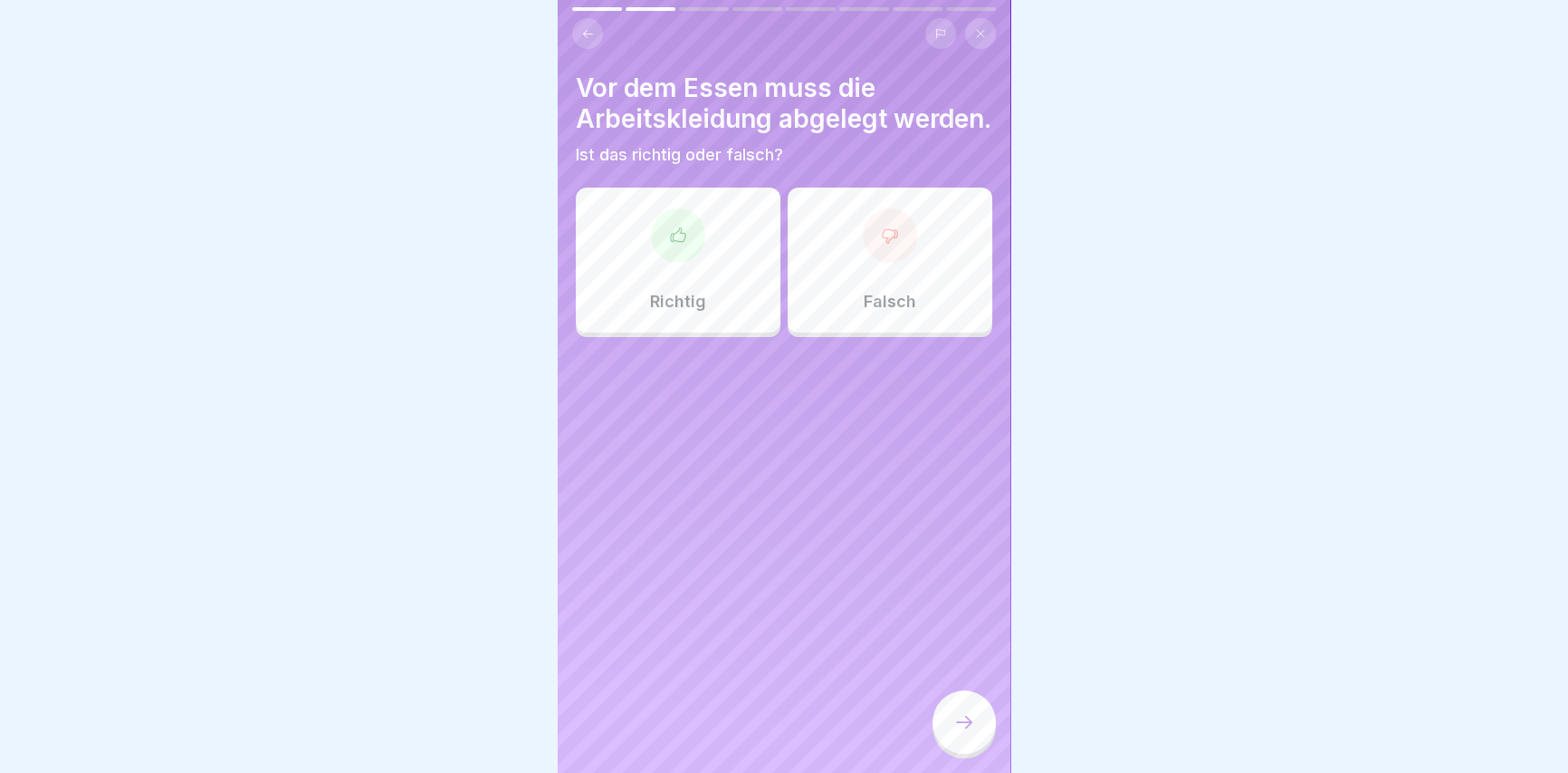
click at [690, 302] on div "Richtig" at bounding box center [677, 259] width 204 height 144
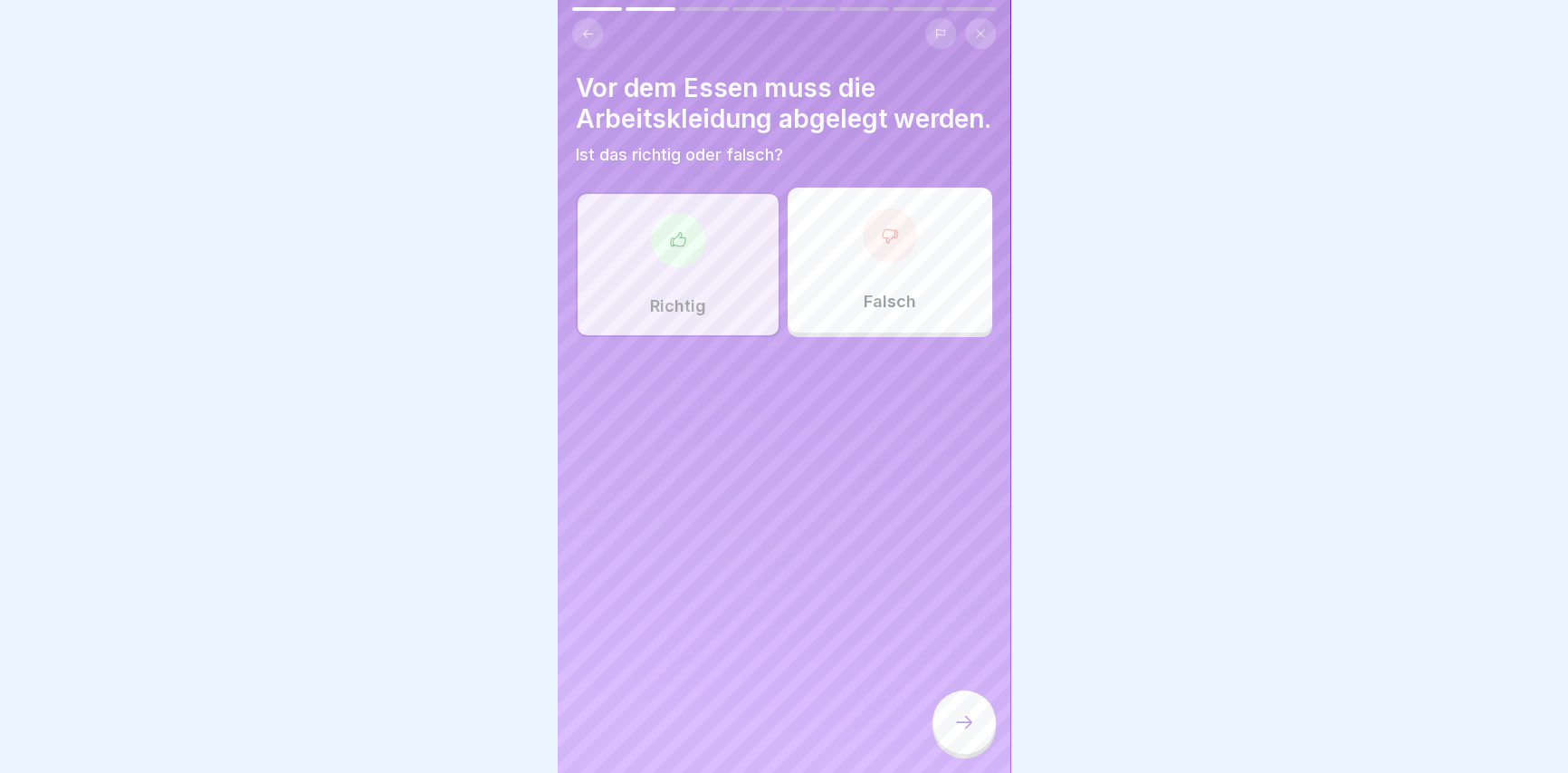
click at [963, 710] on div at bounding box center [964, 722] width 64 height 64
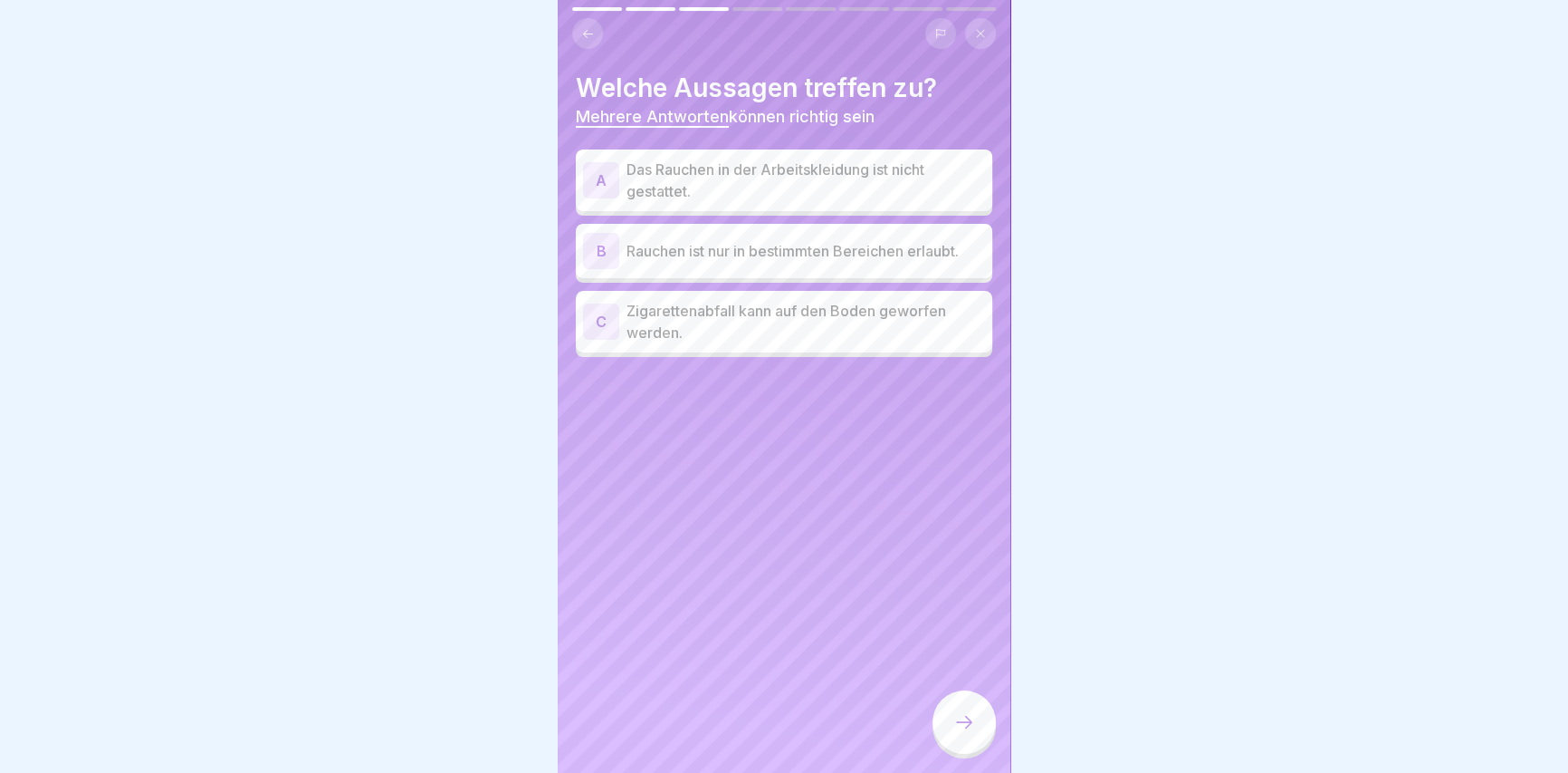
click at [845, 173] on p "Das Rauchen in der Arbeitskleidung ist nicht gestattet." at bounding box center [805, 180] width 358 height 44
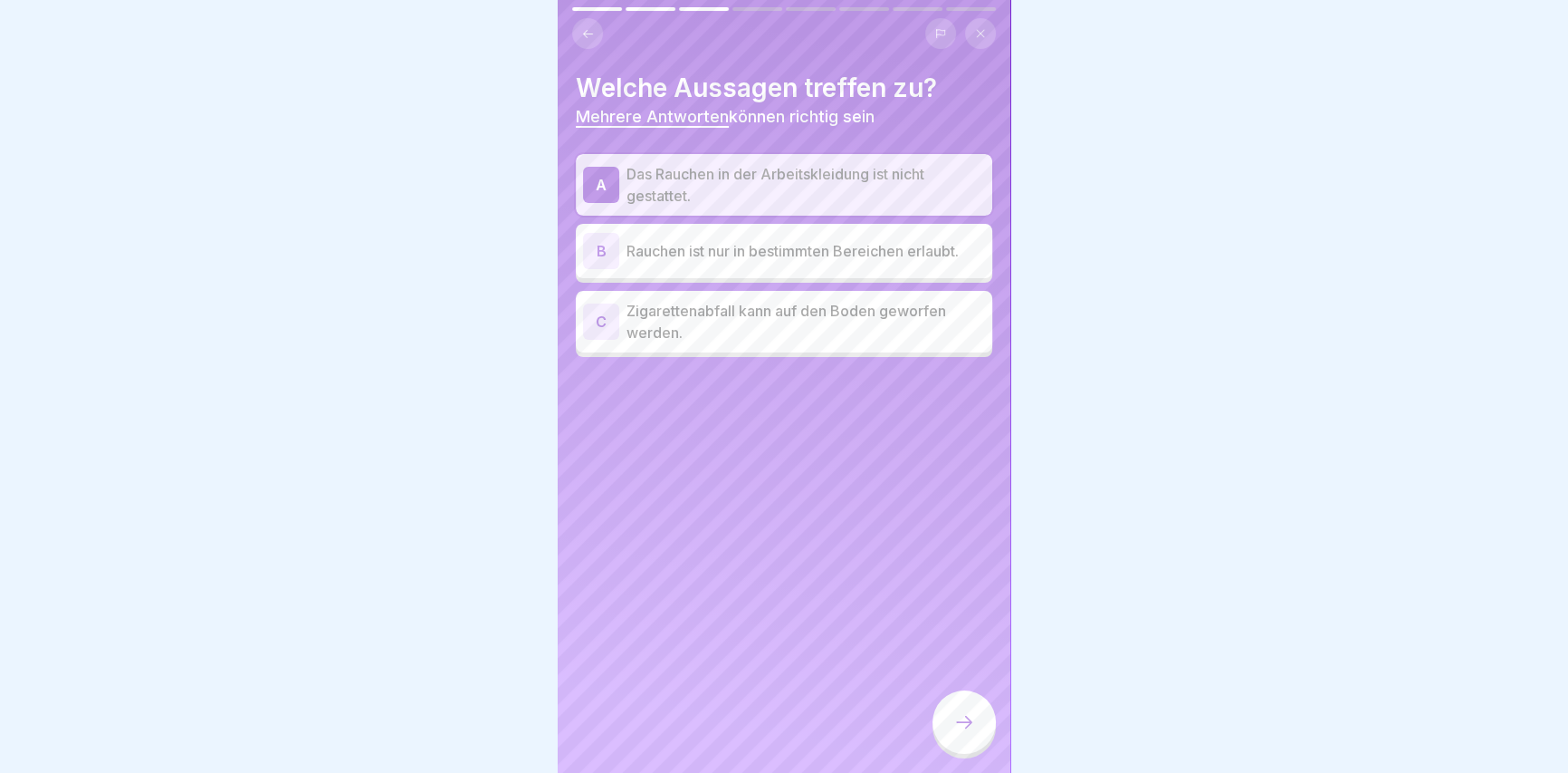
click at [786, 254] on p "Rauchen ist nur in bestimmten Bereichen erlaubt." at bounding box center [805, 251] width 358 height 22
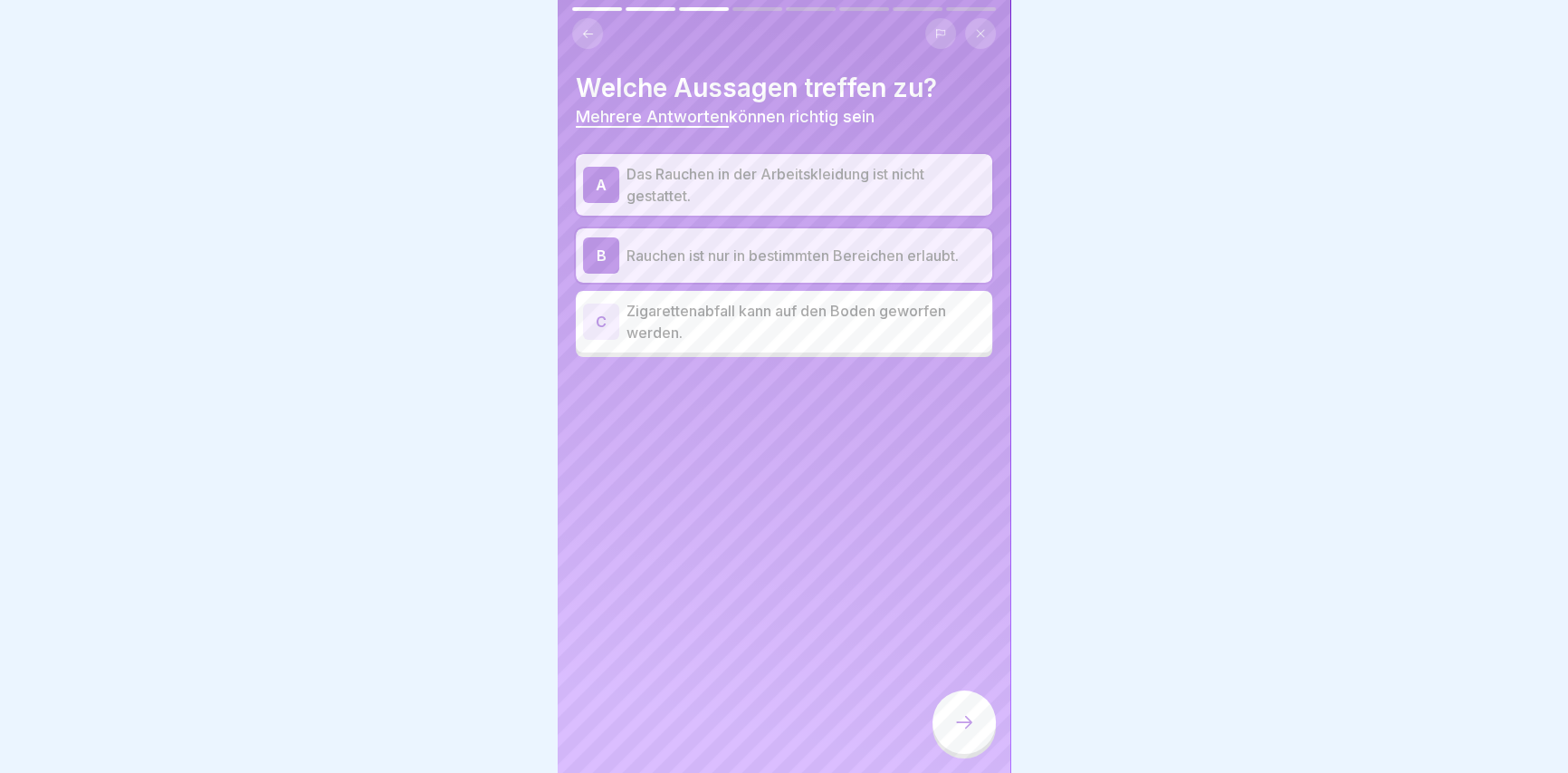
click at [976, 715] on div at bounding box center [964, 722] width 64 height 64
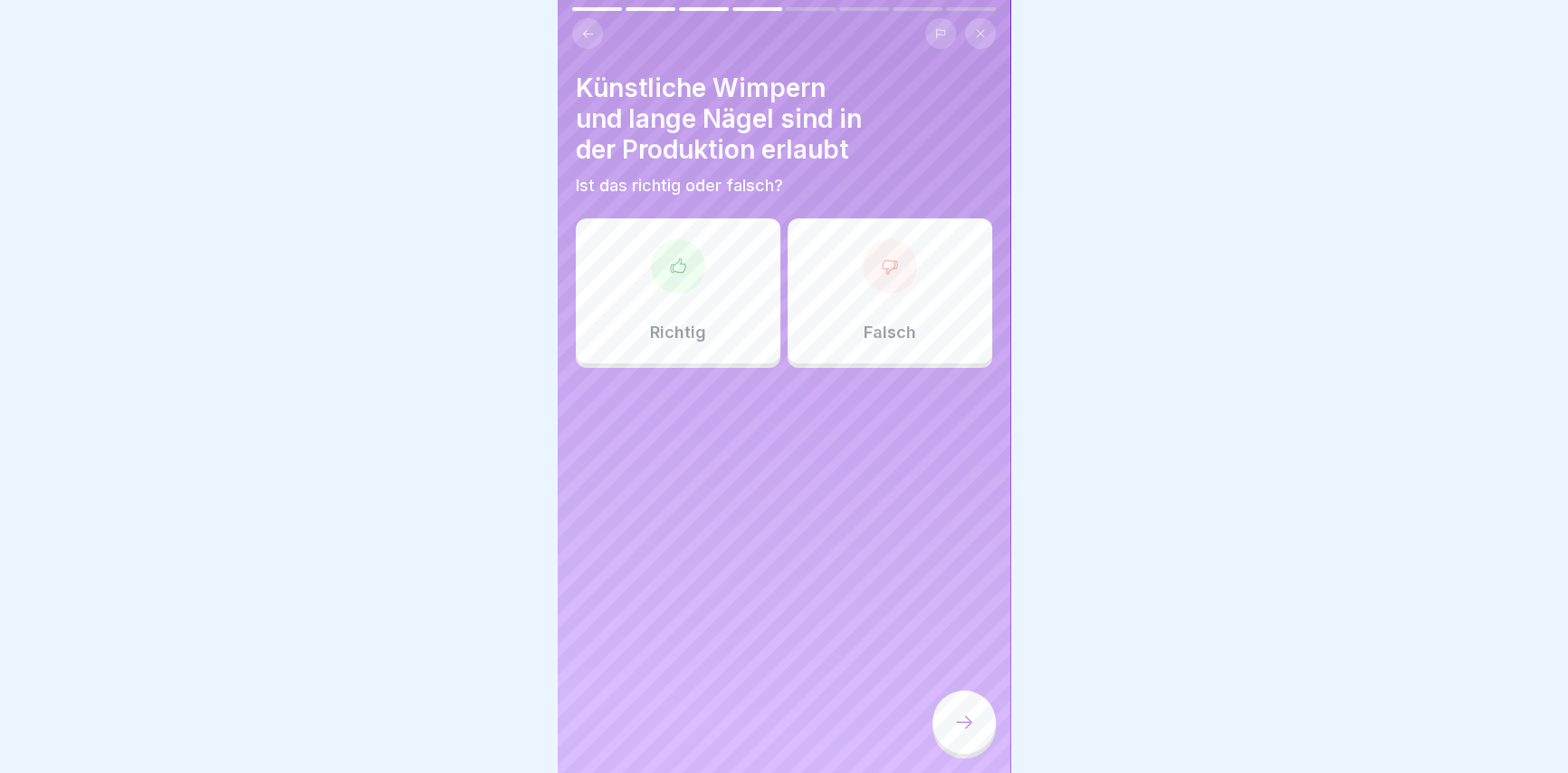
click at [873, 291] on div at bounding box center [889, 266] width 55 height 55
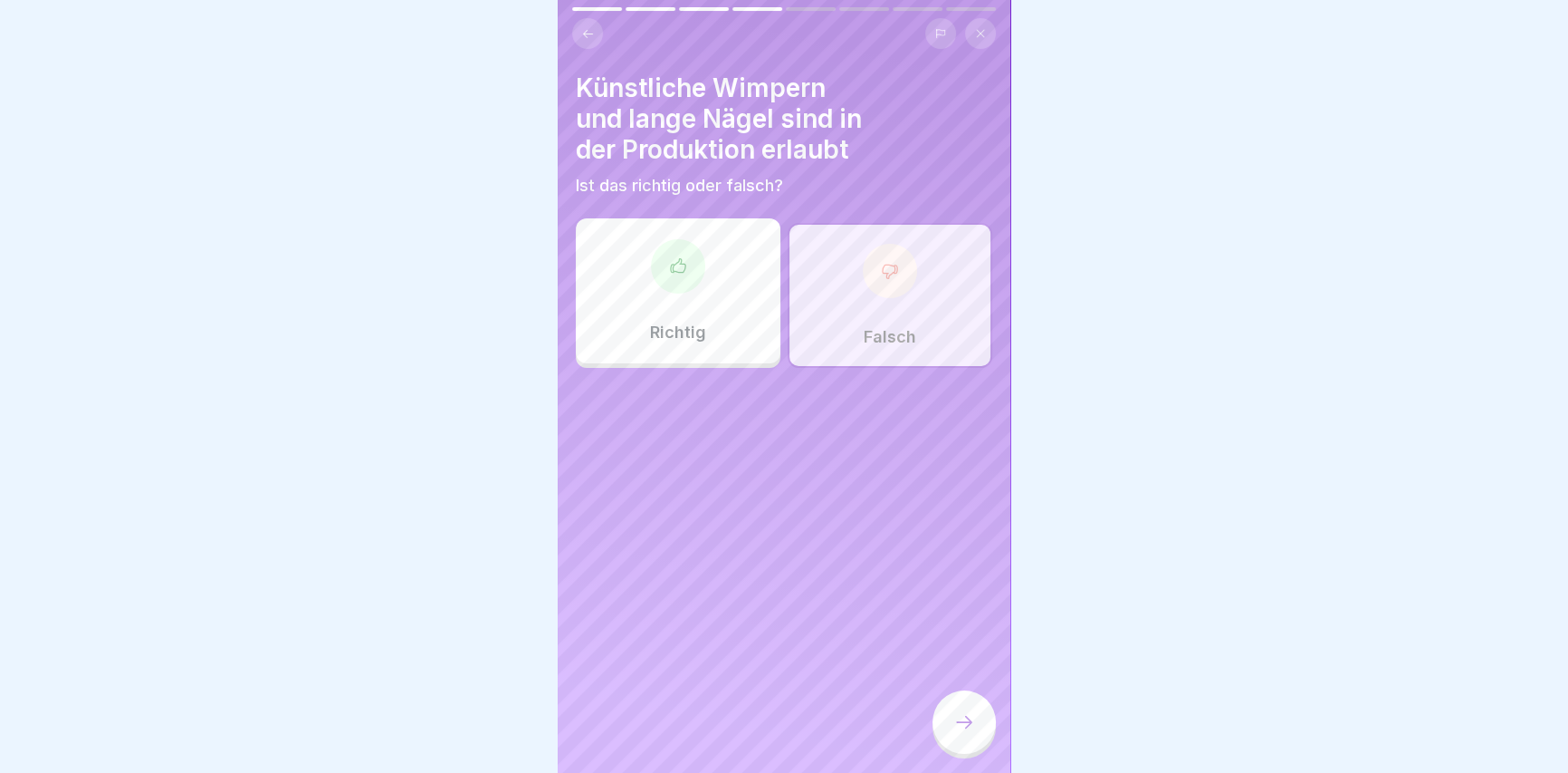
click at [979, 743] on div at bounding box center [964, 722] width 64 height 64
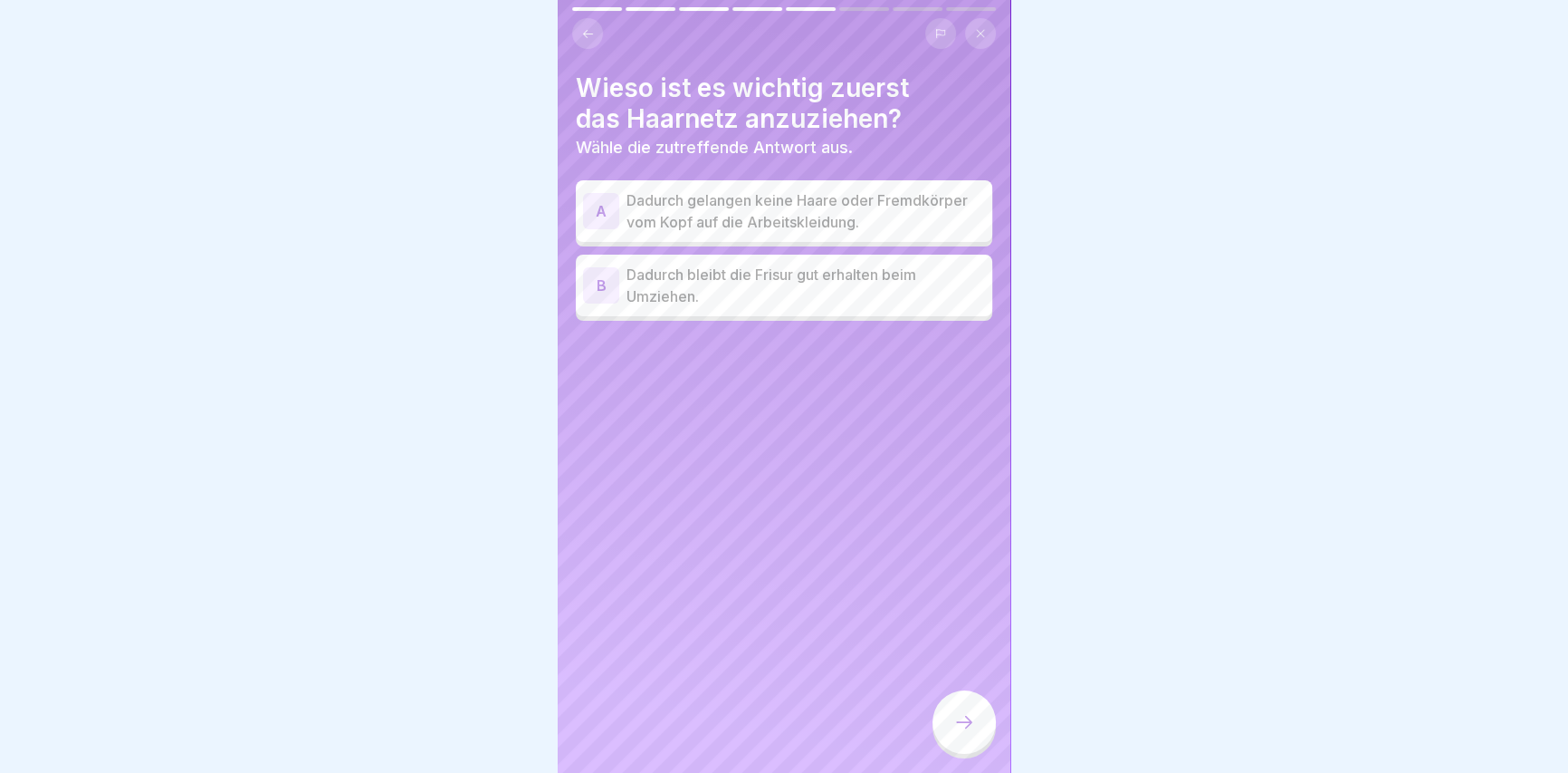
click at [679, 200] on p "Dadurch gelangen keine Haare oder Fremdkörper vom Kopf auf die Arbeitskleidung." at bounding box center [805, 211] width 358 height 44
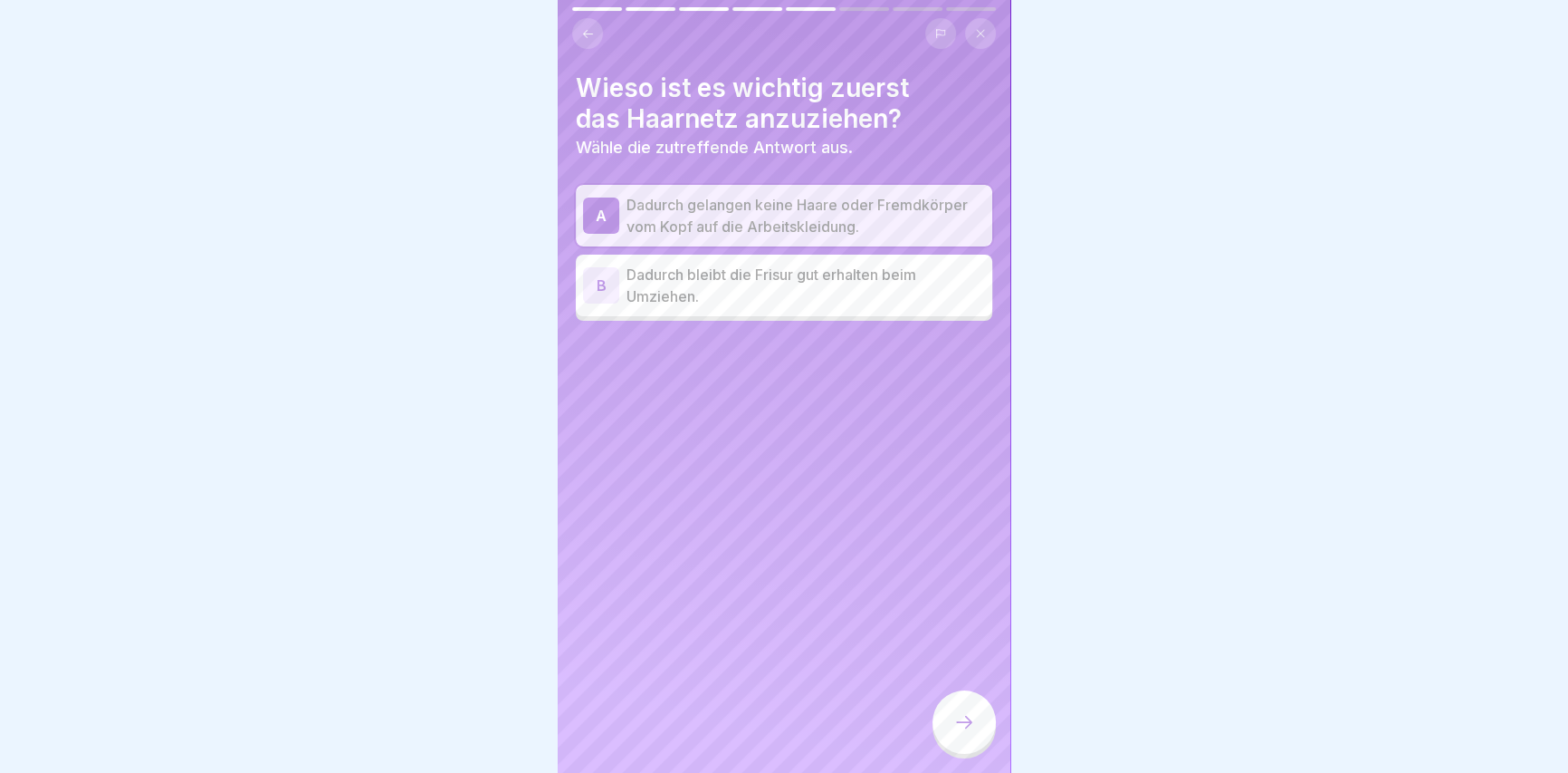
click at [987, 736] on div at bounding box center [964, 722] width 64 height 64
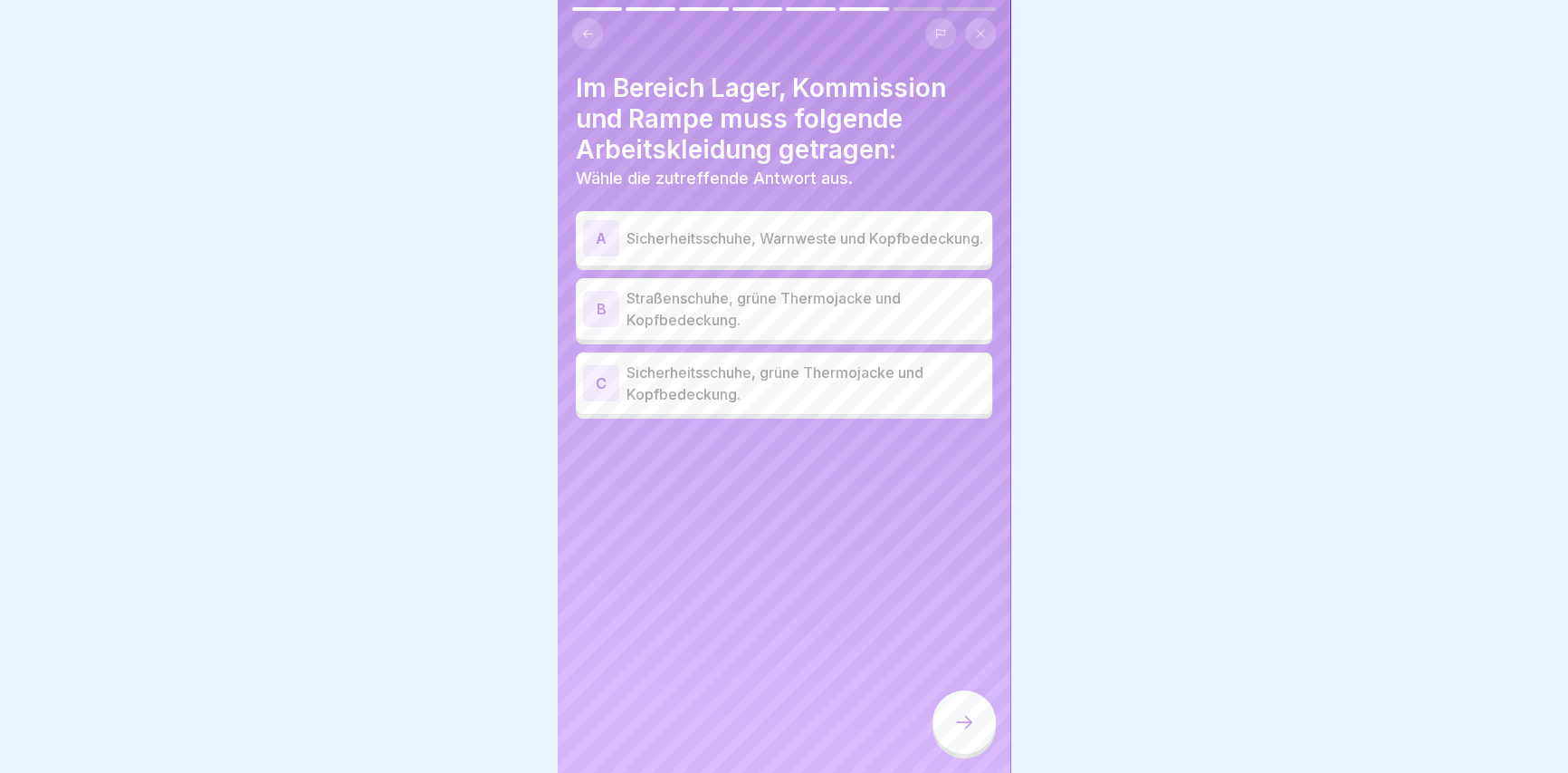
click at [908, 394] on p "Sicherheitsschuhe, grüne Thermojacke und Kopfbedeckung." at bounding box center [805, 384] width 358 height 44
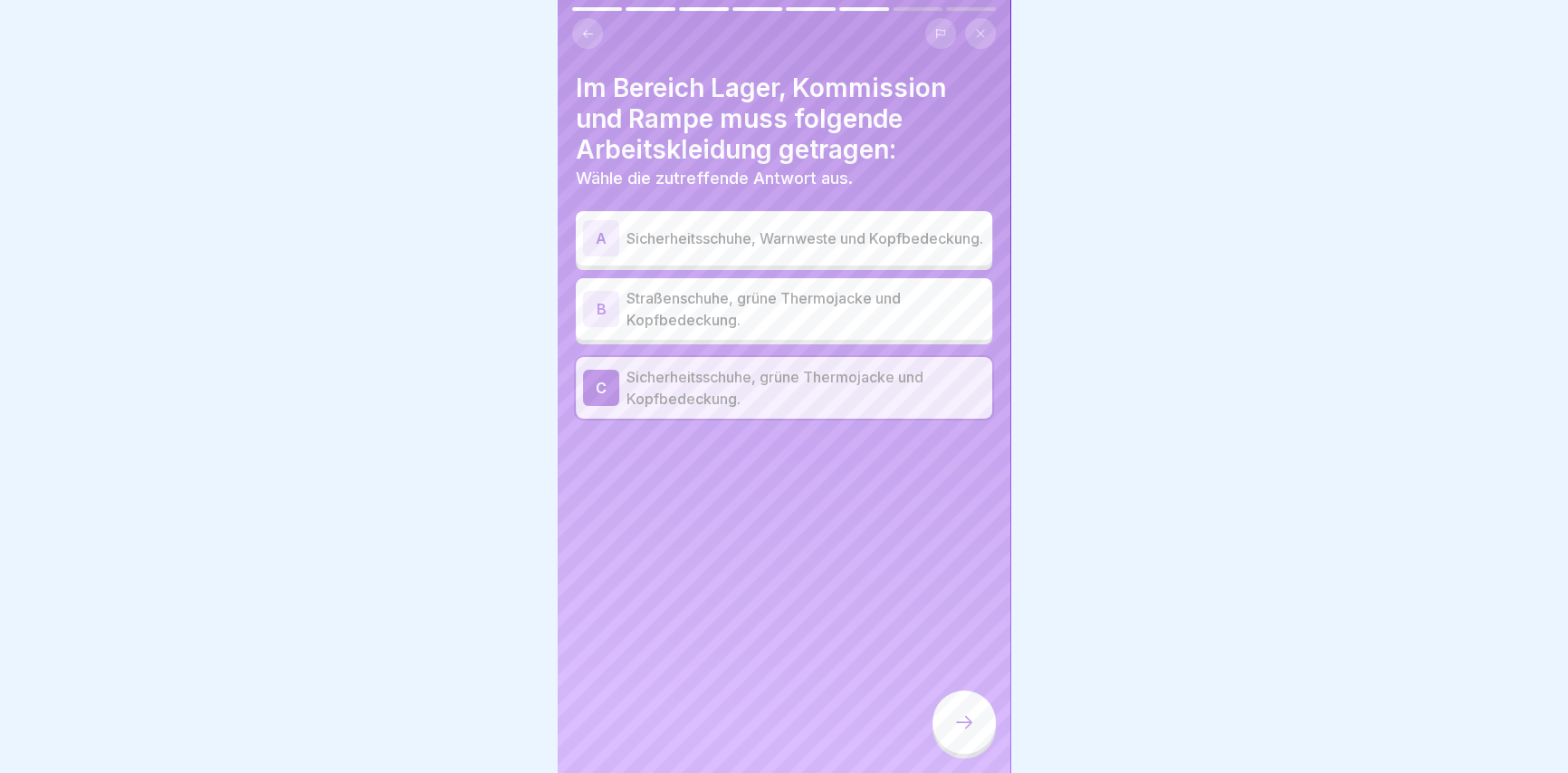
click at [956, 724] on icon at bounding box center [964, 722] width 22 height 22
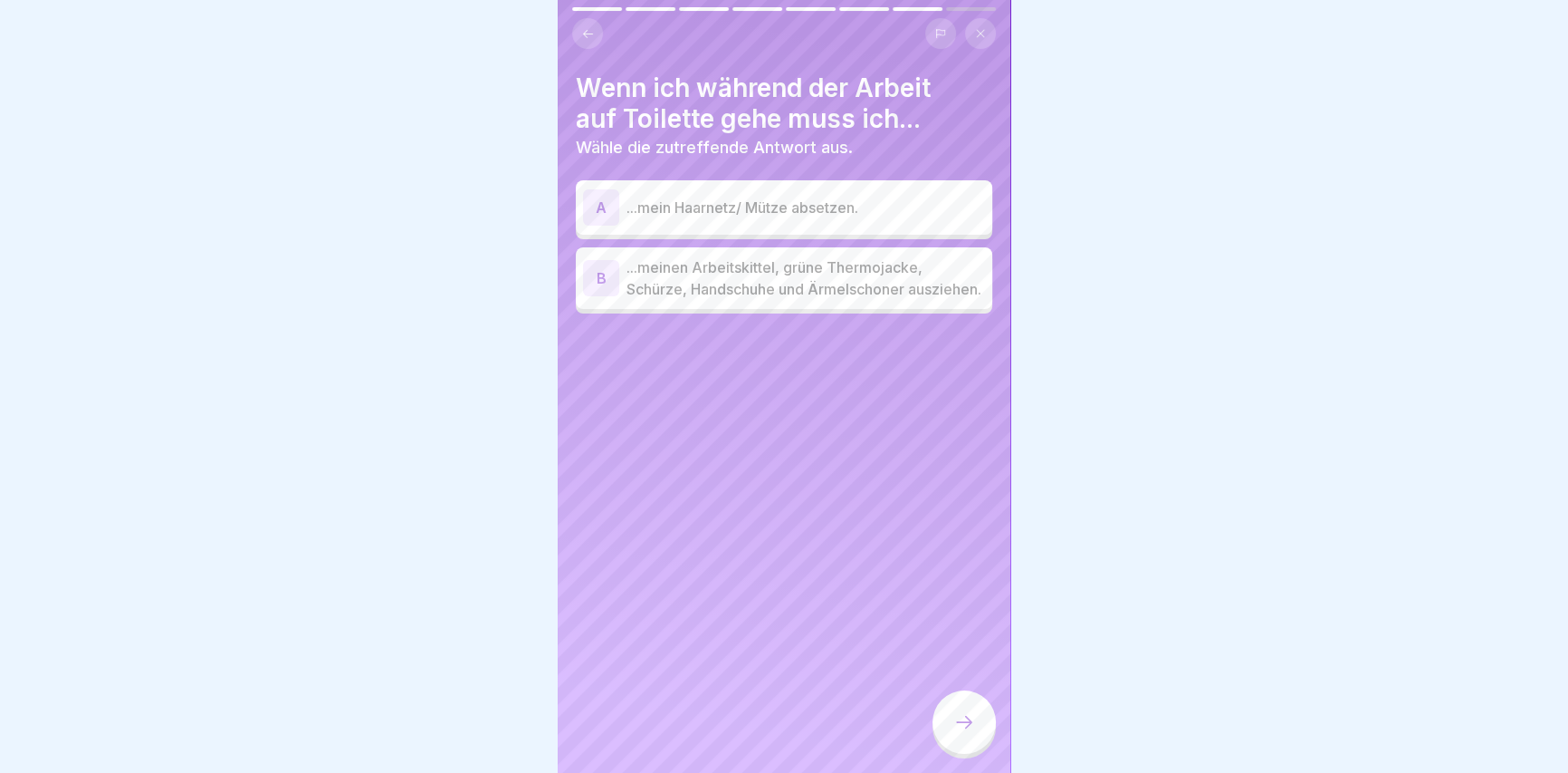
click at [706, 287] on p "...meinen Arbeitskittel, grüne Thermojacke, Schürze, Handschuhe und Ärmelschone…" at bounding box center [805, 278] width 358 height 44
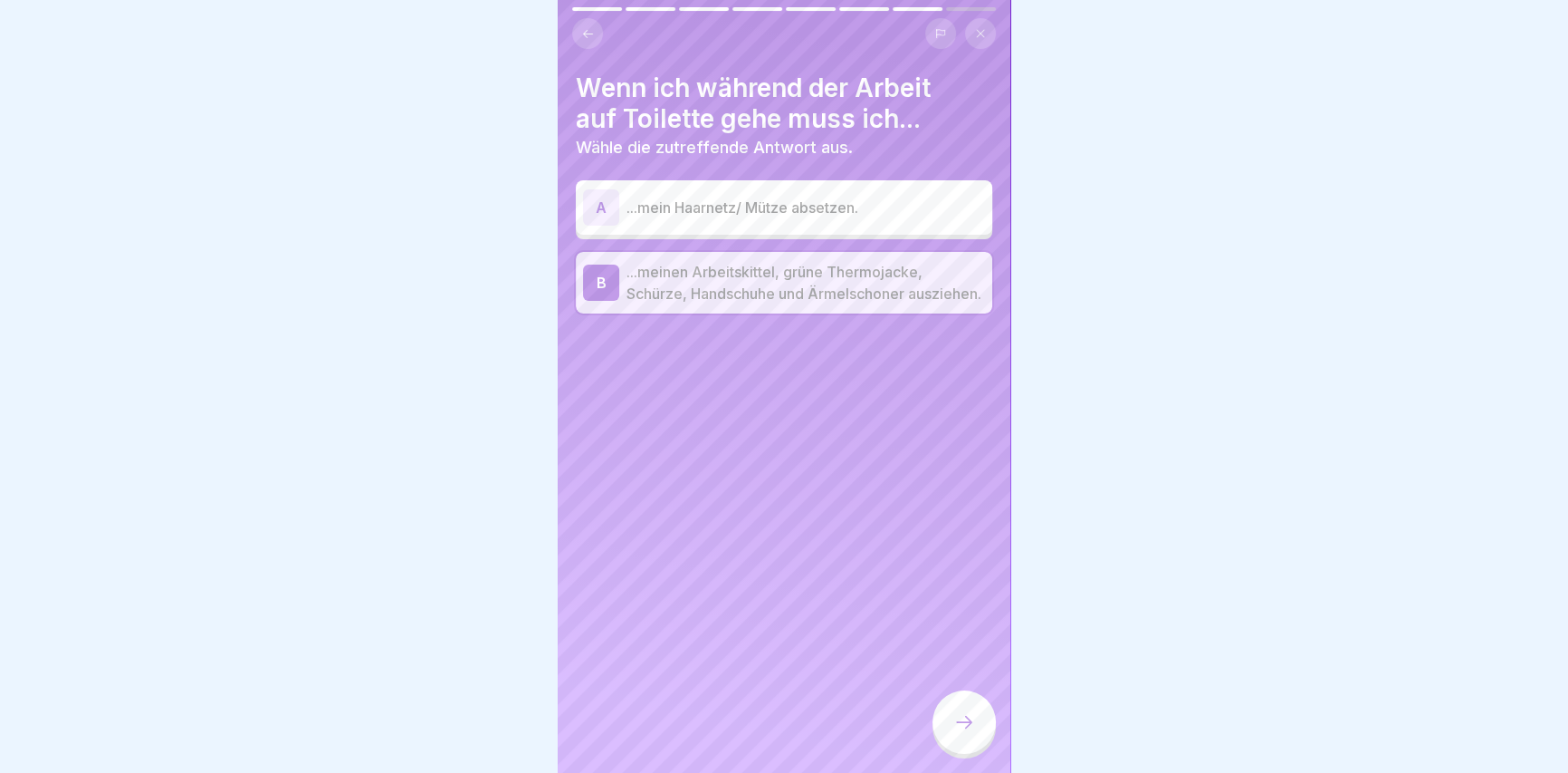
click at [957, 733] on icon at bounding box center [964, 722] width 22 height 22
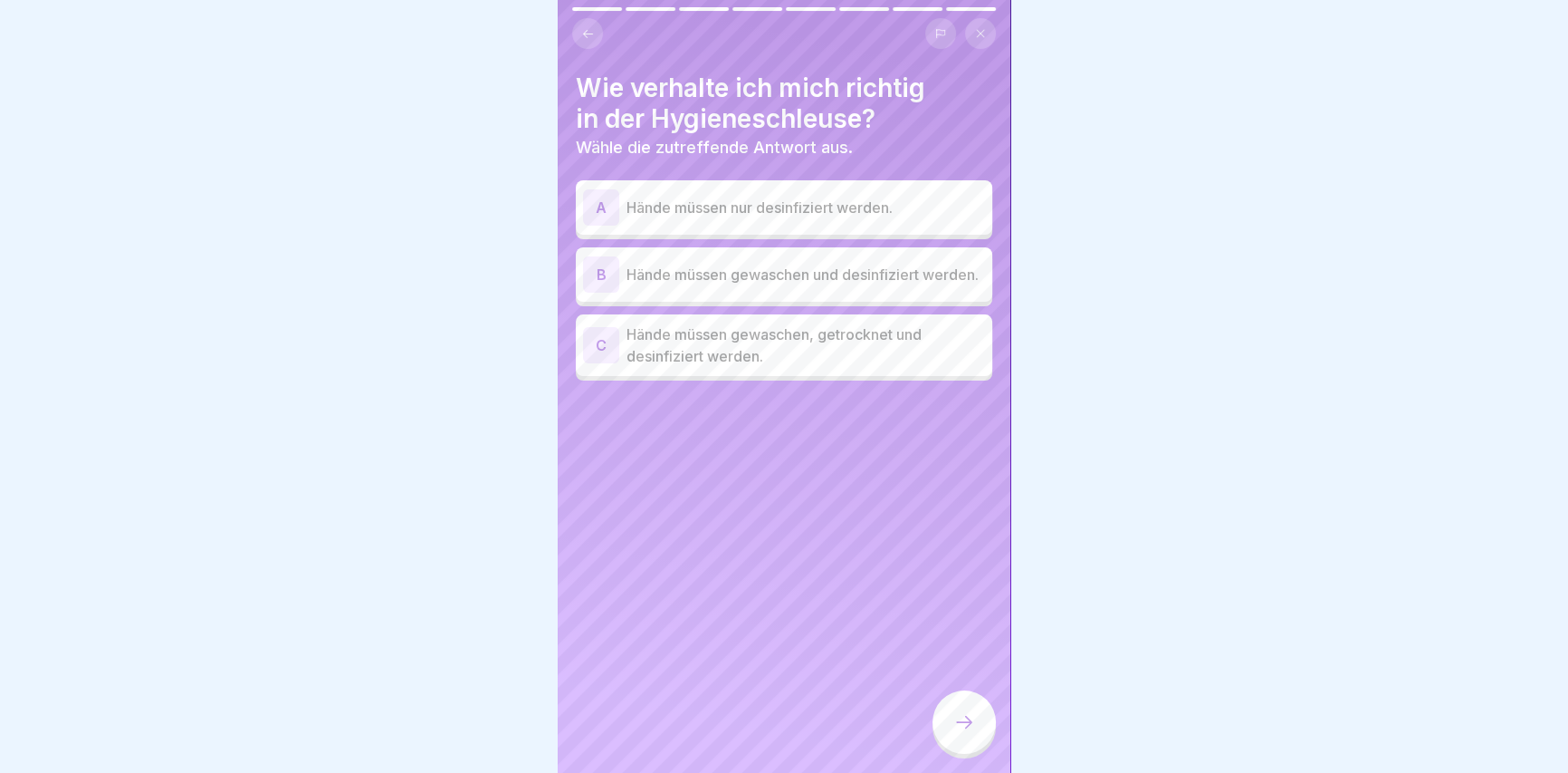
click at [833, 363] on p "Hände müssen gewaschen, getrocknet und desinfiziert werden." at bounding box center [805, 346] width 358 height 44
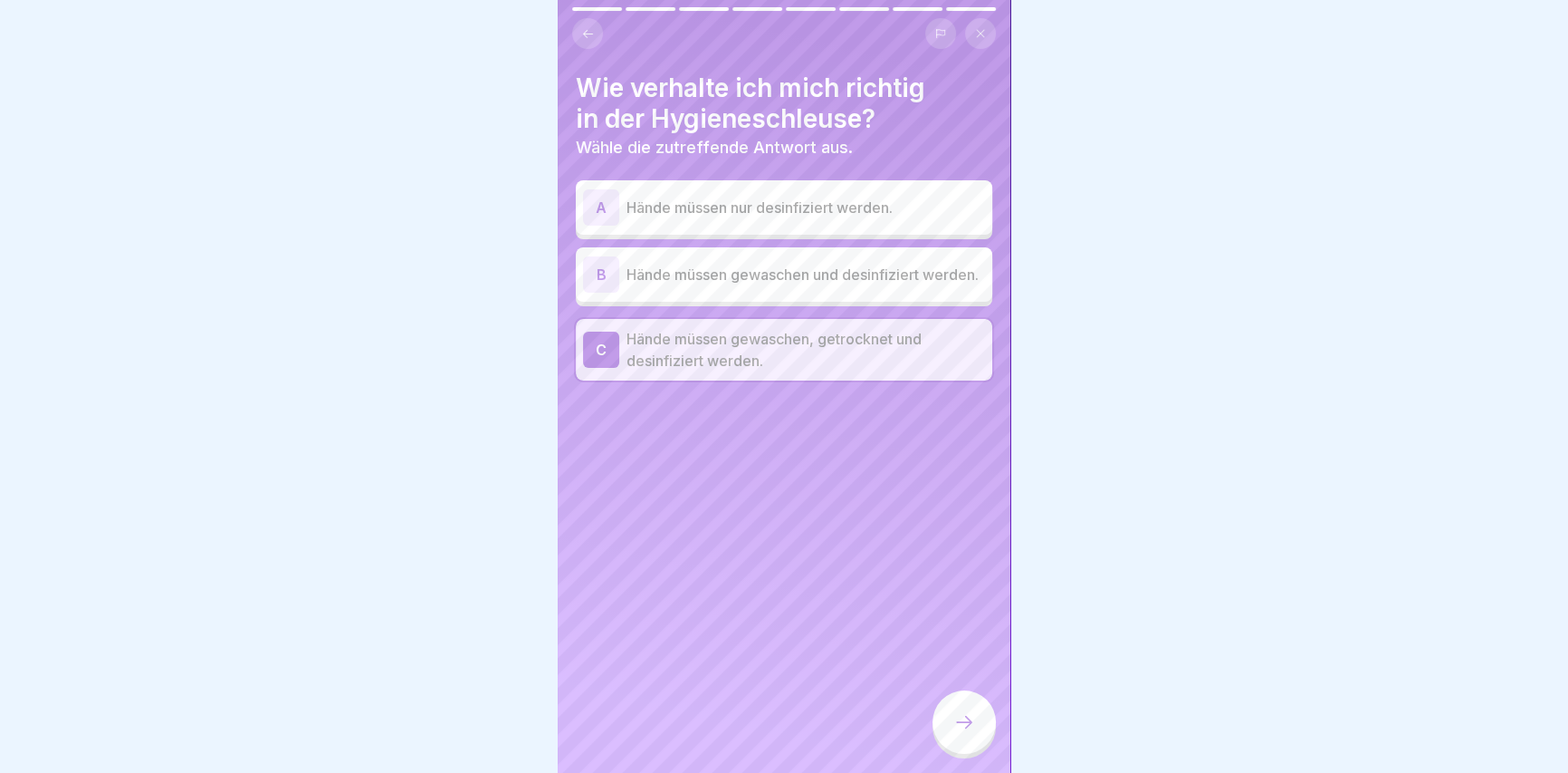
click at [962, 723] on div at bounding box center [964, 722] width 64 height 64
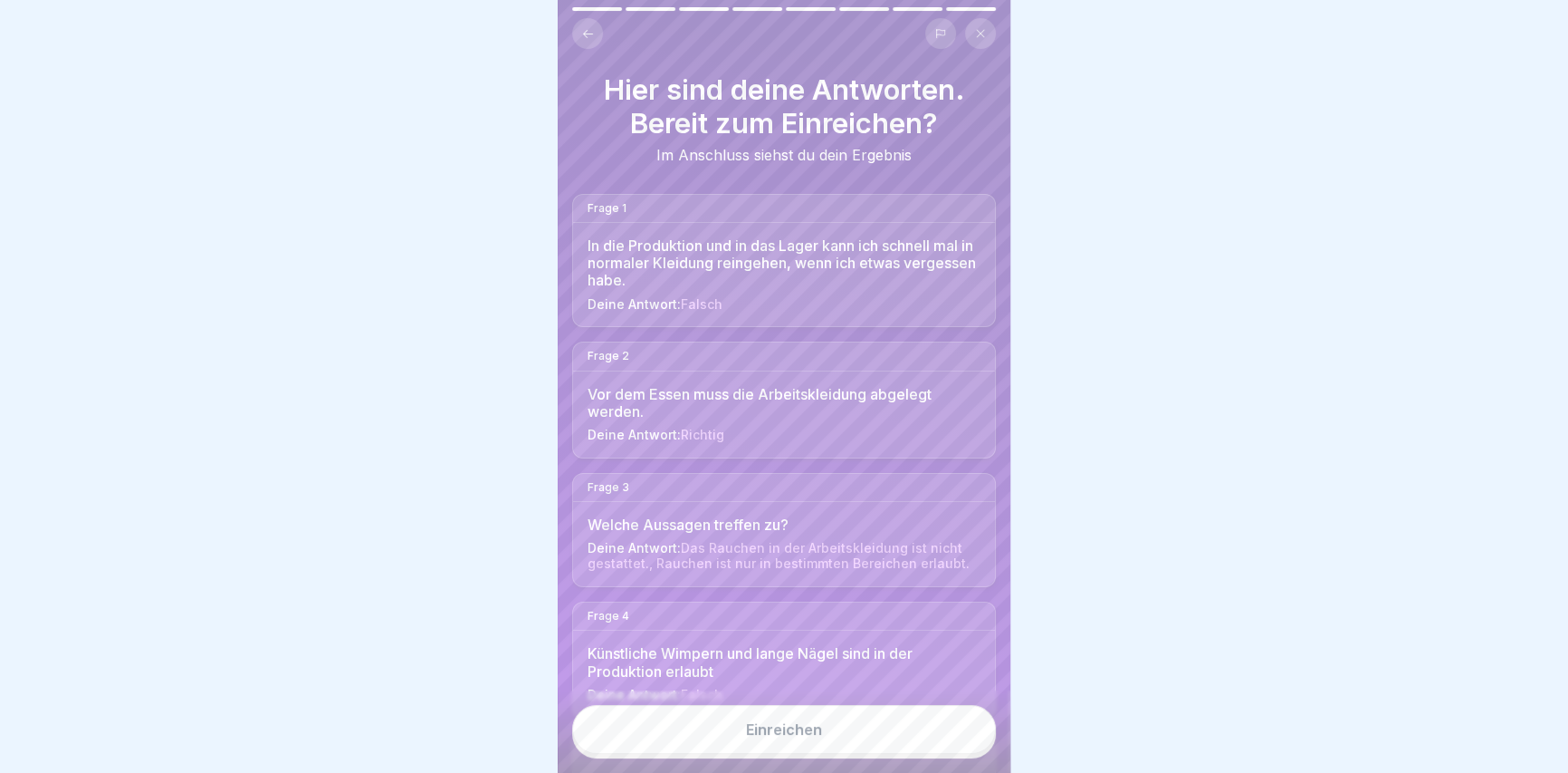
click at [808, 737] on div "Einreichen" at bounding box center [784, 729] width 76 height 16
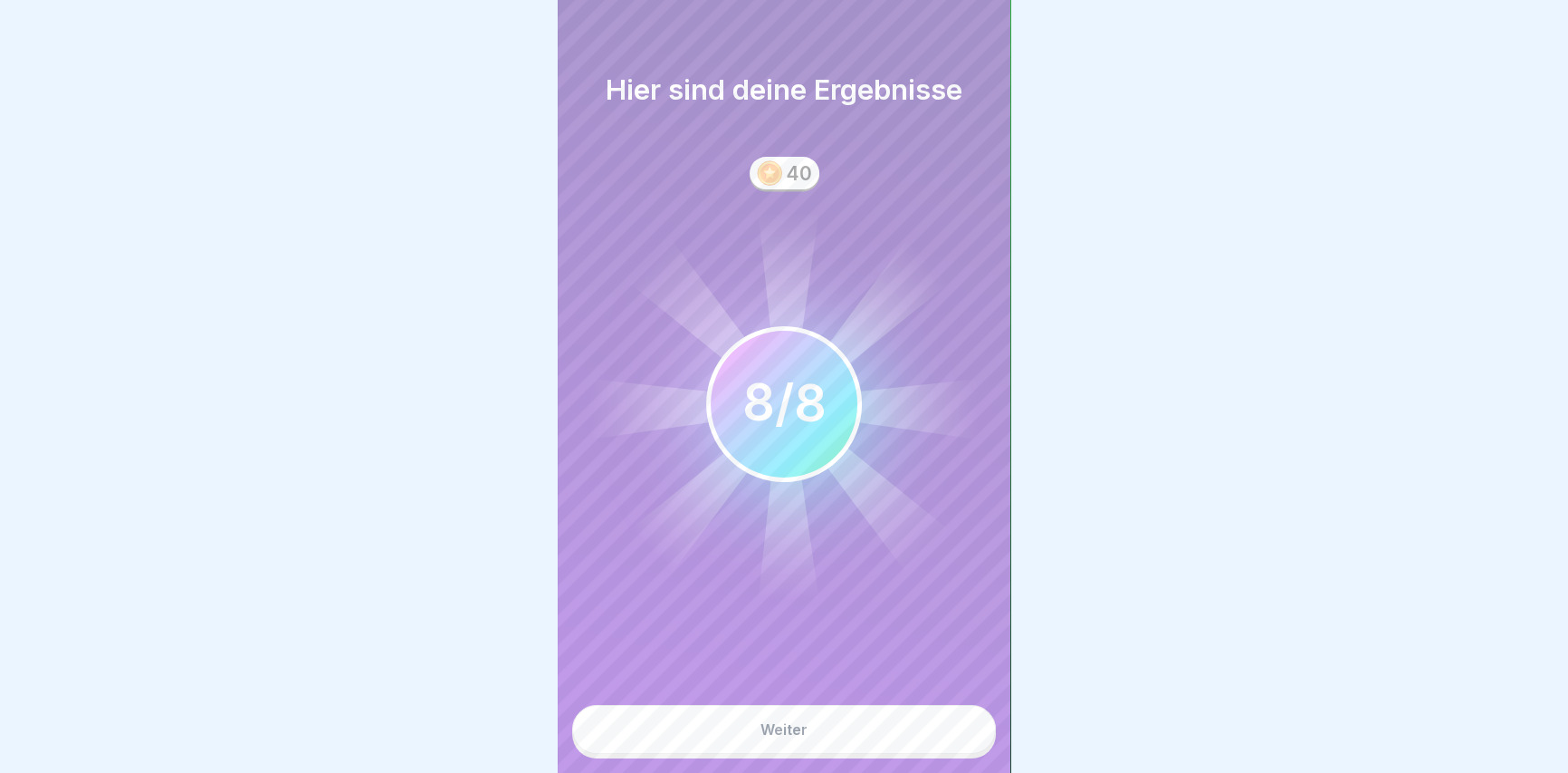
click at [820, 743] on button "Weiter" at bounding box center [784, 728] width 424 height 49
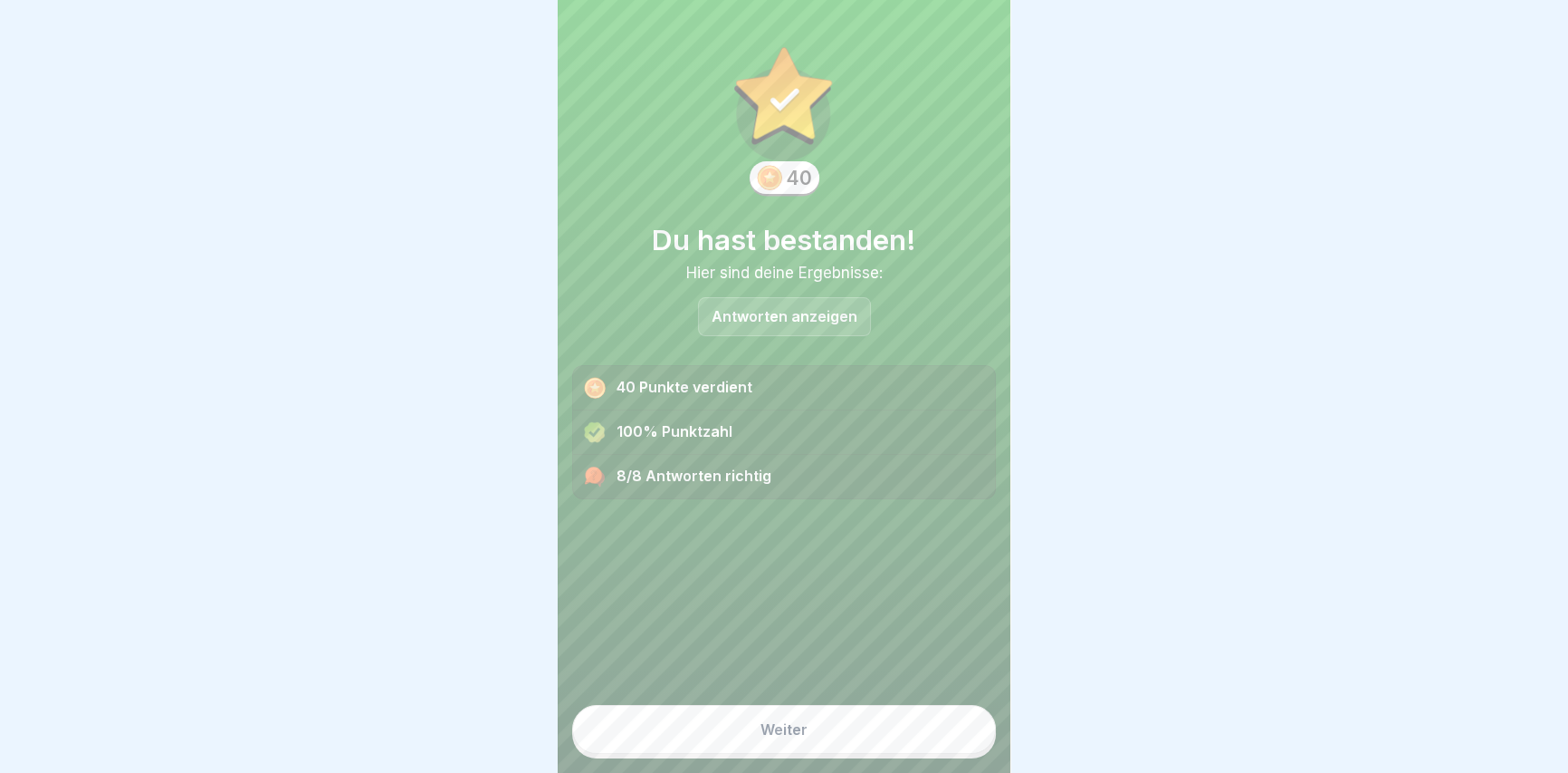
click at [818, 733] on button "Weiter" at bounding box center [784, 728] width 424 height 49
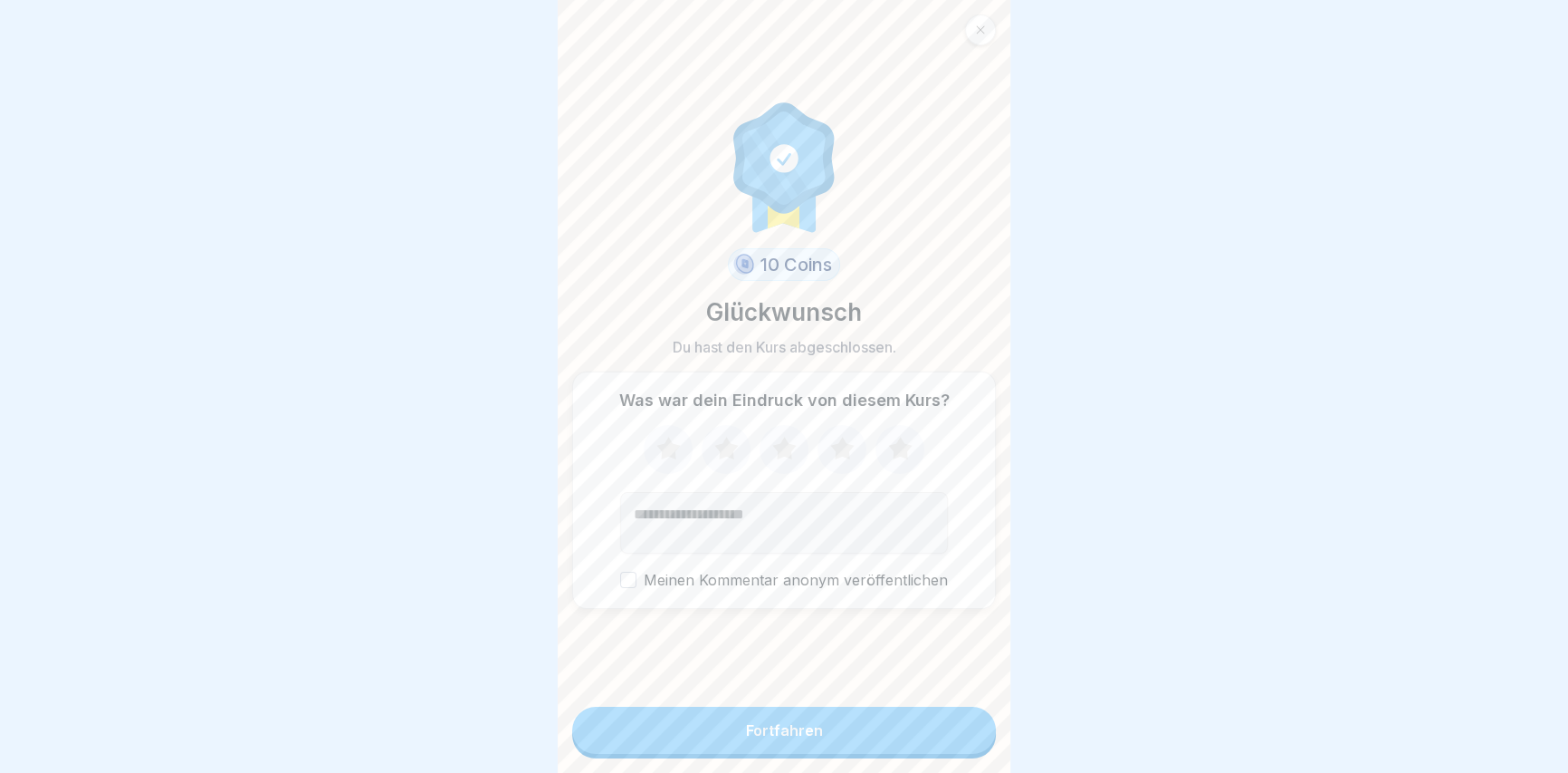
click at [831, 725] on button "Fortfahren" at bounding box center [784, 729] width 424 height 47
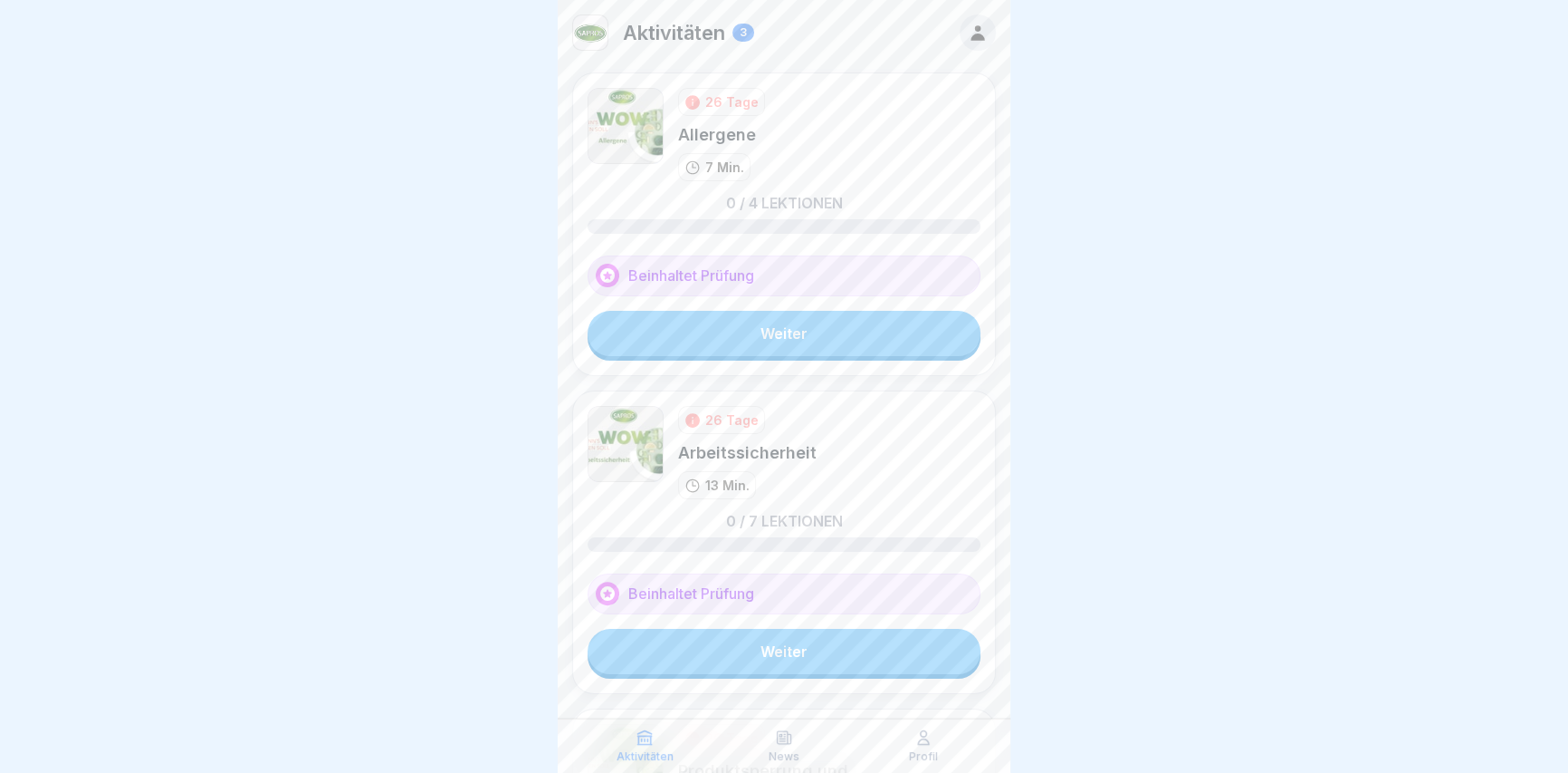
click at [784, 334] on link "Weiter" at bounding box center [784, 333] width 393 height 45
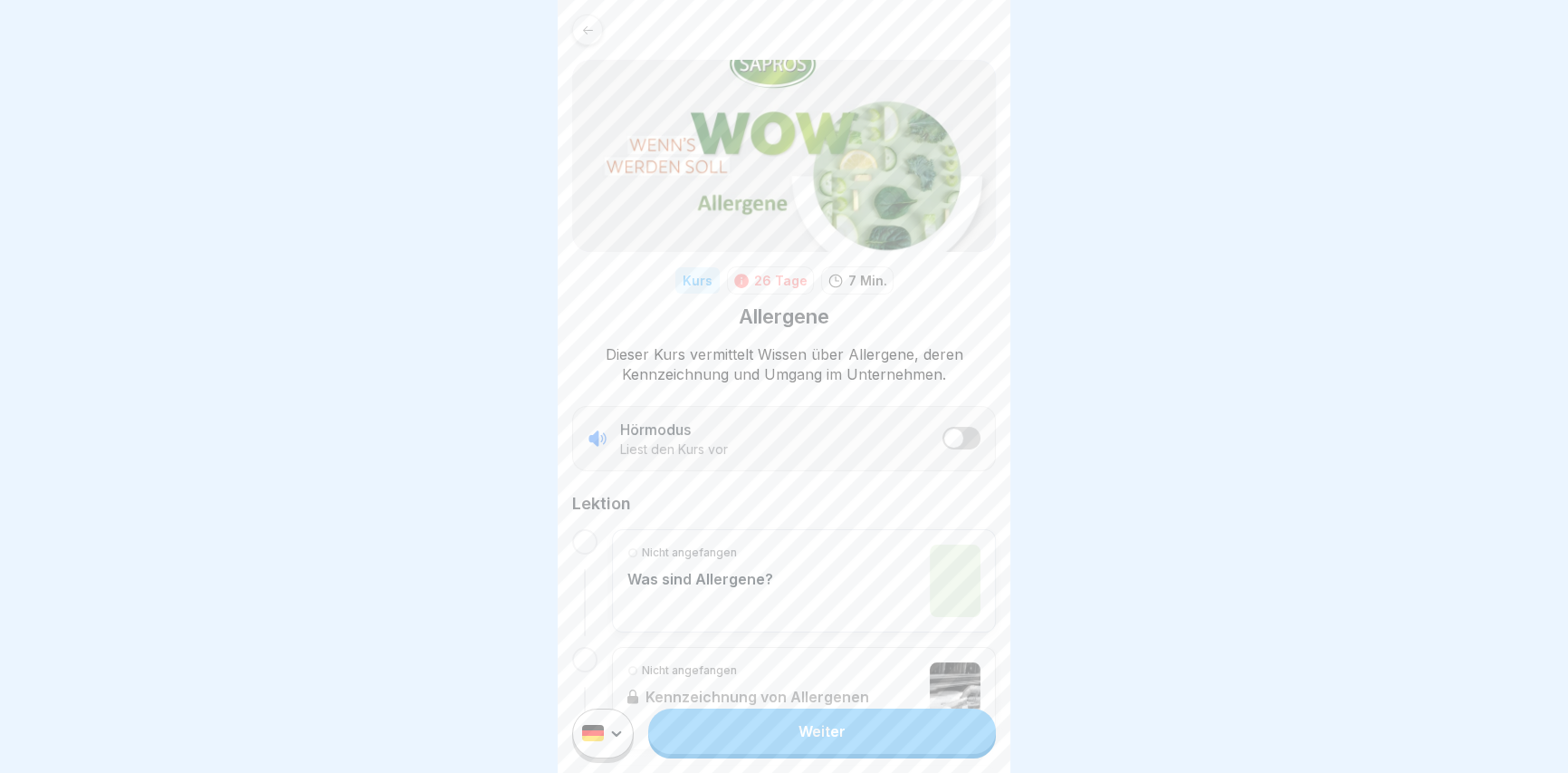
click at [808, 752] on link "Weiter" at bounding box center [821, 730] width 347 height 45
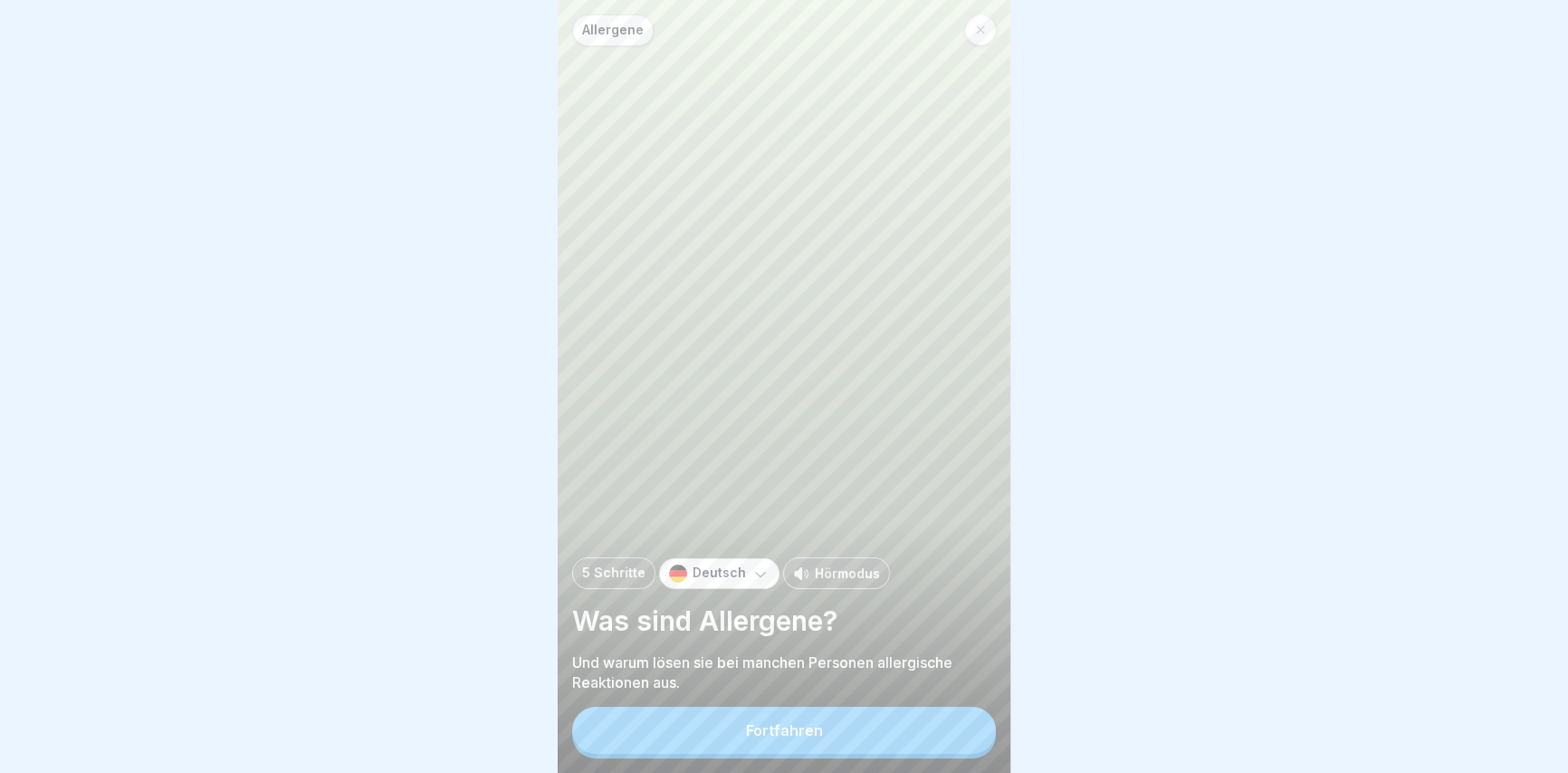
click at [815, 733] on button "Fortfahren" at bounding box center [784, 729] width 424 height 47
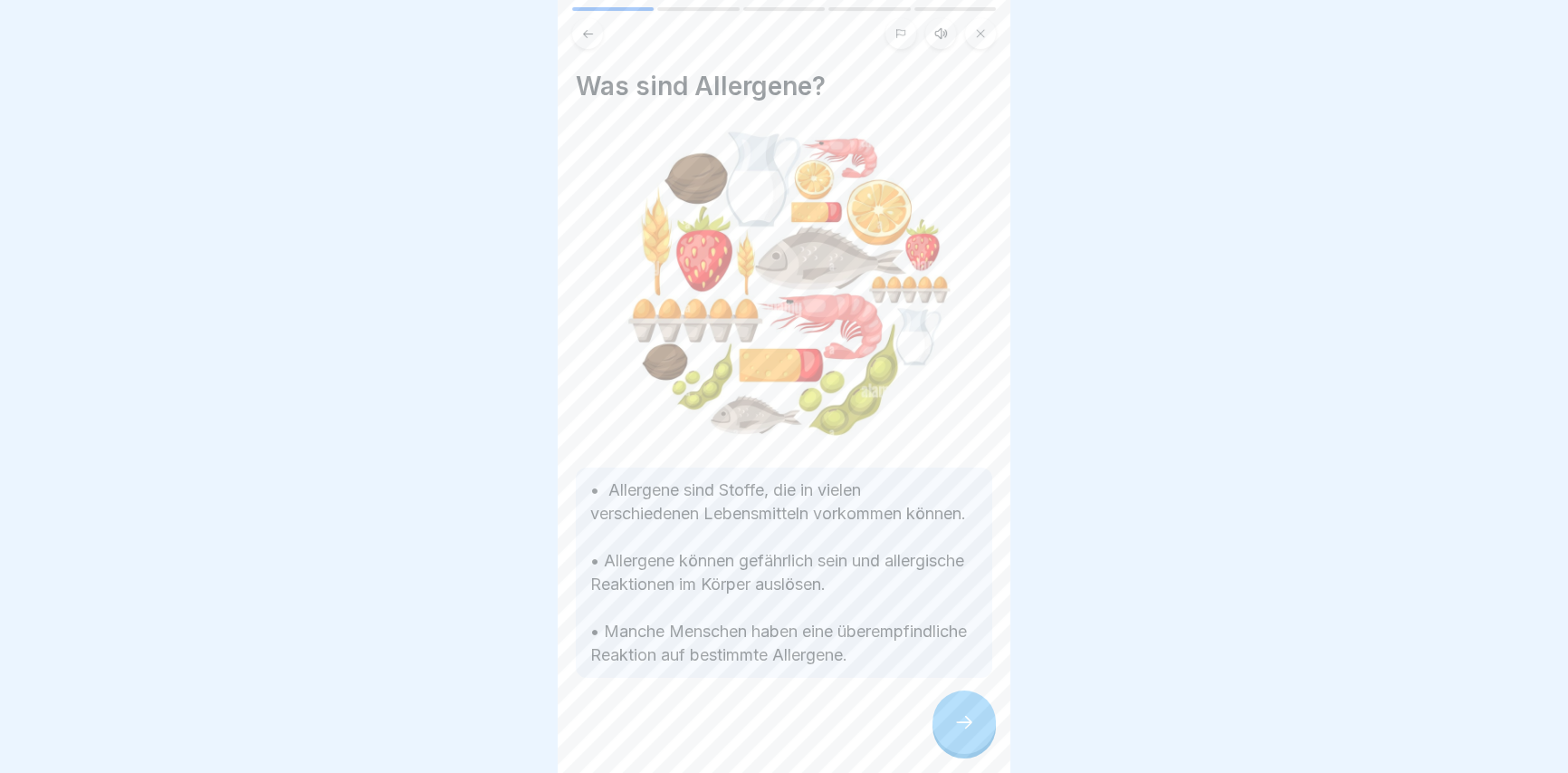
click at [962, 733] on icon at bounding box center [964, 722] width 22 height 22
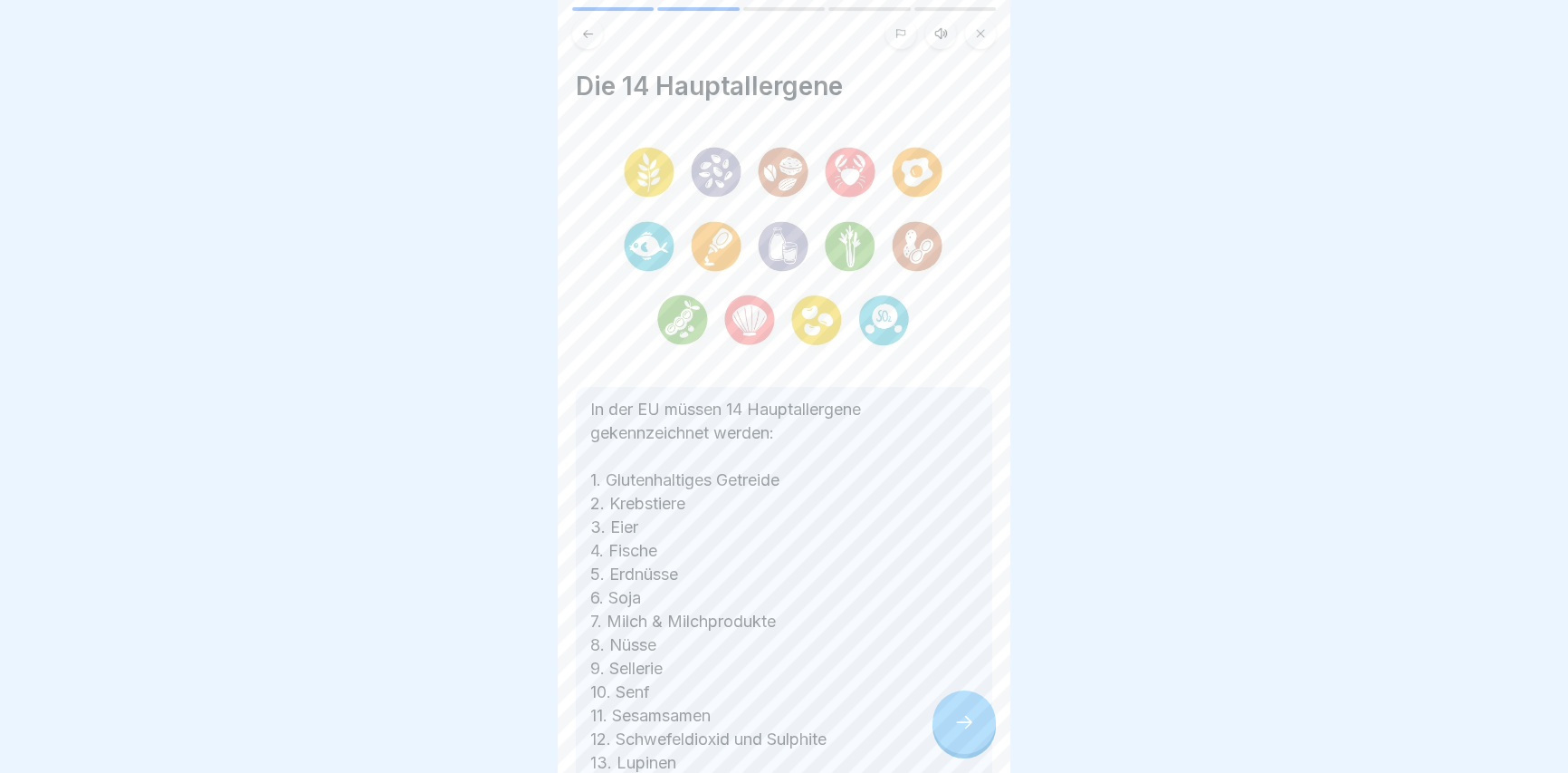
click at [965, 733] on icon at bounding box center [964, 722] width 22 height 22
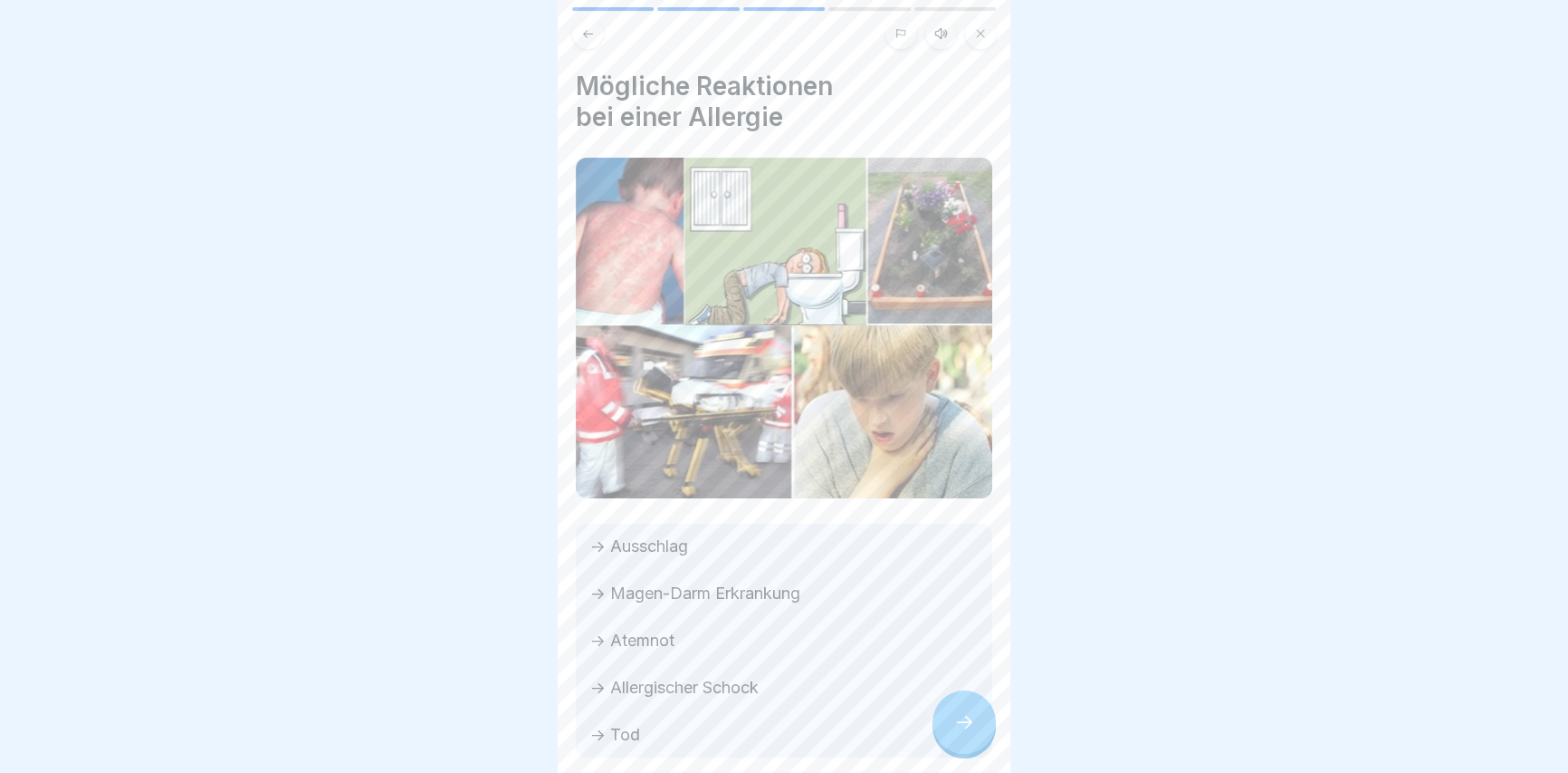
click at [963, 733] on icon at bounding box center [964, 722] width 22 height 22
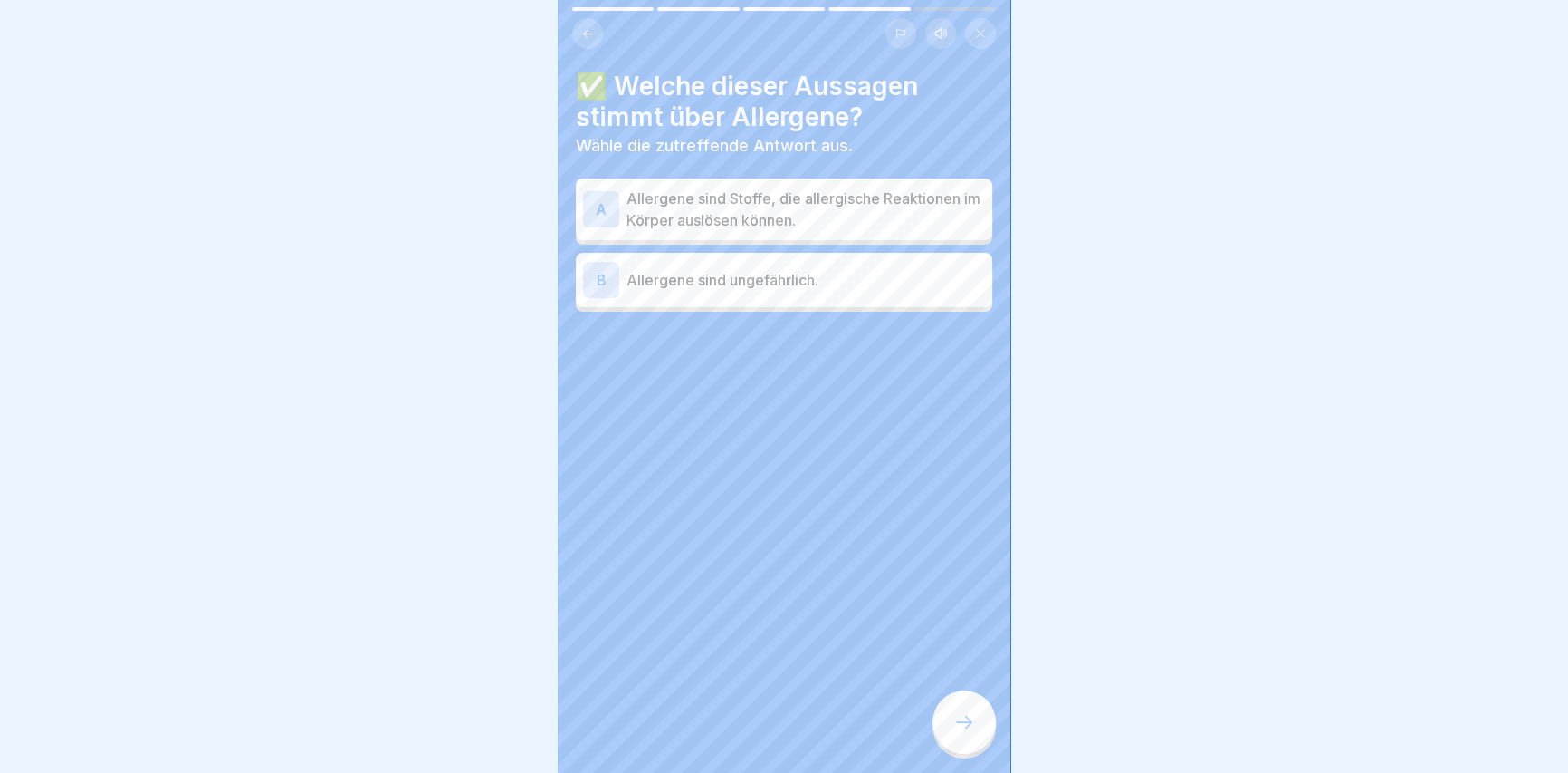
click at [785, 224] on p "Allergene sind Stoffe, die allergische Reaktionen im Körper auslösen können." at bounding box center [805, 209] width 358 height 44
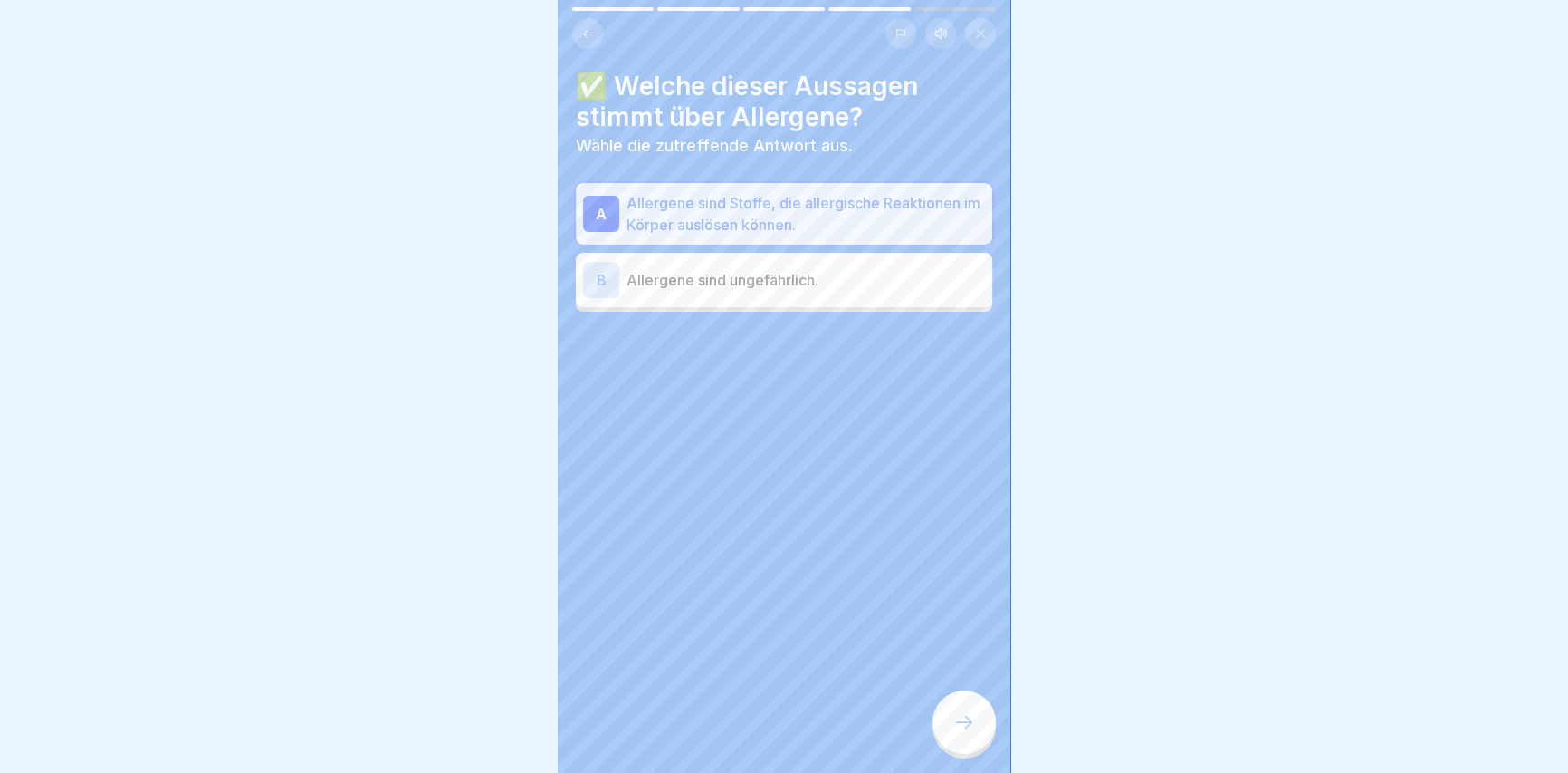
click at [951, 743] on div at bounding box center [964, 722] width 64 height 64
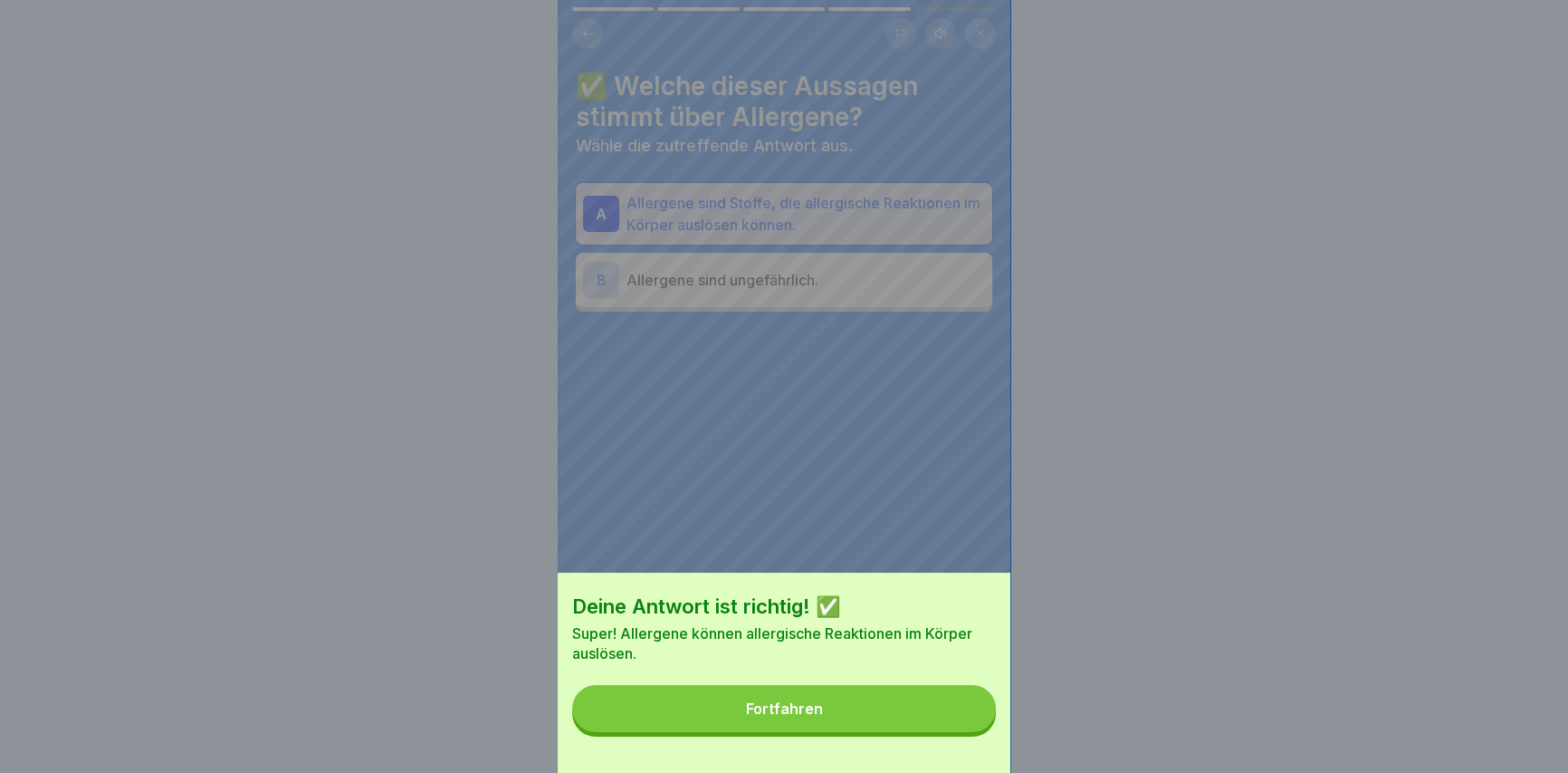
drag, startPoint x: 926, startPoint y: 694, endPoint x: 932, endPoint y: 714, distance: 20.9
click at [932, 714] on div "Deine Antwort ist richtig! ✅ Super! Allergene können allergische Reaktionen im …" at bounding box center [784, 672] width 453 height 200
click at [932, 715] on button "Fortfahren" at bounding box center [784, 707] width 424 height 47
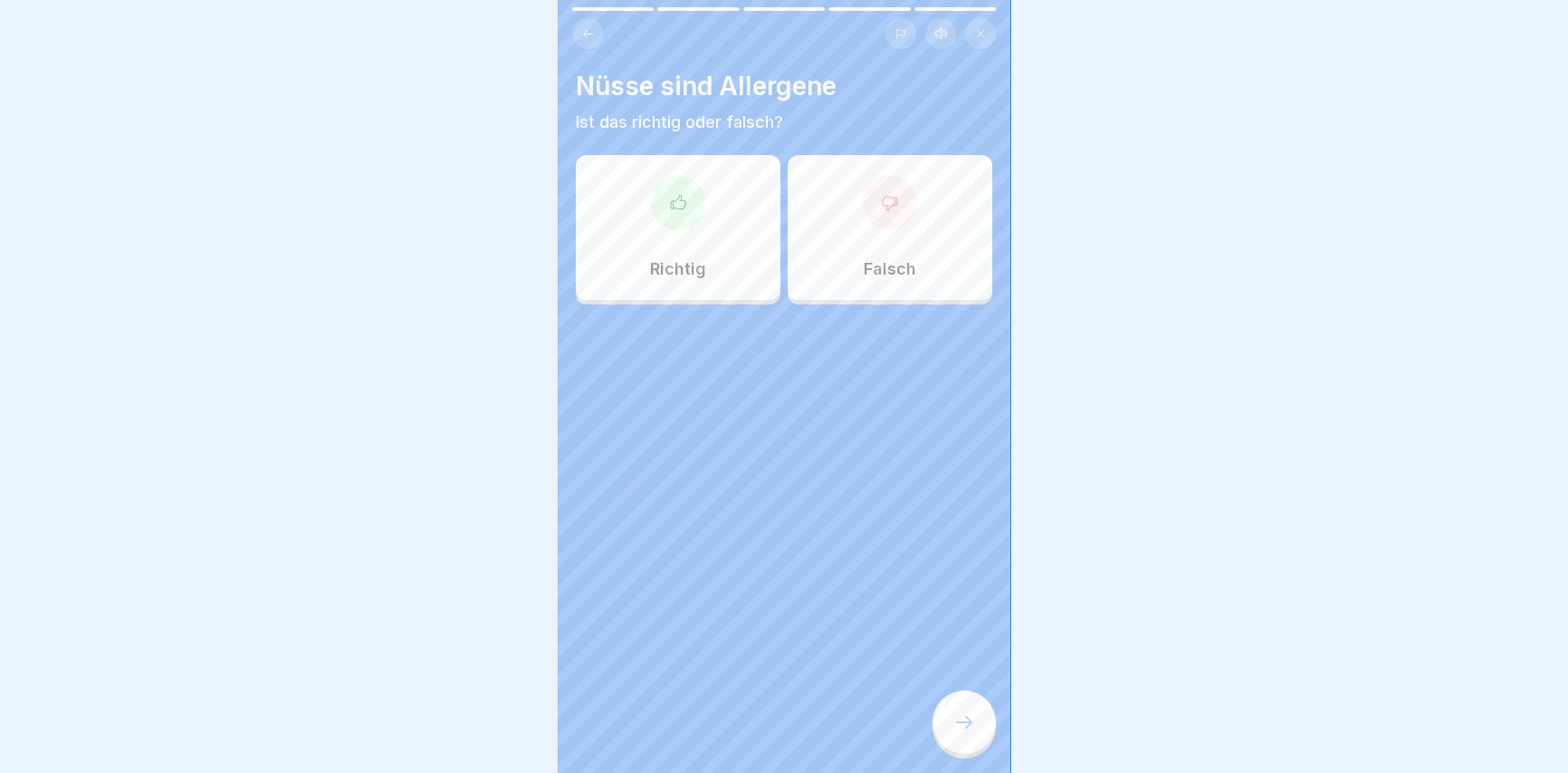
click at [664, 253] on div "Richtig" at bounding box center [677, 226] width 204 height 144
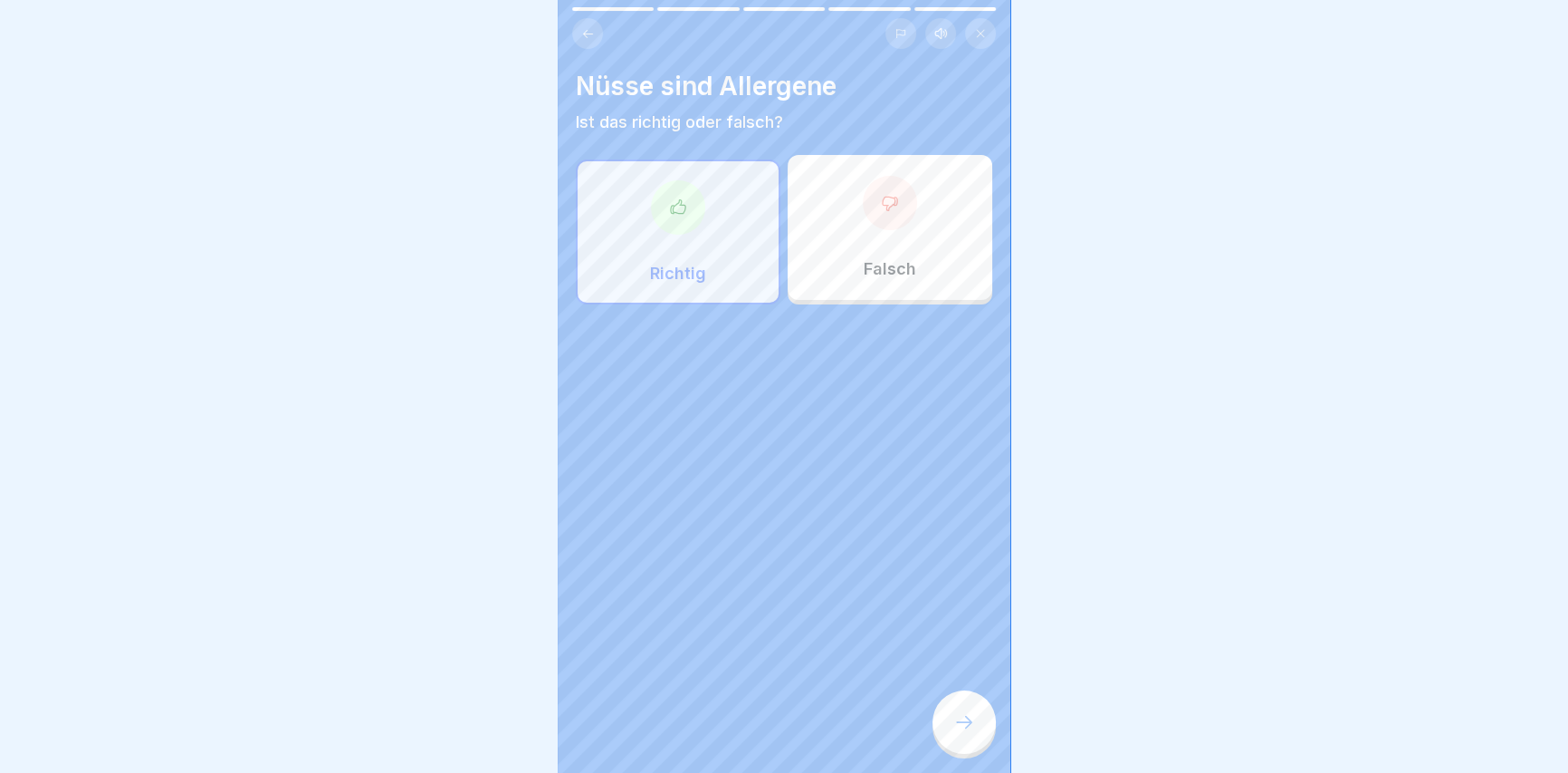
click at [975, 709] on div at bounding box center [964, 722] width 64 height 64
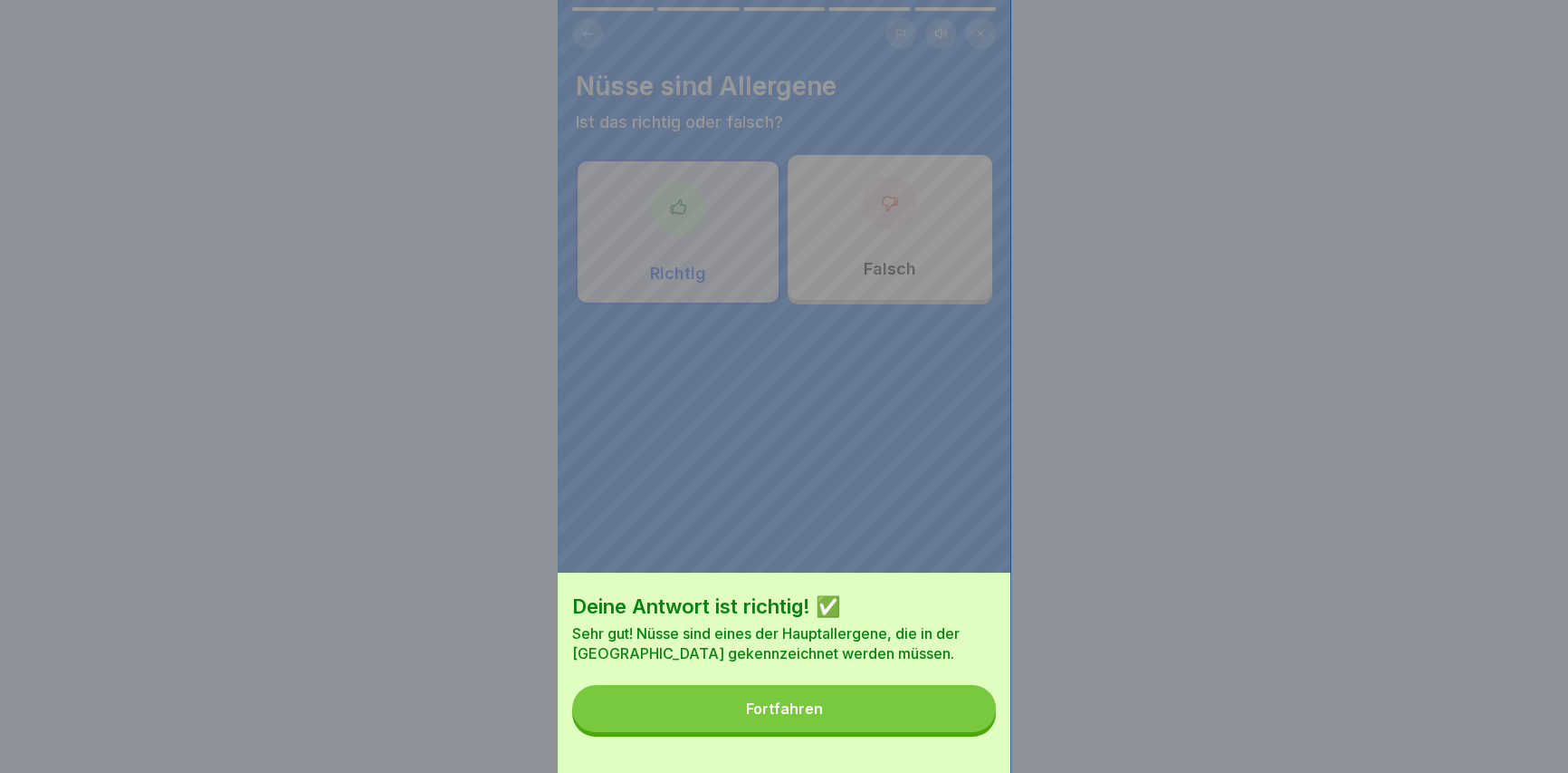
click at [901, 705] on button "Fortfahren" at bounding box center [784, 707] width 424 height 47
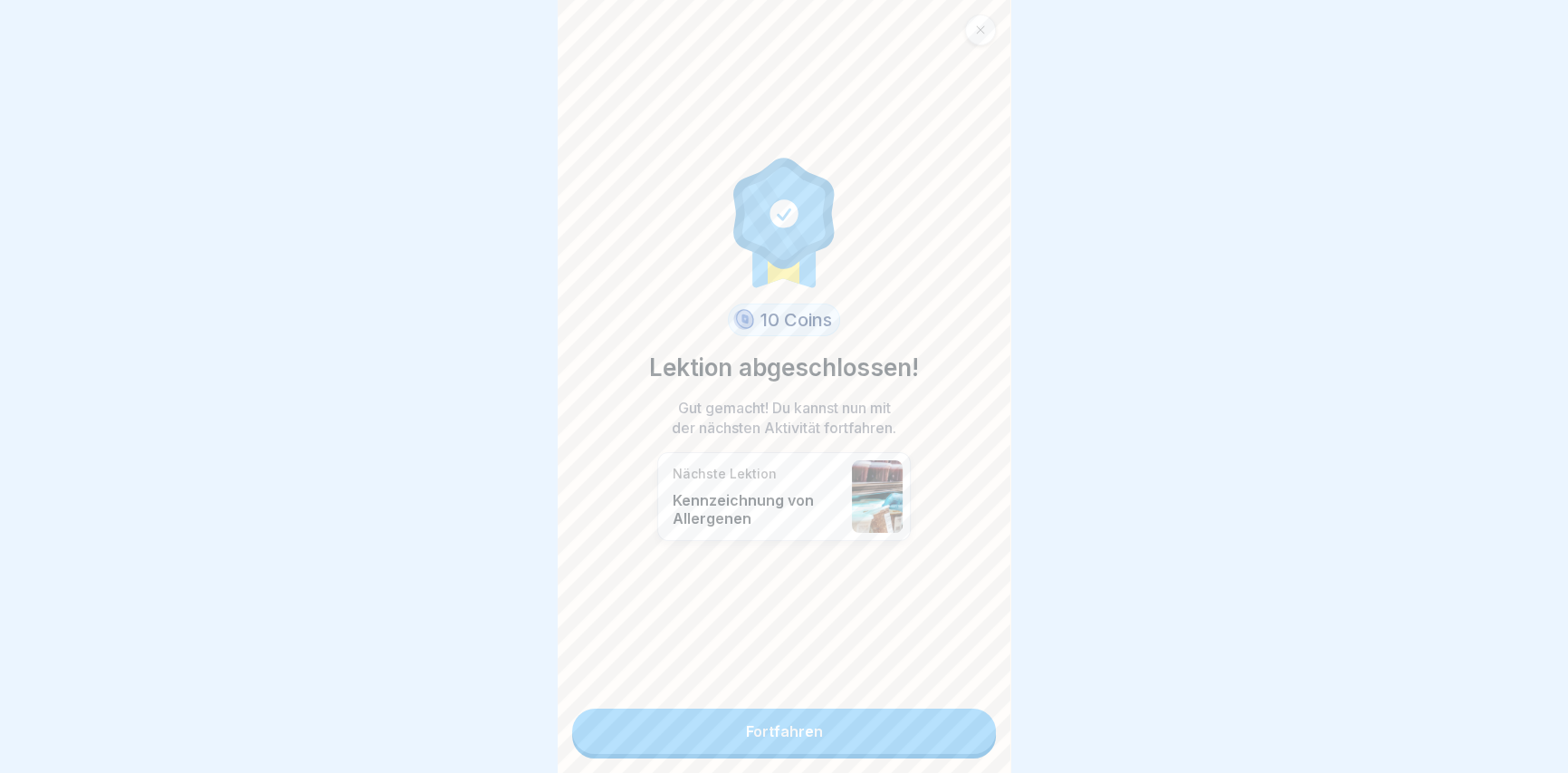
click at [834, 733] on link "Fortfahren" at bounding box center [784, 730] width 424 height 45
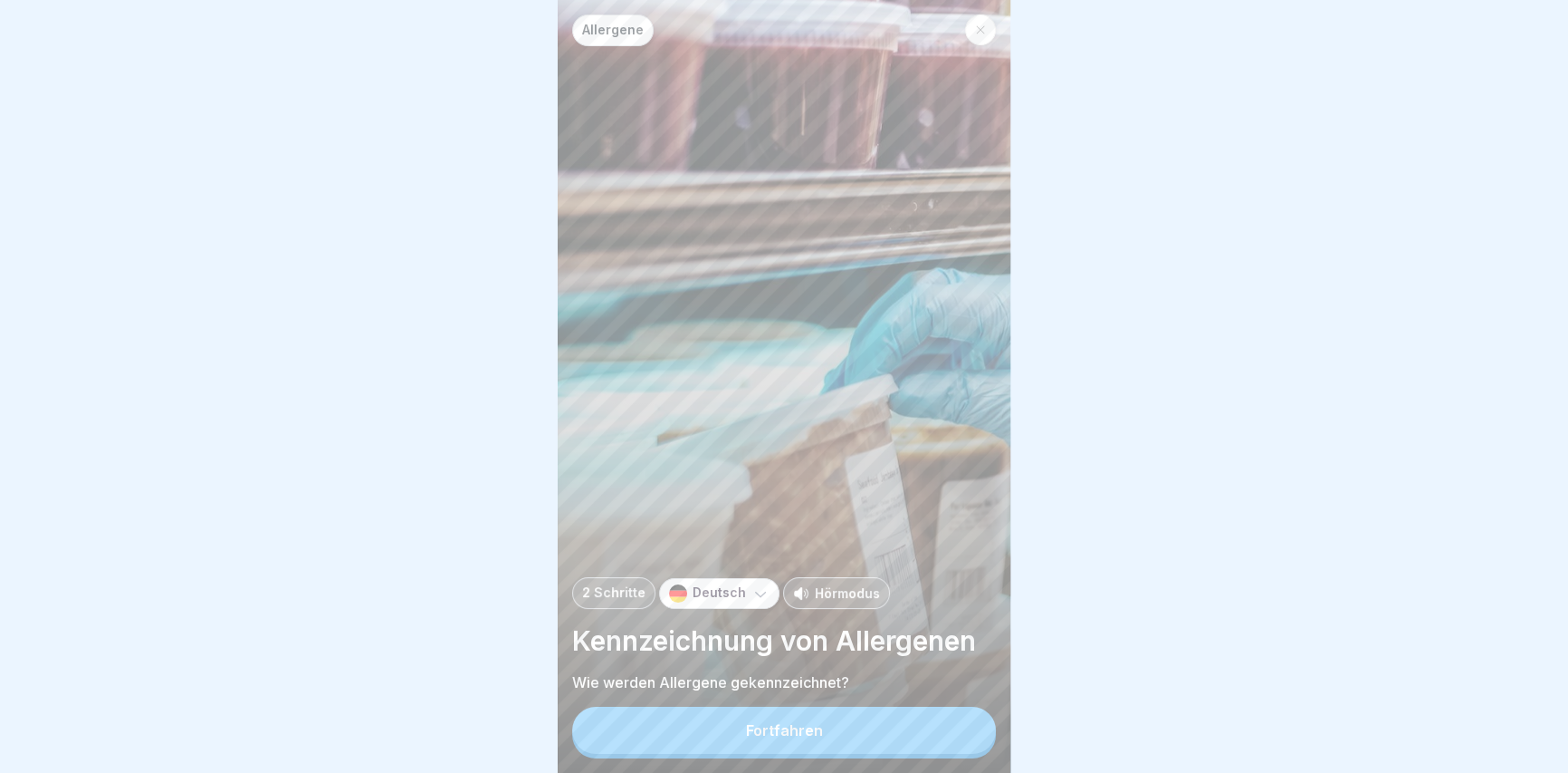
click at [812, 738] on div "Fortfahren" at bounding box center [784, 730] width 77 height 16
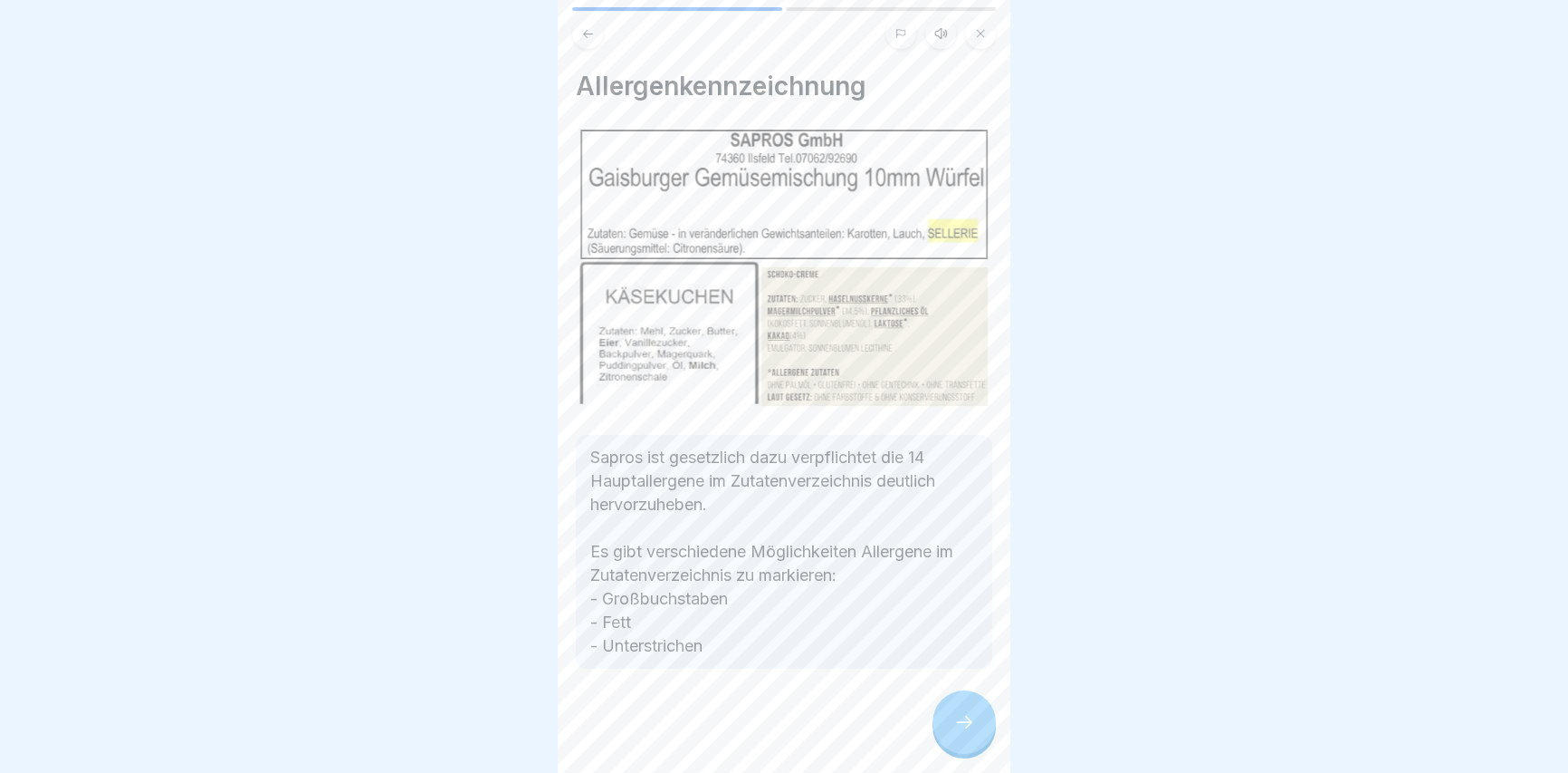
click at [957, 709] on div at bounding box center [964, 722] width 64 height 64
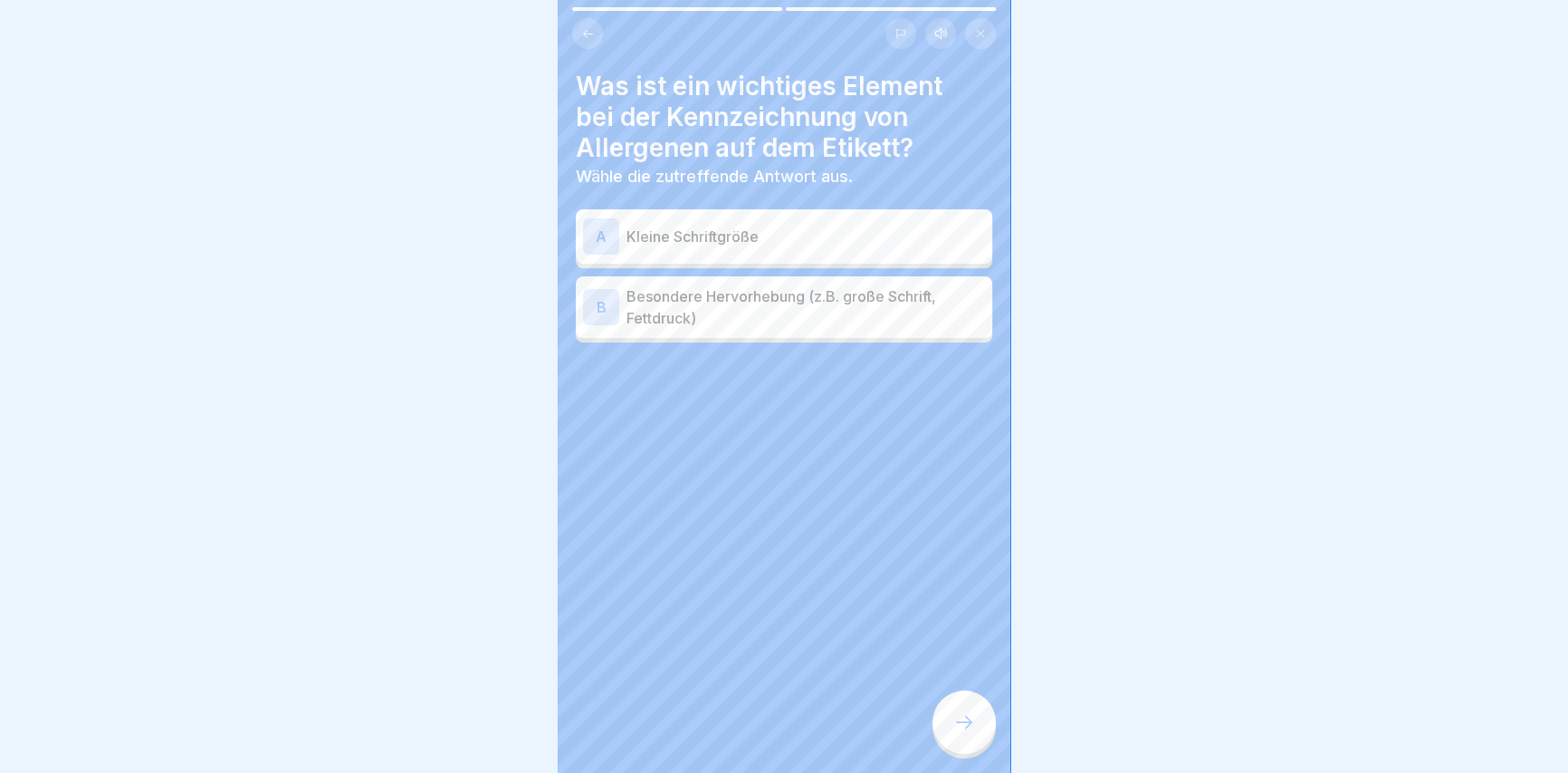
click at [731, 324] on p "Besondere Hervorhebung (z.B. große Schrift, Fettdruck)" at bounding box center [805, 307] width 358 height 44
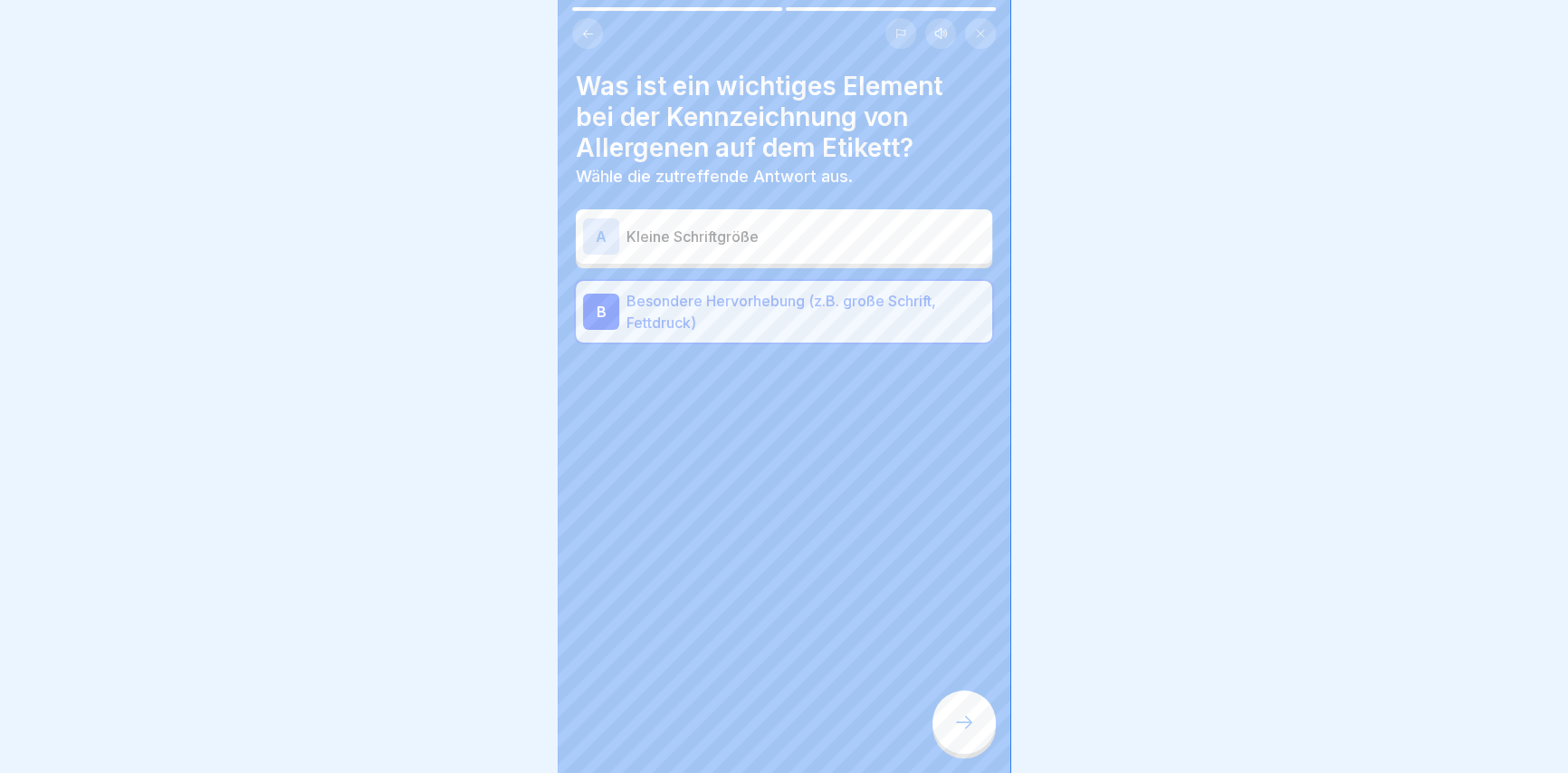
click at [968, 733] on icon at bounding box center [964, 722] width 22 height 22
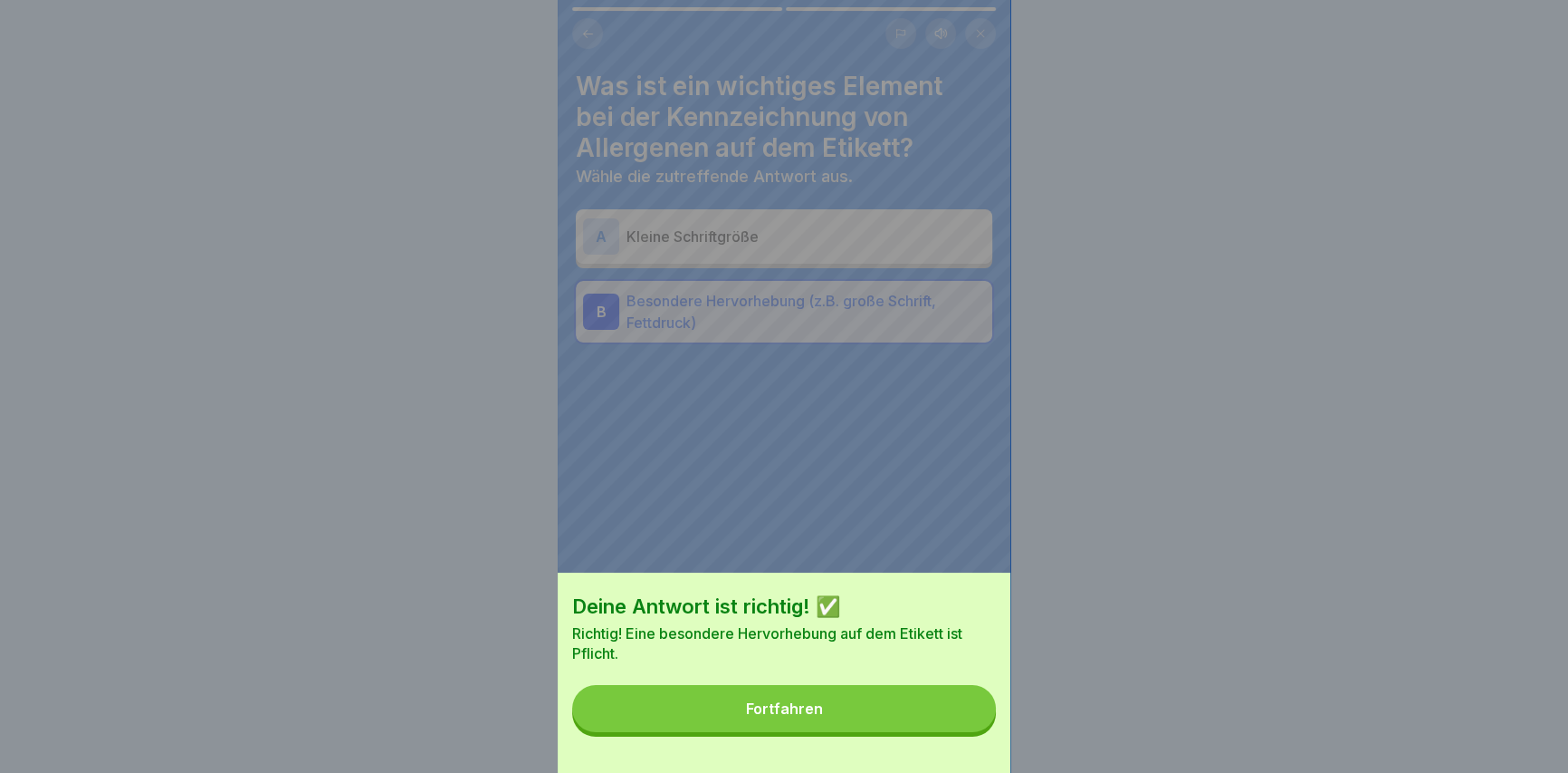
click at [964, 732] on button "Fortfahren" at bounding box center [784, 707] width 424 height 47
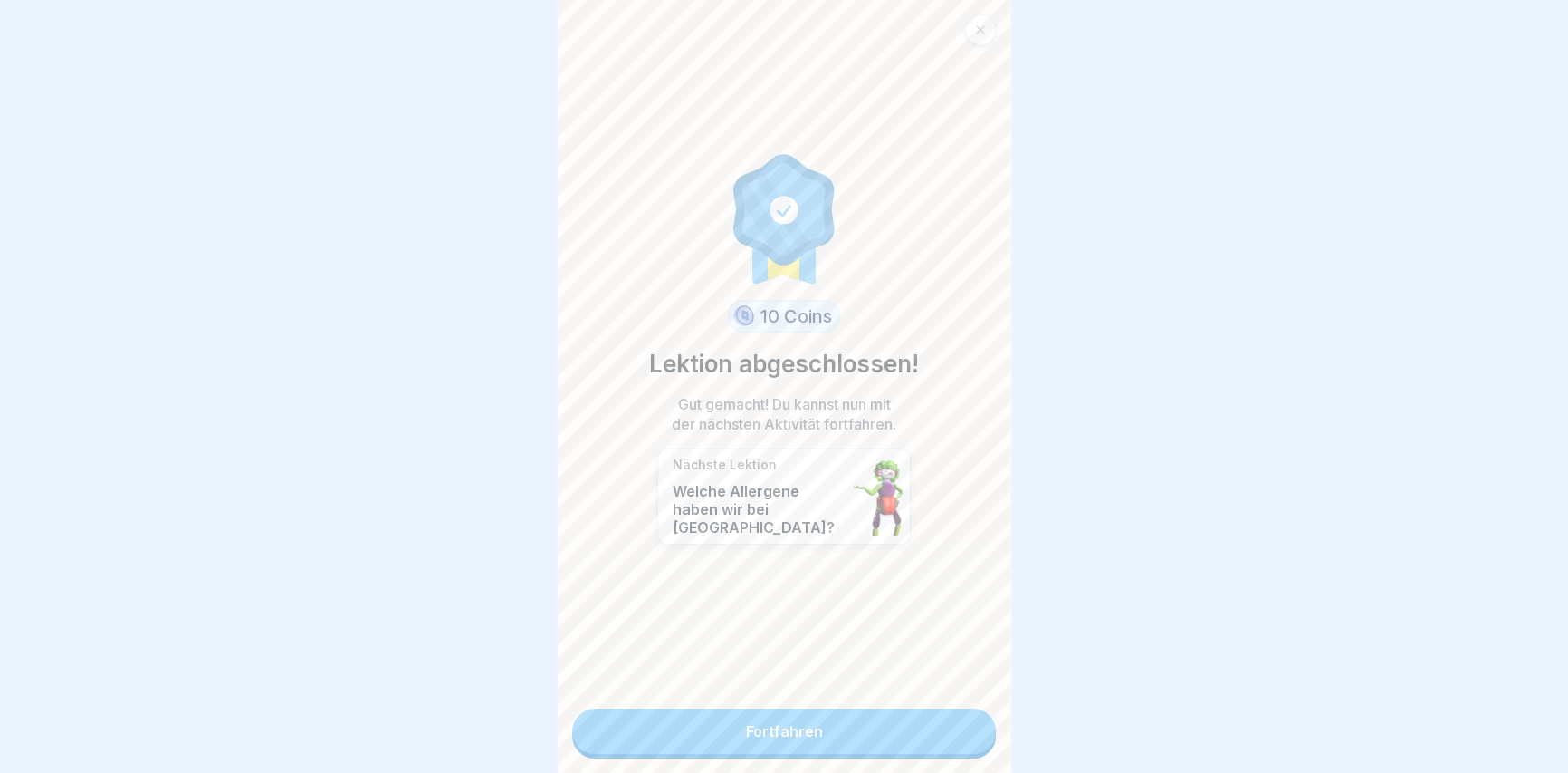
click at [909, 726] on link "Fortfahren" at bounding box center [784, 730] width 424 height 45
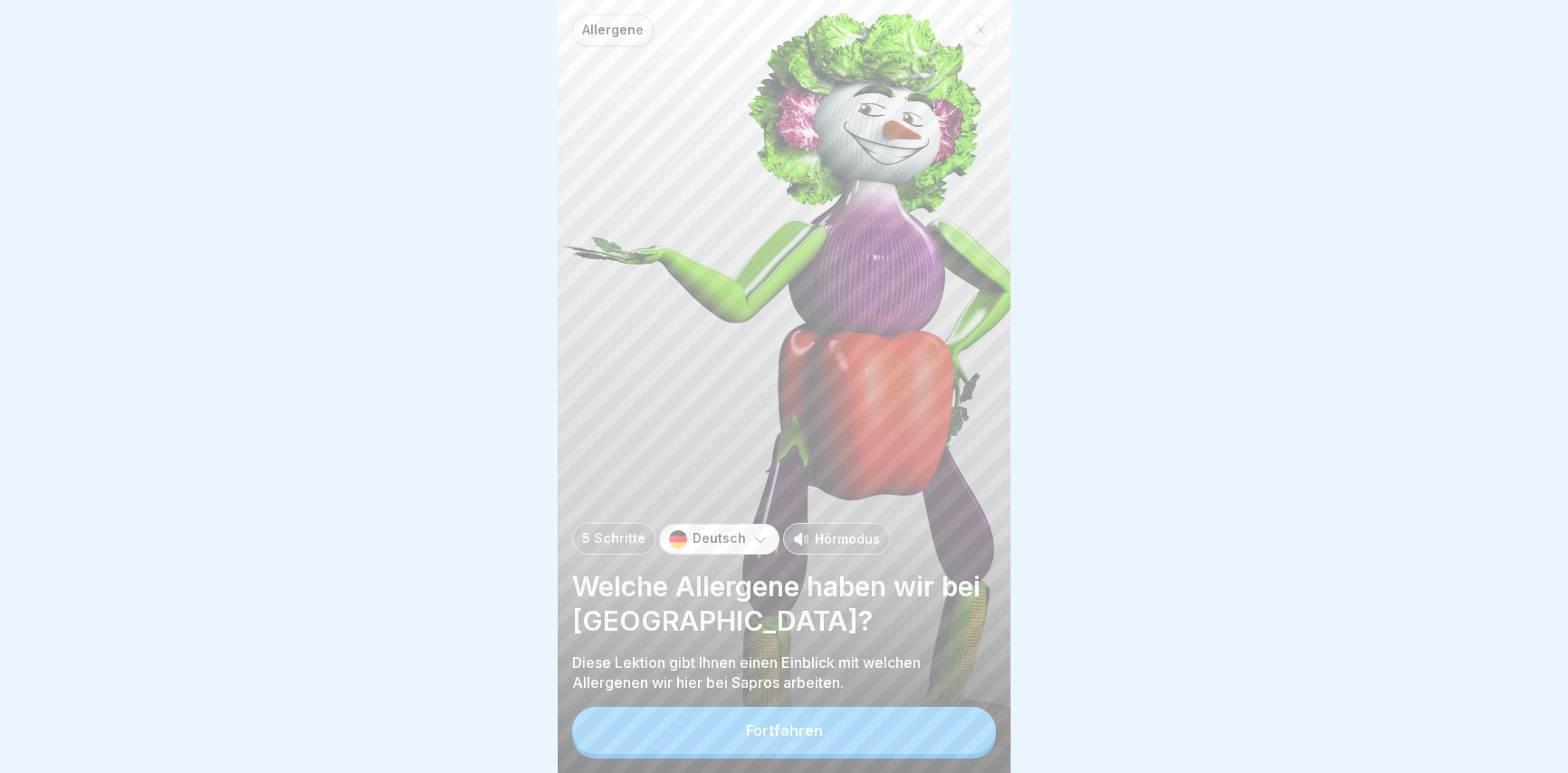
click at [916, 731] on button "Fortfahren" at bounding box center [784, 729] width 424 height 47
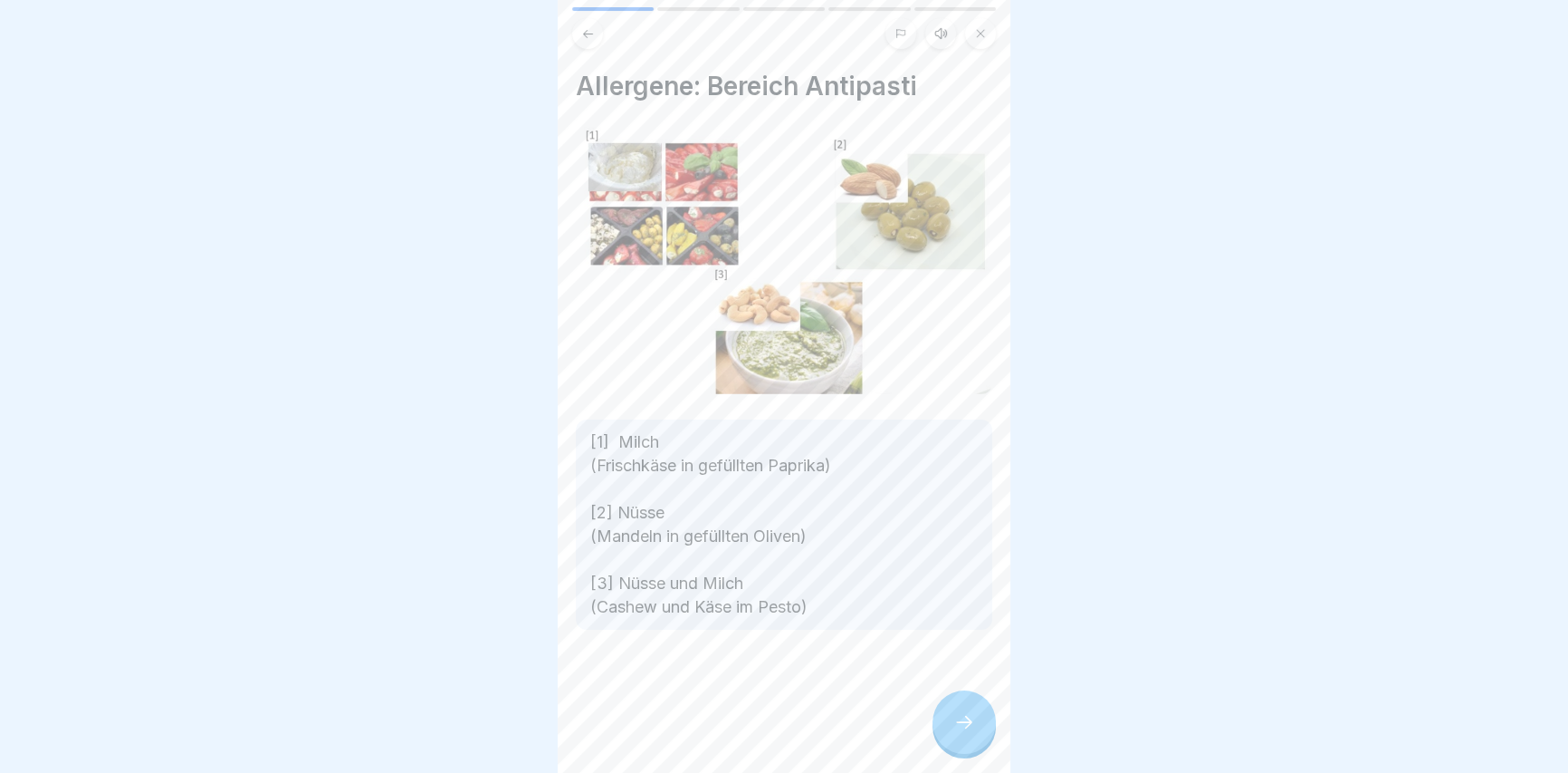
click at [940, 748] on div at bounding box center [964, 722] width 64 height 64
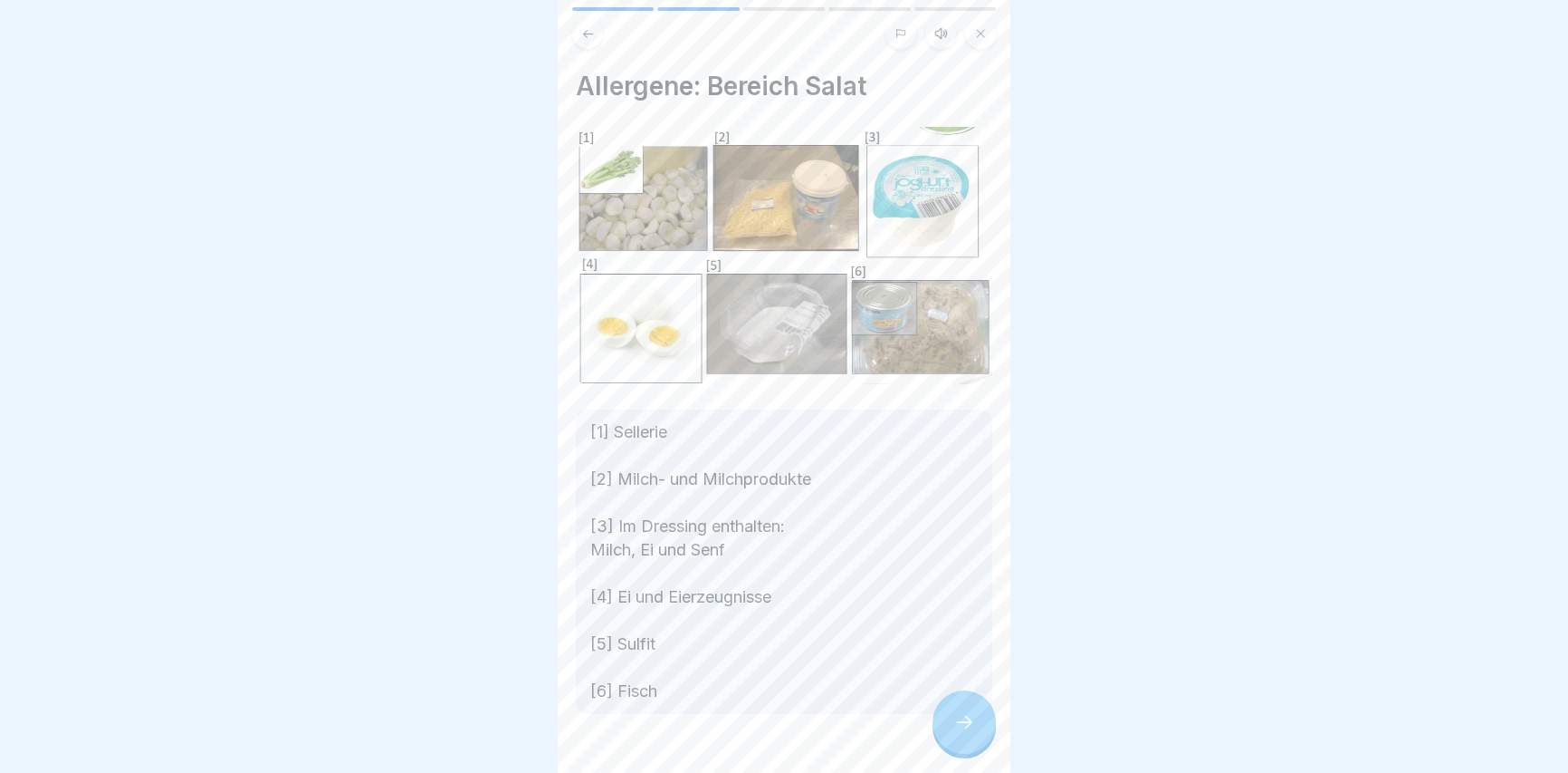
click at [955, 746] on div at bounding box center [964, 722] width 64 height 64
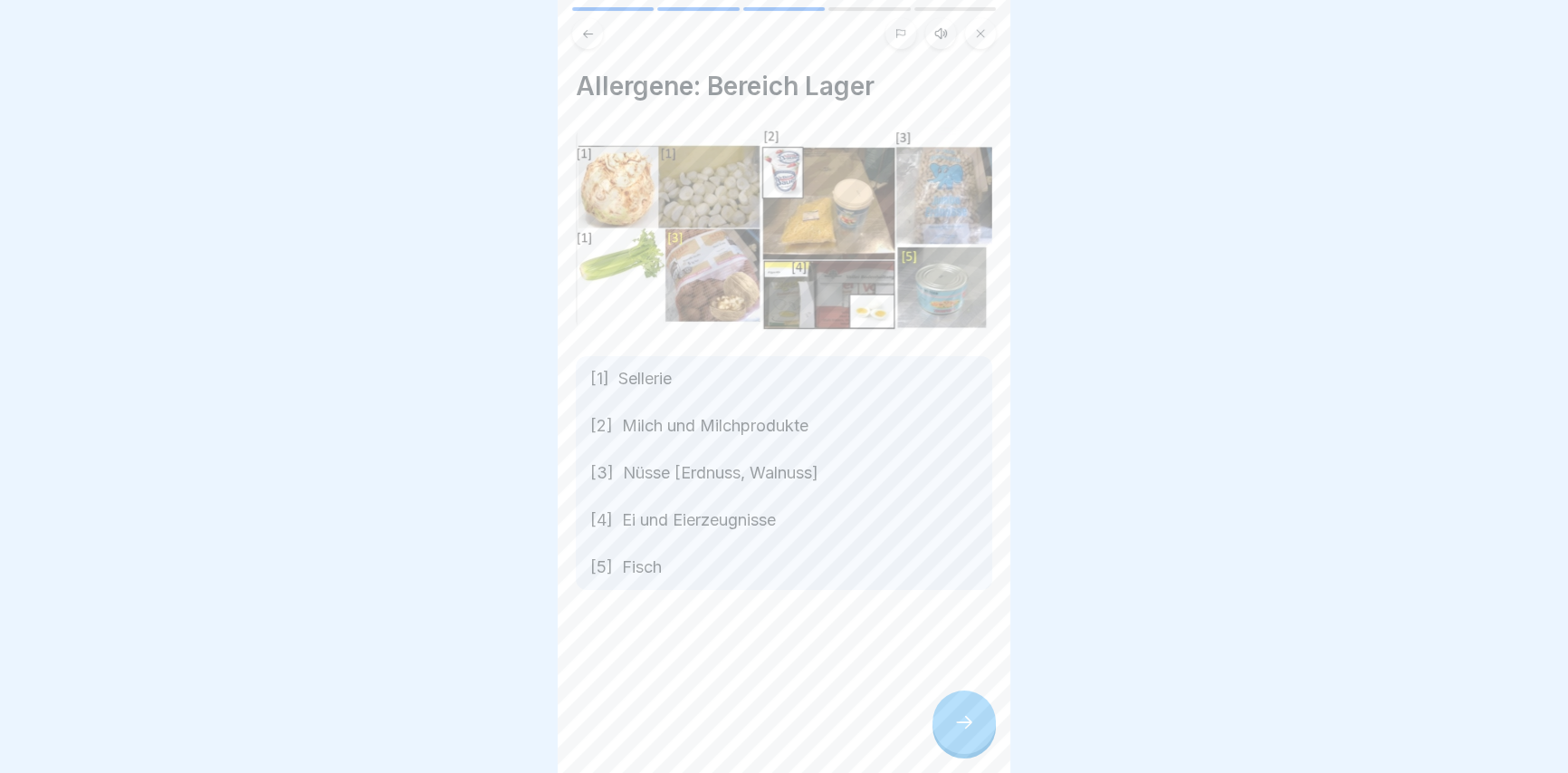
click at [953, 750] on div at bounding box center [964, 722] width 64 height 64
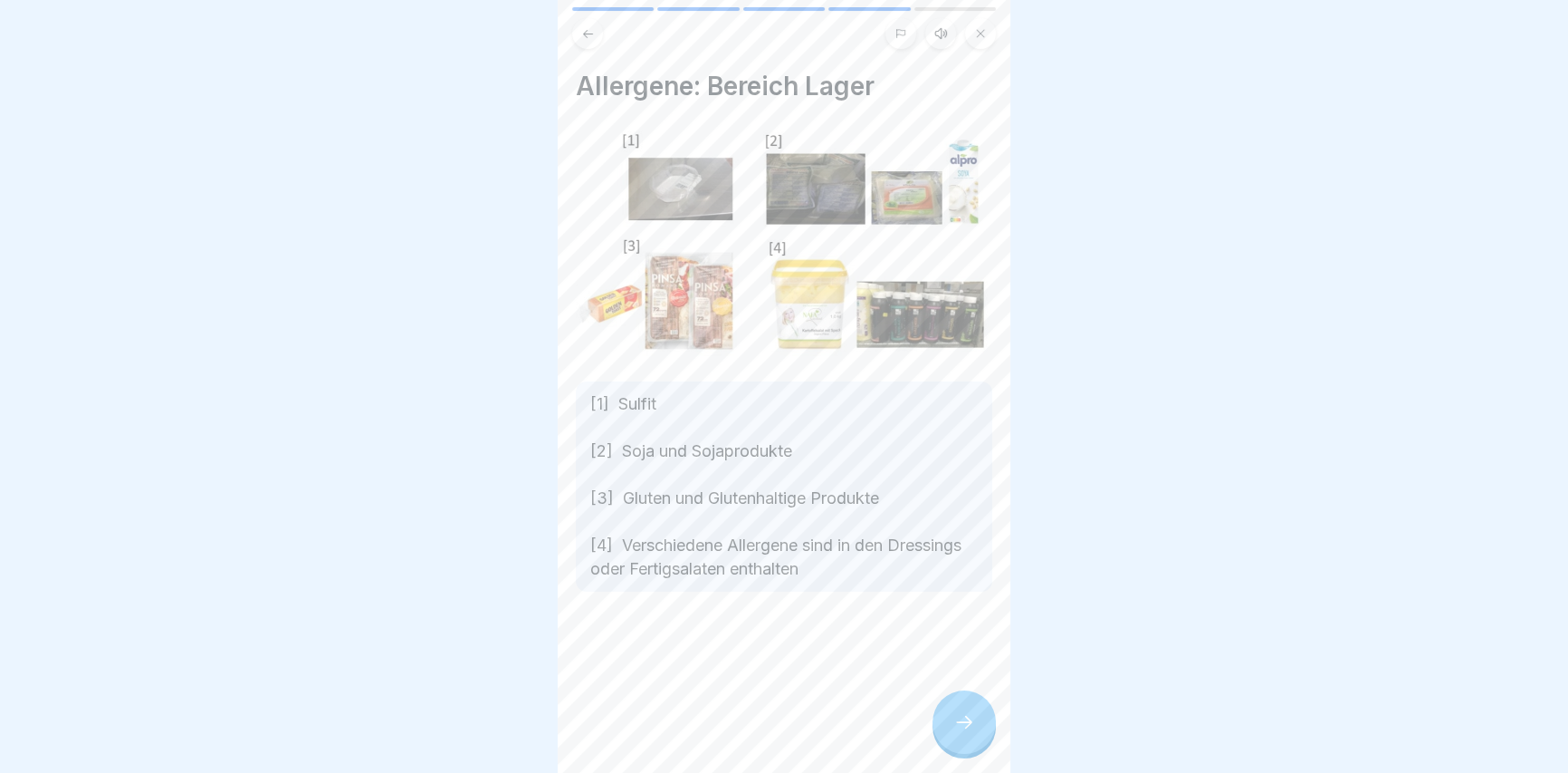
click at [952, 752] on div at bounding box center [964, 722] width 64 height 64
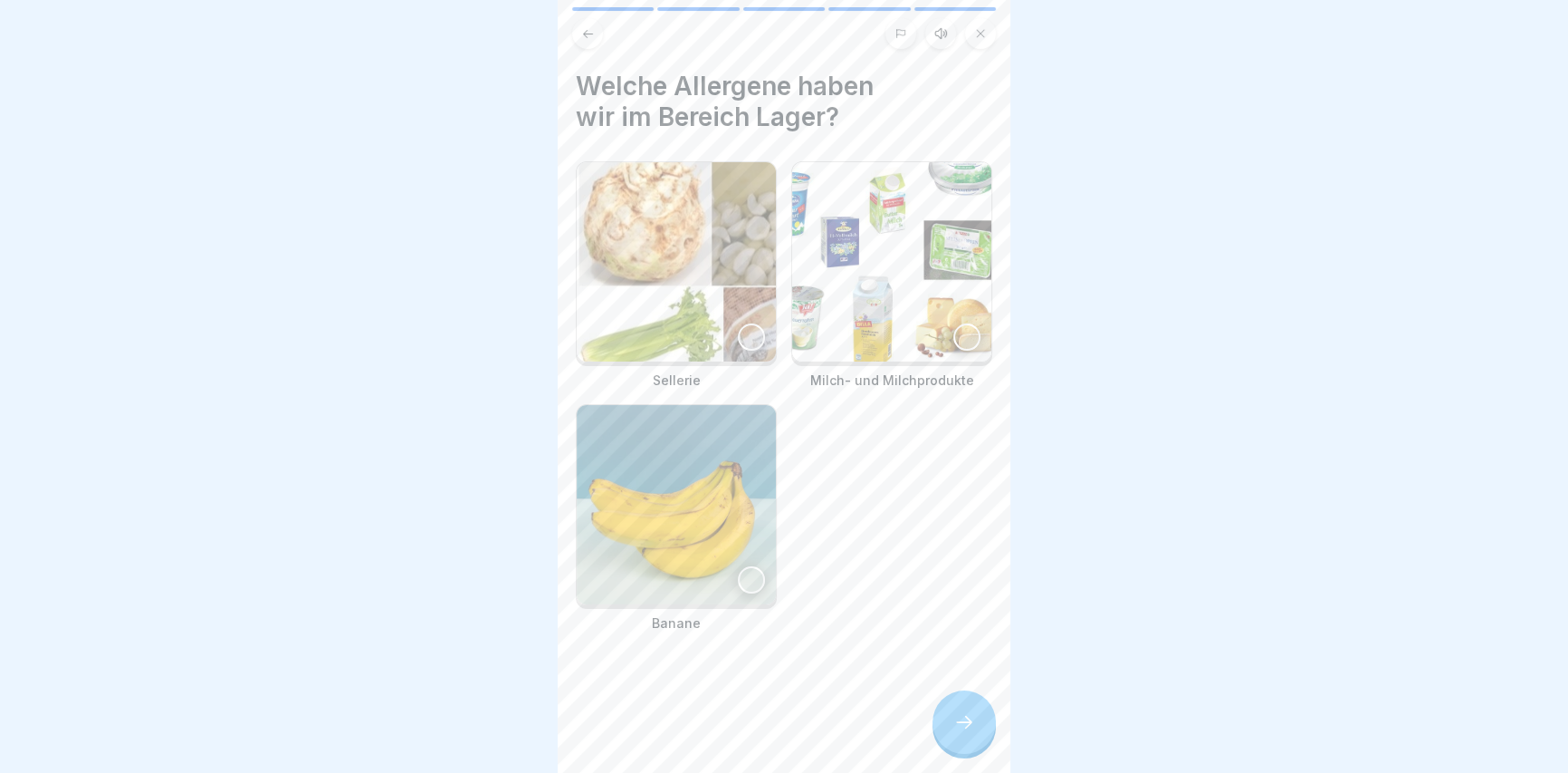
drag, startPoint x: 952, startPoint y: 752, endPoint x: 704, endPoint y: 498, distance: 355.0
click at [682, 753] on div "Allergene 5 Schritte Deutsch Hörmodus Welche Allergene haben wir bei [GEOGRAPHI…" at bounding box center [784, 386] width 453 height 773
click at [674, 229] on img at bounding box center [676, 262] width 199 height 199
click at [891, 255] on img at bounding box center [892, 262] width 199 height 199
click at [958, 733] on icon at bounding box center [964, 722] width 22 height 22
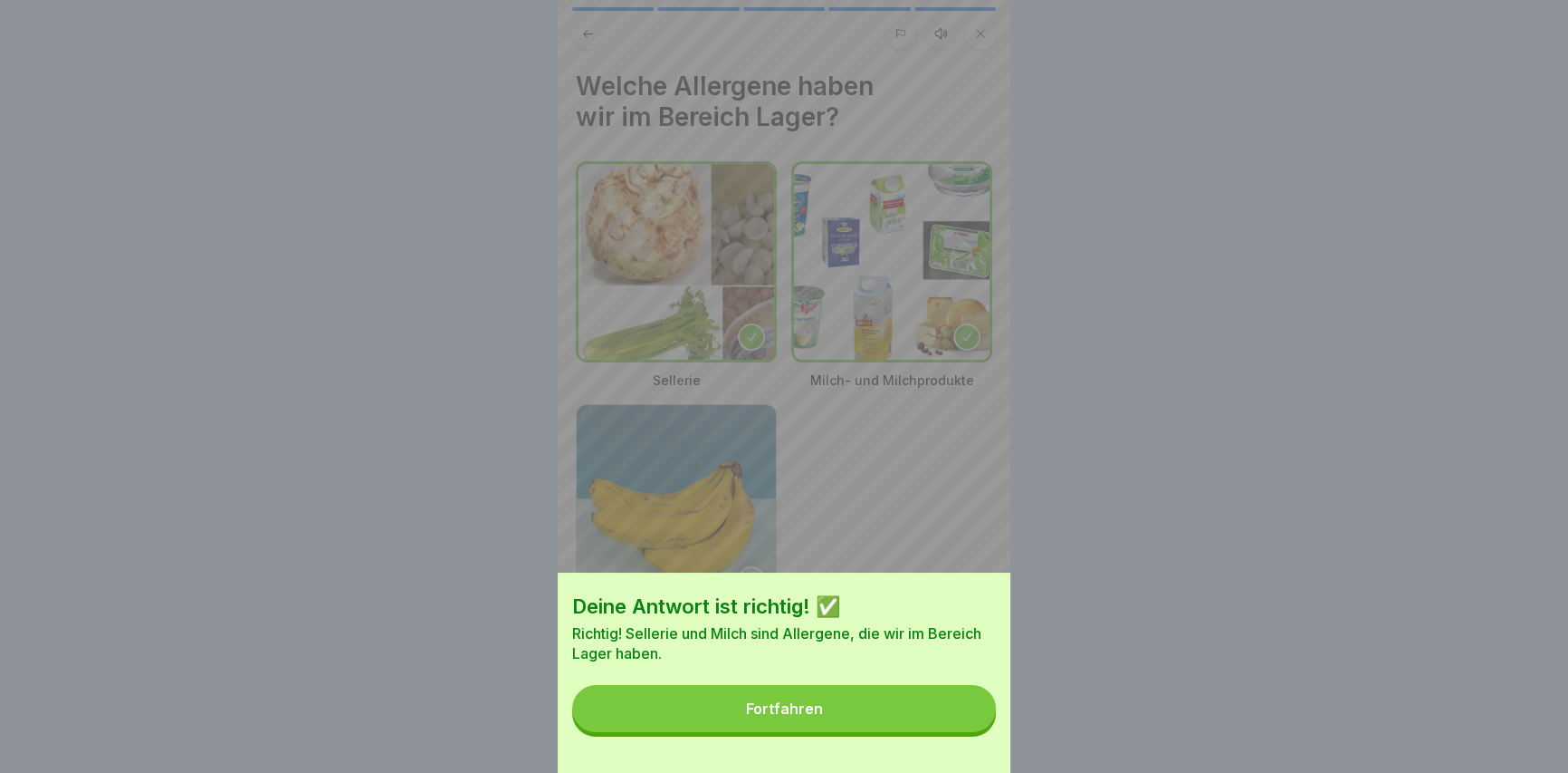
click at [913, 732] on button "Fortfahren" at bounding box center [784, 707] width 424 height 47
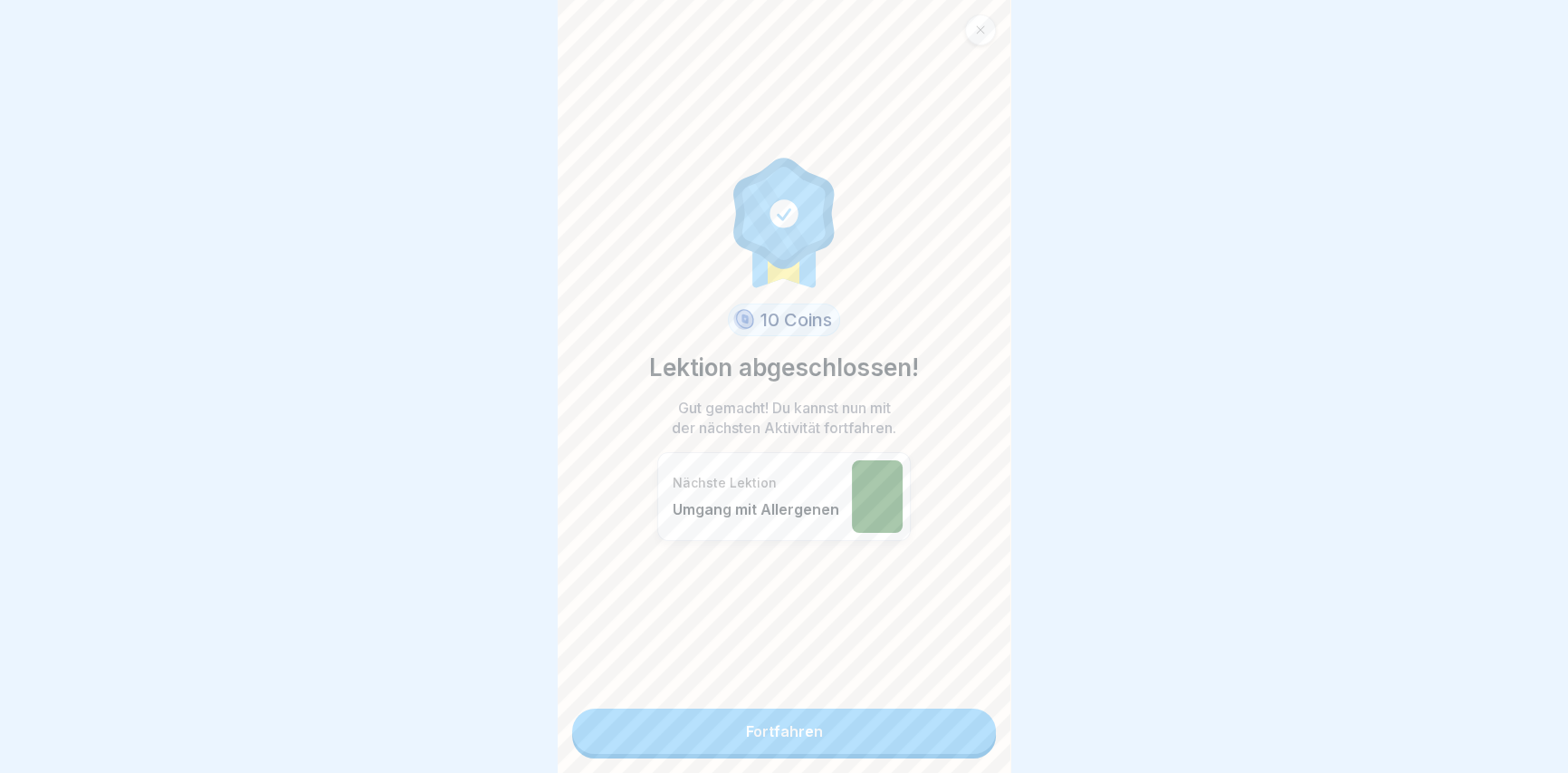
click at [824, 737] on link "Fortfahren" at bounding box center [784, 730] width 424 height 45
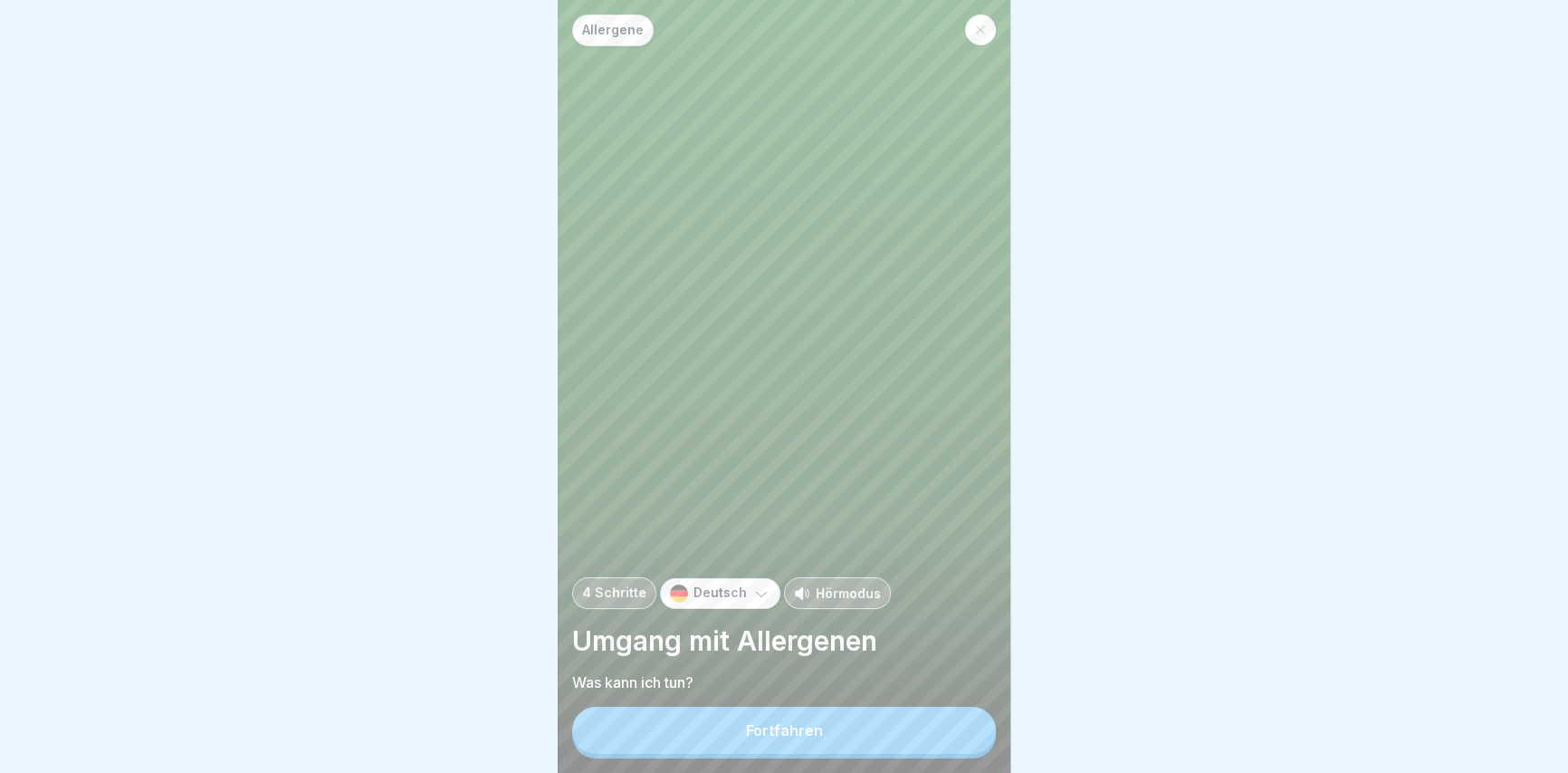
click at [825, 738] on button "Fortfahren" at bounding box center [784, 729] width 424 height 47
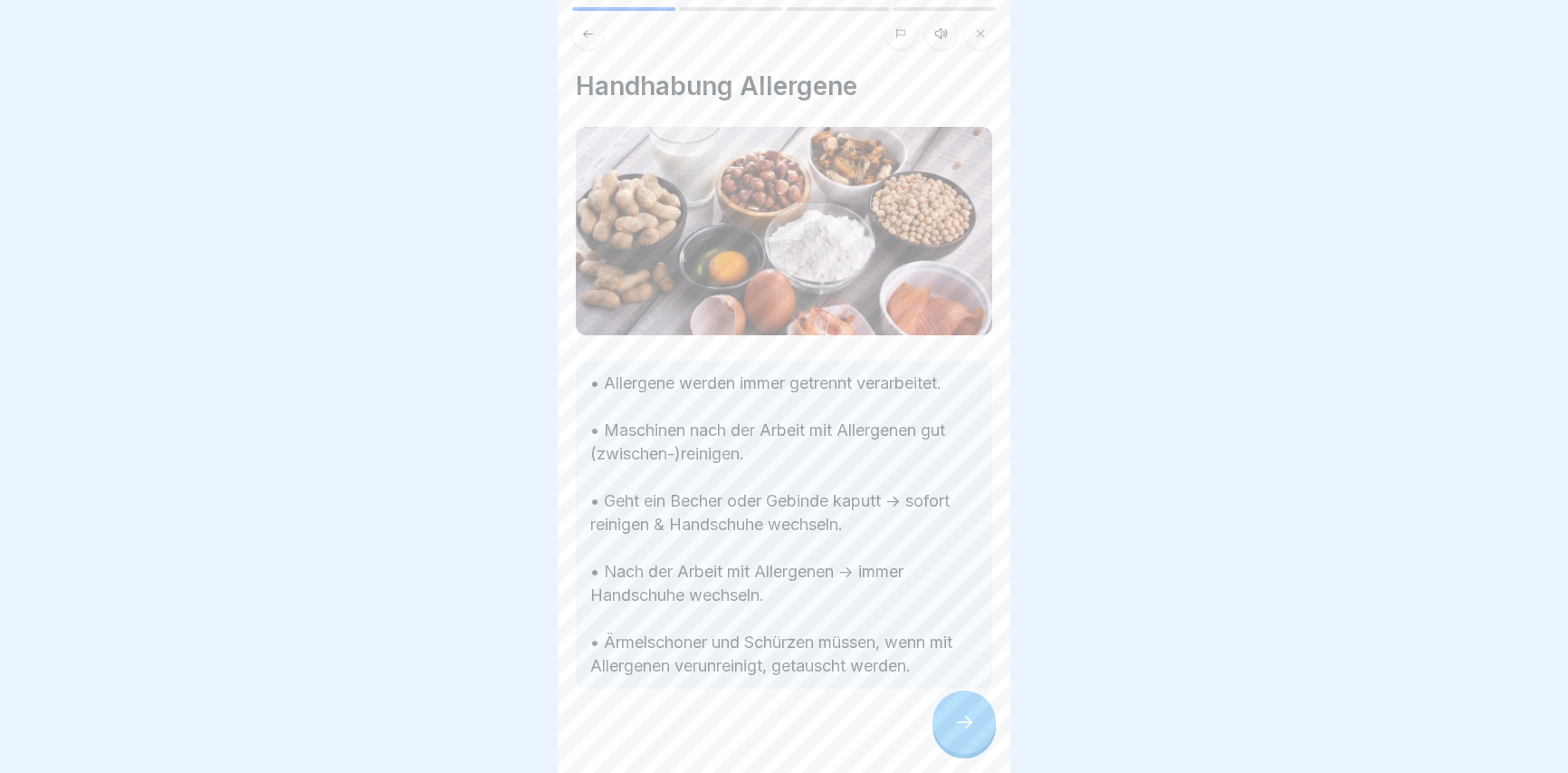
click at [964, 729] on icon at bounding box center [964, 722] width 22 height 22
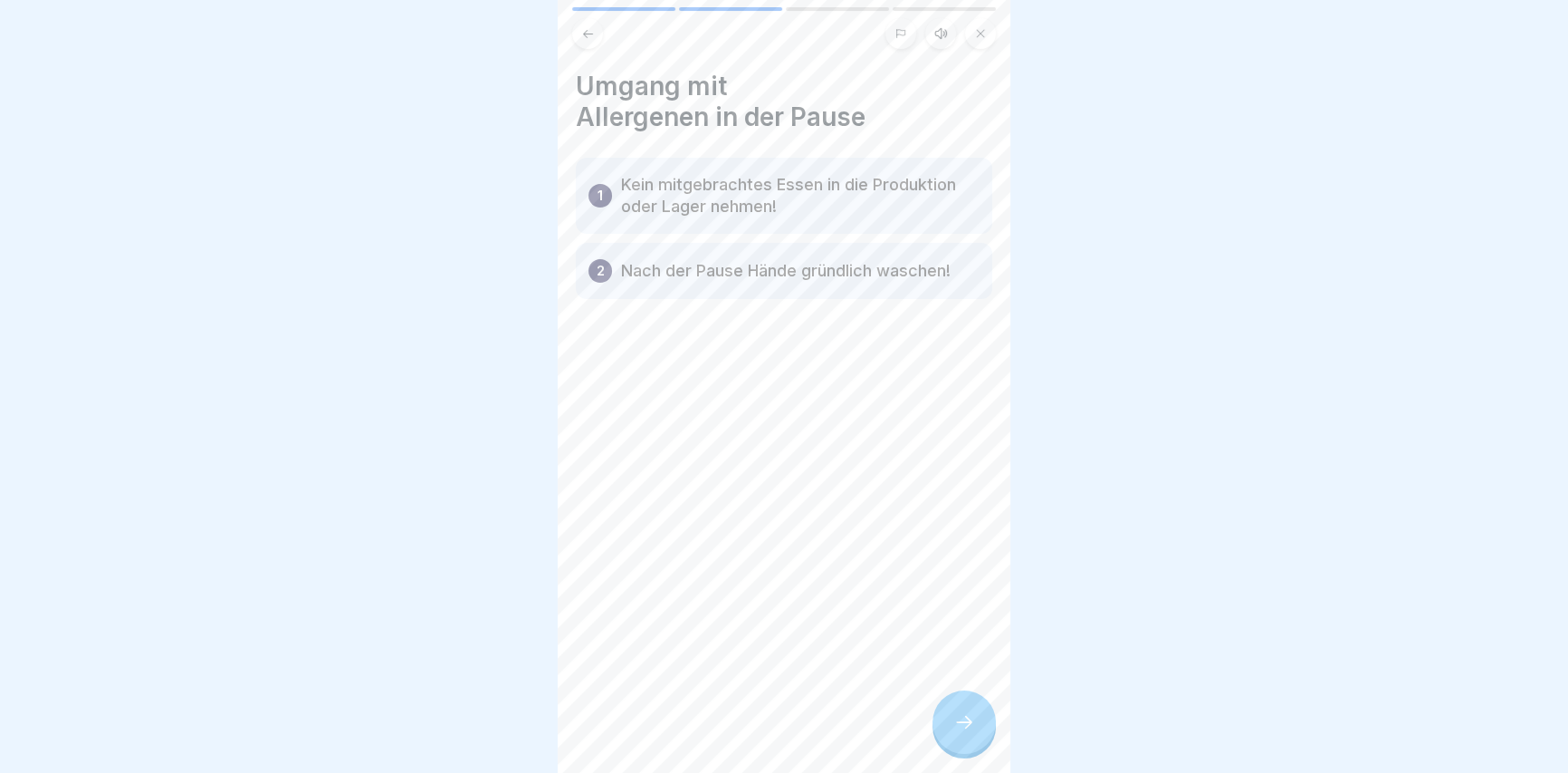
click at [964, 729] on icon at bounding box center [964, 722] width 22 height 22
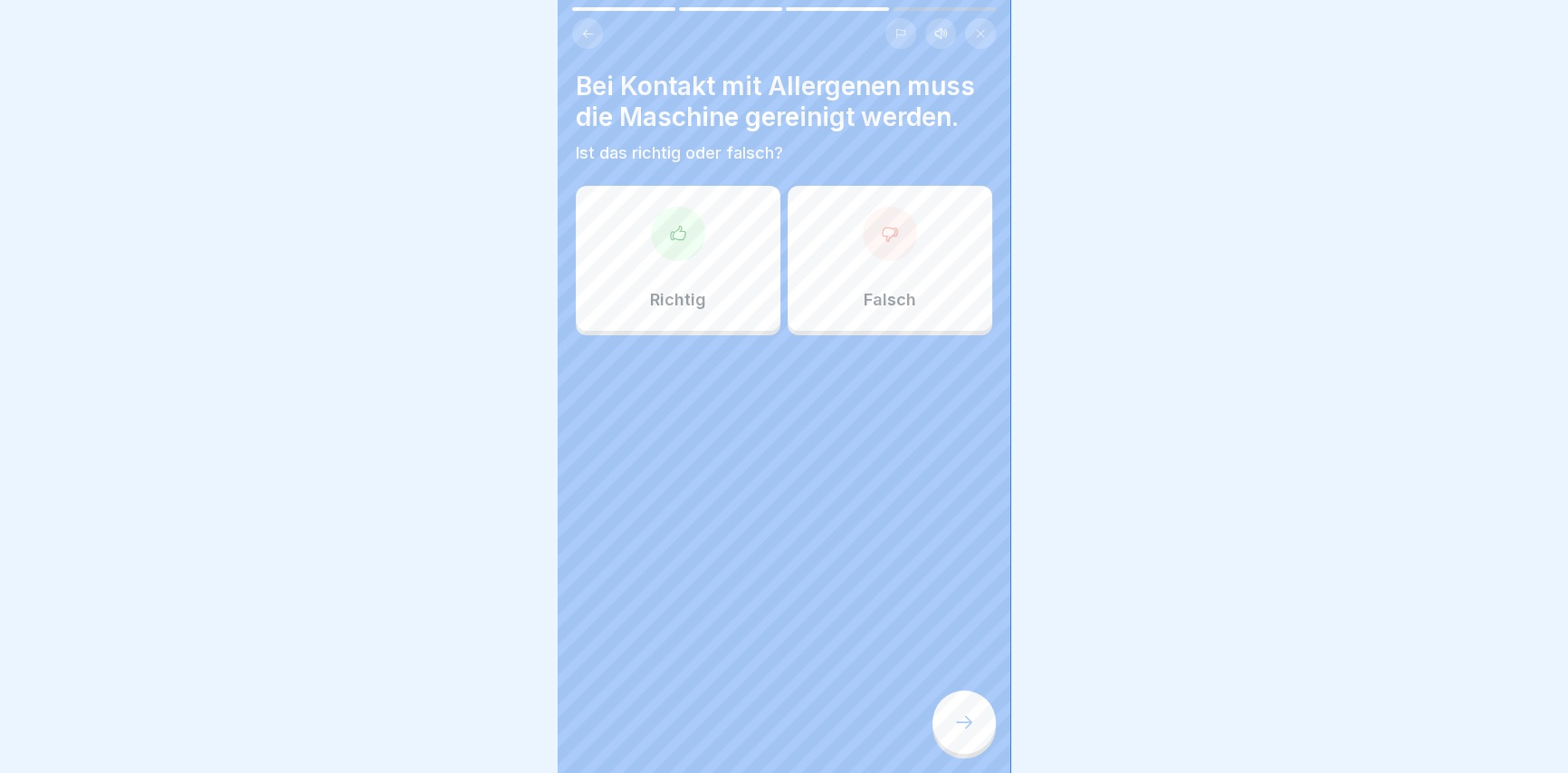
click at [679, 253] on div at bounding box center [678, 233] width 55 height 55
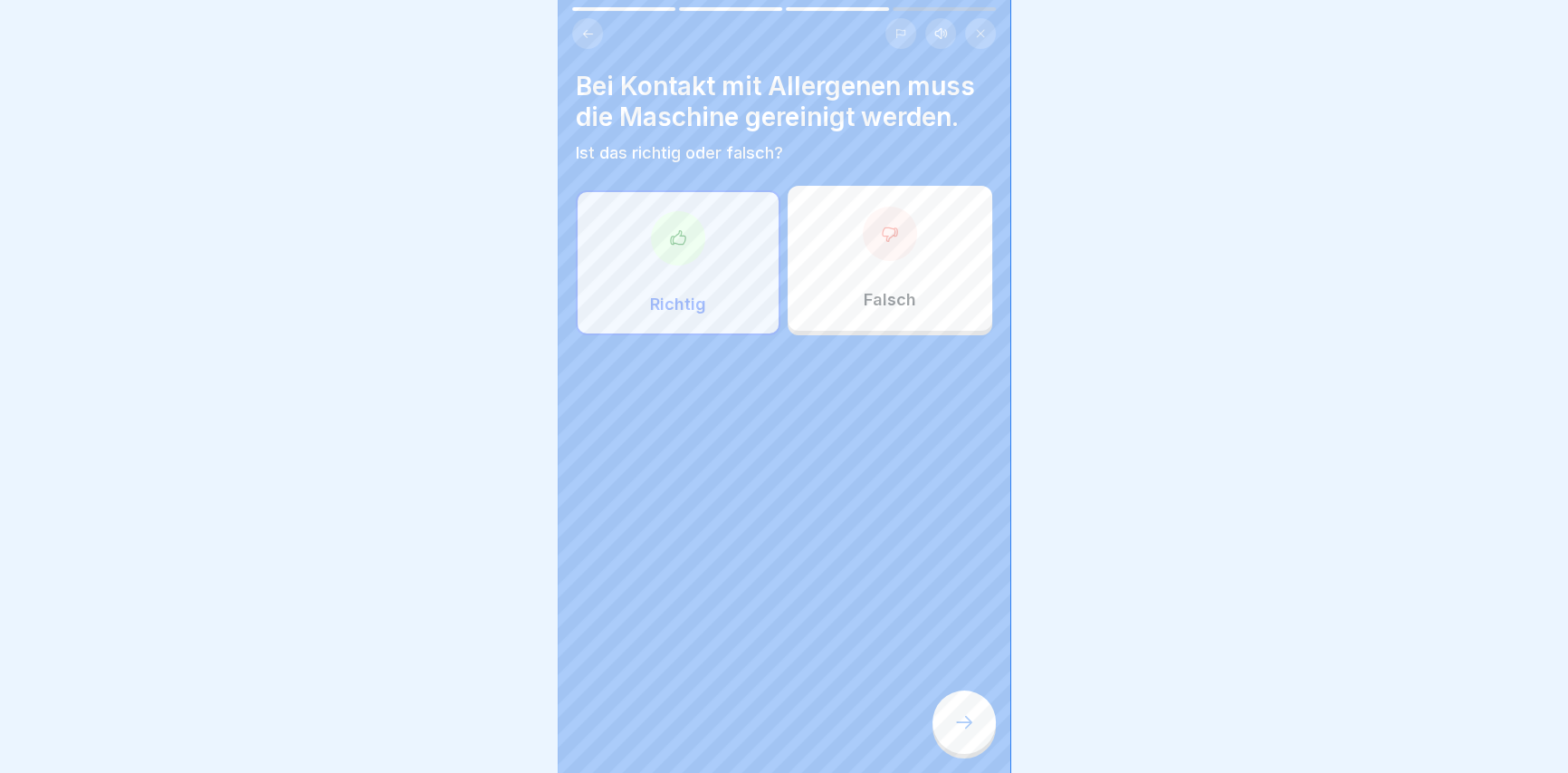
click at [968, 747] on div at bounding box center [964, 722] width 64 height 64
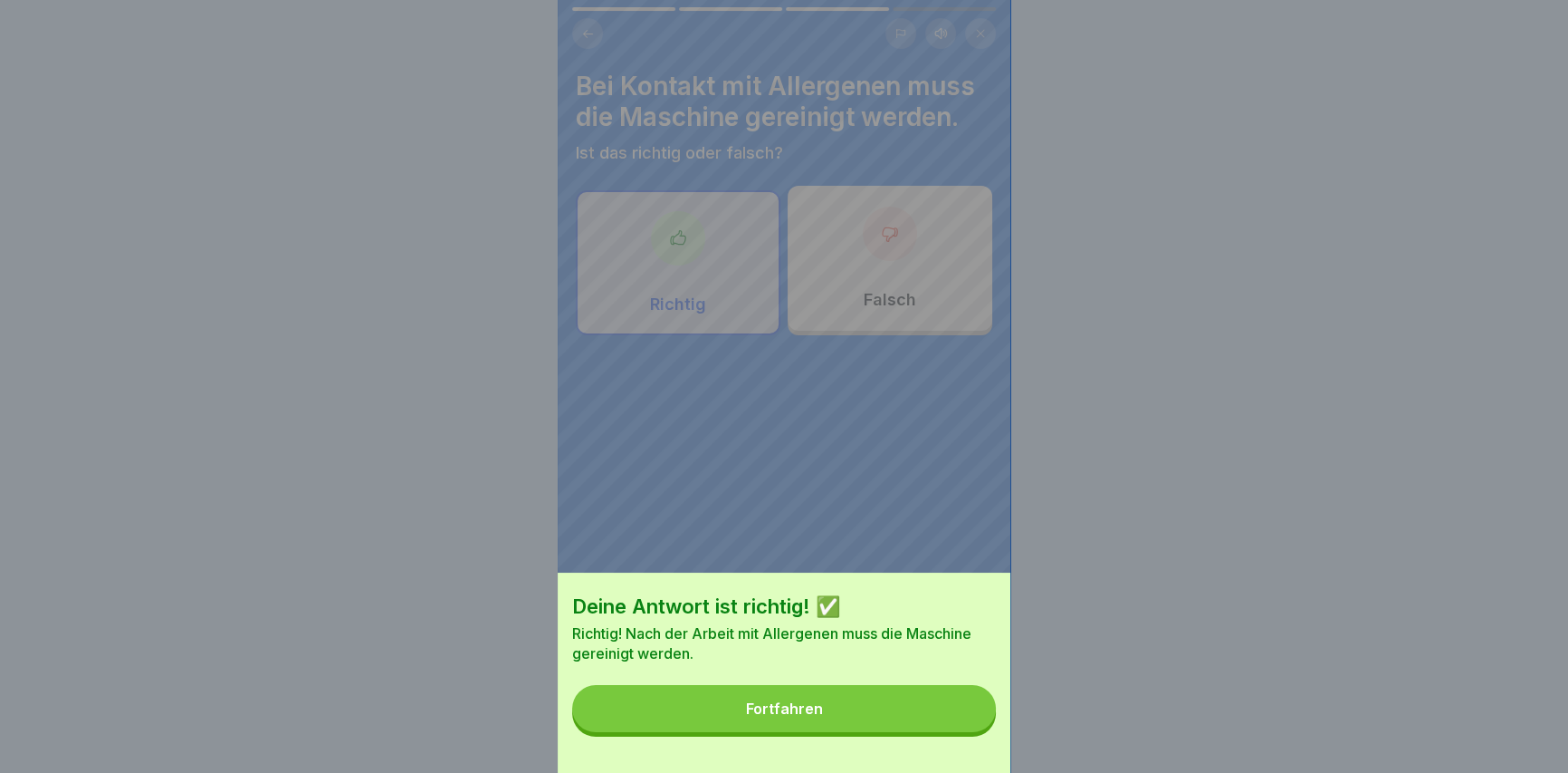
click at [956, 747] on div "Deine Antwort ist richtig! ✅ Richtig! Nach der Arbeit mit Allergenen muss die M…" at bounding box center [784, 672] width 453 height 200
click at [960, 730] on button "Fortfahren" at bounding box center [784, 707] width 424 height 47
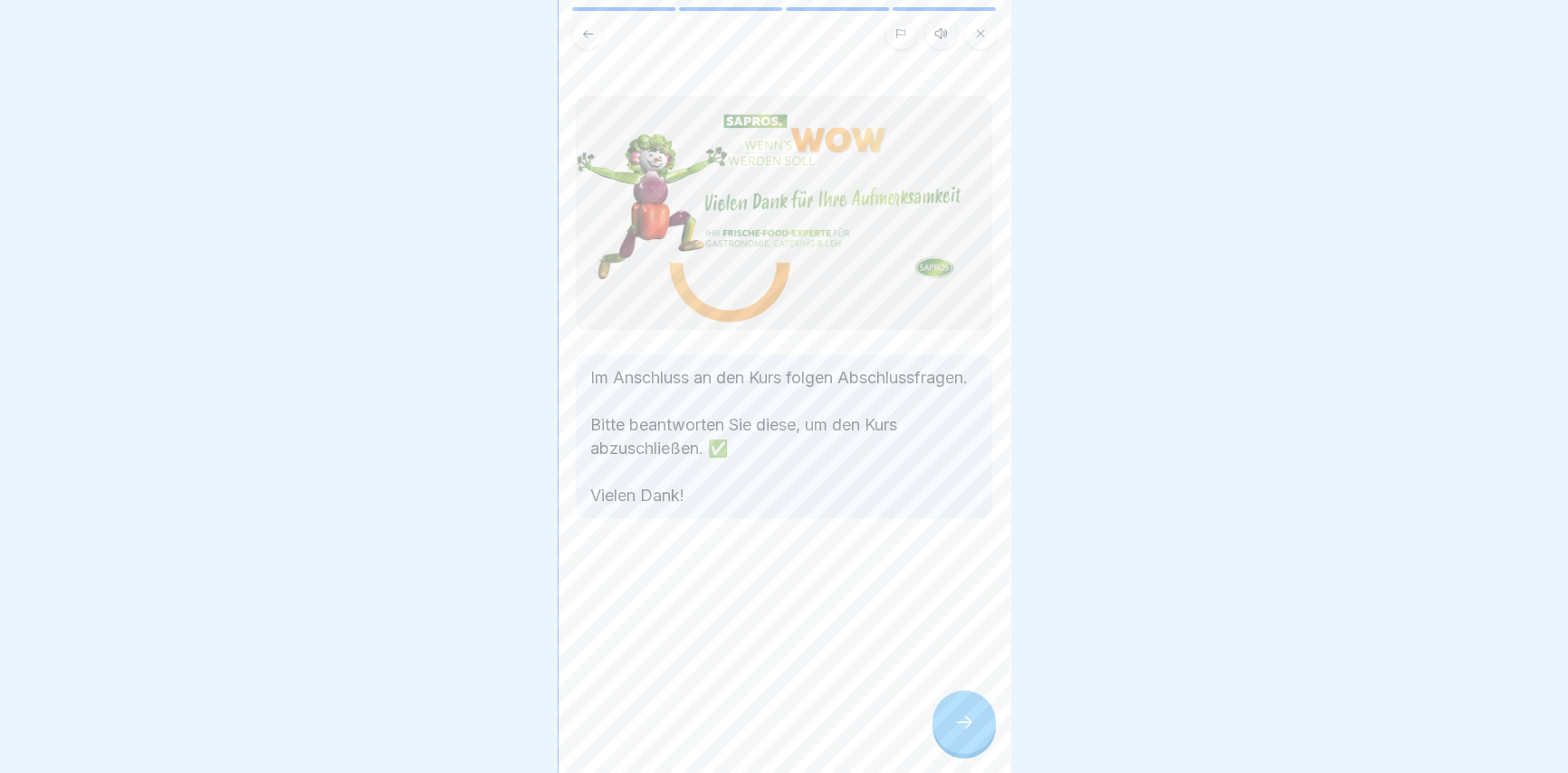
click at [959, 731] on icon at bounding box center [964, 722] width 22 height 22
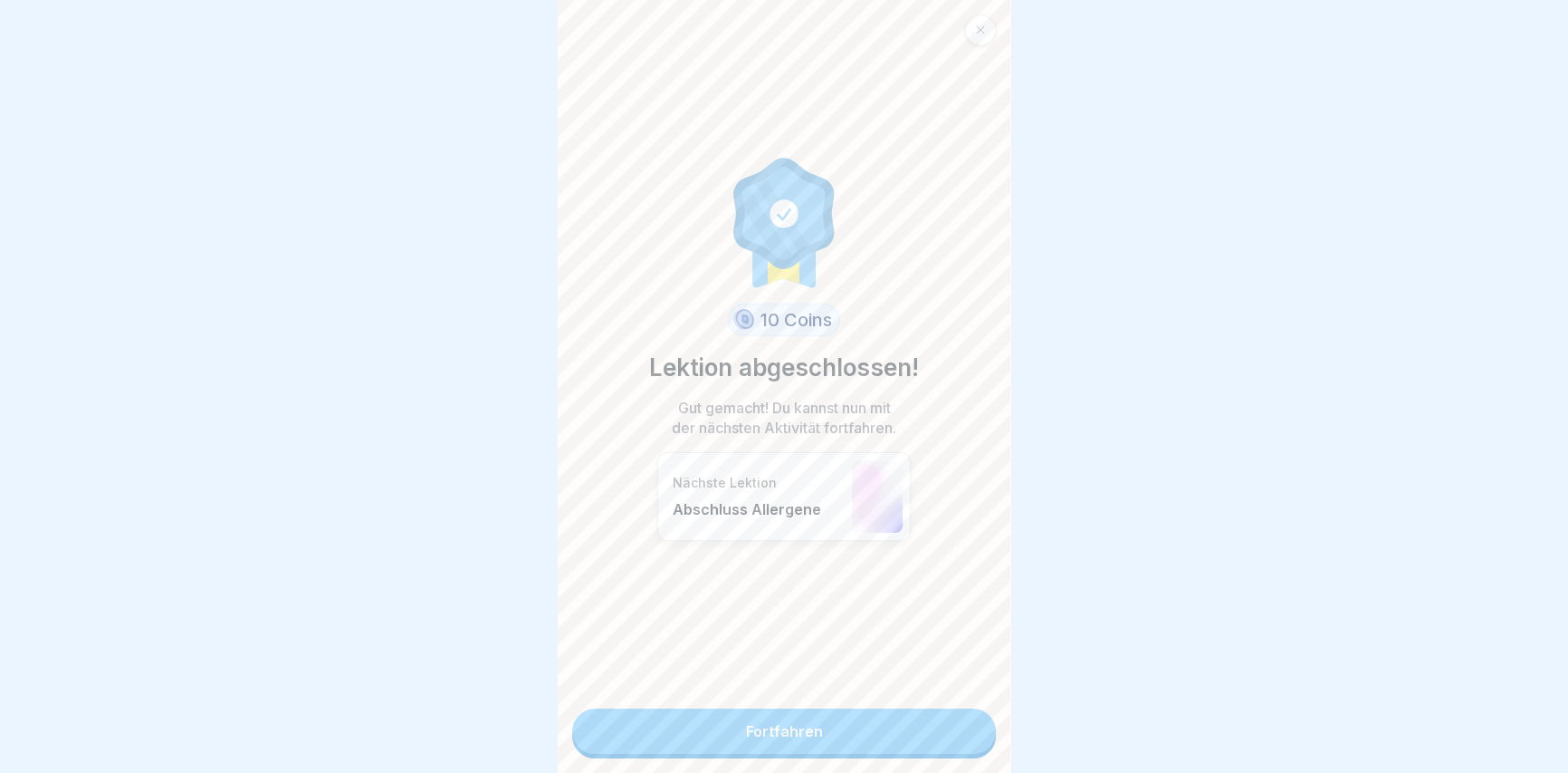
click at [958, 732] on link "Fortfahren" at bounding box center [784, 730] width 424 height 45
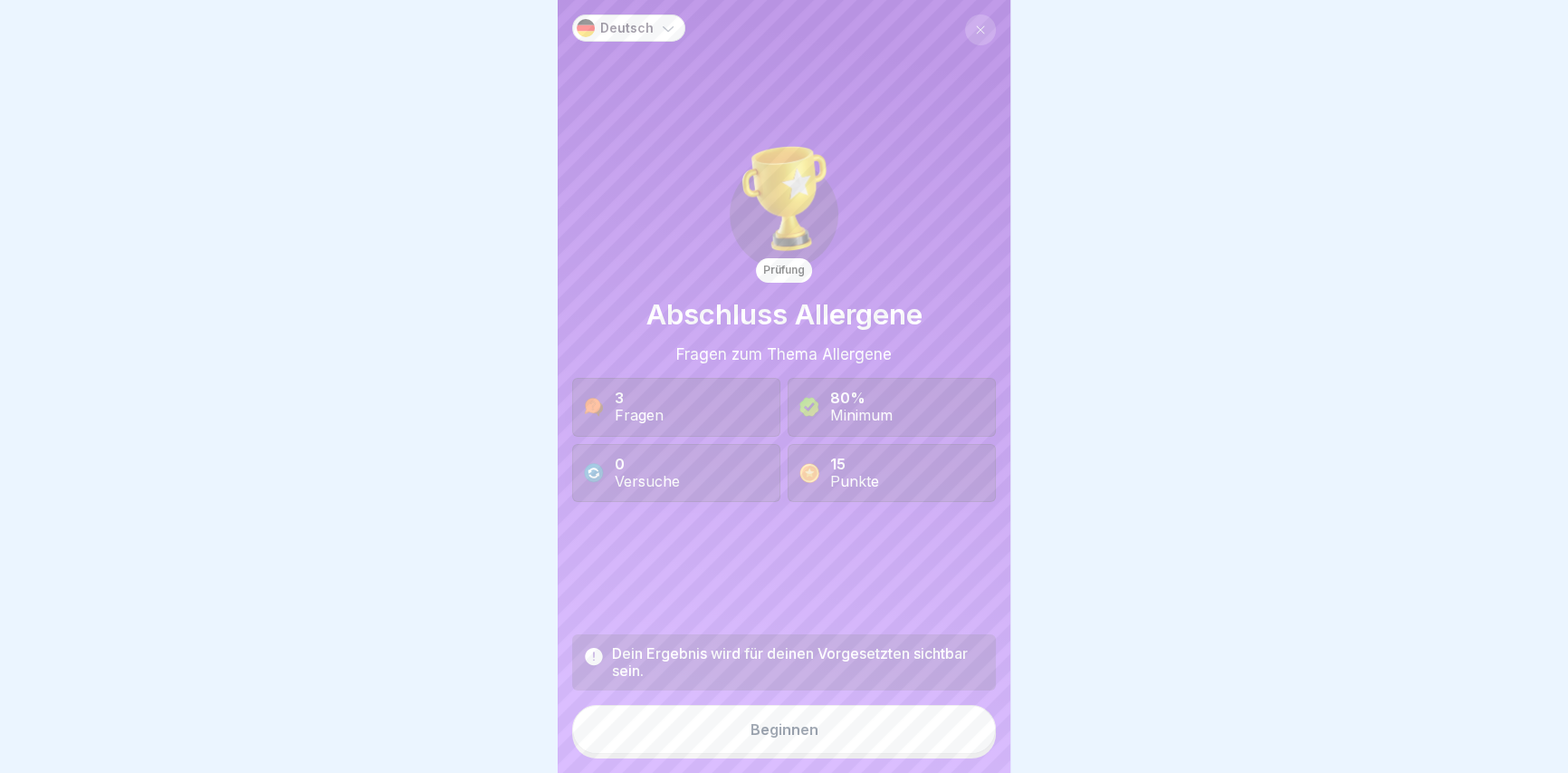
click at [945, 740] on button "Beginnen" at bounding box center [784, 728] width 424 height 49
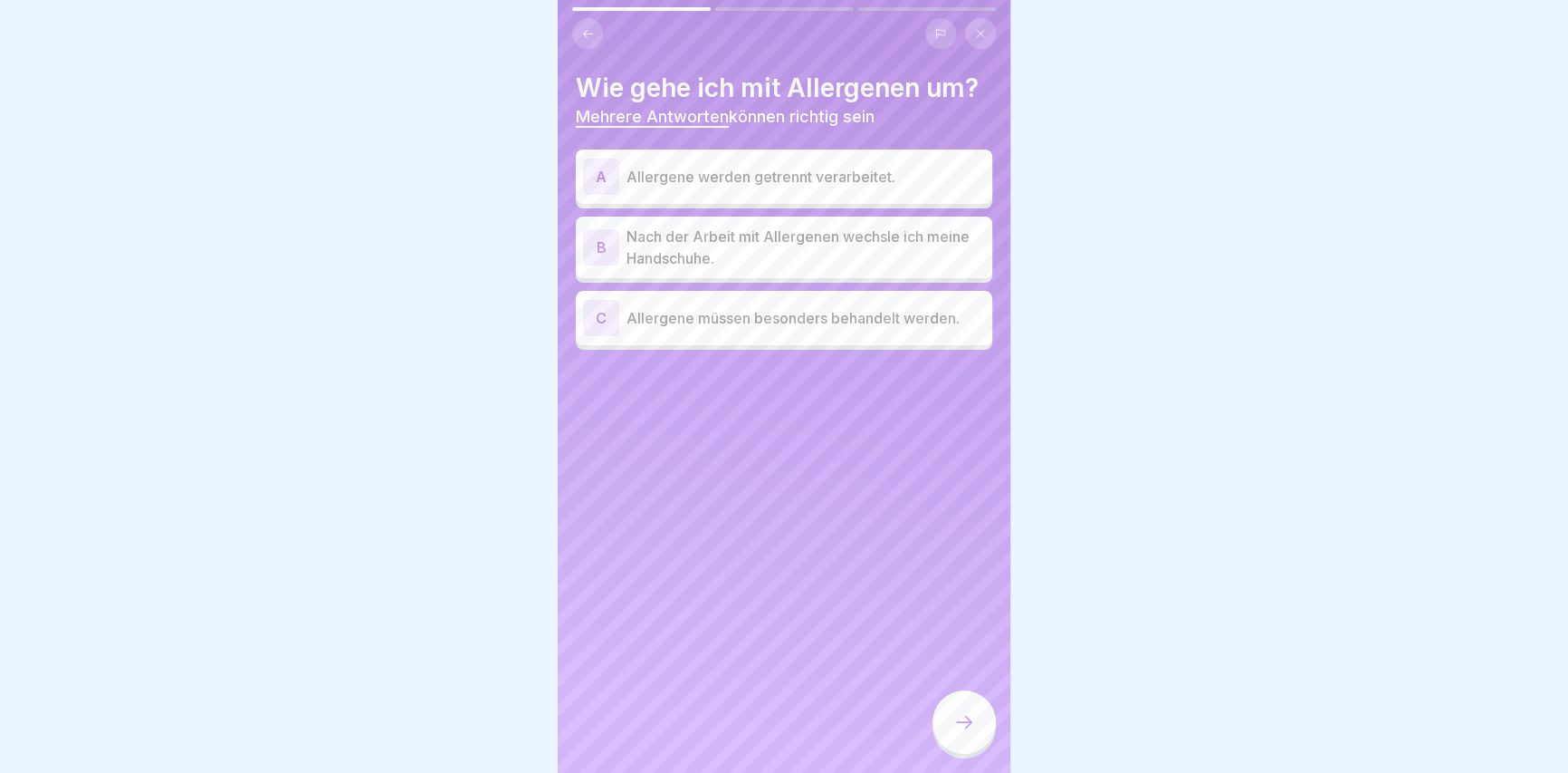
click at [920, 186] on p "Allergene werden getrennt verarbeitet." at bounding box center [805, 176] width 358 height 22
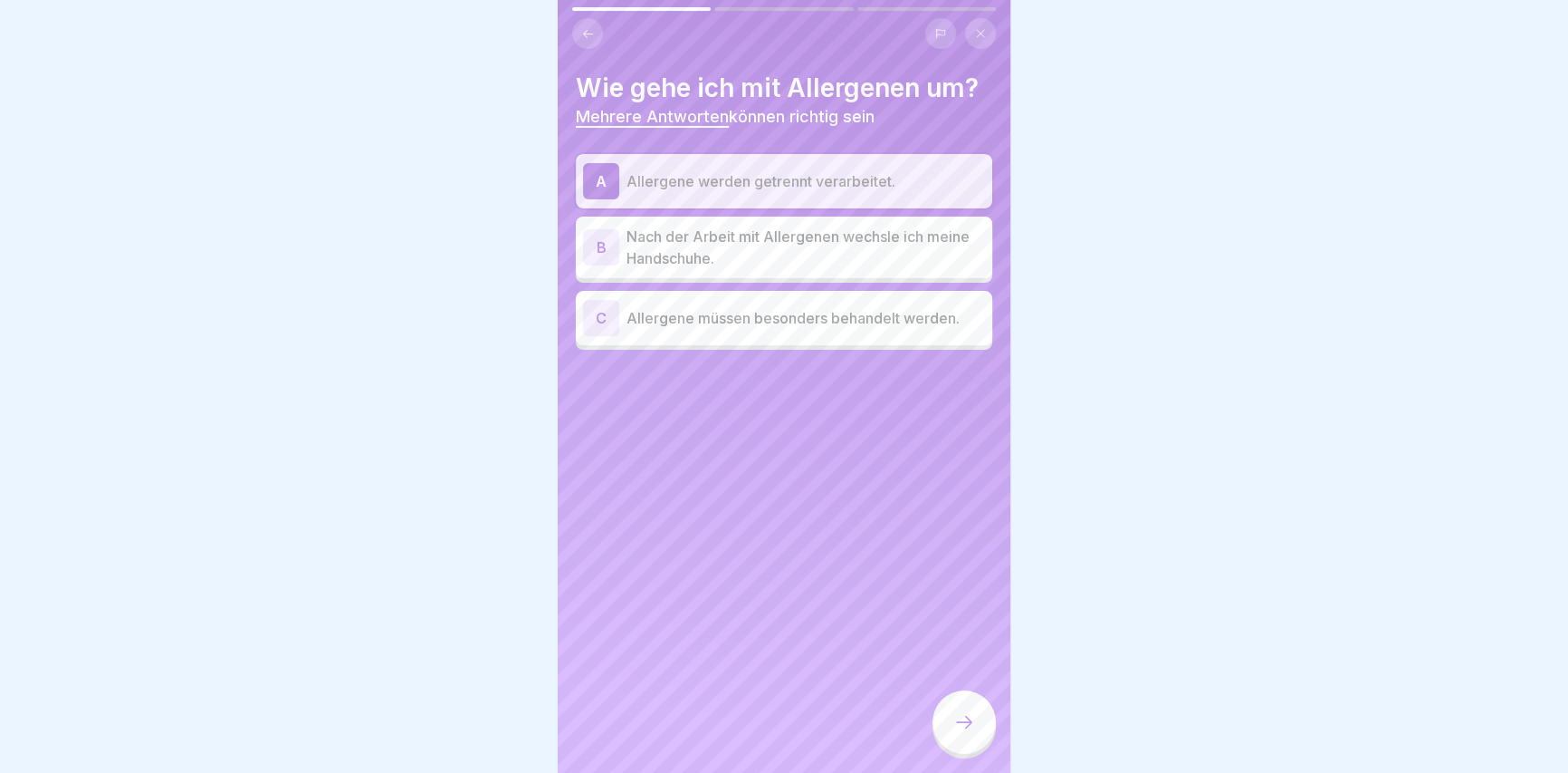
click at [723, 247] on p "Nach der Arbeit mit Allergenen wechsle ich meine Handschuhe." at bounding box center [805, 247] width 358 height 44
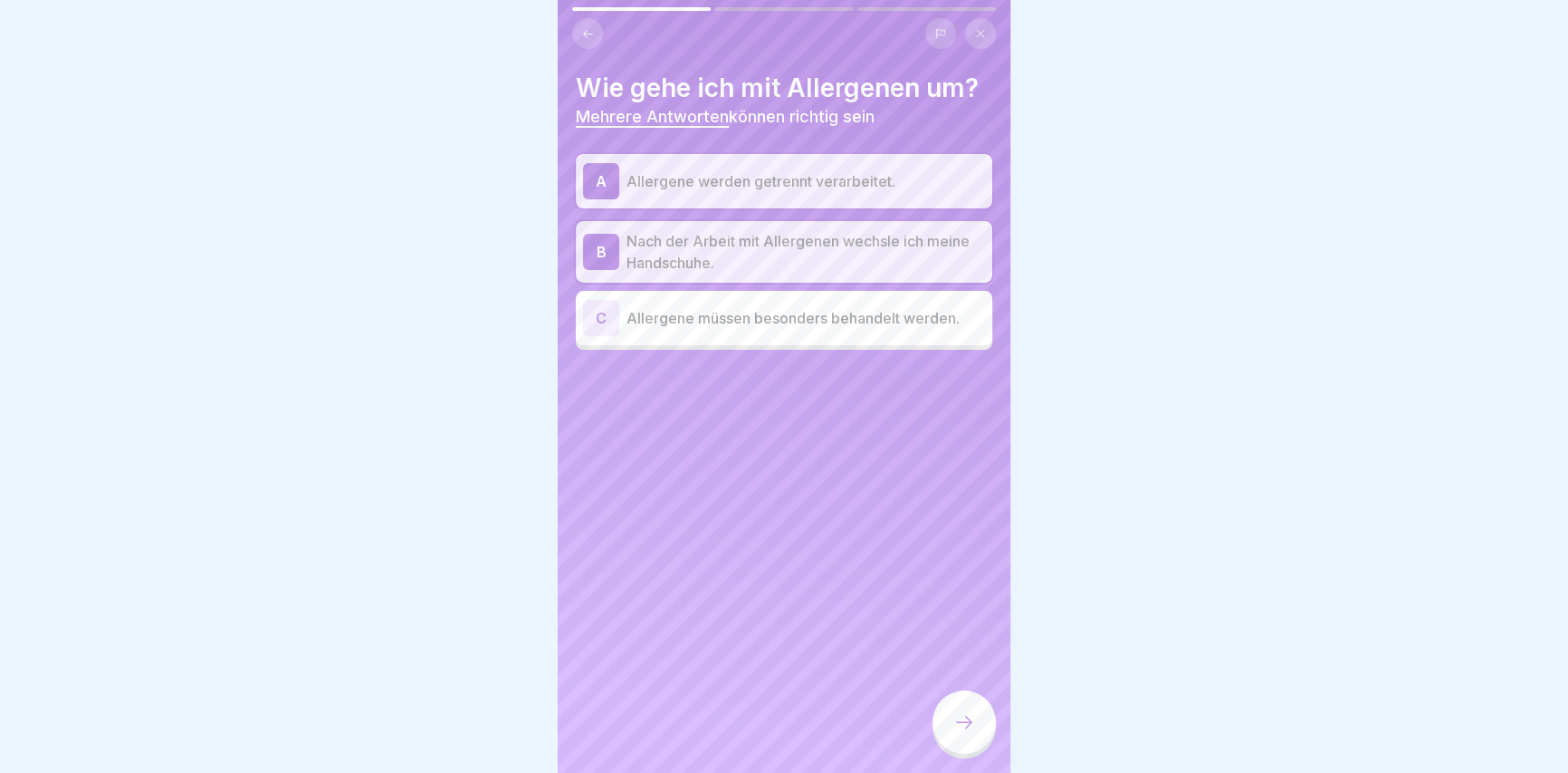
click at [731, 321] on p "Allergene müssen besonders behandelt werden." at bounding box center [805, 318] width 358 height 22
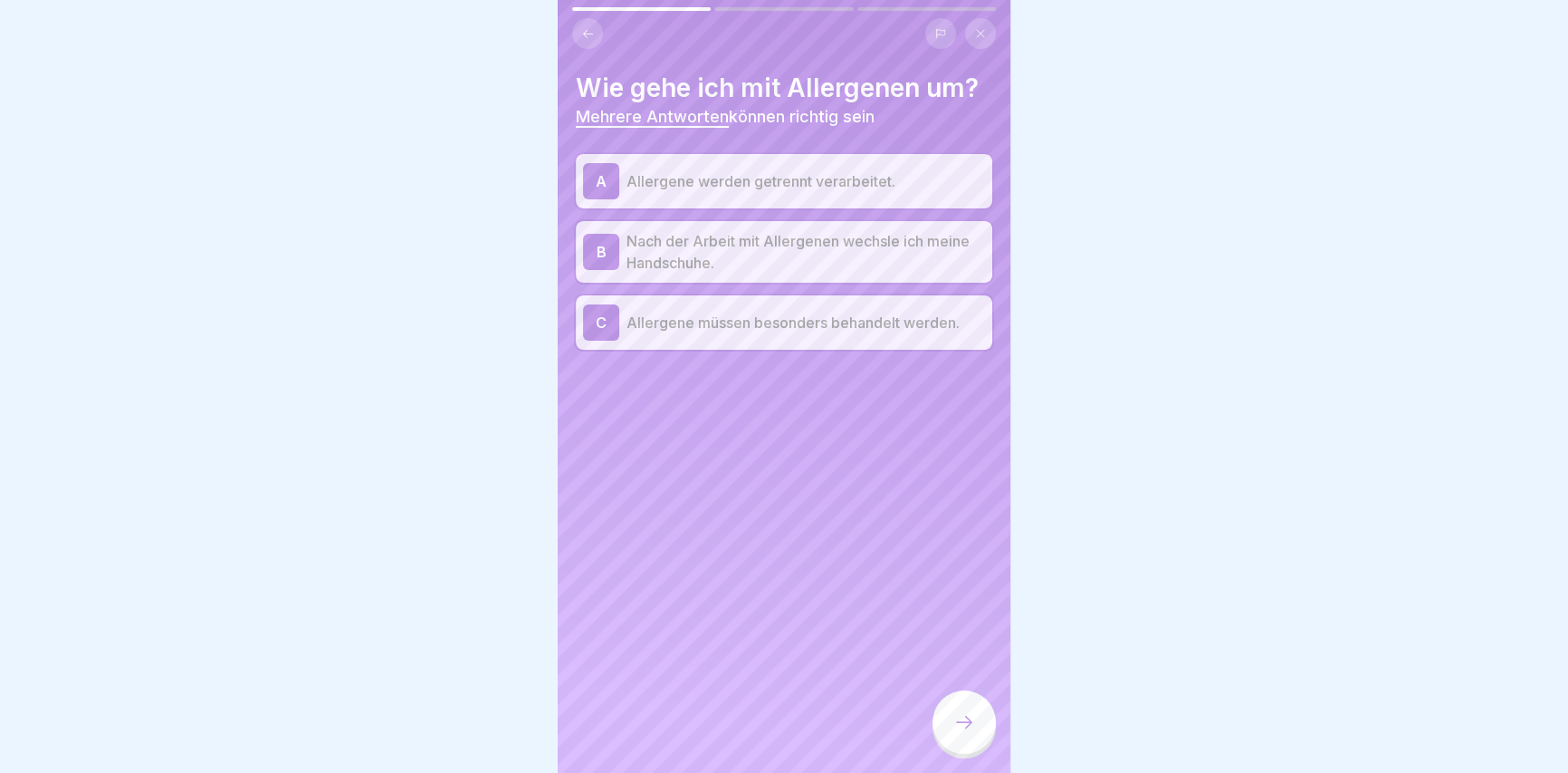
click at [942, 733] on div at bounding box center [964, 722] width 64 height 64
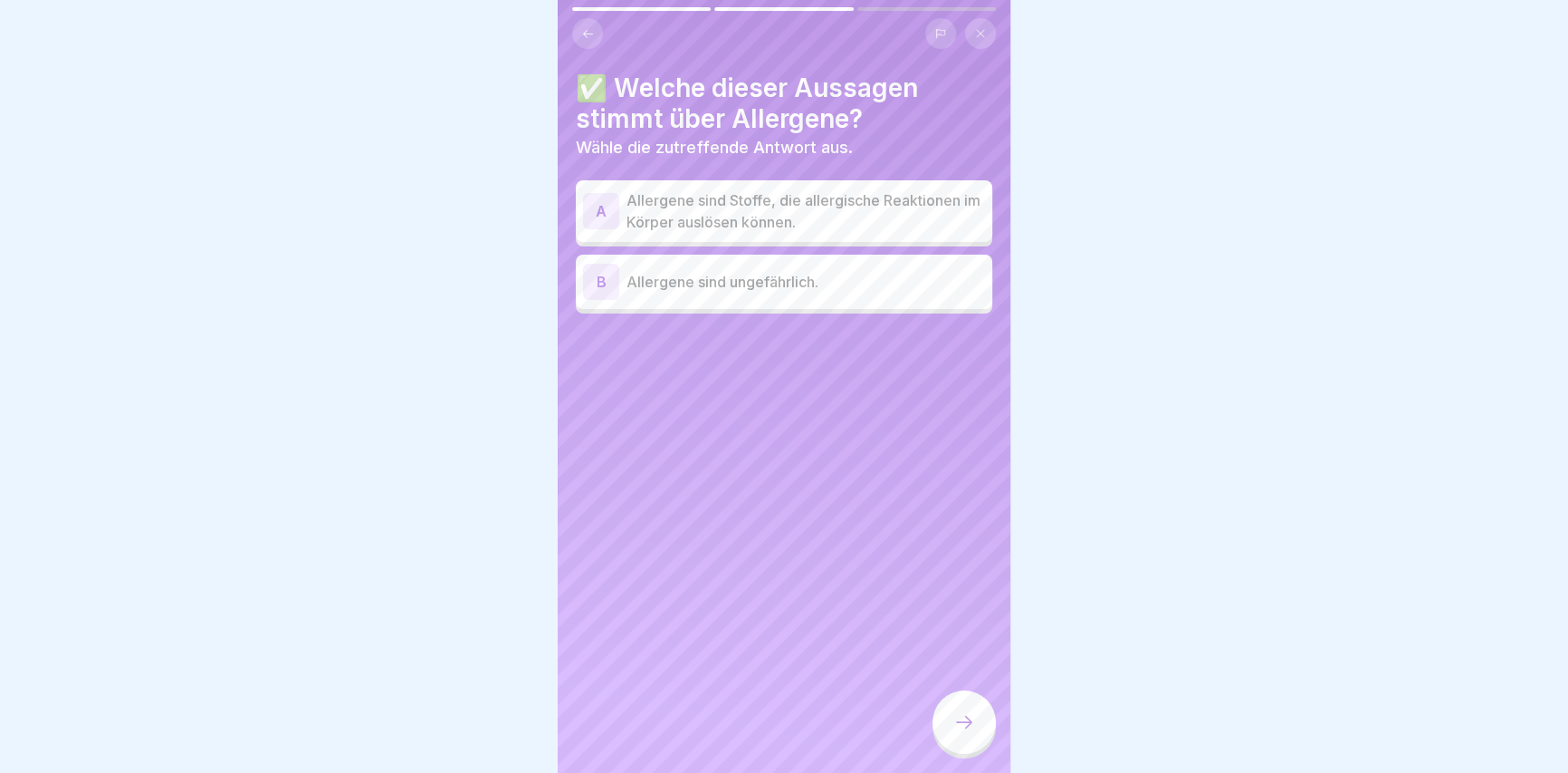
click at [859, 192] on p "Allergene sind Stoffe, die allergische Reaktionen im Körper auslösen können." at bounding box center [805, 211] width 358 height 44
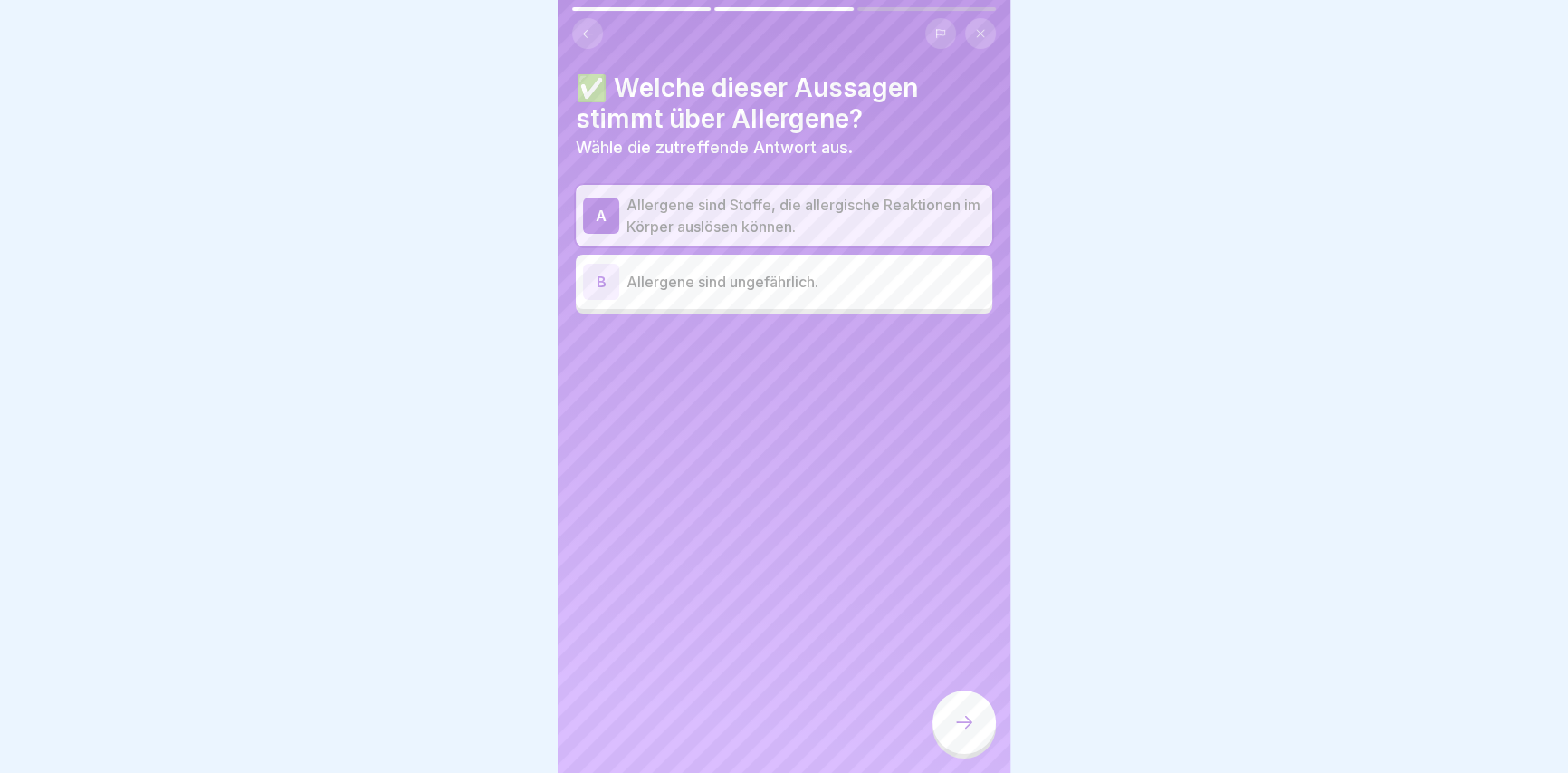
click at [986, 723] on div at bounding box center [964, 722] width 64 height 64
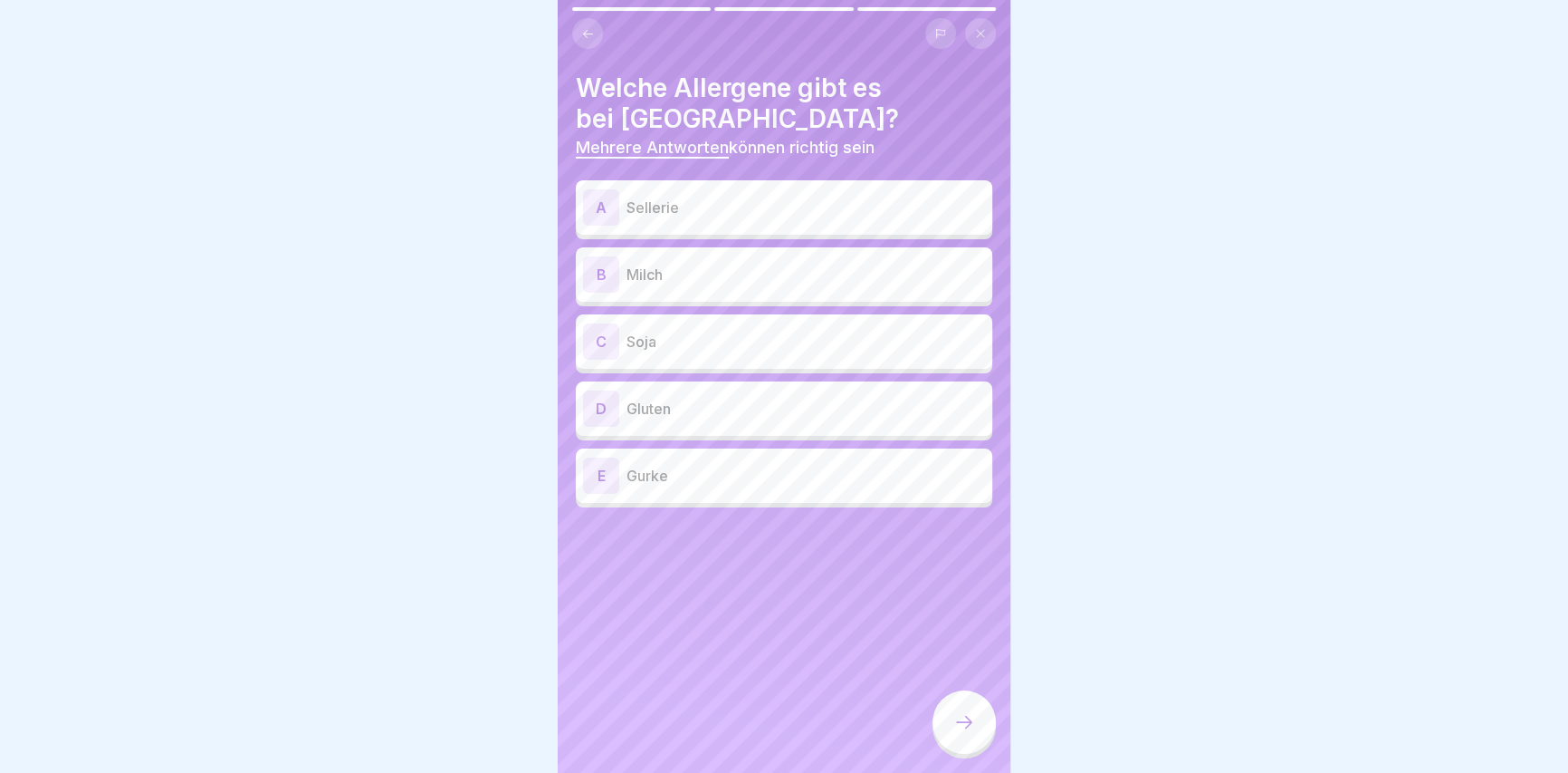
click at [737, 199] on p "Sellerie" at bounding box center [805, 207] width 358 height 22
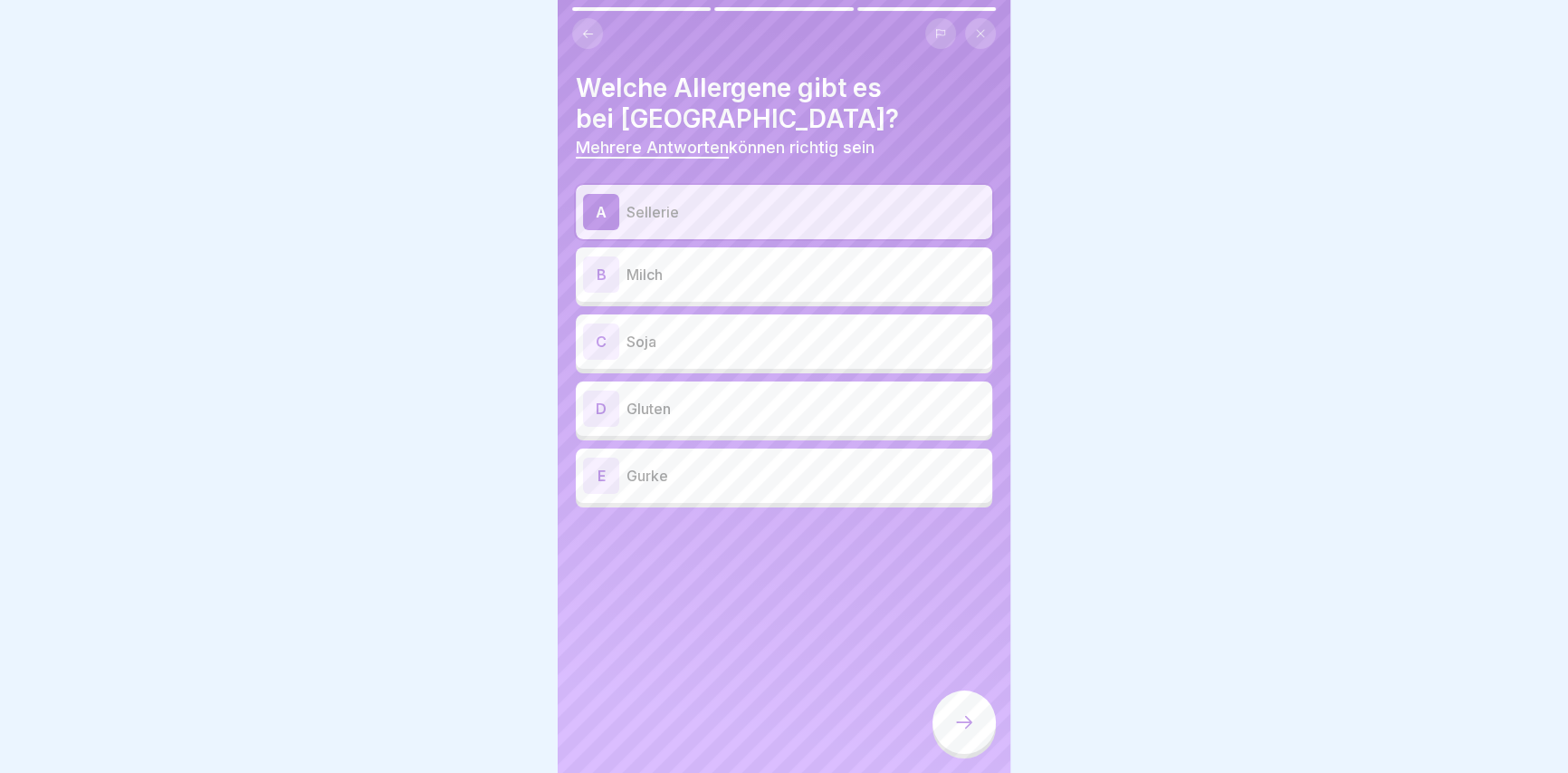
click at [733, 288] on div "B Milch" at bounding box center [784, 274] width 402 height 36
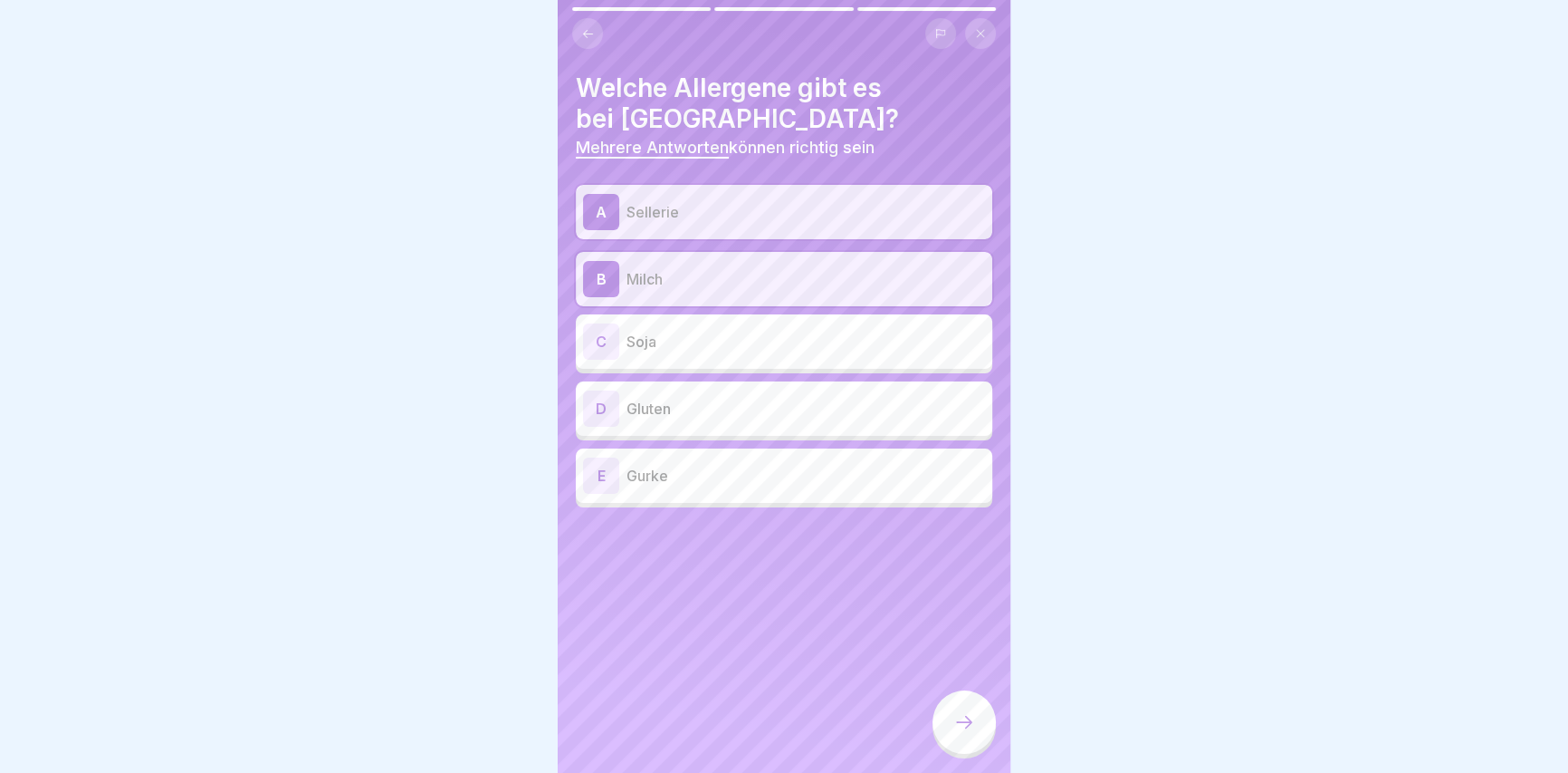
click at [715, 337] on p "Soja" at bounding box center [805, 342] width 358 height 22
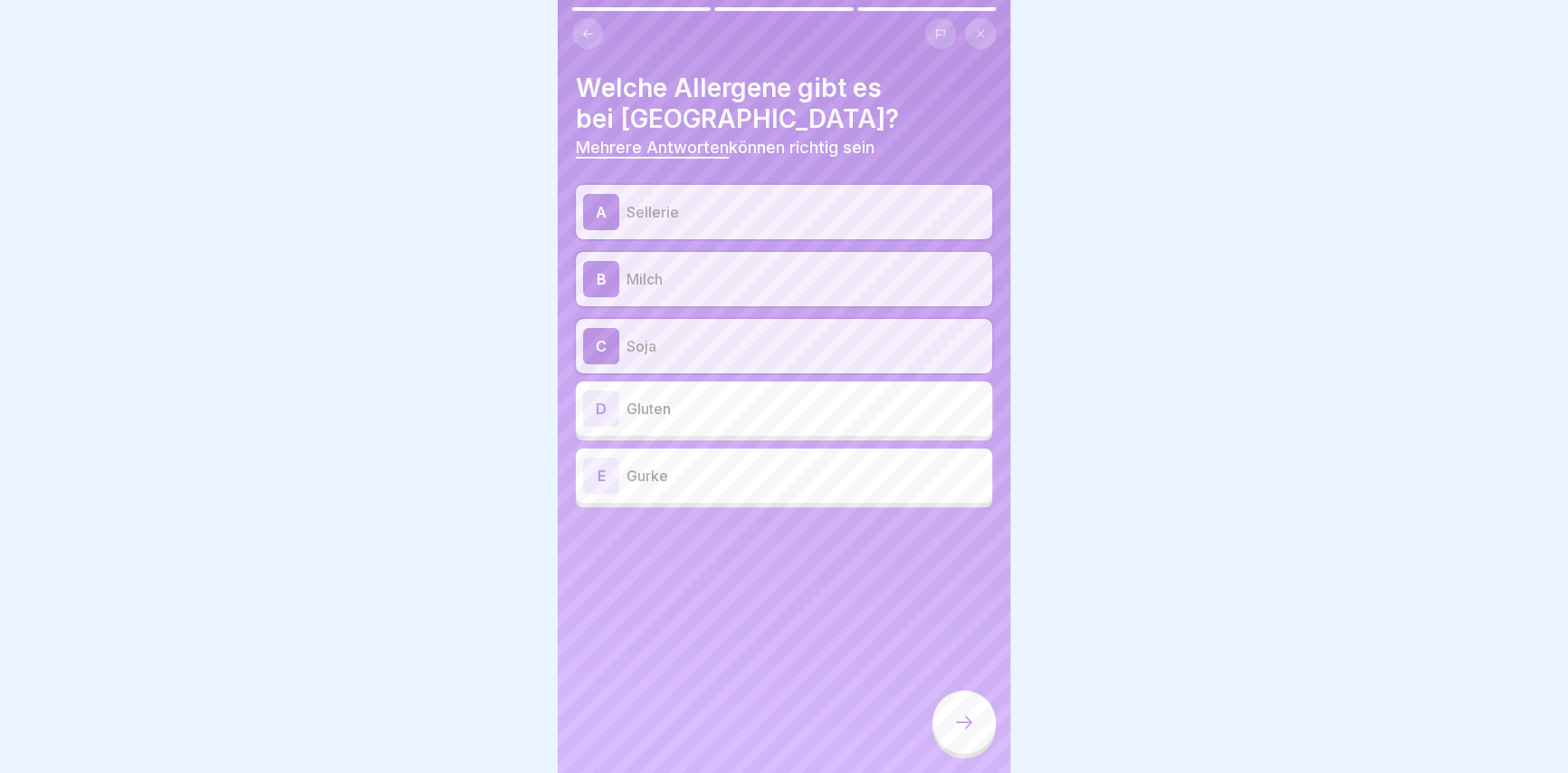
click at [650, 393] on div "D Gluten" at bounding box center [784, 408] width 402 height 36
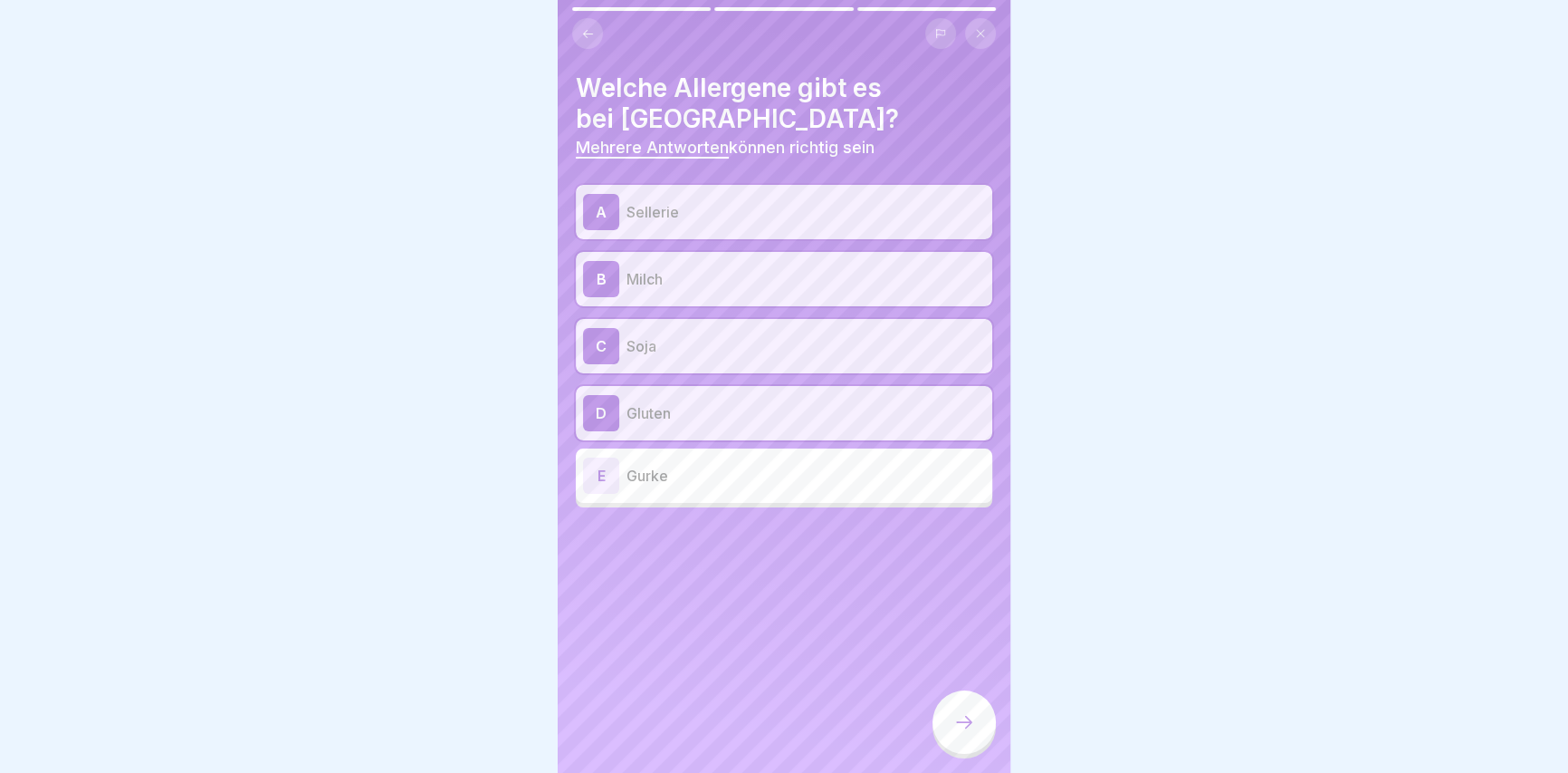
click at [946, 733] on div at bounding box center [964, 722] width 64 height 64
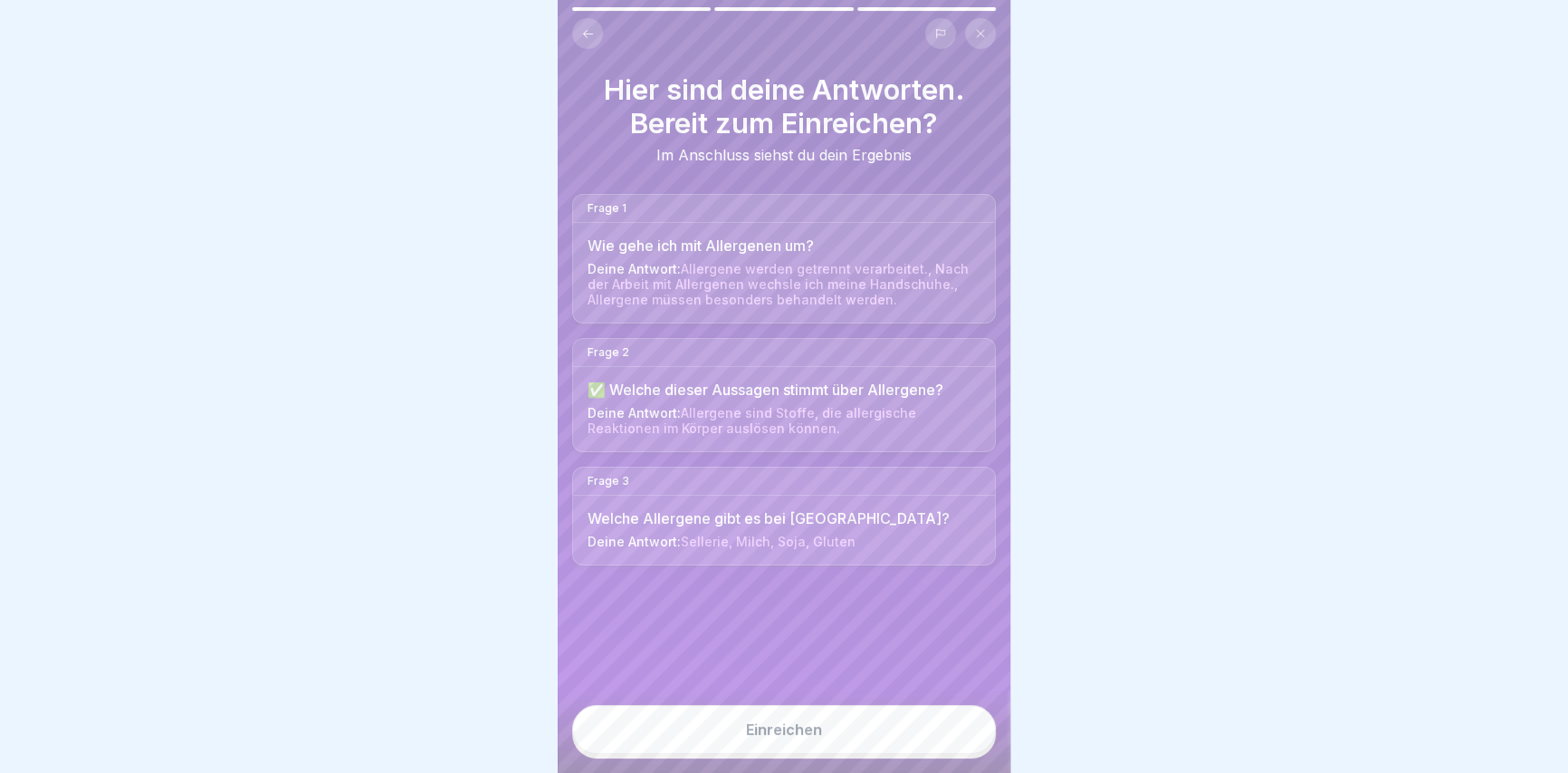
click at [925, 735] on button "Einreichen" at bounding box center [784, 728] width 424 height 49
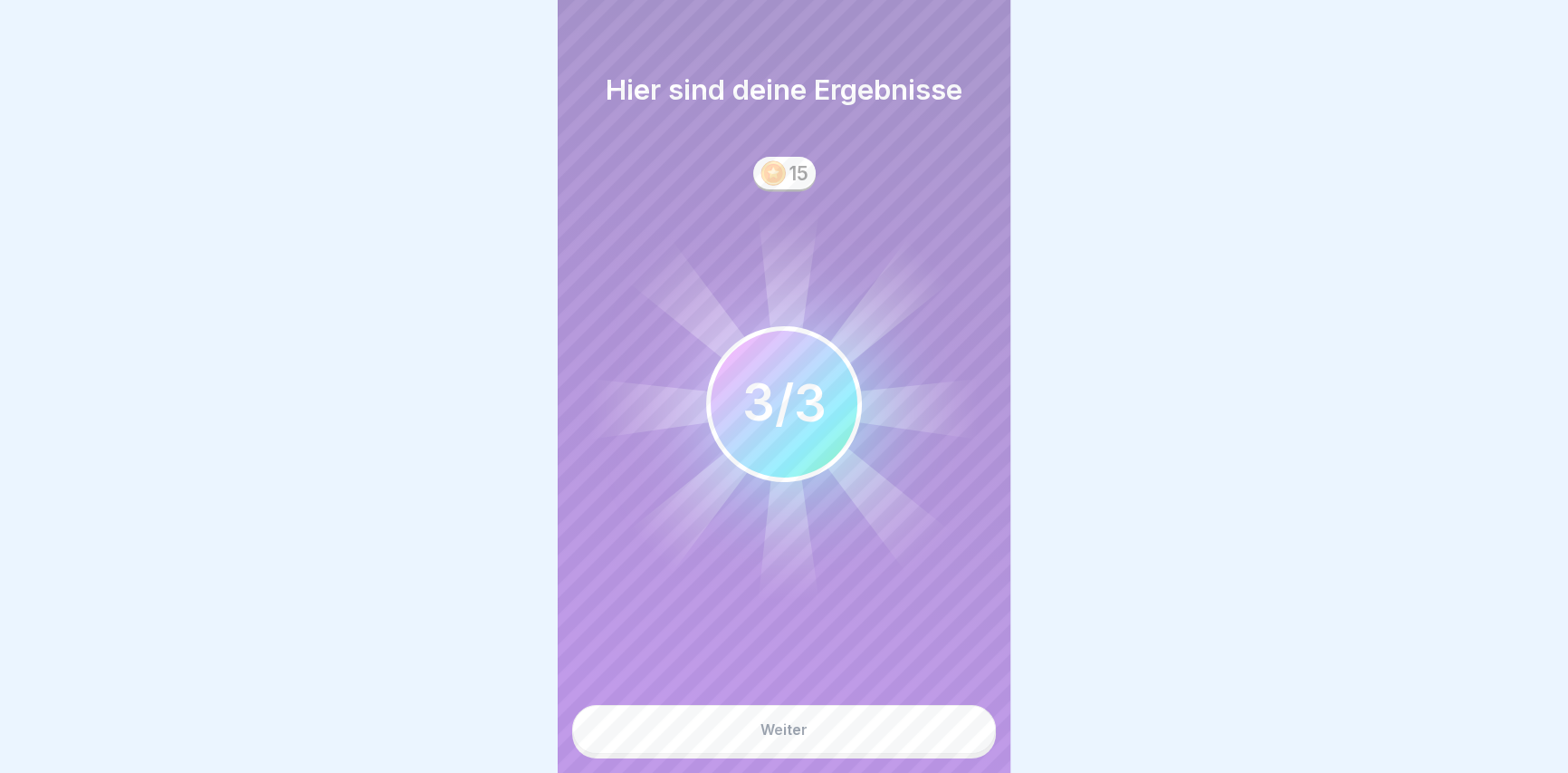
click at [916, 743] on button "Weiter" at bounding box center [784, 728] width 424 height 49
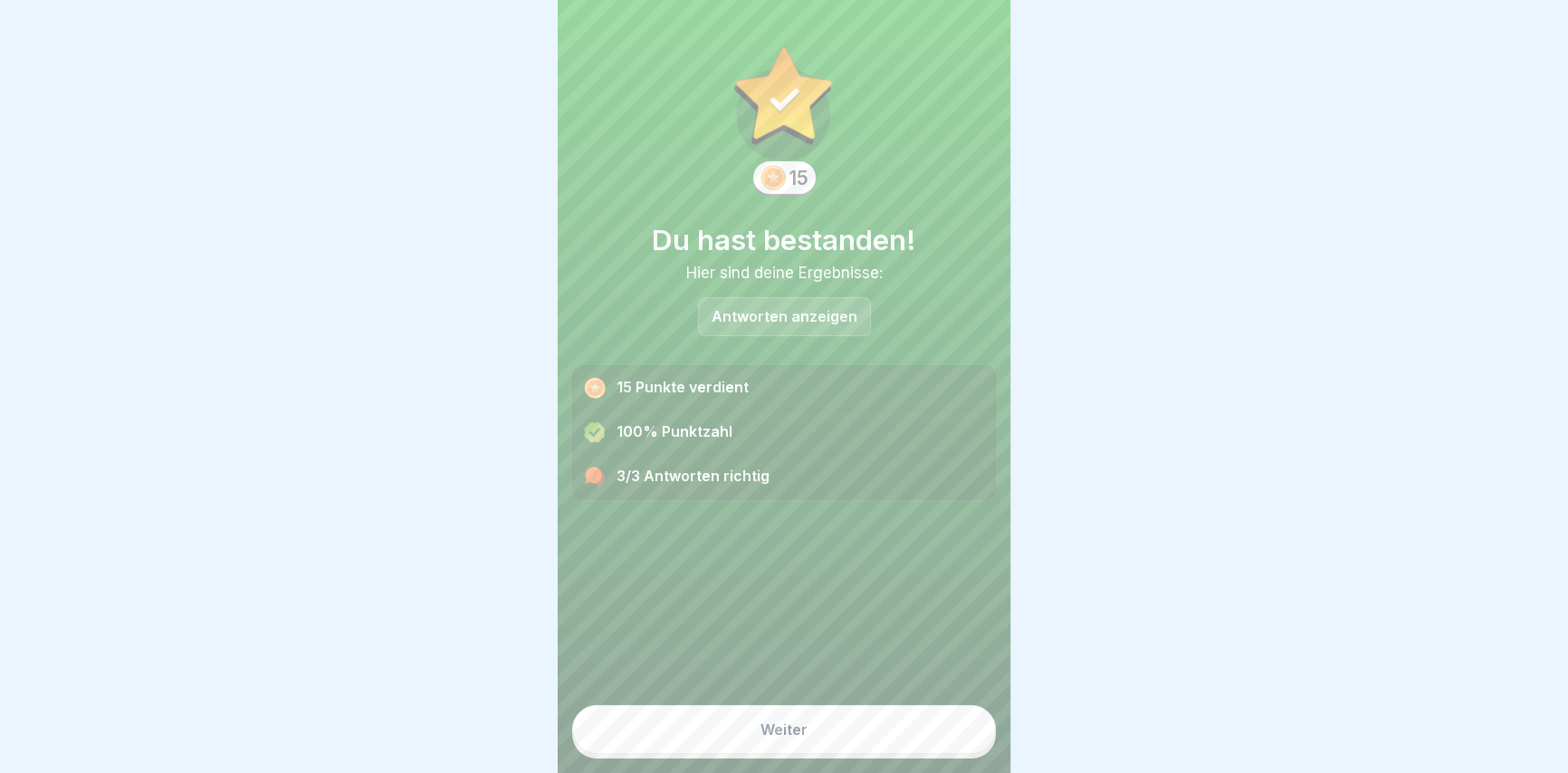
click at [911, 746] on button "Weiter" at bounding box center [784, 728] width 424 height 49
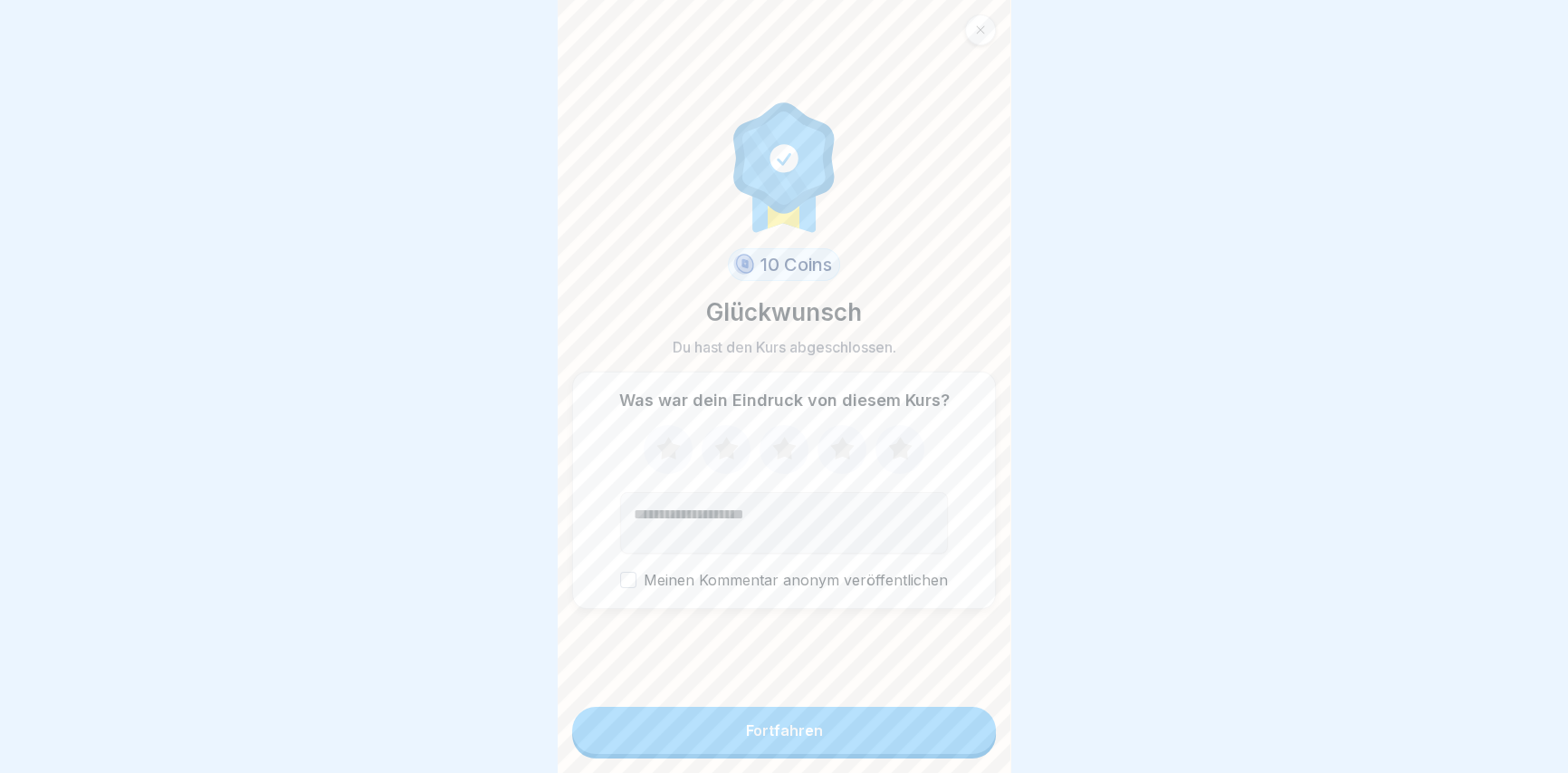
click at [912, 746] on button "Fortfahren" at bounding box center [784, 729] width 424 height 47
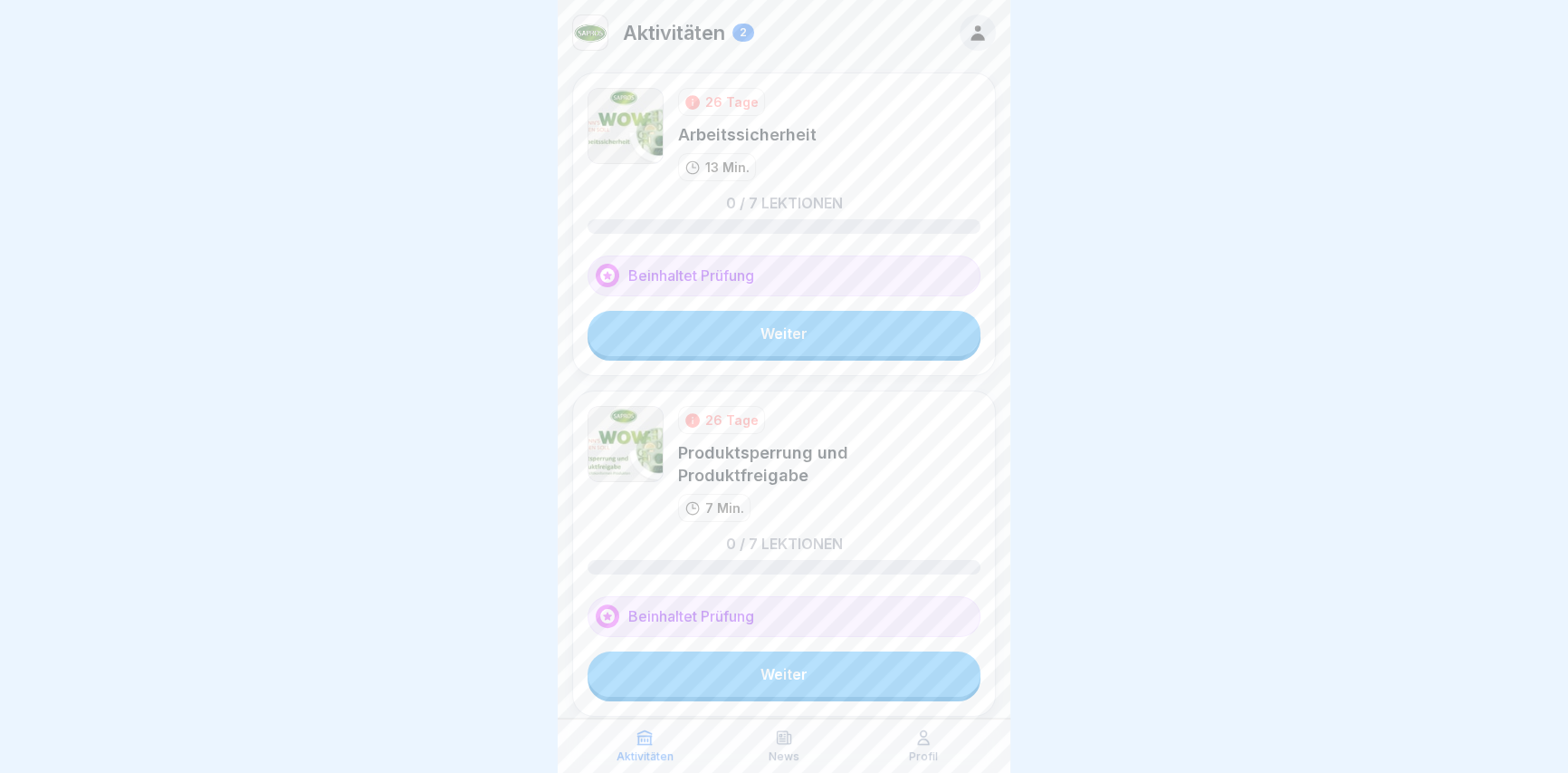
click at [758, 312] on link "Weiter" at bounding box center [784, 333] width 393 height 45
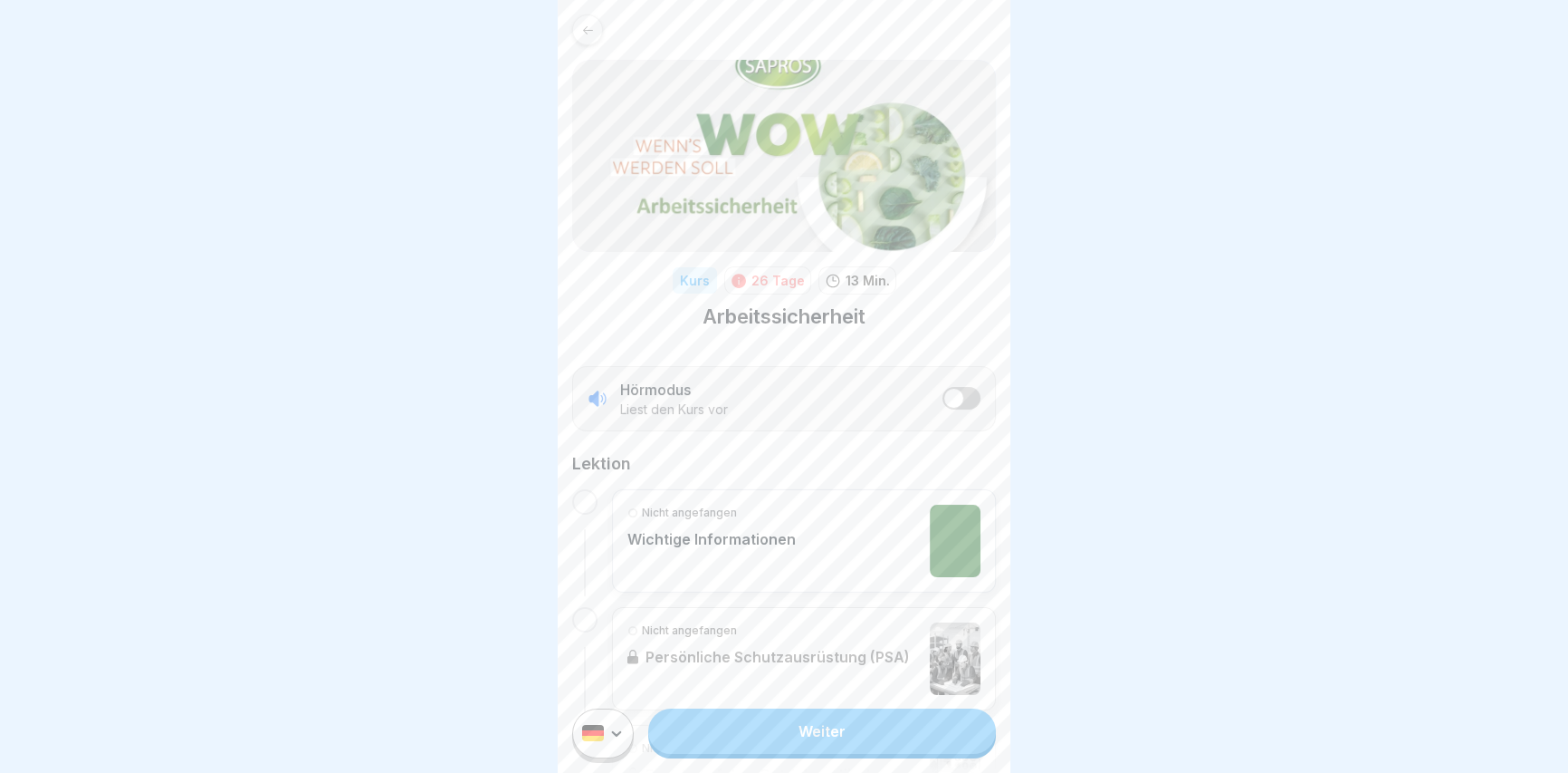
click at [829, 749] on link "Weiter" at bounding box center [821, 730] width 347 height 45
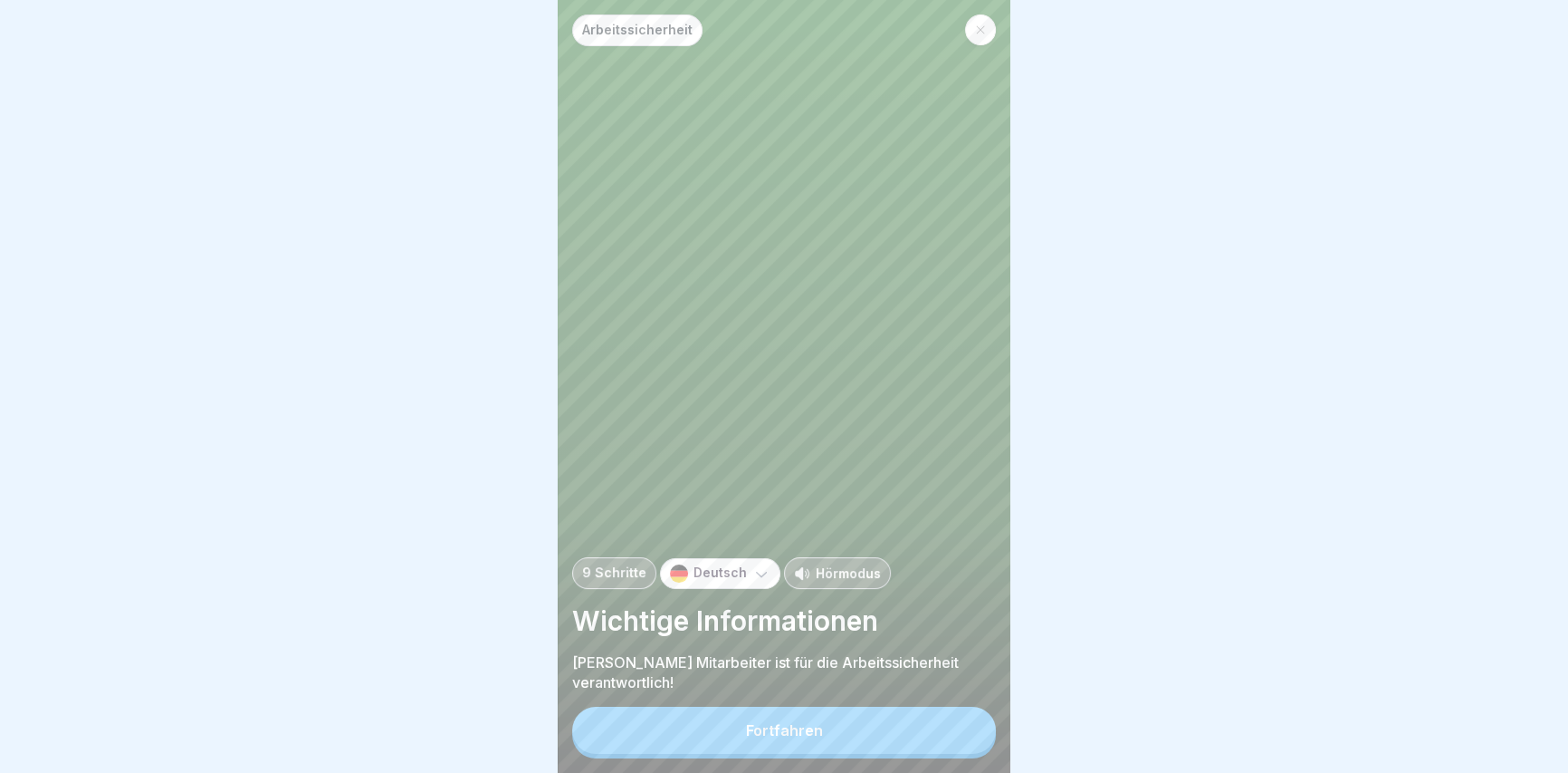
click at [834, 742] on button "Fortfahren" at bounding box center [784, 729] width 424 height 47
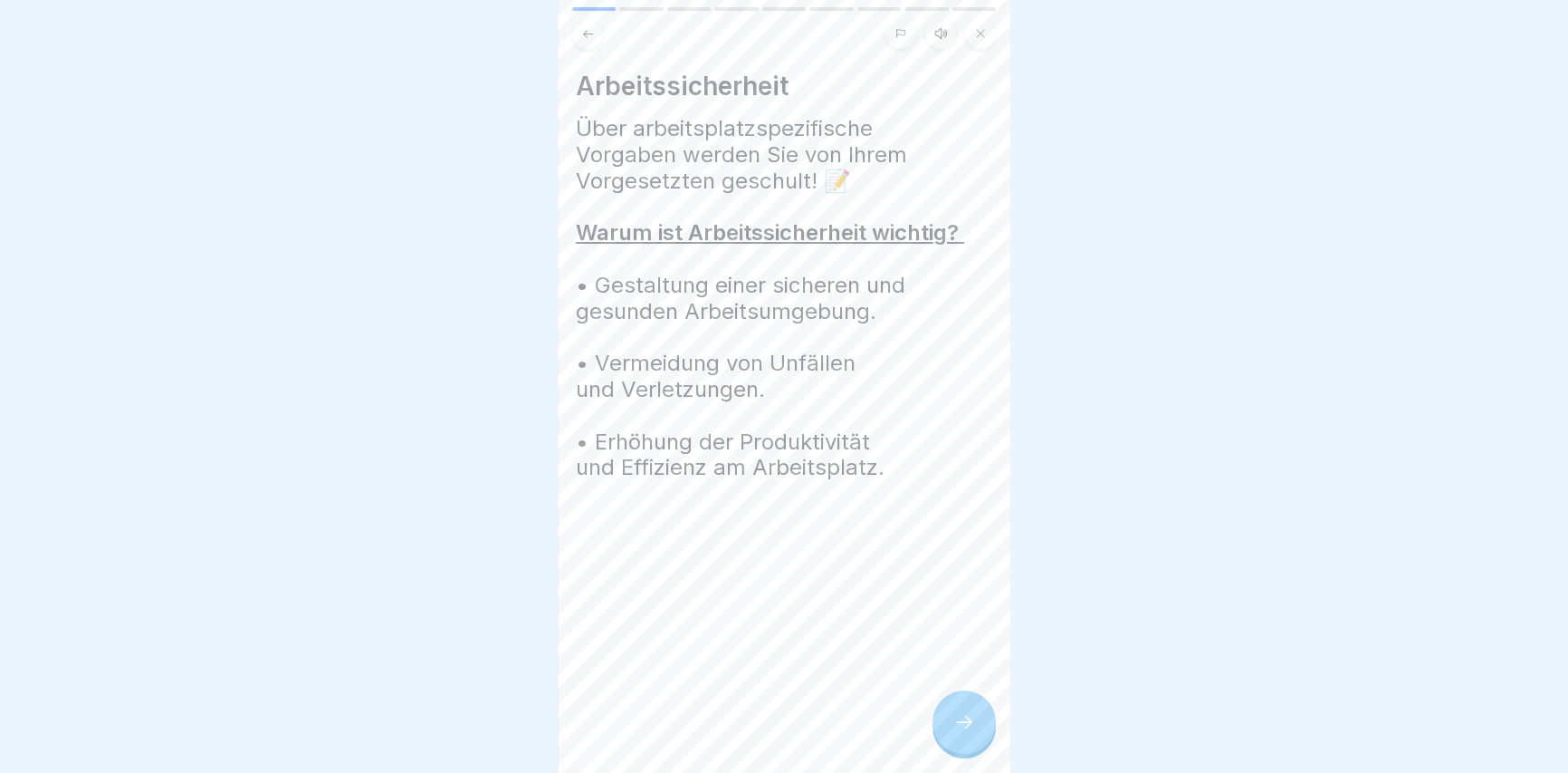
click at [952, 743] on div at bounding box center [964, 722] width 64 height 64
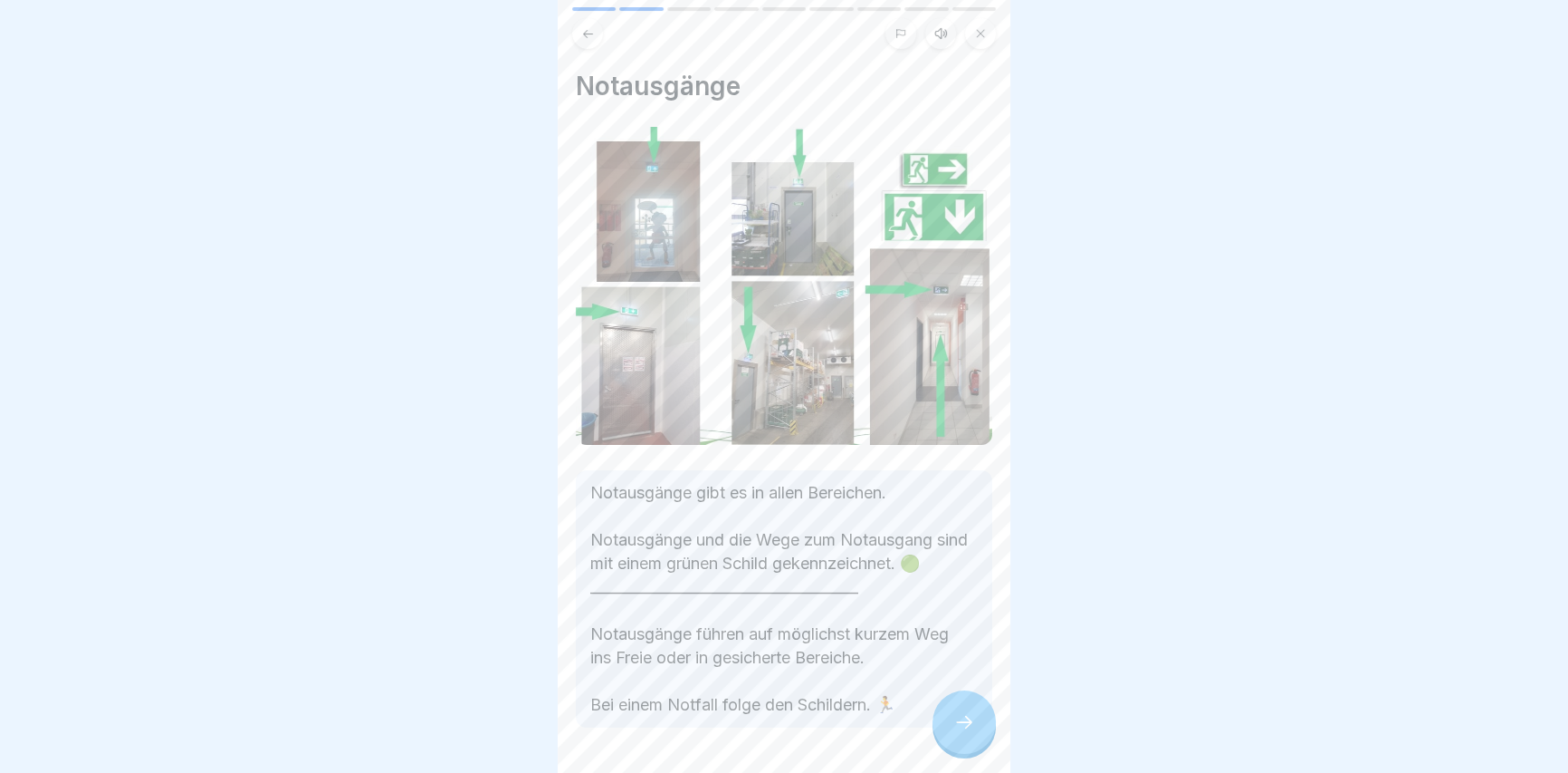
click at [952, 743] on div at bounding box center [964, 722] width 64 height 64
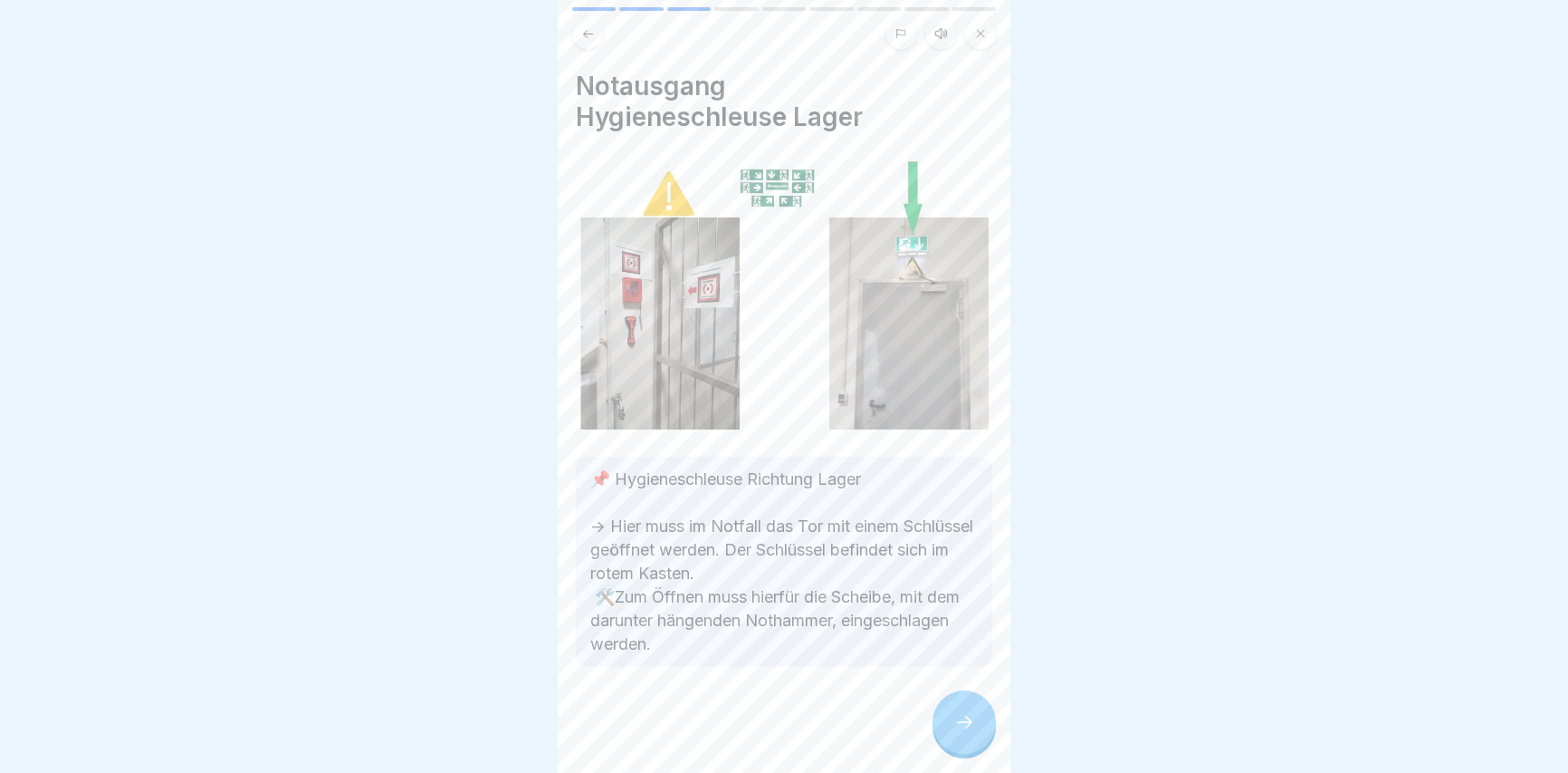
click at [951, 743] on div at bounding box center [964, 722] width 64 height 64
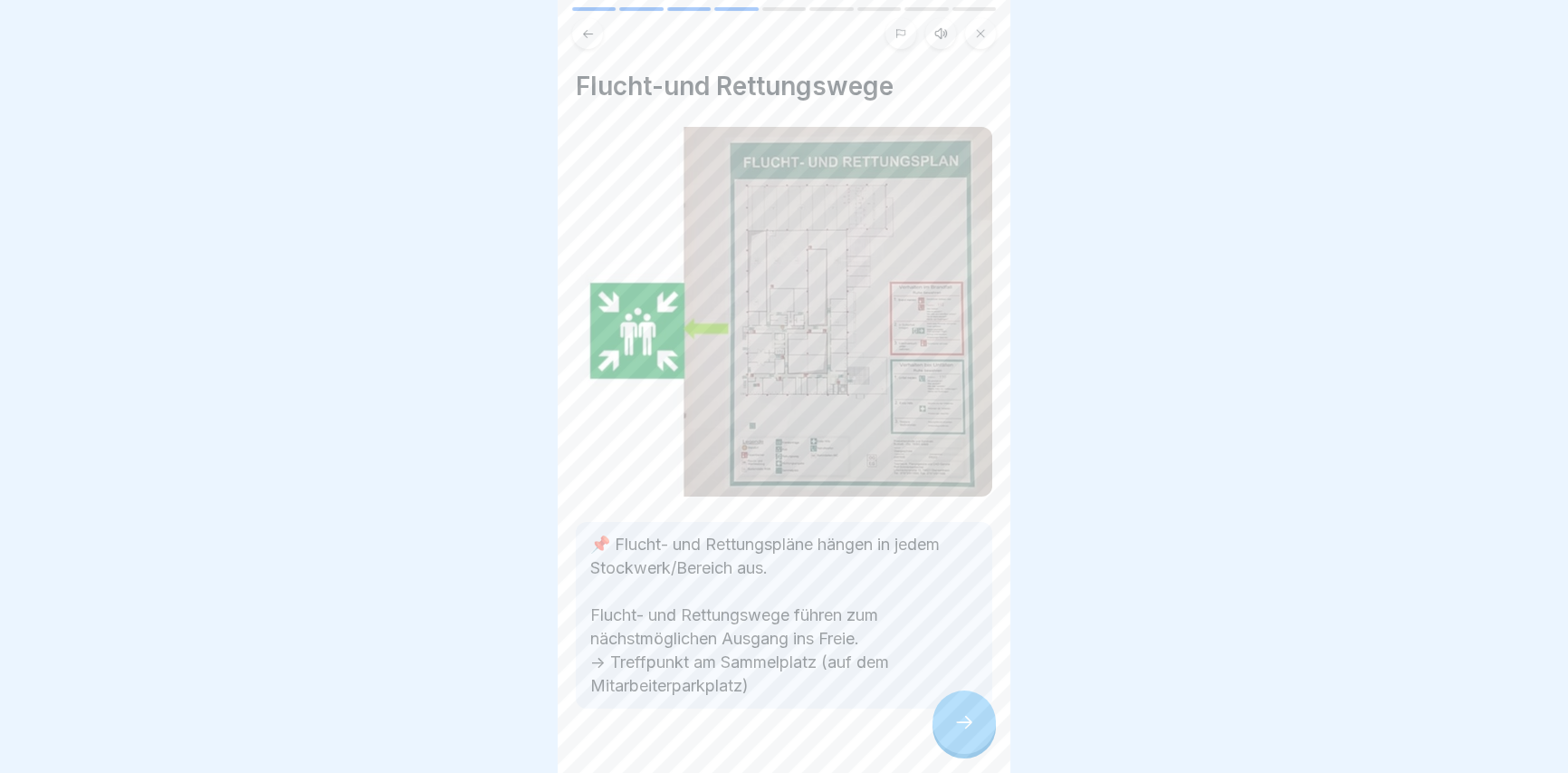
click at [952, 741] on div at bounding box center [964, 722] width 64 height 64
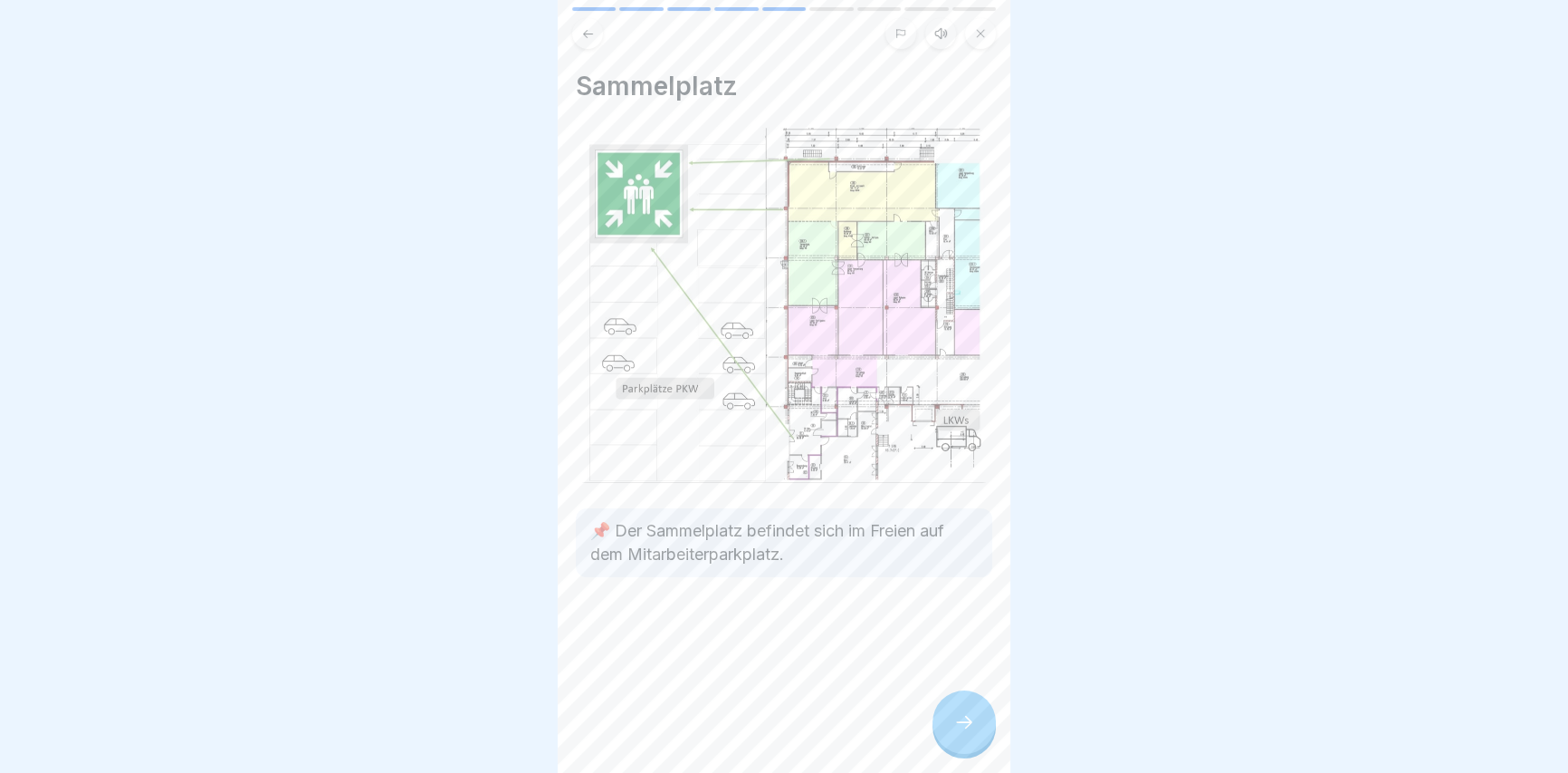
click at [952, 741] on div at bounding box center [964, 722] width 64 height 64
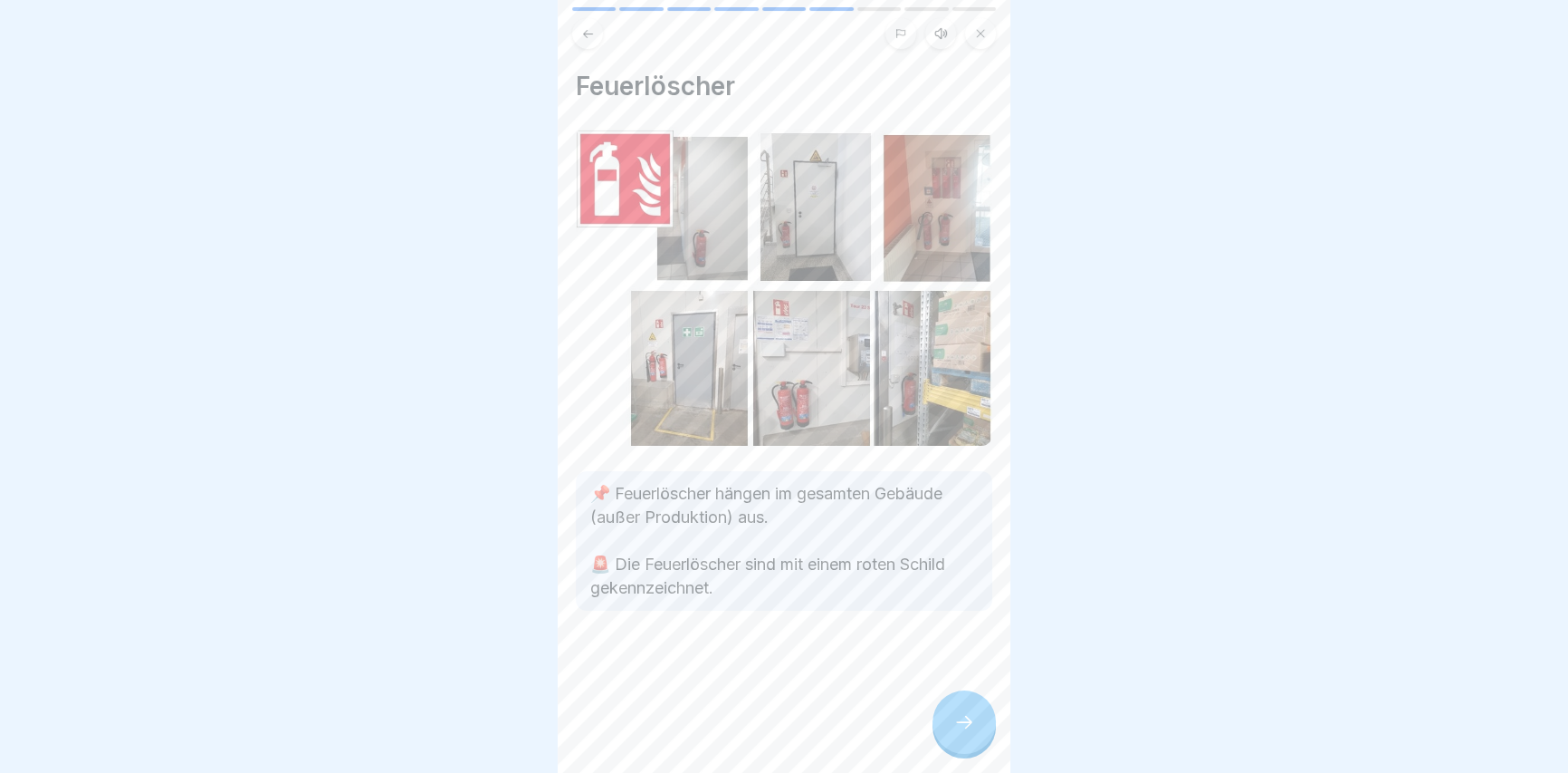
click at [952, 741] on div at bounding box center [964, 722] width 64 height 64
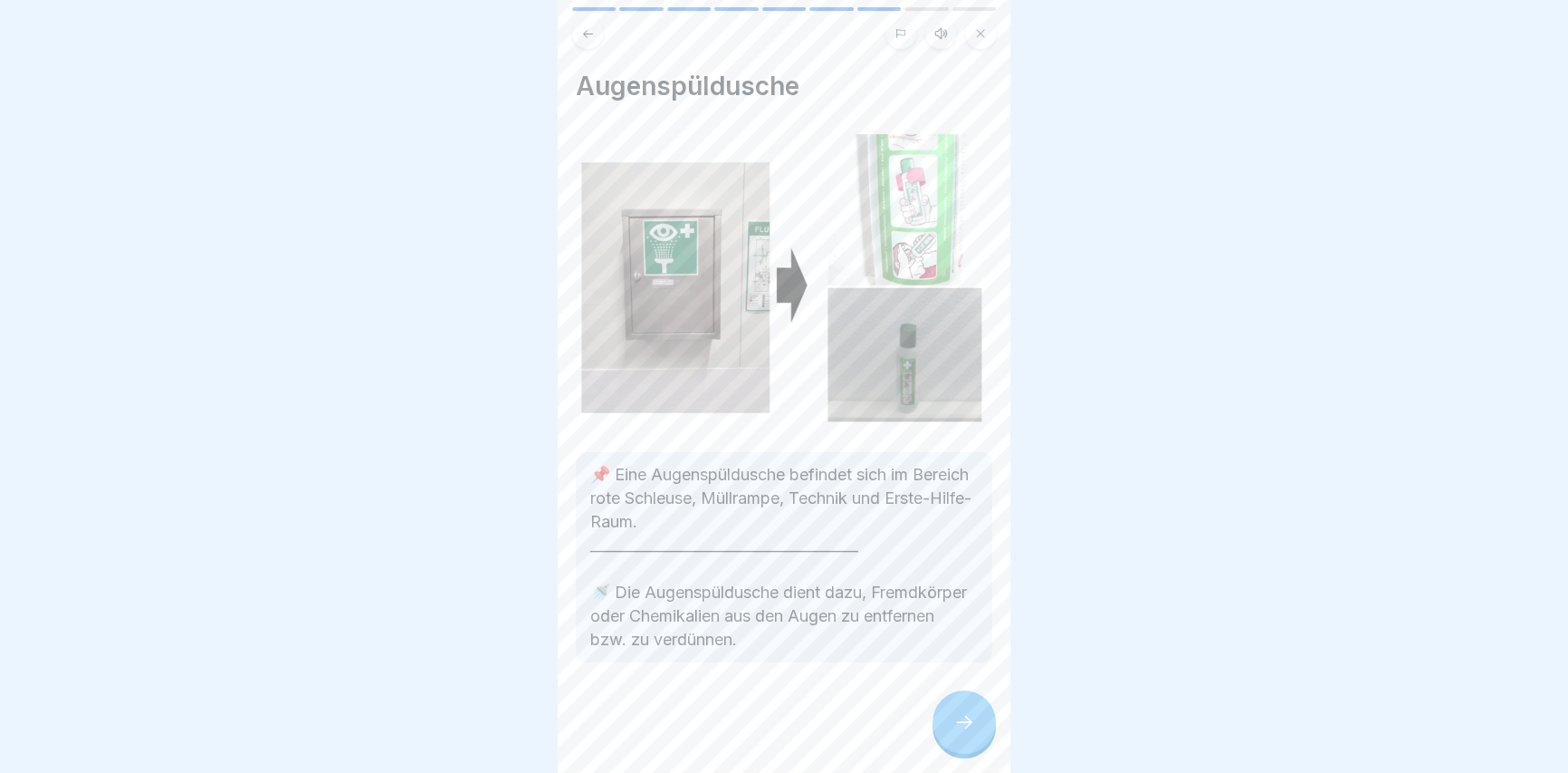
click at [955, 733] on icon at bounding box center [964, 722] width 22 height 22
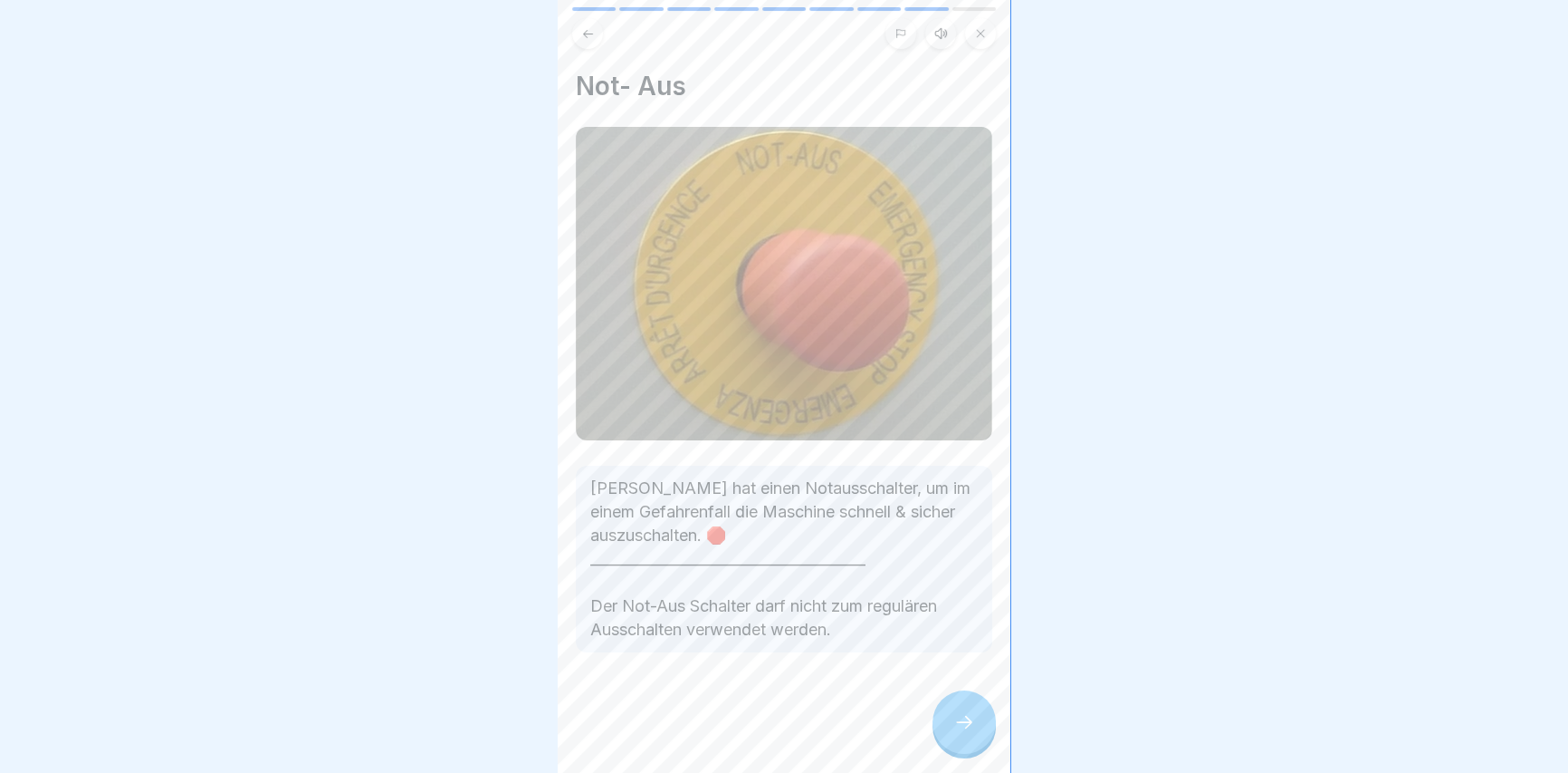
click at [955, 750] on div at bounding box center [964, 722] width 64 height 64
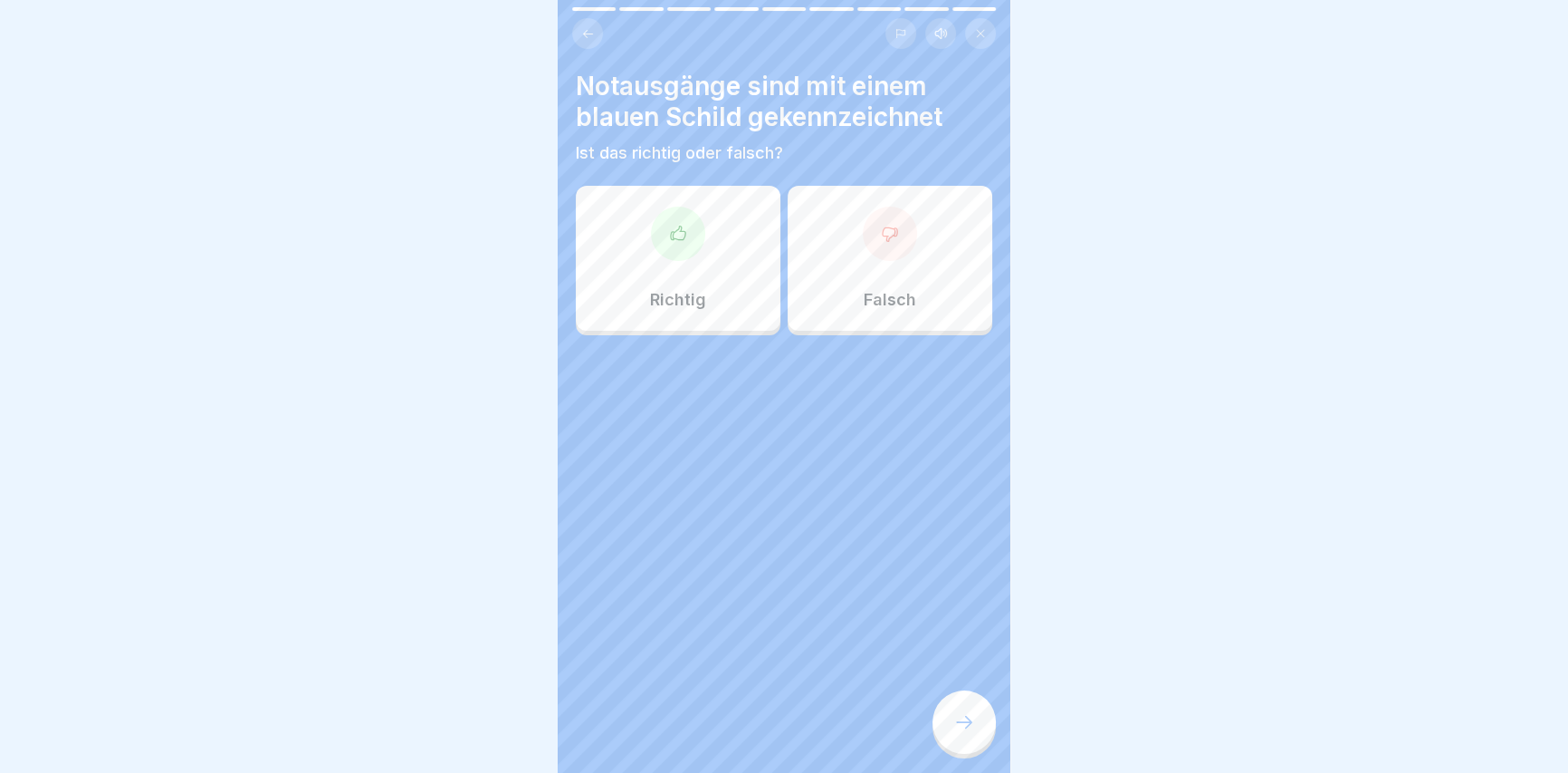
click at [910, 278] on div "Falsch" at bounding box center [889, 257] width 204 height 144
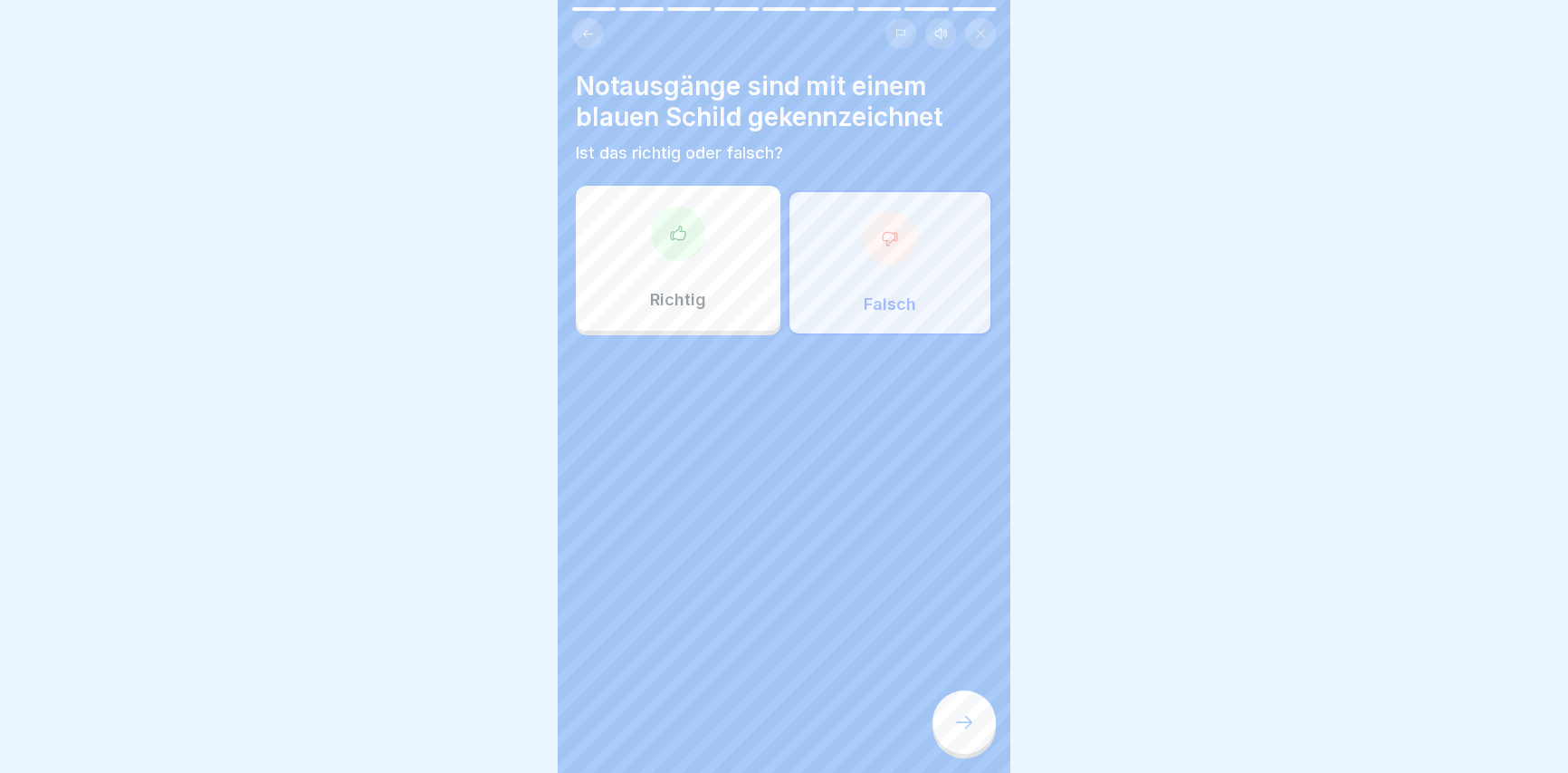
click at [954, 733] on icon at bounding box center [964, 722] width 22 height 22
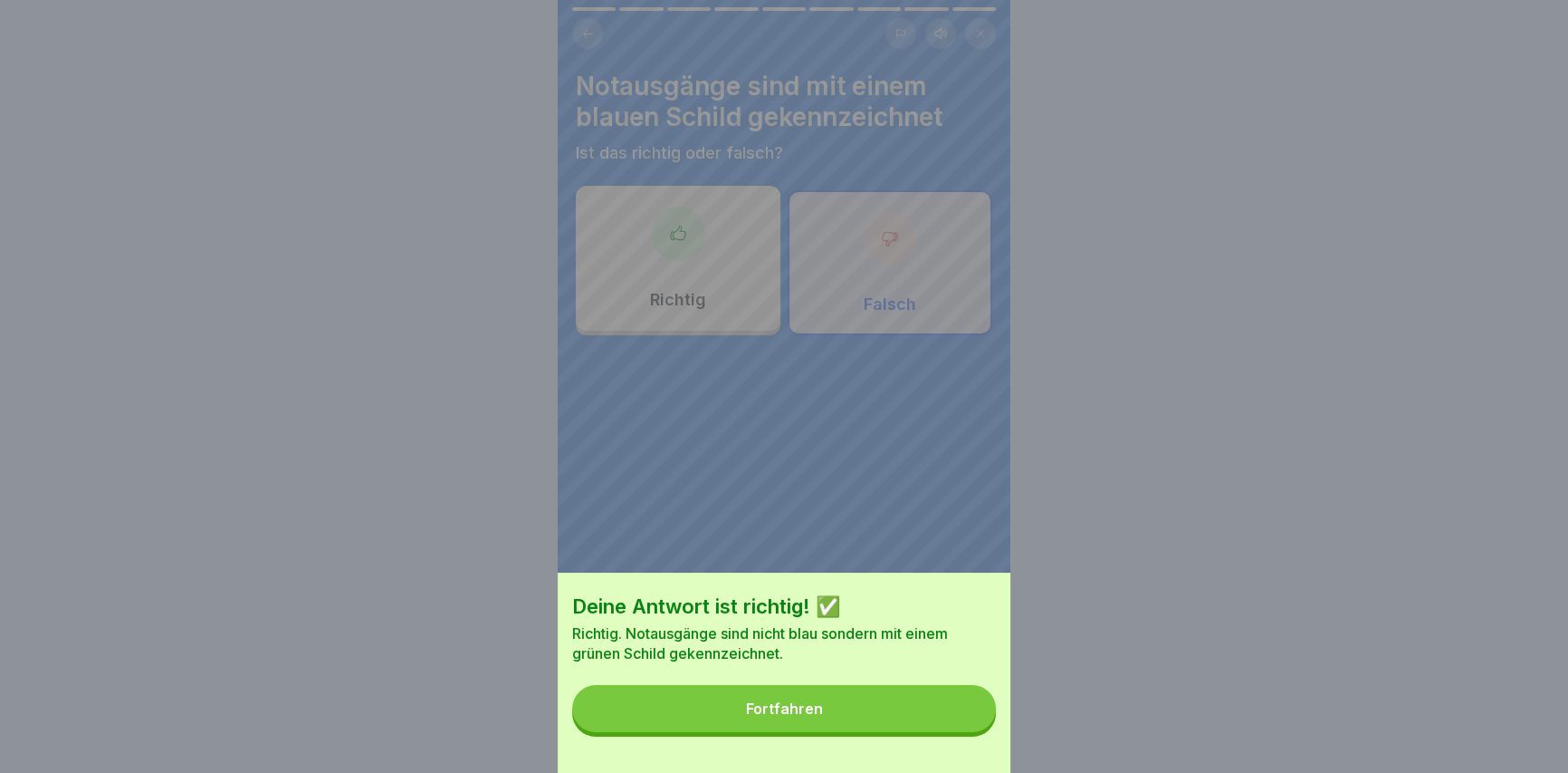
click at [938, 712] on button "Fortfahren" at bounding box center [784, 707] width 424 height 47
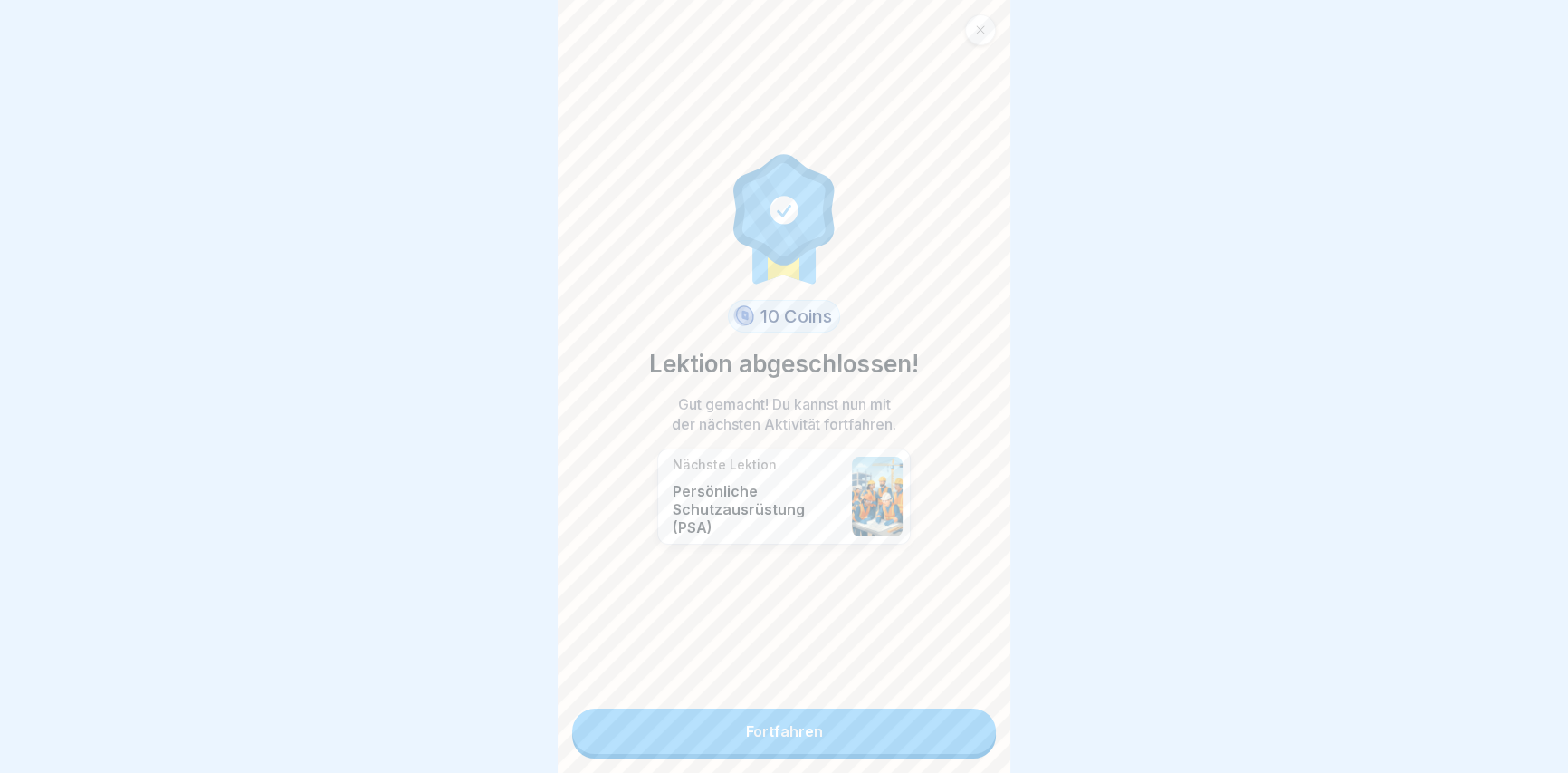
click at [738, 735] on link "Fortfahren" at bounding box center [784, 730] width 424 height 45
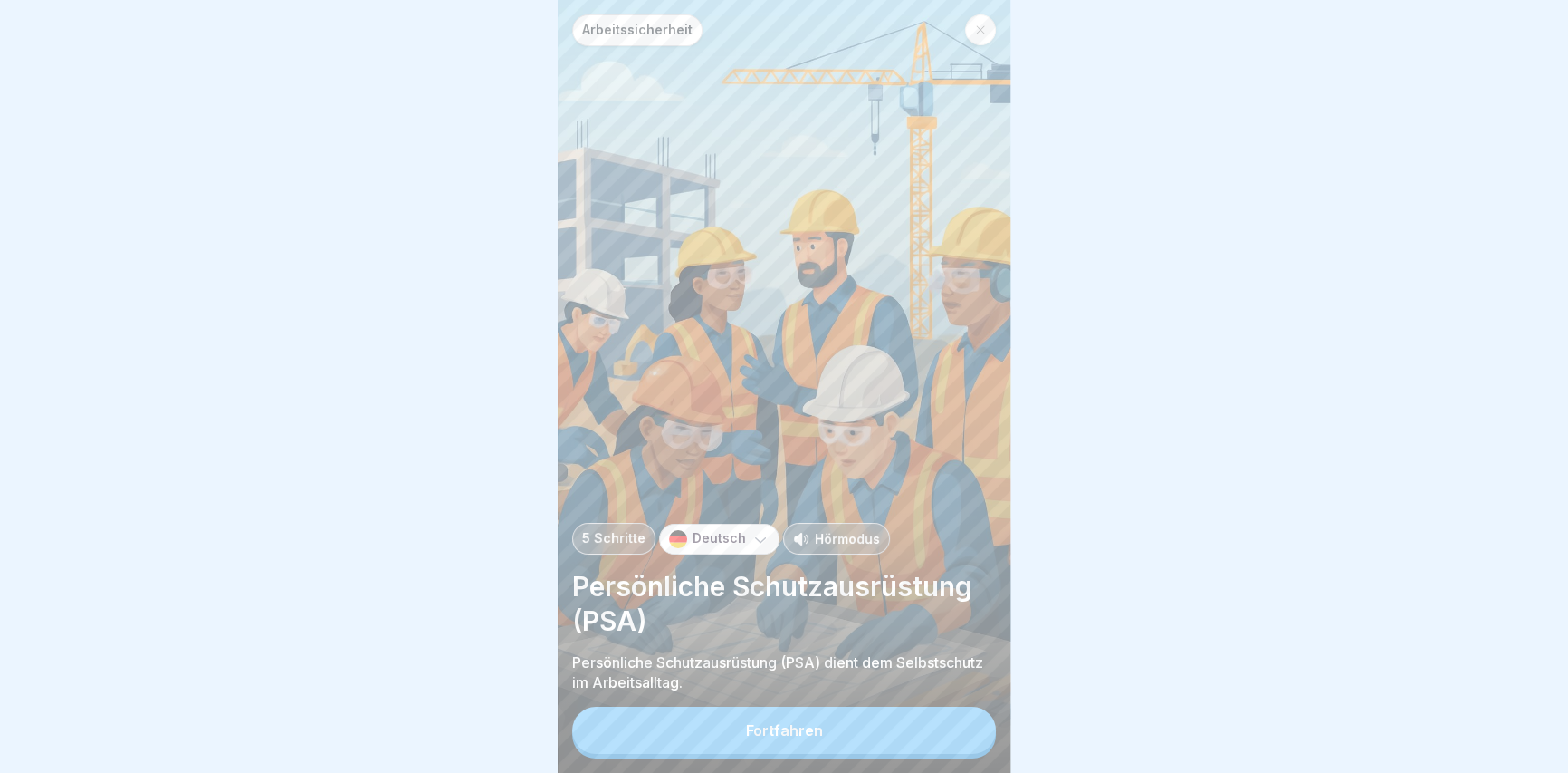
click at [735, 740] on button "Fortfahren" at bounding box center [784, 729] width 424 height 47
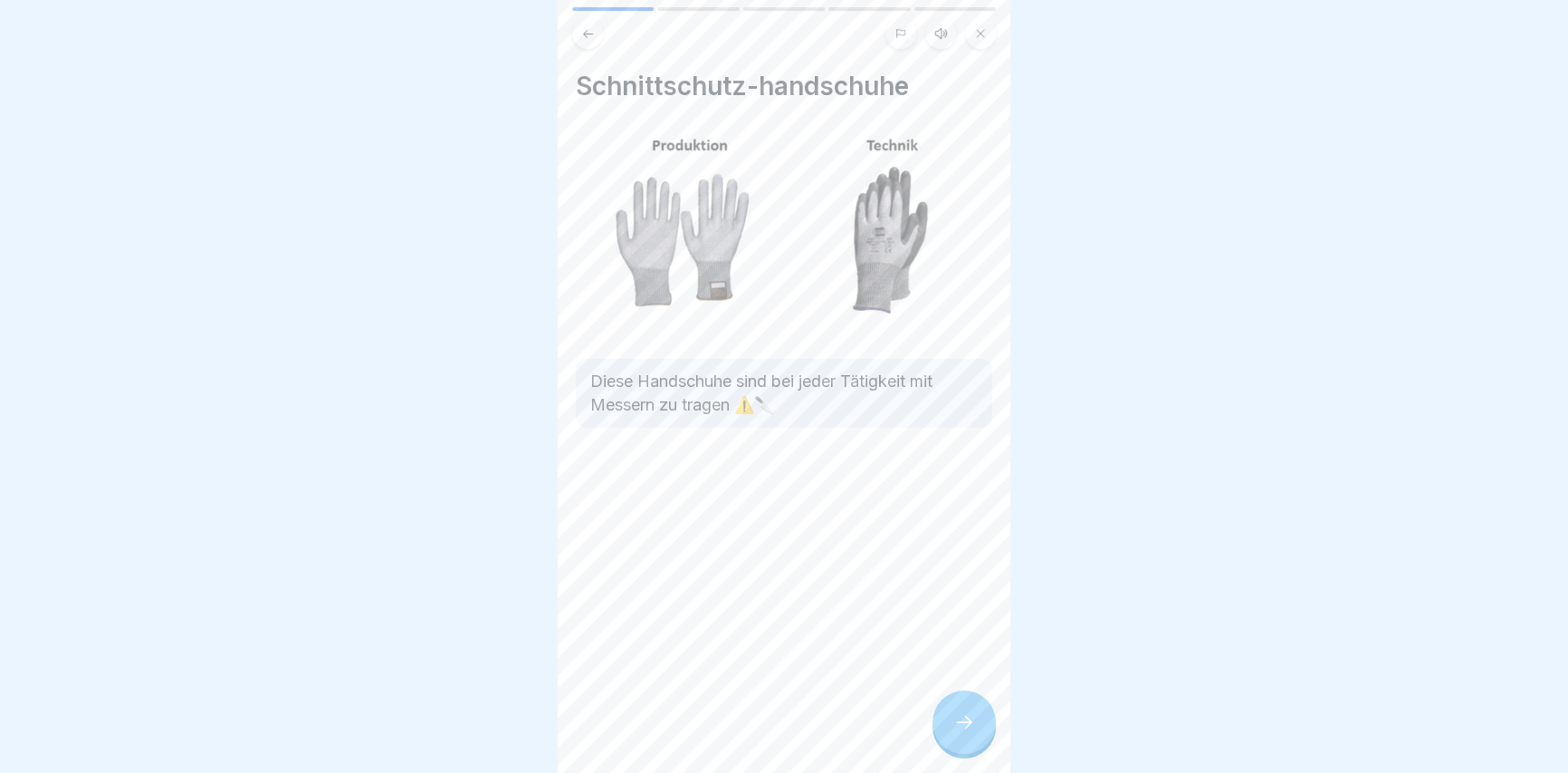
click at [915, 749] on div "Schnittschutz-handschuhe Diese Handschuhe sind bei jeder Tätigkeit mit Messern …" at bounding box center [784, 386] width 453 height 773
click at [953, 733] on icon at bounding box center [964, 722] width 22 height 22
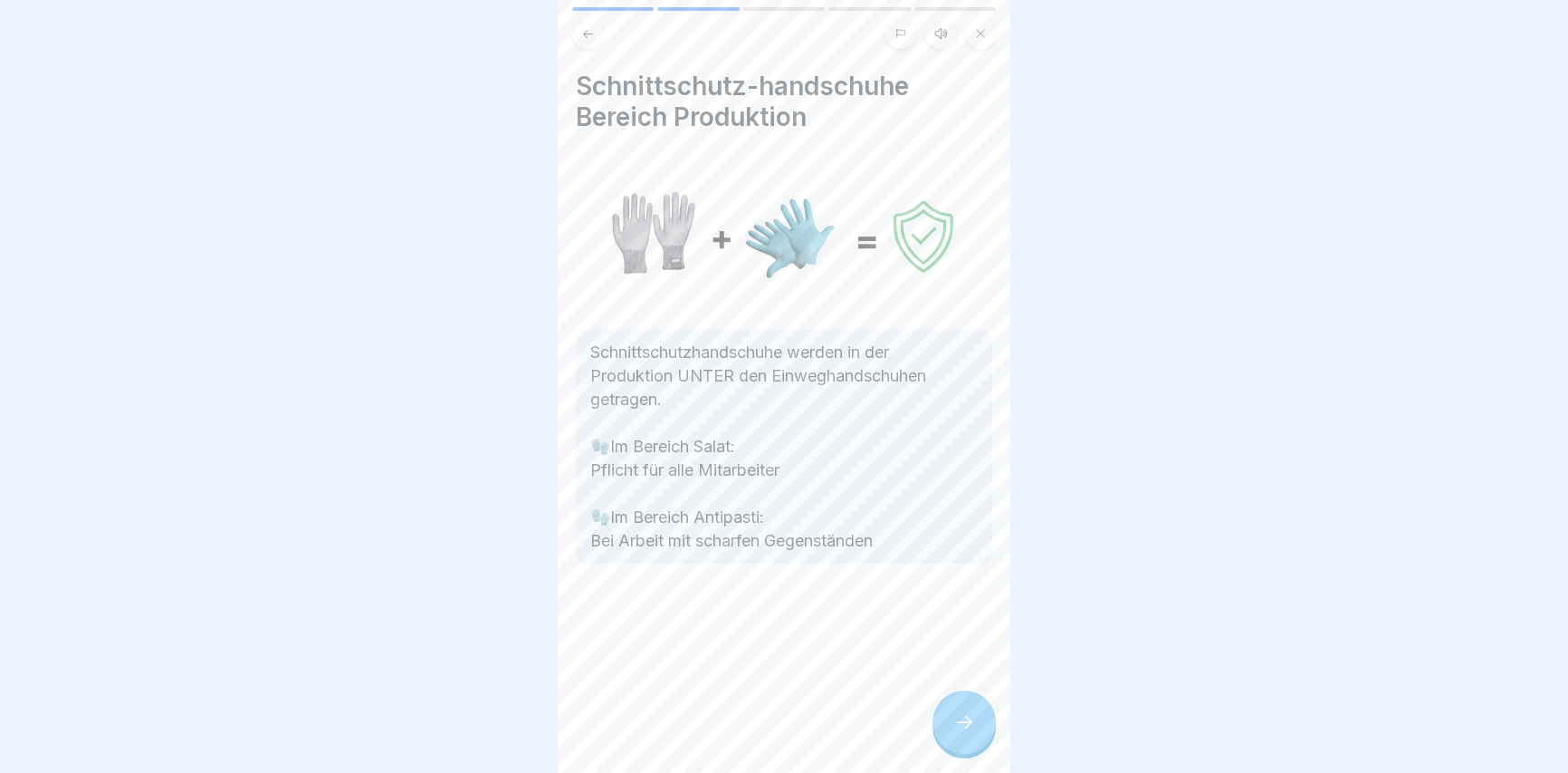
click at [951, 747] on div at bounding box center [964, 722] width 64 height 64
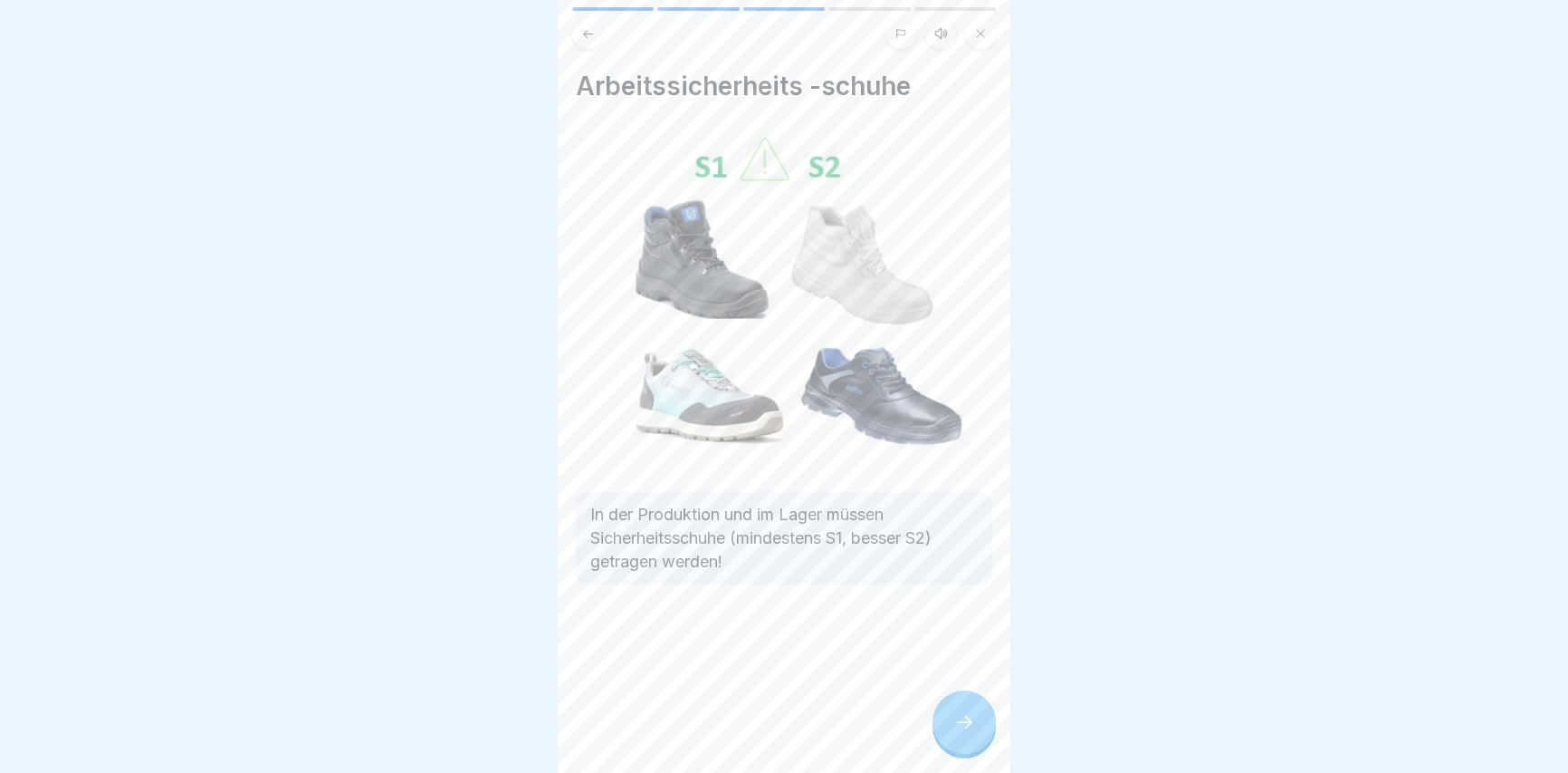
click at [937, 756] on div "Arbeitssicherheits -schuhe In der Produktion und im Lager müssen Sicherheitssch…" at bounding box center [784, 386] width 453 height 773
click at [961, 752] on div at bounding box center [964, 722] width 64 height 64
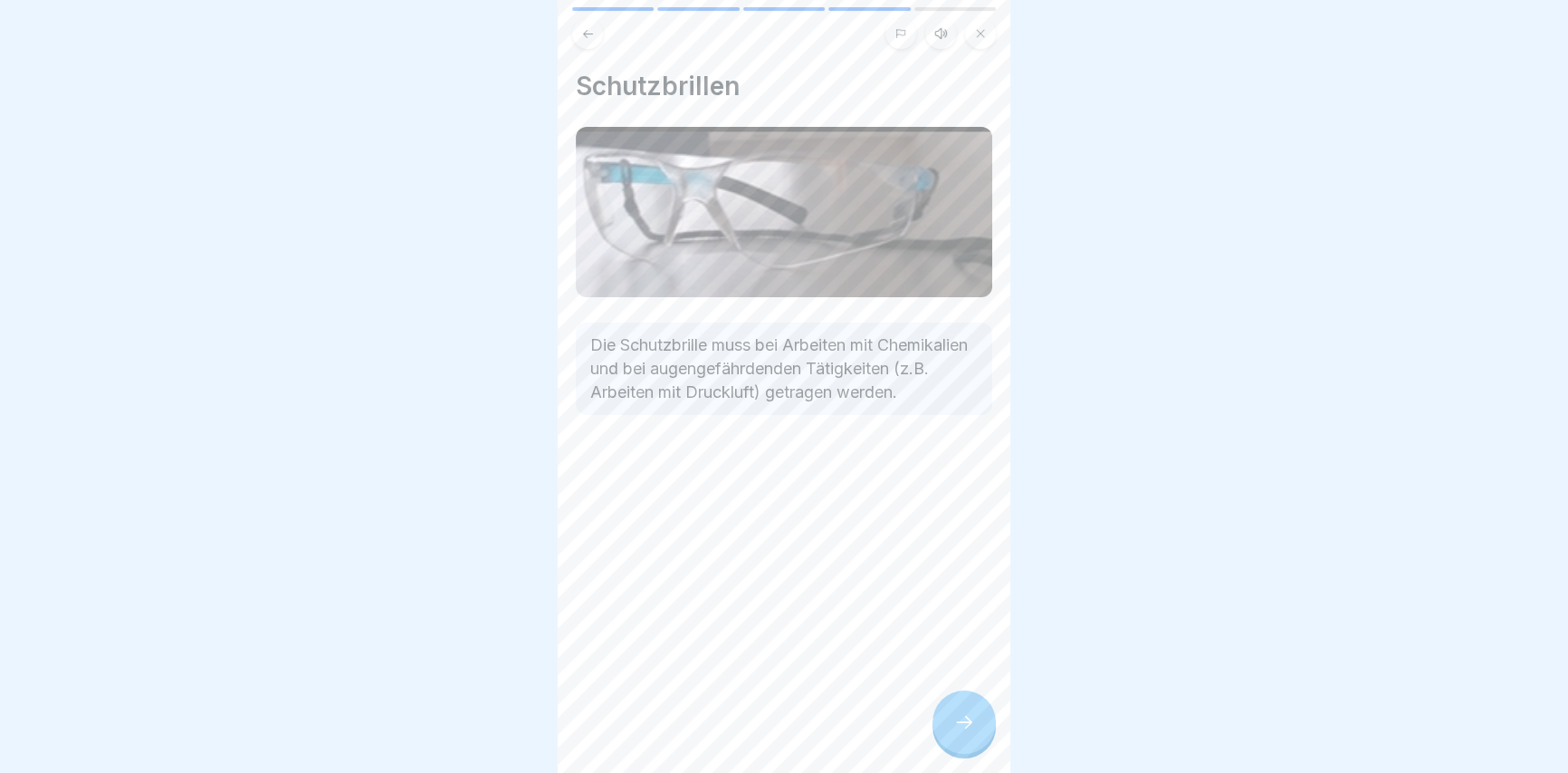
click at [973, 733] on icon at bounding box center [964, 722] width 22 height 22
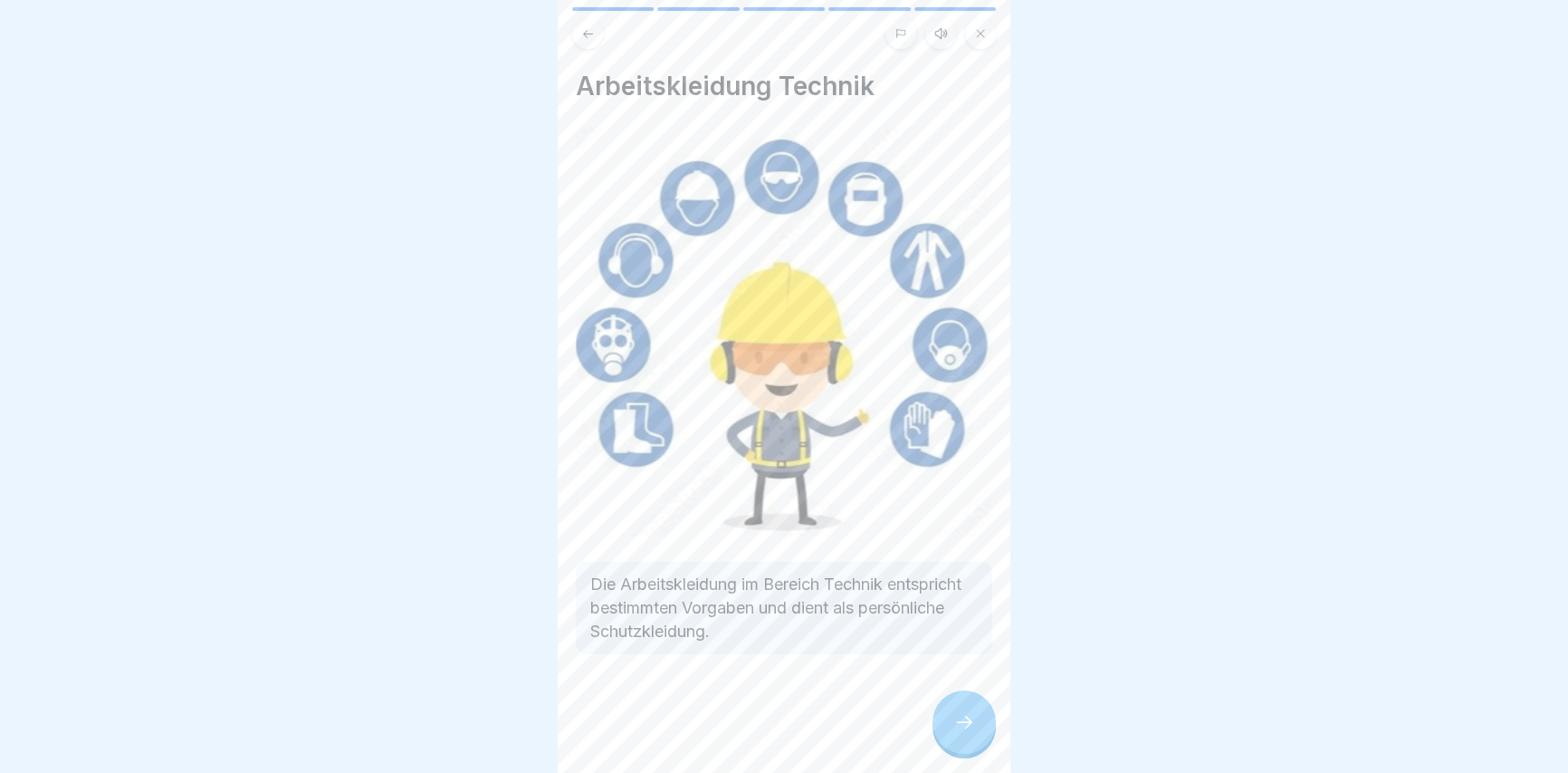
click at [973, 733] on icon at bounding box center [964, 722] width 22 height 22
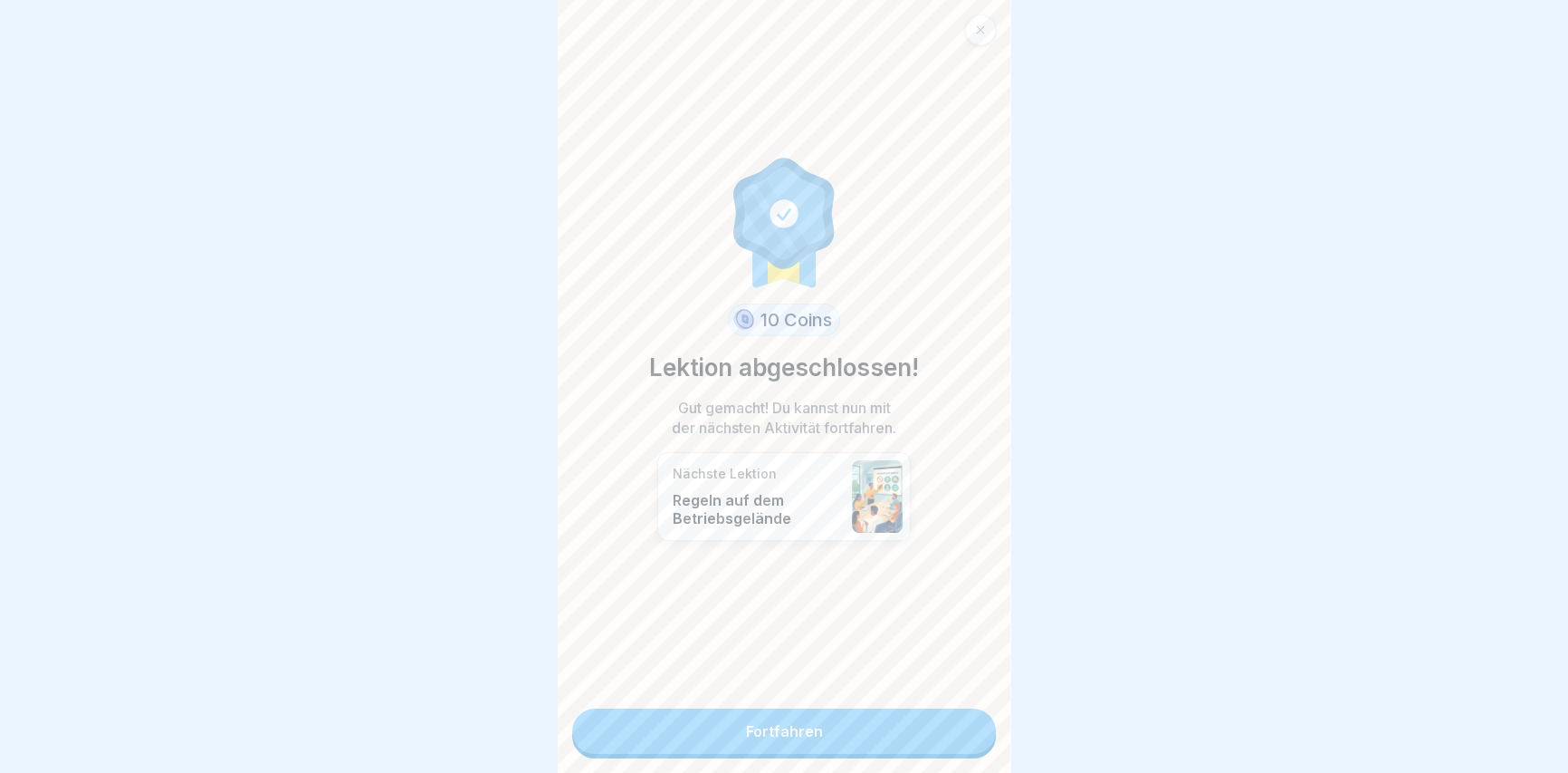
click at [971, 737] on link "Fortfahren" at bounding box center [784, 730] width 424 height 45
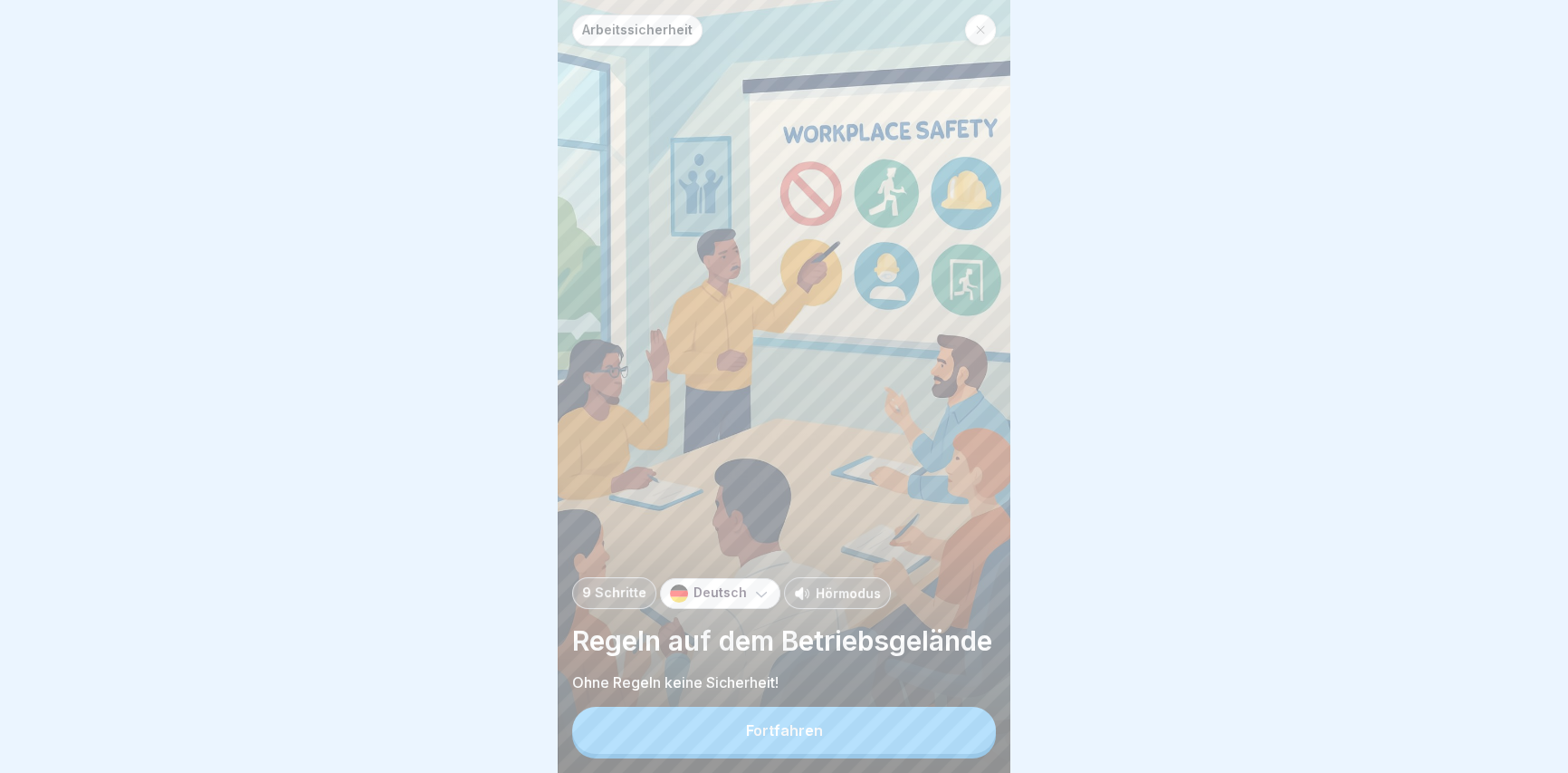
click at [971, 737] on button "Fortfahren" at bounding box center [784, 729] width 424 height 47
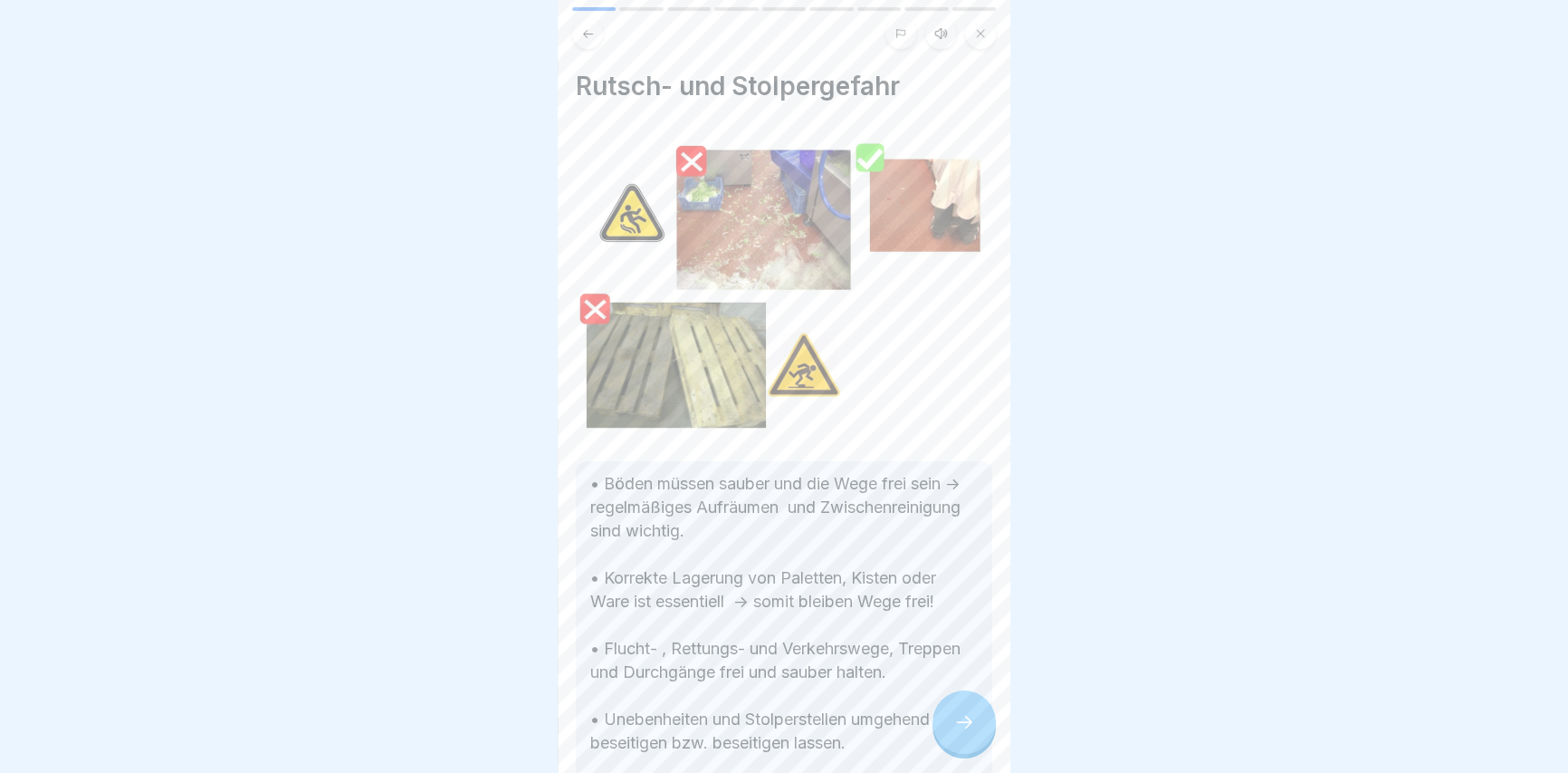
click at [971, 733] on icon at bounding box center [964, 722] width 22 height 22
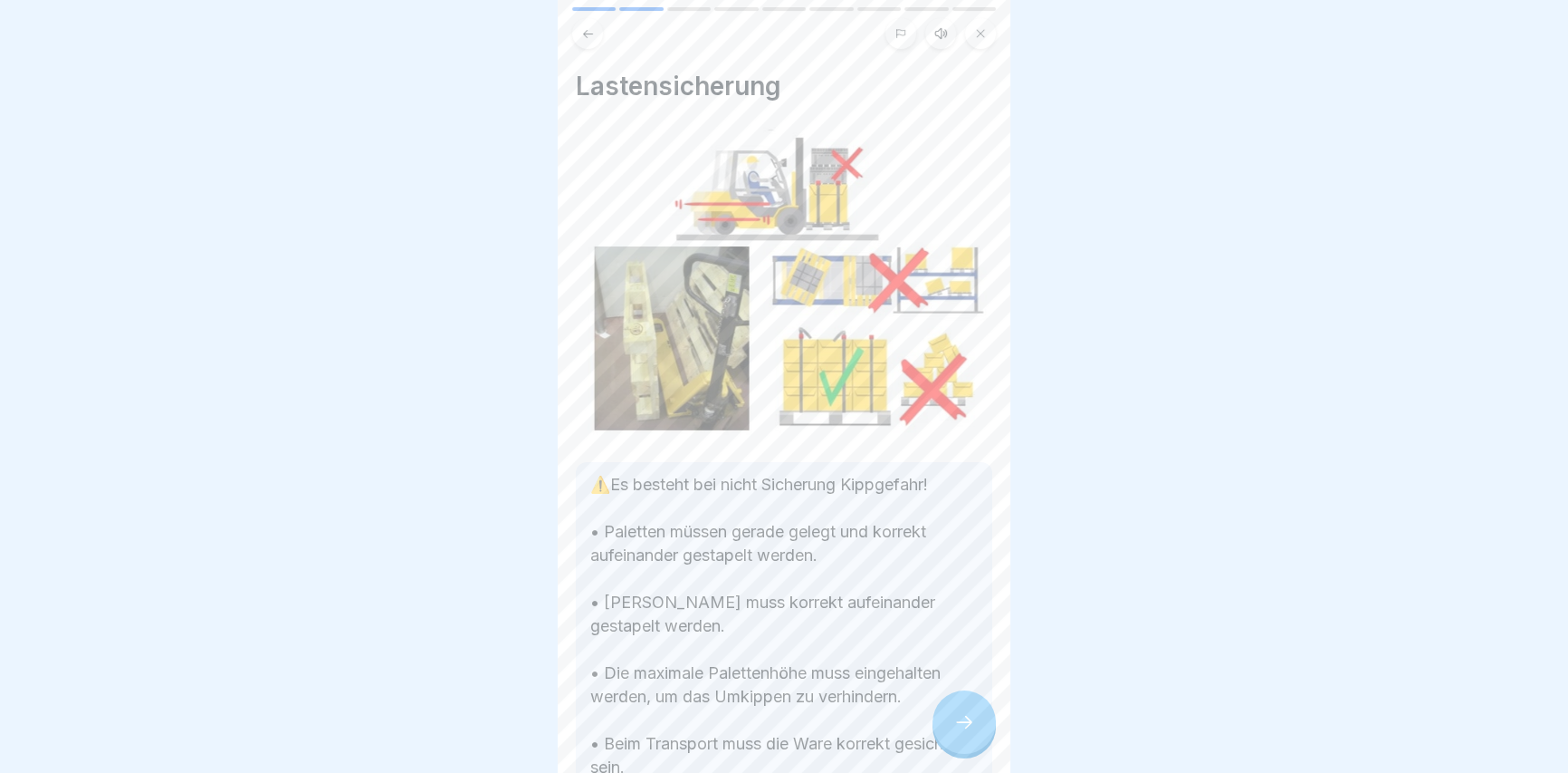
click at [976, 737] on div at bounding box center [964, 722] width 64 height 64
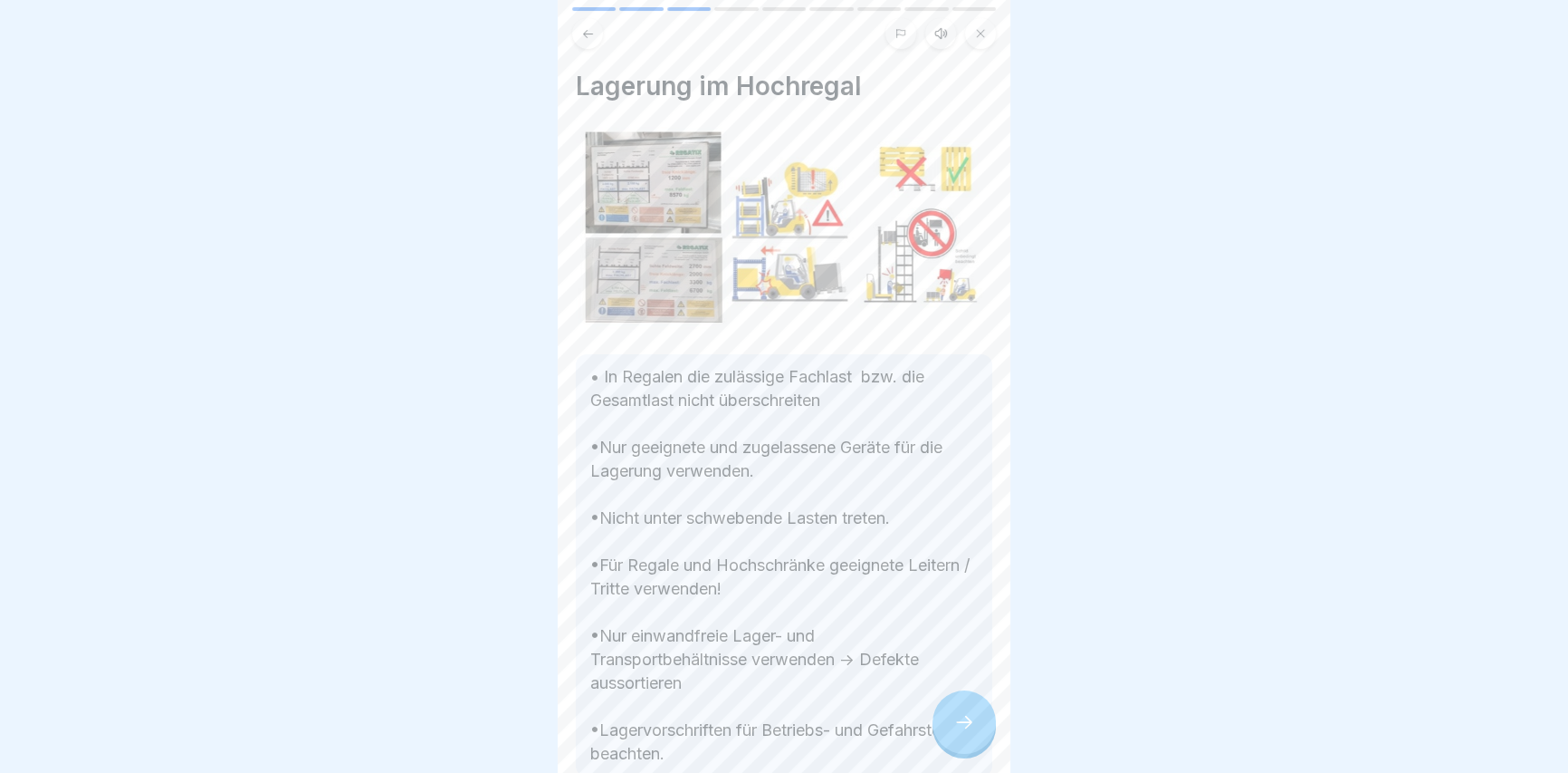
click at [975, 738] on div at bounding box center [964, 722] width 64 height 64
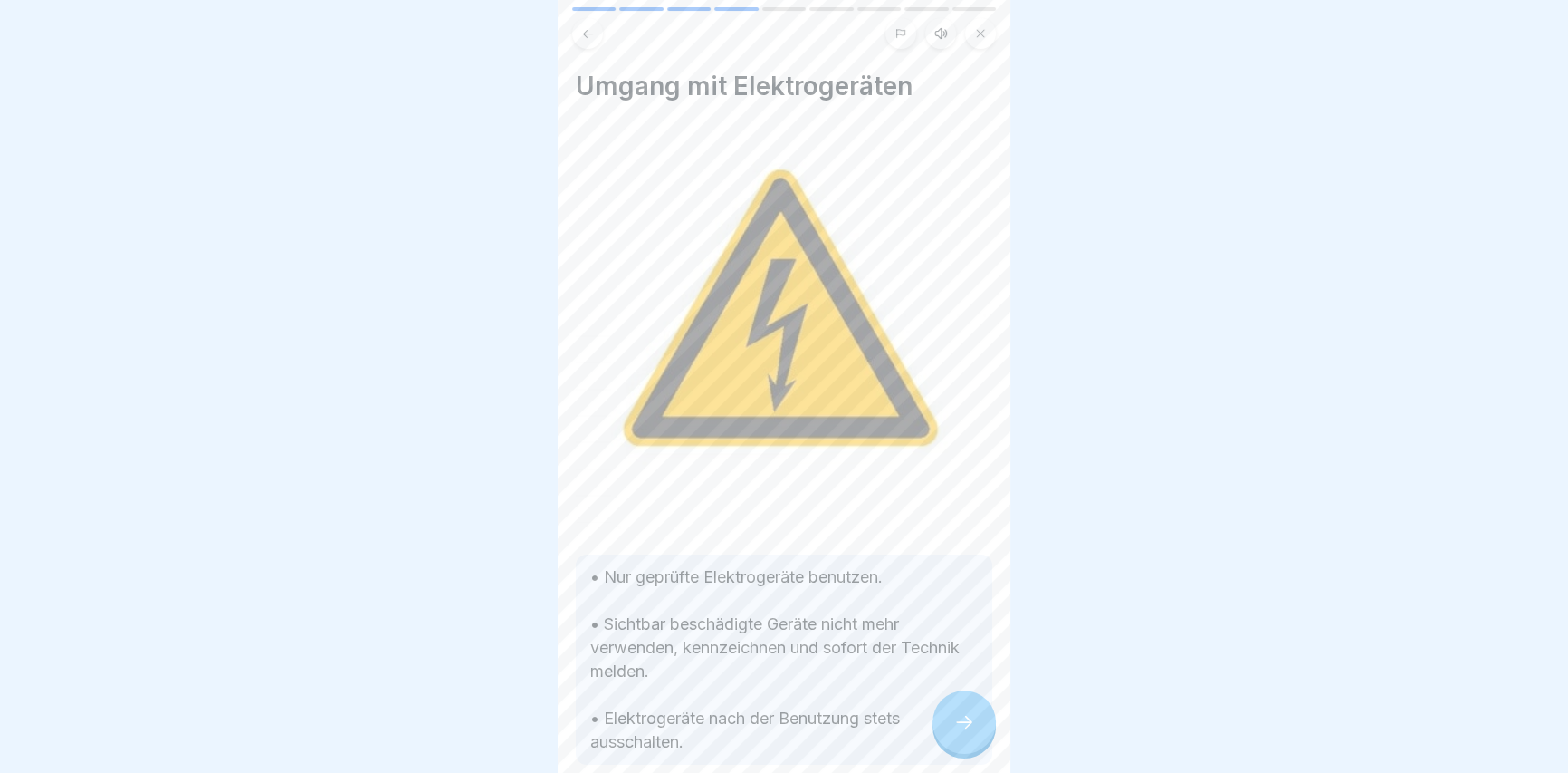
click at [975, 738] on div at bounding box center [964, 722] width 64 height 64
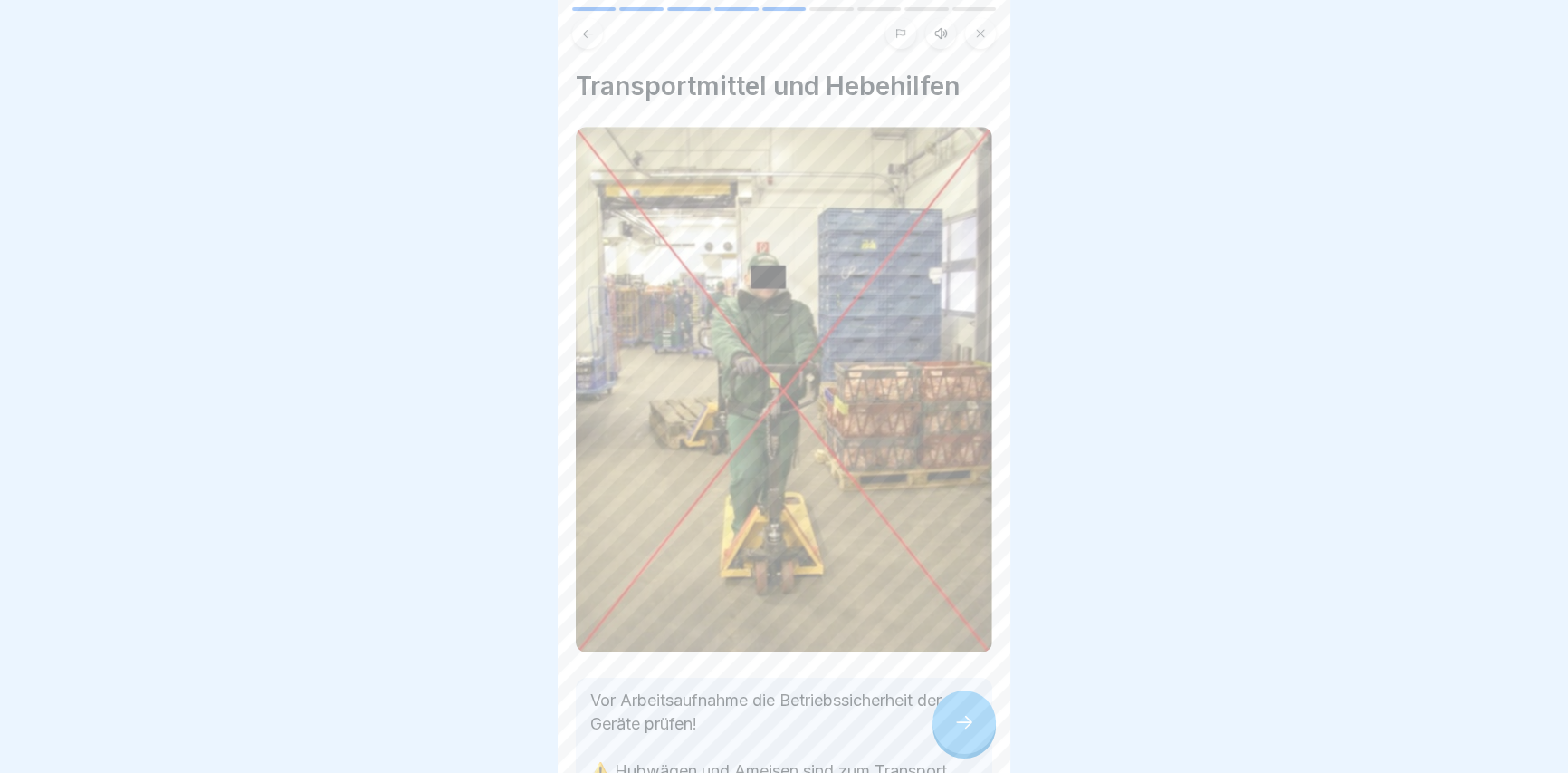
click at [971, 732] on icon at bounding box center [964, 722] width 22 height 22
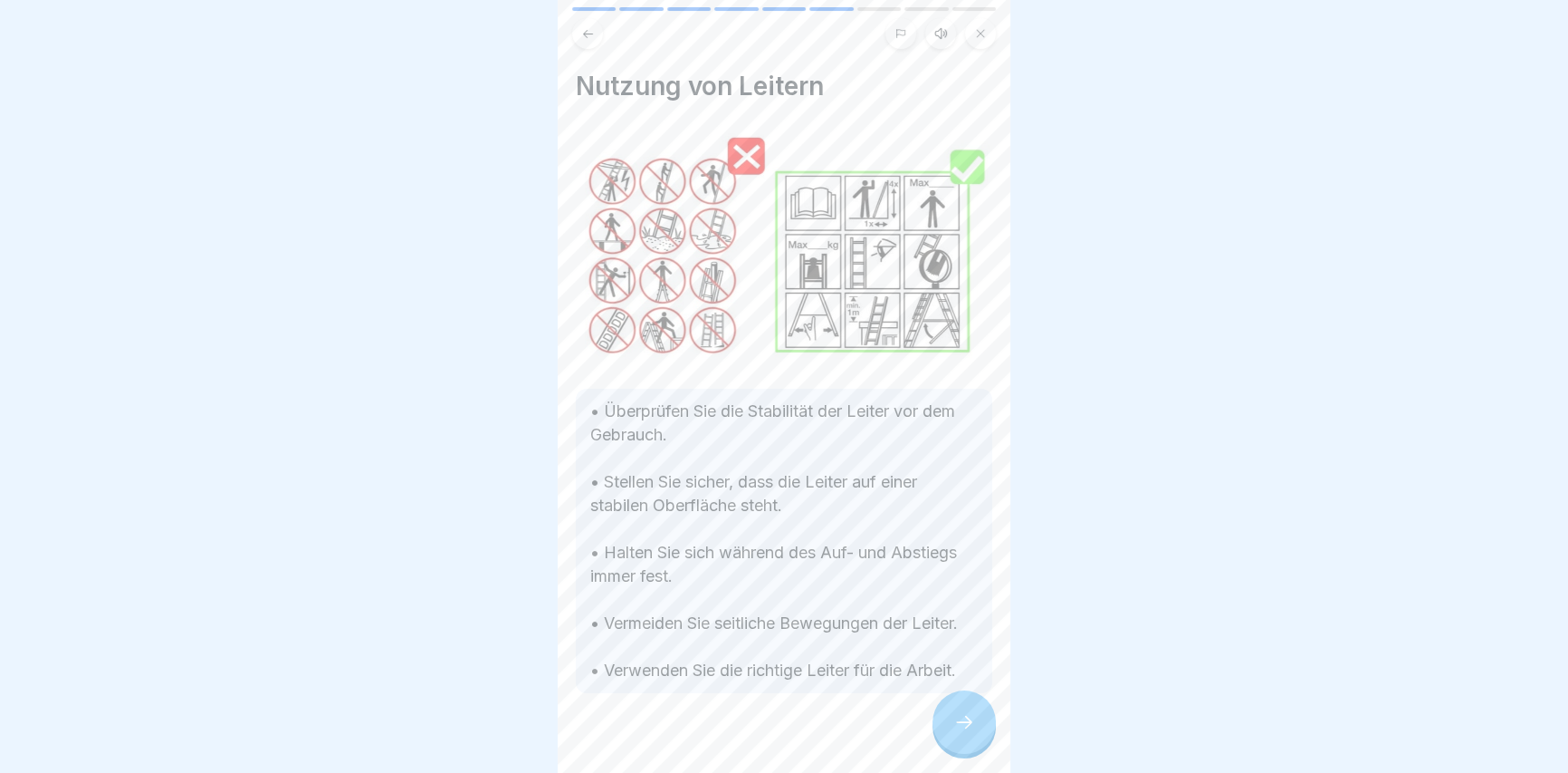
click at [971, 732] on icon at bounding box center [964, 722] width 22 height 22
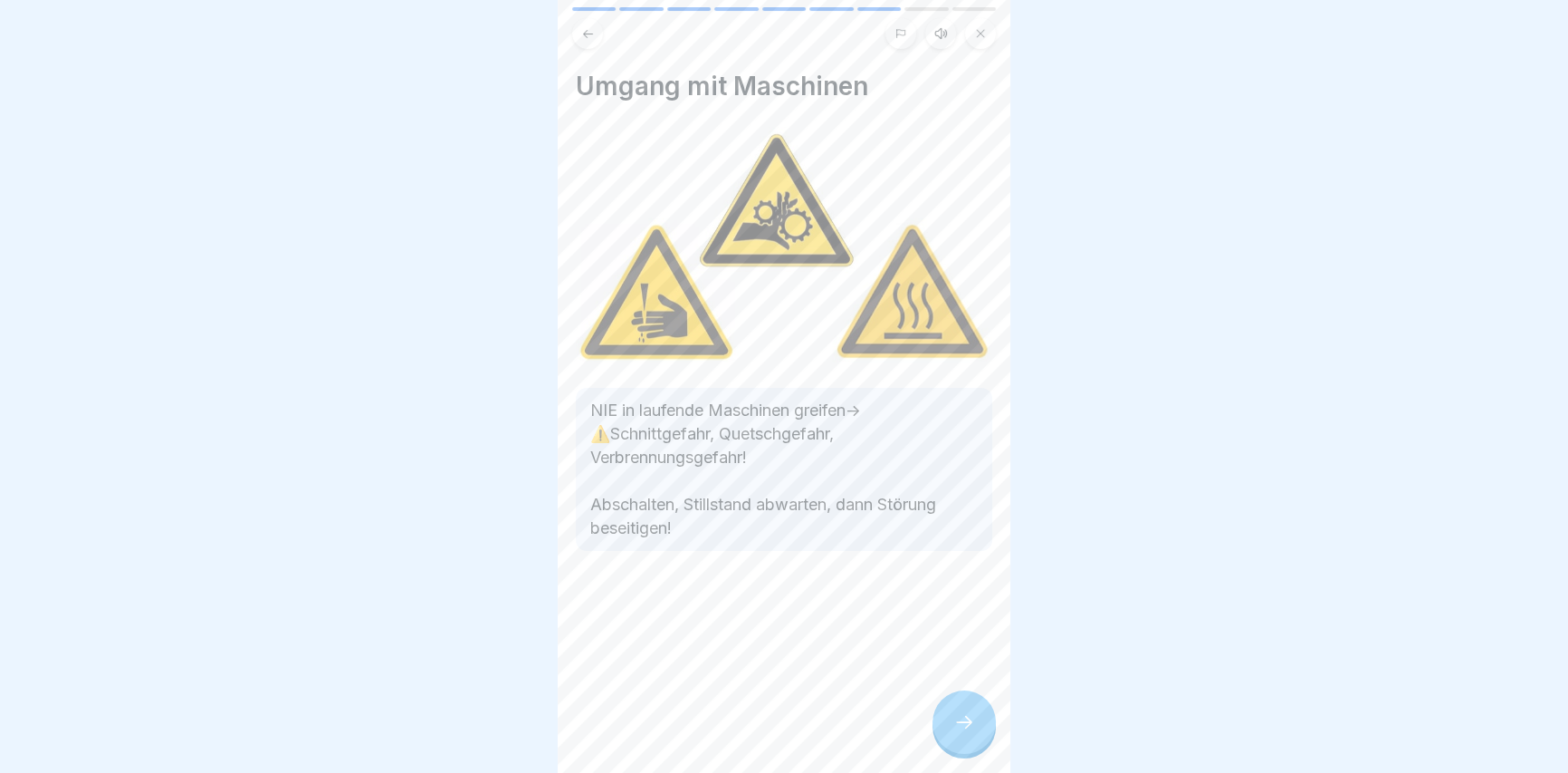
click at [969, 730] on icon at bounding box center [964, 722] width 22 height 22
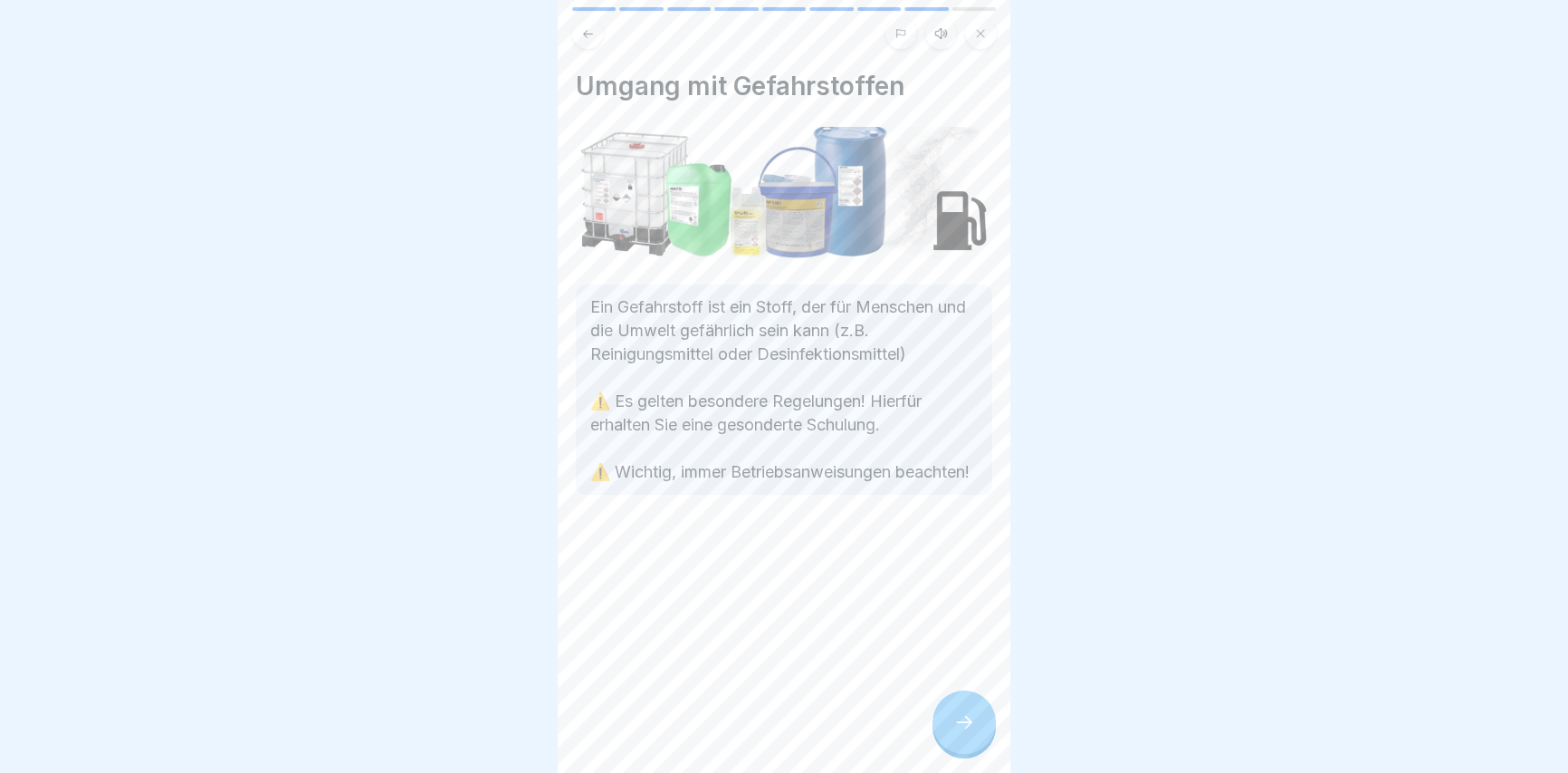
click at [969, 730] on icon at bounding box center [964, 722] width 22 height 22
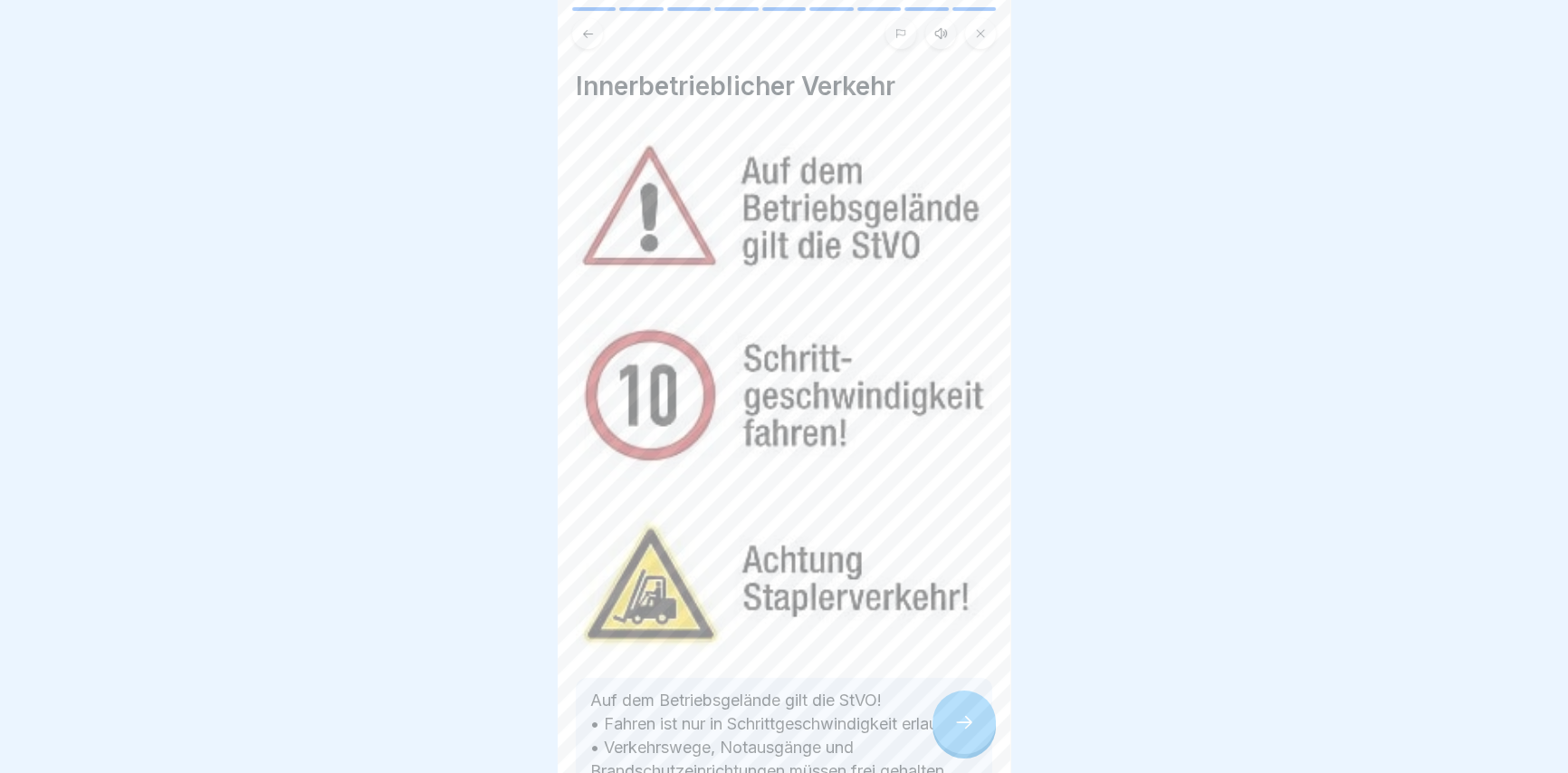
click at [969, 731] on icon at bounding box center [964, 722] width 22 height 22
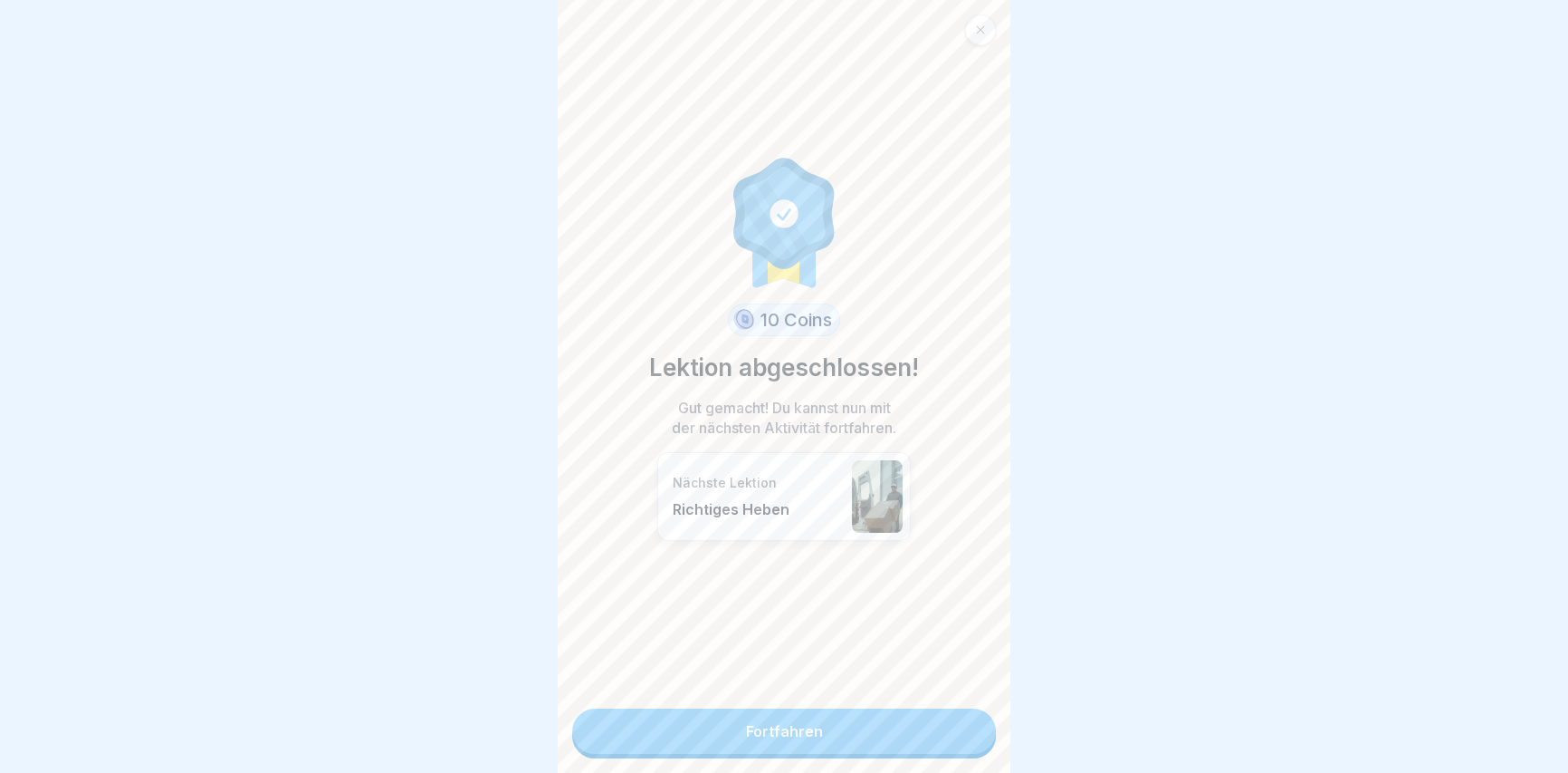
click at [939, 740] on link "Fortfahren" at bounding box center [784, 730] width 424 height 45
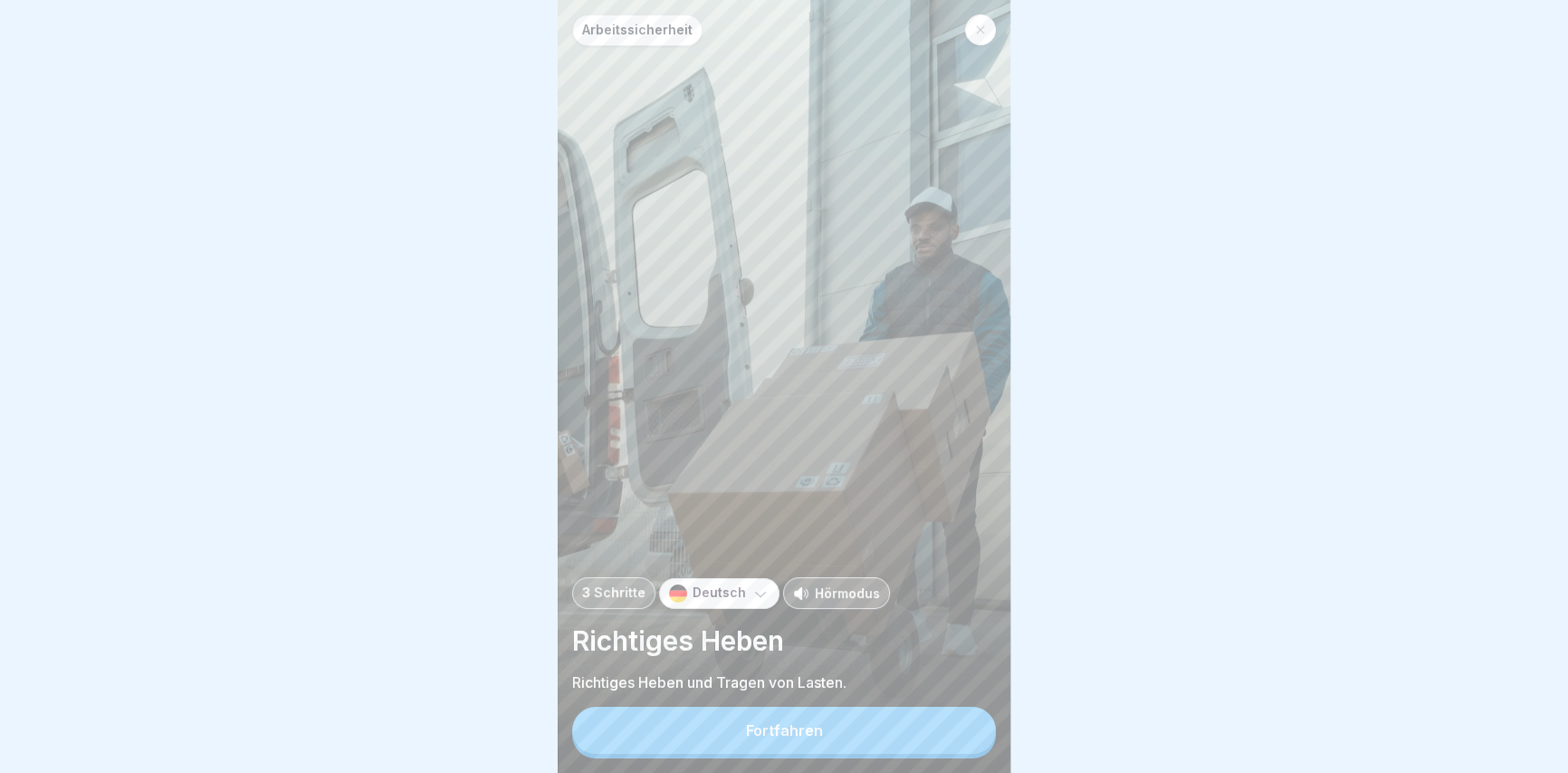
click at [938, 743] on button "Fortfahren" at bounding box center [784, 729] width 424 height 47
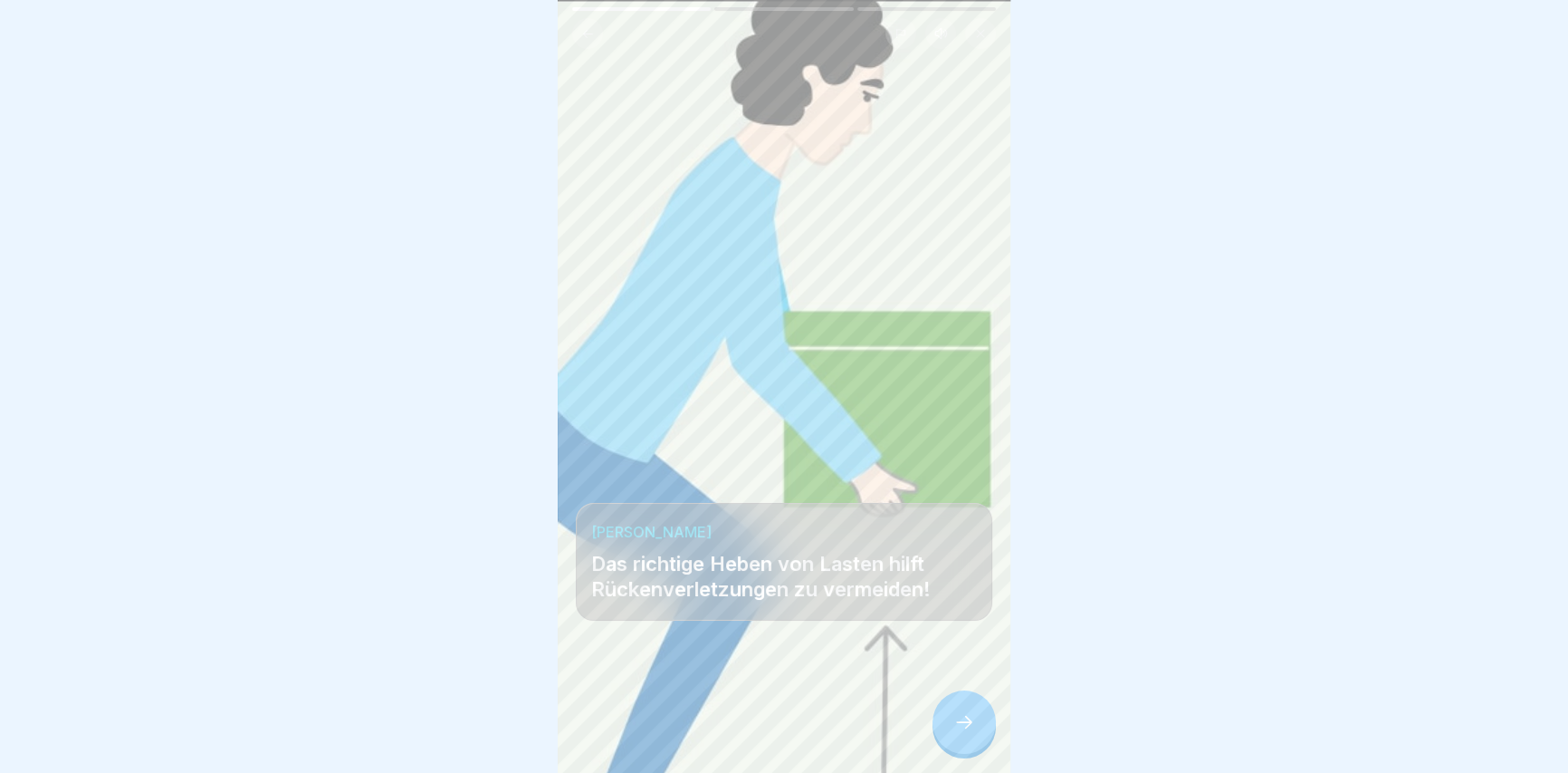
click at [952, 733] on div at bounding box center [964, 722] width 64 height 64
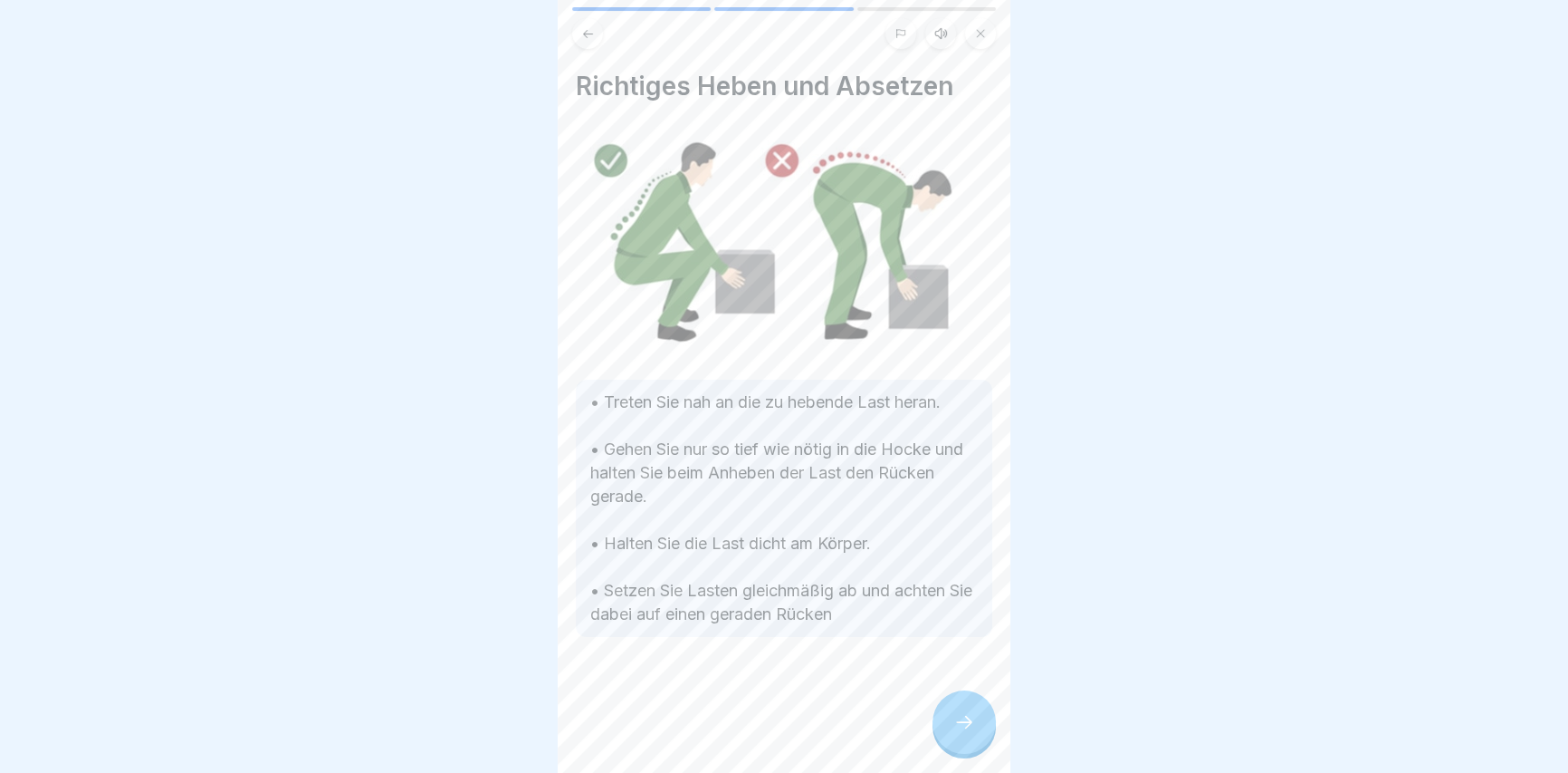
click at [951, 727] on div at bounding box center [964, 722] width 64 height 64
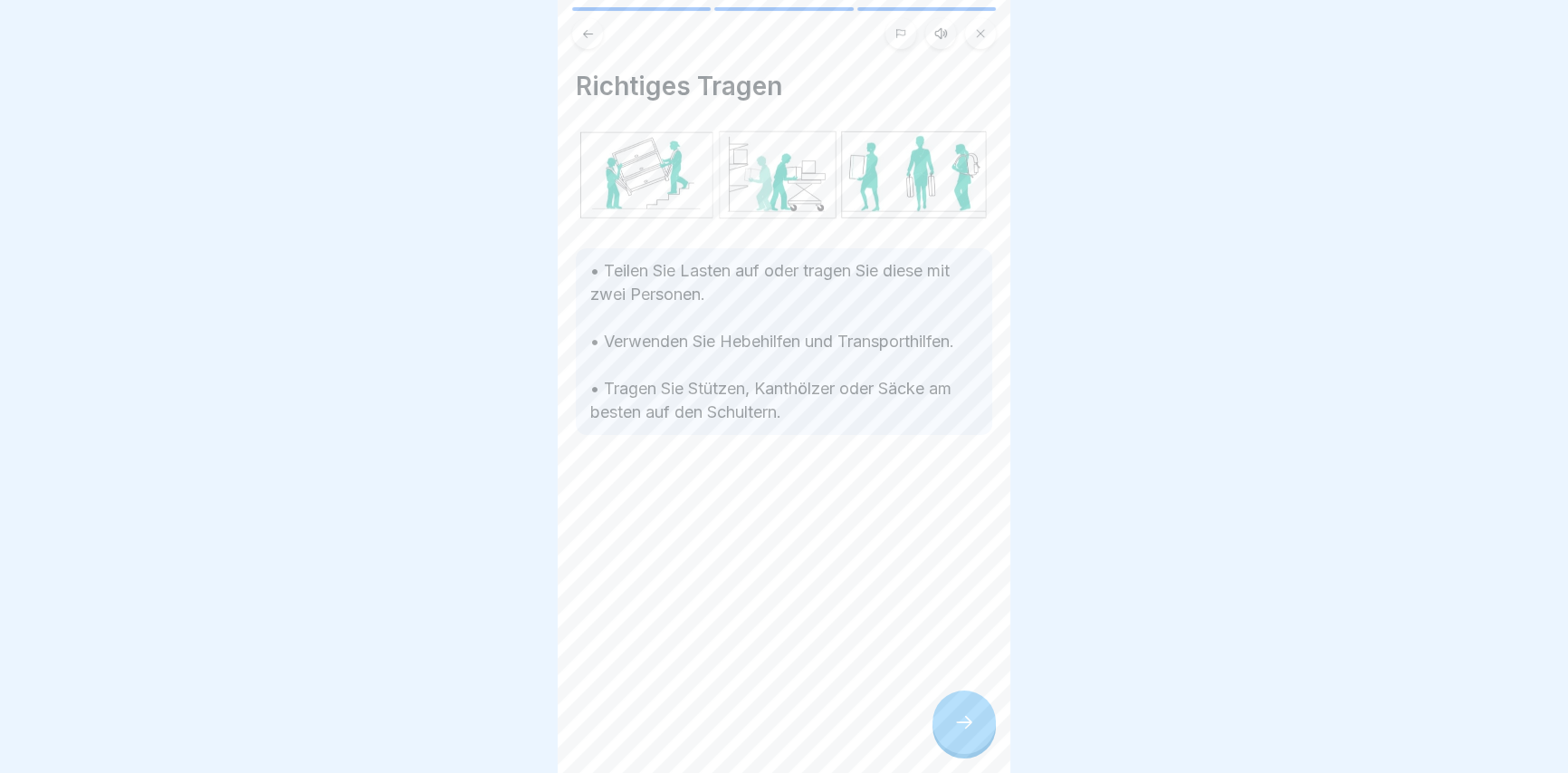
click at [971, 724] on icon at bounding box center [964, 722] width 22 height 22
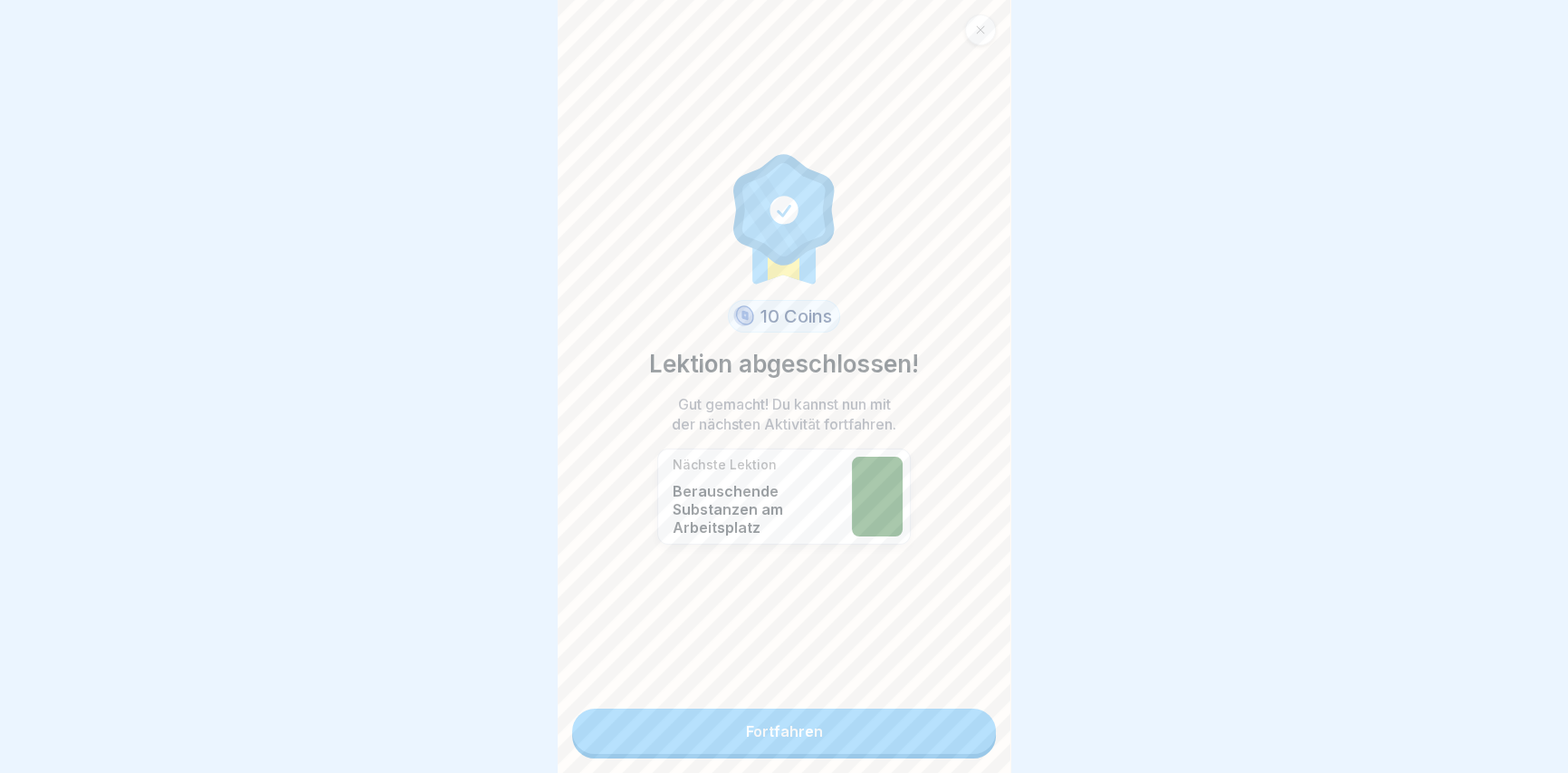
click at [942, 728] on link "Fortfahren" at bounding box center [784, 730] width 424 height 45
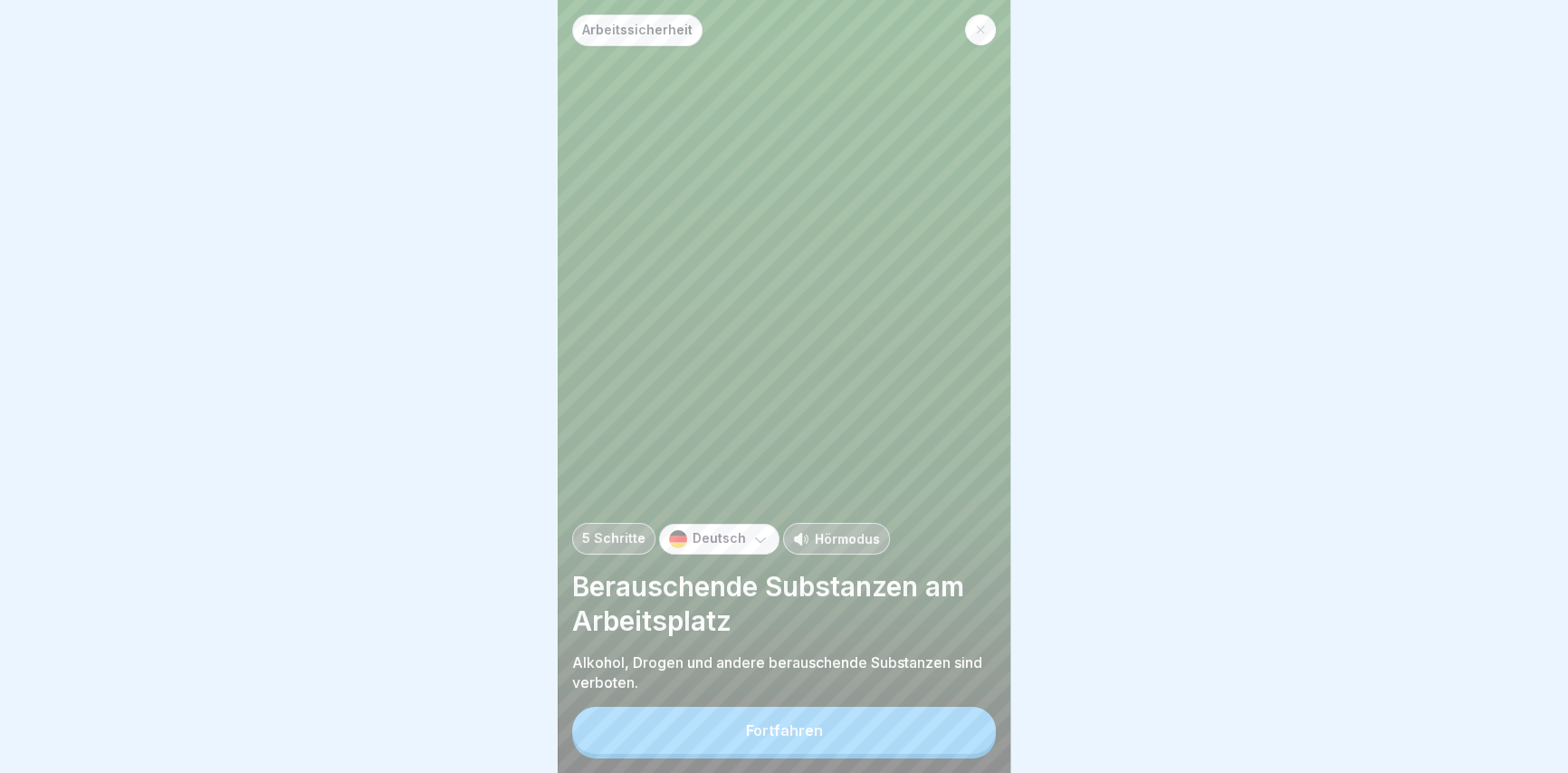
click at [946, 731] on button "Fortfahren" at bounding box center [784, 729] width 424 height 47
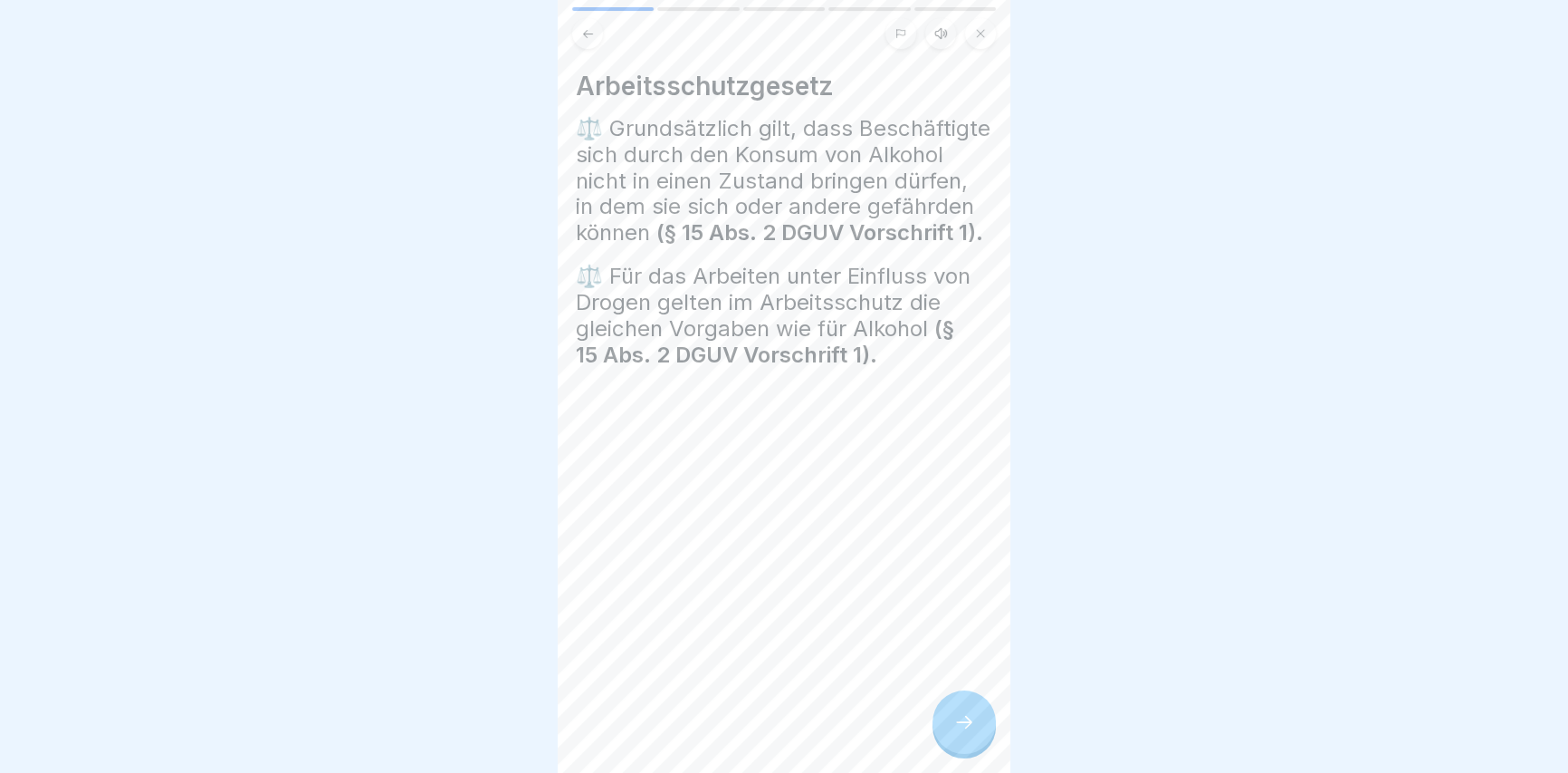
click at [953, 733] on icon at bounding box center [964, 722] width 22 height 22
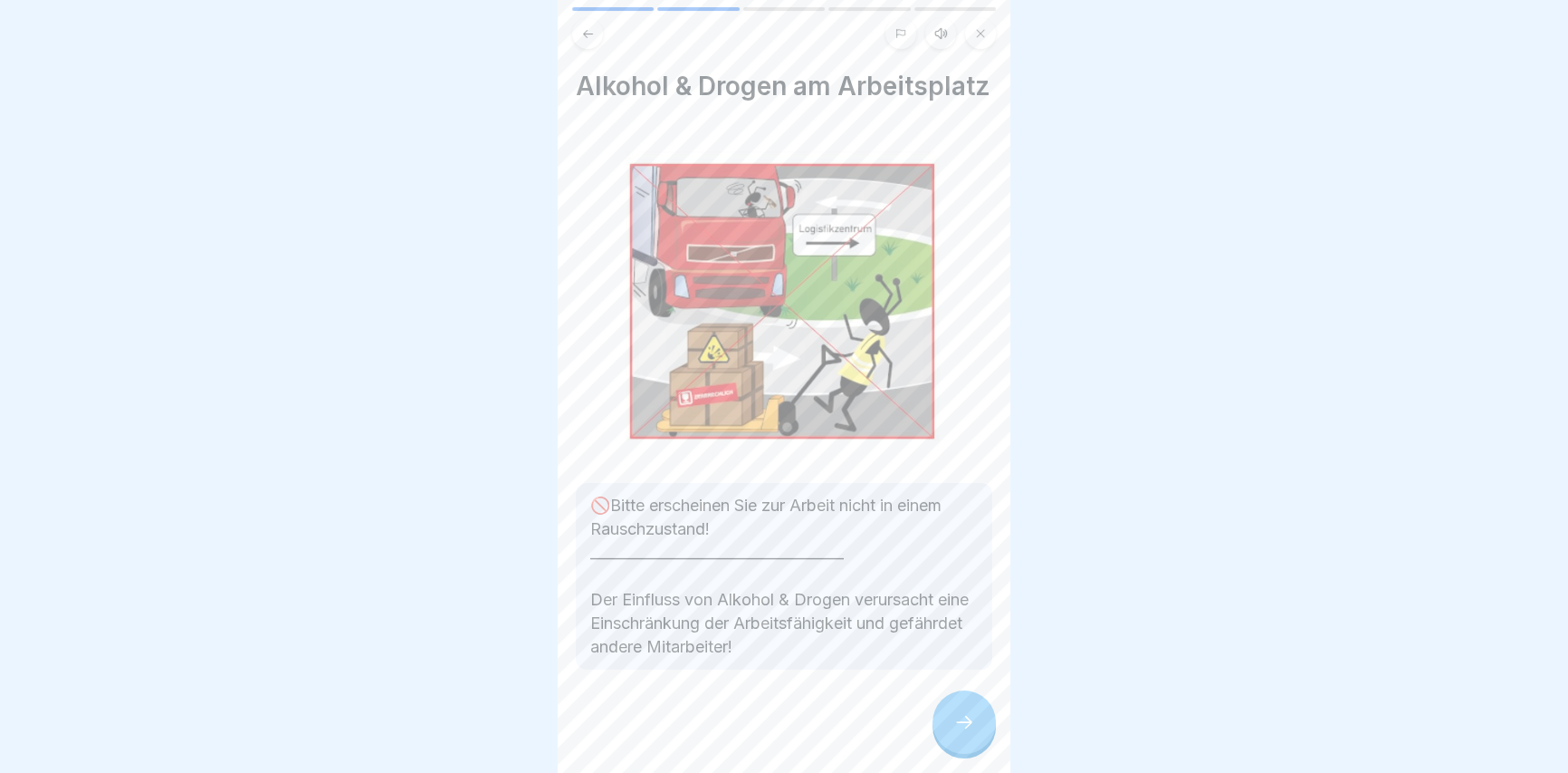
click at [963, 733] on icon at bounding box center [964, 722] width 22 height 22
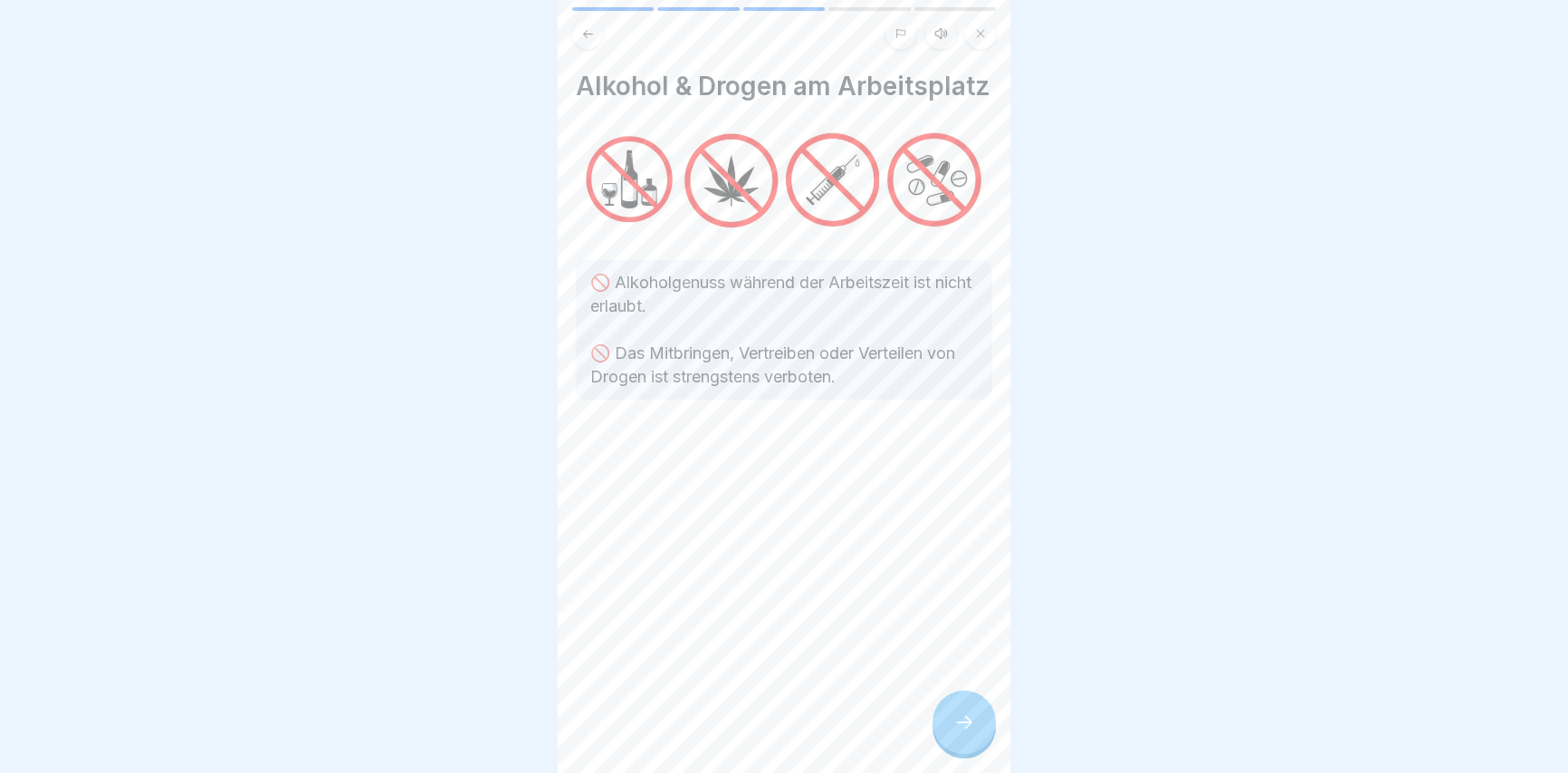
drag, startPoint x: 973, startPoint y: 745, endPoint x: 991, endPoint y: 745, distance: 18.0
click at [974, 744] on div at bounding box center [964, 722] width 64 height 64
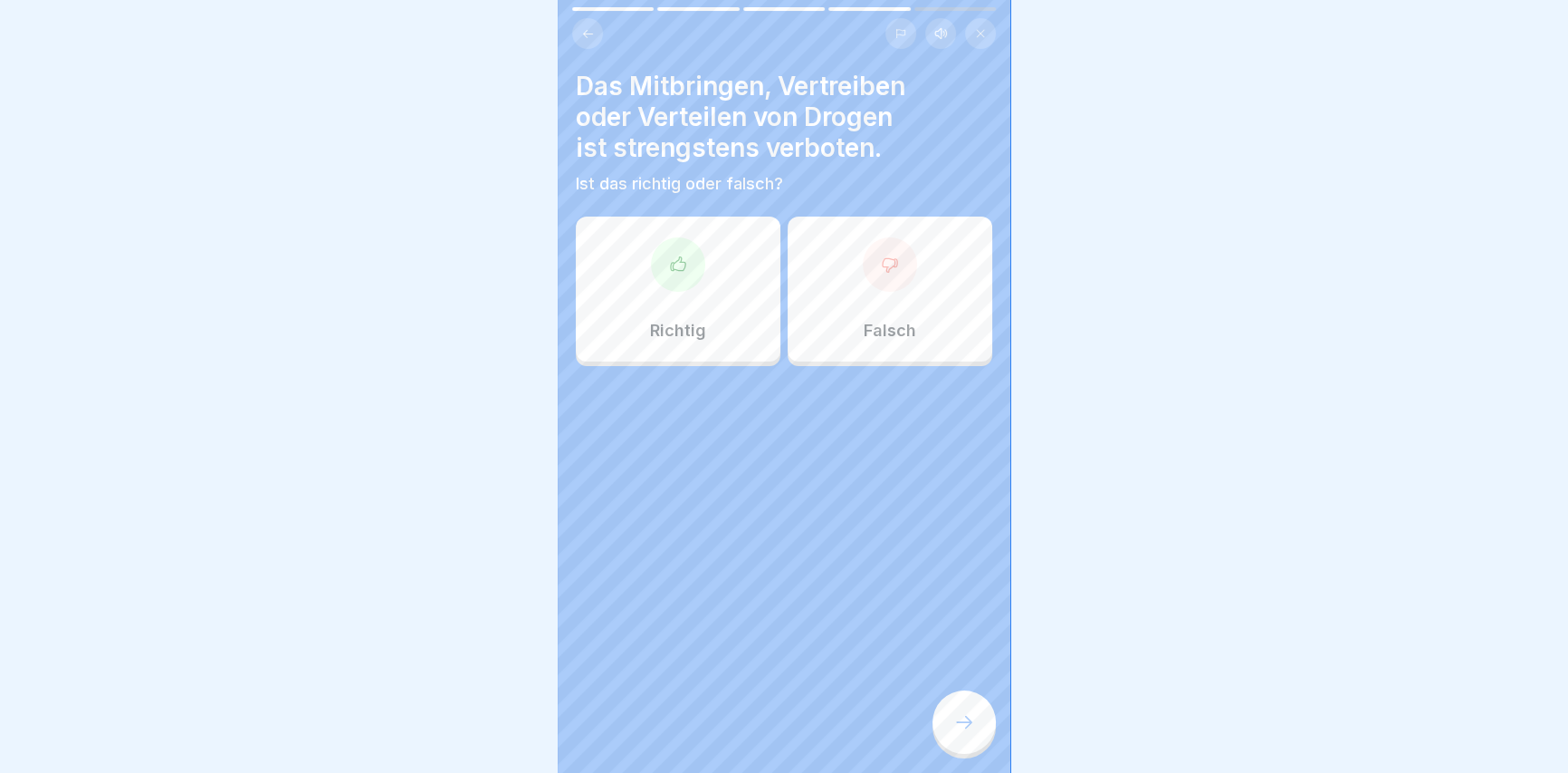
click at [965, 733] on icon at bounding box center [964, 722] width 22 height 22
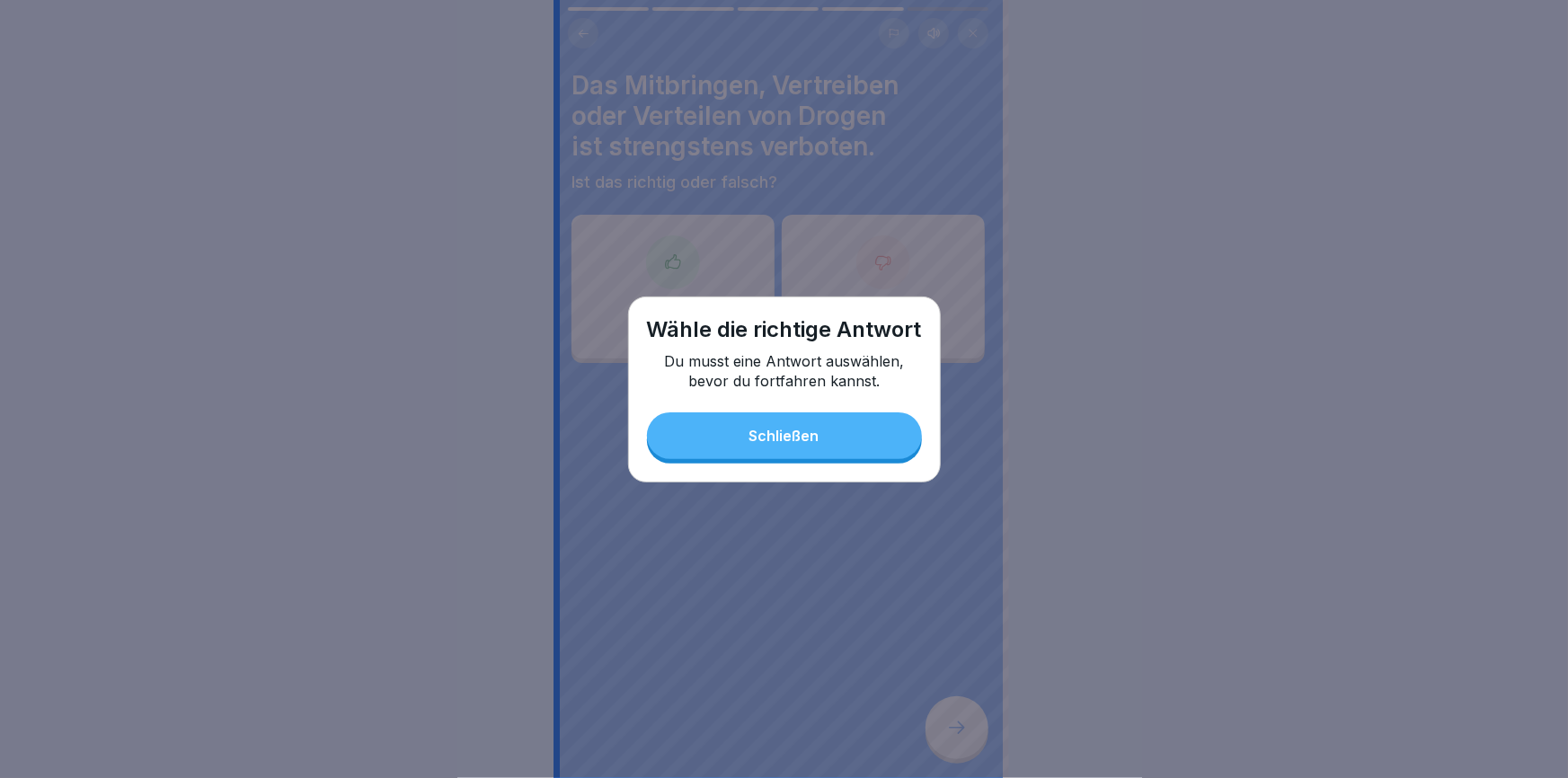
click at [794, 446] on button "Schließen" at bounding box center [784, 435] width 275 height 46
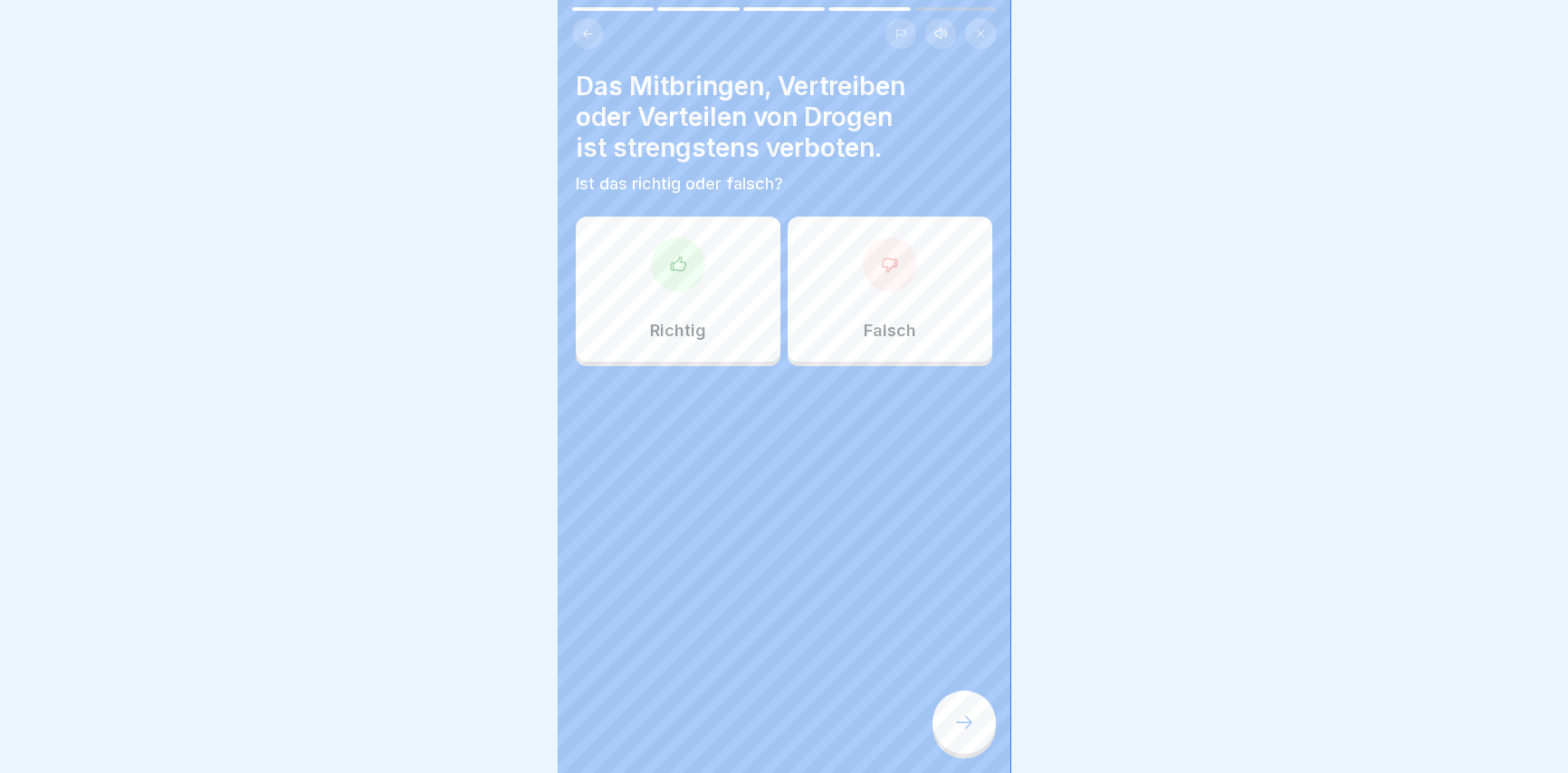
click at [667, 312] on div "Richtig" at bounding box center [677, 288] width 204 height 144
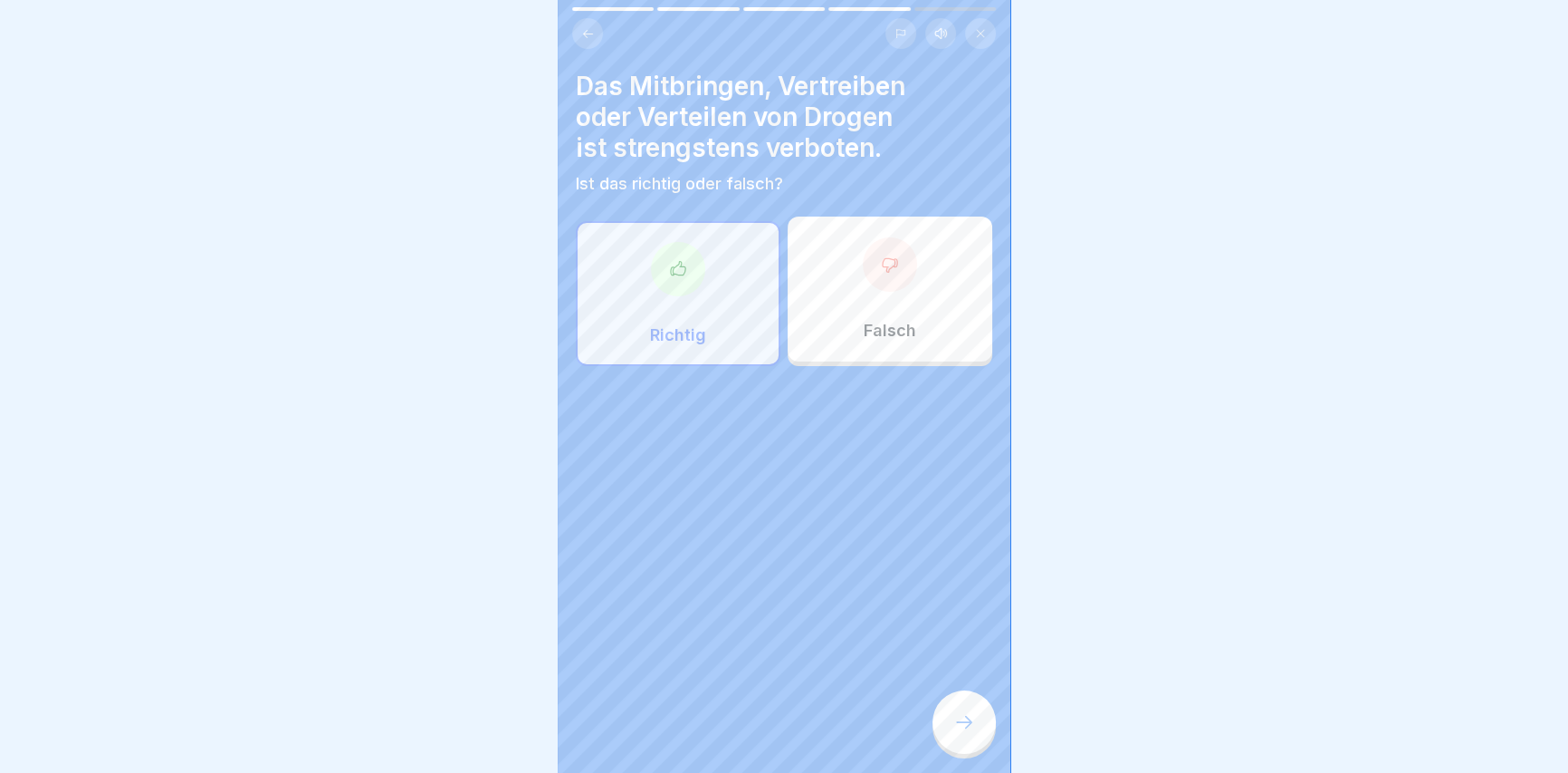
click at [962, 728] on icon at bounding box center [964, 722] width 22 height 22
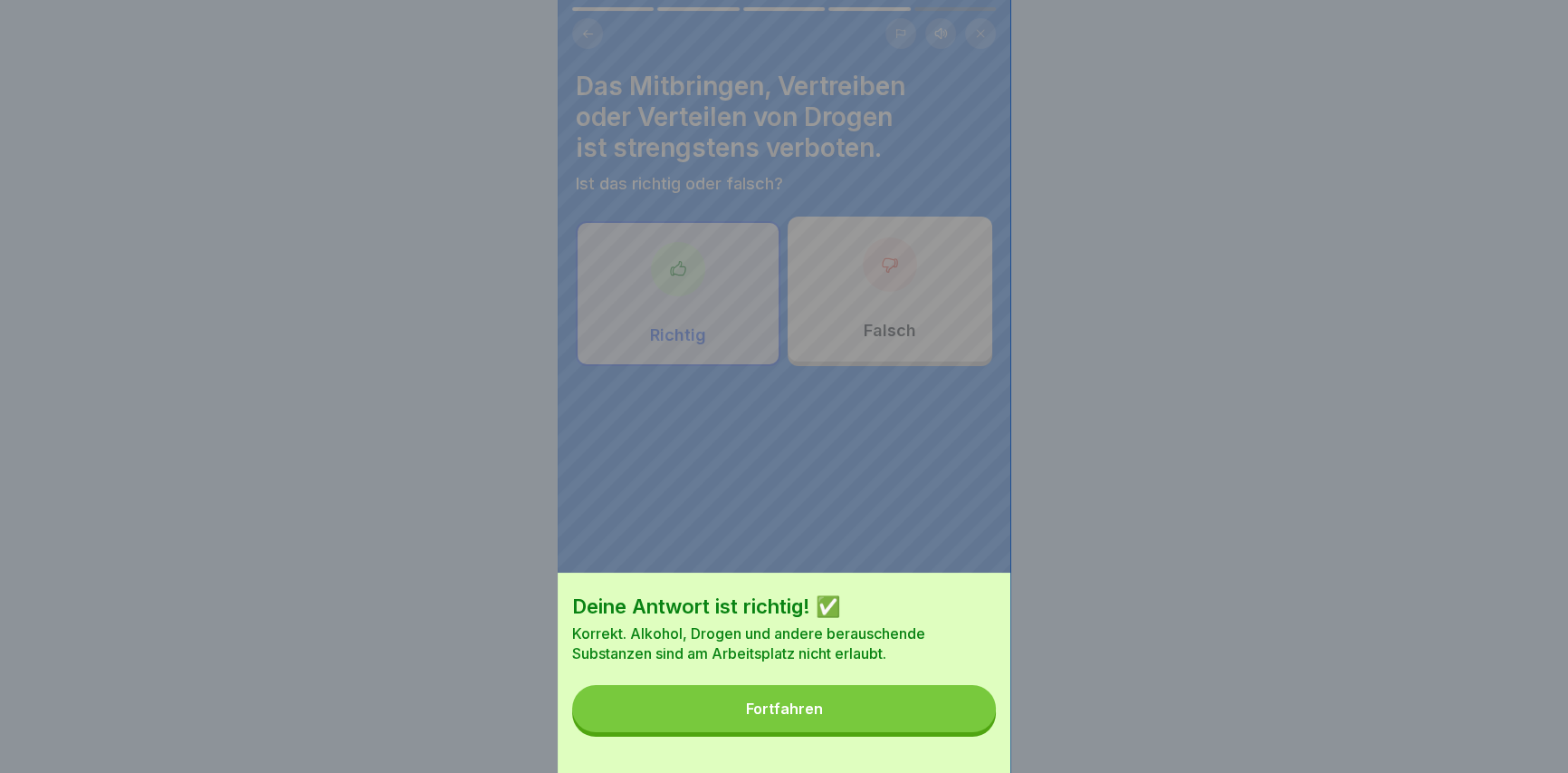
click at [962, 729] on button "Fortfahren" at bounding box center [784, 707] width 424 height 47
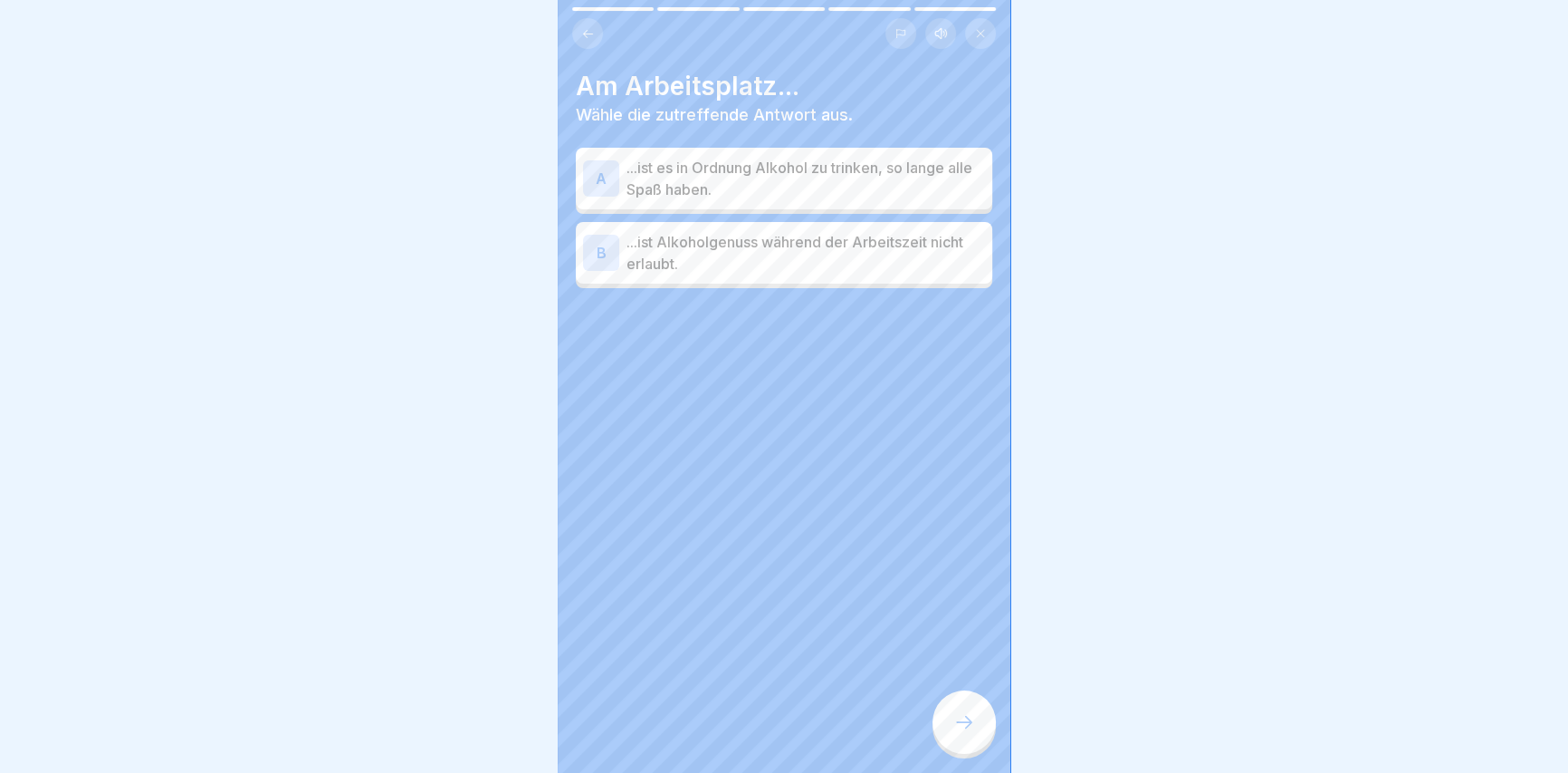
click at [946, 254] on p "...ist Alkoholgenuss während der Arbeitszeit nicht erlaubt." at bounding box center [805, 253] width 358 height 44
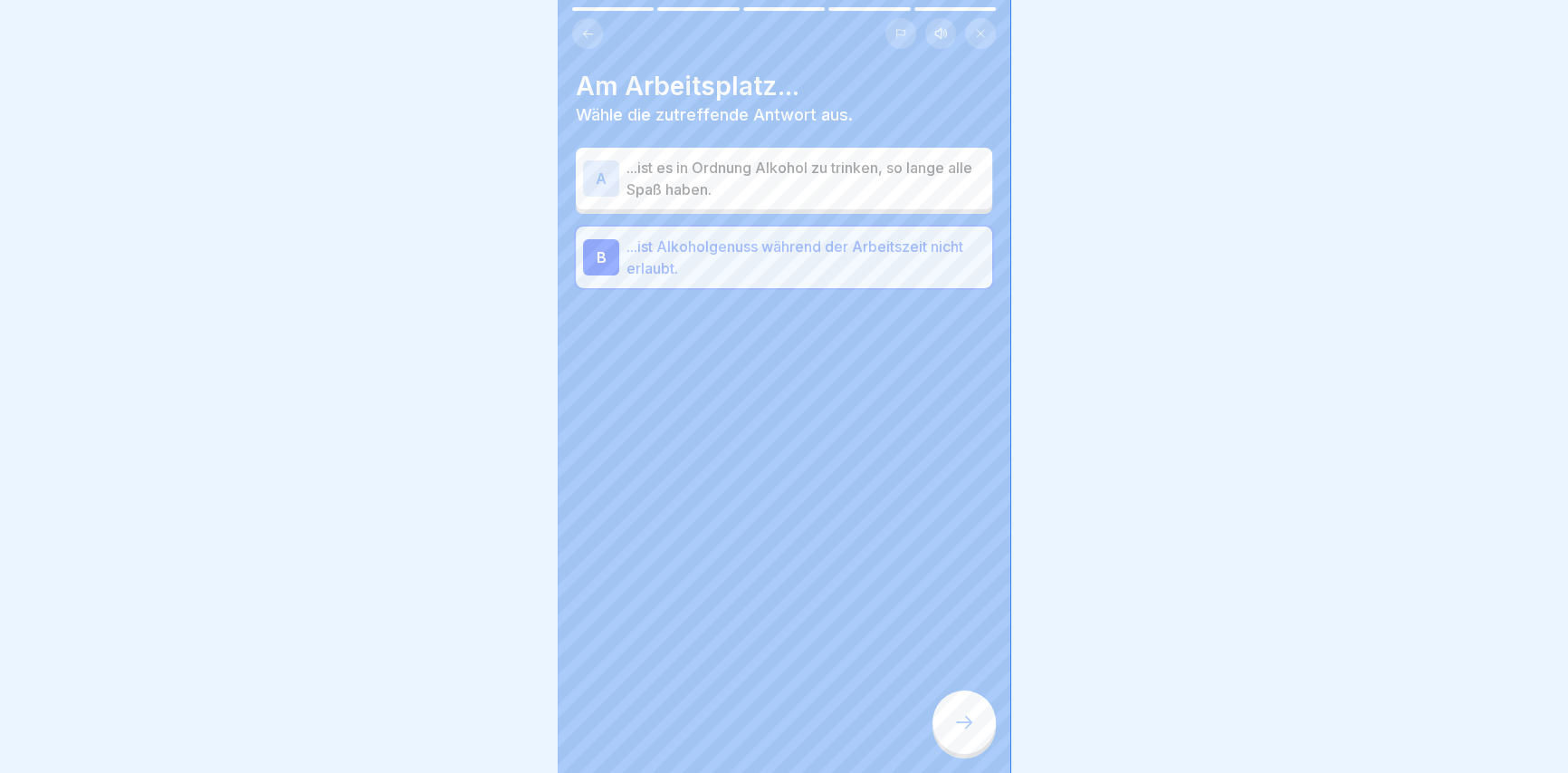
click at [970, 712] on div at bounding box center [964, 722] width 64 height 64
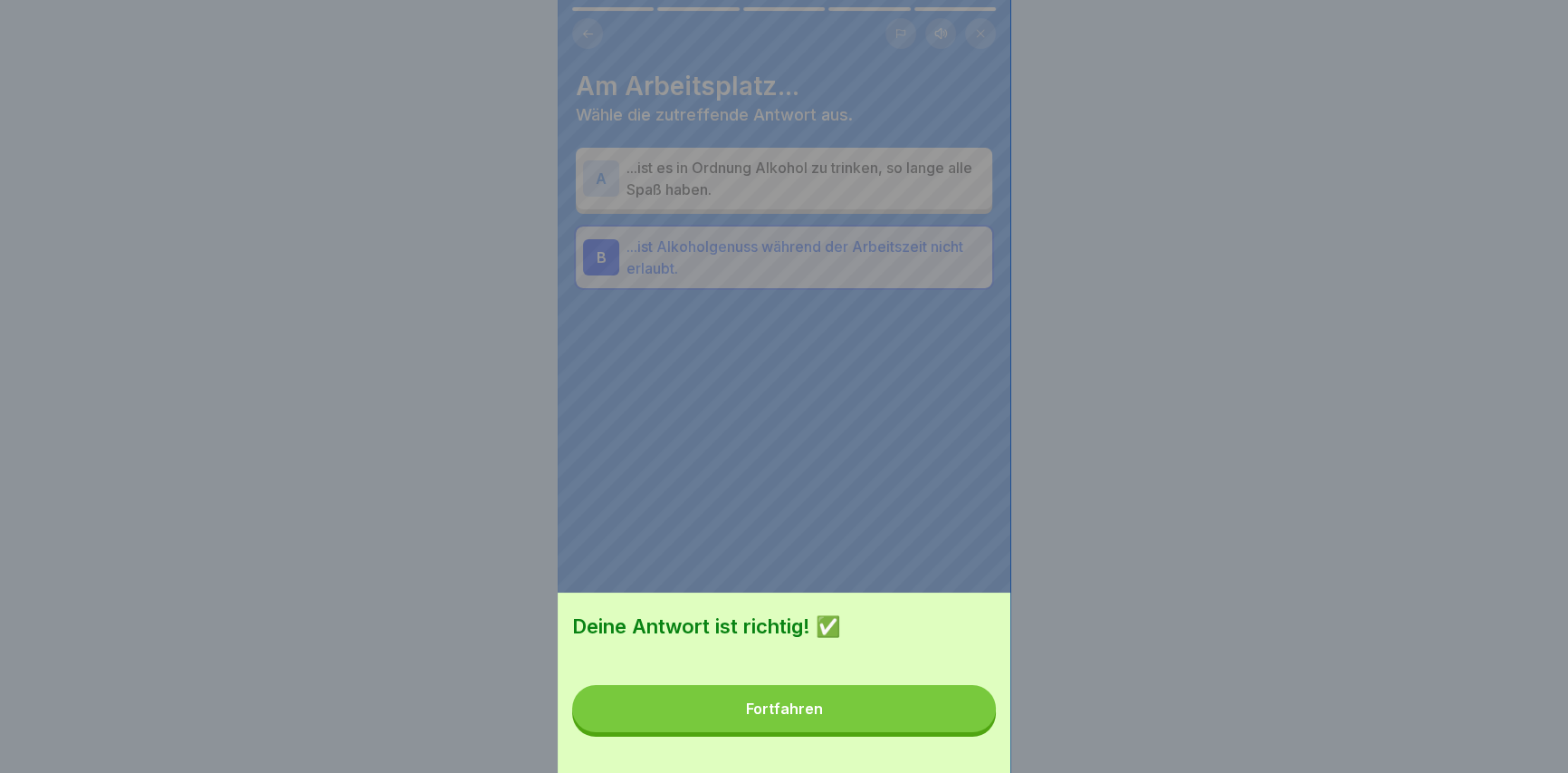
click at [964, 724] on button "Fortfahren" at bounding box center [784, 707] width 424 height 47
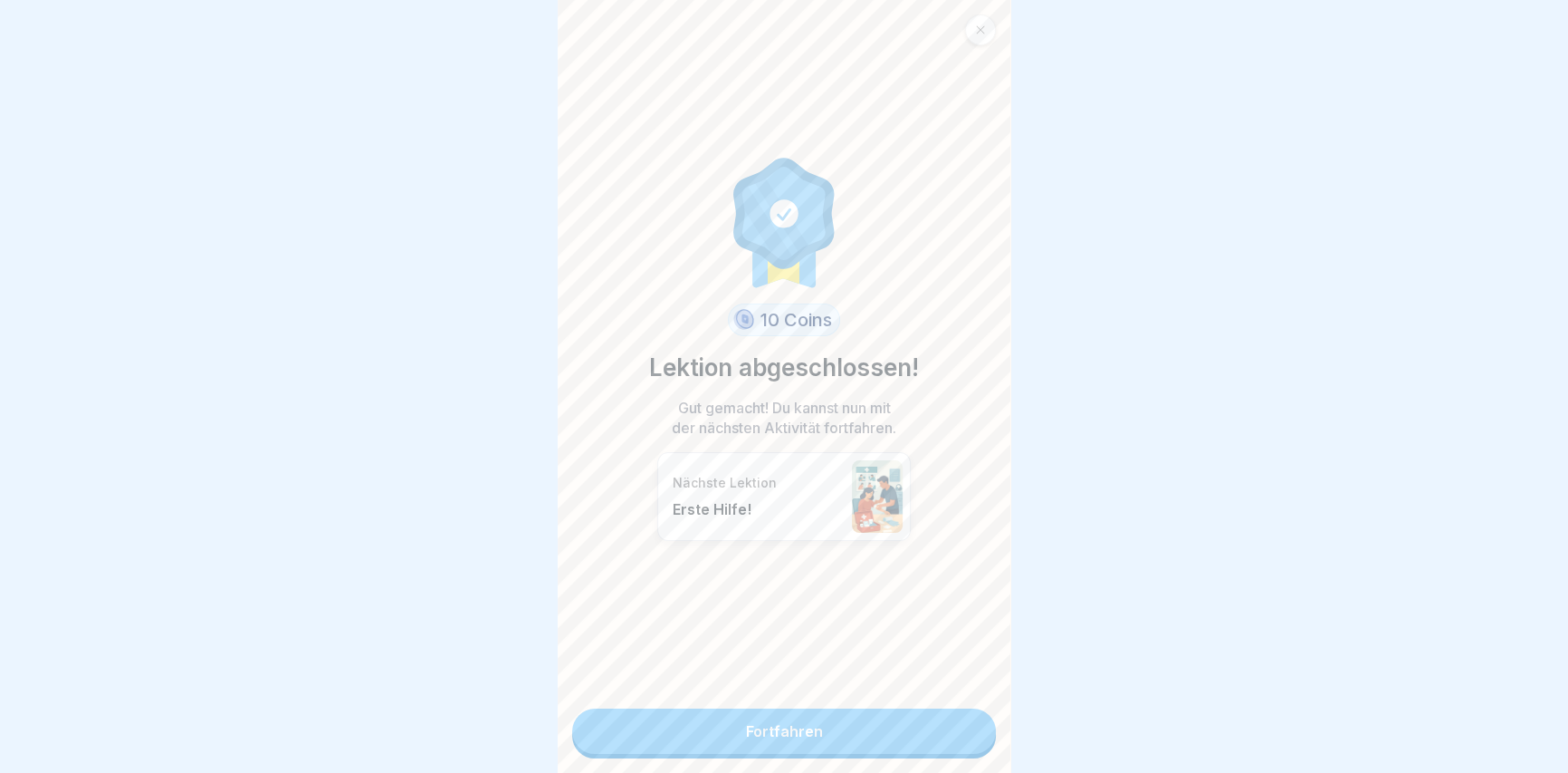
click at [942, 733] on link "Fortfahren" at bounding box center [784, 730] width 424 height 45
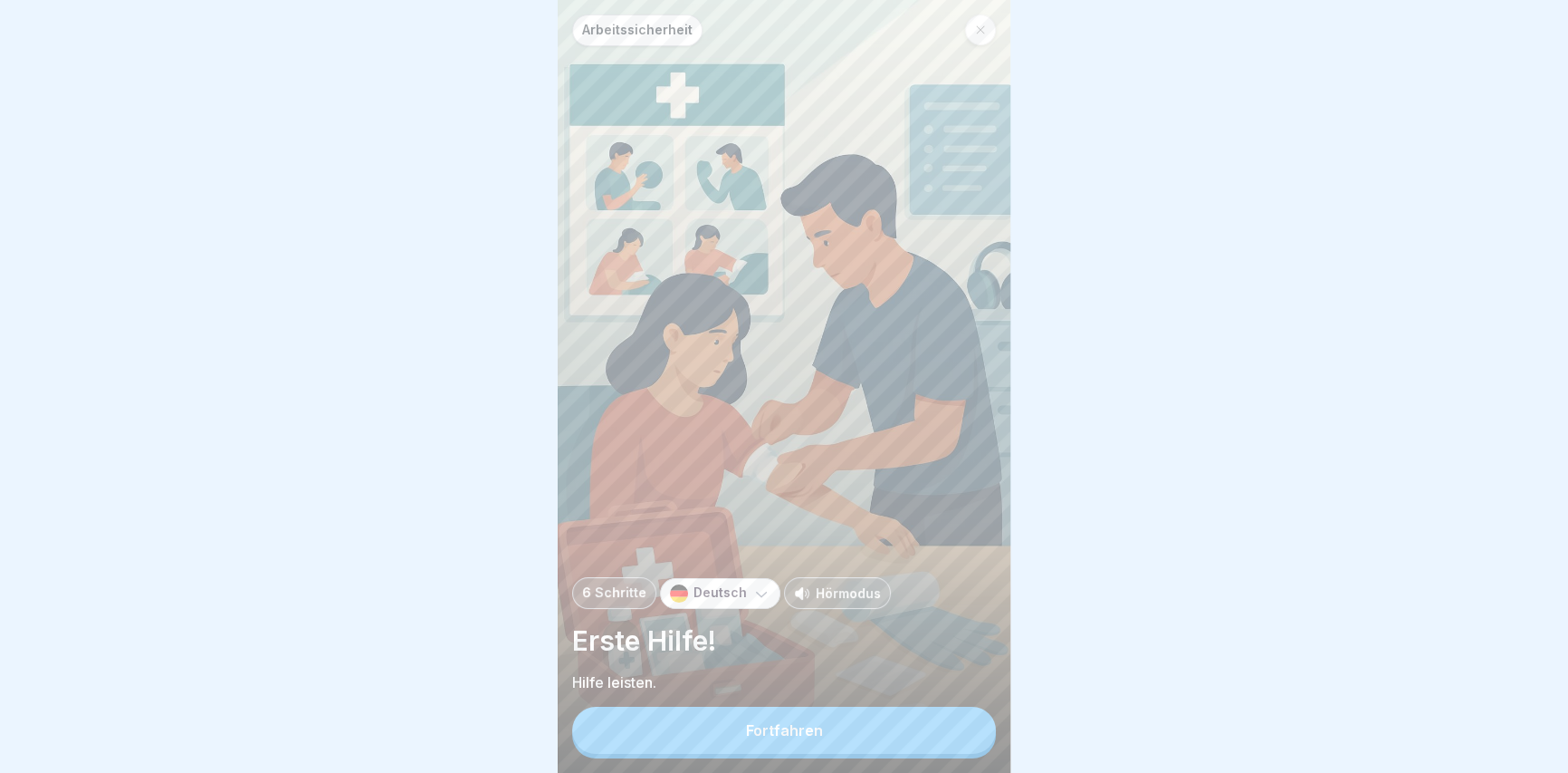
click at [950, 726] on button "Fortfahren" at bounding box center [784, 729] width 424 height 47
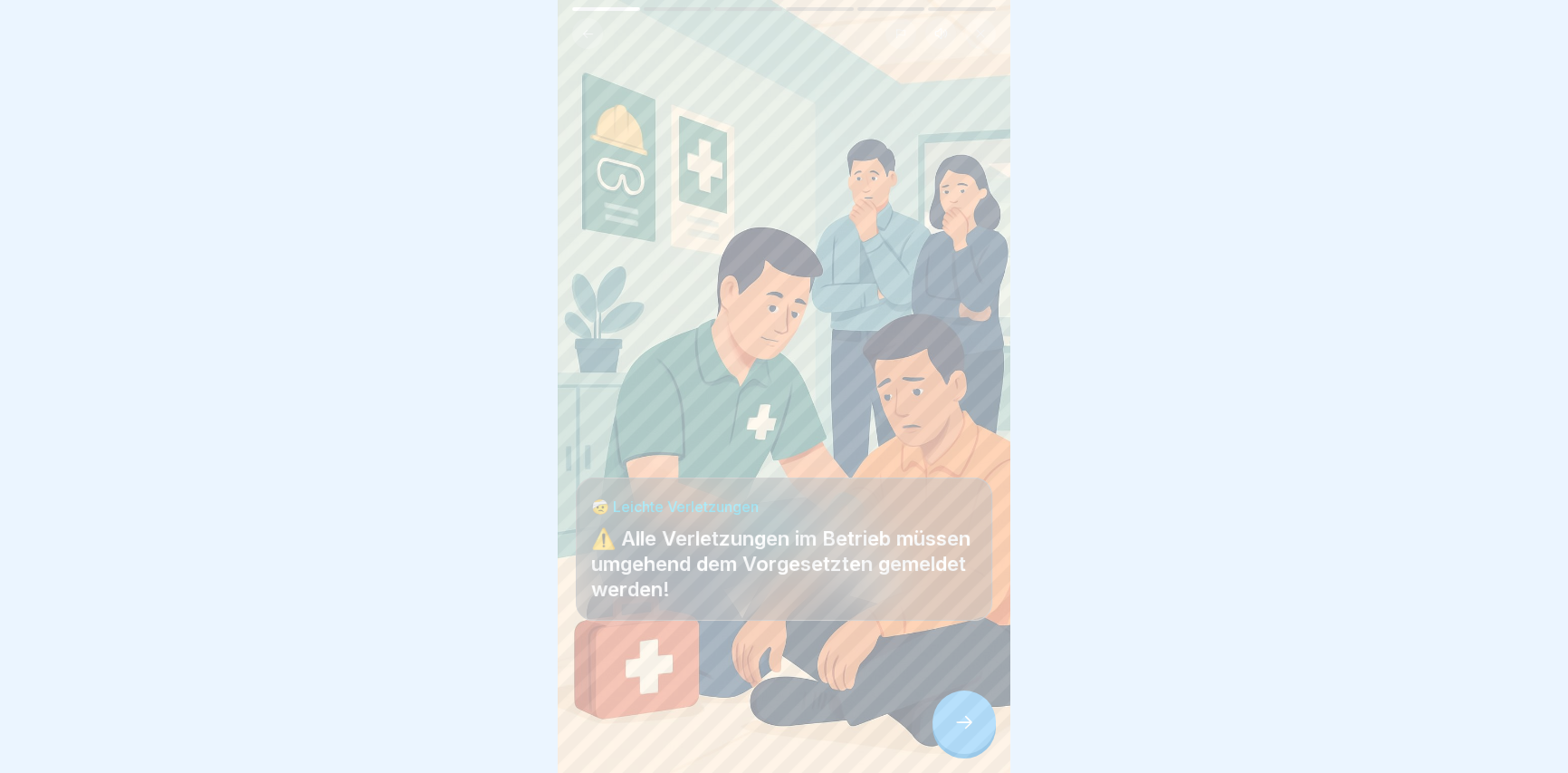
drag, startPoint x: 952, startPoint y: 726, endPoint x: 974, endPoint y: 732, distance: 22.8
click at [953, 732] on div at bounding box center [964, 722] width 64 height 64
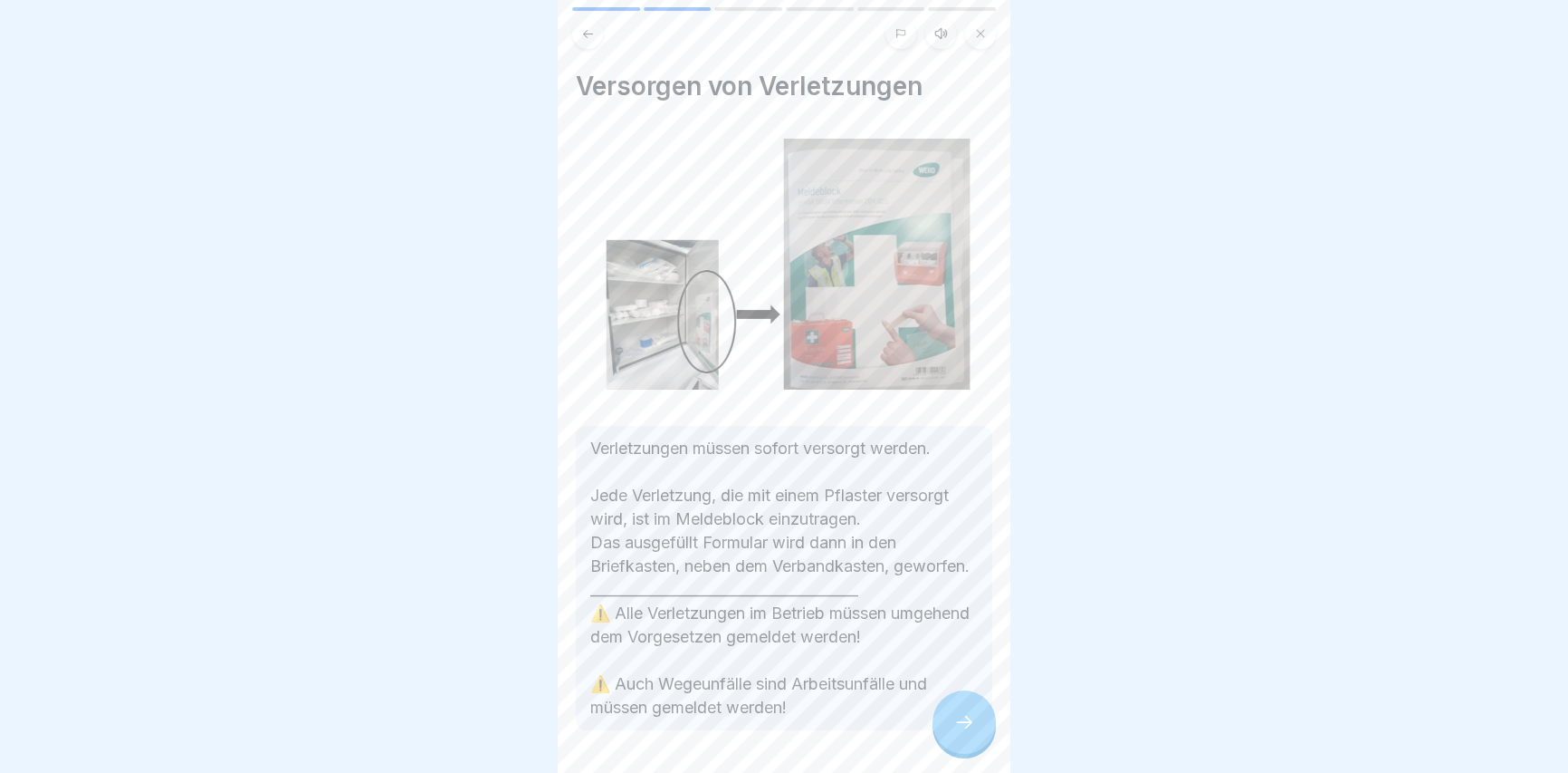
click at [952, 727] on div at bounding box center [964, 722] width 64 height 64
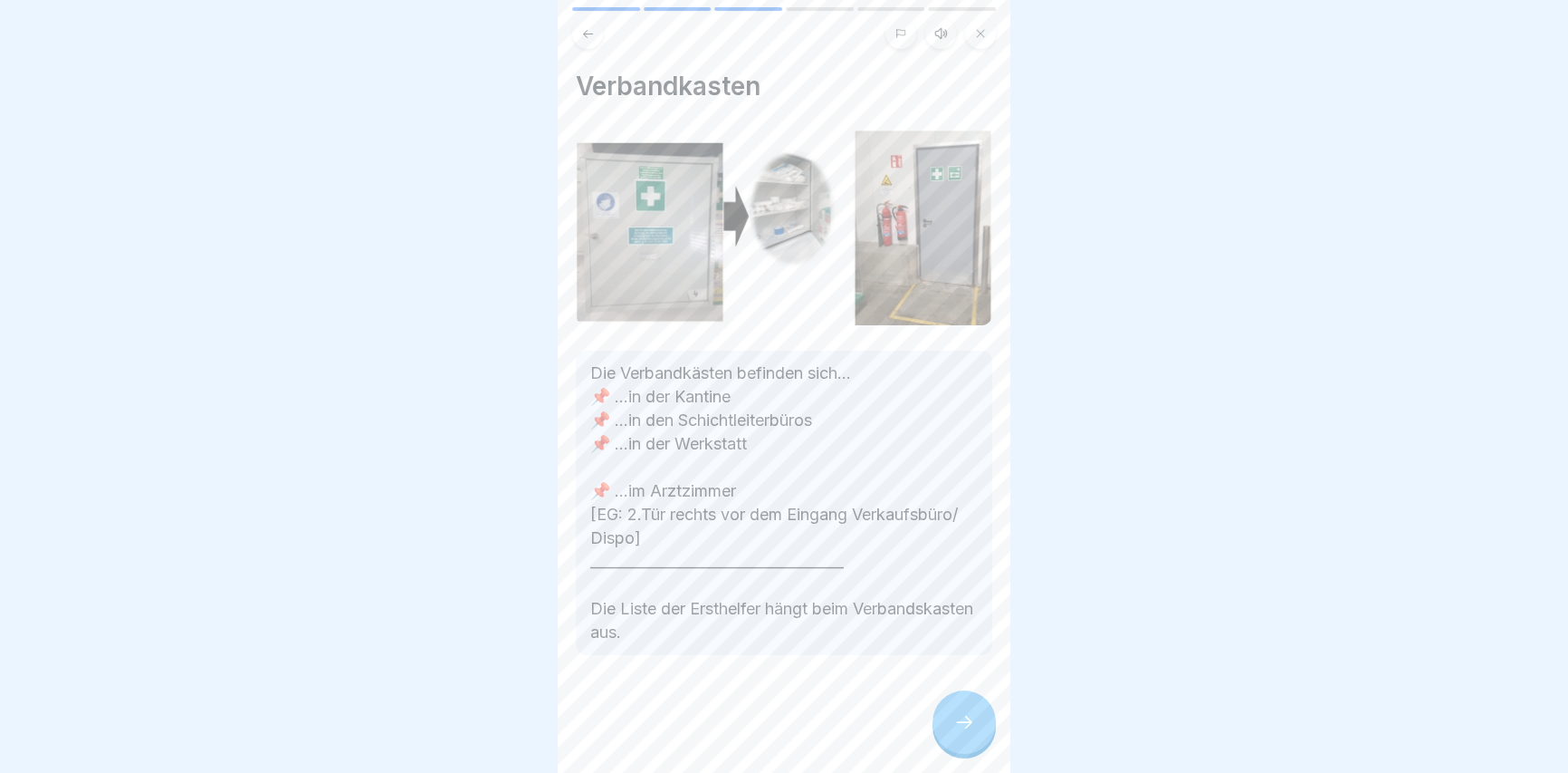
click at [954, 726] on icon at bounding box center [964, 722] width 22 height 22
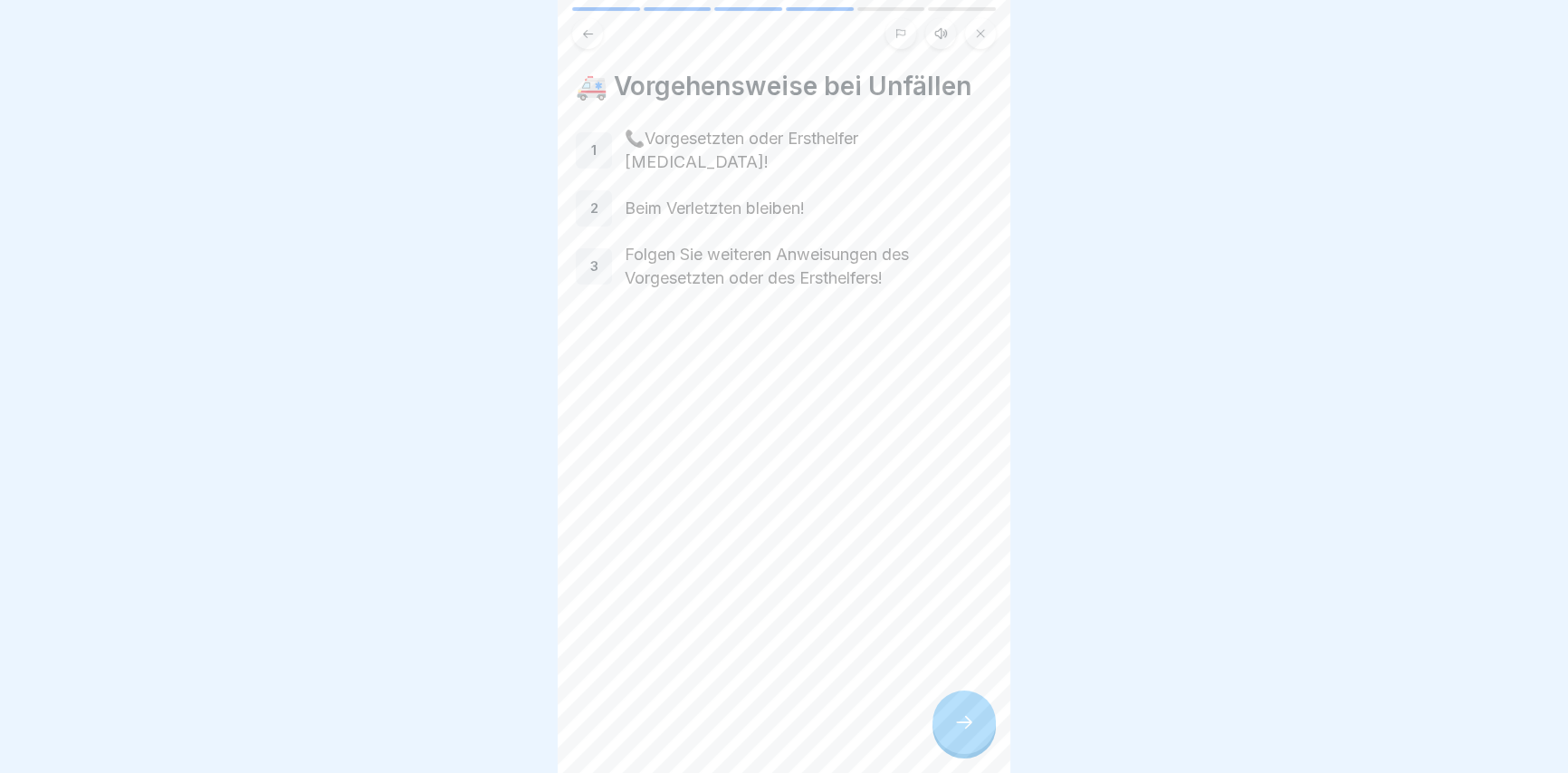
click at [953, 728] on icon at bounding box center [964, 722] width 22 height 22
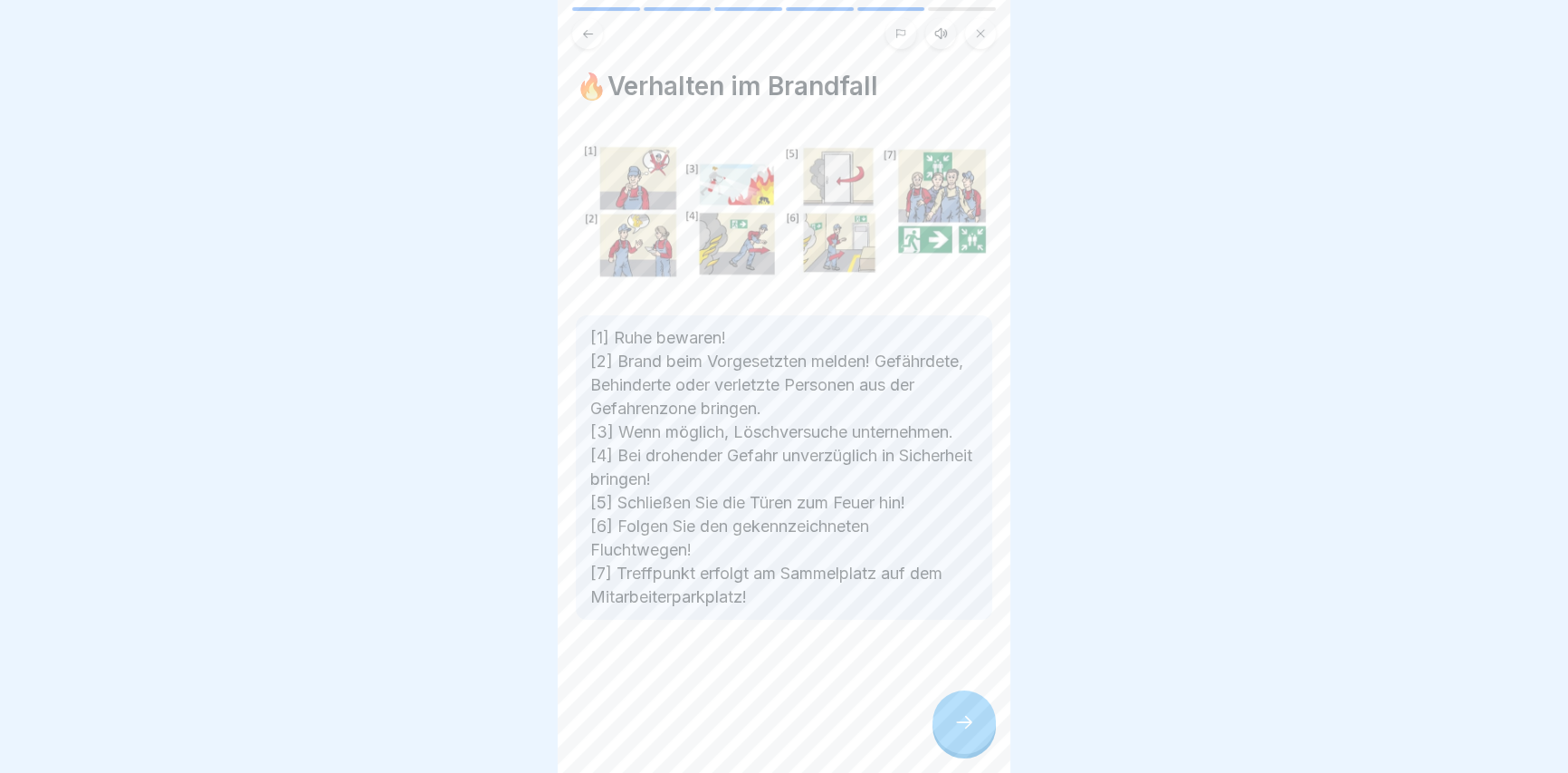
click at [956, 728] on icon at bounding box center [964, 722] width 22 height 22
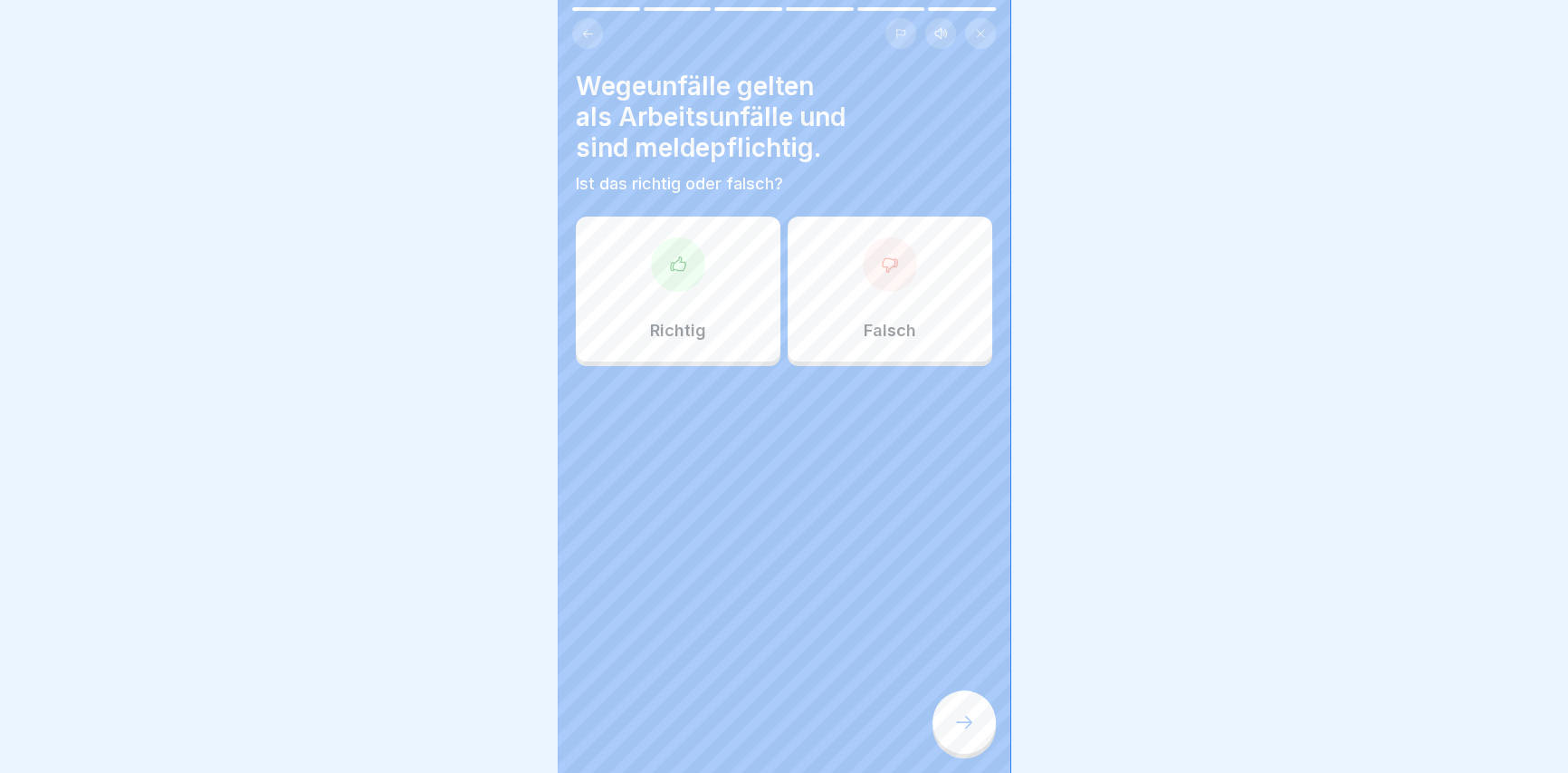
click at [679, 302] on div "Richtig" at bounding box center [677, 288] width 204 height 144
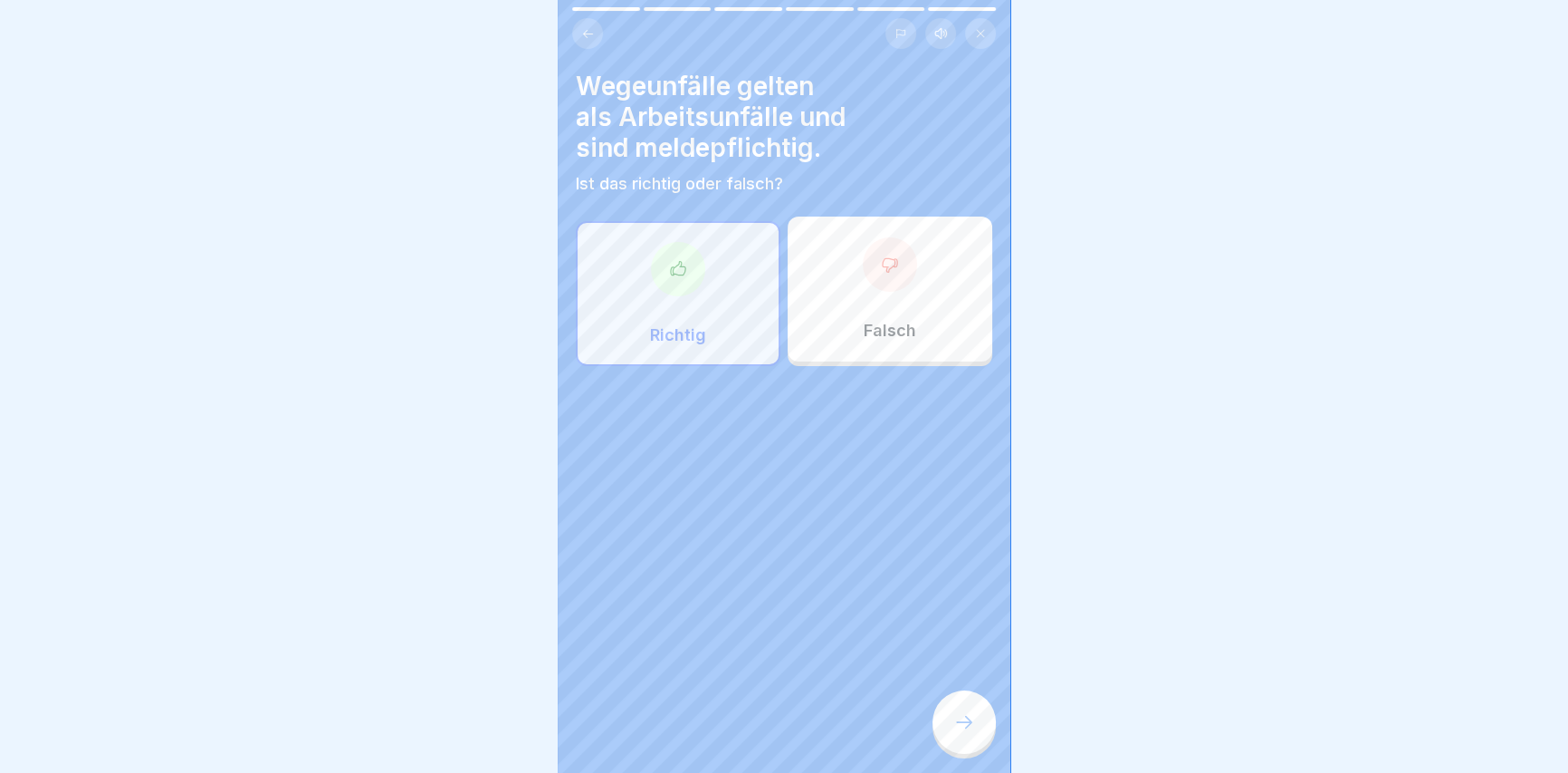
click at [972, 712] on div at bounding box center [964, 722] width 64 height 64
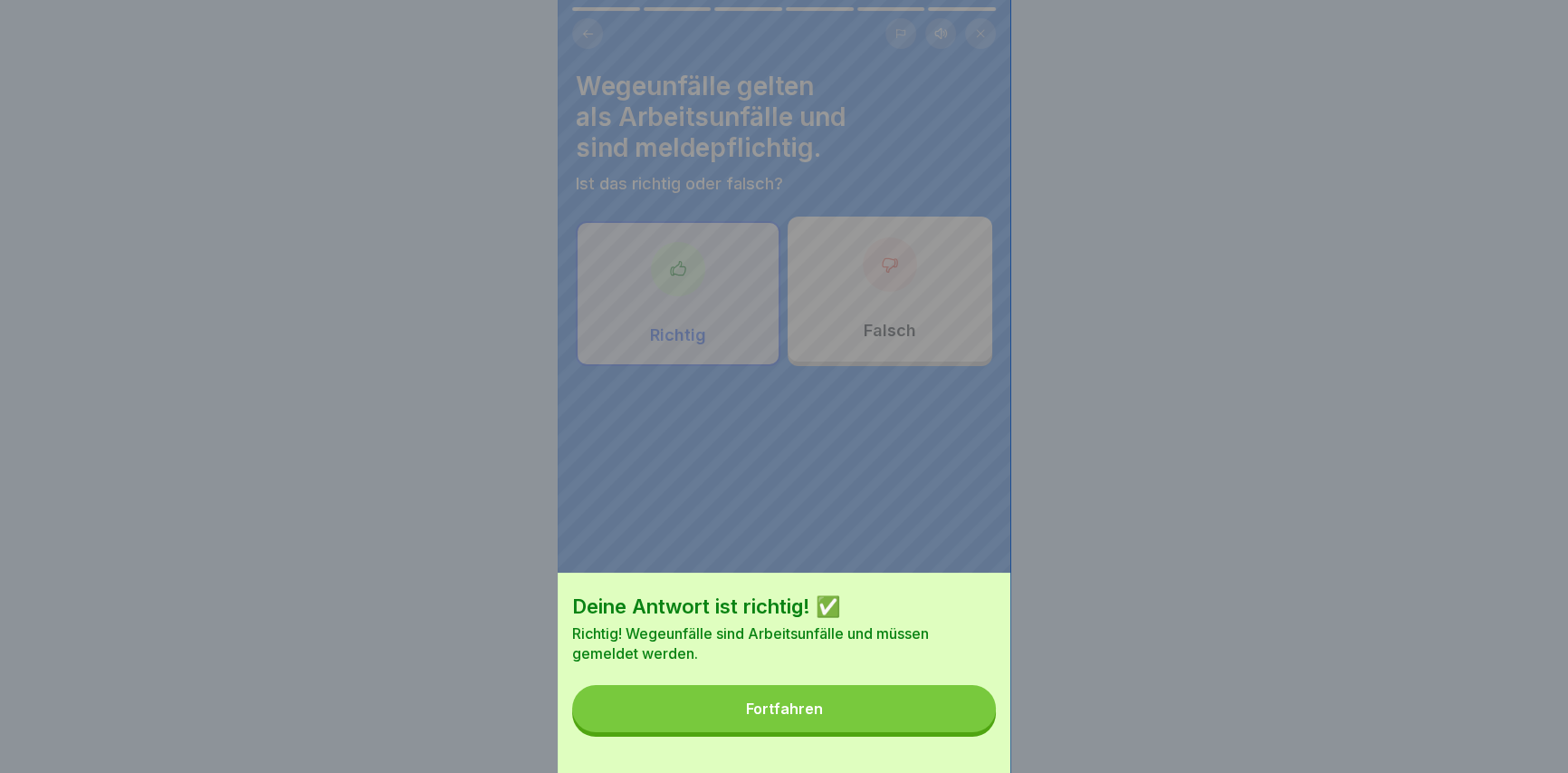
click at [935, 717] on button "Fortfahren" at bounding box center [784, 707] width 424 height 47
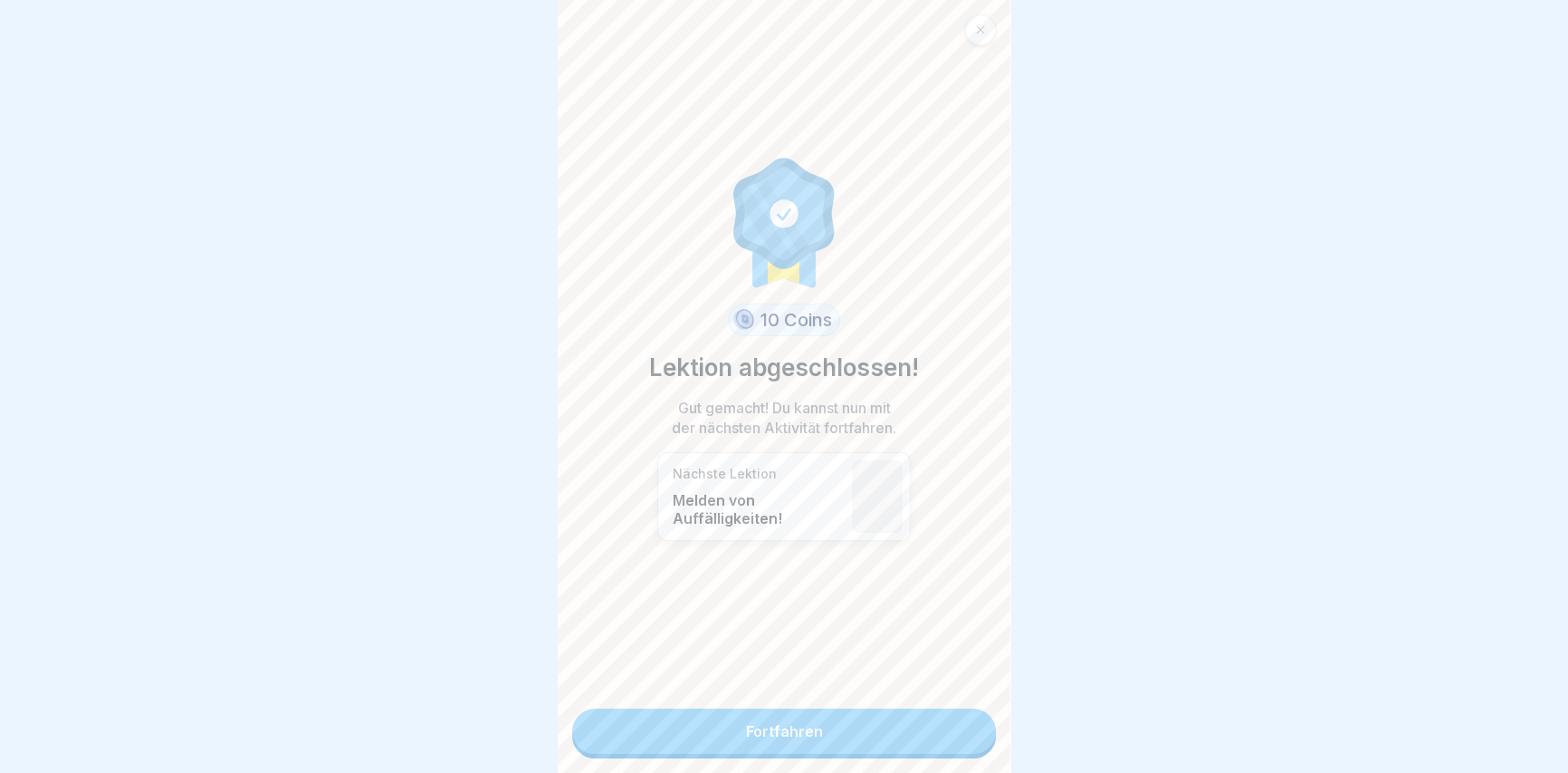
click at [823, 725] on link "Fortfahren" at bounding box center [784, 730] width 424 height 45
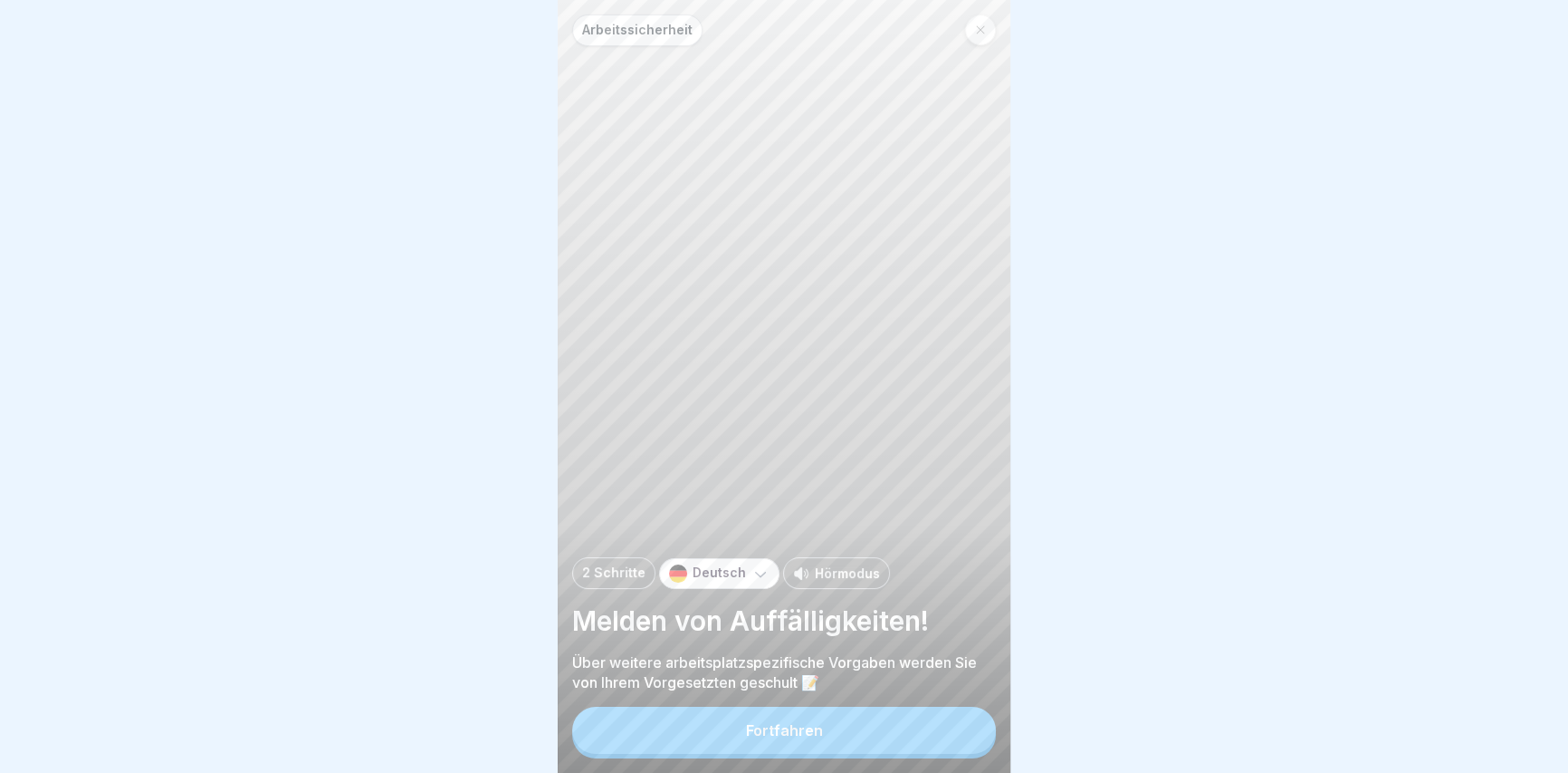
click at [882, 723] on button "Fortfahren" at bounding box center [784, 729] width 424 height 47
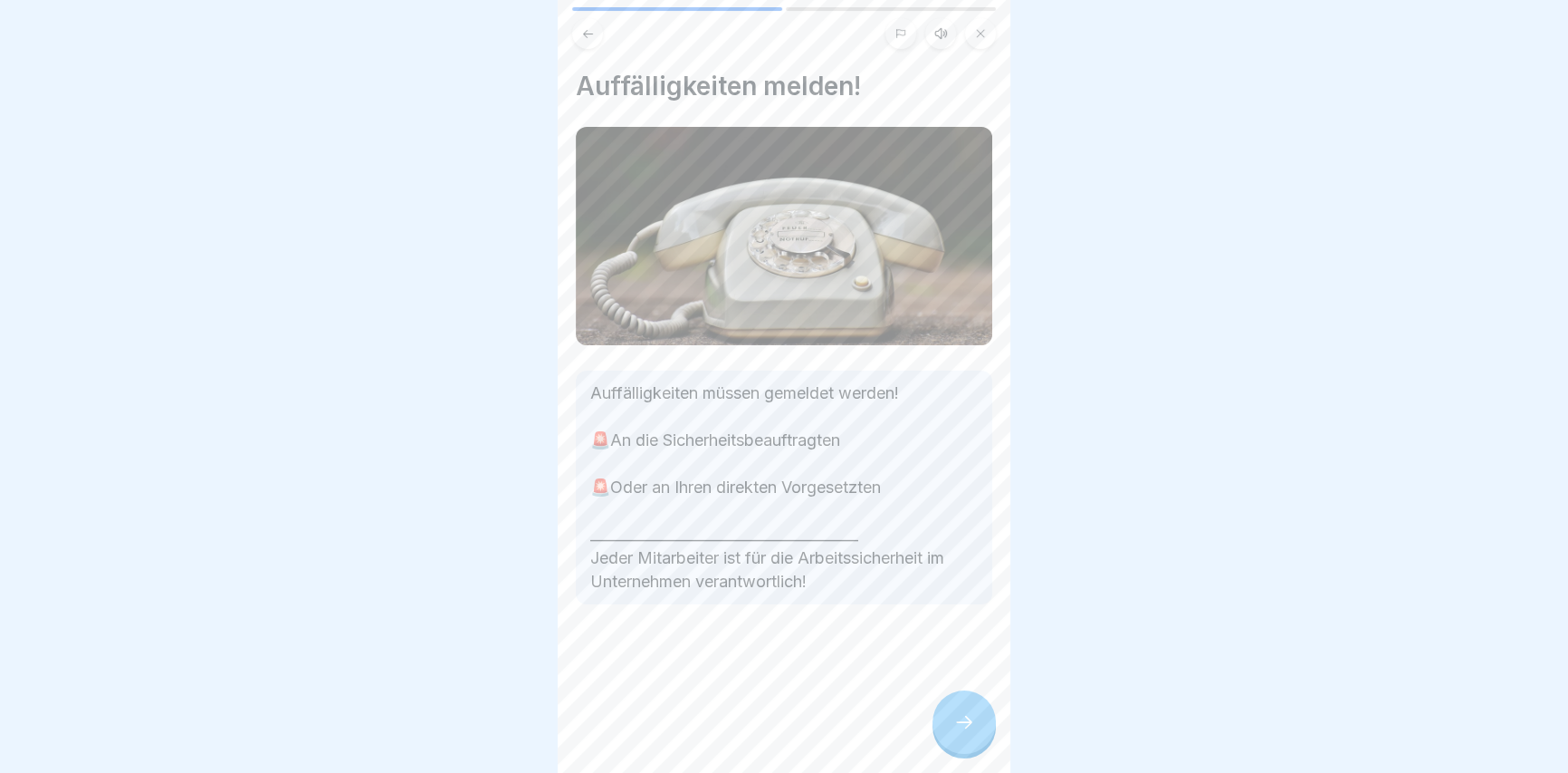
click at [960, 724] on div at bounding box center [964, 722] width 64 height 64
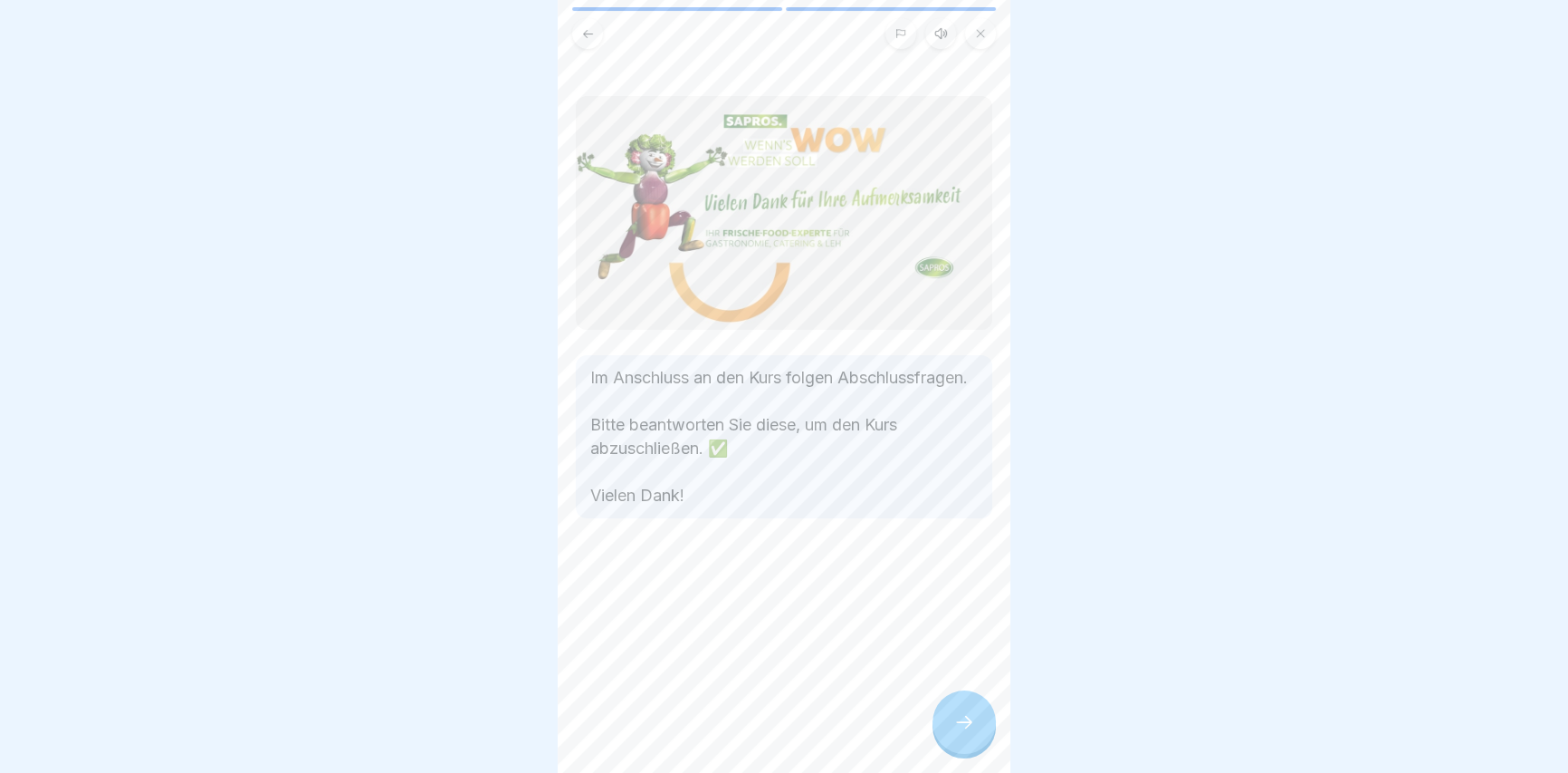
click at [960, 724] on div at bounding box center [964, 722] width 64 height 64
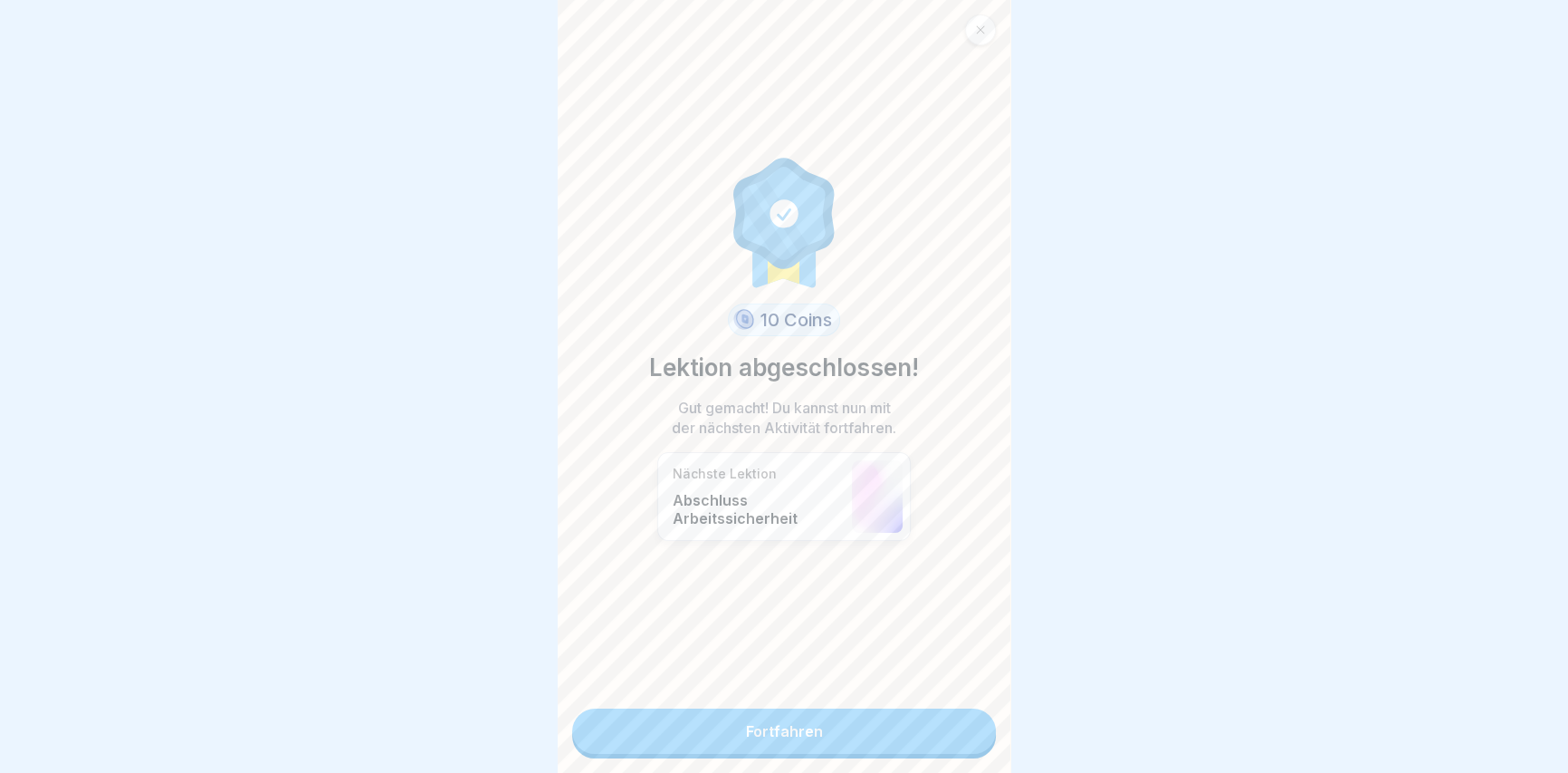
click at [952, 728] on link "Fortfahren" at bounding box center [784, 730] width 424 height 45
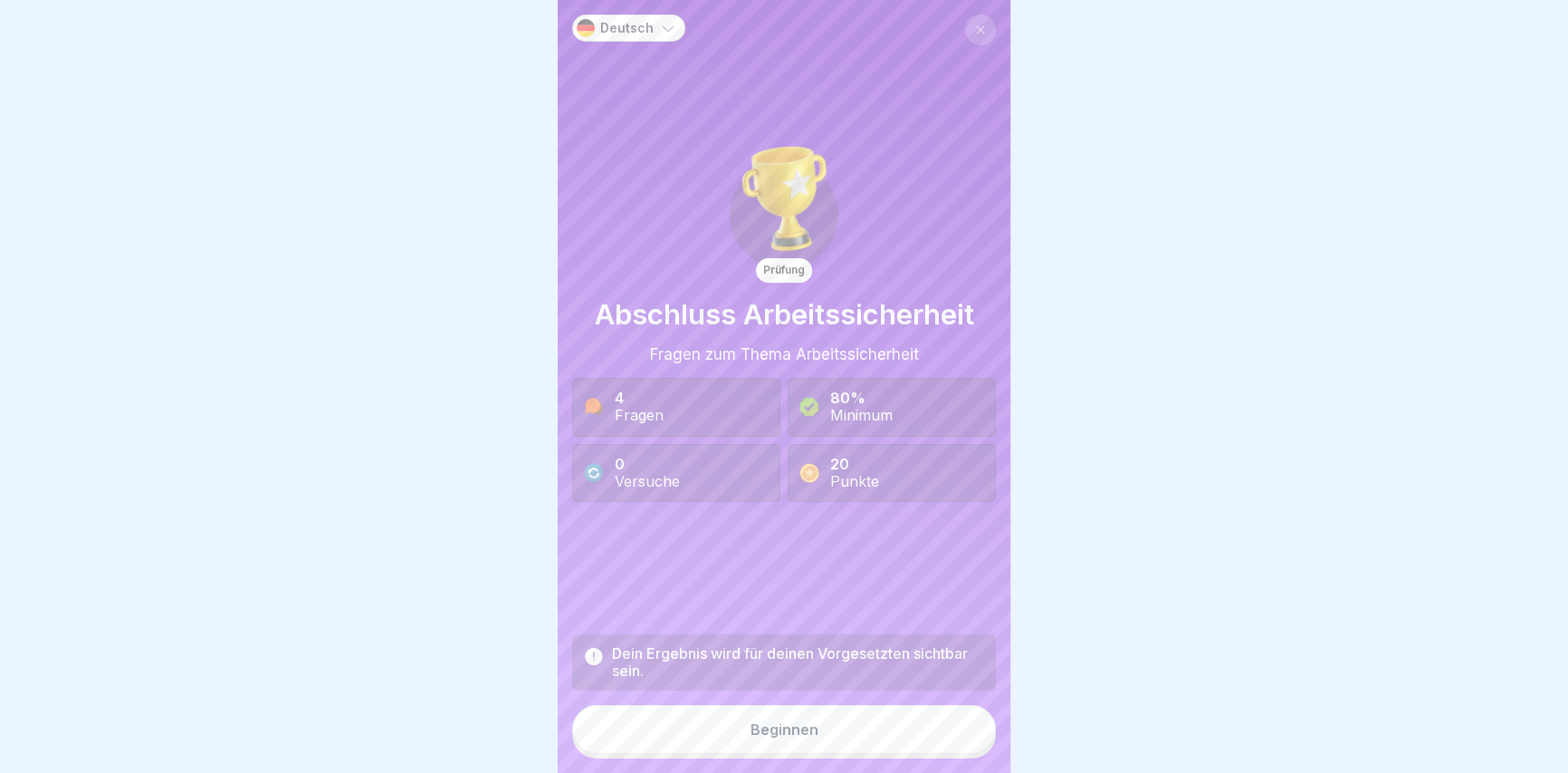
click at [918, 733] on button "Beginnen" at bounding box center [784, 728] width 424 height 49
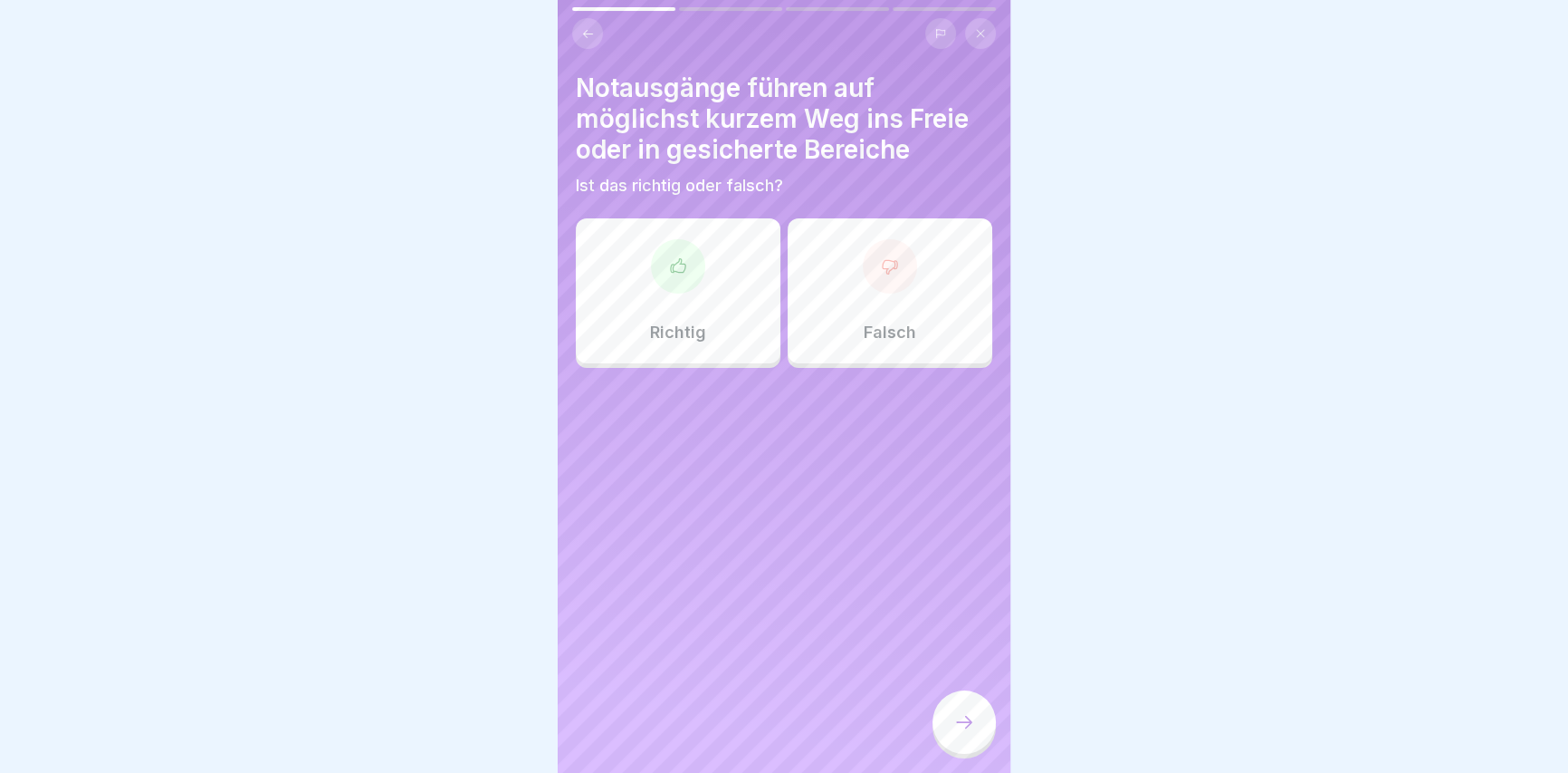
click at [647, 291] on div "Richtig" at bounding box center [677, 290] width 204 height 144
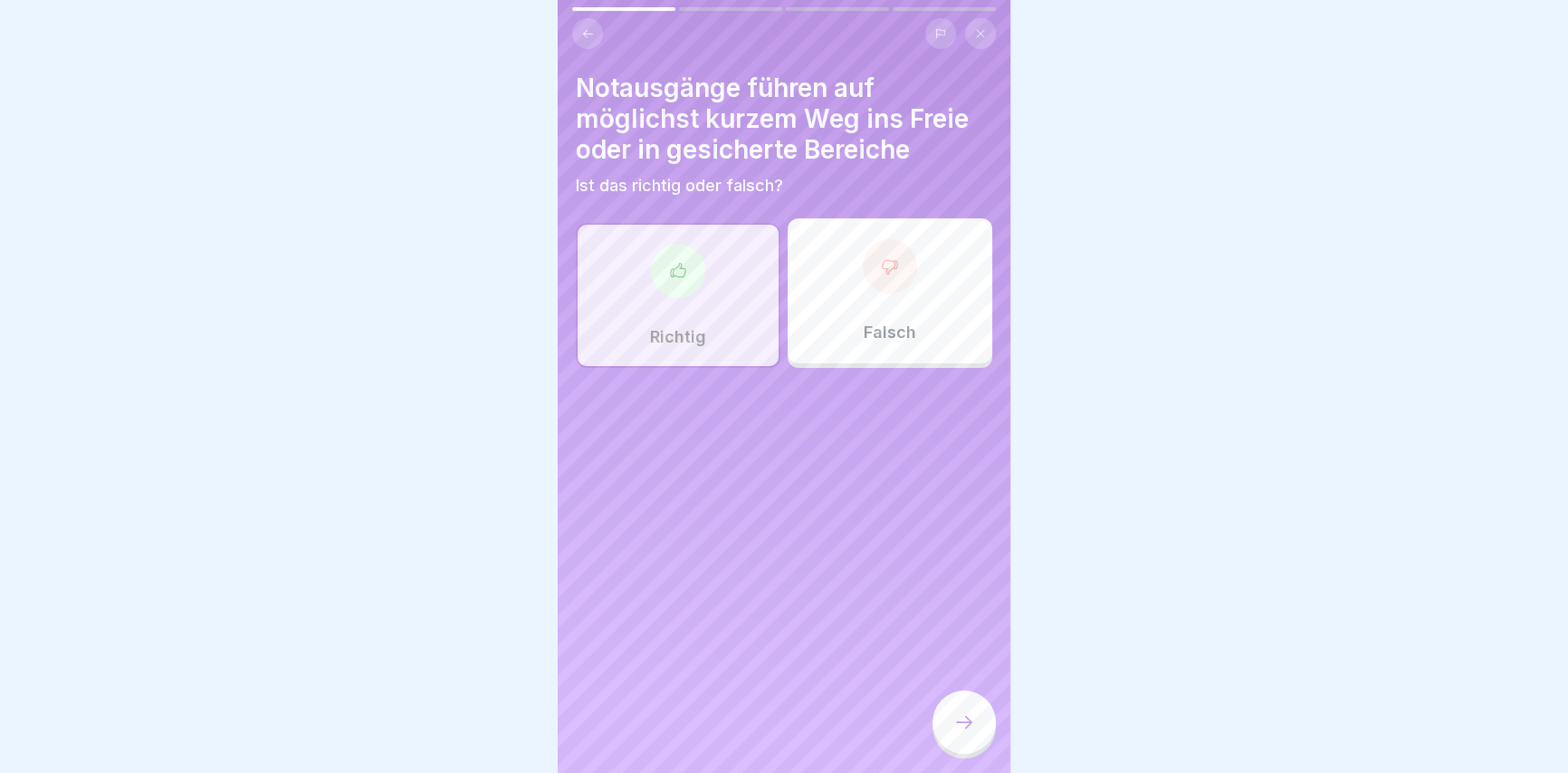
drag, startPoint x: 965, startPoint y: 746, endPoint x: 966, endPoint y: 735, distance: 11.0
click at [964, 745] on div at bounding box center [964, 722] width 64 height 64
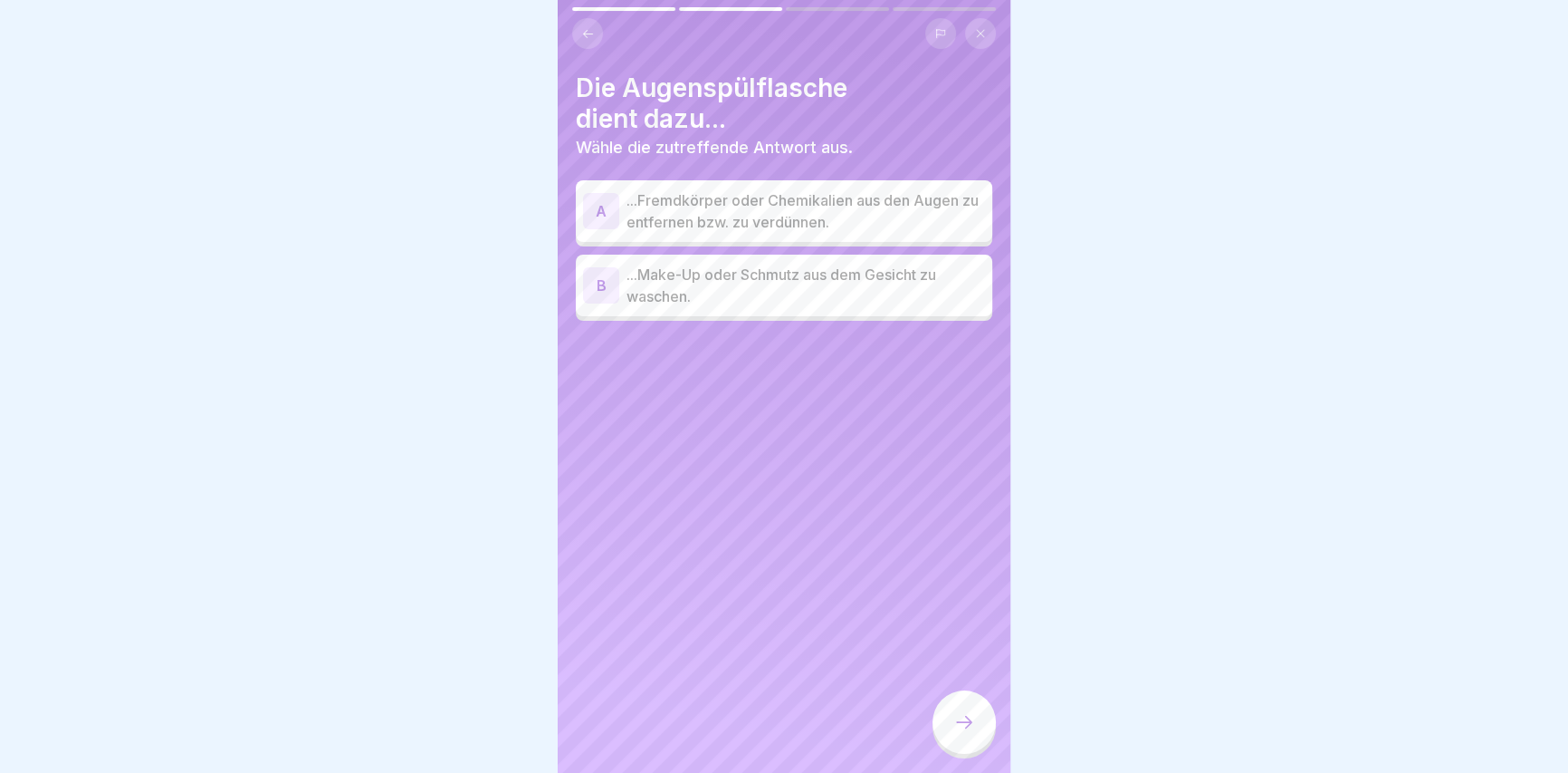
click at [795, 208] on p "...Fremdkörper oder Chemikalien aus den Augen zu entfernen bzw. zu verdünnen." at bounding box center [805, 211] width 358 height 44
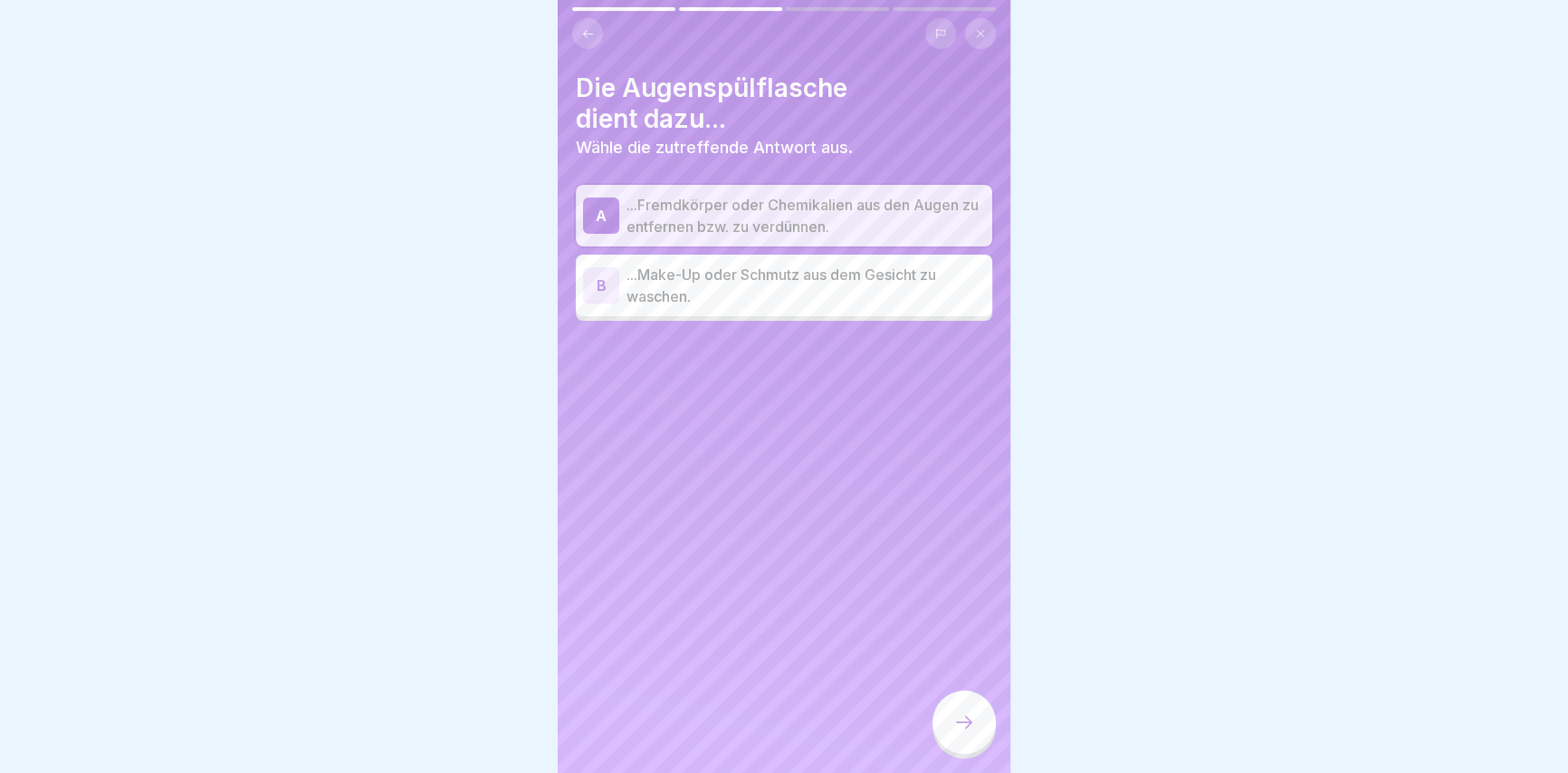
click at [978, 732] on div at bounding box center [964, 722] width 64 height 64
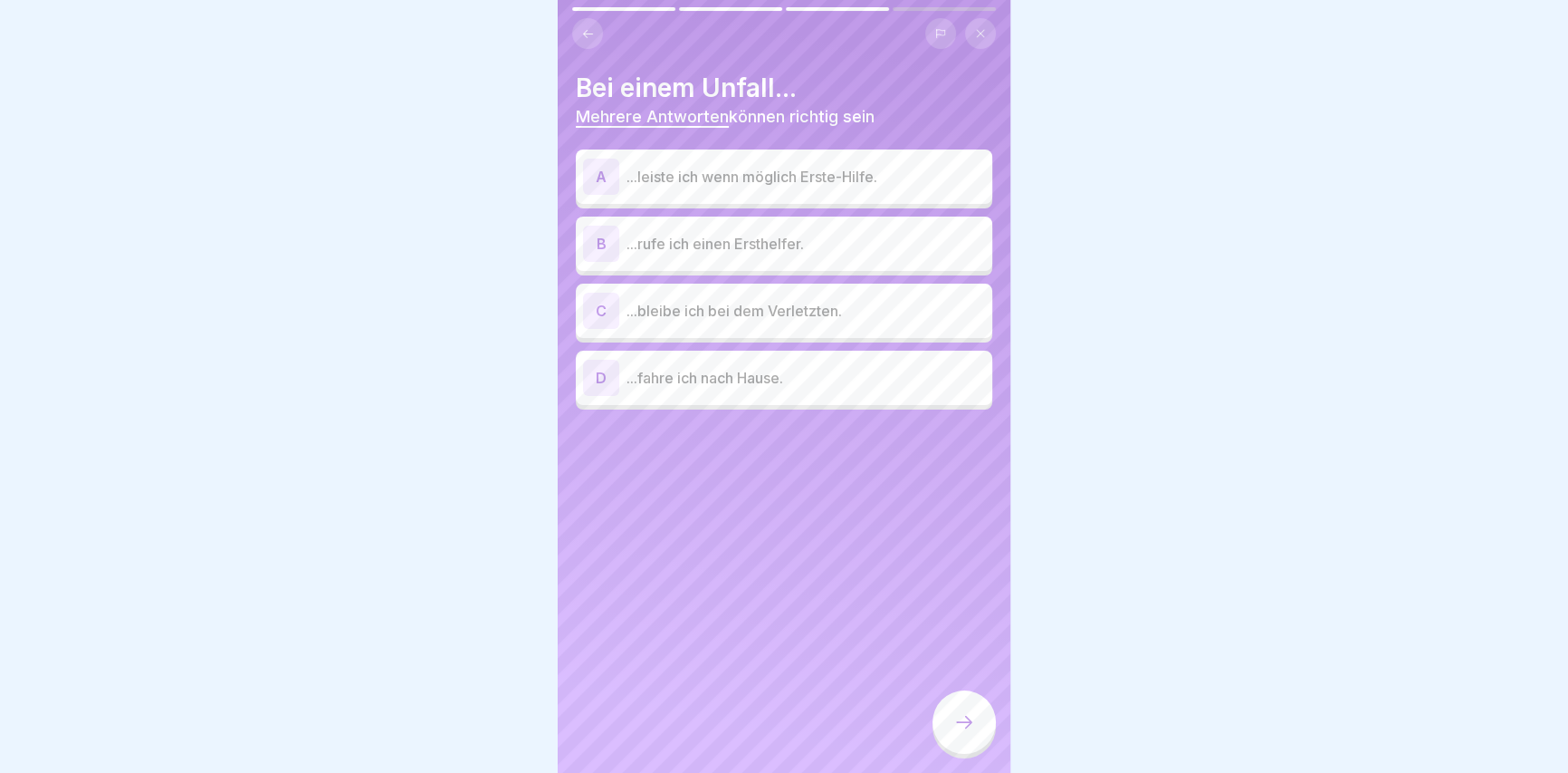
click at [826, 245] on p "...rufe ich einen Ersthelfer." at bounding box center [805, 244] width 358 height 22
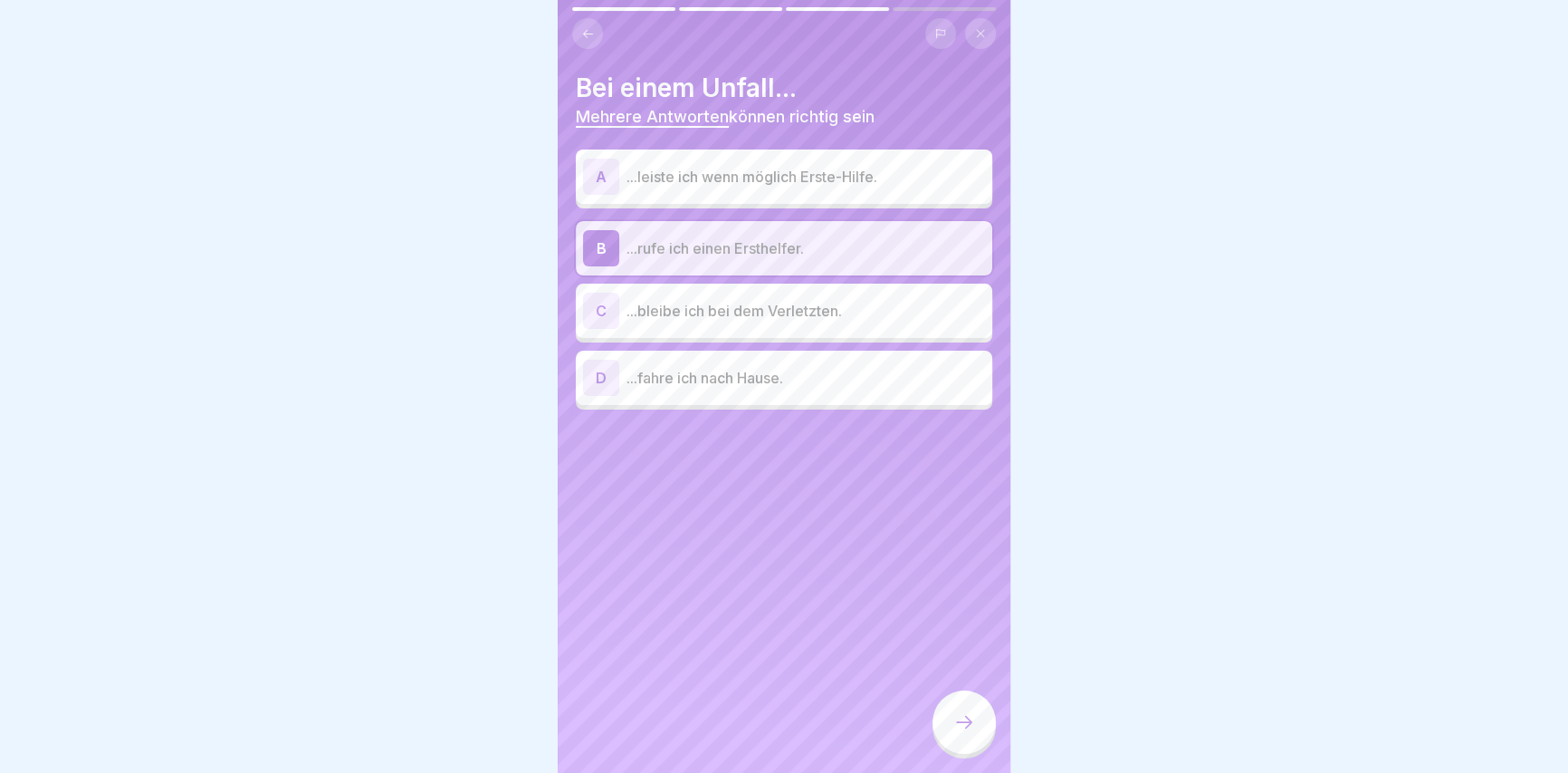
click at [822, 310] on p "...bleibe ich bei dem Verletzten." at bounding box center [805, 311] width 358 height 22
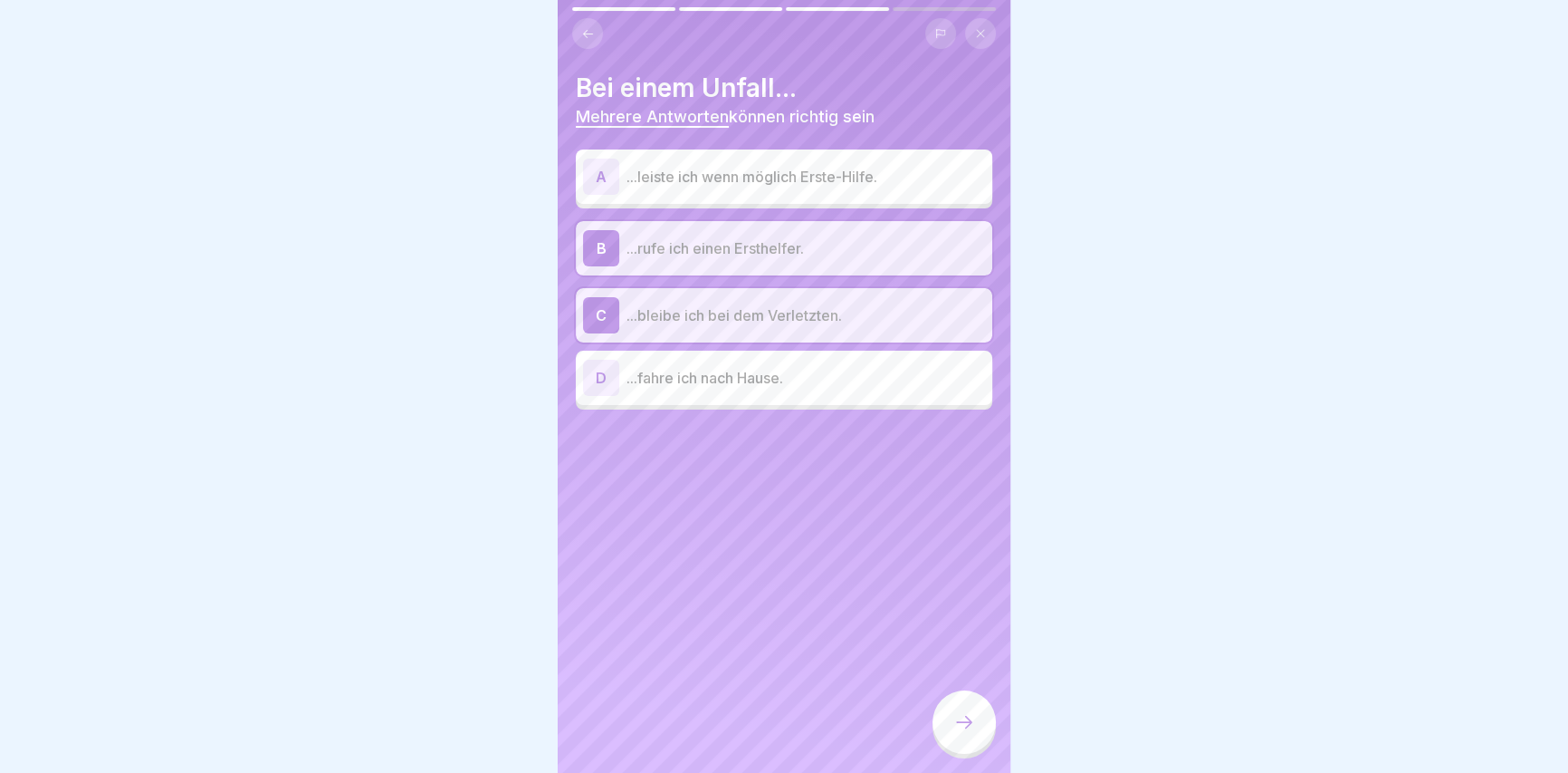
click at [969, 733] on icon at bounding box center [964, 722] width 22 height 22
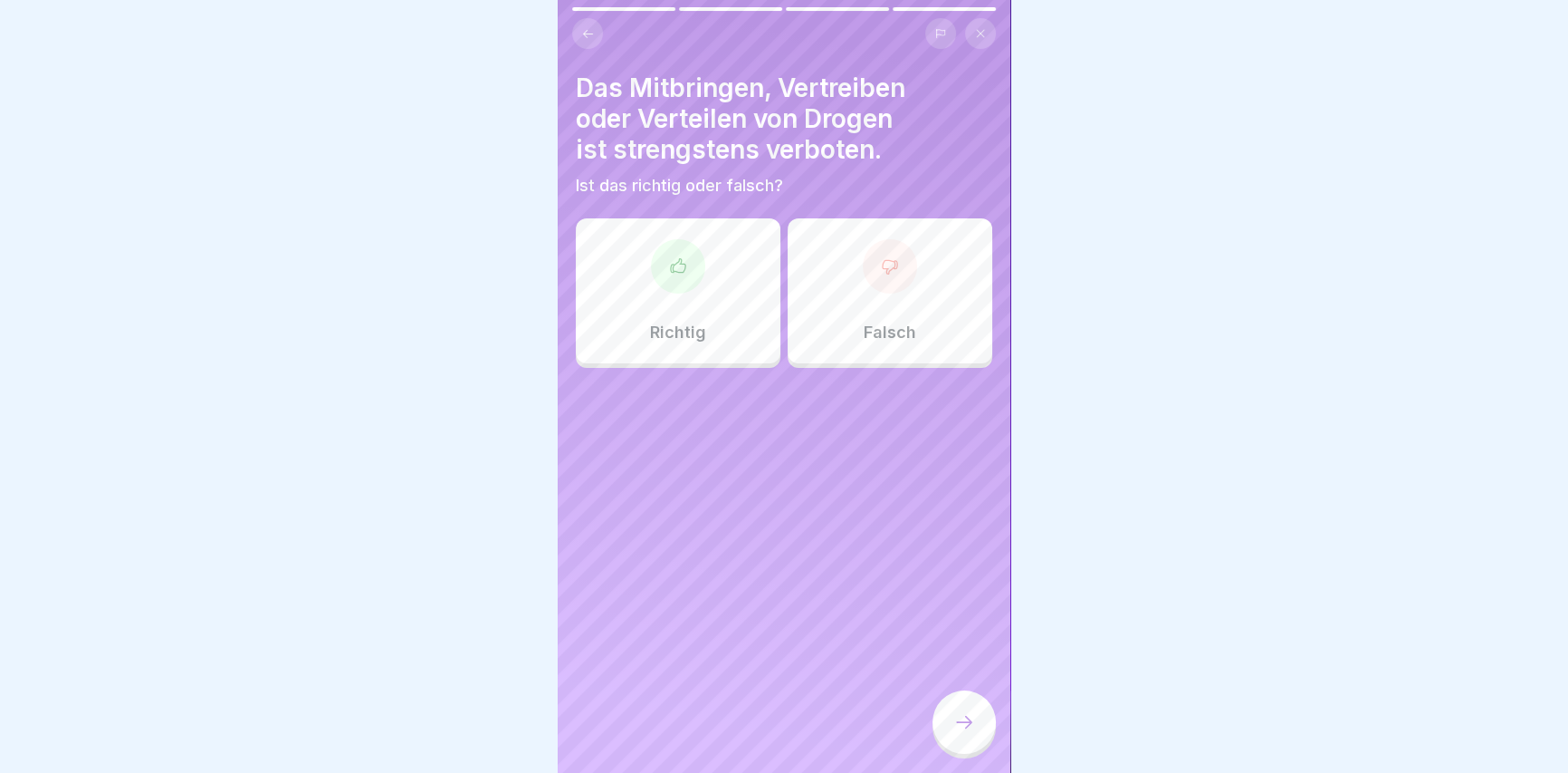
click at [734, 327] on div "Richtig" at bounding box center [677, 290] width 204 height 144
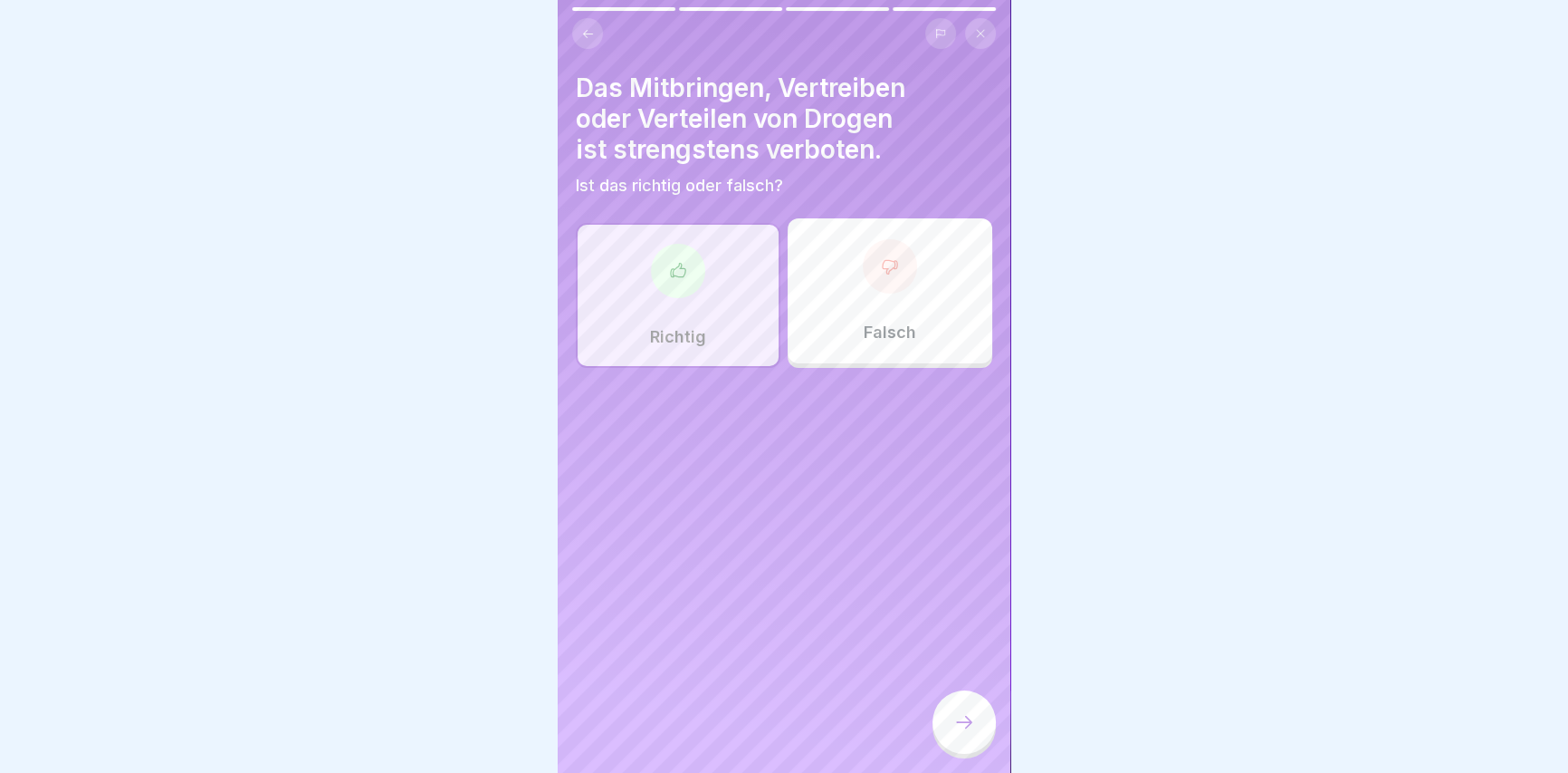
click at [862, 267] on div at bounding box center [889, 266] width 55 height 55
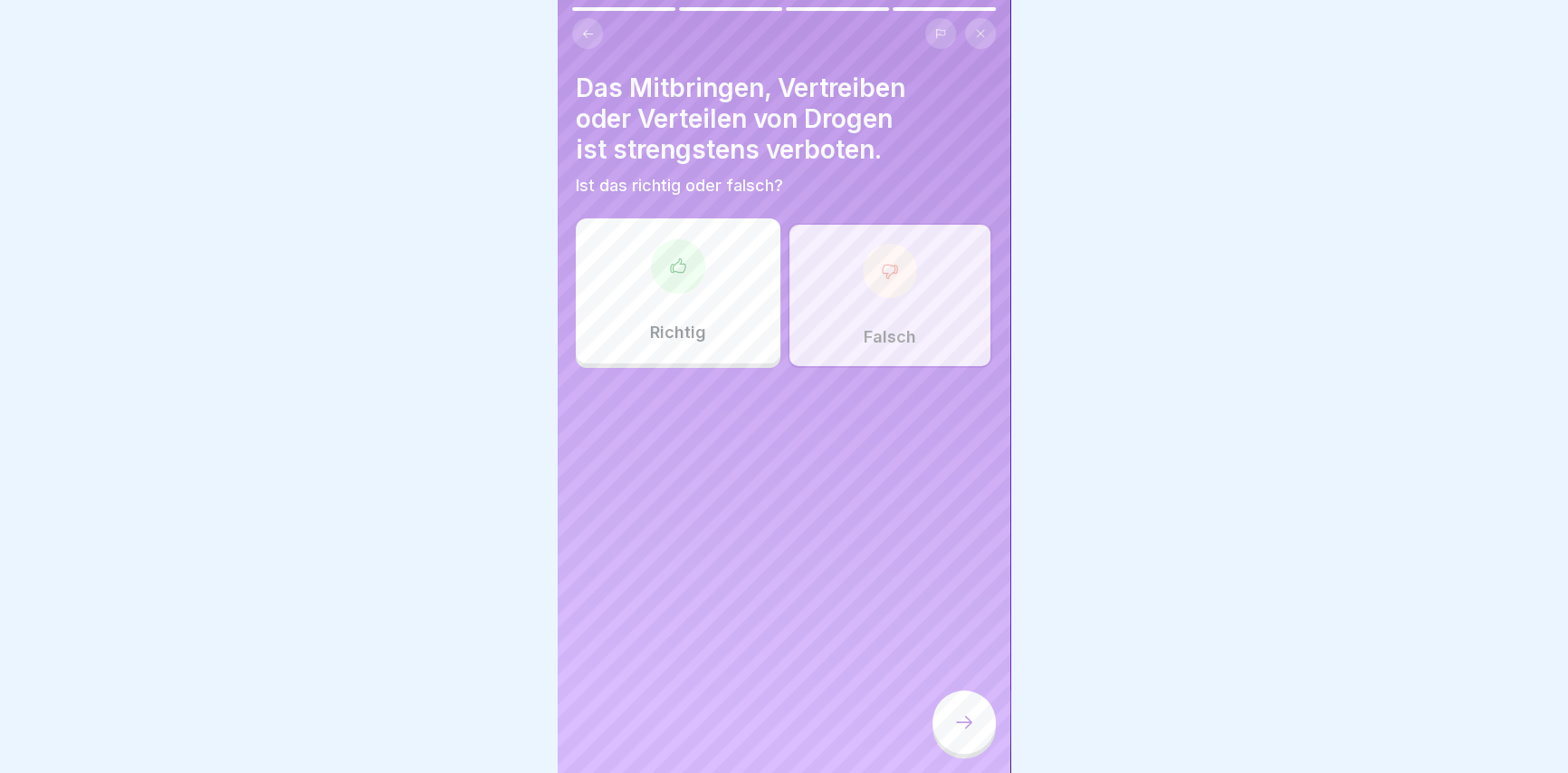
click at [978, 722] on div at bounding box center [964, 722] width 64 height 64
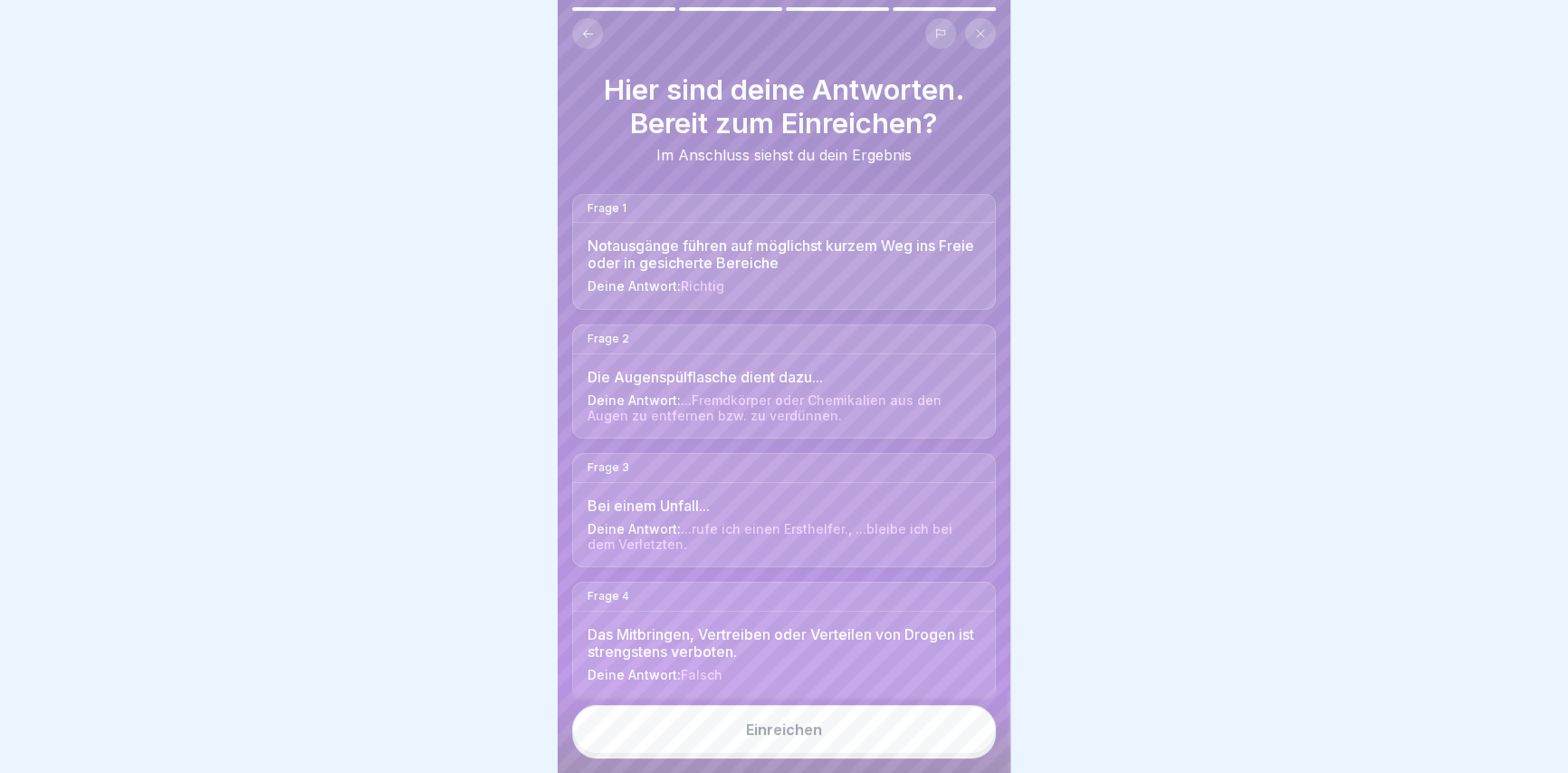
click at [821, 753] on button "Einreichen" at bounding box center [784, 728] width 424 height 49
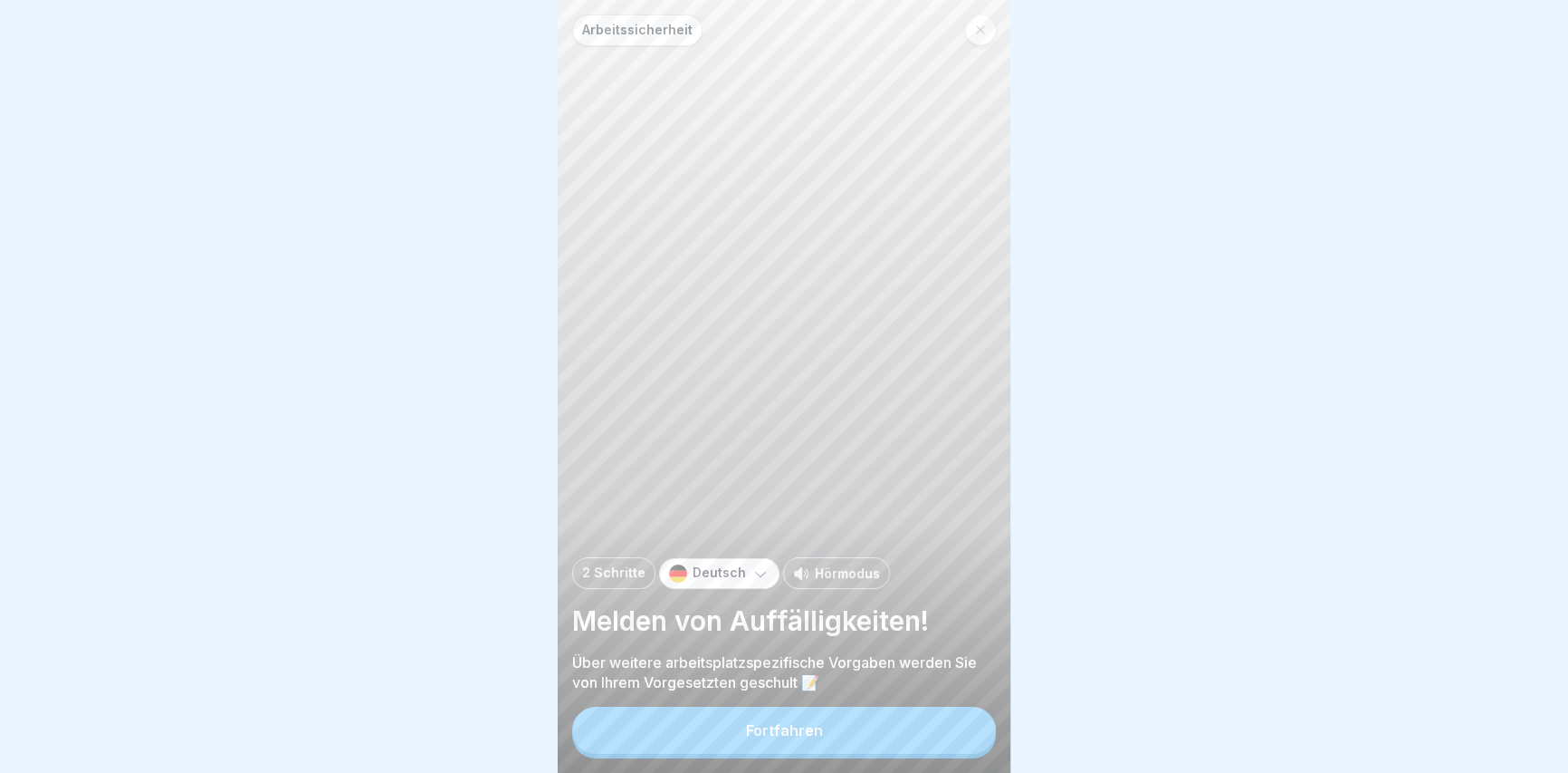
click at [777, 753] on button "Fortfahren" at bounding box center [784, 729] width 424 height 47
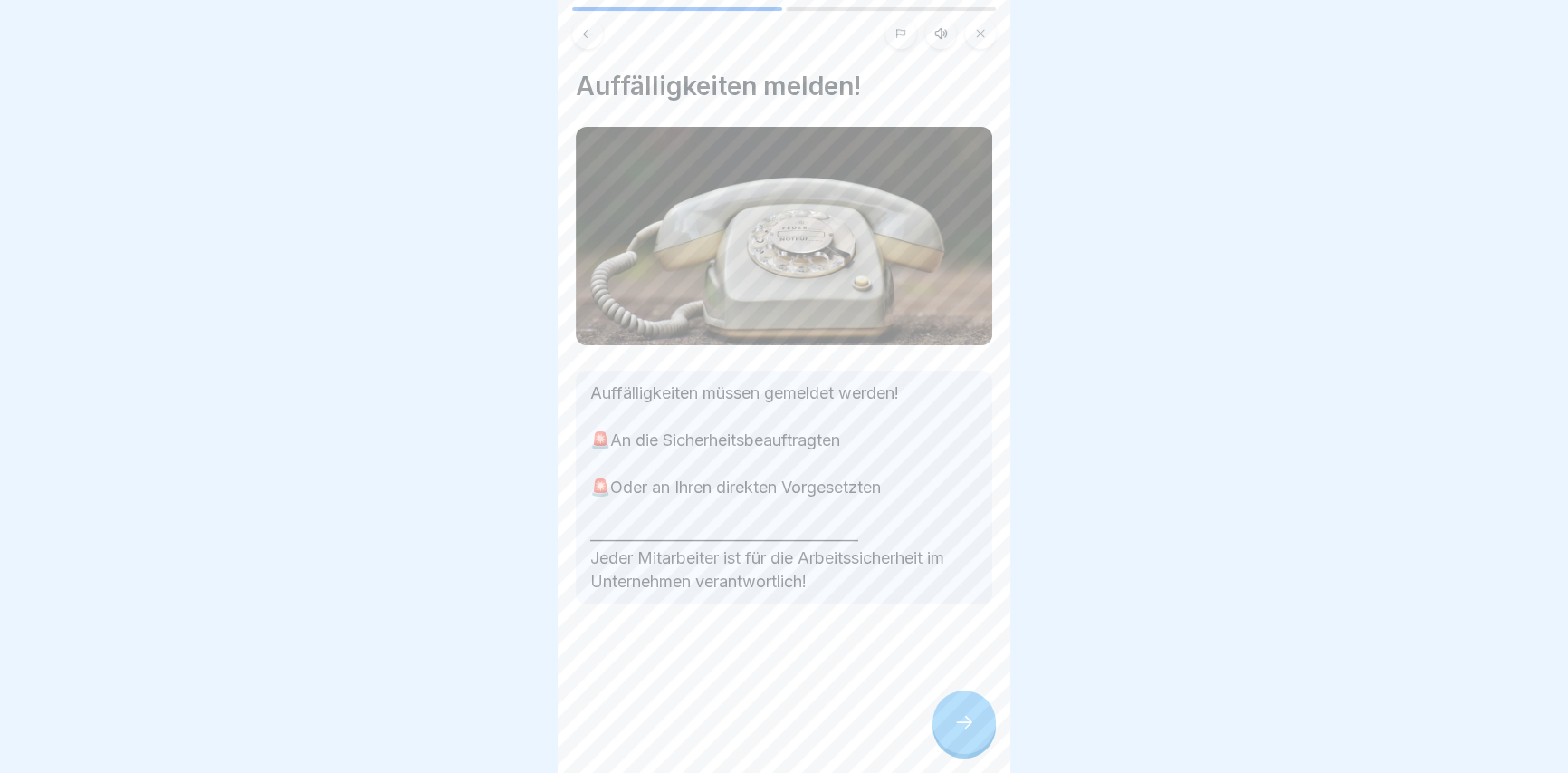
click at [982, 742] on div at bounding box center [964, 722] width 64 height 64
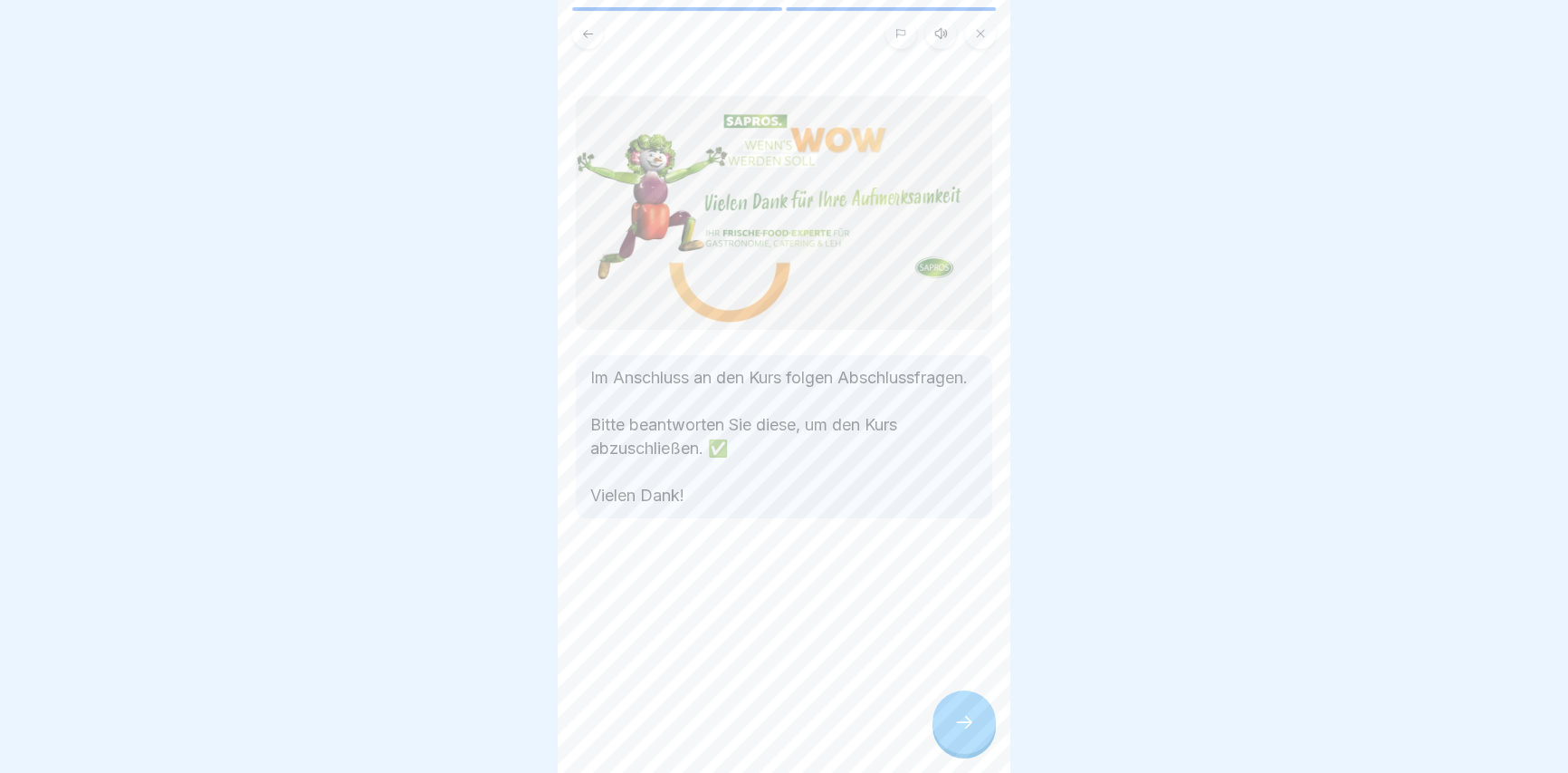
click at [976, 731] on div at bounding box center [964, 722] width 64 height 64
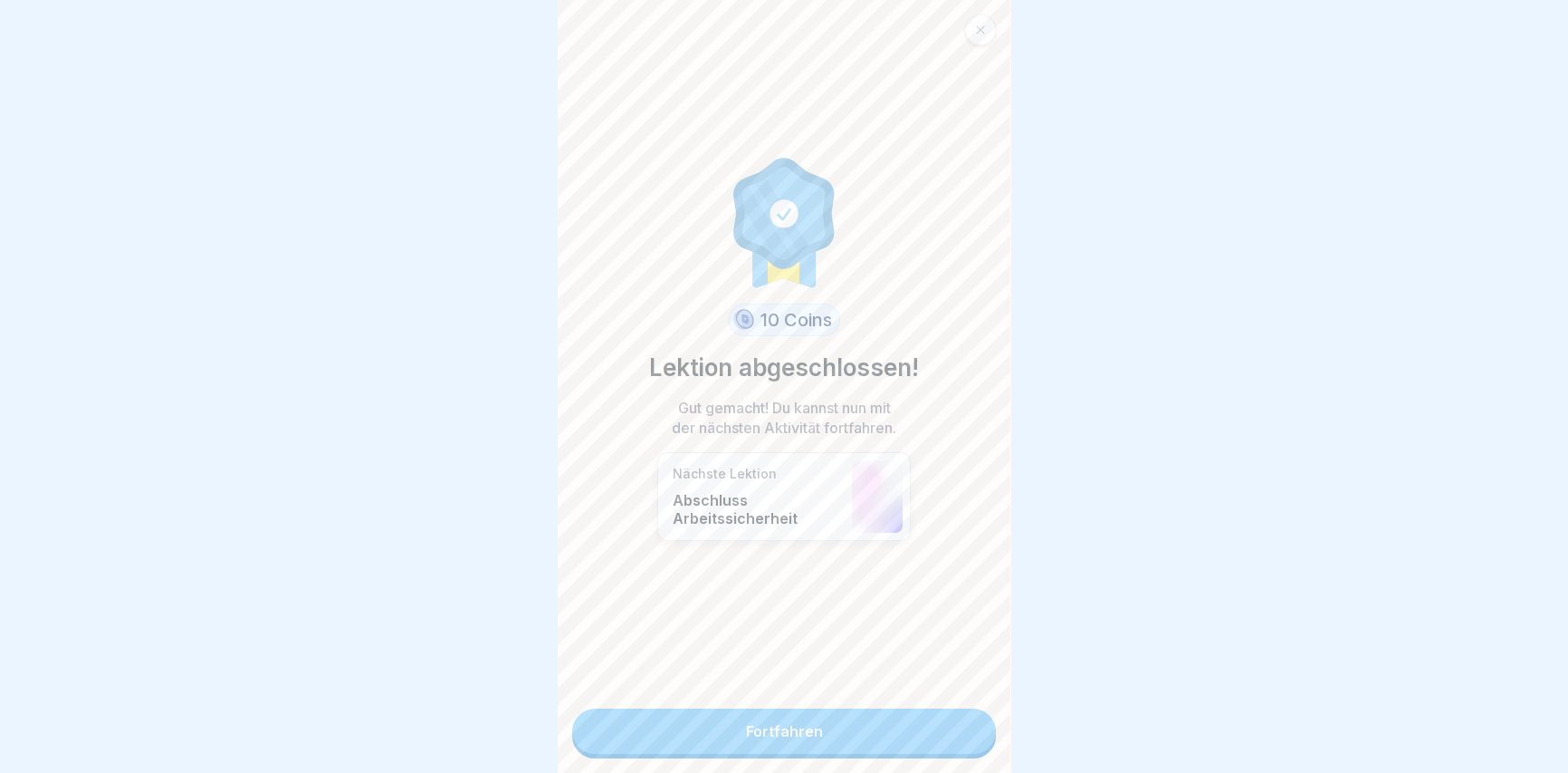
click at [829, 717] on link "Fortfahren" at bounding box center [784, 730] width 424 height 45
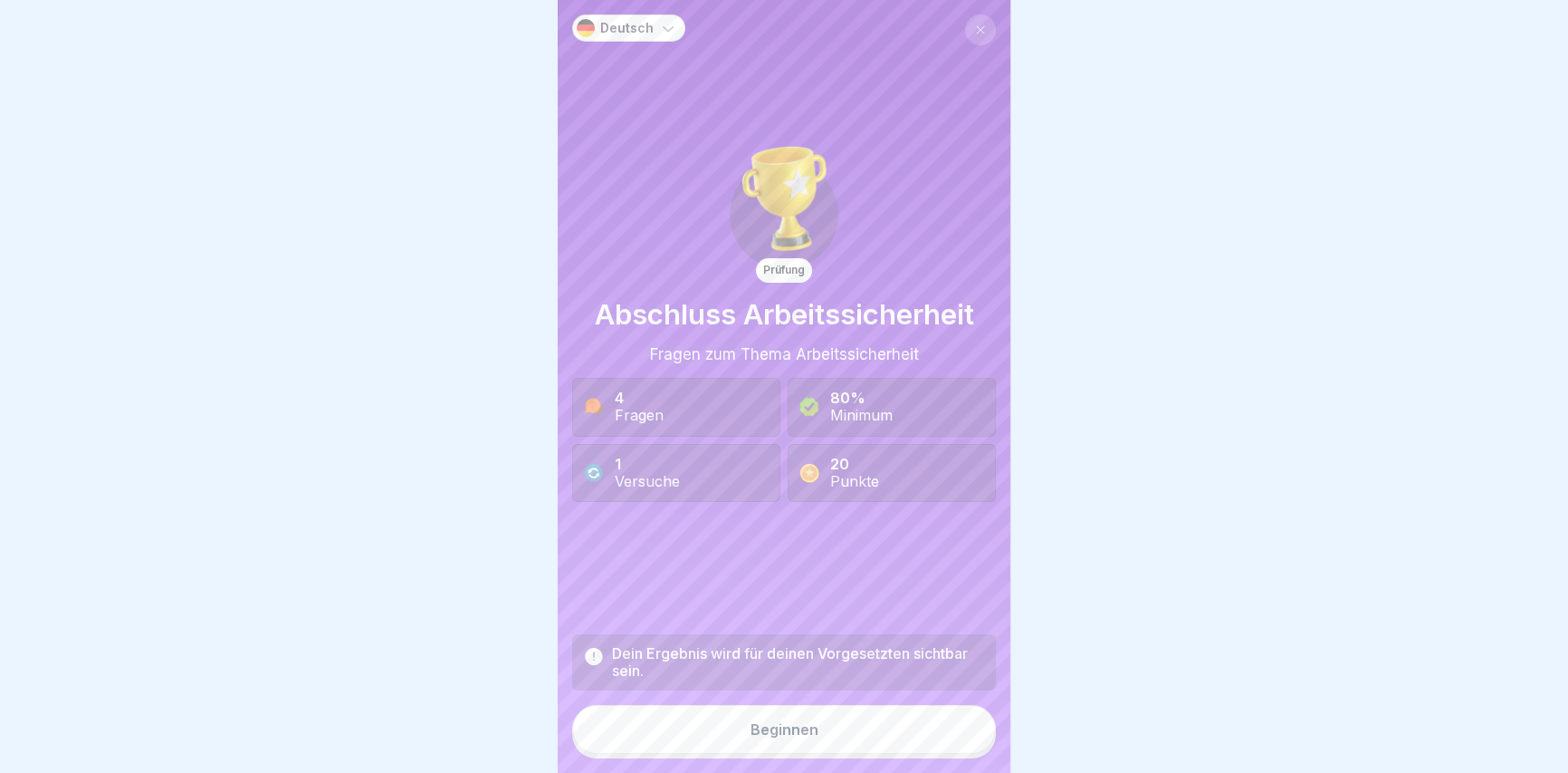
click at [733, 735] on button "Beginnen" at bounding box center [784, 728] width 424 height 49
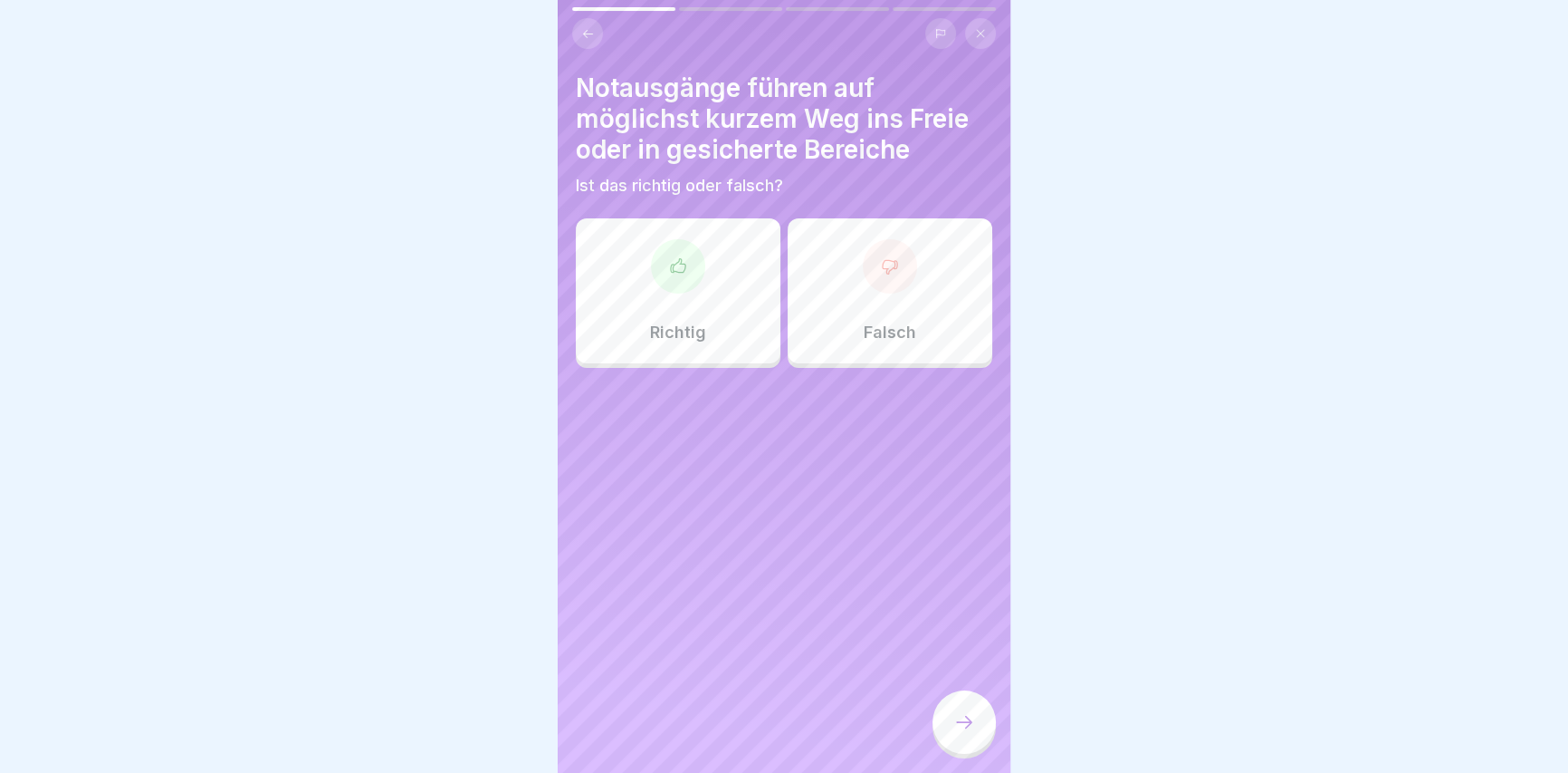
click at [681, 287] on div at bounding box center [678, 266] width 55 height 55
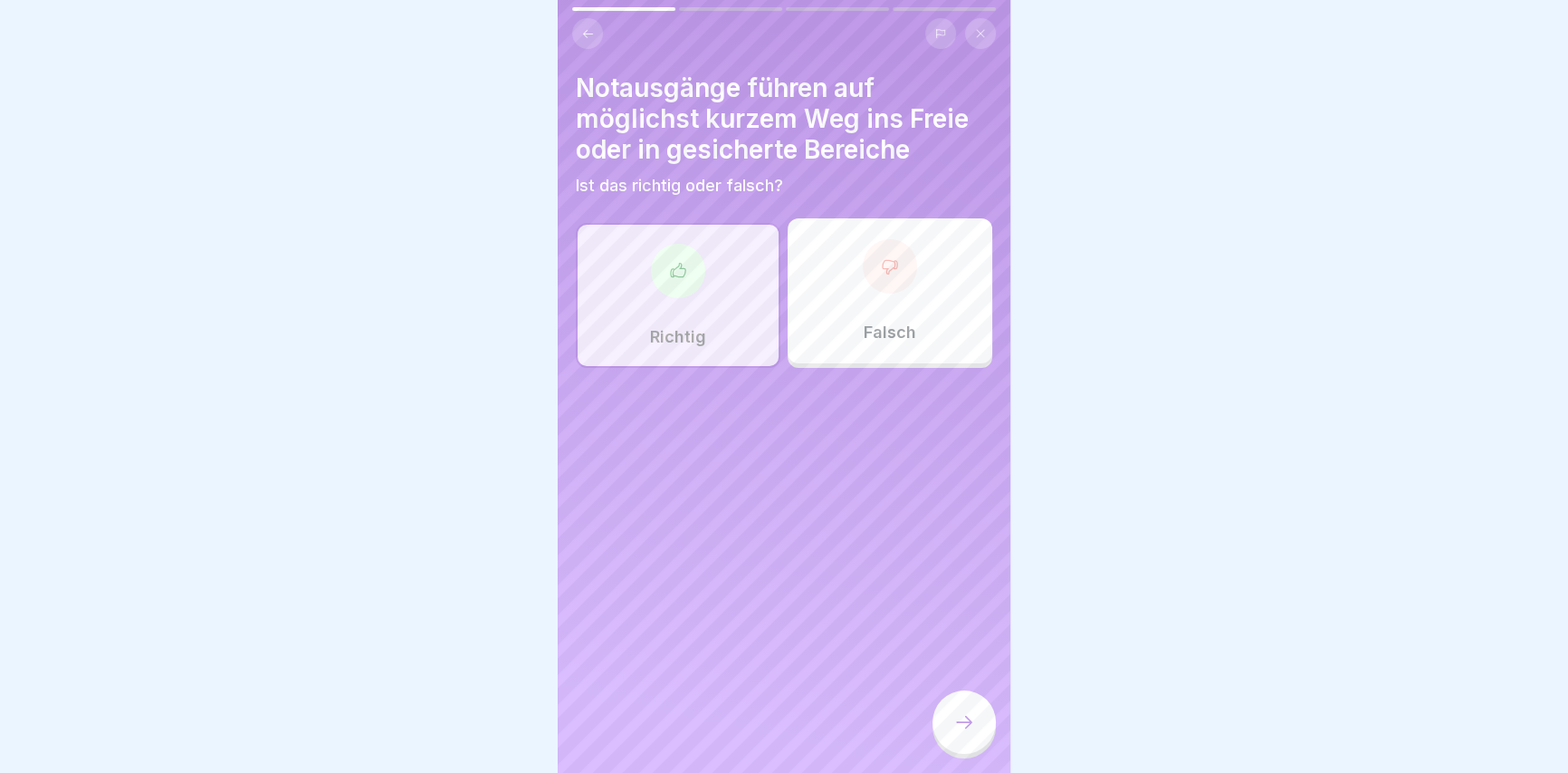
click at [948, 719] on div at bounding box center [964, 722] width 64 height 64
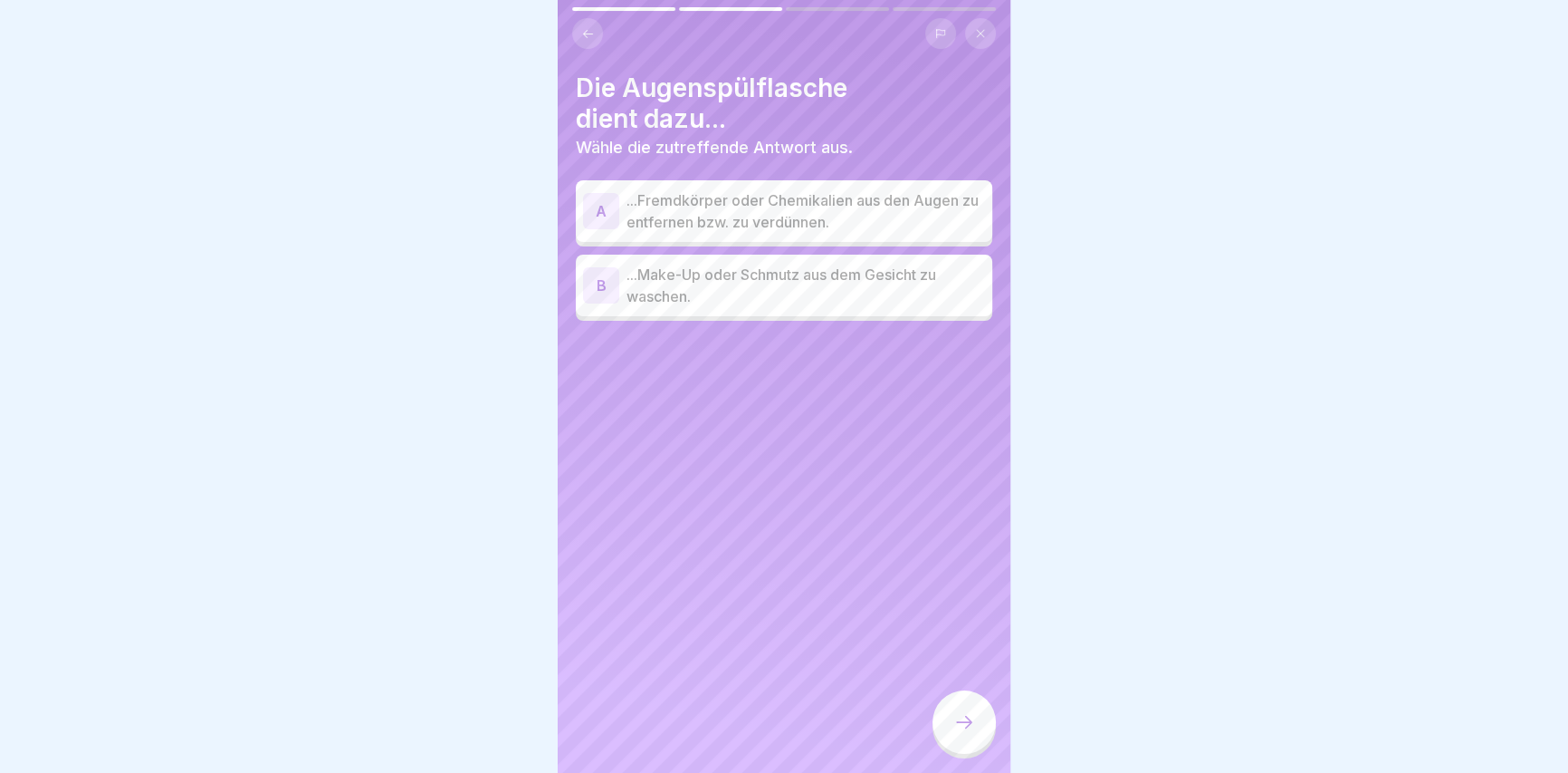
click at [688, 202] on p "...Fremdkörper oder Chemikalien aus den Augen zu entfernen bzw. zu verdünnen." at bounding box center [805, 211] width 358 height 44
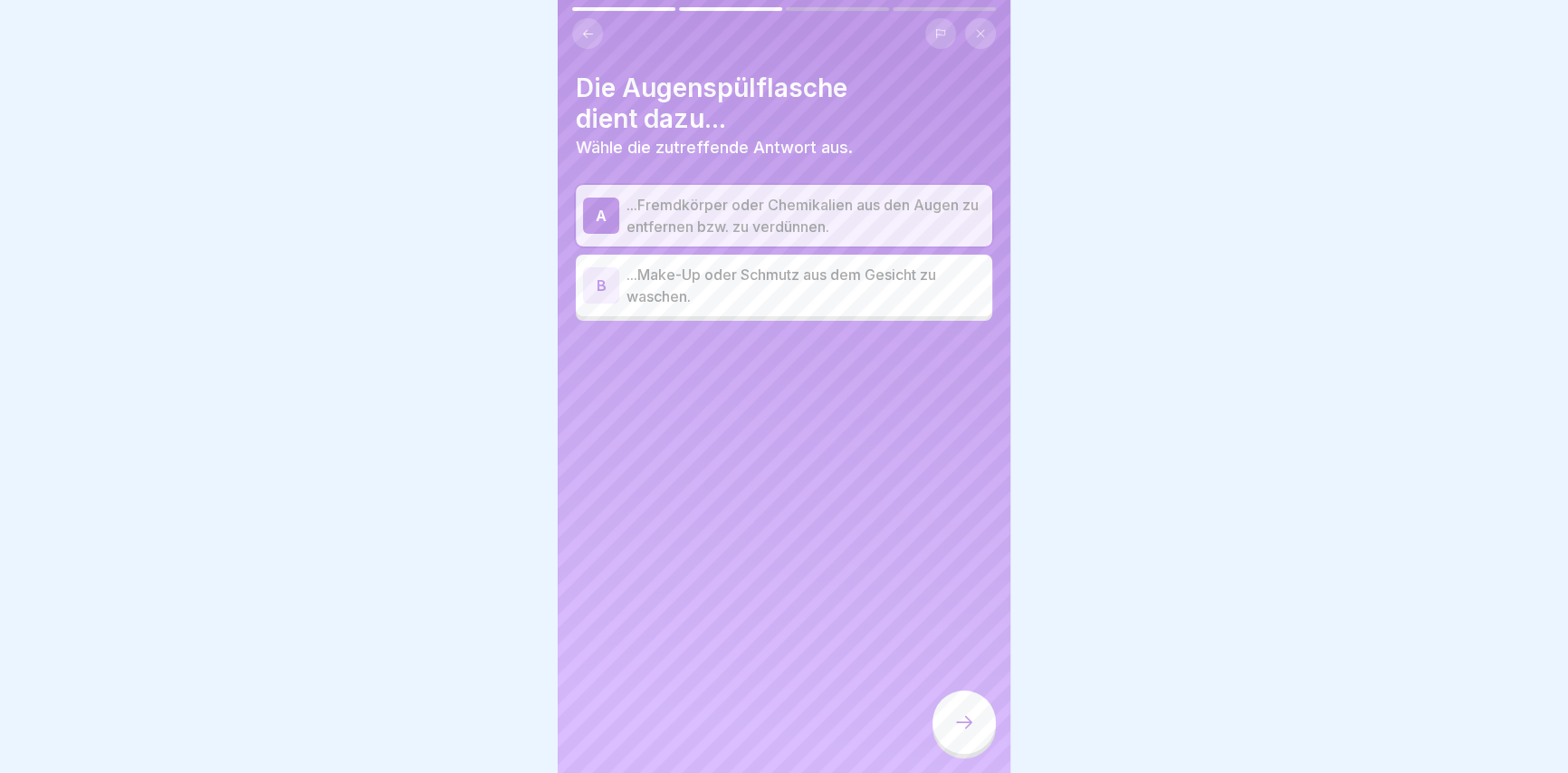
click at [951, 728] on div at bounding box center [964, 722] width 64 height 64
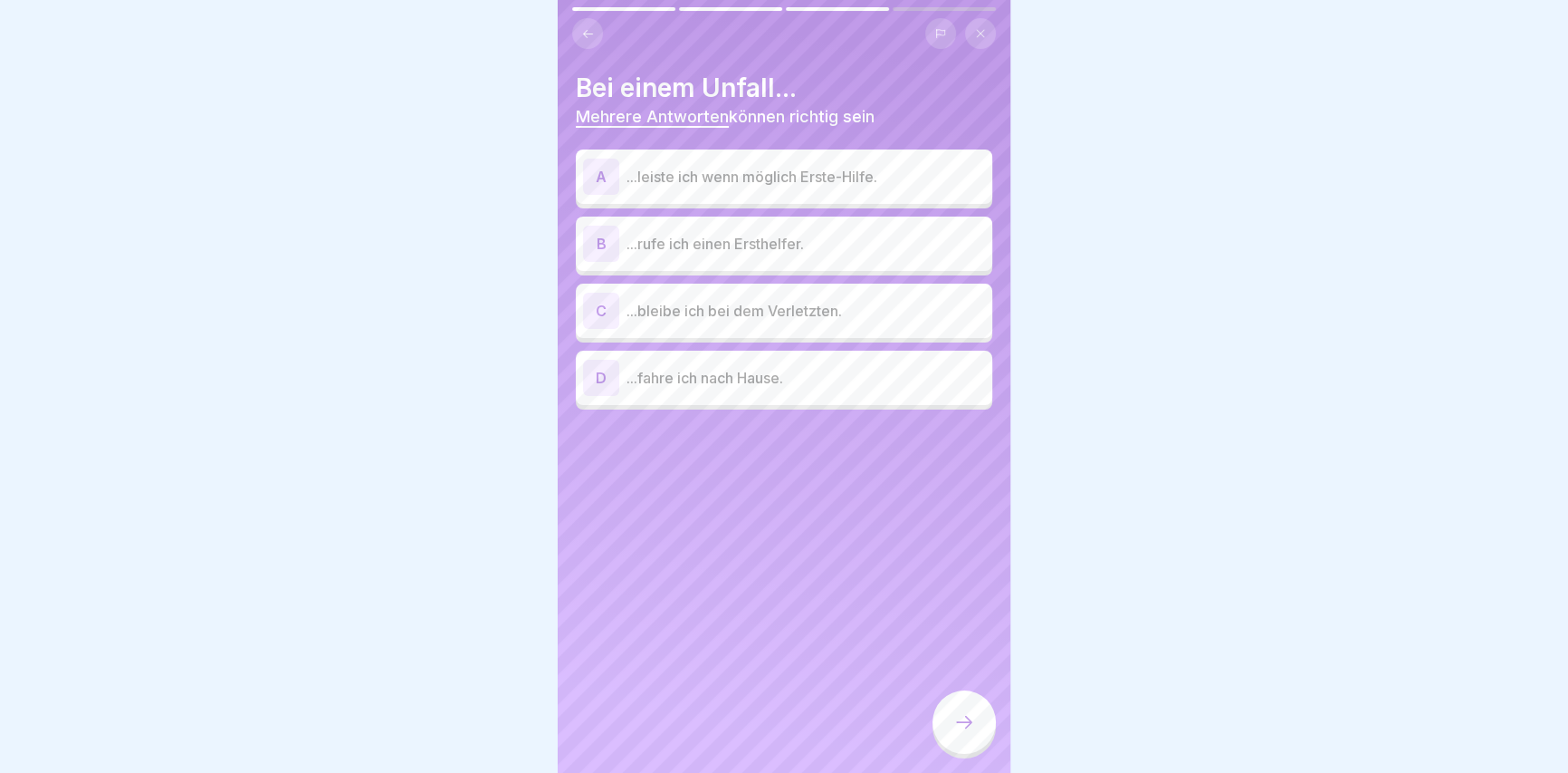
click at [815, 187] on div "A ...leiste ich wenn möglich Erste-Hilfe." at bounding box center [784, 176] width 402 height 36
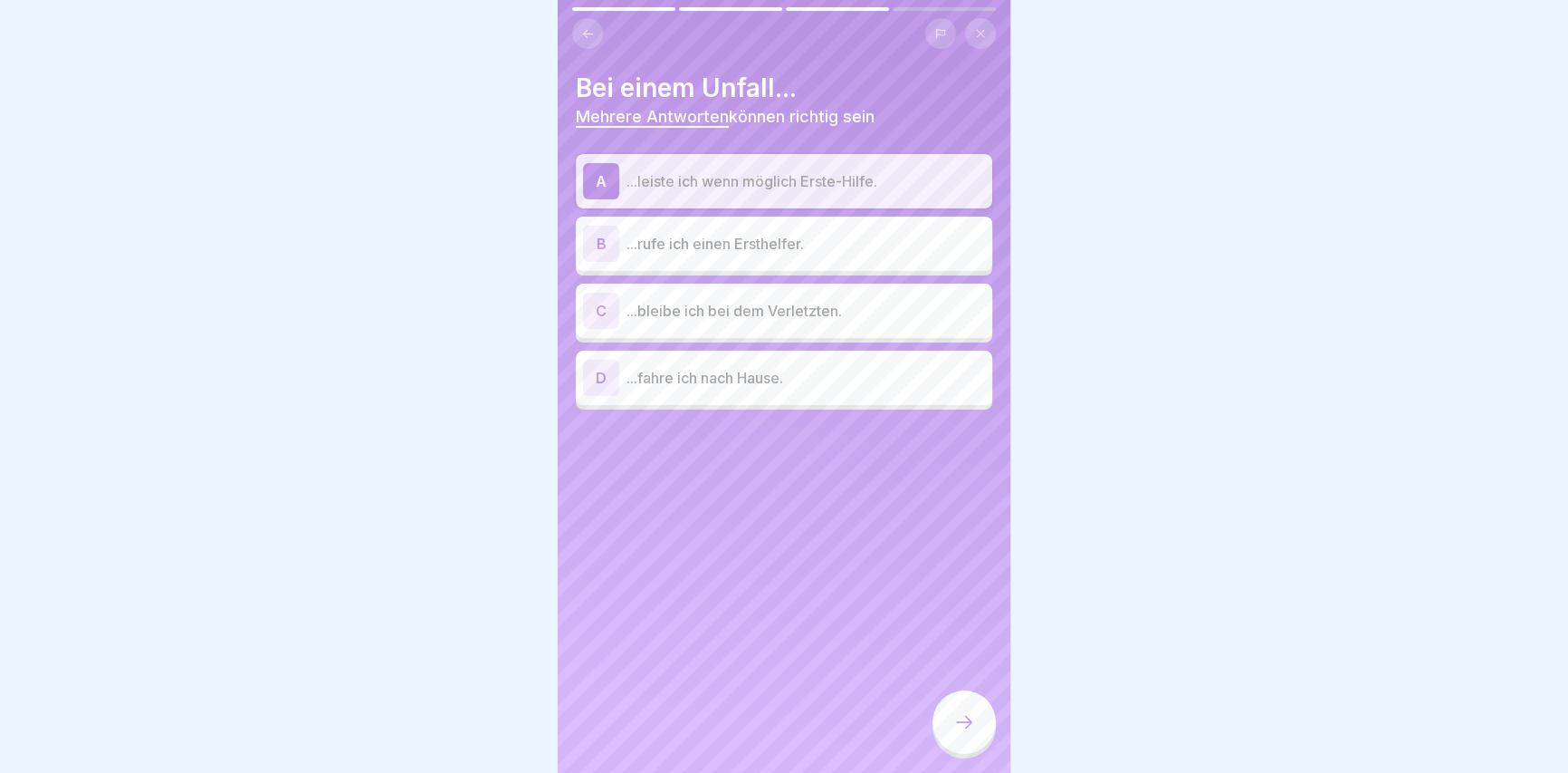
click at [815, 234] on p "...rufe ich einen Ersthelfer." at bounding box center [805, 244] width 358 height 22
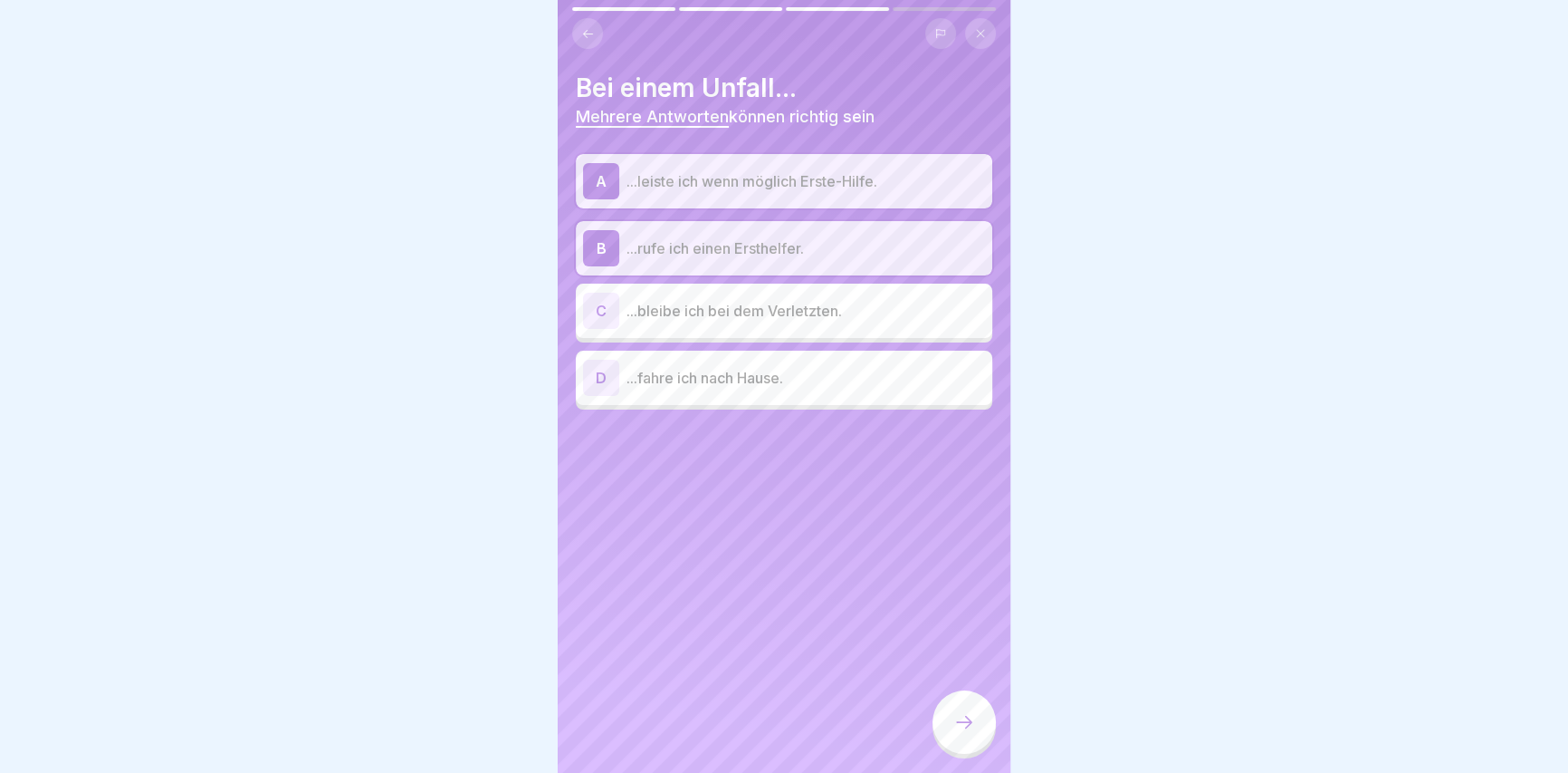
click at [752, 303] on p "...bleibe ich bei dem Verletzten." at bounding box center [805, 311] width 358 height 22
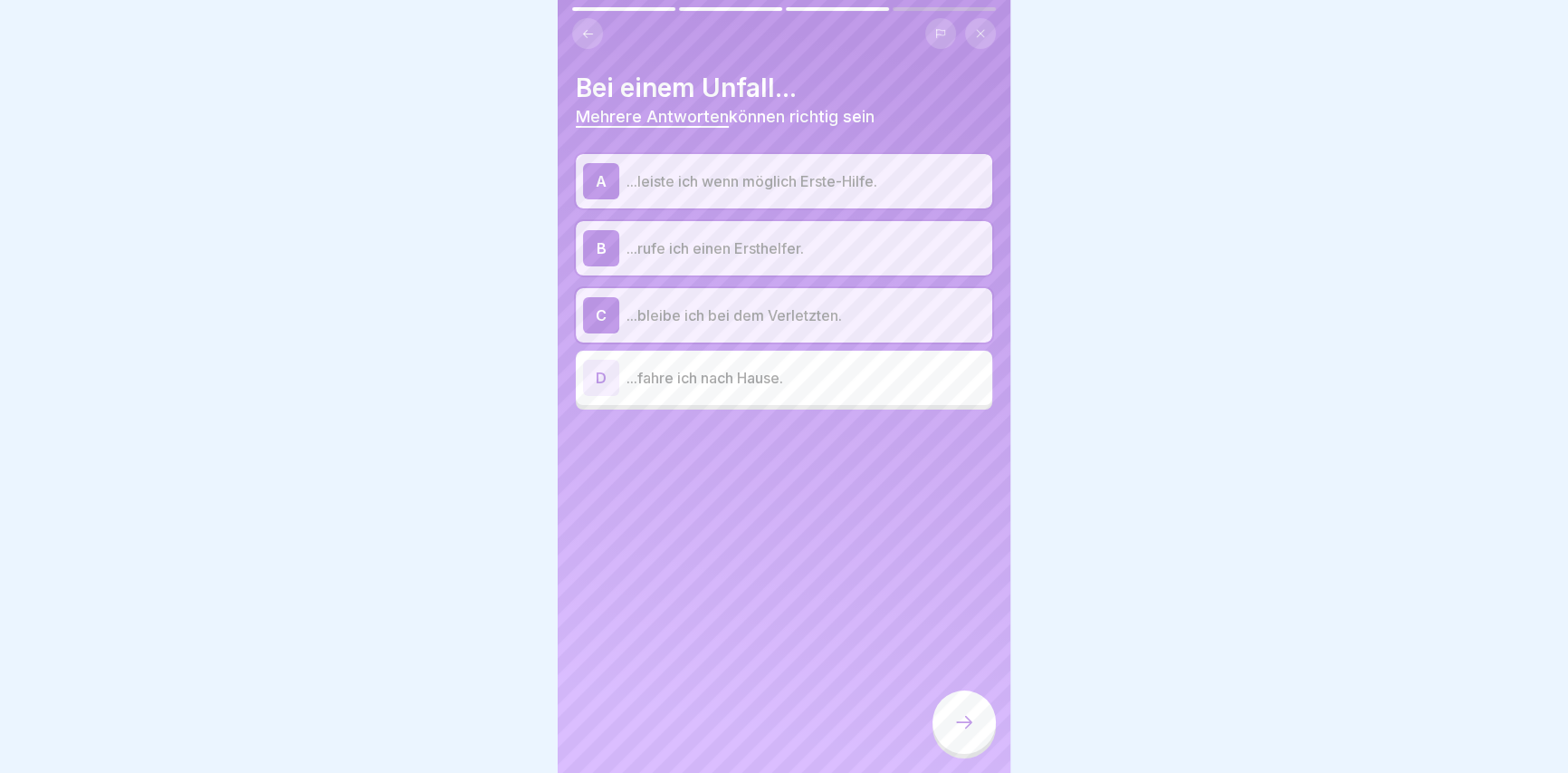
click at [949, 740] on div at bounding box center [964, 722] width 64 height 64
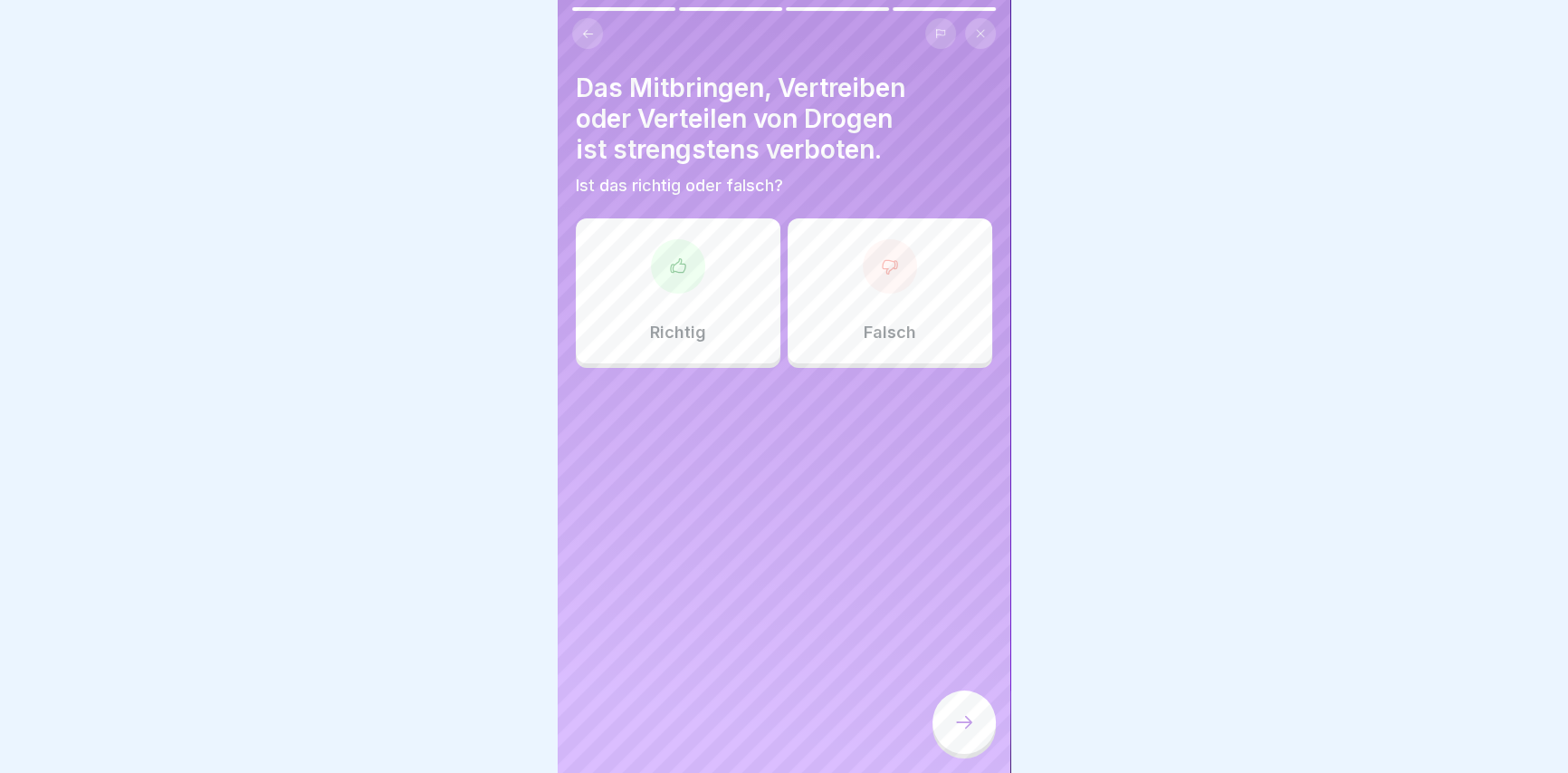
click at [892, 280] on div at bounding box center [889, 266] width 55 height 55
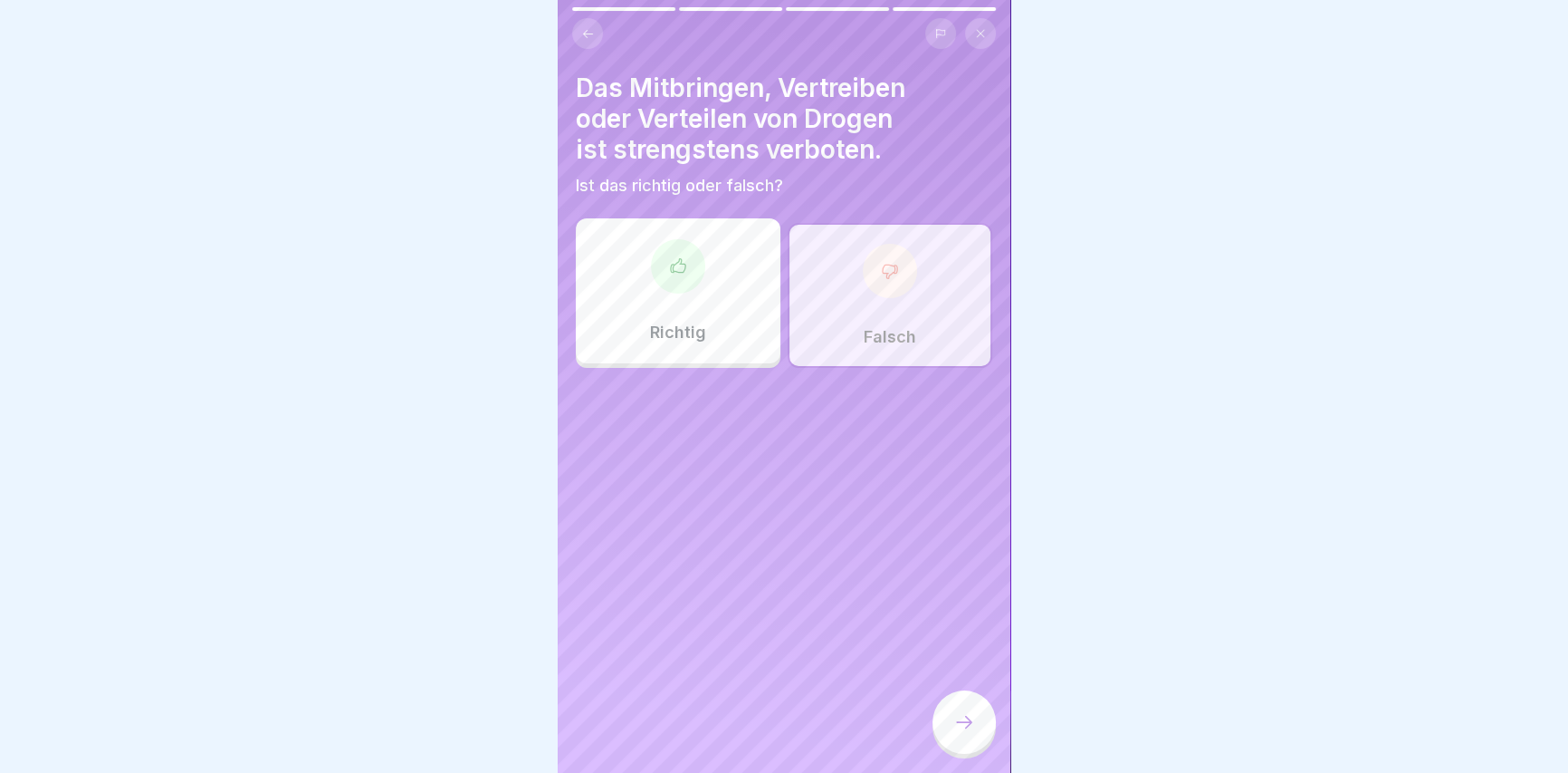
click at [960, 752] on div at bounding box center [964, 722] width 64 height 64
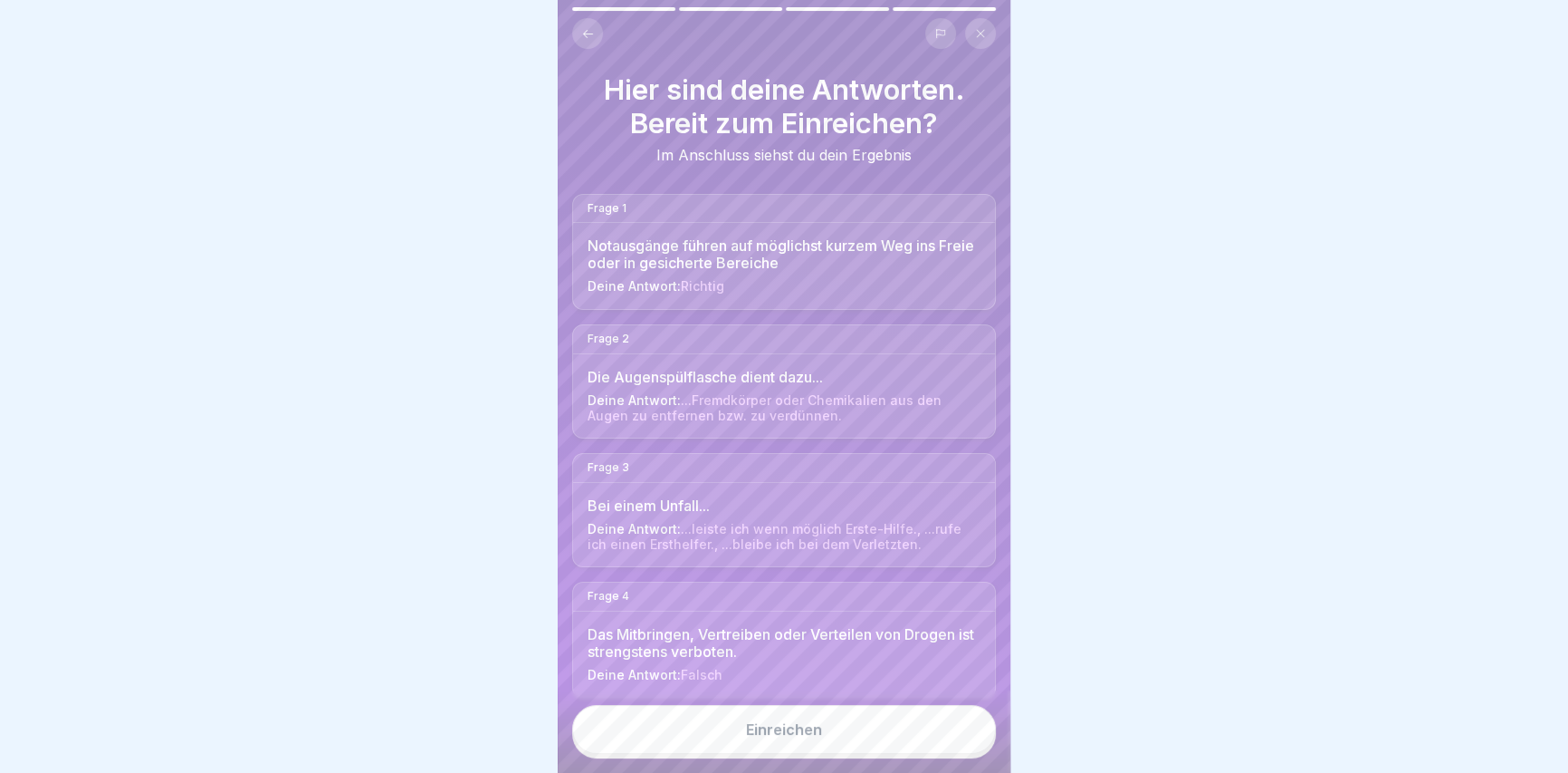
click at [945, 739] on button "Einreichen" at bounding box center [784, 728] width 424 height 49
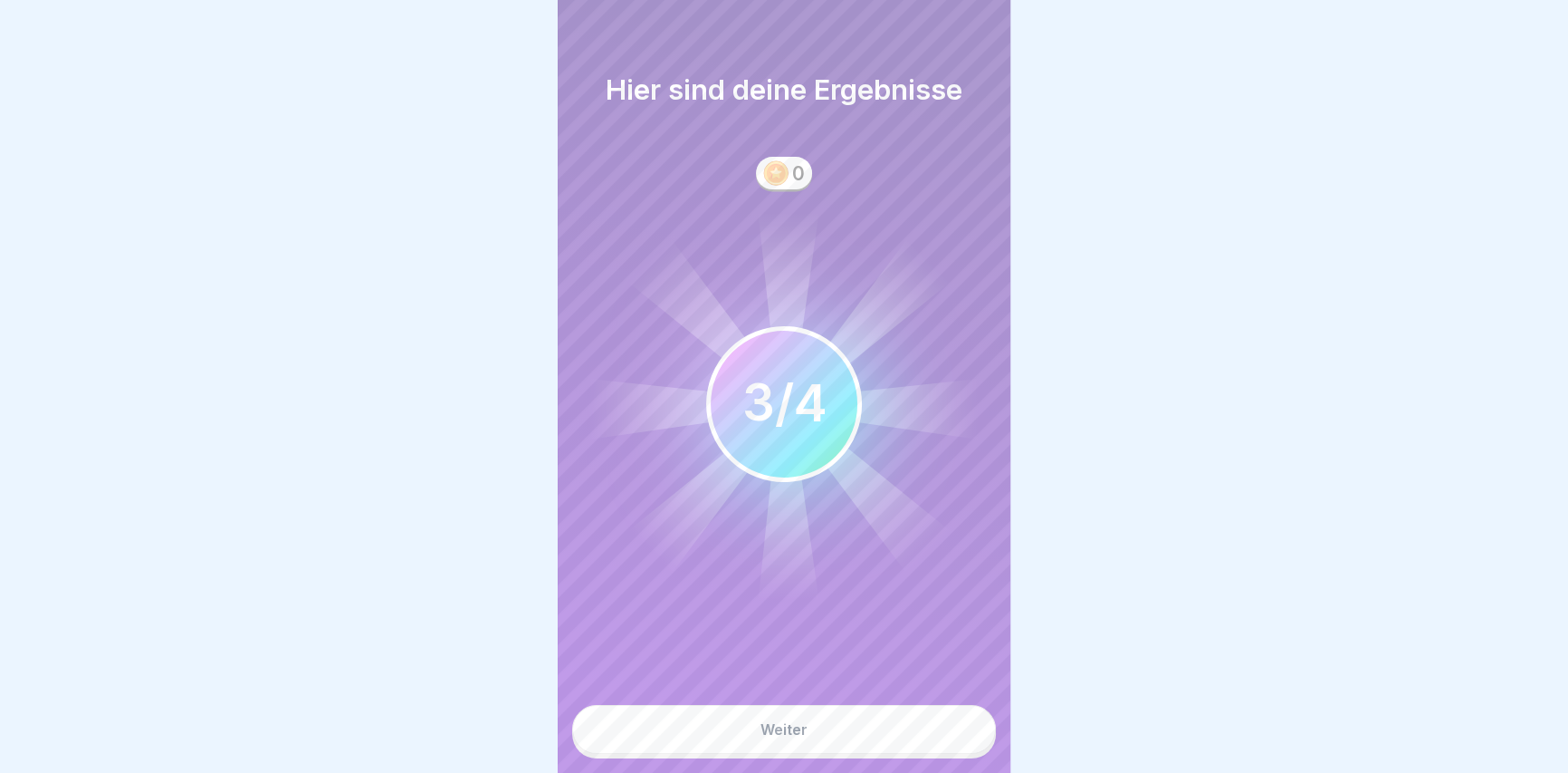
scroll to position [12, 0]
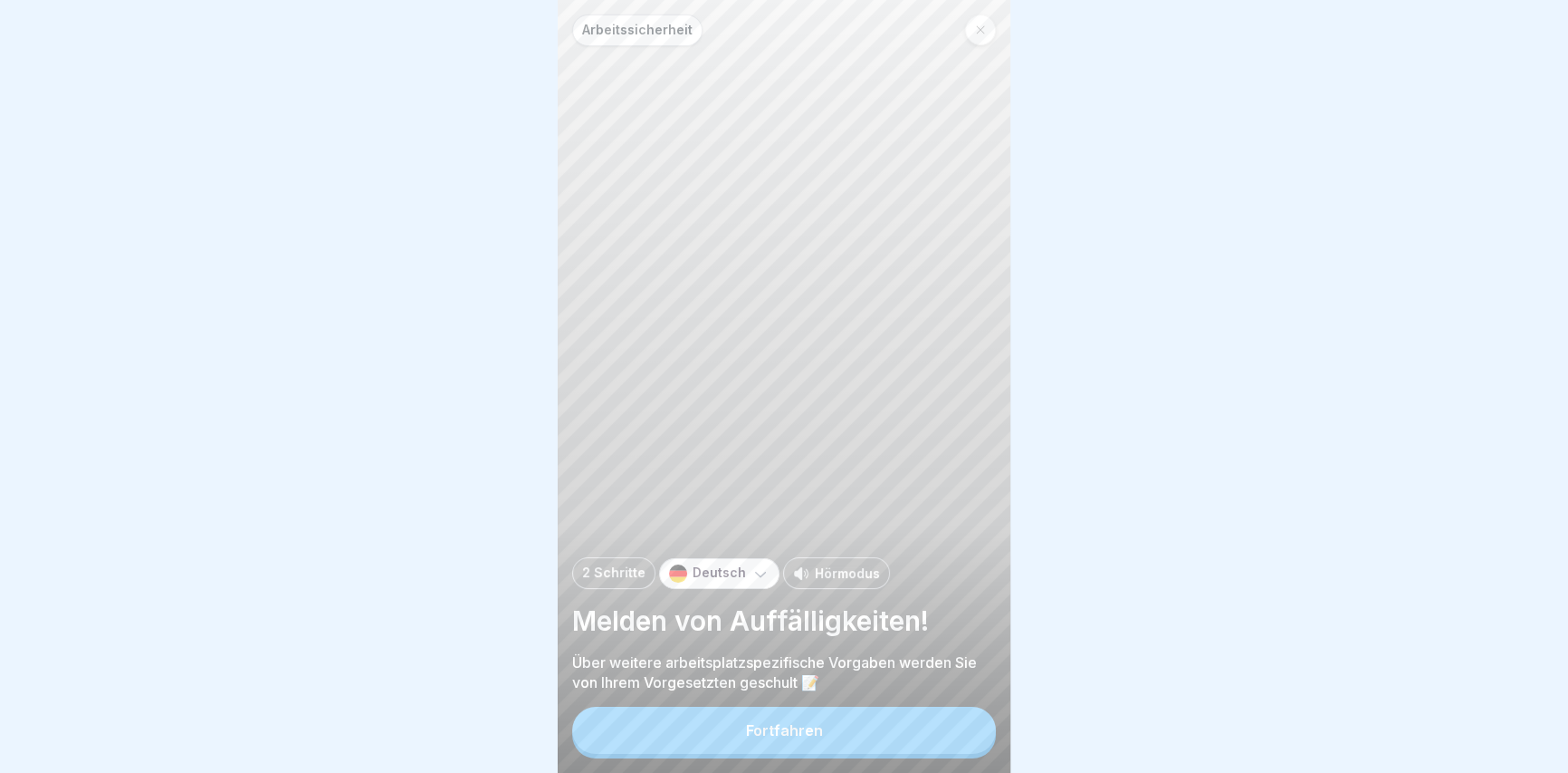
click at [730, 727] on button "Fortfahren" at bounding box center [784, 729] width 424 height 47
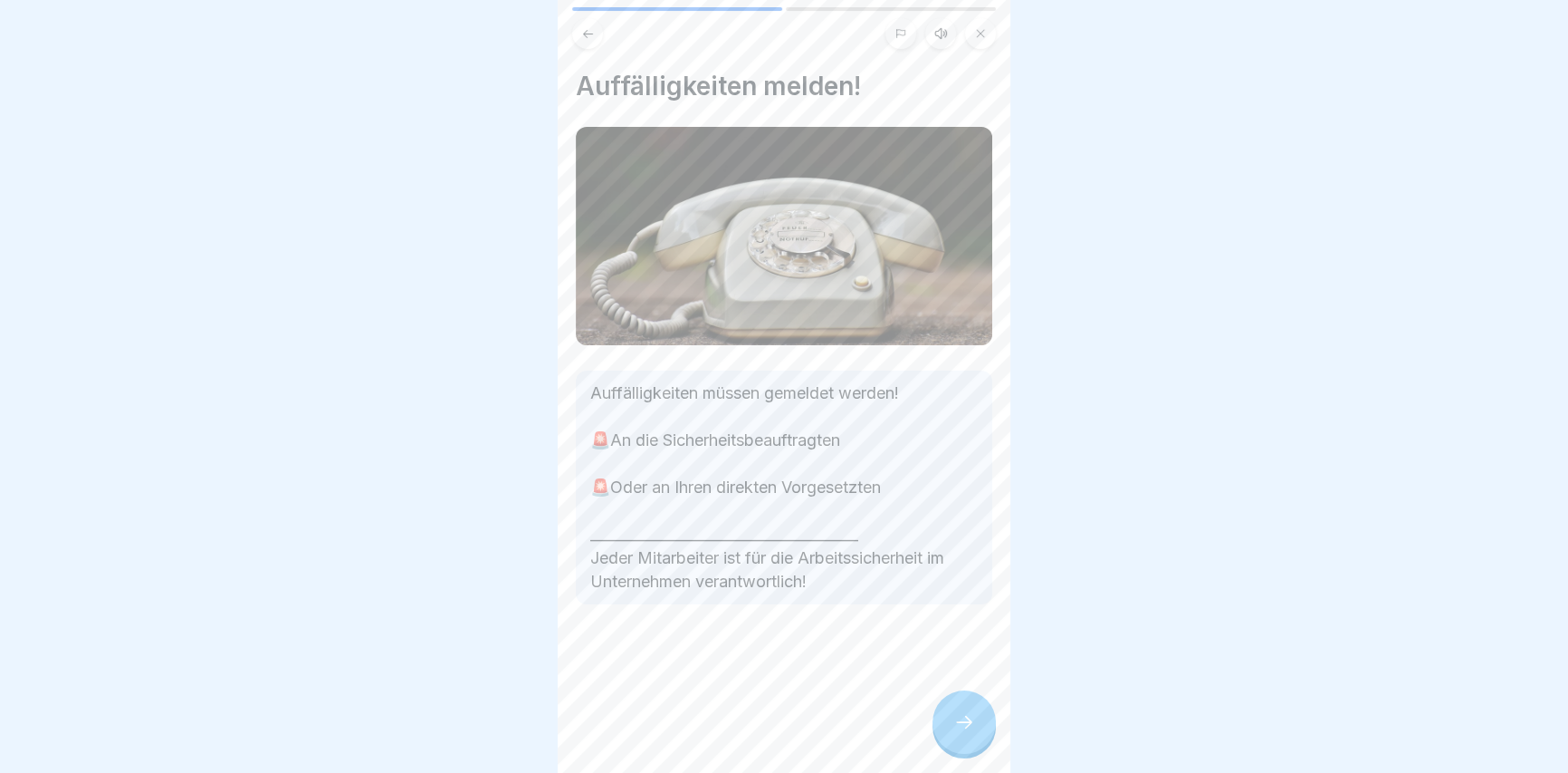
click at [977, 732] on div at bounding box center [964, 722] width 64 height 64
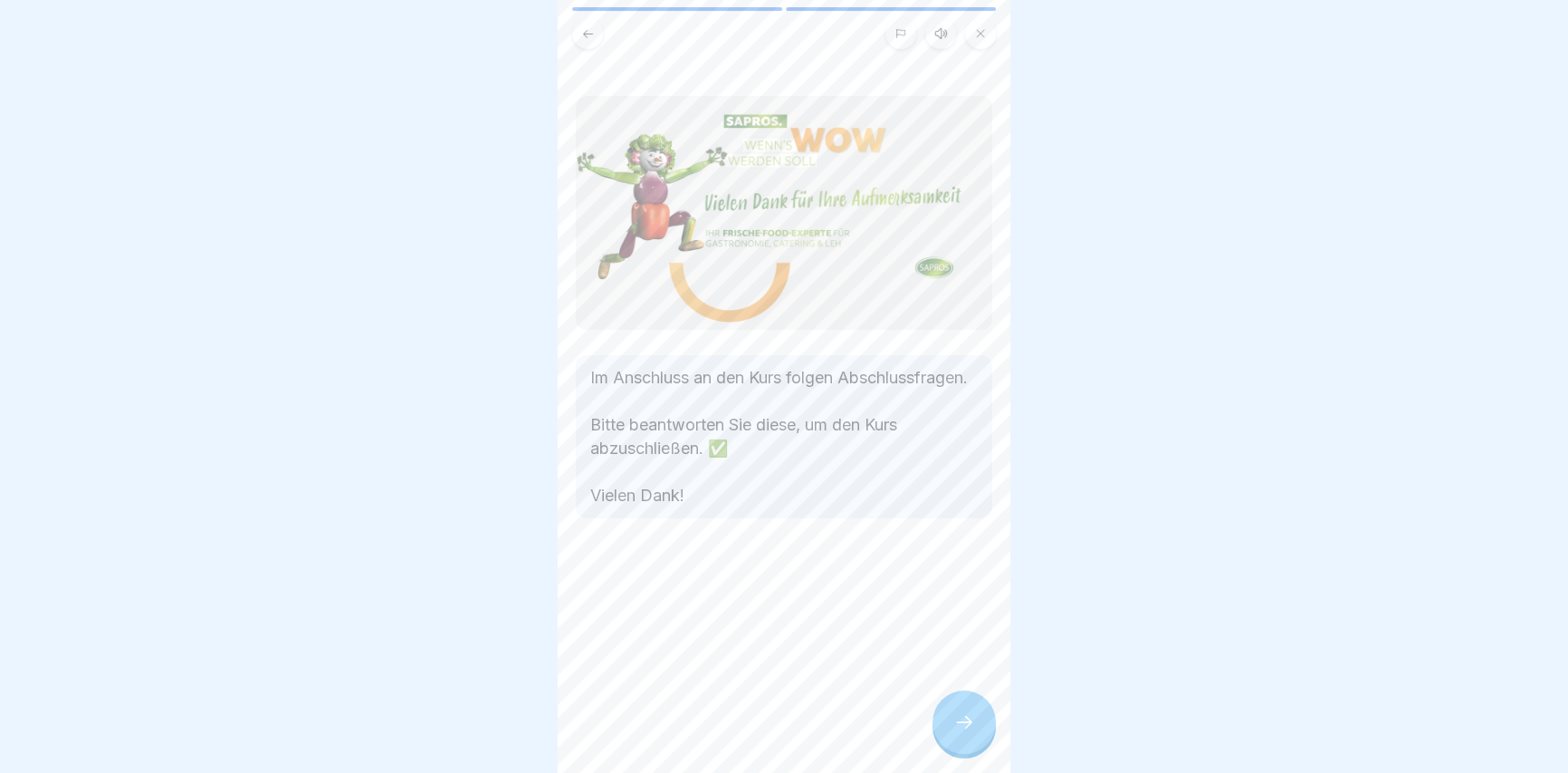
click at [960, 732] on icon at bounding box center [964, 722] width 22 height 22
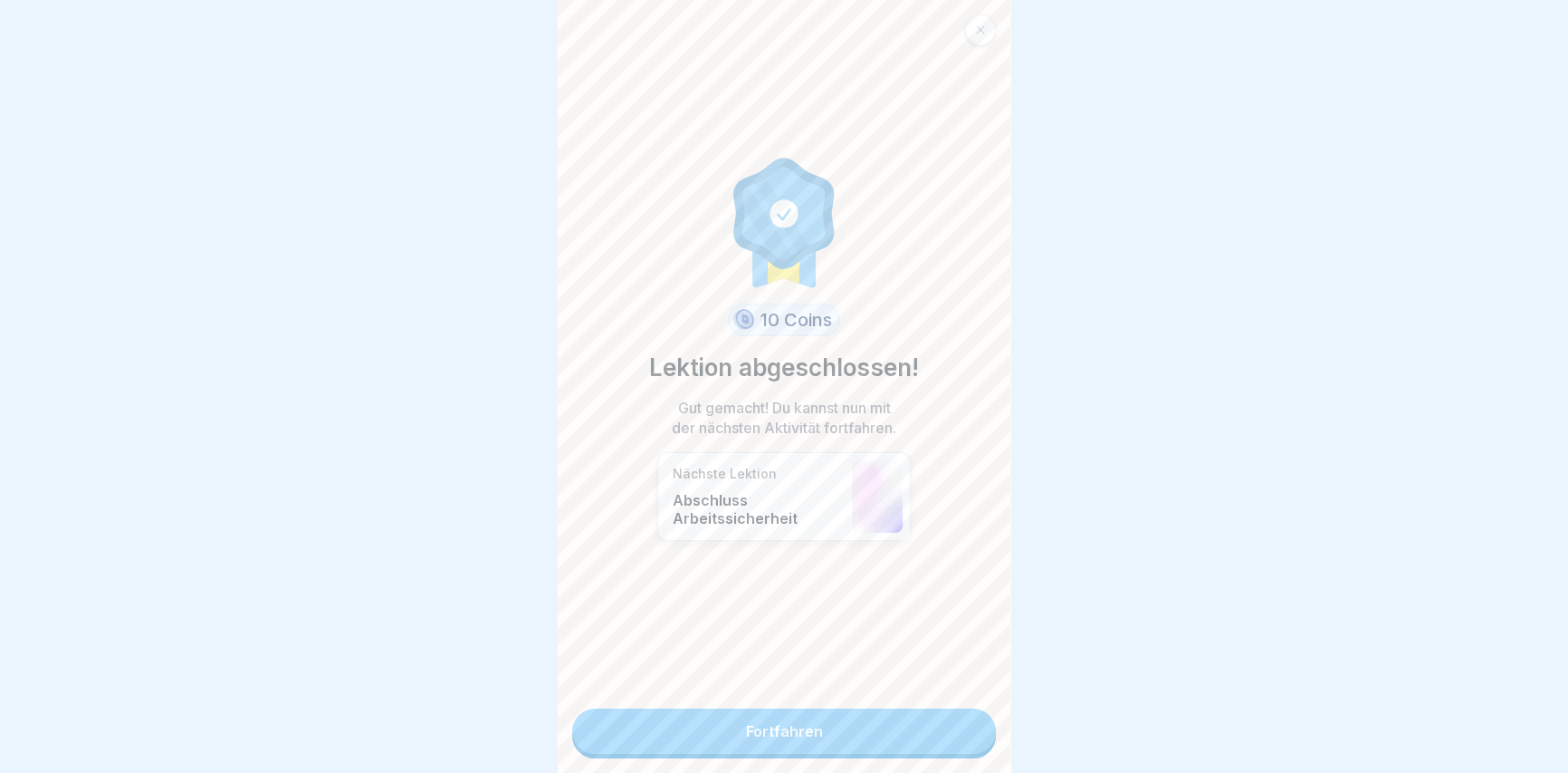
click at [960, 732] on link "Fortfahren" at bounding box center [784, 730] width 424 height 45
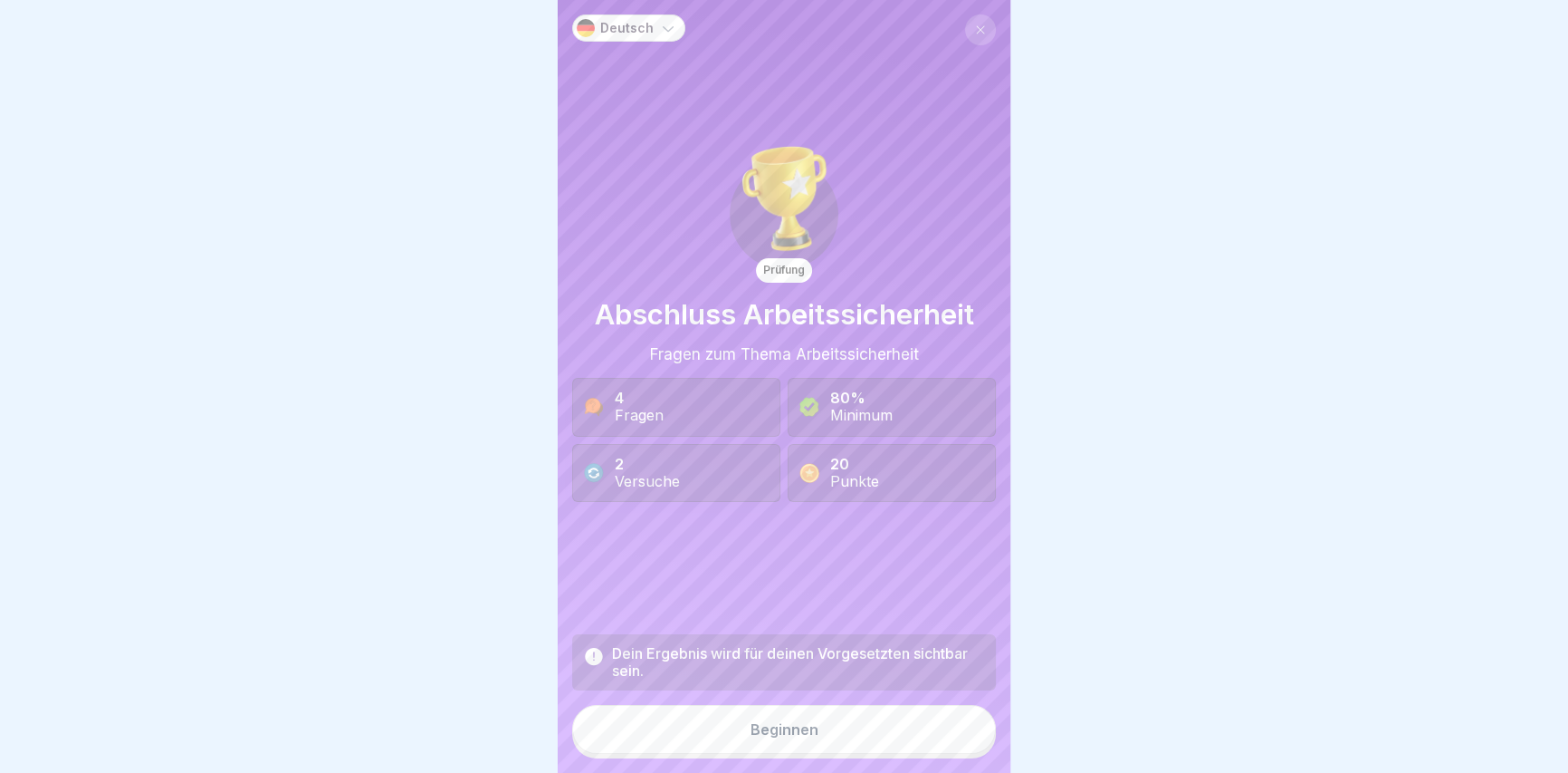
click at [760, 735] on div "Beginnen" at bounding box center [784, 729] width 68 height 16
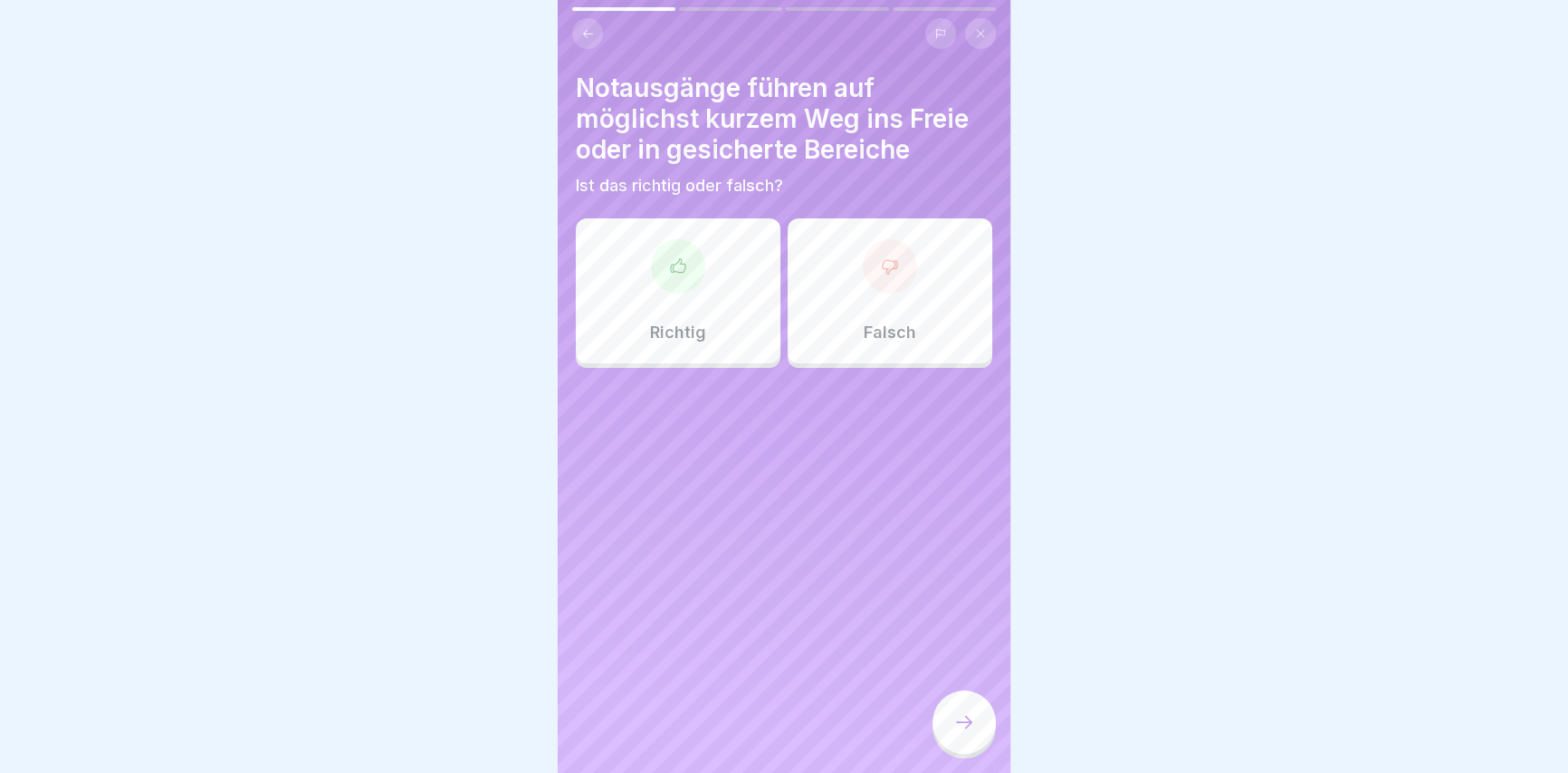
click at [753, 772] on html "Deutsch Prüfung Abschluss Arbeitssicherheit Fragen zum Thema Arbeitssicherheit …" at bounding box center [784, 386] width 1568 height 773
click at [737, 278] on div "Richtig" at bounding box center [677, 290] width 204 height 144
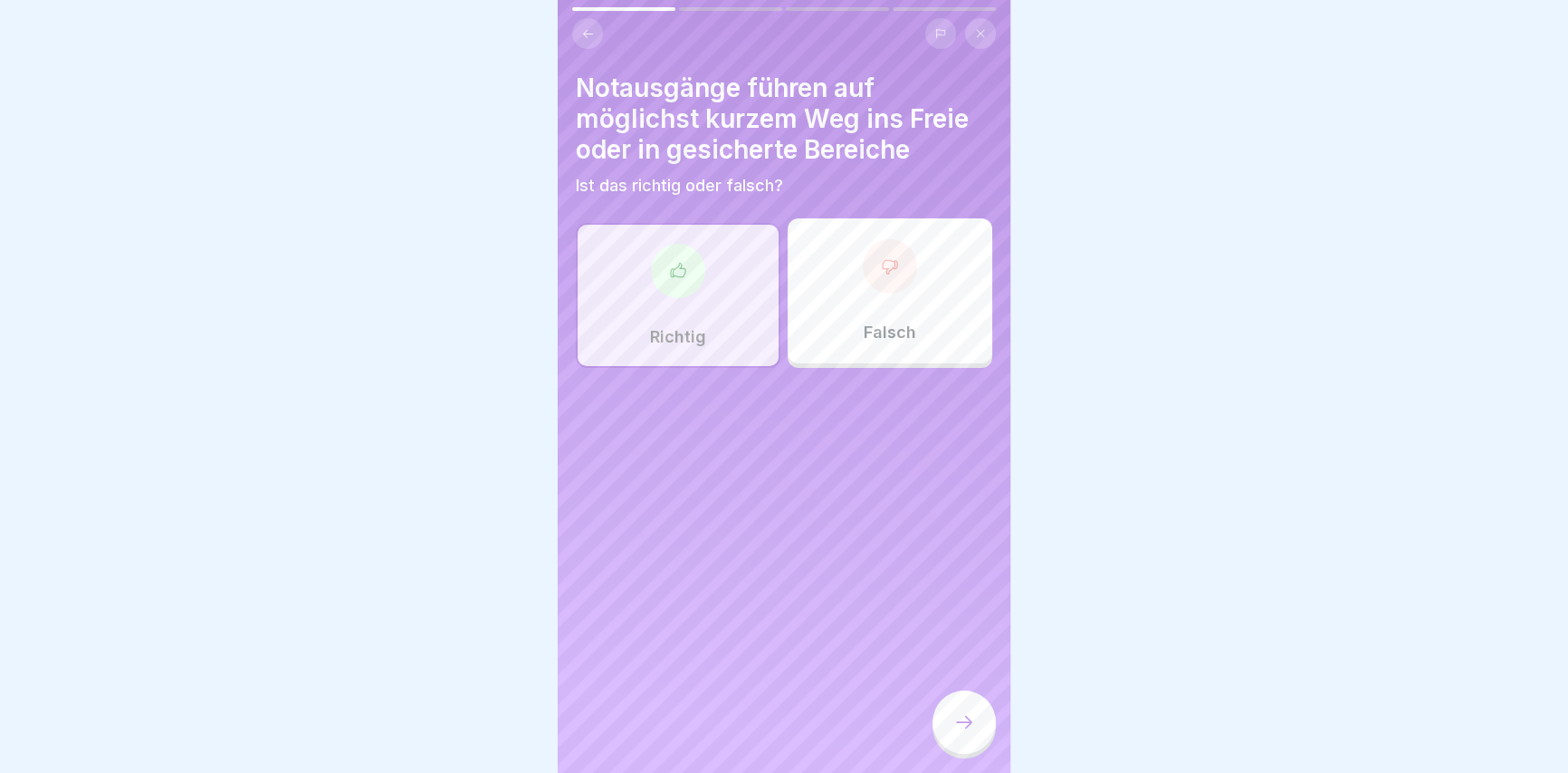
click at [954, 733] on icon at bounding box center [964, 722] width 22 height 22
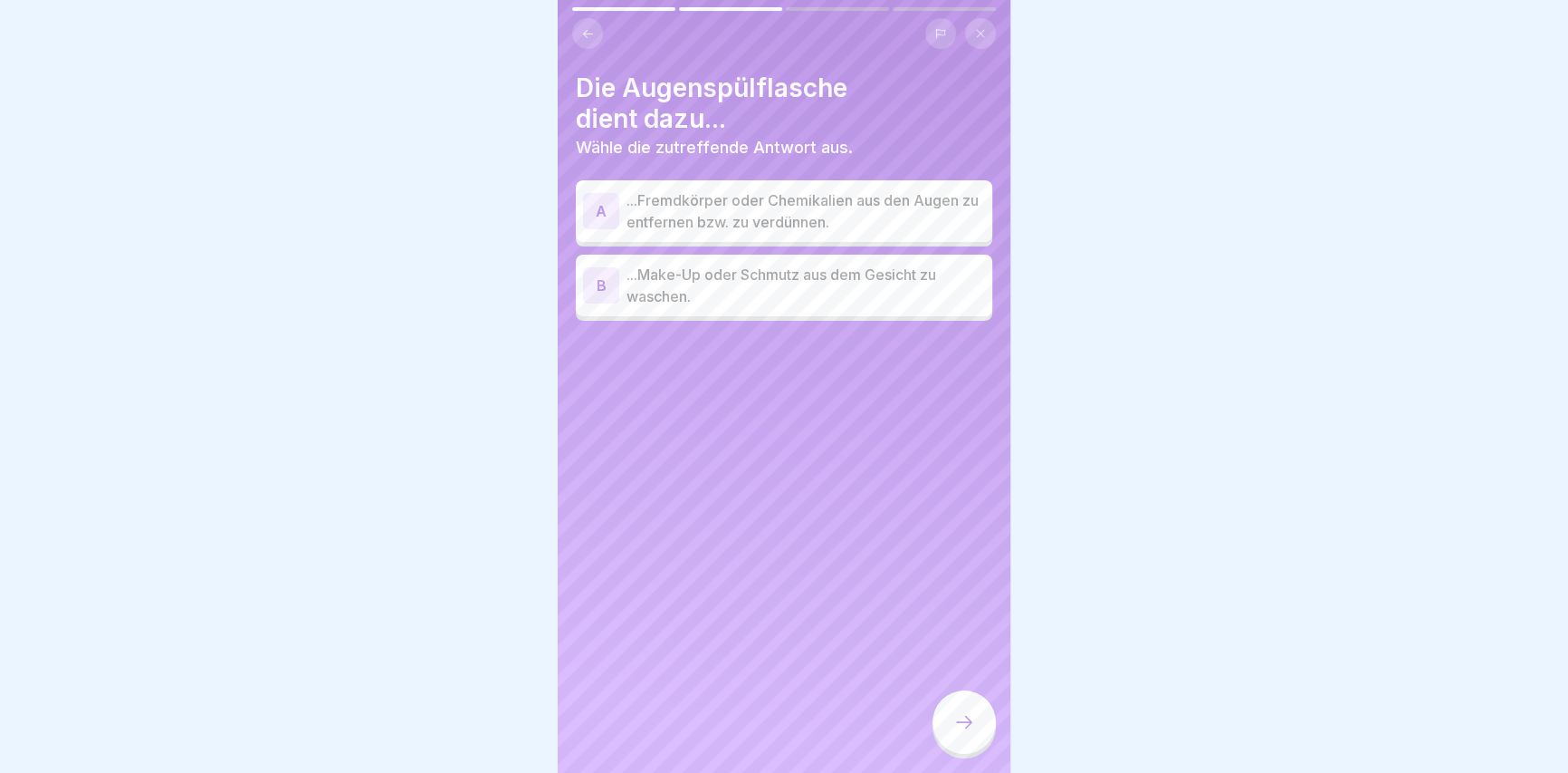
click at [793, 205] on p "...Fremdkörper oder Chemikalien aus den Augen zu entfernen bzw. zu verdünnen." at bounding box center [805, 211] width 358 height 44
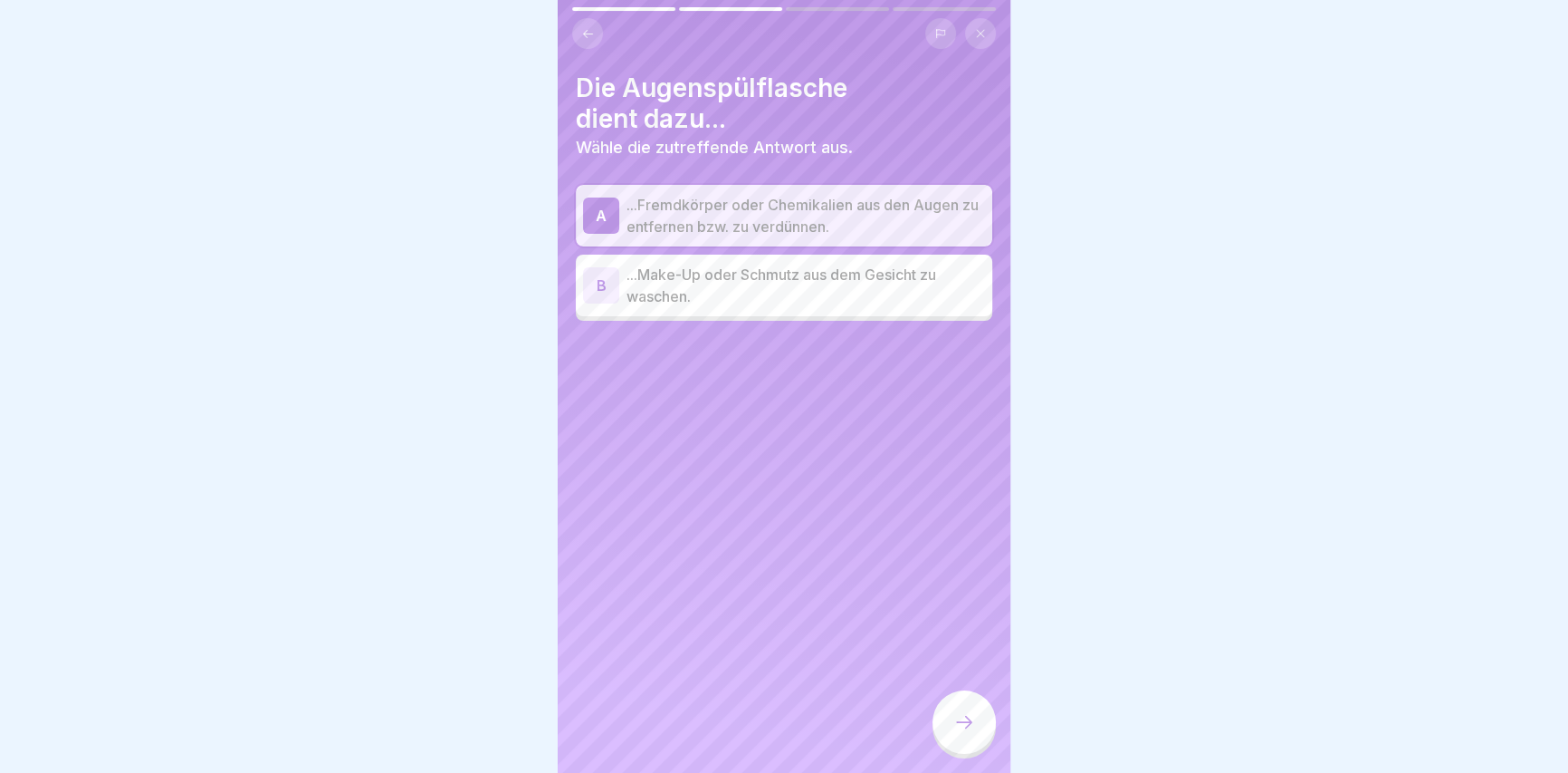
click at [970, 745] on div at bounding box center [964, 722] width 64 height 64
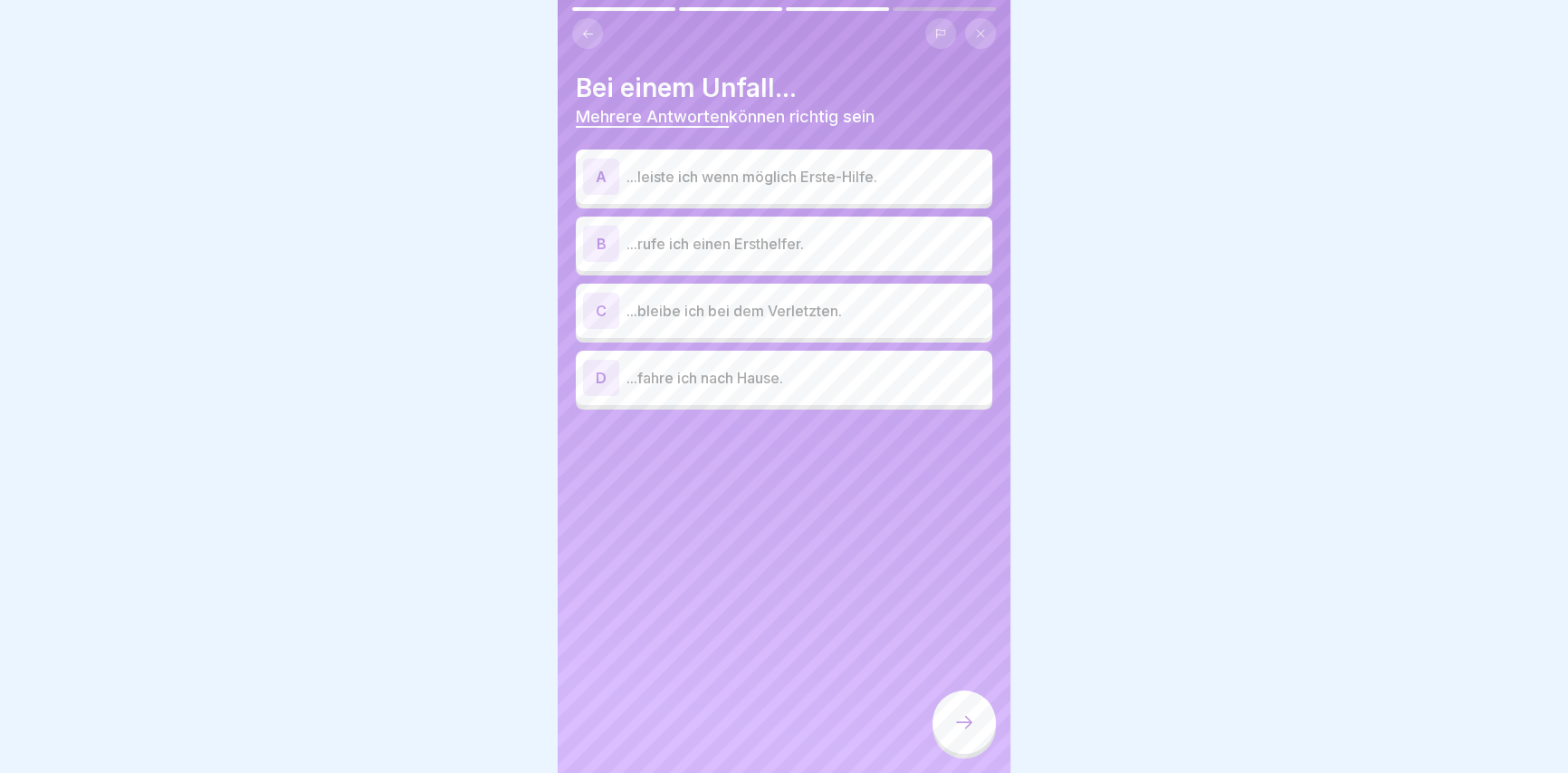
click at [711, 201] on div "A ...leiste ich wenn möglich Erste-Hilfe." at bounding box center [784, 176] width 416 height 55
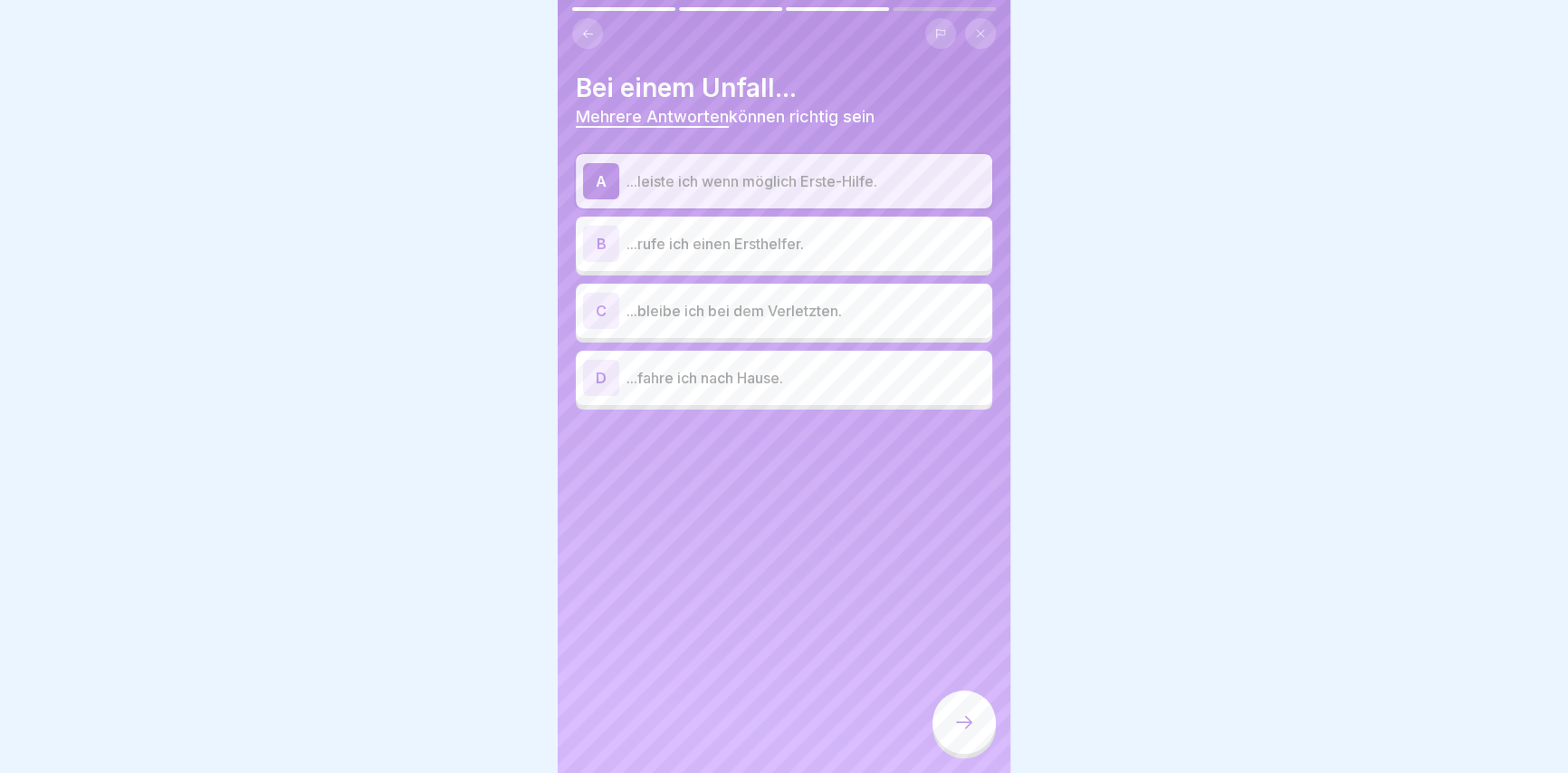
click at [720, 263] on div "B ...rufe ich einen Ersthelfer." at bounding box center [784, 243] width 416 height 55
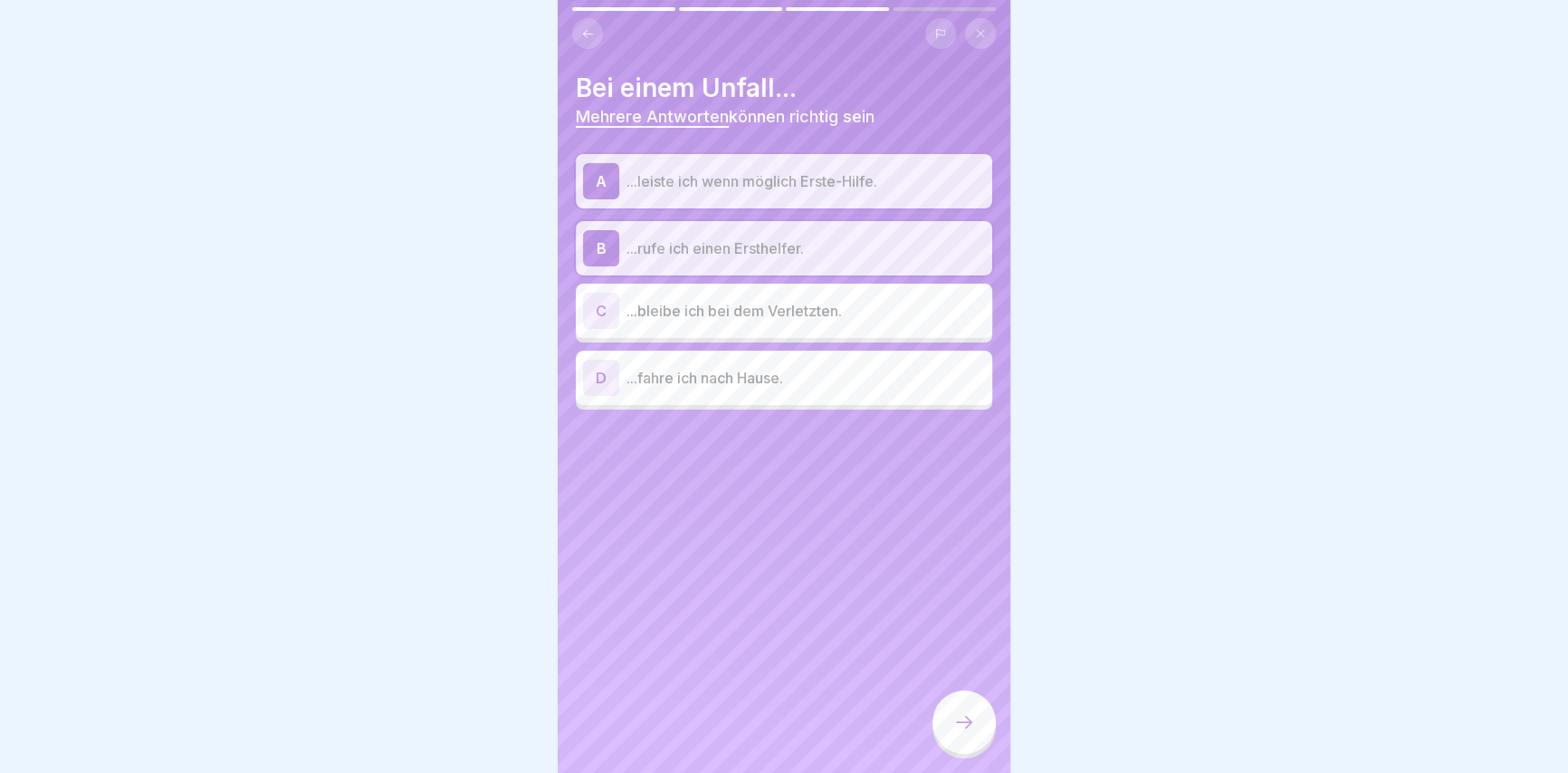
click at [700, 180] on p "...leiste ich wenn möglich Erste-Hilfe." at bounding box center [805, 181] width 358 height 22
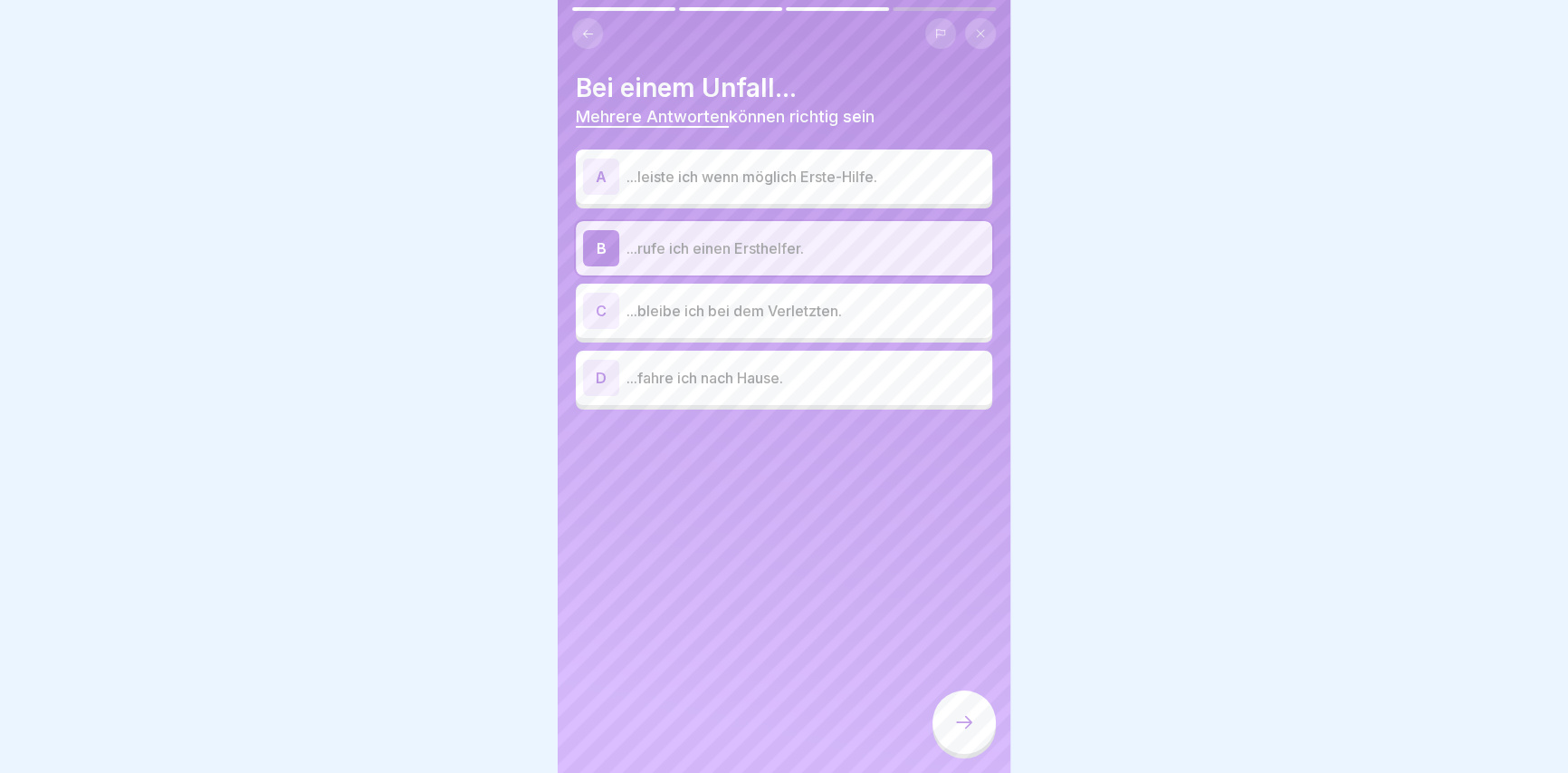
click at [706, 174] on p "...leiste ich wenn möglich Erste-Hilfe." at bounding box center [805, 176] width 358 height 22
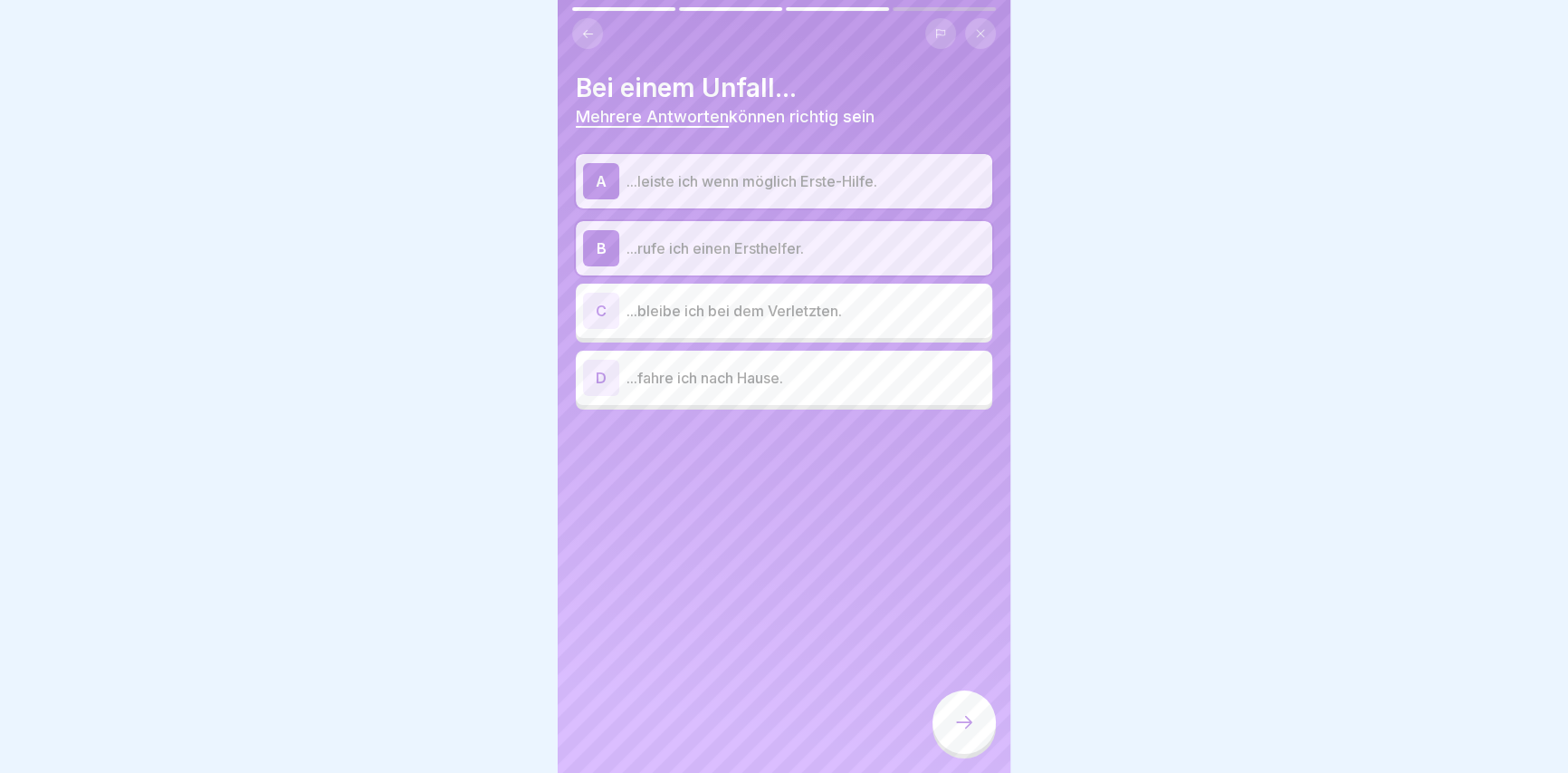
click at [703, 320] on p "...bleibe ich bei dem Verletzten." at bounding box center [805, 311] width 358 height 22
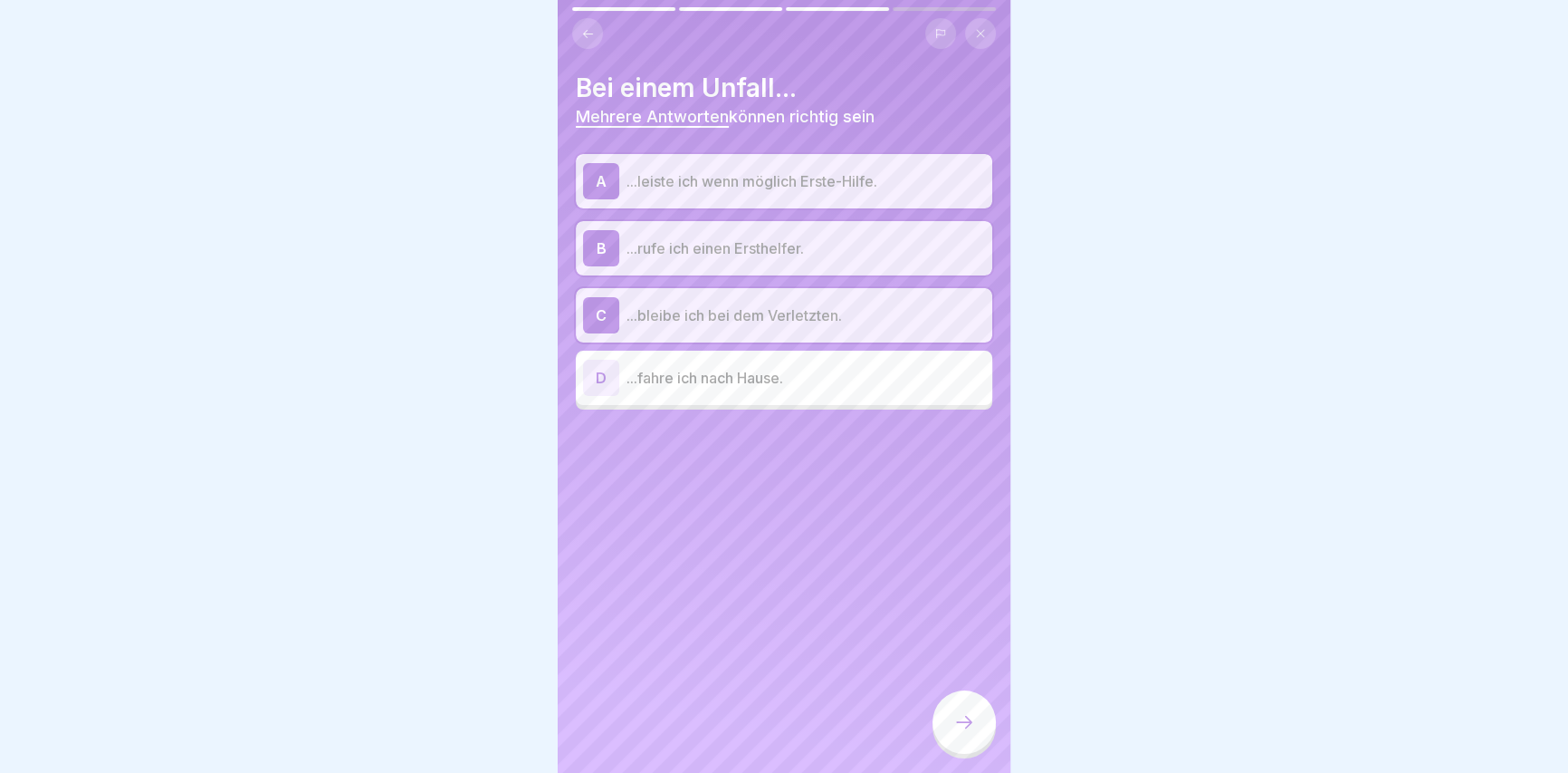
click at [981, 735] on div at bounding box center [964, 722] width 64 height 64
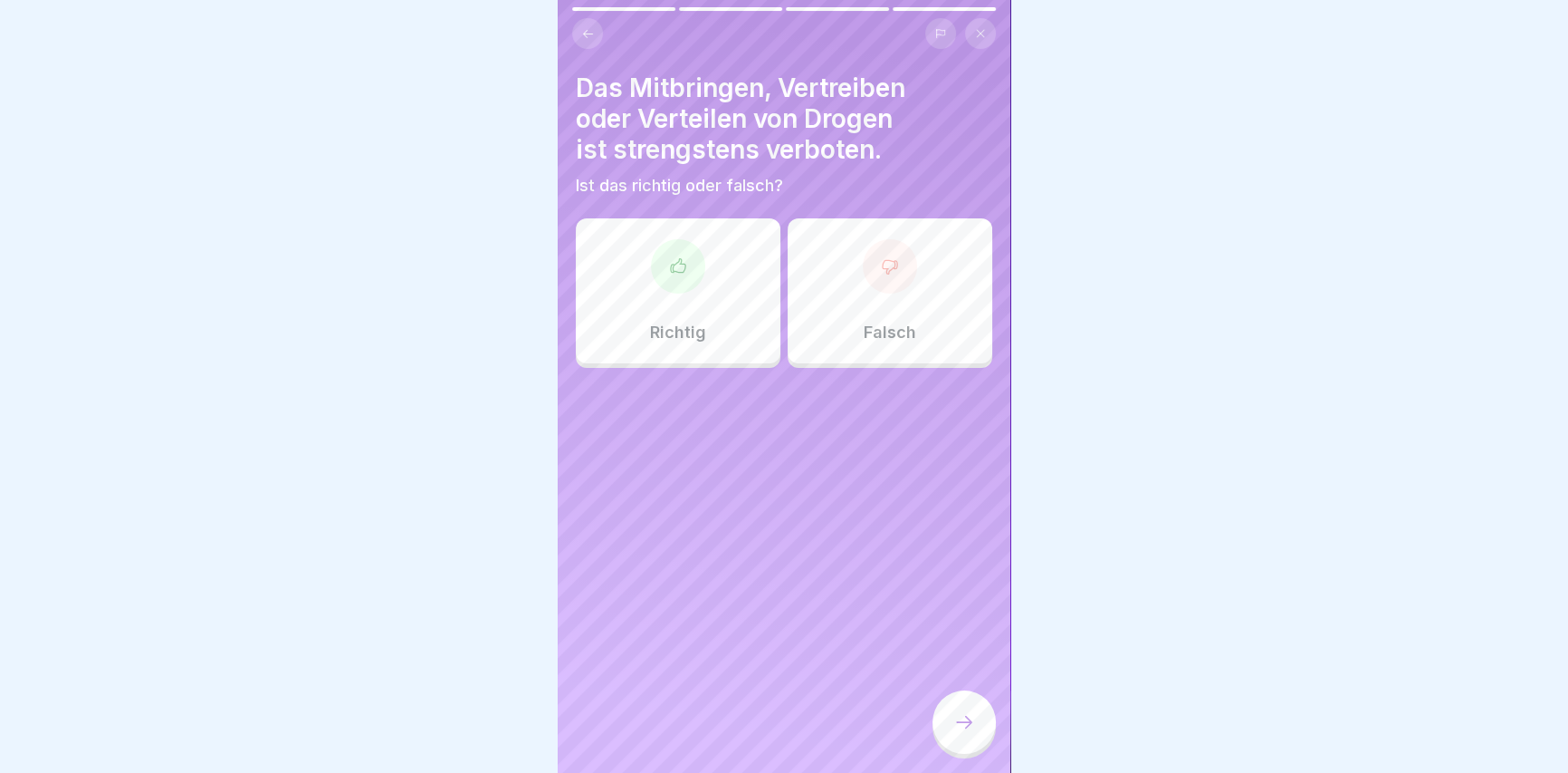
click at [915, 299] on div "Falsch" at bounding box center [889, 290] width 204 height 144
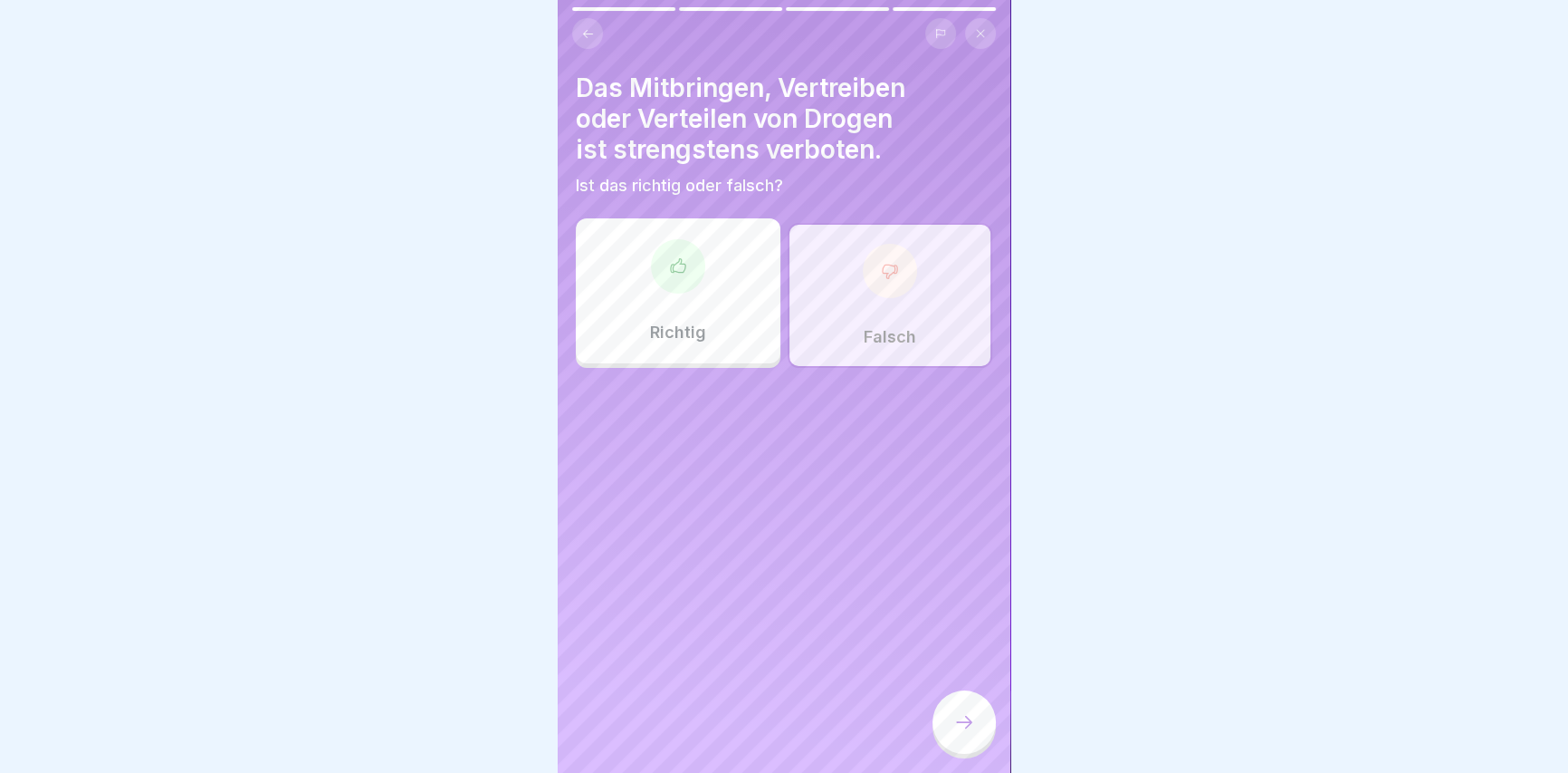
click at [662, 303] on div "Richtig" at bounding box center [677, 290] width 204 height 144
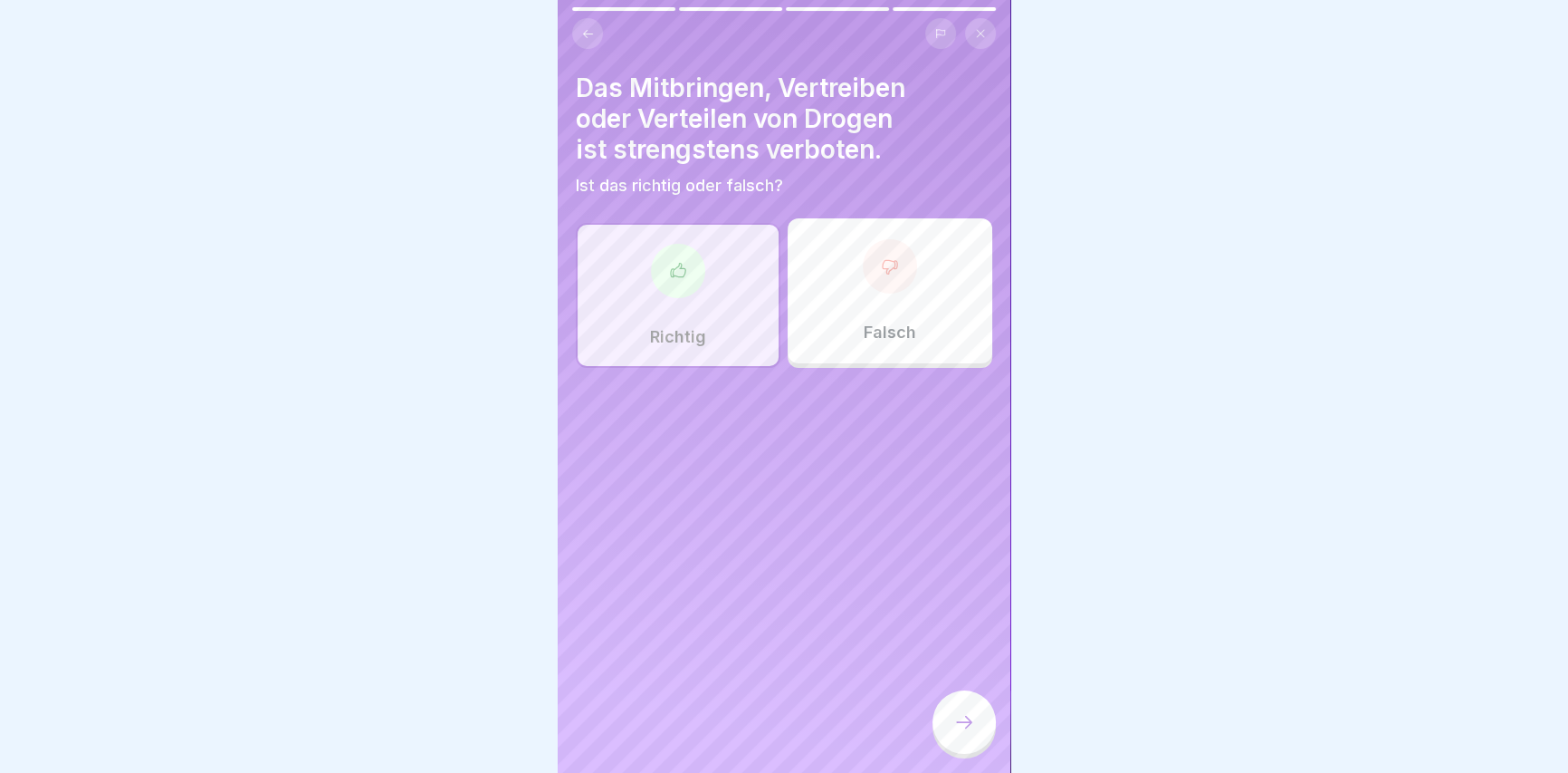
click at [952, 724] on div at bounding box center [964, 722] width 64 height 64
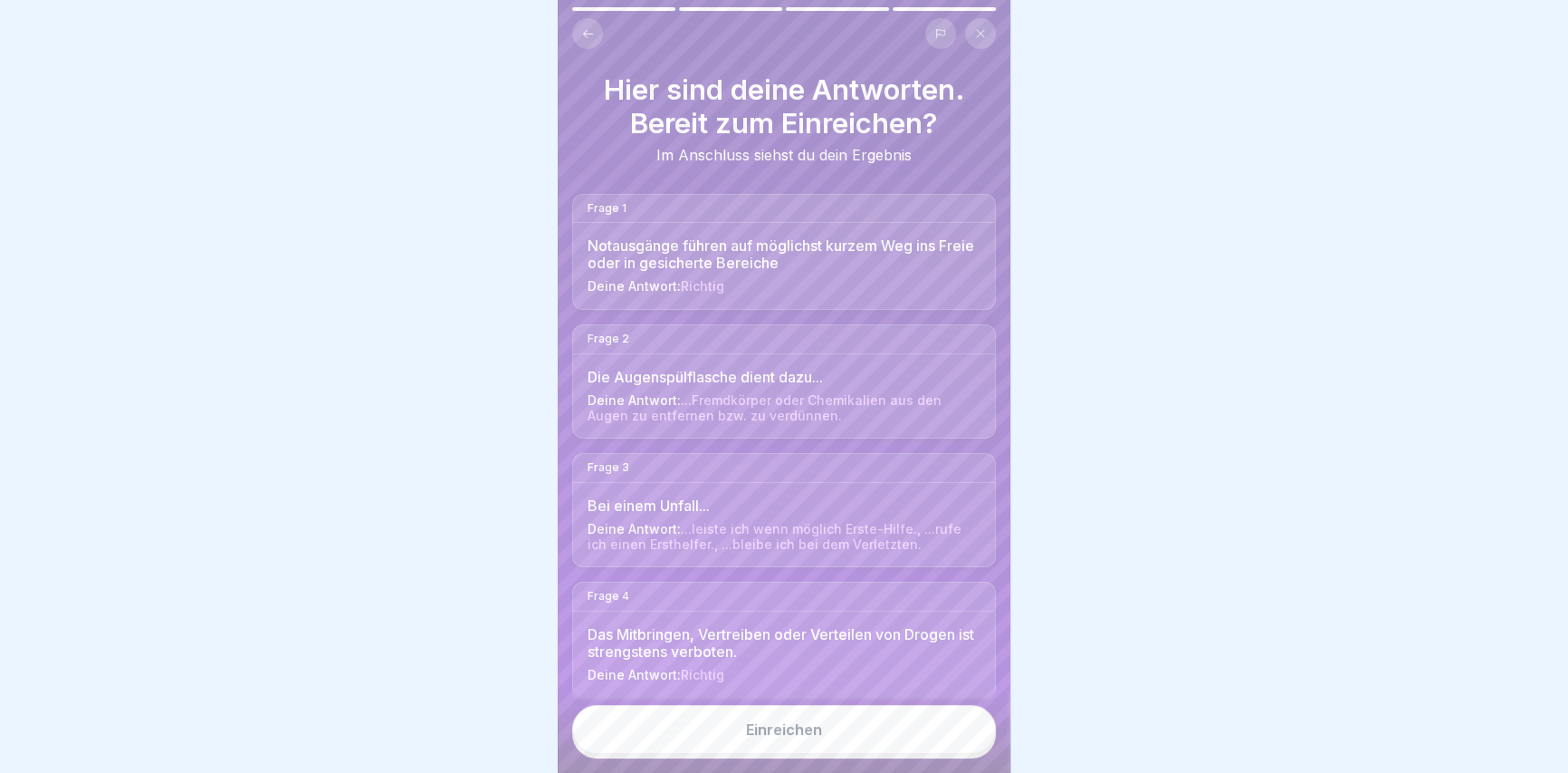
click at [930, 744] on button "Einreichen" at bounding box center [784, 728] width 424 height 49
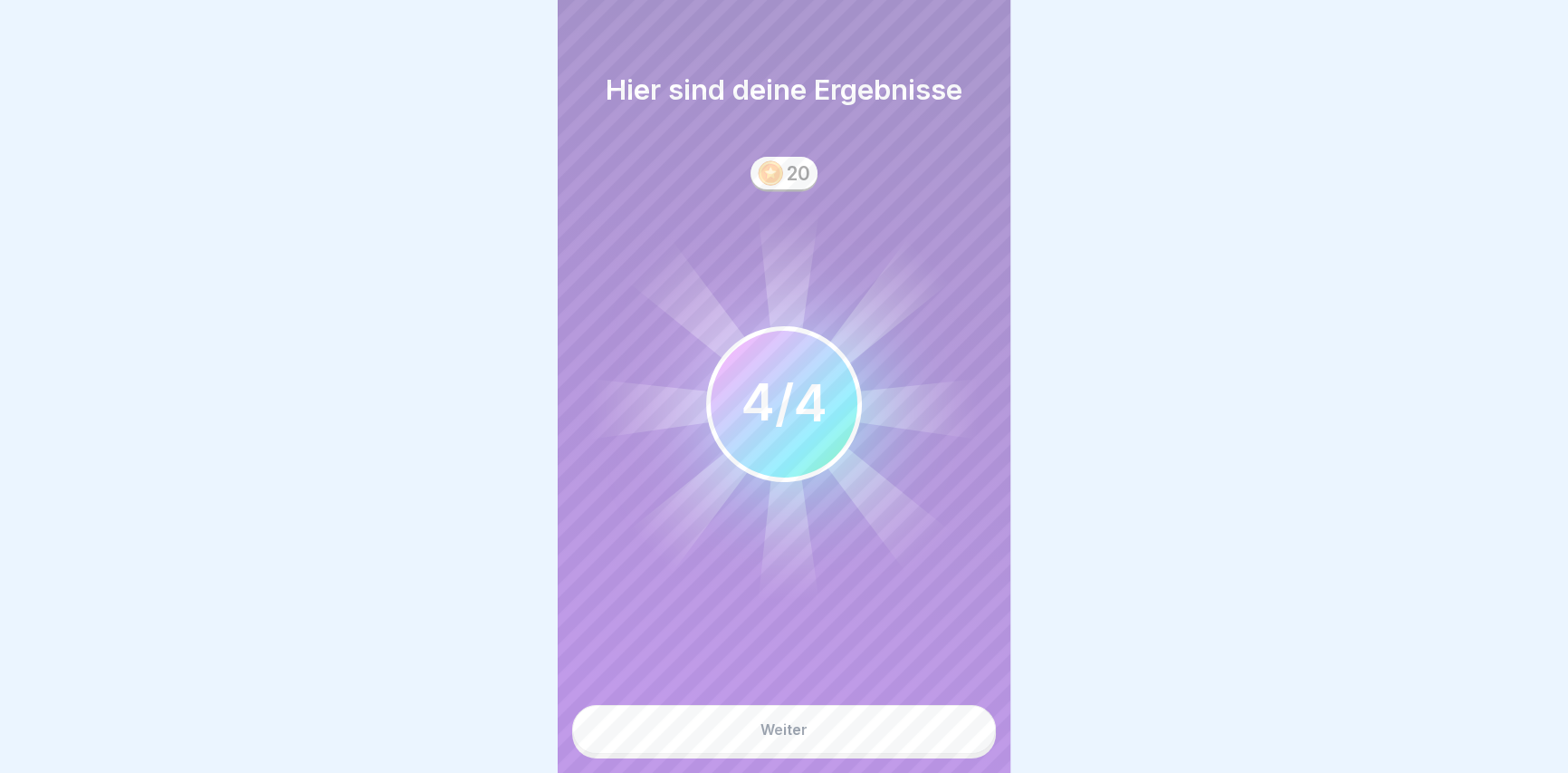
click at [825, 726] on button "Weiter" at bounding box center [784, 728] width 424 height 49
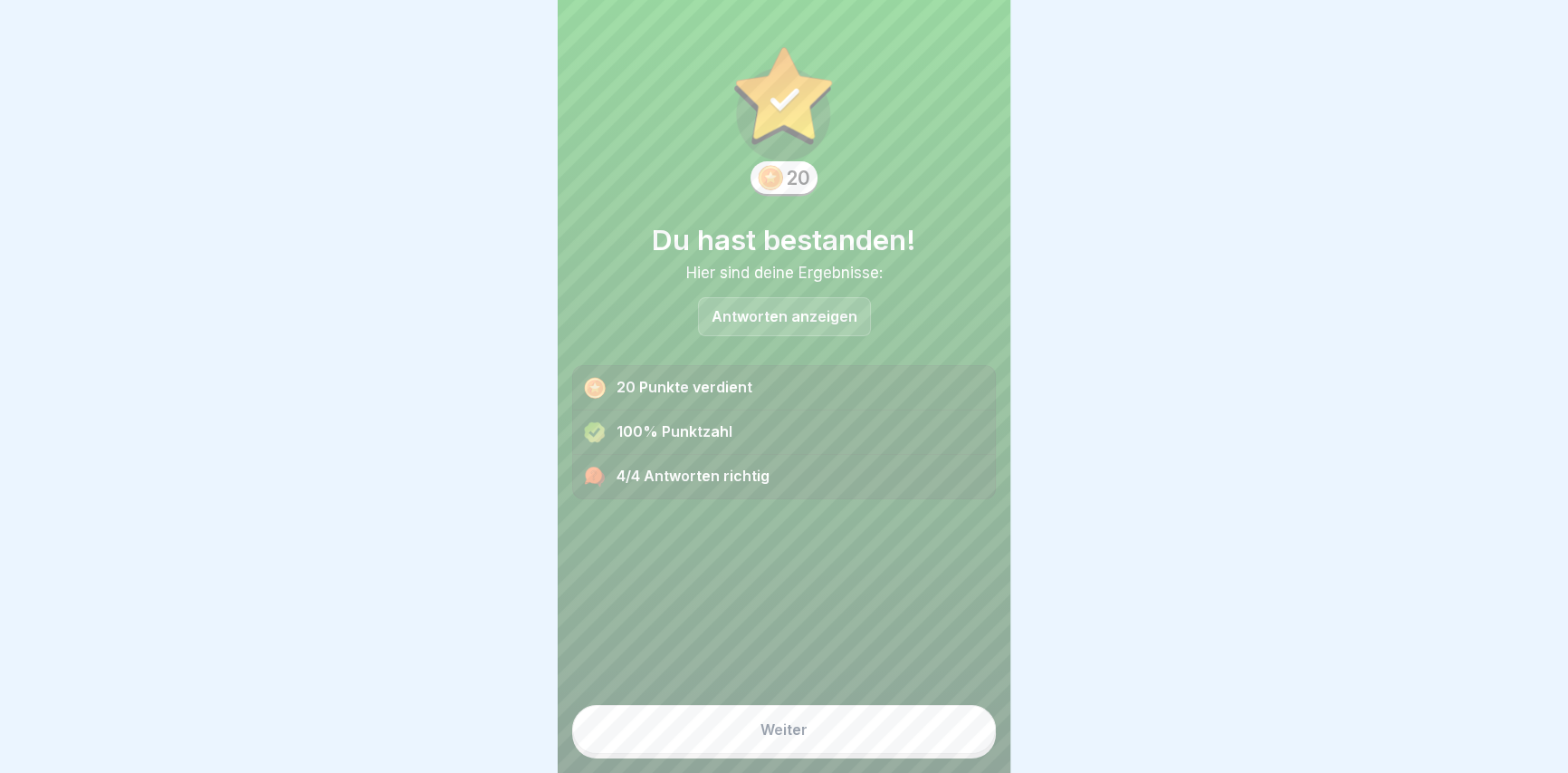
click at [837, 753] on button "Weiter" at bounding box center [784, 728] width 424 height 49
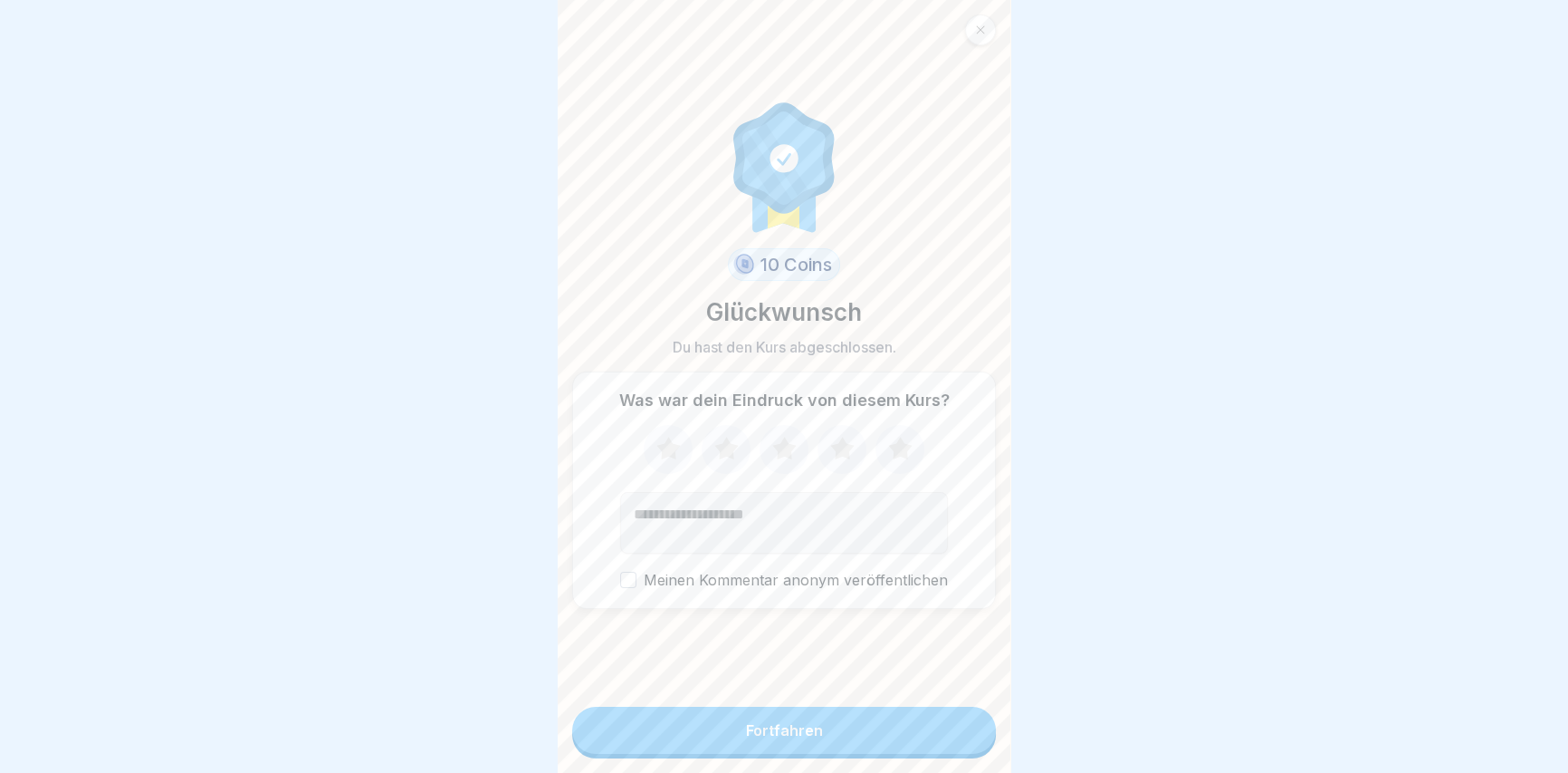
click at [802, 730] on button "Fortfahren" at bounding box center [784, 729] width 424 height 47
click at [820, 747] on button "Fortfahren" at bounding box center [784, 729] width 424 height 47
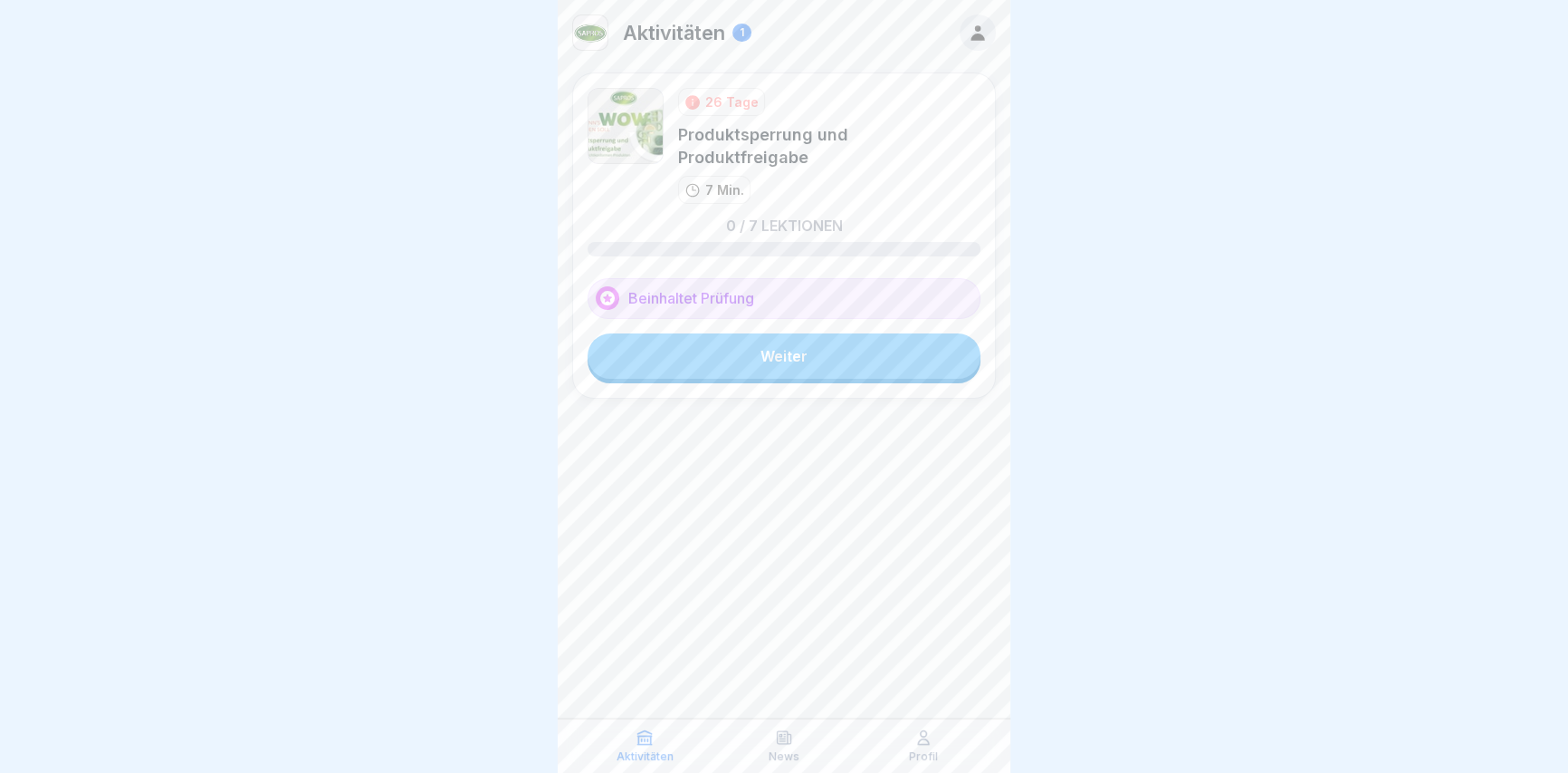
click at [802, 341] on link "Weiter" at bounding box center [784, 356] width 393 height 45
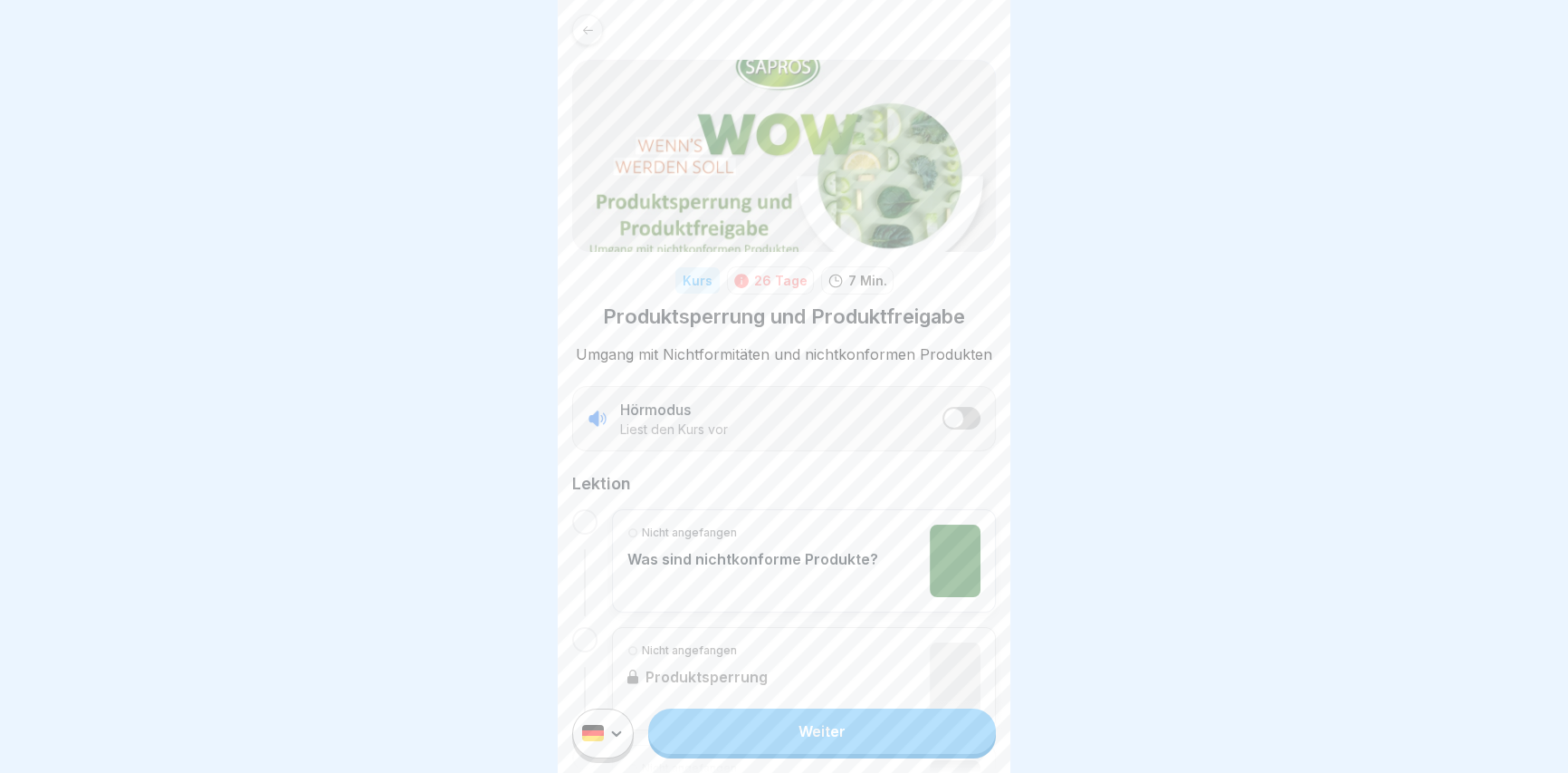
click at [716, 742] on link "Weiter" at bounding box center [821, 730] width 347 height 45
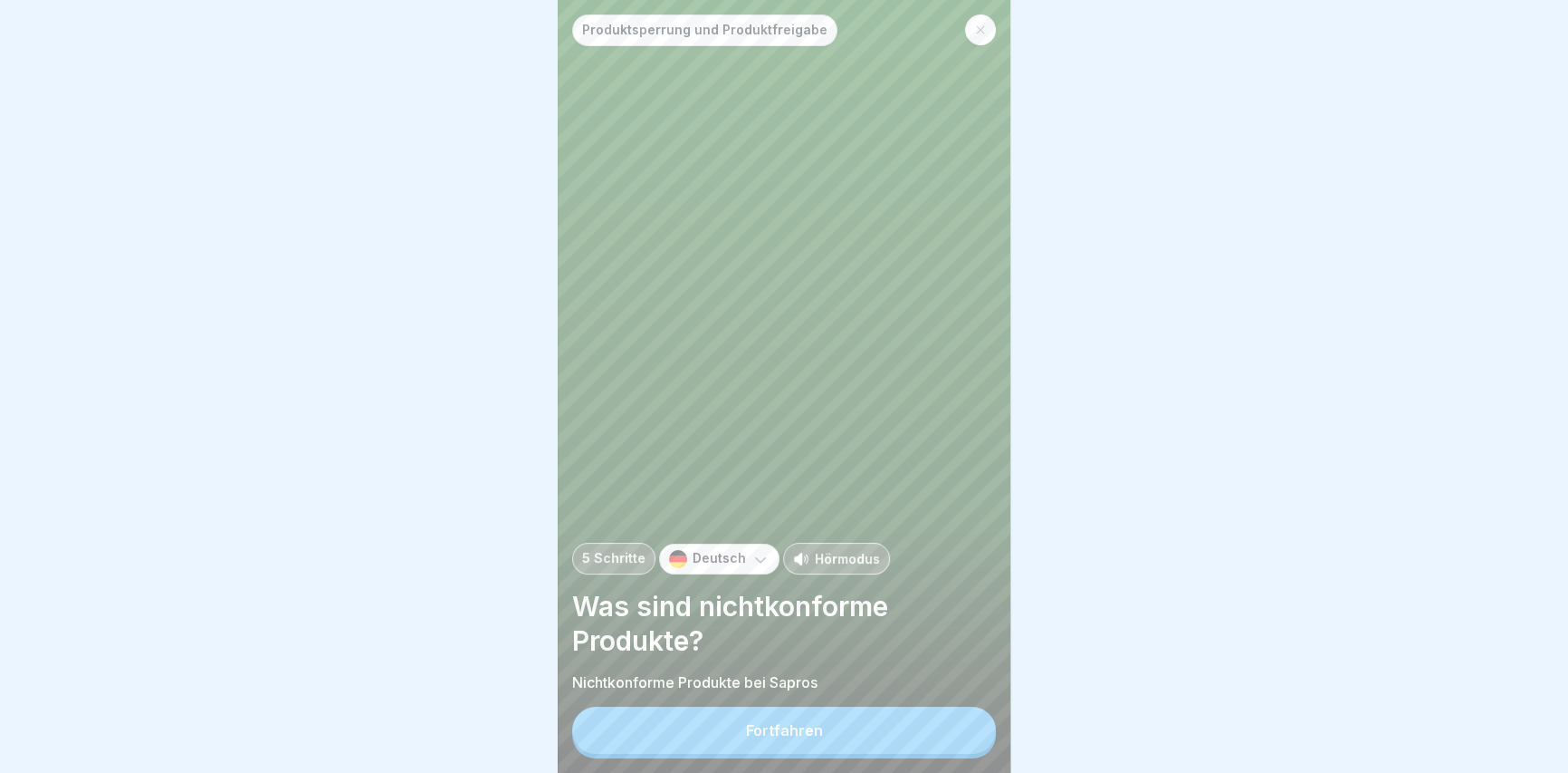
click at [773, 753] on button "Fortfahren" at bounding box center [784, 729] width 424 height 47
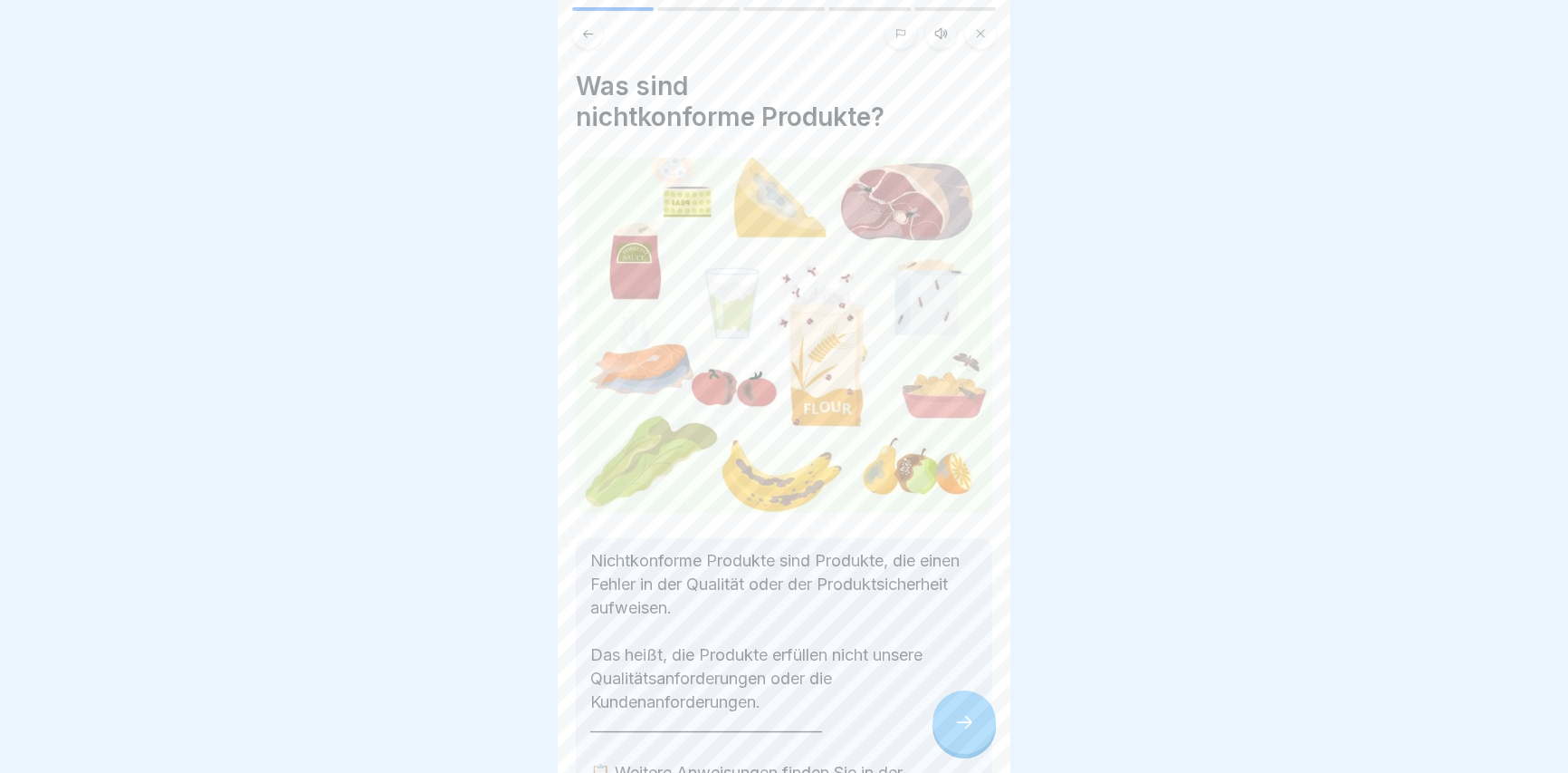
click at [961, 733] on icon at bounding box center [964, 722] width 22 height 22
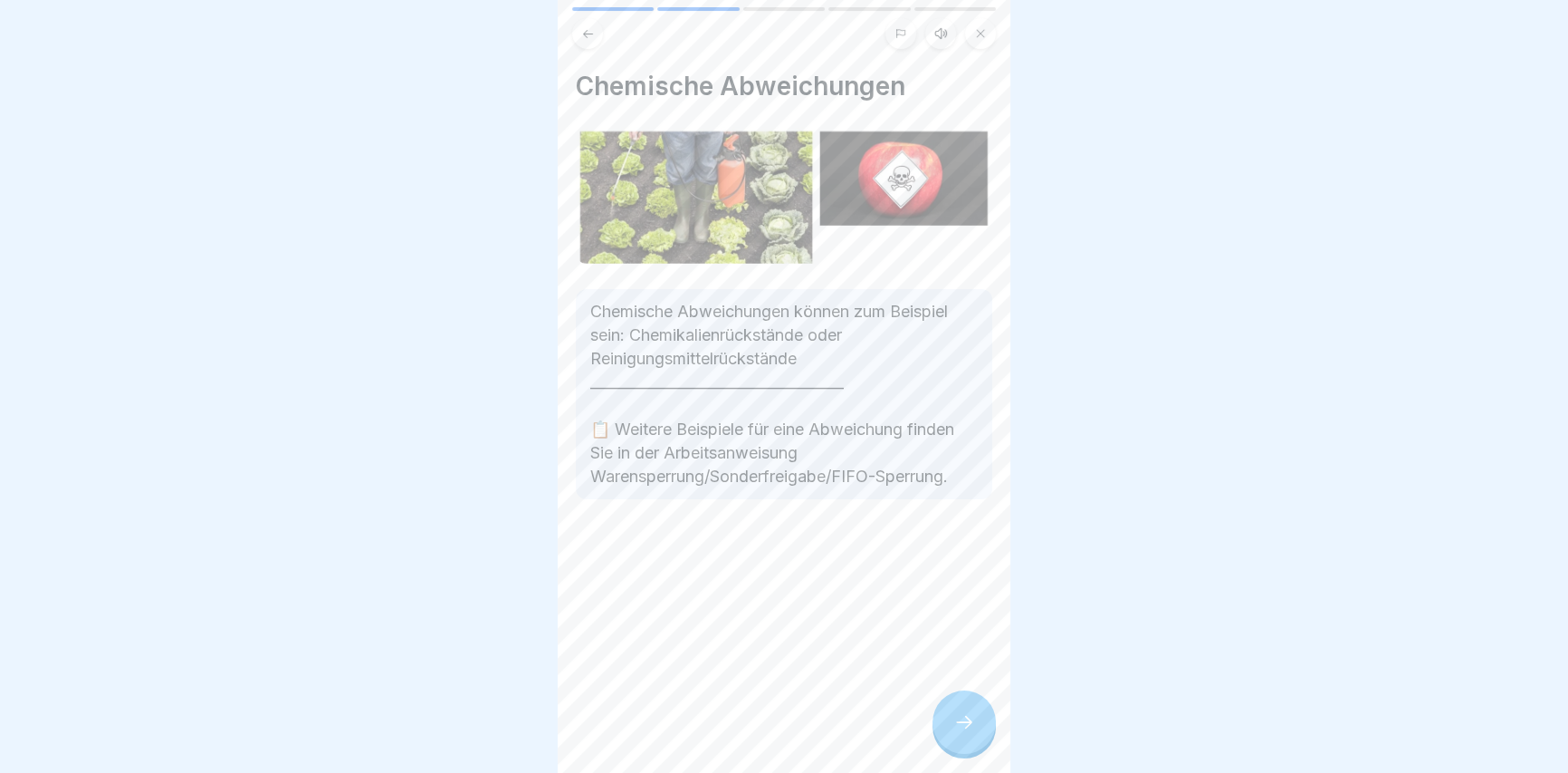
click at [951, 742] on div at bounding box center [964, 722] width 64 height 64
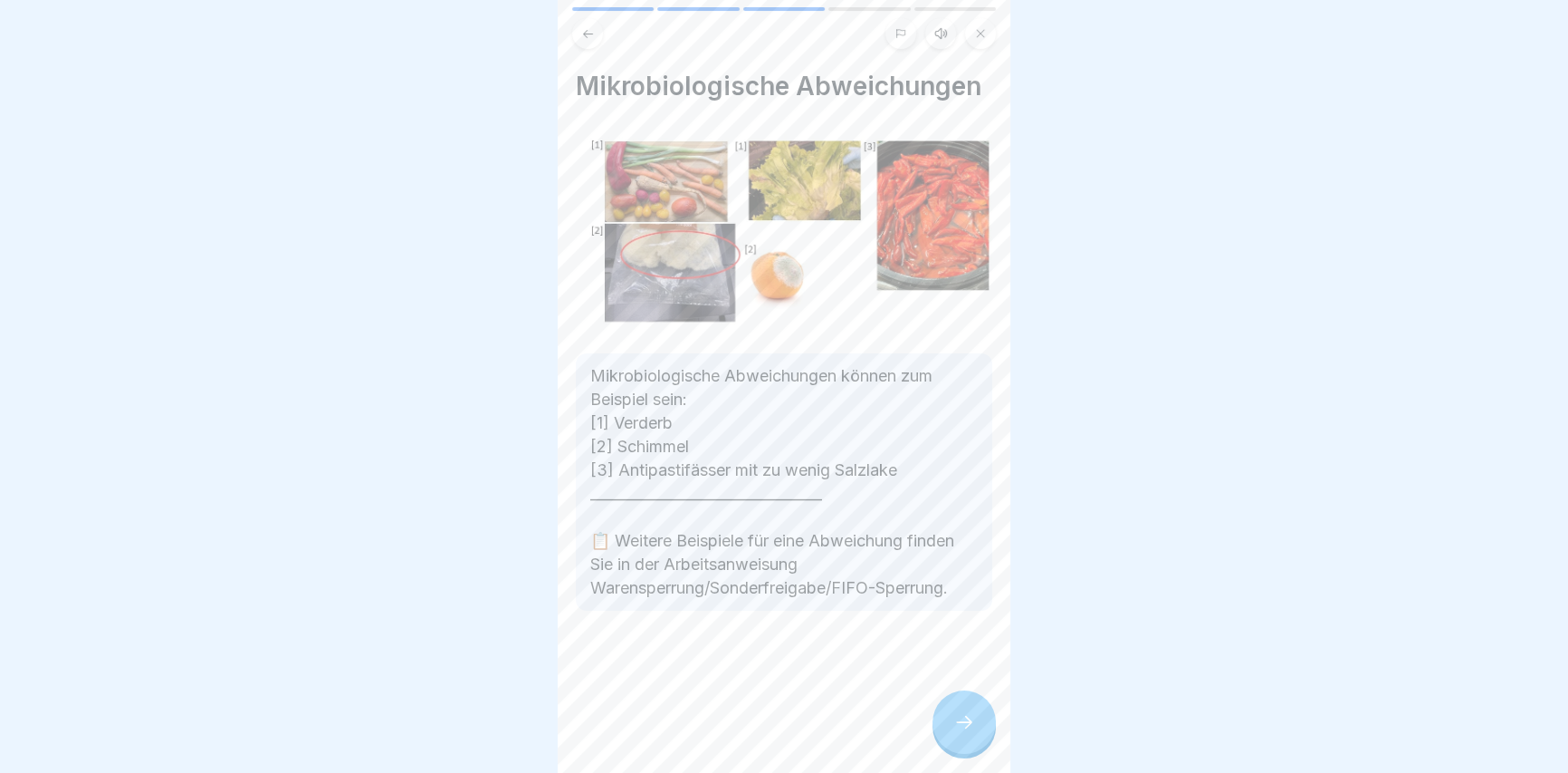
click at [951, 742] on div at bounding box center [964, 722] width 64 height 64
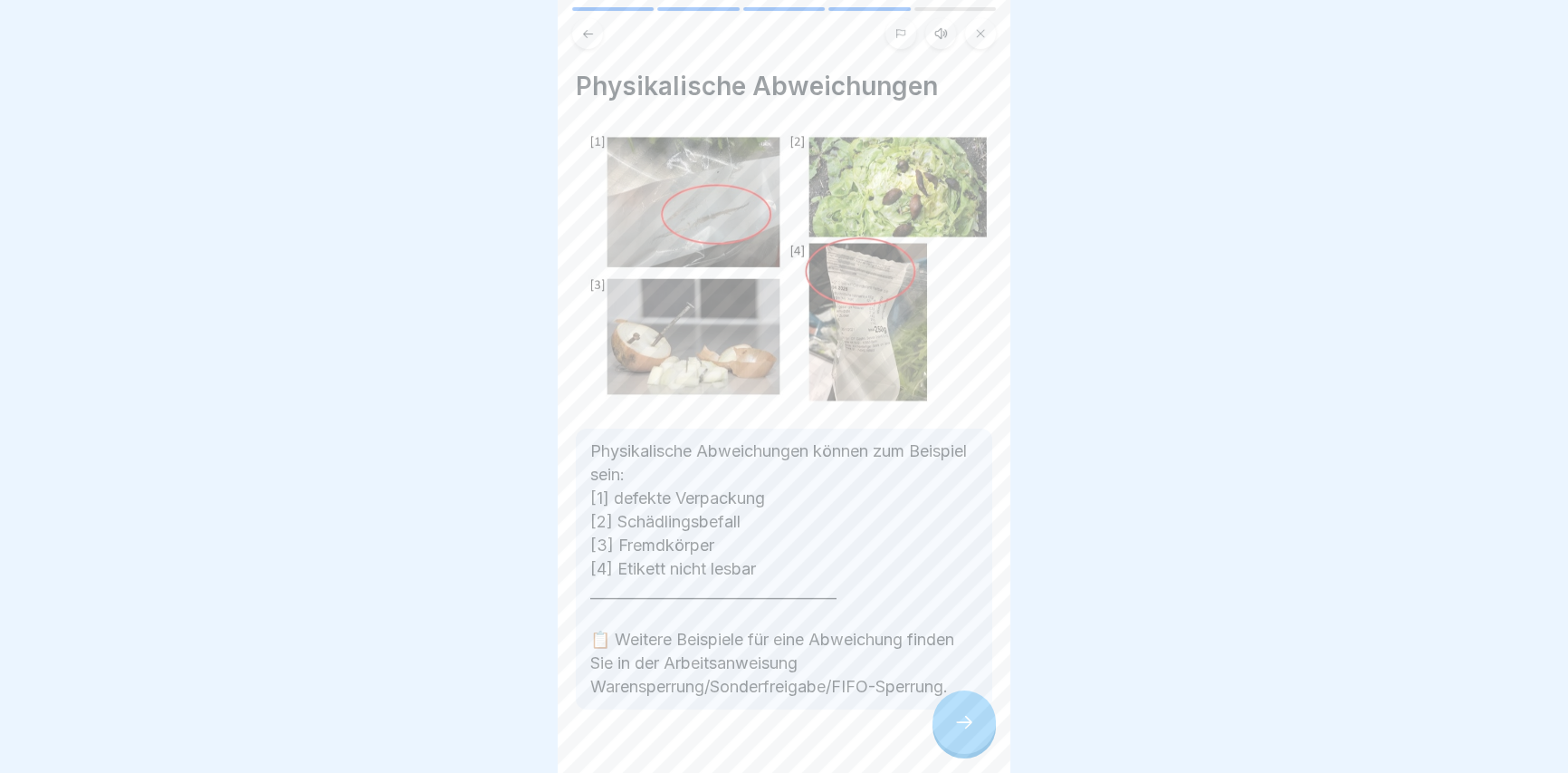
click at [951, 742] on div at bounding box center [964, 722] width 64 height 64
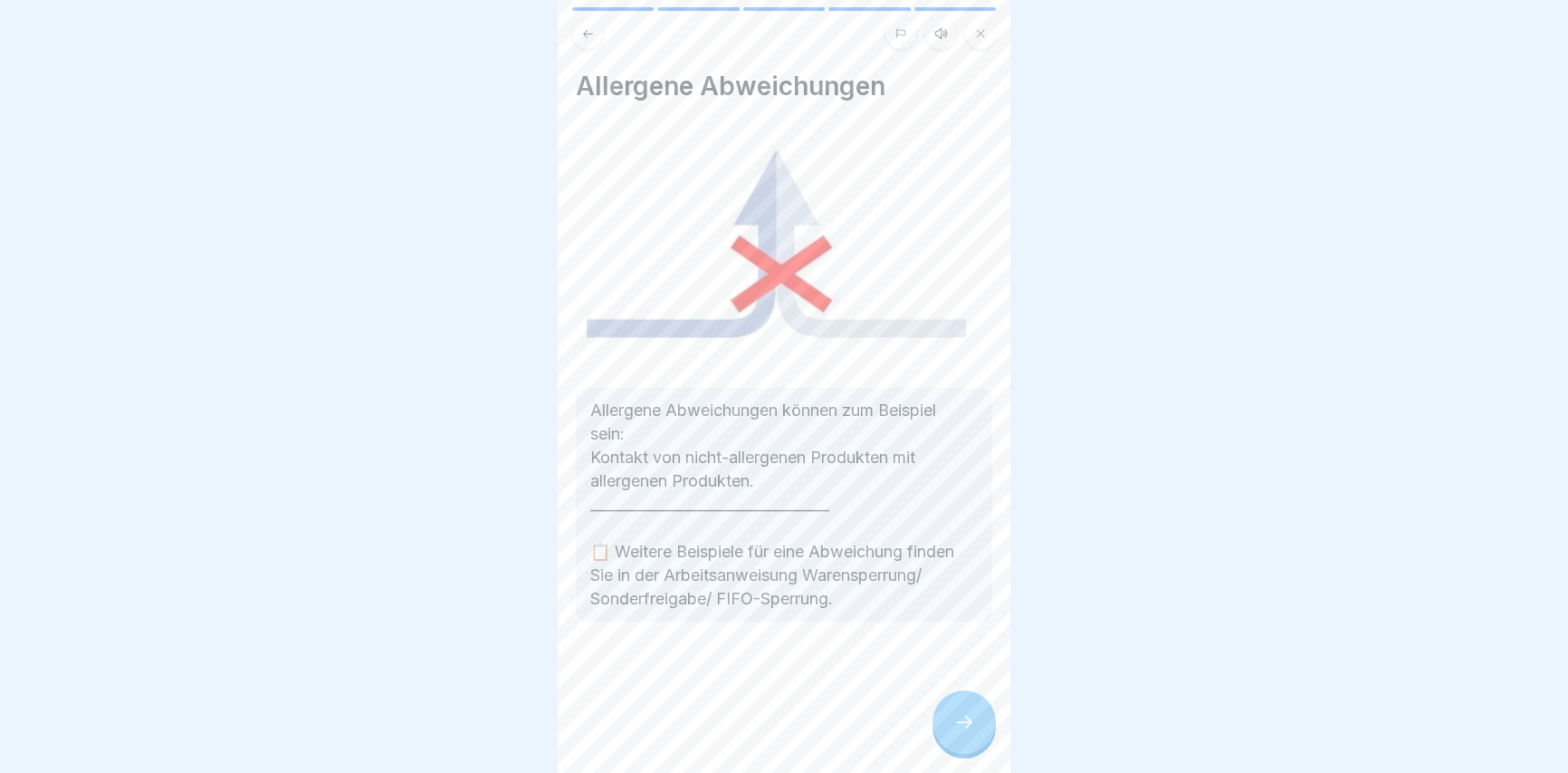
click at [950, 742] on div at bounding box center [964, 722] width 64 height 64
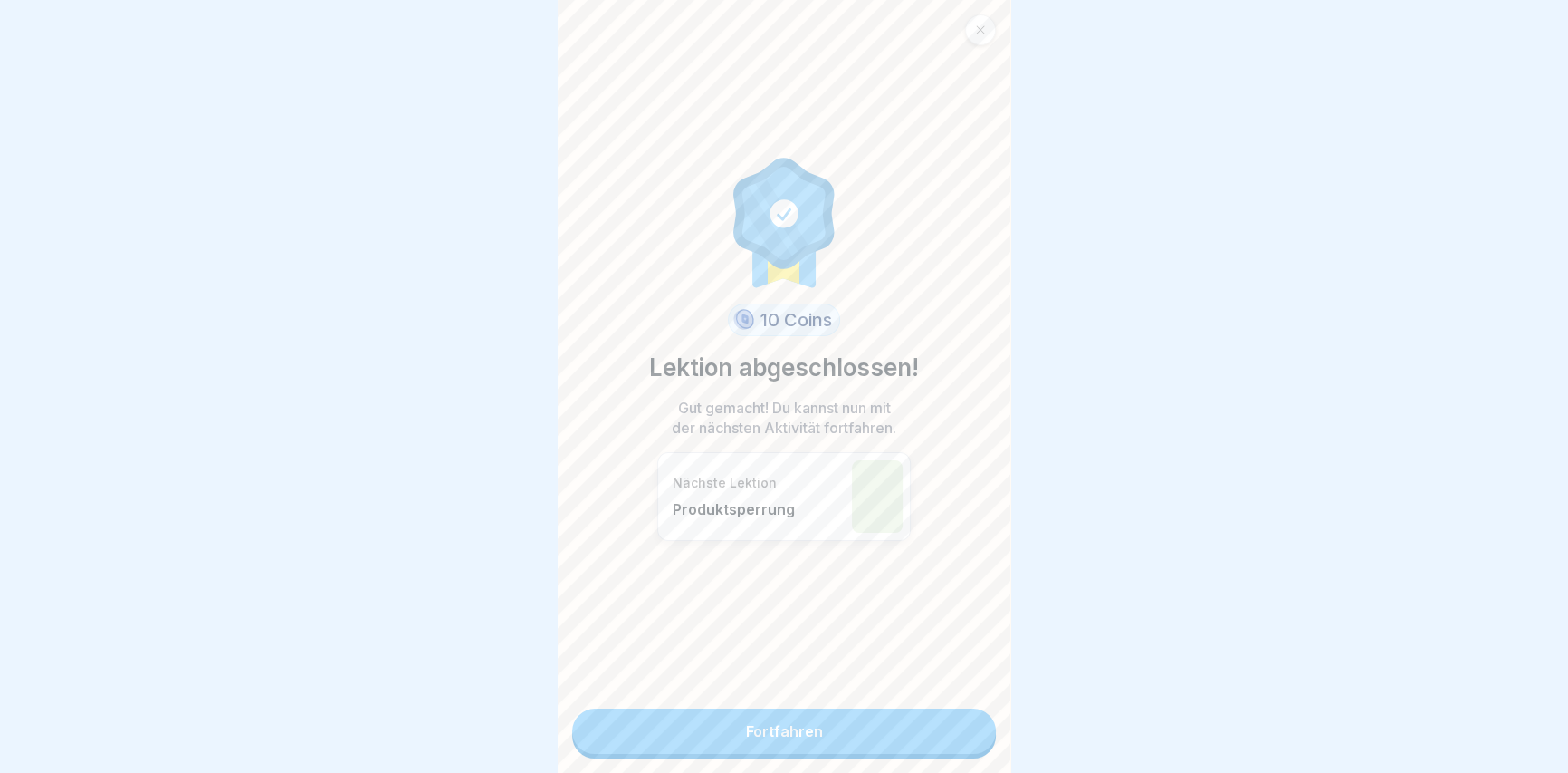
click at [763, 739] on link "Fortfahren" at bounding box center [784, 730] width 424 height 45
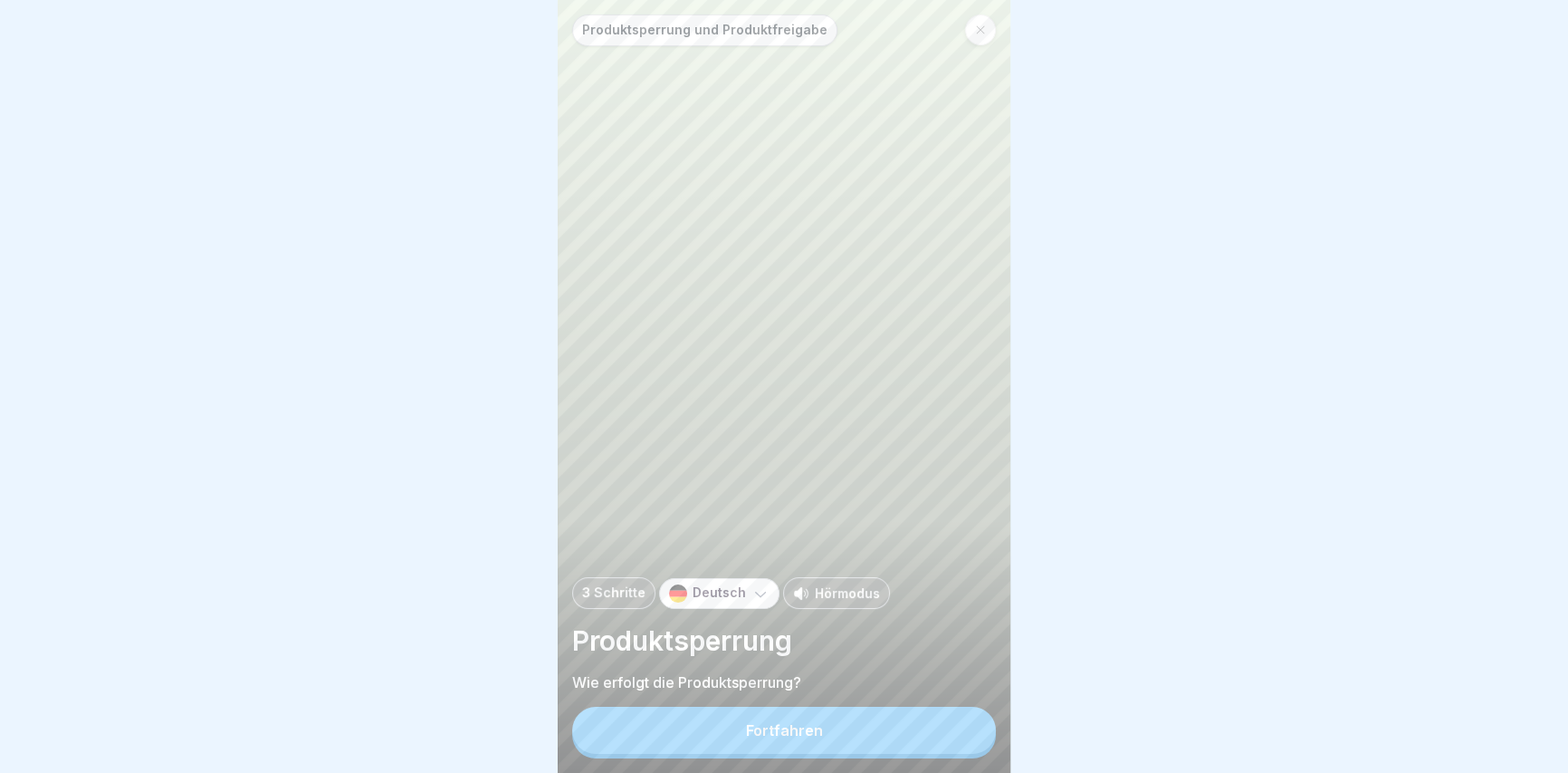
click at [783, 738] on div "Fortfahren" at bounding box center [784, 730] width 77 height 16
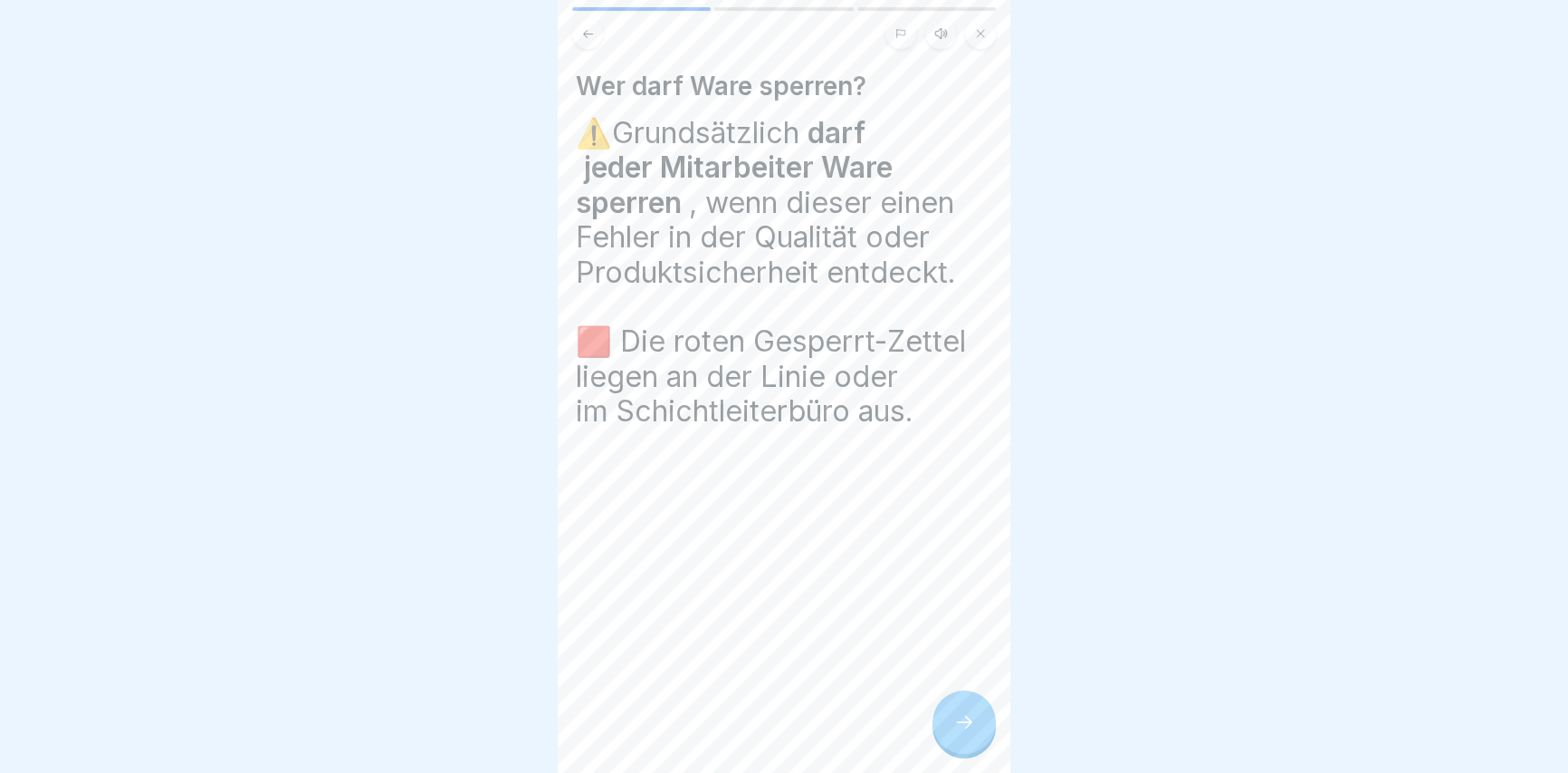
click at [581, 346] on span "🟥 Die roten Gesperrt-Zettel liegen an der Linie oder im Schichtleiterbüro aus." at bounding box center [771, 376] width 390 height 105
click at [956, 732] on icon at bounding box center [964, 722] width 22 height 22
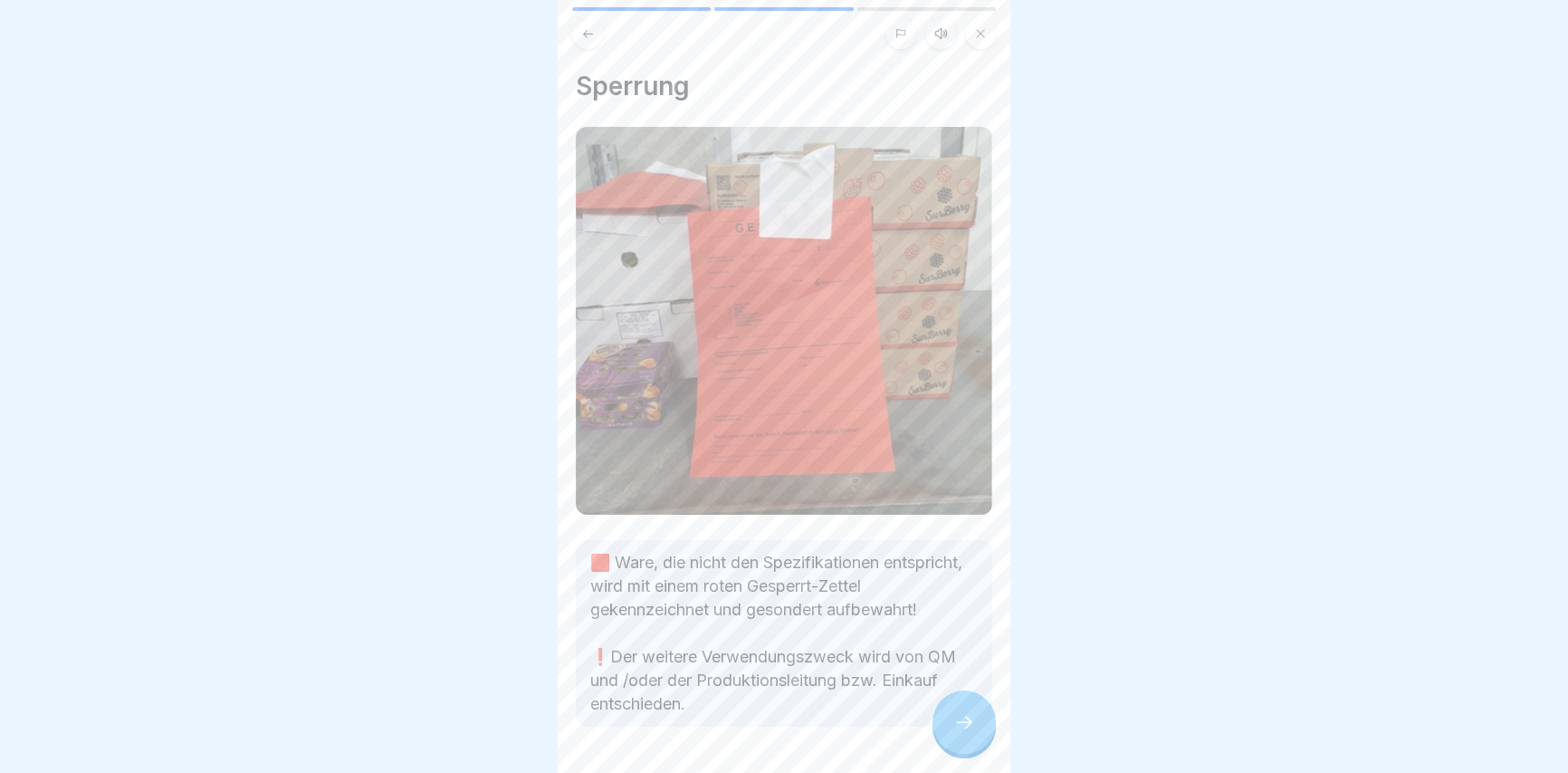
click at [1043, 742] on div at bounding box center [784, 386] width 1568 height 773
click at [965, 724] on div at bounding box center [964, 722] width 64 height 64
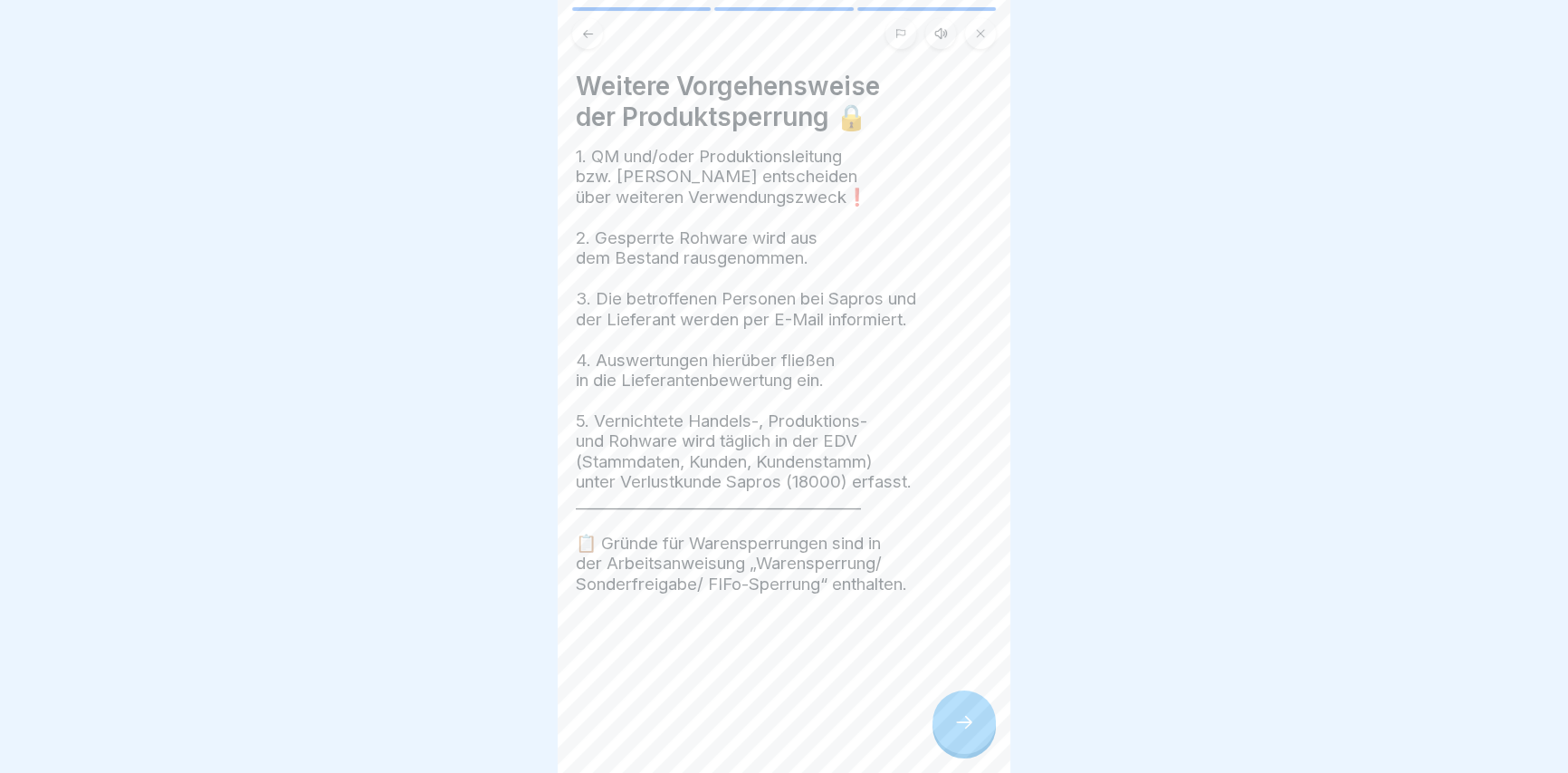
click at [957, 726] on icon at bounding box center [964, 722] width 22 height 22
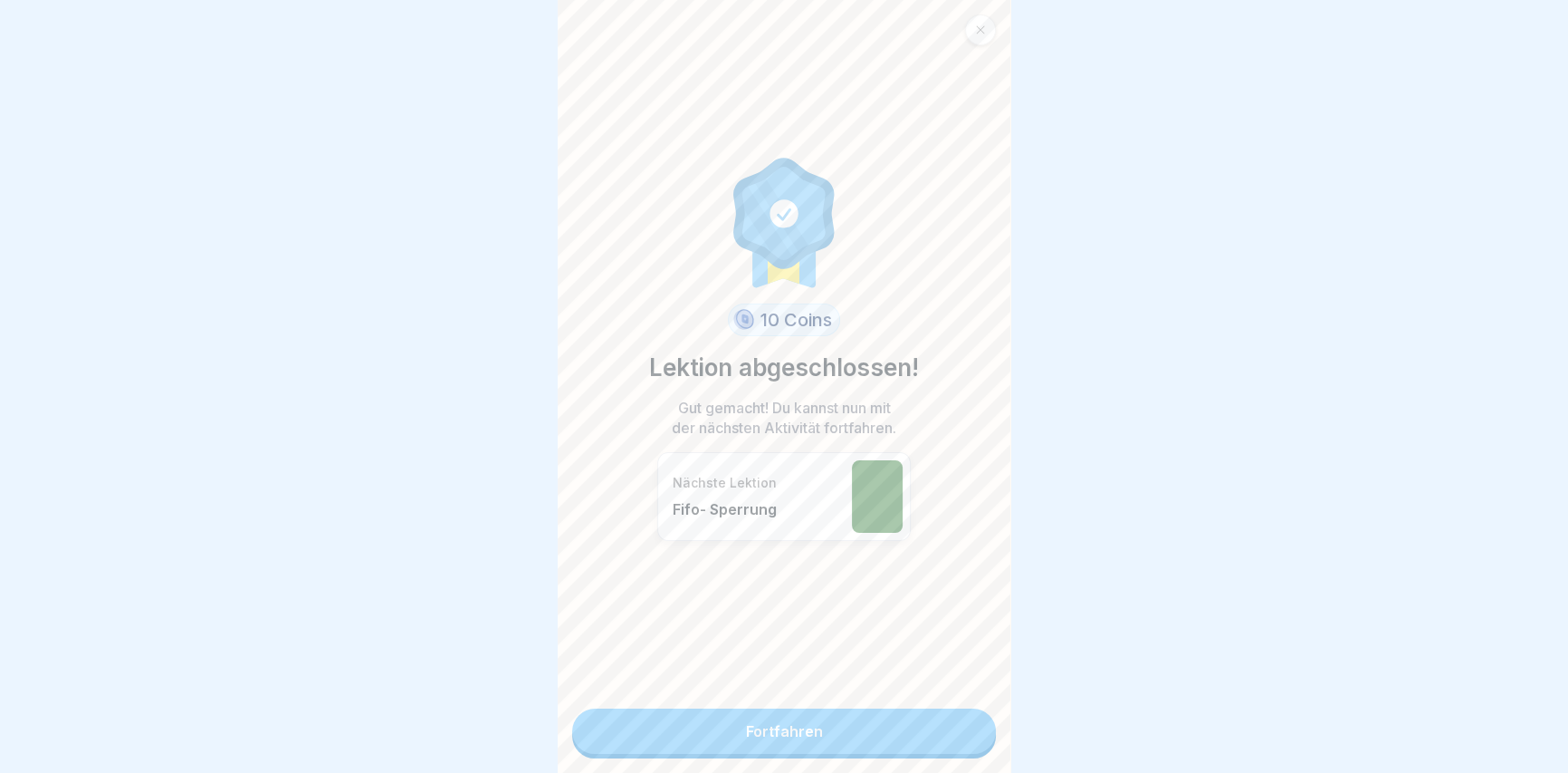
click at [924, 753] on div "10 Coins Lektion abgeschlossen! Gut gemacht! Du kannst nun mit der nächsten Akt…" at bounding box center [784, 386] width 453 height 773
click at [935, 726] on link "Fortfahren" at bounding box center [784, 730] width 424 height 45
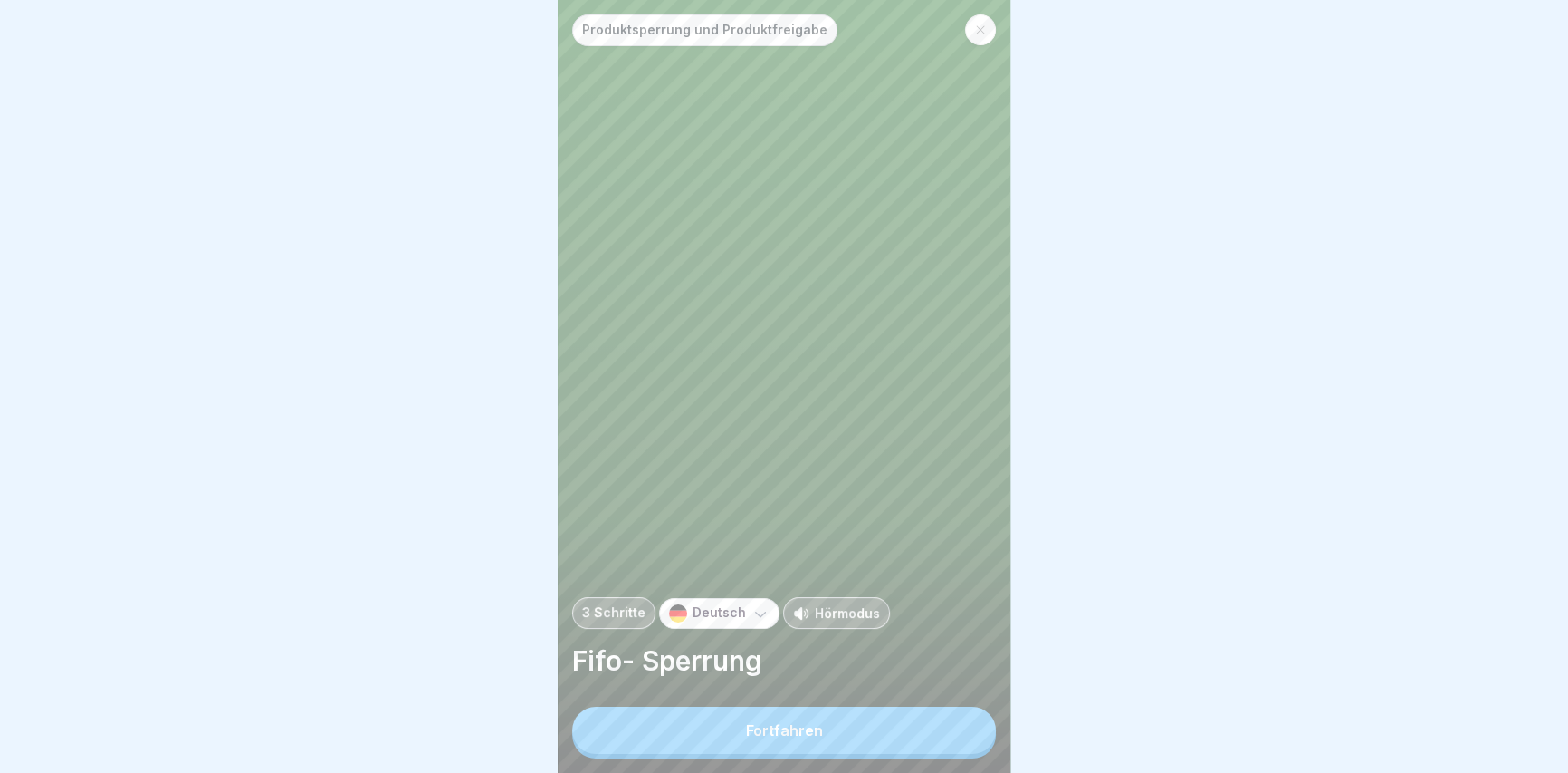
click at [928, 730] on button "Fortfahren" at bounding box center [784, 729] width 424 height 47
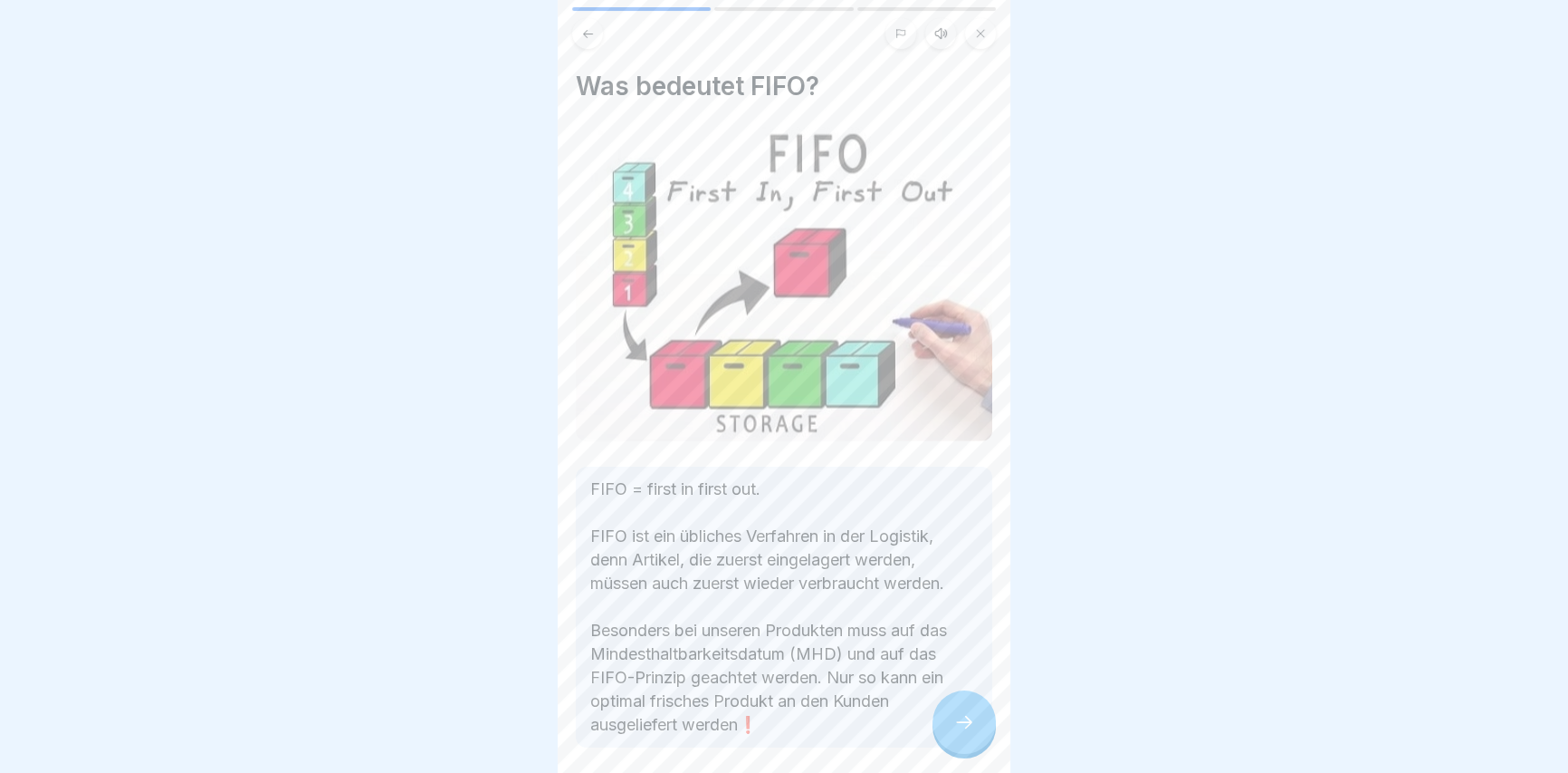
click at [965, 723] on div at bounding box center [964, 722] width 64 height 64
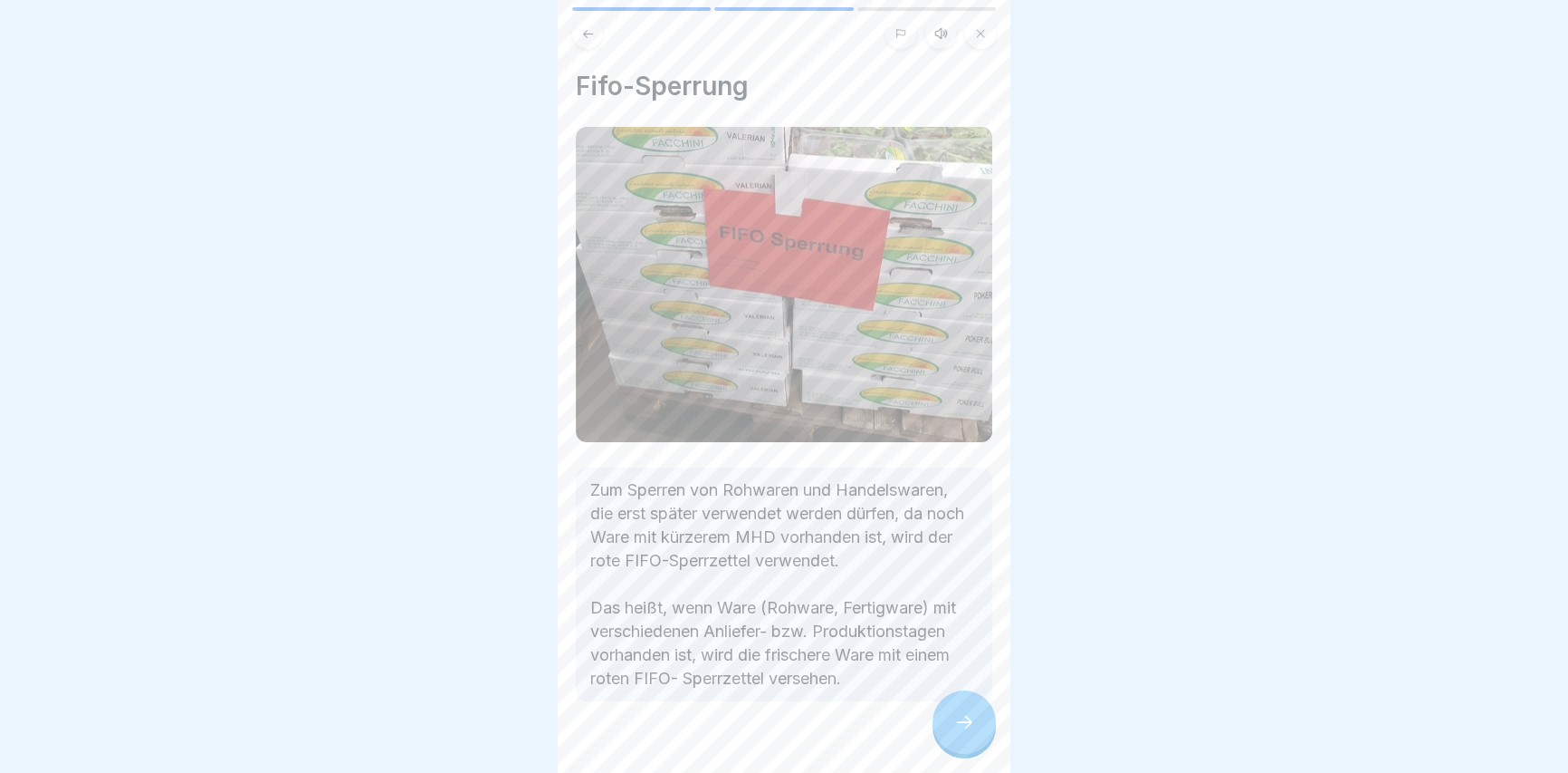
click at [962, 733] on icon at bounding box center [964, 722] width 22 height 22
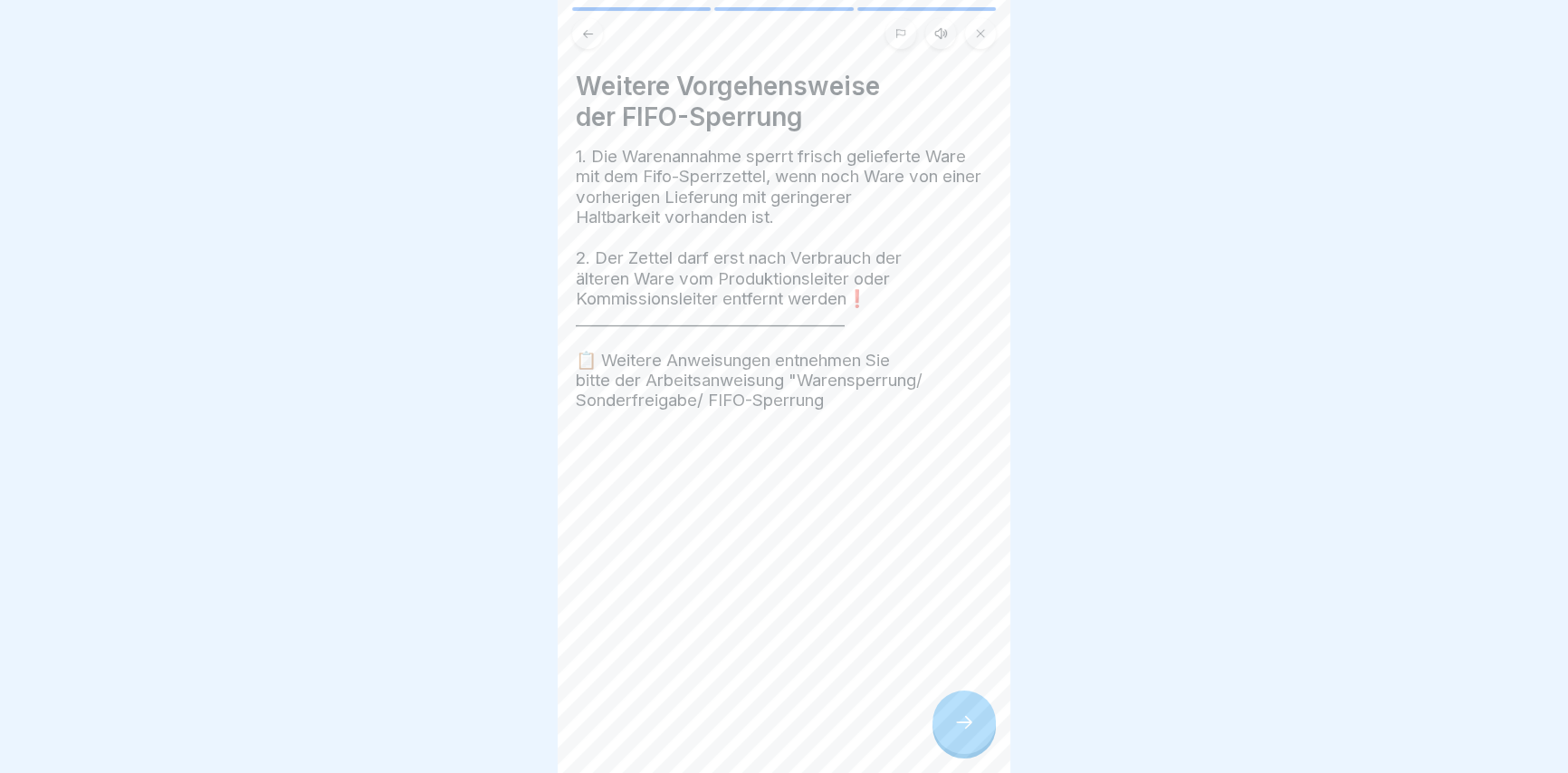
click at [929, 760] on div "Weitere Vorgehensweise der FIFO-Sperrung 1. Die Warenannahme sperrt frisch geli…" at bounding box center [784, 386] width 453 height 773
click at [964, 733] on icon at bounding box center [964, 722] width 22 height 22
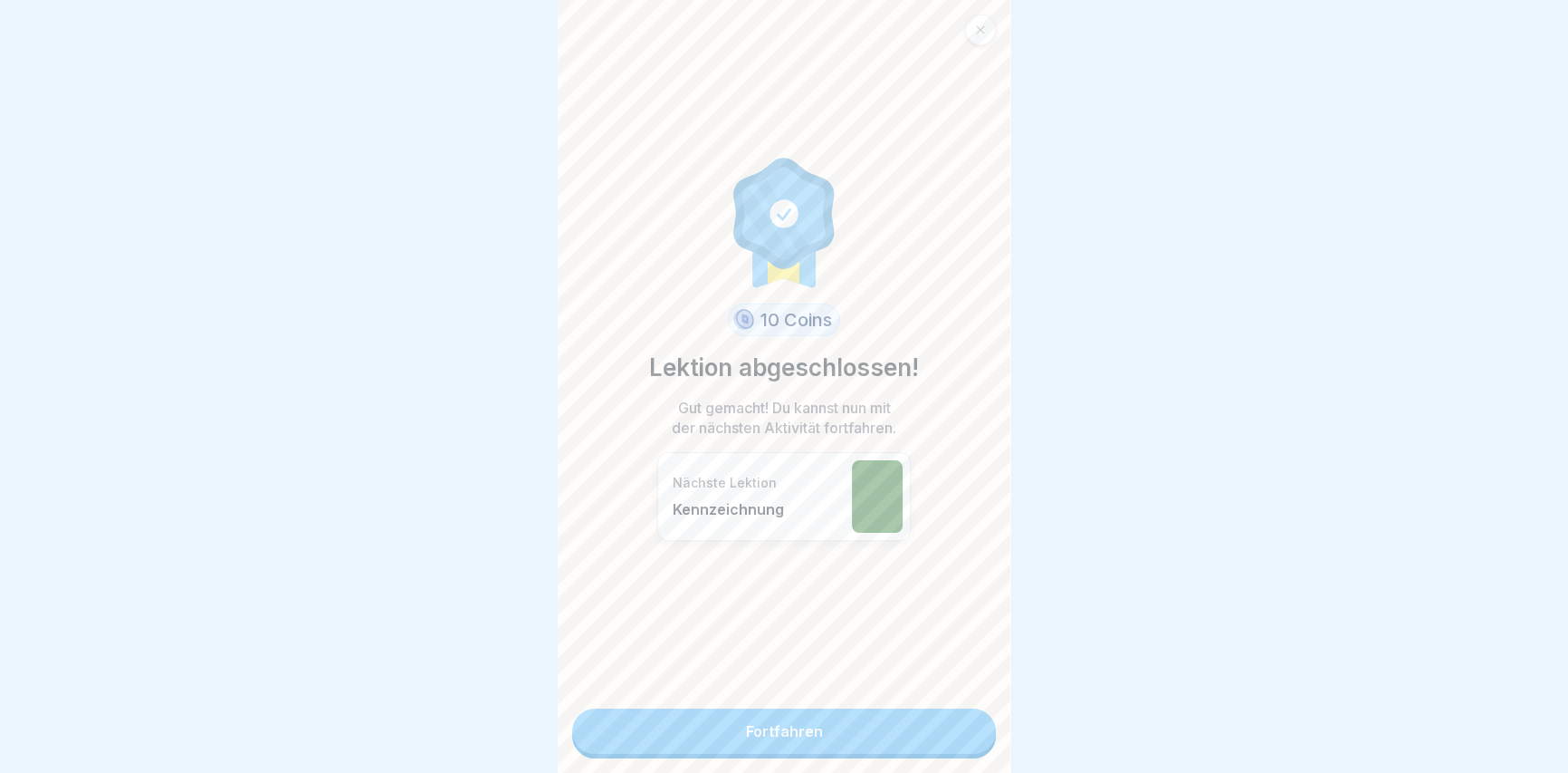
click at [797, 720] on link "Fortfahren" at bounding box center [784, 730] width 424 height 45
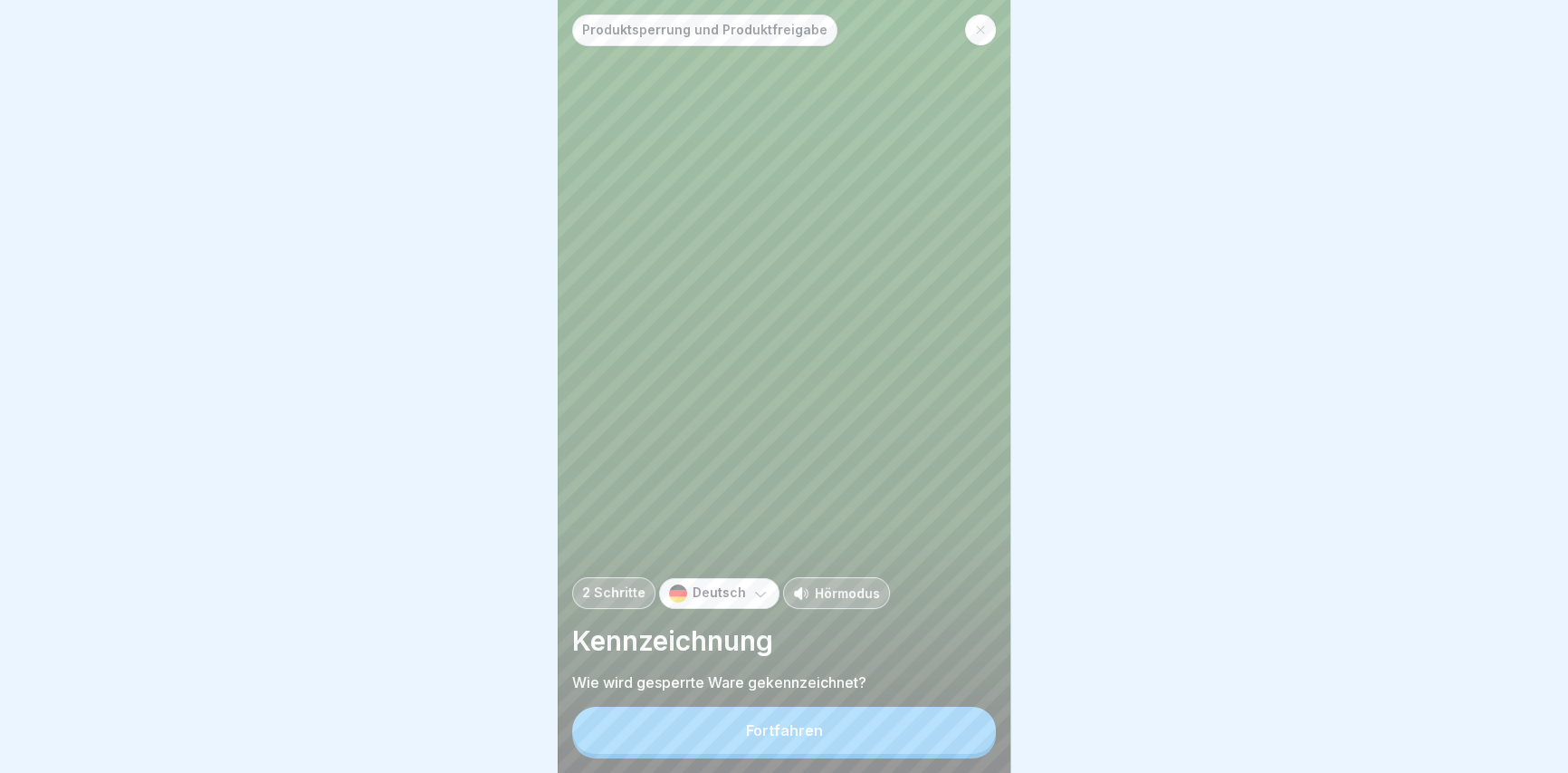
drag, startPoint x: 801, startPoint y: 726, endPoint x: 802, endPoint y: 753, distance: 27.0
click at [800, 727] on button "Fortfahren" at bounding box center [784, 729] width 424 height 47
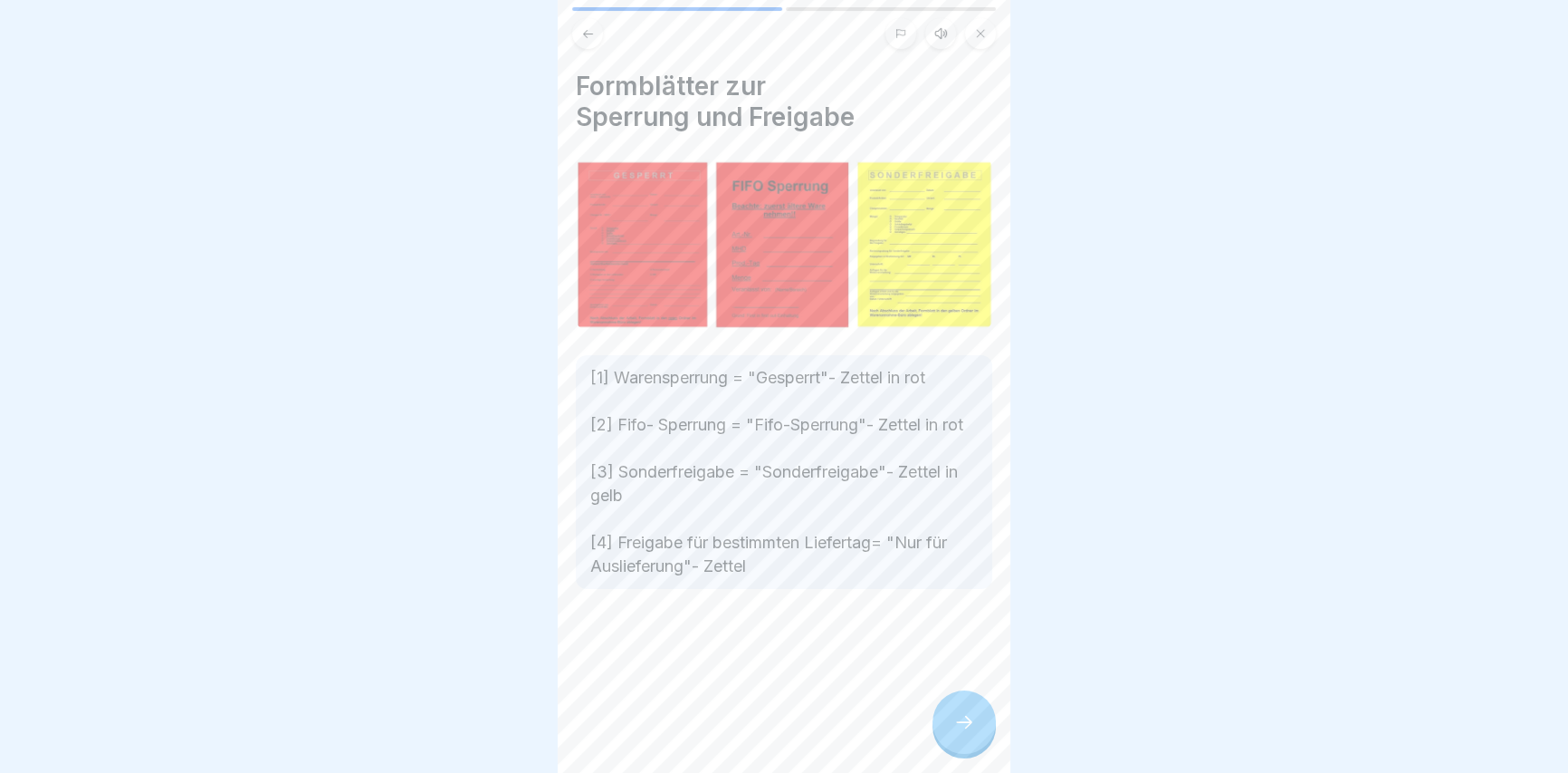
click at [954, 753] on div at bounding box center [964, 722] width 64 height 64
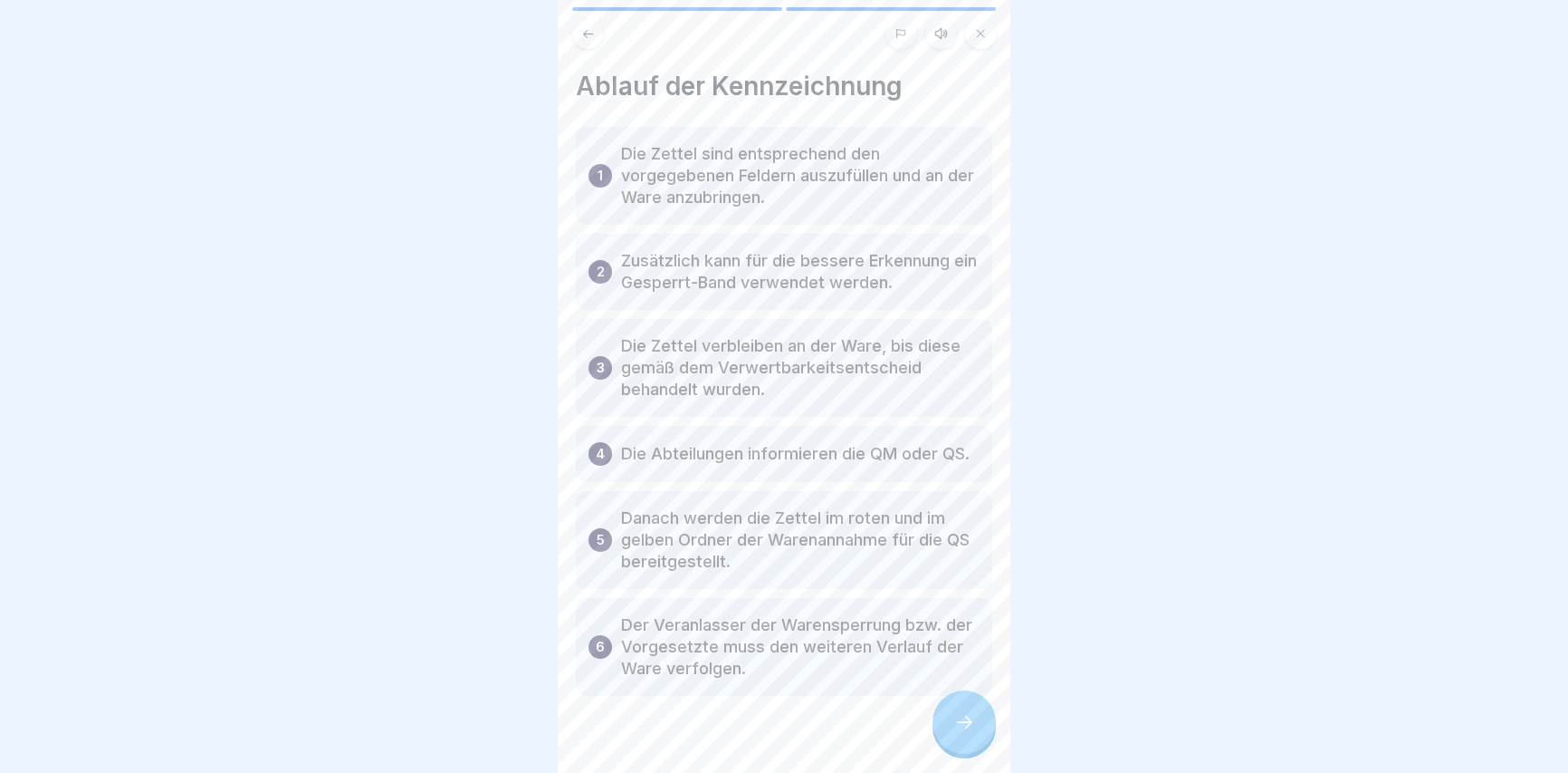
click at [952, 753] on div at bounding box center [964, 722] width 64 height 64
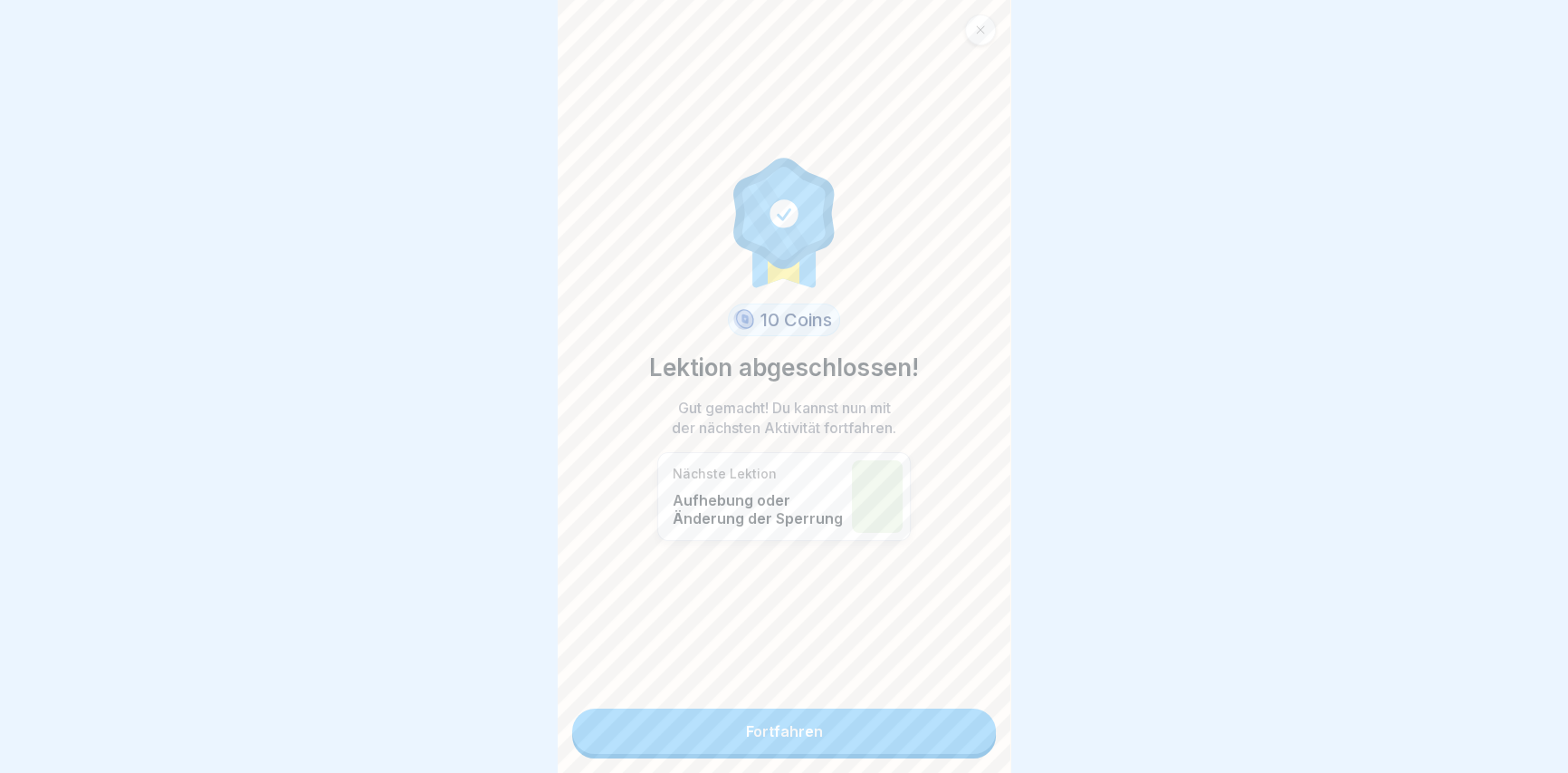
click at [951, 743] on link "Fortfahren" at bounding box center [784, 730] width 424 height 45
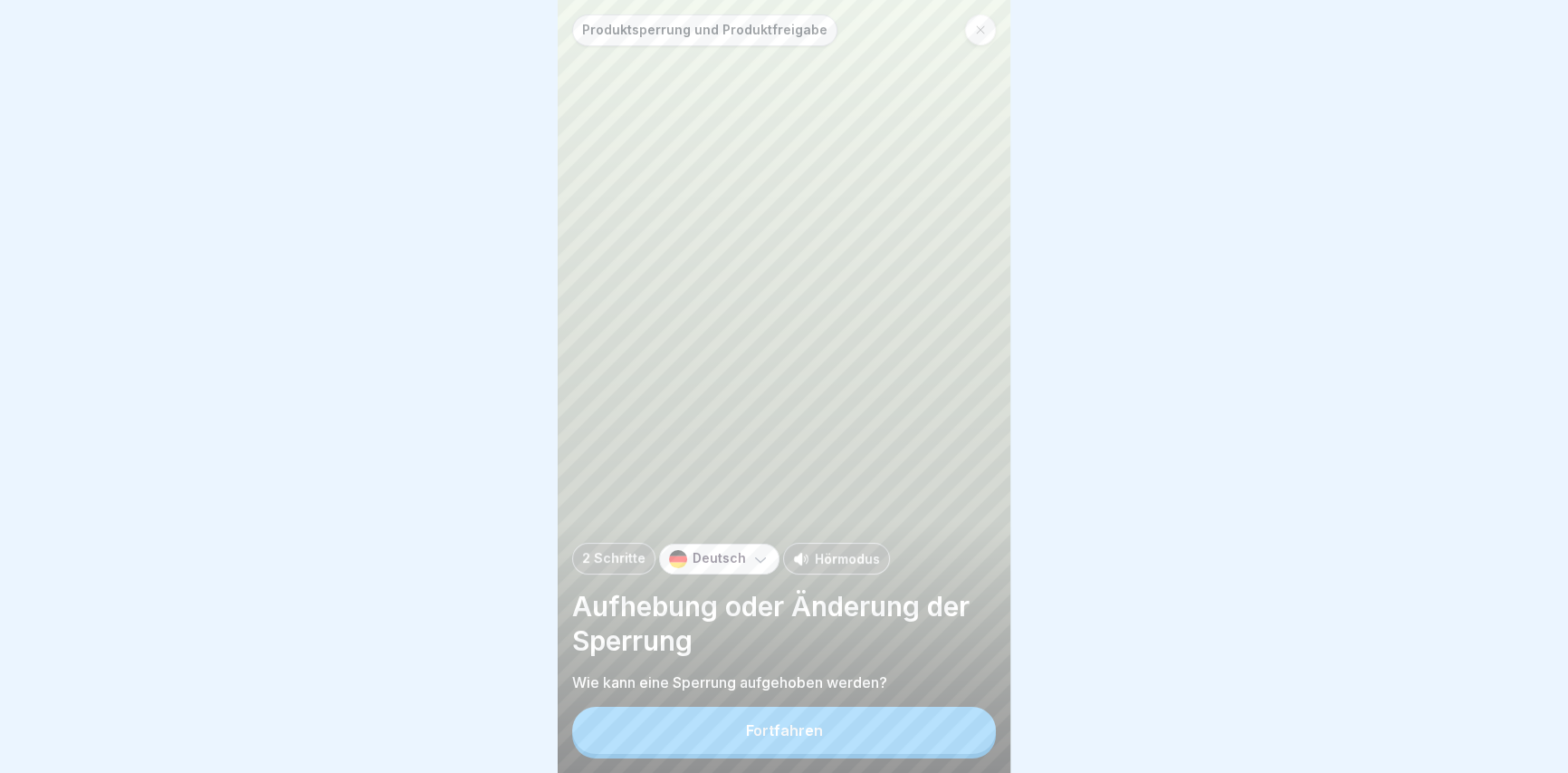
click at [876, 739] on button "Fortfahren" at bounding box center [784, 729] width 424 height 47
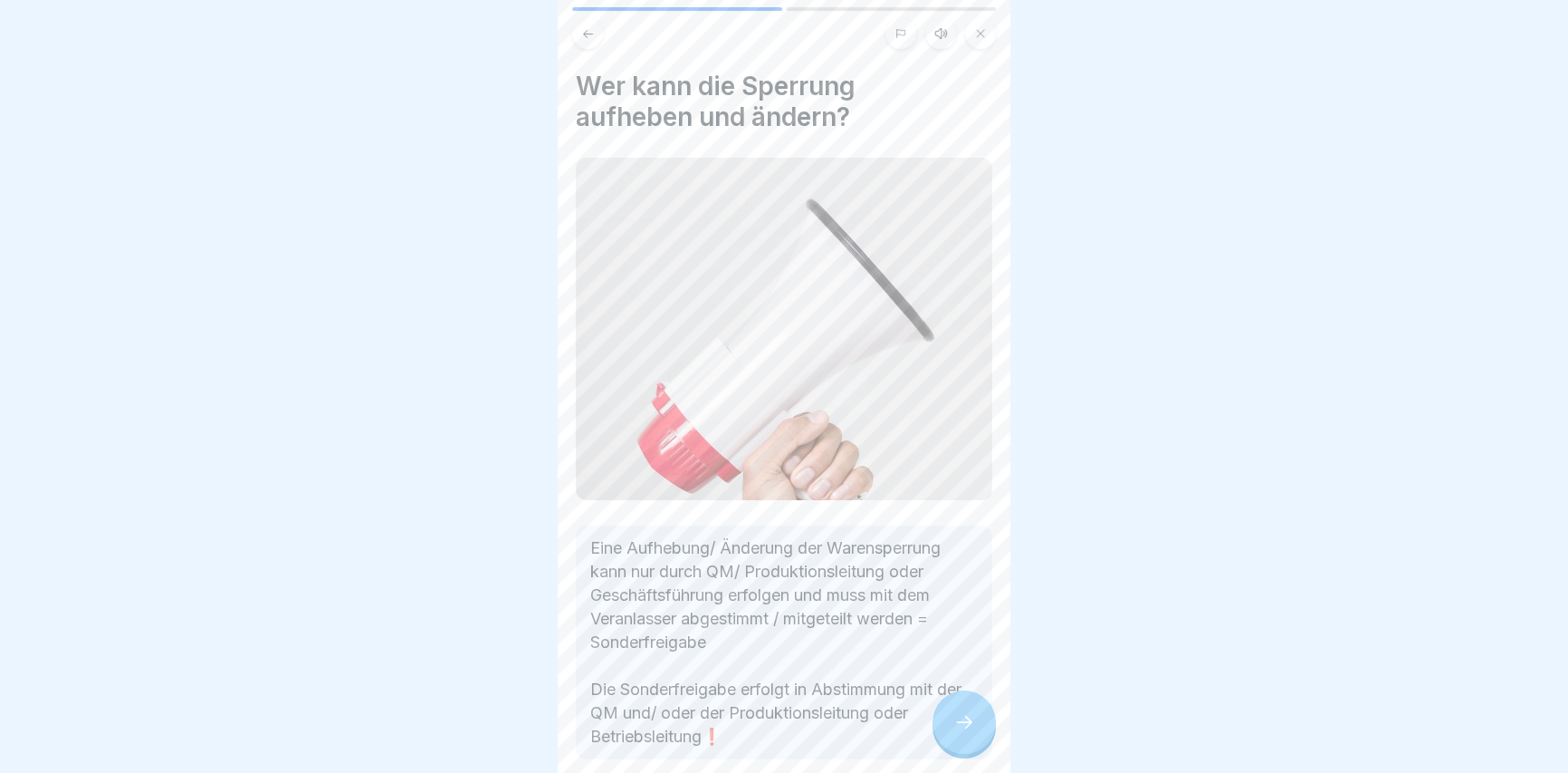
click at [967, 733] on icon at bounding box center [964, 722] width 22 height 22
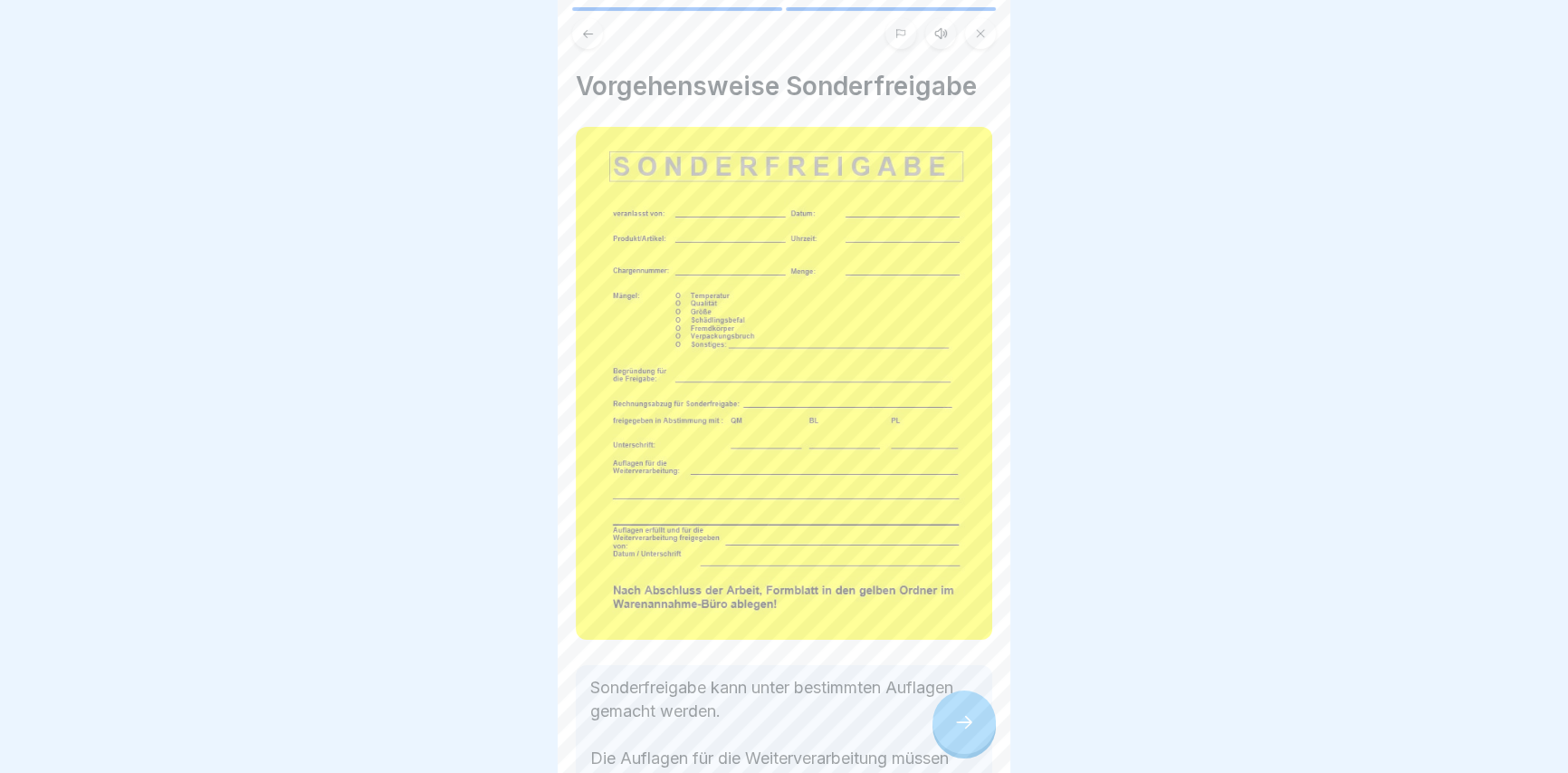
click at [963, 733] on icon at bounding box center [964, 722] width 22 height 22
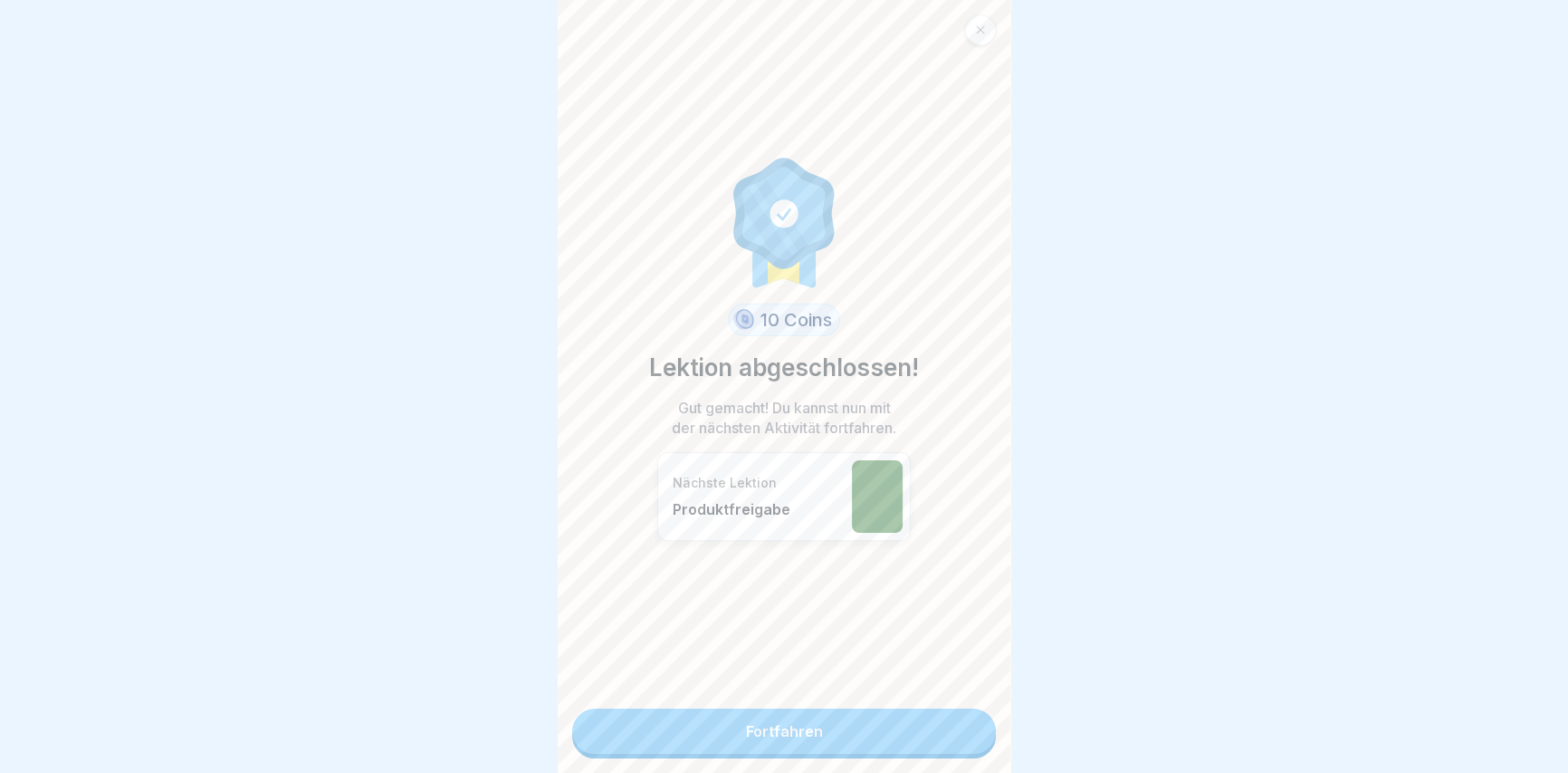
click at [956, 680] on div "10 Coins Lektion abgeschlossen! Gut gemacht! Du kannst nun mit der nächsten Akt…" at bounding box center [784, 386] width 453 height 773
click at [936, 705] on div "10 Coins Lektion abgeschlossen! Gut gemacht! Du kannst nun mit der nächsten Akt…" at bounding box center [784, 386] width 453 height 773
click at [936, 724] on link "Fortfahren" at bounding box center [784, 730] width 424 height 45
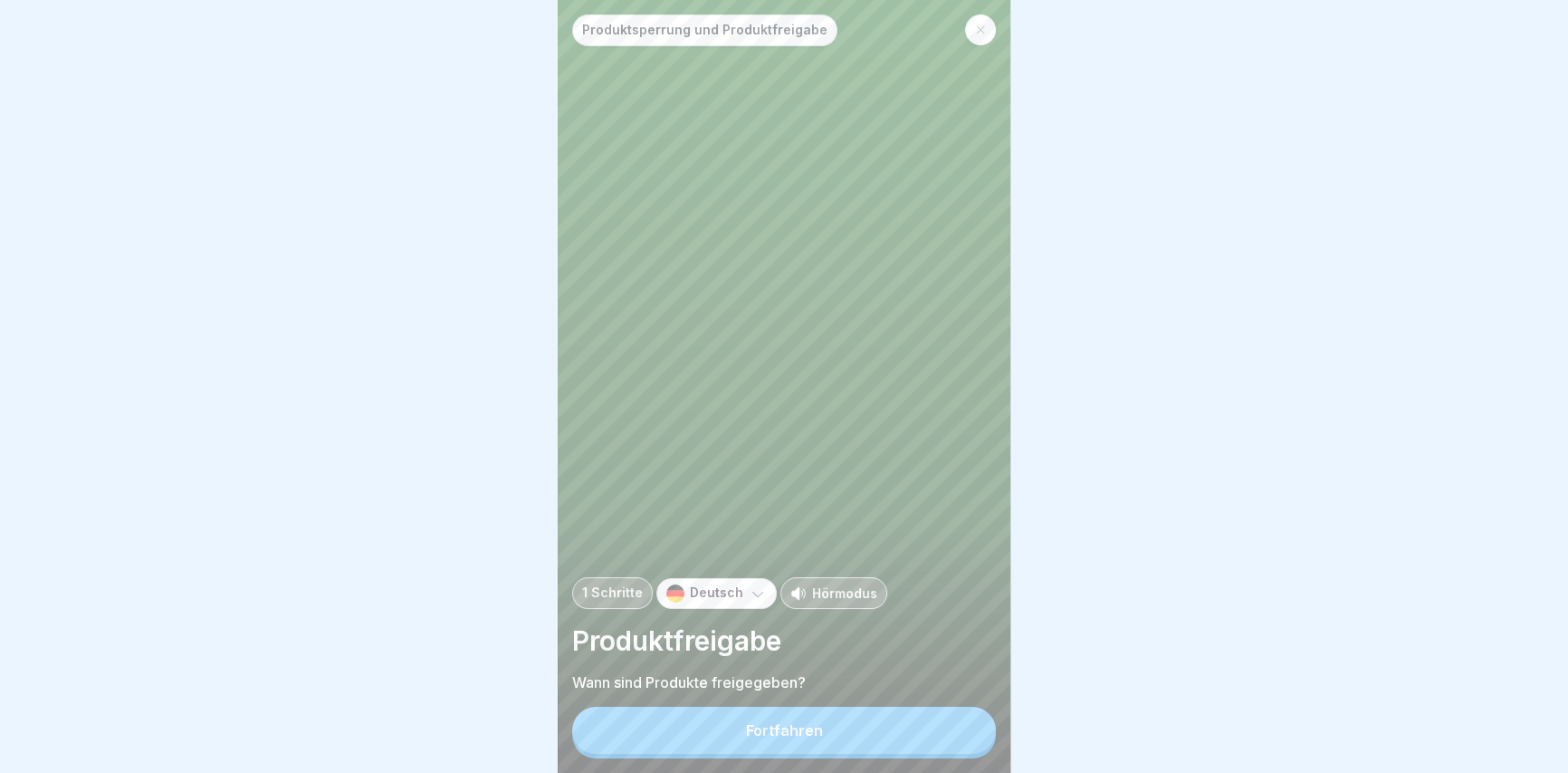
click at [934, 728] on button "Fortfahren" at bounding box center [784, 729] width 424 height 47
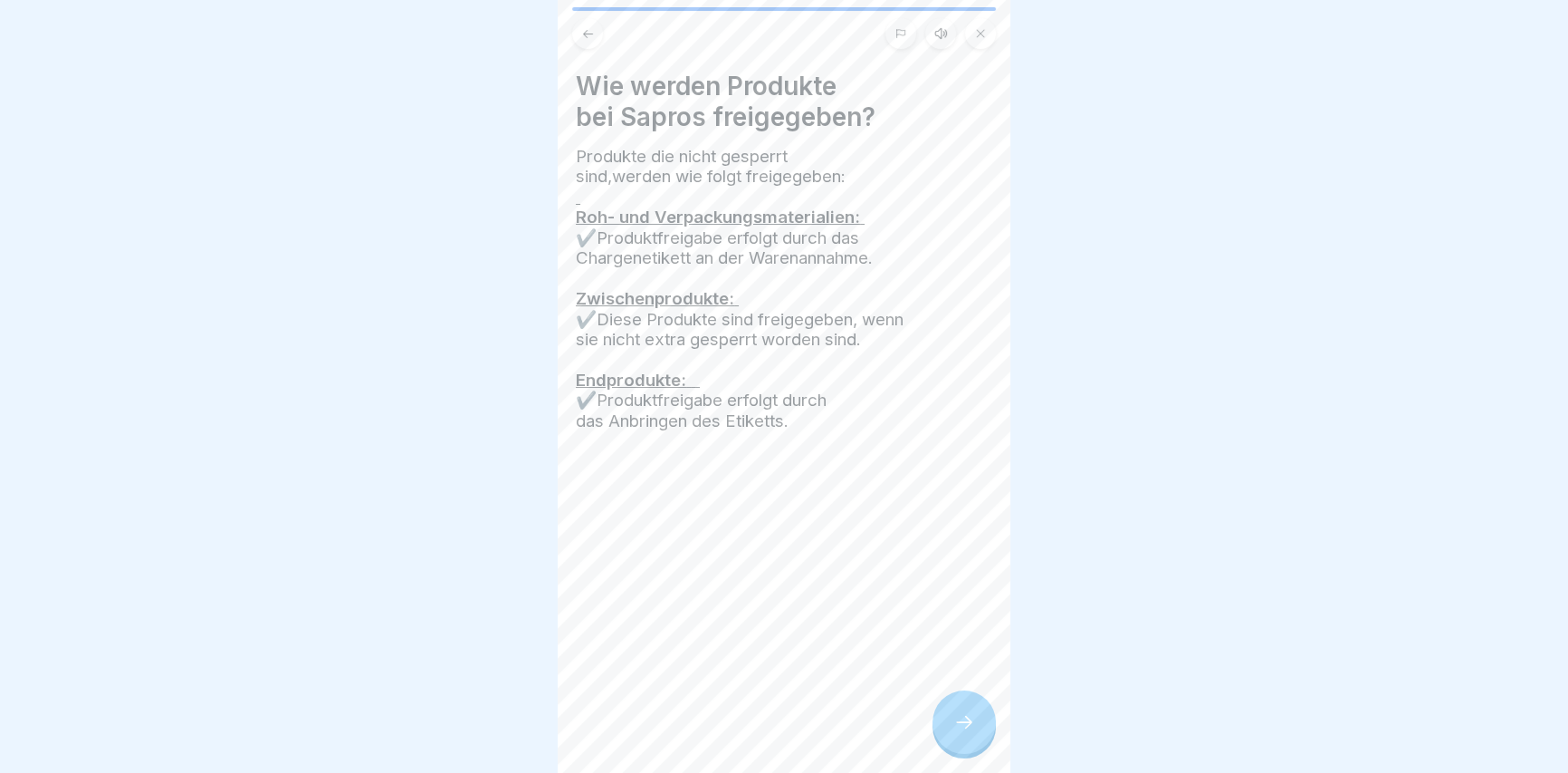
drag, startPoint x: 972, startPoint y: 762, endPoint x: 985, endPoint y: 726, distance: 38.3
click at [974, 753] on div at bounding box center [964, 722] width 64 height 64
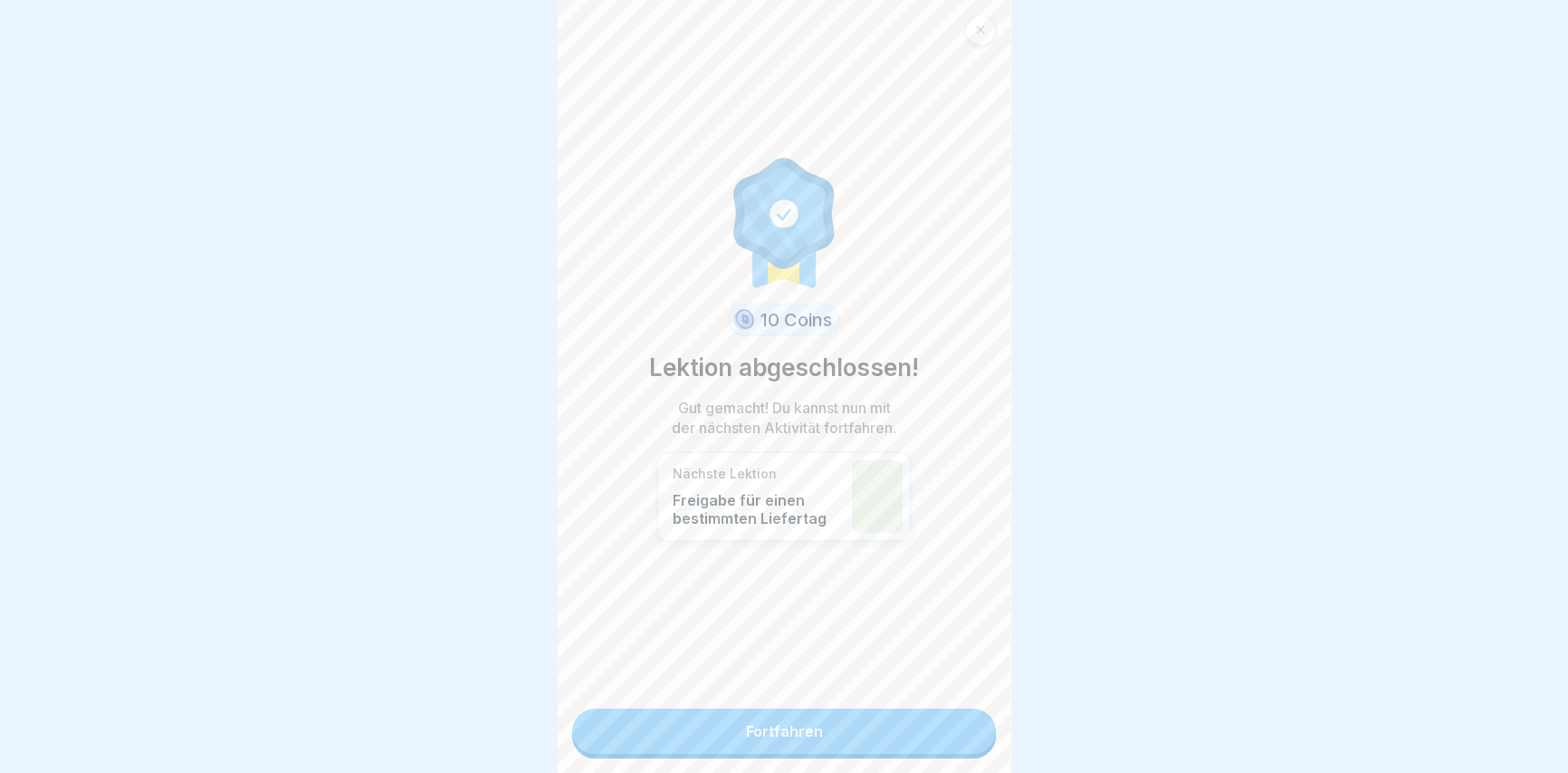
click at [976, 725] on link "Fortfahren" at bounding box center [784, 730] width 424 height 45
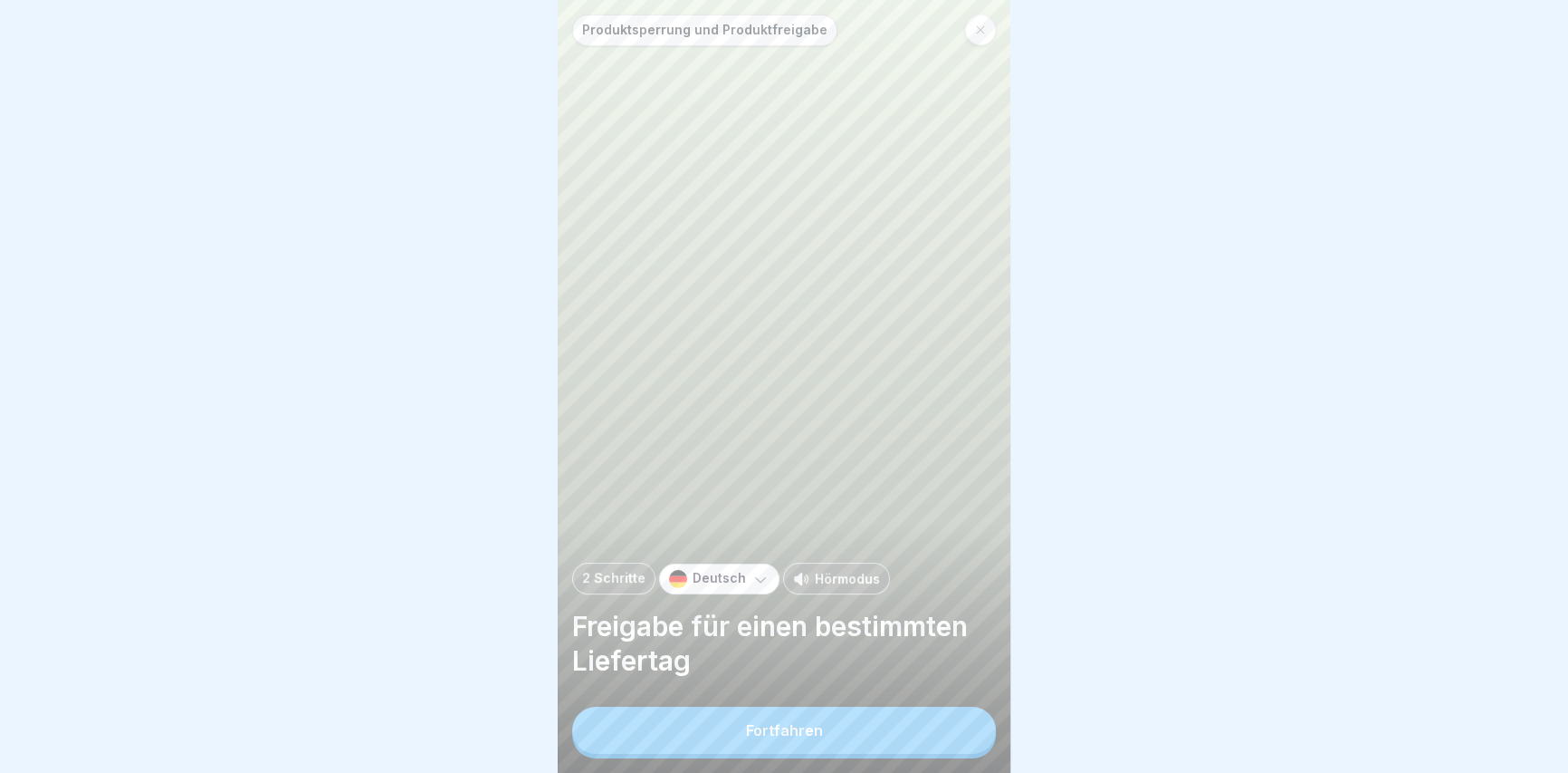
click at [922, 735] on button "Fortfahren" at bounding box center [784, 729] width 424 height 47
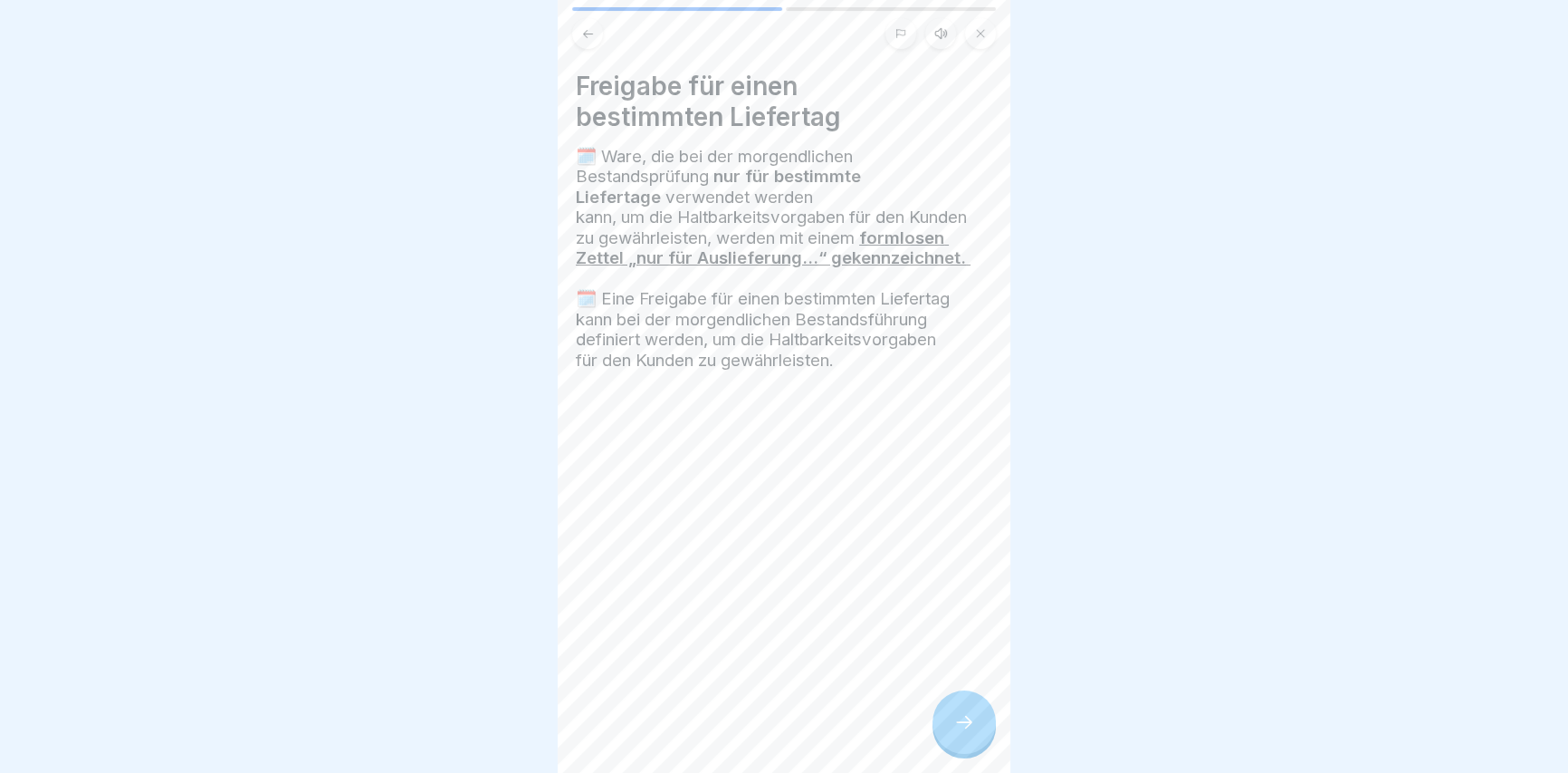
click at [936, 732] on div at bounding box center [964, 722] width 64 height 64
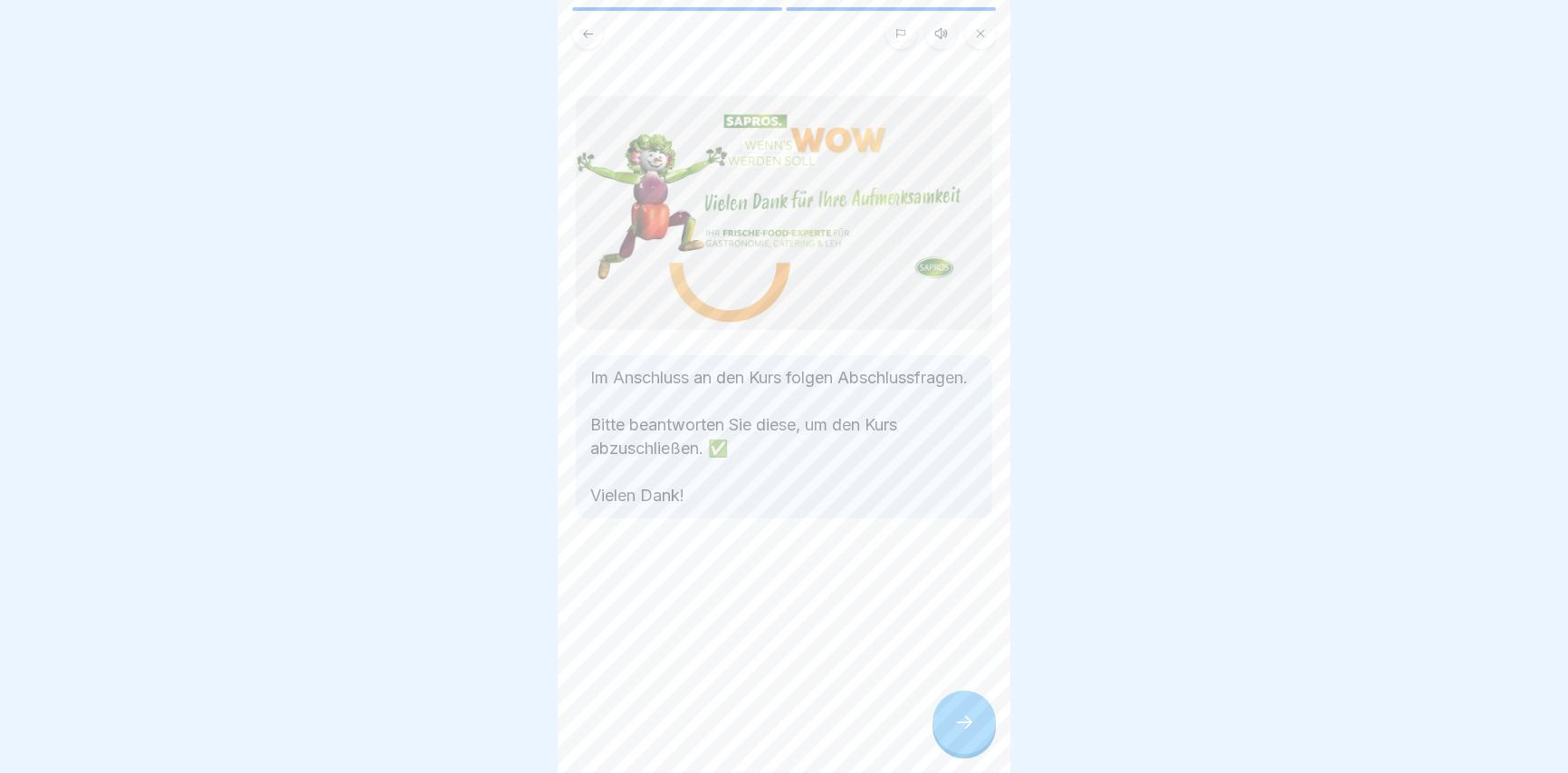
click at [960, 733] on icon at bounding box center [964, 722] width 22 height 22
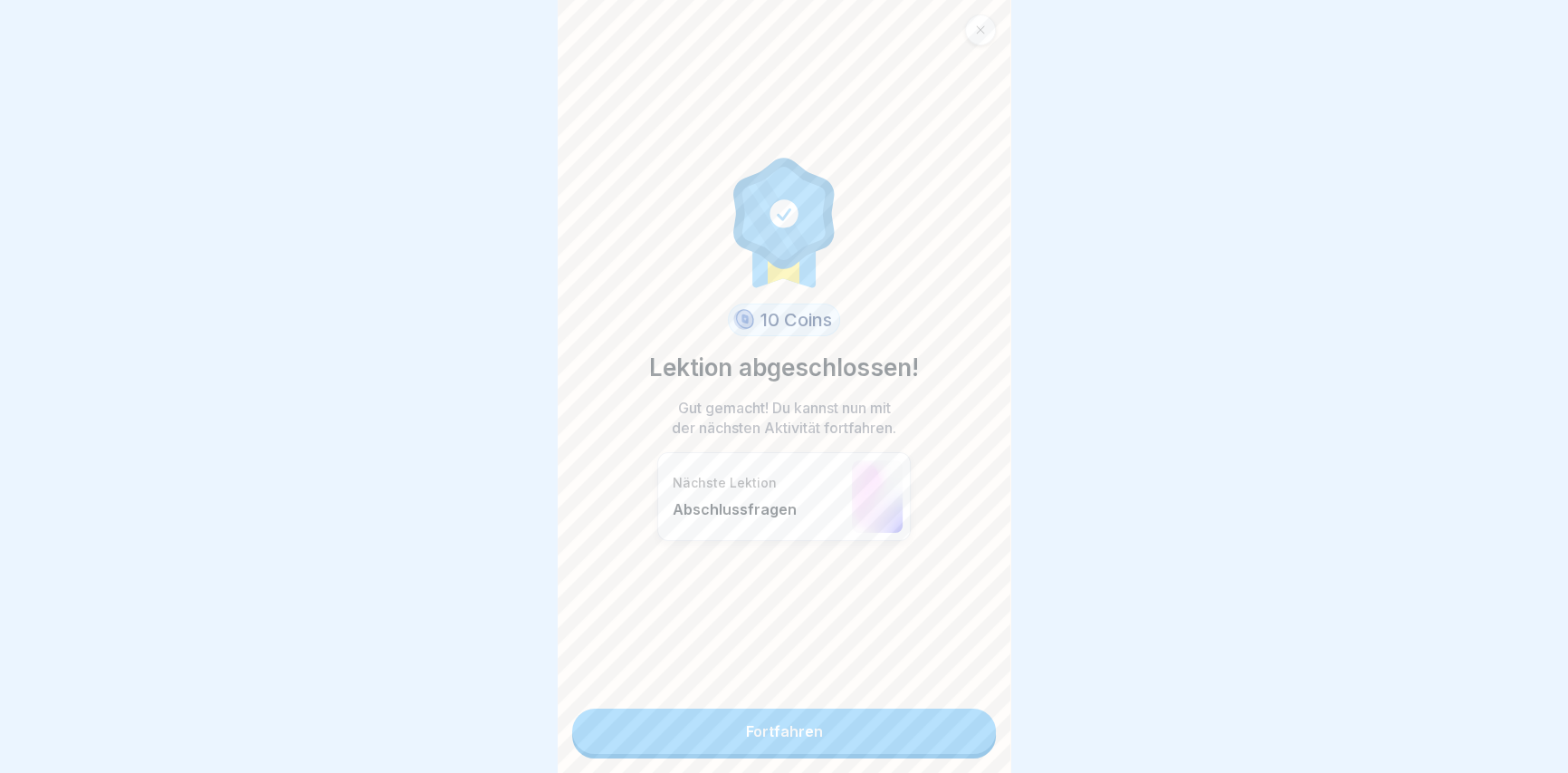
click at [955, 735] on link "Fortfahren" at bounding box center [784, 730] width 424 height 45
click at [893, 733] on link "Fortfahren" at bounding box center [784, 730] width 424 height 45
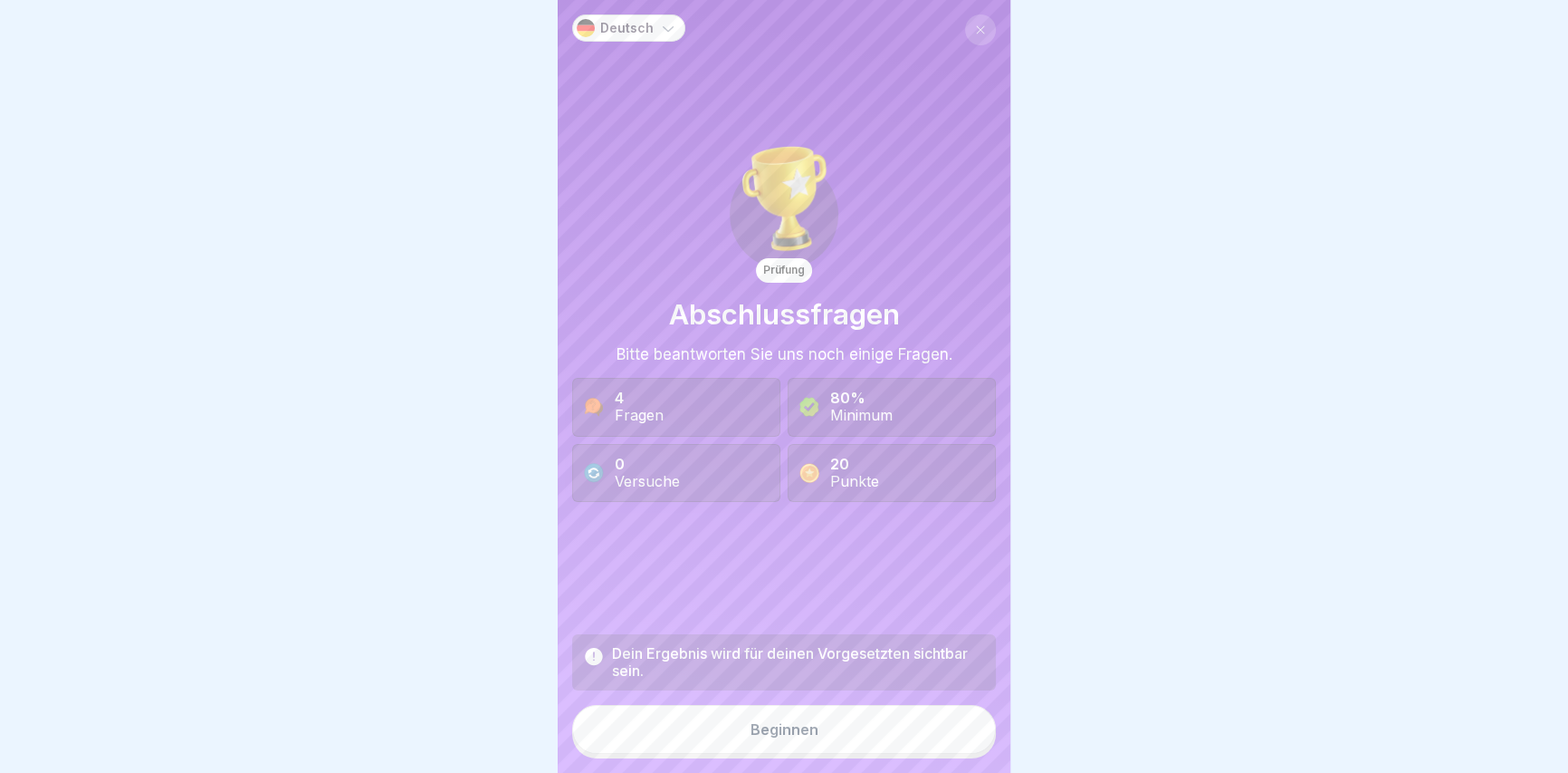
click at [789, 753] on button "Beginnen" at bounding box center [784, 728] width 424 height 49
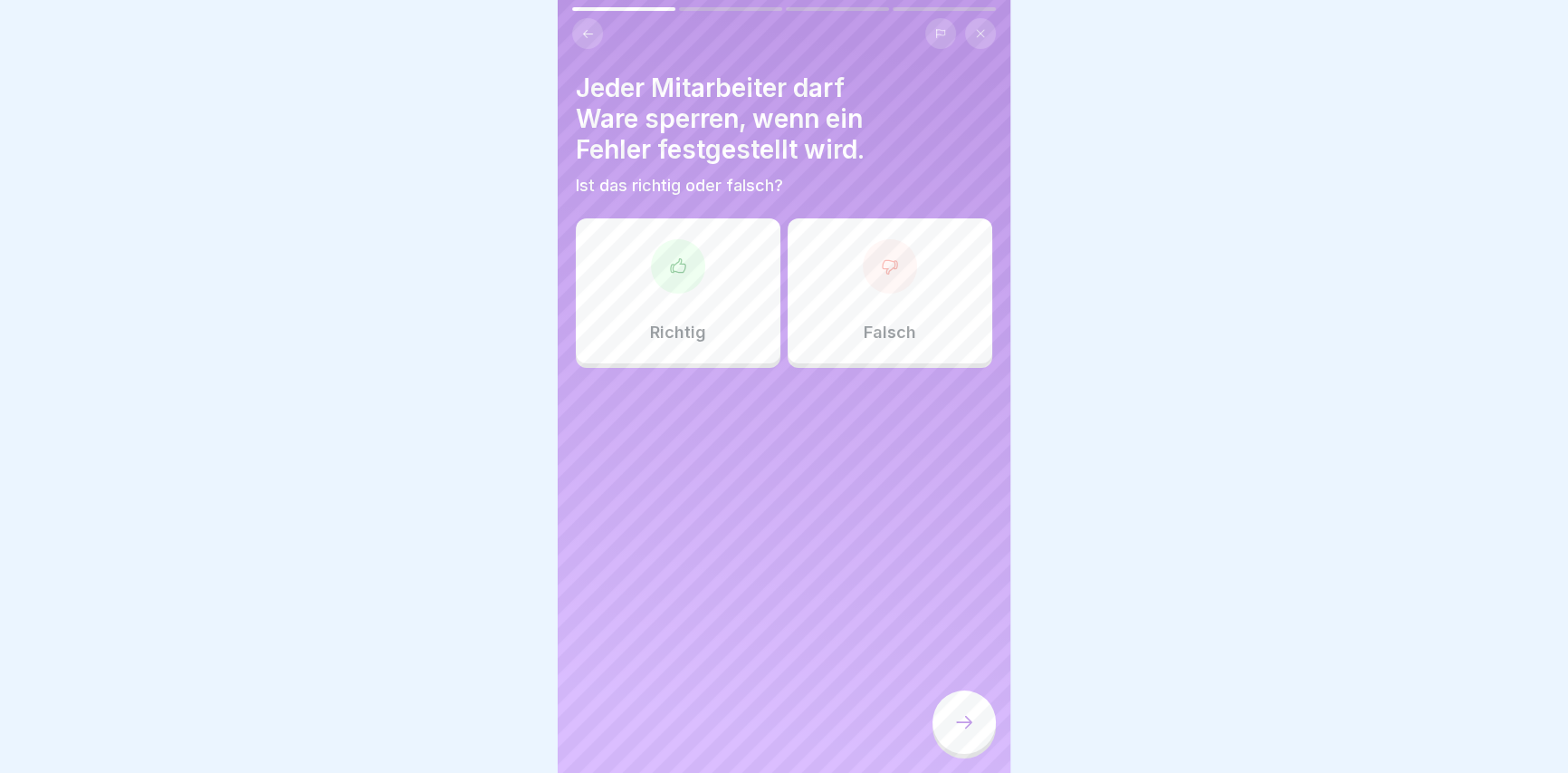
click at [865, 279] on div at bounding box center [889, 266] width 55 height 55
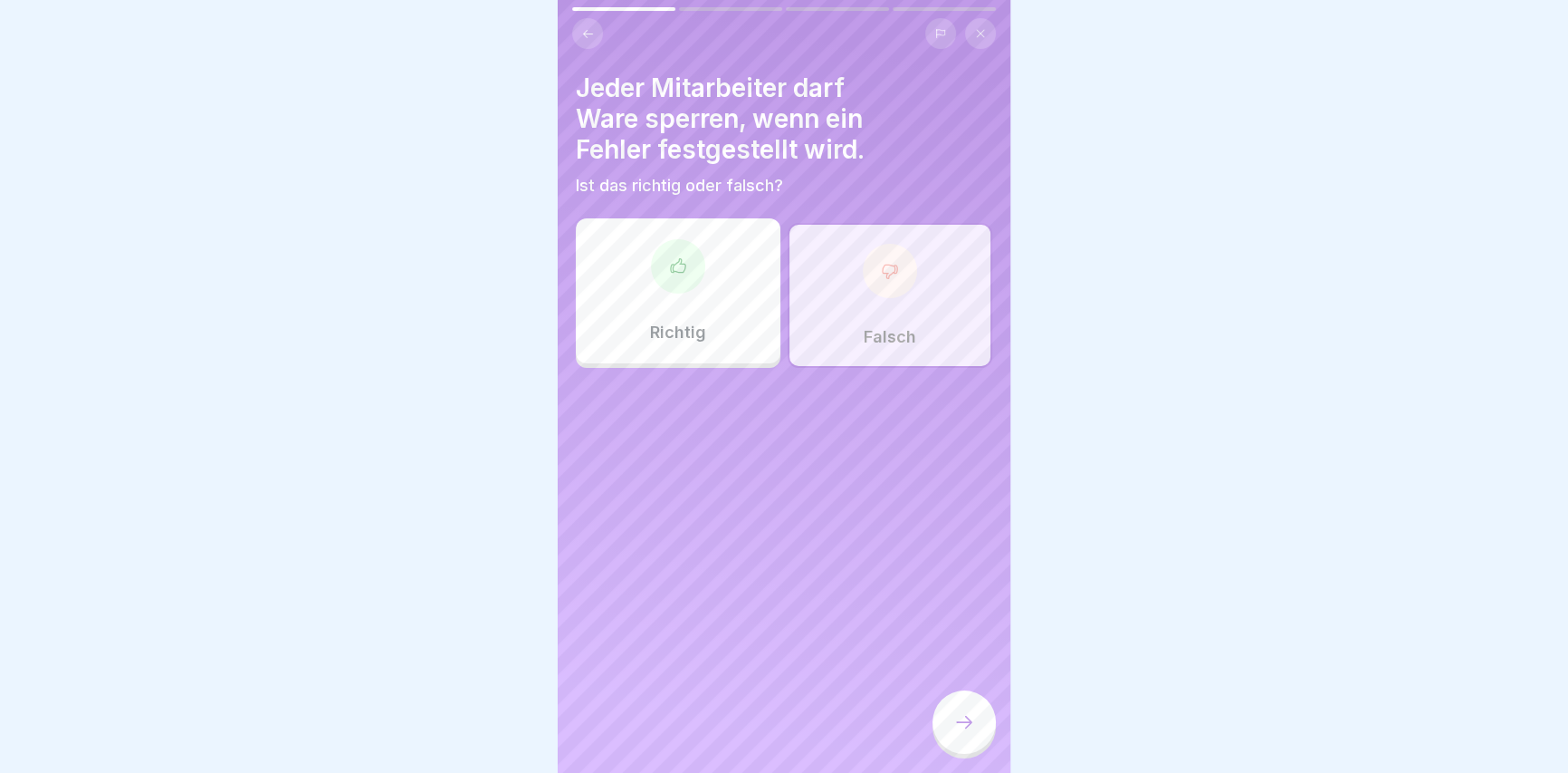
click at [982, 737] on div at bounding box center [964, 722] width 64 height 64
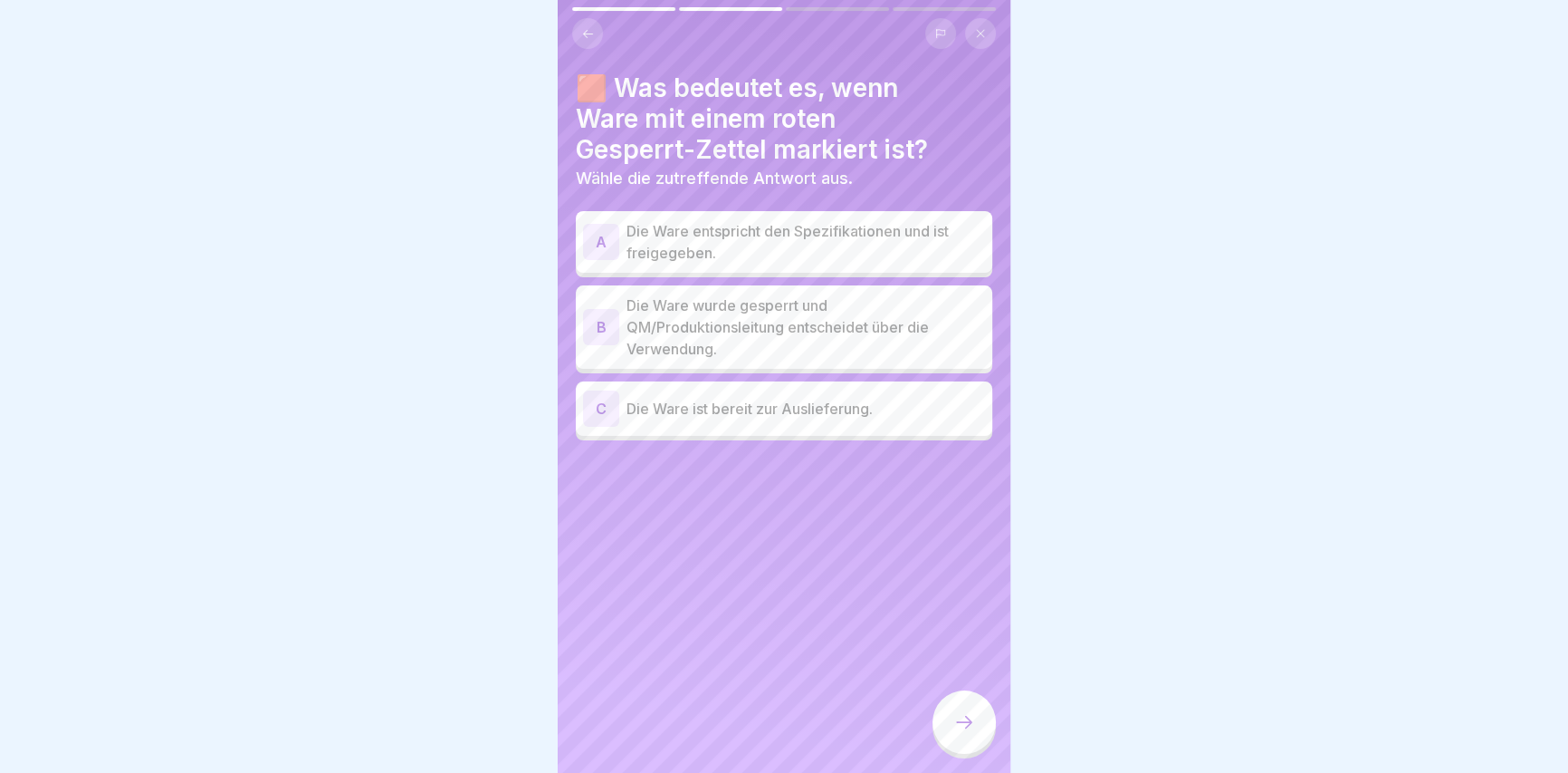
click at [917, 336] on p "Die Ware wurde gesperrt und QM/Produktionsleitung entscheidet über die Verwendu…" at bounding box center [805, 326] width 358 height 65
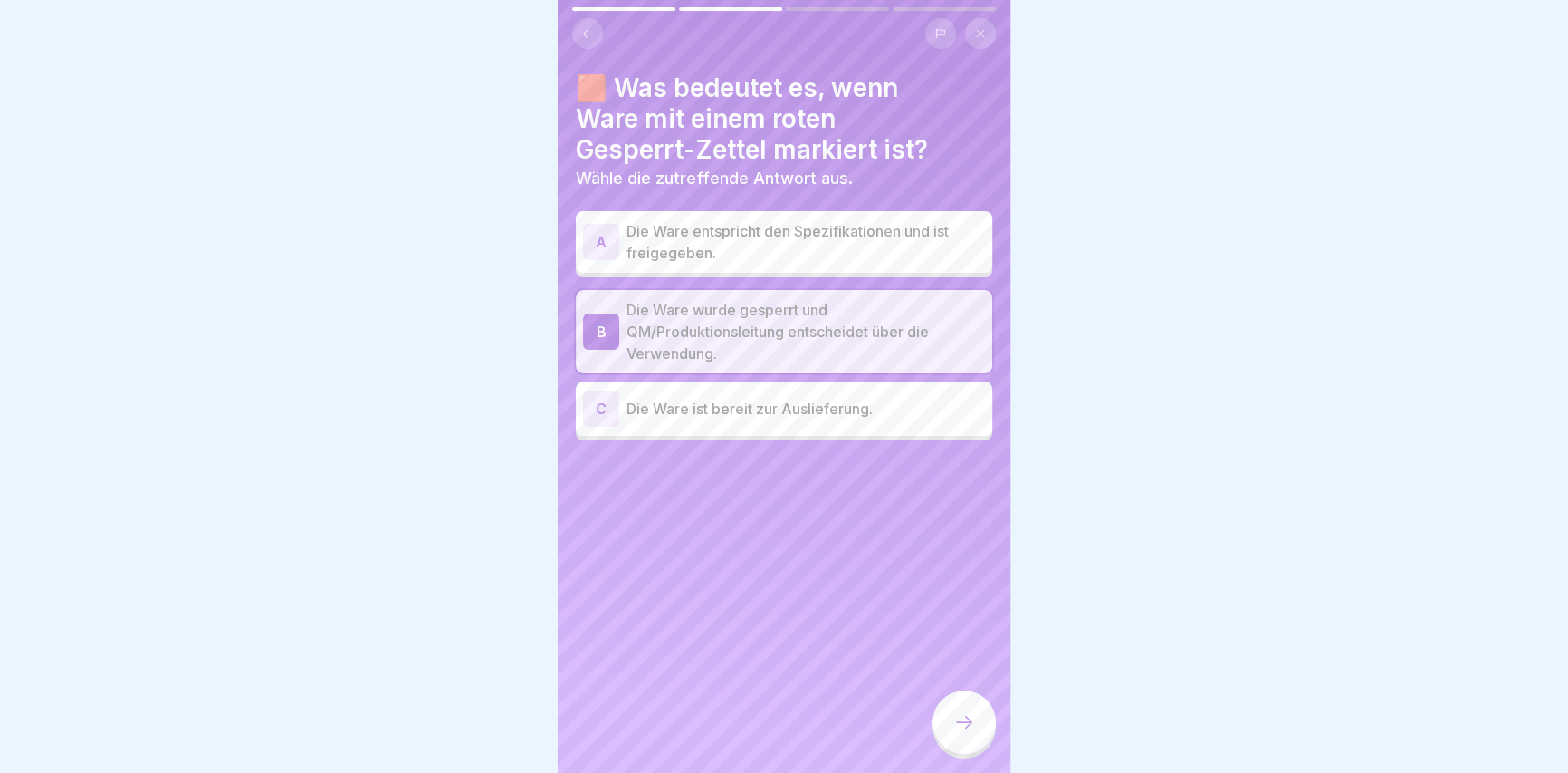
click at [968, 753] on div at bounding box center [964, 722] width 64 height 64
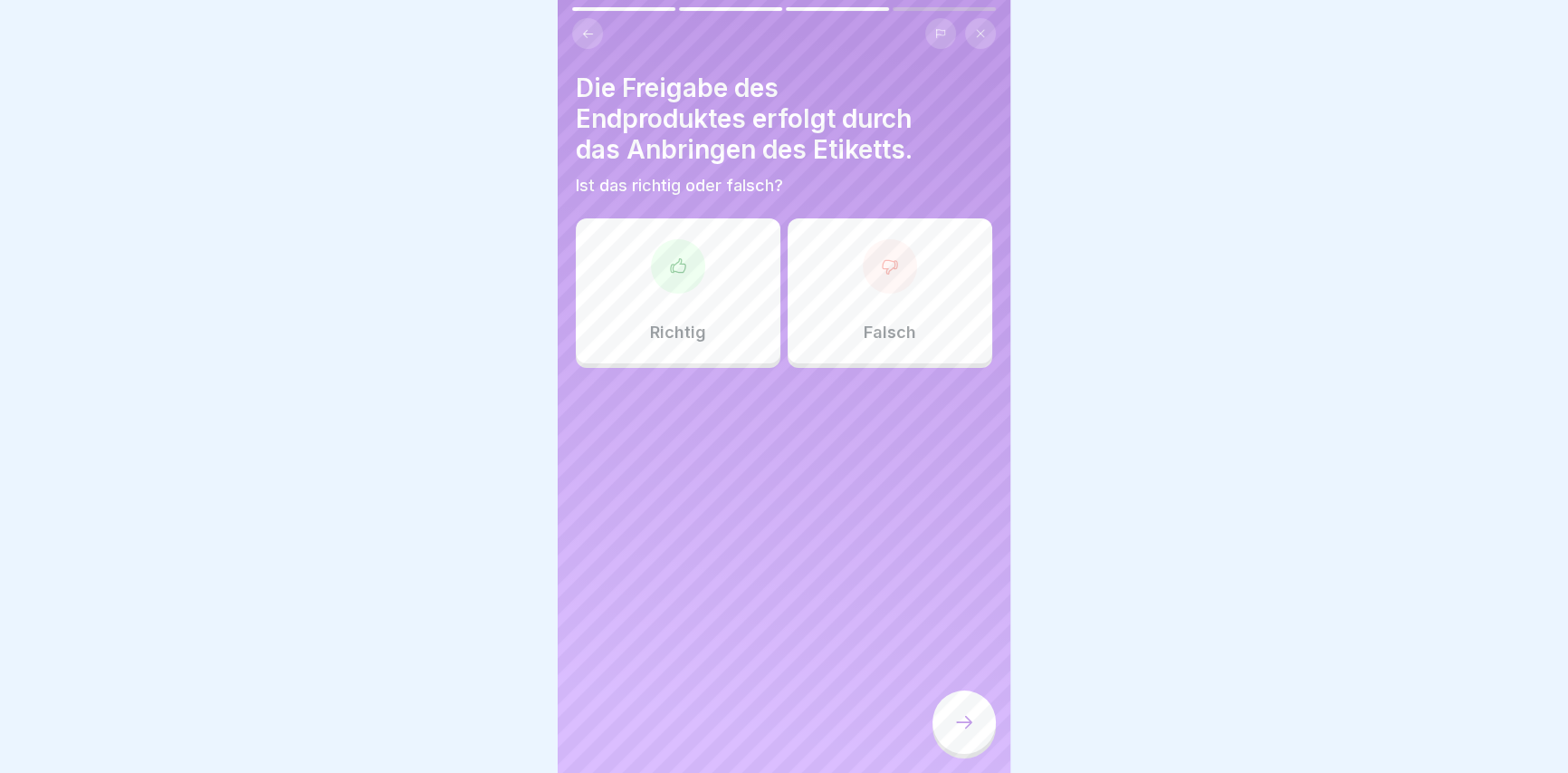
click at [694, 311] on div "Richtig" at bounding box center [677, 290] width 204 height 144
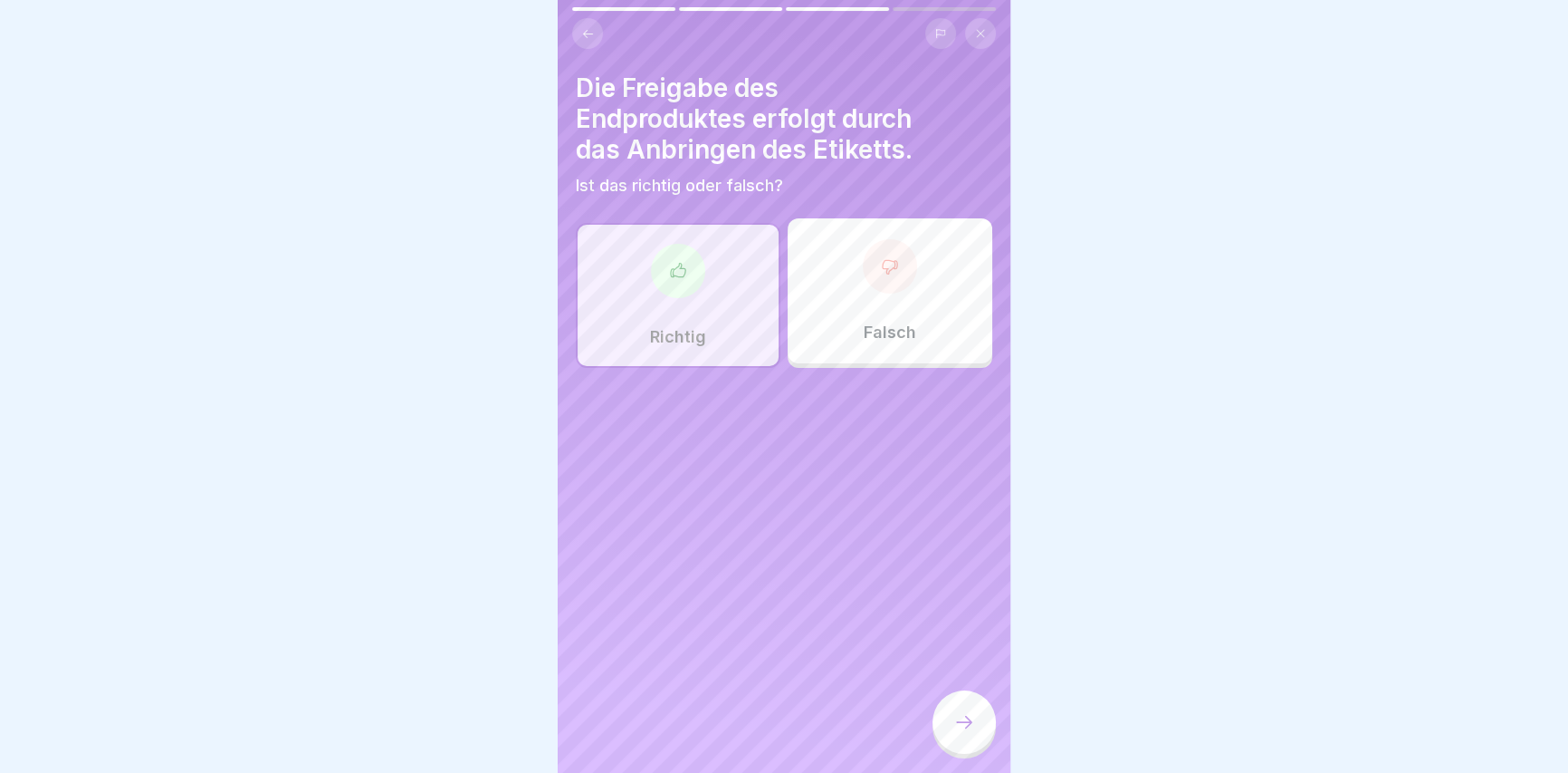
click at [958, 713] on div at bounding box center [964, 722] width 64 height 64
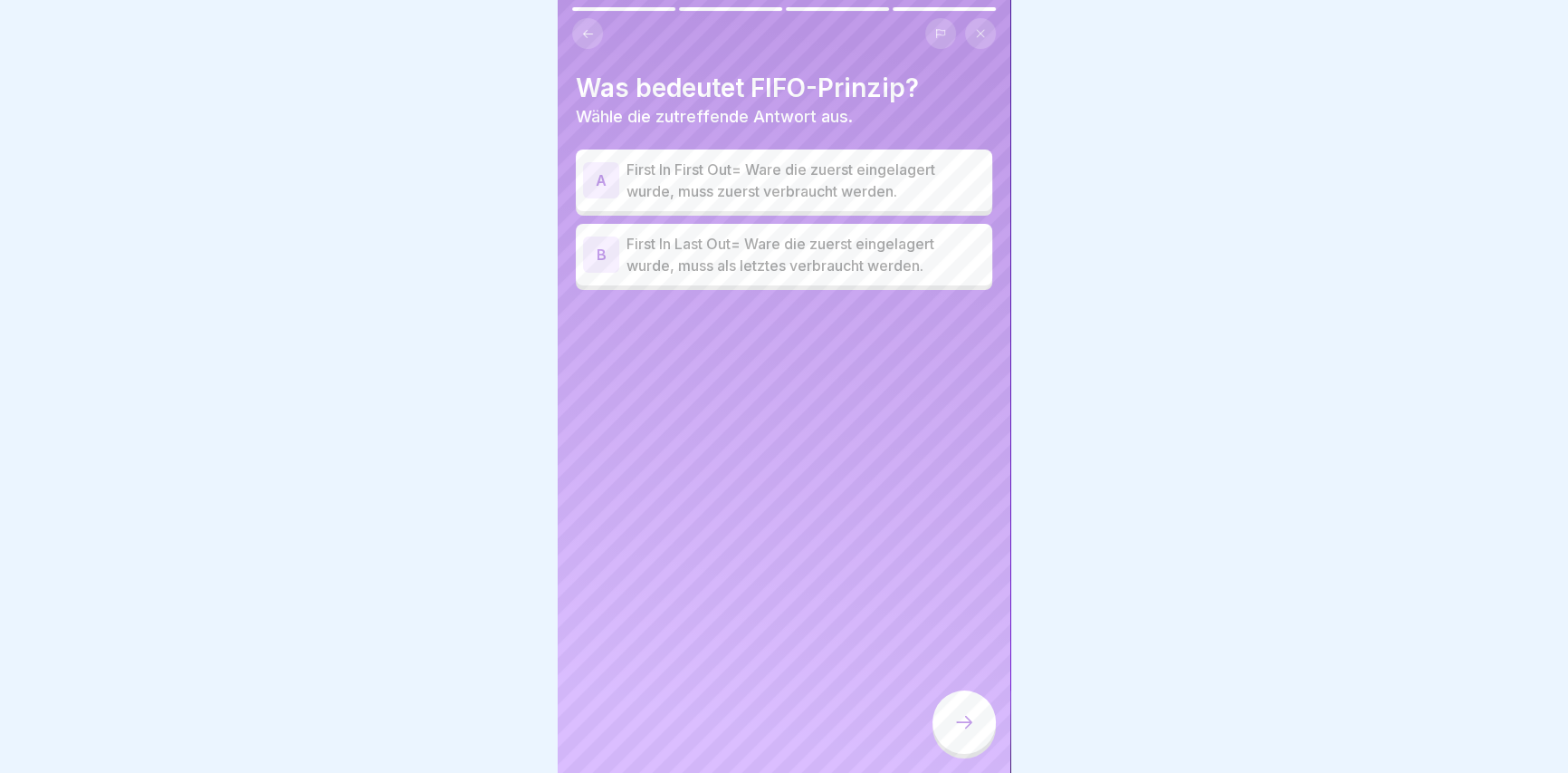
click at [673, 525] on div "Was bedeutet FIFO-Prinzip? Wähle die zutreffende Antwort aus. A First In First …" at bounding box center [784, 386] width 453 height 773
click at [729, 188] on p "First In First Out= Ware die zuerst eingelagert wurde, muss zuerst verbraucht w…" at bounding box center [805, 180] width 358 height 44
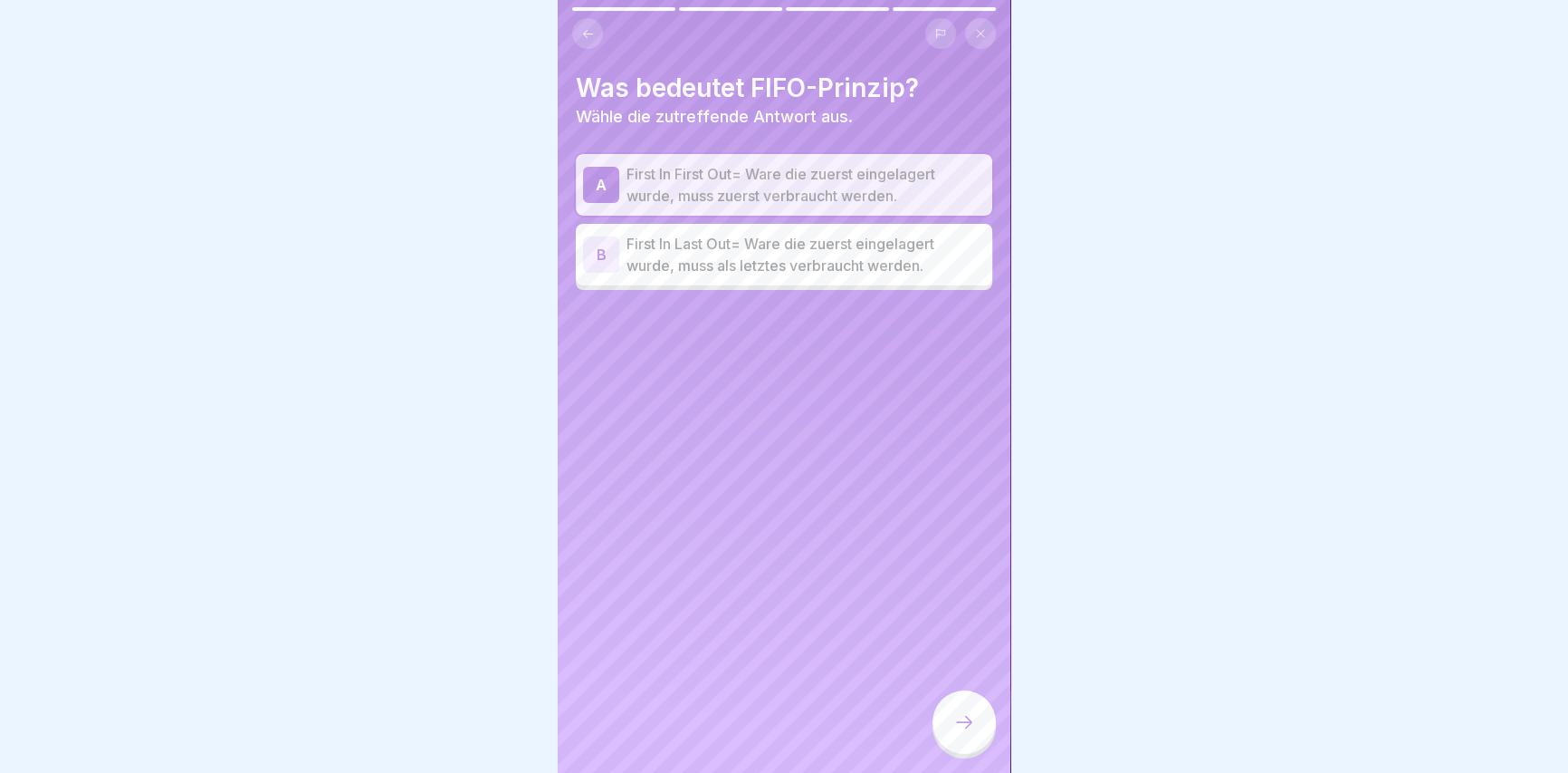
click at [974, 733] on div at bounding box center [964, 722] width 64 height 64
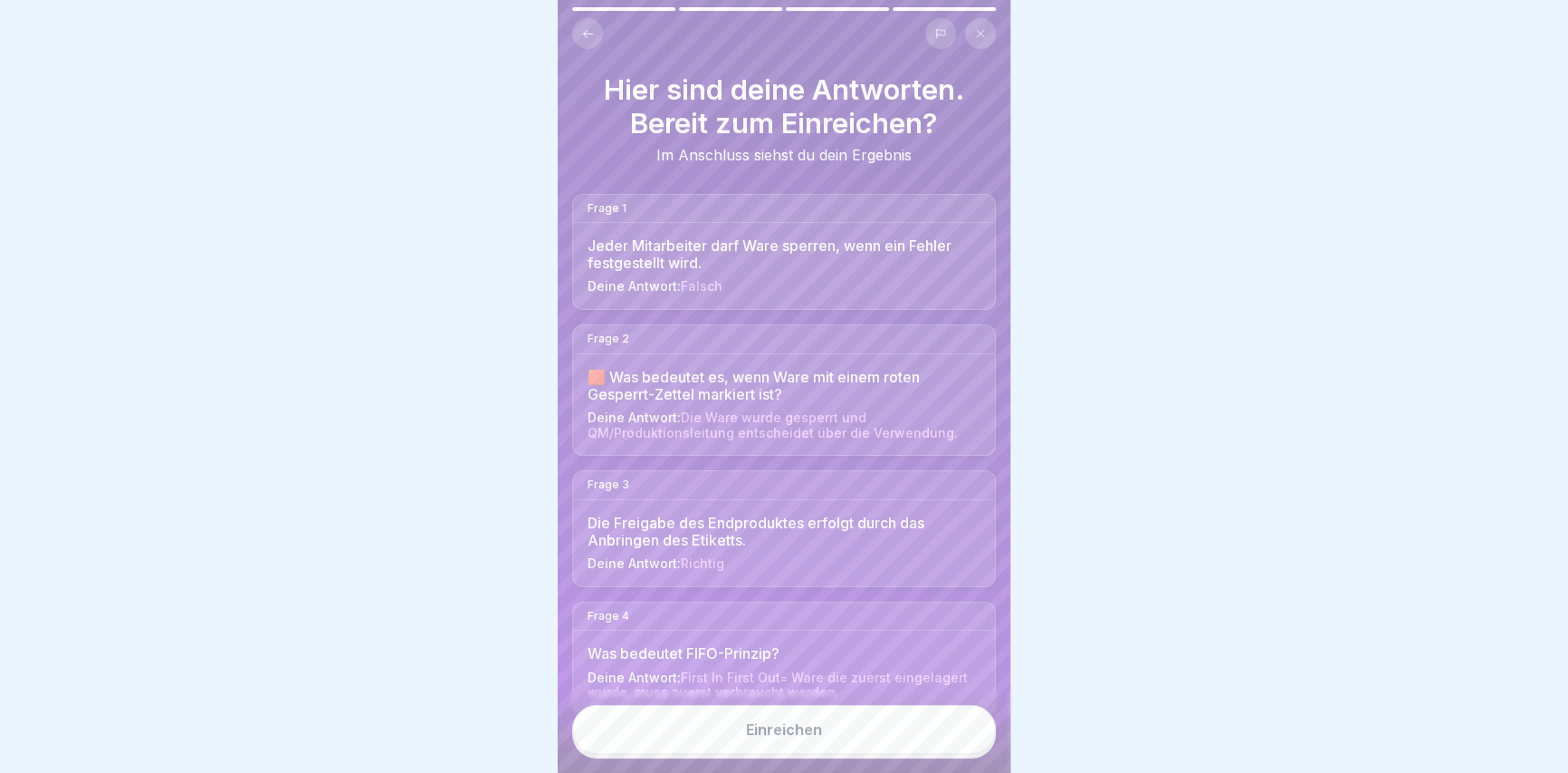
click at [766, 737] on div "Einreichen" at bounding box center [784, 729] width 76 height 16
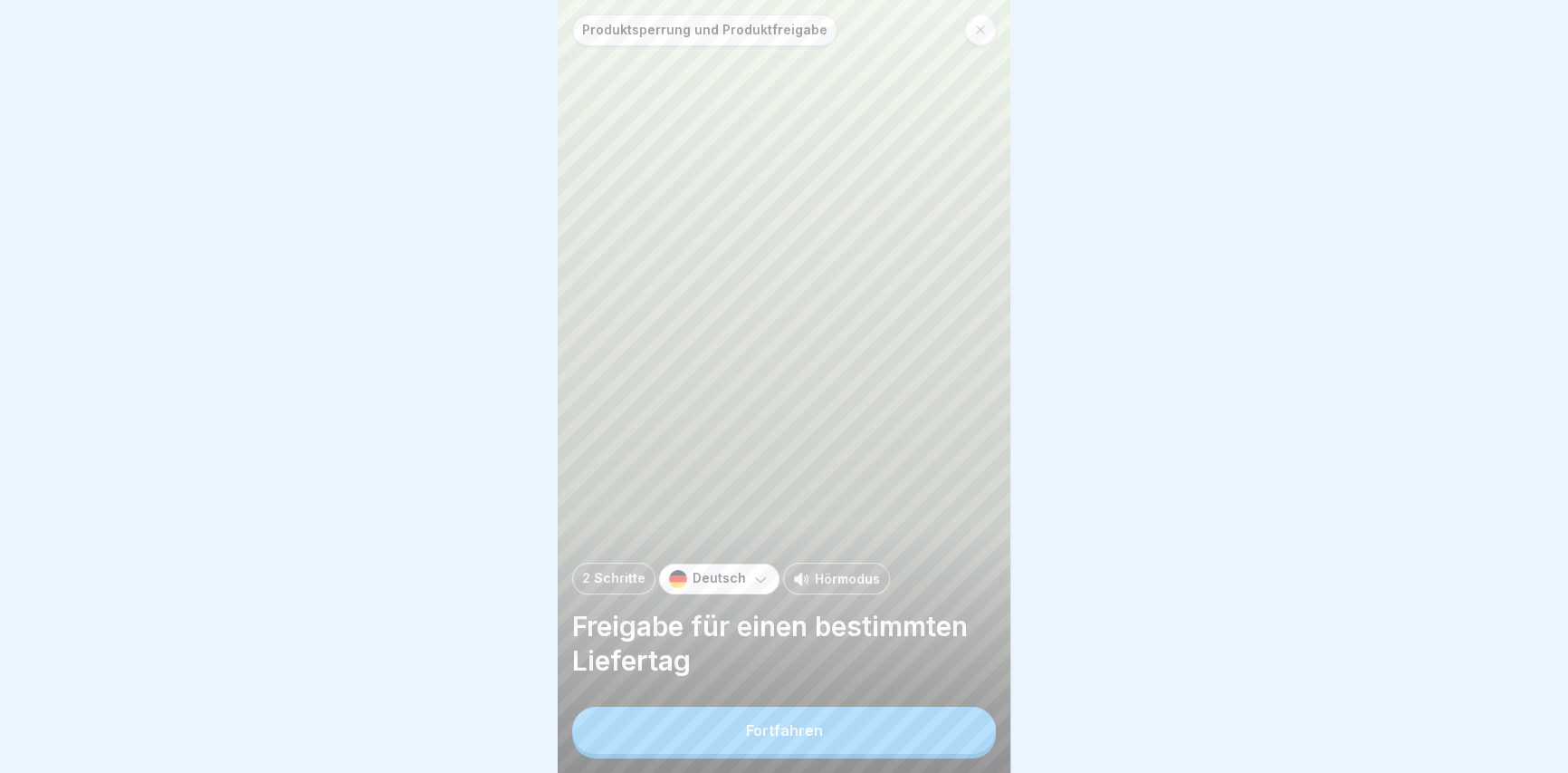
click at [799, 758] on div "Fortfahren" at bounding box center [784, 732] width 424 height 52
click at [797, 753] on button "Fortfahren" at bounding box center [784, 729] width 424 height 47
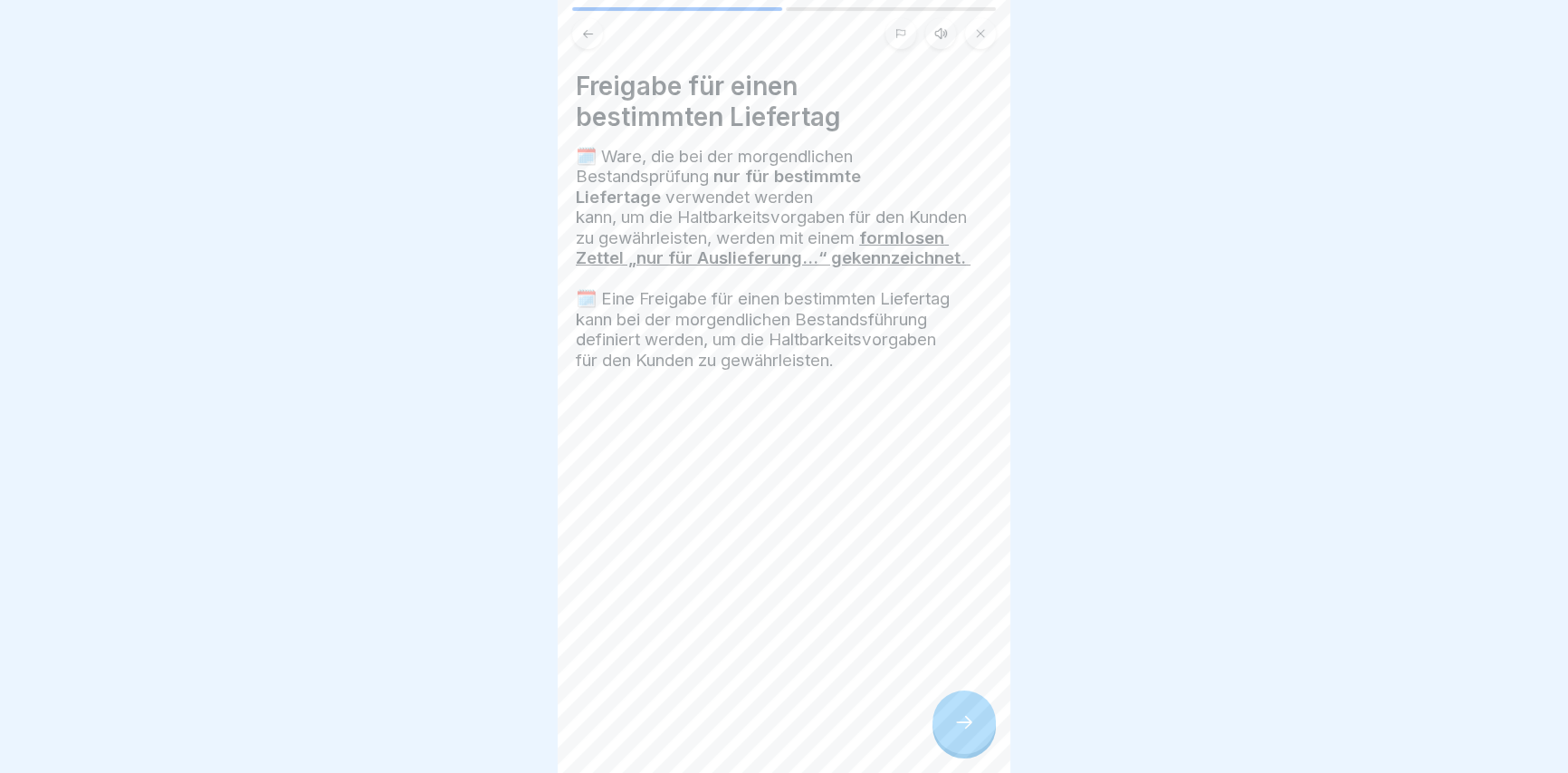
click at [943, 714] on div at bounding box center [964, 722] width 64 height 64
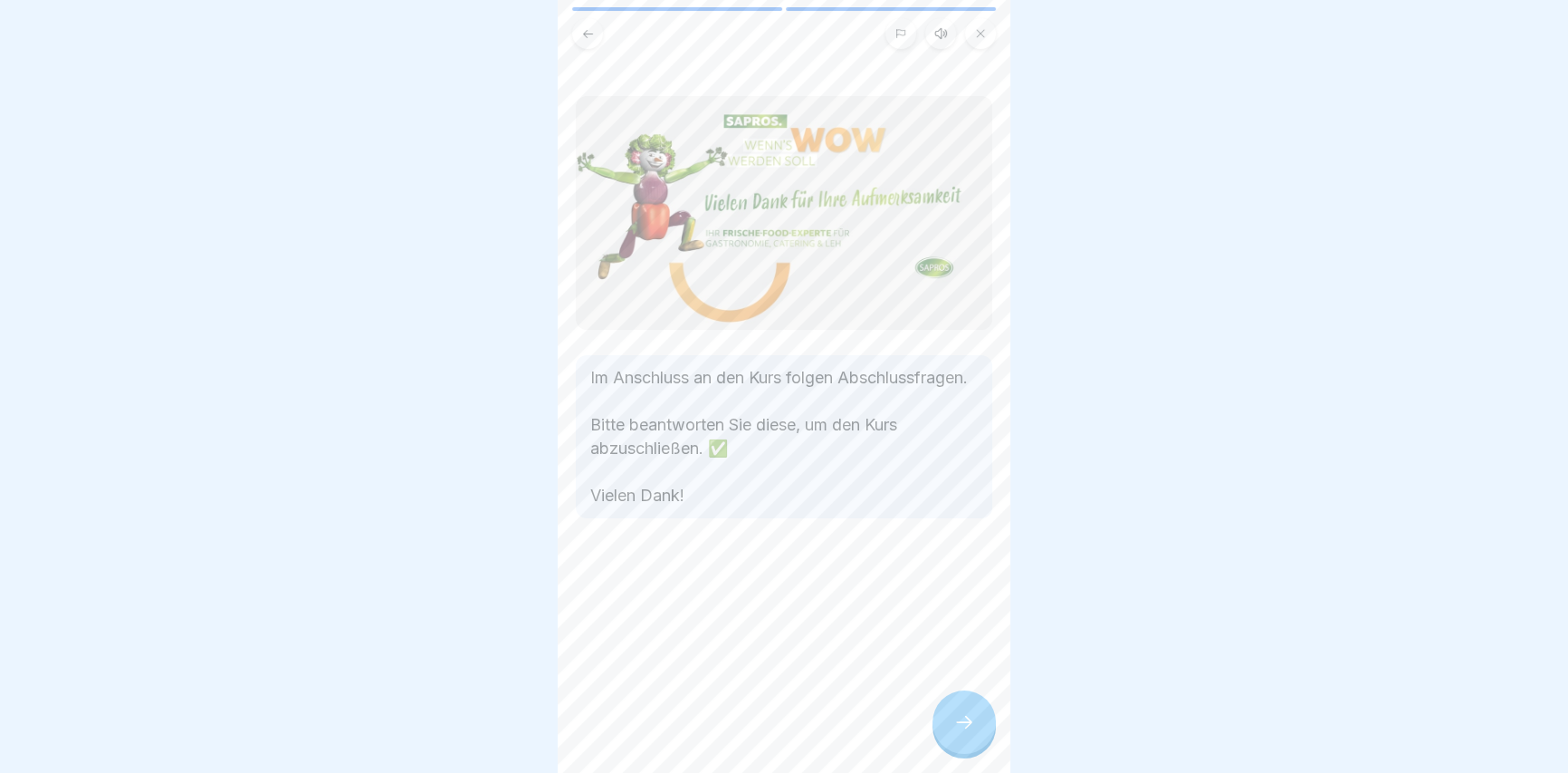
click at [960, 731] on icon at bounding box center [964, 722] width 22 height 22
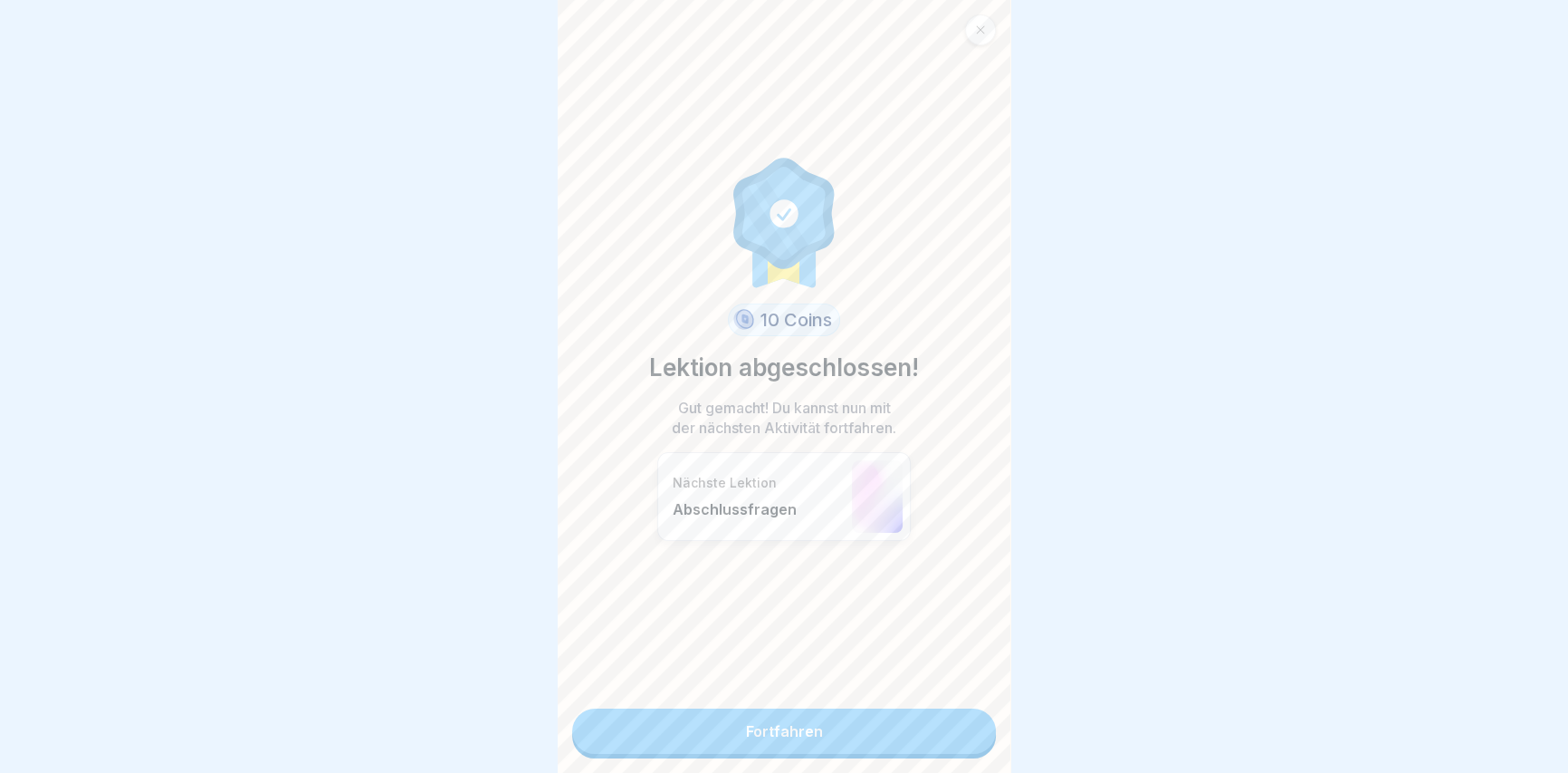
click at [960, 731] on link "Fortfahren" at bounding box center [784, 730] width 424 height 45
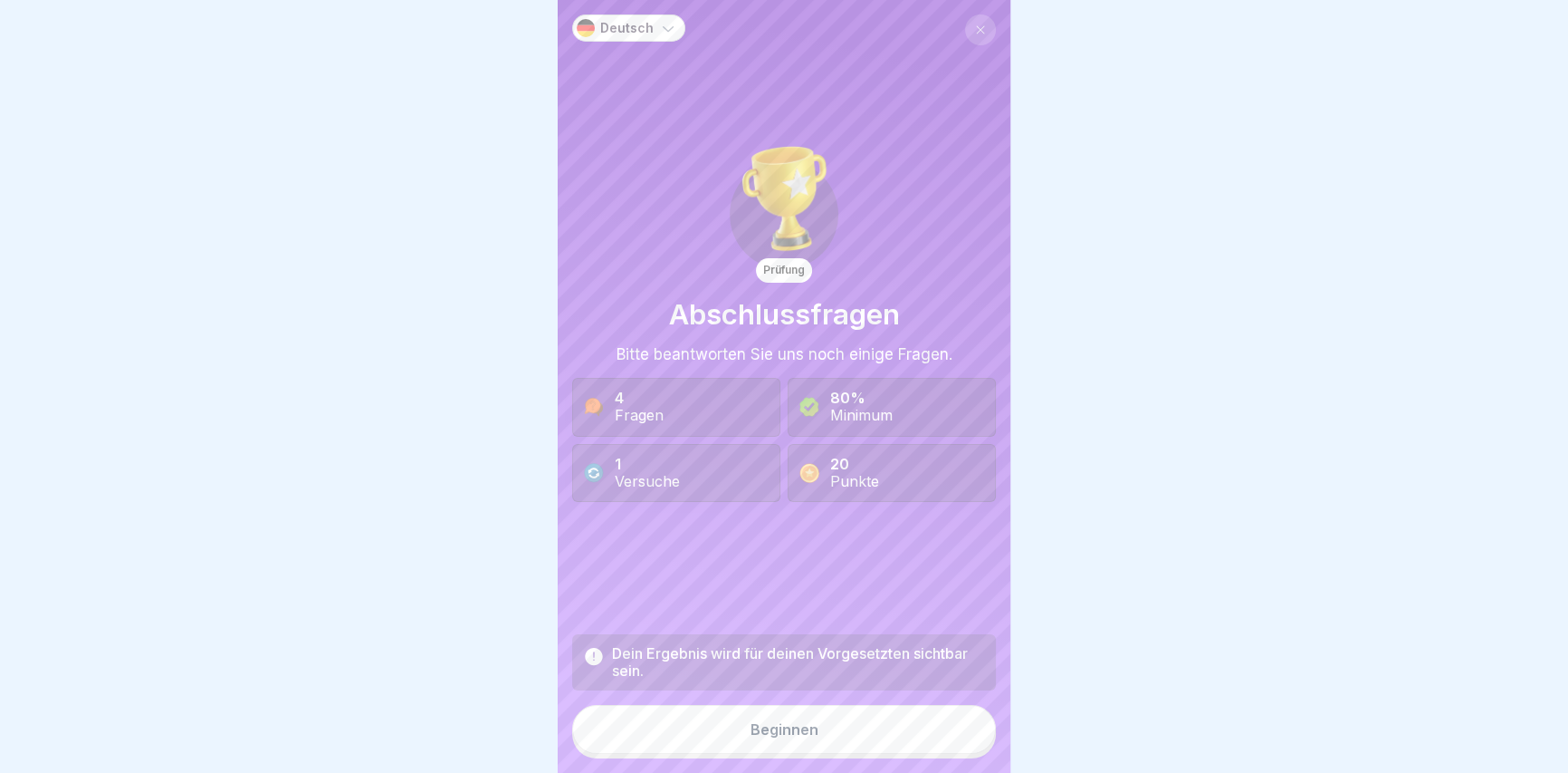
click at [951, 734] on button "Beginnen" at bounding box center [784, 728] width 424 height 49
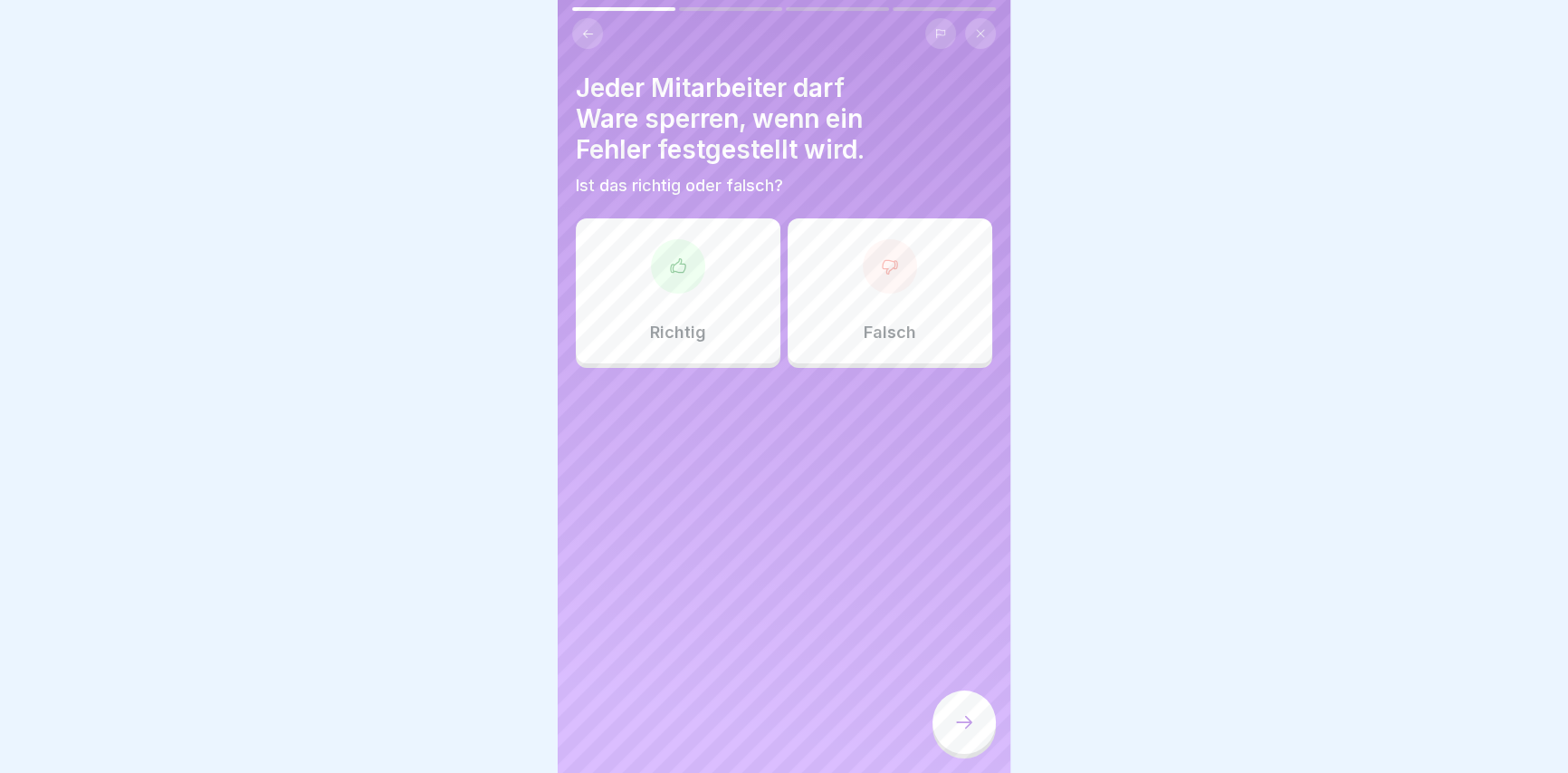
click at [696, 772] on html "Deutsch Prüfung Abschlussfragen Bitte beantworten Sie uns noch einige Fragen. 4…" at bounding box center [784, 386] width 1568 height 773
click at [634, 267] on div "Richtig" at bounding box center [677, 290] width 204 height 144
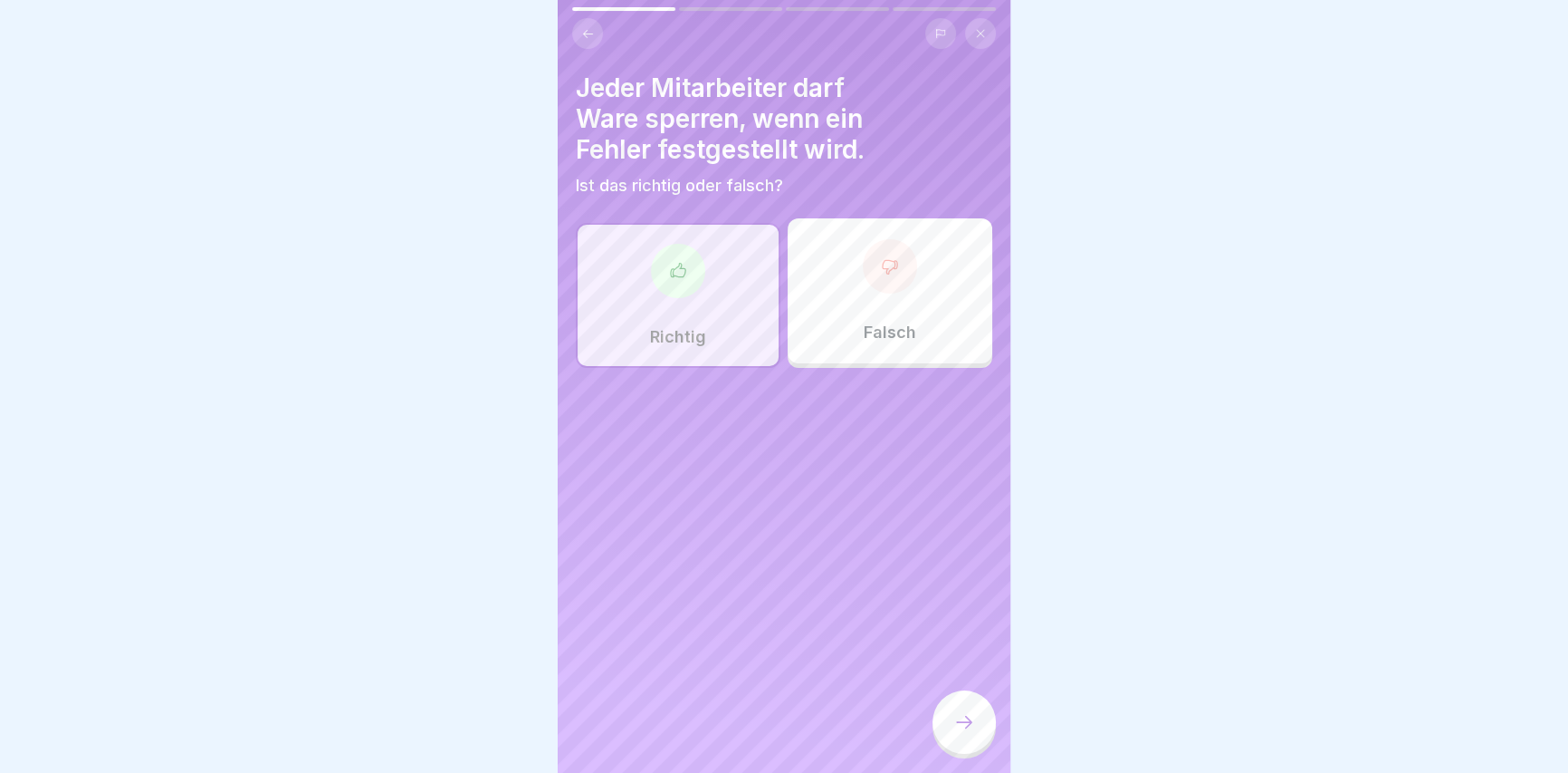
click at [985, 745] on div at bounding box center [964, 722] width 64 height 64
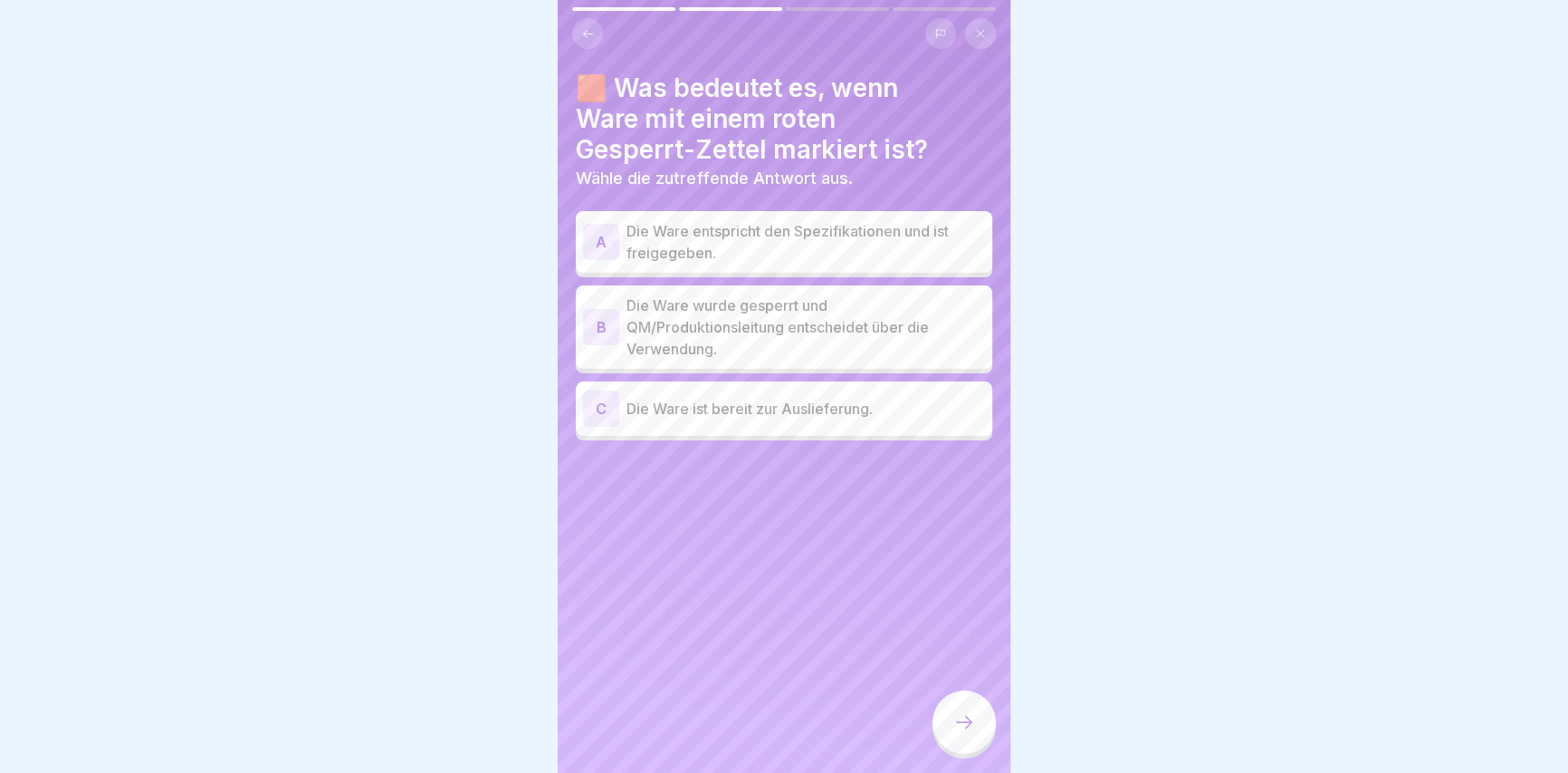
click at [652, 320] on p "Die Ware wurde gesperrt und QM/Produktionsleitung entscheidet über die Verwendu…" at bounding box center [805, 326] width 358 height 65
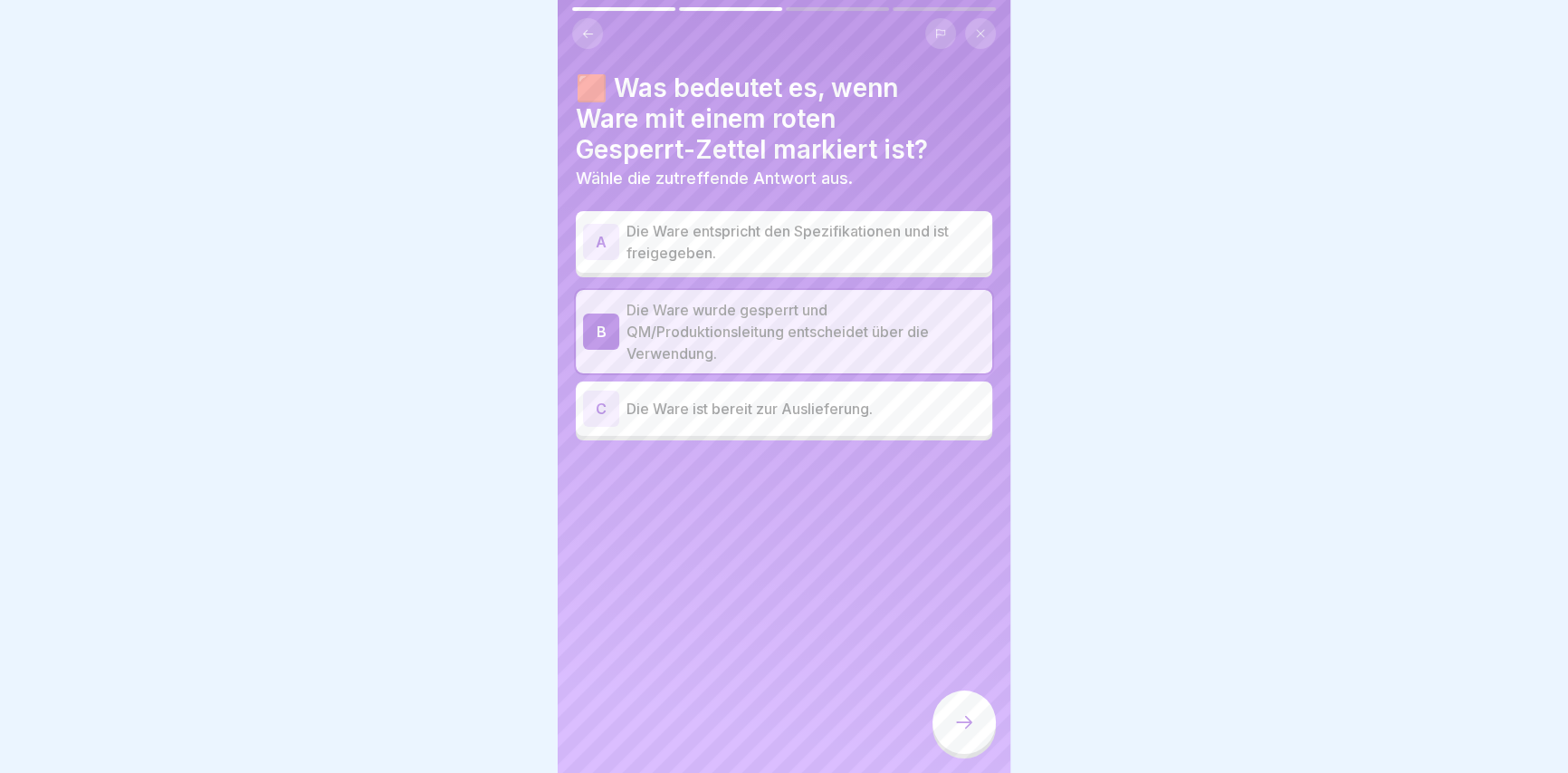
click at [962, 747] on div at bounding box center [964, 722] width 64 height 64
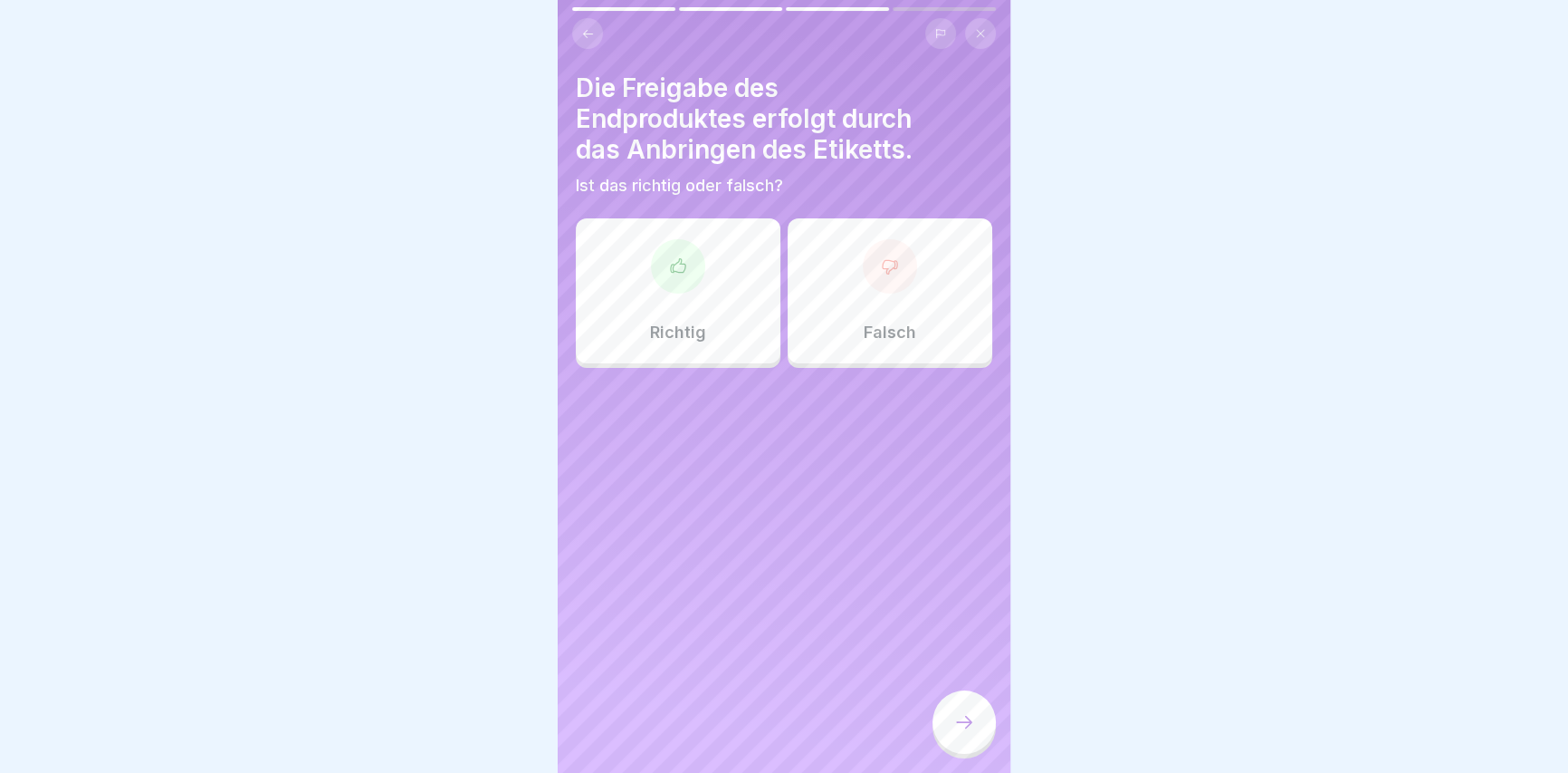
click at [658, 305] on div "Richtig" at bounding box center [677, 290] width 204 height 144
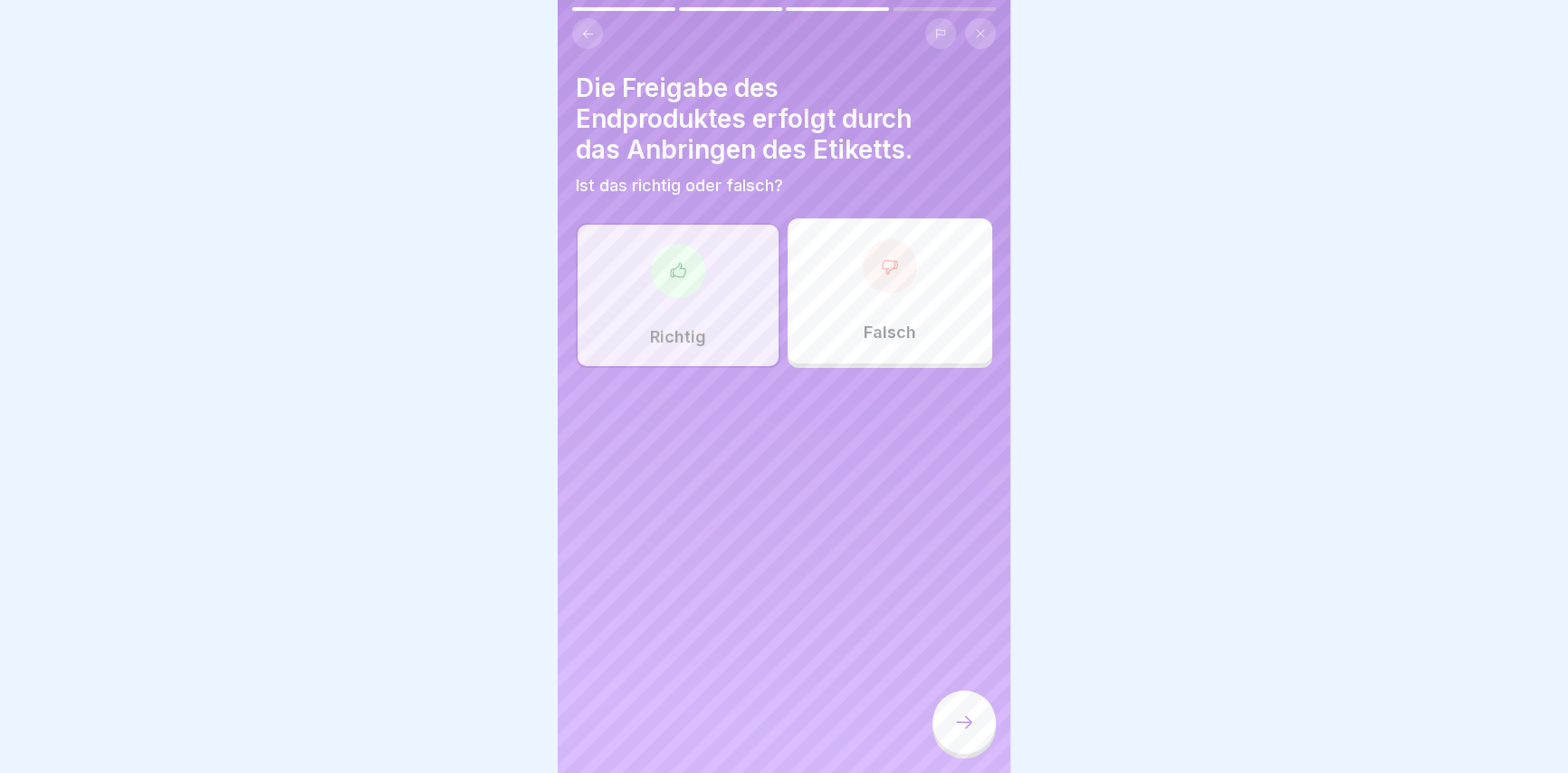
click at [958, 745] on div at bounding box center [964, 722] width 64 height 64
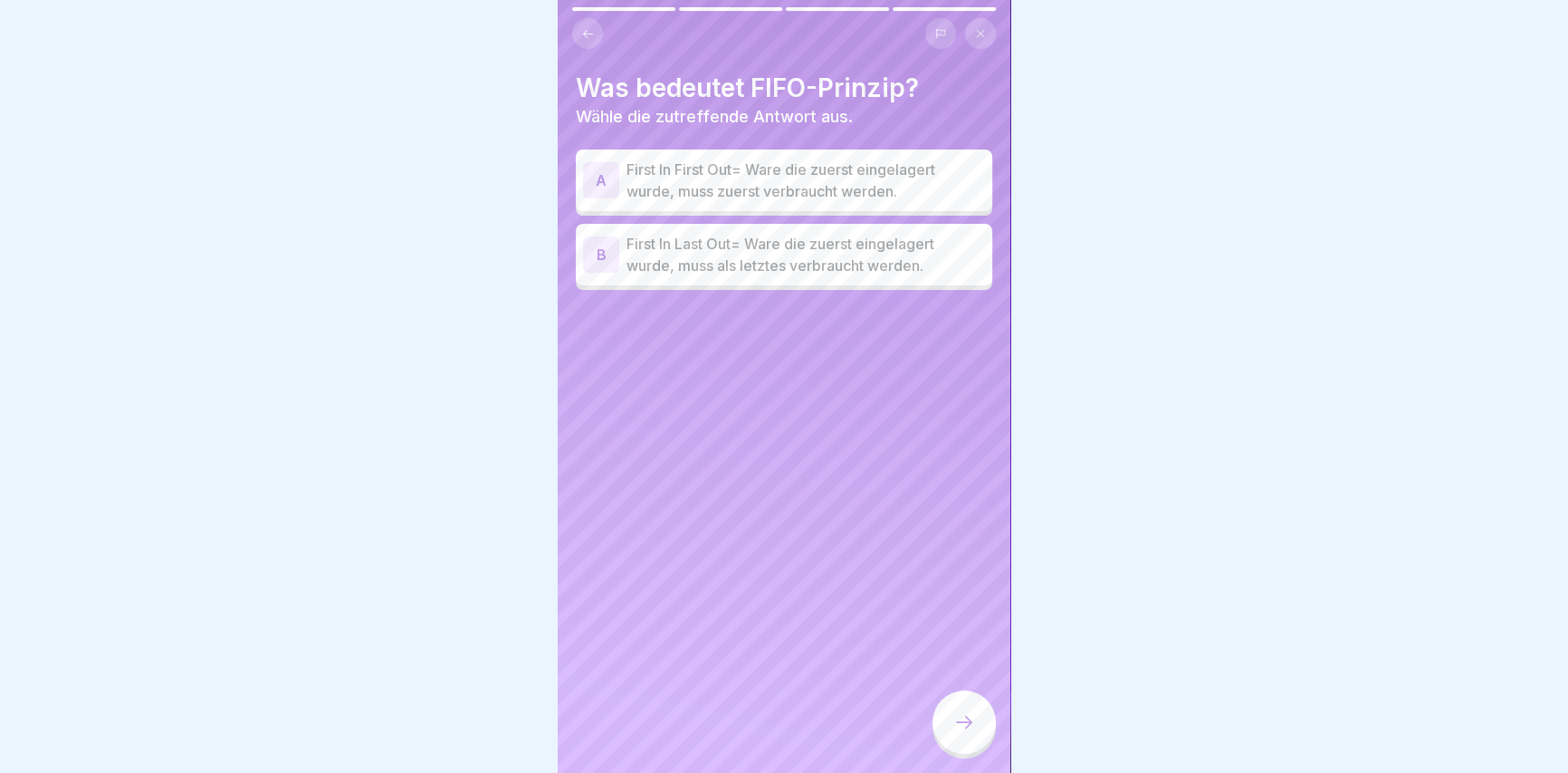
click at [701, 167] on p "First In First Out= Ware die zuerst eingelagert wurde, muss zuerst verbraucht w…" at bounding box center [805, 180] width 358 height 44
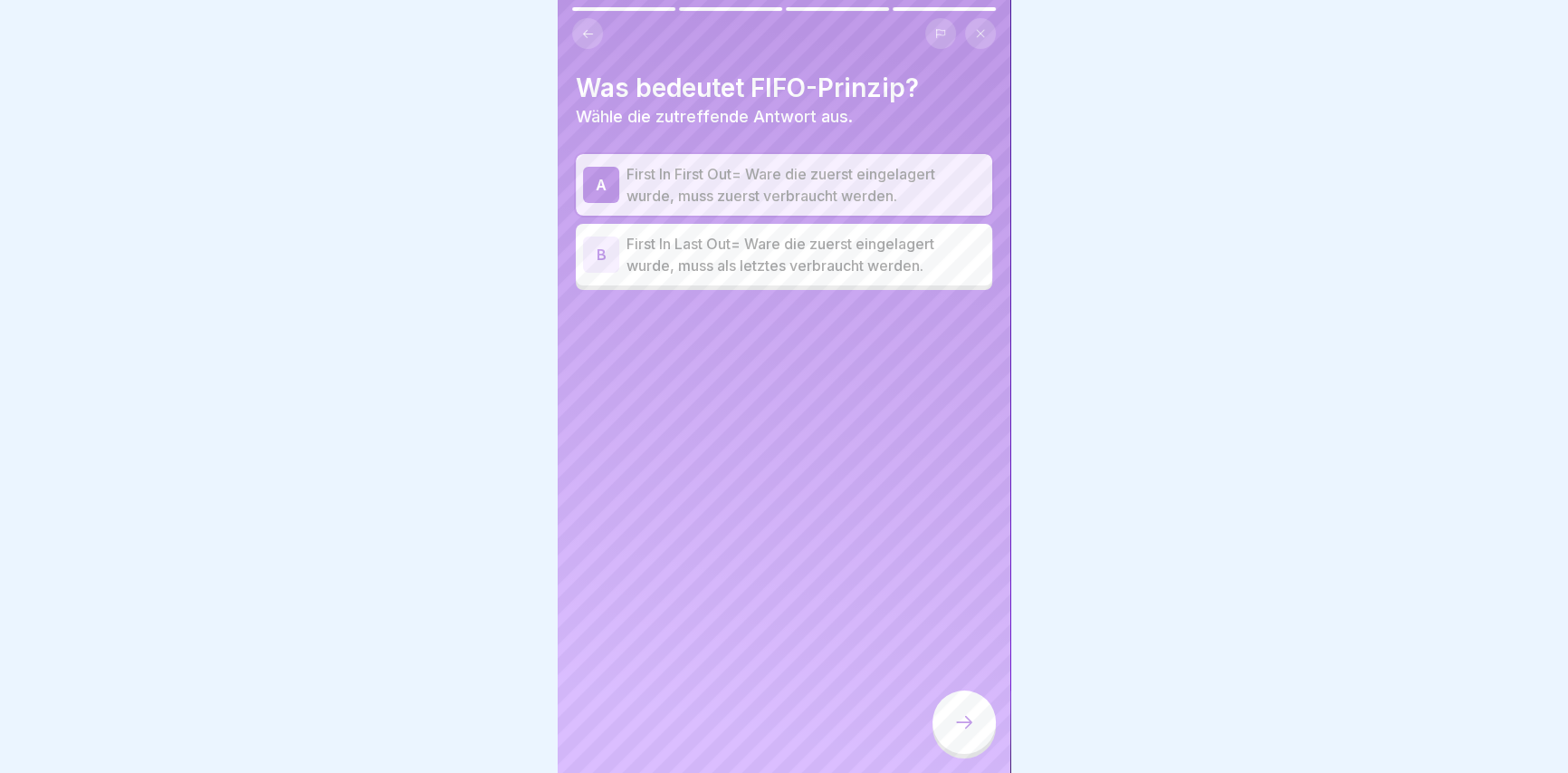
click at [976, 732] on div at bounding box center [964, 722] width 64 height 64
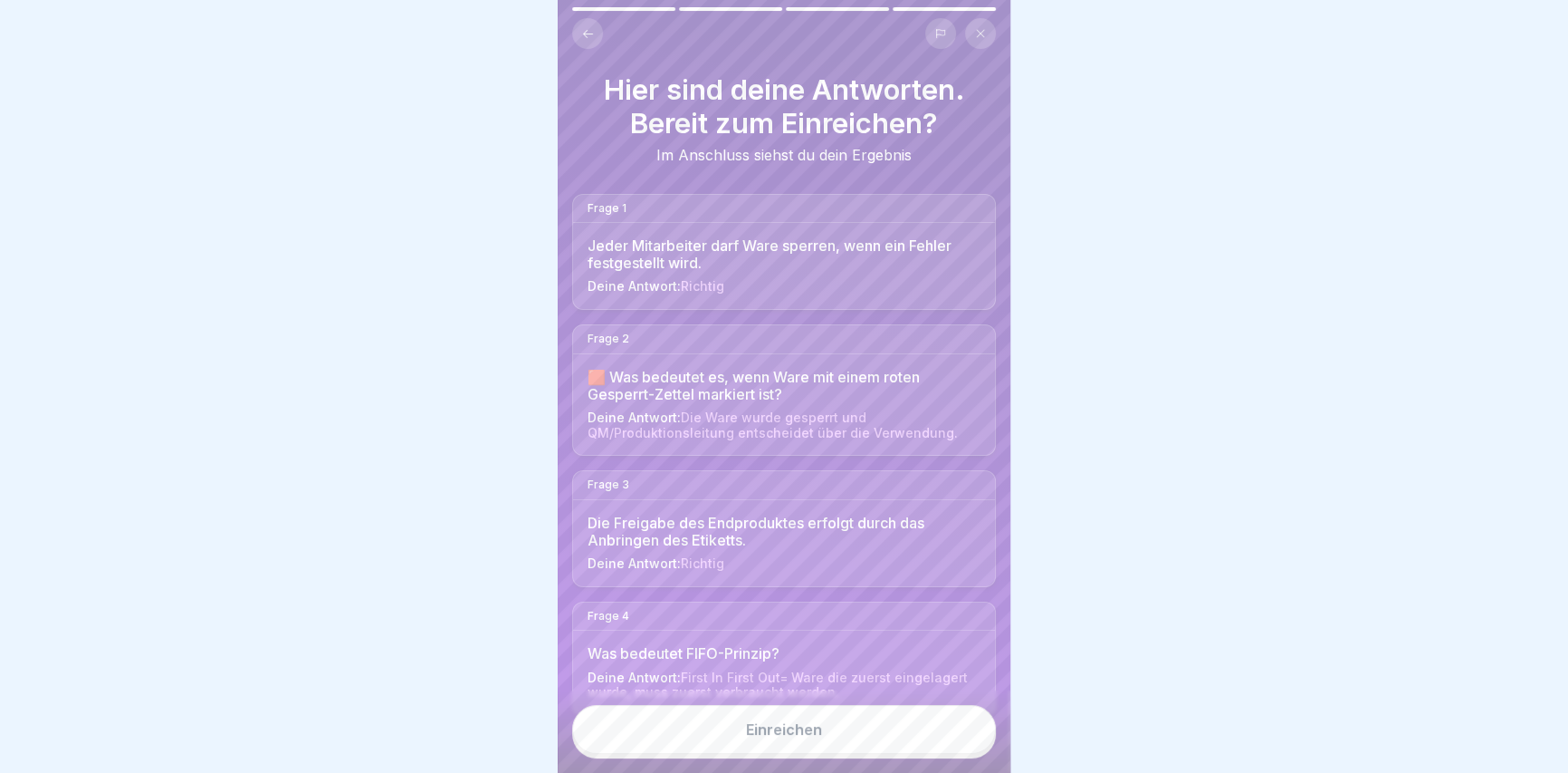
click at [812, 737] on div "Einreichen" at bounding box center [784, 729] width 76 height 16
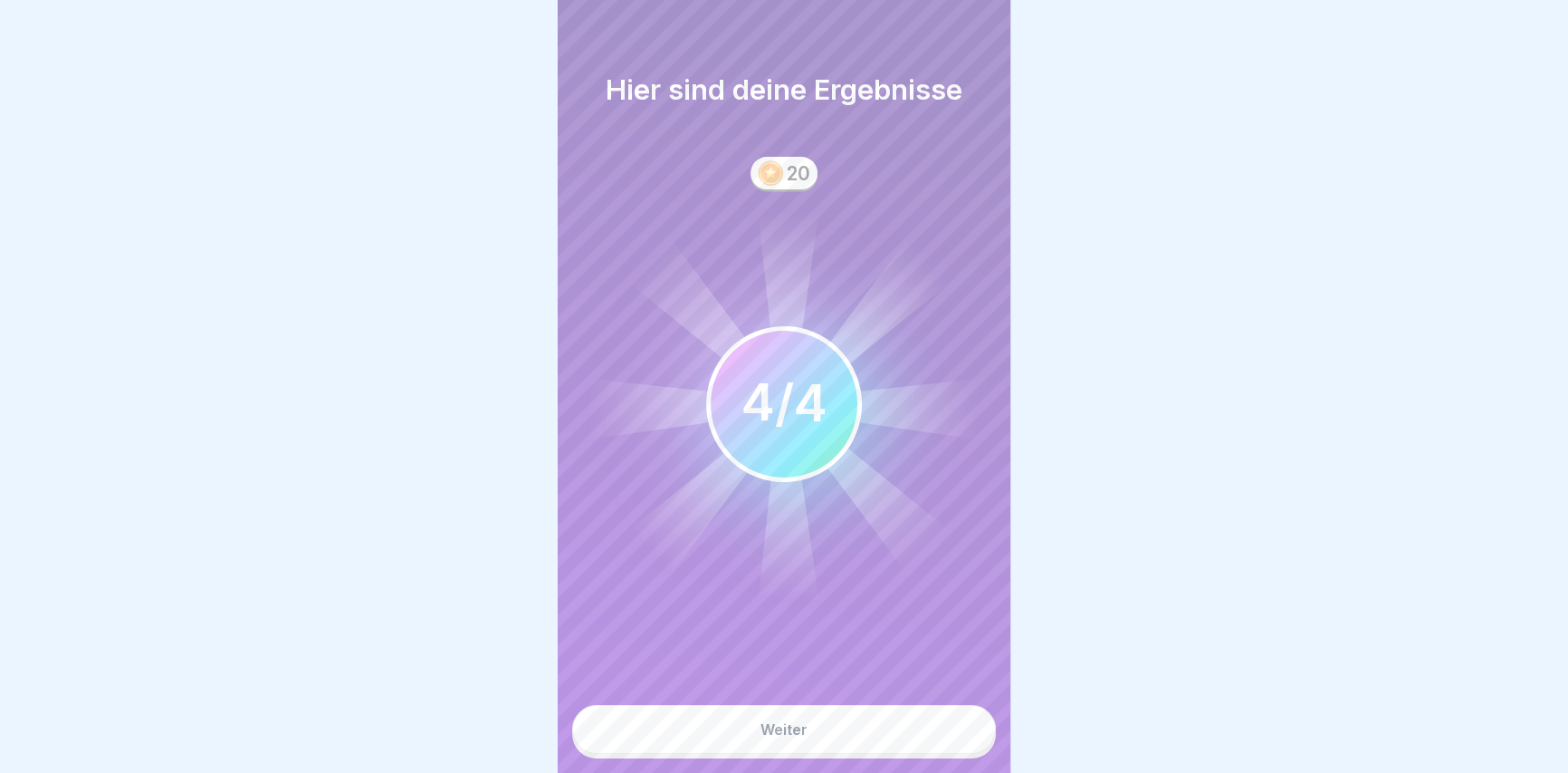
click at [804, 750] on button "Weiter" at bounding box center [784, 728] width 424 height 49
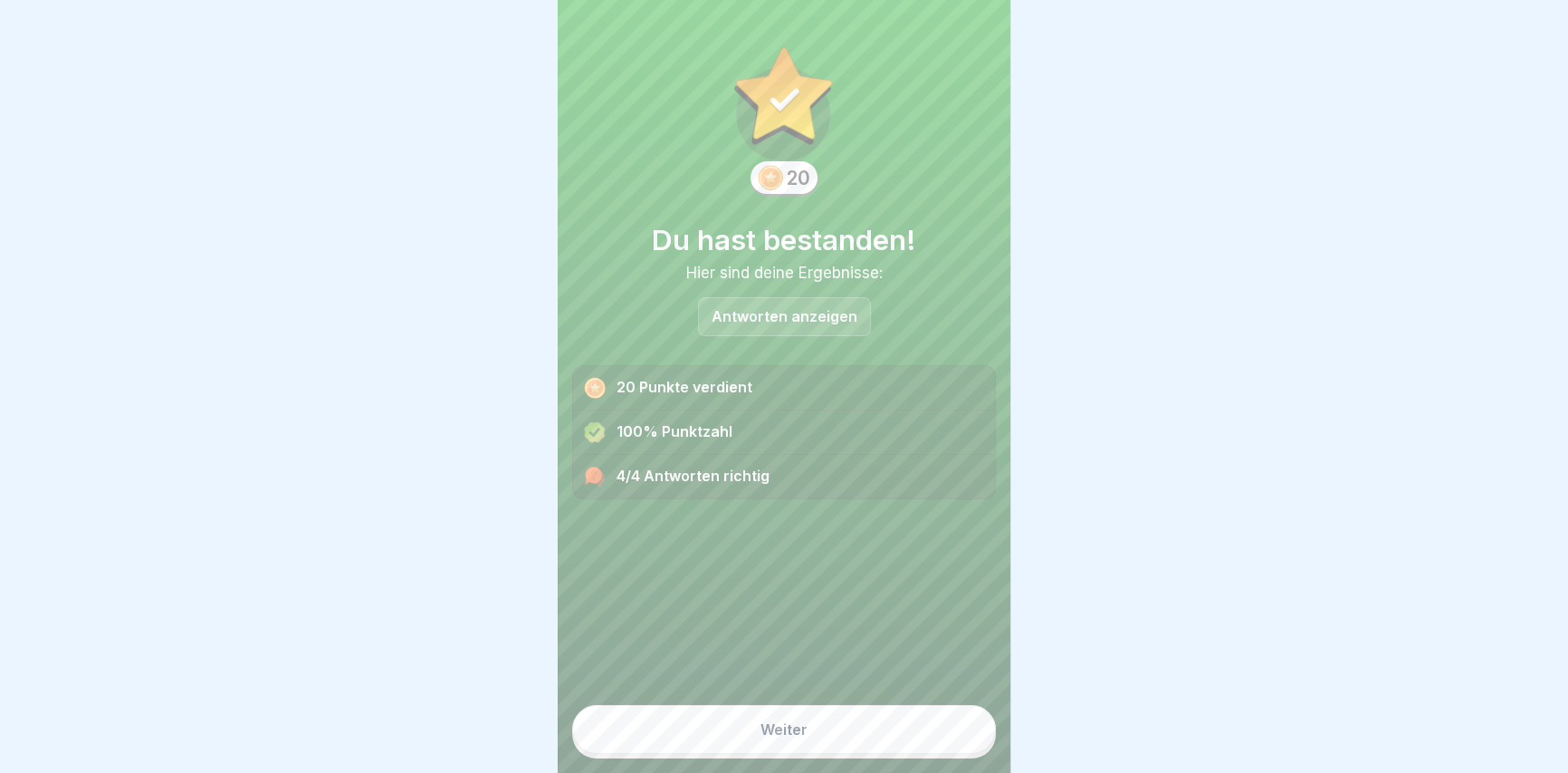
click at [846, 748] on button "Weiter" at bounding box center [784, 728] width 424 height 49
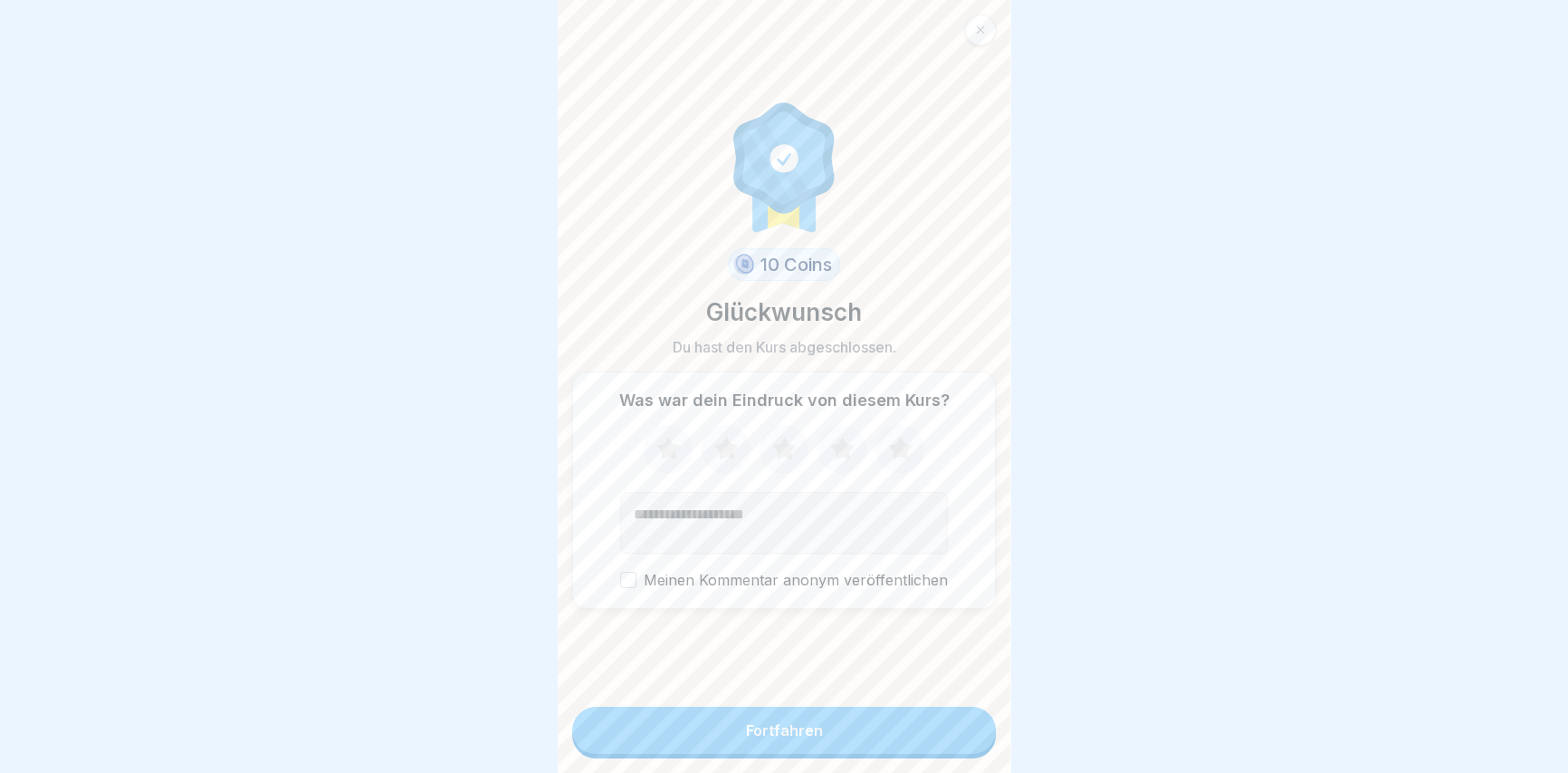
click at [850, 746] on button "Fortfahren" at bounding box center [784, 729] width 424 height 47
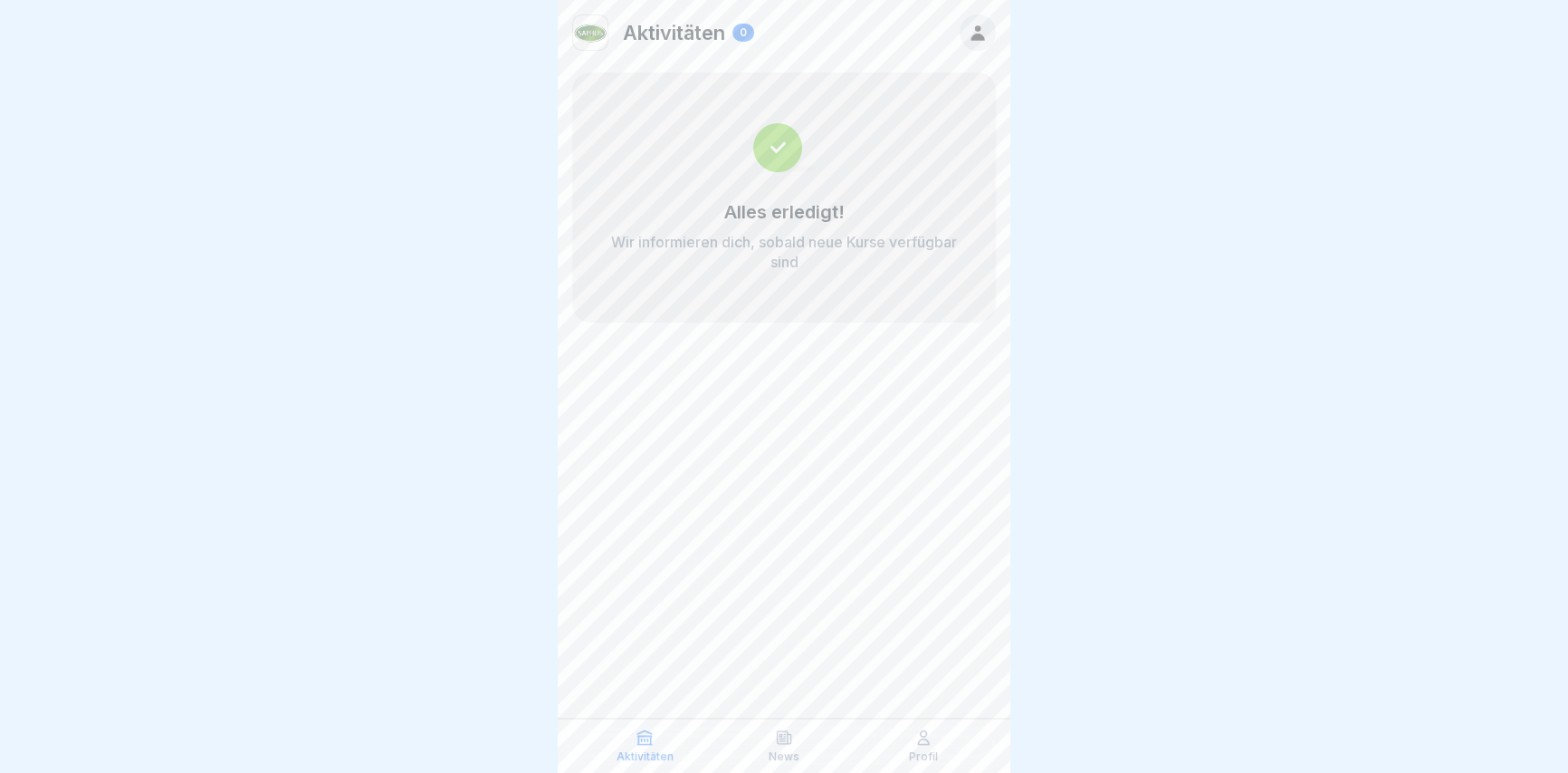
drag, startPoint x: 793, startPoint y: 480, endPoint x: 777, endPoint y: 502, distance: 27.2
click at [784, 496] on div "Aktivitäten 0 Alles erledigt! Wir informieren dich, sobald neue Kurse verfügbar…" at bounding box center [784, 386] width 453 height 773
